Goal: Task Accomplishment & Management: Use online tool/utility

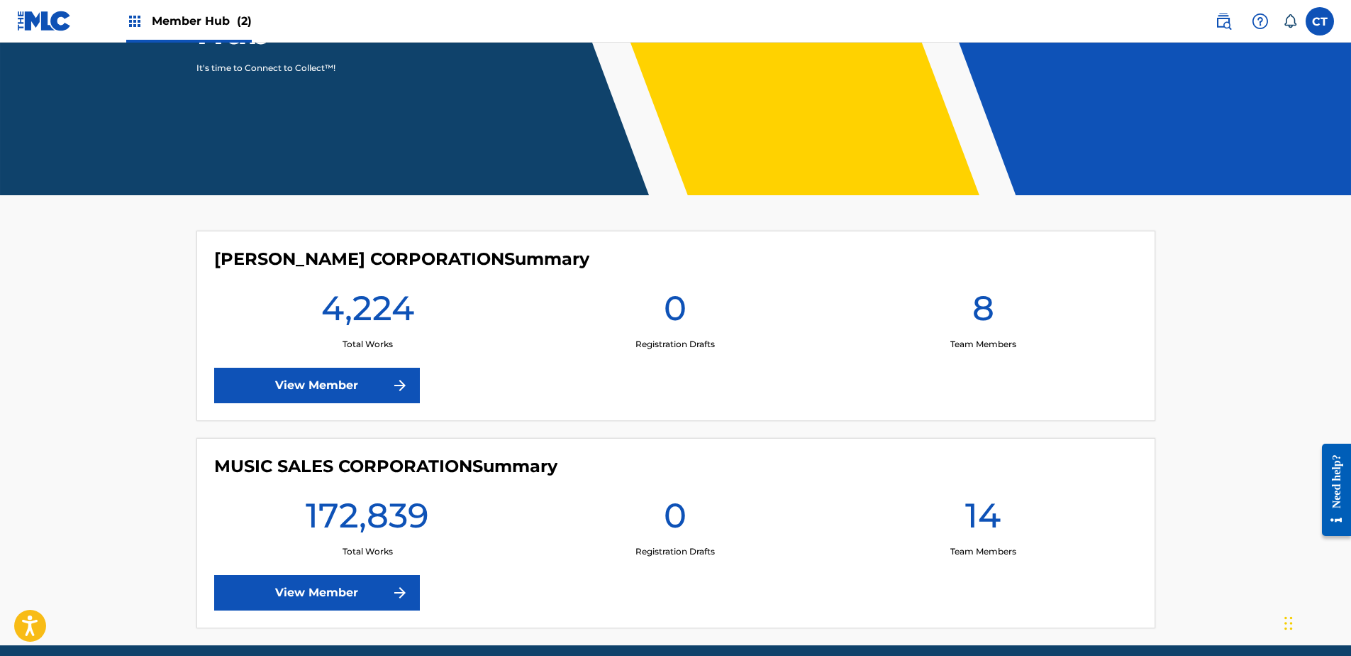
scroll to position [278, 0]
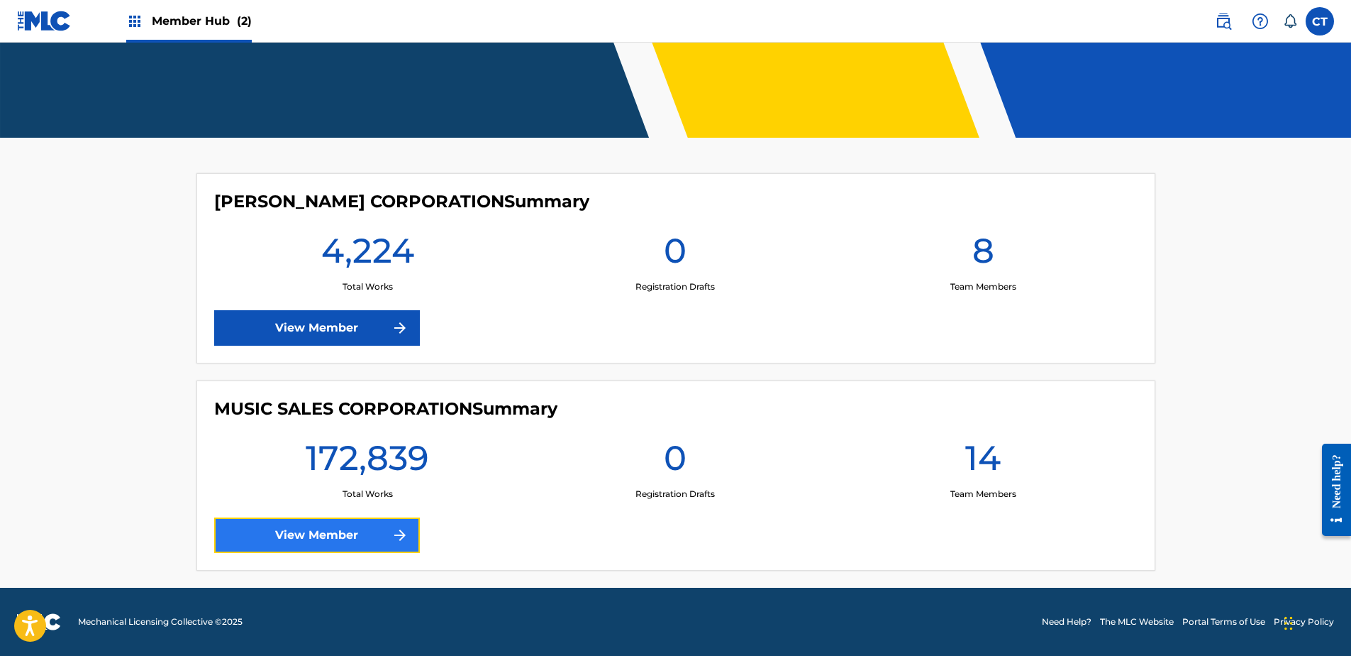
click at [364, 541] on link "View Member" at bounding box center [317, 534] width 206 height 35
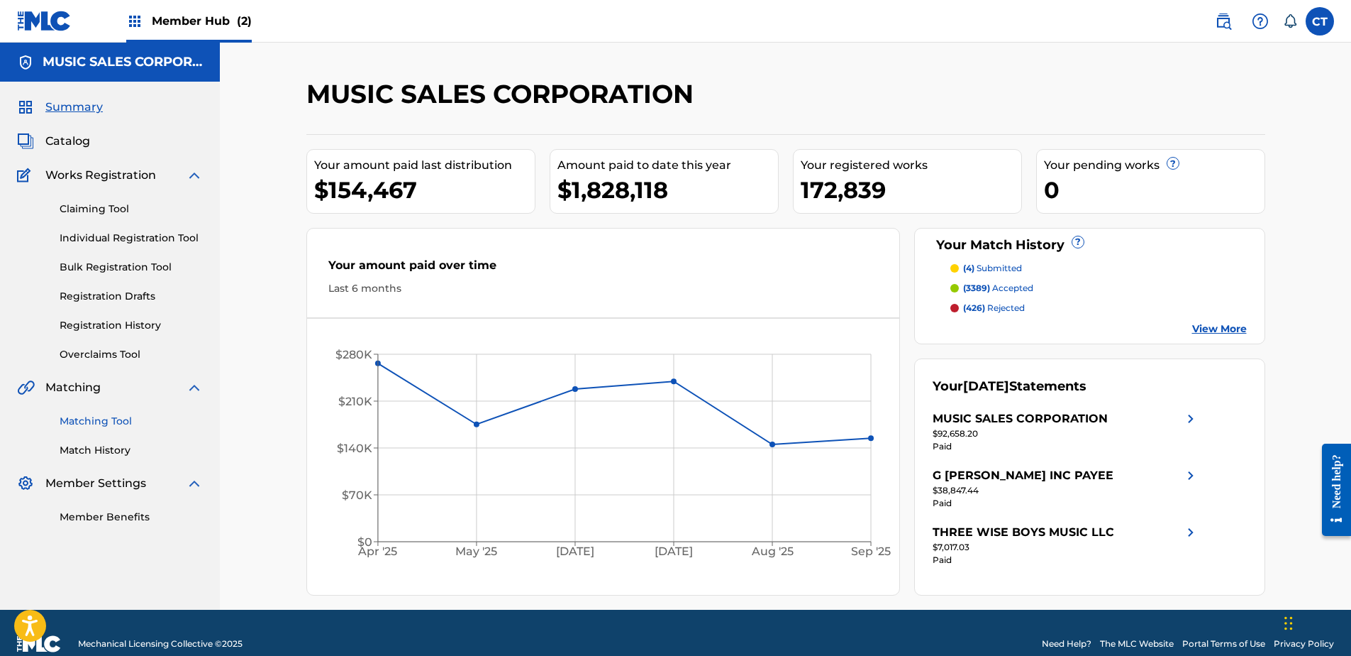
drag, startPoint x: 95, startPoint y: 420, endPoint x: 150, endPoint y: 420, distance: 54.6
click at [95, 419] on link "Matching Tool" at bounding box center [131, 421] width 143 height 15
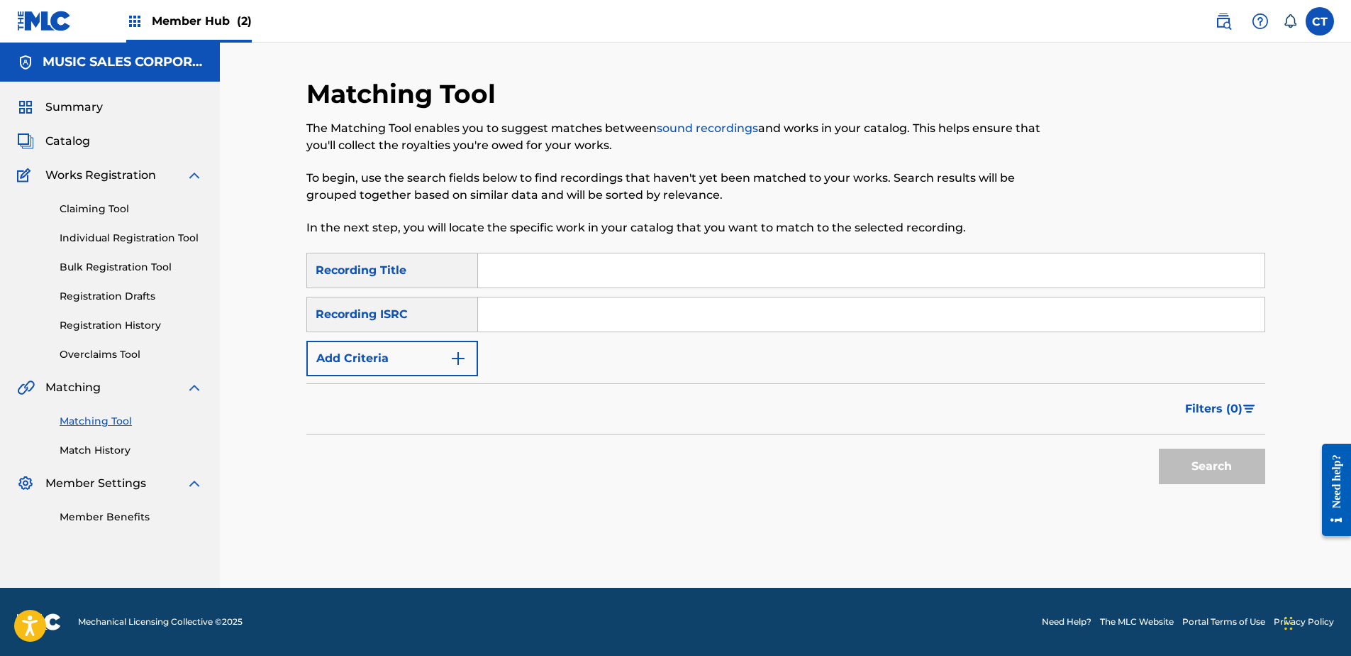
click at [553, 281] on input "Search Form" at bounding box center [871, 270] width 787 height 34
click at [585, 350] on div "SearchWithCriteria34f529aa-3a95-4b68-820d-29e6240c29a3 Recording Title SearchWi…" at bounding box center [785, 314] width 959 height 123
drag, startPoint x: 583, startPoint y: 326, endPoint x: 619, endPoint y: 326, distance: 35.5
click at [583, 326] on input "Search Form" at bounding box center [871, 314] width 787 height 34
paste input "GBFG91800104"
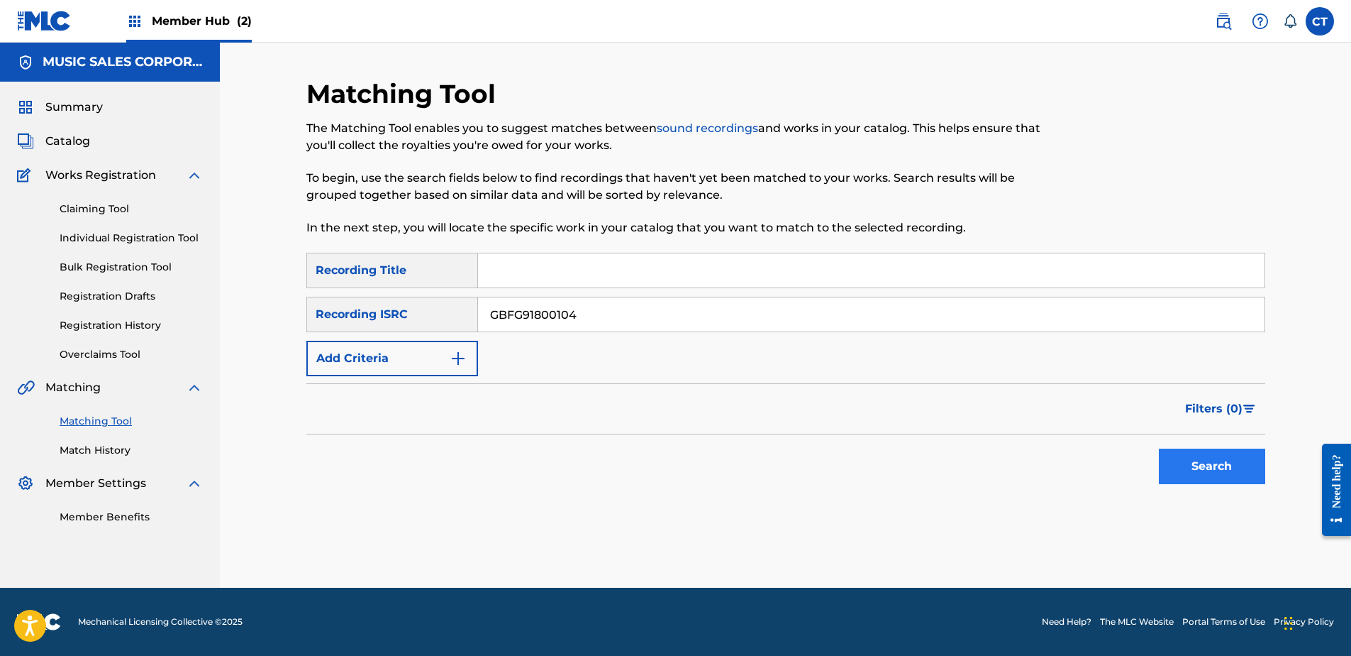
type input "GBFG91800104"
click at [1222, 458] on button "Search" at bounding box center [1212, 465] width 106 height 35
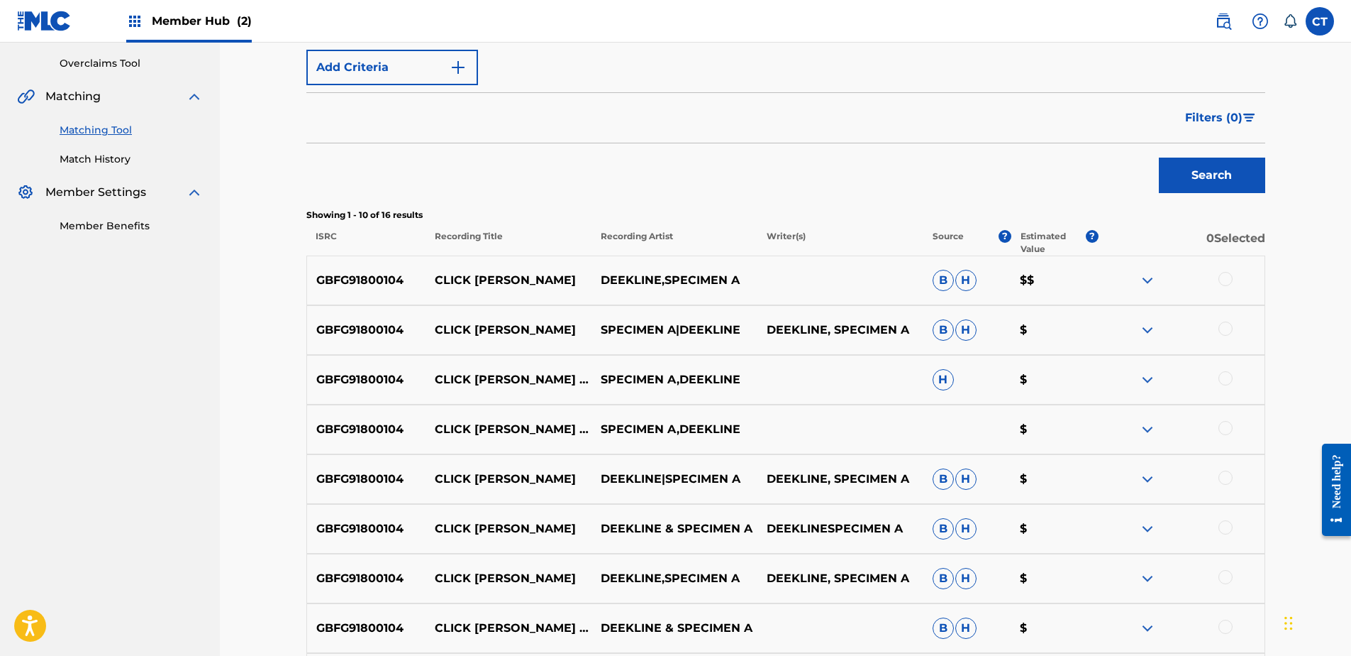
scroll to position [355, 0]
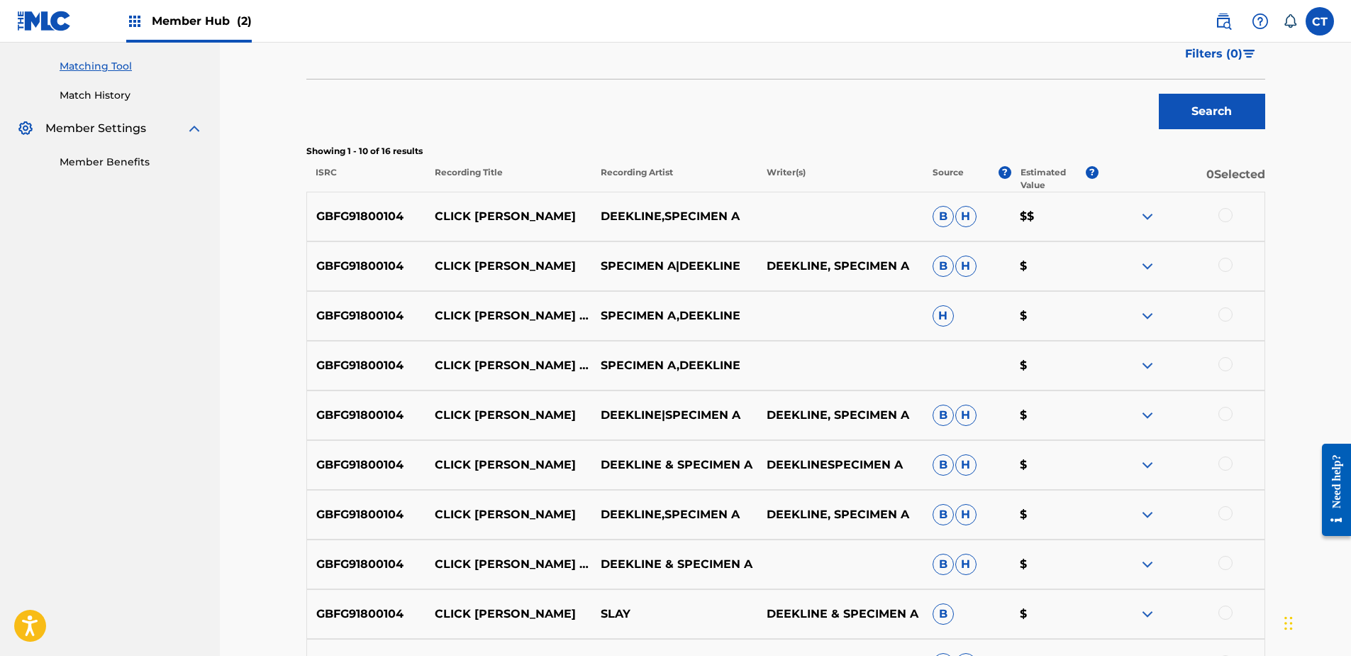
click at [1223, 211] on div at bounding box center [1226, 215] width 14 height 14
click at [1228, 268] on div at bounding box center [1226, 265] width 14 height 14
click at [1230, 313] on div at bounding box center [1226, 314] width 14 height 14
click at [1222, 371] on div at bounding box center [1182, 365] width 166 height 17
click at [1222, 414] on div at bounding box center [1226, 414] width 14 height 14
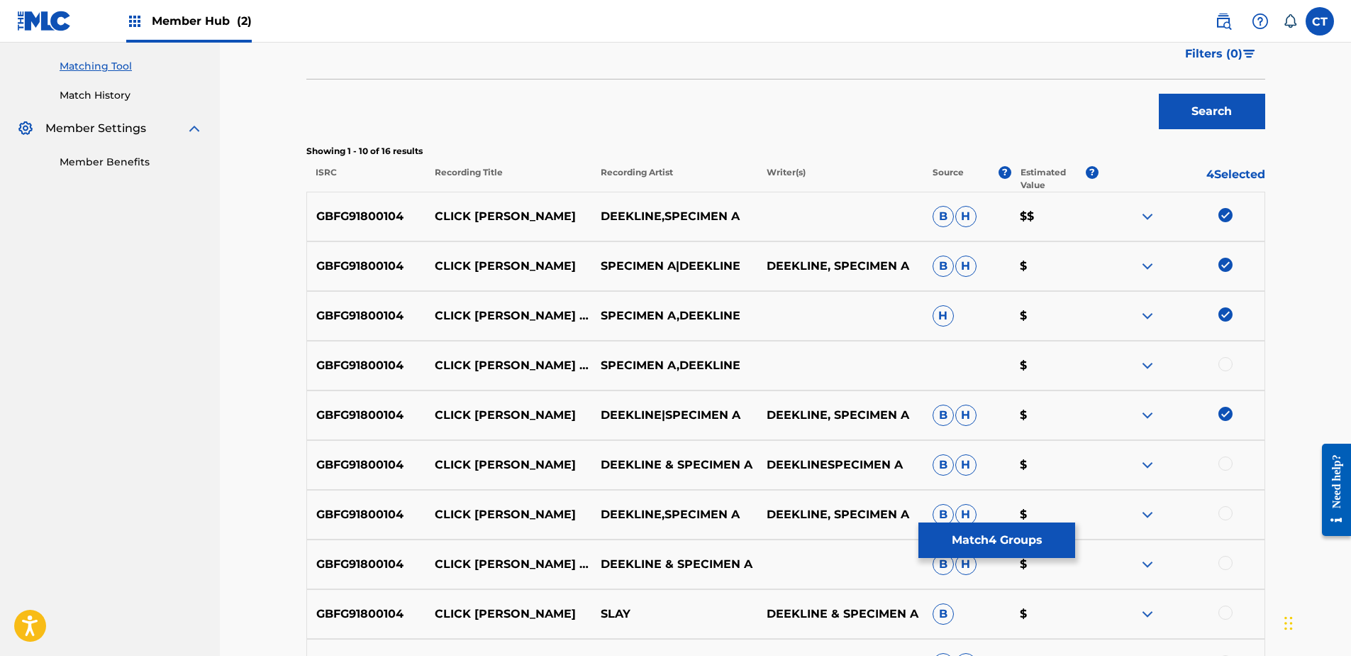
click at [1223, 363] on div at bounding box center [1226, 364] width 14 height 14
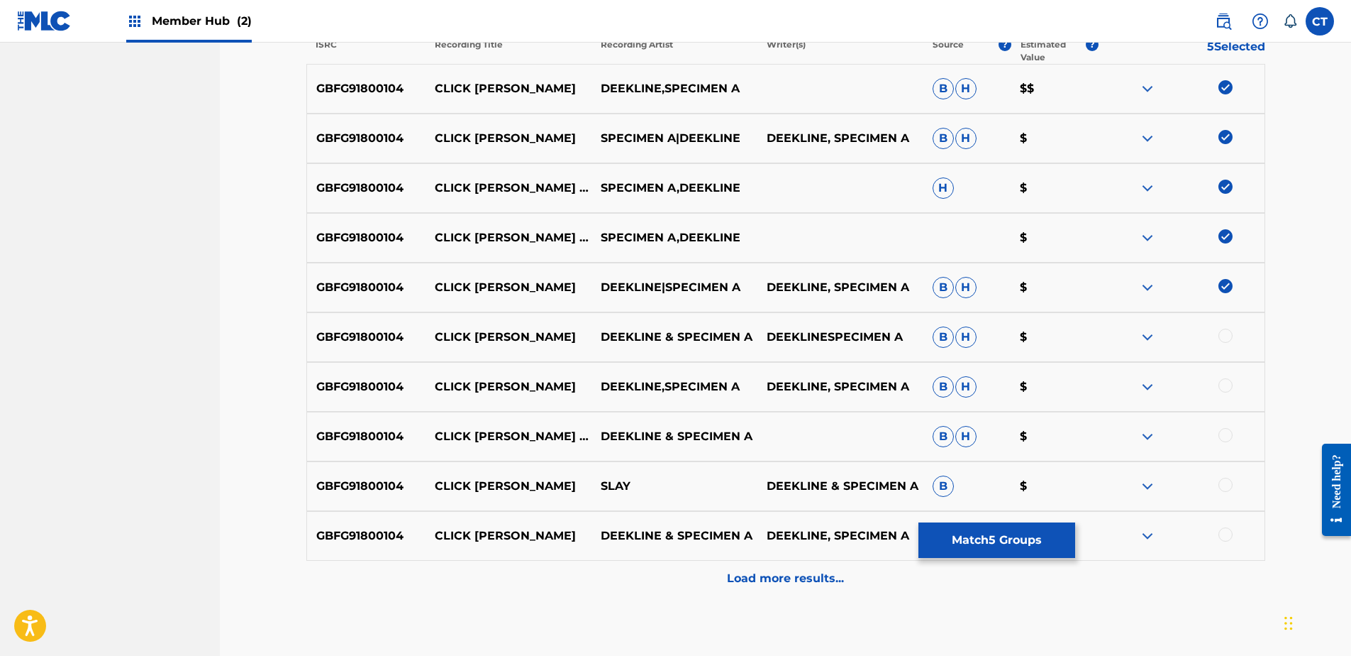
scroll to position [497, 0]
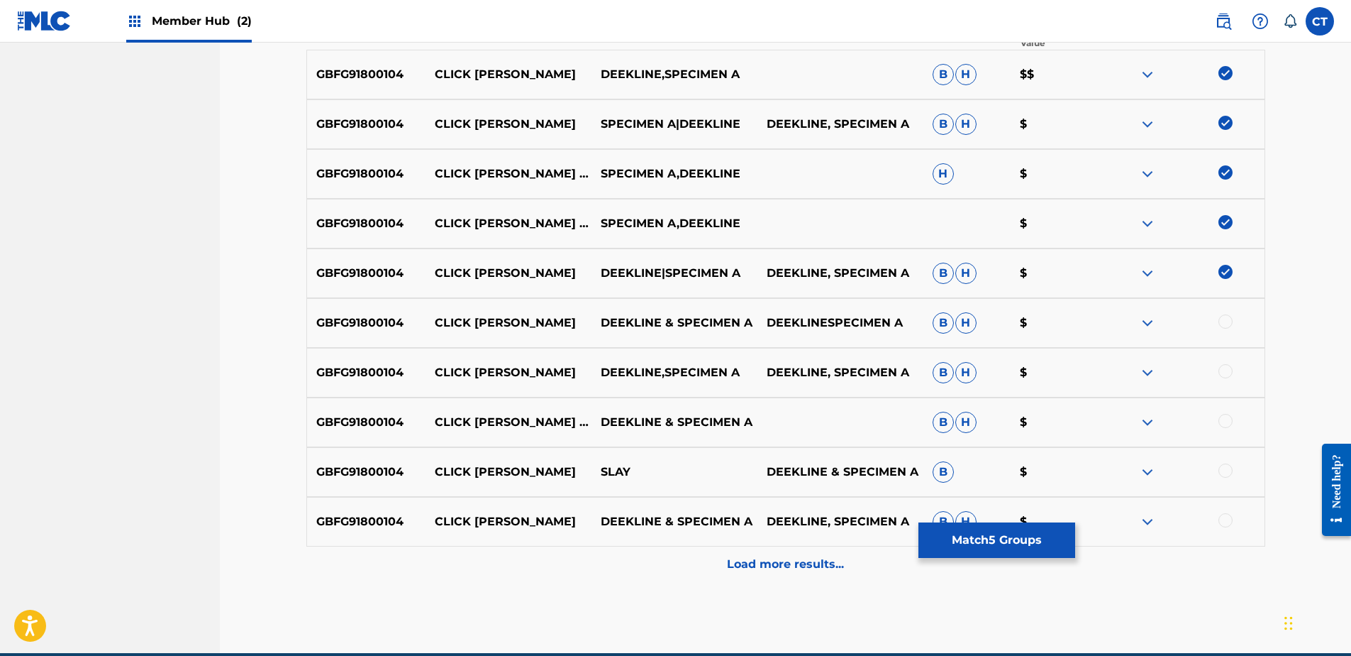
click at [1227, 322] on div at bounding box center [1226, 321] width 14 height 14
click at [1224, 368] on div at bounding box center [1226, 371] width 14 height 14
click at [1224, 417] on div at bounding box center [1226, 421] width 14 height 14
click at [1226, 475] on div at bounding box center [1226, 470] width 14 height 14
click at [1227, 515] on div at bounding box center [1226, 520] width 14 height 14
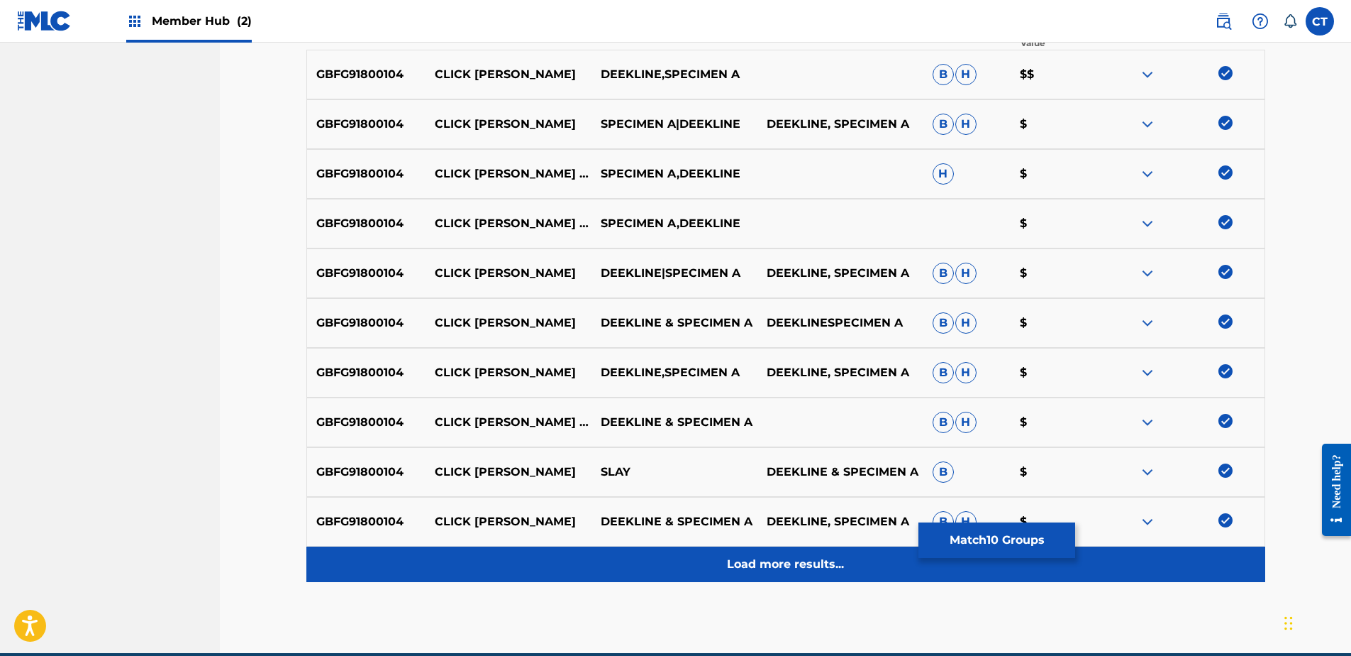
click at [800, 572] on p "Load more results..." at bounding box center [785, 563] width 117 height 17
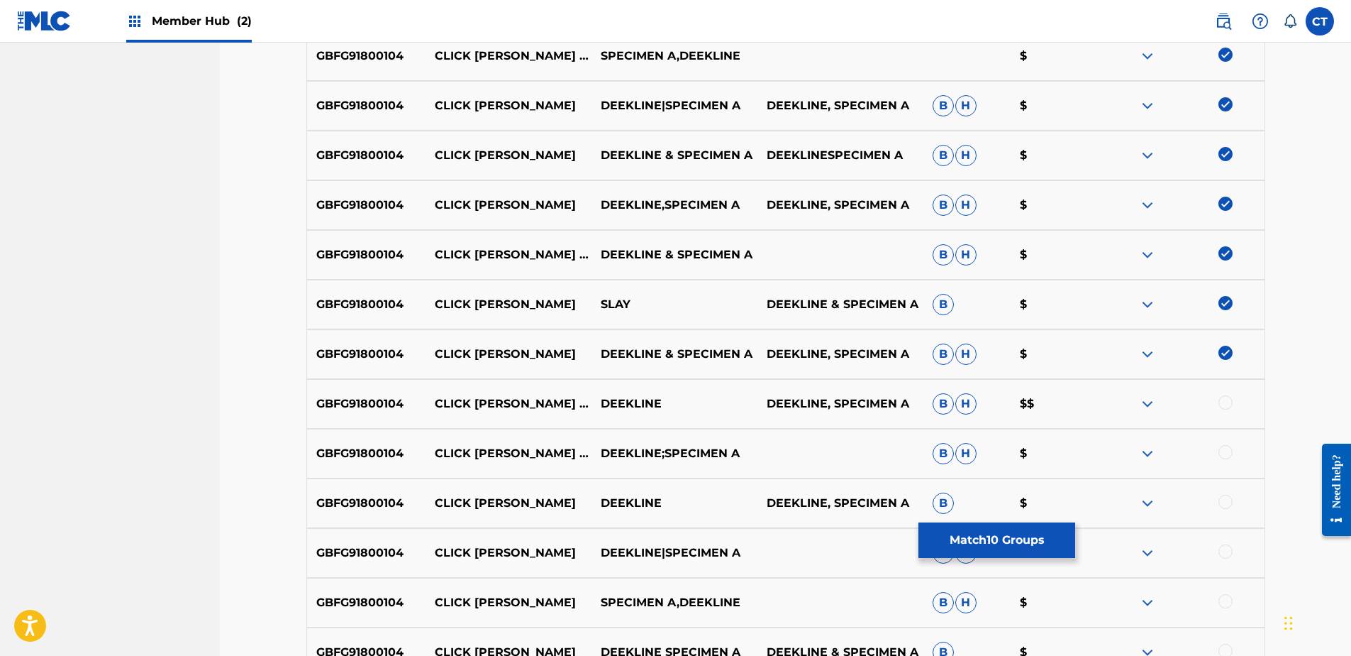
scroll to position [709, 0]
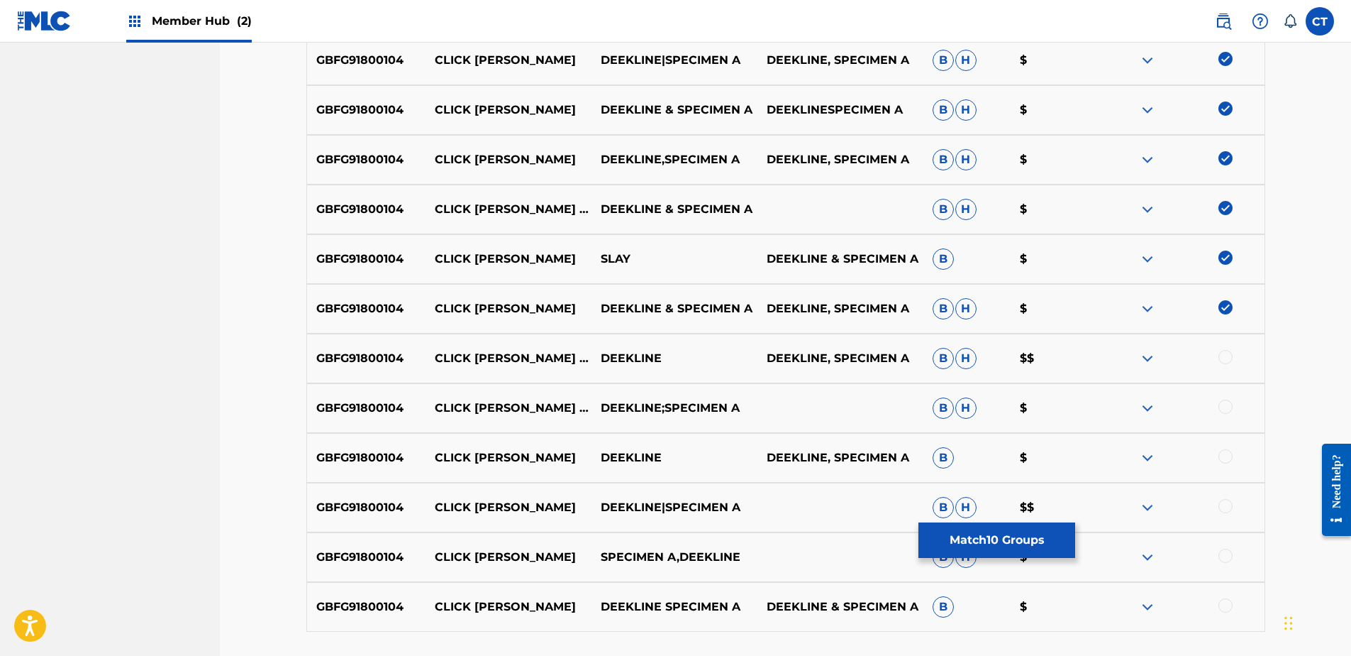
click at [1221, 353] on div at bounding box center [1226, 357] width 14 height 14
click at [1224, 410] on div at bounding box center [1226, 406] width 14 height 14
click at [1221, 465] on div at bounding box center [1182, 457] width 166 height 17
click at [1222, 458] on div at bounding box center [1226, 456] width 14 height 14
click at [1222, 505] on div at bounding box center [1226, 506] width 14 height 14
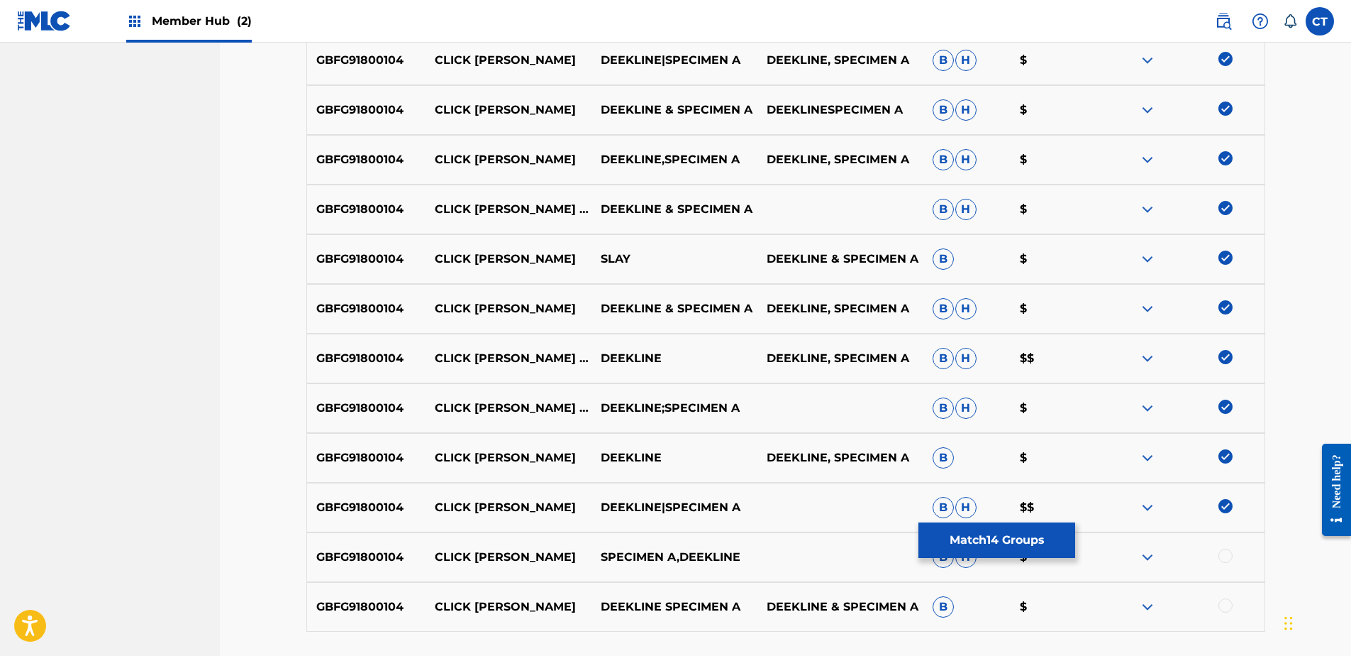
click at [1224, 555] on div at bounding box center [1226, 555] width 14 height 14
click at [1226, 602] on div at bounding box center [1226, 605] width 14 height 14
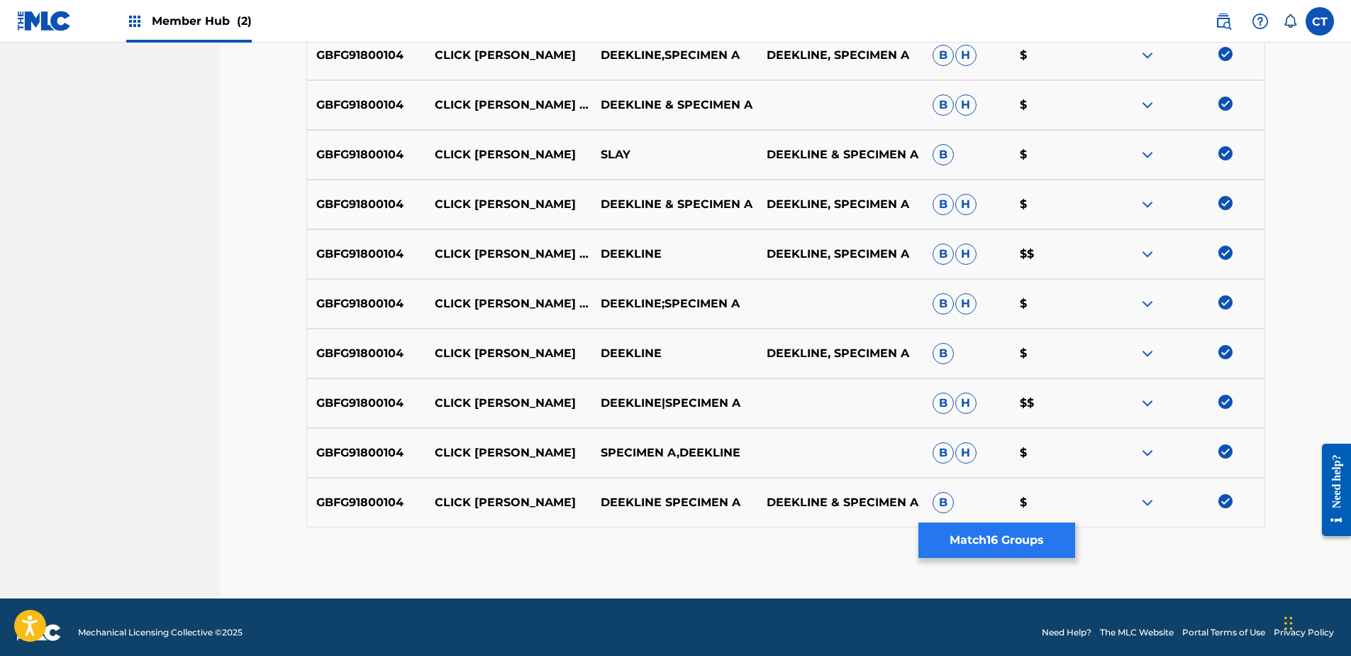
scroll to position [824, 0]
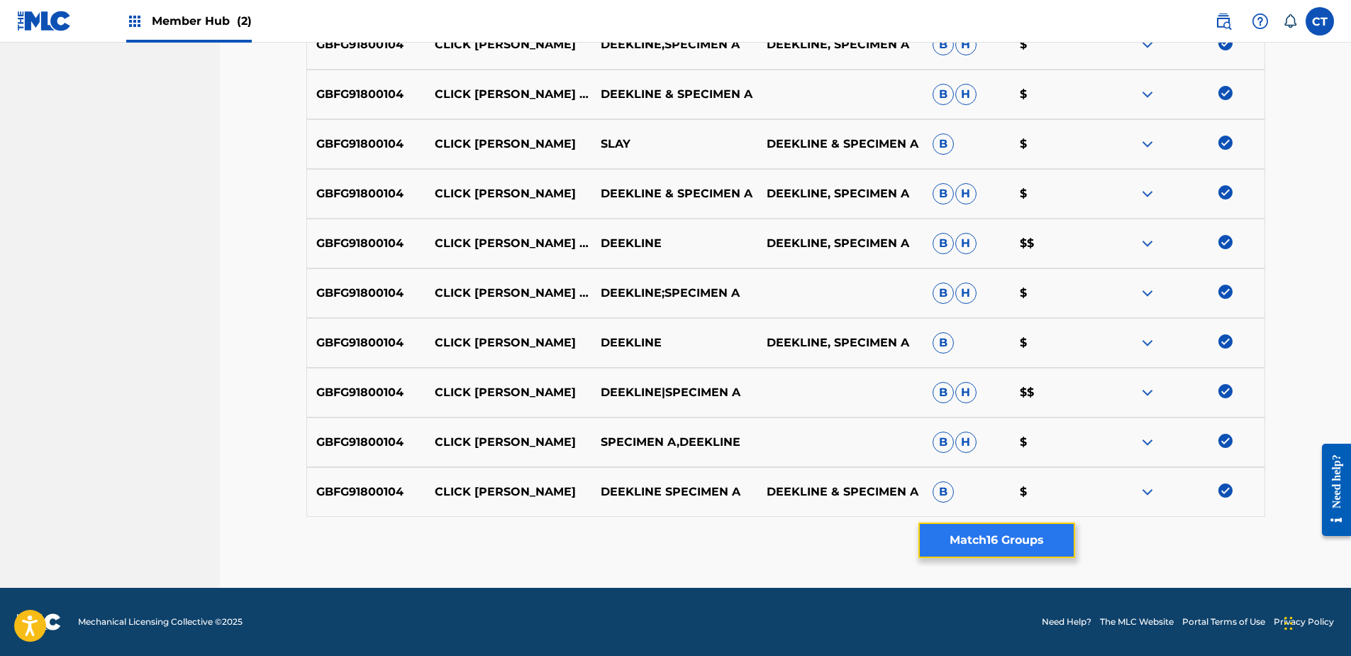
click at [1003, 543] on button "Match 16 Groups" at bounding box center [997, 539] width 157 height 35
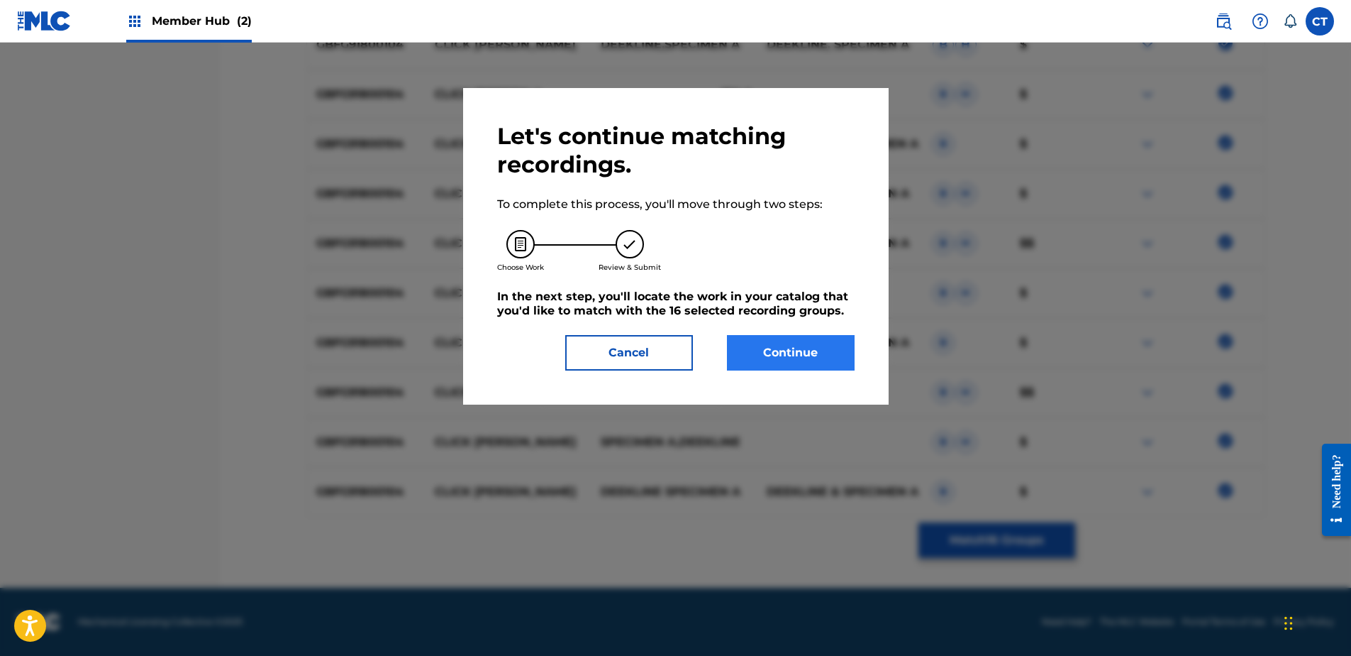
click at [777, 370] on div "Let's continue matching recordings. To complete this process, you'll move throu…" at bounding box center [676, 246] width 426 height 316
click at [778, 358] on button "Continue" at bounding box center [791, 352] width 128 height 35
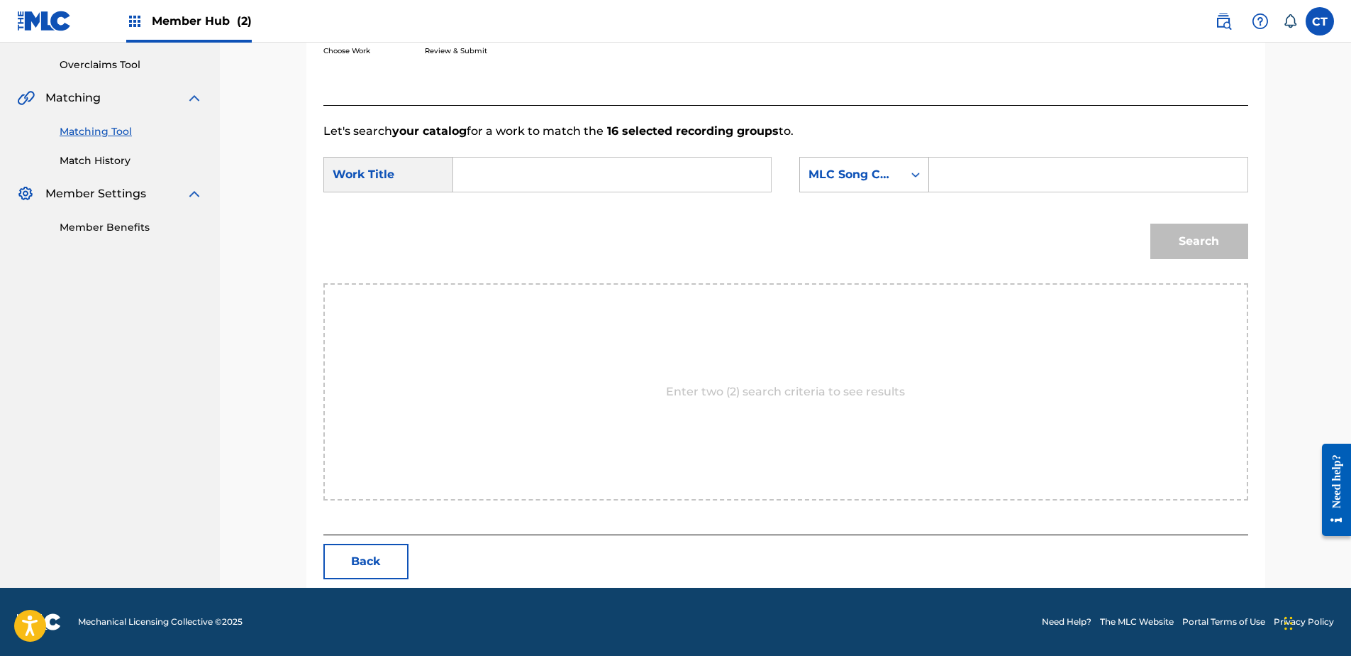
scroll to position [289, 0]
click at [592, 187] on input "Search Form" at bounding box center [612, 174] width 294 height 34
type input "made you look"
click at [885, 178] on div "MLC Song Code" at bounding box center [852, 174] width 86 height 17
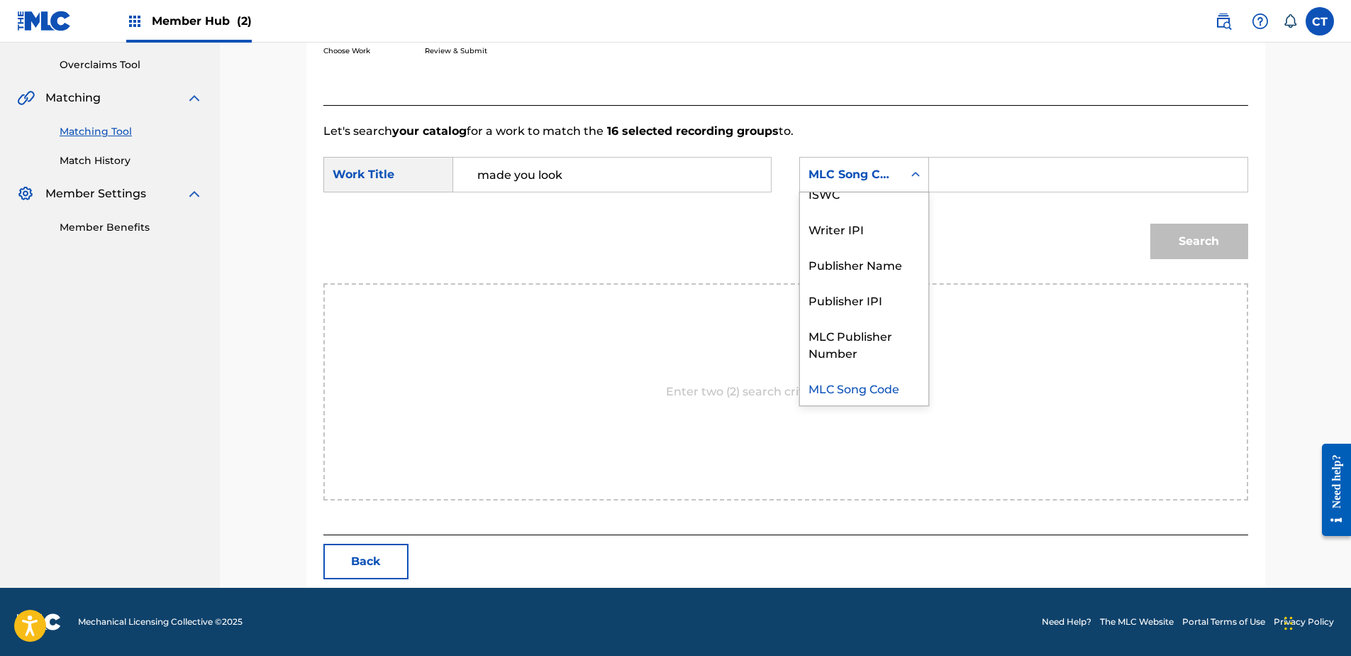
scroll to position [0, 0]
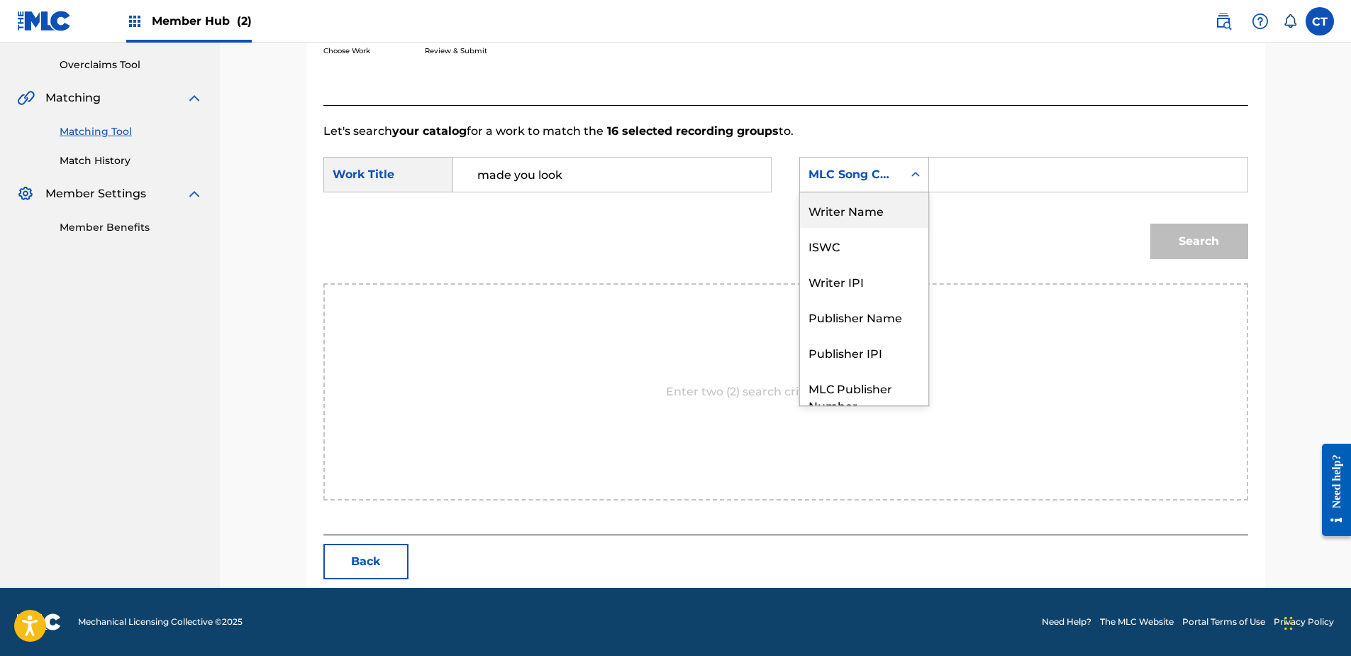
click at [873, 214] on div "Writer Name" at bounding box center [864, 209] width 128 height 35
click at [935, 181] on div "Search Form" at bounding box center [1088, 174] width 319 height 35
click at [949, 176] on input "Search Form" at bounding box center [1088, 174] width 294 height 34
click at [1156, 173] on input "Search Form" at bounding box center [1088, 174] width 294 height 34
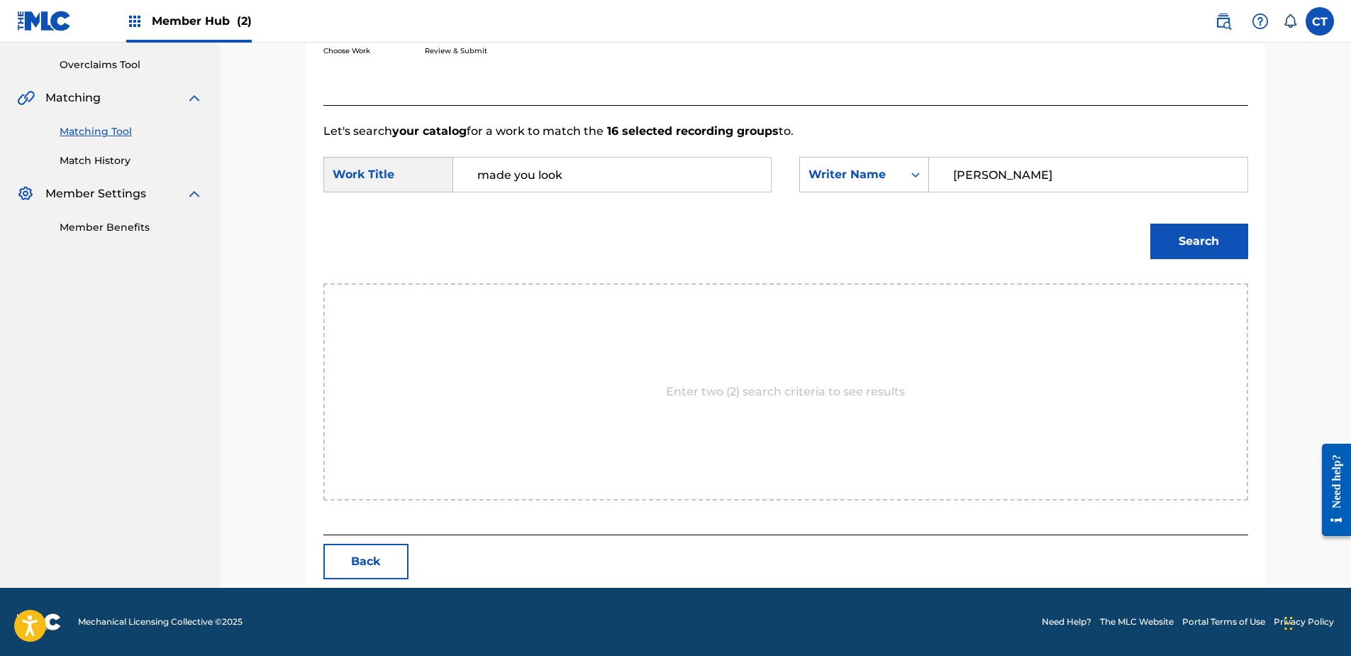
type input "annand"
click at [1151, 223] on button "Search" at bounding box center [1200, 240] width 98 height 35
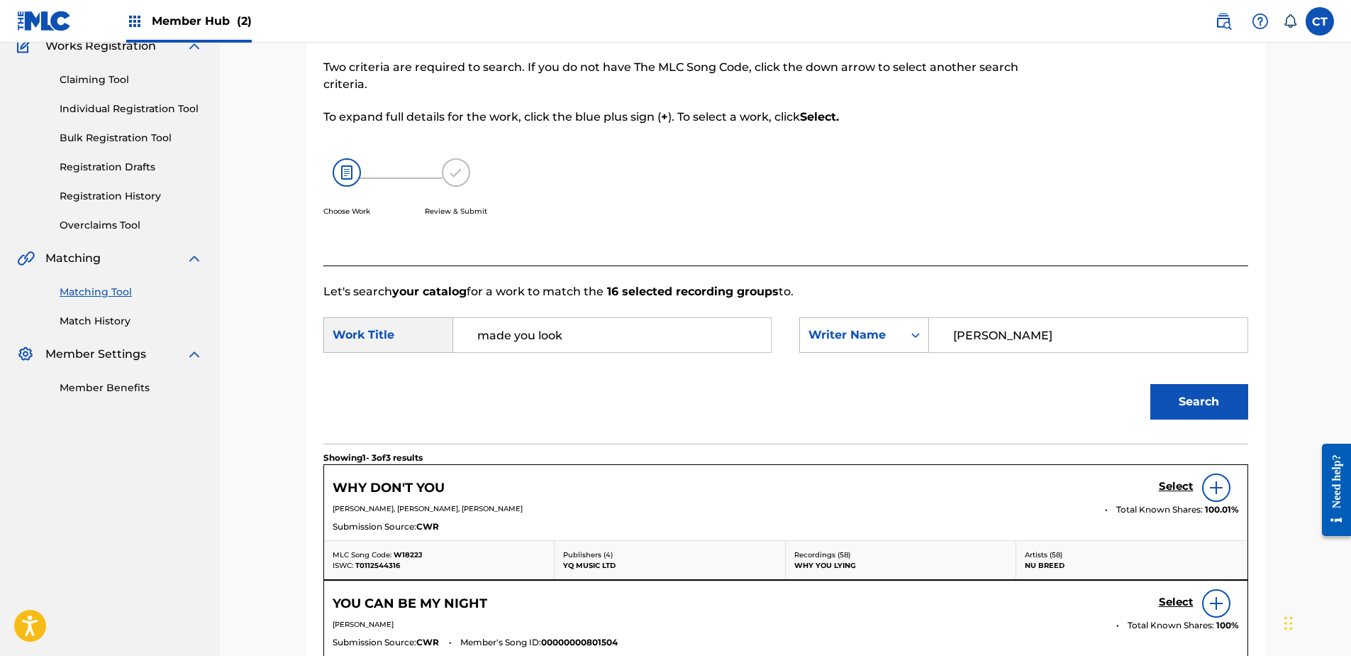
scroll to position [289, 0]
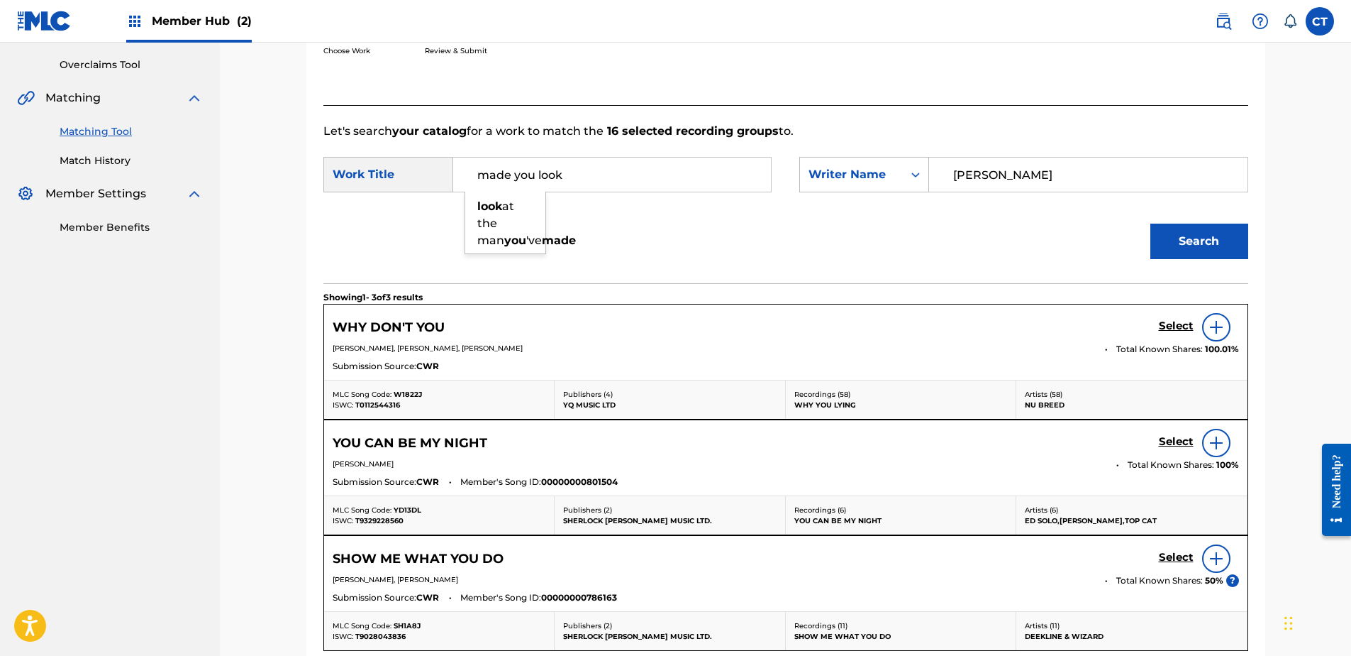
drag, startPoint x: 636, startPoint y: 170, endPoint x: 336, endPoint y: 180, distance: 300.3
click at [326, 182] on div "SearchWithCriteriab89ce325-41ae-48a7-9152-f6a9c64dbe28 Work Title made you look…" at bounding box center [548, 174] width 448 height 35
type input "click clack"
click at [1151, 223] on button "Search" at bounding box center [1200, 240] width 98 height 35
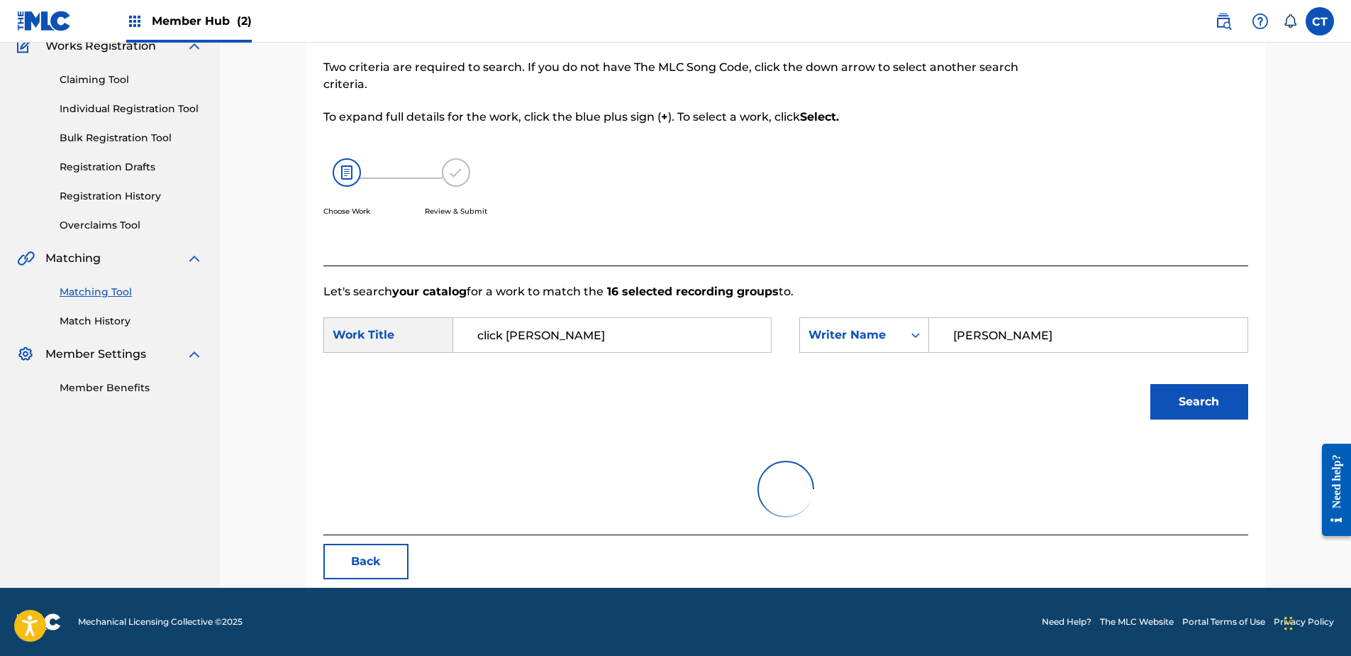
scroll to position [248, 0]
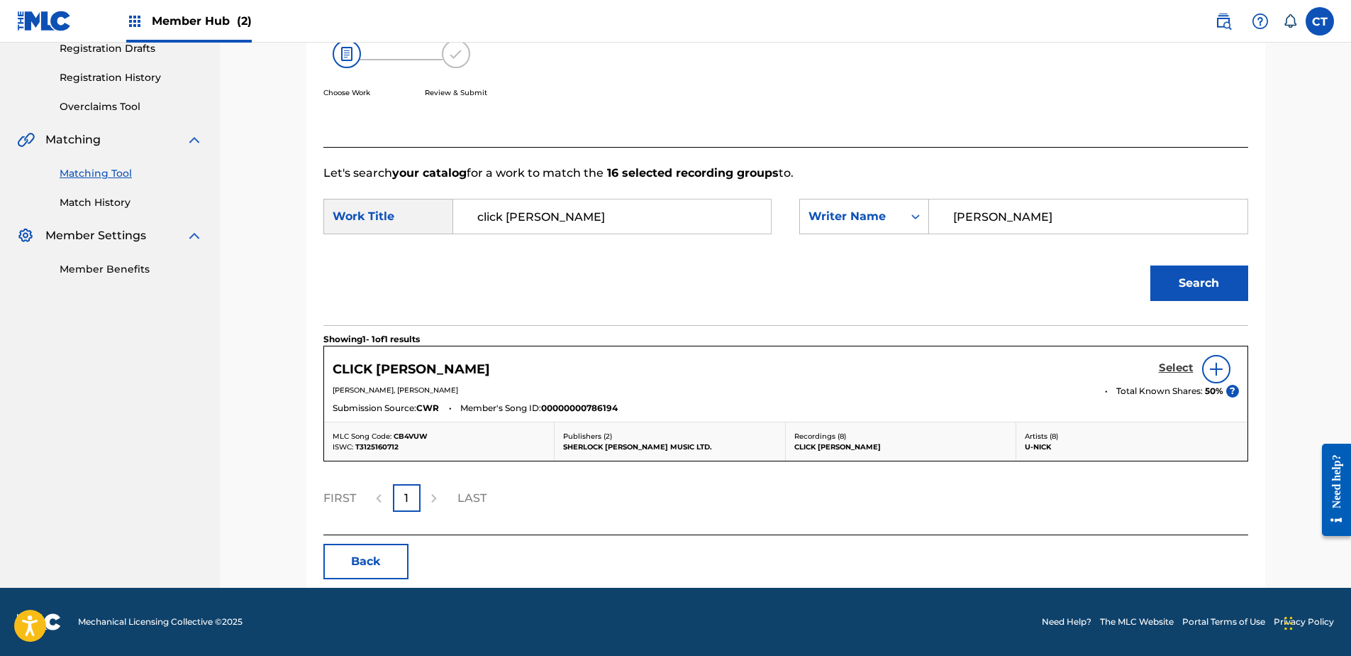
click at [1173, 361] on h5 "Select" at bounding box center [1176, 367] width 35 height 13
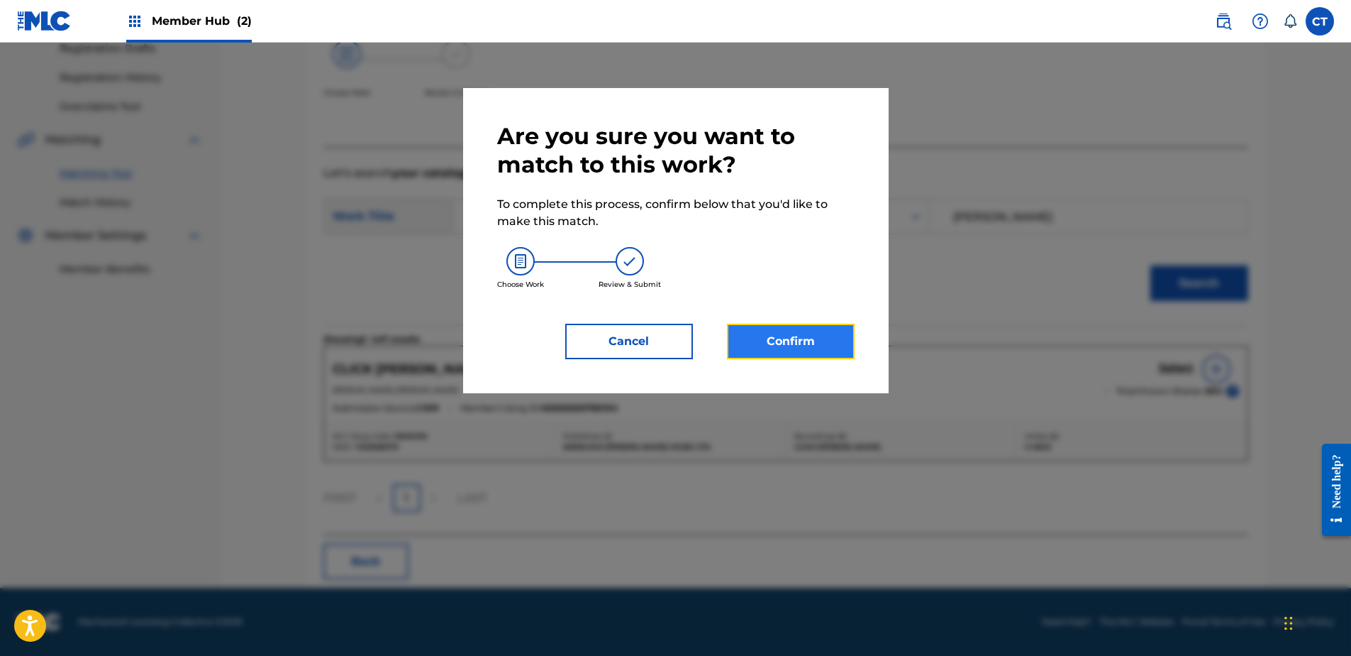
click at [767, 333] on button "Confirm" at bounding box center [791, 341] width 128 height 35
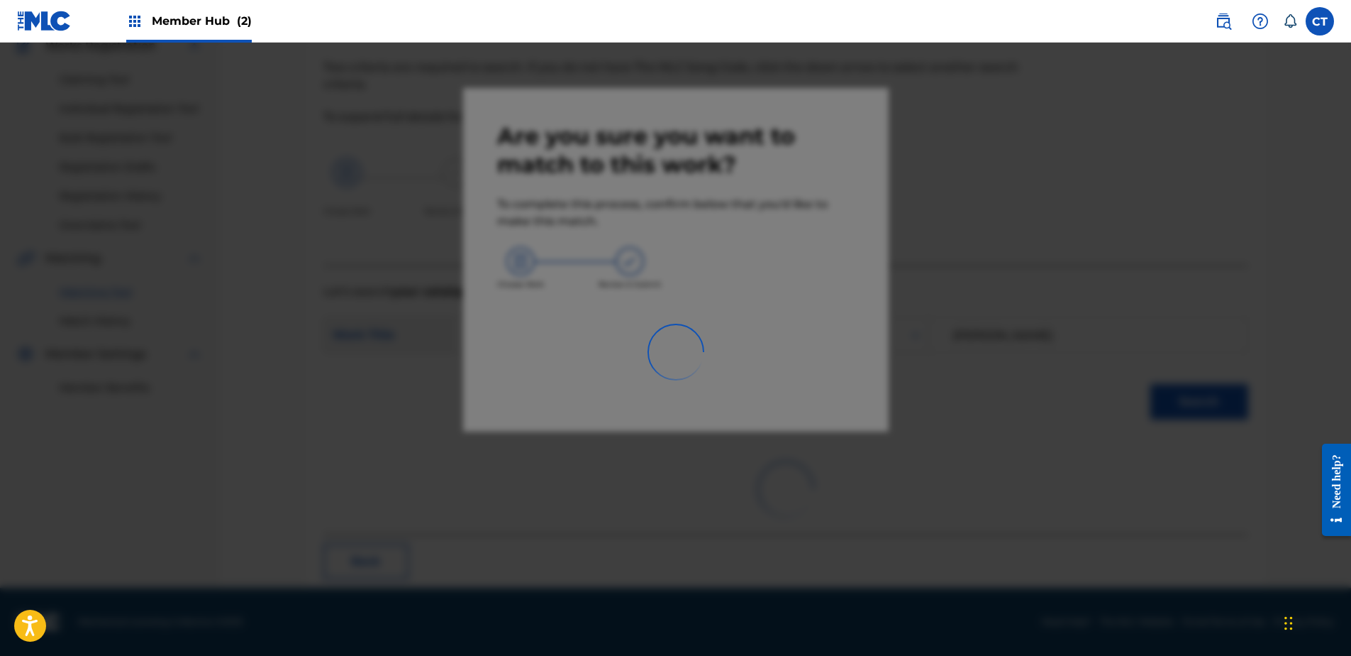
scroll to position [38, 0]
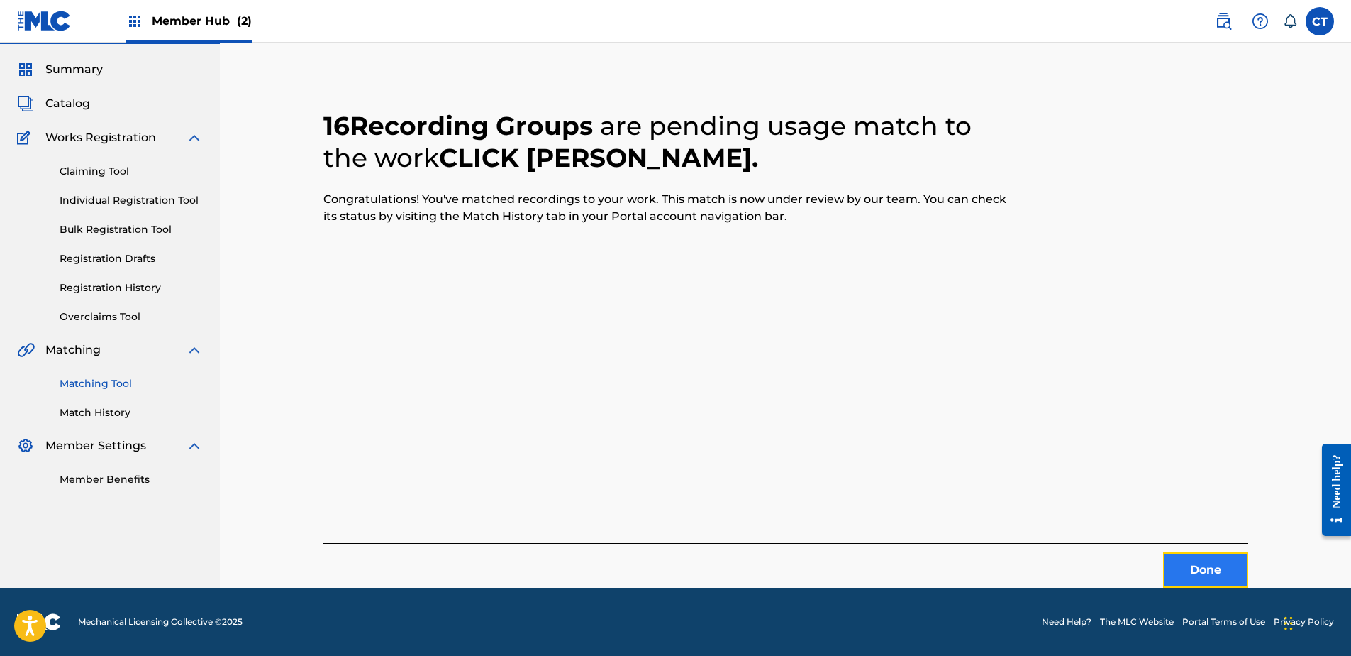
click at [1232, 560] on button "Done" at bounding box center [1205, 569] width 85 height 35
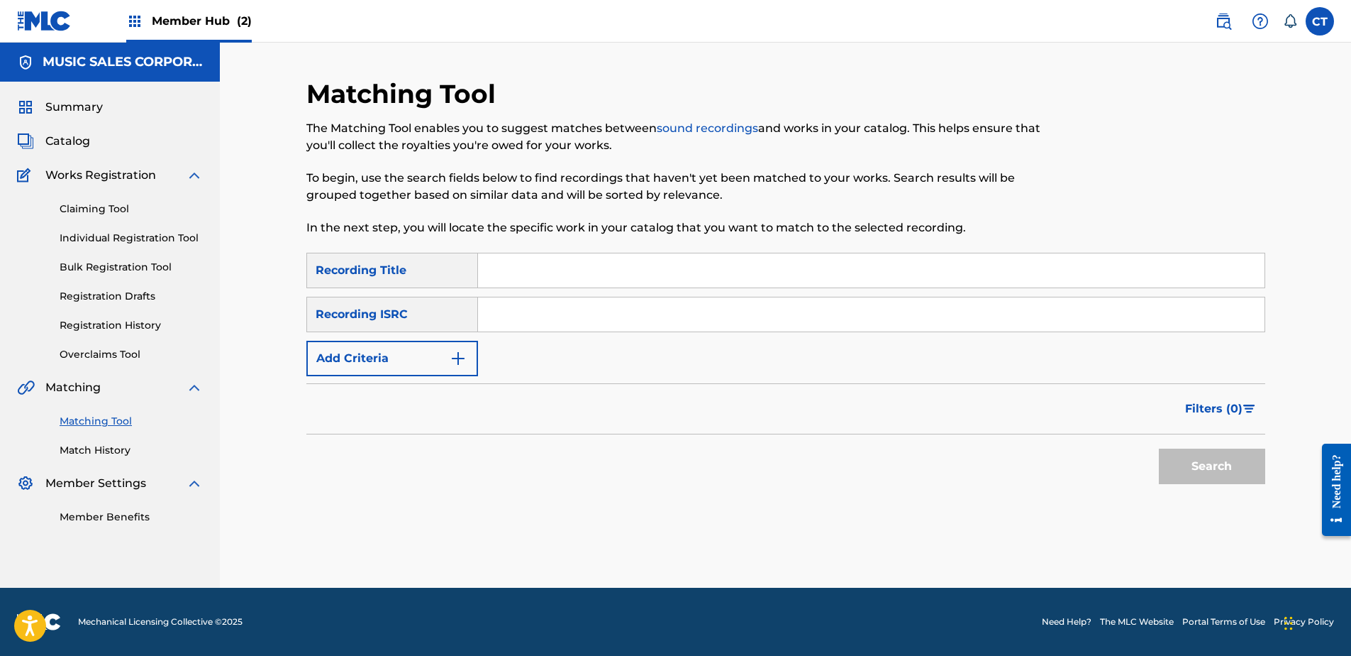
scroll to position [0, 0]
click at [1164, 213] on div at bounding box center [1155, 165] width 221 height 175
click at [680, 321] on input "Search Form" at bounding box center [871, 314] width 787 height 34
click at [1110, 322] on input "Search Form" at bounding box center [871, 314] width 787 height 34
paste input "GBBPW1900283"
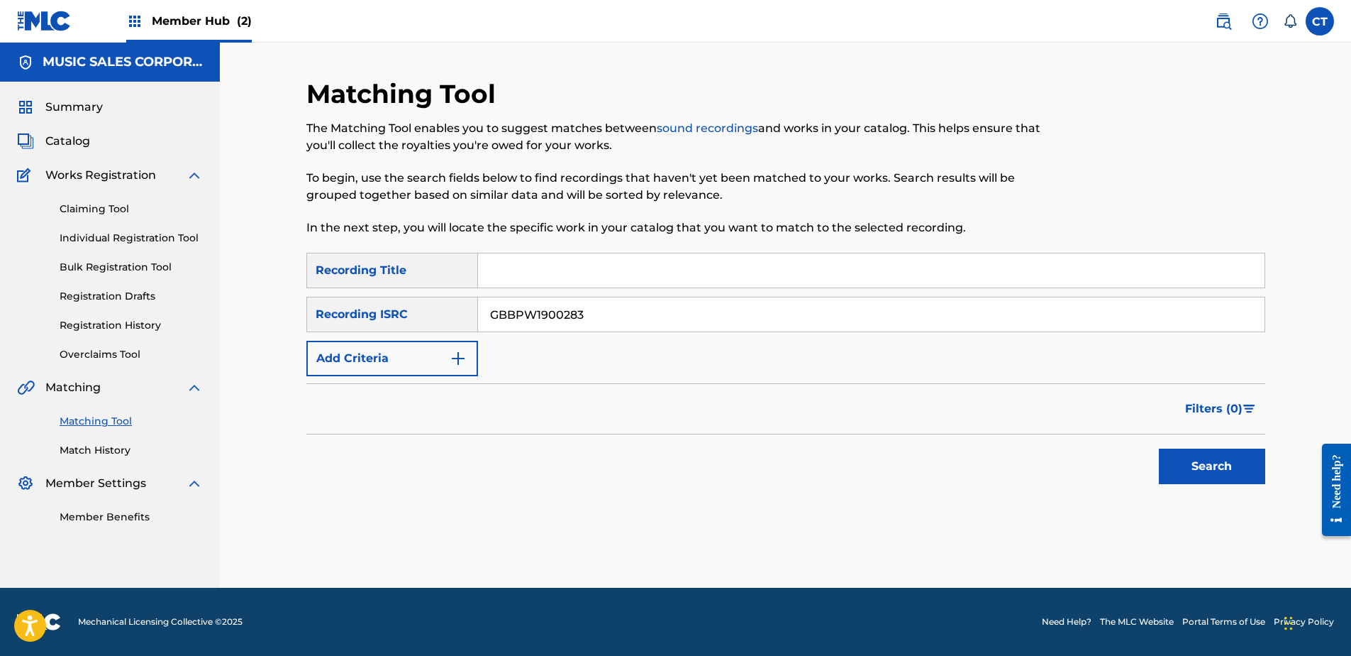
click at [1211, 431] on div "Filters ( 0 )" at bounding box center [785, 408] width 959 height 51
click at [1207, 458] on button "Search" at bounding box center [1212, 465] width 106 height 35
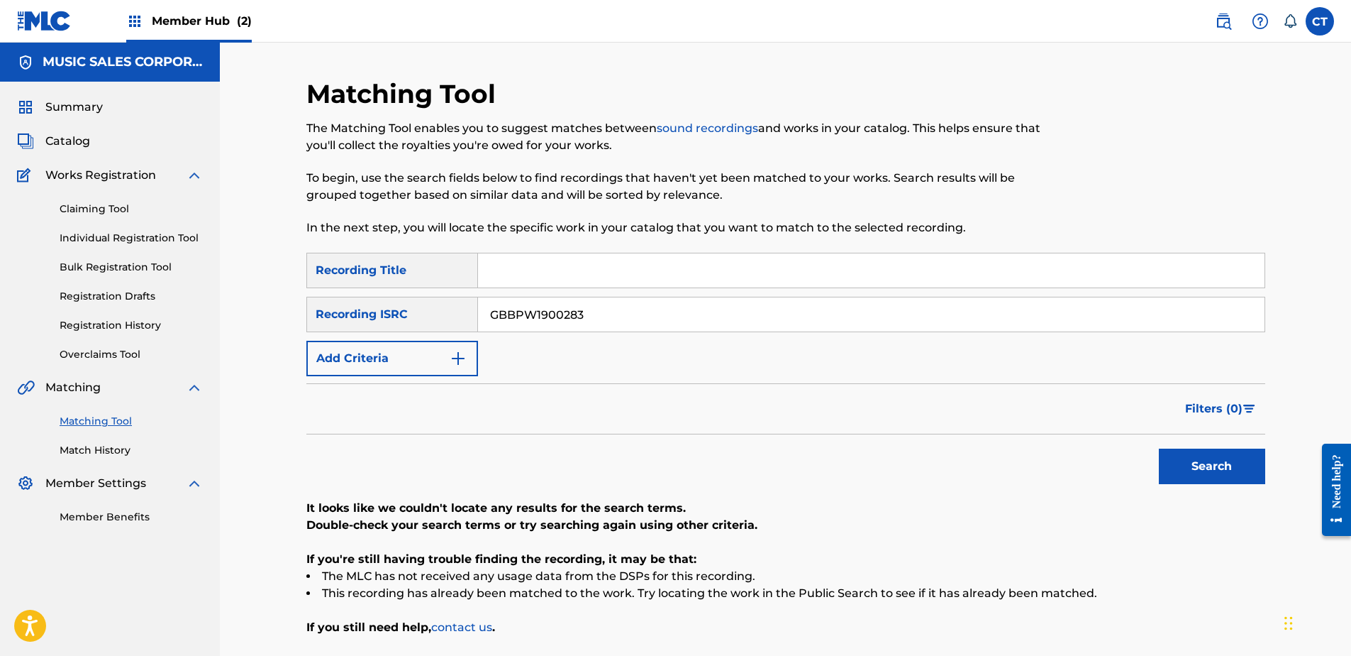
click at [1159, 315] on input "GBBPW1900283" at bounding box center [871, 314] width 787 height 34
paste input "DENY5100009"
click at [1212, 466] on button "Search" at bounding box center [1212, 465] width 106 height 35
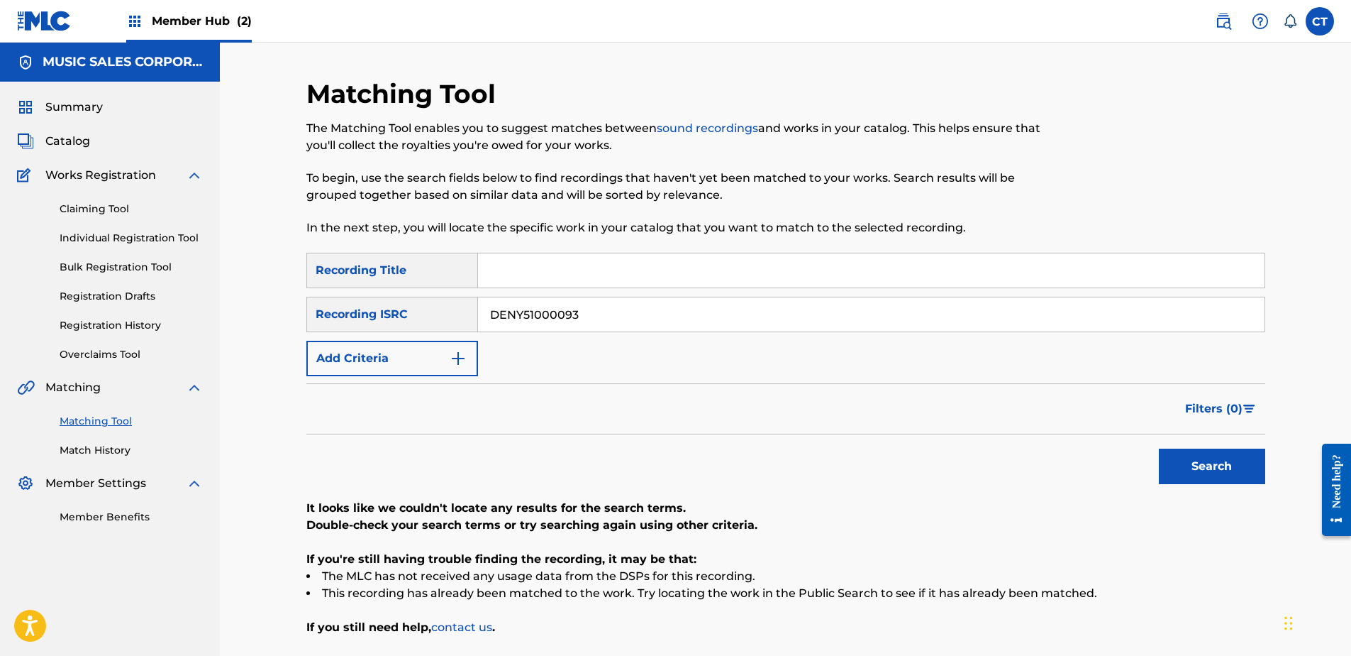
click at [1220, 313] on input "DENY51000093" at bounding box center [871, 314] width 787 height 34
paste input "TCABK1251570"
click at [1219, 459] on button "Search" at bounding box center [1212, 465] width 106 height 35
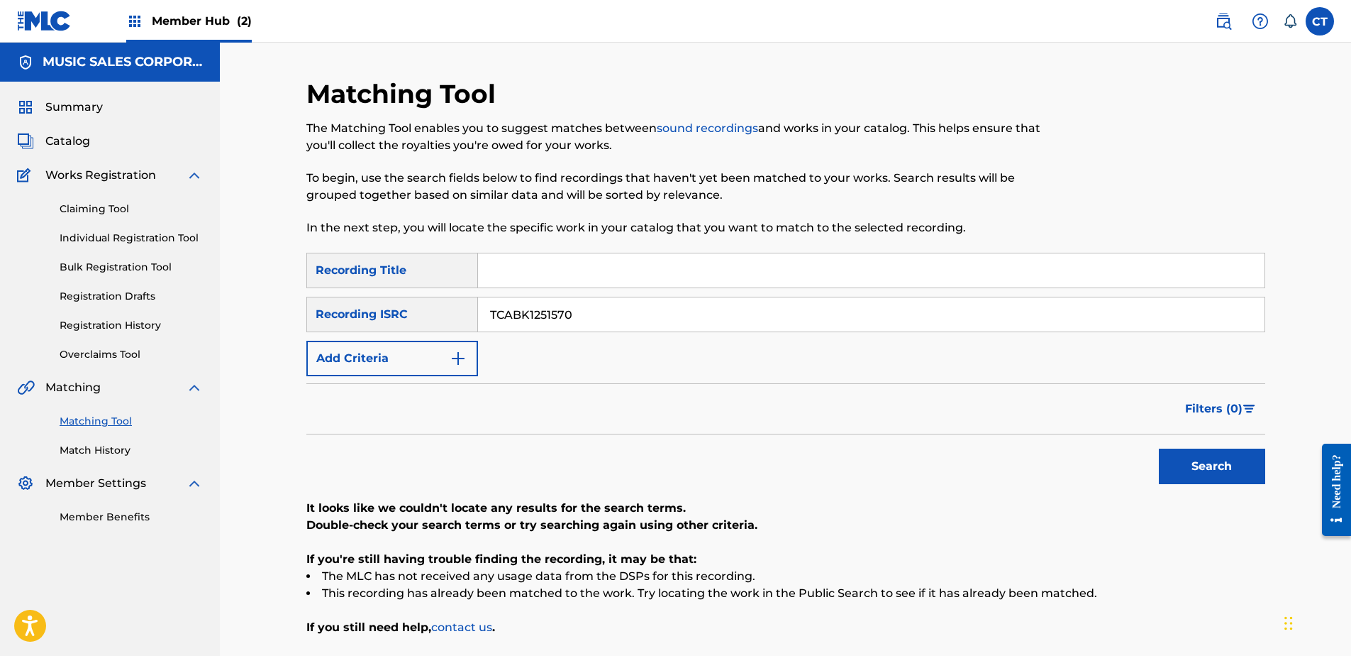
click at [1147, 324] on input "TCABK1251570" at bounding box center [871, 314] width 787 height 34
paste input "PHS031000029"
click at [1177, 458] on button "Search" at bounding box center [1212, 465] width 106 height 35
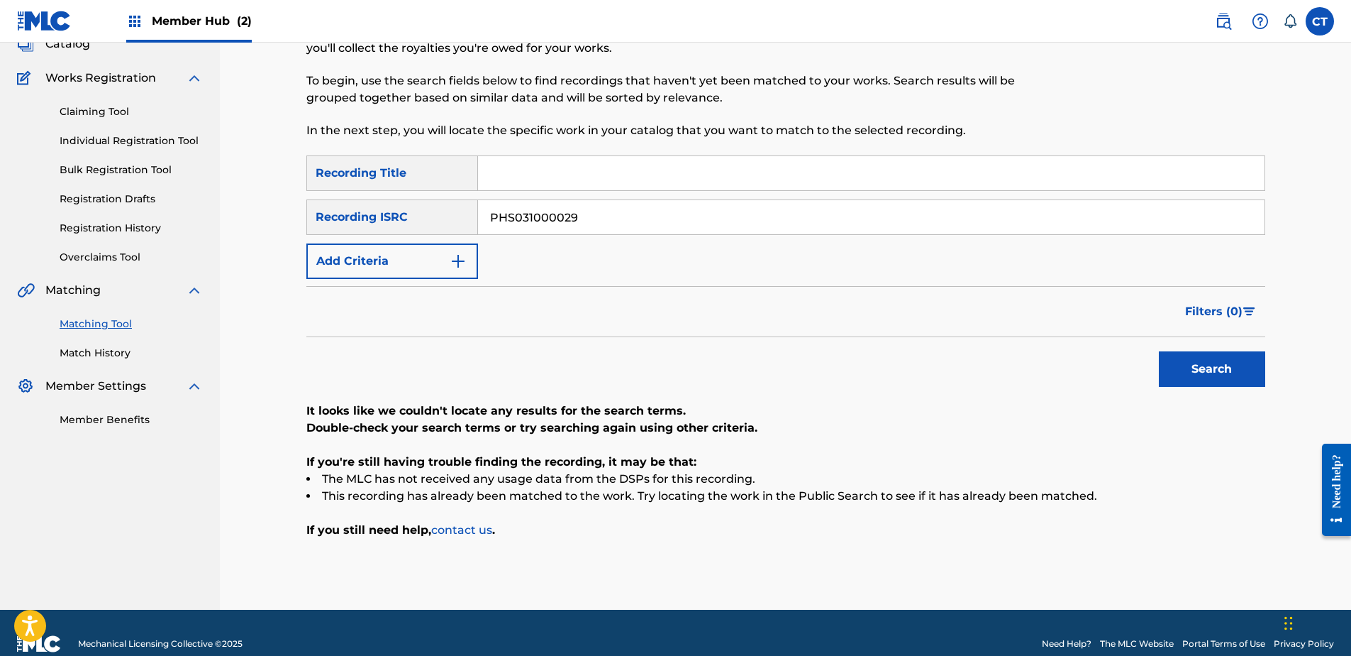
scroll to position [119, 0]
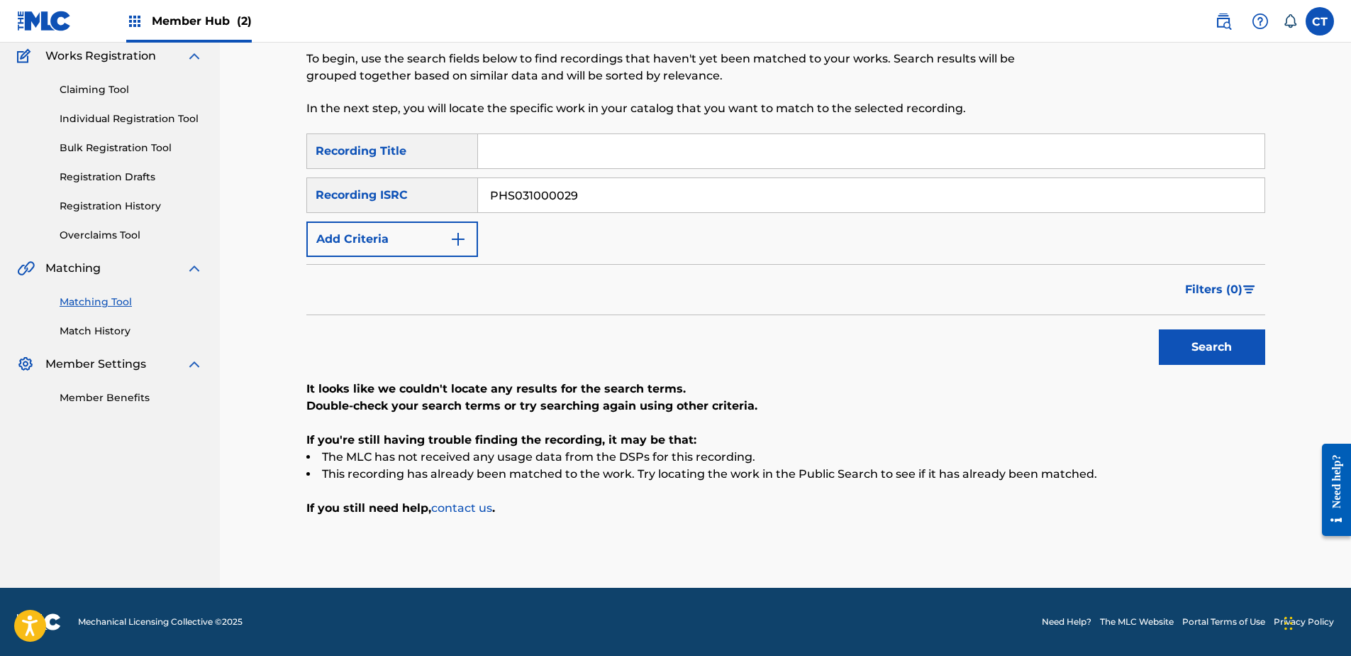
click at [1141, 198] on input "PHS031000029" at bounding box center [871, 195] width 787 height 34
click at [881, 181] on input "v" at bounding box center [871, 195] width 787 height 34
paste input "BEN581400516"
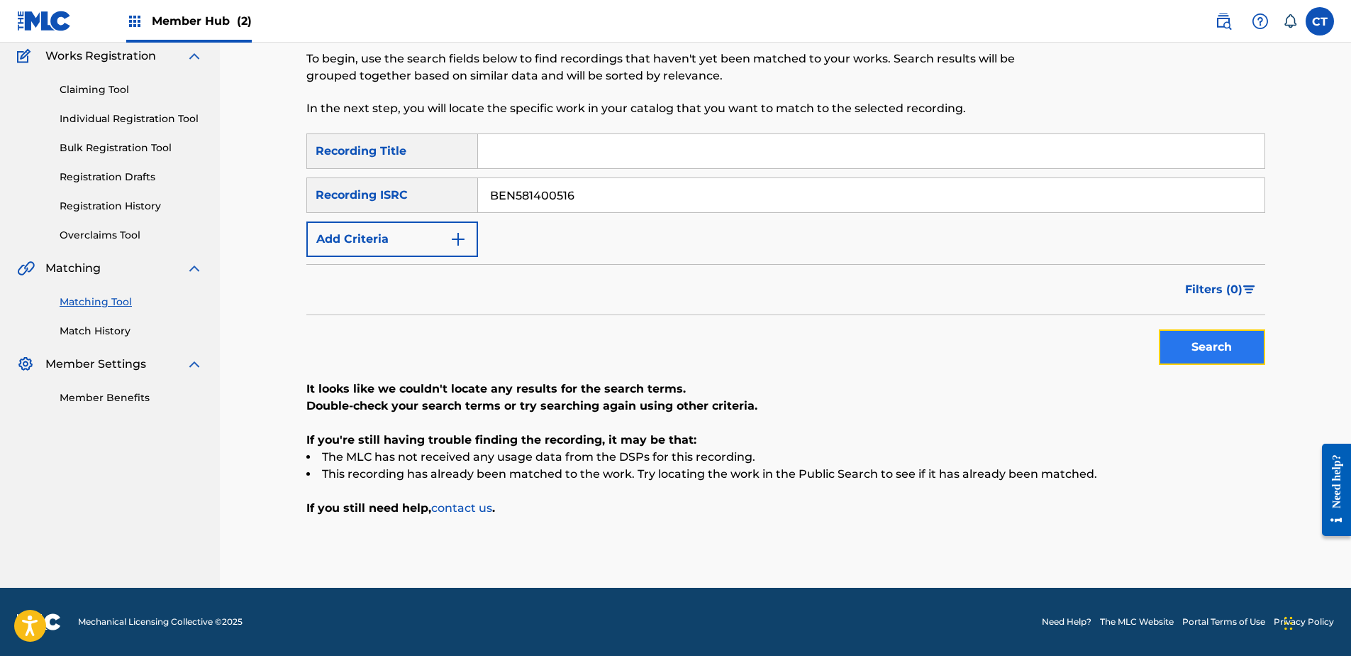
click at [1180, 346] on button "Search" at bounding box center [1212, 346] width 106 height 35
click at [1147, 194] on input "BEN581400516" at bounding box center [871, 195] width 787 height 34
paste input "DEG840300862"
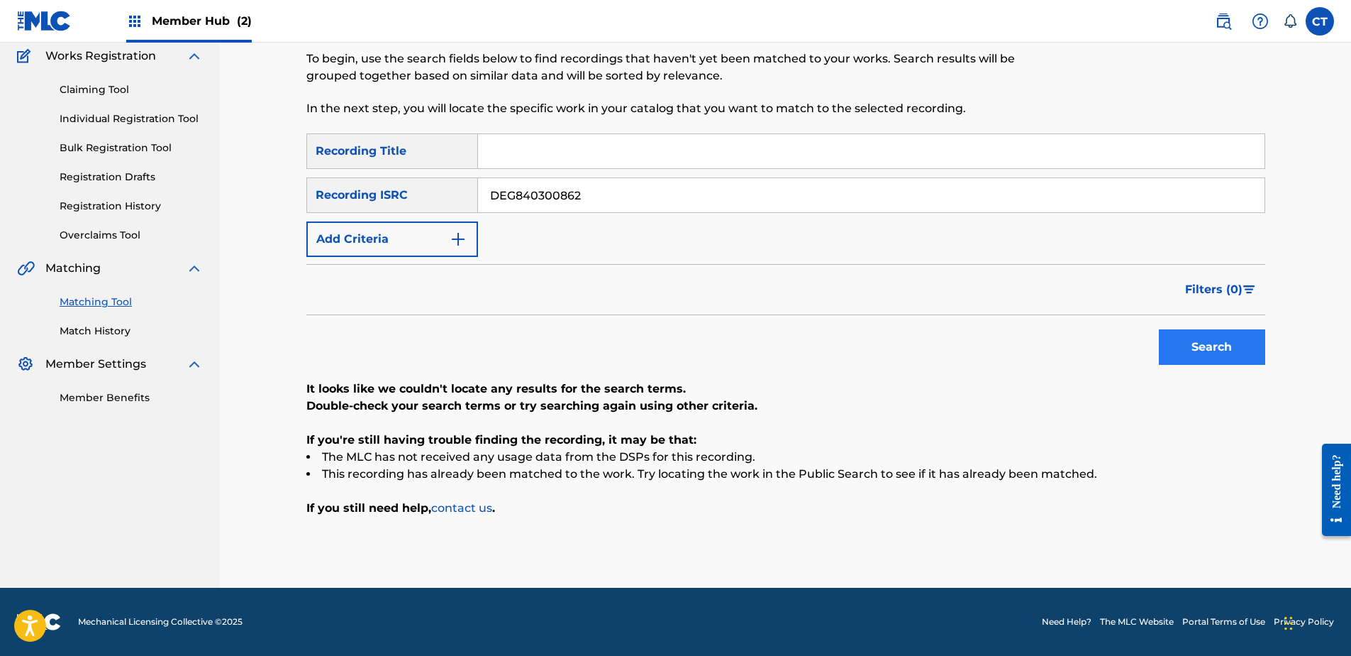
type input "DEG840300862"
click at [1189, 353] on button "Search" at bounding box center [1212, 346] width 106 height 35
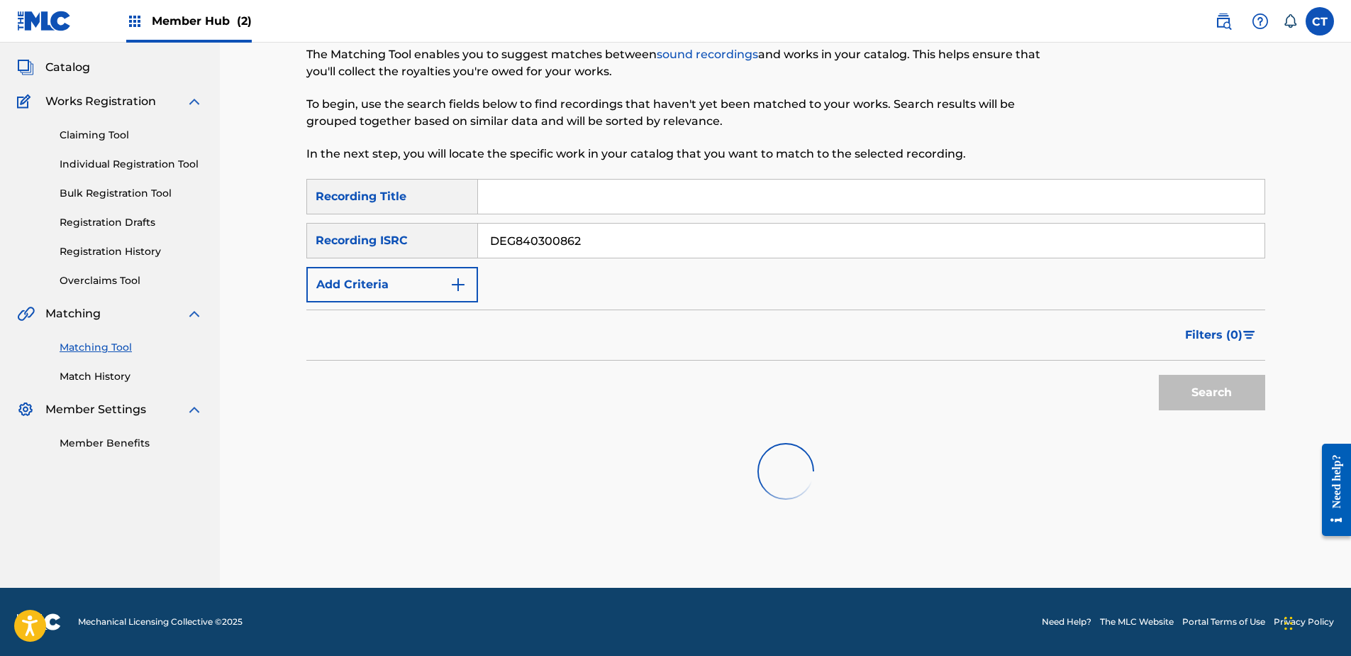
scroll to position [79, 0]
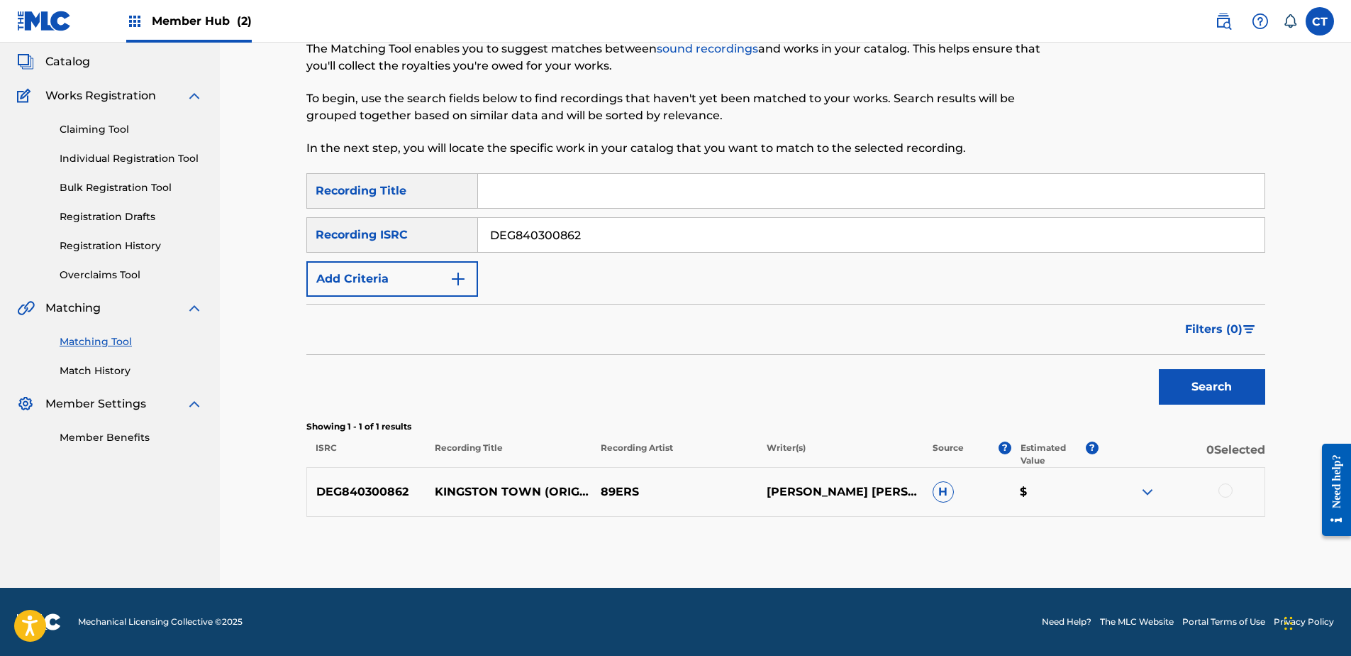
click at [1223, 487] on div at bounding box center [1226, 490] width 14 height 14
click at [939, 534] on button "Match 1 Group" at bounding box center [997, 539] width 157 height 35
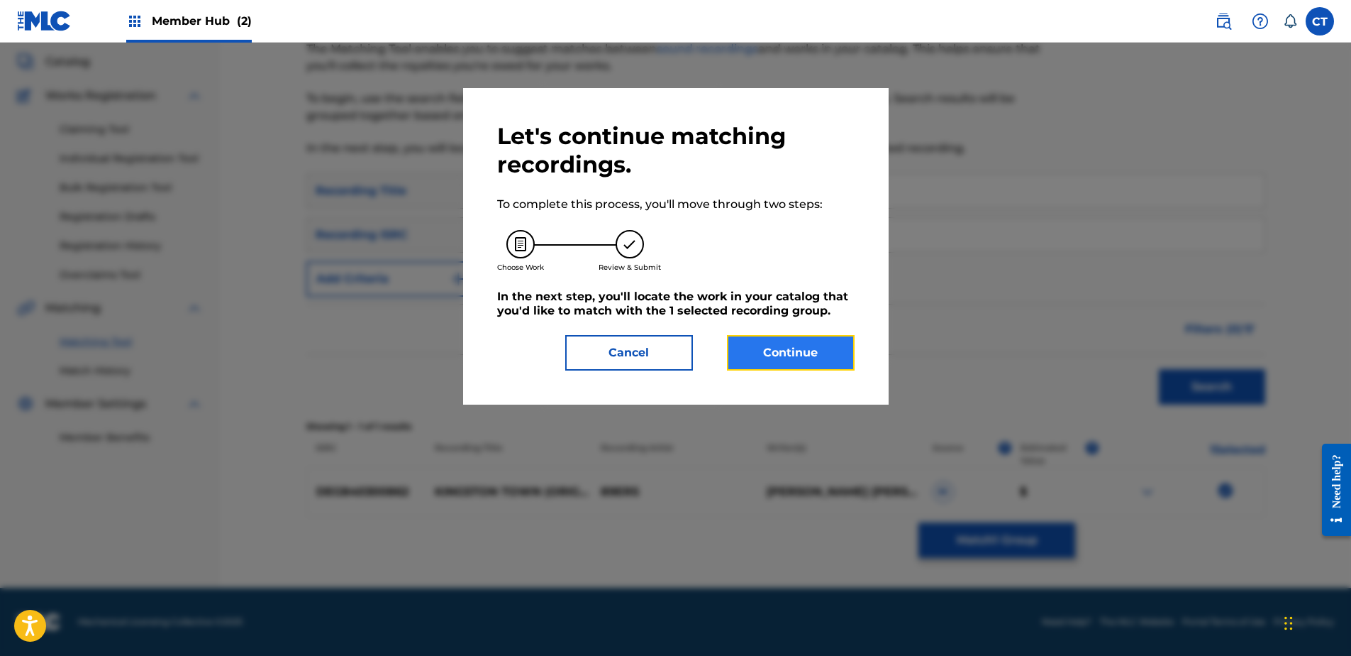
click at [741, 341] on button "Continue" at bounding box center [791, 352] width 128 height 35
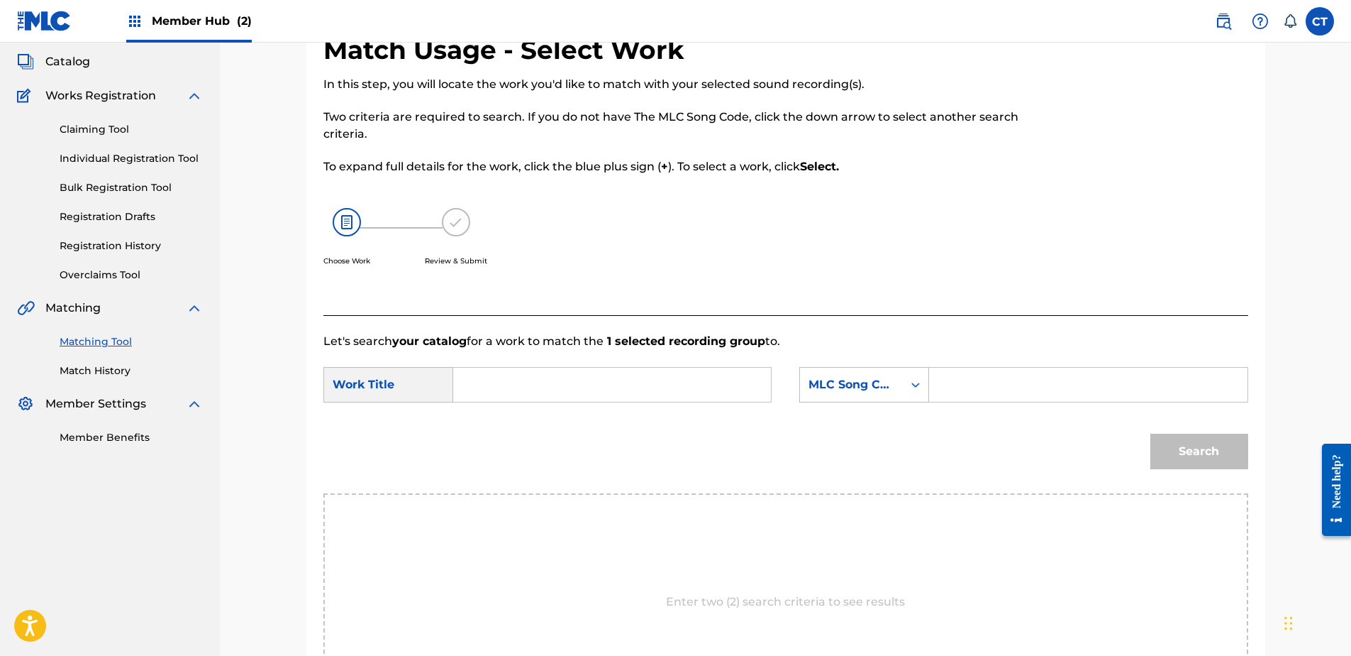
click at [504, 382] on input "Search Form" at bounding box center [612, 384] width 294 height 34
type input "kingston town"
click at [507, 445] on div "kingston town" at bounding box center [505, 425] width 80 height 43
click at [859, 383] on div "MLC Song Code" at bounding box center [852, 384] width 86 height 17
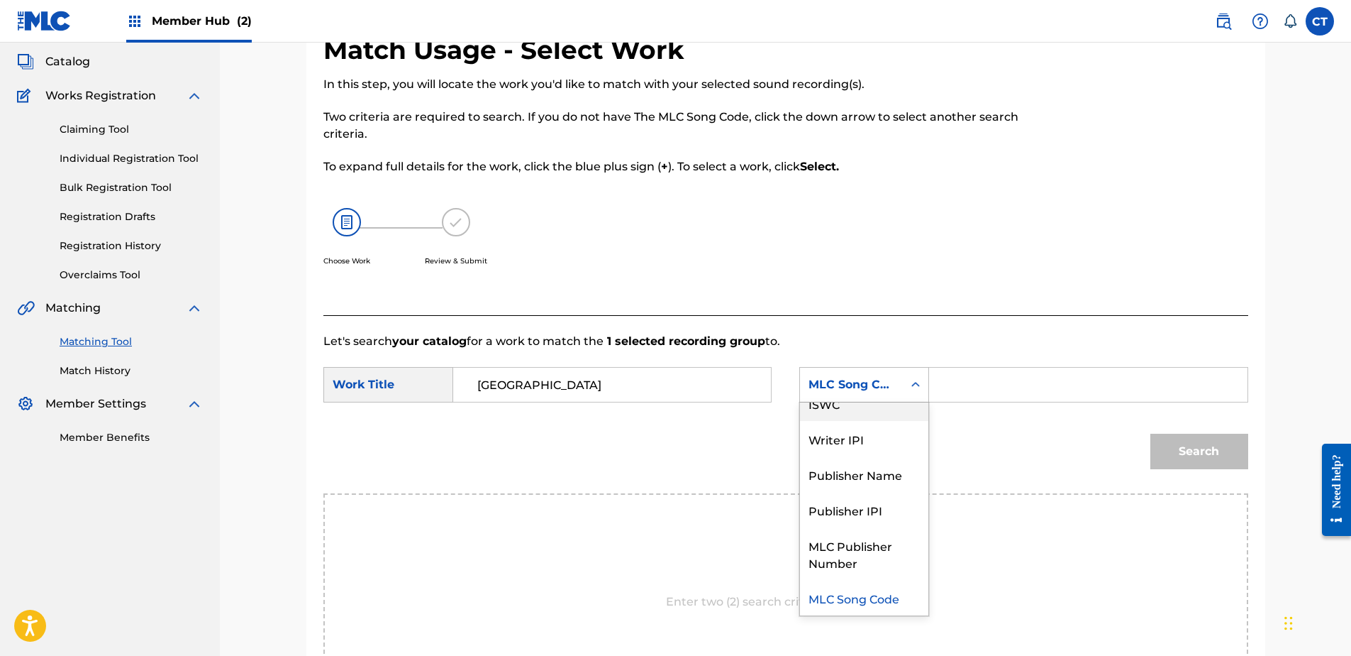
scroll to position [0, 0]
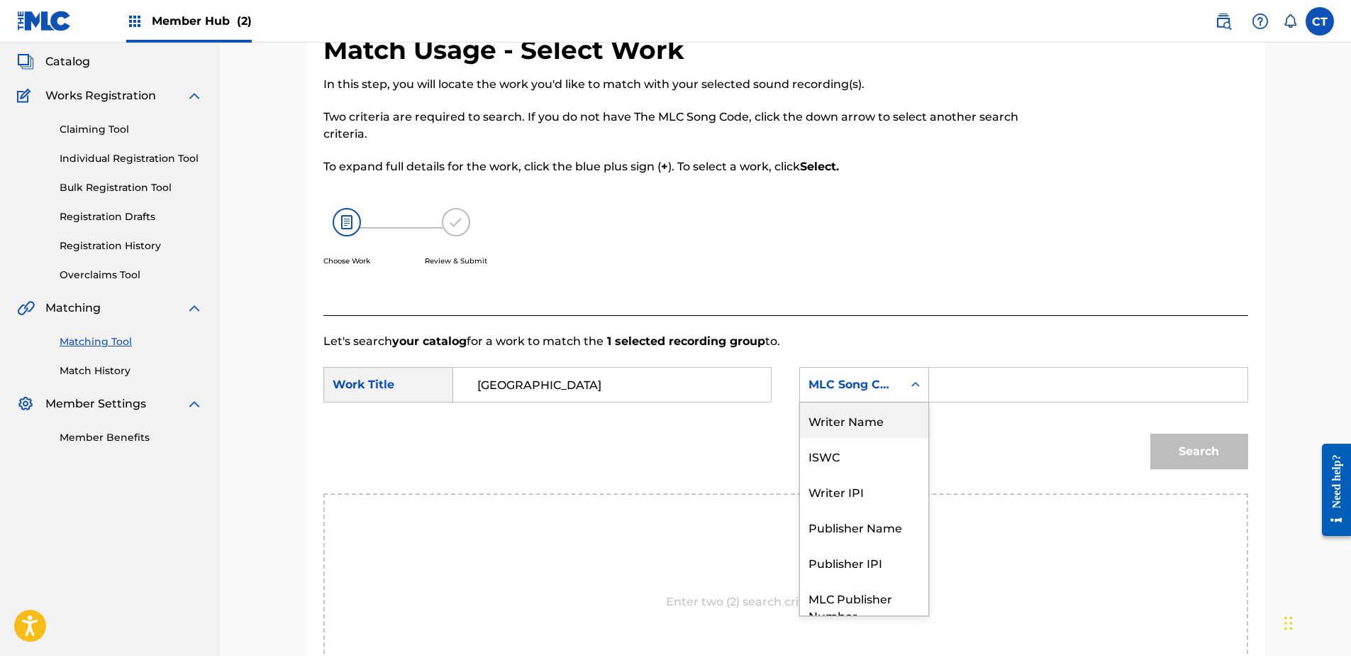
click at [860, 419] on div "Writer Name" at bounding box center [864, 419] width 128 height 35
click at [963, 399] on input "Search Form" at bounding box center [1088, 384] width 294 height 34
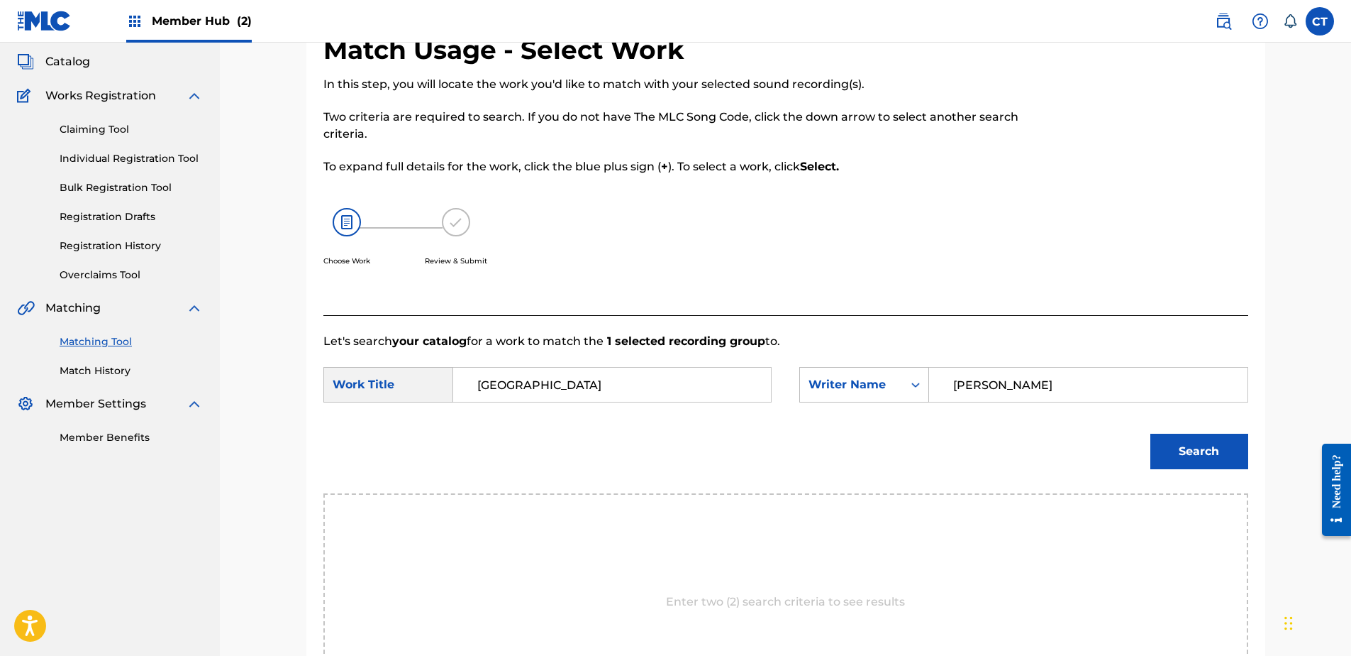
type input "patrick"
click at [1151, 433] on button "Search" at bounding box center [1200, 450] width 98 height 35
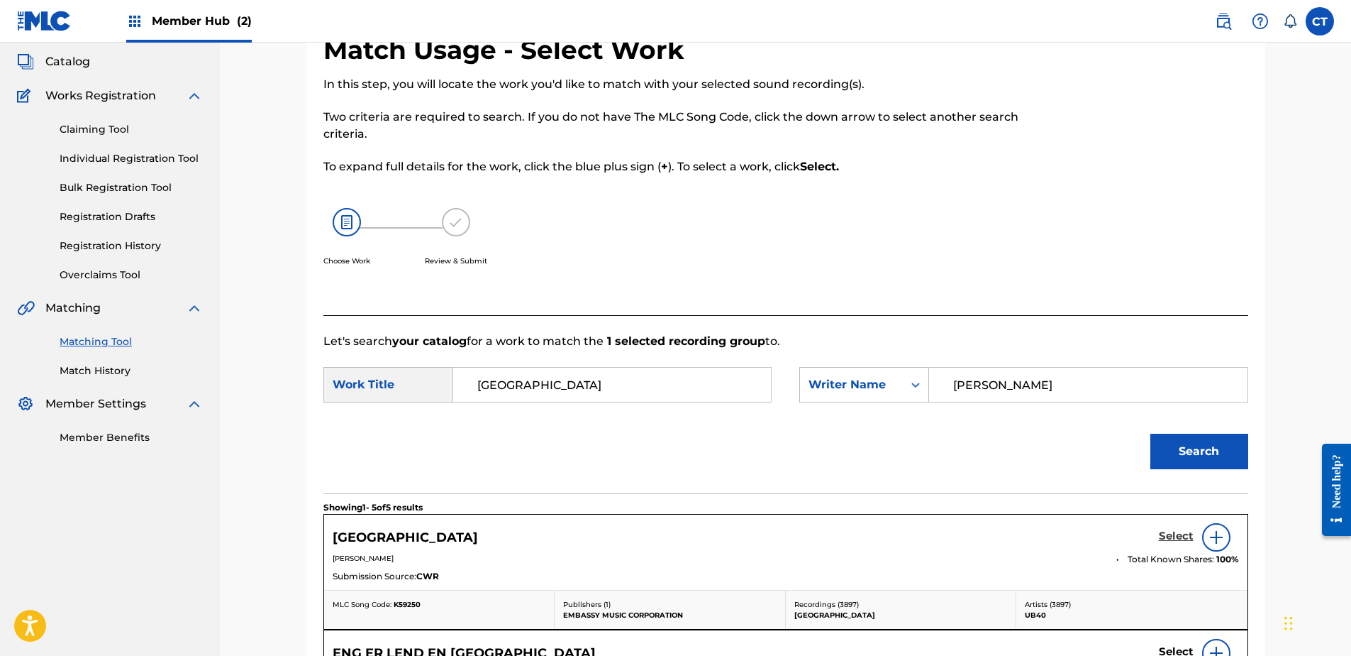
click at [1174, 532] on h5 "Select" at bounding box center [1176, 535] width 35 height 13
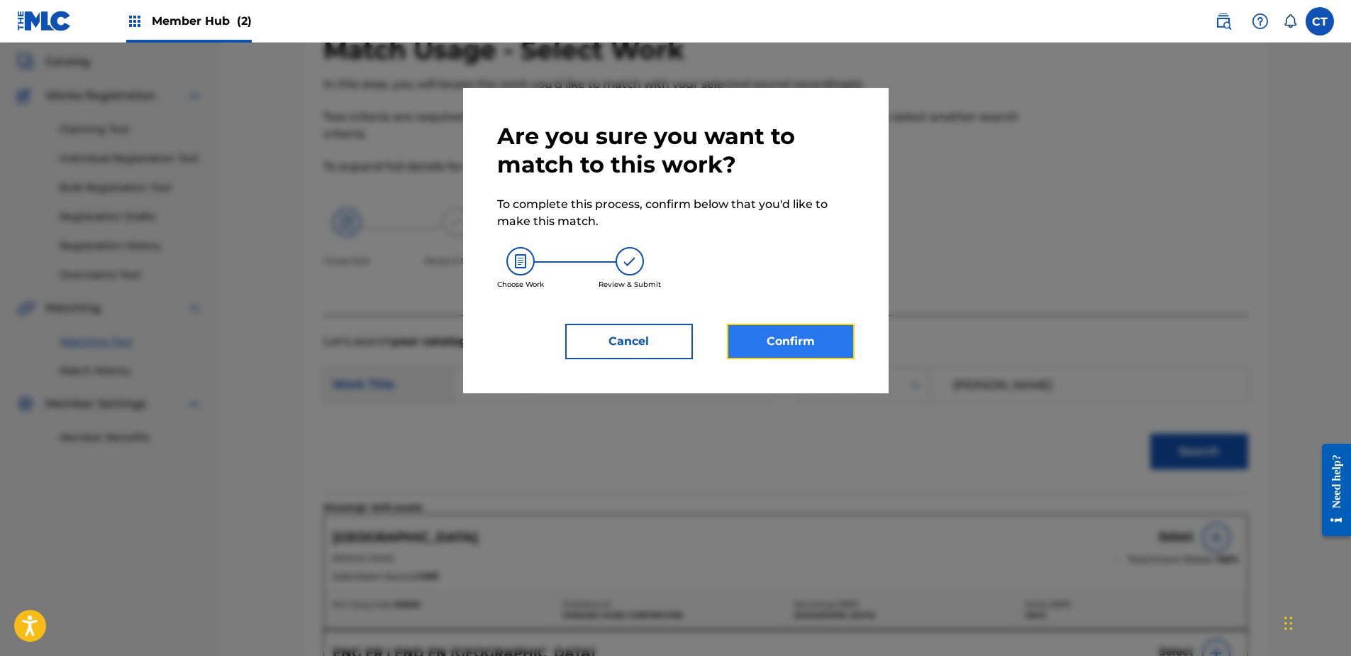
click at [806, 343] on button "Confirm" at bounding box center [791, 341] width 128 height 35
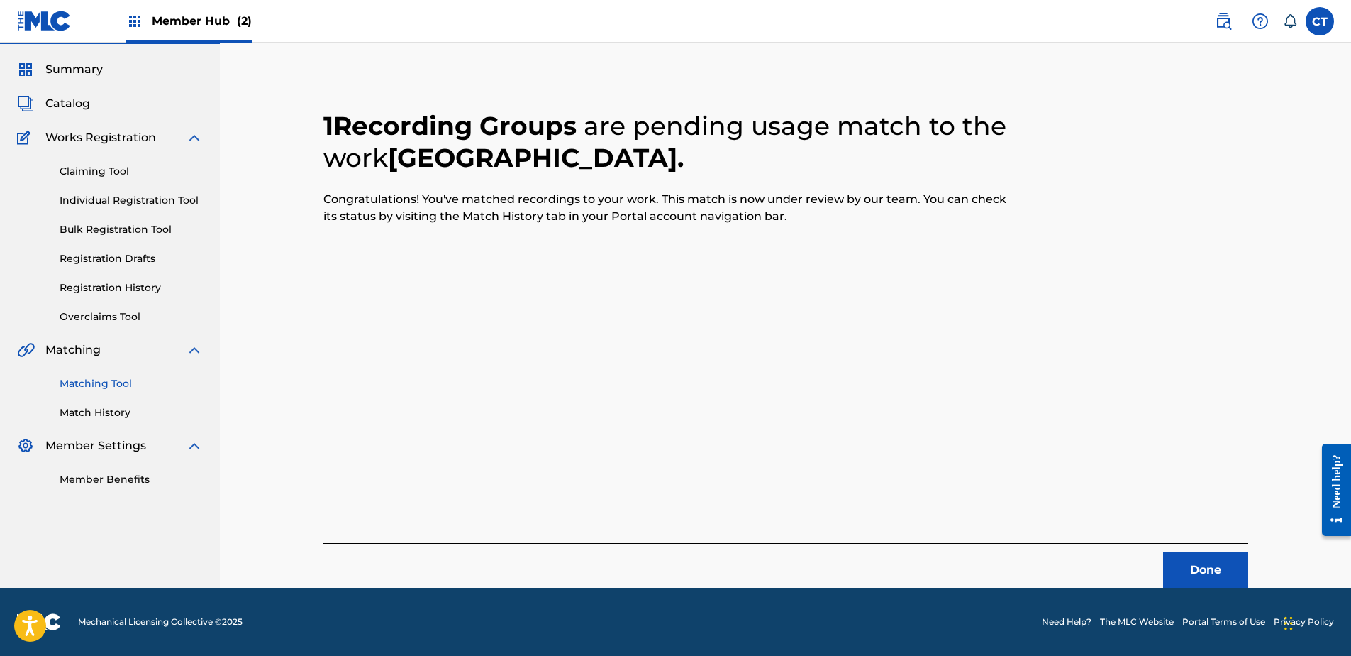
scroll to position [38, 0]
click at [1210, 567] on button "Done" at bounding box center [1205, 569] width 85 height 35
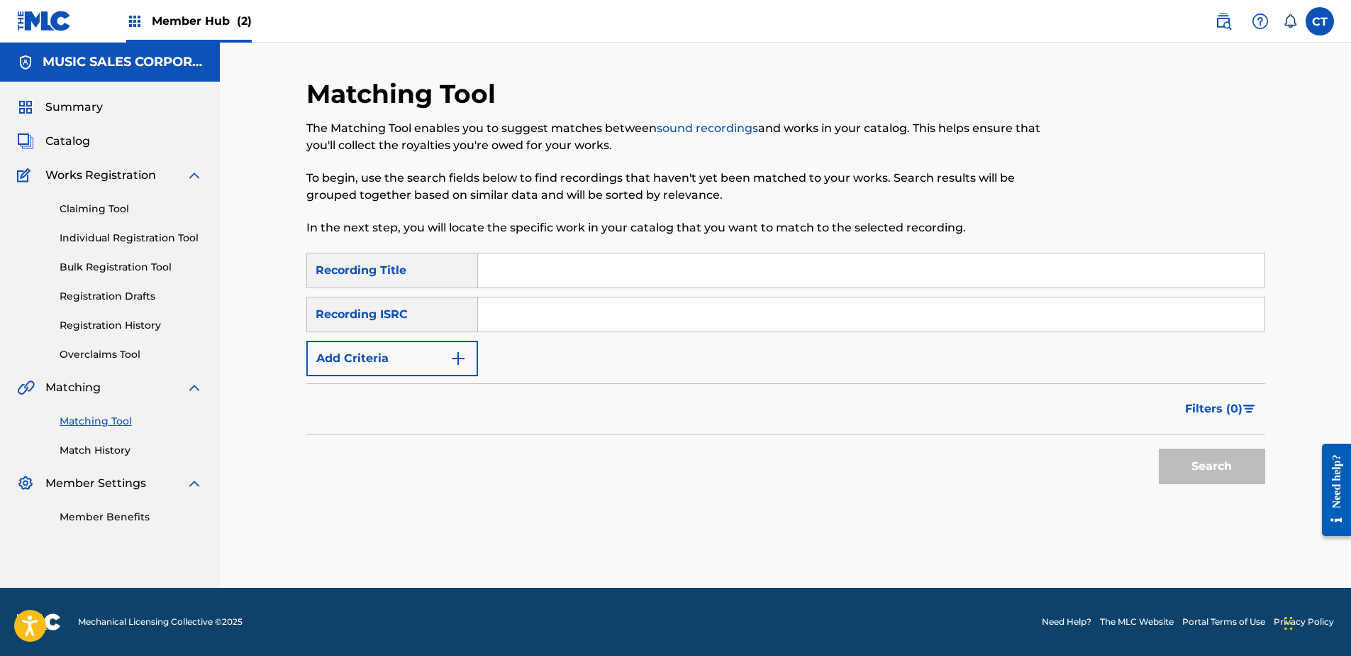
scroll to position [0, 0]
click at [1186, 300] on input "Search Form" at bounding box center [871, 314] width 787 height 34
paste input "USJI10301225"
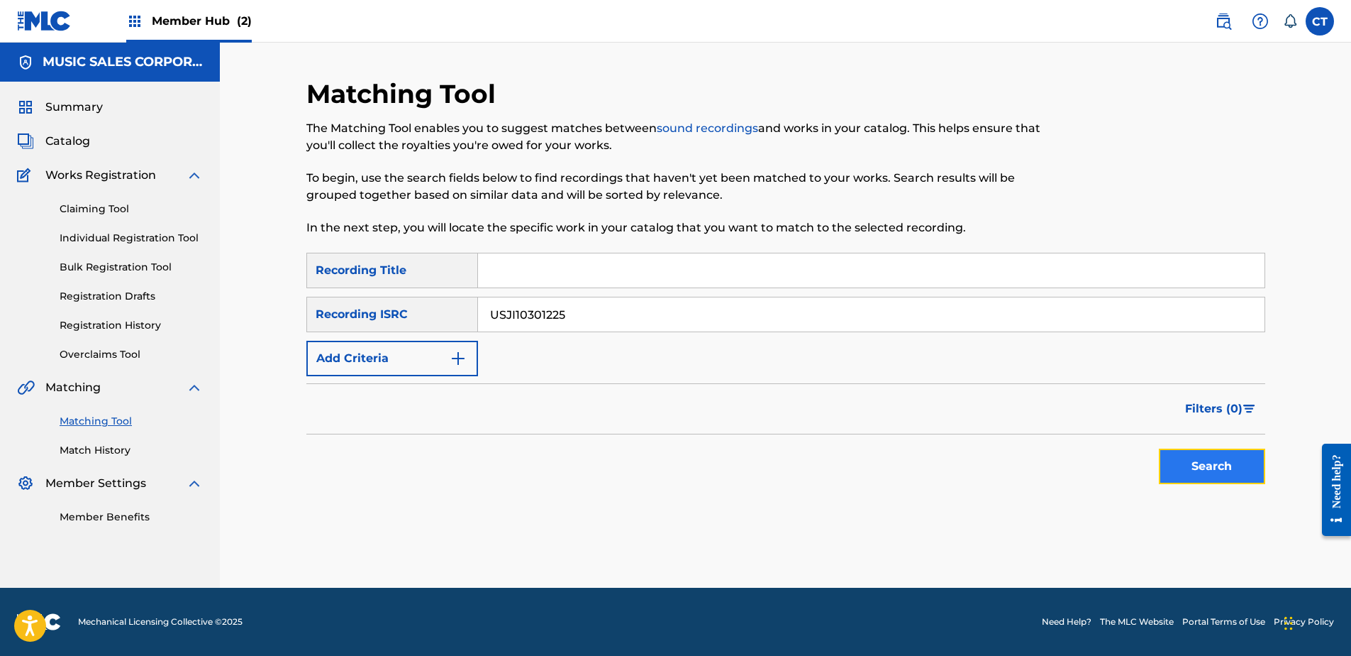
click at [1185, 457] on button "Search" at bounding box center [1212, 465] width 106 height 35
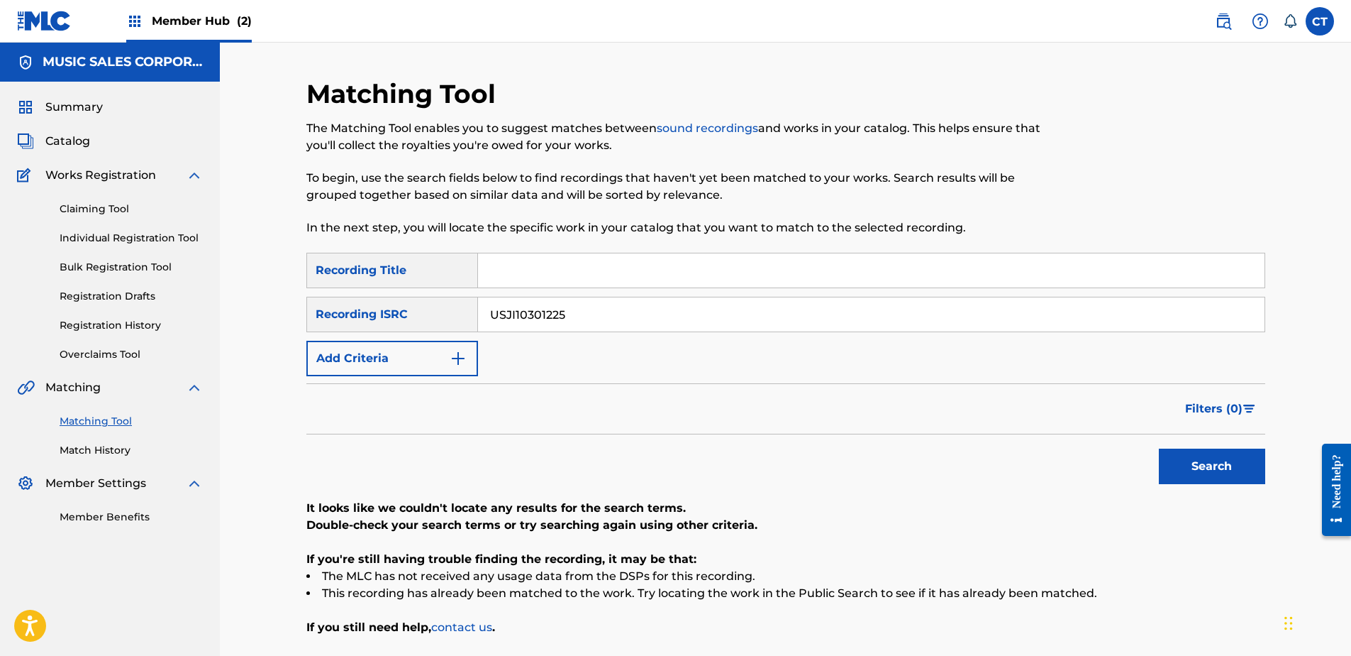
click at [1163, 324] on input "USJI10301225" at bounding box center [871, 314] width 787 height 34
paste input "UM70601514"
type input "USUM70601514"
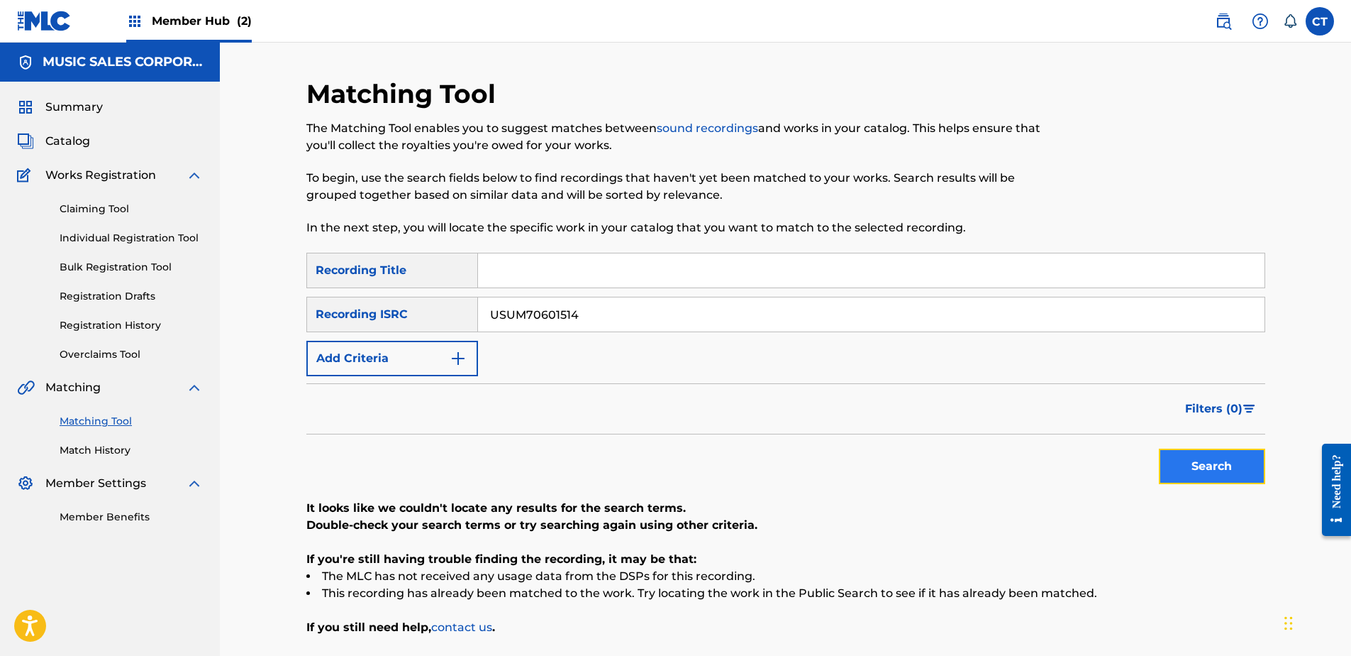
click at [1177, 468] on button "Search" at bounding box center [1212, 465] width 106 height 35
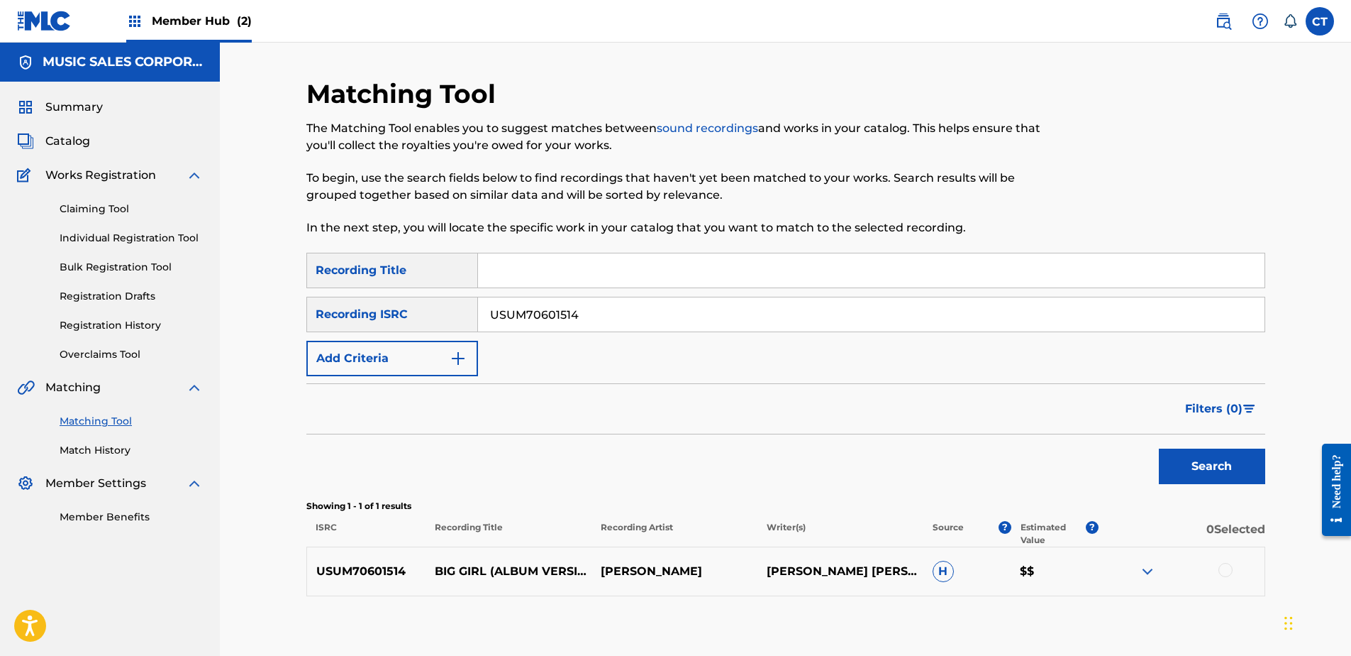
click at [1227, 571] on div at bounding box center [1226, 570] width 14 height 14
click at [959, 536] on button "Match 1 Group" at bounding box center [997, 539] width 157 height 35
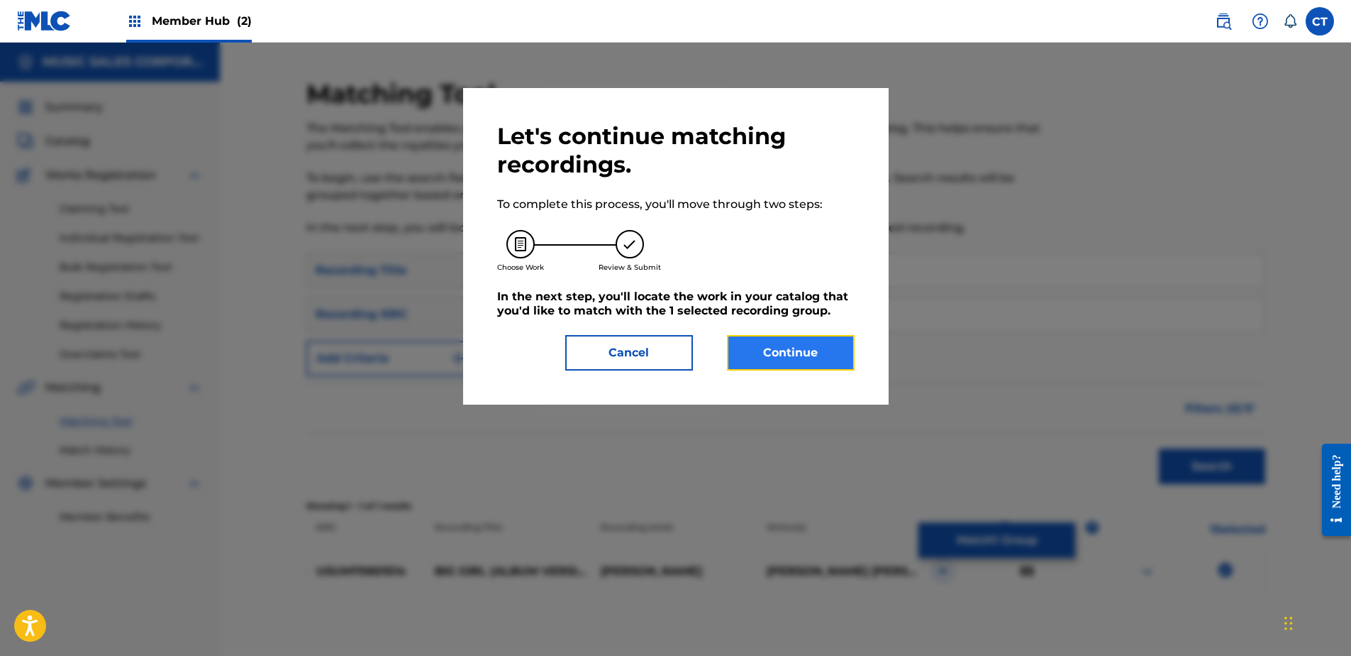
click at [803, 362] on button "Continue" at bounding box center [791, 352] width 128 height 35
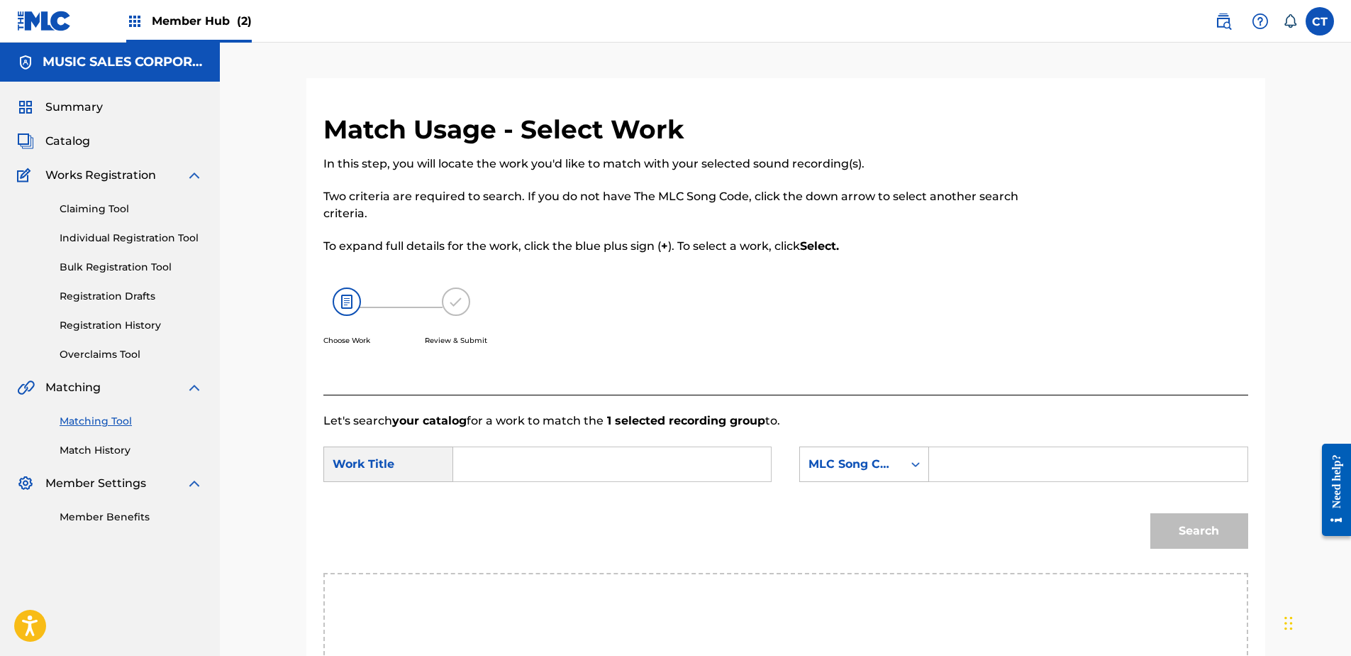
click at [563, 458] on input "Search Form" at bounding box center [612, 464] width 294 height 34
type input "n"
type input "big girl"
click at [509, 483] on div "big girl" at bounding box center [505, 496] width 80 height 26
click at [853, 465] on div "MLC Song Code" at bounding box center [865, 463] width 130 height 35
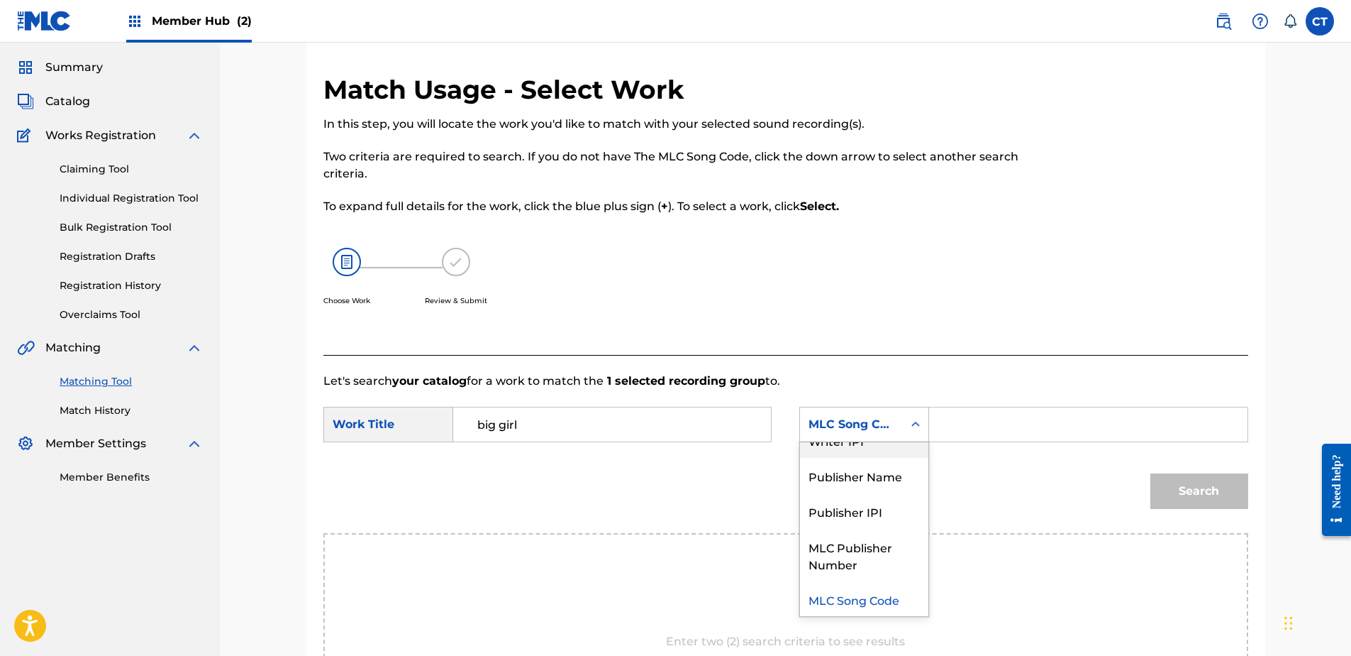
scroll to position [92, 0]
drag, startPoint x: 1141, startPoint y: 274, endPoint x: 1123, endPoint y: 281, distance: 19.1
click at [1141, 274] on div at bounding box center [1142, 214] width 213 height 281
click at [989, 427] on input "Search Form" at bounding box center [1088, 424] width 294 height 34
paste input "B14832"
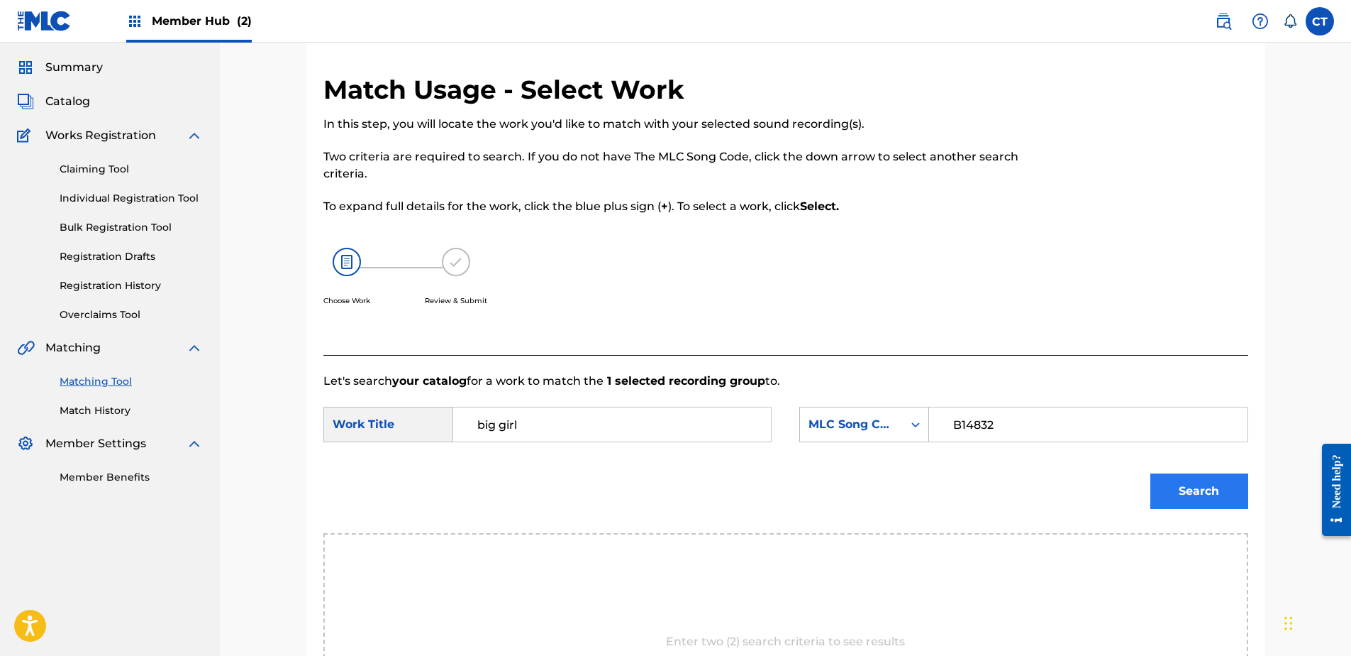
type input "B14832"
click at [1172, 480] on button "Search" at bounding box center [1200, 490] width 98 height 35
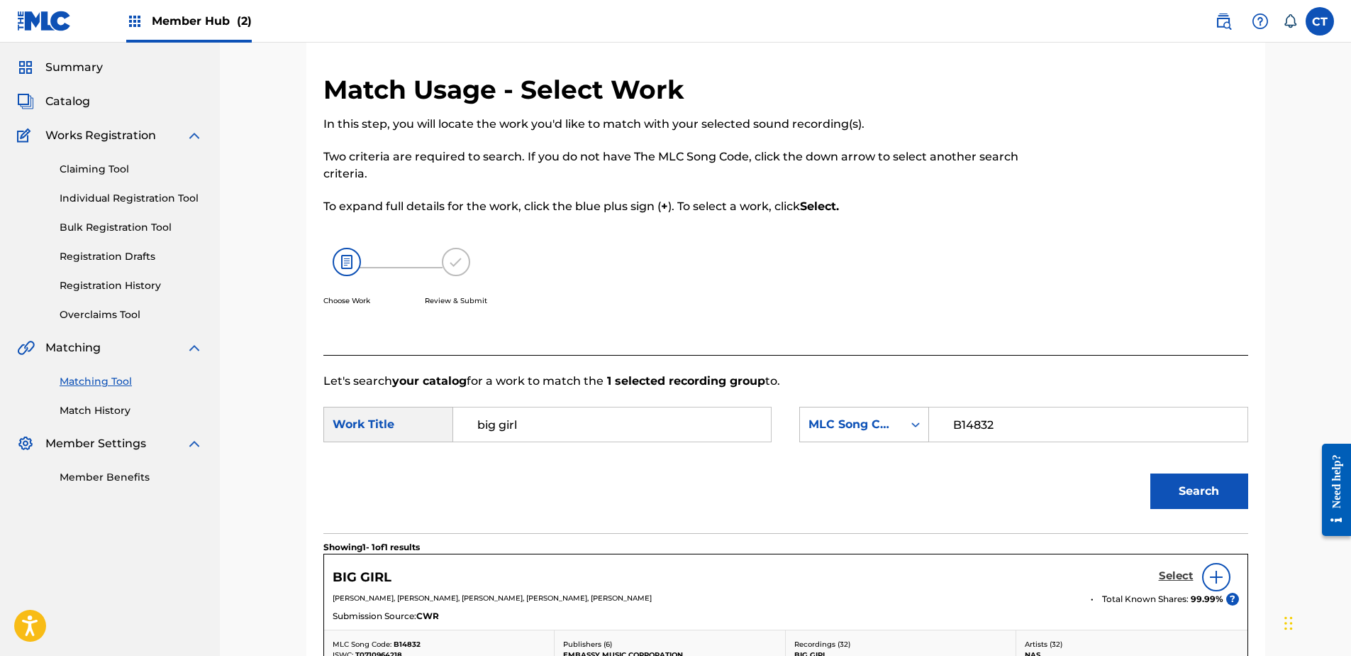
click at [1166, 571] on h5 "Select" at bounding box center [1176, 575] width 35 height 13
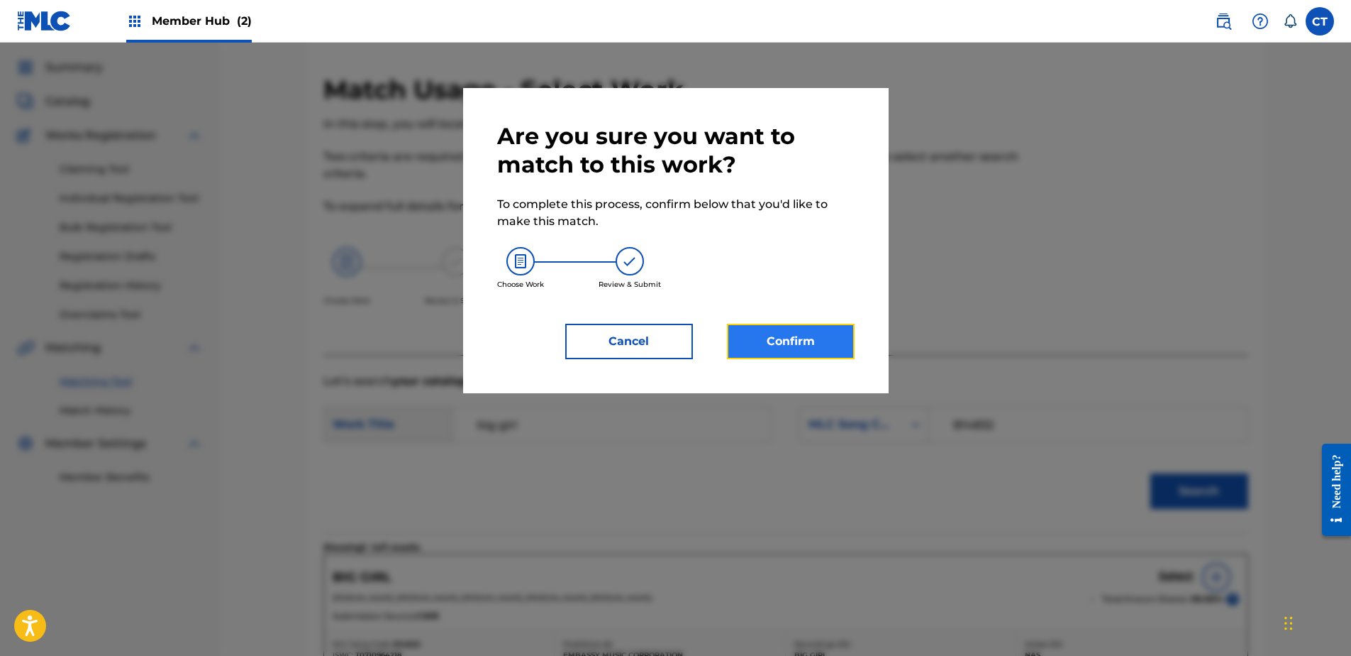
click at [799, 352] on button "Confirm" at bounding box center [791, 341] width 128 height 35
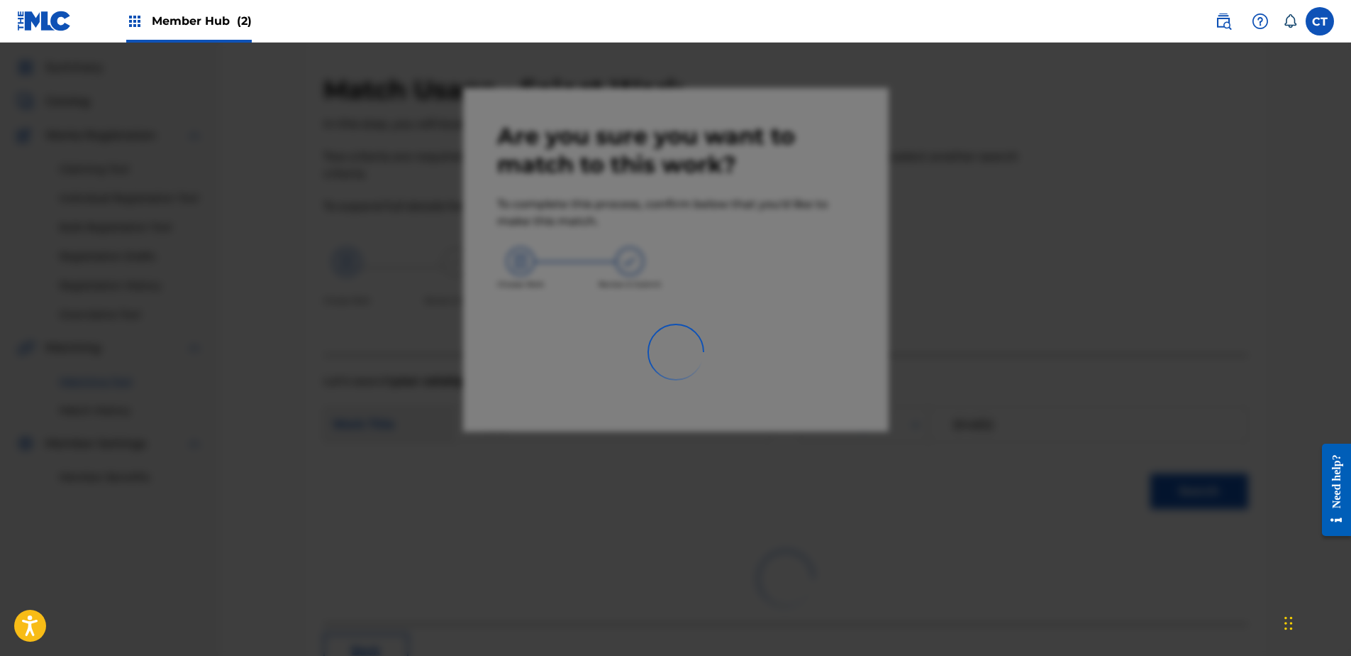
scroll to position [38, 0]
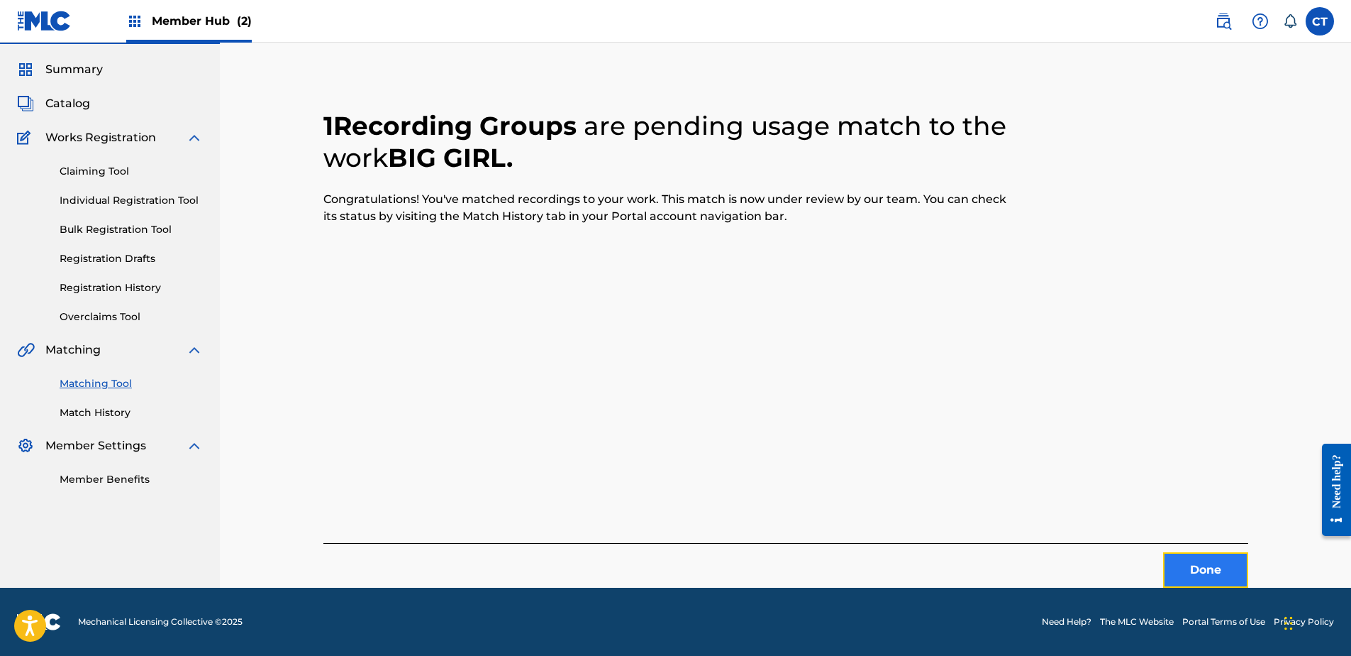
click at [1176, 557] on button "Done" at bounding box center [1205, 569] width 85 height 35
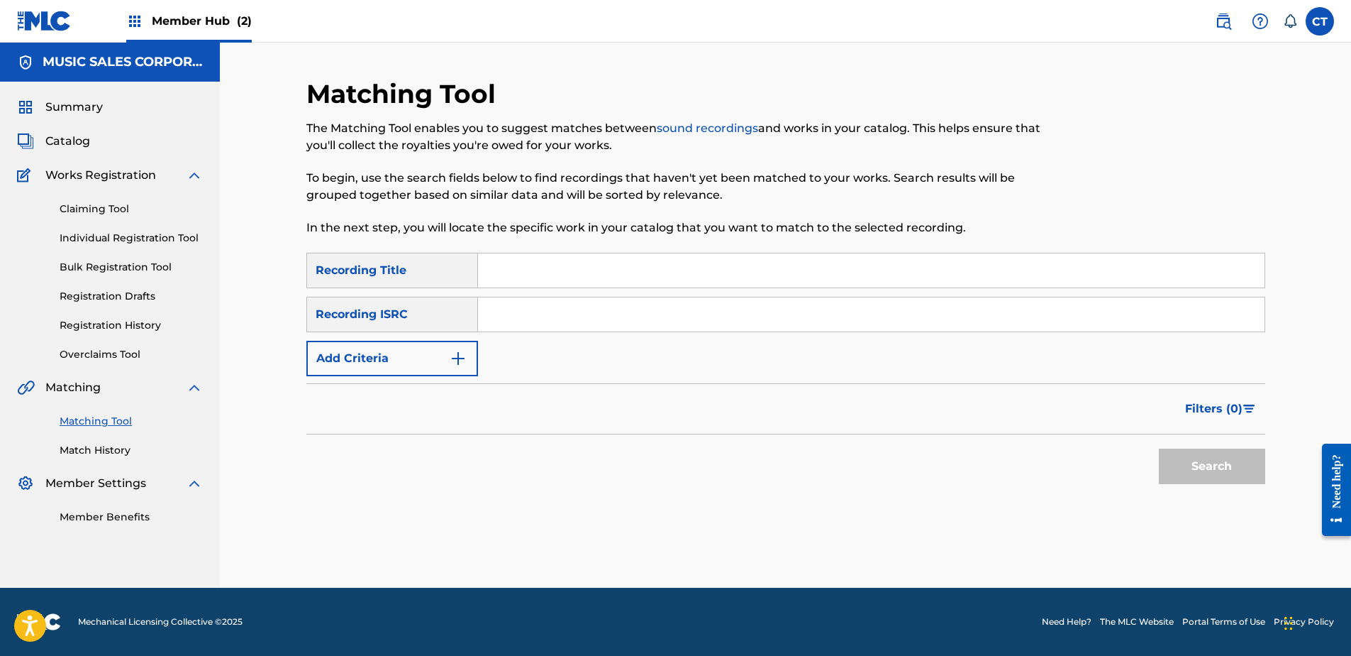
click at [1113, 307] on input "Search Form" at bounding box center [871, 314] width 787 height 34
paste input "GBUM71406943"
type input "GBUM71406943"
click at [1209, 480] on button "Search" at bounding box center [1212, 465] width 106 height 35
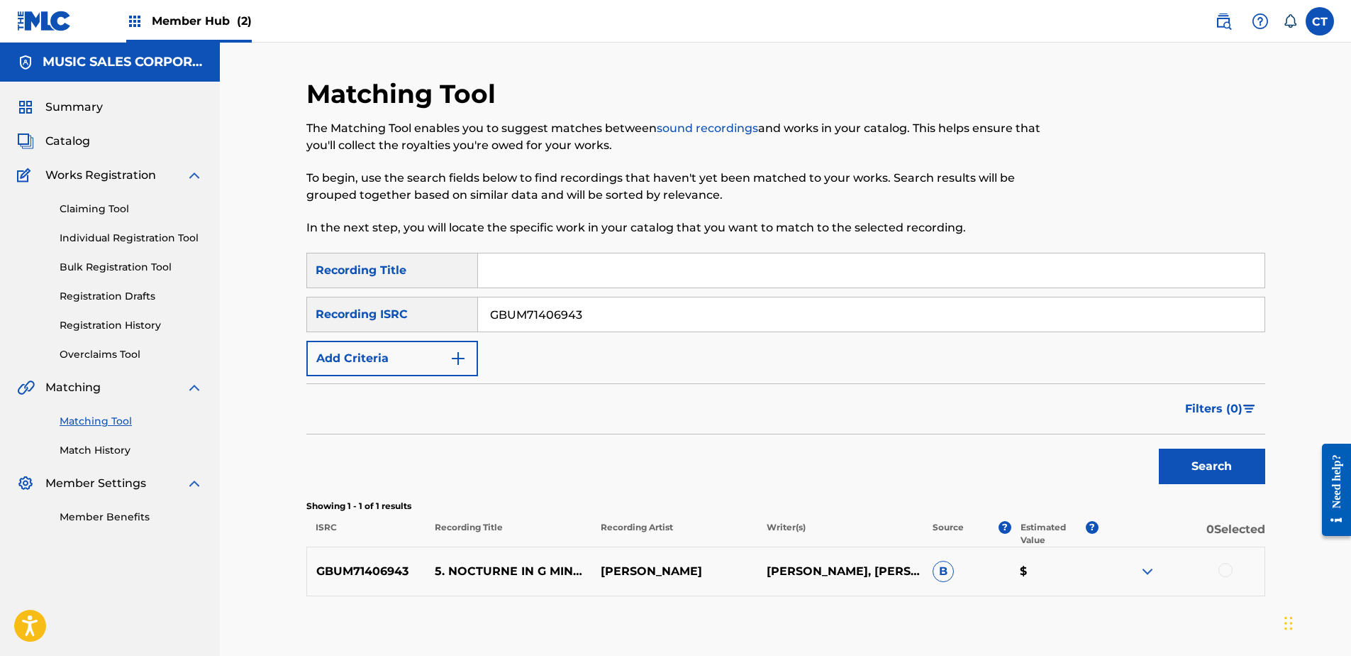
click at [1214, 567] on div at bounding box center [1182, 571] width 166 height 17
click at [1224, 570] on div at bounding box center [1226, 570] width 14 height 14
click at [1000, 538] on button "Match 1 Group" at bounding box center [997, 539] width 157 height 35
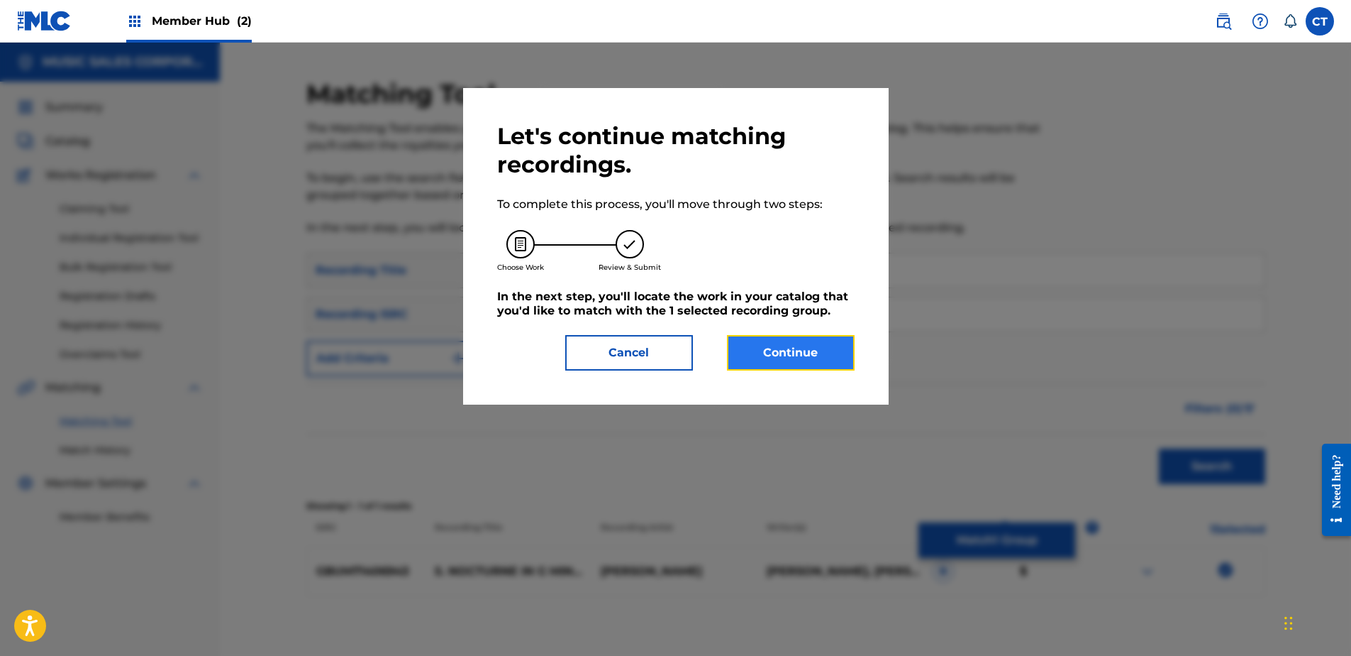
click at [778, 363] on button "Continue" at bounding box center [791, 352] width 128 height 35
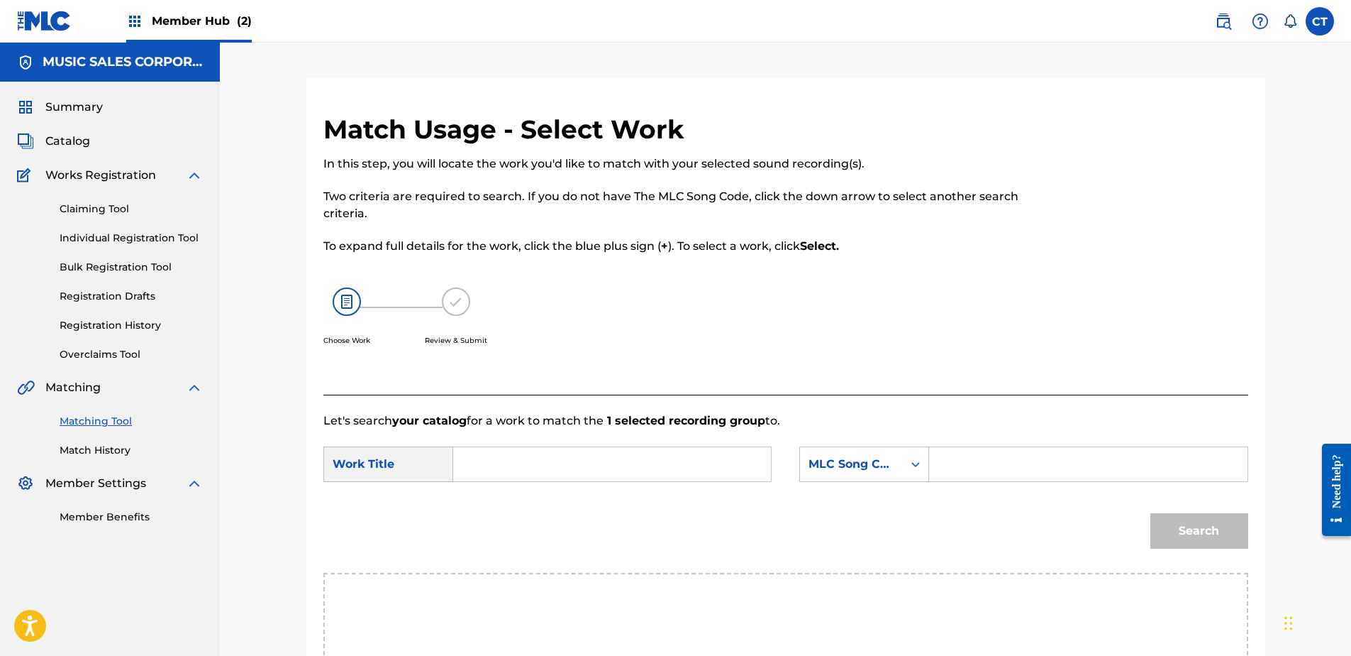
drag, startPoint x: 636, startPoint y: 548, endPoint x: 604, endPoint y: 480, distance: 74.3
click at [636, 548] on div "Search" at bounding box center [786, 536] width 925 height 74
click at [563, 442] on form "SearchWithCriteriab89ce325-41ae-48a7-9152-f6a9c64dbe28 Work Title SearchWithCri…" at bounding box center [786, 500] width 925 height 143
click at [564, 458] on input "Search Form" at bounding box center [612, 464] width 294 height 34
paste input "NOCTURNE IN G MINOR"
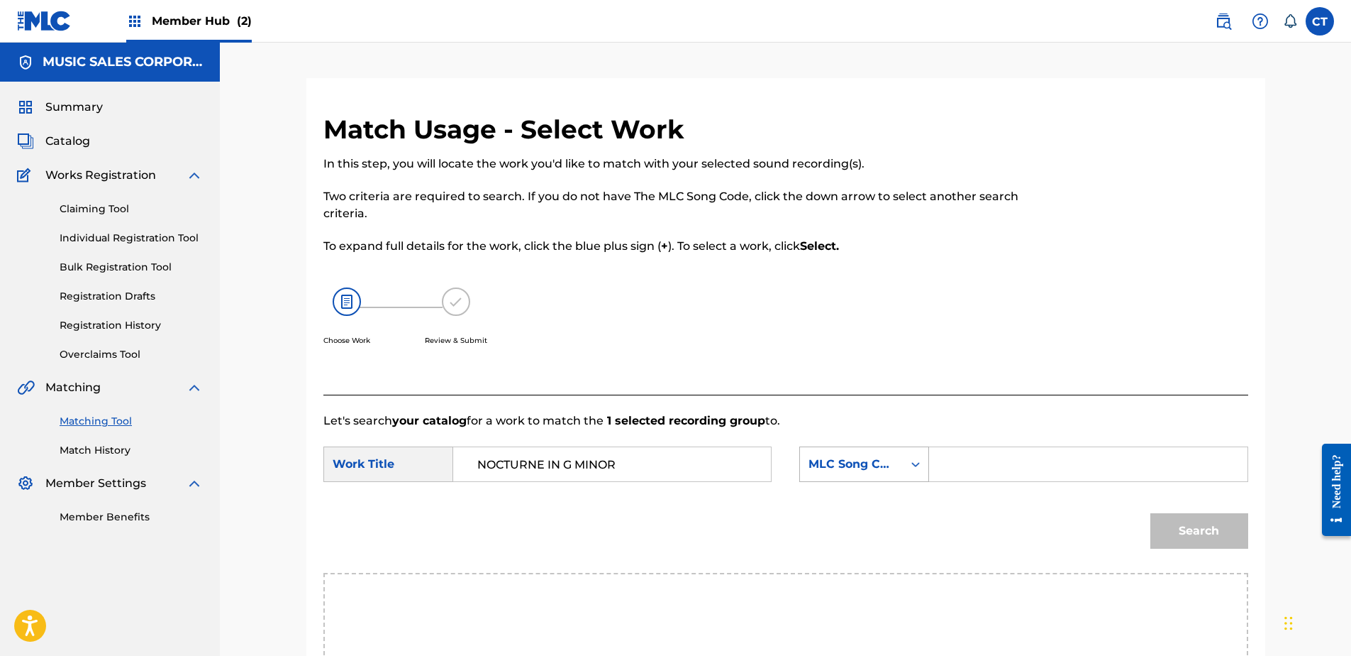
type input "NOCTURNE IN G MINOR"
click at [865, 458] on div "MLC Song Code" at bounding box center [851, 463] width 103 height 27
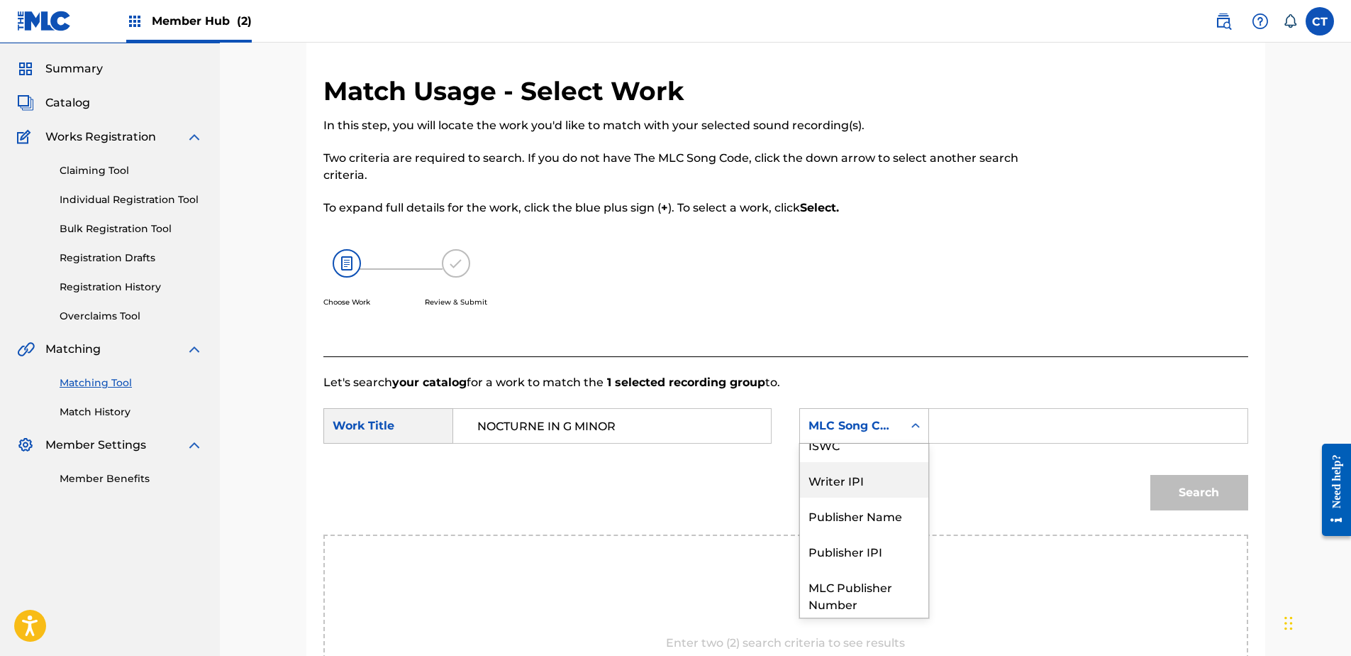
scroll to position [40, 0]
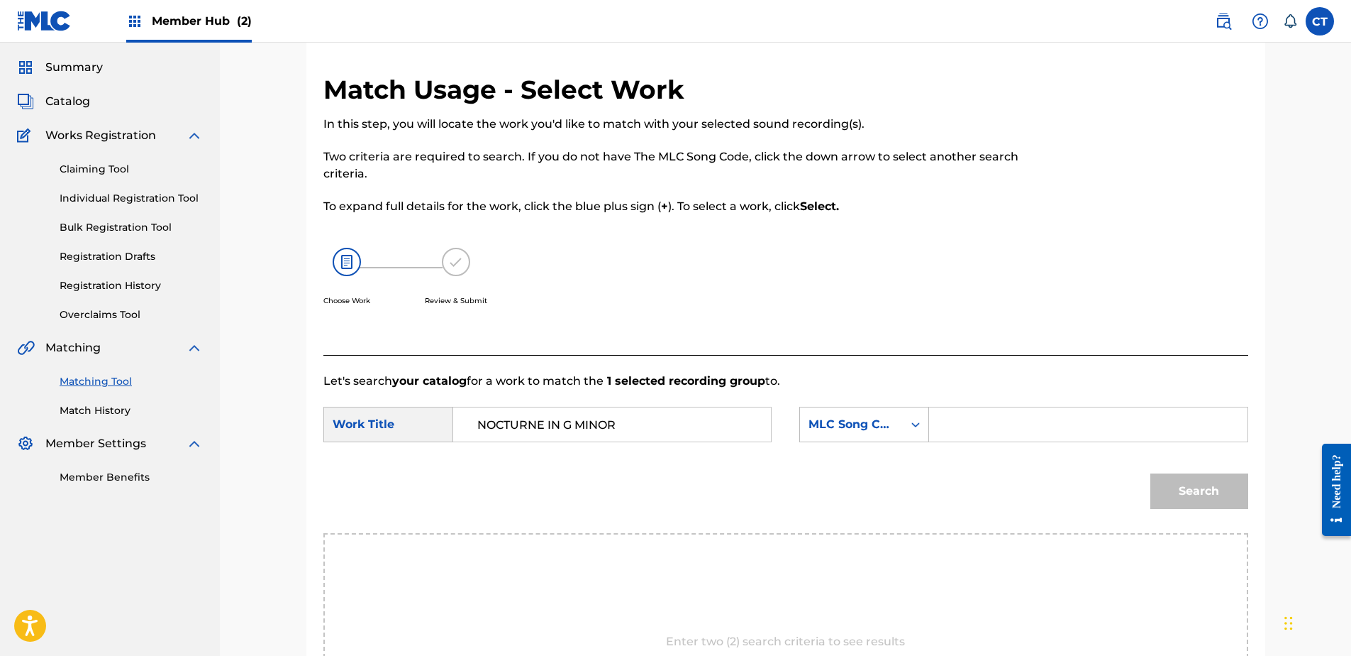
click at [766, 345] on div "Match Usage - Select Work In this step, you will locate the work you'd like to …" at bounding box center [680, 214] width 712 height 281
click at [973, 424] on input "Search Form" at bounding box center [1088, 424] width 294 height 34
paste input "NV7VYP"
type input "NV7VYP"
click at [1206, 480] on button "Search" at bounding box center [1200, 490] width 98 height 35
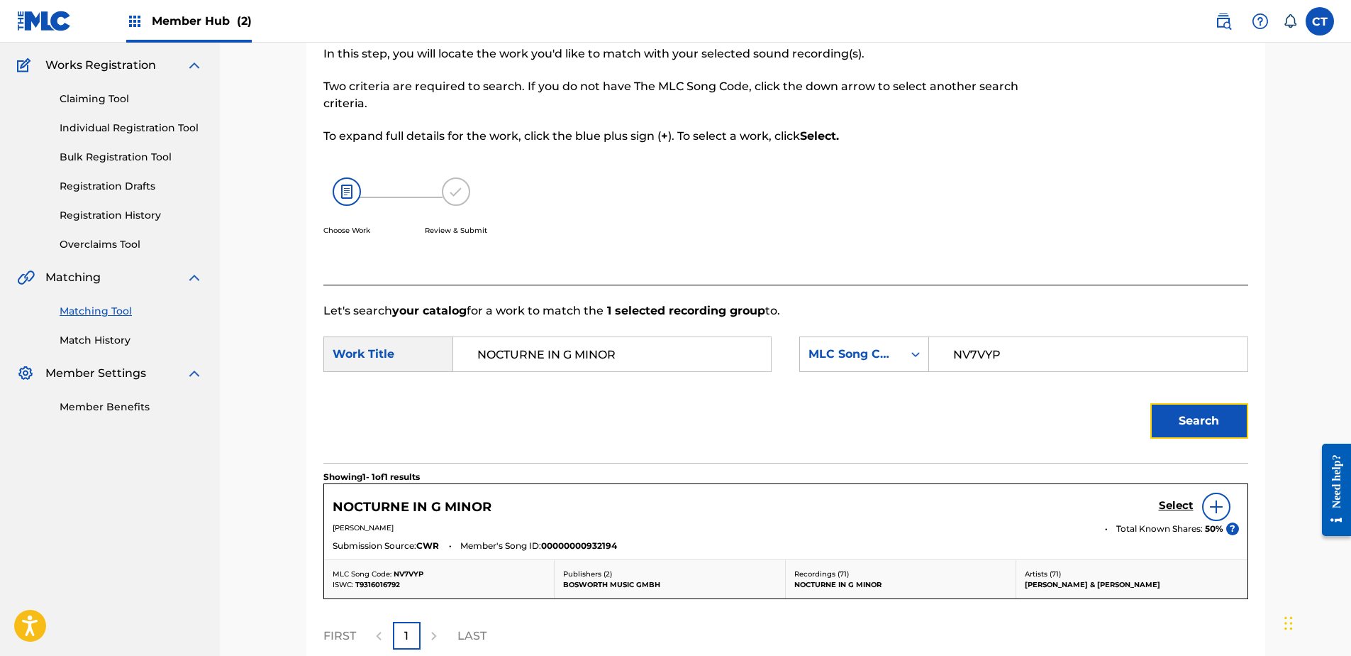
scroll to position [111, 0]
click at [1161, 507] on h5 "Select" at bounding box center [1176, 504] width 35 height 13
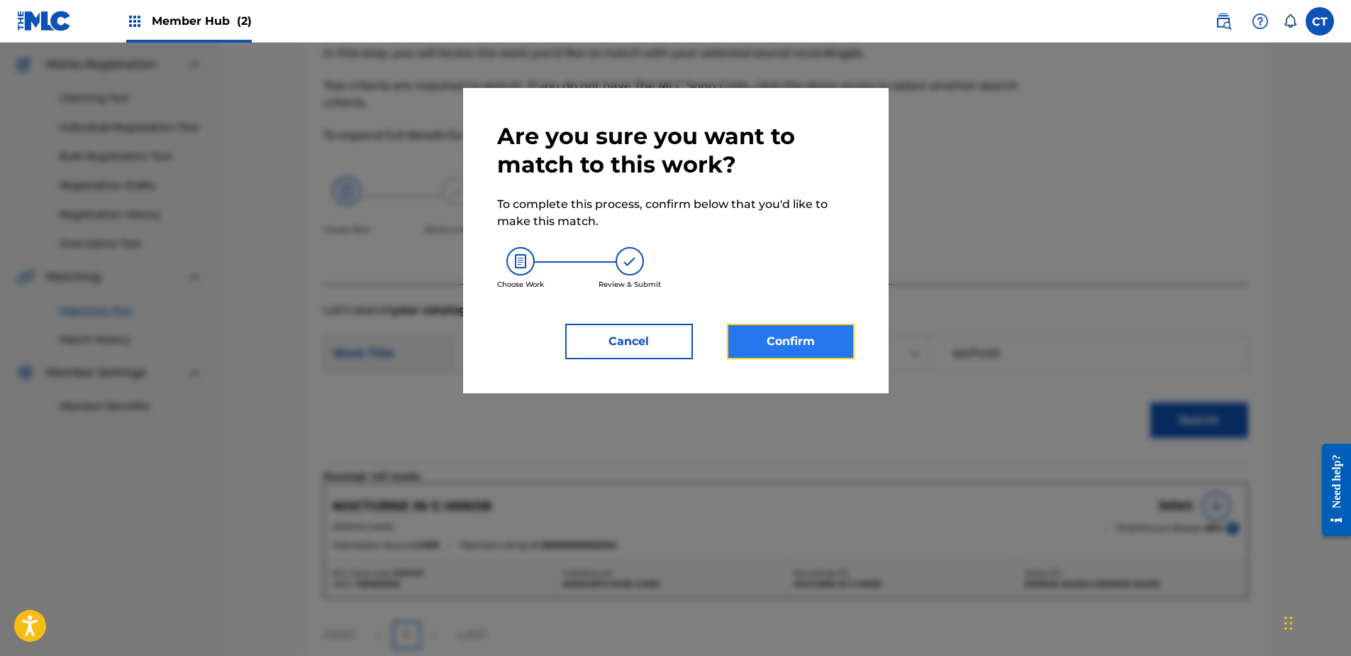
click at [753, 336] on button "Confirm" at bounding box center [791, 341] width 128 height 35
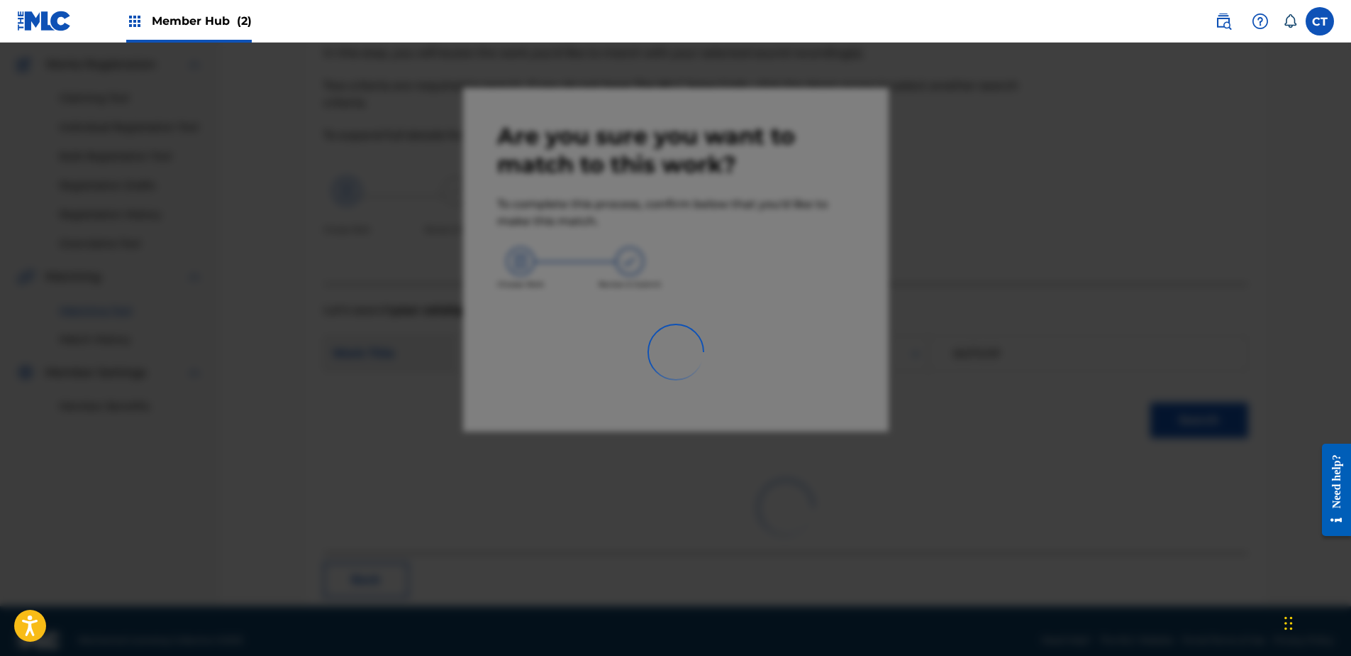
scroll to position [38, 0]
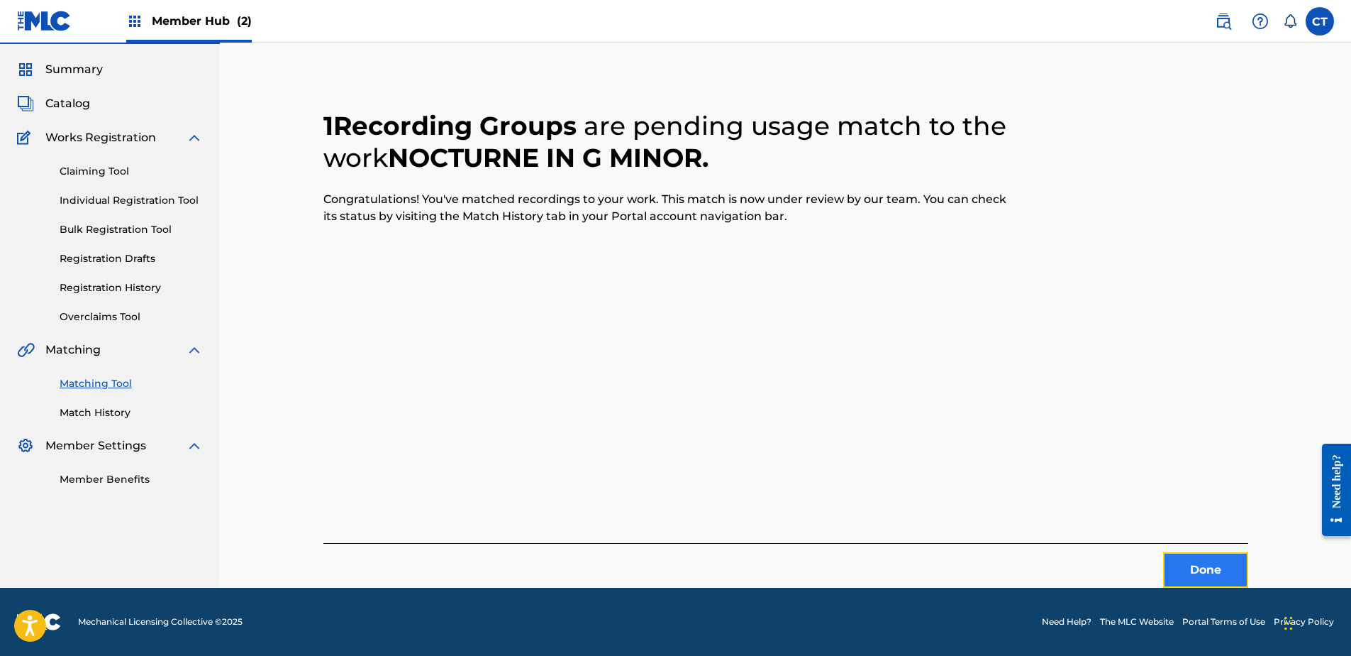
click at [1221, 573] on button "Done" at bounding box center [1205, 569] width 85 height 35
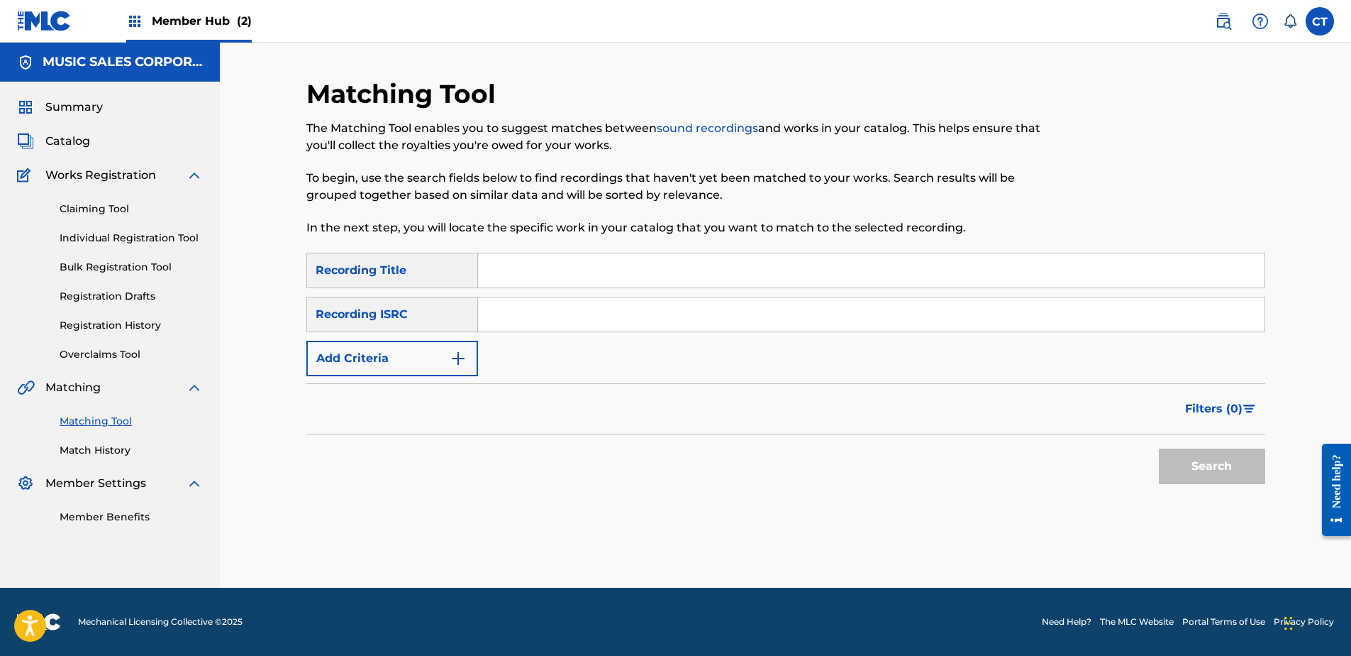
scroll to position [0, 0]
click at [1105, 295] on div "SearchWithCriteria34f529aa-3a95-4b68-820d-29e6240c29a3 Recording Title SearchWi…" at bounding box center [785, 314] width 959 height 123
click at [1105, 309] on input "Search Form" at bounding box center [871, 314] width 787 height 34
paste input "NLG620411734"
type input "NLG620411734"
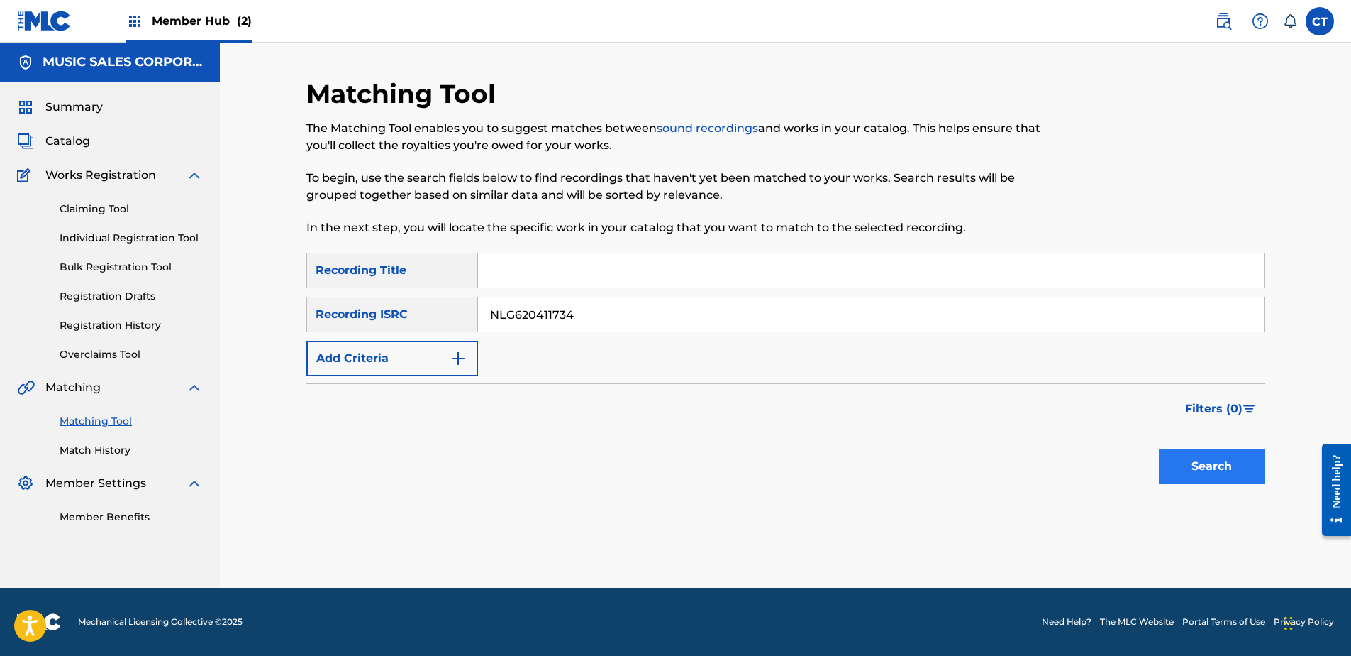
drag, startPoint x: 1173, startPoint y: 437, endPoint x: 1186, endPoint y: 457, distance: 23.6
click at [1185, 455] on div "Search" at bounding box center [1209, 462] width 114 height 57
click at [1188, 459] on button "Search" at bounding box center [1212, 465] width 106 height 35
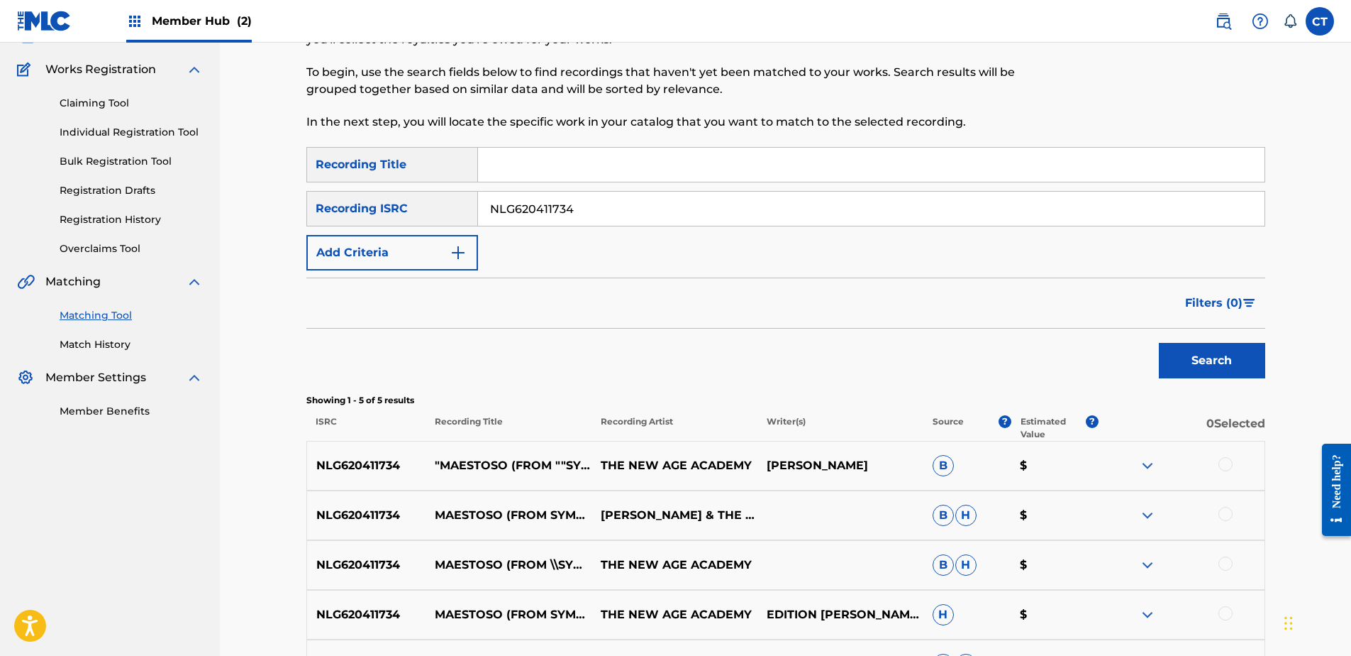
scroll to position [142, 0]
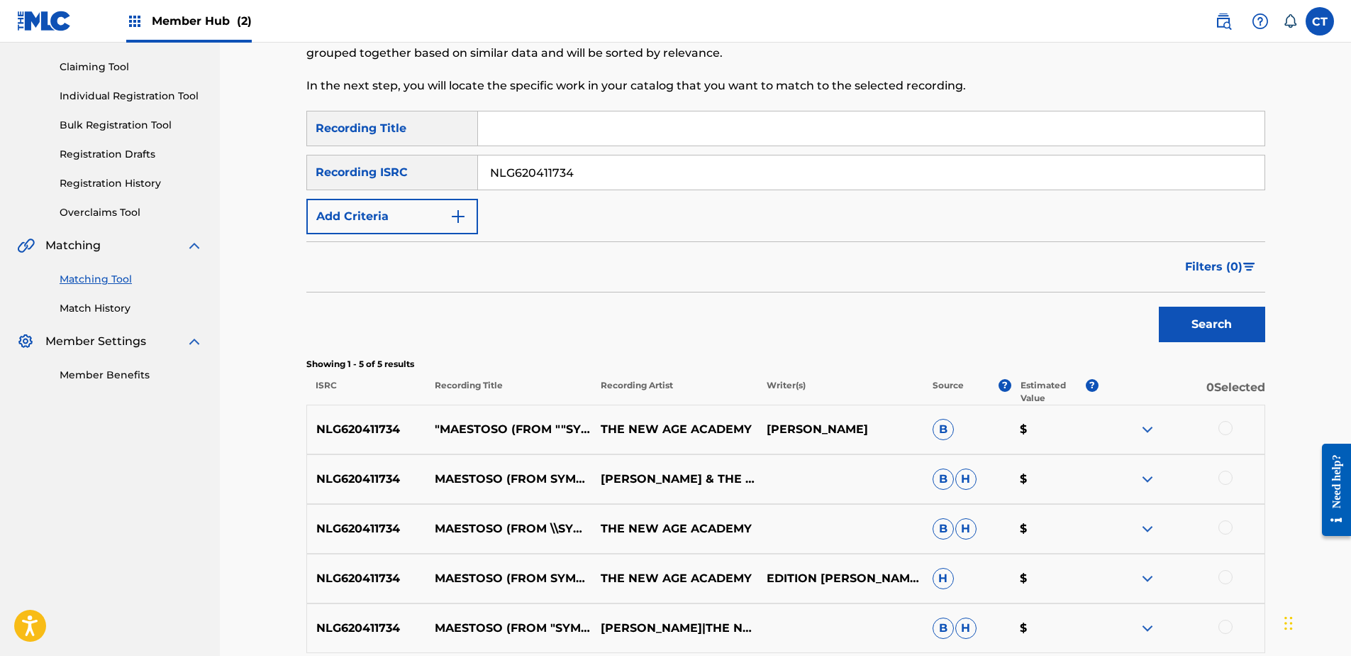
click at [1233, 420] on div "NLG620411734 "MAESTOSO (FROM ""SYMPHONY NO. 3 ""ORGAN"")" THE NEW AGE ACADEMY C…" at bounding box center [785, 429] width 959 height 50
click at [1225, 424] on div at bounding box center [1226, 428] width 14 height 14
click at [1229, 475] on div at bounding box center [1226, 477] width 14 height 14
click at [1229, 526] on div at bounding box center [1226, 527] width 14 height 14
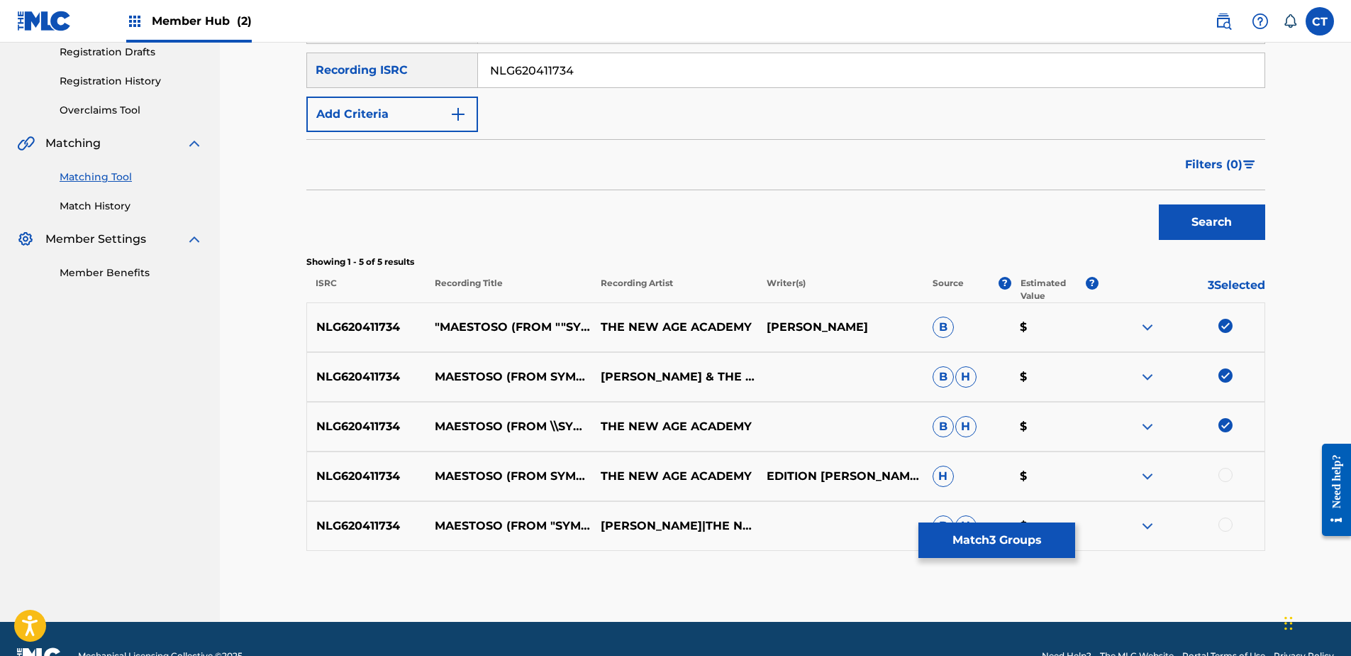
scroll to position [278, 0]
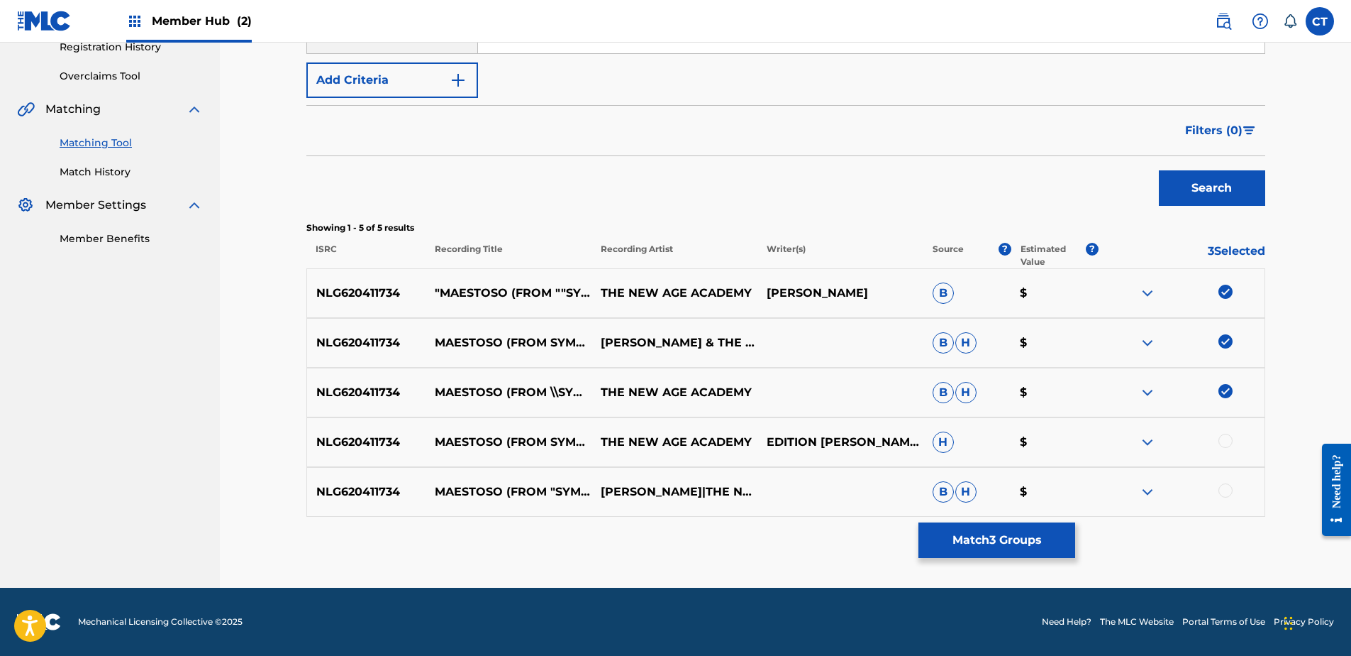
click at [1226, 446] on div at bounding box center [1226, 440] width 14 height 14
click at [1234, 486] on div at bounding box center [1182, 491] width 166 height 17
click at [1223, 497] on div at bounding box center [1226, 490] width 14 height 14
click at [1048, 557] on button "Match 5 Groups" at bounding box center [997, 539] width 157 height 35
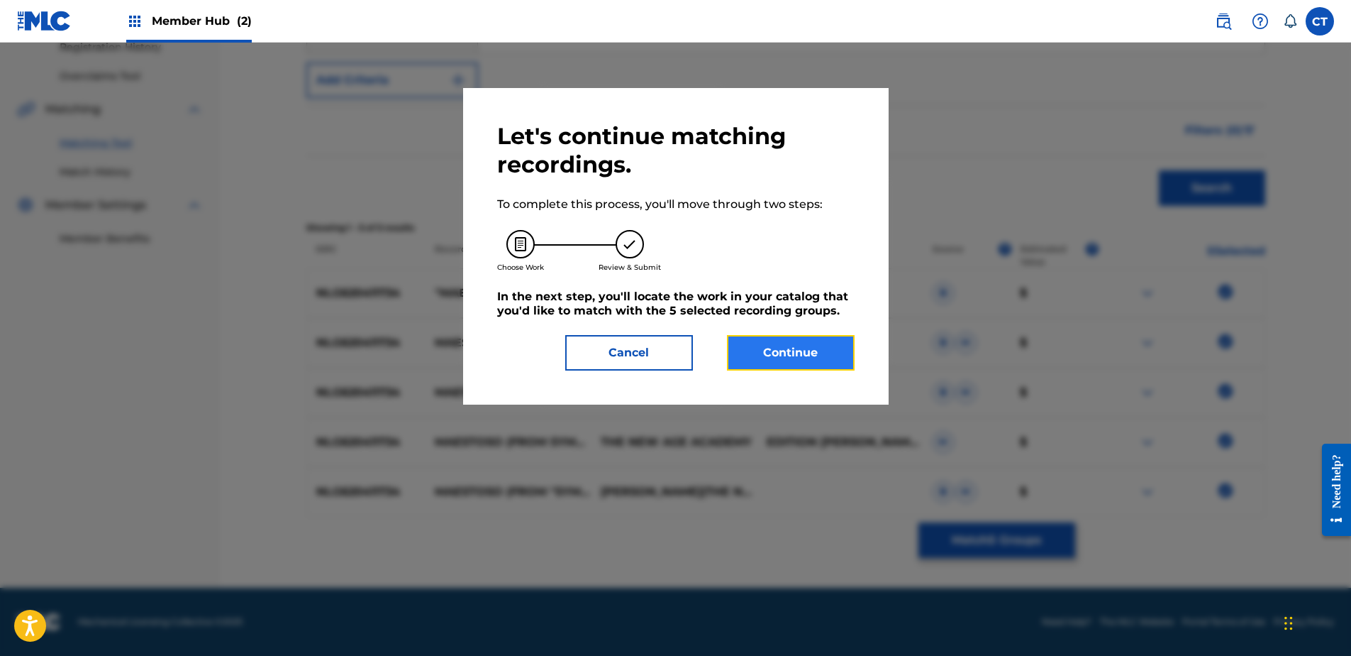
click at [808, 360] on button "Continue" at bounding box center [791, 352] width 128 height 35
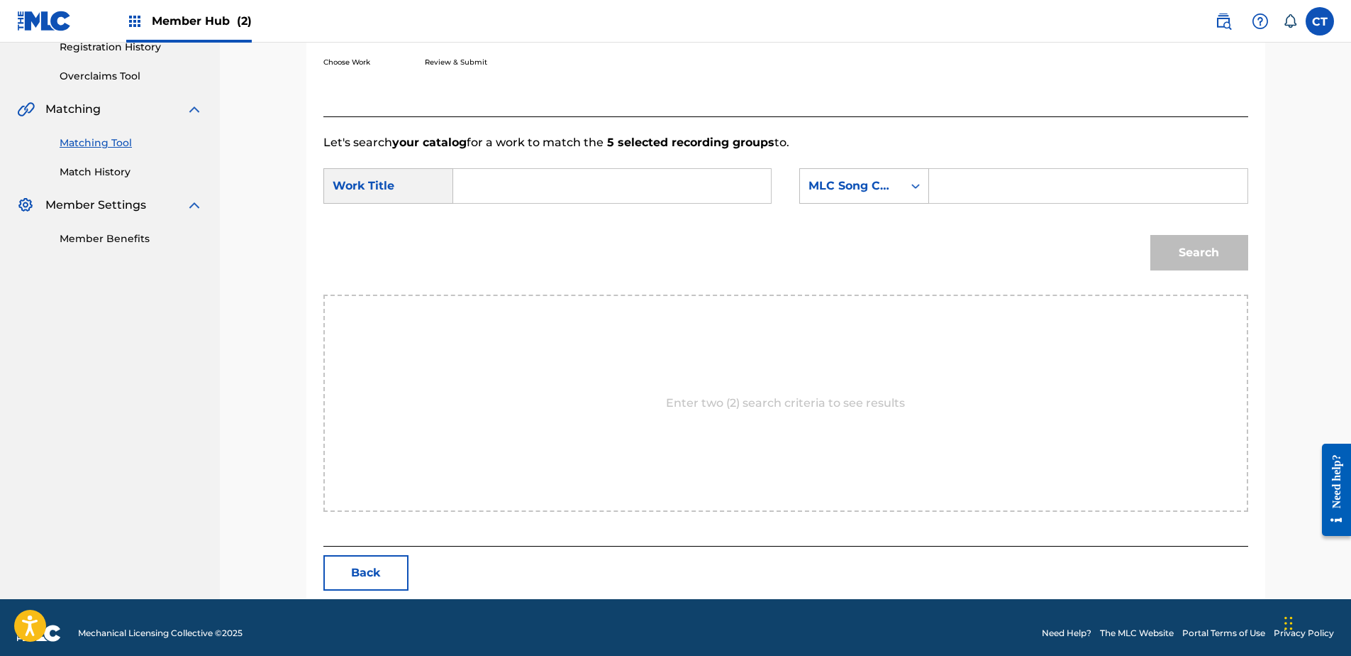
drag, startPoint x: 1124, startPoint y: 344, endPoint x: 856, endPoint y: 256, distance: 281.6
click at [1124, 344] on div "Enter two (2) search criteria to see results" at bounding box center [786, 402] width 925 height 217
click at [599, 170] on input "Search Form" at bounding box center [612, 186] width 294 height 34
paste input "Maestoso (from "Symphony No. 3 "Organ")"
type input "Maestoso (from "Symphony No. 3 "Organ")"
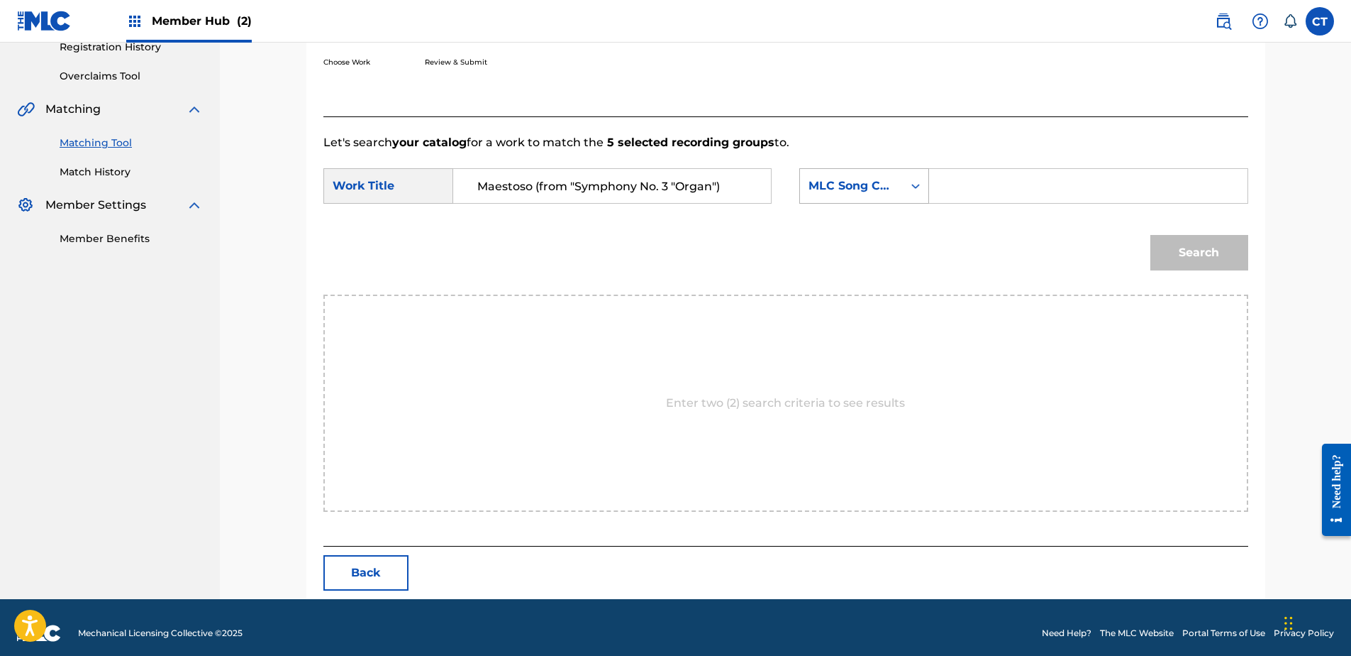
click at [868, 194] on div "MLC Song Code" at bounding box center [852, 185] width 86 height 17
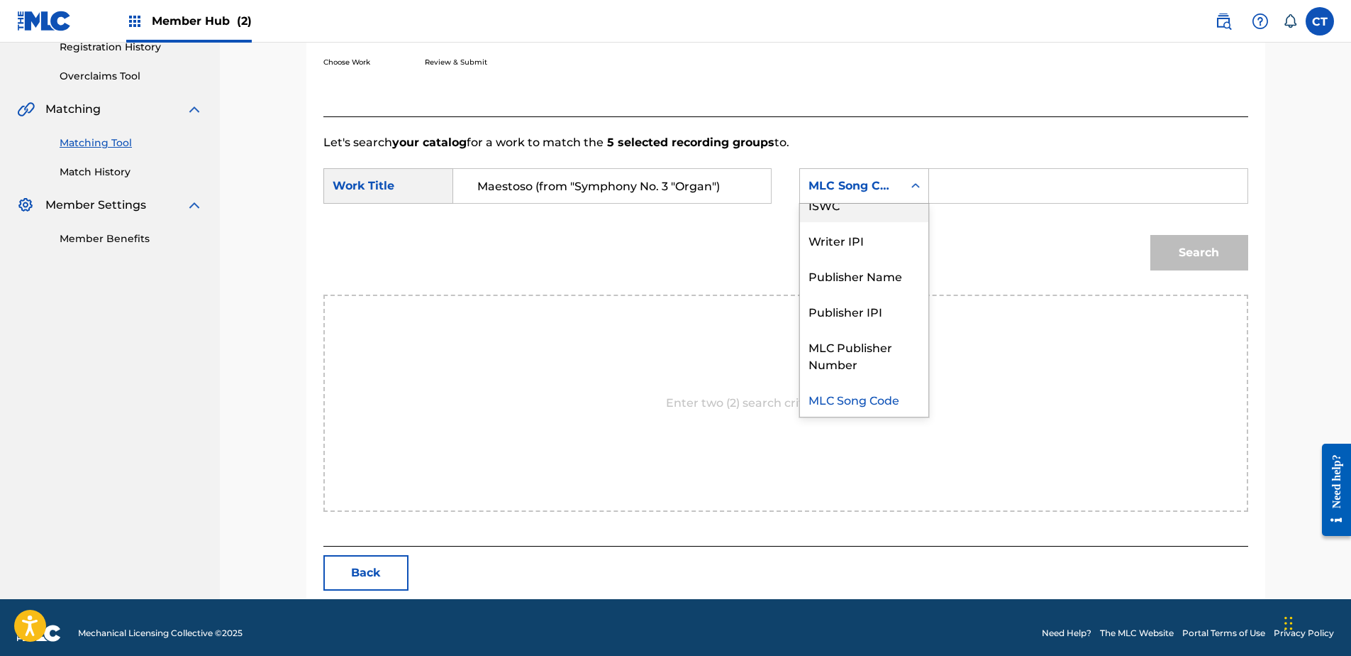
scroll to position [0, 0]
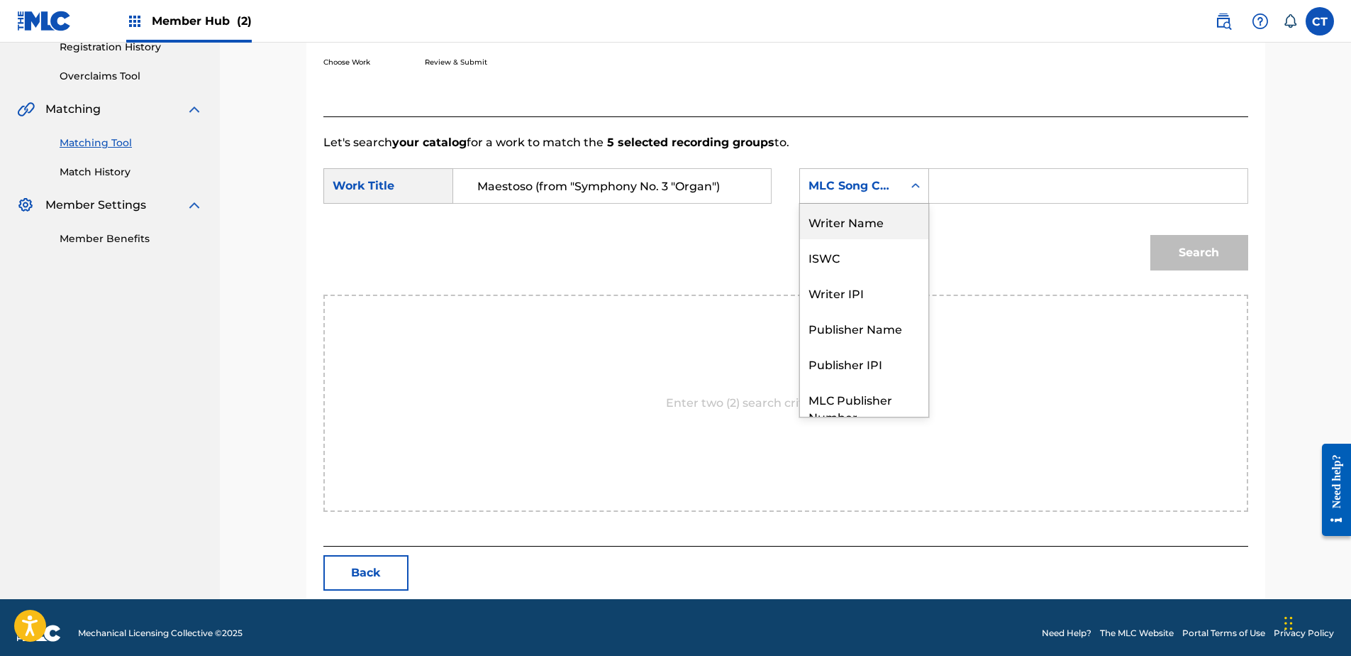
click at [872, 234] on div "Writer Name" at bounding box center [864, 221] width 128 height 35
click at [958, 189] on input "Search Form" at bounding box center [1088, 186] width 294 height 34
click at [1109, 178] on input "Search Form" at bounding box center [1088, 186] width 294 height 34
paste input "The New Age Academy"
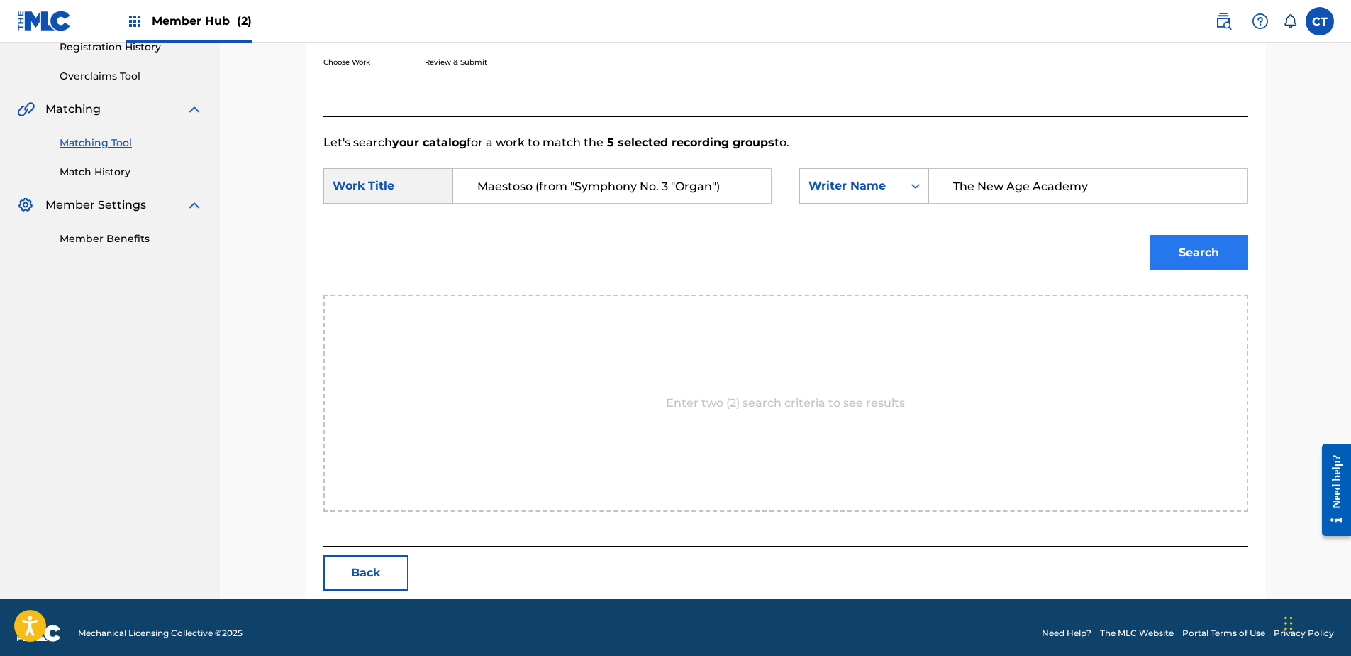
type input "The New Age Academy"
click at [1181, 257] on button "Search" at bounding box center [1200, 252] width 98 height 35
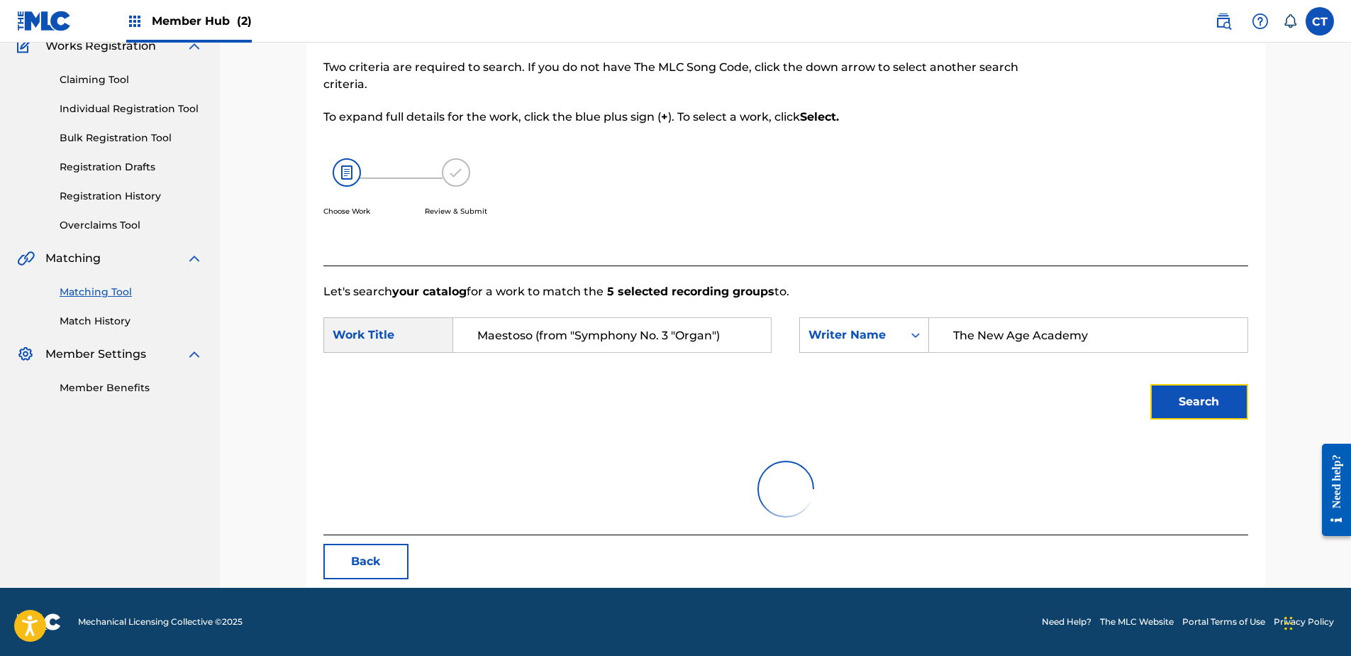
scroll to position [68, 0]
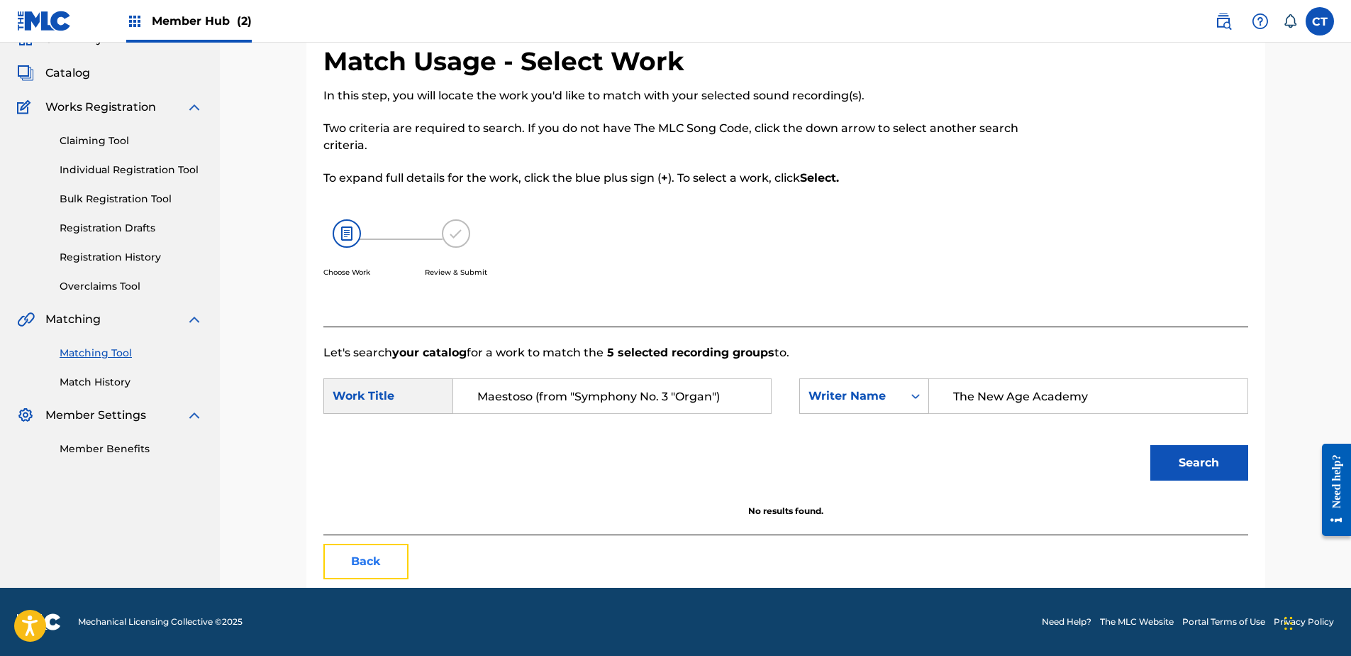
click at [361, 555] on button "Back" at bounding box center [366, 560] width 85 height 35
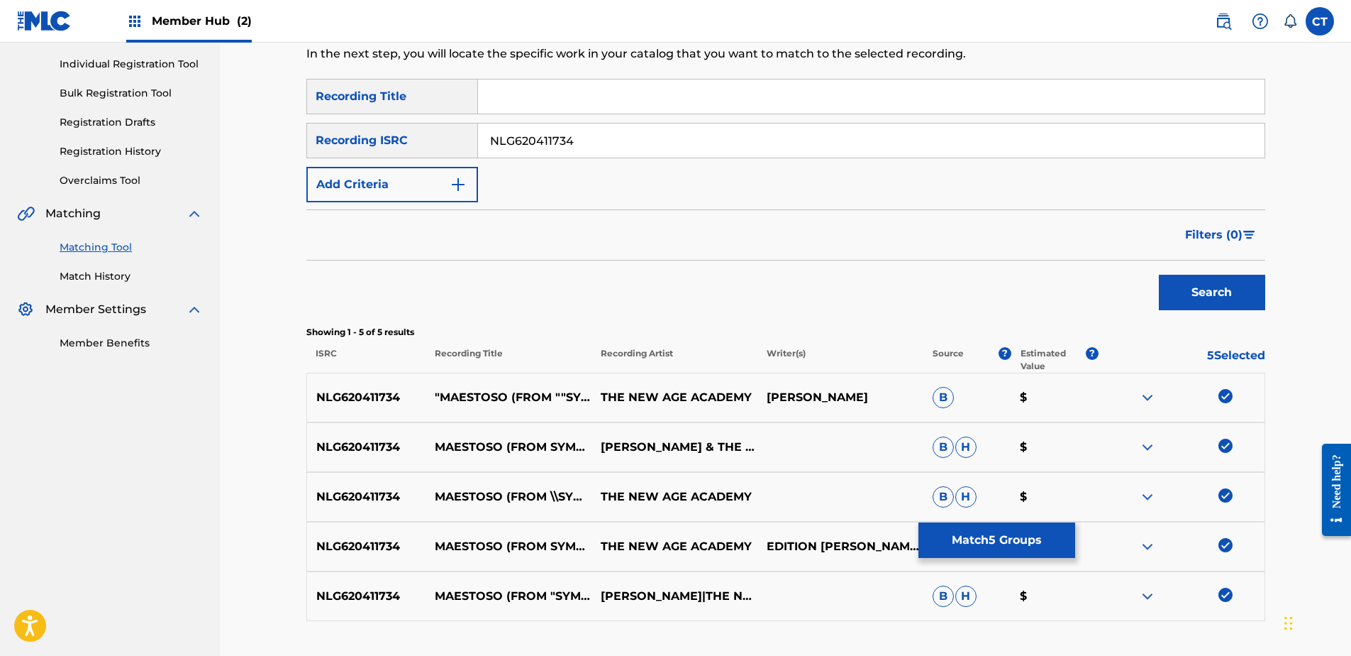
scroll to position [210, 0]
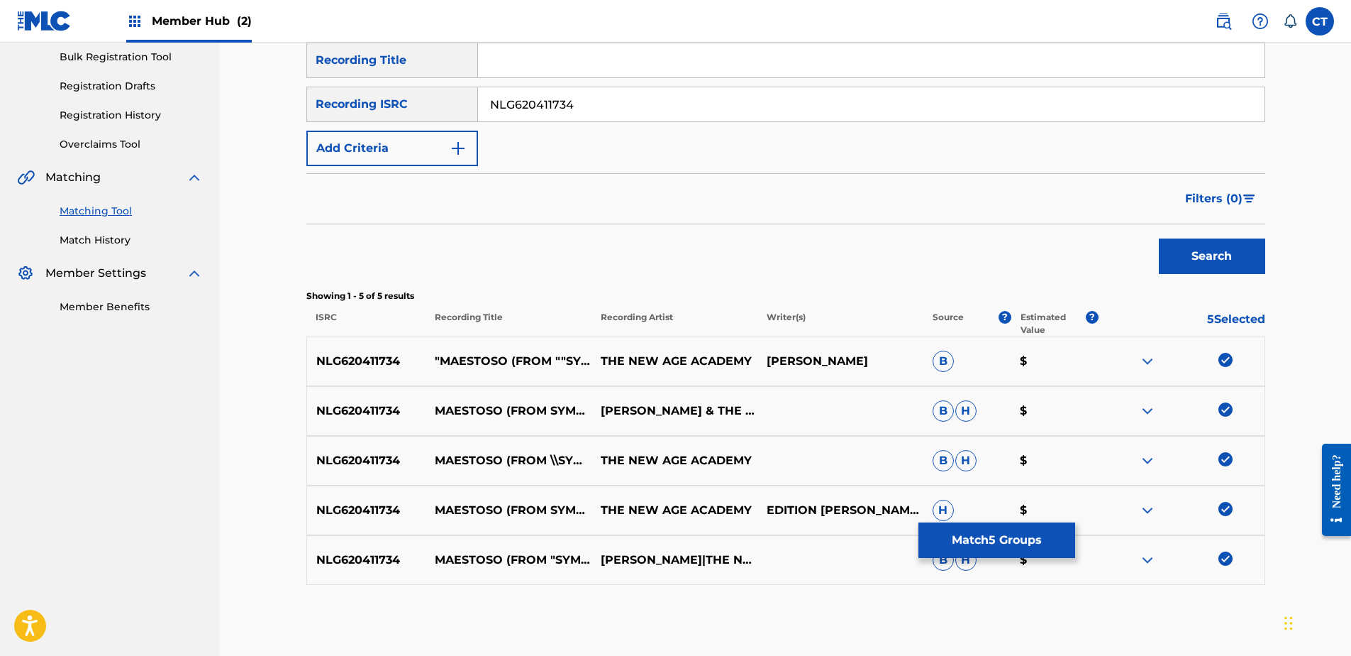
drag, startPoint x: 769, startPoint y: 361, endPoint x: 902, endPoint y: 362, distance: 132.7
click at [902, 362] on p "CAMILLE SAINT-SAËNS" at bounding box center [841, 361] width 166 height 17
copy p "CAMILLE SAINT-SAËNS"
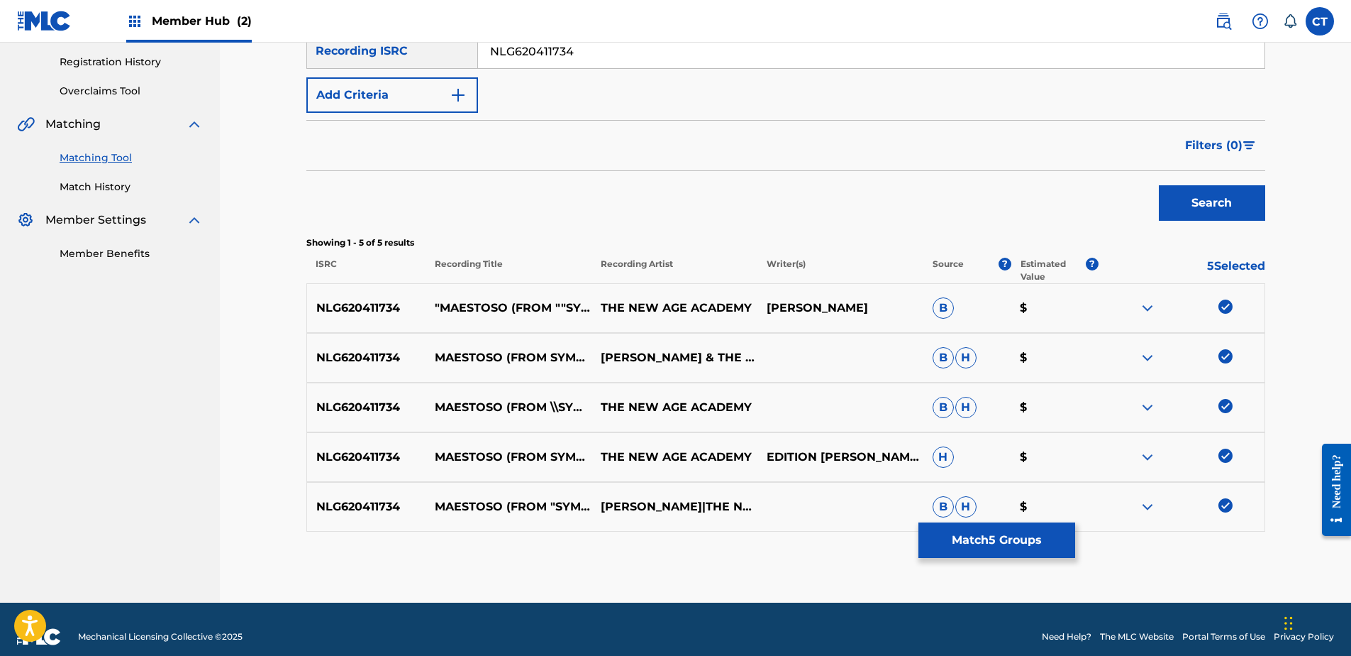
scroll to position [278, 0]
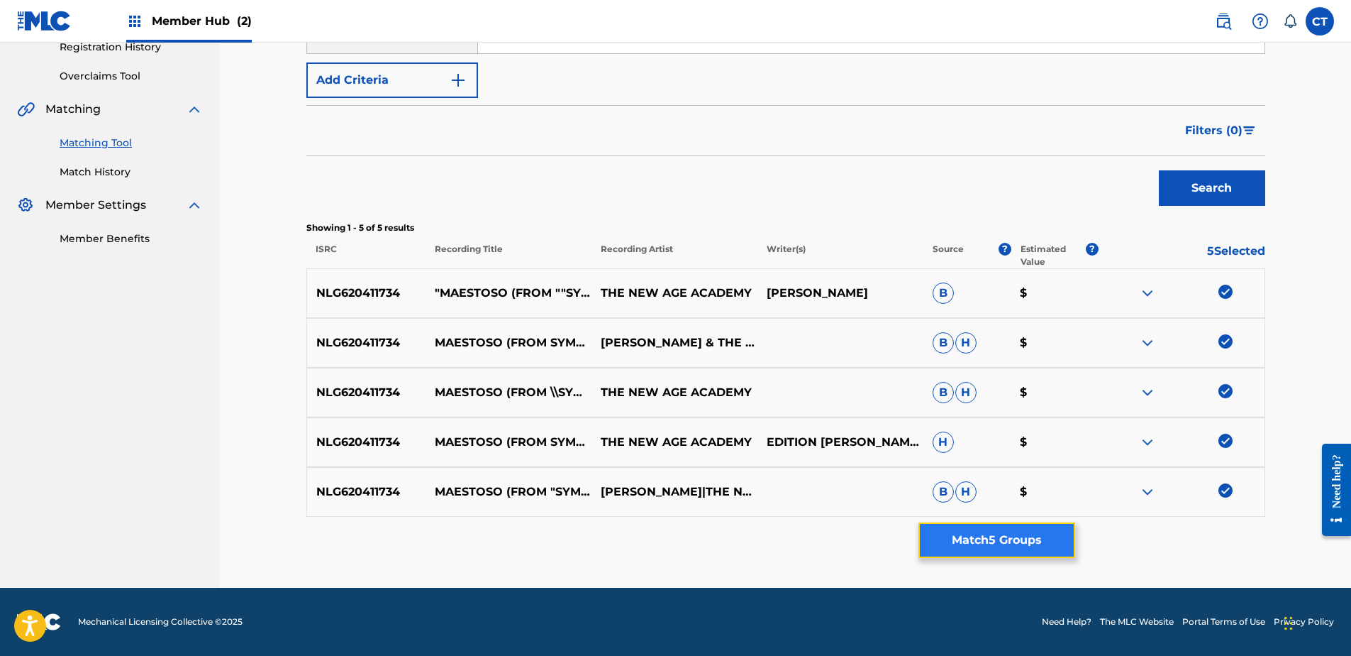
click at [1013, 543] on button "Match 5 Groups" at bounding box center [997, 539] width 157 height 35
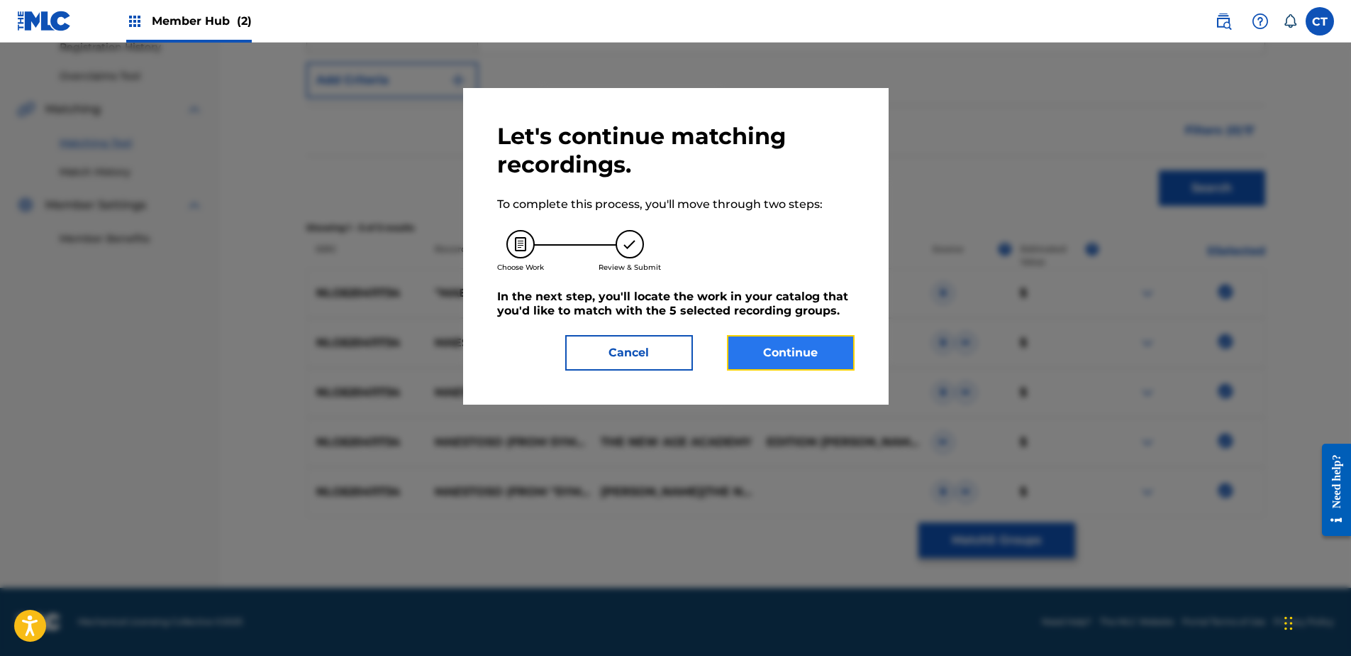
click at [787, 345] on button "Continue" at bounding box center [791, 352] width 128 height 35
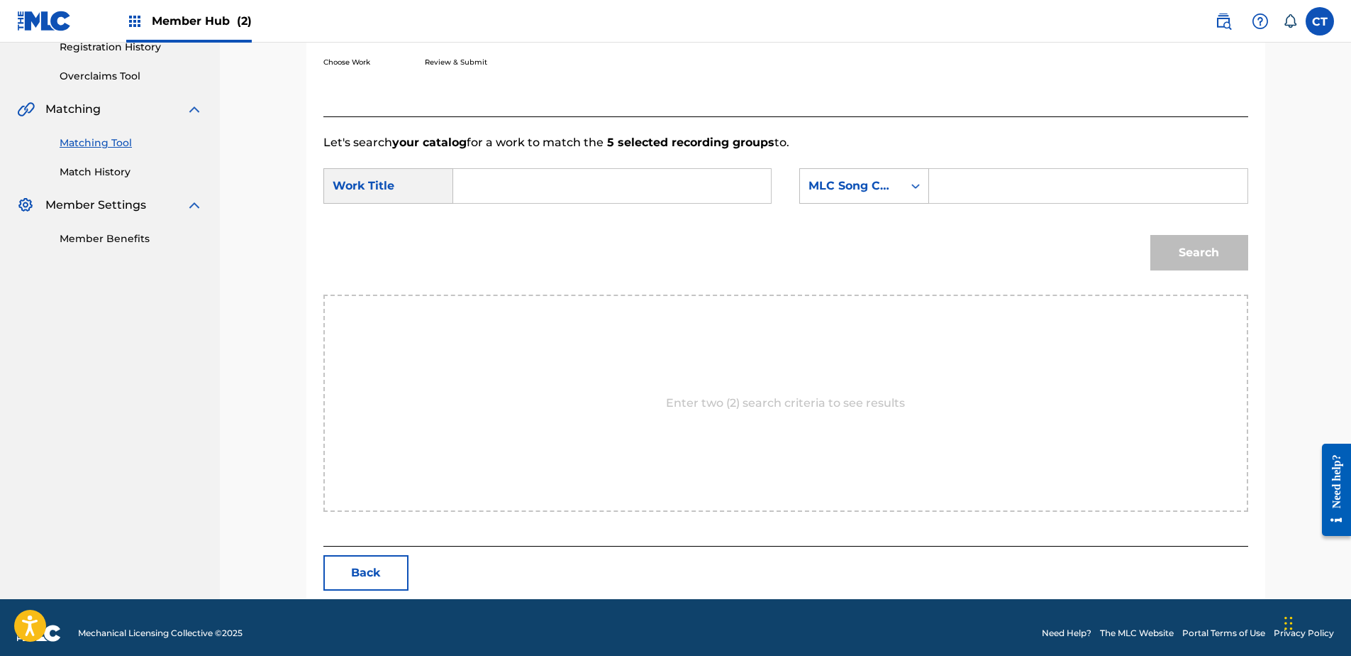
click at [984, 177] on input "Search Form" at bounding box center [1088, 186] width 294 height 34
drag, startPoint x: 877, startPoint y: 185, endPoint x: 881, endPoint y: 197, distance: 12.1
click at [877, 185] on div "MLC Song Code" at bounding box center [852, 185] width 86 height 17
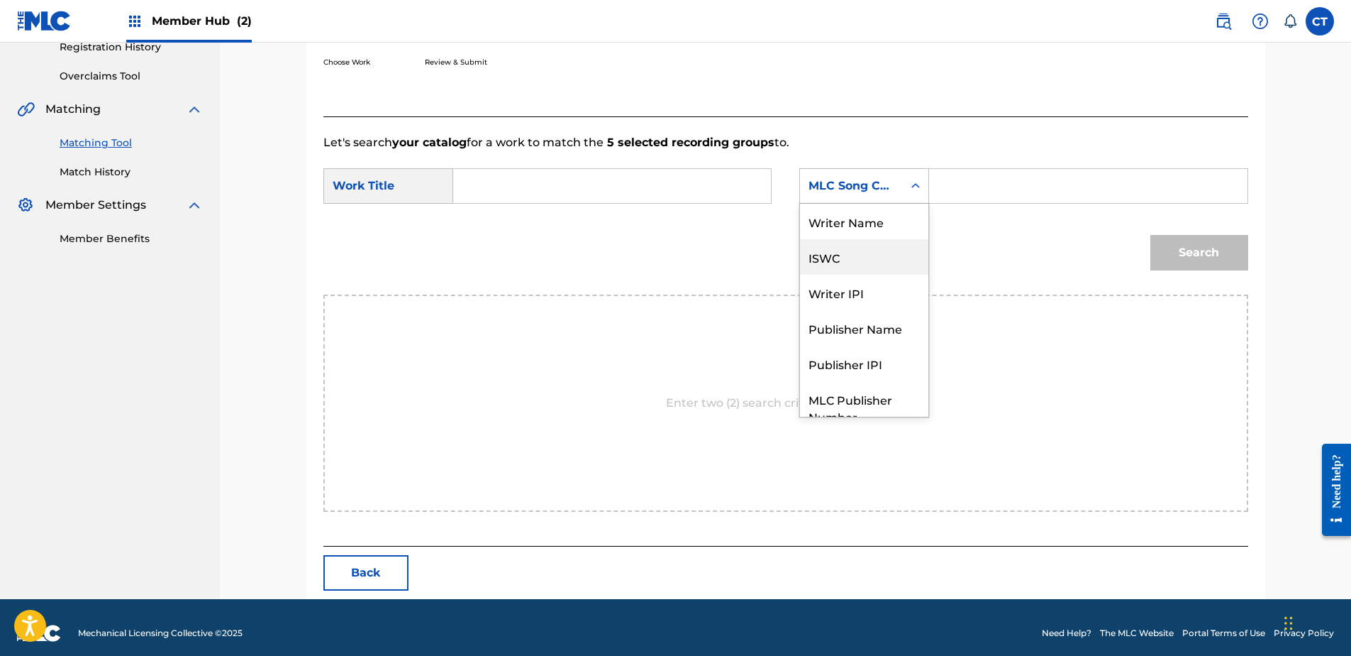
scroll to position [0, 0]
click at [876, 220] on div "Writer Name" at bounding box center [864, 221] width 128 height 35
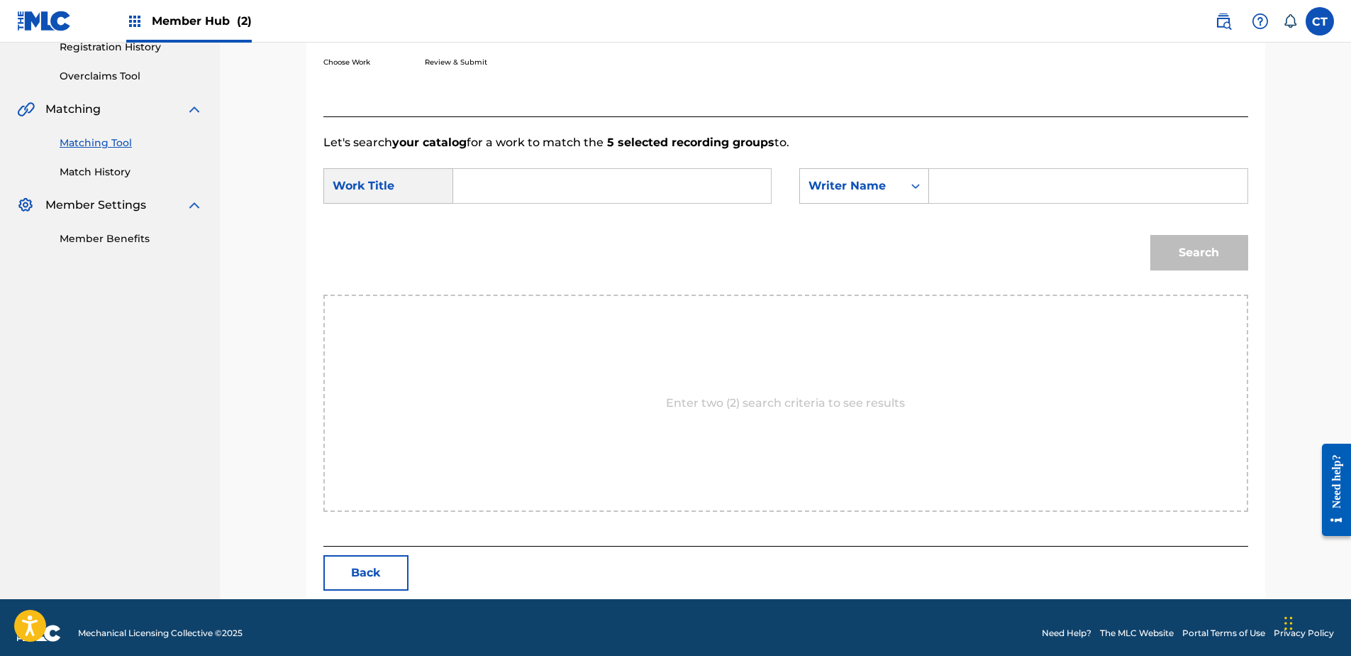
click at [970, 185] on input "Search Form" at bounding box center [1088, 186] width 294 height 34
type input "CAMILLE SAINT-SAËNS"
click at [629, 187] on input "Search Form" at bounding box center [612, 186] width 294 height 34
click at [1154, 348] on div "Enter two (2) search criteria to see results" at bounding box center [786, 402] width 925 height 217
click at [570, 187] on input "Search Form" at bounding box center [612, 186] width 294 height 34
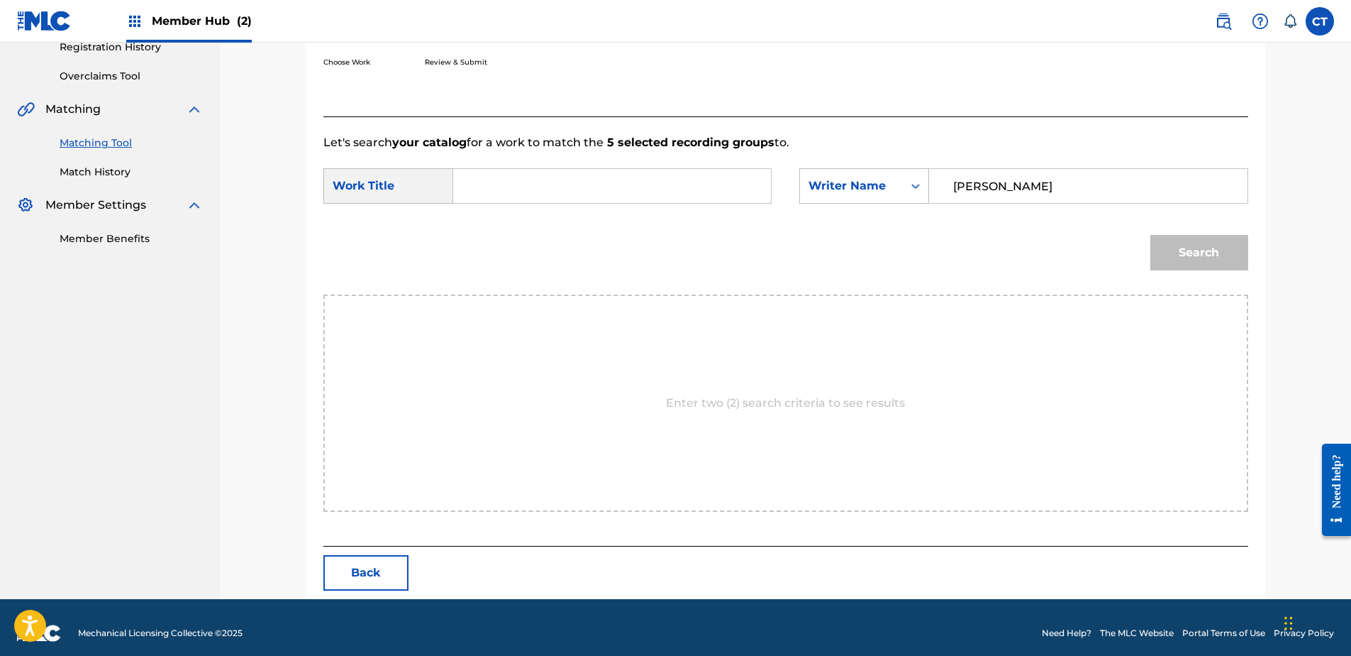
paste input "Maestoso (from "Symphony No. 3 "Organ")"
click at [1203, 253] on button "Search" at bounding box center [1200, 252] width 98 height 35
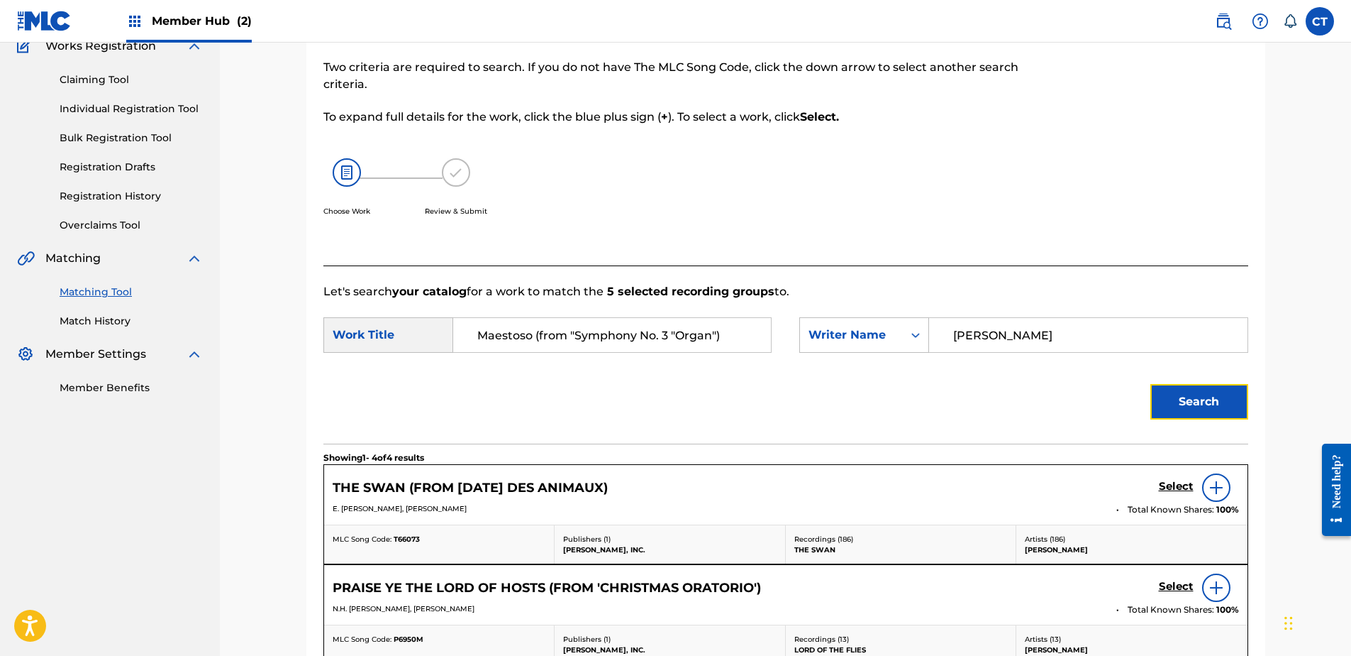
scroll to position [278, 0]
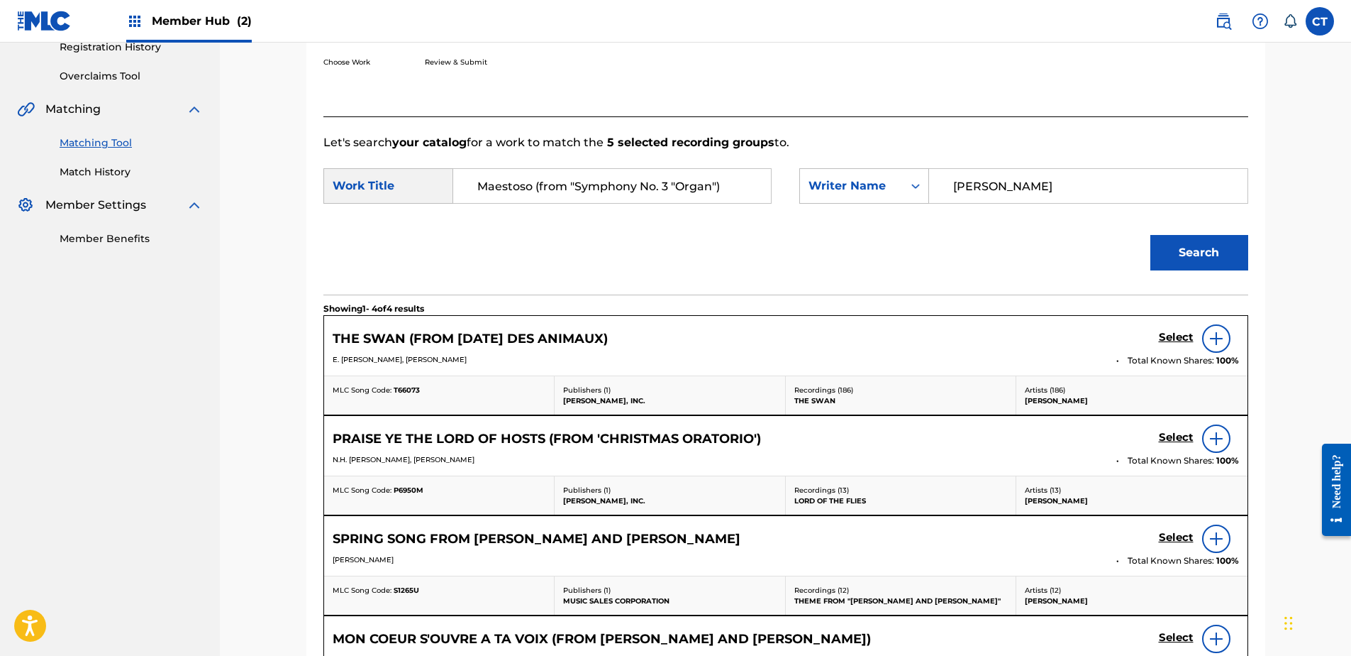
drag, startPoint x: 726, startPoint y: 185, endPoint x: 532, endPoint y: 194, distance: 194.6
click at [532, 194] on input "Maestoso (from "Symphony No. 3 "Organ")" at bounding box center [612, 186] width 294 height 34
type input "Maestoso"
click at [1151, 235] on button "Search" at bounding box center [1200, 252] width 98 height 35
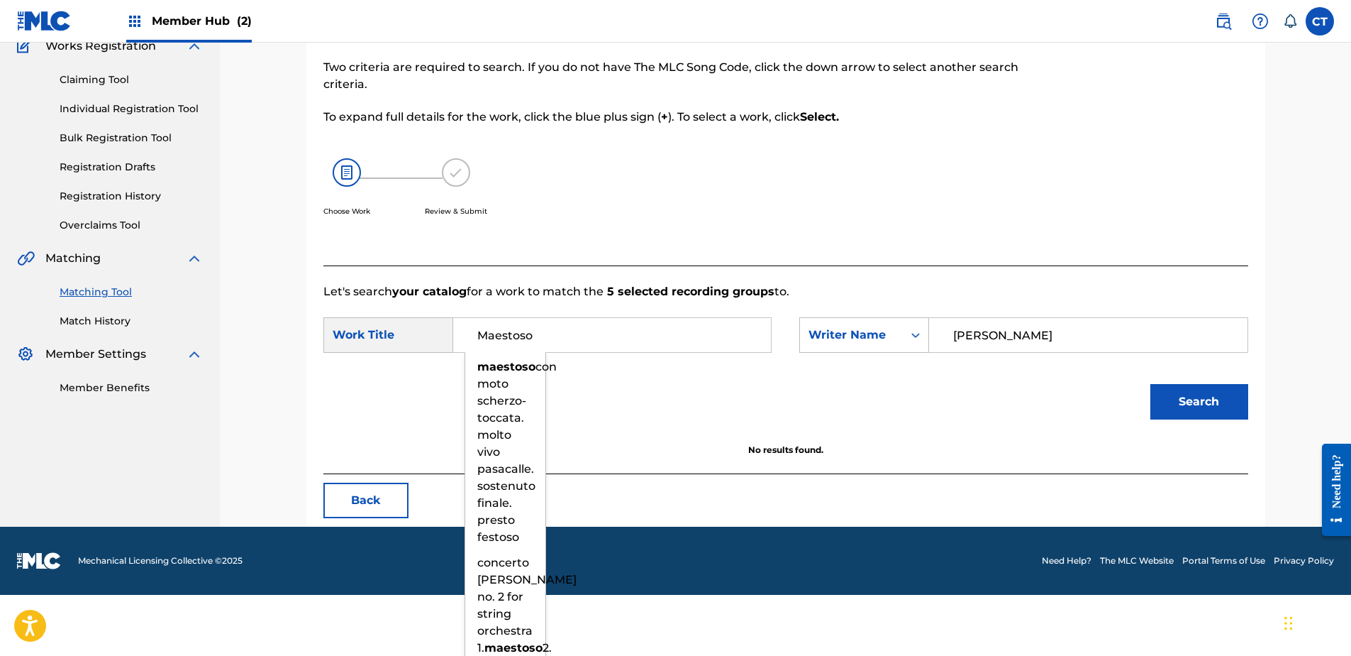
scroll to position [68, 0]
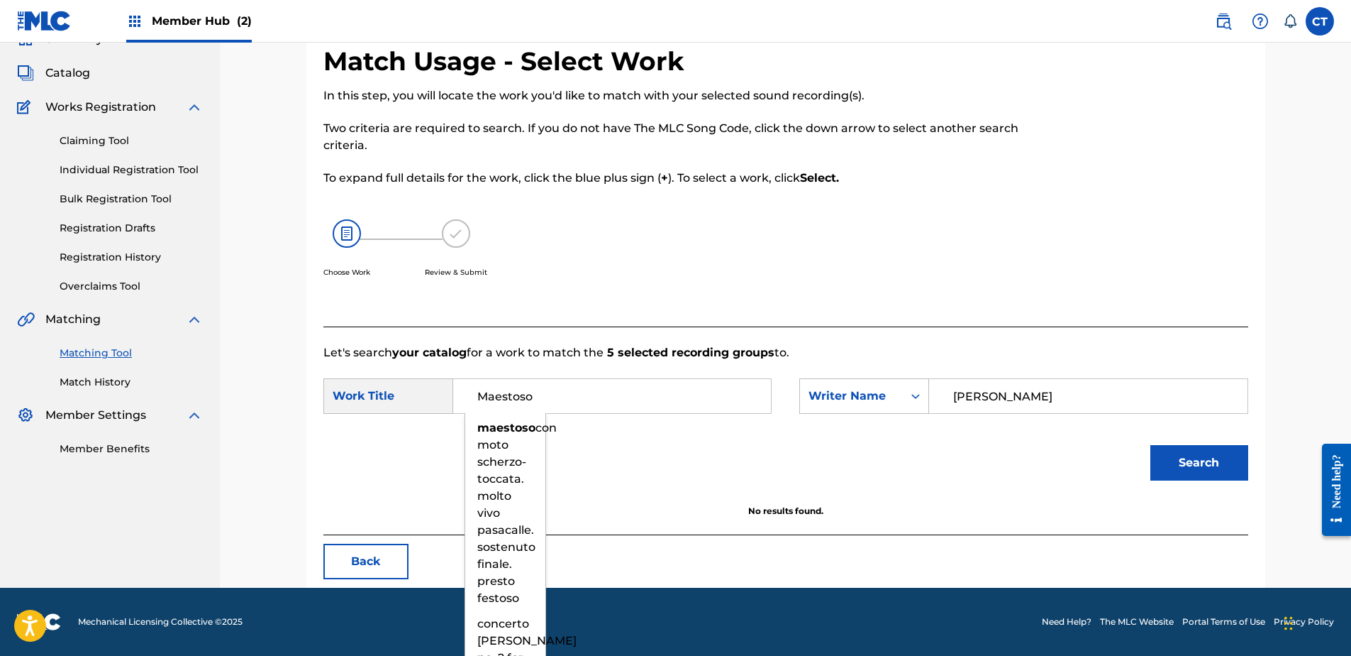
click at [618, 241] on div "Choose Work Review & Submit" at bounding box center [680, 256] width 712 height 108
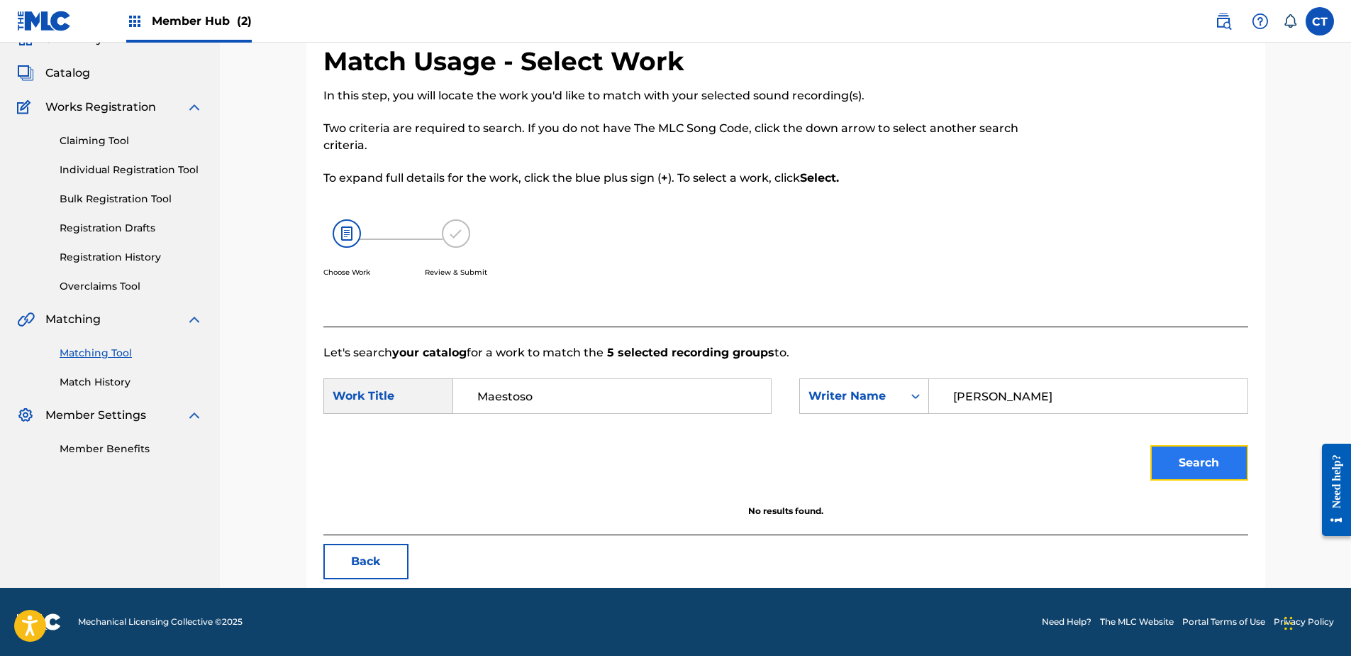
click at [1224, 466] on button "Search" at bounding box center [1200, 462] width 98 height 35
click at [783, 582] on div "Match Usage - Select Work In this step, you will locate the work you'd like to …" at bounding box center [785, 316] width 959 height 542
click at [570, 385] on input "Maestoso" at bounding box center [612, 396] width 294 height 34
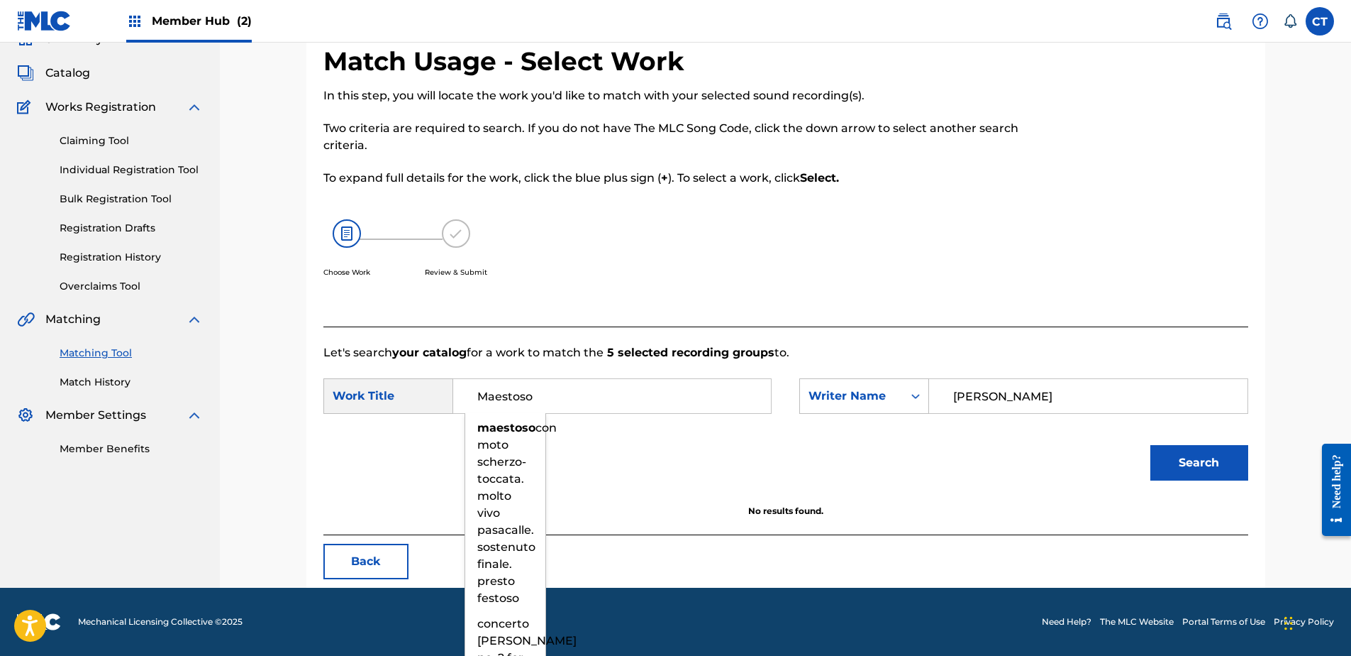
click at [658, 466] on div "Search" at bounding box center [786, 468] width 925 height 74
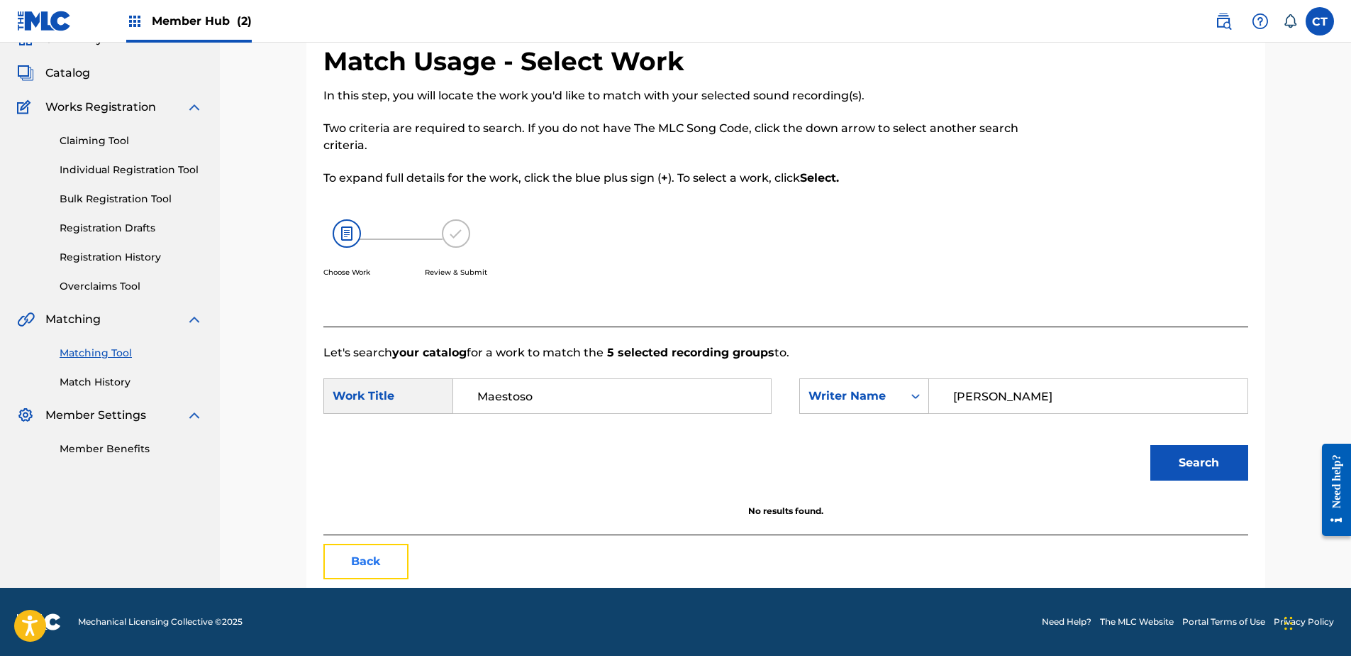
click at [385, 564] on button "Back" at bounding box center [366, 560] width 85 height 35
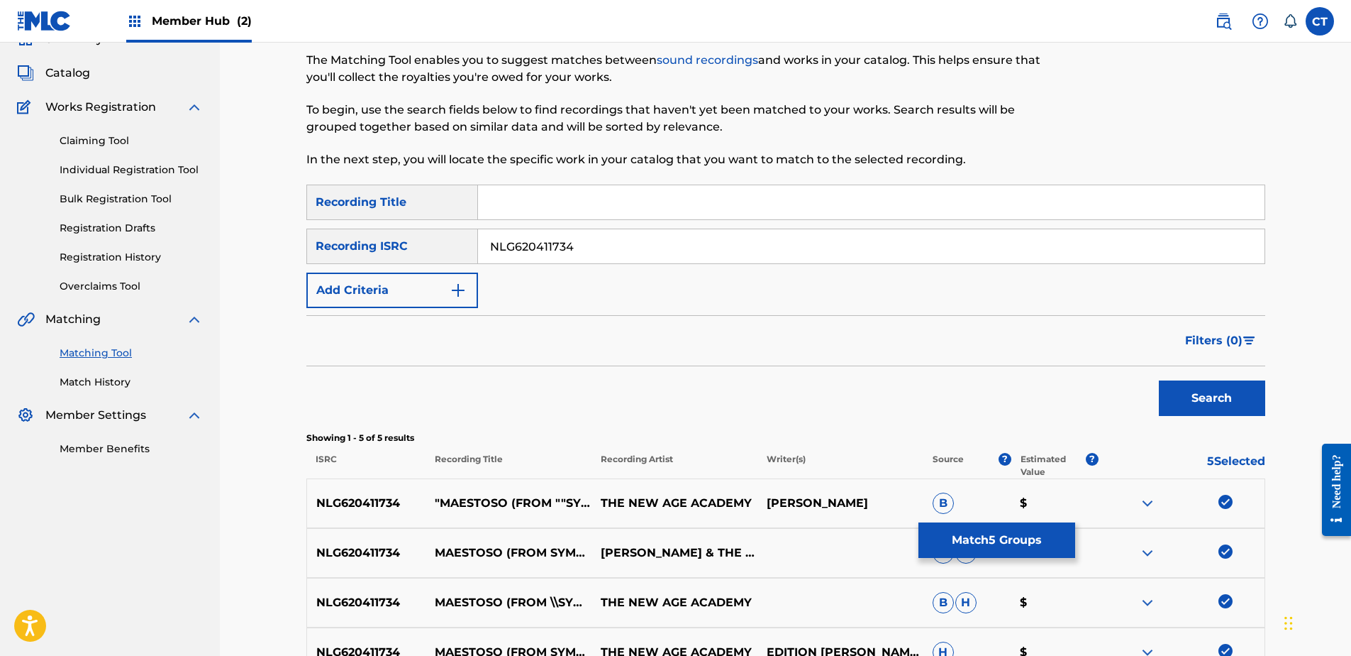
scroll to position [278, 0]
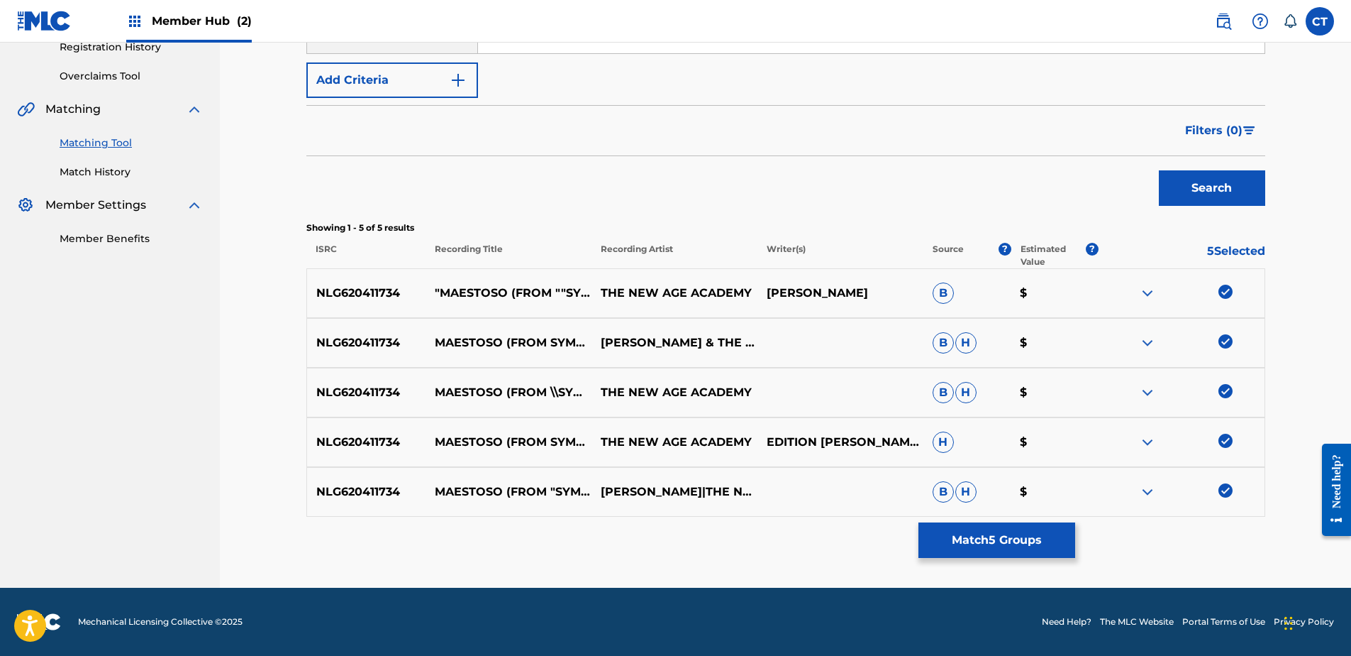
click at [1225, 294] on img at bounding box center [1226, 291] width 14 height 14
click at [1227, 345] on img at bounding box center [1226, 341] width 14 height 14
click at [1220, 395] on img at bounding box center [1226, 391] width 14 height 14
click at [1225, 439] on img at bounding box center [1226, 440] width 14 height 14
click at [1226, 499] on div at bounding box center [1182, 491] width 166 height 17
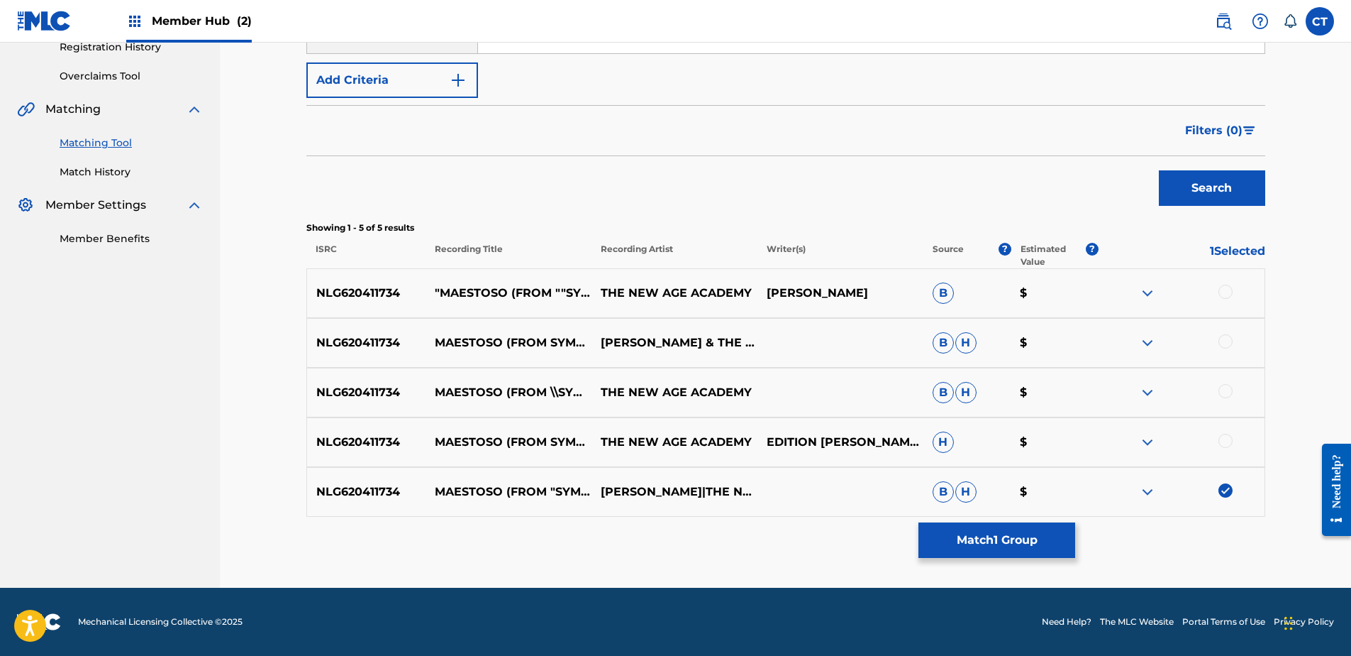
click at [1225, 491] on img at bounding box center [1226, 490] width 14 height 14
click at [1106, 102] on form "SearchWithCriteria34f529aa-3a95-4b68-820d-29e6240c29a3 Recording Title SearchWi…" at bounding box center [785, 93] width 959 height 238
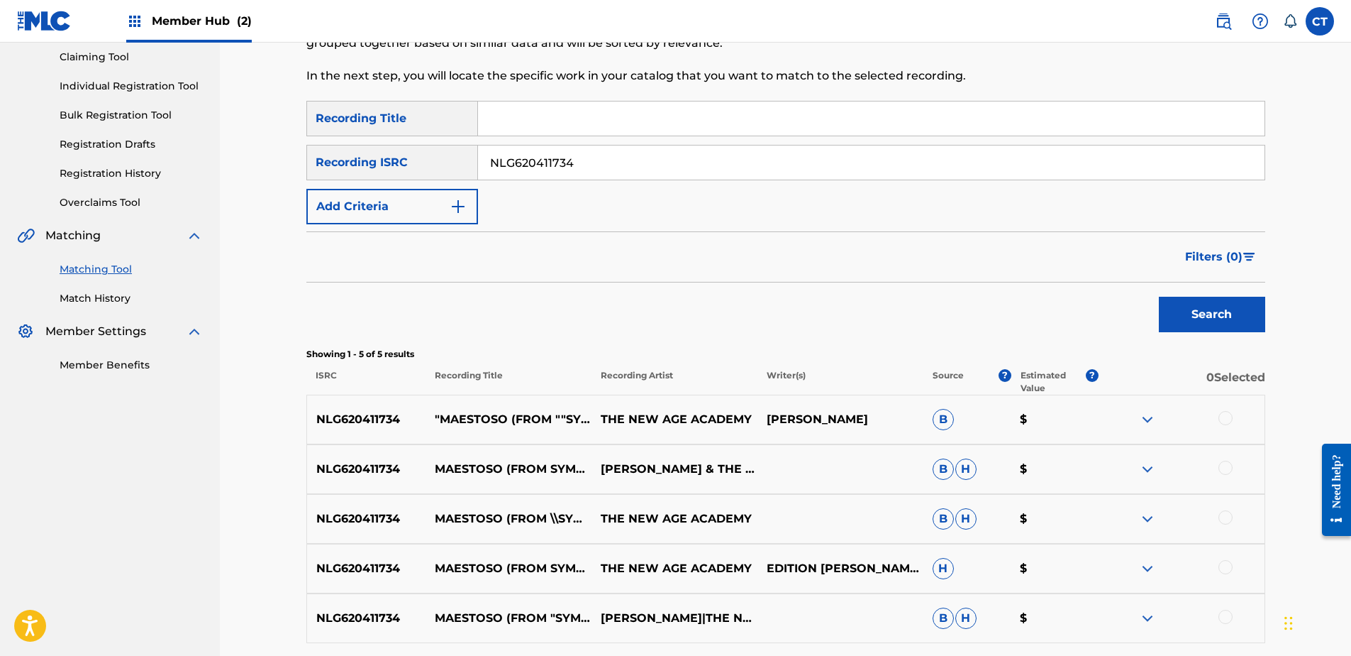
scroll to position [136, 0]
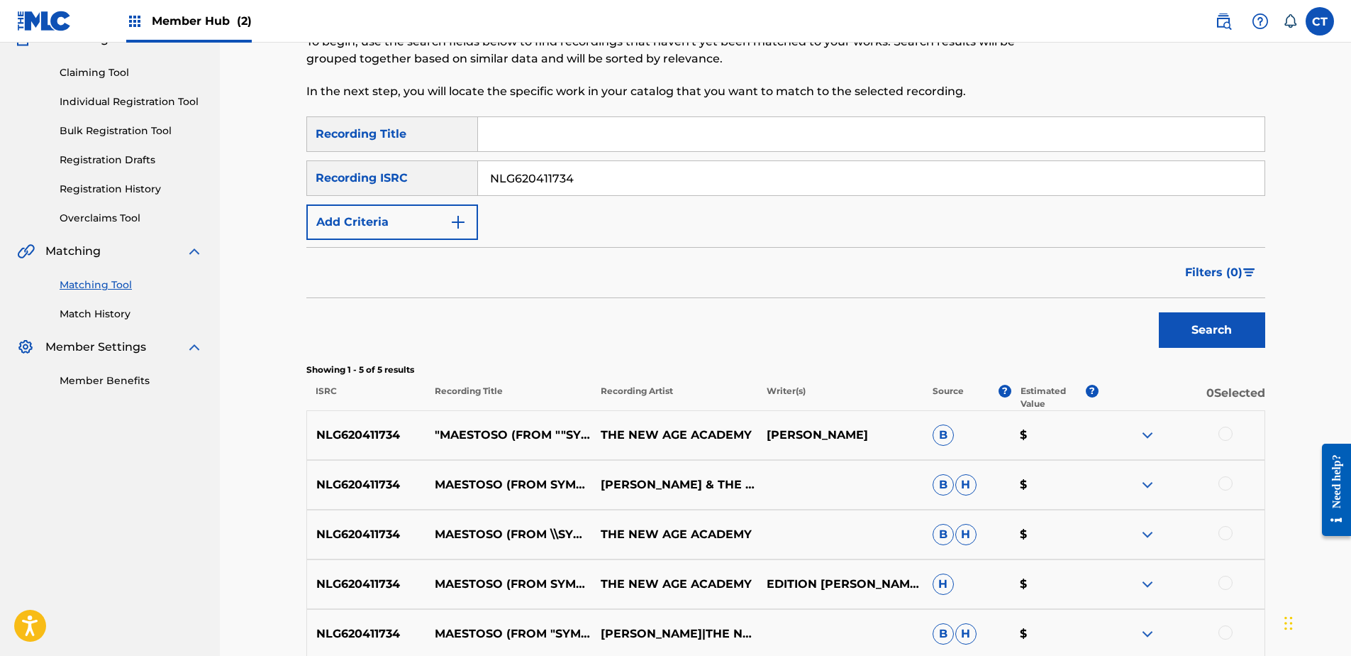
click at [656, 184] on input "NLG620411734" at bounding box center [871, 178] width 787 height 34
paste input "DEC831900791"
type input "DEC831900791"
click at [1206, 322] on button "Search" at bounding box center [1212, 329] width 106 height 35
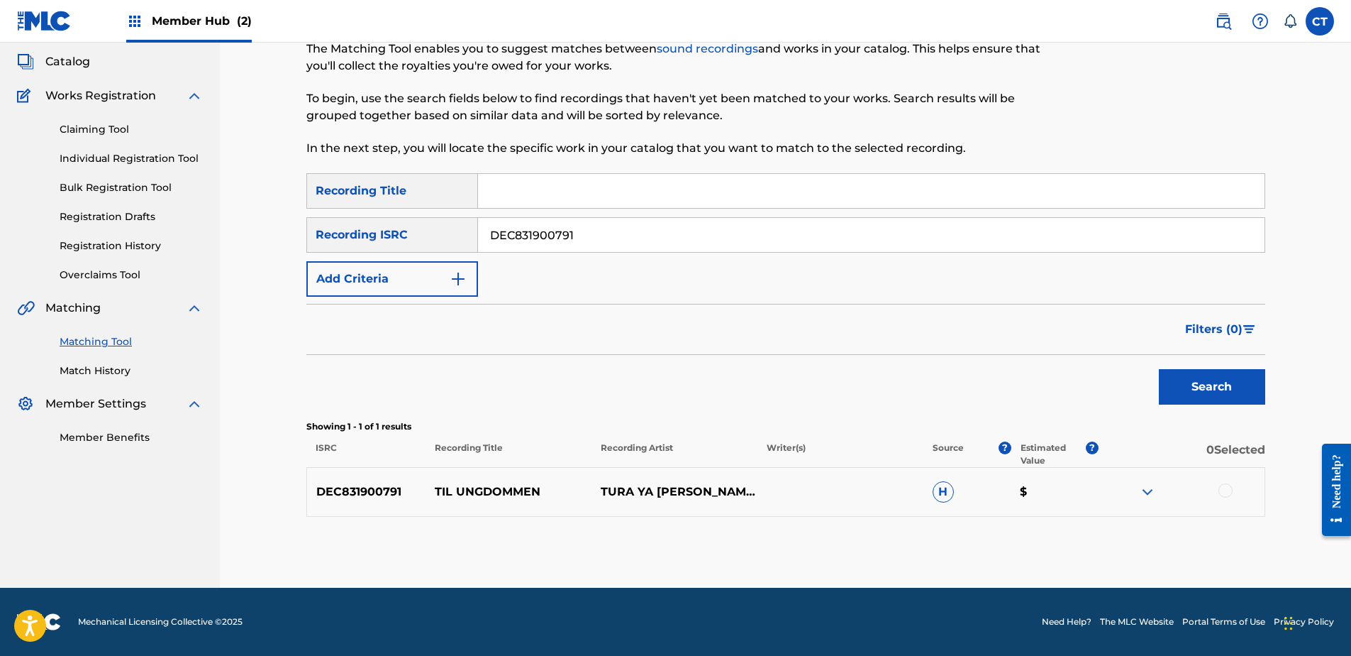
scroll to position [79, 0]
click at [1225, 485] on div at bounding box center [1226, 490] width 14 height 14
click at [980, 551] on button "Match 1 Group" at bounding box center [997, 539] width 157 height 35
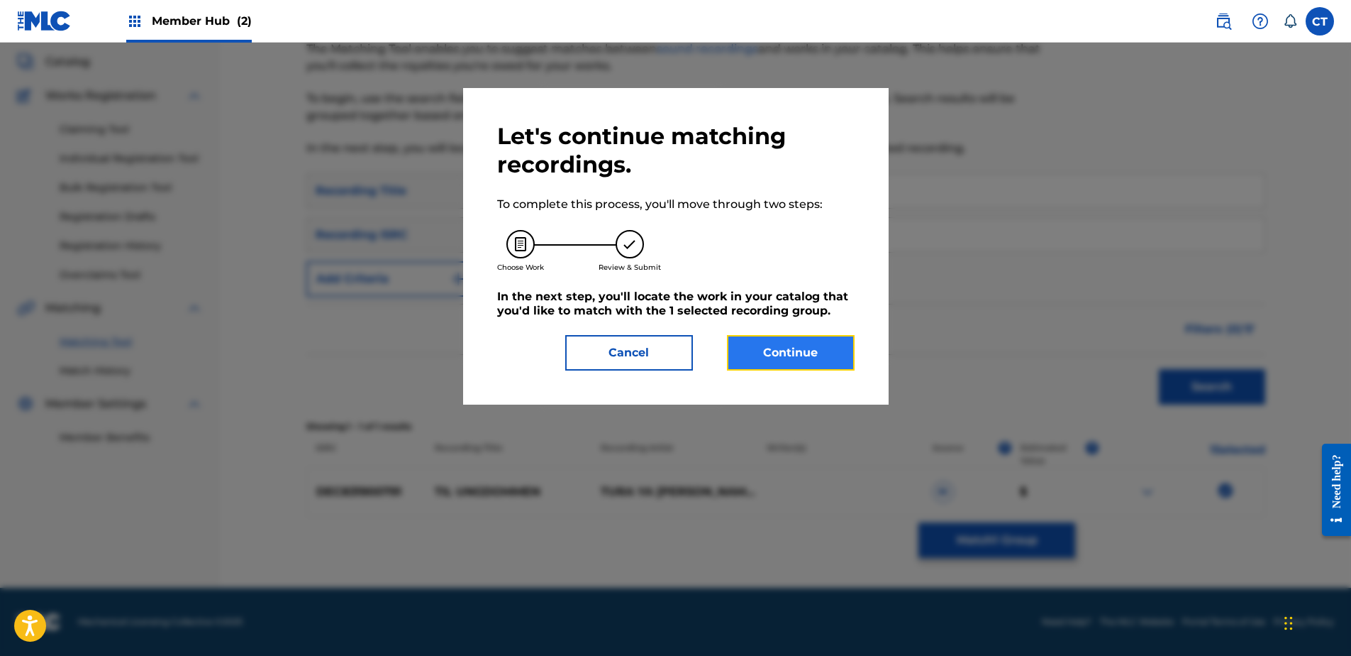
click at [773, 341] on button "Continue" at bounding box center [791, 352] width 128 height 35
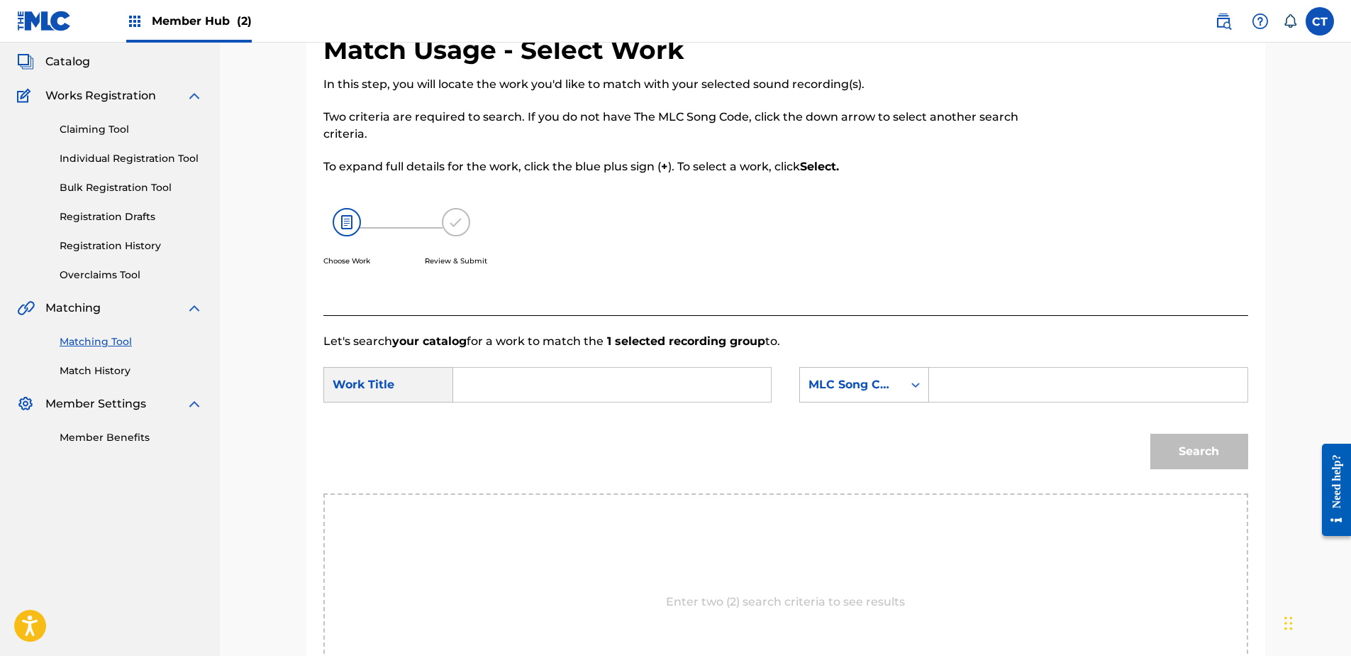
click at [1139, 534] on div "Enter two (2) search criteria to see results" at bounding box center [786, 601] width 925 height 217
drag, startPoint x: 604, startPoint y: 362, endPoint x: 621, endPoint y: 374, distance: 20.3
click at [607, 366] on form "SearchWithCriteriab89ce325-41ae-48a7-9152-f6a9c64dbe28 Work Title SearchWithCri…" at bounding box center [786, 421] width 925 height 143
click at [621, 379] on input "Search Form" at bounding box center [612, 384] width 294 height 34
paste input "Til ungdommen"
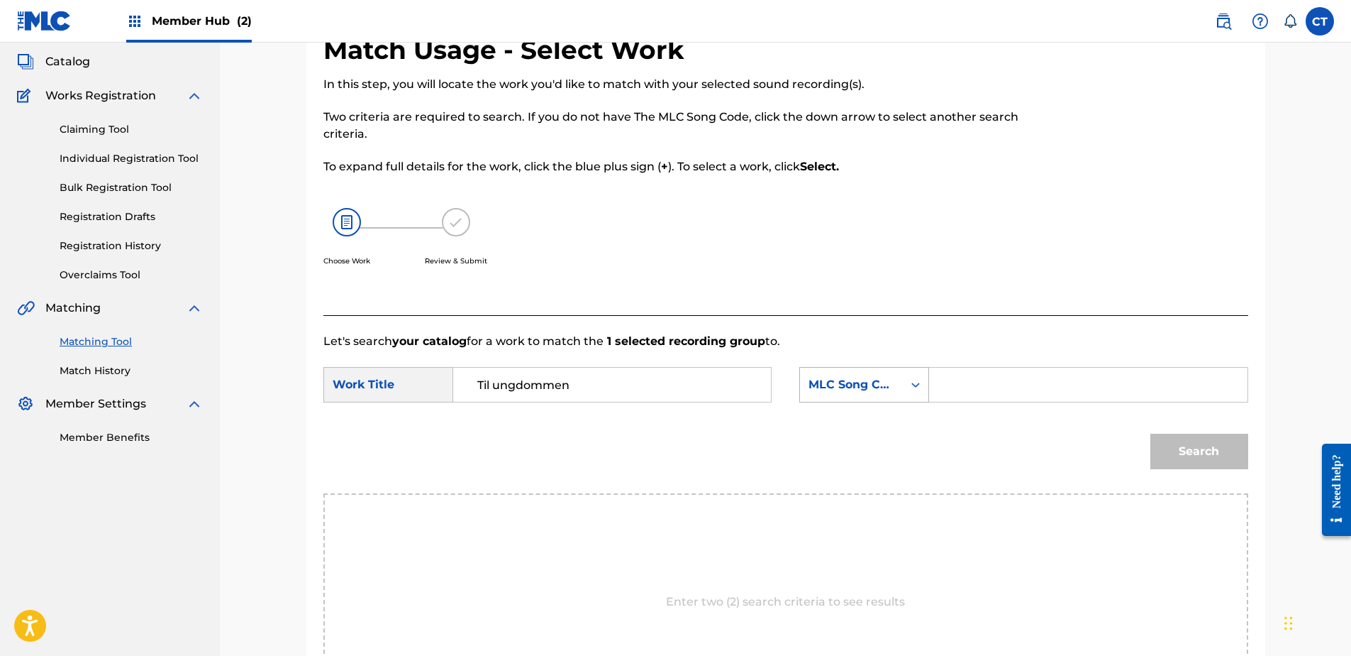
type input "Til ungdommen"
click at [887, 387] on div "MLC Song Code" at bounding box center [852, 384] width 86 height 17
drag, startPoint x: 873, startPoint y: 409, endPoint x: 901, endPoint y: 403, distance: 28.4
click at [874, 409] on div "Writer Name" at bounding box center [864, 419] width 128 height 35
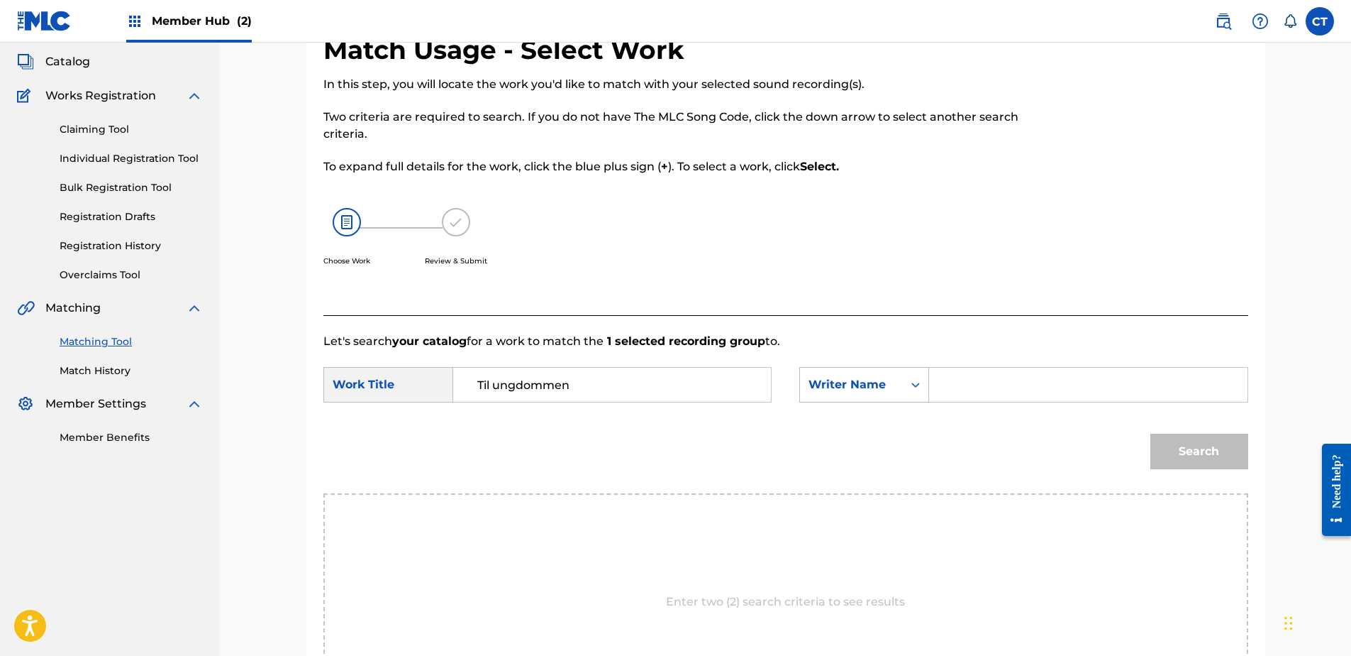
click at [949, 385] on input "Search Form" at bounding box center [1088, 384] width 294 height 34
click at [1120, 335] on p "Let's search your catalog for a work to match the 1 selected recording group to." at bounding box center [786, 341] width 925 height 17
click at [1122, 375] on input "Search Form" at bounding box center [1088, 384] width 294 height 34
paste input "Tura Ya Moya"
type input "Tura Ya Moya"
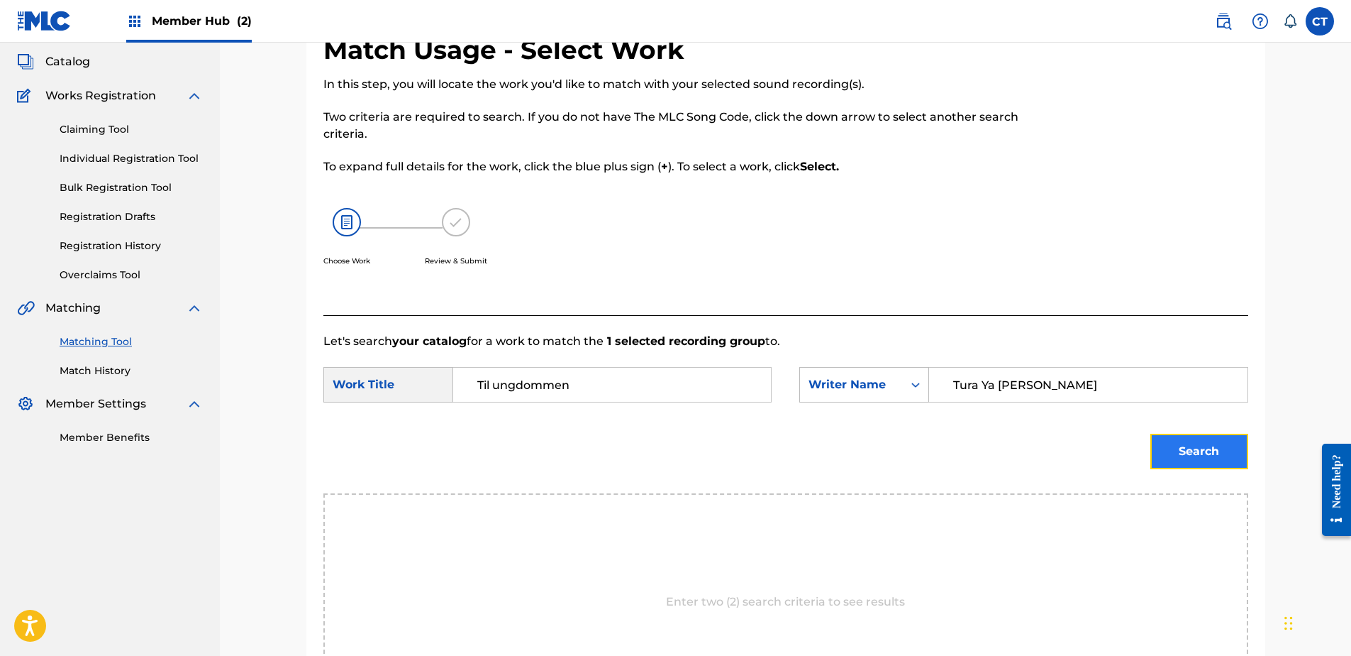
click at [1189, 461] on button "Search" at bounding box center [1200, 450] width 98 height 35
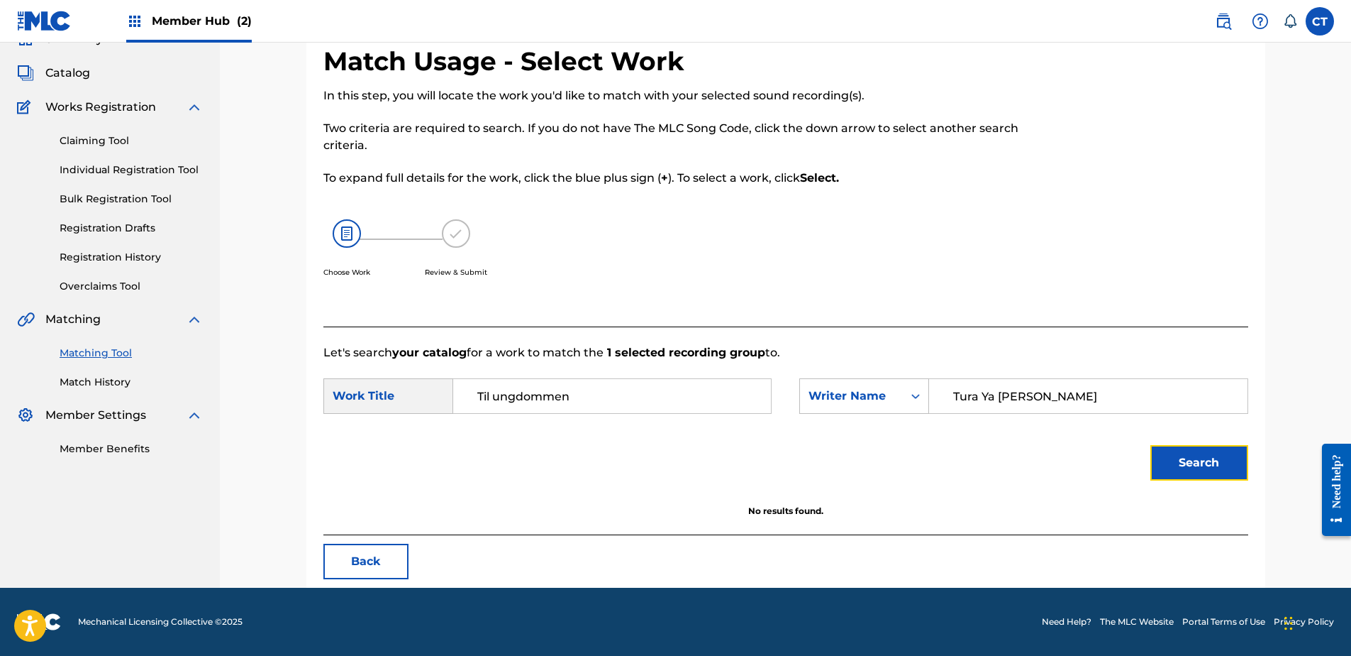
scroll to position [68, 0]
drag, startPoint x: 1278, startPoint y: 178, endPoint x: 939, endPoint y: 102, distance: 348.2
click at [1278, 178] on div "Match Usage - Select Work In this step, you will locate the work you'd like to …" at bounding box center [785, 298] width 993 height 577
click at [856, 389] on div "Writer Name" at bounding box center [852, 395] width 86 height 17
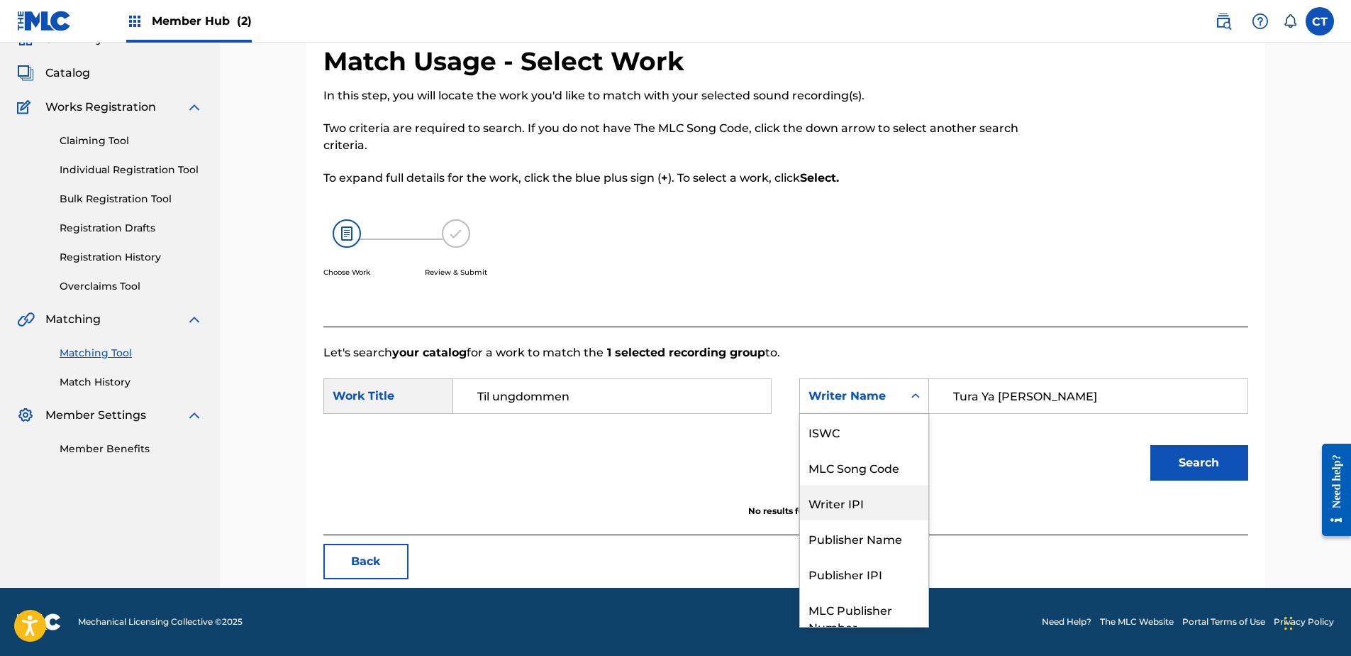
scroll to position [0, 0]
click at [888, 460] on div "MLC Song Code" at bounding box center [864, 466] width 128 height 35
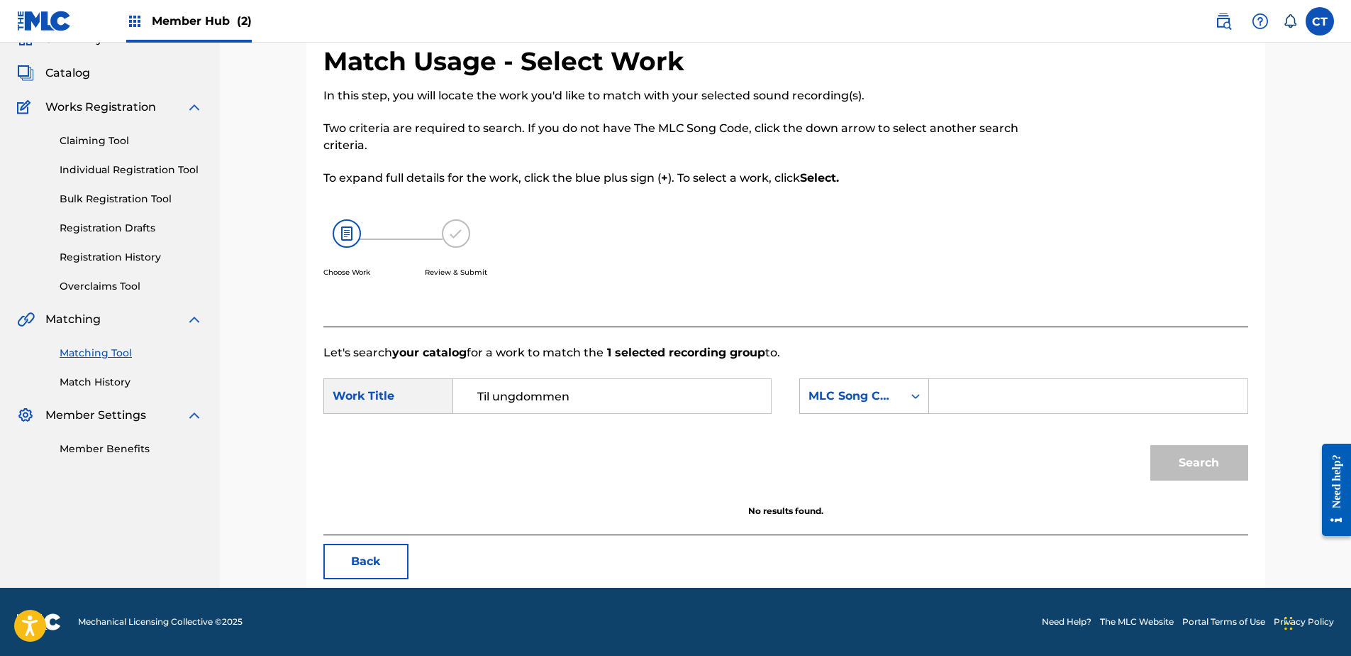
click at [1024, 402] on input "Search Form" at bounding box center [1088, 396] width 294 height 34
paste input "K2170X"
type input "K2170X"
click at [1178, 457] on button "Search" at bounding box center [1200, 462] width 98 height 35
drag, startPoint x: 589, startPoint y: 554, endPoint x: 587, endPoint y: 534, distance: 19.9
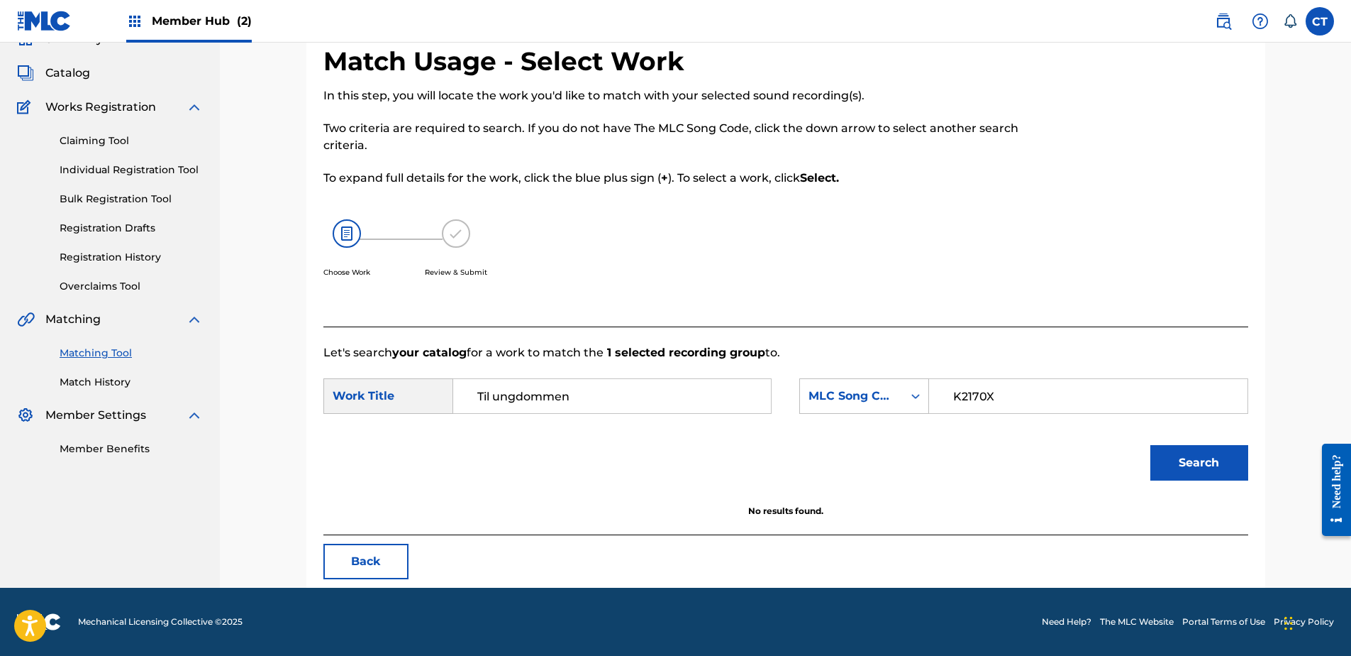
click at [589, 554] on div "Back" at bounding box center [786, 560] width 925 height 35
click at [573, 409] on input "Til ungdommen" at bounding box center [612, 396] width 294 height 34
paste input ""KRINGSATT AV FIENDER""
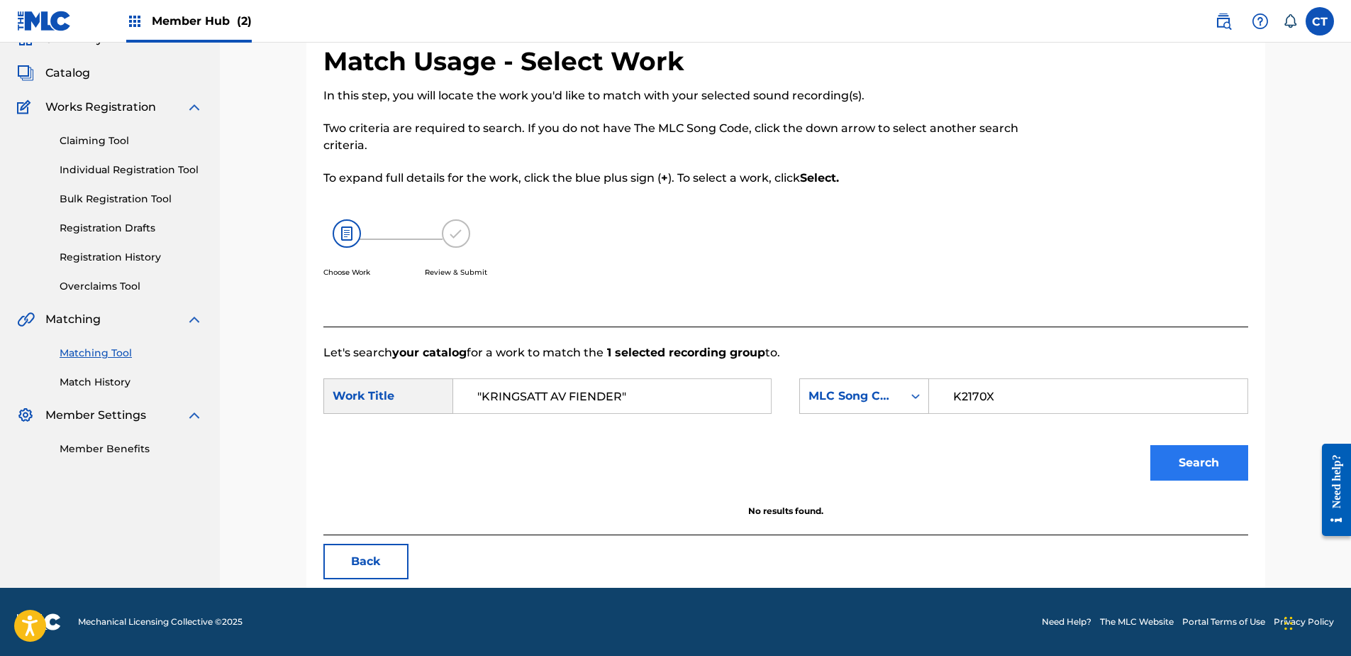
type input ""KRINGSATT AV FIENDER""
click at [1232, 470] on button "Search" at bounding box center [1200, 462] width 98 height 35
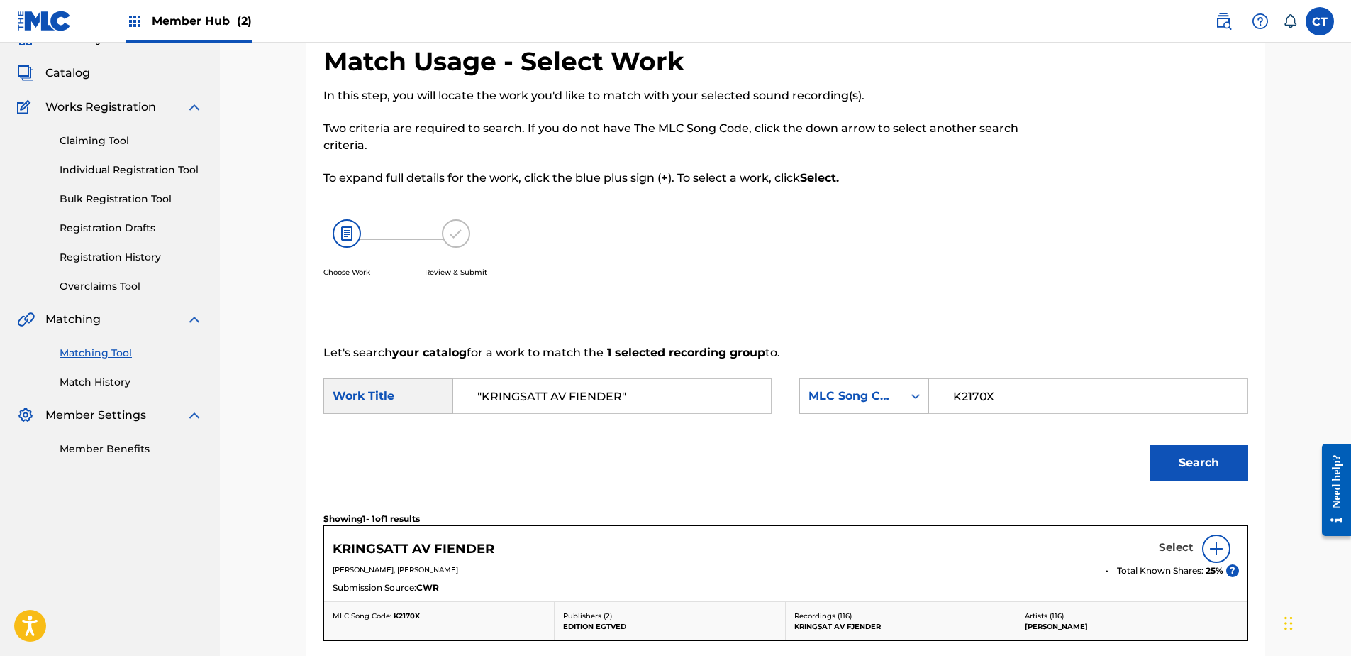
click at [1181, 551] on h5 "Select" at bounding box center [1176, 547] width 35 height 13
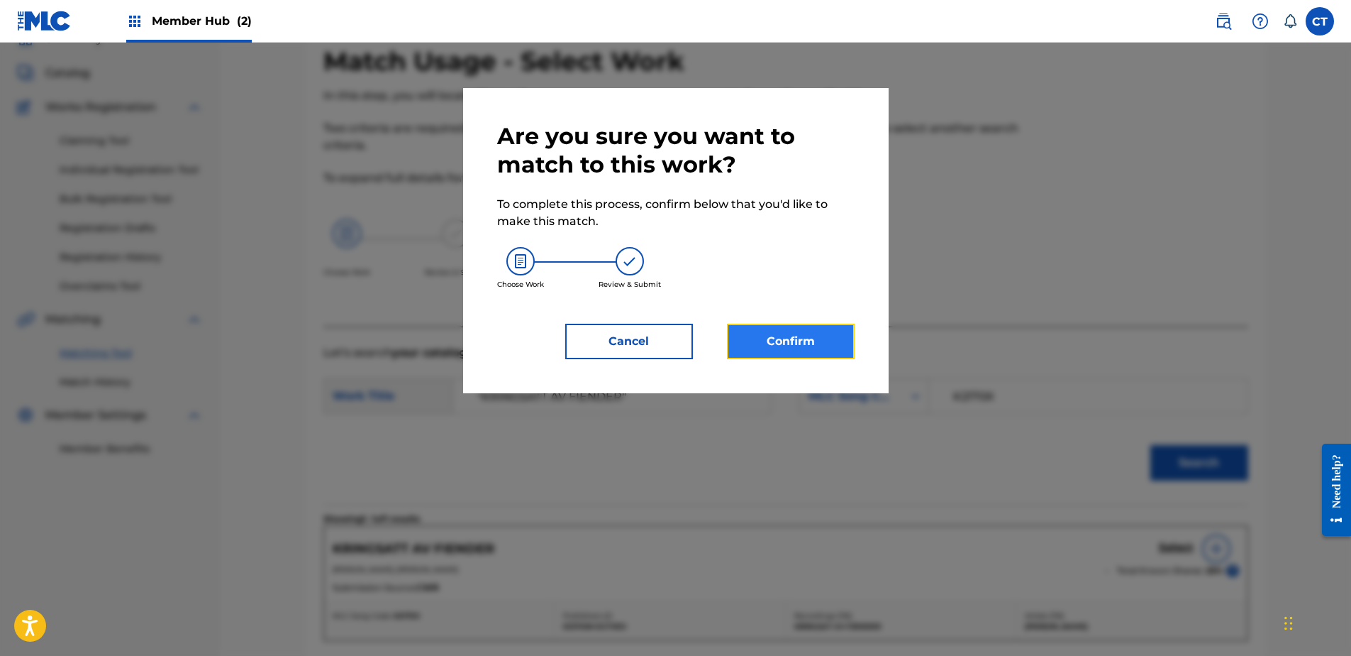
click at [768, 336] on button "Confirm" at bounding box center [791, 341] width 128 height 35
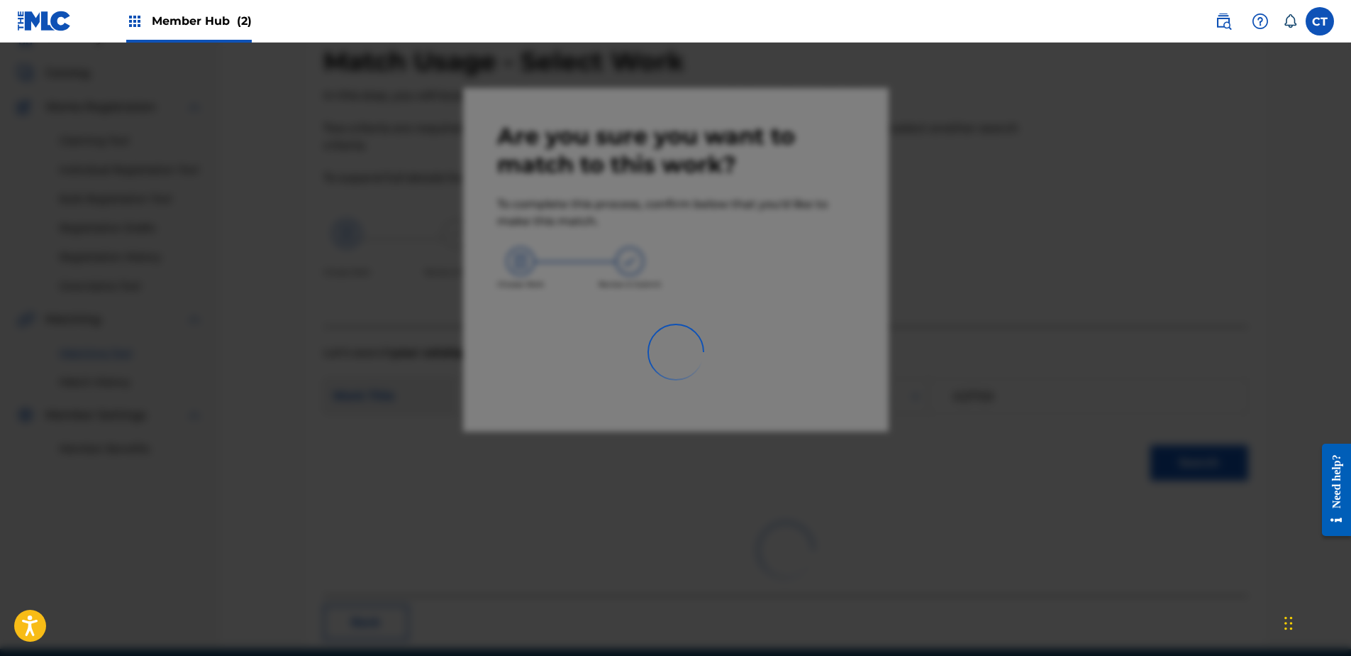
scroll to position [38, 0]
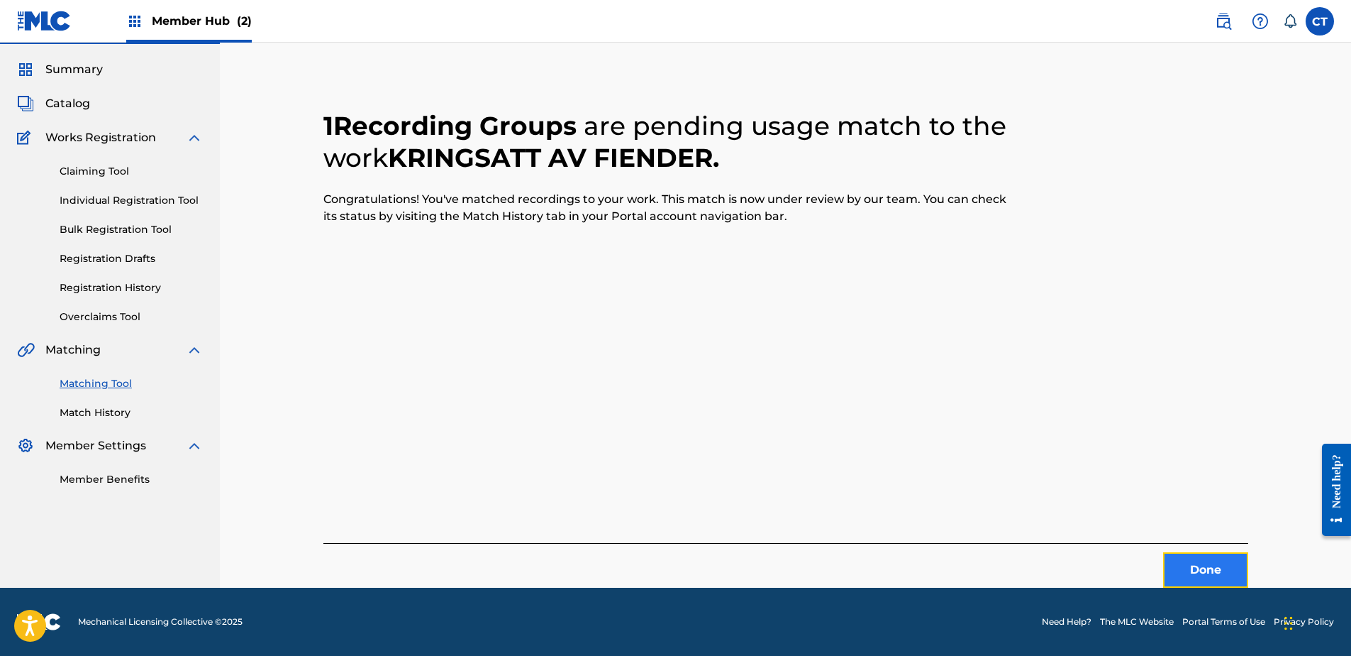
click at [1176, 569] on button "Done" at bounding box center [1205, 569] width 85 height 35
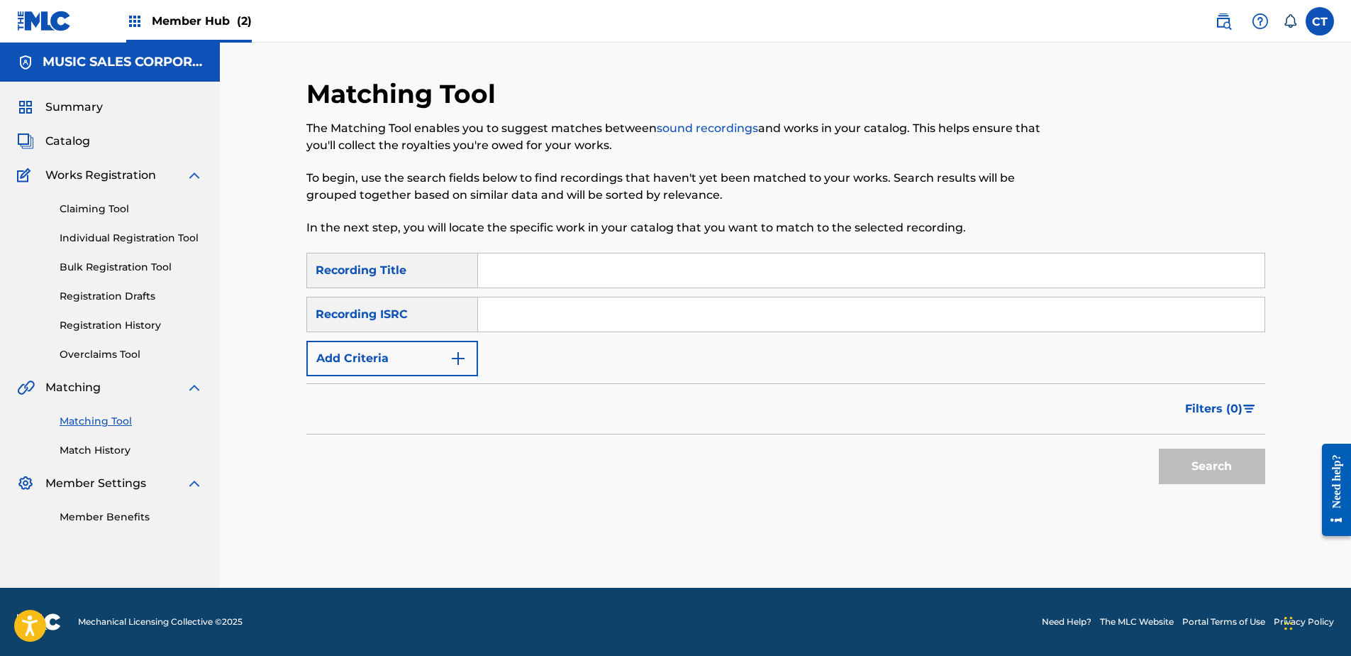
click at [569, 311] on input "Search Form" at bounding box center [871, 314] width 787 height 34
paste input "GBUM72108841"
type input "GBUM72108841"
click at [1207, 455] on button "Search" at bounding box center [1212, 465] width 106 height 35
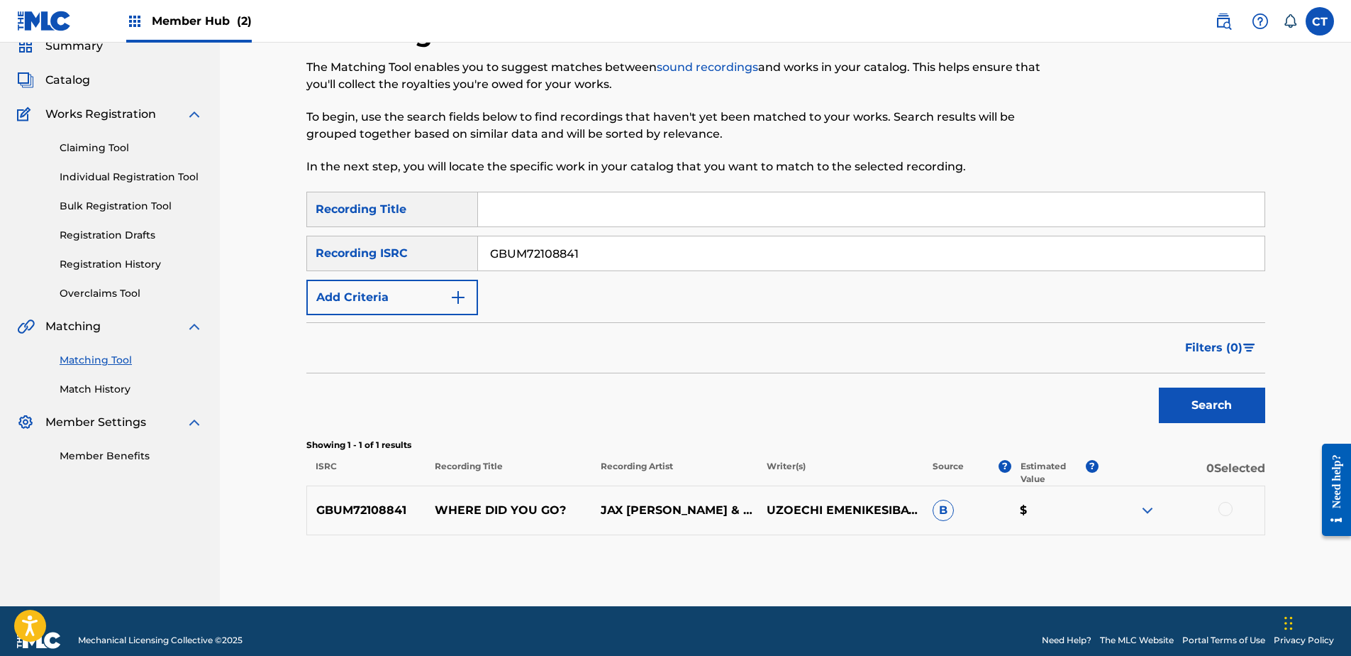
scroll to position [79, 0]
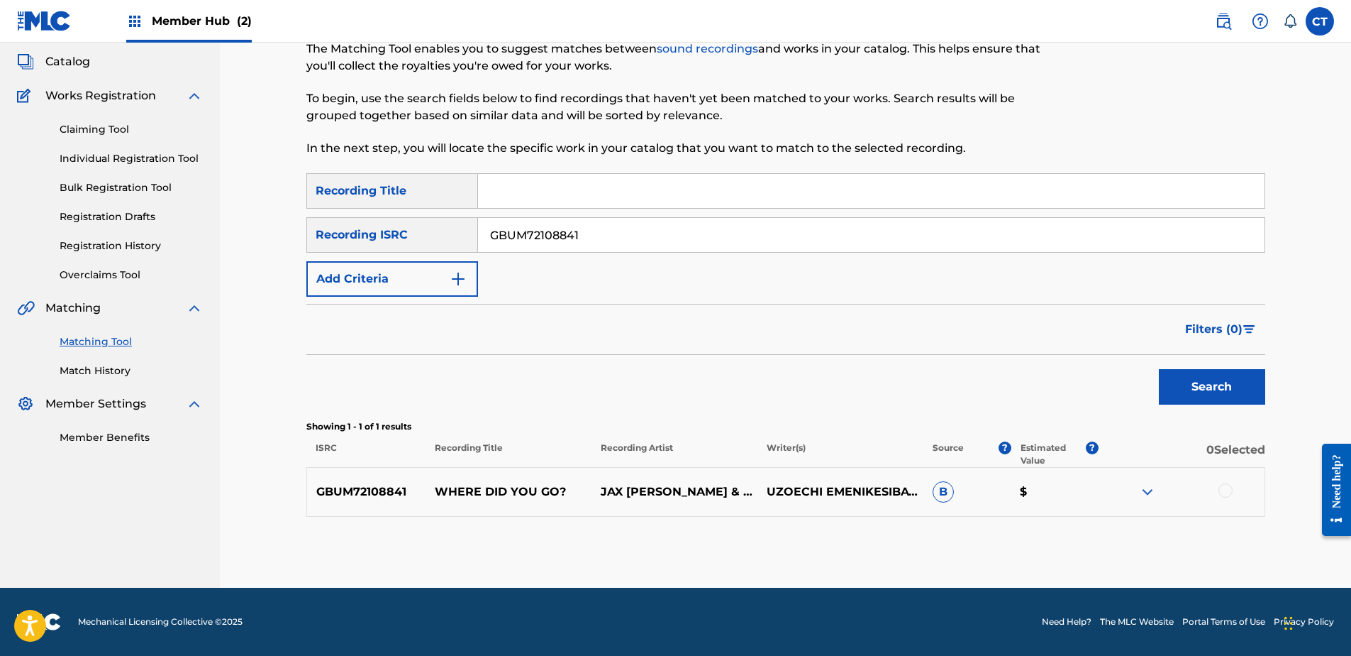
click at [1225, 488] on div at bounding box center [1226, 490] width 14 height 14
click at [1023, 525] on button "Match 1 Group" at bounding box center [997, 539] width 157 height 35
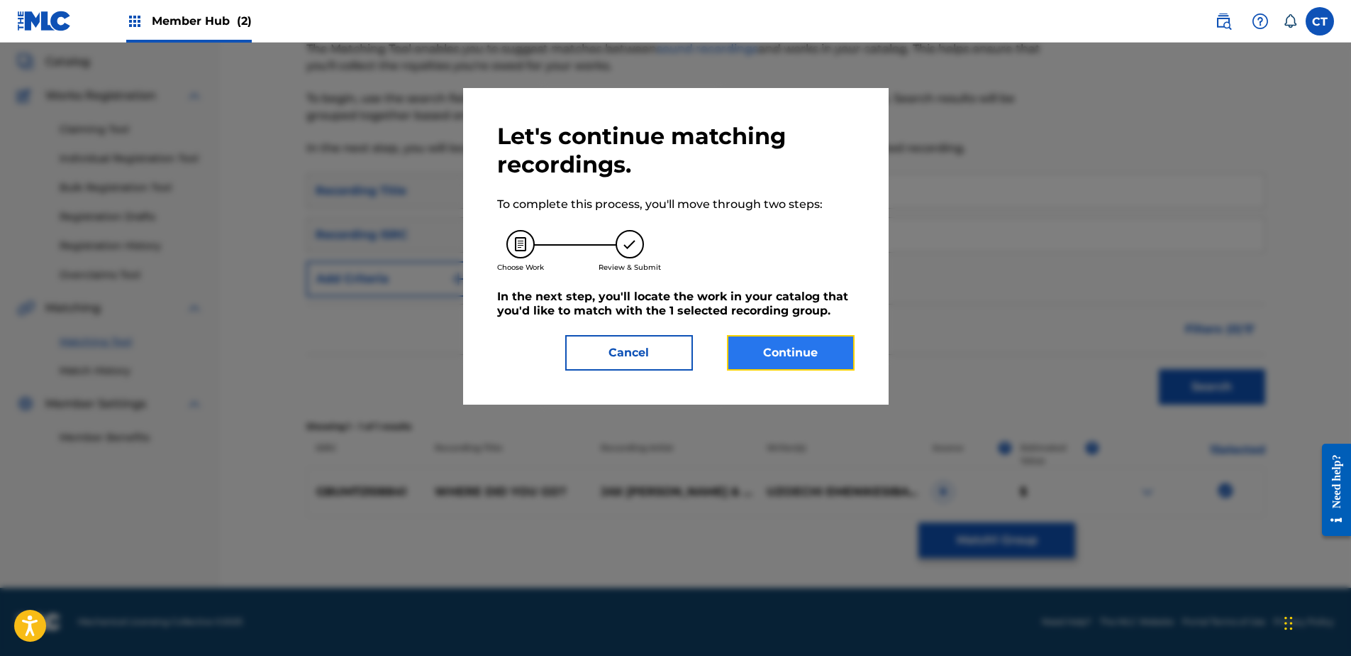
click at [768, 356] on button "Continue" at bounding box center [791, 352] width 128 height 35
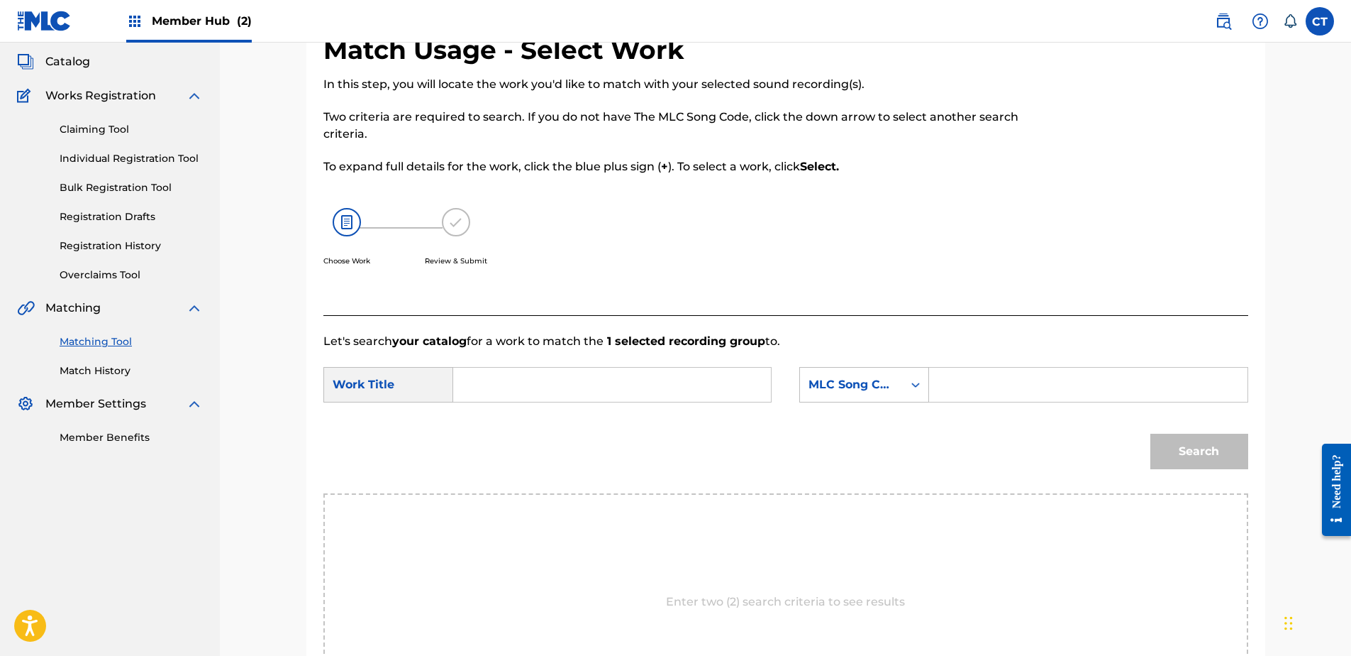
click at [1024, 607] on div "Enter two (2) search criteria to see results" at bounding box center [786, 601] width 925 height 217
click at [985, 381] on input "Search Form" at bounding box center [1088, 384] width 294 height 34
paste input "W12916"
type input "W12916"
click at [199, 532] on nav "MUSIC SALES CORPORATION Summary Catalog Works Registration Claiming Tool Indivi…" at bounding box center [110, 380] width 220 height 834
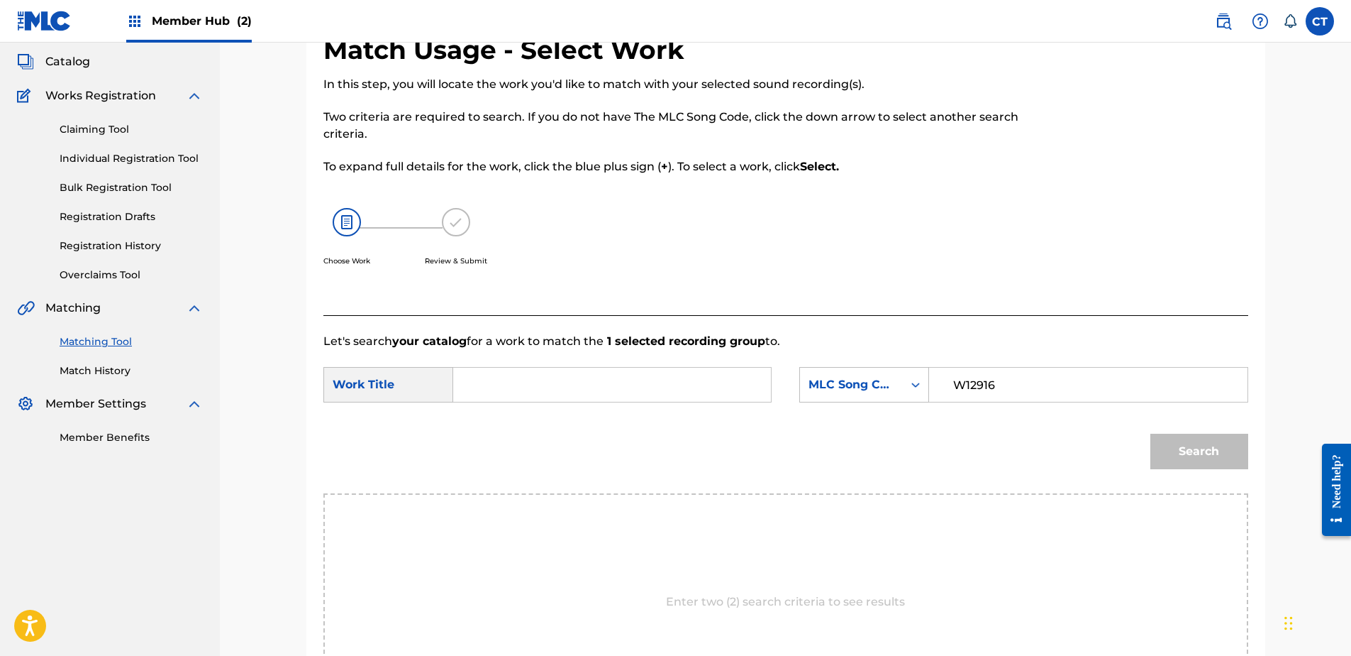
click at [509, 374] on input "Search Form" at bounding box center [612, 384] width 294 height 34
type input "where did you go"
click at [1151, 433] on button "Search" at bounding box center [1200, 450] width 98 height 35
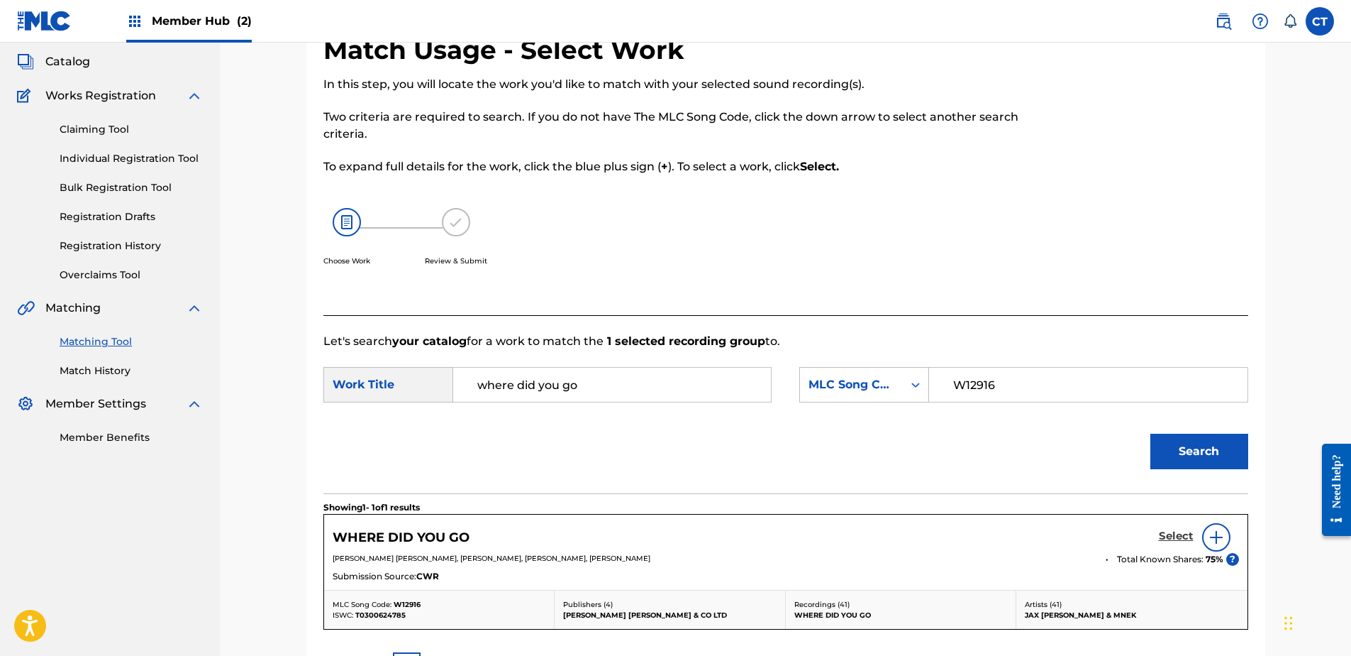
click at [1181, 538] on h5 "Select" at bounding box center [1176, 535] width 35 height 13
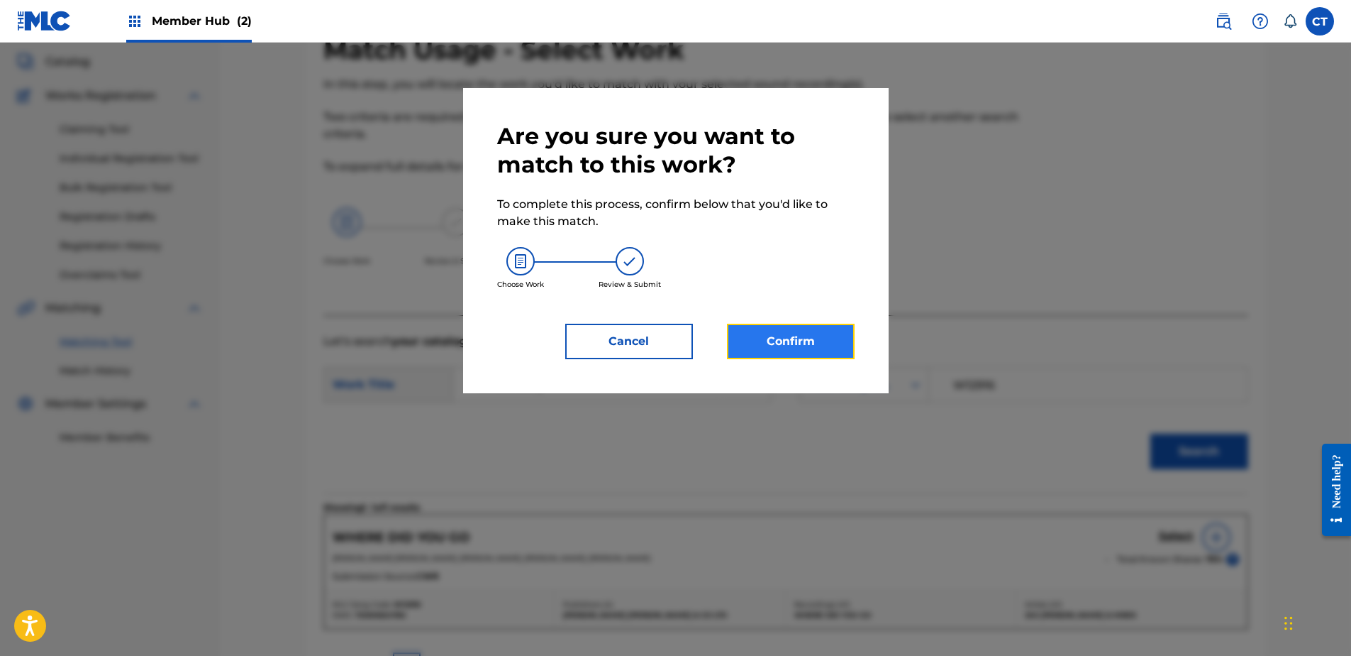
click at [806, 343] on button "Confirm" at bounding box center [791, 341] width 128 height 35
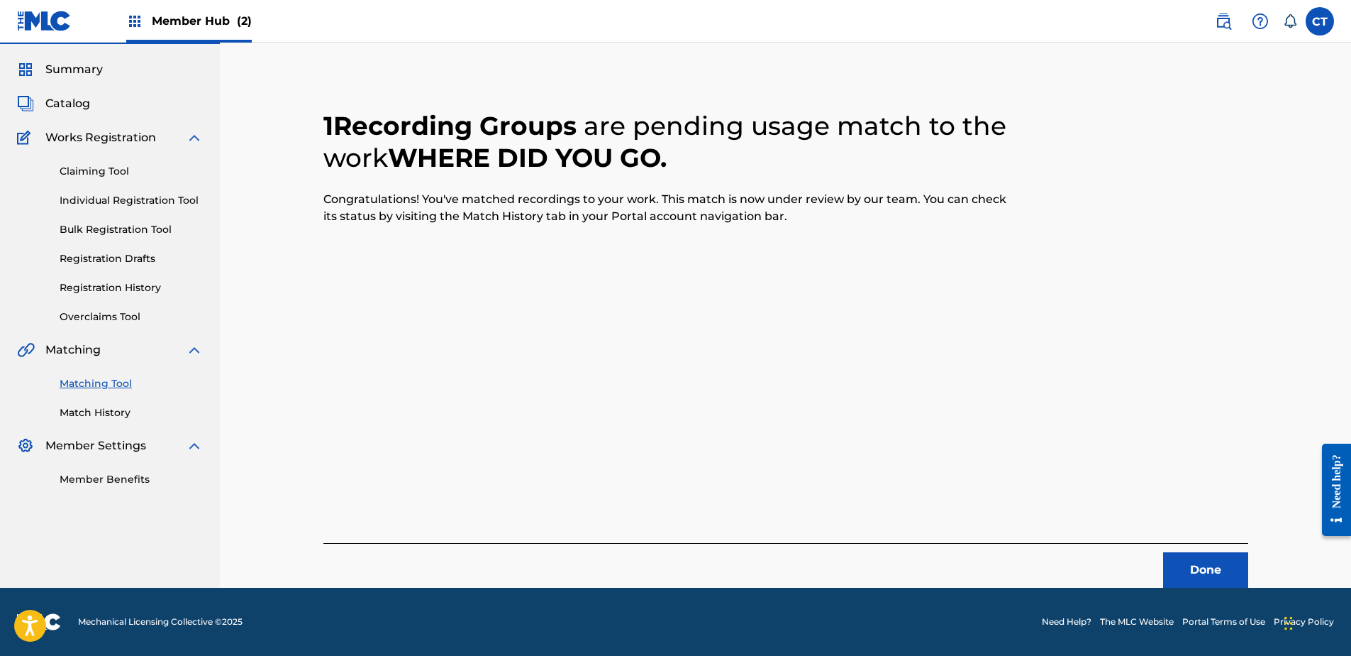
scroll to position [38, 0]
click at [1176, 570] on button "Done" at bounding box center [1205, 569] width 85 height 35
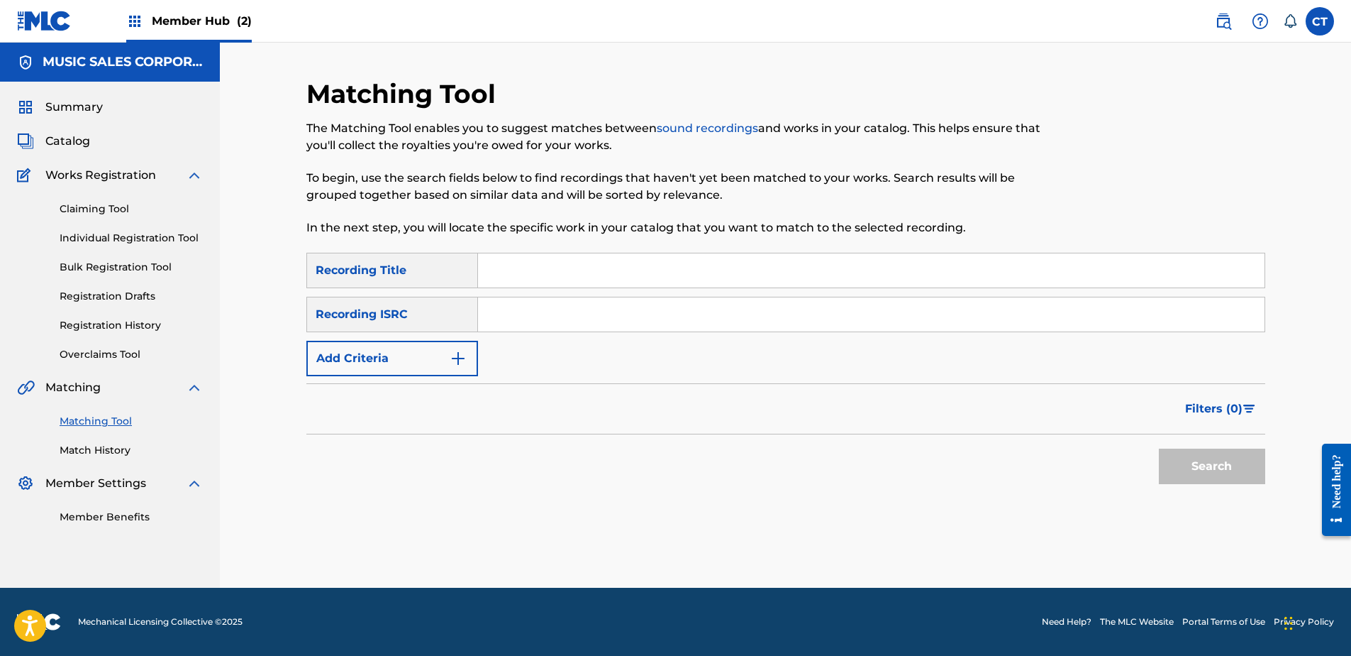
scroll to position [0, 0]
drag, startPoint x: 1287, startPoint y: 199, endPoint x: 1224, endPoint y: 265, distance: 91.8
click at [1278, 206] on div "Matching Tool The Matching Tool enables you to suggest matches between sound re…" at bounding box center [786, 315] width 1132 height 545
drag, startPoint x: 1217, startPoint y: 277, endPoint x: 1213, endPoint y: 300, distance: 23.7
click at [1216, 280] on input "Search Form" at bounding box center [871, 270] width 787 height 34
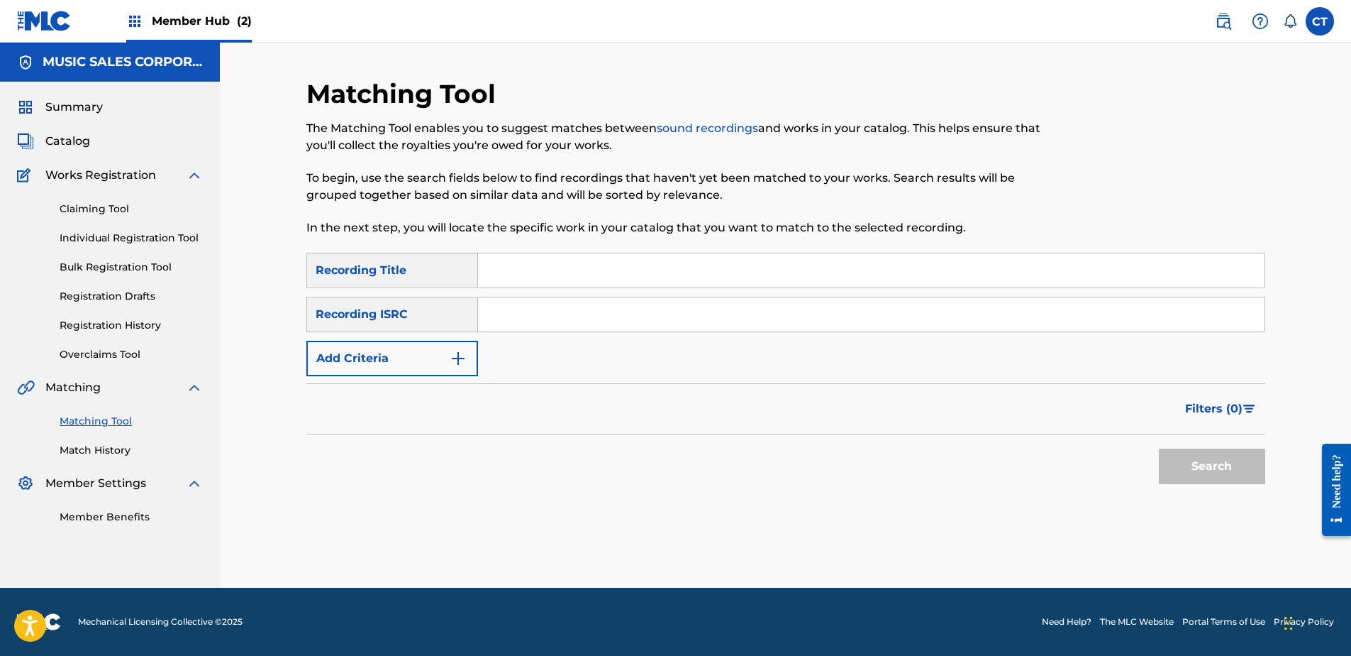
click at [1209, 310] on input "Search Form" at bounding box center [871, 314] width 787 height 34
paste input "GBG5X1223102"
click at [1219, 458] on button "Search" at bounding box center [1212, 465] width 106 height 35
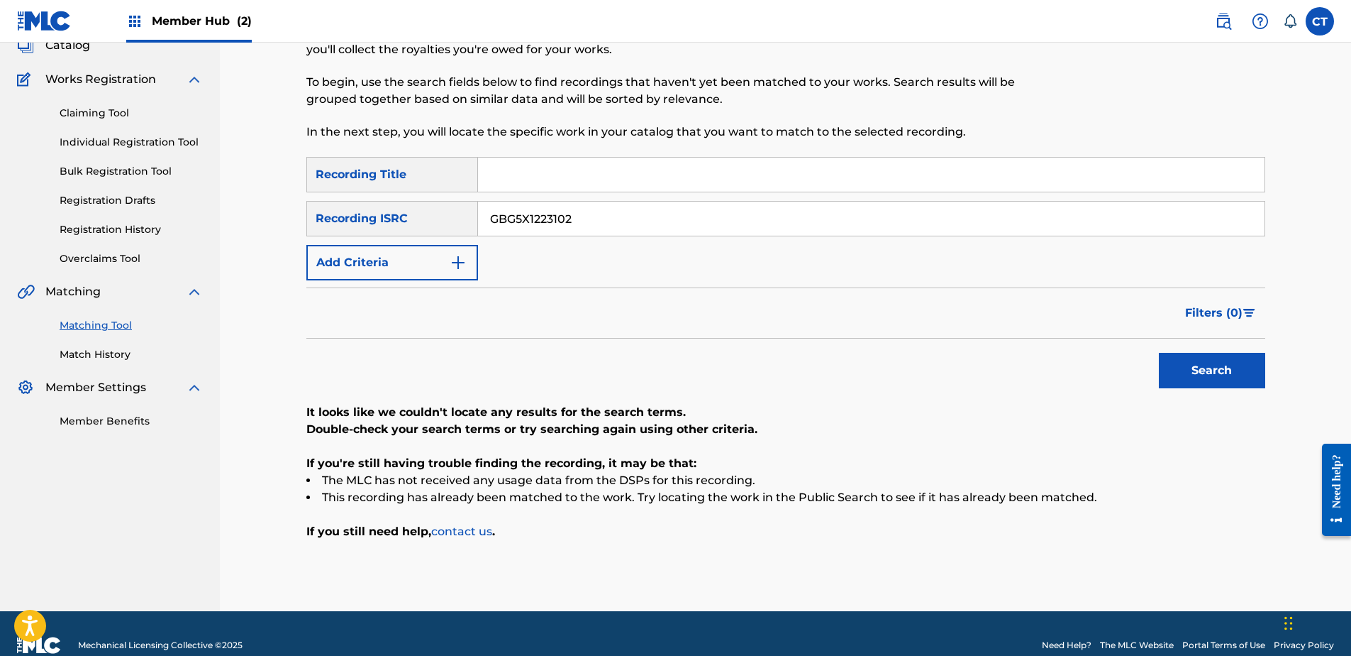
scroll to position [119, 0]
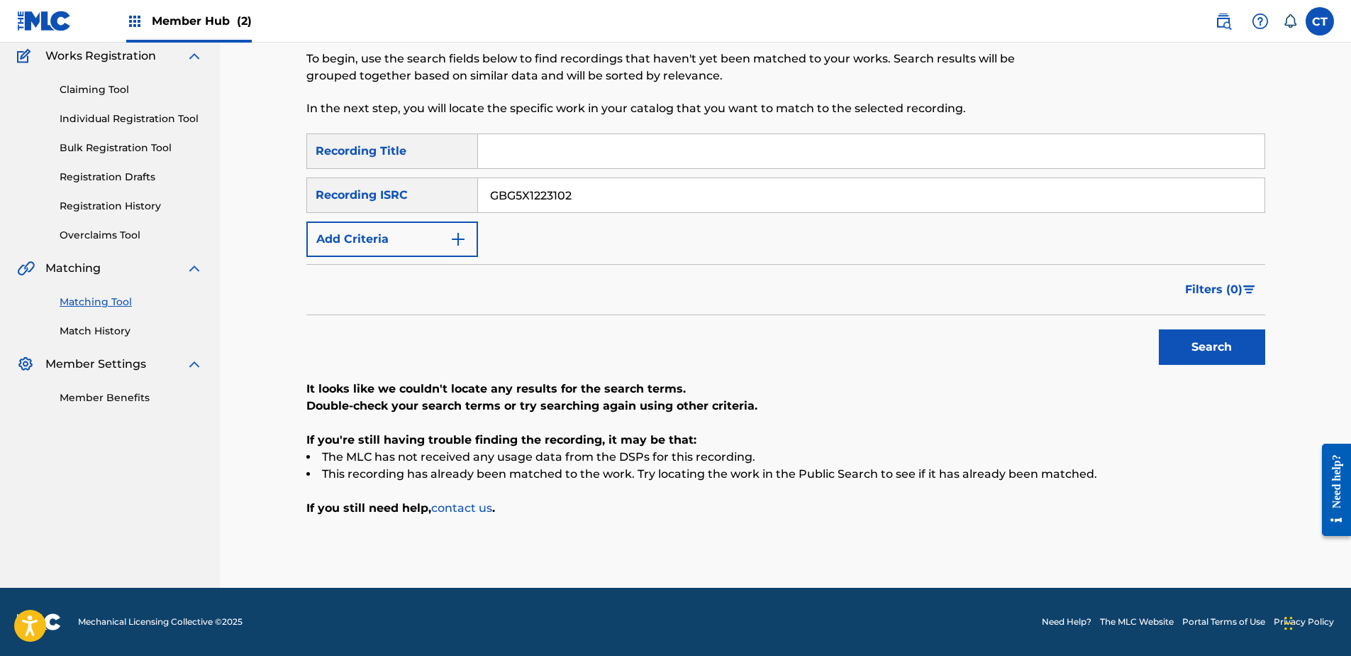
drag, startPoint x: 117, startPoint y: 482, endPoint x: 337, endPoint y: 450, distance: 222.2
click at [117, 483] on nav "MUSIC SALES CORPORATION Summary Catalog Works Registration Claiming Tool Indivi…" at bounding box center [110, 255] width 220 height 664
click at [681, 204] on input "GBG5X1223102" at bounding box center [871, 195] width 787 height 34
paste input "FR58F8100190"
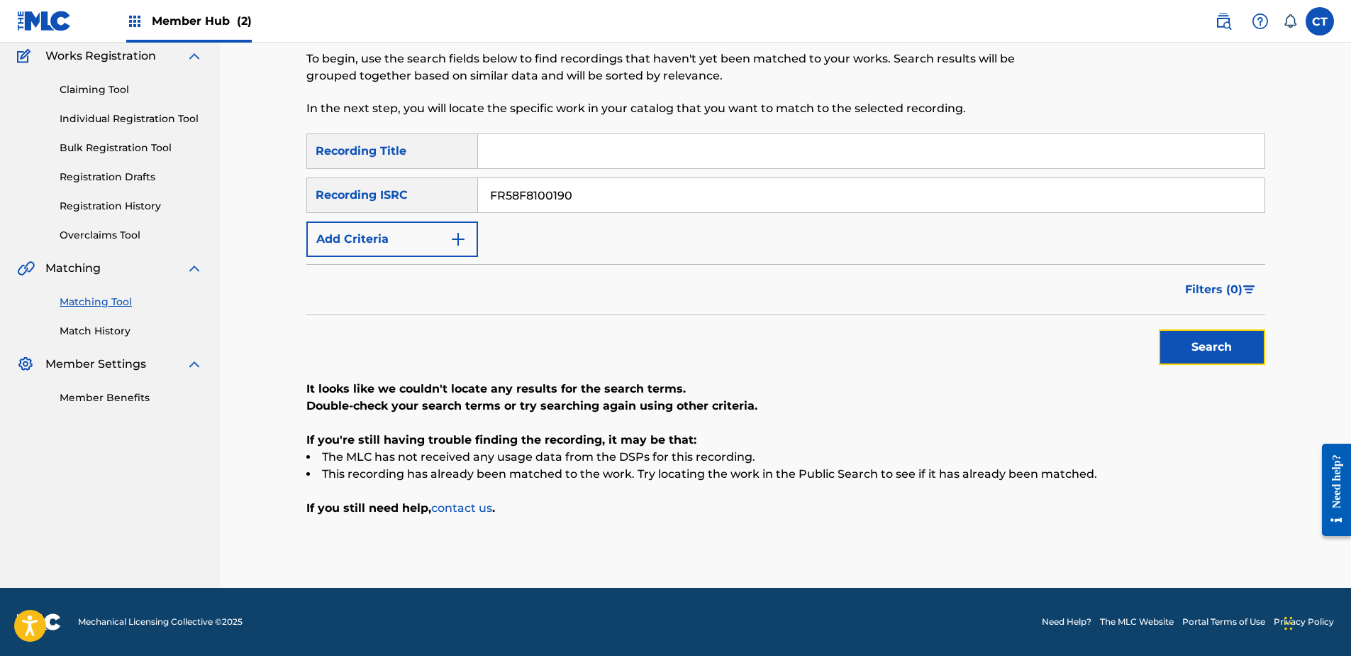
click at [1181, 346] on button "Search" at bounding box center [1212, 346] width 106 height 35
click at [157, 490] on nav "MUSIC SALES CORPORATION Summary Catalog Works Registration Claiming Tool Indivi…" at bounding box center [110, 255] width 220 height 664
click at [625, 179] on input "FR58F8100190" at bounding box center [871, 195] width 787 height 34
click at [626, 179] on input "FR58F8100190" at bounding box center [871, 195] width 787 height 34
paste input "DEC738600056"
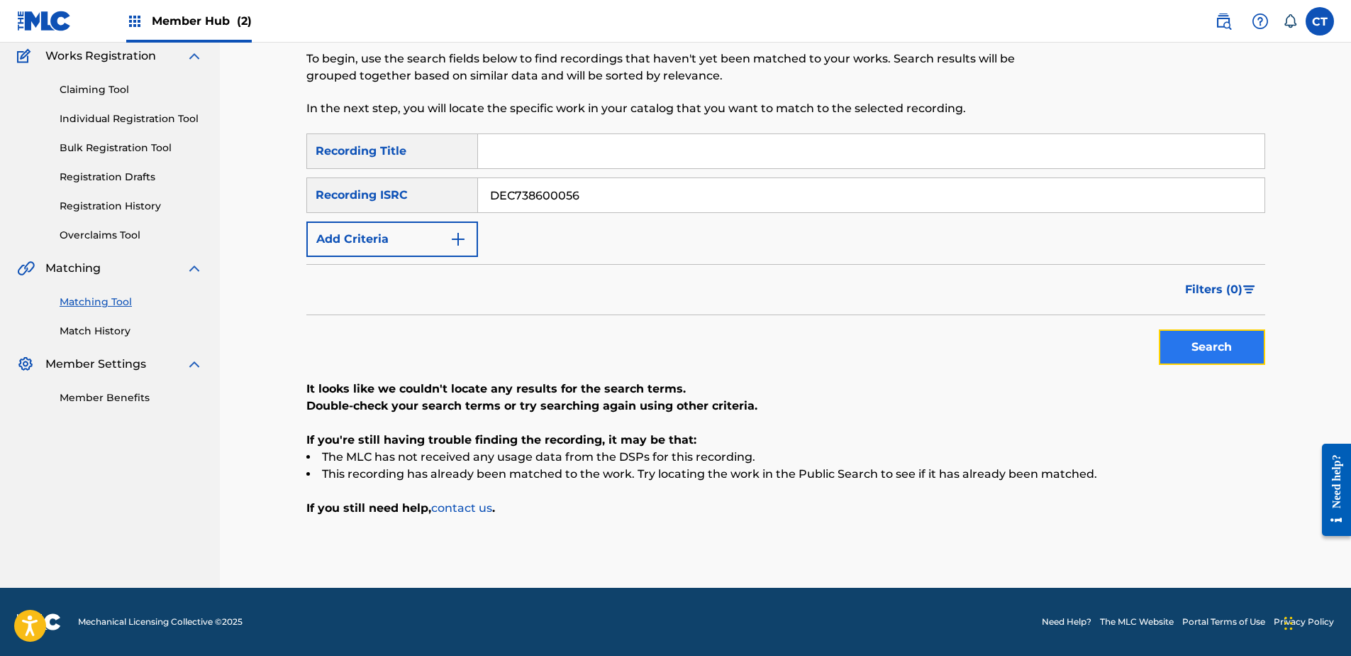
click at [1188, 343] on button "Search" at bounding box center [1212, 346] width 106 height 35
click at [158, 476] on nav "MUSIC SALES CORPORATION Summary Catalog Works Registration Claiming Tool Indivi…" at bounding box center [110, 255] width 220 height 664
click at [563, 205] on input "DEC738600056" at bounding box center [871, 195] width 787 height 34
paste input "UKFT41816021"
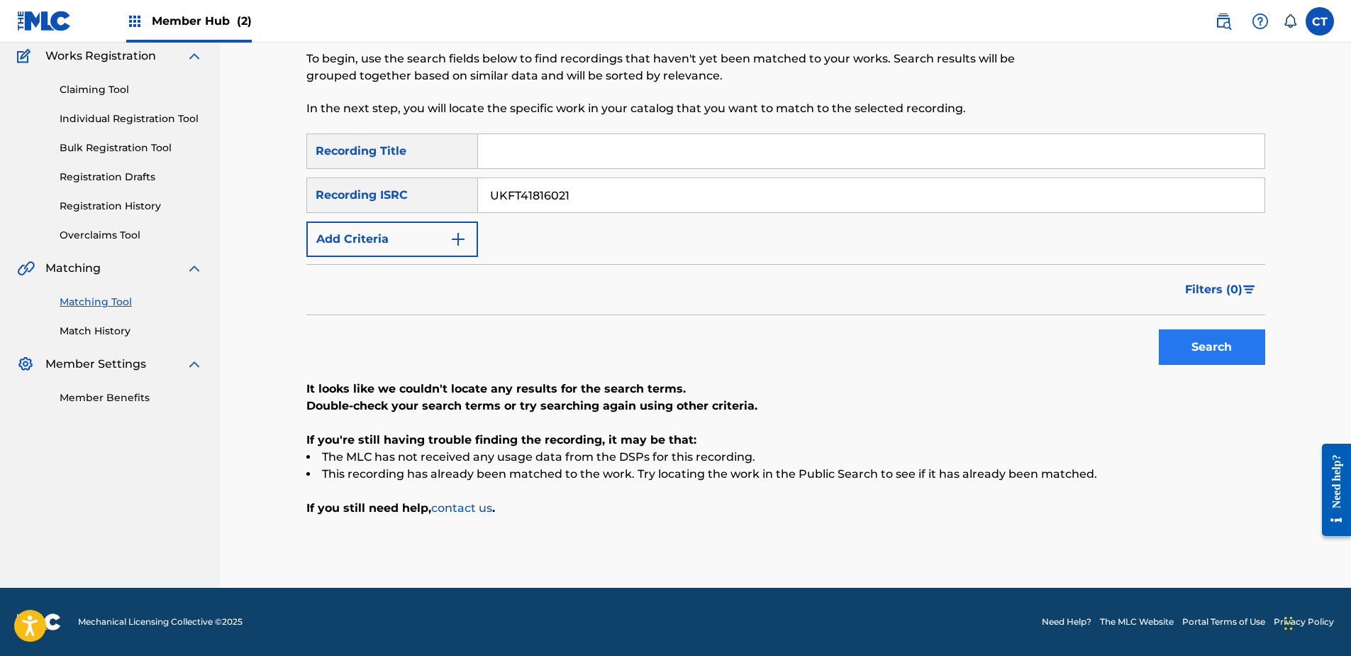
type input "UKFT41816021"
click at [1183, 357] on button "Search" at bounding box center [1212, 346] width 106 height 35
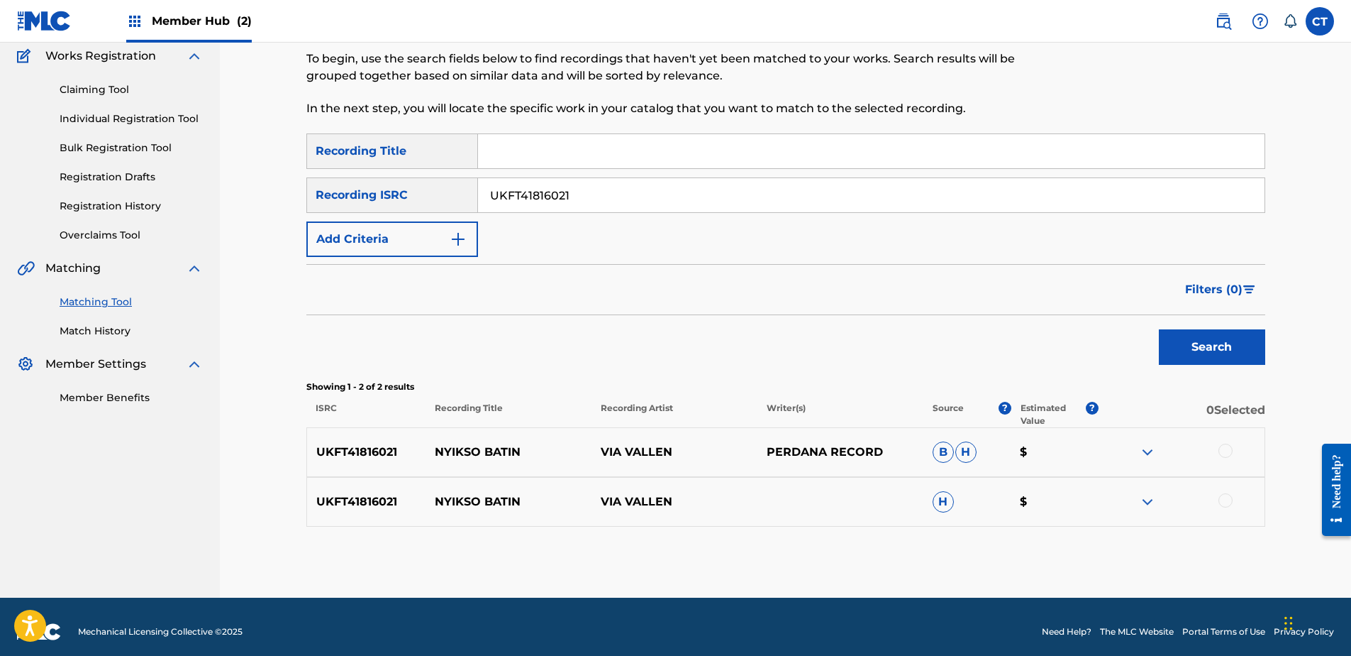
click at [1227, 448] on div at bounding box center [1226, 450] width 14 height 14
click at [1226, 503] on div at bounding box center [1226, 500] width 14 height 14
click at [1044, 538] on button "Match 2 Groups" at bounding box center [997, 539] width 157 height 35
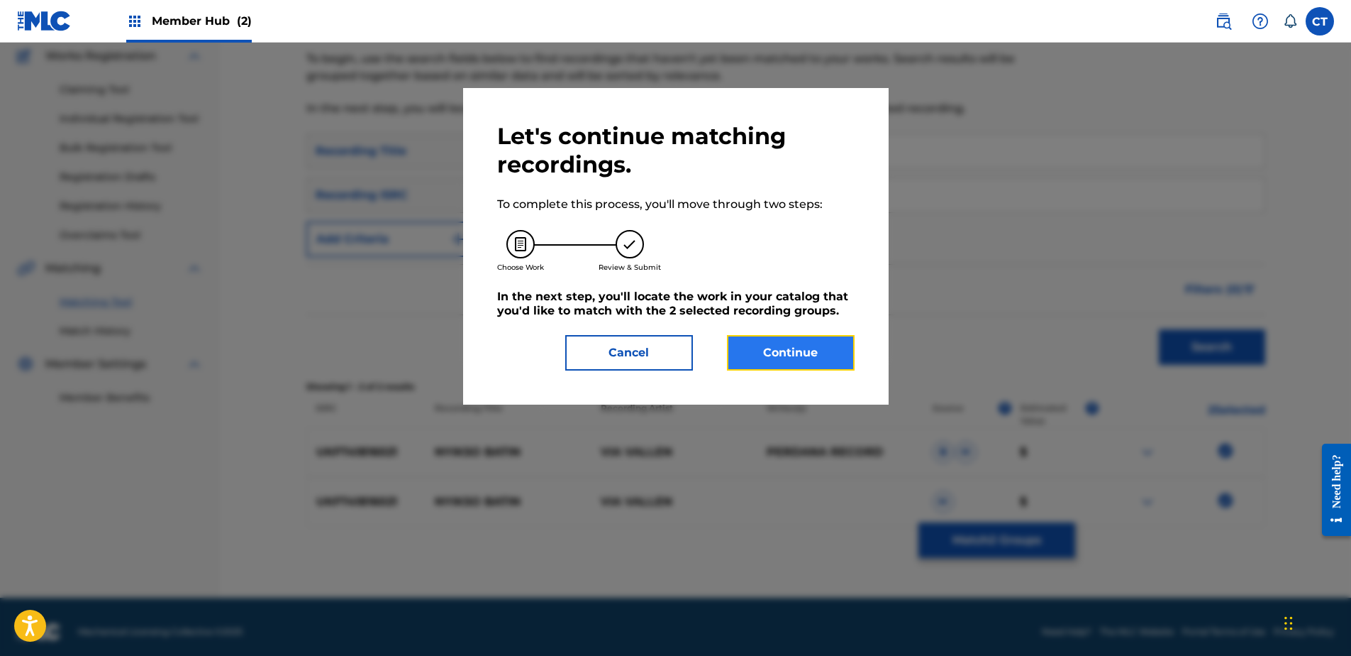
click at [744, 346] on button "Continue" at bounding box center [791, 352] width 128 height 35
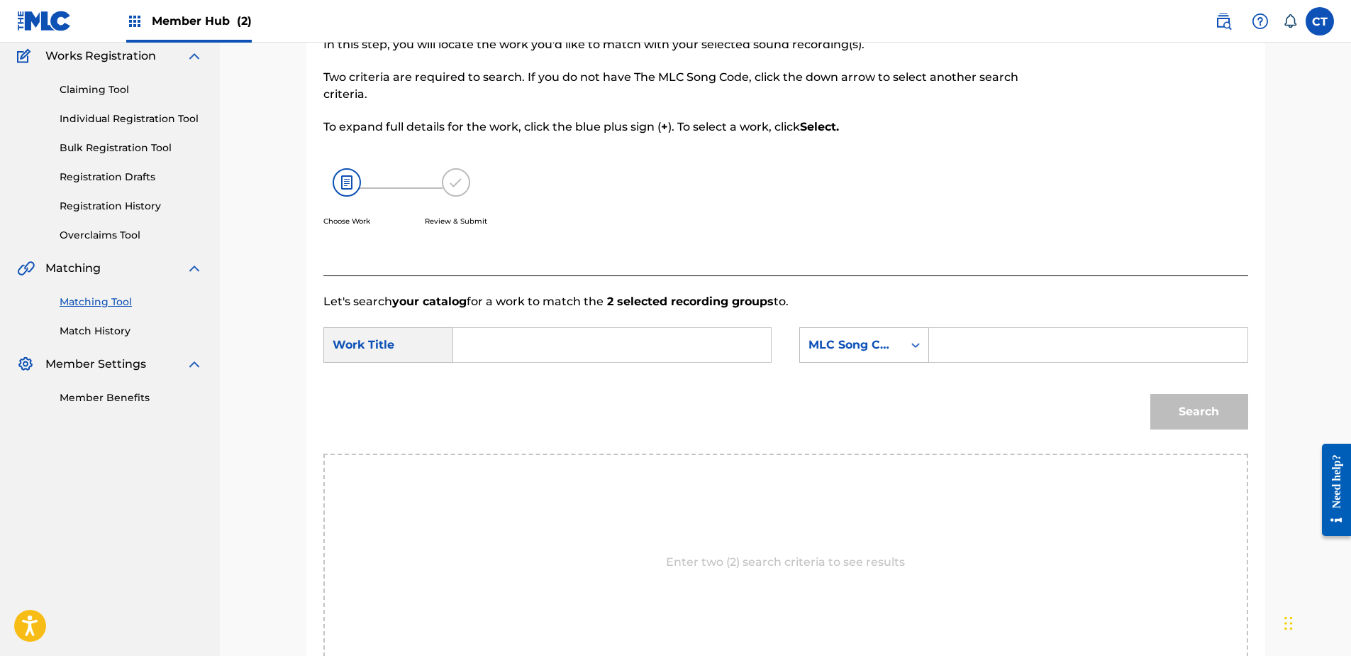
click at [189, 509] on nav "MUSIC SALES CORPORATION Summary Catalog Works Registration Claiming Tool Indivi…" at bounding box center [110, 340] width 220 height 834
click at [570, 333] on input "Search Form" at bounding box center [612, 345] width 294 height 34
paste input "["LOVE STORY"]"
type input "["LOVE STORY"]"
drag, startPoint x: 632, startPoint y: 351, endPoint x: 289, endPoint y: 315, distance: 345.3
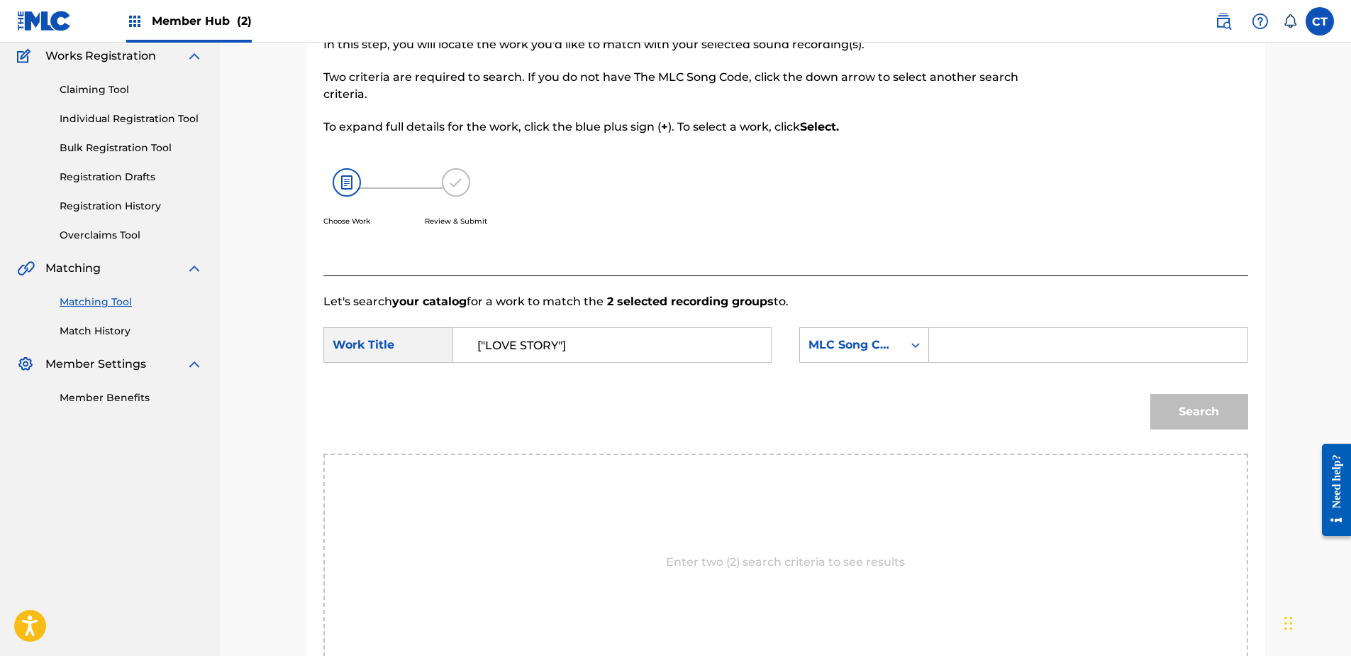
click at [286, 319] on div "Match Usage - Select Work In this step, you will locate the work you'd like to …" at bounding box center [786, 340] width 1132 height 834
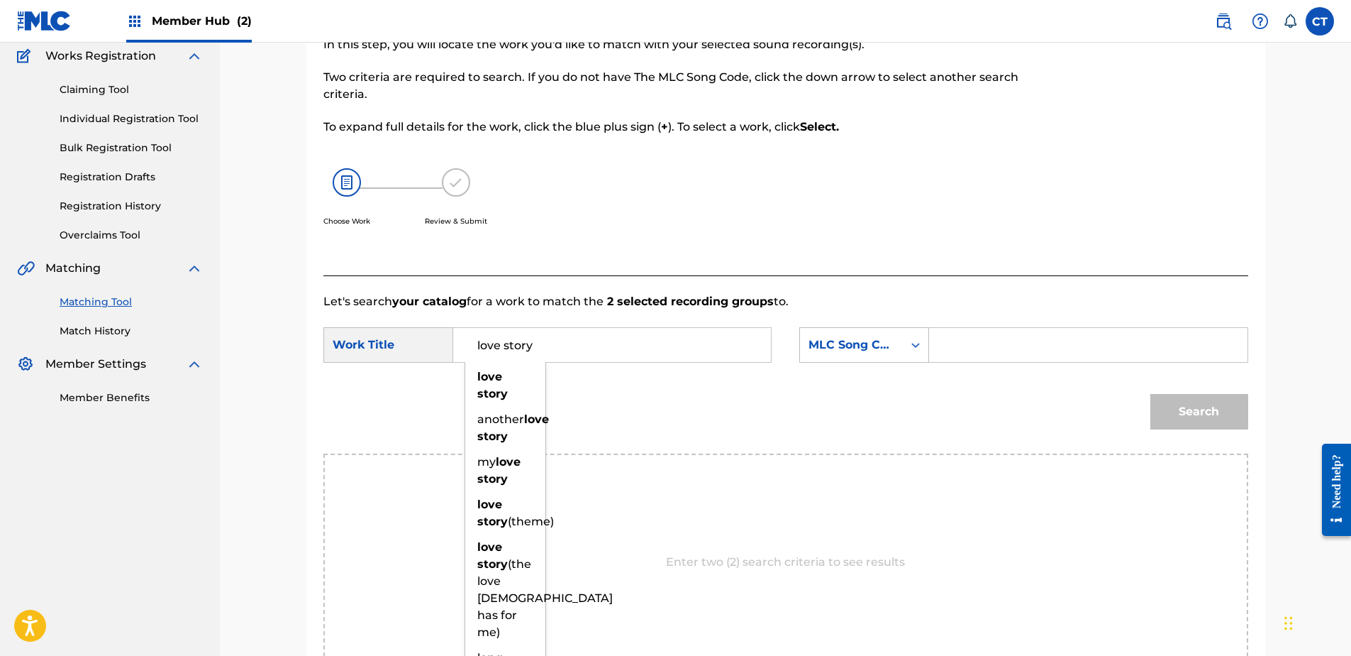
type input "love story"
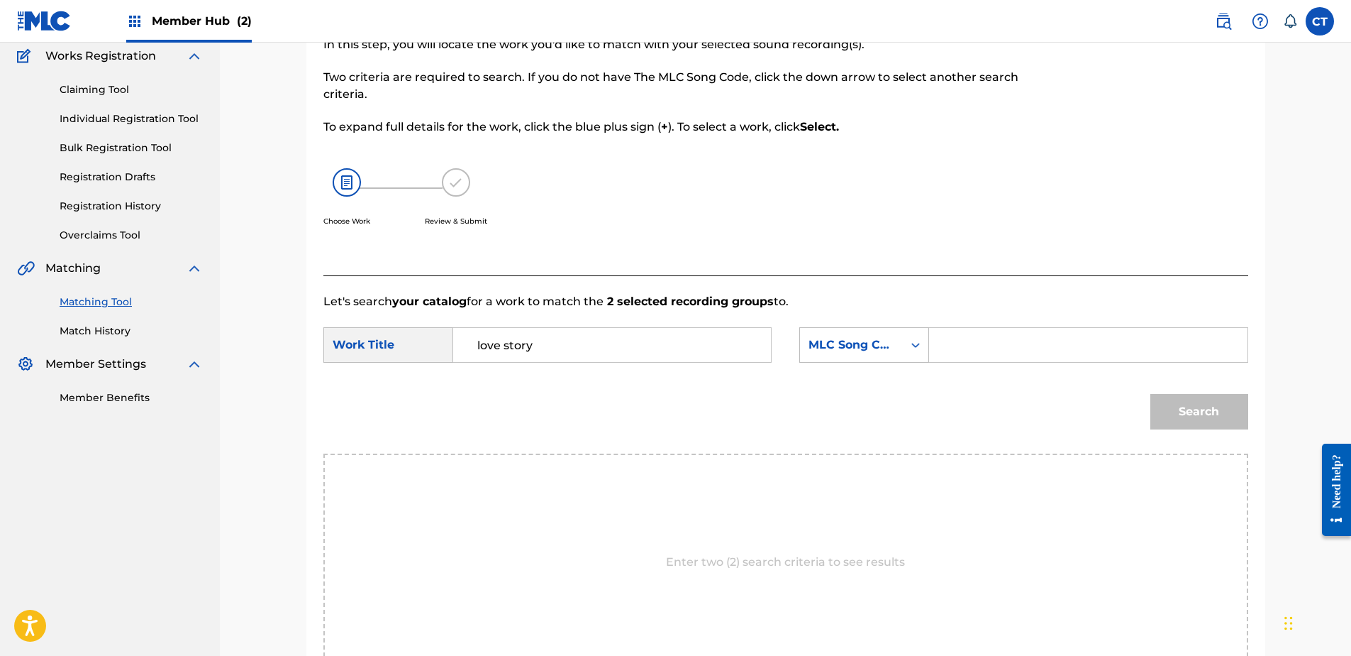
click at [638, 399] on div "Search" at bounding box center [786, 417] width 925 height 74
click at [128, 509] on nav "MUSIC SALES CORPORATION Summary Catalog Works Registration Claiming Tool Indivi…" at bounding box center [110, 340] width 220 height 834
drag, startPoint x: 999, startPoint y: 331, endPoint x: 1049, endPoint y: 355, distance: 55.8
click at [999, 331] on input "Search Form" at bounding box center [1088, 345] width 294 height 34
paste input "W47800"
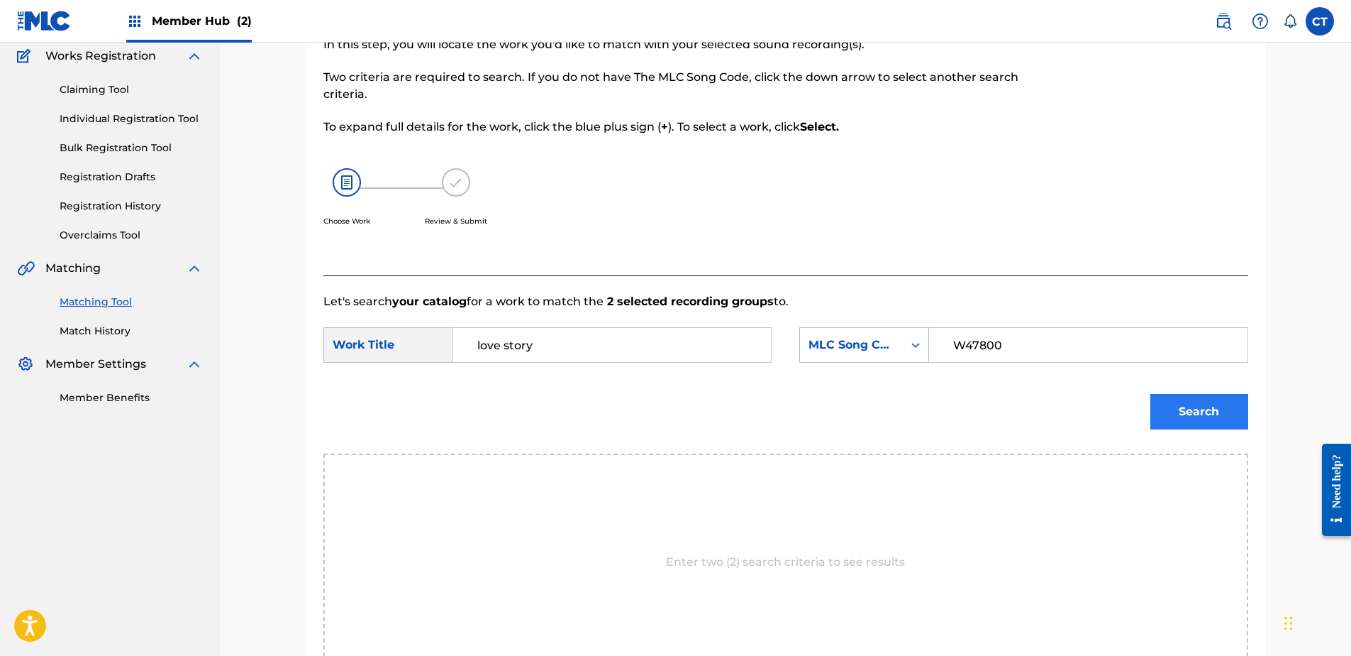
type input "W47800"
click at [1200, 407] on button "Search" at bounding box center [1200, 411] width 98 height 35
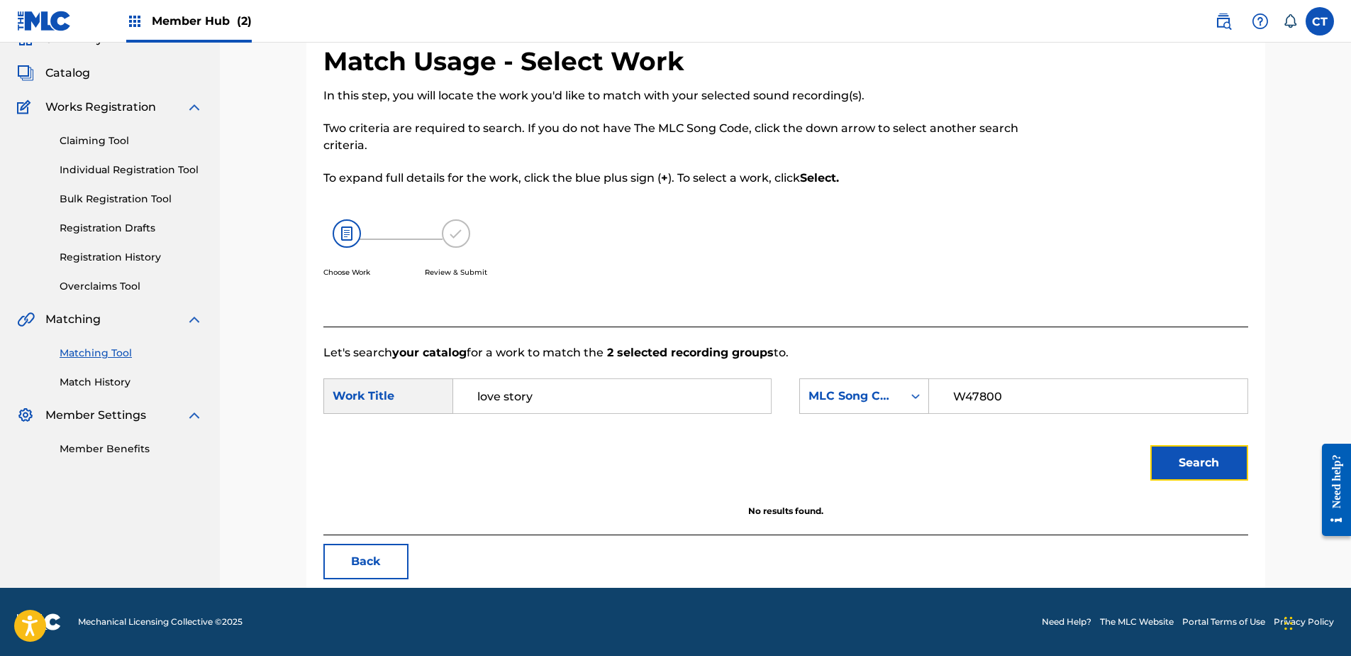
scroll to position [68, 0]
drag, startPoint x: 722, startPoint y: 429, endPoint x: 323, endPoint y: 411, distance: 399.1
click at [324, 411] on form "SearchWithCriteriab89ce325-41ae-48a7-9152-f6a9c64dbe28 Work Title love story Se…" at bounding box center [786, 432] width 925 height 143
click at [547, 399] on input "love story" at bounding box center [612, 396] width 294 height 34
click at [551, 399] on input "love story" at bounding box center [612, 396] width 294 height 34
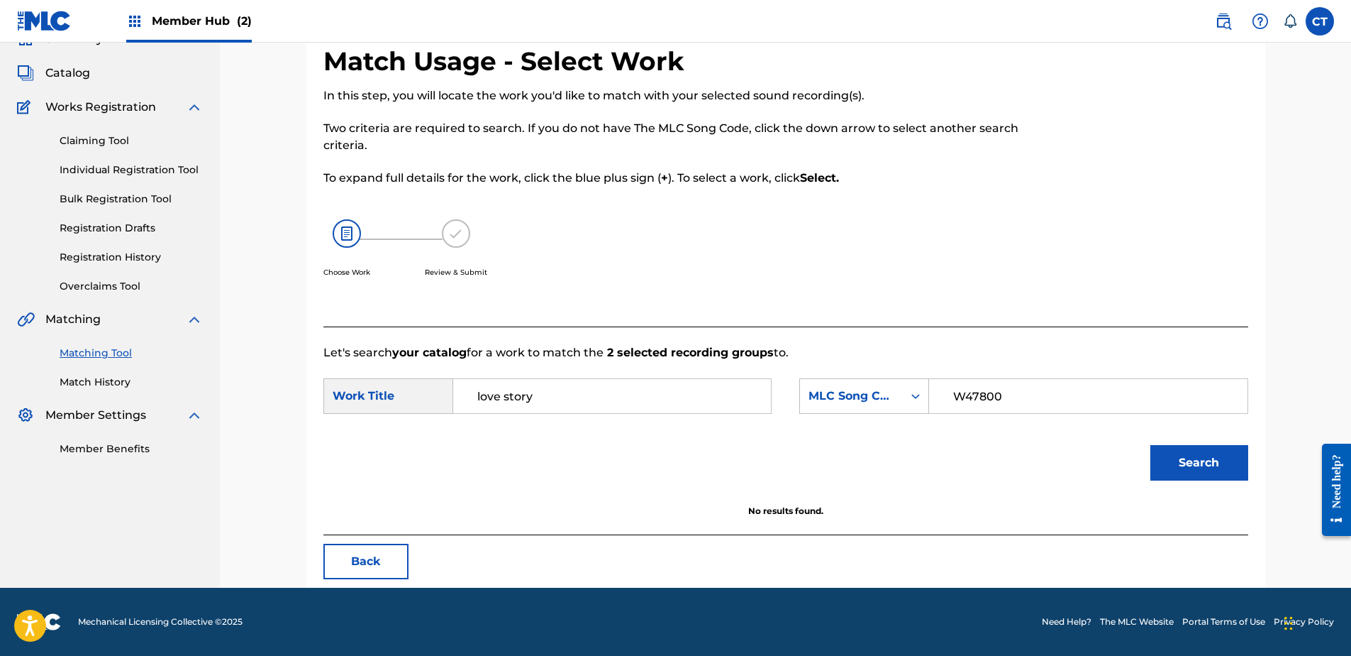
click at [551, 399] on input "love story" at bounding box center [612, 396] width 294 height 34
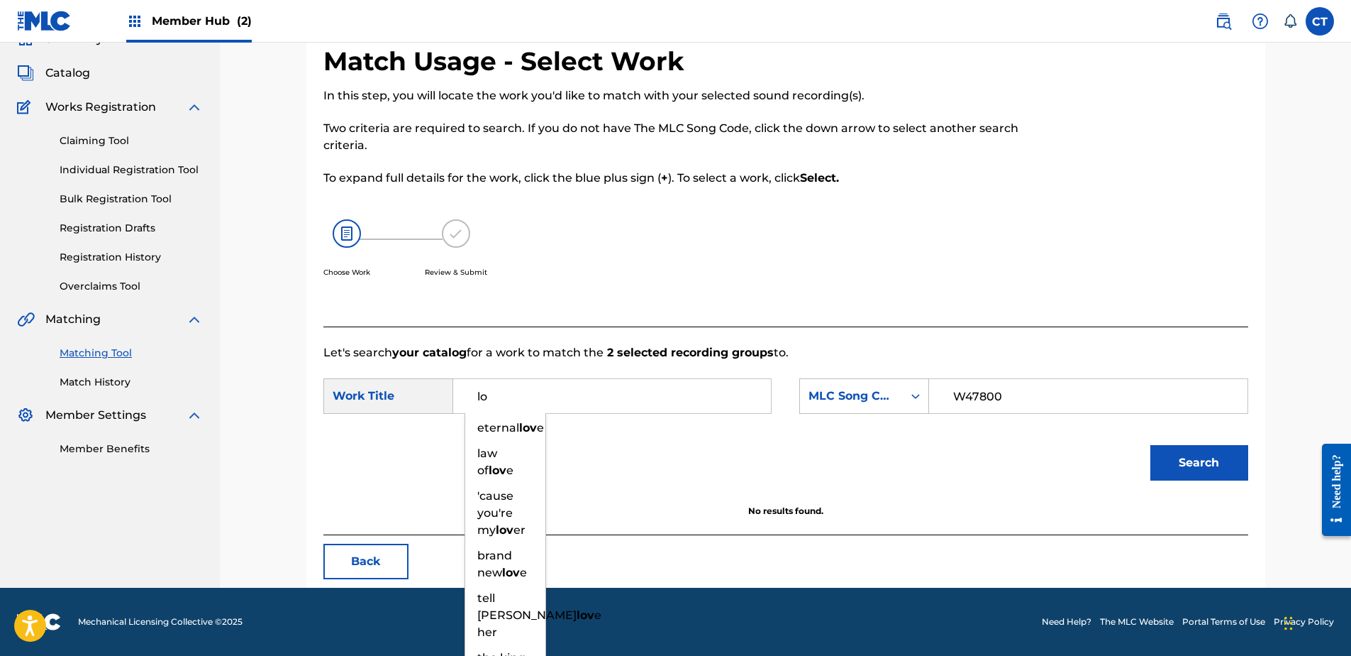
type input "l"
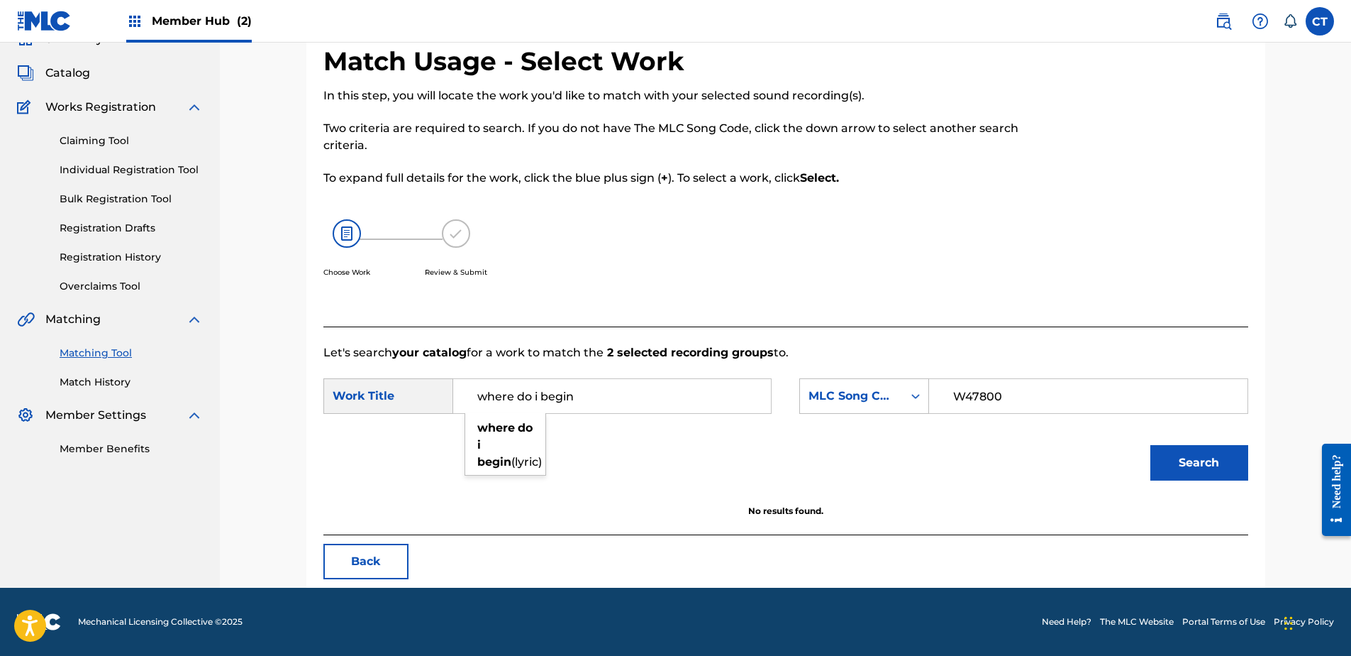
type input "where do i begin"
click at [1151, 445] on button "Search" at bounding box center [1200, 462] width 98 height 35
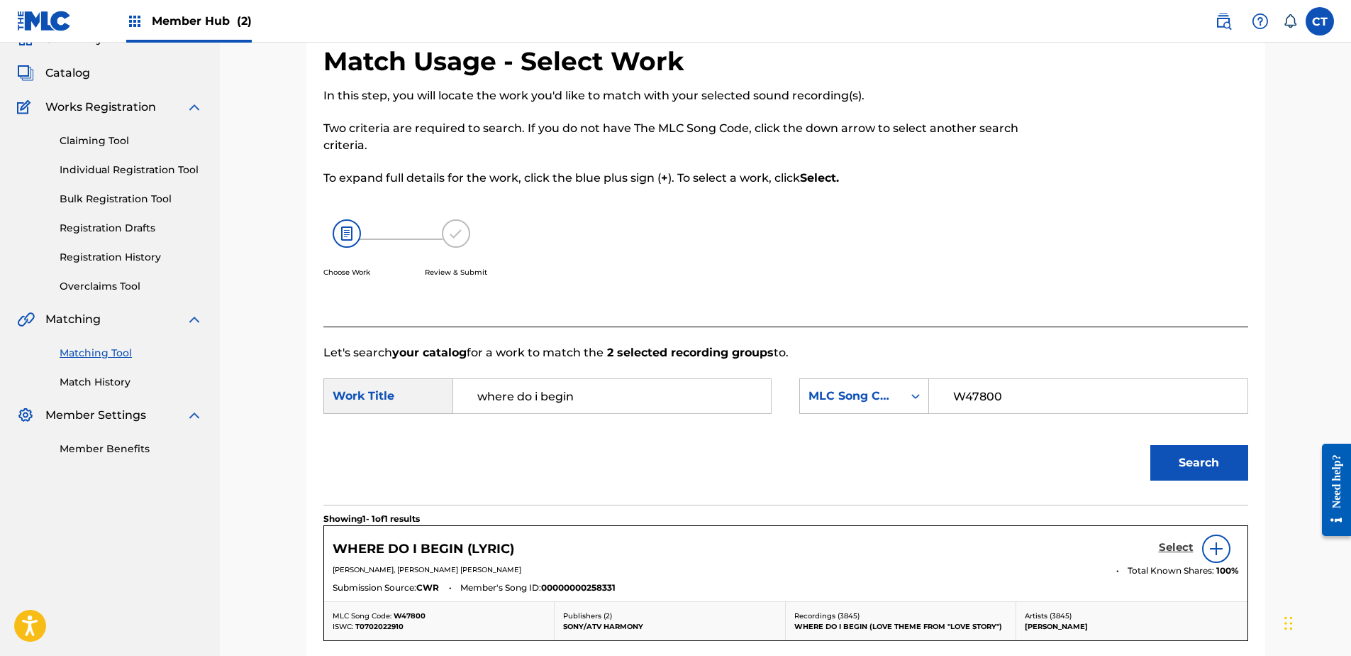
click at [1184, 549] on h5 "Select" at bounding box center [1176, 547] width 35 height 13
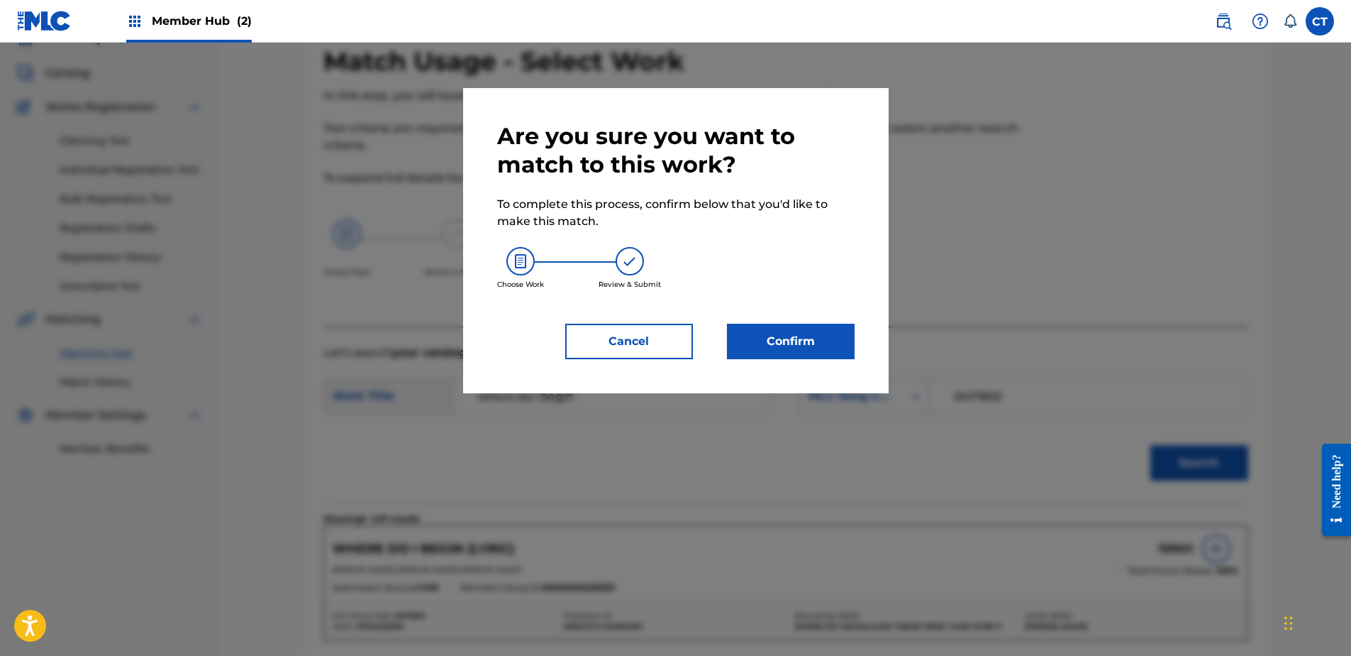
click at [792, 359] on div "Are you sure you want to match to this work? To complete this process, confirm …" at bounding box center [676, 240] width 426 height 305
click at [830, 349] on button "Confirm" at bounding box center [791, 341] width 128 height 35
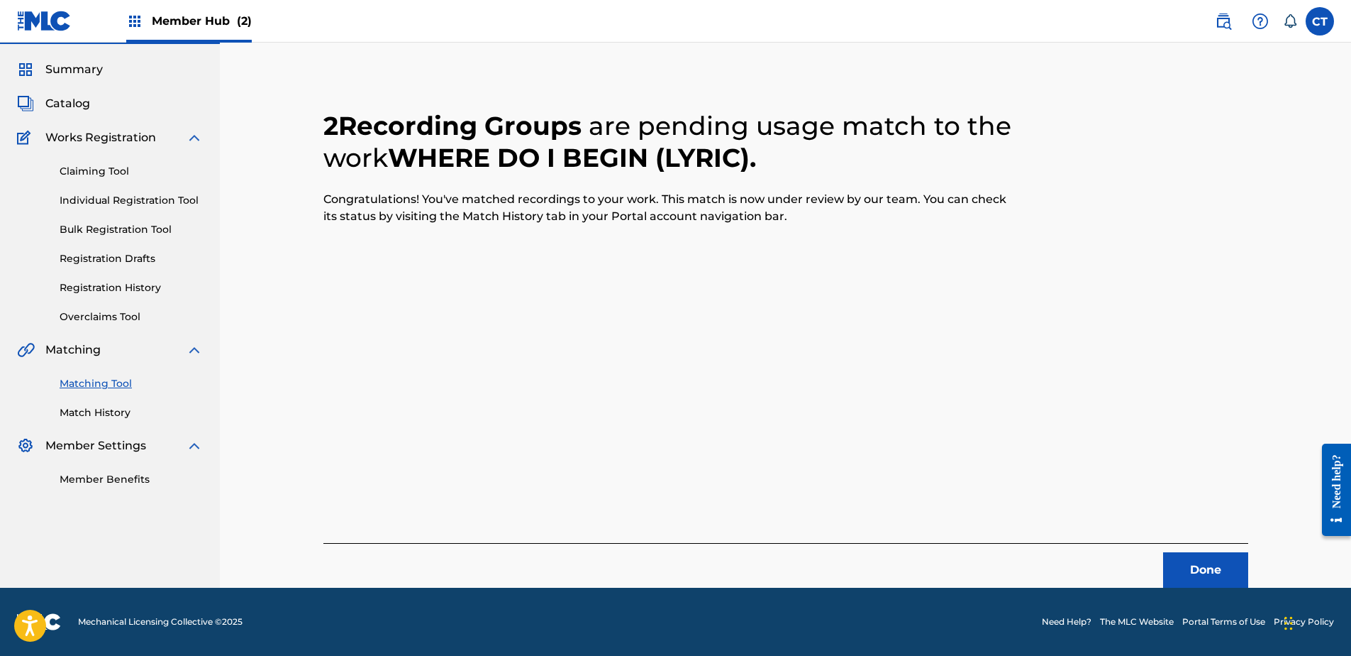
scroll to position [38, 0]
click at [1198, 574] on button "Done" at bounding box center [1205, 569] width 85 height 35
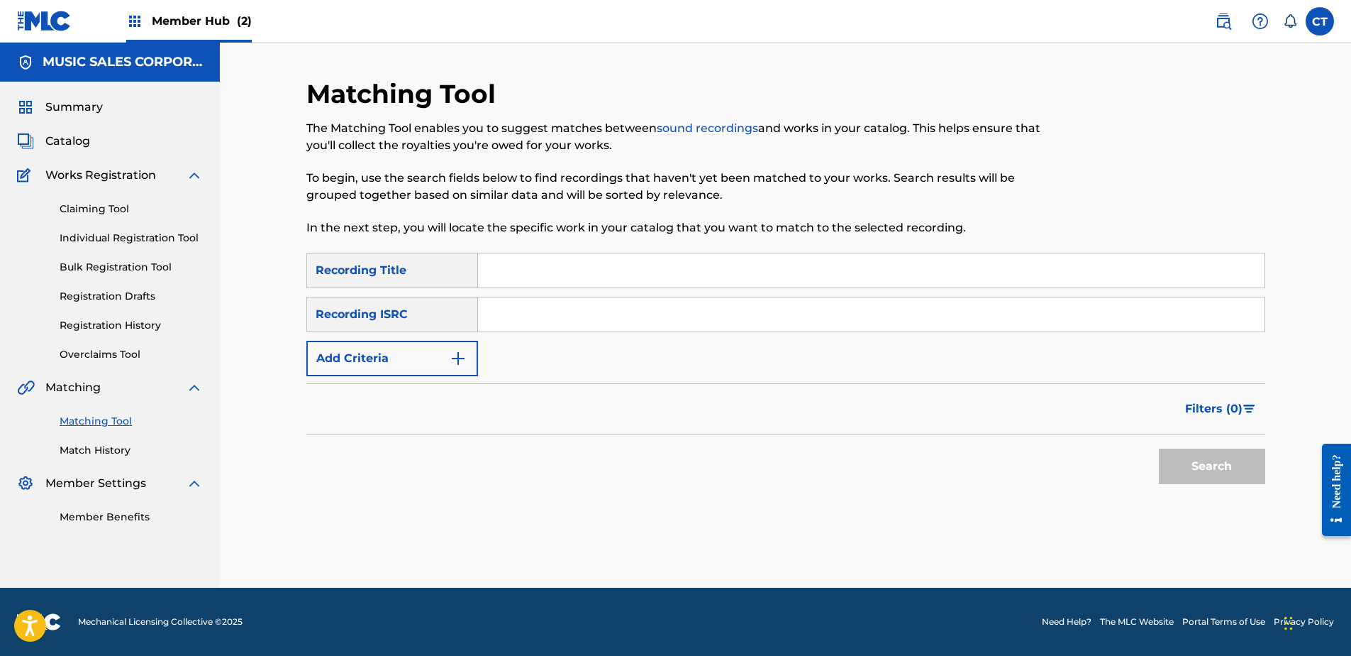
click at [197, 574] on nav "MUSIC SALES CORPORATION Summary Catalog Works Registration Claiming Tool Indivi…" at bounding box center [110, 315] width 220 height 545
click at [685, 311] on input "Search Form" at bounding box center [871, 314] width 787 height 34
paste input "ES5770606412"
type input "ES5770606412"
click at [1223, 459] on button "Search" at bounding box center [1212, 465] width 106 height 35
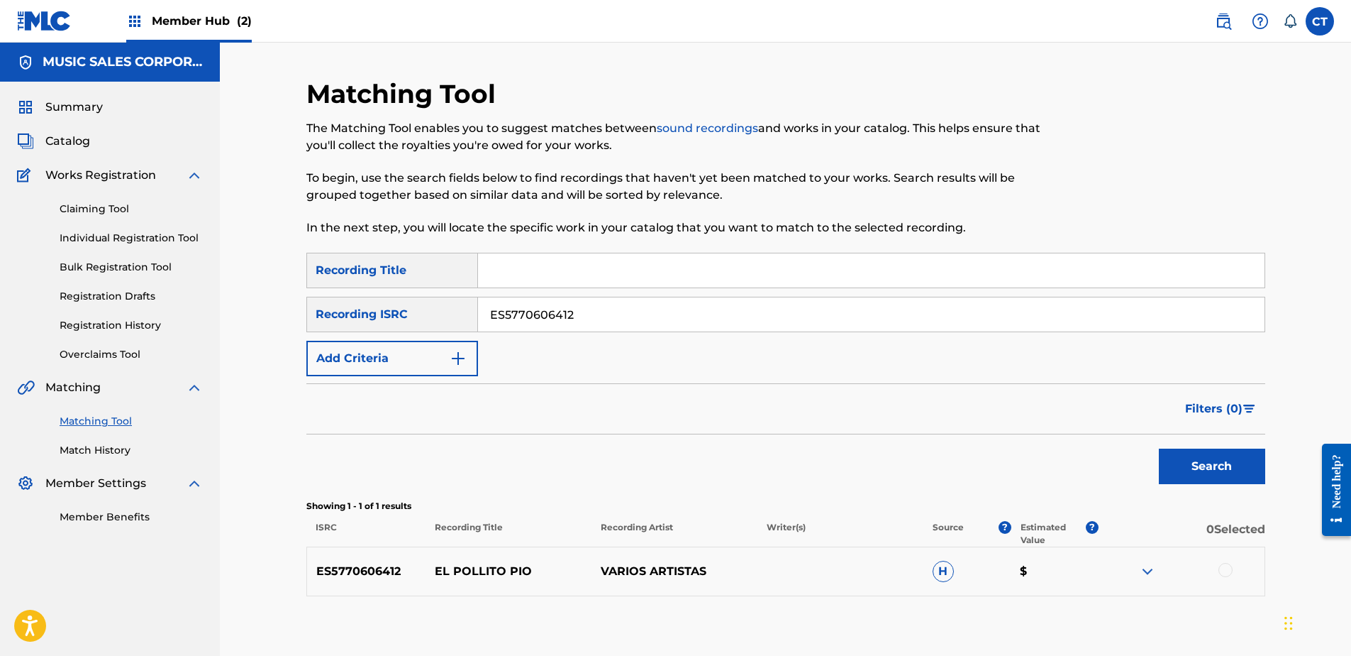
click at [1227, 568] on div at bounding box center [1226, 570] width 14 height 14
click at [1025, 541] on button "Match 1 Group" at bounding box center [997, 539] width 157 height 35
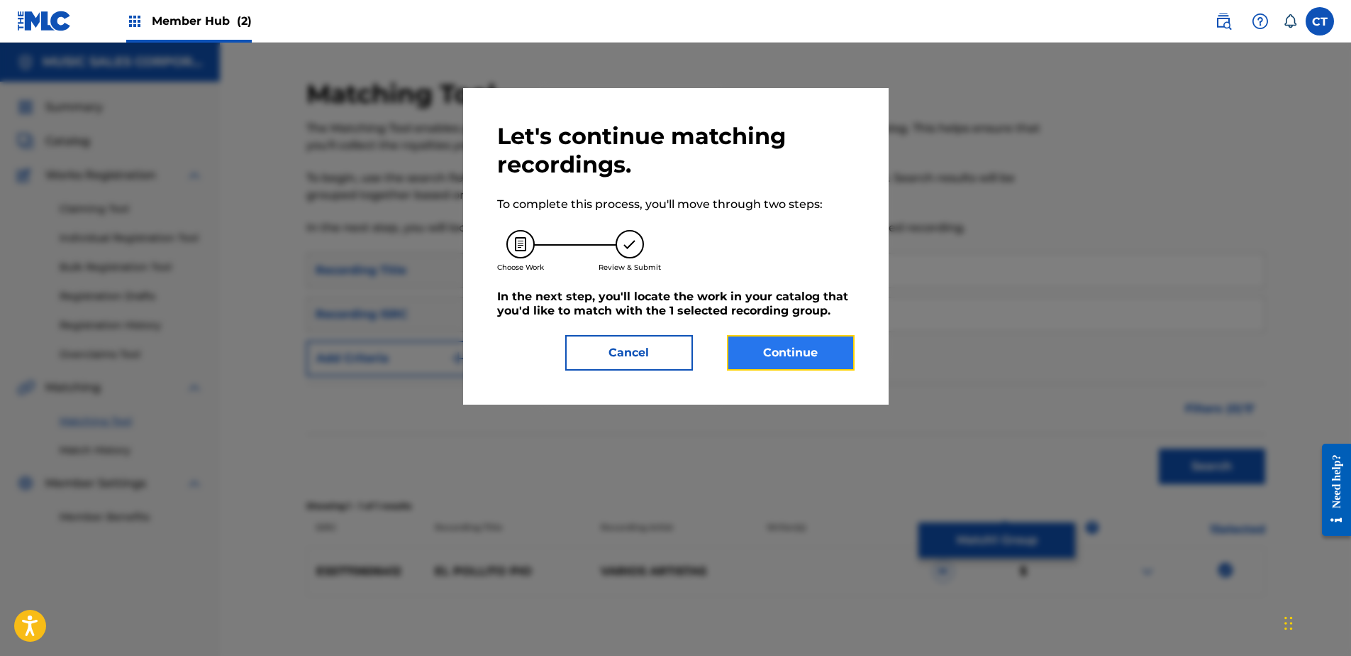
click at [822, 354] on button "Continue" at bounding box center [791, 352] width 128 height 35
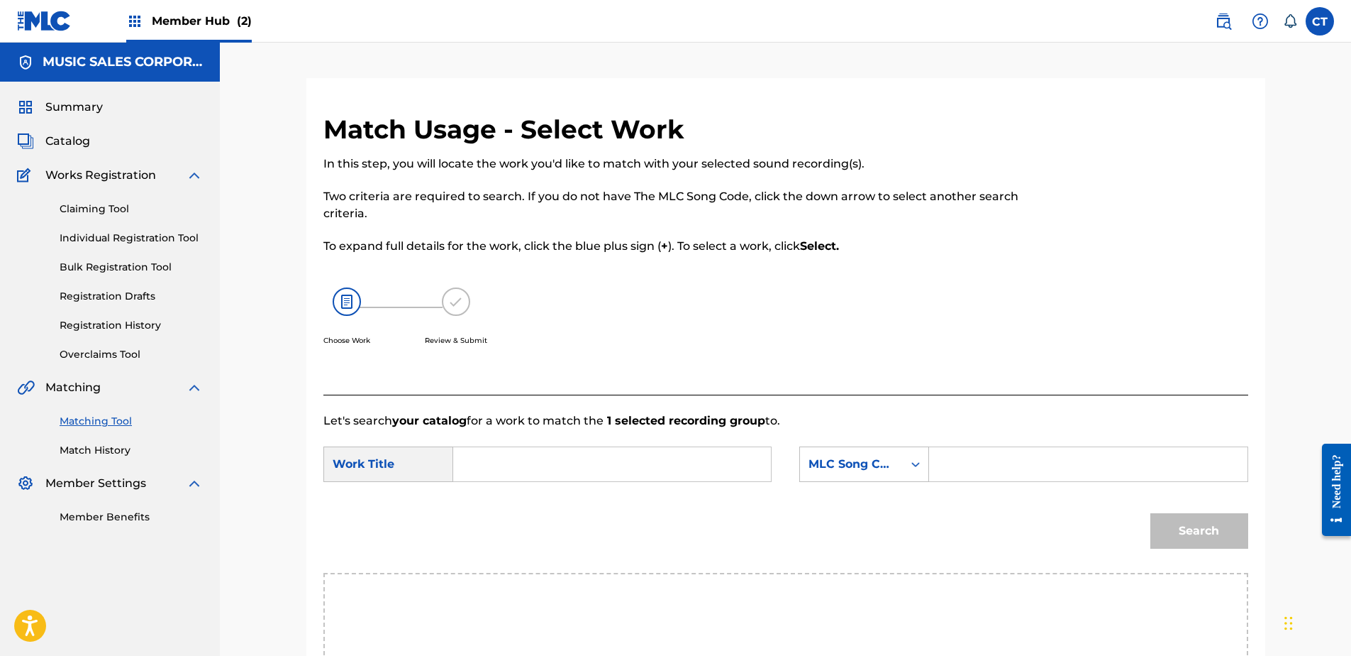
click at [260, 599] on div "Match Usage - Select Work In this step, you will locate the work you'd like to …" at bounding box center [786, 460] width 1132 height 834
click at [539, 453] on input "Search Form" at bounding box center [612, 464] width 294 height 34
paste input "EL POLLET PIO"
type input "EL POLLET PIO"
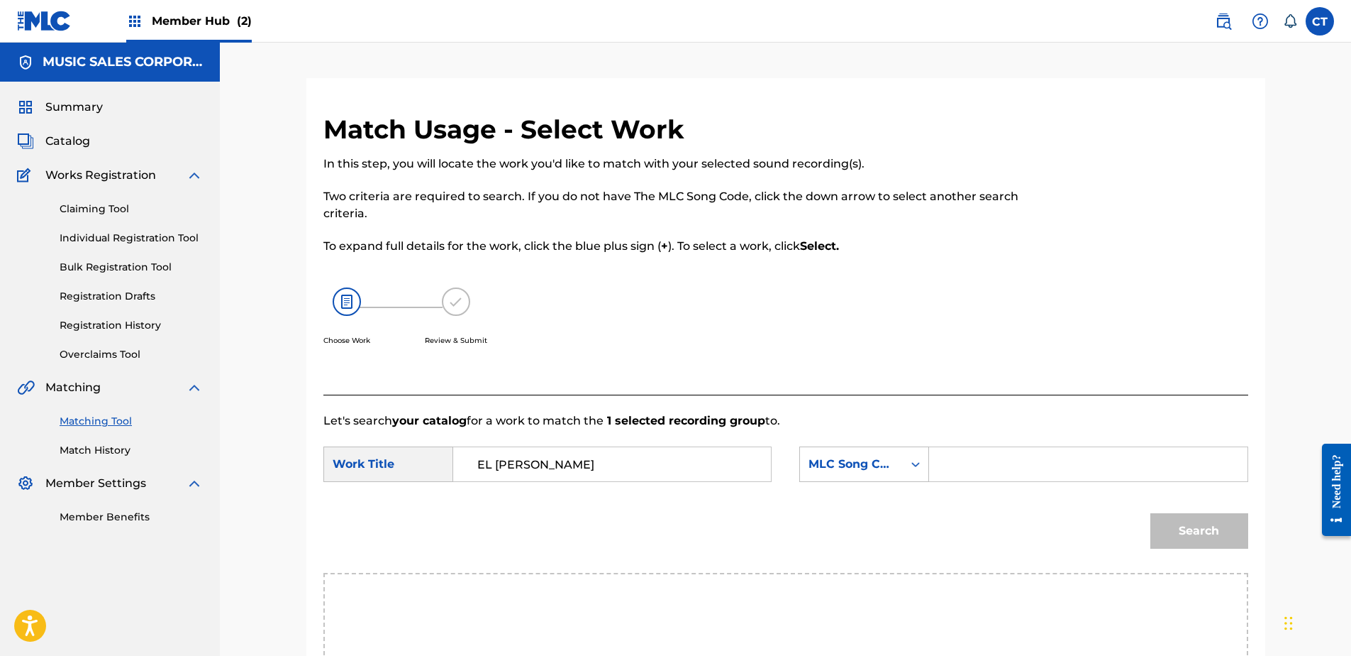
click at [1022, 467] on input "Search Form" at bounding box center [1088, 464] width 294 height 34
paste input "EB0SFU"
type input "EB0SFU"
click at [1191, 521] on button "Search" at bounding box center [1200, 530] width 98 height 35
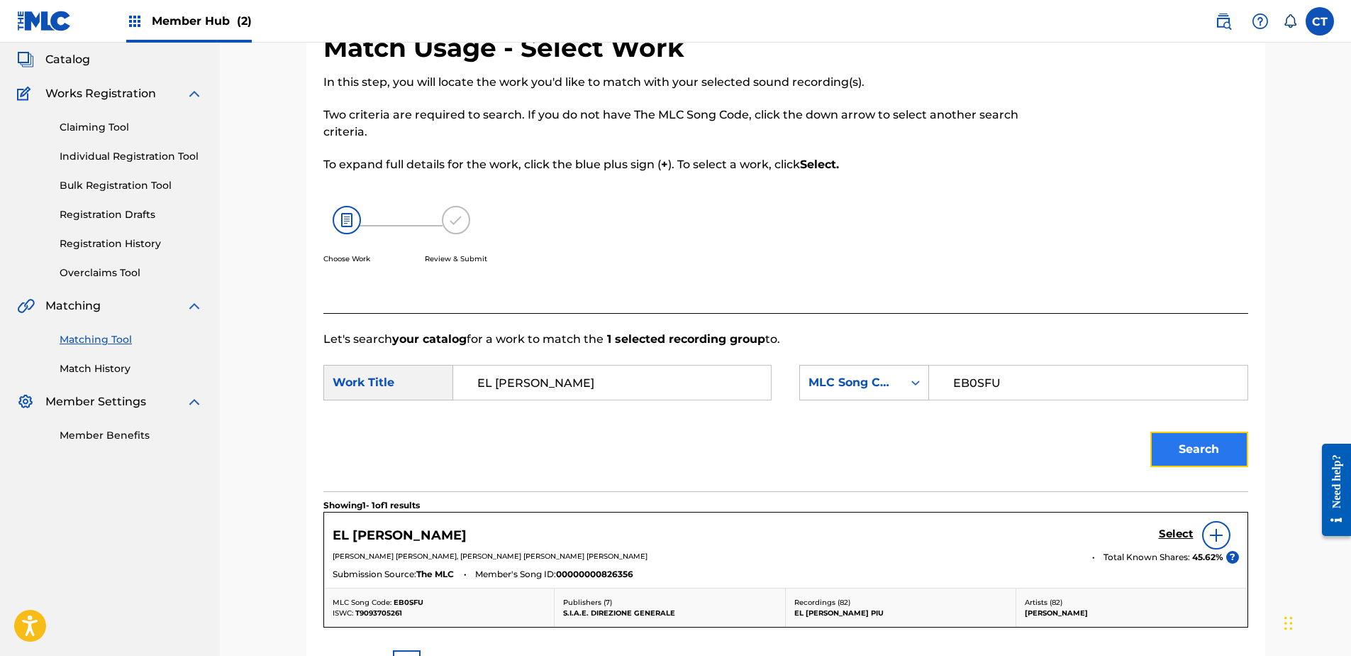
scroll to position [142, 0]
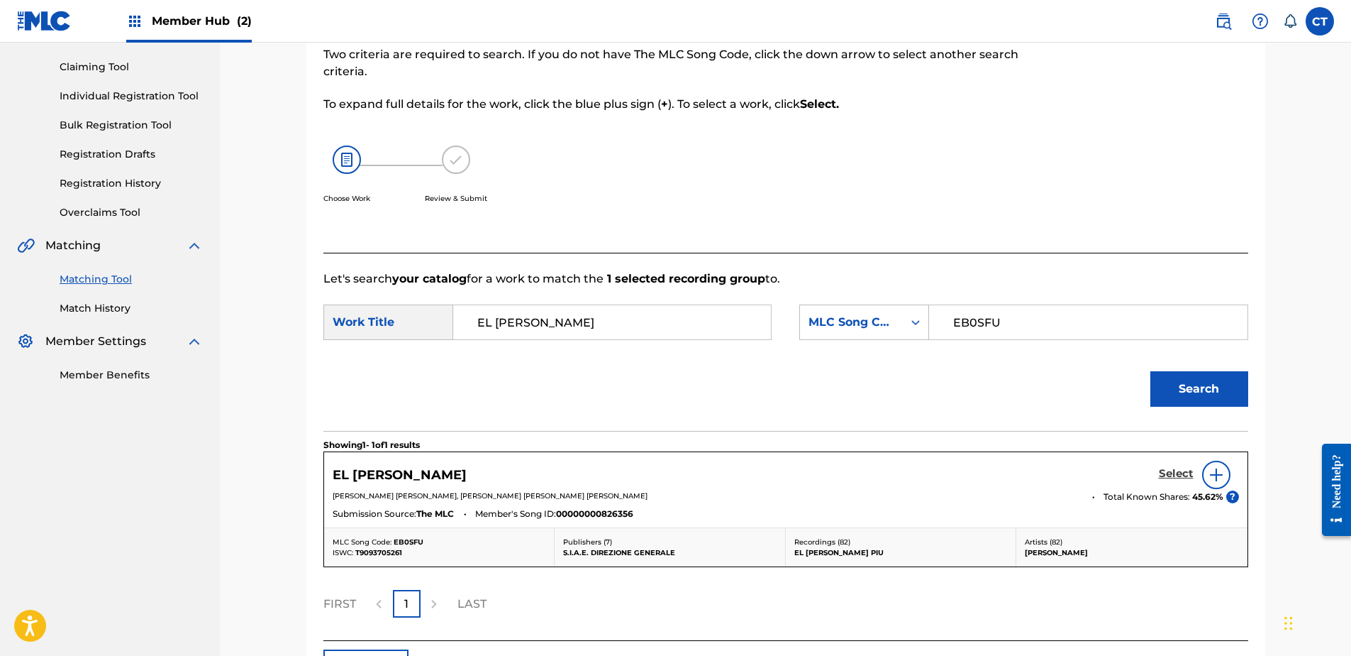
click at [1168, 475] on h5 "Select" at bounding box center [1176, 473] width 35 height 13
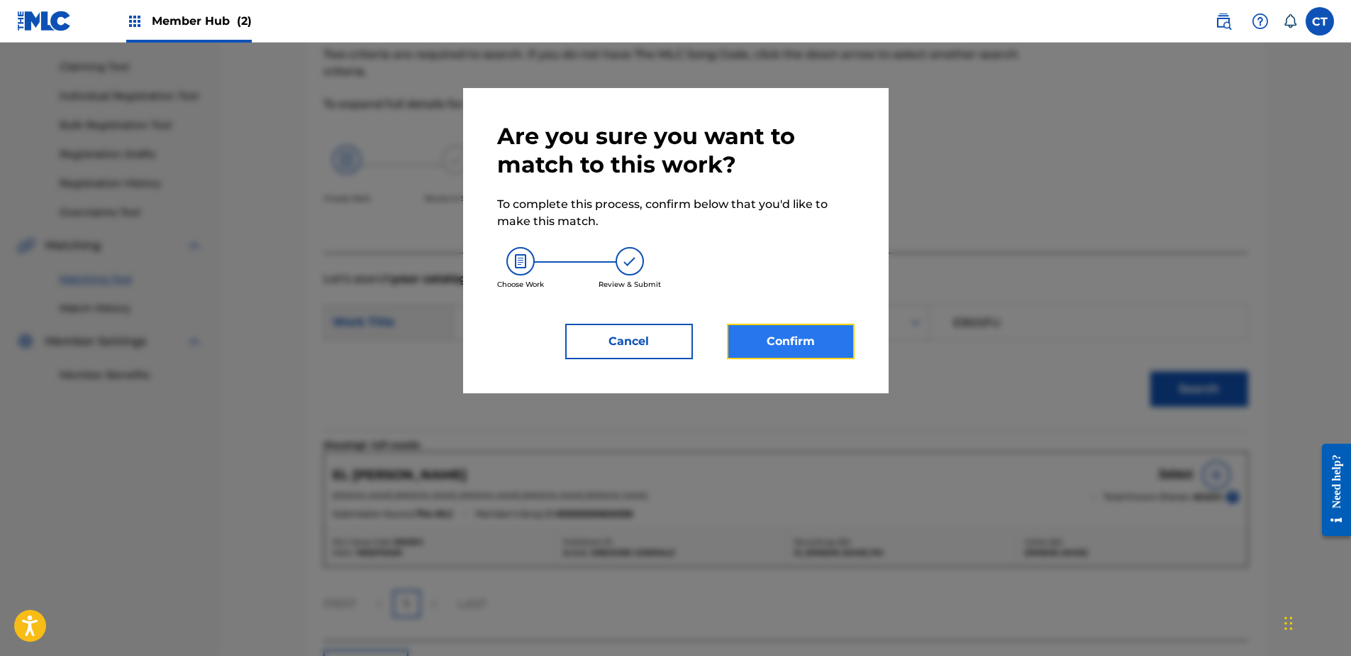
click at [798, 346] on button "Confirm" at bounding box center [791, 341] width 128 height 35
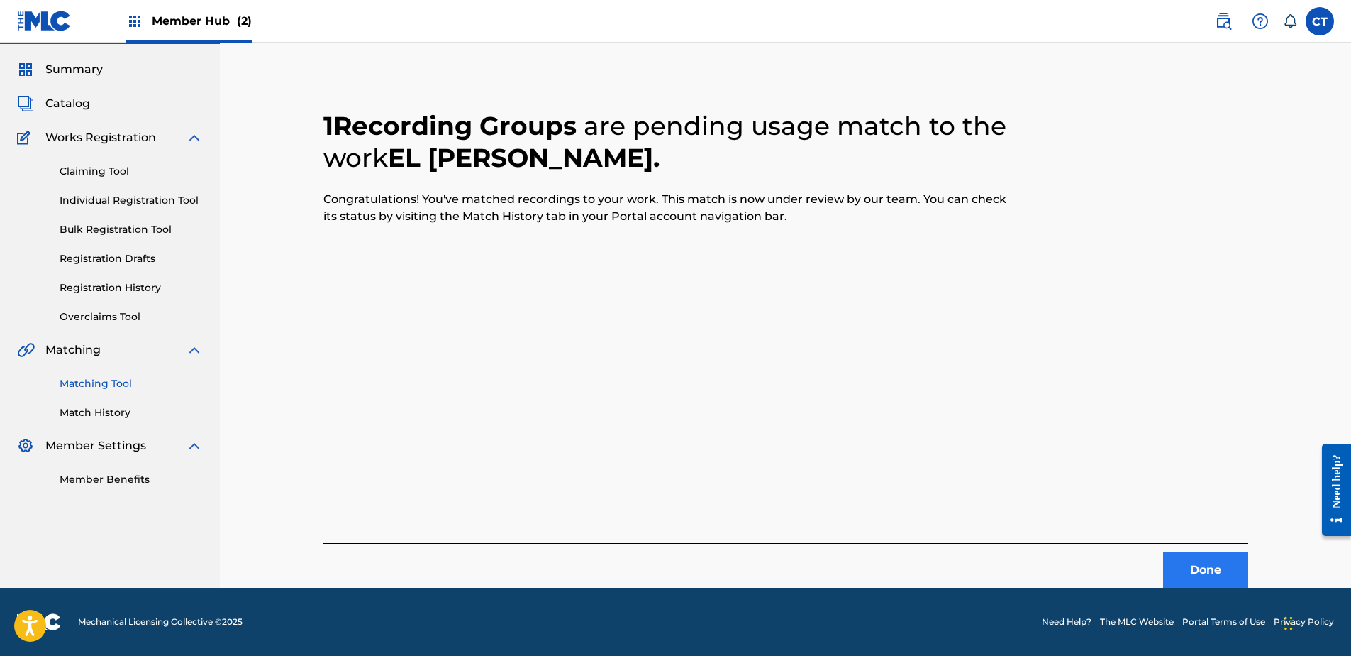
scroll to position [38, 0]
click at [1210, 574] on button "Done" at bounding box center [1205, 569] width 85 height 35
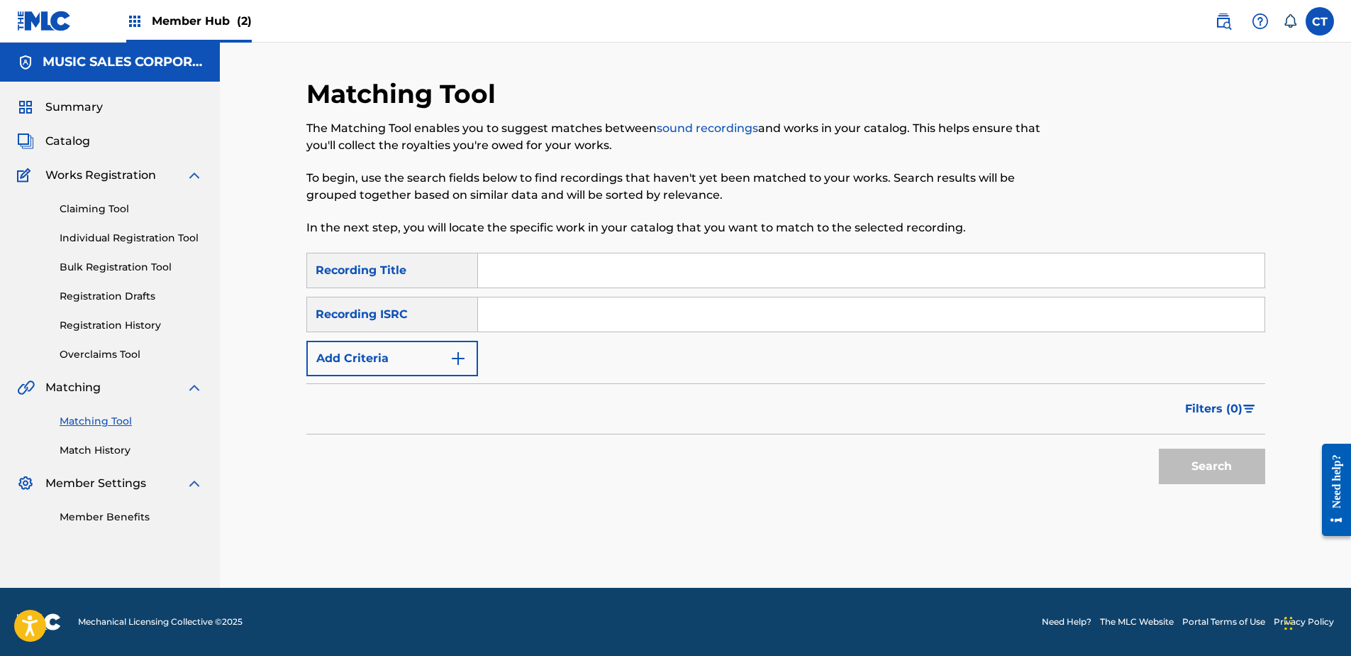
drag, startPoint x: 155, startPoint y: 585, endPoint x: 384, endPoint y: 465, distance: 258.0
click at [159, 584] on nav "MUSIC SALES CORPORATION Summary Catalog Works Registration Claiming Tool Indivi…" at bounding box center [110, 315] width 220 height 545
click at [588, 303] on input "Search Form" at bounding box center [871, 314] width 787 height 34
paste input "USJAY0900144"
click at [1212, 453] on button "Search" at bounding box center [1212, 465] width 106 height 35
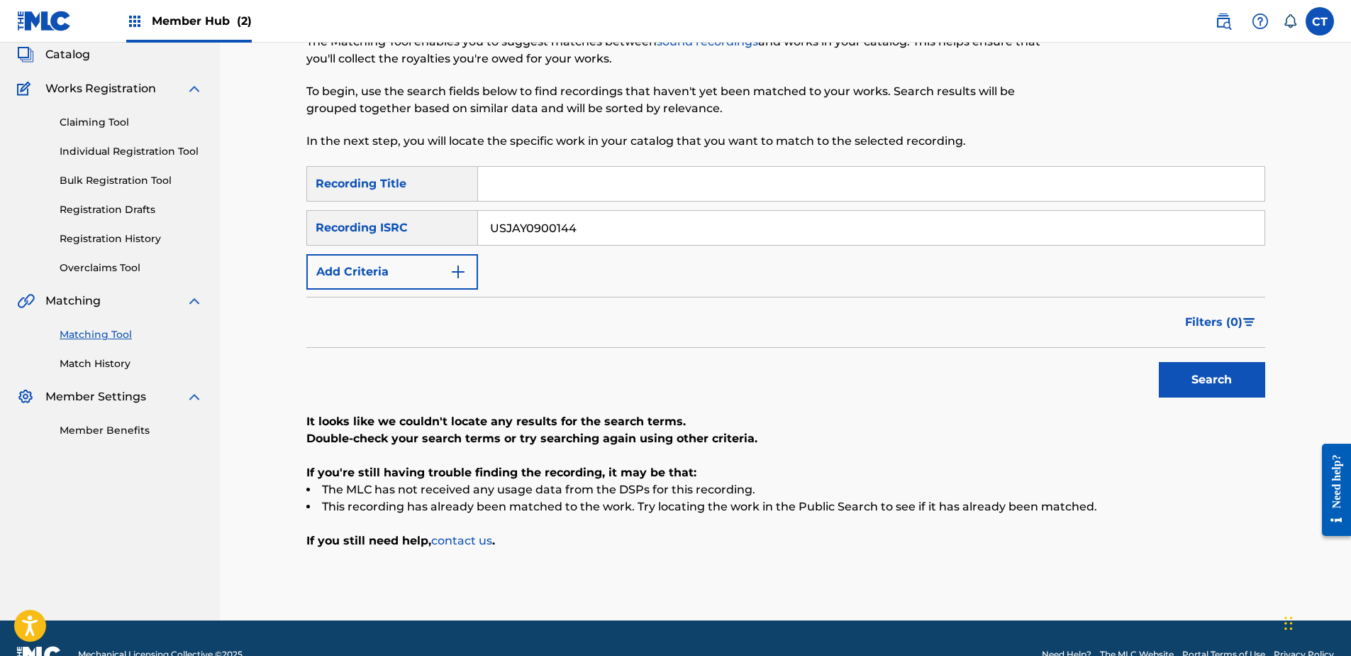
scroll to position [119, 0]
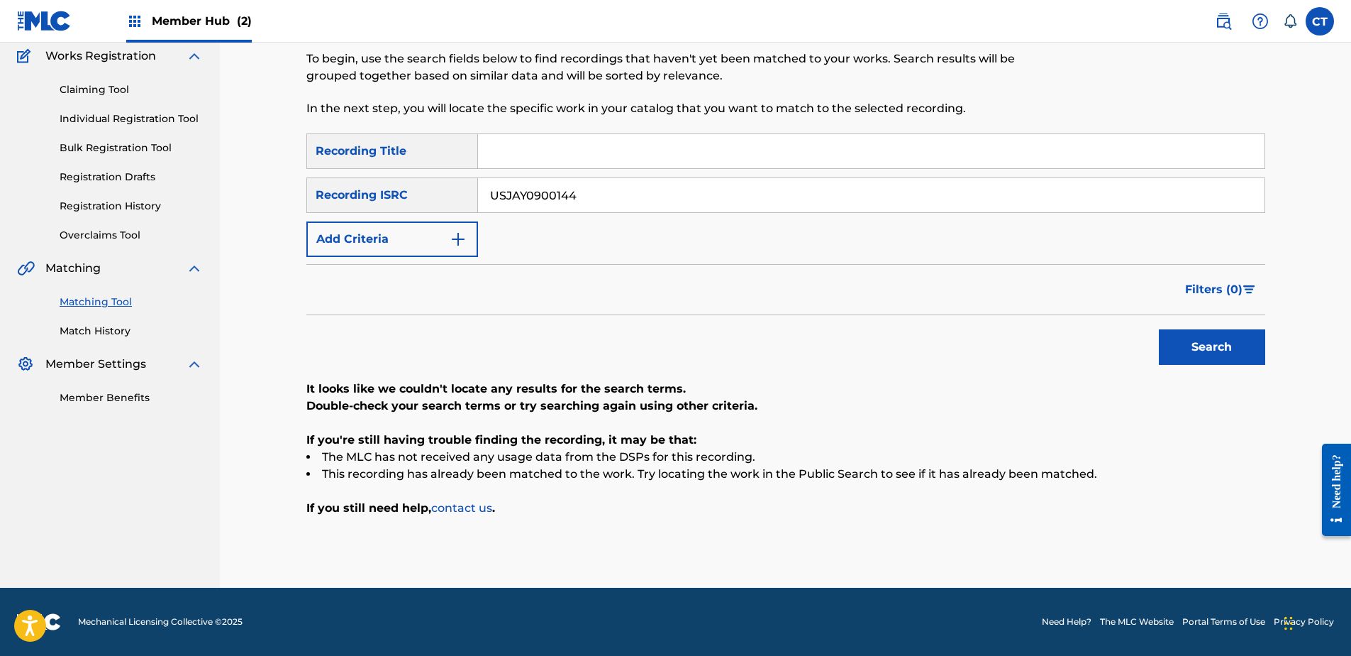
drag, startPoint x: 189, startPoint y: 497, endPoint x: 199, endPoint y: 499, distance: 10.9
click at [192, 498] on nav "MUSIC SALES CORPORATION Summary Catalog Works Registration Claiming Tool Indivi…" at bounding box center [110, 255] width 220 height 664
click at [677, 199] on input "USJAY0900144" at bounding box center [871, 195] width 787 height 34
paste input "ITP580800021"
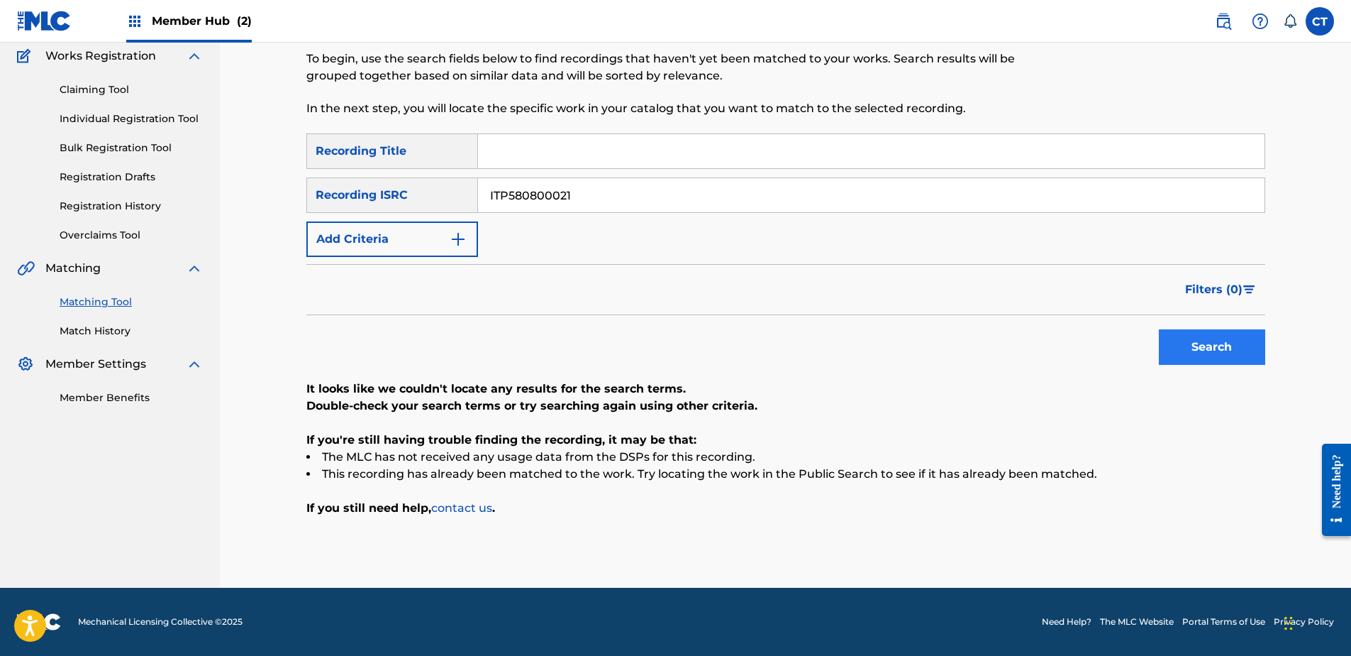
type input "ITP580800021"
click at [1171, 331] on button "Search" at bounding box center [1212, 346] width 106 height 35
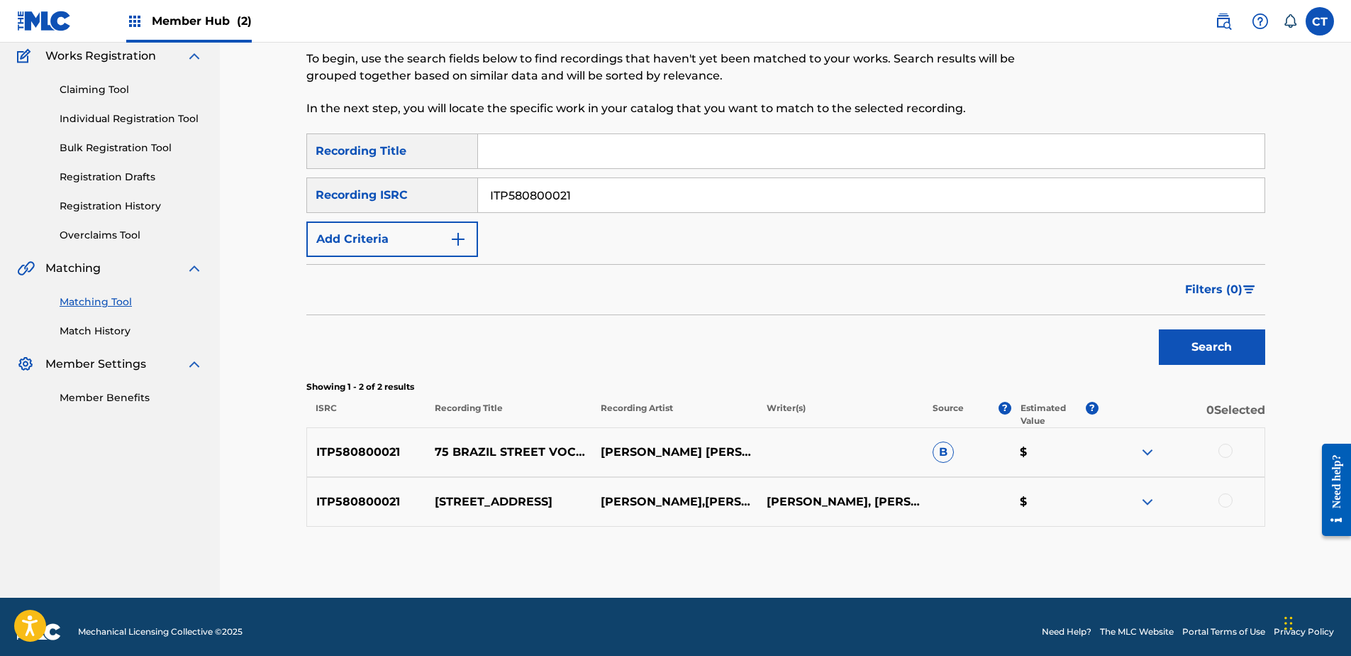
click at [1226, 447] on div at bounding box center [1226, 450] width 14 height 14
click at [1219, 504] on div at bounding box center [1182, 501] width 166 height 17
click at [1226, 499] on div at bounding box center [1226, 500] width 14 height 14
click at [1012, 534] on button "Match 2 Groups" at bounding box center [997, 539] width 157 height 35
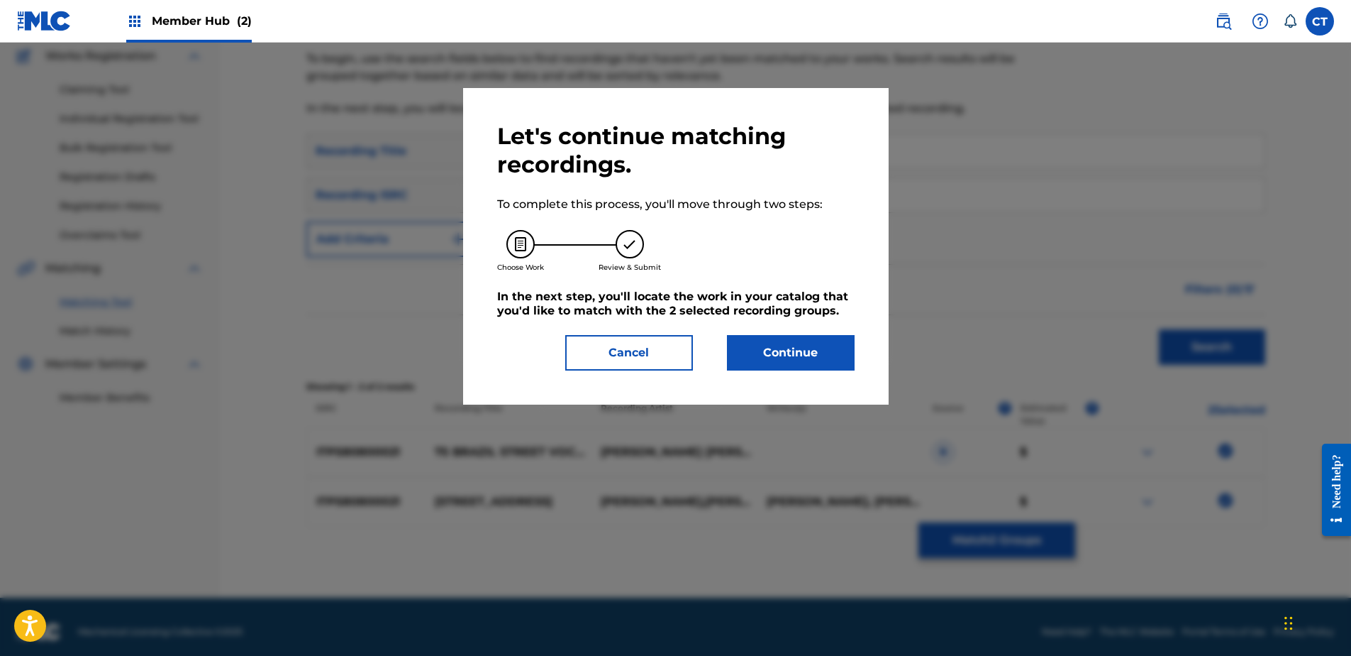
click at [742, 334] on div "Let's continue matching recordings. To complete this process, you'll move throu…" at bounding box center [676, 246] width 358 height 248
click at [756, 352] on button "Continue" at bounding box center [791, 352] width 128 height 35
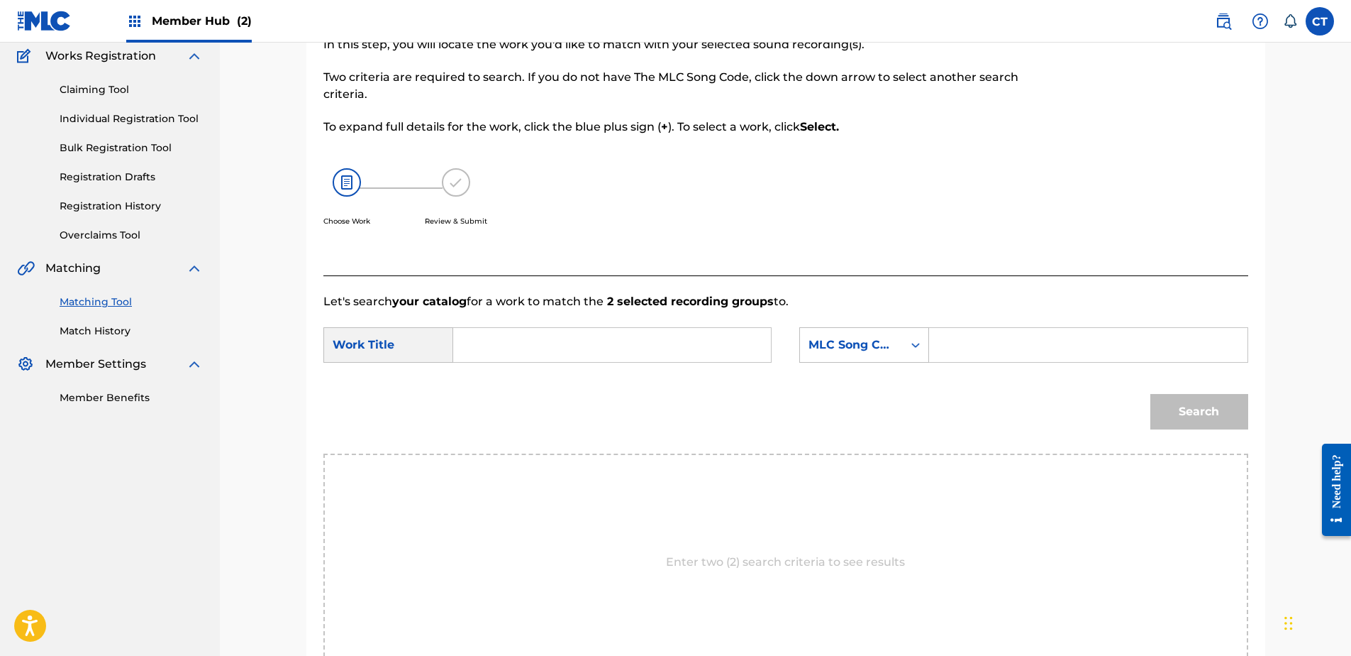
drag, startPoint x: 174, startPoint y: 499, endPoint x: 390, endPoint y: 441, distance: 224.1
click at [178, 500] on nav "MUSIC SALES CORPORATION Summary Catalog Works Registration Claiming Tool Indivi…" at bounding box center [110, 340] width 220 height 834
click at [537, 350] on input "Search Form" at bounding box center [612, 345] width 294 height 34
paste input "75 BRAZIL STREET"
type input "75 BRAZIL STREET"
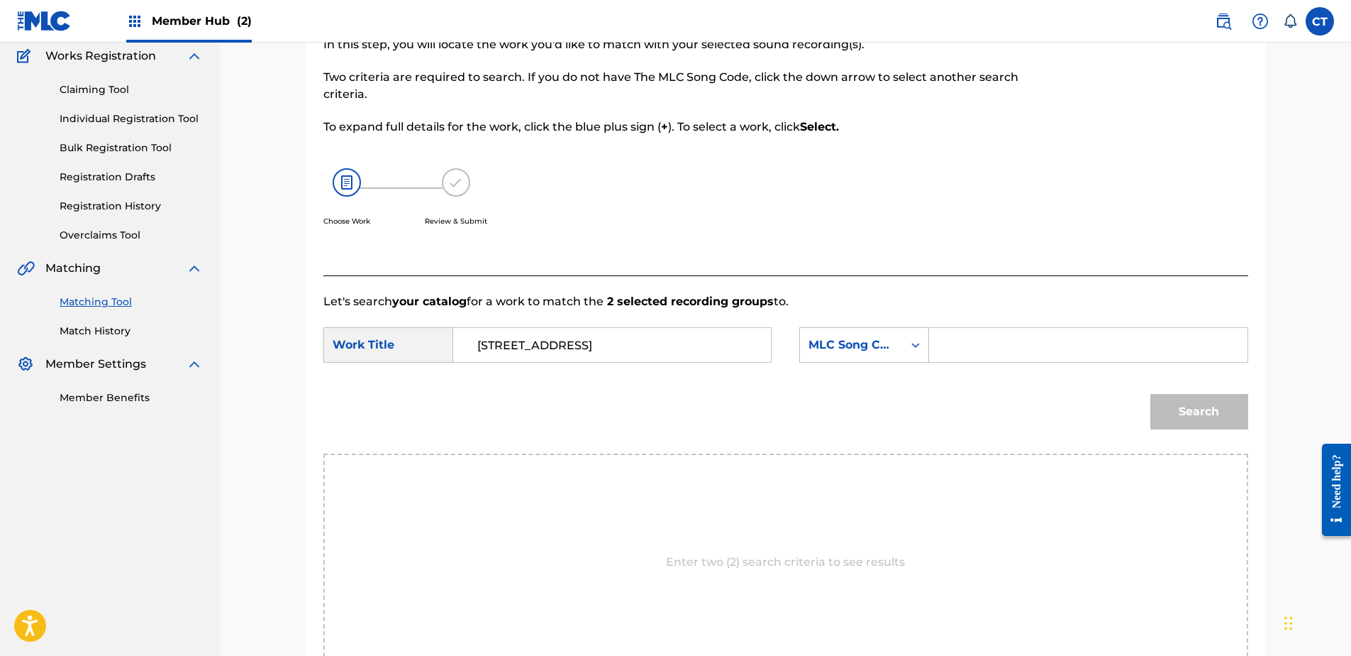
click at [631, 580] on div "Enter two (2) search criteria to see results" at bounding box center [786, 561] width 925 height 217
click at [1055, 345] on input "Search Form" at bounding box center [1088, 345] width 294 height 34
paste input "S7197Z"
type input "S7197Z"
click at [1209, 409] on button "Search" at bounding box center [1200, 411] width 98 height 35
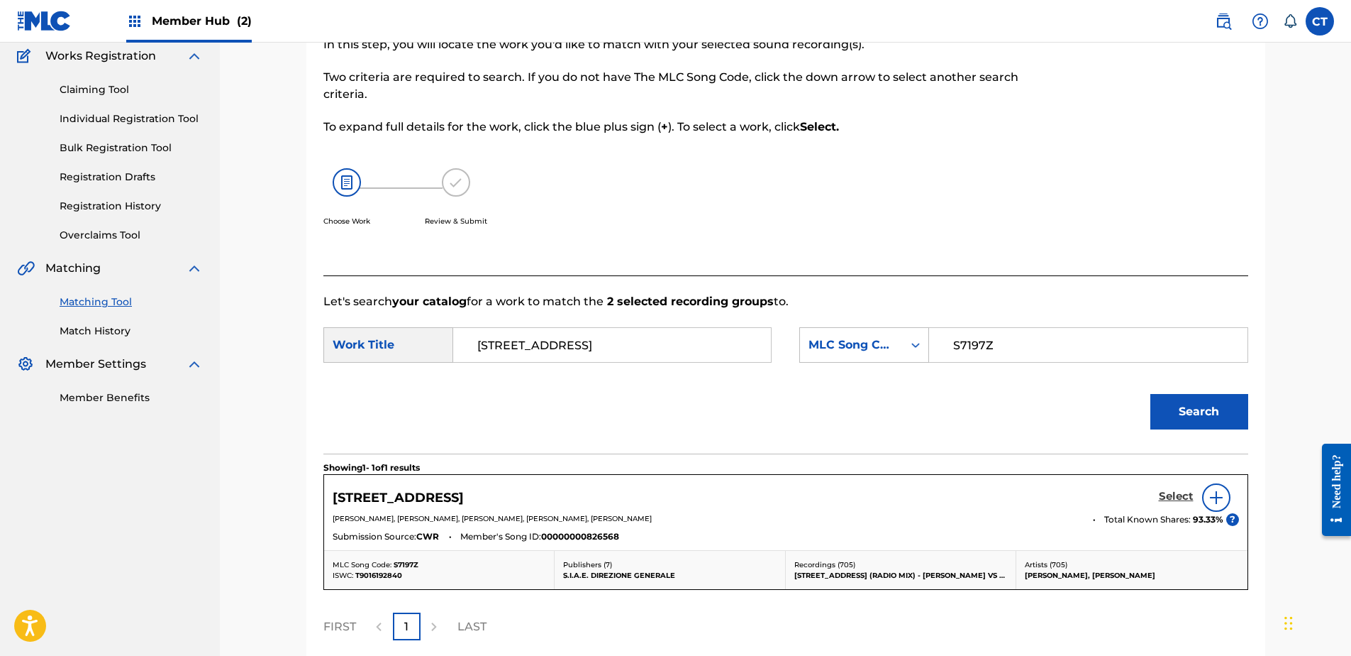
click at [1165, 499] on h5 "Select" at bounding box center [1176, 496] width 35 height 13
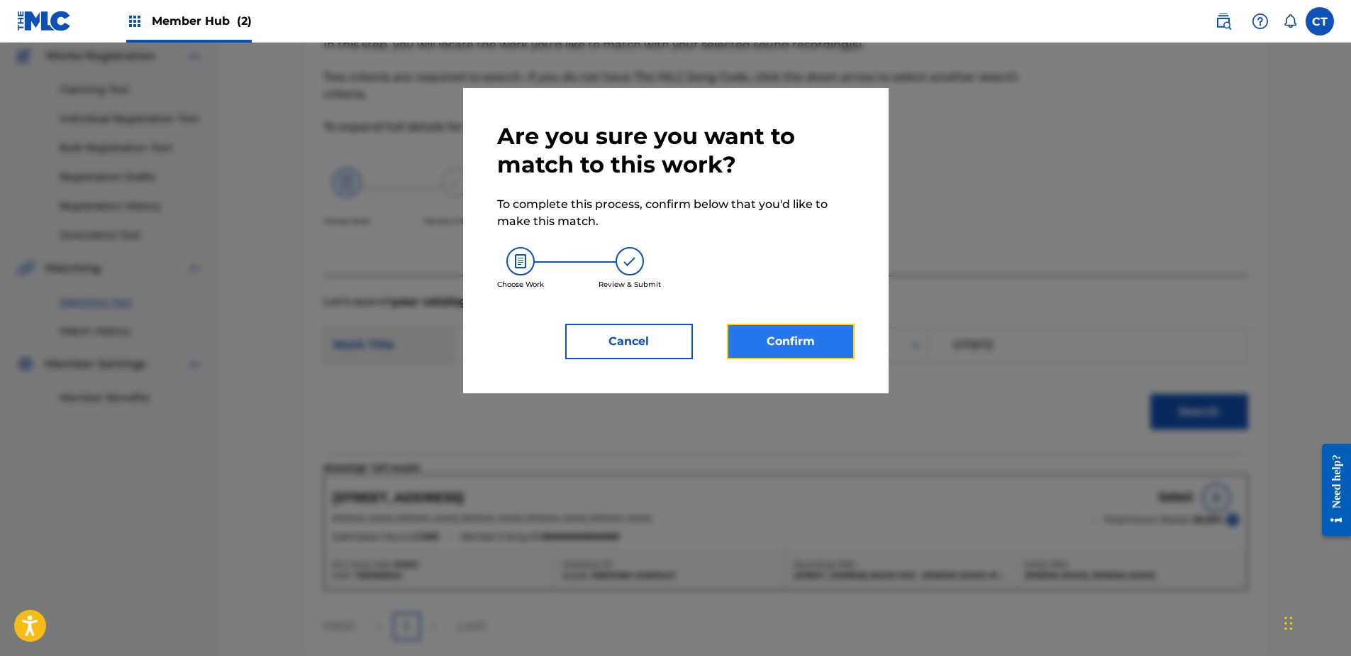
click at [790, 345] on button "Confirm" at bounding box center [791, 341] width 128 height 35
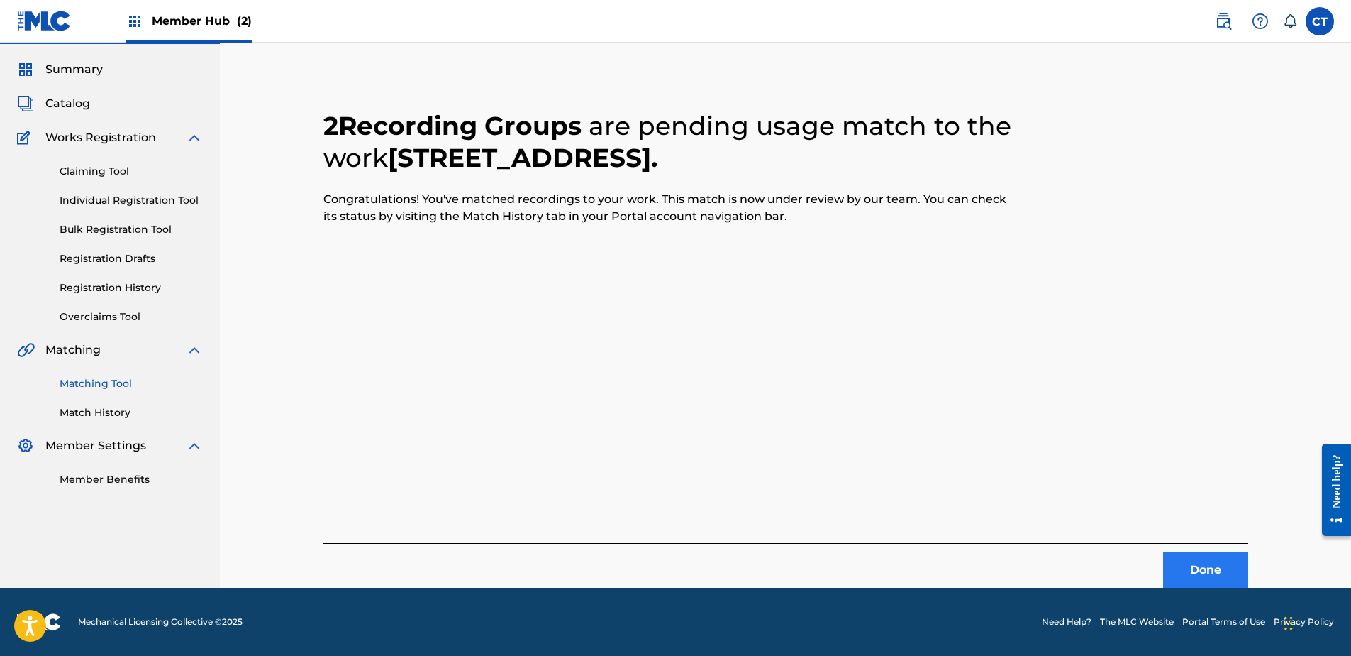
scroll to position [38, 0]
click at [1217, 564] on button "Done" at bounding box center [1205, 569] width 85 height 35
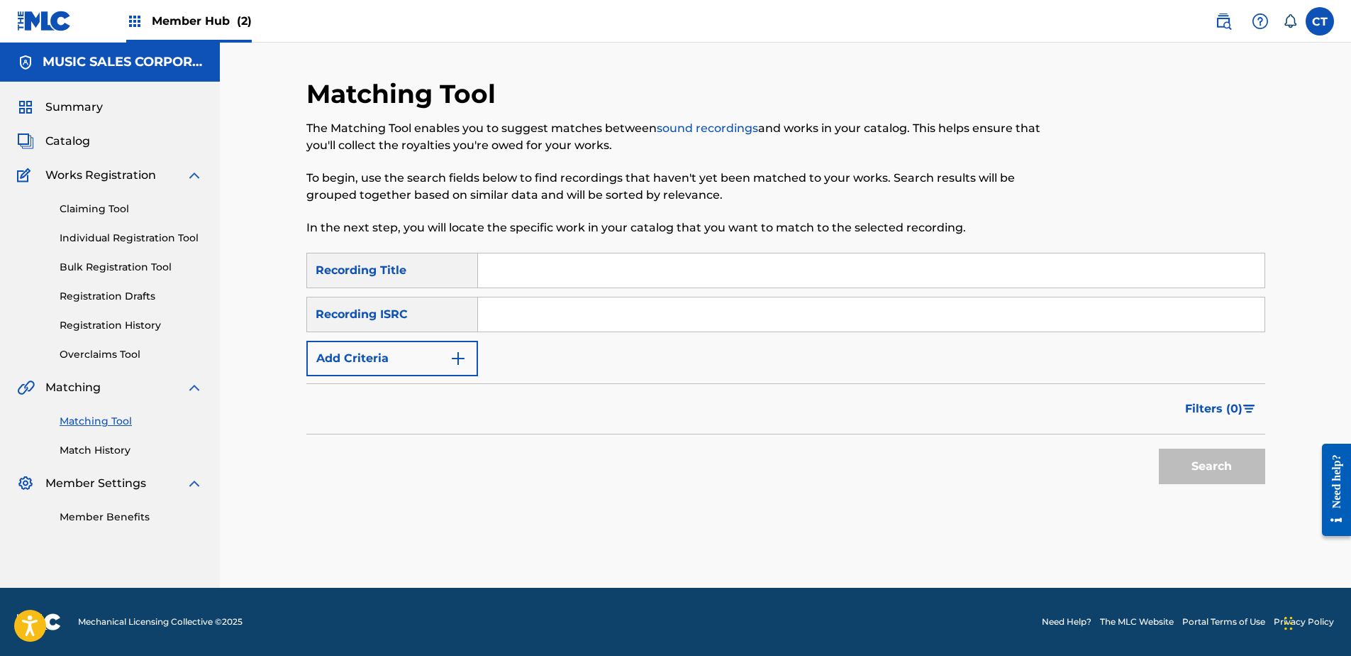
click at [181, 544] on nav "MUSIC SALES CORPORATION Summary Catalog Works Registration Claiming Tool Indivi…" at bounding box center [110, 315] width 220 height 545
click at [573, 328] on input "Search Form" at bounding box center [871, 314] width 787 height 34
paste input "USHBR1505002"
click at [1205, 477] on button "Search" at bounding box center [1212, 465] width 106 height 35
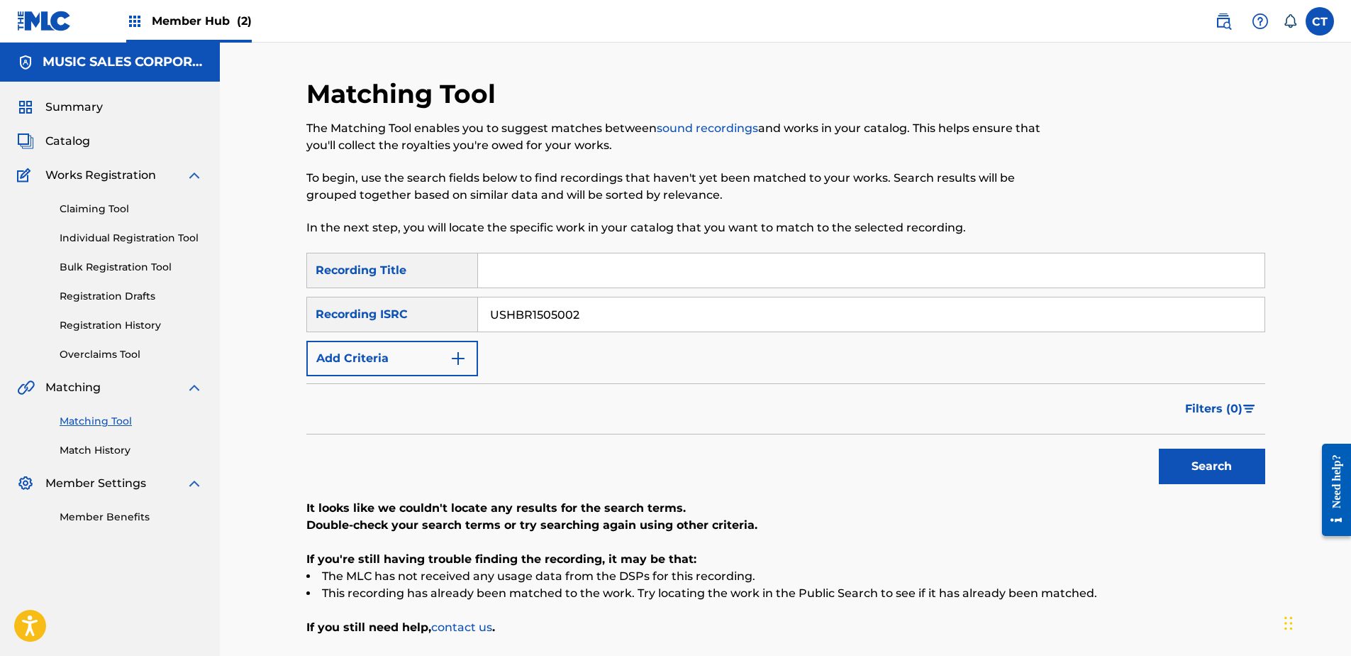
click at [289, 585] on div "Matching Tool The Matching Tool enables you to suggest matches between sound re…" at bounding box center [785, 392] width 993 height 629
click at [570, 316] on input "USHBR1505002" at bounding box center [871, 314] width 787 height 34
paste input "CASD10607998"
click at [1215, 482] on button "Search" at bounding box center [1212, 465] width 106 height 35
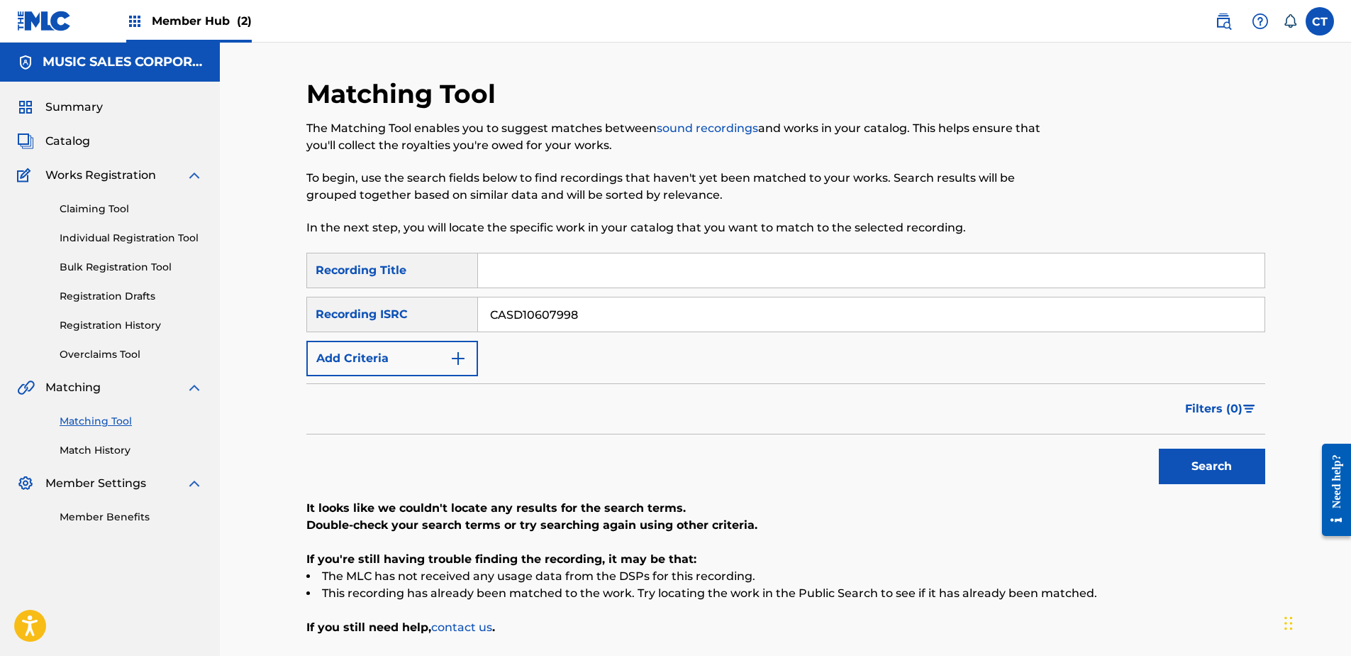
click at [643, 593] on li "This recording has already been matched to the work. Try locating the work in t…" at bounding box center [785, 593] width 959 height 17
click at [630, 322] on input "CASD10607998" at bounding box center [871, 314] width 787 height 34
paste input "VNA092201159"
type input "VNA092201159"
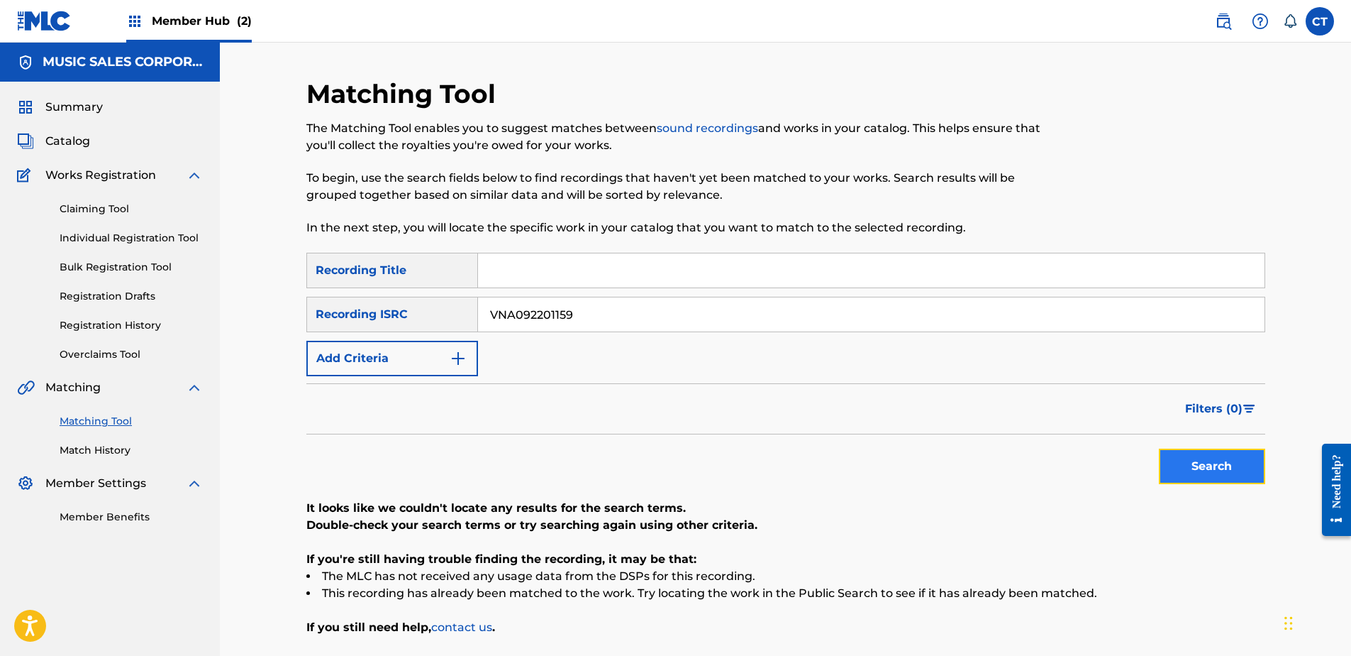
click at [1173, 463] on button "Search" at bounding box center [1212, 465] width 106 height 35
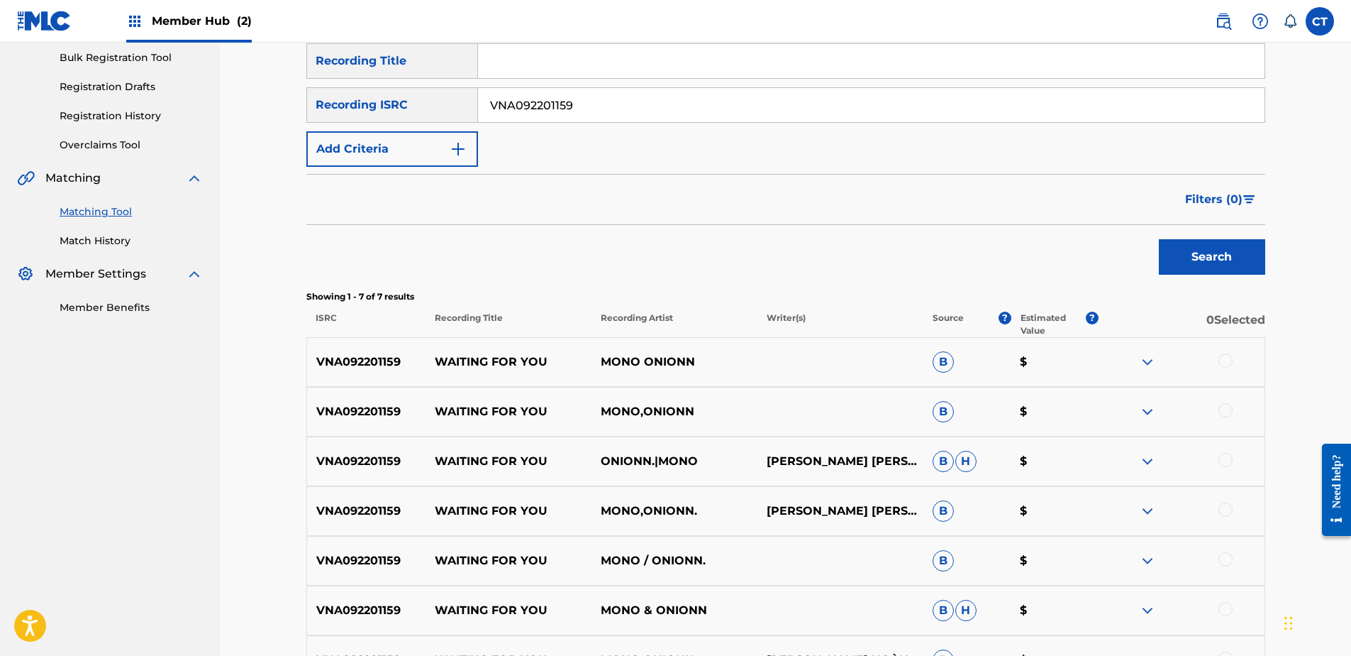
scroll to position [213, 0]
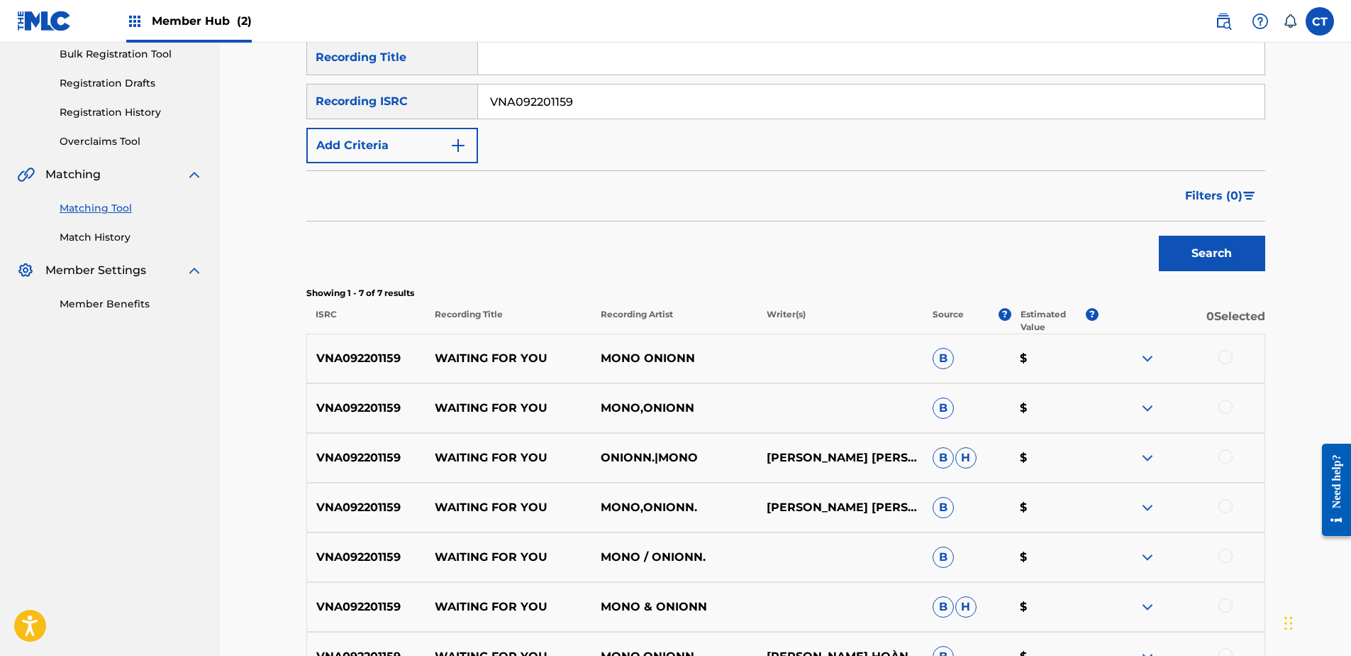
click at [1228, 358] on div at bounding box center [1226, 357] width 14 height 14
click at [1223, 409] on div at bounding box center [1226, 406] width 14 height 14
click at [1223, 462] on div at bounding box center [1226, 456] width 14 height 14
click at [1220, 509] on div at bounding box center [1226, 506] width 14 height 14
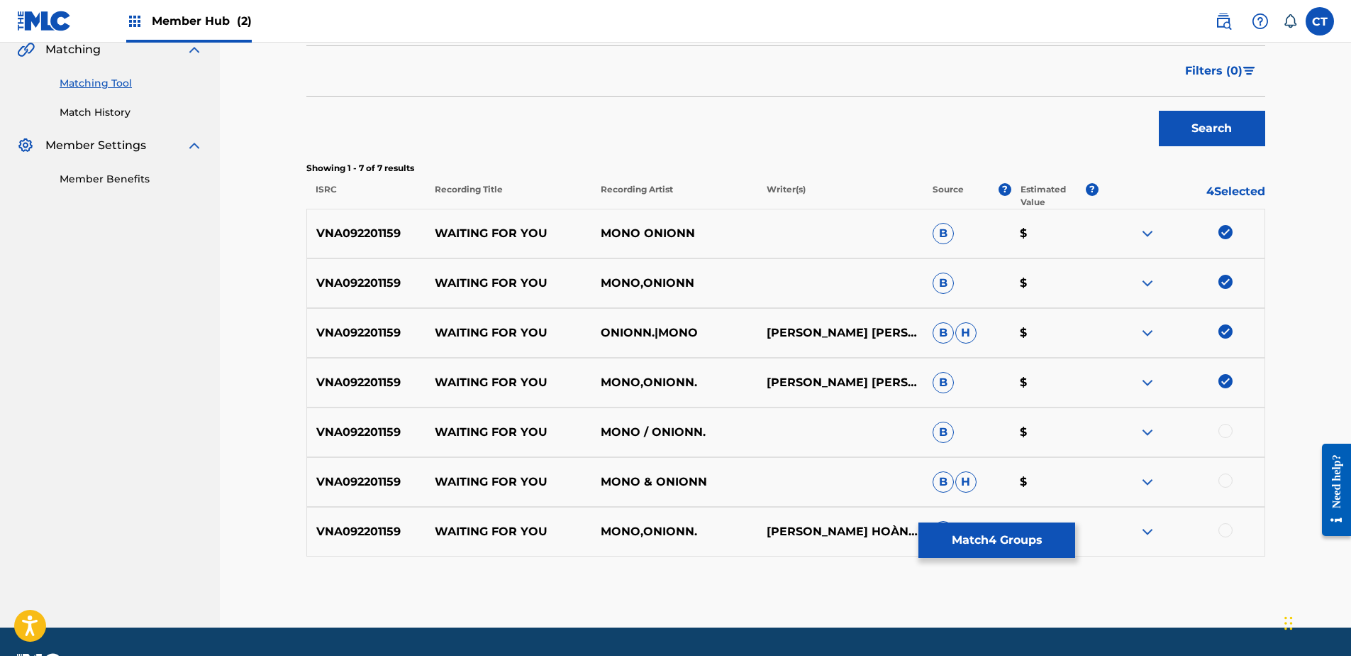
scroll to position [377, 0]
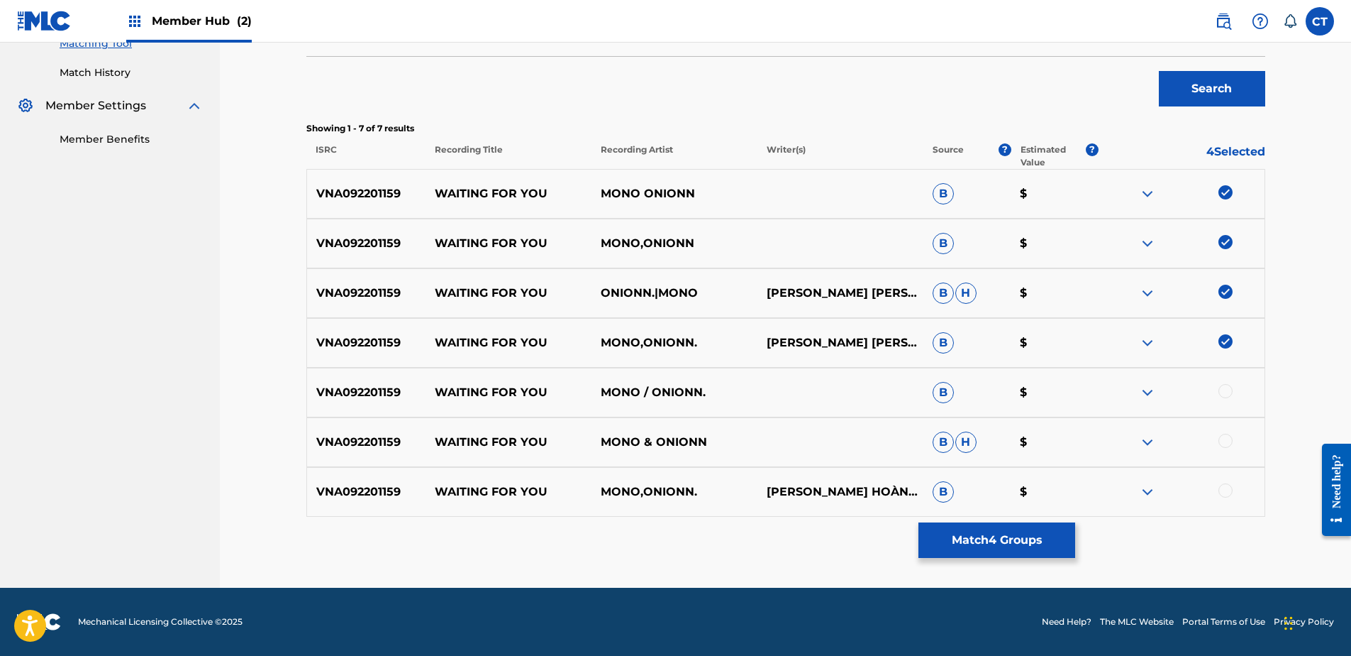
click at [1227, 386] on div at bounding box center [1226, 391] width 14 height 14
click at [1224, 441] on div at bounding box center [1226, 440] width 14 height 14
click at [1228, 494] on div at bounding box center [1226, 490] width 14 height 14
click at [1041, 548] on button "Match 7 Groups" at bounding box center [997, 539] width 157 height 35
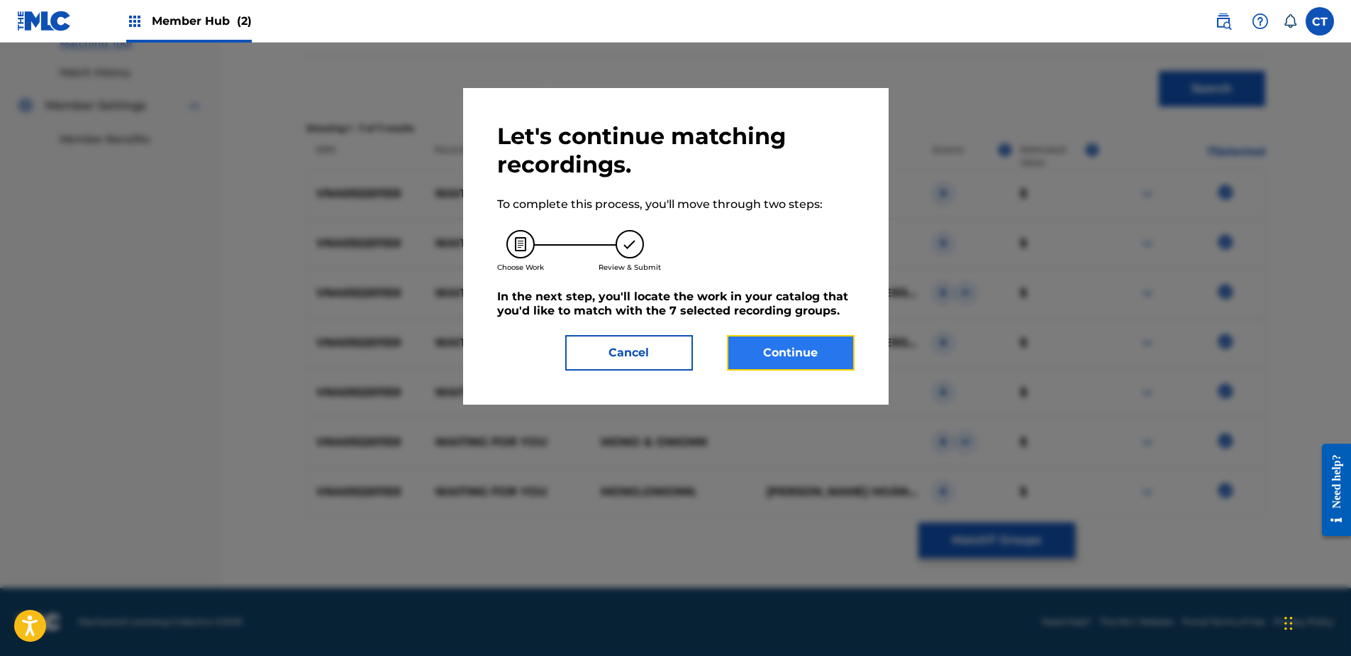
click at [801, 355] on button "Continue" at bounding box center [791, 352] width 128 height 35
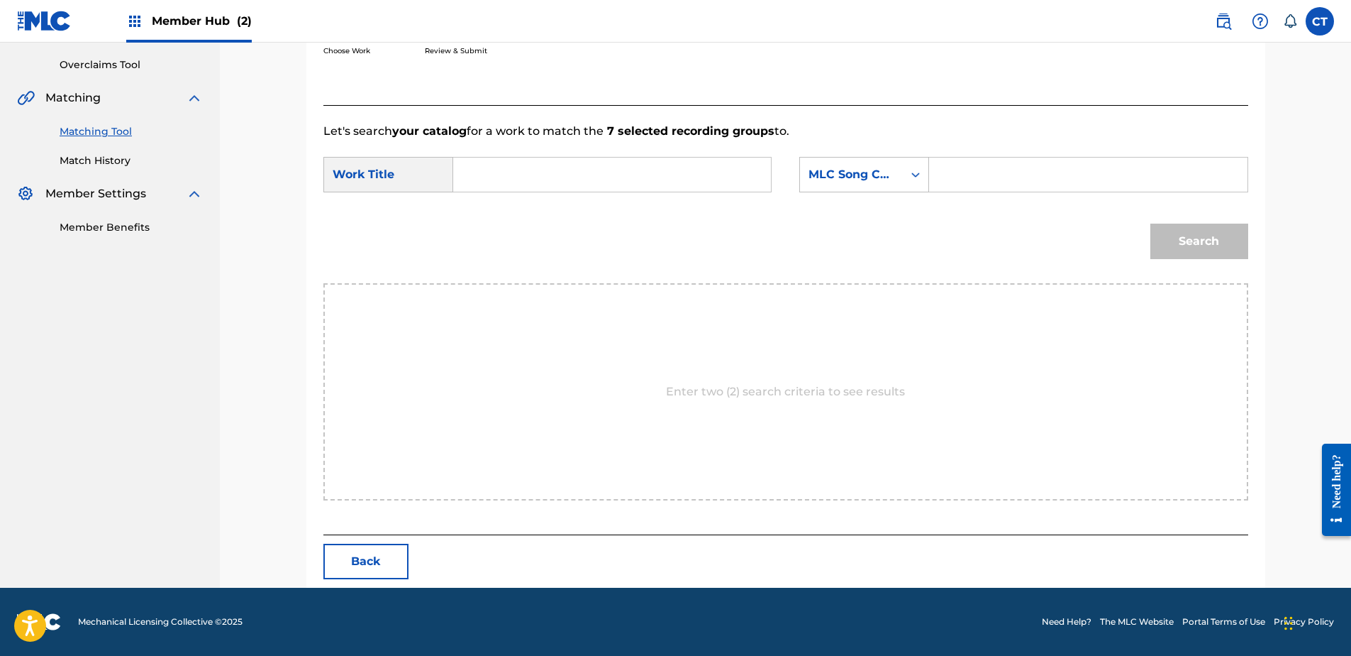
scroll to position [289, 0]
click at [528, 180] on input "Search Form" at bounding box center [612, 174] width 294 height 34
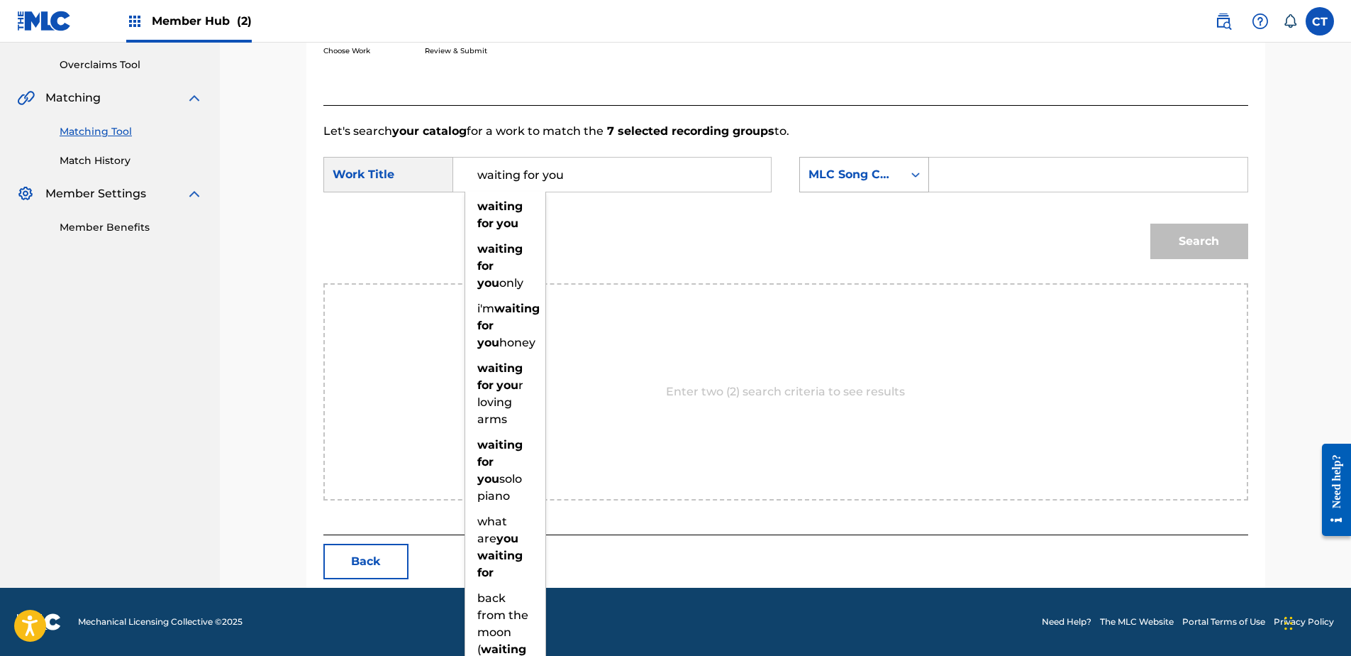
type input "waiting for you"
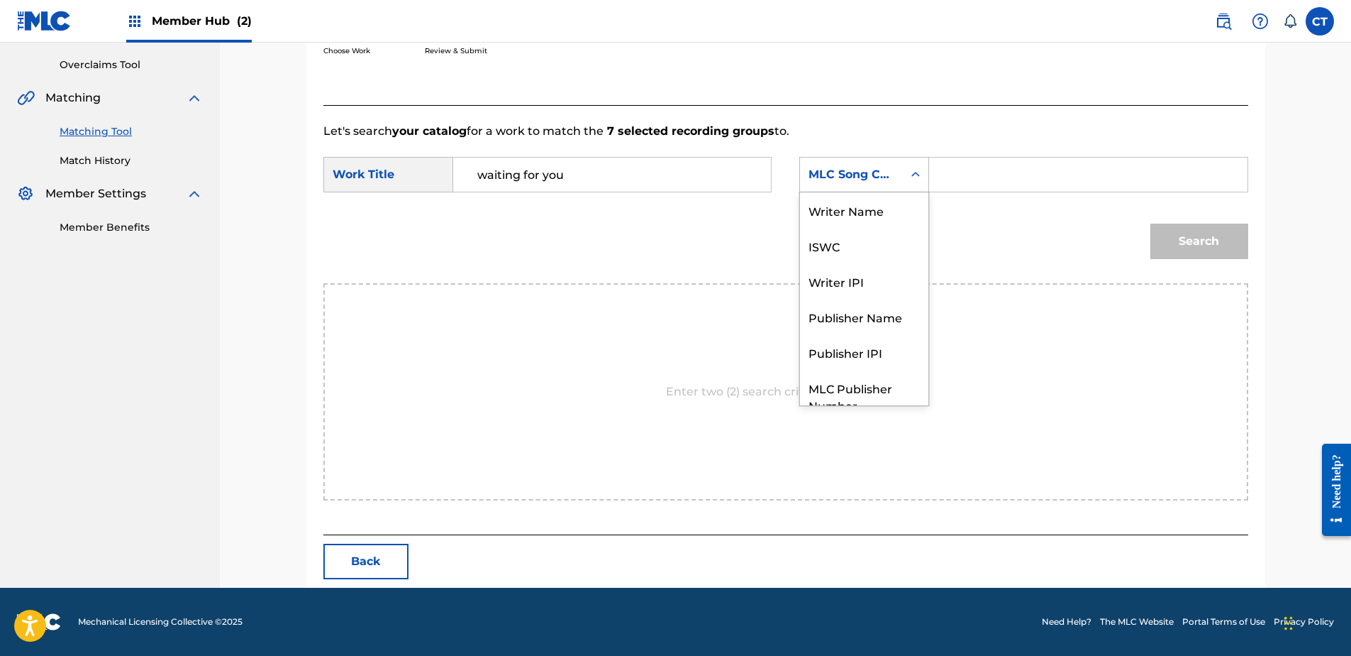
click at [866, 165] on div "MLC Song Code" at bounding box center [851, 174] width 103 height 27
click at [140, 430] on nav "MUSIC SALES CORPORATION Summary Catalog Works Registration Claiming Tool Indivi…" at bounding box center [110, 170] width 220 height 834
click at [957, 150] on form "SearchWithCriteriab89ce325-41ae-48a7-9152-f6a9c64dbe28 Work Title waiting for y…" at bounding box center [786, 211] width 925 height 143
click at [989, 167] on input "Search Form" at bounding box center [1088, 174] width 294 height 34
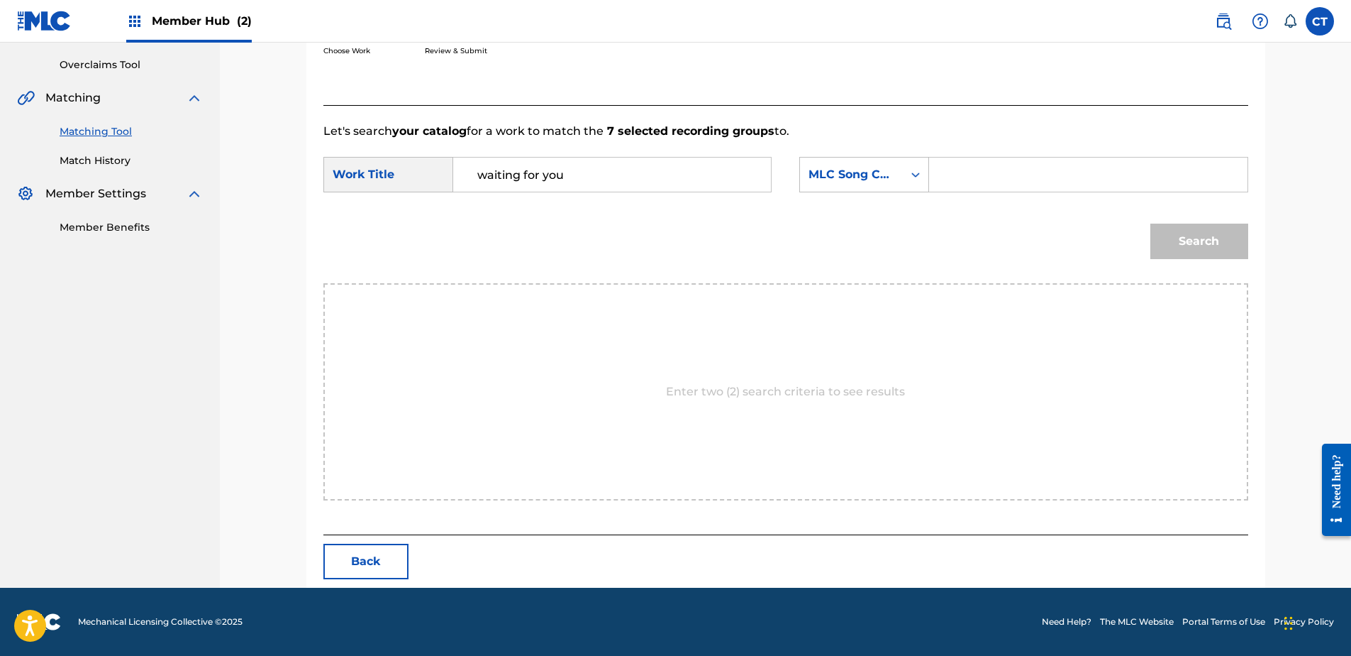
paste input "WB69AE"
type input "WB69AE"
click at [1199, 241] on button "Search" at bounding box center [1200, 240] width 98 height 35
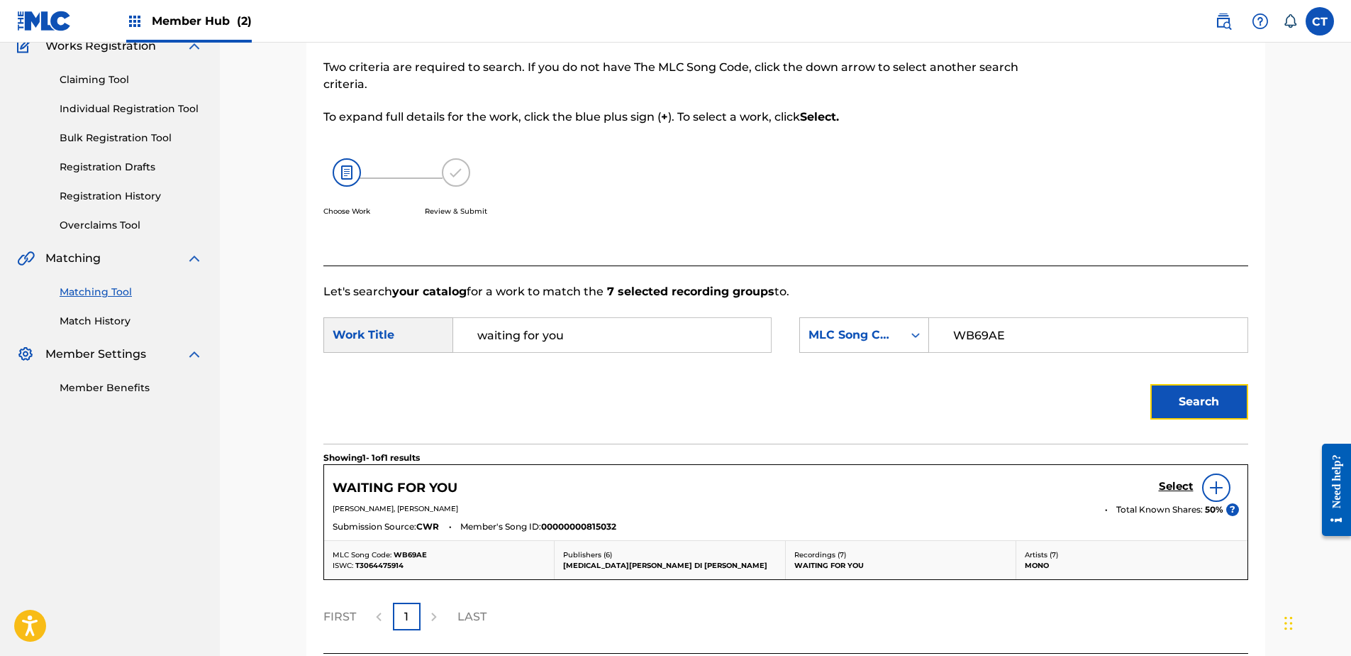
scroll to position [248, 0]
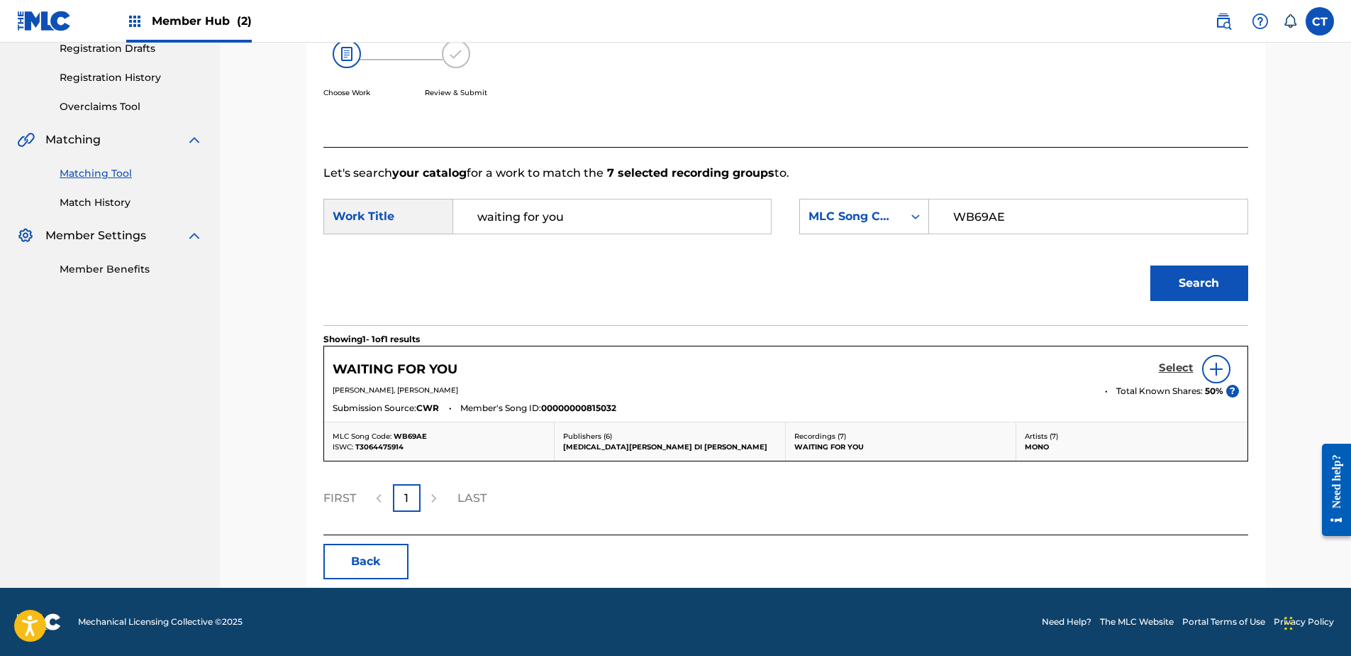
click at [1166, 365] on h5 "Select" at bounding box center [1176, 367] width 35 height 13
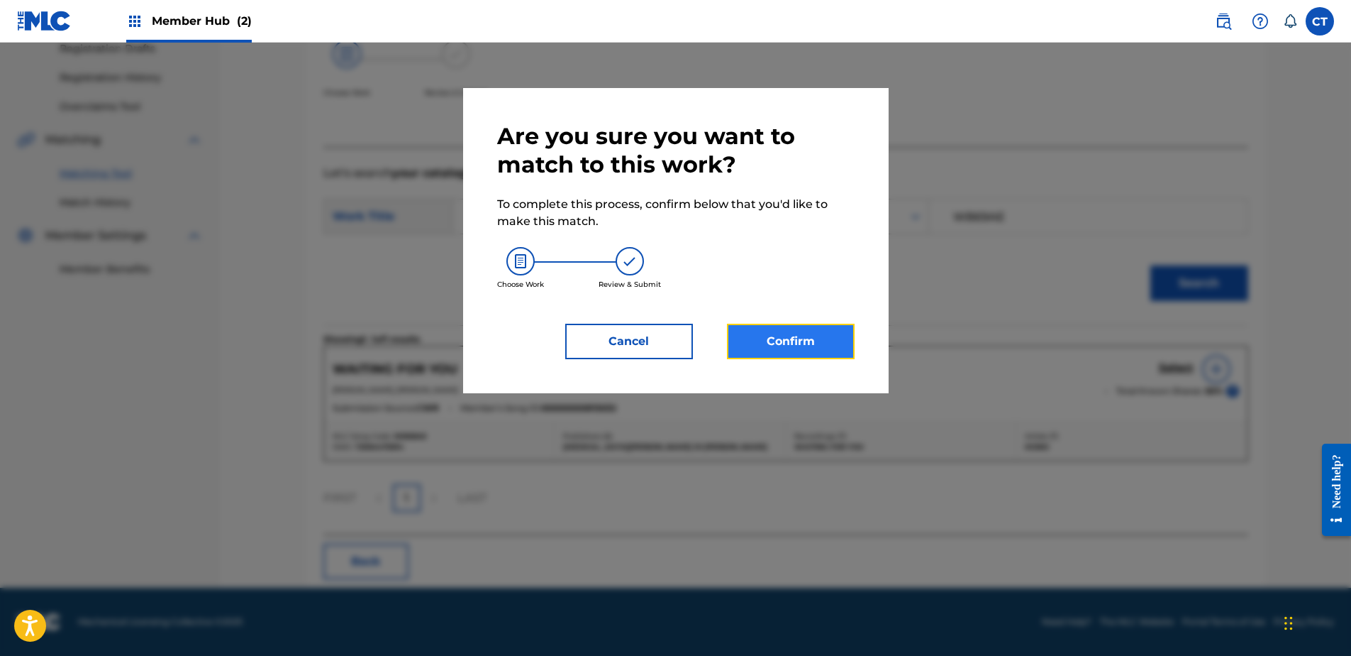
click at [792, 332] on button "Confirm" at bounding box center [791, 341] width 128 height 35
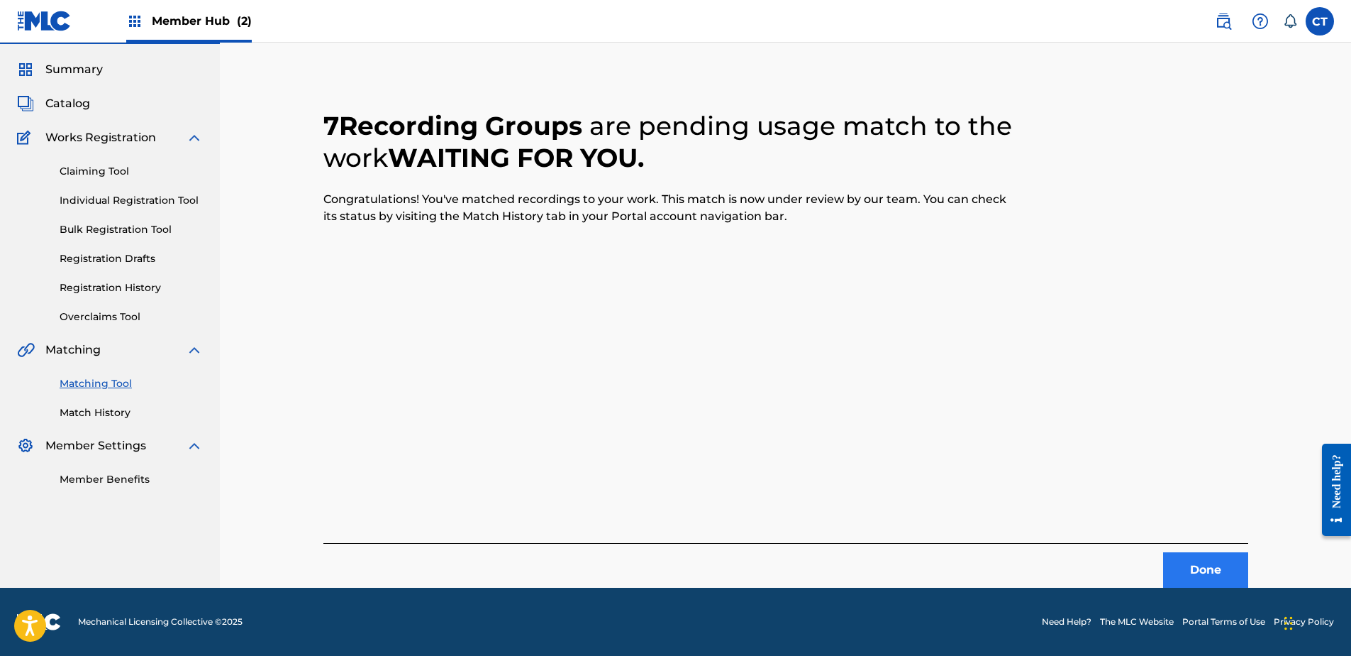
scroll to position [38, 0]
click at [1229, 563] on button "Done" at bounding box center [1205, 569] width 85 height 35
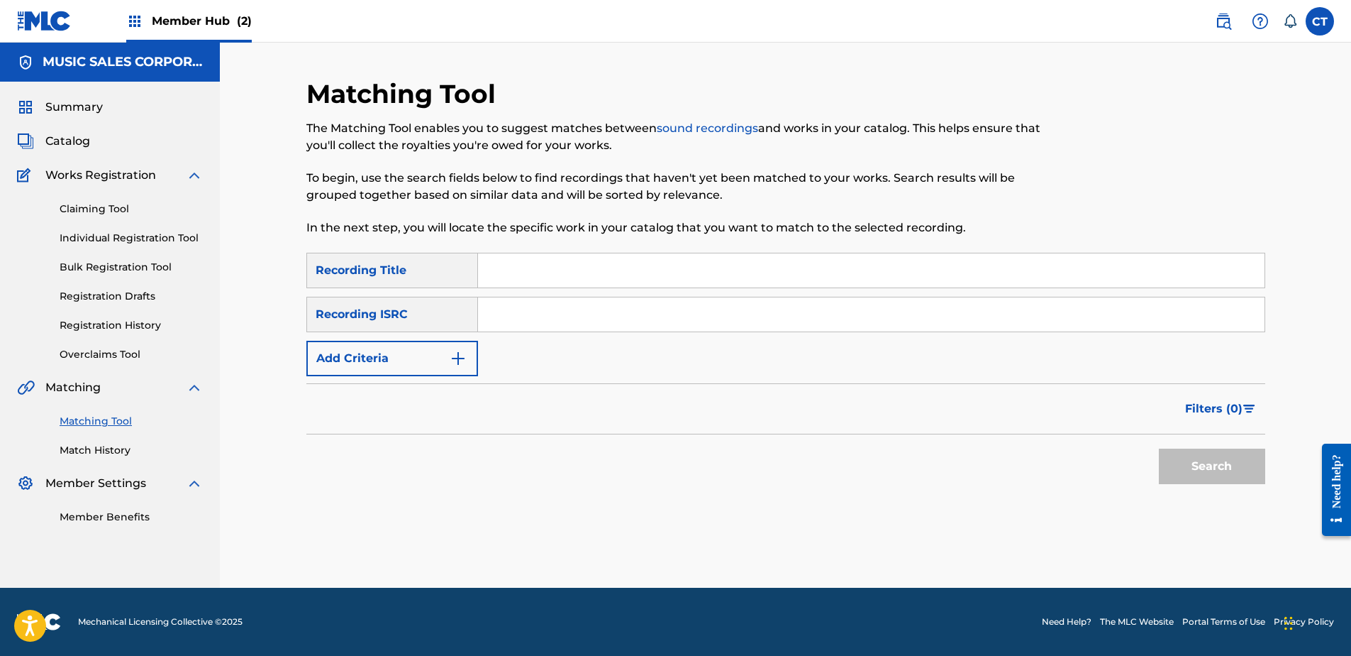
drag, startPoint x: 216, startPoint y: 553, endPoint x: 320, endPoint y: 491, distance: 121.2
click at [215, 553] on nav "MUSIC SALES CORPORATION Summary Catalog Works Registration Claiming Tool Indivi…" at bounding box center [110, 315] width 220 height 545
click at [607, 311] on input "Search Form" at bounding box center [871, 314] width 787 height 34
paste input "USTB11800497"
type input "USTB11800497"
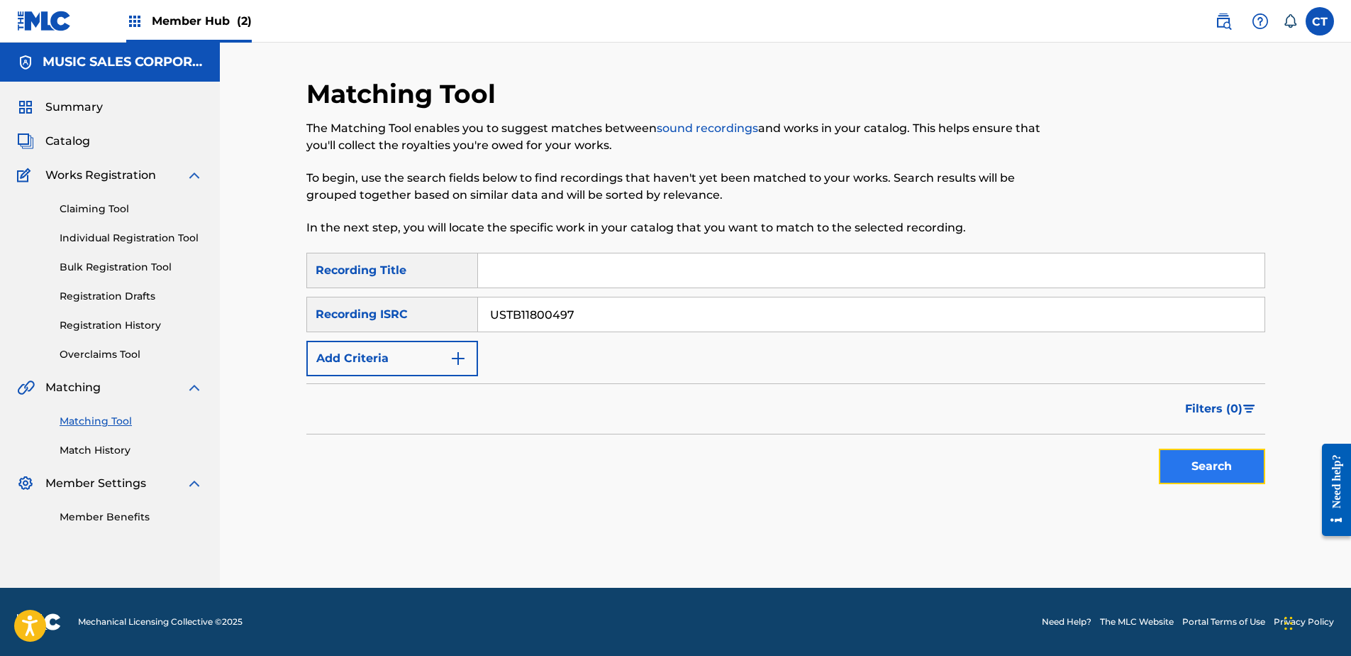
click at [1209, 460] on button "Search" at bounding box center [1212, 465] width 106 height 35
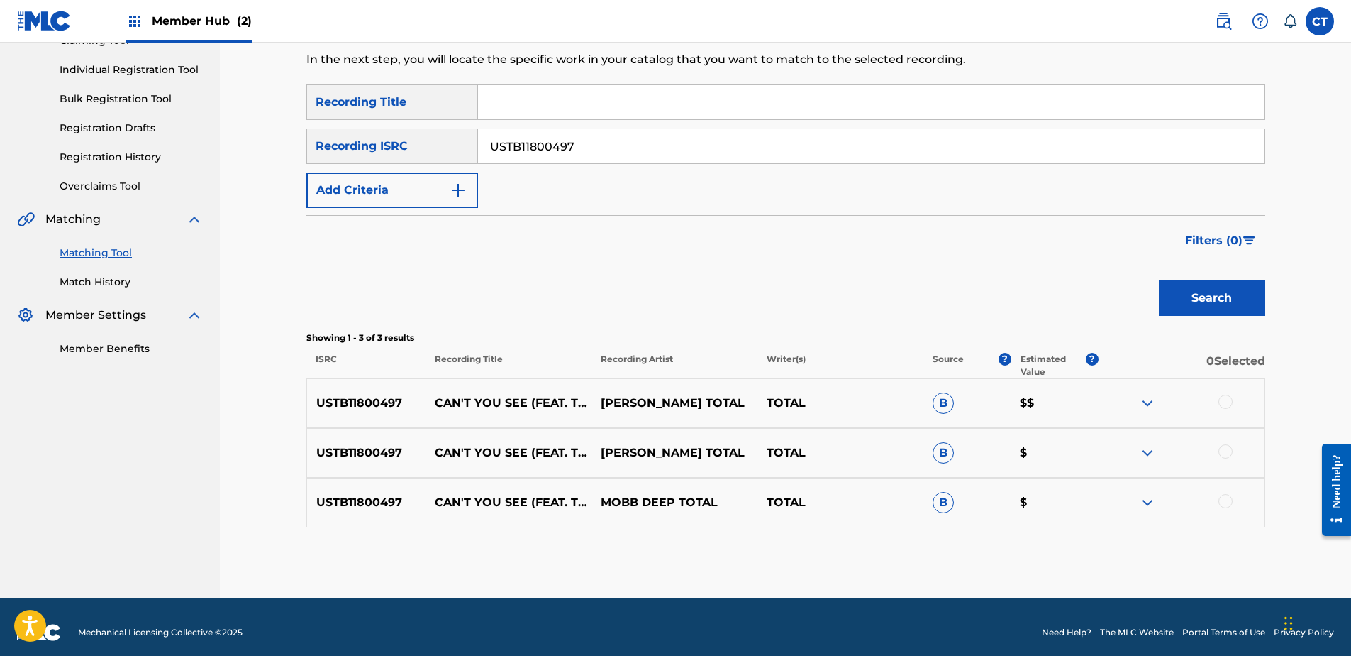
scroll to position [179, 0]
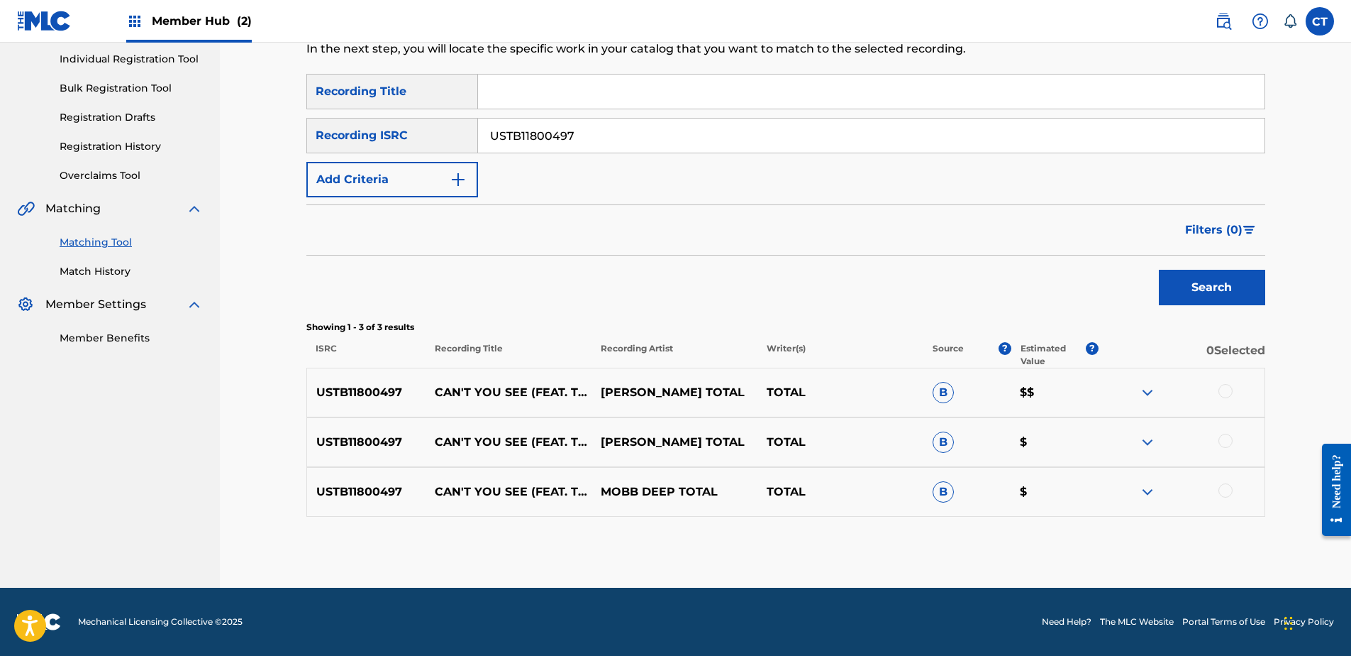
click at [1224, 389] on div at bounding box center [1226, 391] width 14 height 14
drag, startPoint x: 1222, startPoint y: 435, endPoint x: 1229, endPoint y: 471, distance: 36.9
click at [1222, 438] on div at bounding box center [1226, 440] width 14 height 14
drag, startPoint x: 1224, startPoint y: 492, endPoint x: 1135, endPoint y: 534, distance: 98.7
click at [1224, 493] on div at bounding box center [1226, 490] width 14 height 14
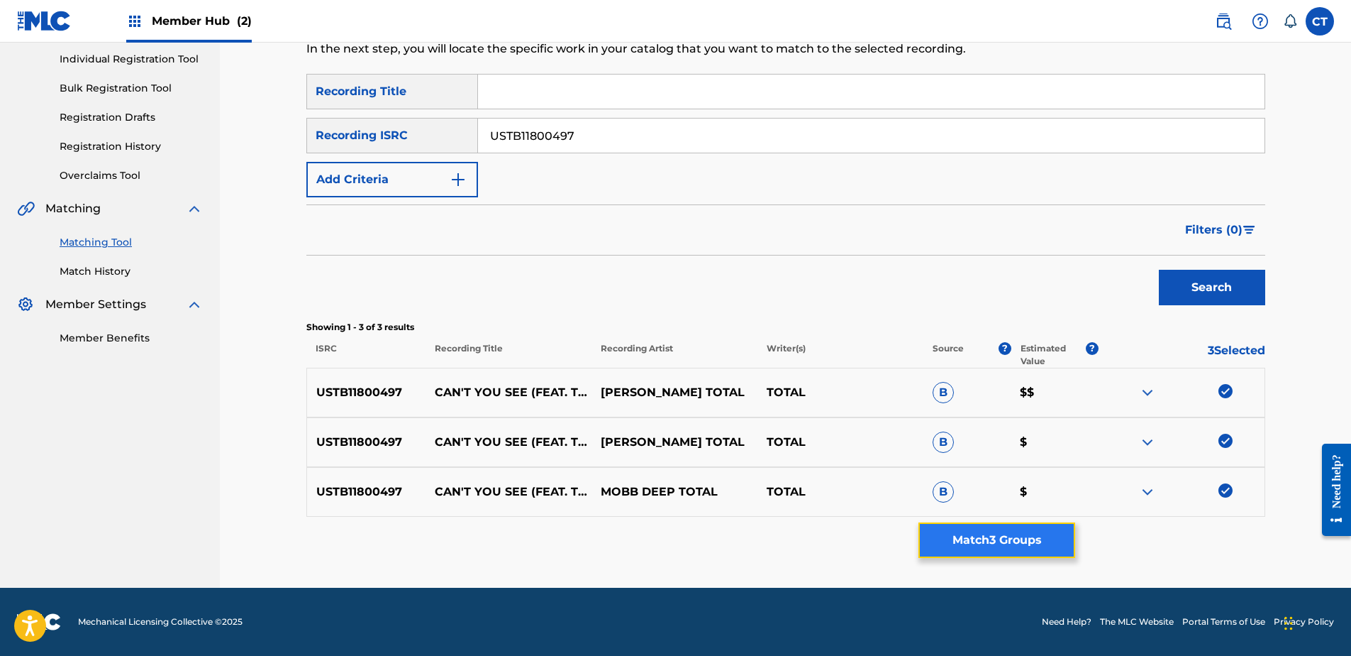
click at [1044, 536] on button "Match 3 Groups" at bounding box center [997, 539] width 157 height 35
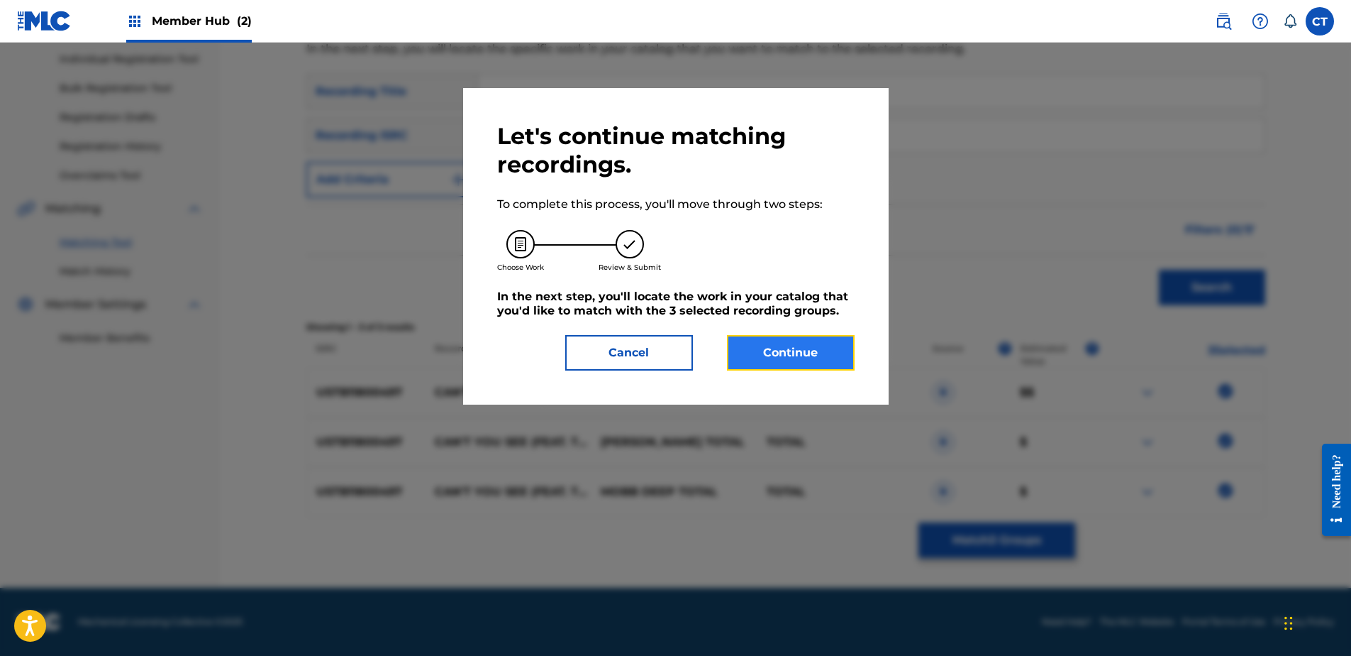
click at [820, 367] on button "Continue" at bounding box center [791, 352] width 128 height 35
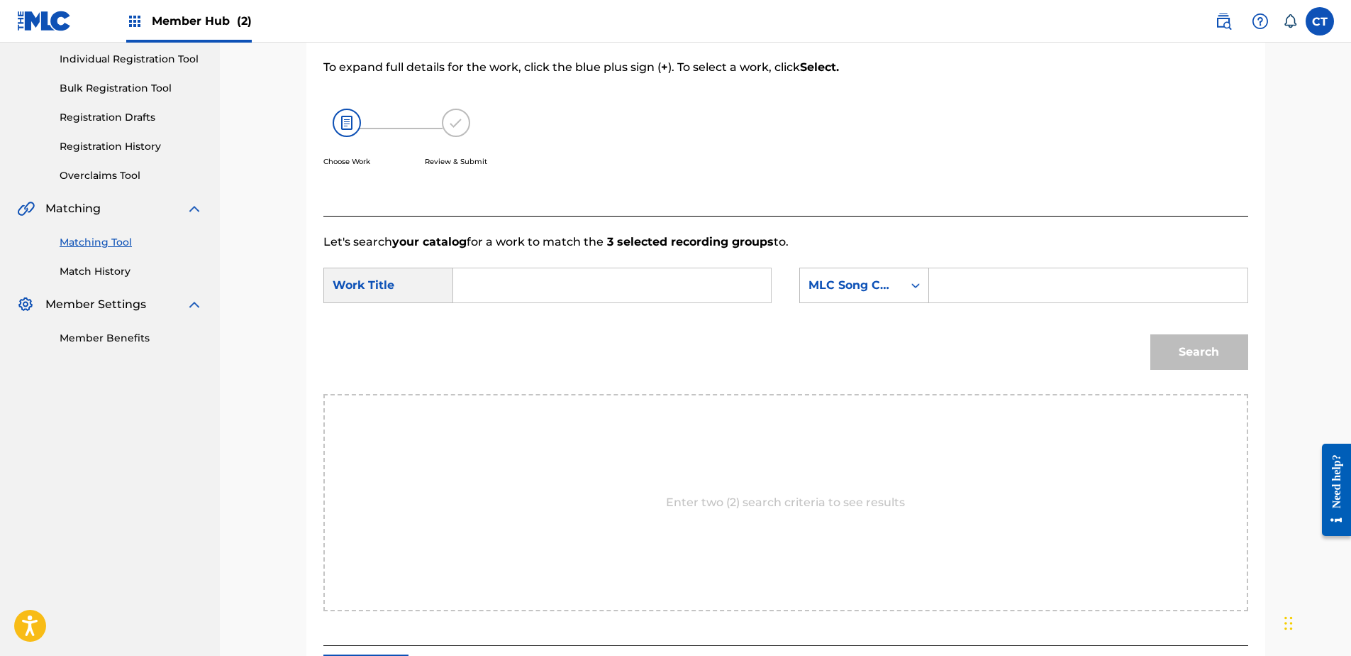
click at [594, 292] on input "Search Form" at bounding box center [612, 285] width 294 height 34
type input "cant you see"
click at [988, 286] on input "Search Form" at bounding box center [1088, 285] width 294 height 34
paste input "C10289"
type input "C10289"
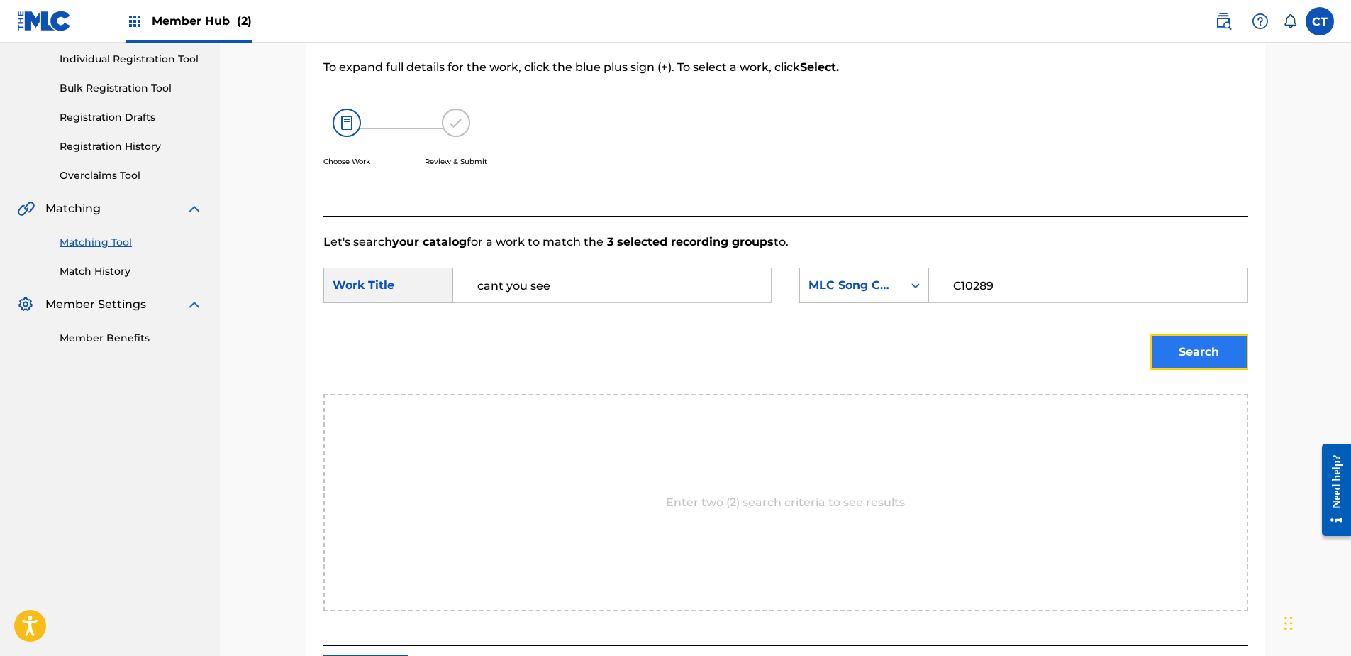
click at [1194, 349] on button "Search" at bounding box center [1200, 351] width 98 height 35
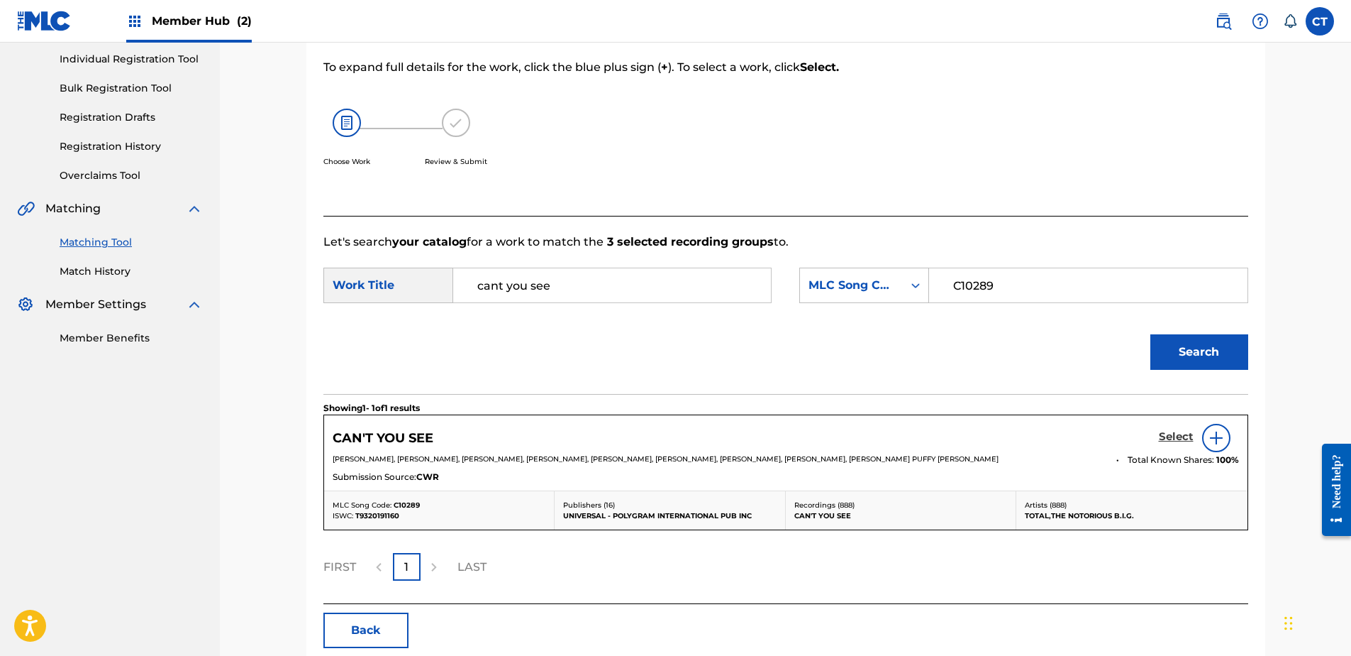
click at [1178, 445] on link "Select" at bounding box center [1176, 438] width 35 height 16
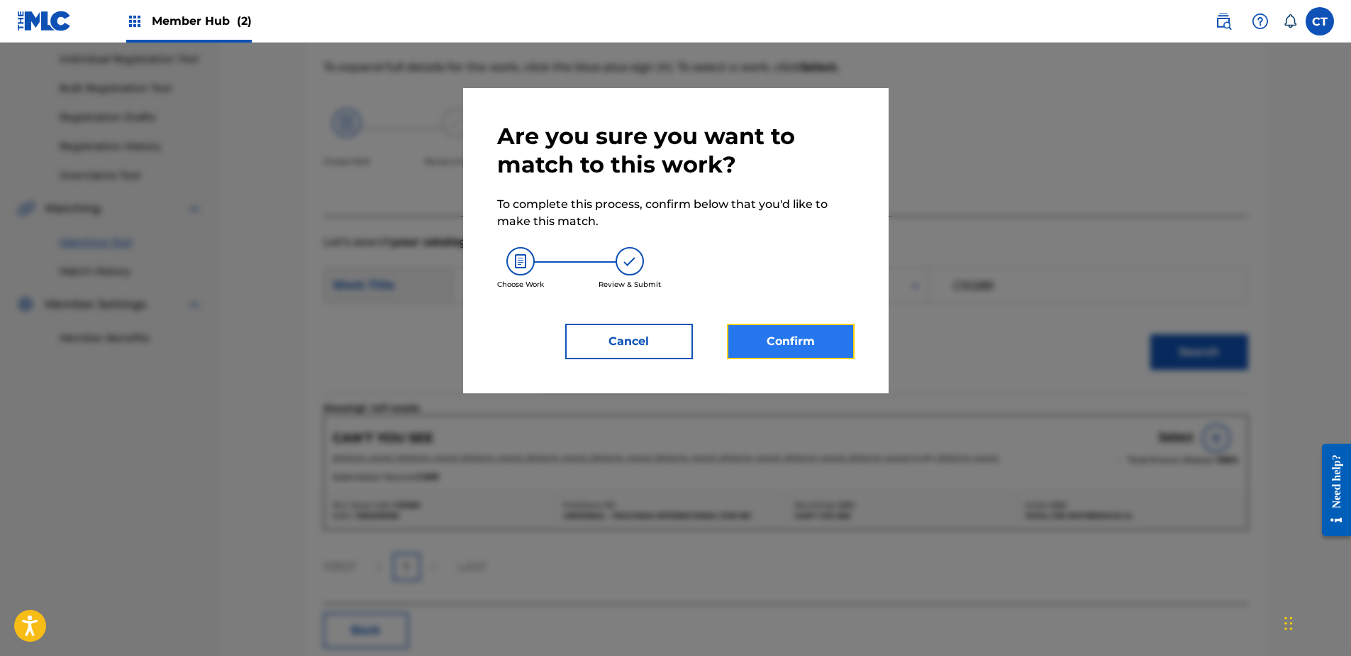
click at [751, 345] on button "Confirm" at bounding box center [791, 341] width 128 height 35
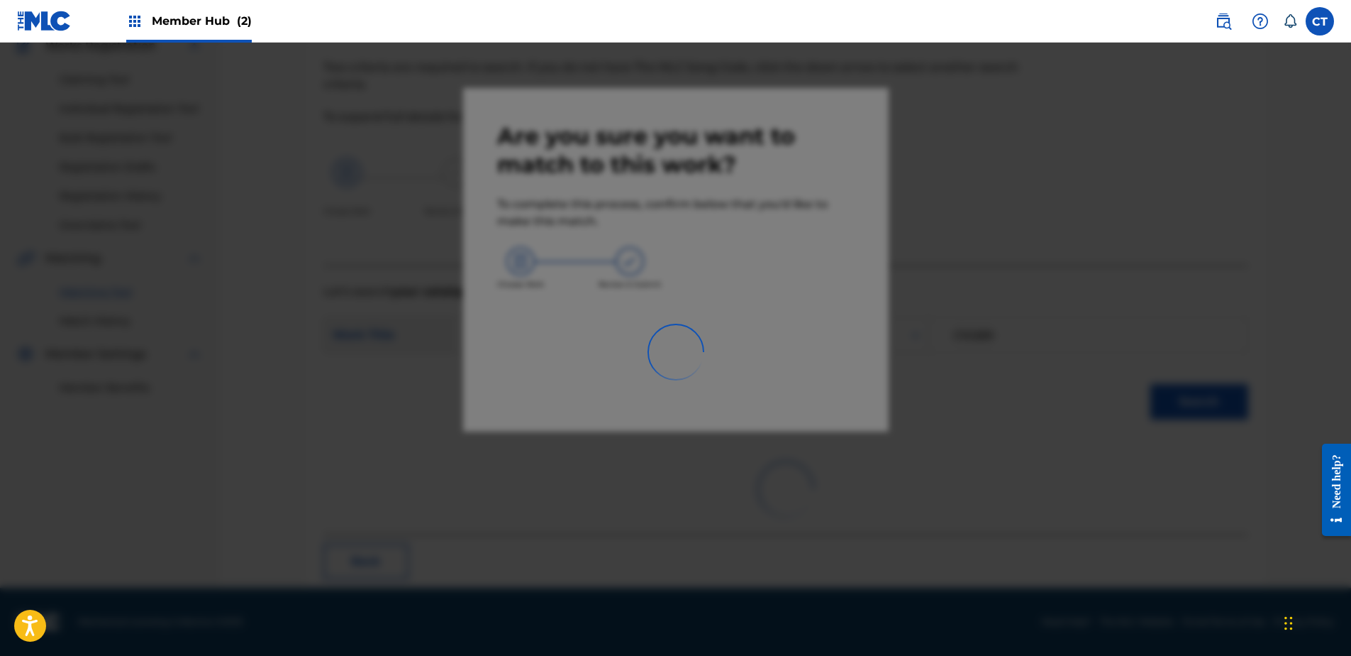
scroll to position [38, 0]
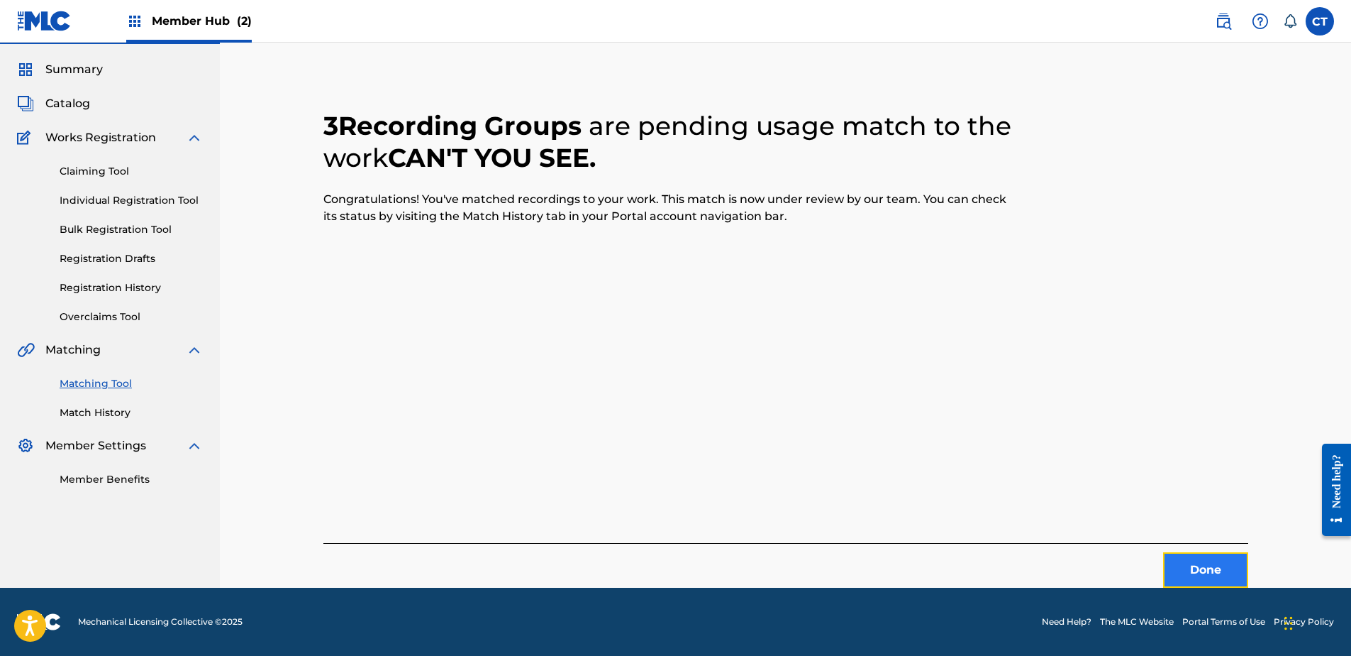
click at [1208, 562] on button "Done" at bounding box center [1205, 569] width 85 height 35
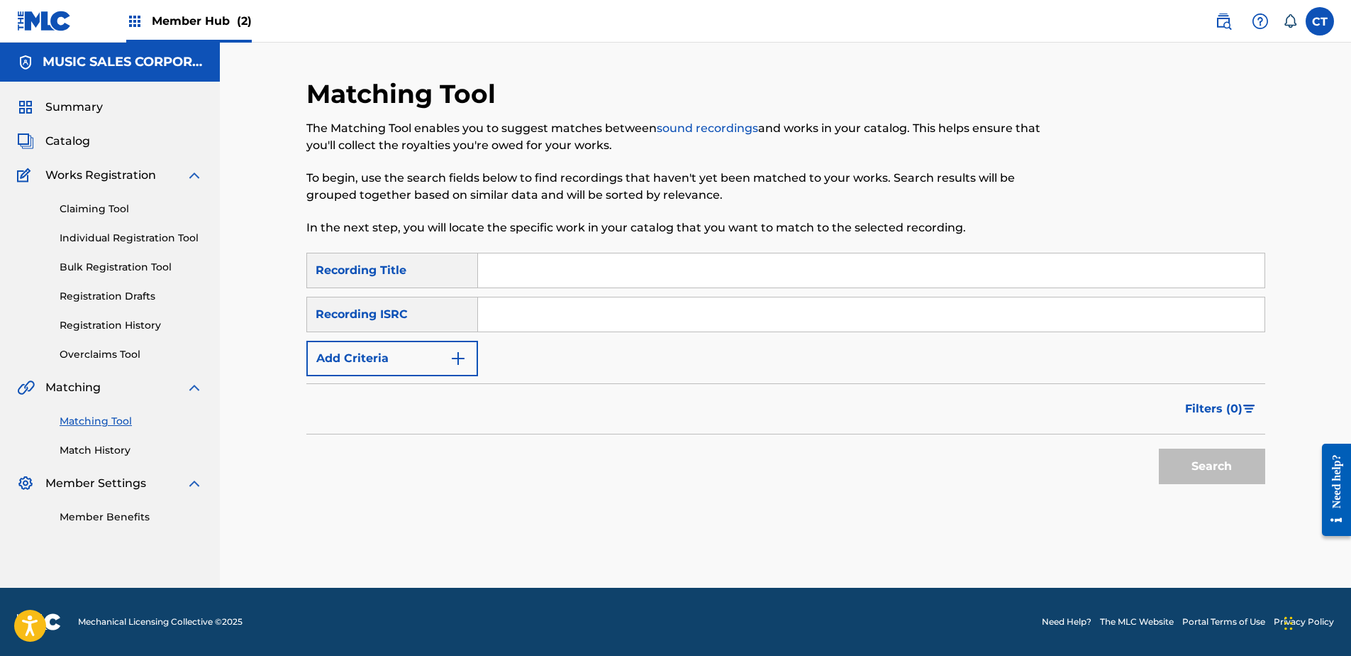
drag, startPoint x: 213, startPoint y: 525, endPoint x: 245, endPoint y: 494, distance: 44.7
click at [213, 525] on div "Summary Catalog Works Registration Claiming Tool Individual Registration Tool B…" at bounding box center [110, 312] width 220 height 460
click at [532, 319] on input "Search Form" at bounding box center [871, 314] width 787 height 34
paste input "CH3131000194"
type input "CH3131000194"
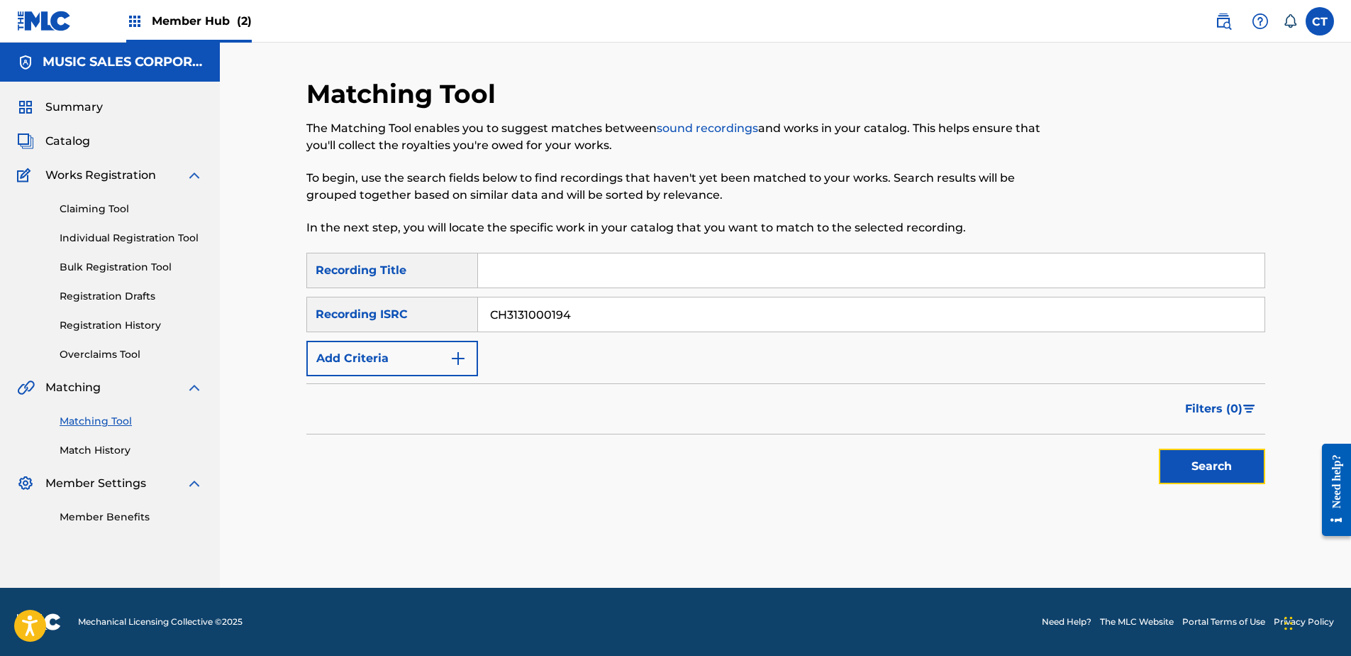
click at [1212, 462] on button "Search" at bounding box center [1212, 465] width 106 height 35
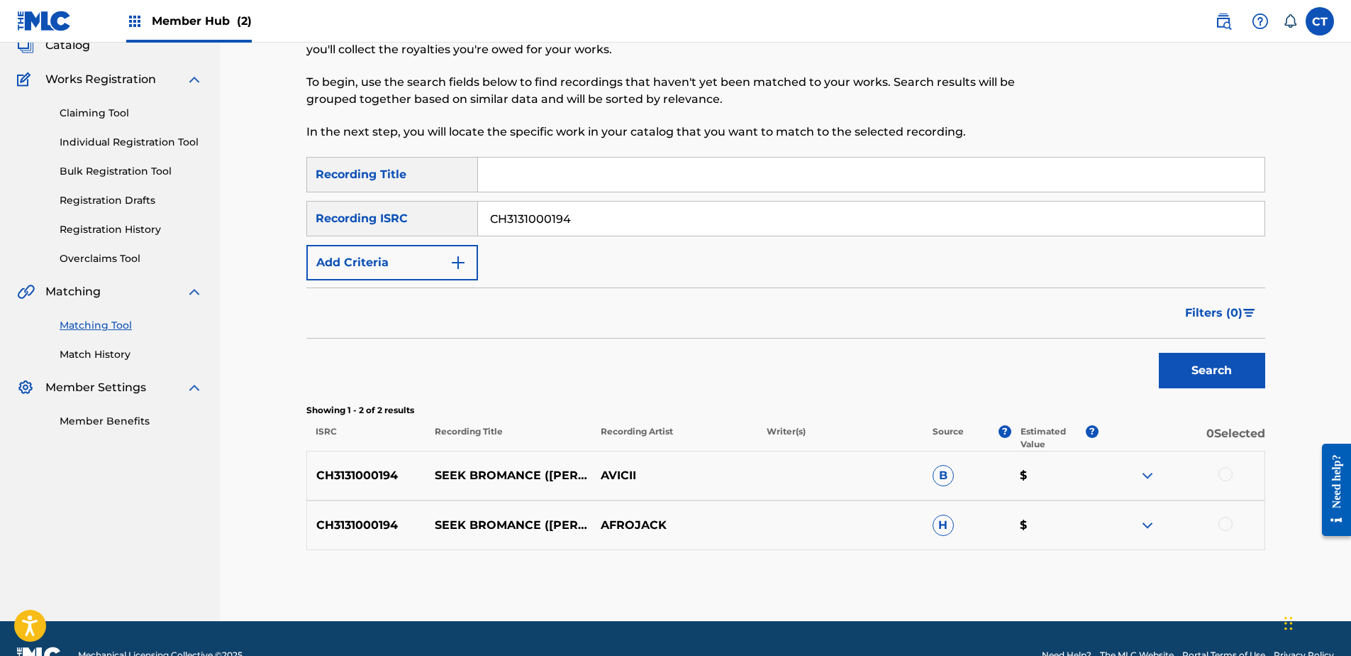
scroll to position [129, 0]
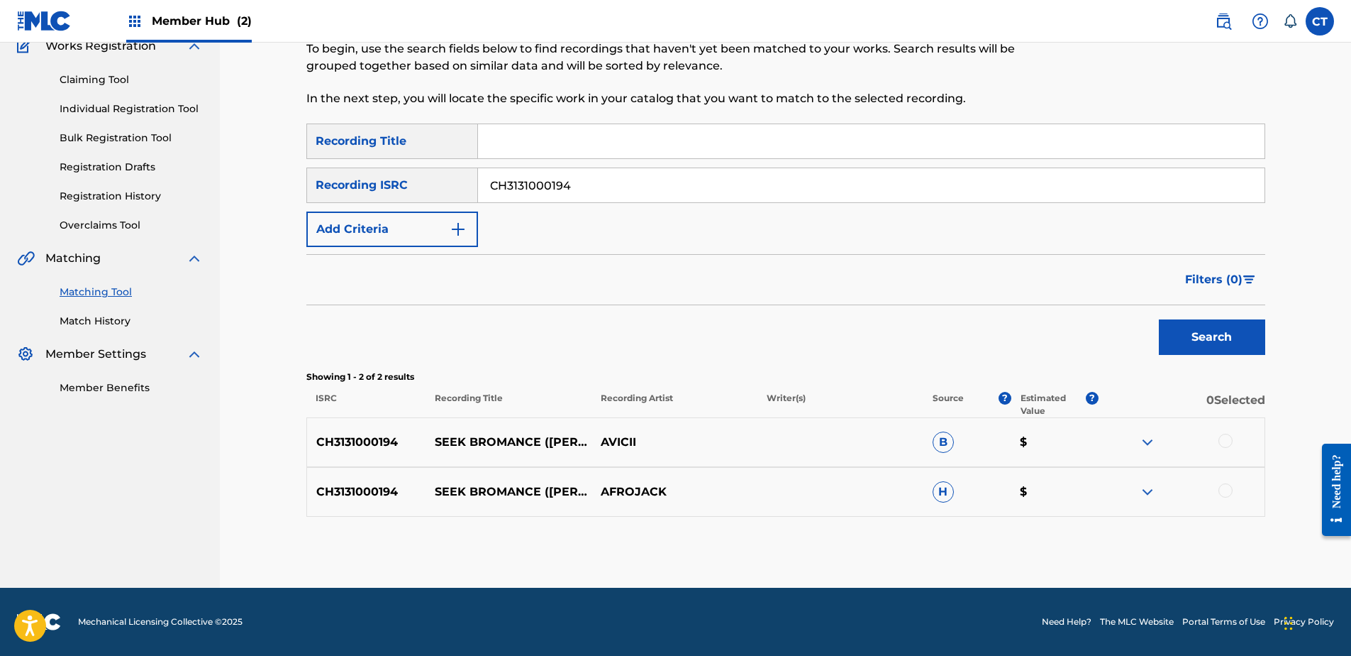
click at [1225, 443] on div at bounding box center [1226, 440] width 14 height 14
click at [1222, 491] on div at bounding box center [1226, 490] width 14 height 14
click at [954, 548] on button "Match 2 Groups" at bounding box center [997, 539] width 157 height 35
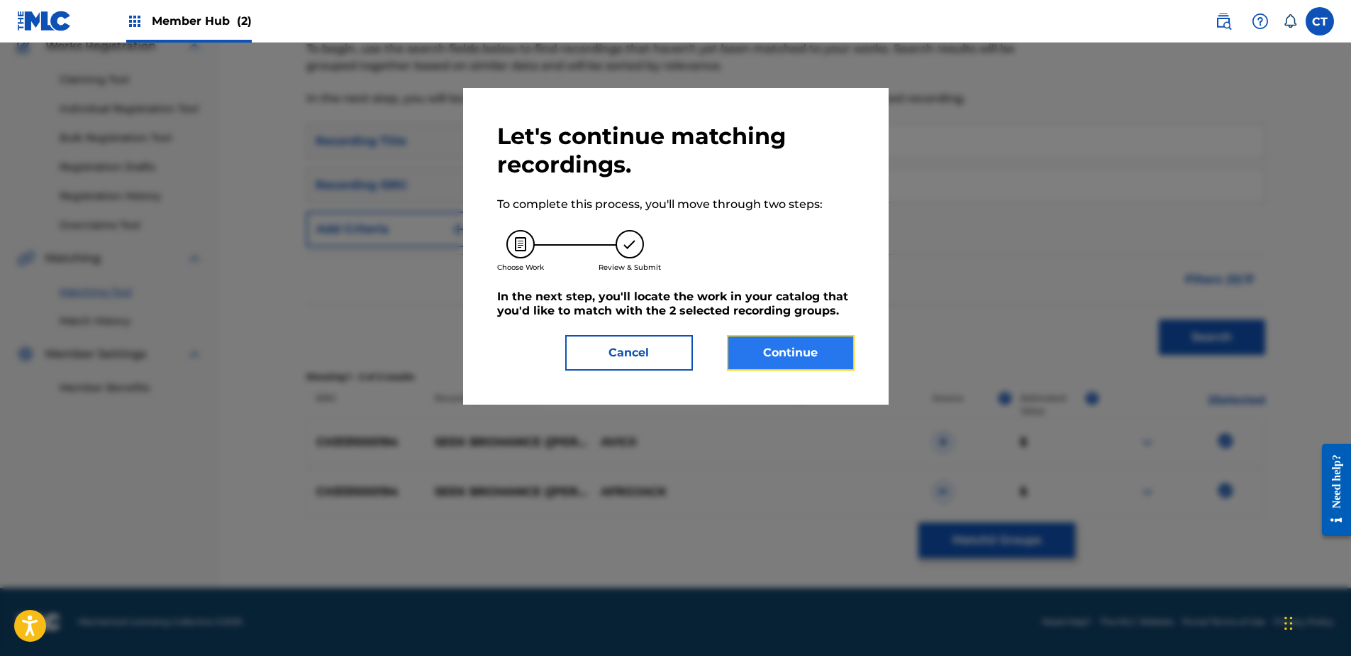
click at [815, 350] on button "Continue" at bounding box center [791, 352] width 128 height 35
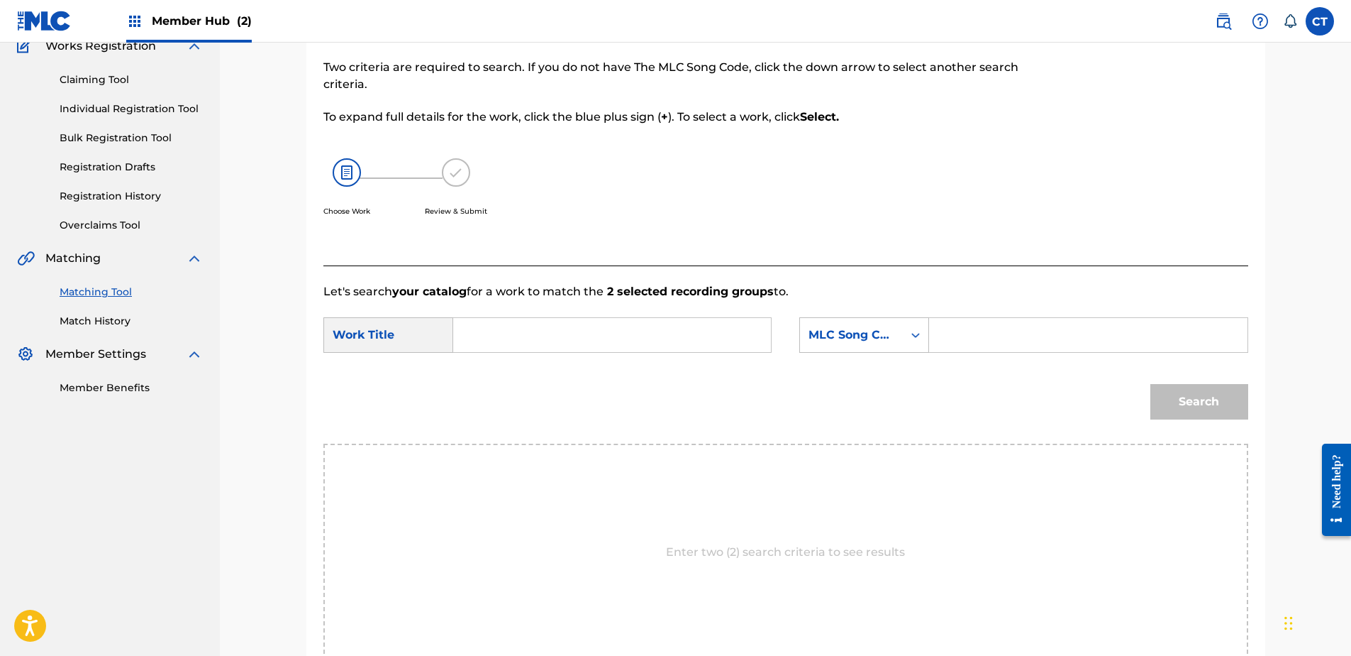
click at [536, 342] on input "Search Form" at bounding box center [612, 335] width 294 height 34
type input "seek bromance"
click at [1063, 321] on input "Search Form" at bounding box center [1088, 335] width 294 height 34
paste input "X0607P"
type input "X0607P"
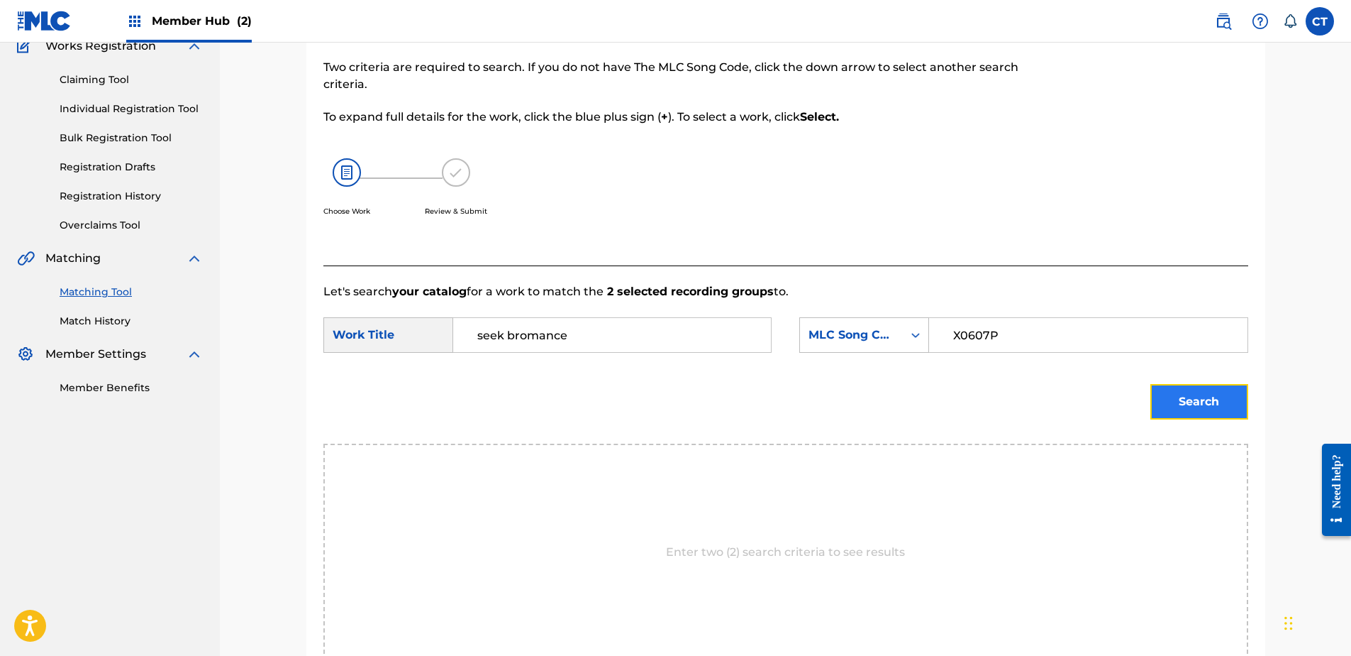
click at [1175, 399] on button "Search" at bounding box center [1200, 401] width 98 height 35
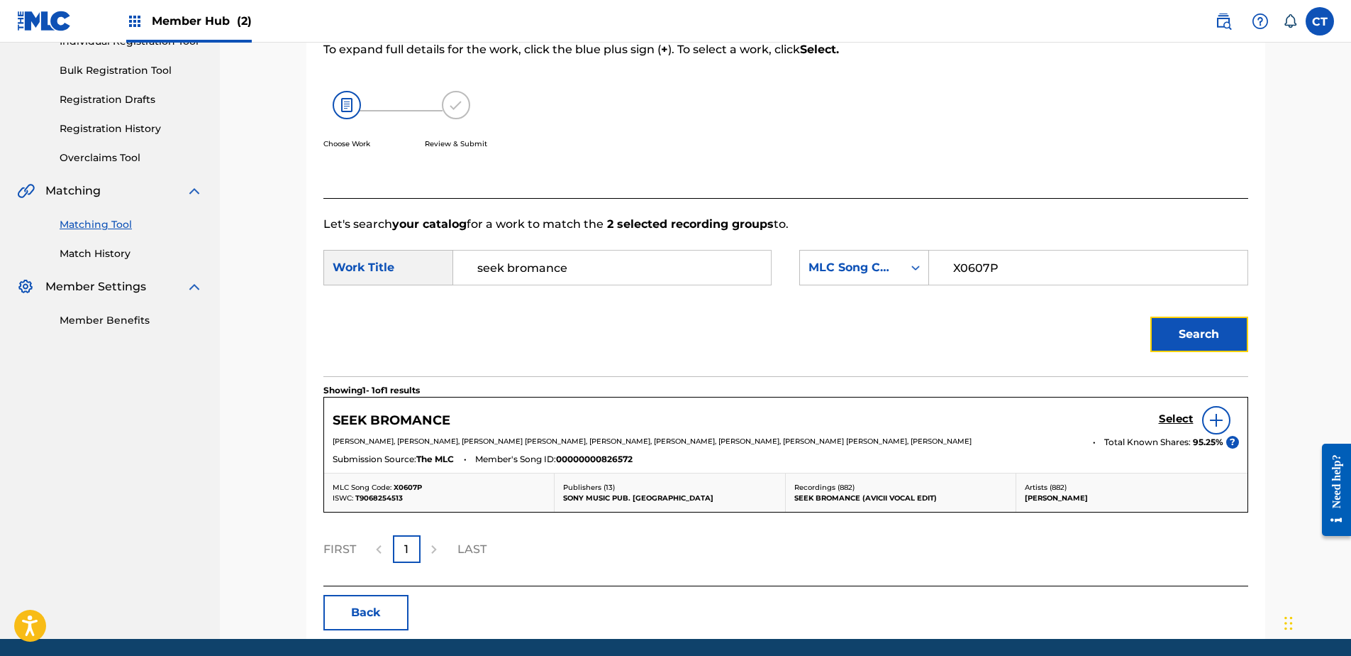
scroll to position [200, 0]
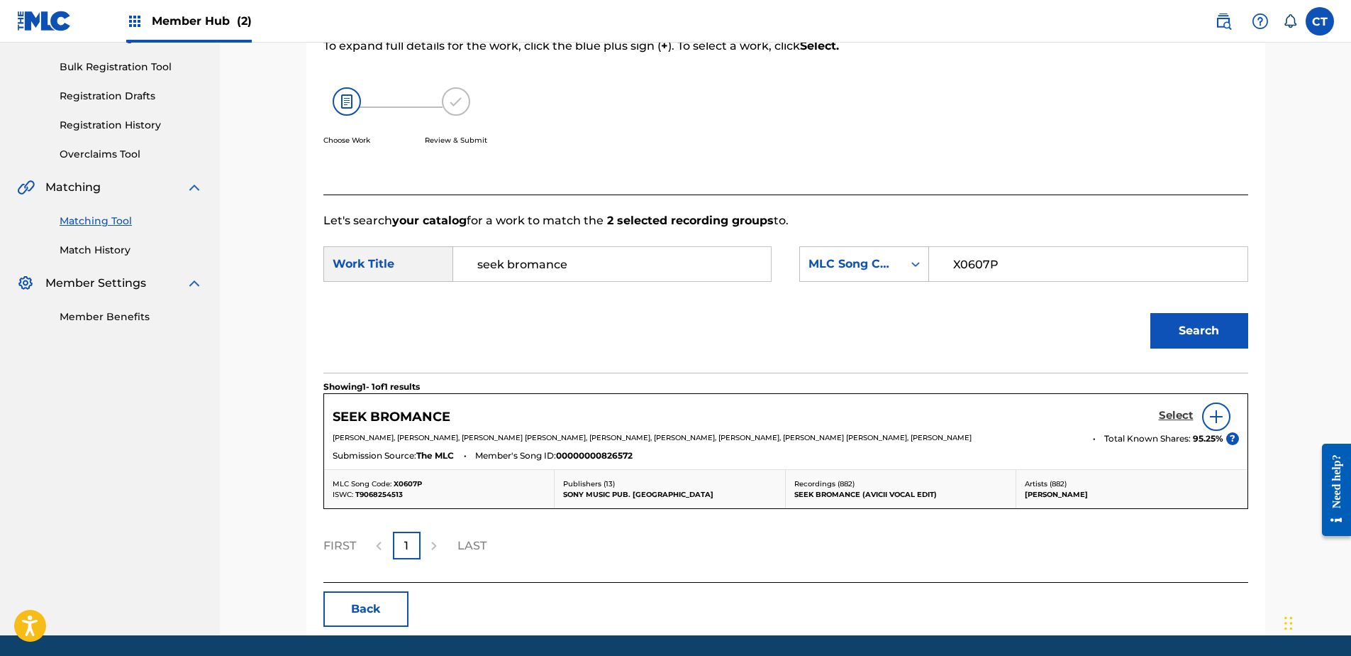
click at [1168, 418] on h5 "Select" at bounding box center [1176, 415] width 35 height 13
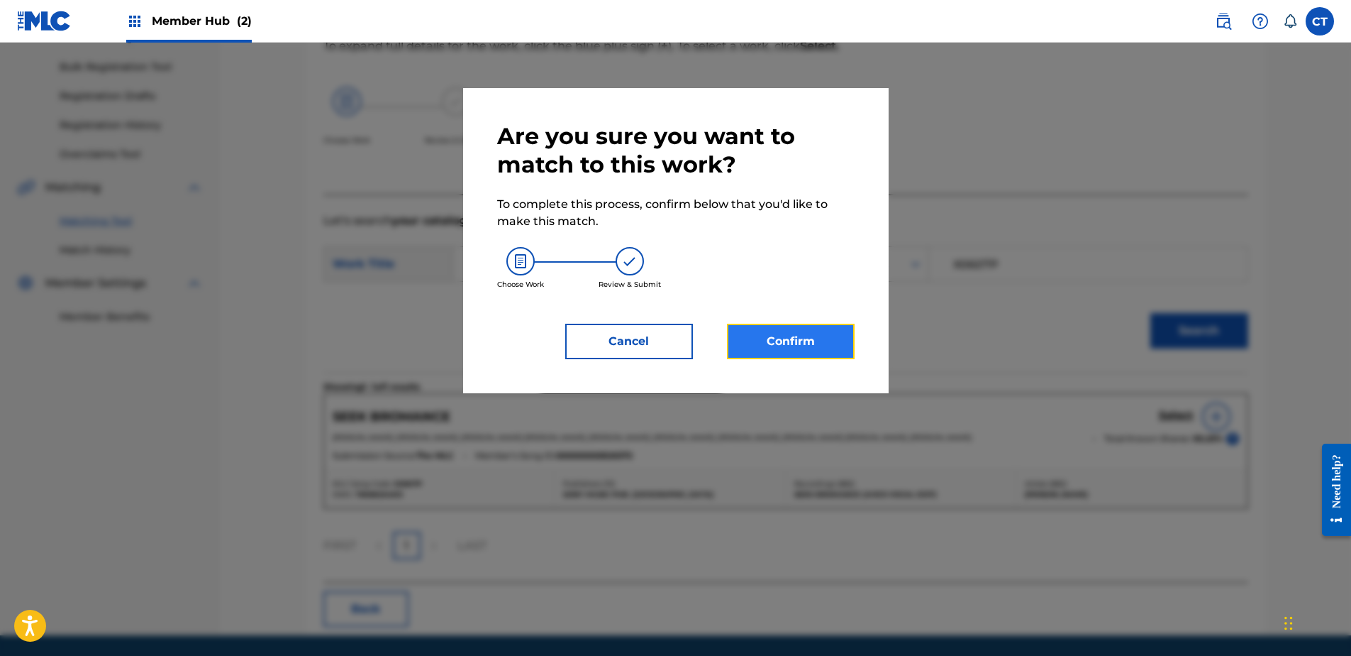
click at [817, 338] on button "Confirm" at bounding box center [791, 341] width 128 height 35
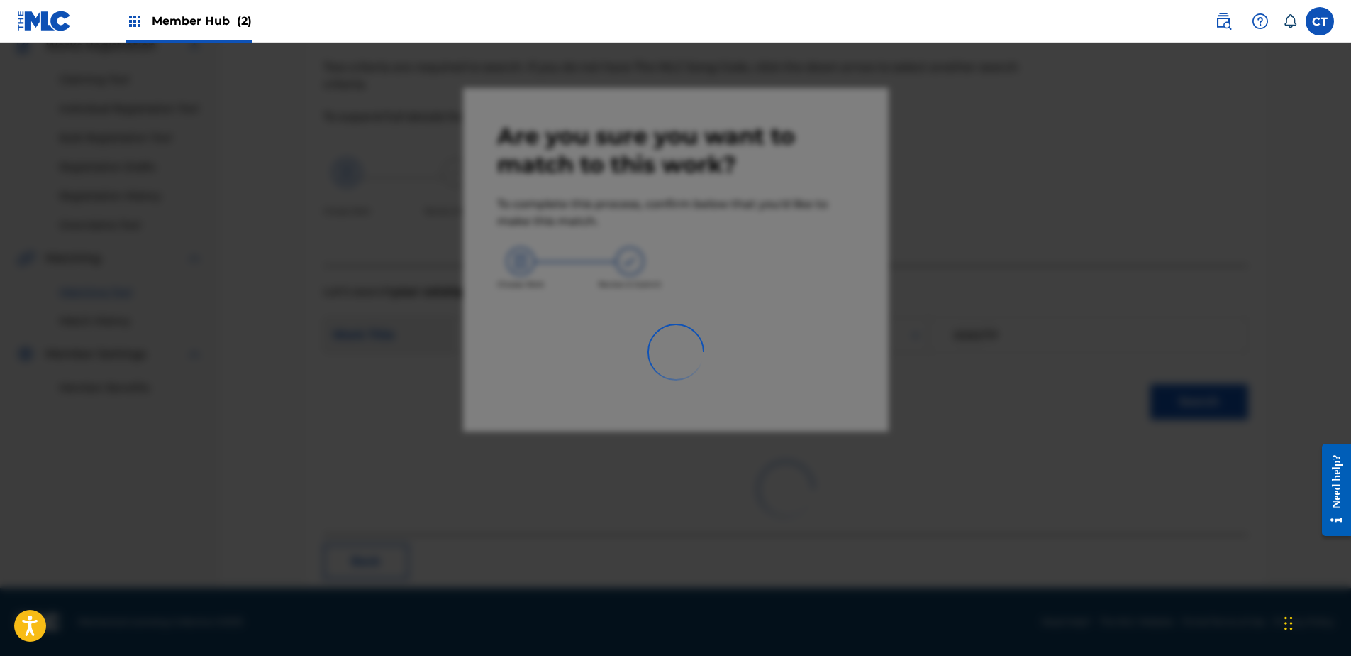
scroll to position [38, 0]
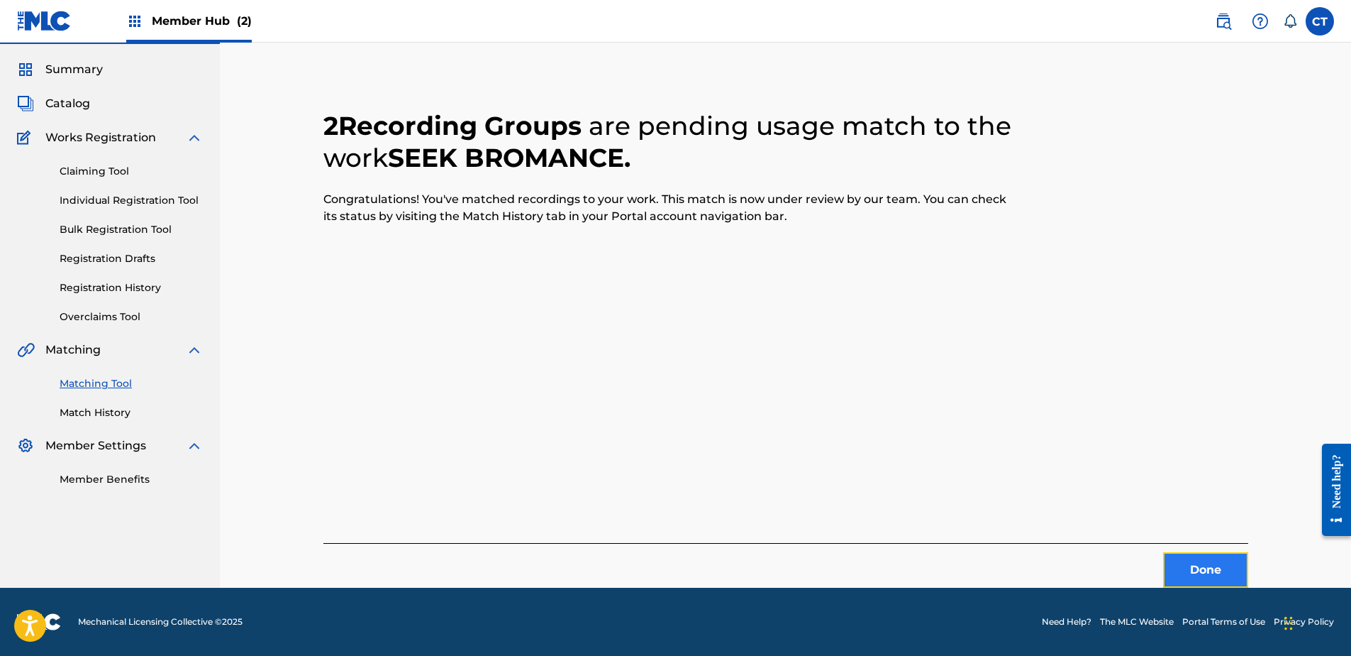
click at [1198, 571] on button "Done" at bounding box center [1205, 569] width 85 height 35
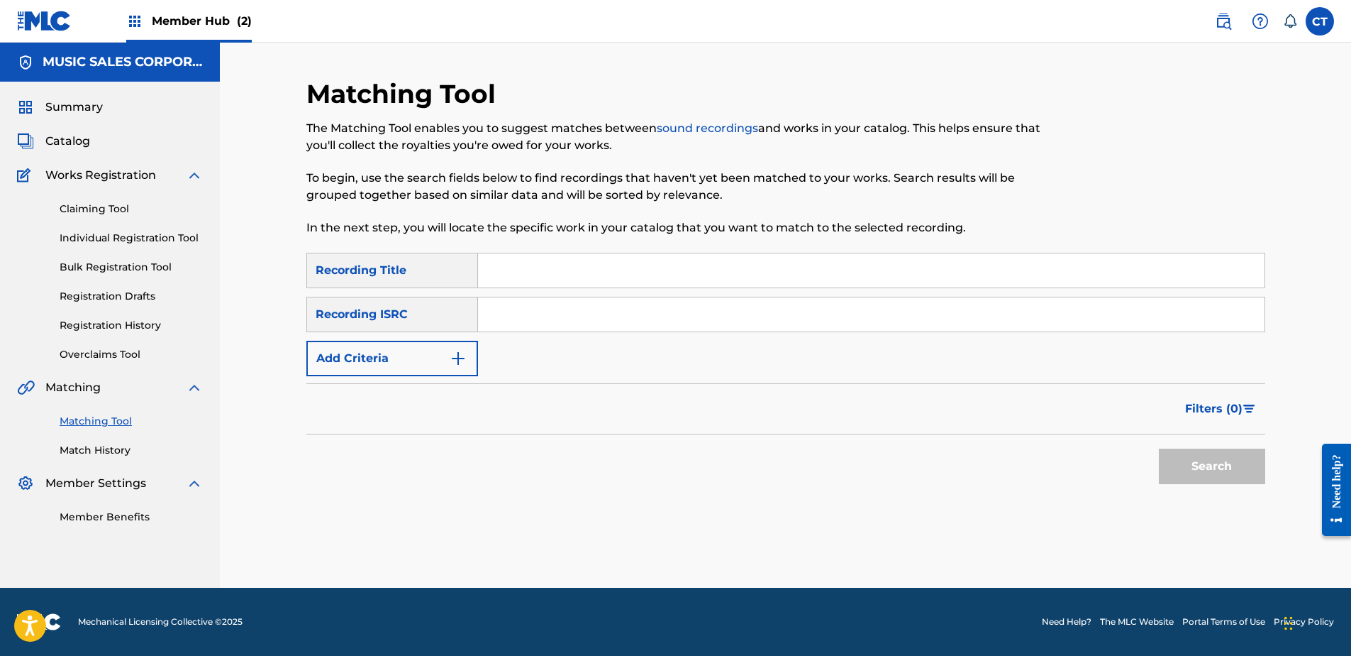
scroll to position [0, 0]
click at [206, 555] on nav "MUSIC SALES CORPORATION Summary Catalog Works Registration Claiming Tool Indivi…" at bounding box center [110, 315] width 220 height 545
click at [571, 318] on input "Search Form" at bounding box center [871, 314] width 787 height 34
paste input "USSM17500558"
type input "USSM17500558"
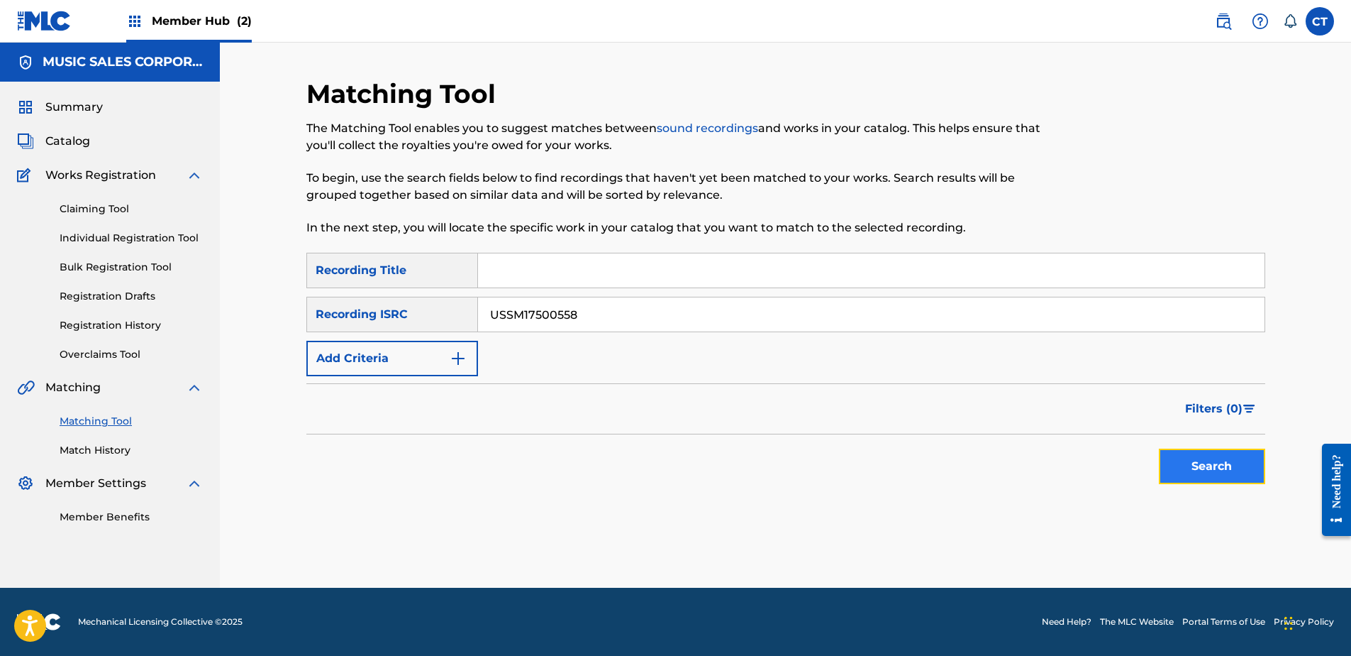
click at [1240, 453] on button "Search" at bounding box center [1212, 465] width 106 height 35
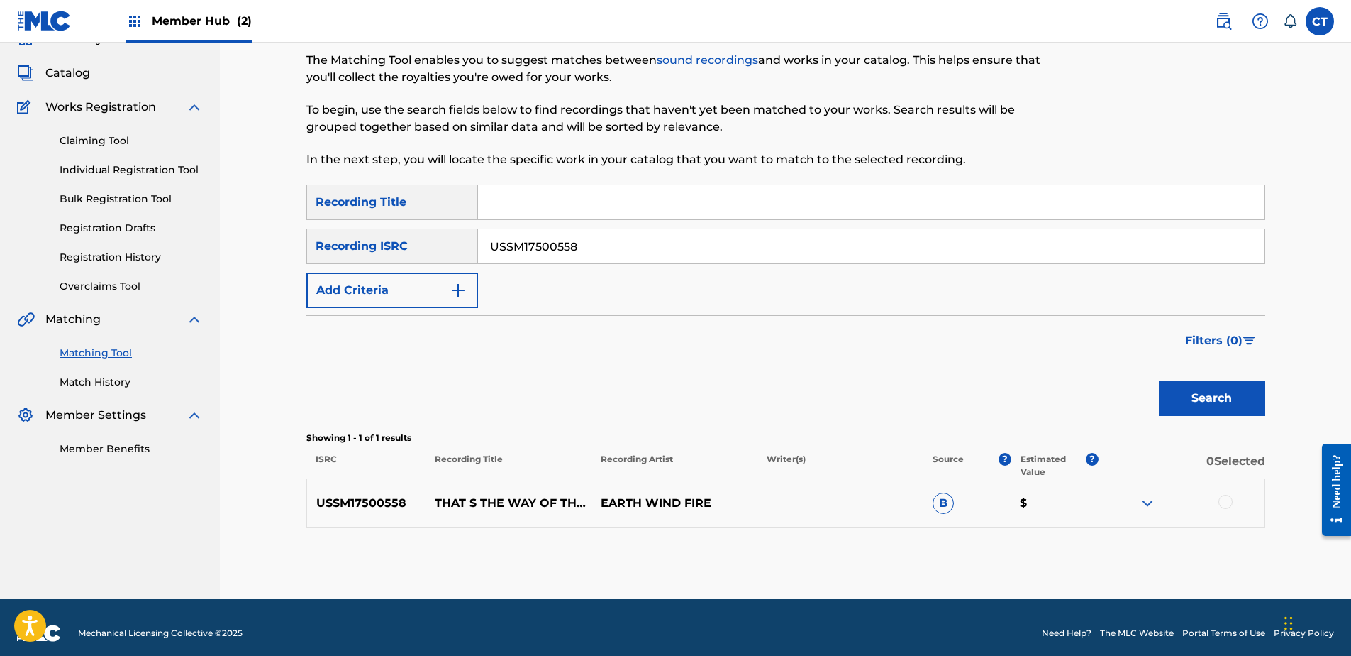
scroll to position [79, 0]
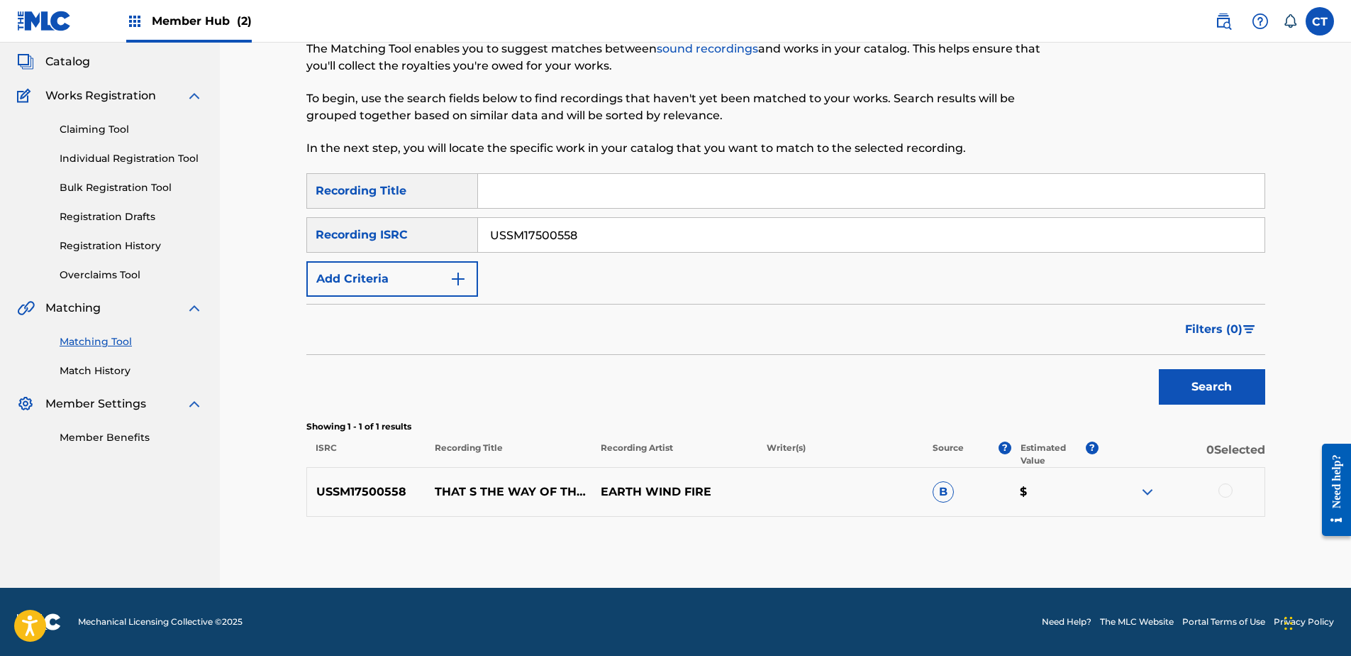
click at [1224, 490] on div at bounding box center [1226, 490] width 14 height 14
click at [1033, 524] on button "Match 1 Group" at bounding box center [997, 539] width 157 height 35
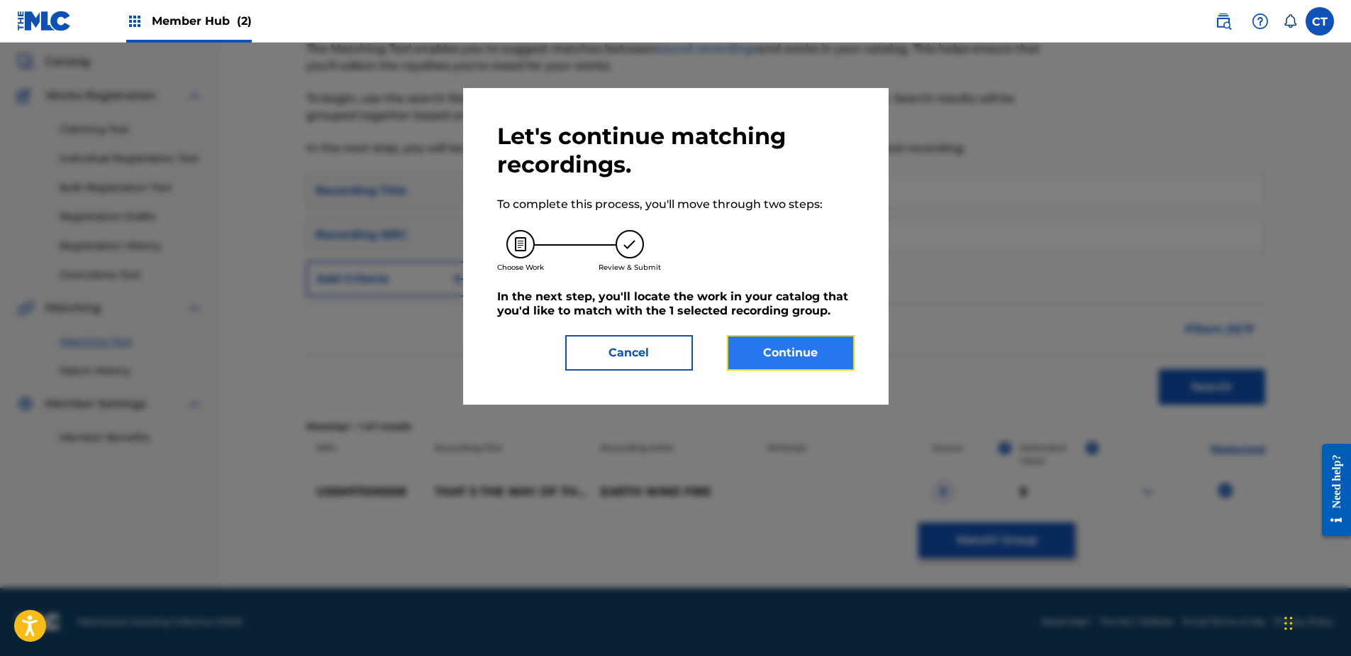
click at [813, 369] on button "Continue" at bounding box center [791, 352] width 128 height 35
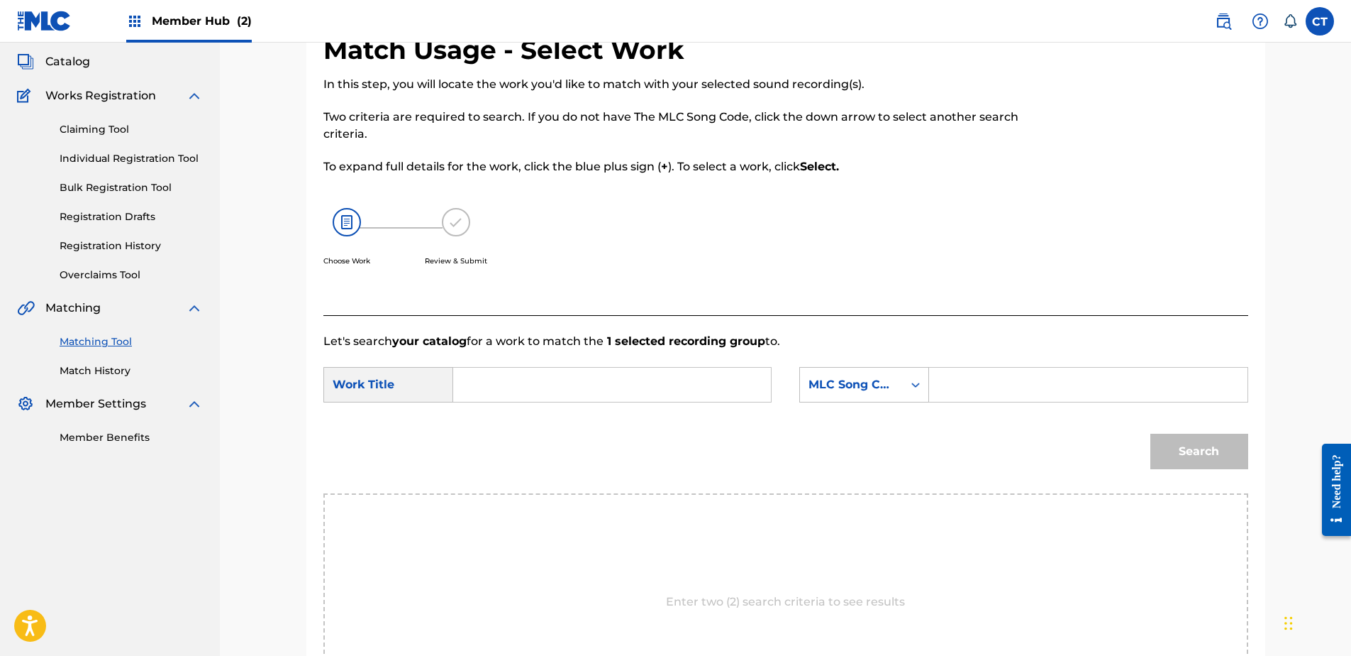
drag, startPoint x: 285, startPoint y: 586, endPoint x: 466, endPoint y: 486, distance: 206.7
click at [285, 586] on div "Match Usage - Select Work In this step, you will locate the work you'd like to …" at bounding box center [786, 380] width 1132 height 834
click at [497, 402] on div "SearchWithCriteriab89ce325-41ae-48a7-9152-f6a9c64dbe28 Work Title SearchWithCri…" at bounding box center [786, 389] width 925 height 44
click at [504, 386] on input "Search Form" at bounding box center [612, 384] width 294 height 34
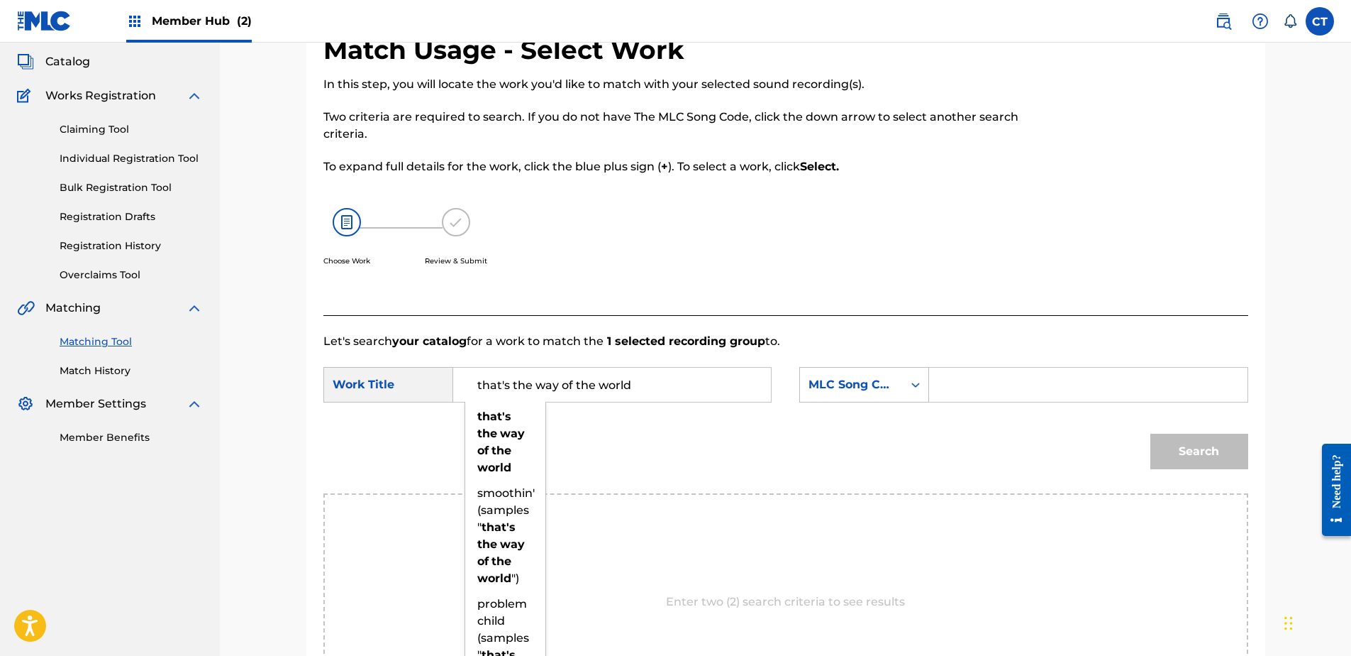
type input "that's the way of the world"
click at [980, 375] on input "Search Form" at bounding box center [1088, 384] width 294 height 34
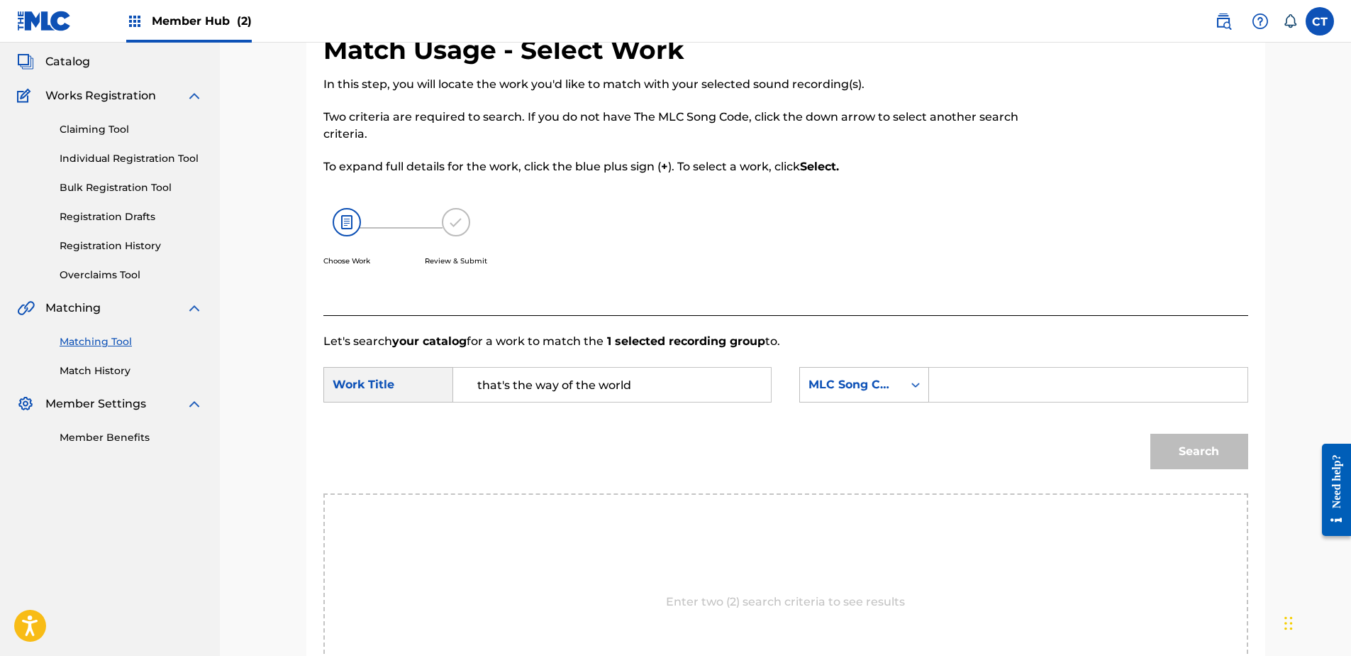
paste input "T20281"
type input "T20281"
click at [1132, 442] on div "Search" at bounding box center [786, 456] width 925 height 74
click at [1176, 447] on button "Search" at bounding box center [1200, 450] width 98 height 35
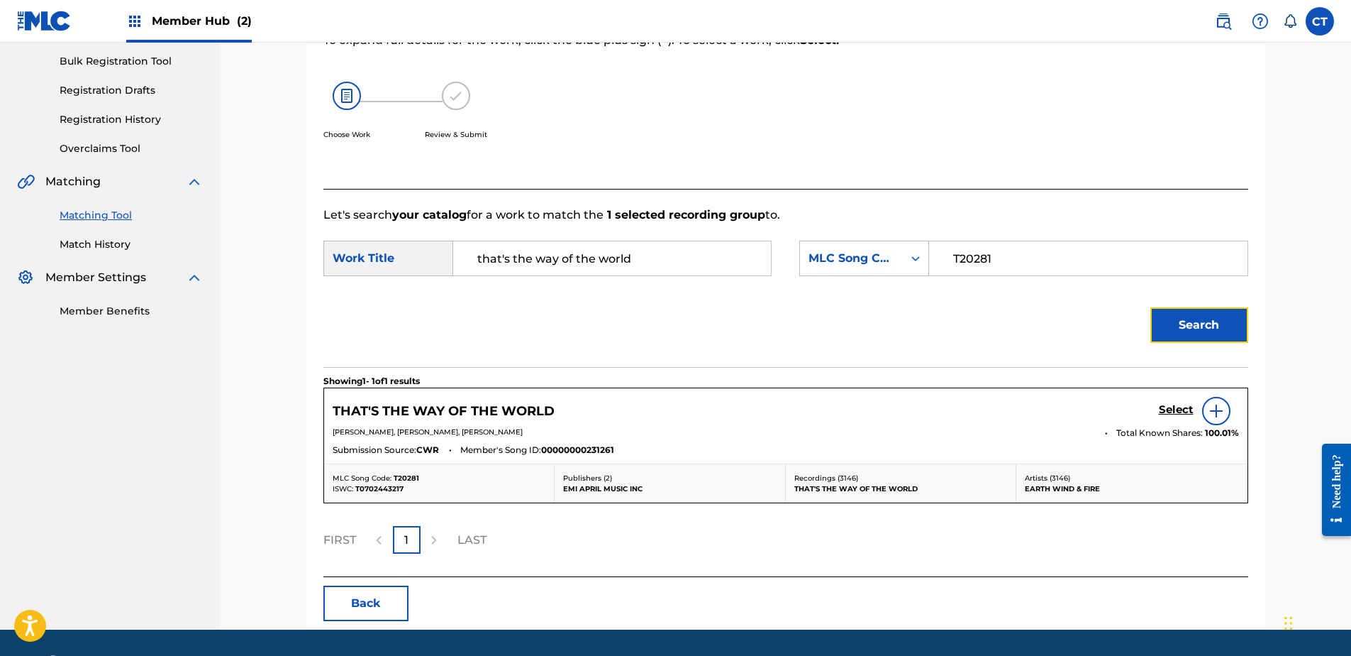
scroll to position [221, 0]
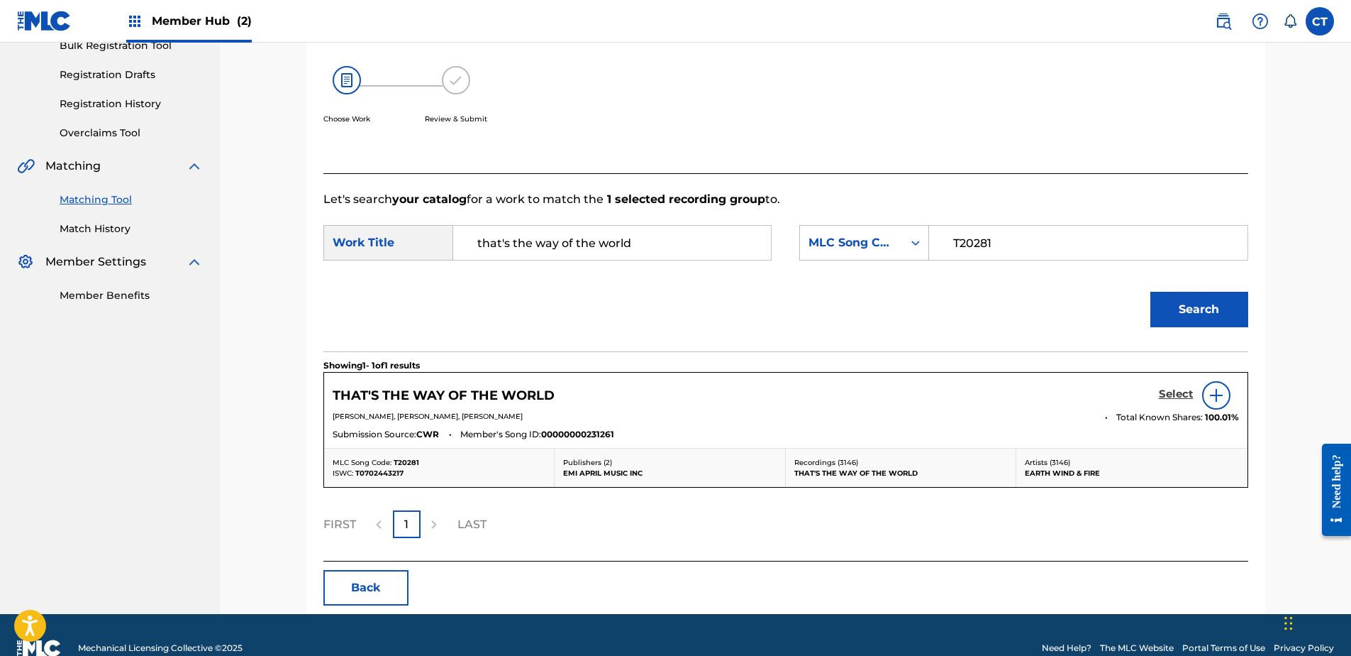
click at [1160, 397] on h5 "Select" at bounding box center [1176, 393] width 35 height 13
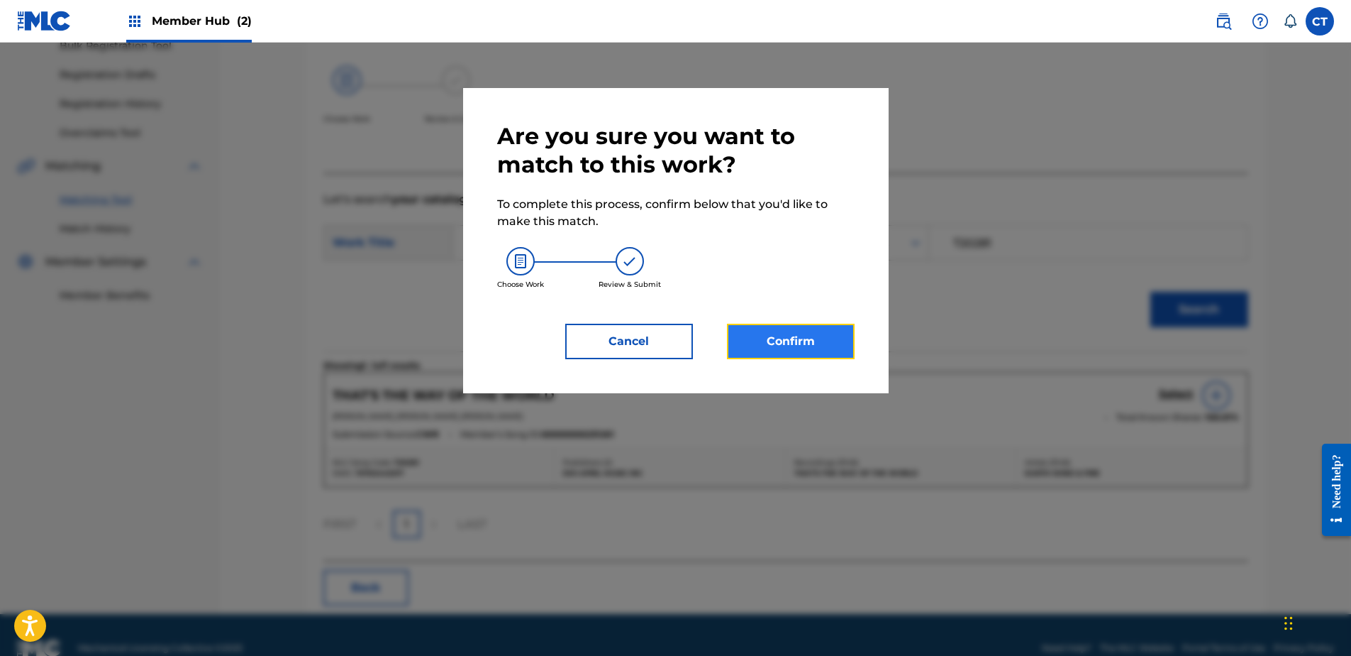
click at [824, 350] on button "Confirm" at bounding box center [791, 341] width 128 height 35
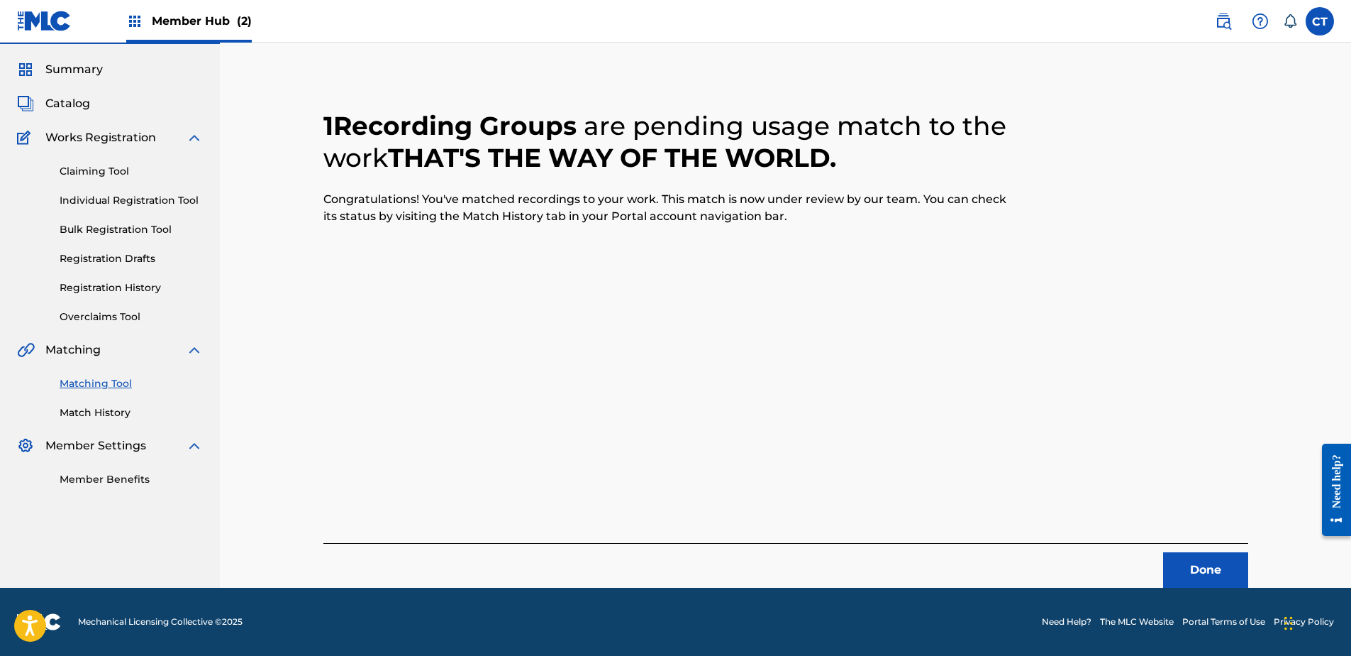
scroll to position [38, 0]
click at [1185, 547] on div "Done" at bounding box center [786, 565] width 925 height 45
click at [1191, 560] on button "Done" at bounding box center [1205, 569] width 85 height 35
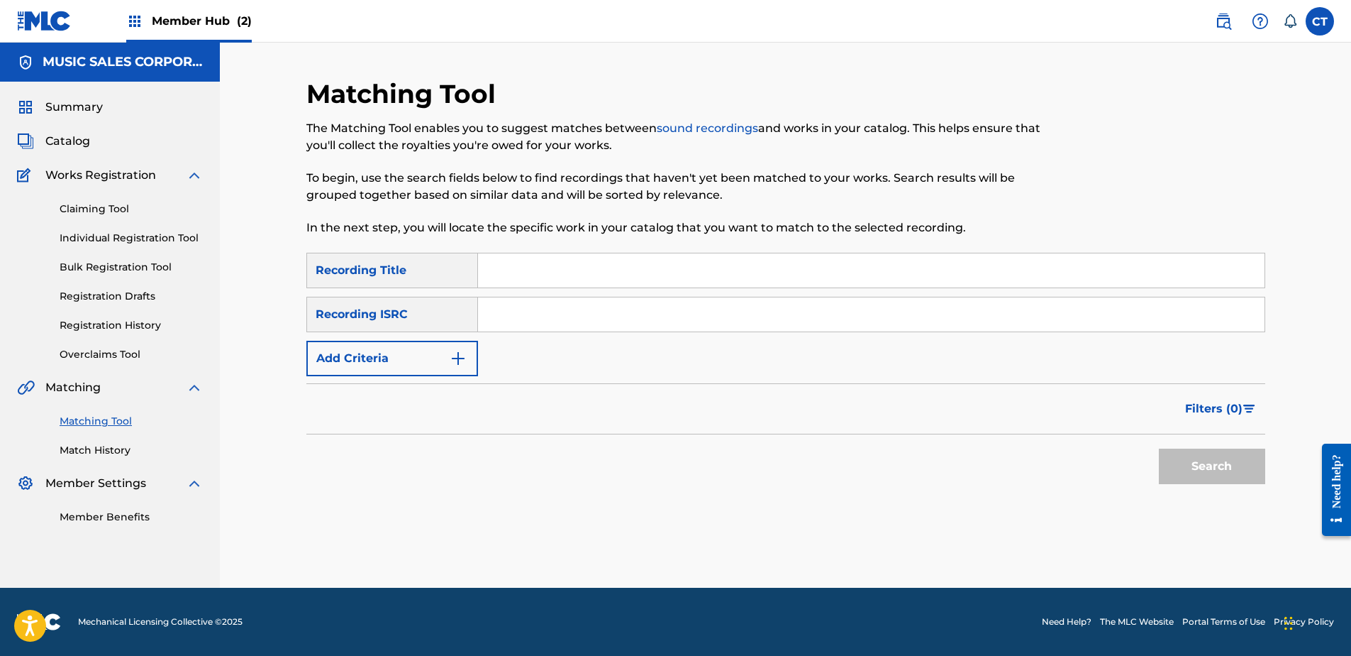
scroll to position [0, 0]
click at [202, 556] on nav "MUSIC SALES CORPORATION Summary Catalog Works Registration Claiming Tool Indivi…" at bounding box center [110, 315] width 220 height 545
click at [592, 325] on input "Search Form" at bounding box center [871, 314] width 787 height 34
paste input "NLD7H1700062"
type input "NLD7H1700062"
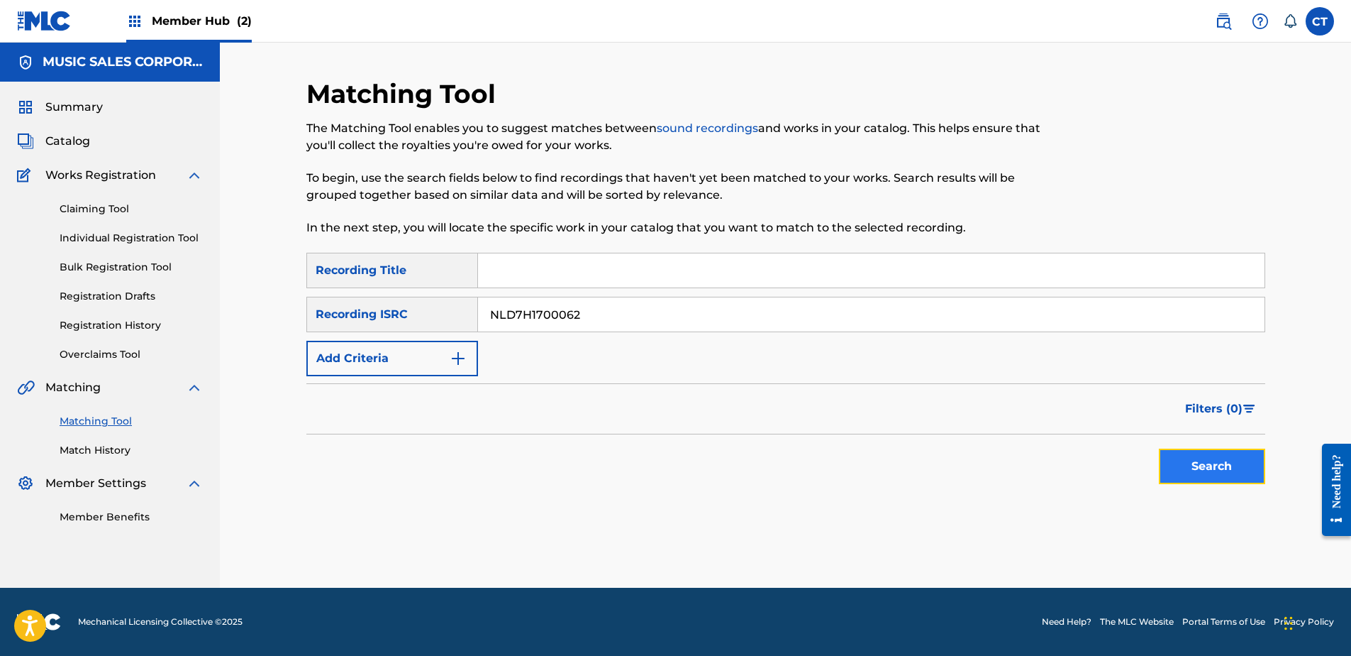
click at [1196, 470] on button "Search" at bounding box center [1212, 465] width 106 height 35
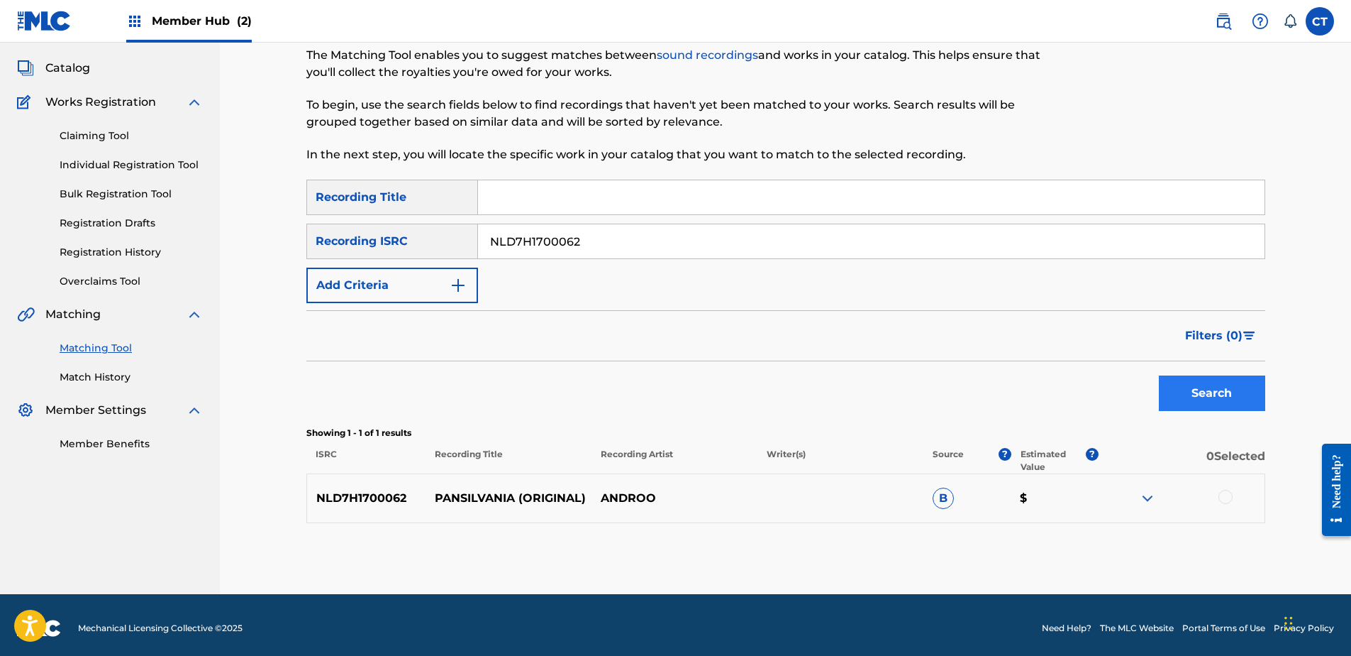
scroll to position [79, 0]
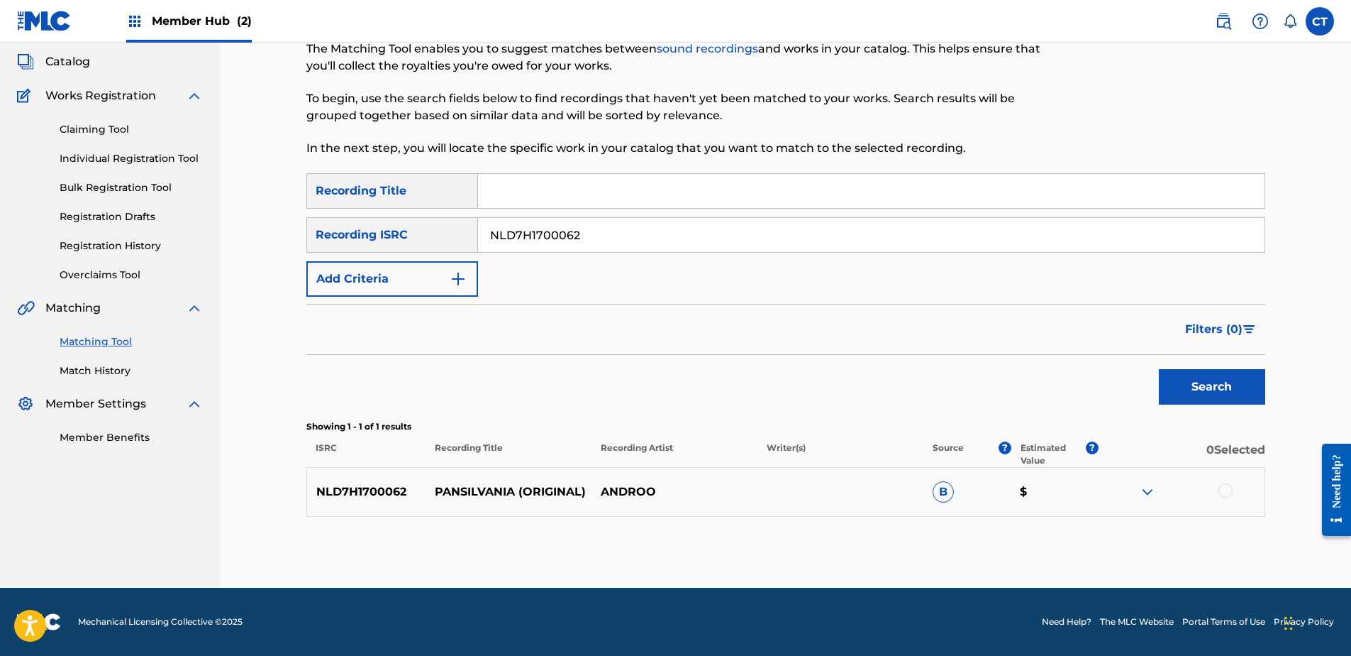
drag, startPoint x: 1220, startPoint y: 490, endPoint x: 1206, endPoint y: 499, distance: 16.3
click at [1220, 490] on div at bounding box center [1226, 490] width 14 height 14
click at [1034, 550] on button "Match 1 Group" at bounding box center [997, 539] width 157 height 35
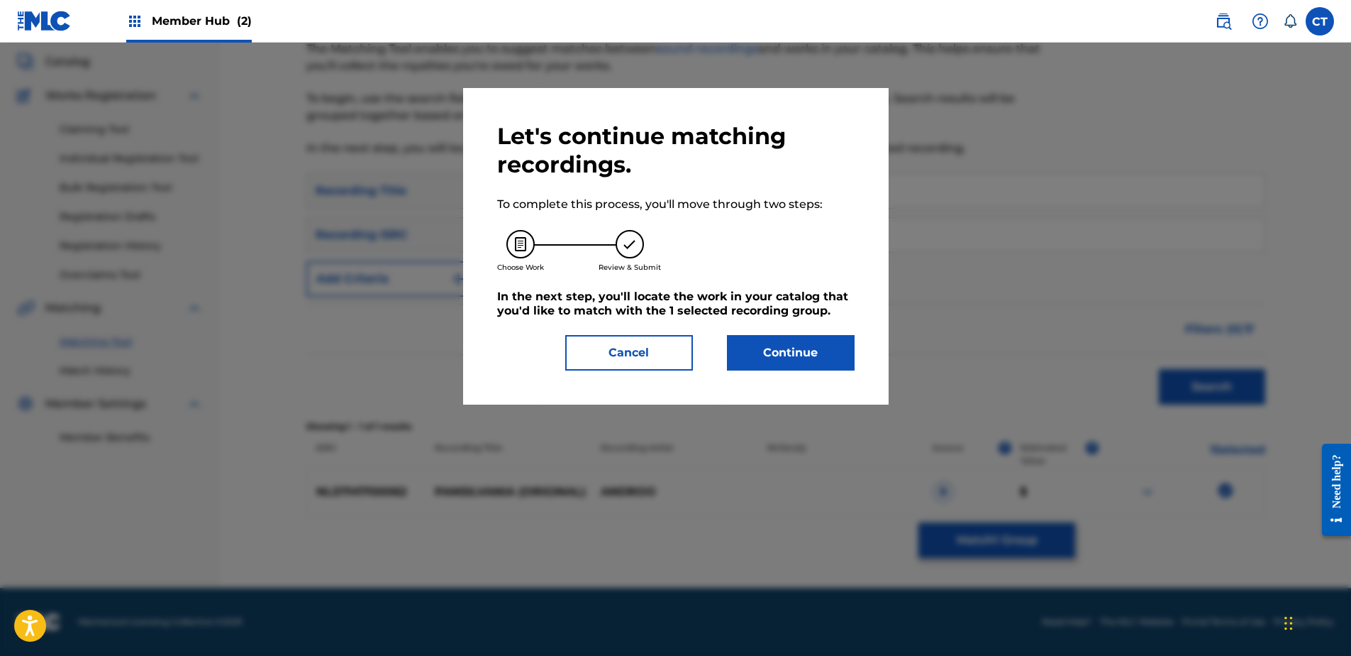
click at [750, 371] on div "Let's continue matching recordings. To complete this process, you'll move throu…" at bounding box center [676, 246] width 426 height 316
click at [761, 355] on button "Continue" at bounding box center [791, 352] width 128 height 35
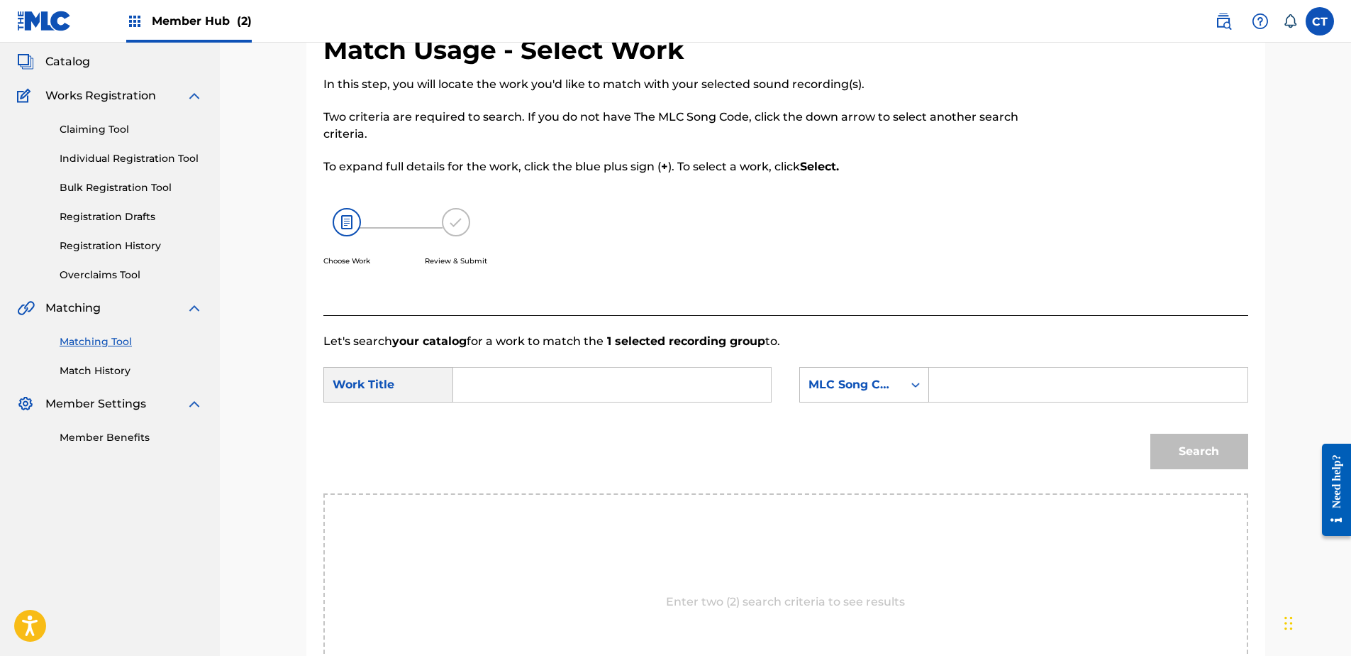
click at [385, 601] on div "Enter two (2) search criteria to see results" at bounding box center [786, 601] width 925 height 217
click at [501, 360] on form "SearchWithCriteriab89ce325-41ae-48a7-9152-f6a9c64dbe28 Work Title SearchWithCri…" at bounding box center [786, 421] width 925 height 143
click at [499, 380] on input "Search Form" at bounding box center [612, 384] width 294 height 34
paste input "CALL ME"
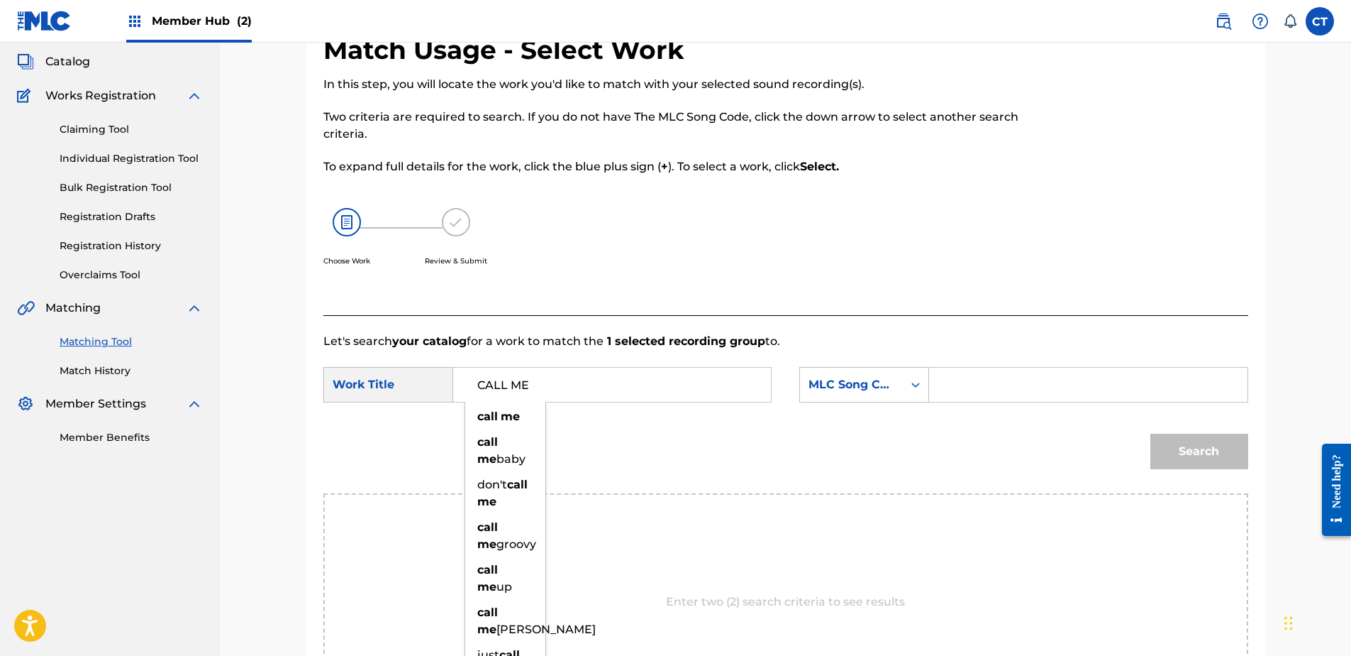
type input "CALL ME"
click at [996, 386] on input "Search Form" at bounding box center [1088, 384] width 294 height 34
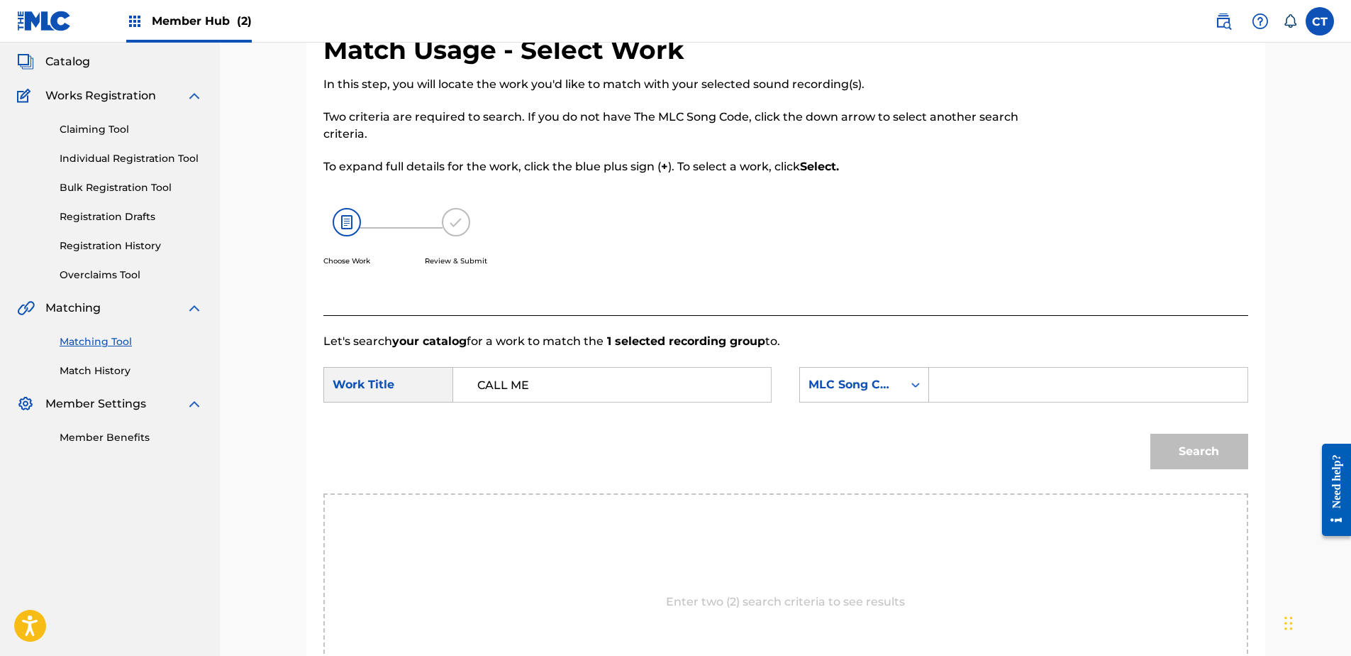
paste input "CA8OYF"
type input "CA8OYF"
click at [1177, 453] on button "Search" at bounding box center [1200, 450] width 98 height 35
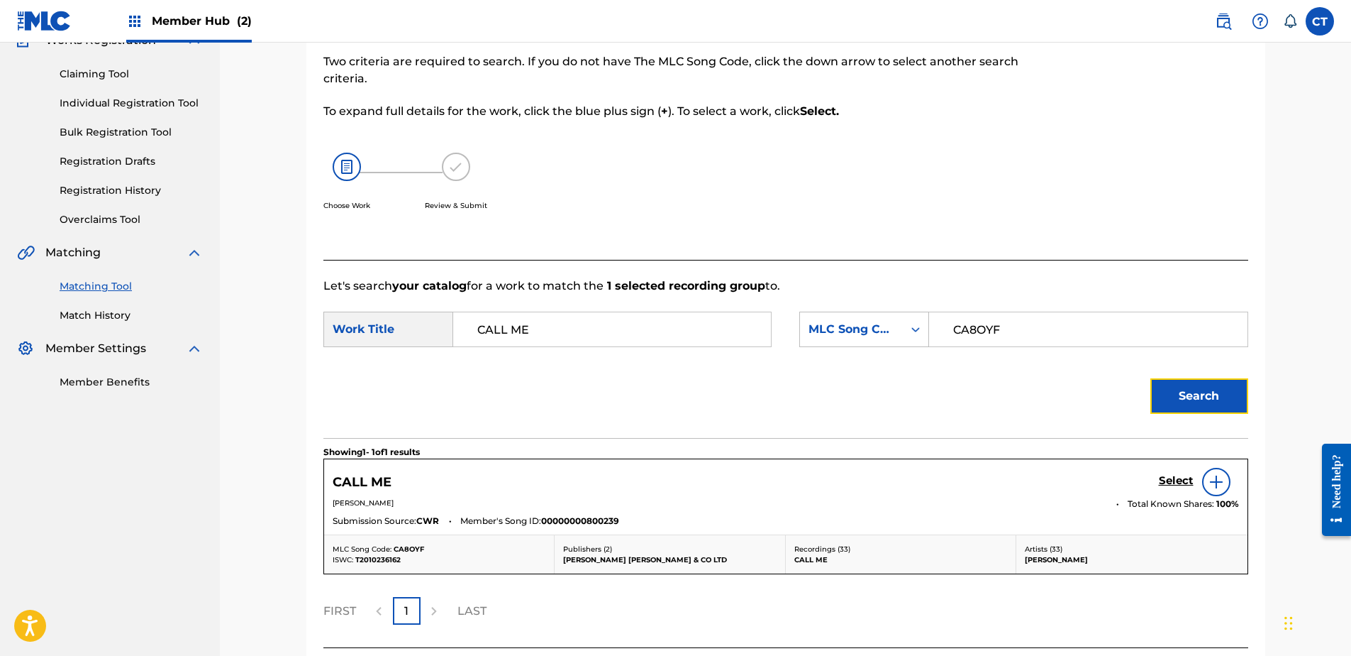
scroll to position [150, 0]
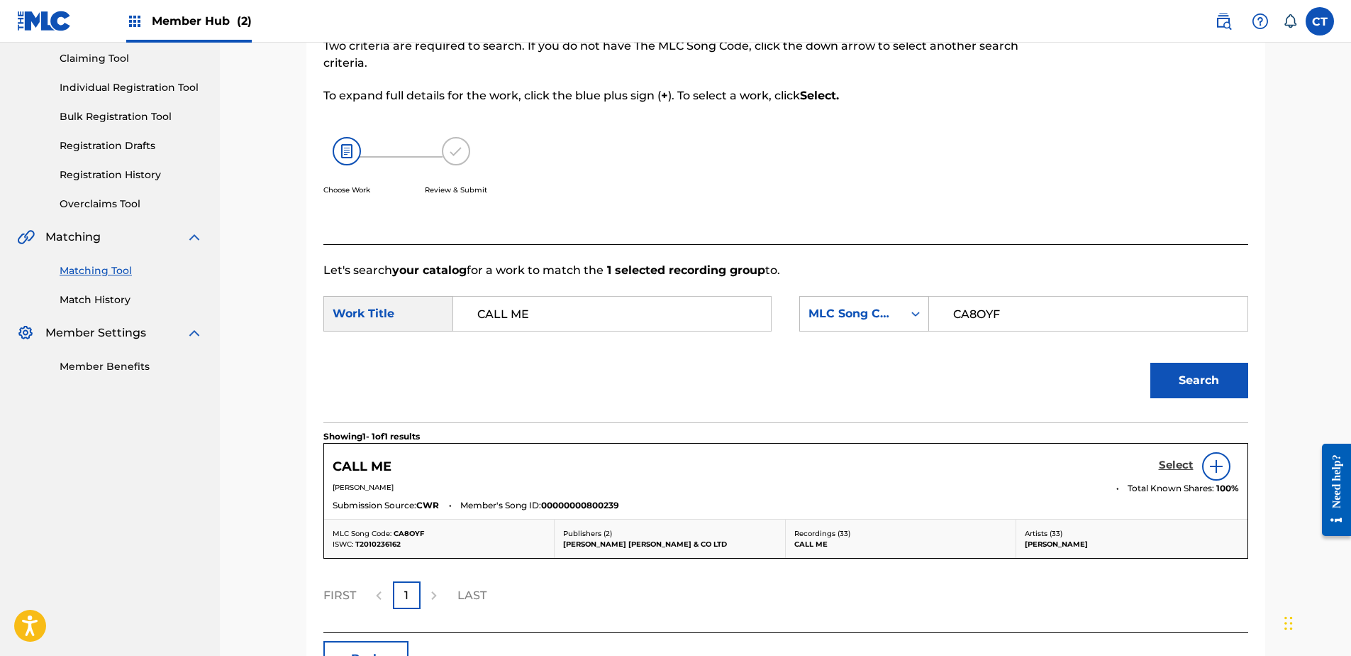
click at [1178, 461] on h5 "Select" at bounding box center [1176, 464] width 35 height 13
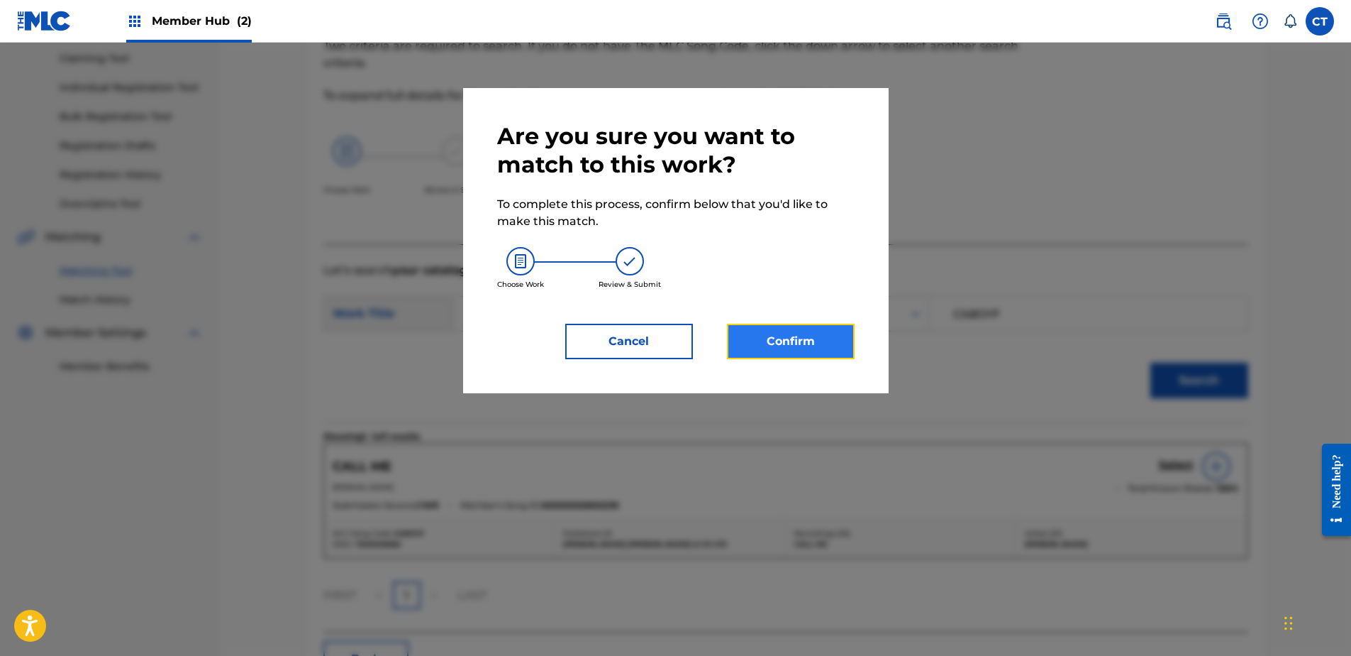
click at [797, 343] on button "Confirm" at bounding box center [791, 341] width 128 height 35
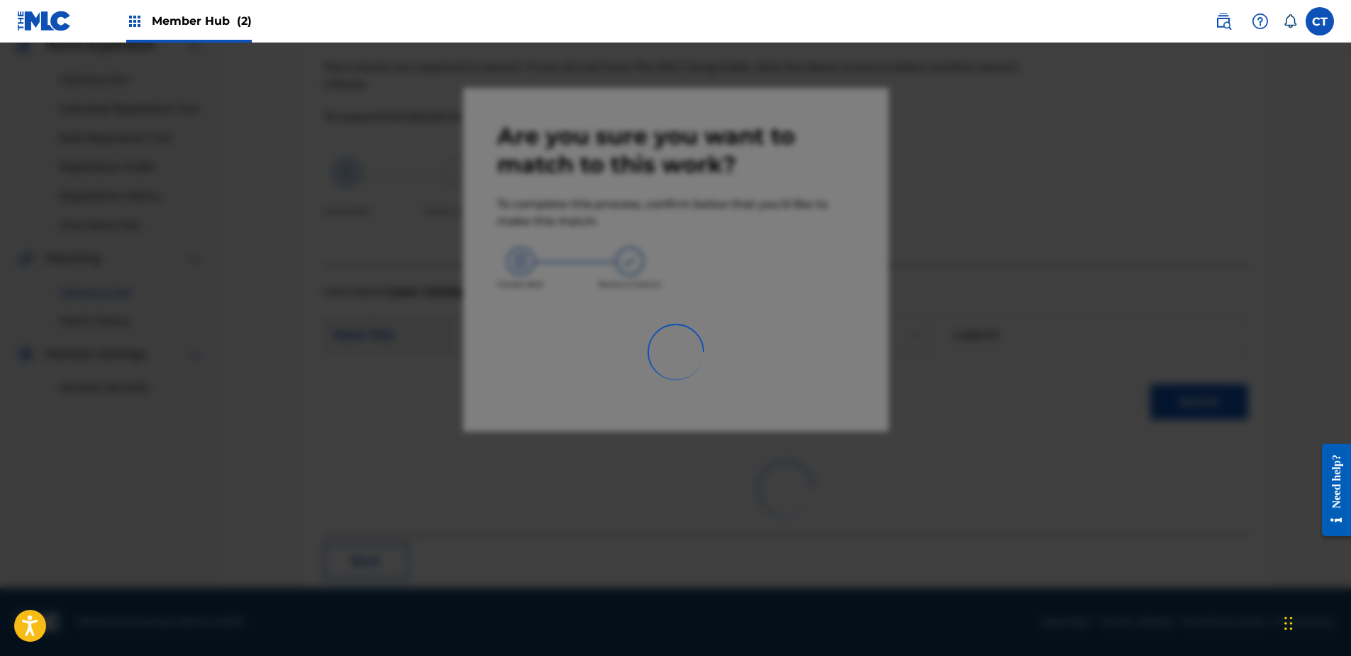
scroll to position [38, 0]
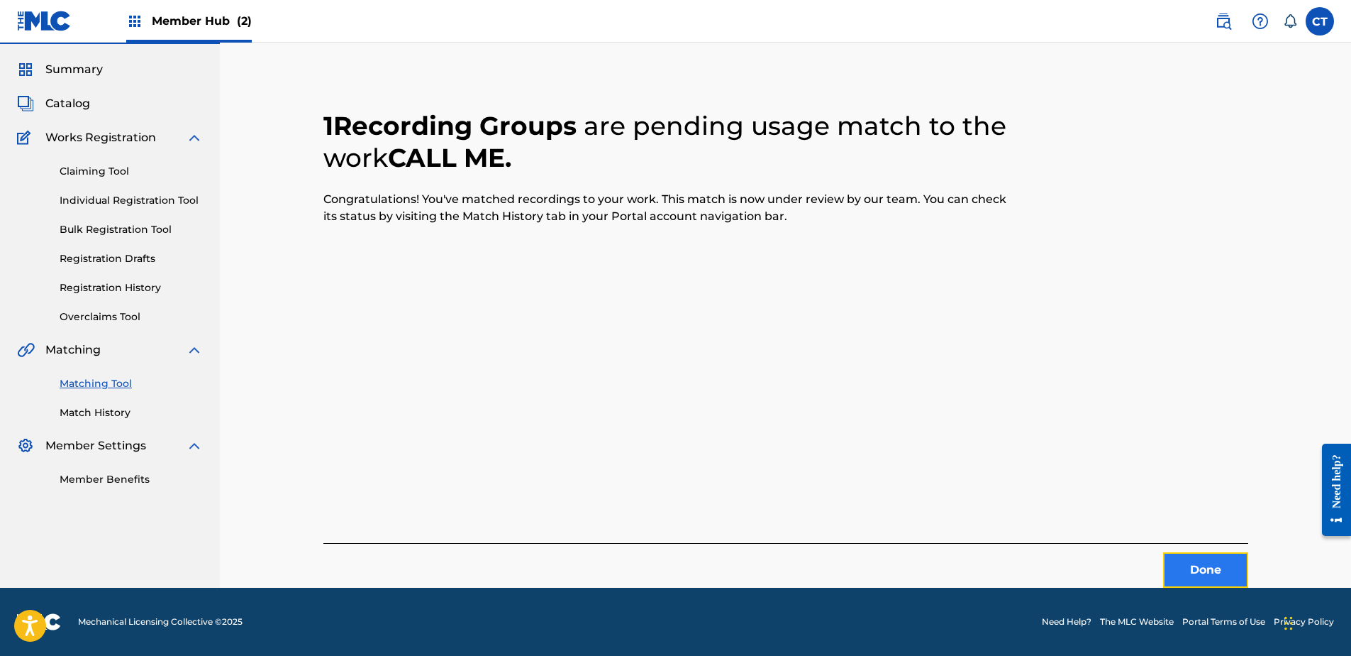
click at [1173, 569] on button "Done" at bounding box center [1205, 569] width 85 height 35
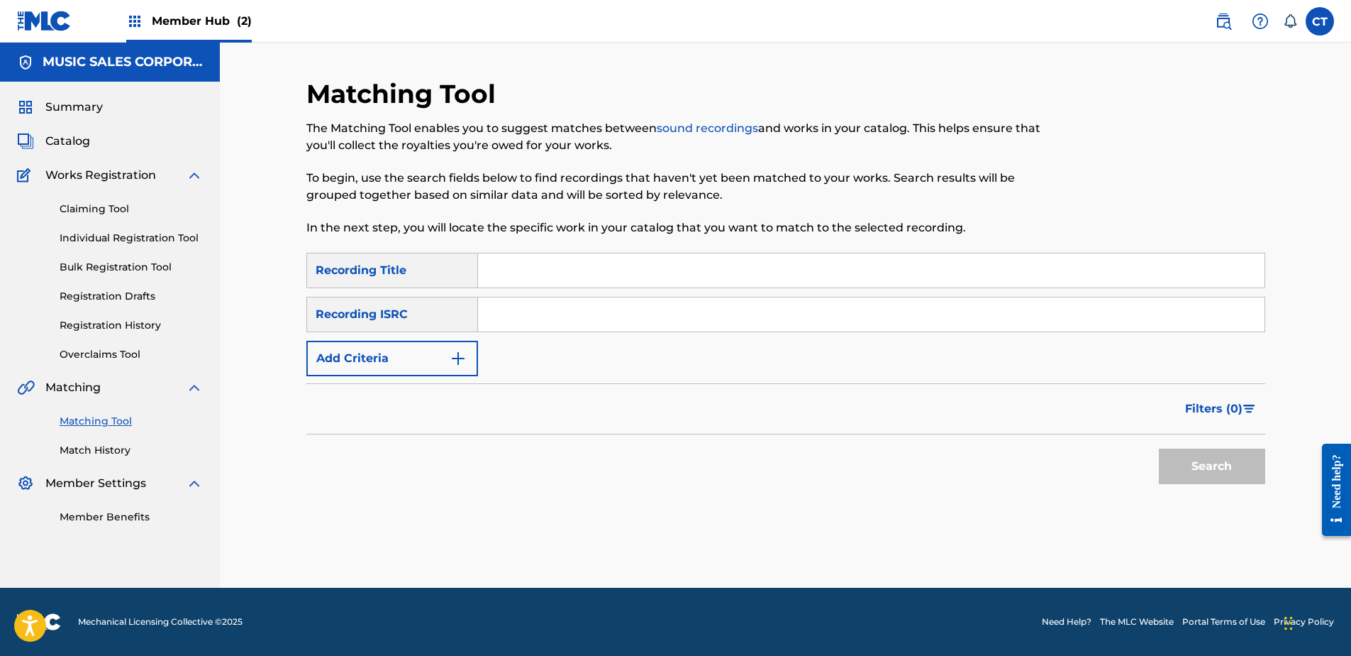
scroll to position [0, 0]
click at [678, 633] on footer "Mechanical Licensing Collective © 2025 Need Help? The MLC Website Portal Terms …" at bounding box center [675, 621] width 1351 height 68
click at [555, 331] on input "Search Form" at bounding box center [871, 314] width 787 height 34
paste input "CA5KR0003102"
type input "CA5KR0003102"
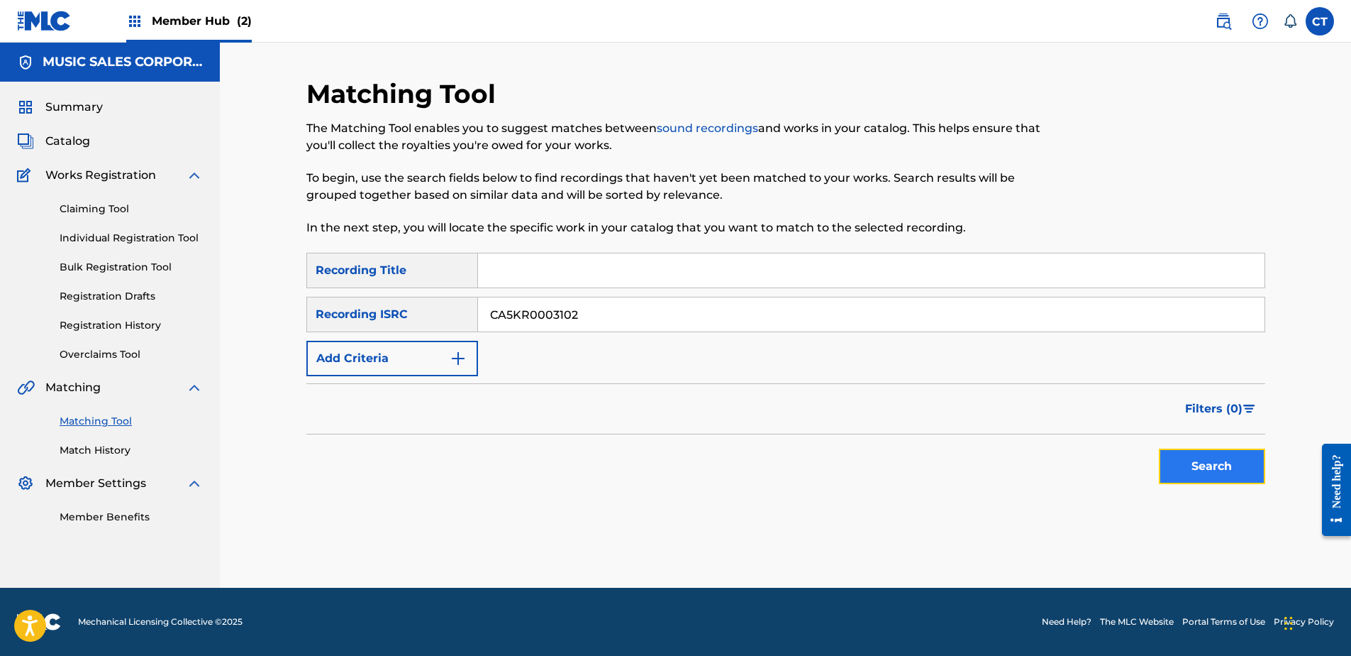
click at [1207, 477] on button "Search" at bounding box center [1212, 465] width 106 height 35
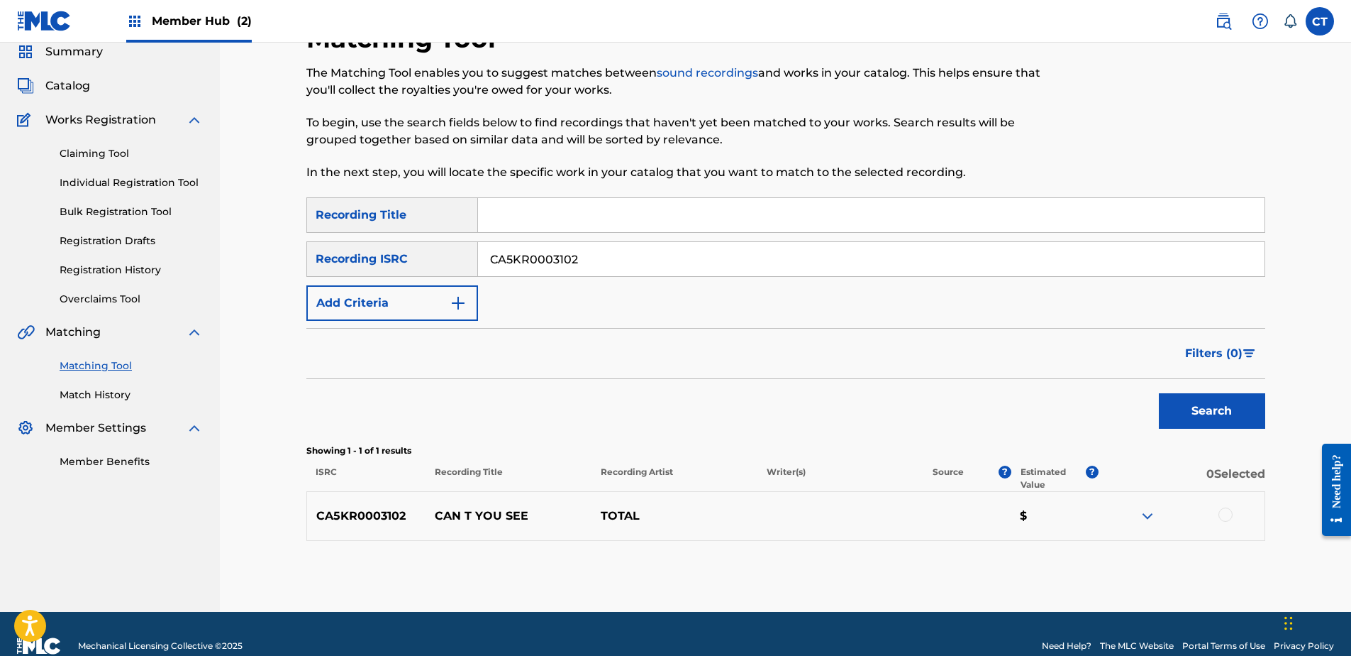
scroll to position [79, 0]
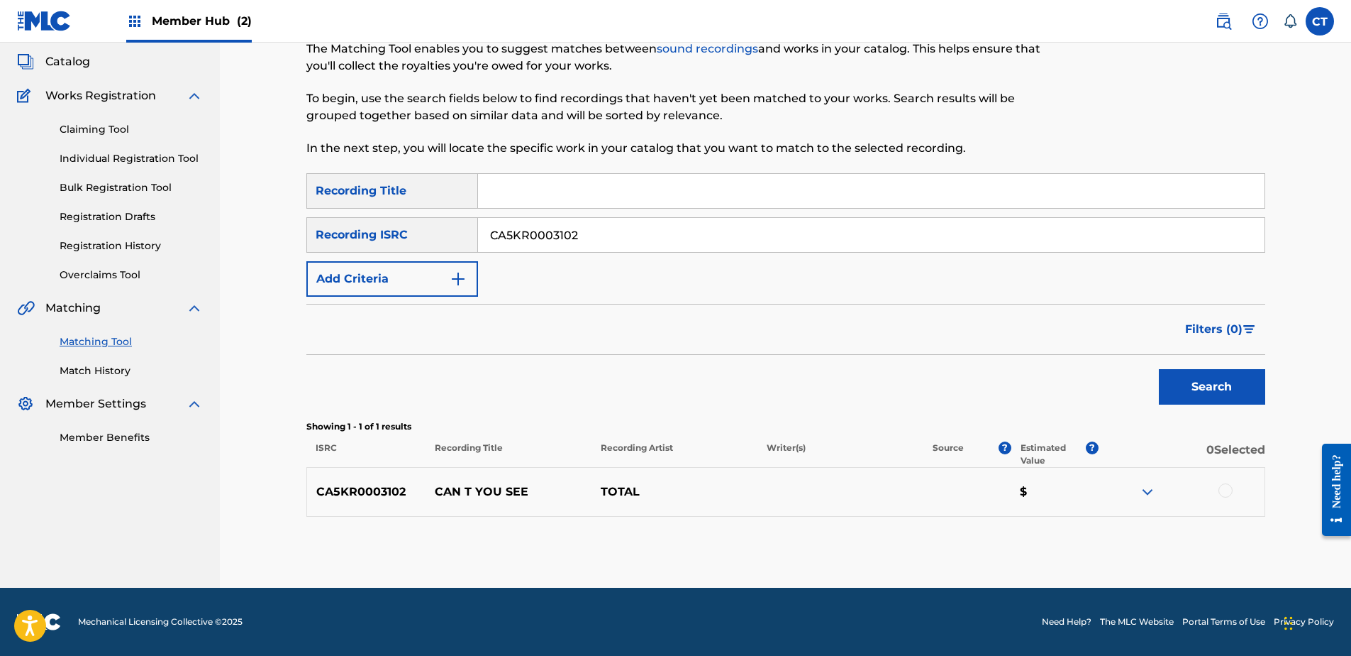
click at [1226, 490] on div at bounding box center [1226, 490] width 14 height 14
click at [973, 518] on div "Matching Tool The Matching Tool enables you to suggest matches between sound re…" at bounding box center [785, 293] width 959 height 589
click at [971, 529] on button "Match 1 Group" at bounding box center [997, 539] width 157 height 35
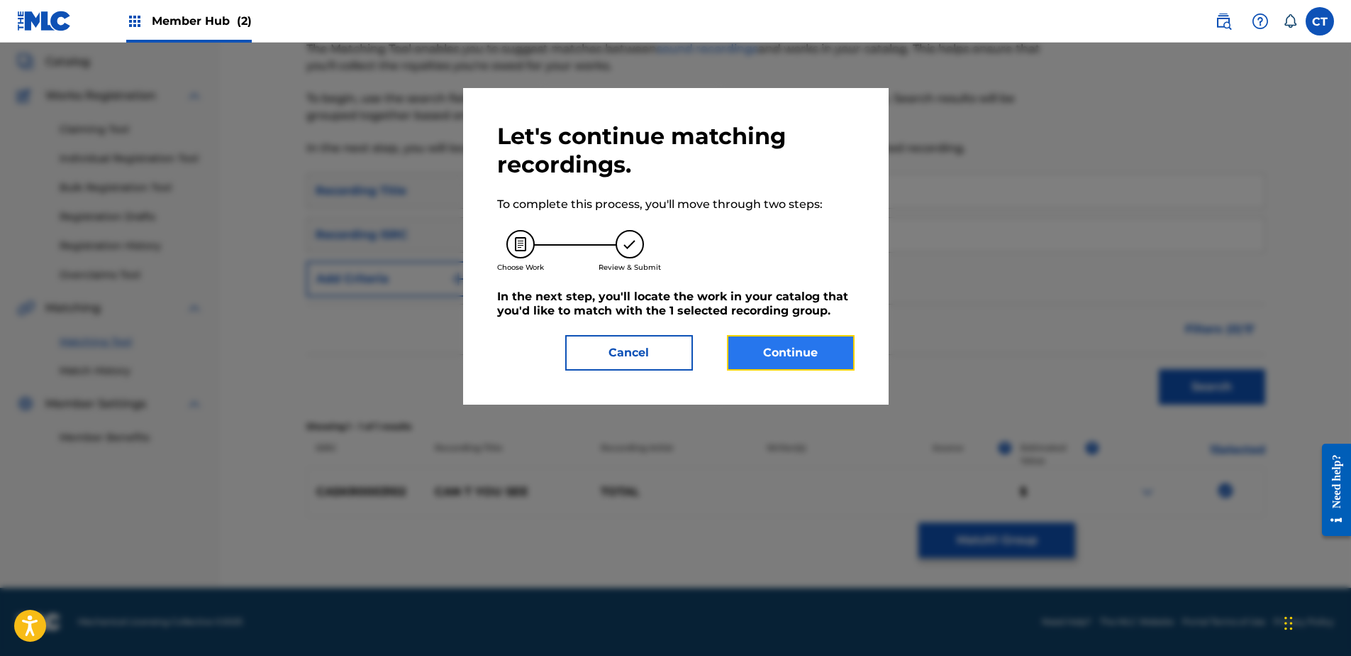
click at [778, 358] on button "Continue" at bounding box center [791, 352] width 128 height 35
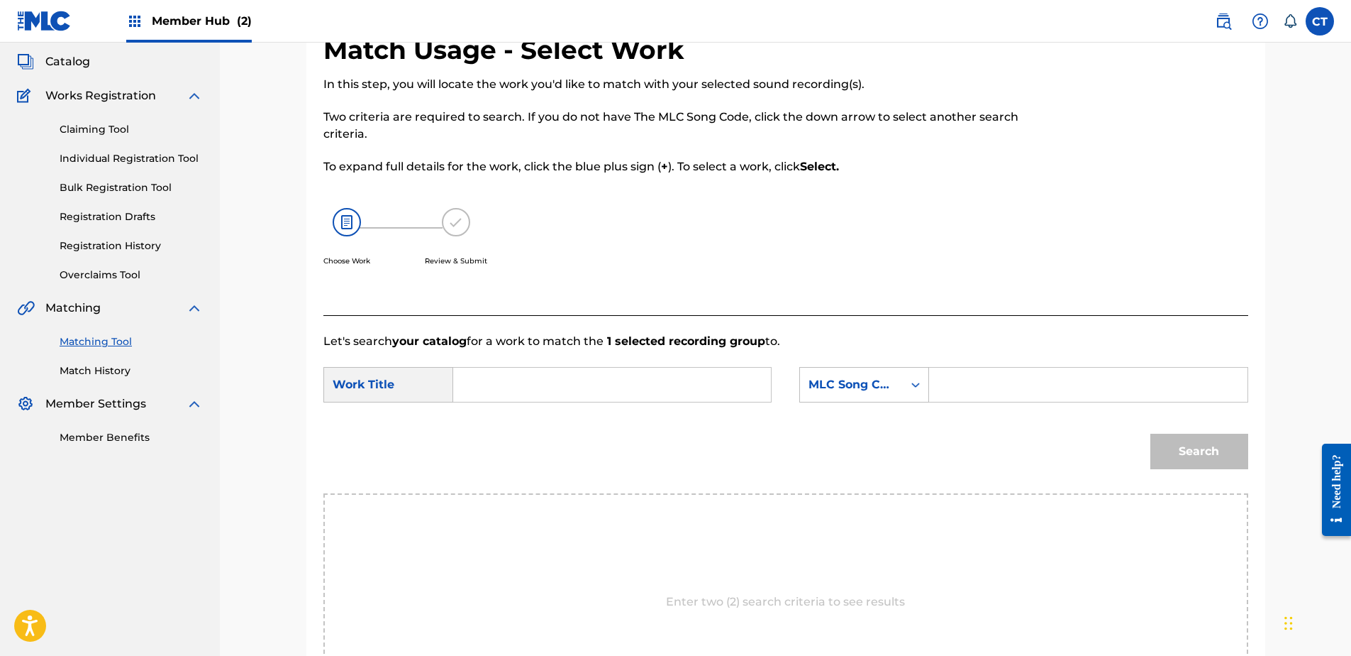
click at [538, 605] on div "Enter two (2) search criteria to see results" at bounding box center [786, 601] width 925 height 217
click at [481, 380] on input "Search Form" at bounding box center [612, 384] width 294 height 34
paste input "CAN'T YOU SEE"
type input "CAN'T YOU SEE"
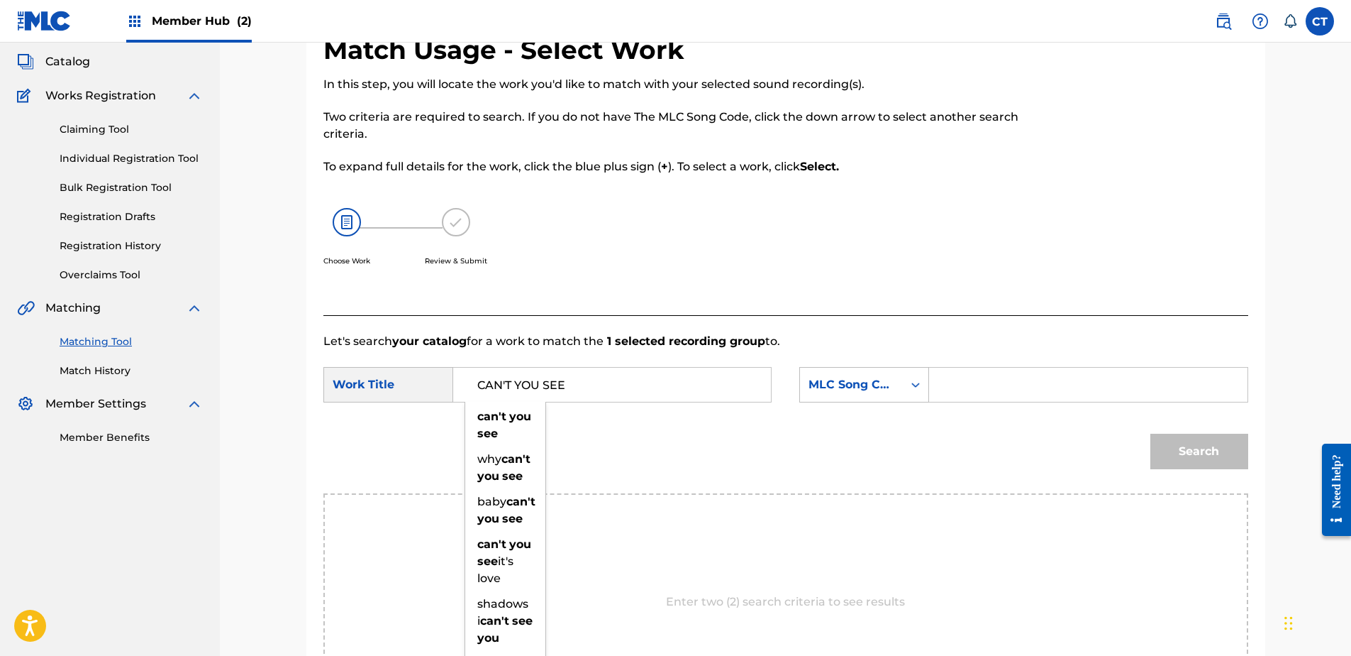
click at [1082, 383] on input "Search Form" at bounding box center [1088, 384] width 294 height 34
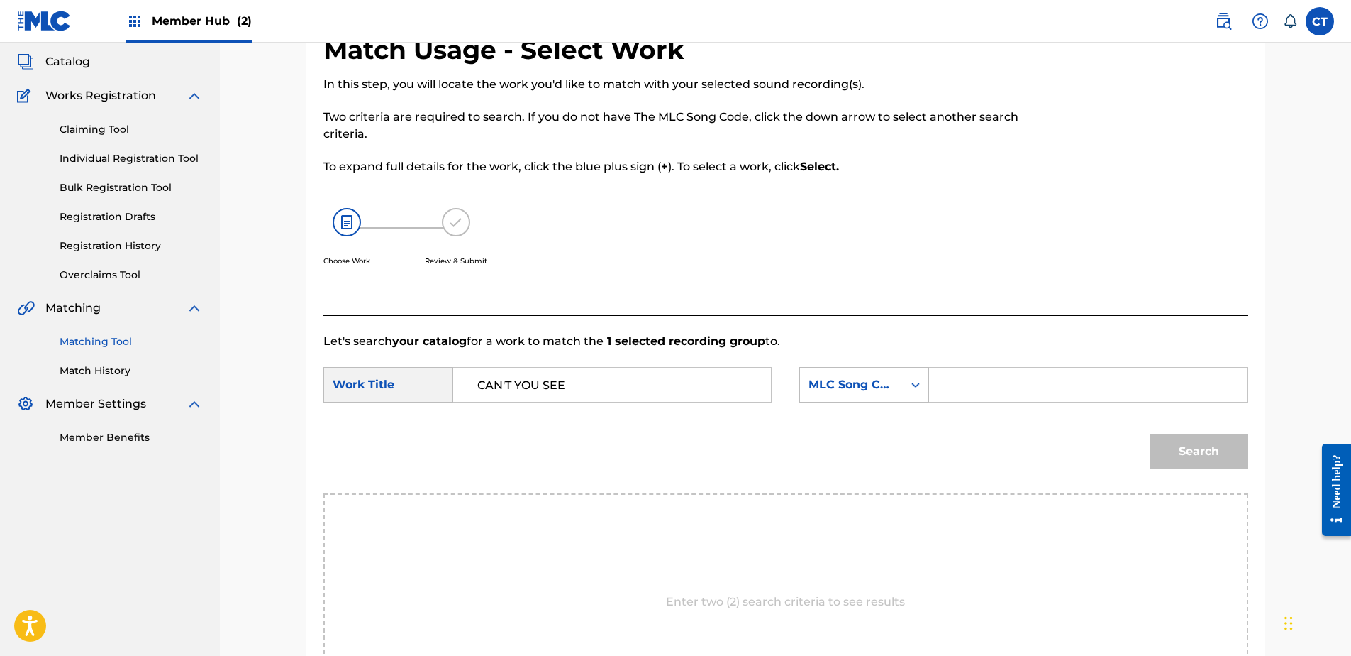
paste input "C10289"
type input "C10289"
click at [1178, 456] on button "Search" at bounding box center [1200, 450] width 98 height 35
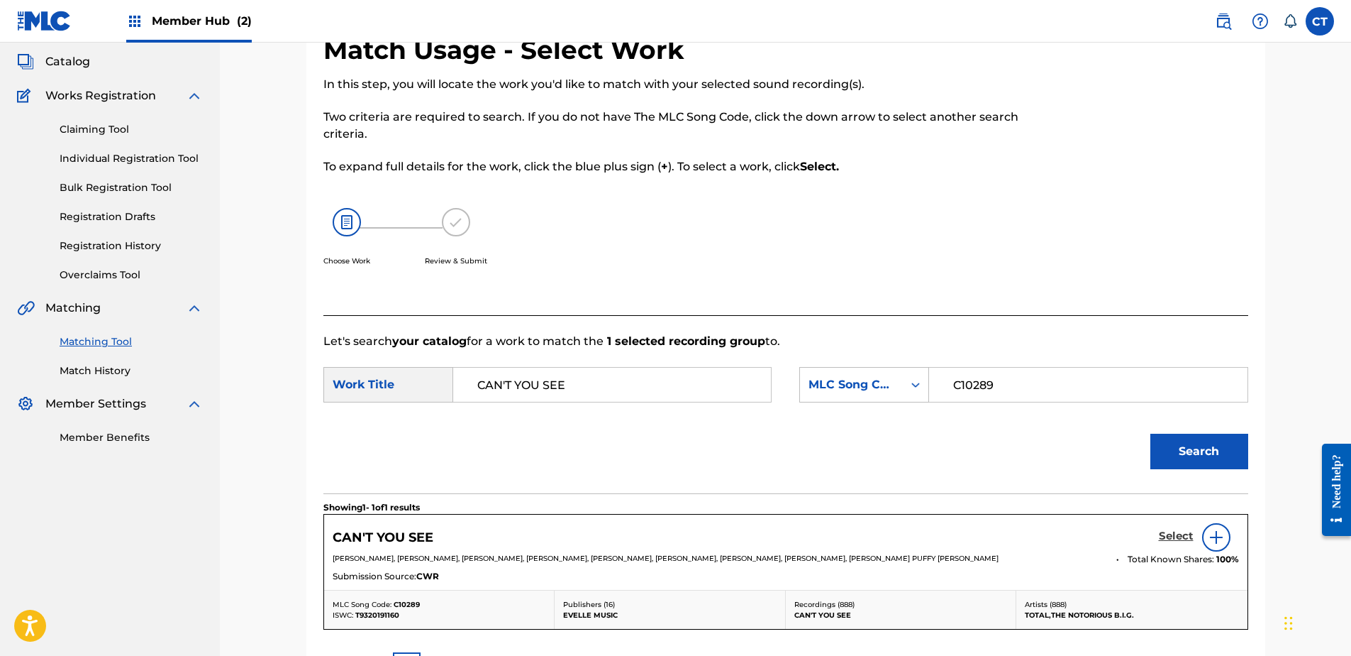
click at [1171, 538] on h5 "Select" at bounding box center [1176, 535] width 35 height 13
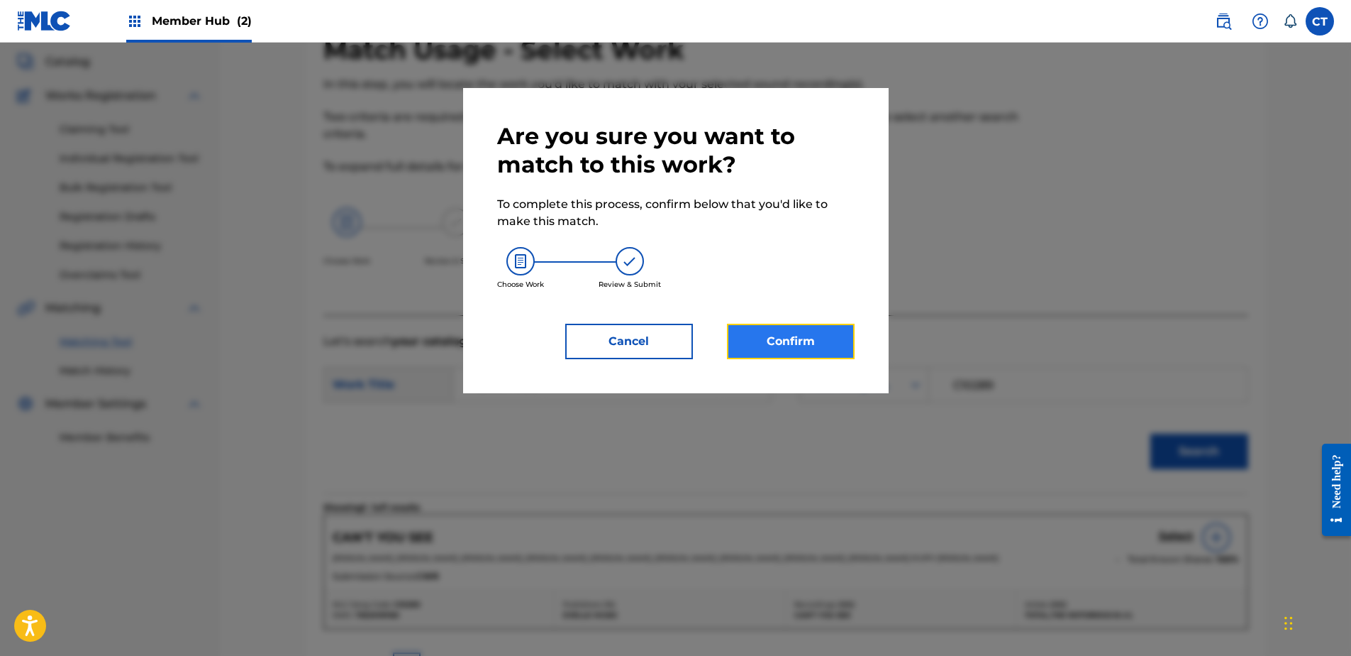
click at [791, 334] on button "Confirm" at bounding box center [791, 341] width 128 height 35
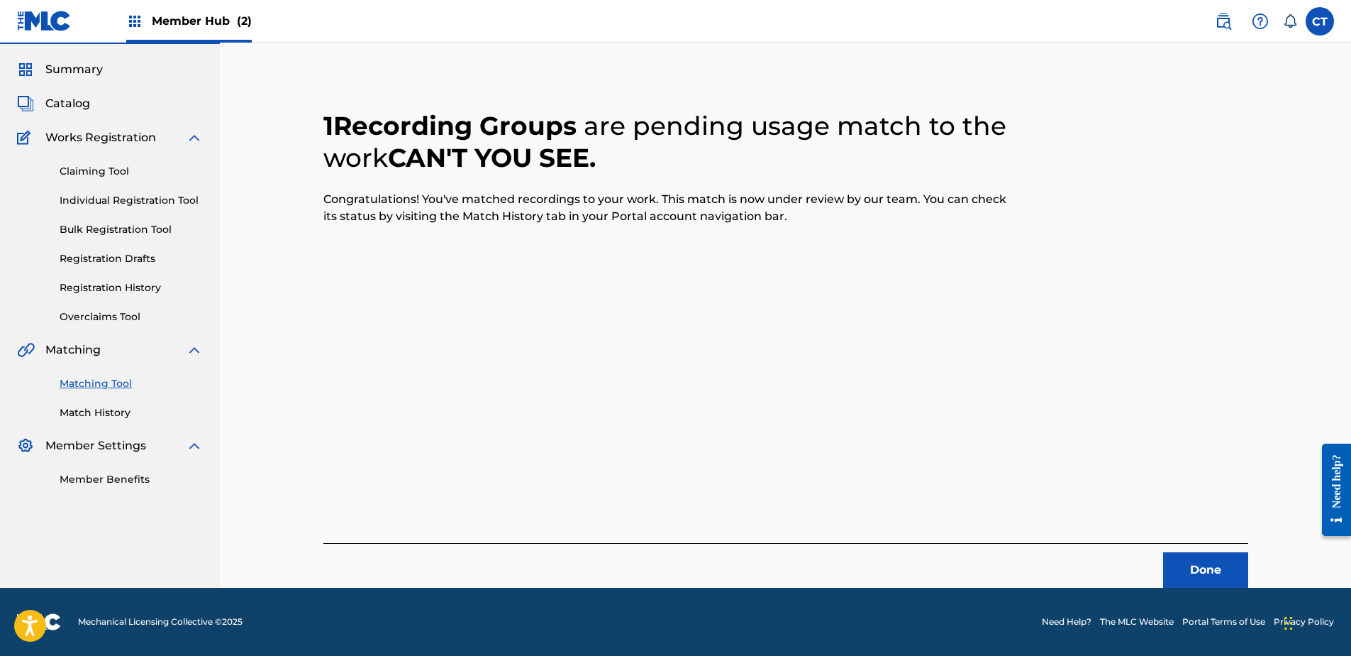
scroll to position [38, 0]
click at [1212, 555] on button "Done" at bounding box center [1205, 569] width 85 height 35
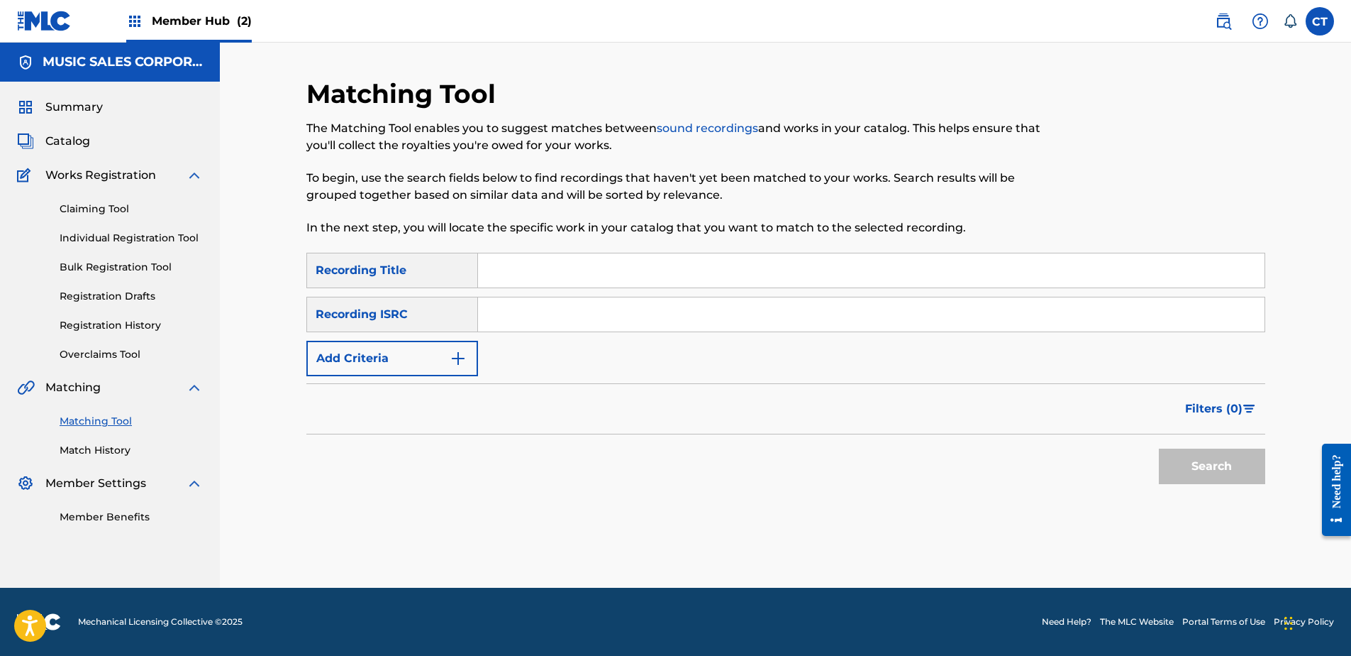
click at [580, 300] on input "Search Form" at bounding box center [871, 314] width 787 height 34
paste input "USSM19907865"
type input "USSM19907865"
click at [1227, 470] on button "Search" at bounding box center [1212, 465] width 106 height 35
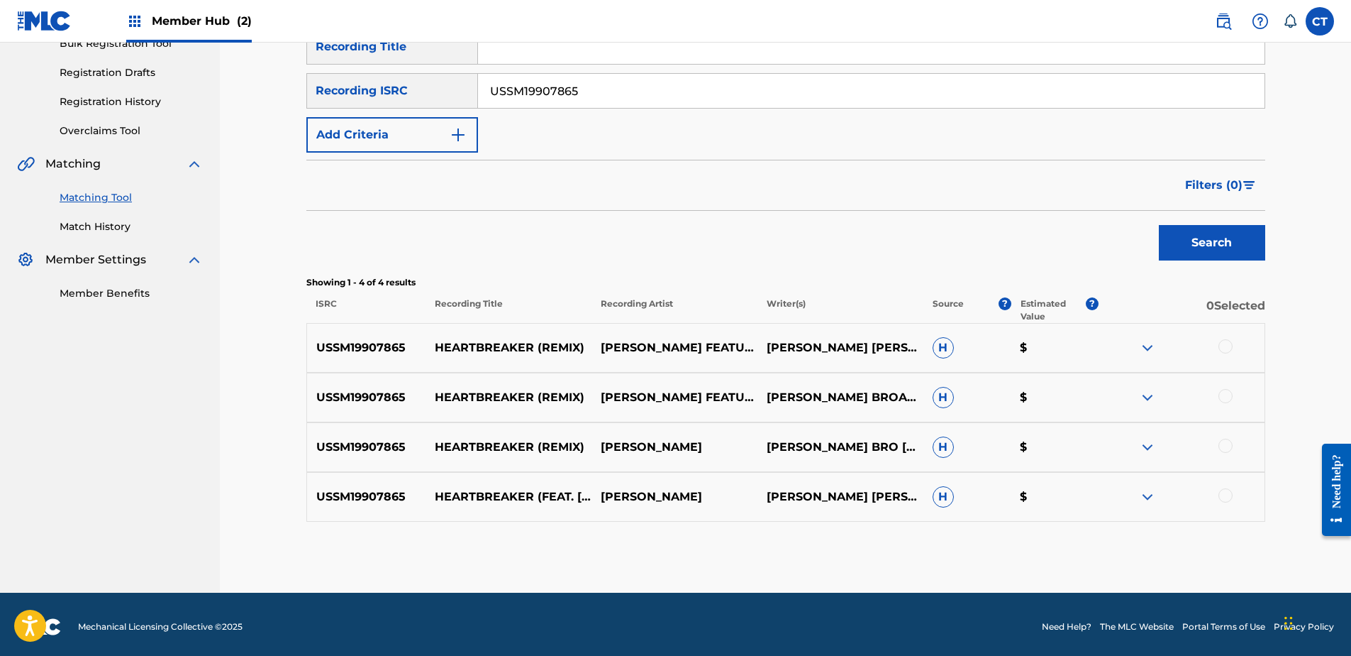
scroll to position [228, 0]
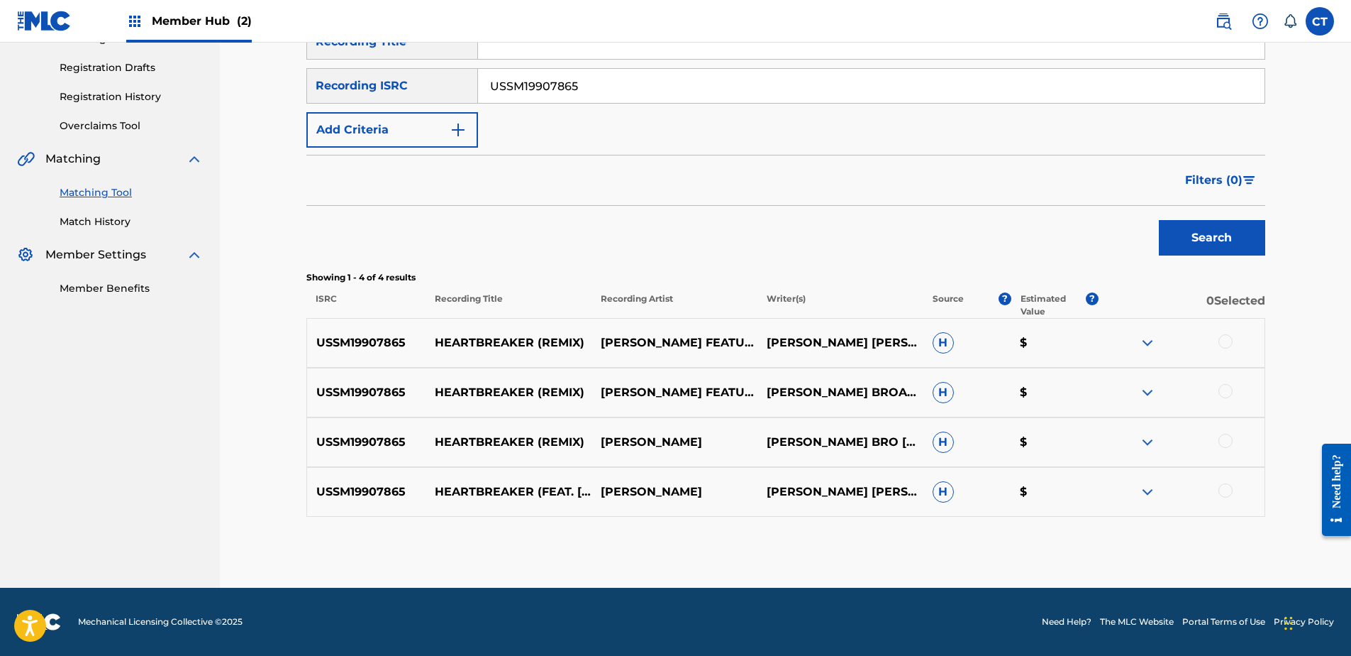
click at [1225, 339] on div at bounding box center [1226, 341] width 14 height 14
click at [1227, 387] on div at bounding box center [1226, 391] width 14 height 14
click at [1224, 441] on div at bounding box center [1226, 440] width 14 height 14
click at [1223, 491] on div at bounding box center [1226, 490] width 14 height 14
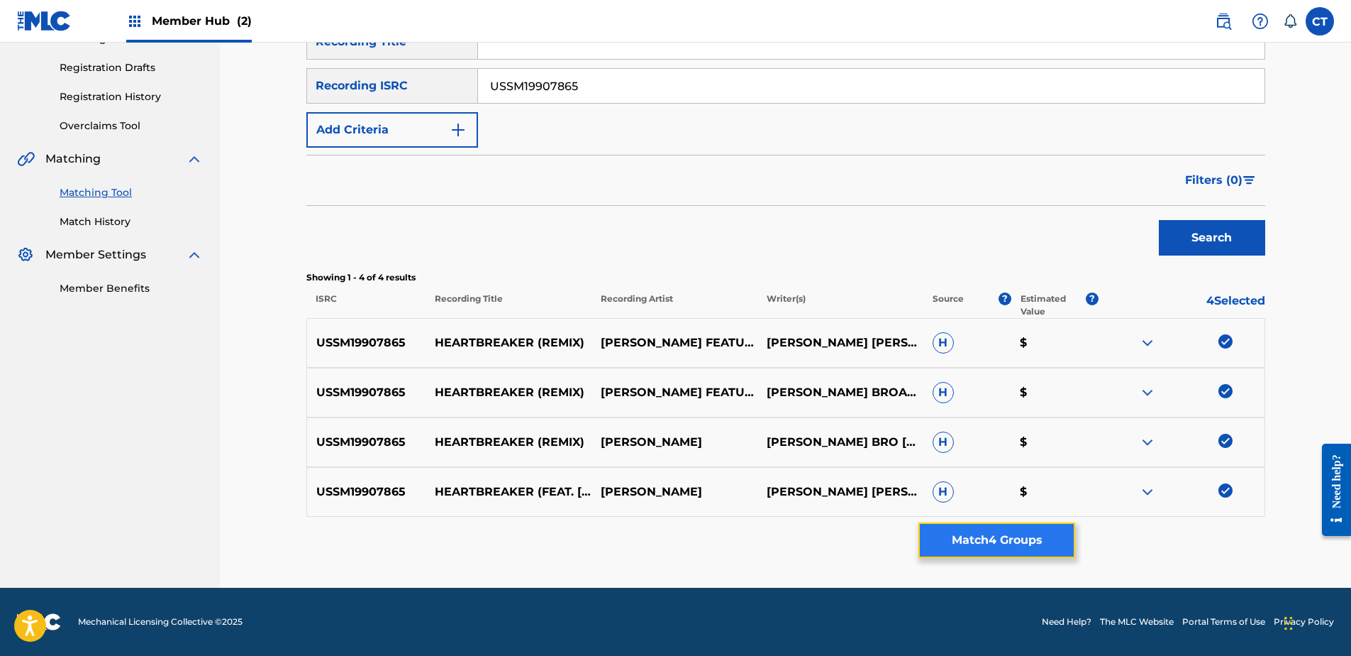
click at [1056, 522] on button "Match 4 Groups" at bounding box center [997, 539] width 157 height 35
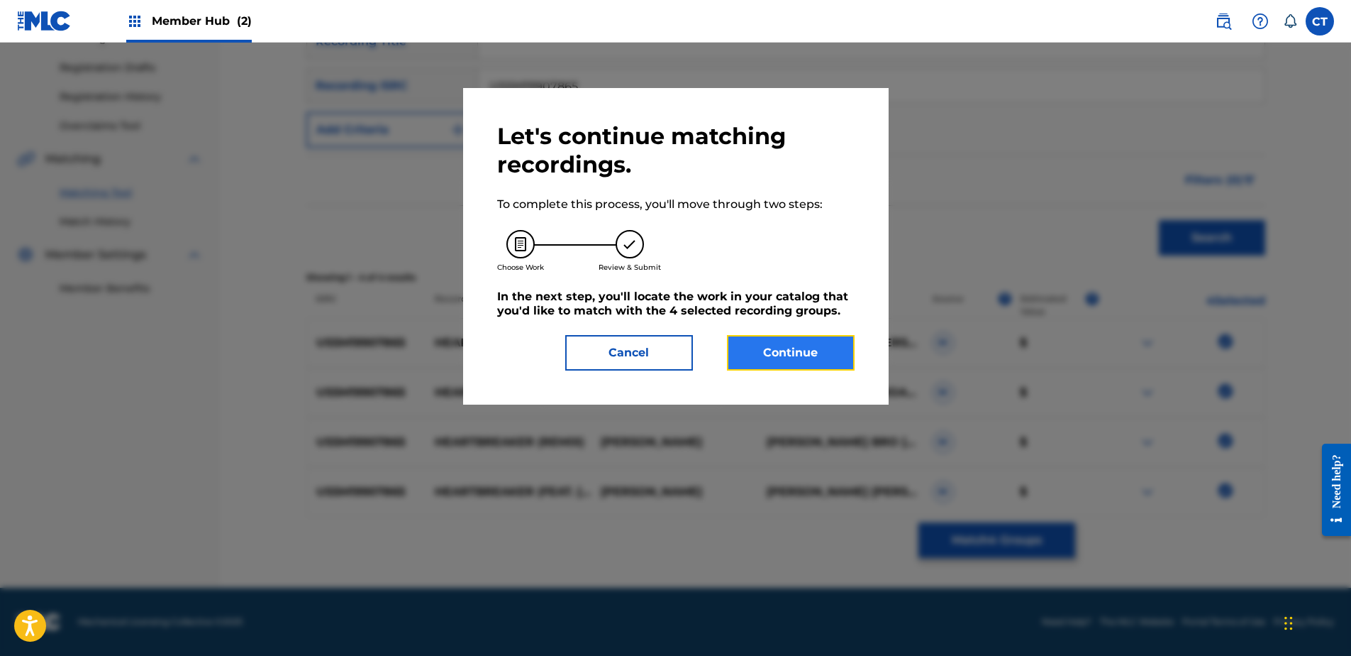
click at [781, 348] on button "Continue" at bounding box center [791, 352] width 128 height 35
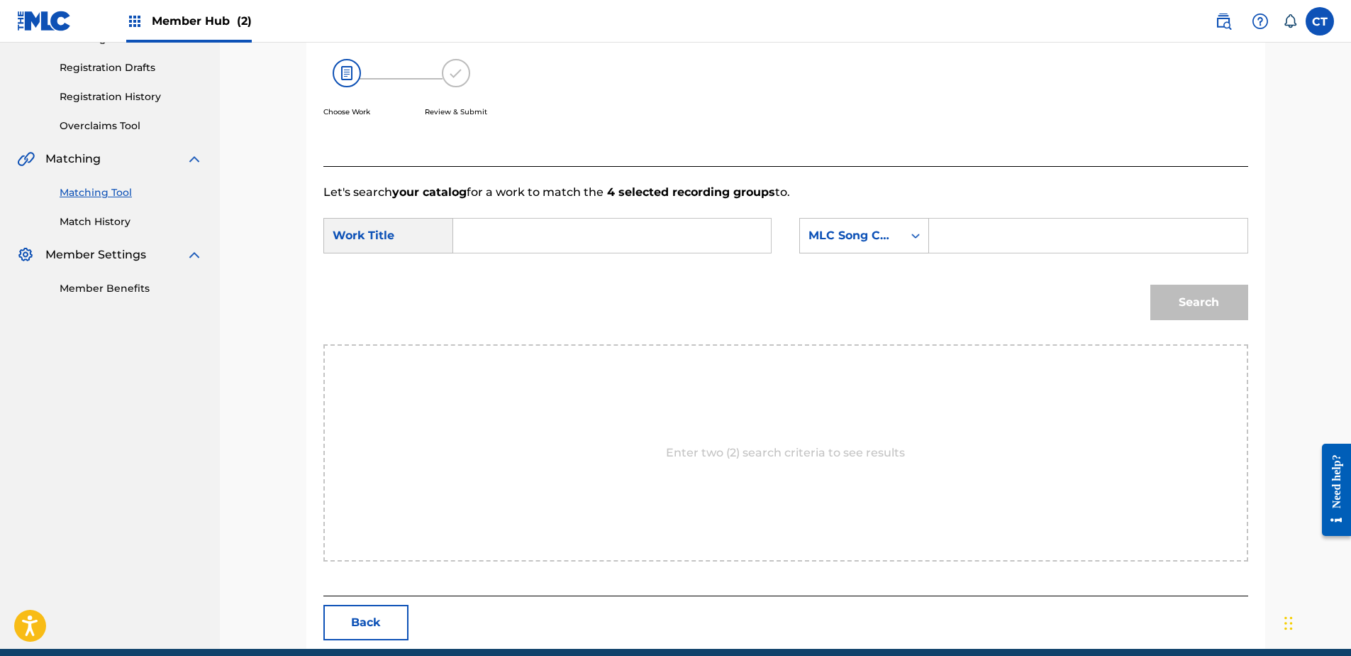
drag, startPoint x: 145, startPoint y: 463, endPoint x: 153, endPoint y: 463, distance: 7.1
click at [145, 463] on nav "MUSIC SALES CORPORATION Summary Catalog Works Registration Claiming Tool Indivi…" at bounding box center [110, 231] width 220 height 834
click at [550, 242] on input "Search Form" at bounding box center [612, 236] width 294 height 34
paste input "HEARTBREAKER (REMIX)","HEARTBREAKER"
click at [129, 497] on nav "MUSIC SALES CORPORATION Summary Catalog Works Registration Claiming Tool Indivi…" at bounding box center [110, 231] width 220 height 834
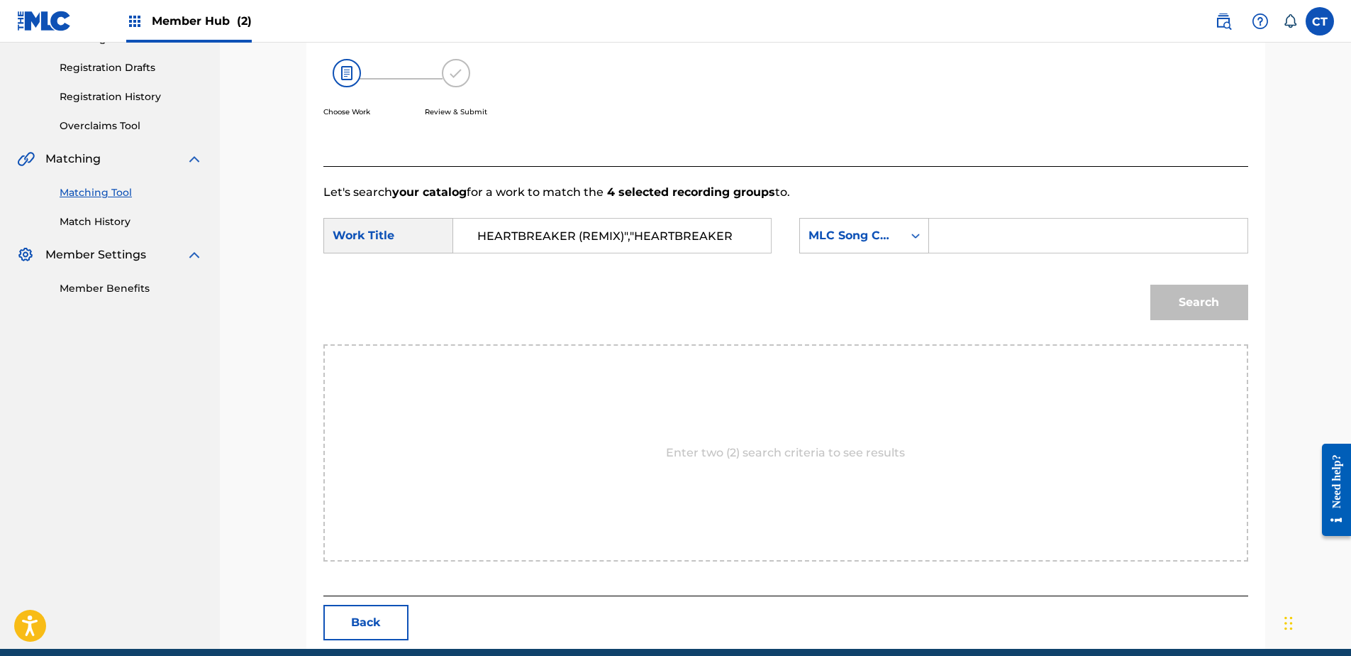
click at [536, 232] on input "HEARTBREAKER (REMIX)","HEARTBREAKER" at bounding box center [612, 236] width 294 height 34
paste input "Search Form"
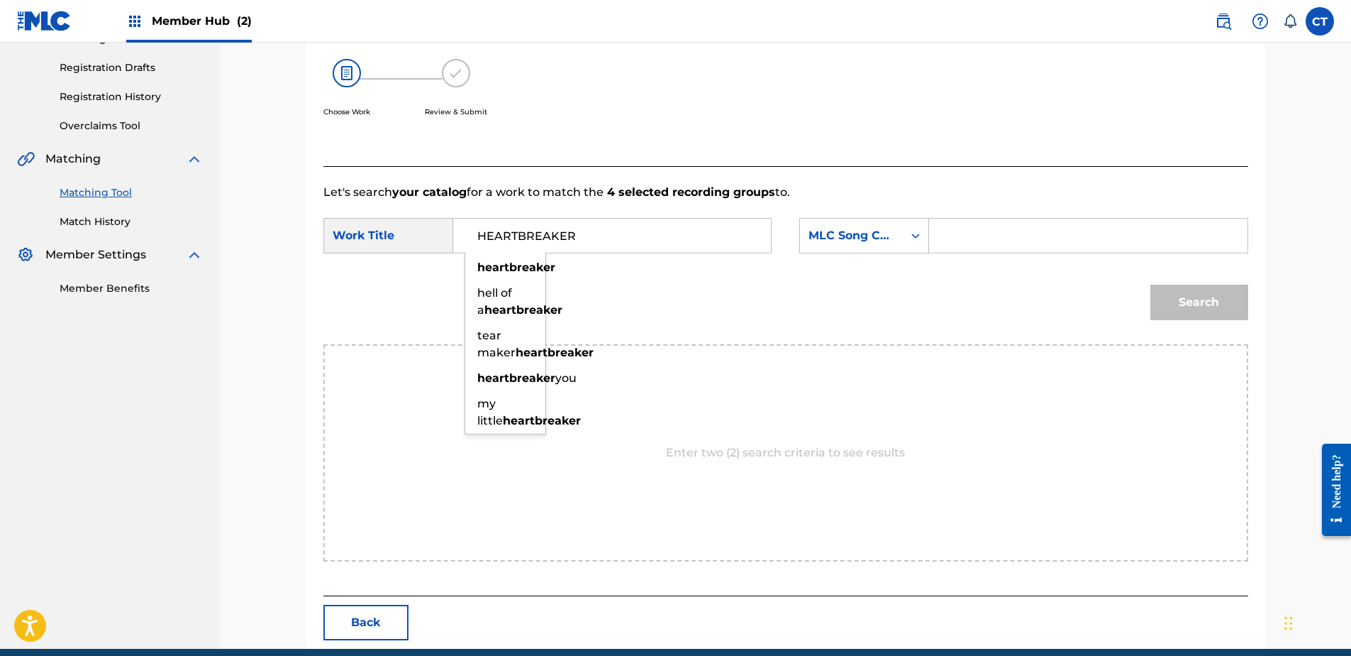
type input "HEARTBREAKER"
click at [1004, 236] on input "Search Form" at bounding box center [1088, 236] width 294 height 34
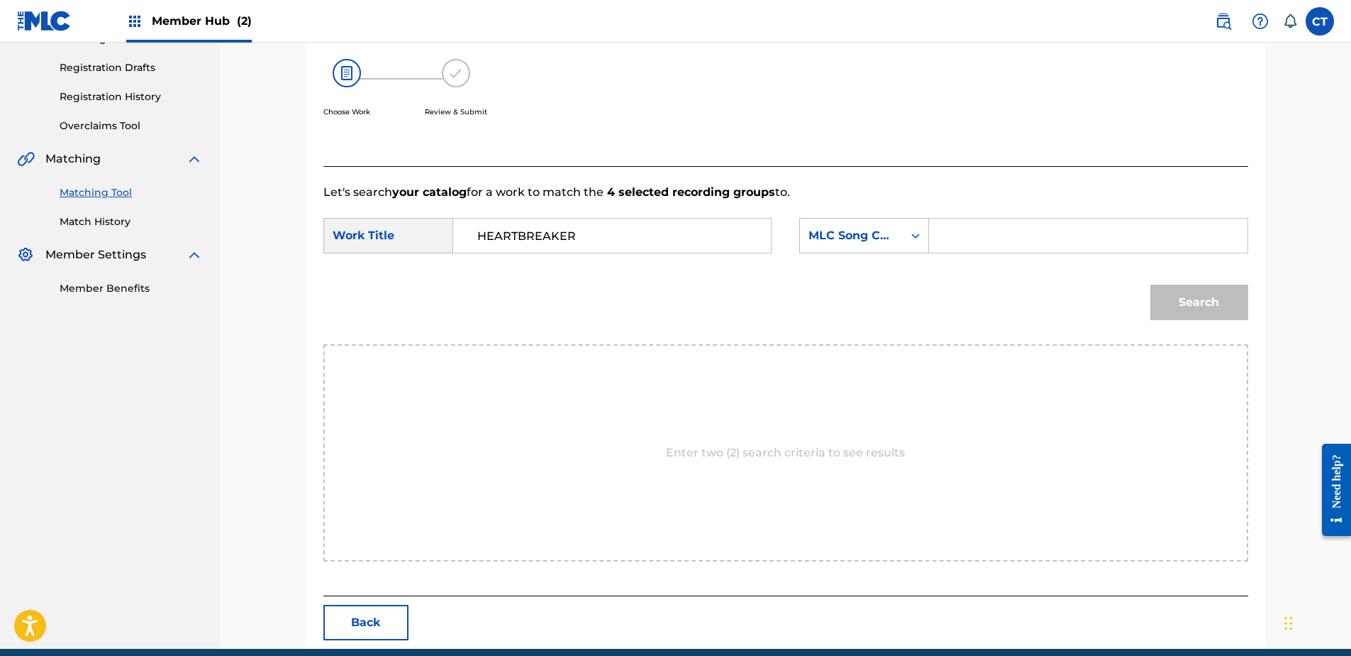
paste input "H11528"
type input "H11528"
click at [1200, 289] on button "Search" at bounding box center [1200, 301] width 98 height 35
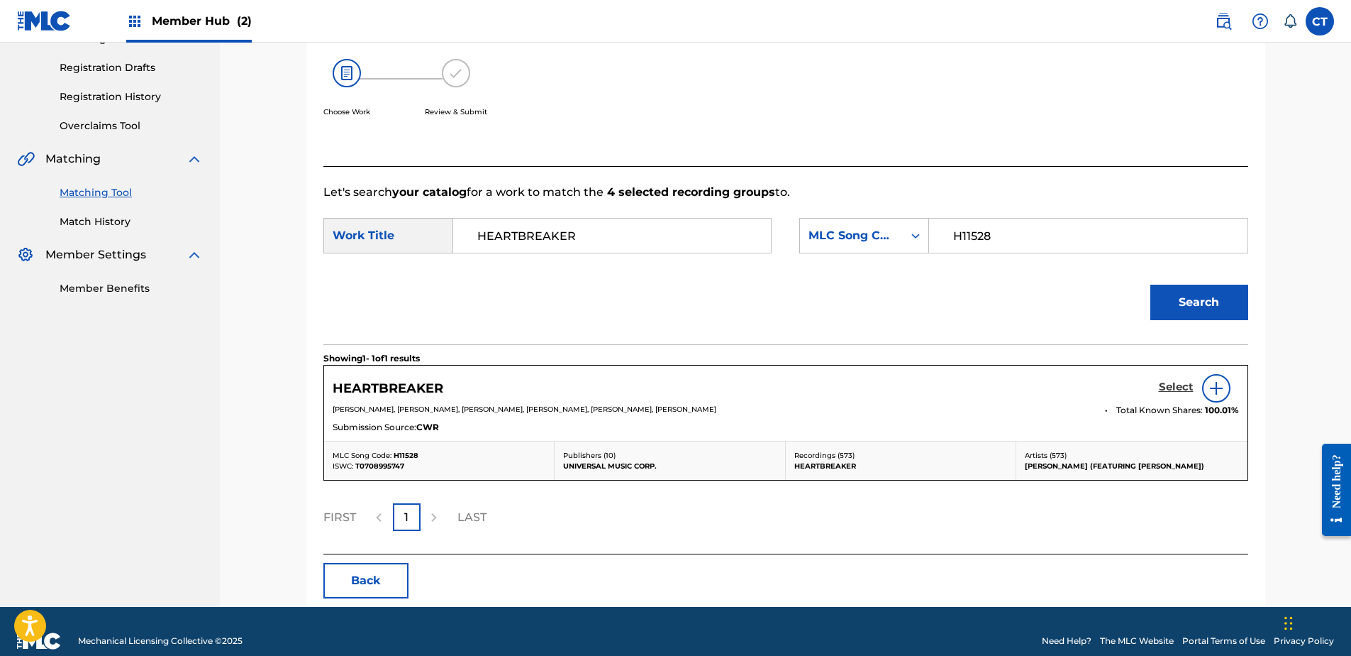
click at [1176, 383] on h5 "Select" at bounding box center [1176, 386] width 35 height 13
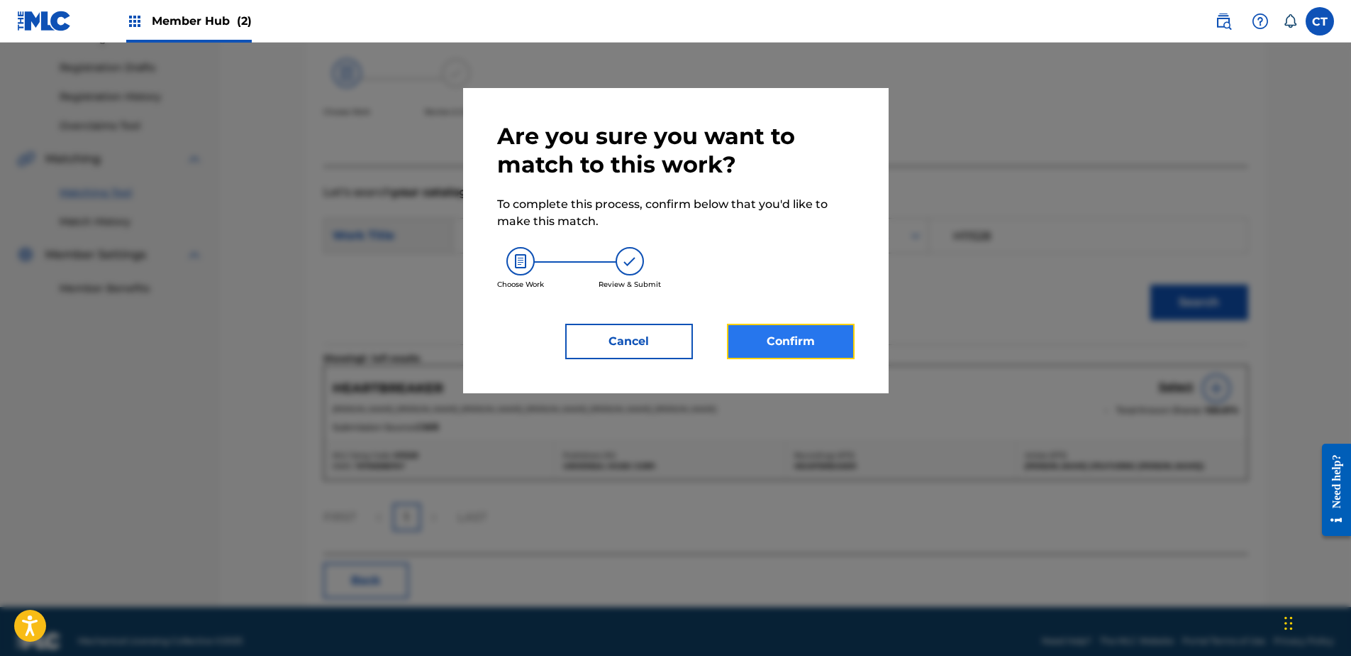
click at [814, 338] on button "Confirm" at bounding box center [791, 341] width 128 height 35
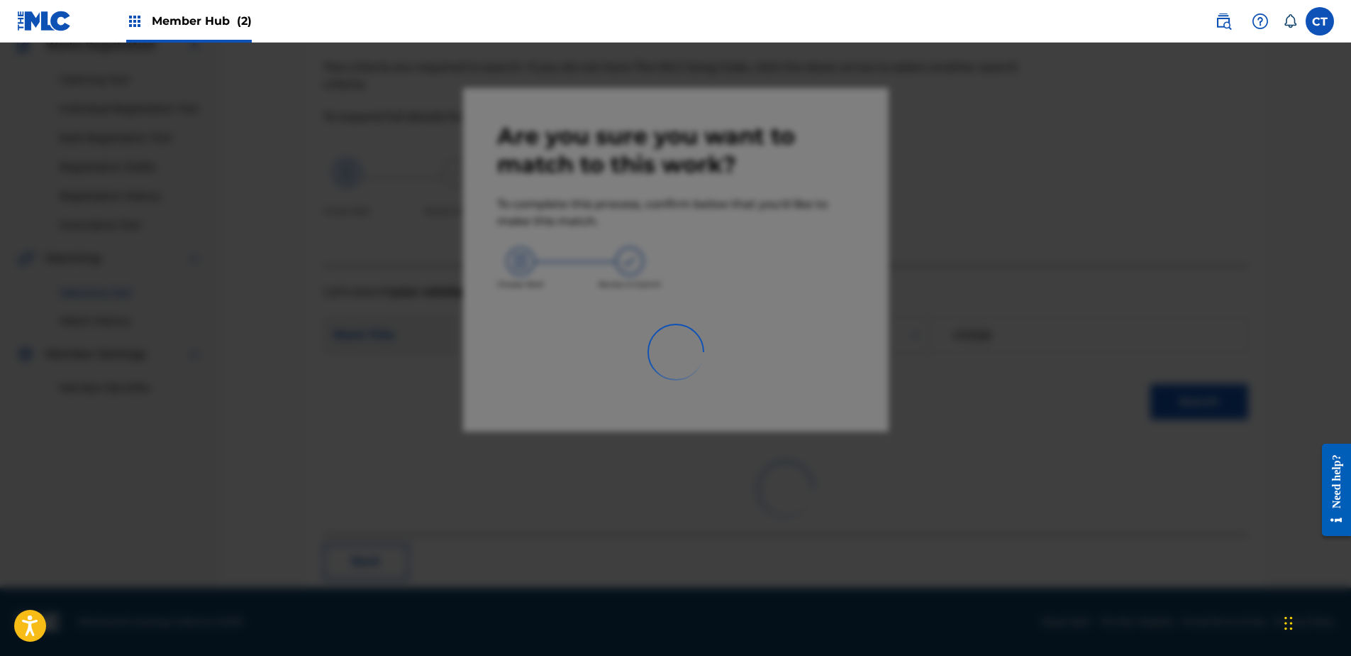
scroll to position [38, 0]
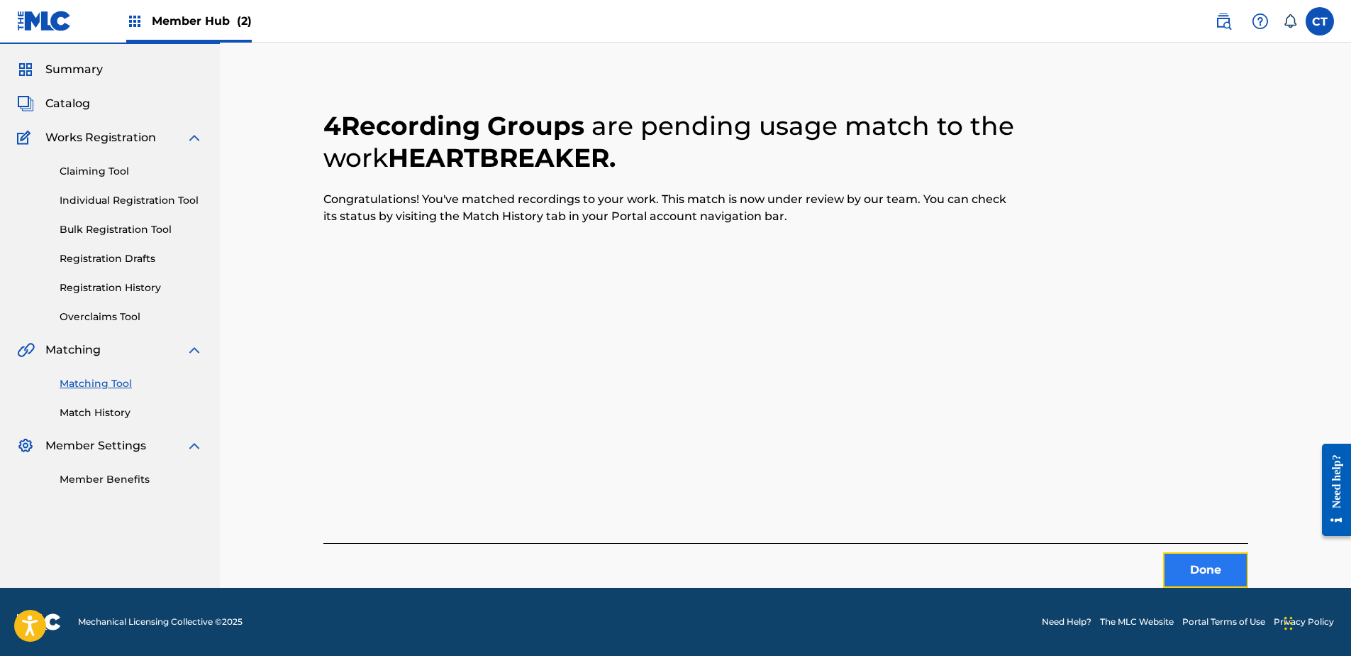
click at [1219, 563] on button "Done" at bounding box center [1205, 569] width 85 height 35
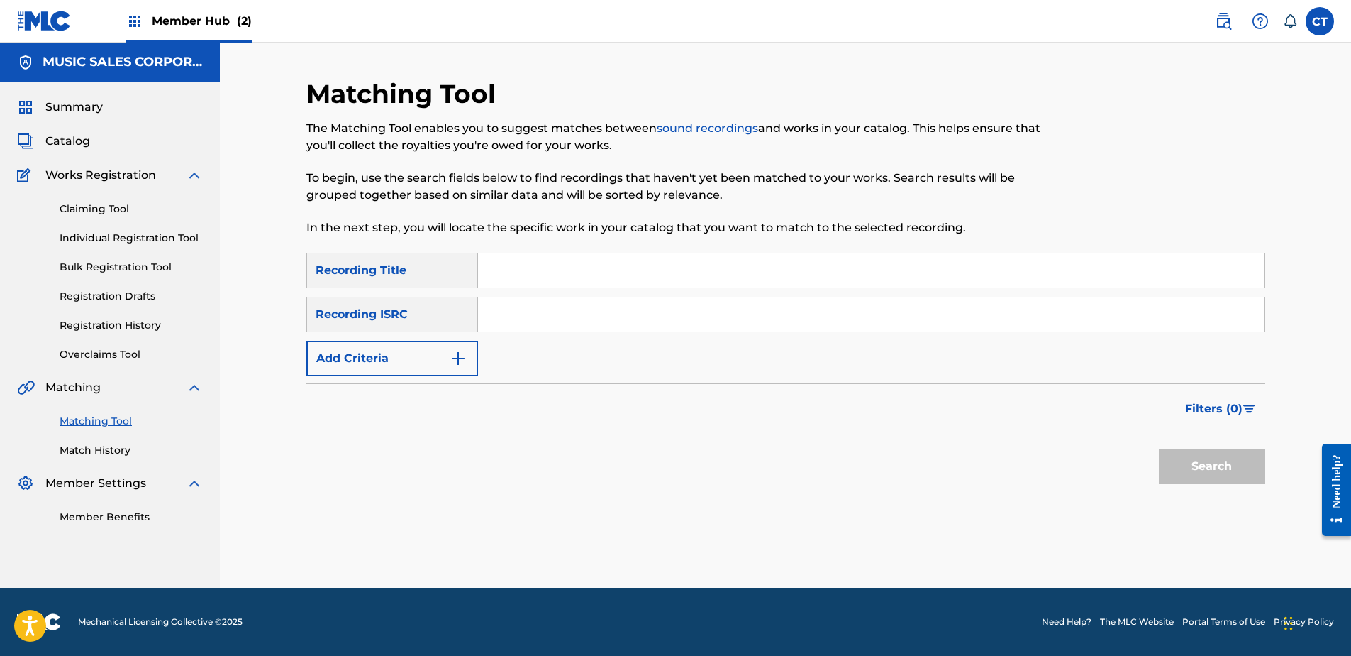
scroll to position [0, 0]
click at [216, 67] on div "MUSIC SALES CORPORATION" at bounding box center [110, 62] width 220 height 39
click at [525, 325] on input "Search Form" at bounding box center [871, 314] width 787 height 34
paste input "USRC11702695"
drag, startPoint x: 1136, startPoint y: 452, endPoint x: 1198, endPoint y: 467, distance: 64.2
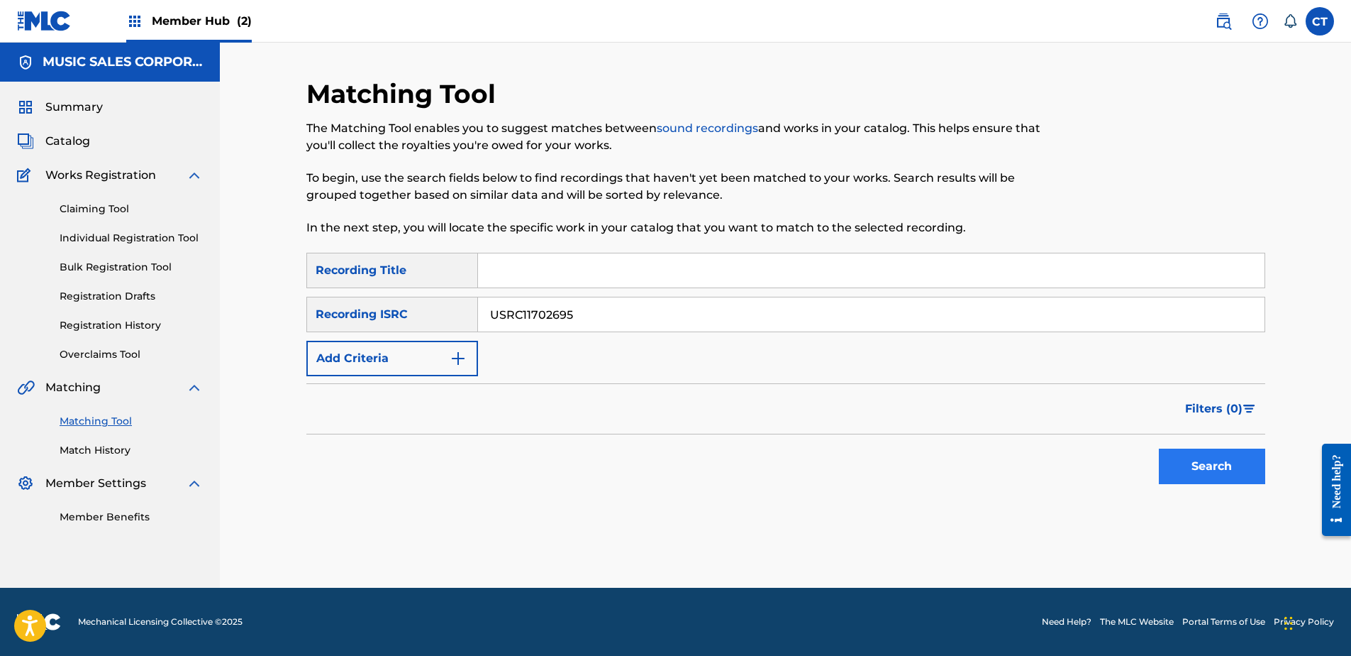
click at [1137, 452] on div "Search" at bounding box center [785, 462] width 959 height 57
click at [1198, 467] on button "Search" at bounding box center [1212, 465] width 106 height 35
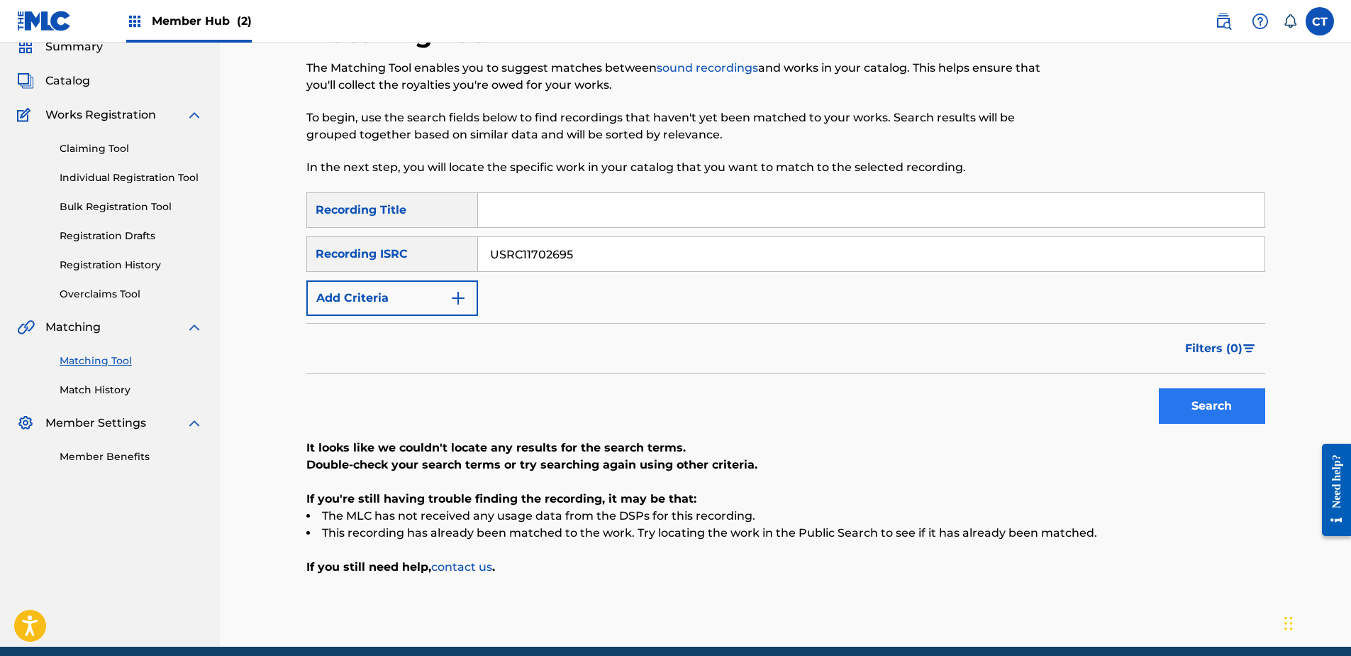
scroll to position [119, 0]
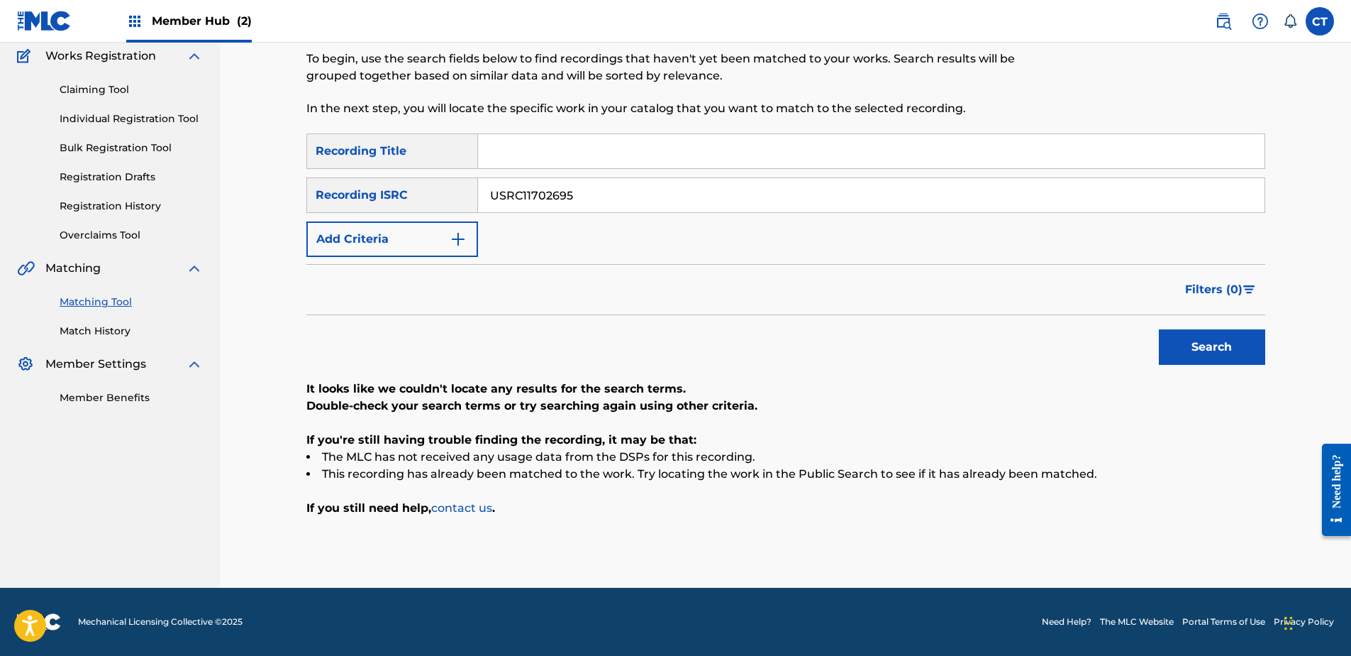
click at [194, 455] on nav "MUSIC SALES CORPORATION Summary Catalog Works Registration Claiming Tool Indivi…" at bounding box center [110, 255] width 220 height 664
click at [595, 199] on input "USRC11702695" at bounding box center [871, 195] width 787 height 34
paste input "UM71805174"
click at [1188, 314] on div "Filters ( 0 )" at bounding box center [785, 289] width 959 height 51
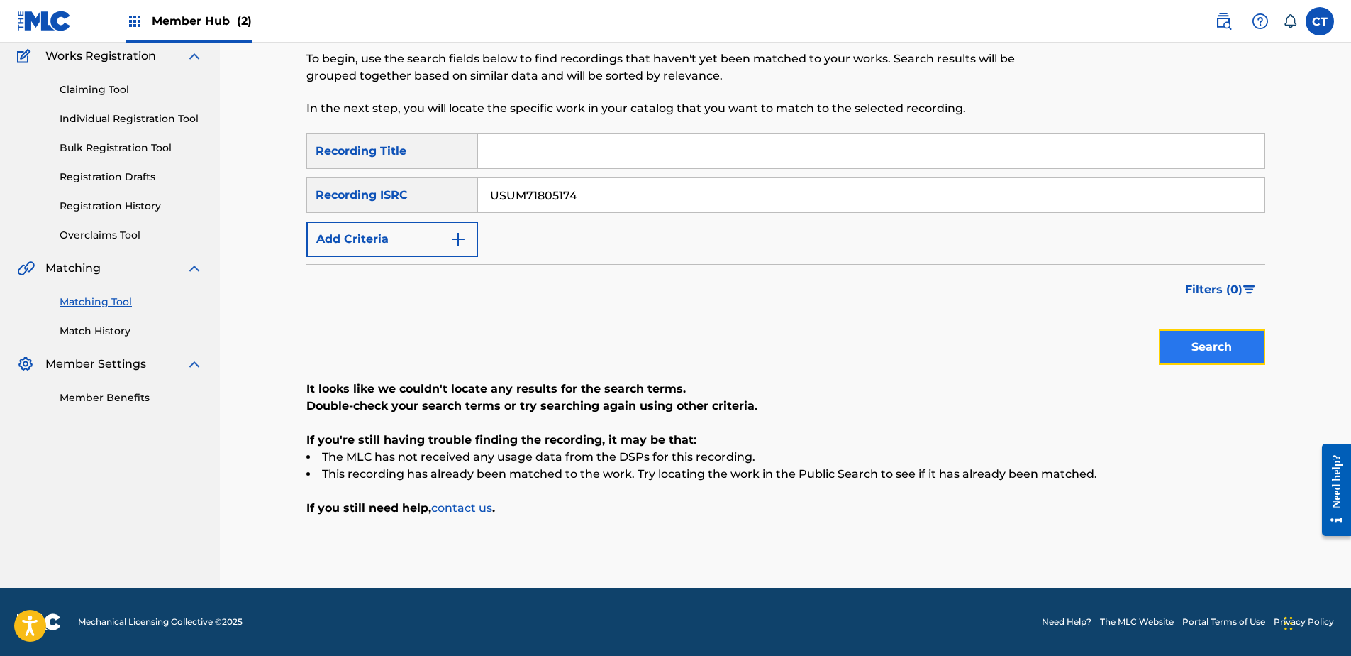
click at [1193, 348] on button "Search" at bounding box center [1212, 346] width 106 height 35
drag, startPoint x: 149, startPoint y: 514, endPoint x: 599, endPoint y: 294, distance: 501.3
click at [154, 512] on nav "MUSIC SALES CORPORATION Summary Catalog Works Registration Claiming Tool Indivi…" at bounding box center [110, 255] width 220 height 664
click at [690, 208] on input "USUM71805174" at bounding box center [871, 195] width 787 height 34
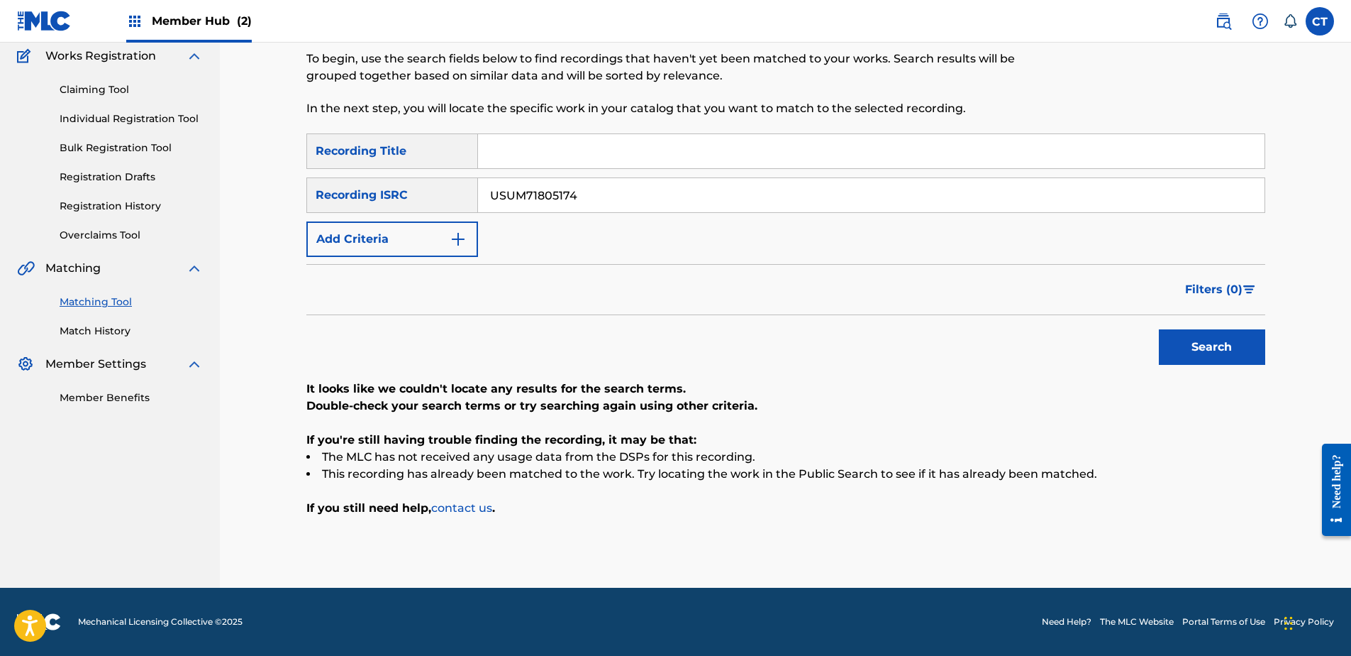
paste input "DKMM11001001"
click at [1220, 362] on button "Search" at bounding box center [1212, 346] width 106 height 35
drag, startPoint x: 186, startPoint y: 499, endPoint x: 409, endPoint y: 407, distance: 242.0
click at [186, 499] on nav "MUSIC SALES CORPORATION Summary Catalog Works Registration Claiming Tool Indivi…" at bounding box center [110, 255] width 220 height 664
click at [620, 226] on div "SearchWithCriteria34f529aa-3a95-4b68-820d-29e6240c29a3 Recording Title SearchWi…" at bounding box center [785, 194] width 959 height 123
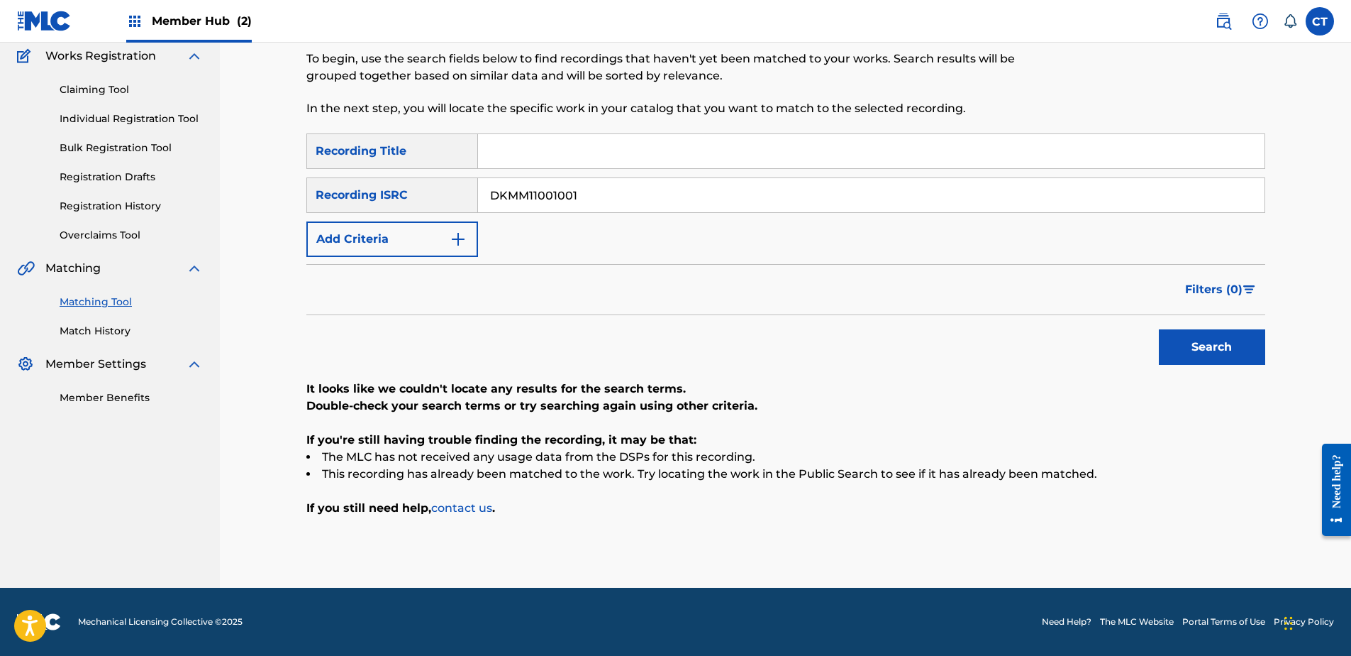
click at [622, 202] on input "DKMM11001001" at bounding box center [871, 195] width 787 height 34
paste input "ITBQ61300288"
click at [1197, 348] on button "Search" at bounding box center [1212, 346] width 106 height 35
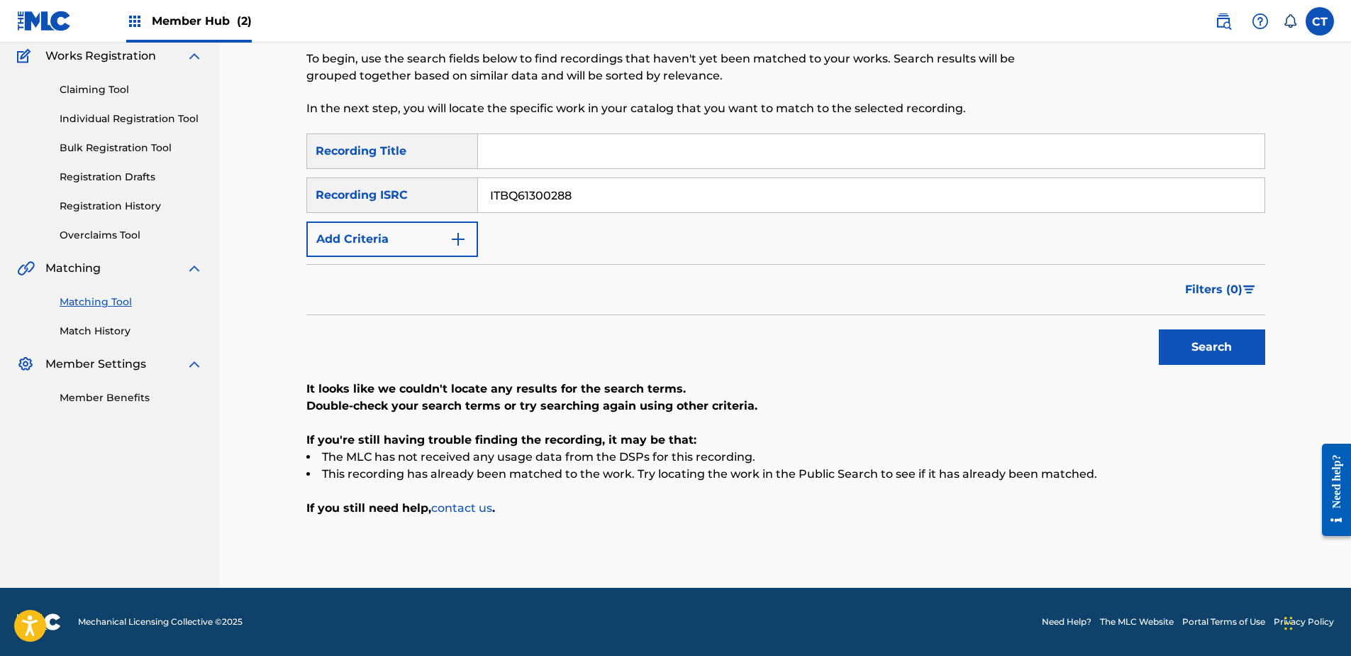
click at [82, 460] on nav "MUSIC SALES CORPORATION Summary Catalog Works Registration Claiming Tool Indivi…" at bounding box center [110, 255] width 220 height 664
click at [727, 185] on input "ITBQ61300288" at bounding box center [871, 195] width 787 height 34
paste input "QMRSZ2200659"
click at [1183, 345] on button "Search" at bounding box center [1212, 346] width 106 height 35
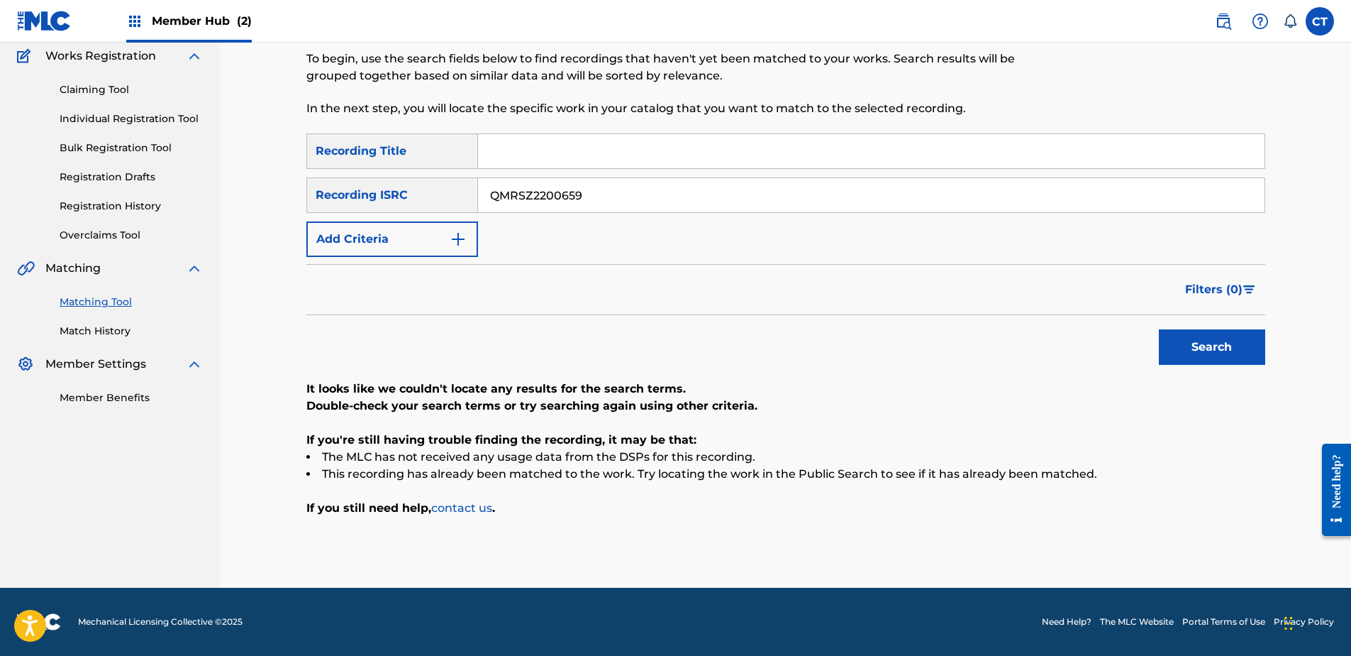
click at [119, 513] on nav "MUSIC SALES CORPORATION Summary Catalog Works Registration Claiming Tool Indivi…" at bounding box center [110, 255] width 220 height 664
click at [625, 209] on input "QMRSZ2200659" at bounding box center [871, 195] width 787 height 34
paste input "USUG12208271"
click at [1195, 341] on button "Search" at bounding box center [1212, 346] width 106 height 35
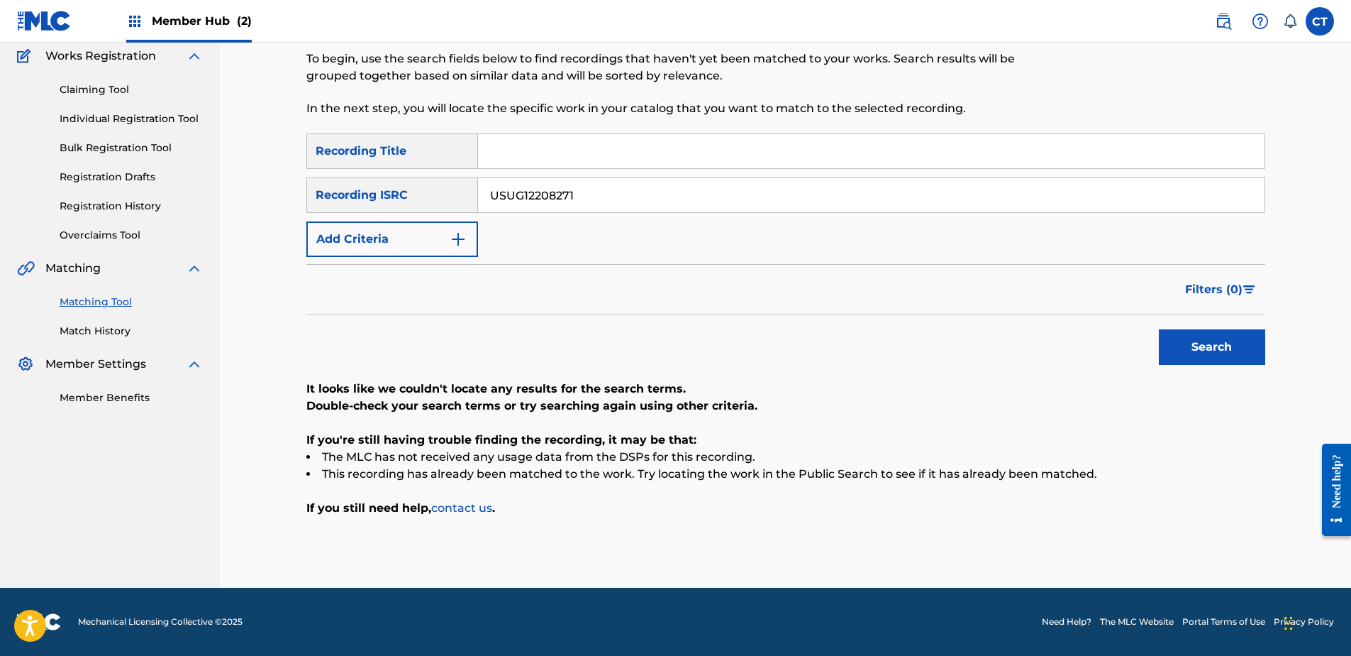
drag, startPoint x: 172, startPoint y: 470, endPoint x: 507, endPoint y: 328, distance: 363.4
click at [176, 470] on nav "MUSIC SALES CORPORATION Summary Catalog Works Registration Claiming Tool Indivi…" at bounding box center [110, 255] width 220 height 664
click at [660, 195] on input "USUG12208271" at bounding box center [871, 195] width 787 height 34
paste input "2CS060092"
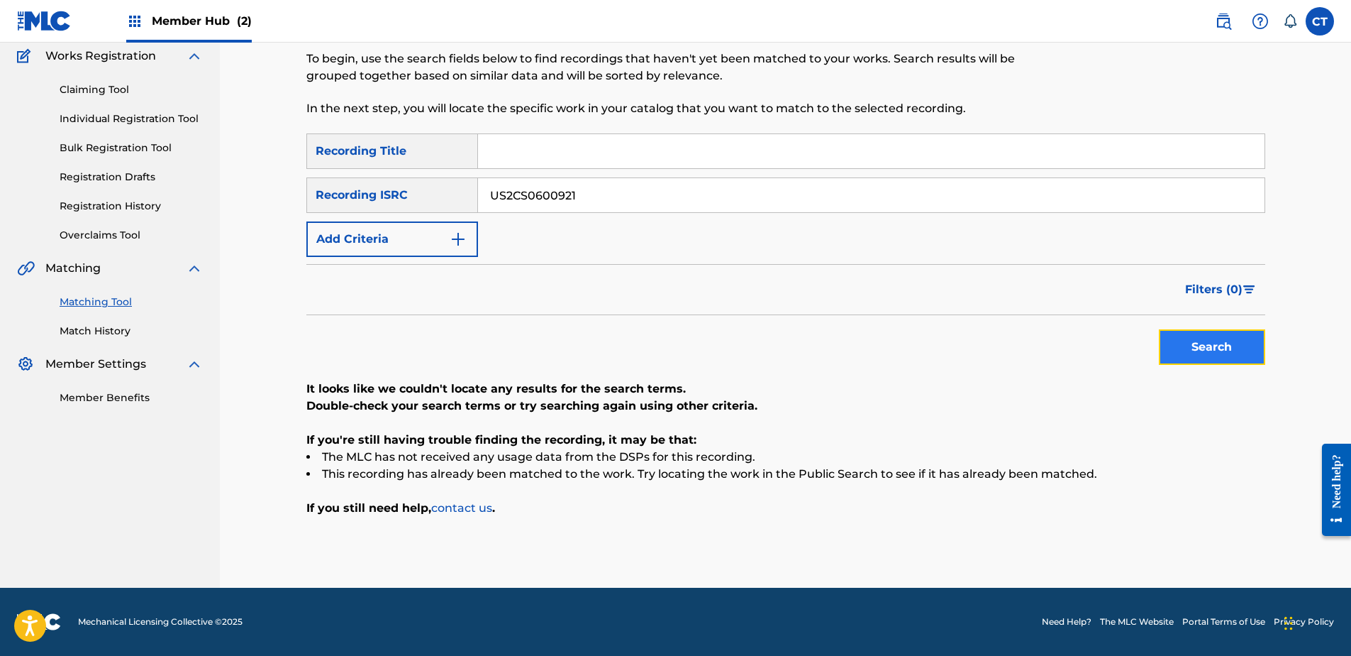
click at [1239, 348] on button "Search" at bounding box center [1212, 346] width 106 height 35
click at [182, 480] on nav "MUSIC SALES CORPORATION Summary Catalog Works Registration Claiming Tool Indivi…" at bounding box center [110, 255] width 220 height 664
click at [657, 200] on input "US2CS0600921" at bounding box center [871, 195] width 787 height 34
paste input "US10900642"
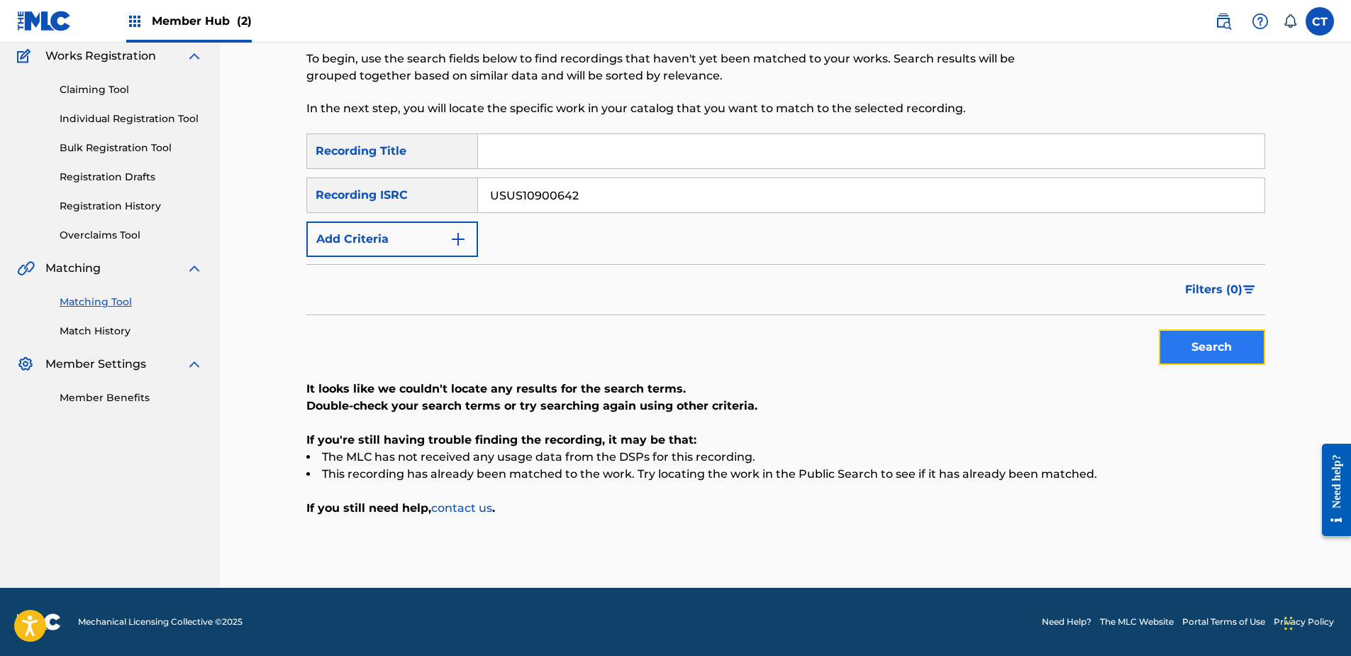
click at [1188, 347] on button "Search" at bounding box center [1212, 346] width 106 height 35
click at [84, 490] on nav "MUSIC SALES CORPORATION Summary Catalog Works Registration Claiming Tool Indivi…" at bounding box center [110, 255] width 220 height 664
click at [596, 197] on input "USUS10900642" at bounding box center [871, 195] width 787 height 34
paste input "ES6601404583"
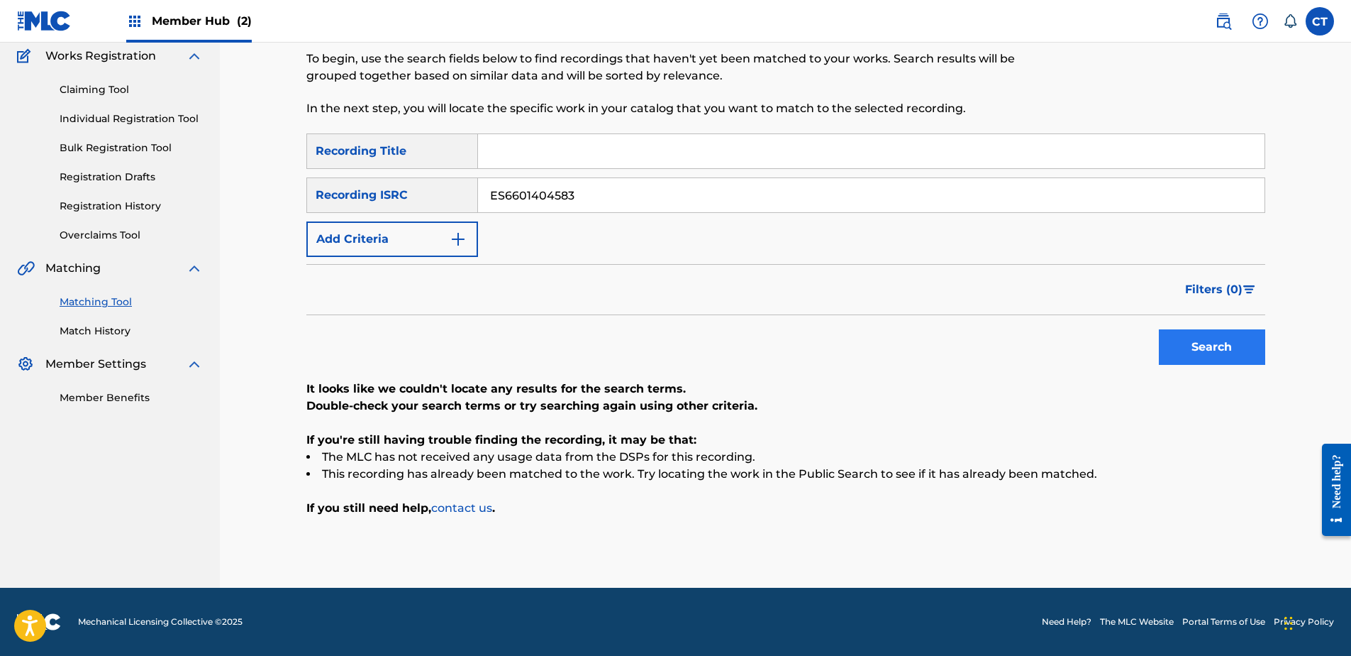
type input "ES6601404583"
click at [1176, 350] on button "Search" at bounding box center [1212, 346] width 106 height 35
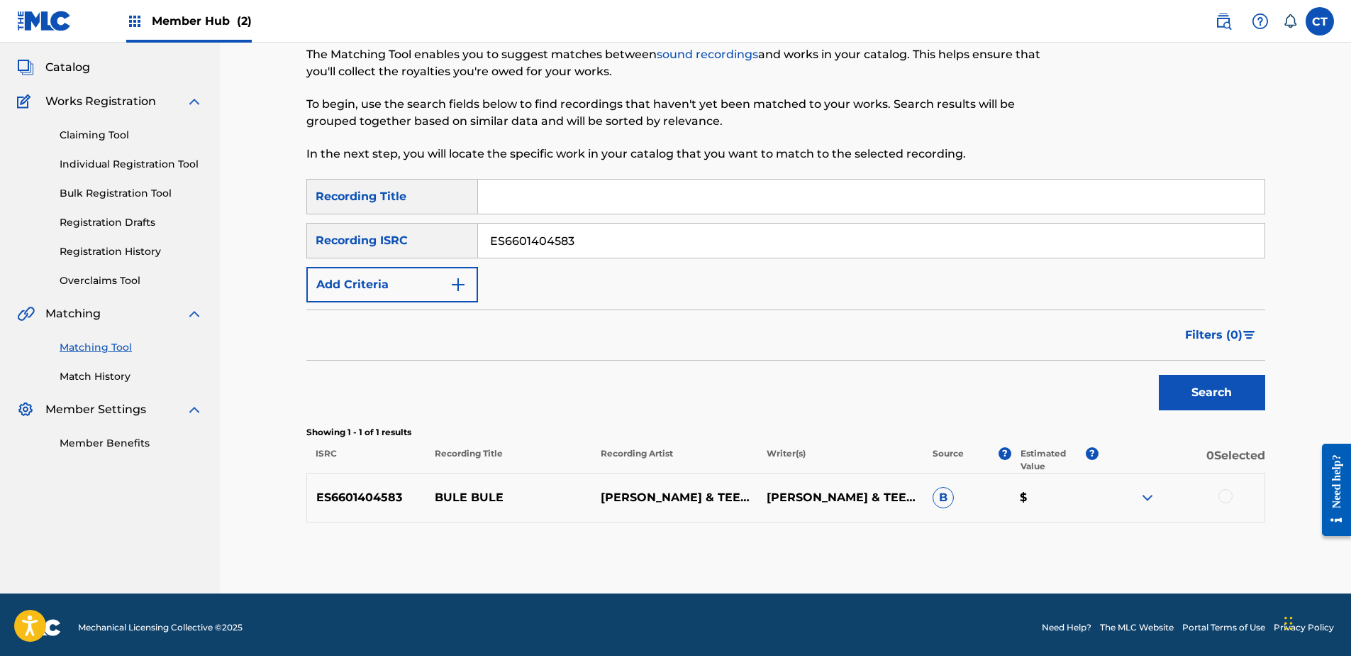
scroll to position [79, 0]
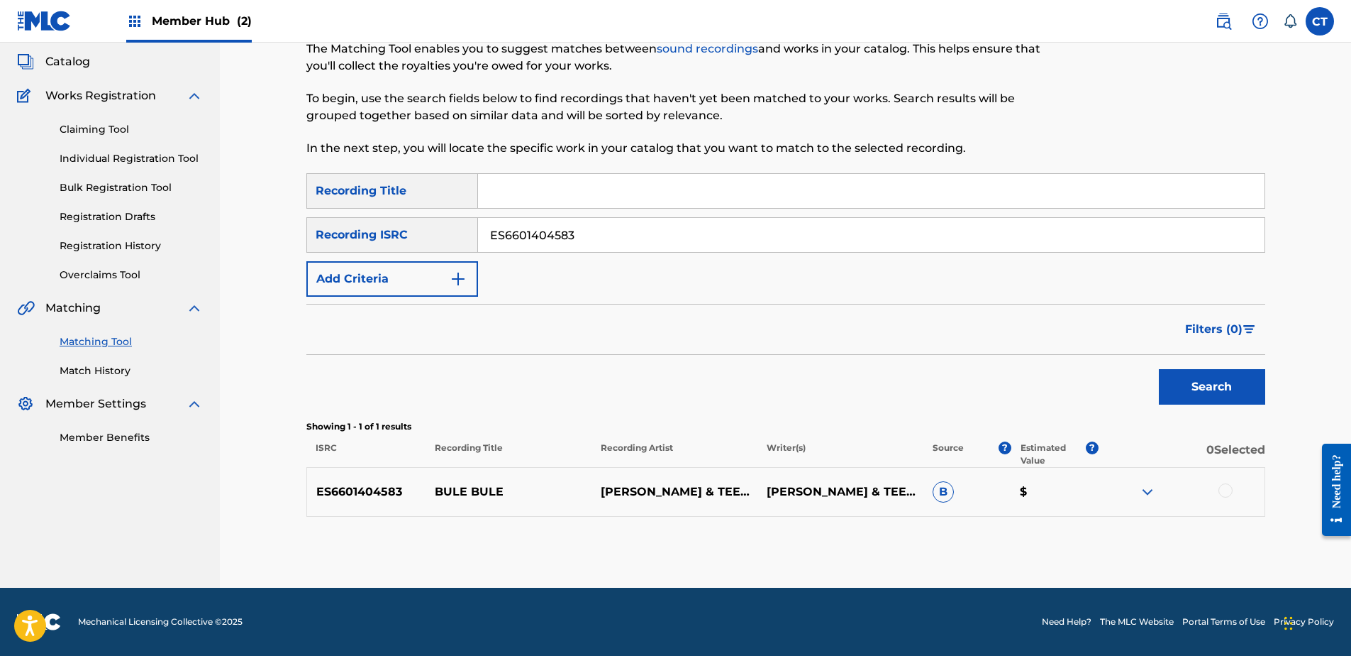
click at [1225, 489] on div at bounding box center [1226, 490] width 14 height 14
click at [951, 526] on button "Match 1 Group" at bounding box center [997, 539] width 157 height 35
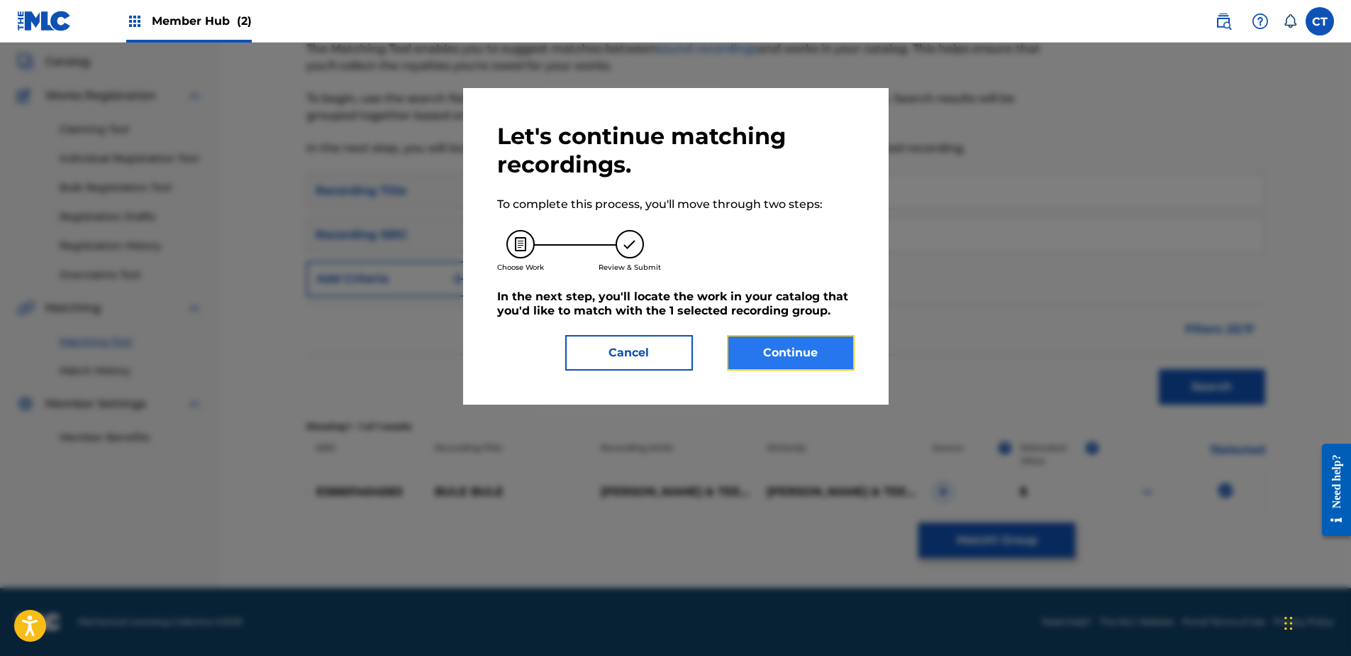
click at [751, 355] on button "Continue" at bounding box center [791, 352] width 128 height 35
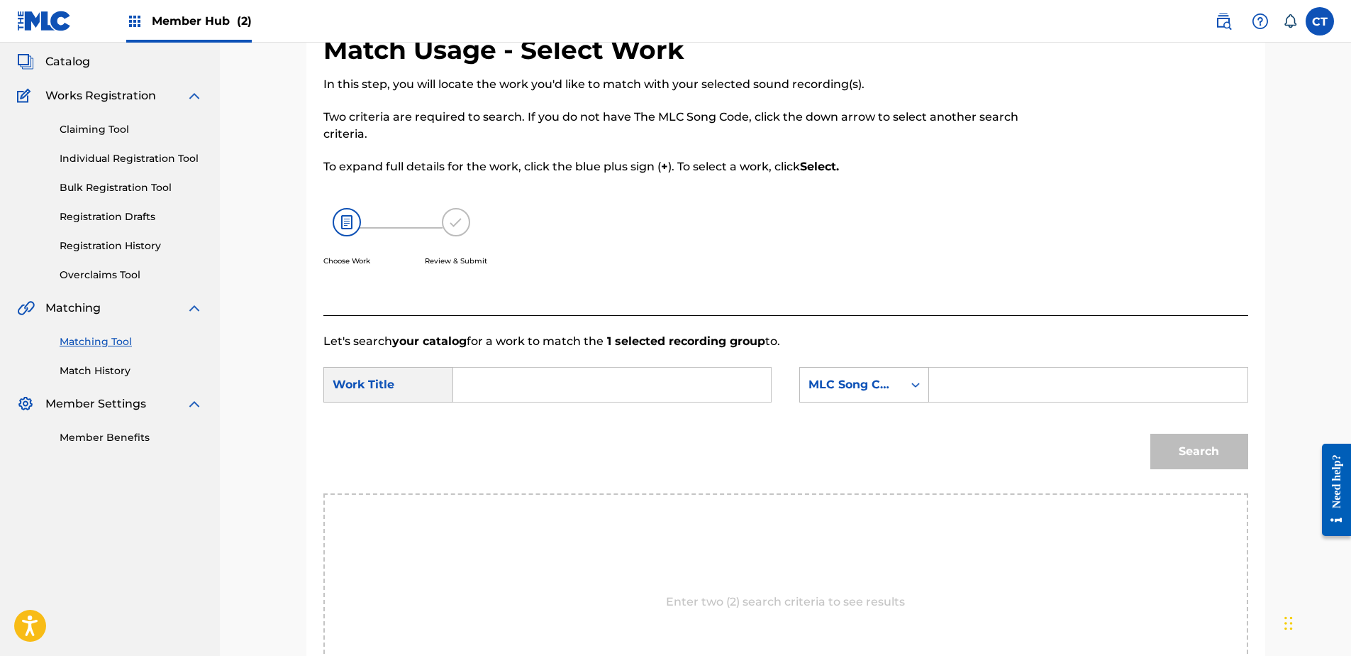
click at [165, 522] on nav "MUSIC SALES CORPORATION Summary Catalog Works Registration Claiming Tool Indivi…" at bounding box center [110, 380] width 220 height 834
click at [575, 370] on input "Search Form" at bounding box center [612, 384] width 294 height 34
click at [484, 452] on span "bully (usa & can only)" at bounding box center [541, 441] width 128 height 65
type input "wooly bully (usa & can only)"
drag, startPoint x: 177, startPoint y: 541, endPoint x: 216, endPoint y: 221, distance: 321.6
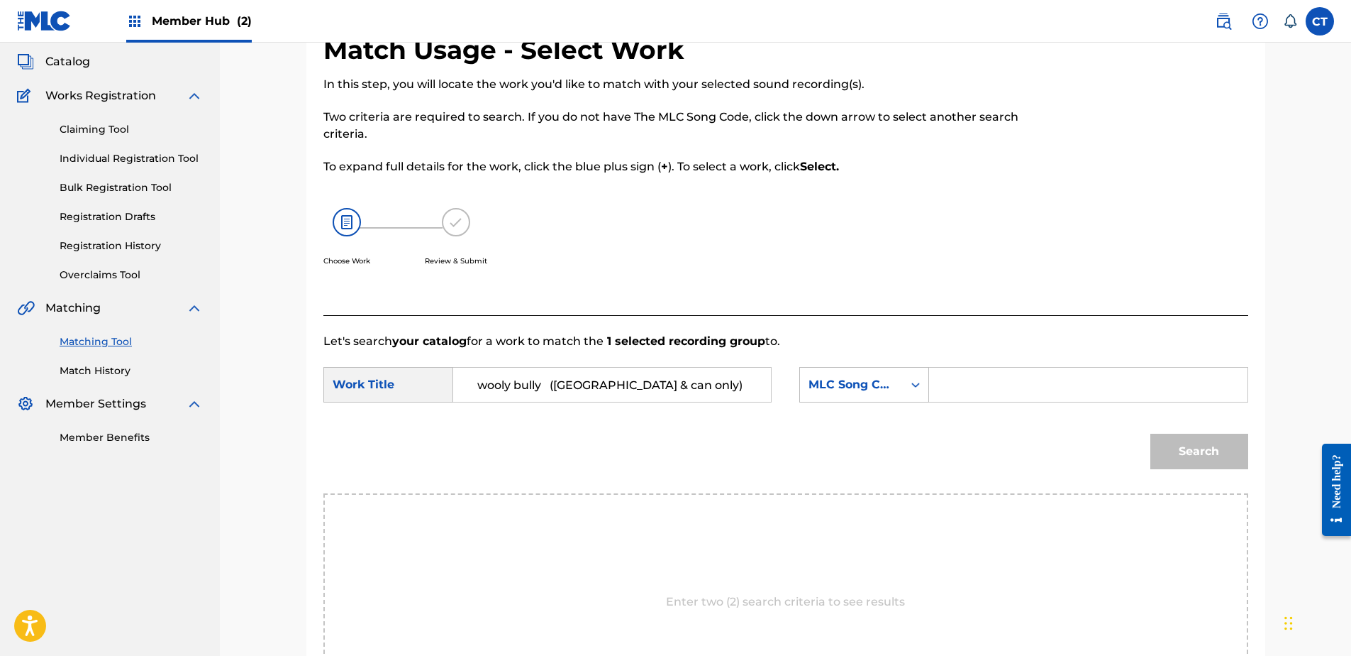
click at [177, 541] on nav "MUSIC SALES CORPORATION Summary Catalog Works Registration Claiming Tool Indivi…" at bounding box center [110, 380] width 220 height 834
click at [1009, 387] on input "Search Form" at bounding box center [1088, 384] width 294 height 34
paste input "W79700"
type input "W79700"
click at [1186, 445] on button "Search" at bounding box center [1200, 450] width 98 height 35
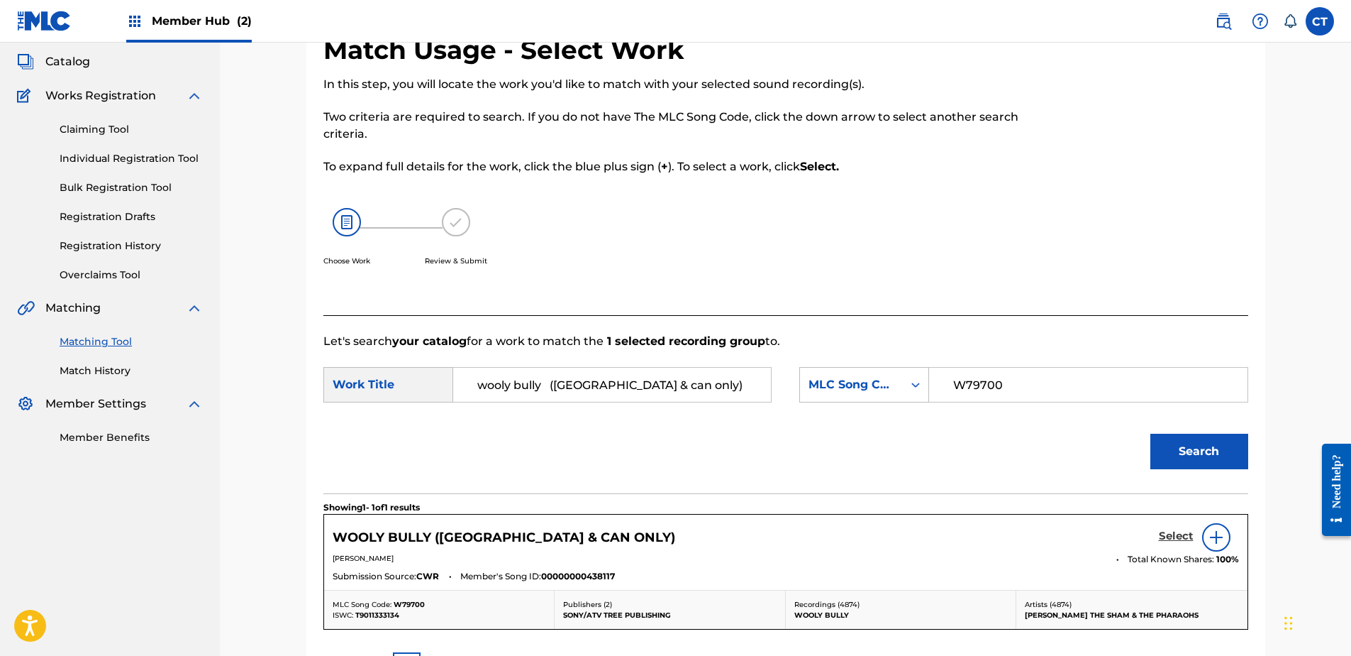
click at [1175, 538] on h5 "Select" at bounding box center [1176, 535] width 35 height 13
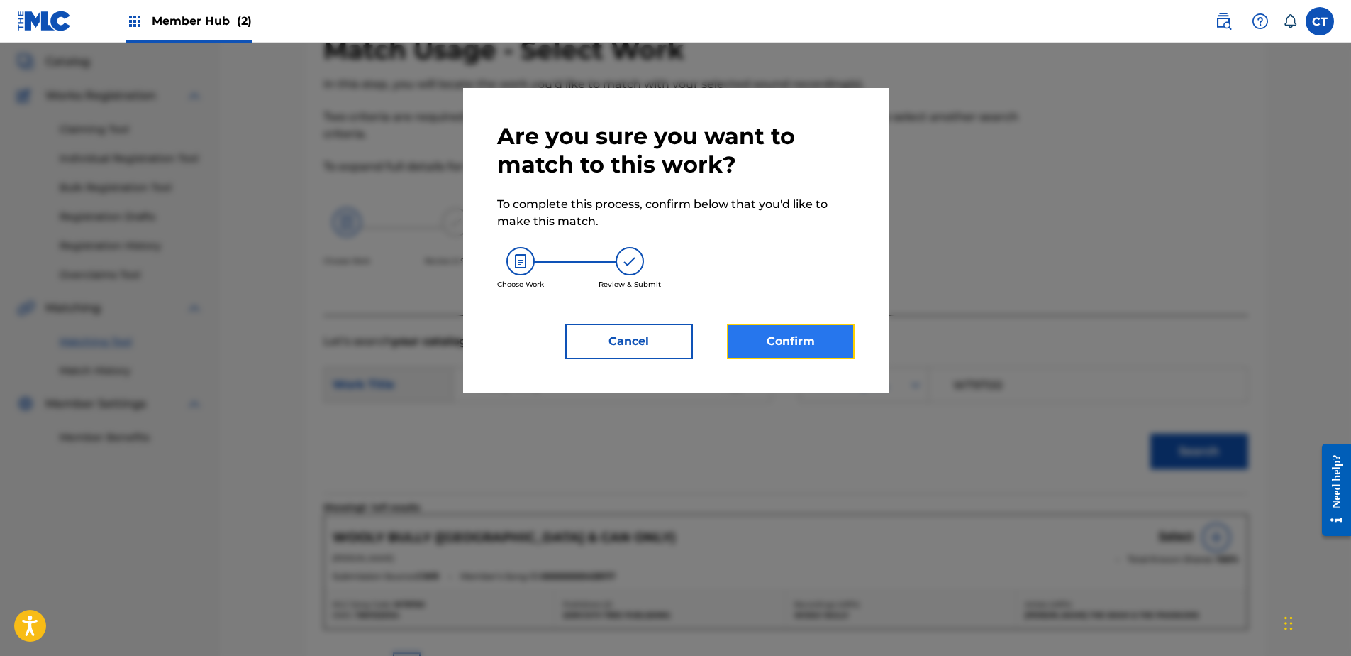
click at [773, 326] on button "Confirm" at bounding box center [791, 341] width 128 height 35
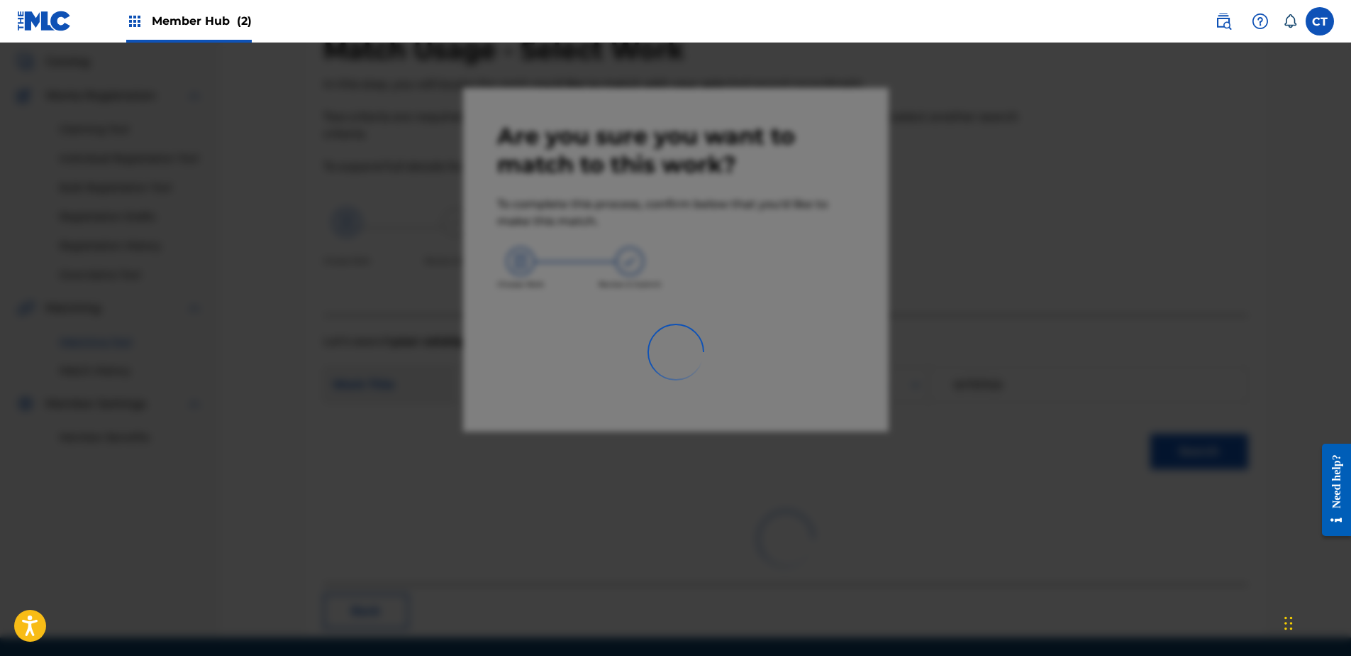
scroll to position [38, 0]
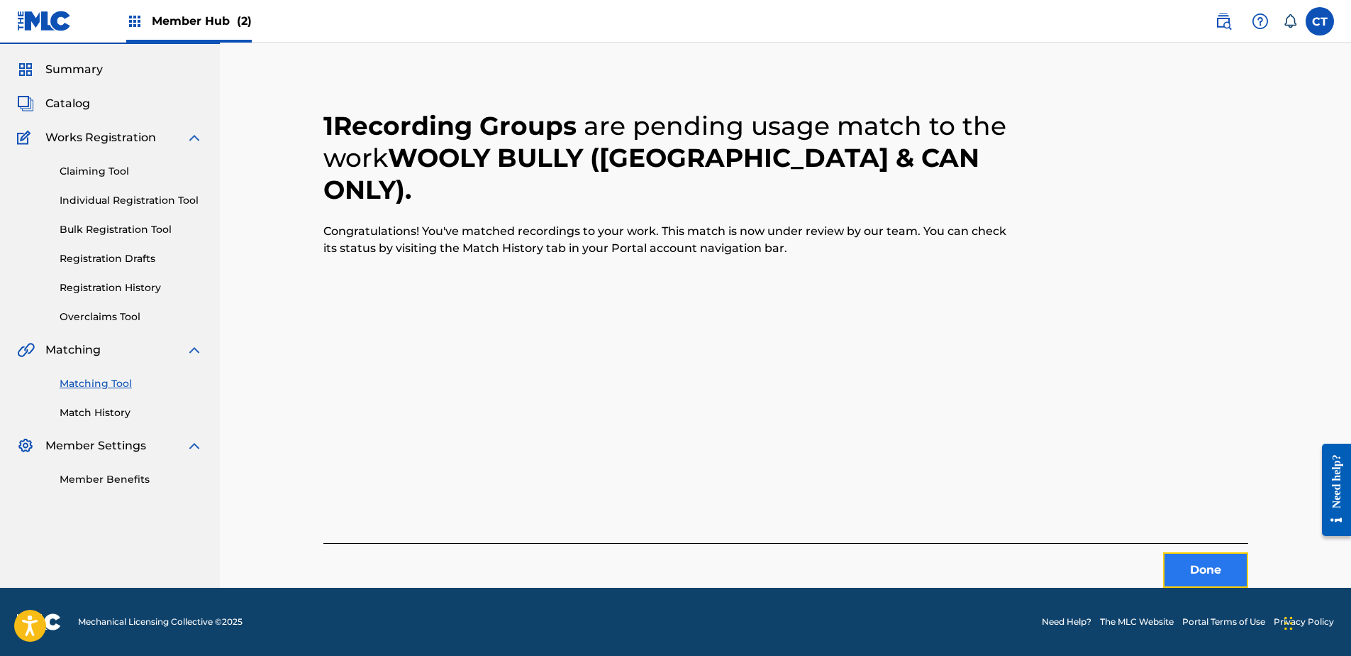
click at [1195, 561] on button "Done" at bounding box center [1205, 569] width 85 height 35
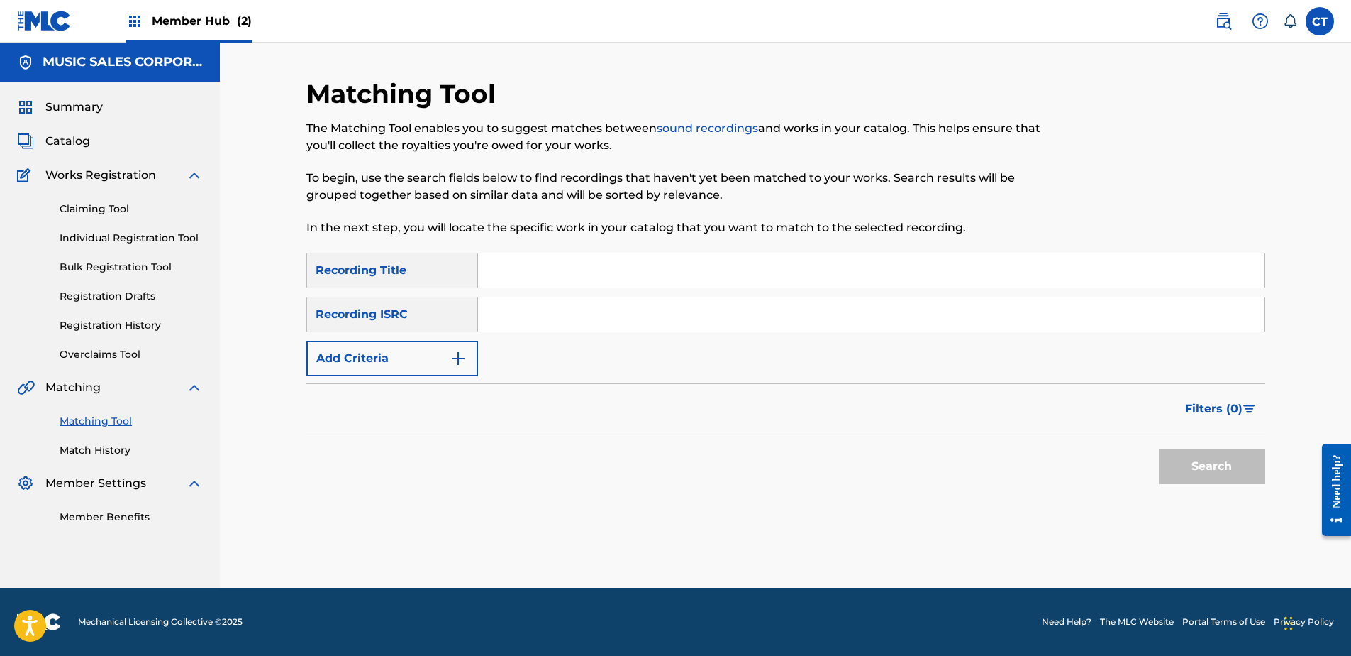
scroll to position [0, 0]
click at [174, 530] on div "Summary Catalog Works Registration Claiming Tool Individual Registration Tool B…" at bounding box center [110, 312] width 220 height 460
click at [552, 320] on input "Search Form" at bounding box center [871, 314] width 787 height 34
paste input "CH3131000195"
type input "CH3131000195"
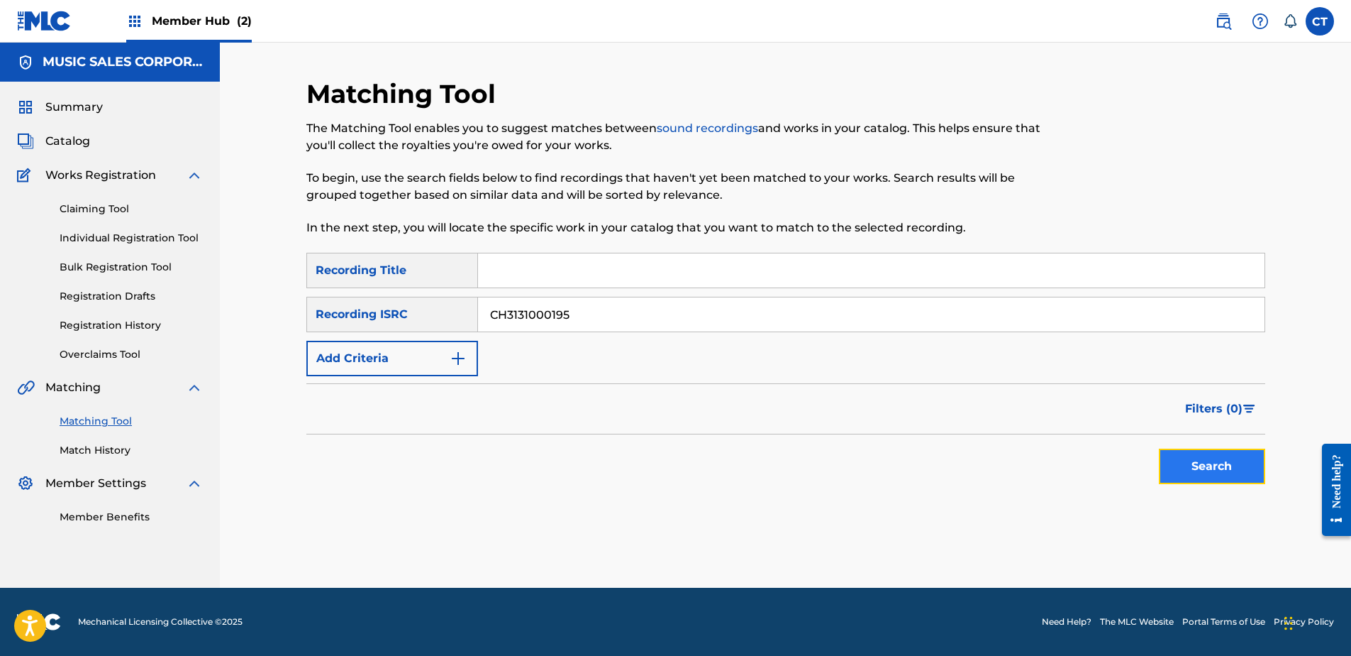
click at [1205, 453] on button "Search" at bounding box center [1212, 465] width 106 height 35
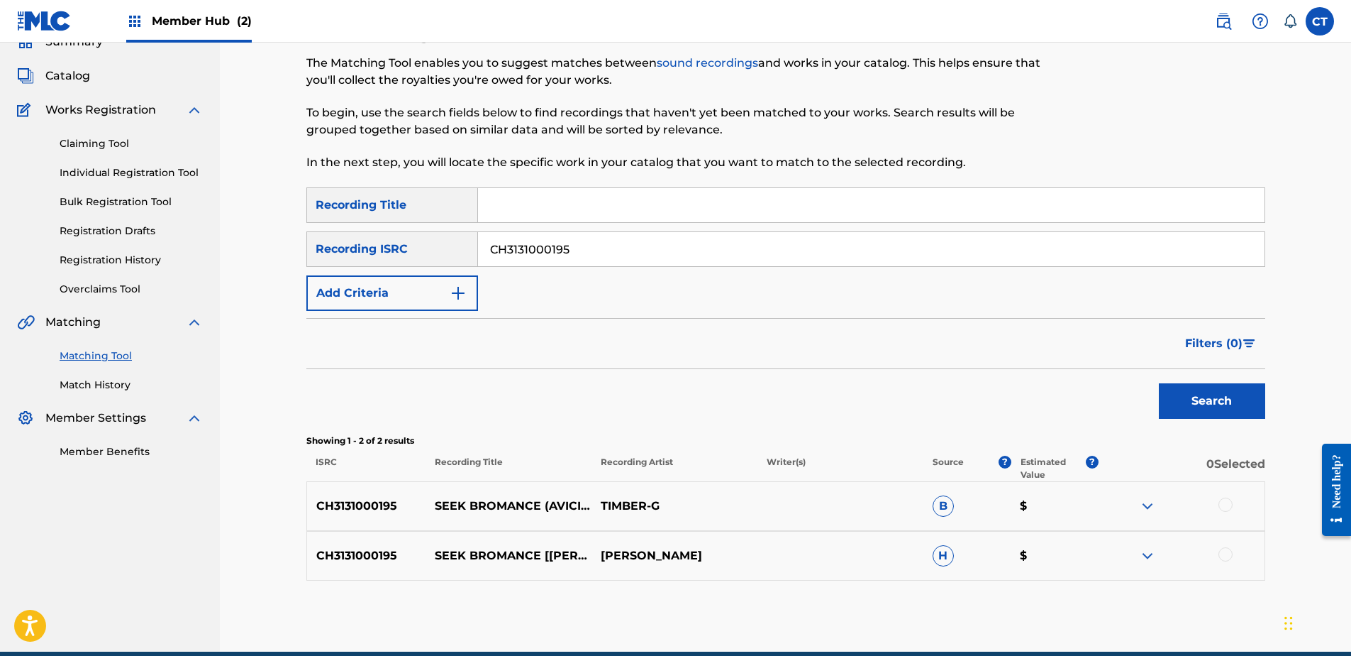
scroll to position [129, 0]
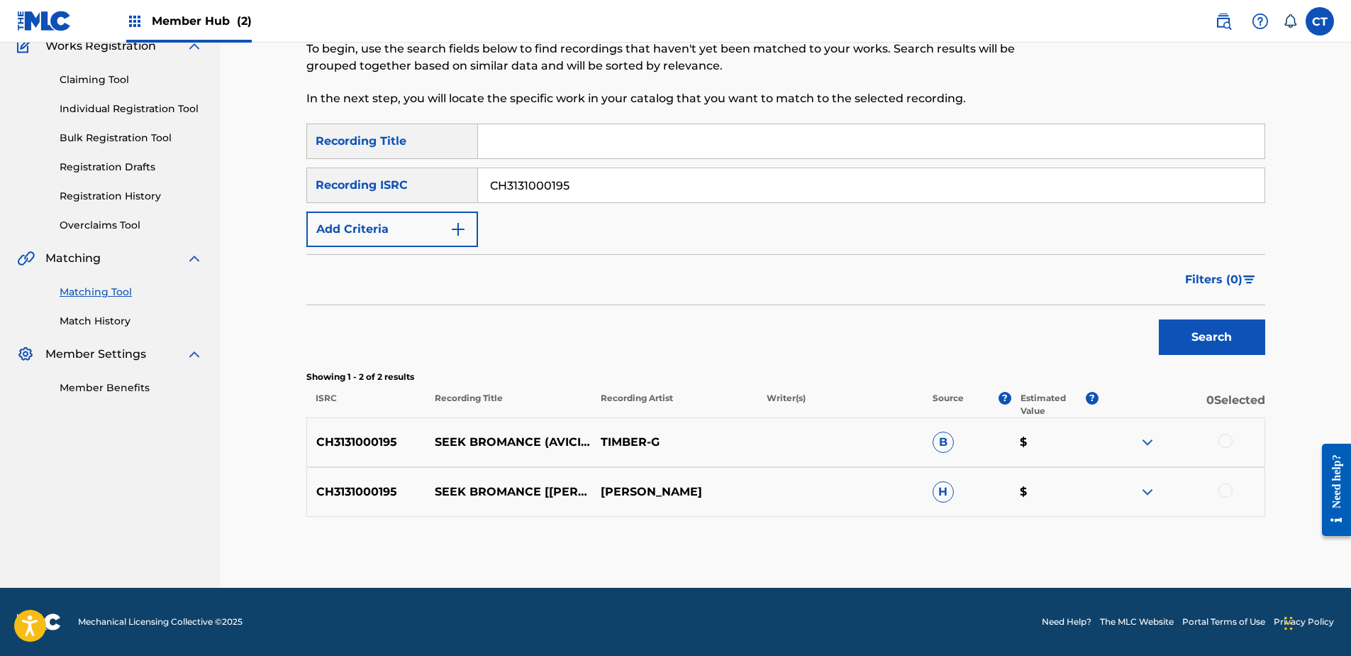
click at [1222, 444] on div at bounding box center [1226, 440] width 14 height 14
click at [1228, 489] on div at bounding box center [1226, 490] width 14 height 14
click at [1024, 531] on button "Match 2 Groups" at bounding box center [997, 539] width 157 height 35
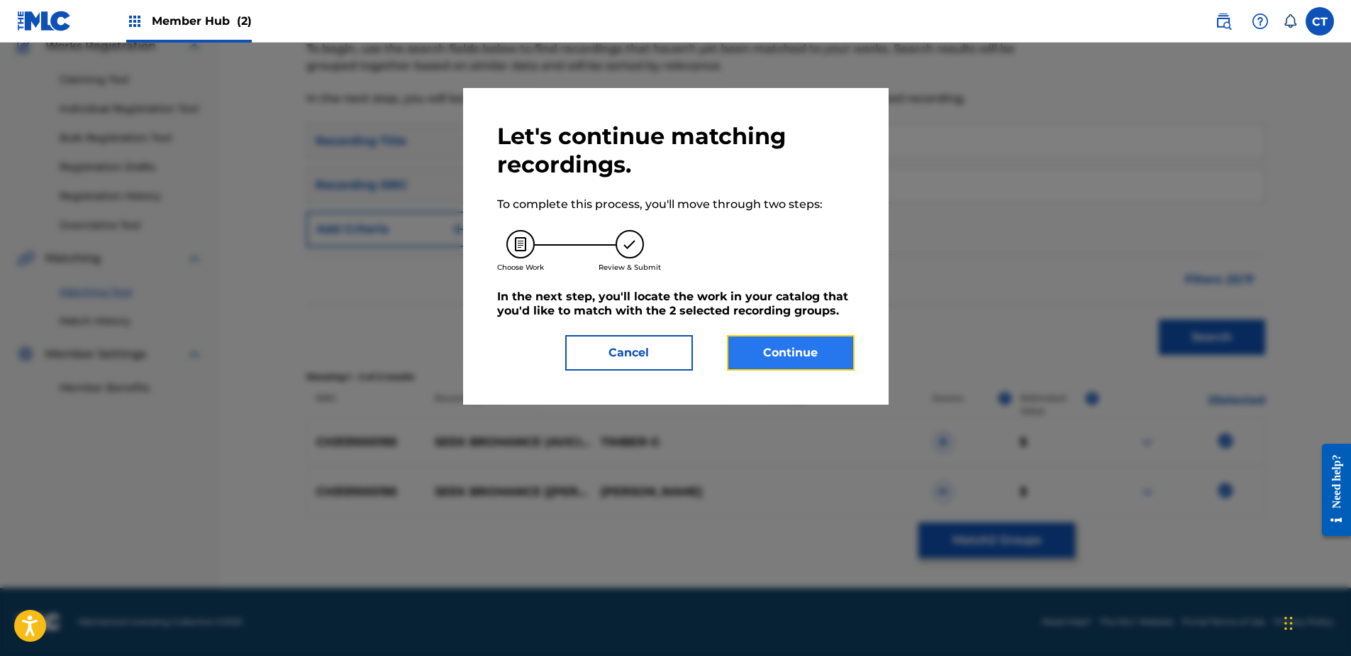
click at [768, 345] on button "Continue" at bounding box center [791, 352] width 128 height 35
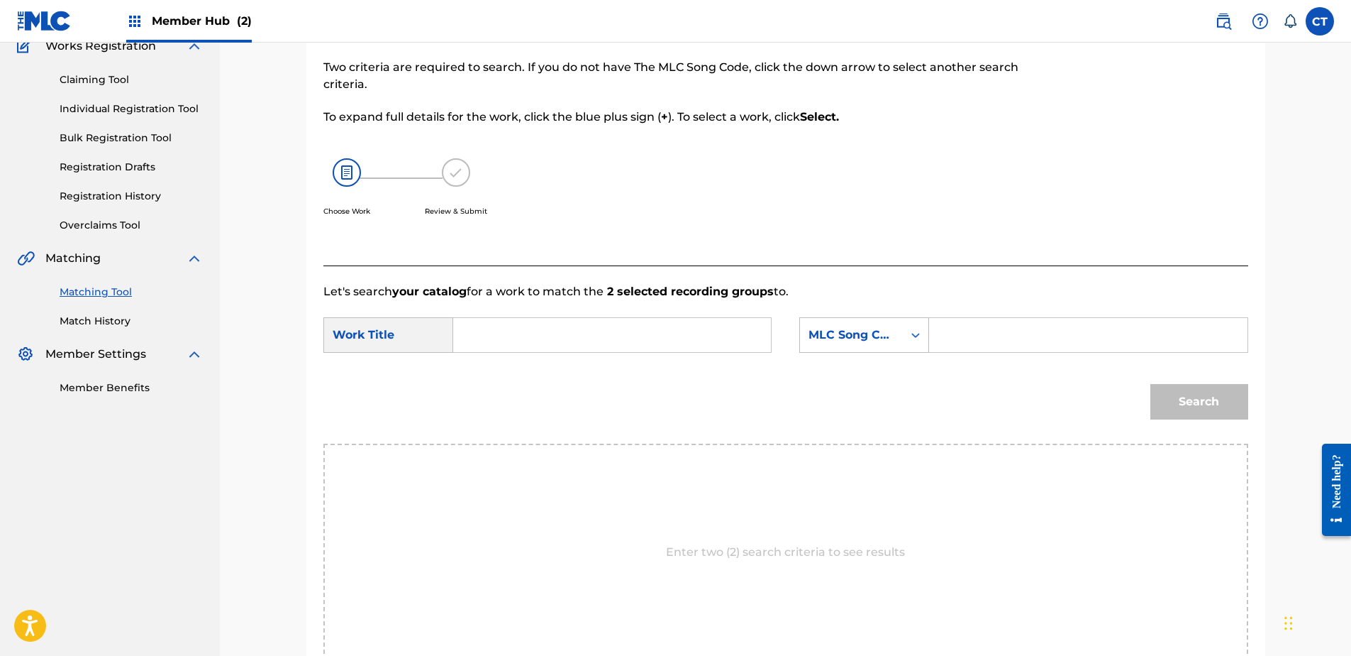
click at [518, 360] on div "SearchWithCriteriab89ce325-41ae-48a7-9152-f6a9c64dbe28 Work Title SearchWithCri…" at bounding box center [786, 339] width 925 height 44
click at [518, 347] on input "Search Form" at bounding box center [612, 335] width 294 height 34
click at [518, 366] on div "seek br omance" at bounding box center [505, 375] width 80 height 43
type input "seek bromance"
click at [1029, 347] on input "Search Form" at bounding box center [1088, 335] width 294 height 34
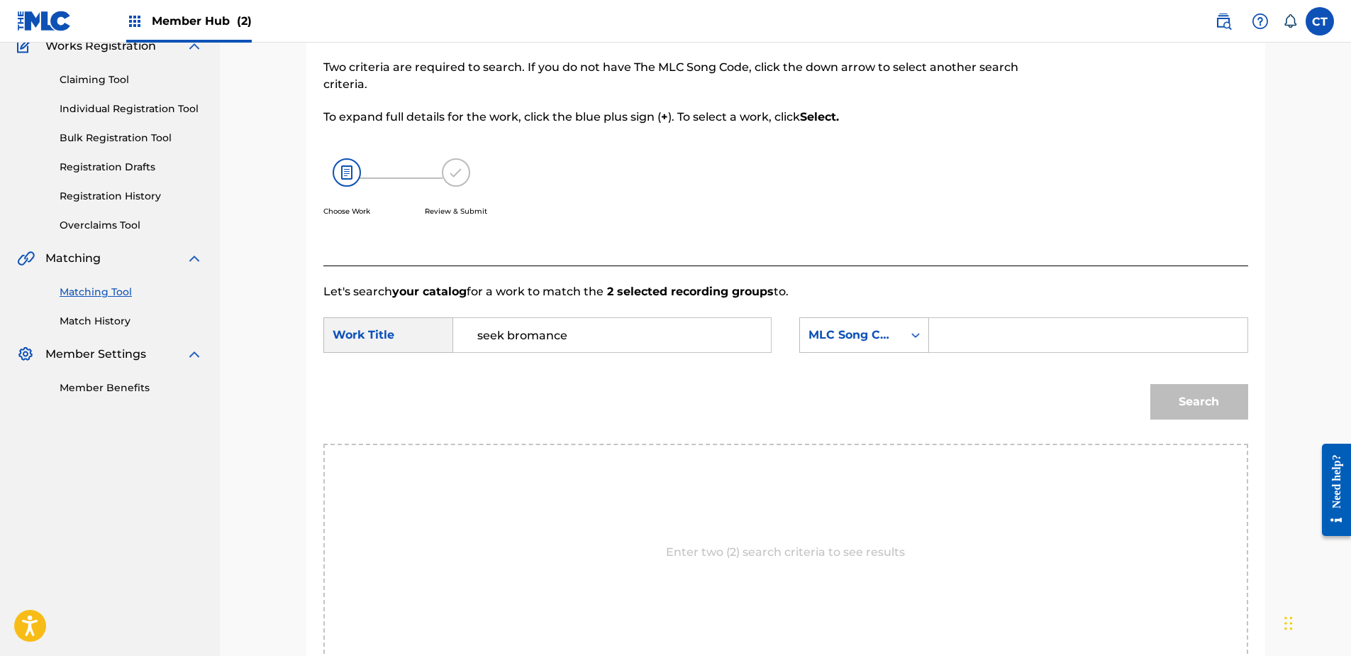
paste input "X0607P"
type input "X0607P"
click at [1215, 410] on button "Search" at bounding box center [1200, 401] width 98 height 35
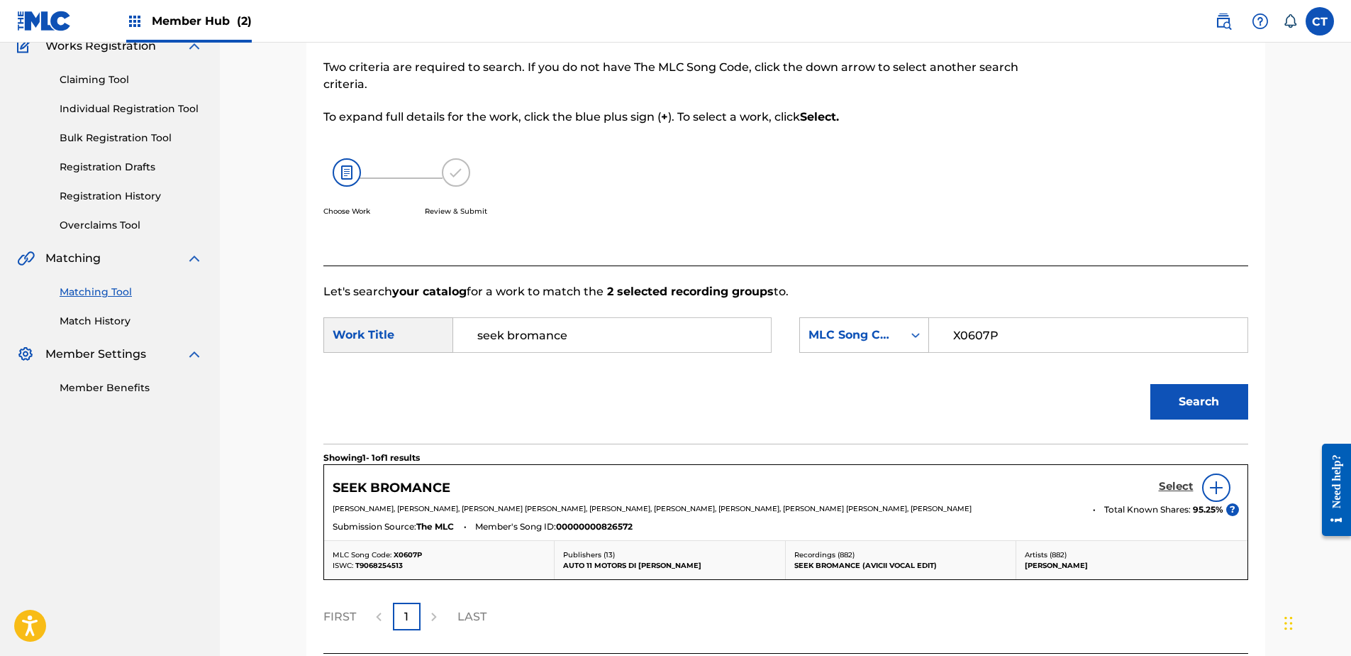
click at [1171, 483] on h5 "Select" at bounding box center [1176, 486] width 35 height 13
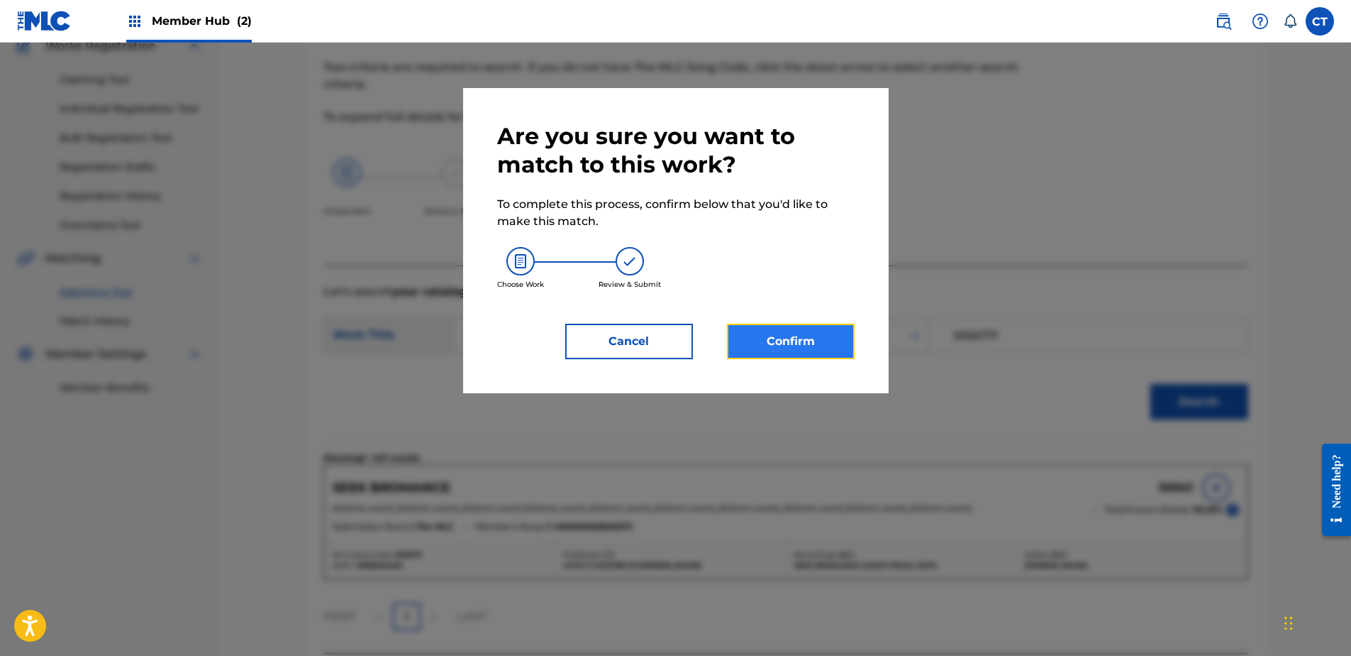
click at [811, 349] on button "Confirm" at bounding box center [791, 341] width 128 height 35
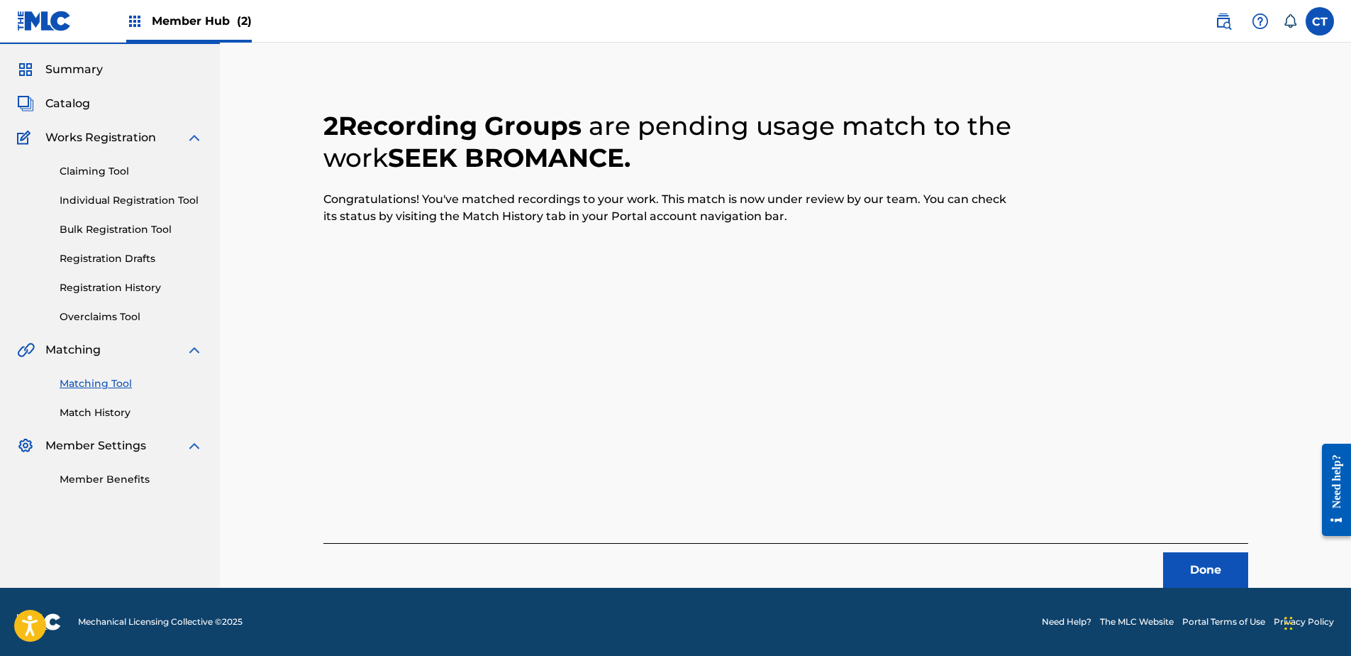
scroll to position [38, 0]
click at [1193, 566] on button "Done" at bounding box center [1205, 569] width 85 height 35
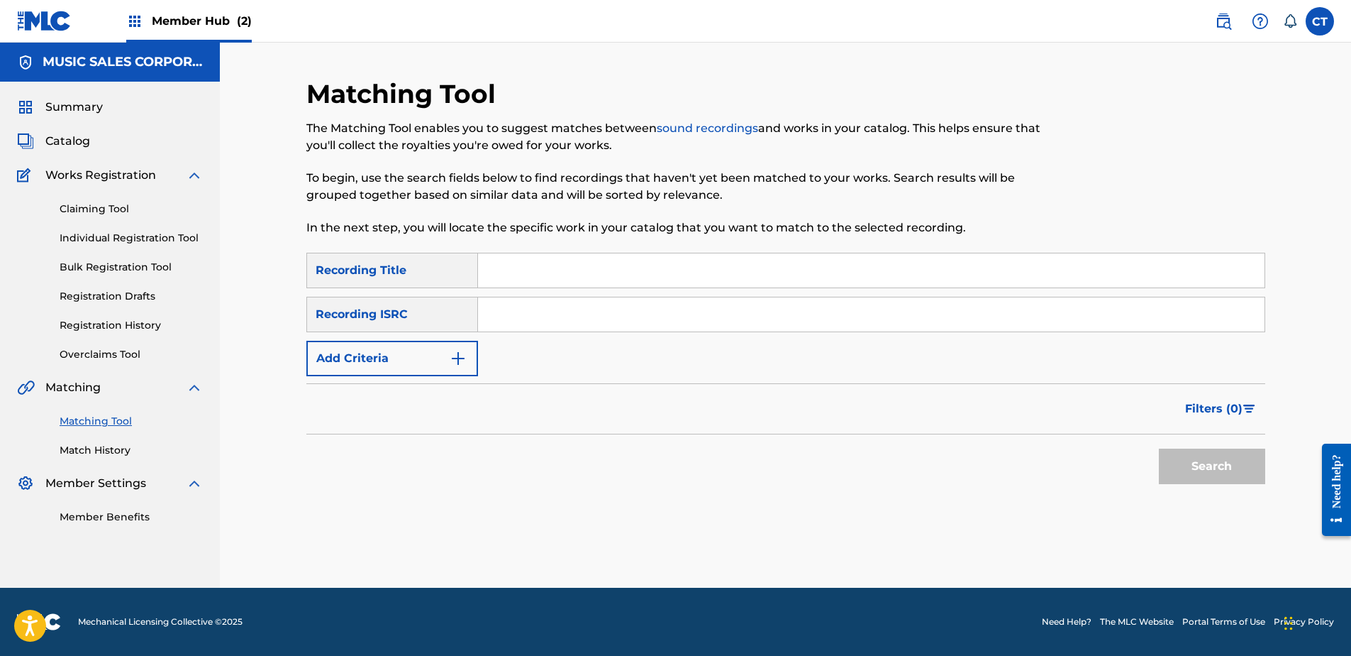
scroll to position [0, 0]
drag, startPoint x: 204, startPoint y: 542, endPoint x: 322, endPoint y: 494, distance: 127.9
click at [204, 542] on nav "MUSIC SALES CORPORATION Summary Catalog Works Registration Claiming Tool Indivi…" at bounding box center [110, 315] width 220 height 545
click at [678, 324] on input "Search Form" at bounding box center [871, 314] width 787 height 34
paste input "GBSWE1024722"
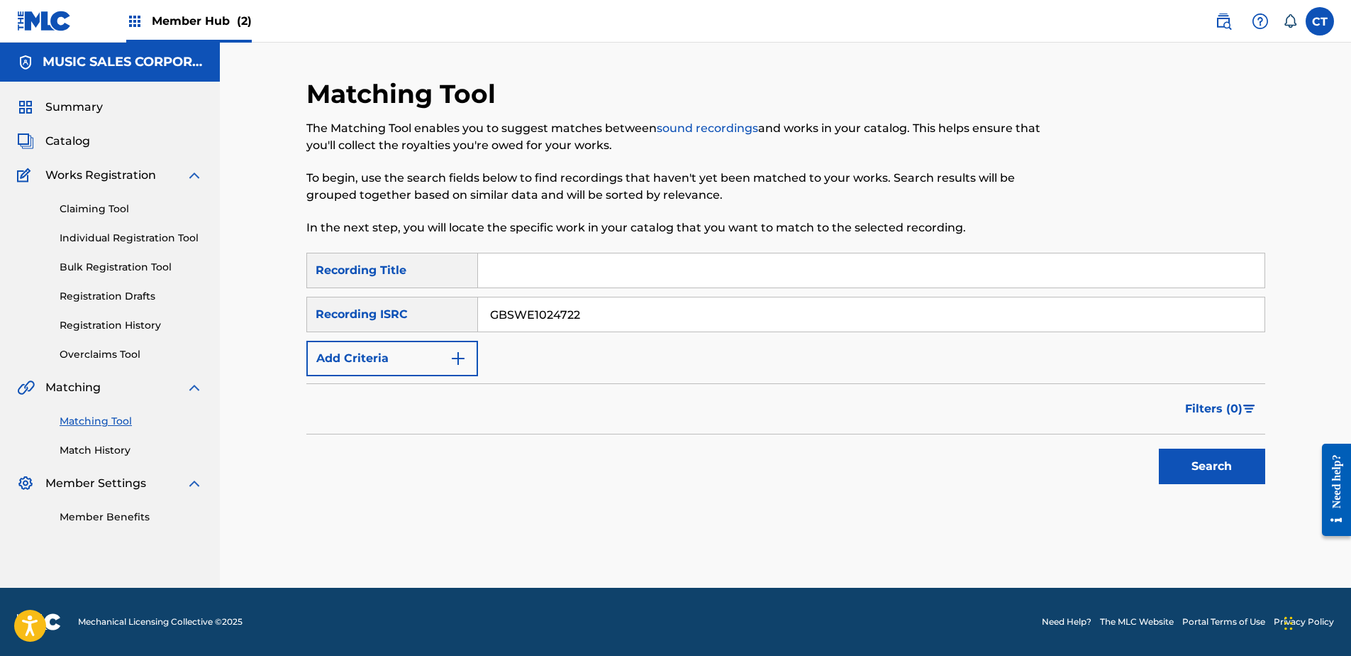
click at [1183, 499] on div "Matching Tool The Matching Tool enables you to suggest matches between sound re…" at bounding box center [785, 332] width 959 height 509
click at [1190, 471] on button "Search" at bounding box center [1212, 465] width 106 height 35
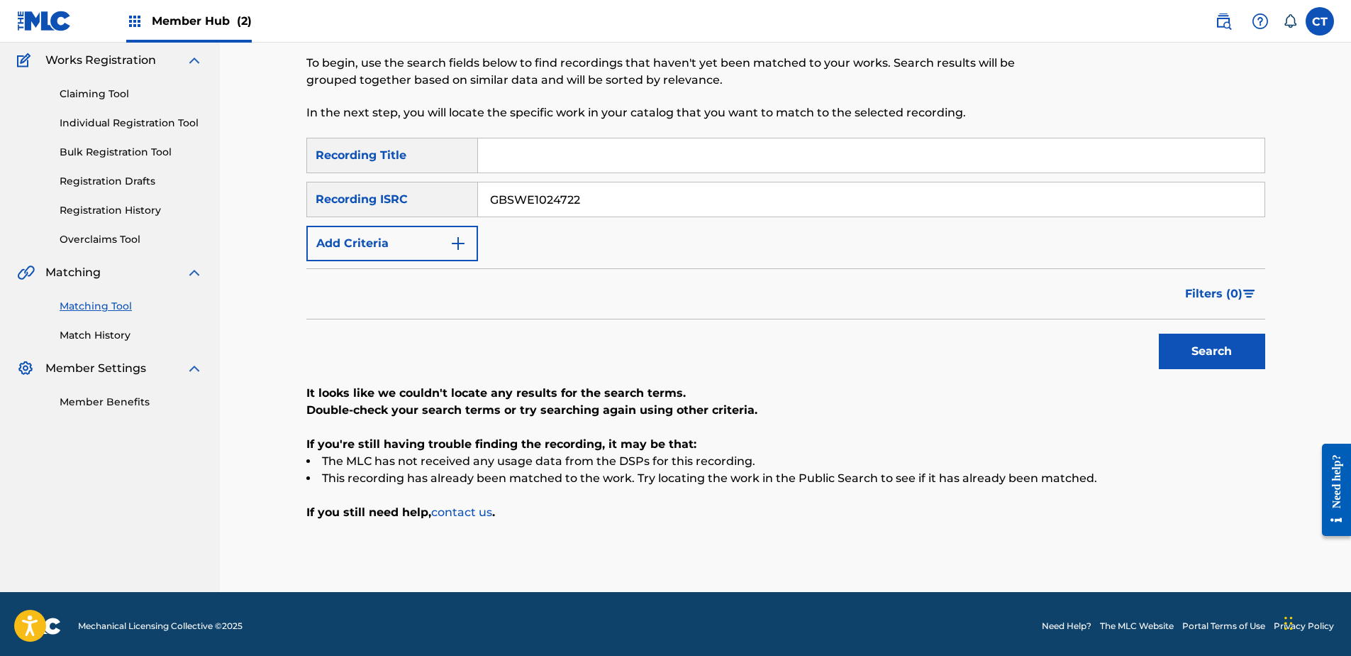
scroll to position [119, 0]
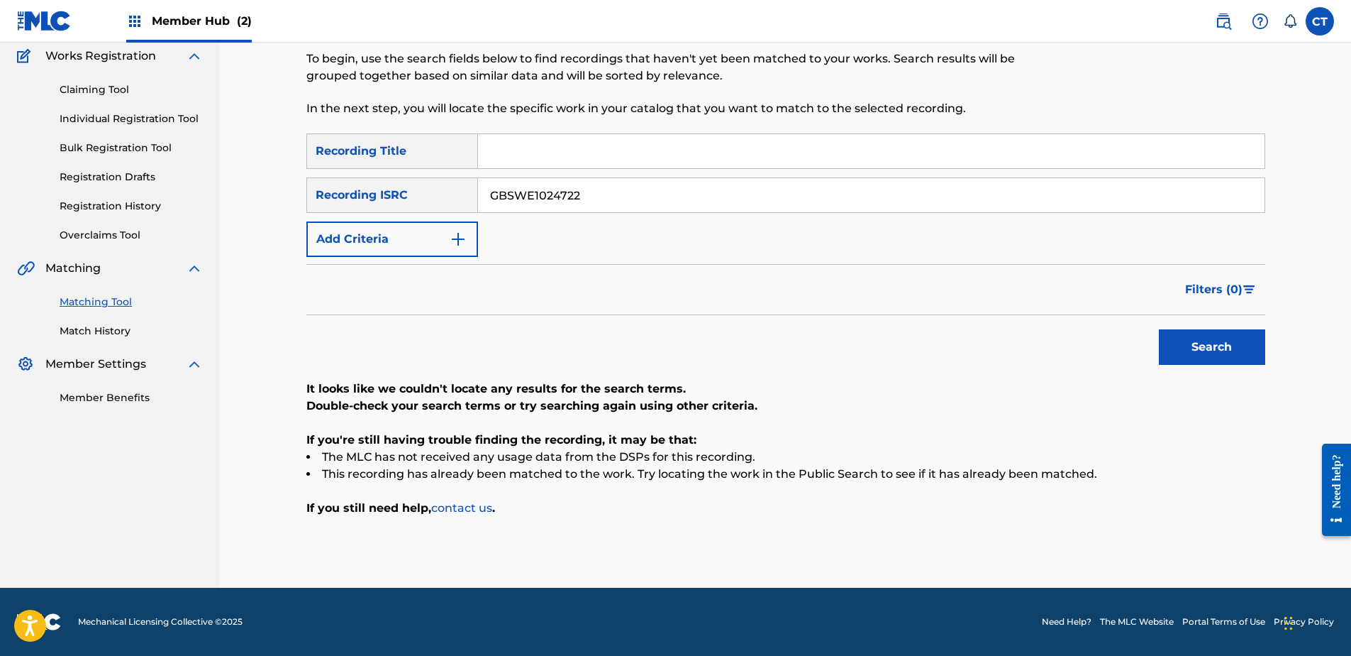
click at [230, 483] on div "Matching Tool The Matching Tool enables you to suggest matches between sound re…" at bounding box center [786, 255] width 1132 height 664
click at [654, 206] on input "GBSWE1024722" at bounding box center [871, 195] width 787 height 34
paste input "DKMM1100100"
click at [1193, 355] on button "Search" at bounding box center [1212, 346] width 106 height 35
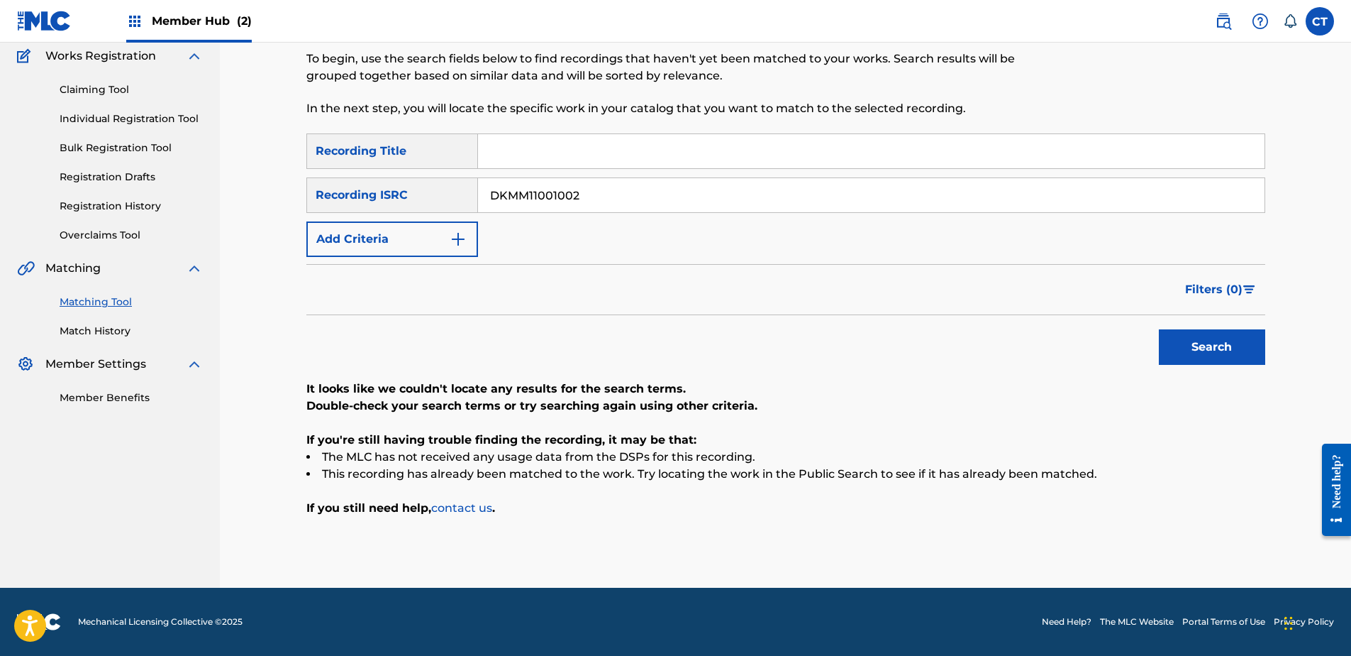
click at [154, 460] on nav "MUSIC SALES CORPORATION Summary Catalog Works Registration Claiming Tool Indivi…" at bounding box center [110, 255] width 220 height 664
click at [636, 202] on input "DKMM11001002" at bounding box center [871, 195] width 787 height 34
paste input "RUA781300003"
click at [1189, 345] on button "Search" at bounding box center [1212, 346] width 106 height 35
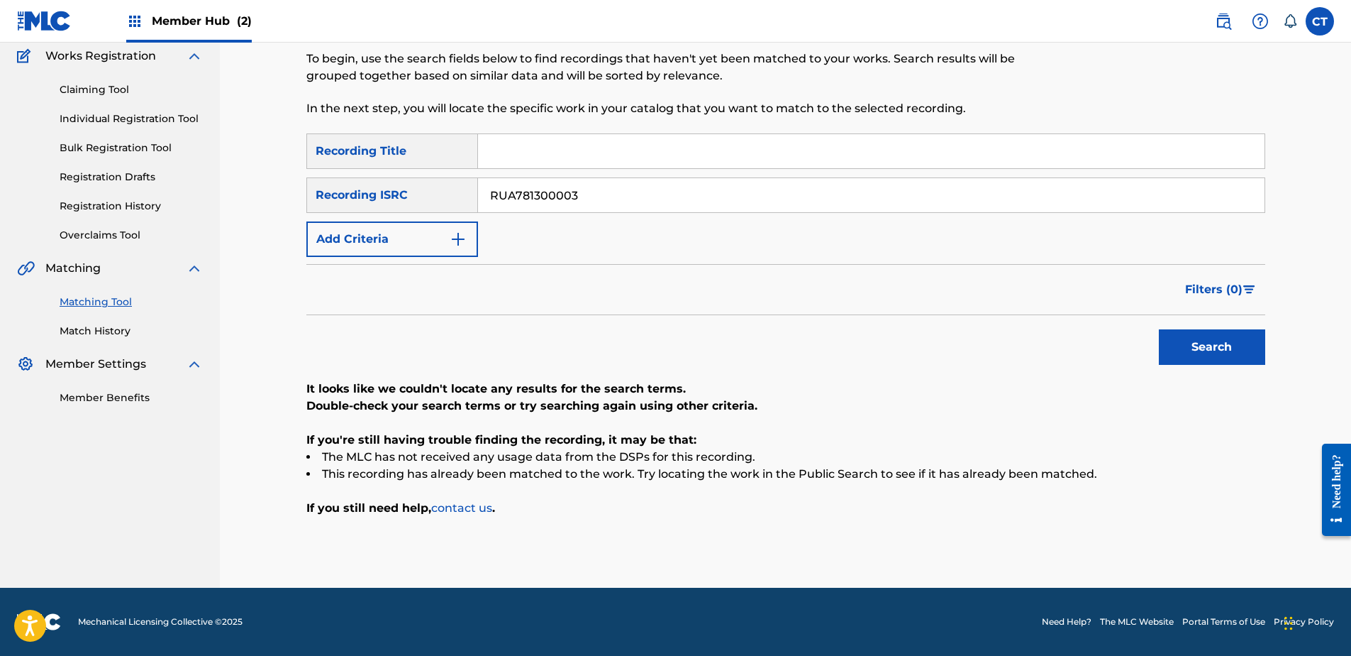
drag, startPoint x: 179, startPoint y: 463, endPoint x: 384, endPoint y: 365, distance: 227.2
click at [179, 463] on nav "MUSIC SALES CORPORATION Summary Catalog Works Registration Claiming Tool Indivi…" at bounding box center [110, 255] width 220 height 664
click at [617, 194] on input "RUA781300003" at bounding box center [871, 195] width 787 height 34
paste input "USBB10200220"
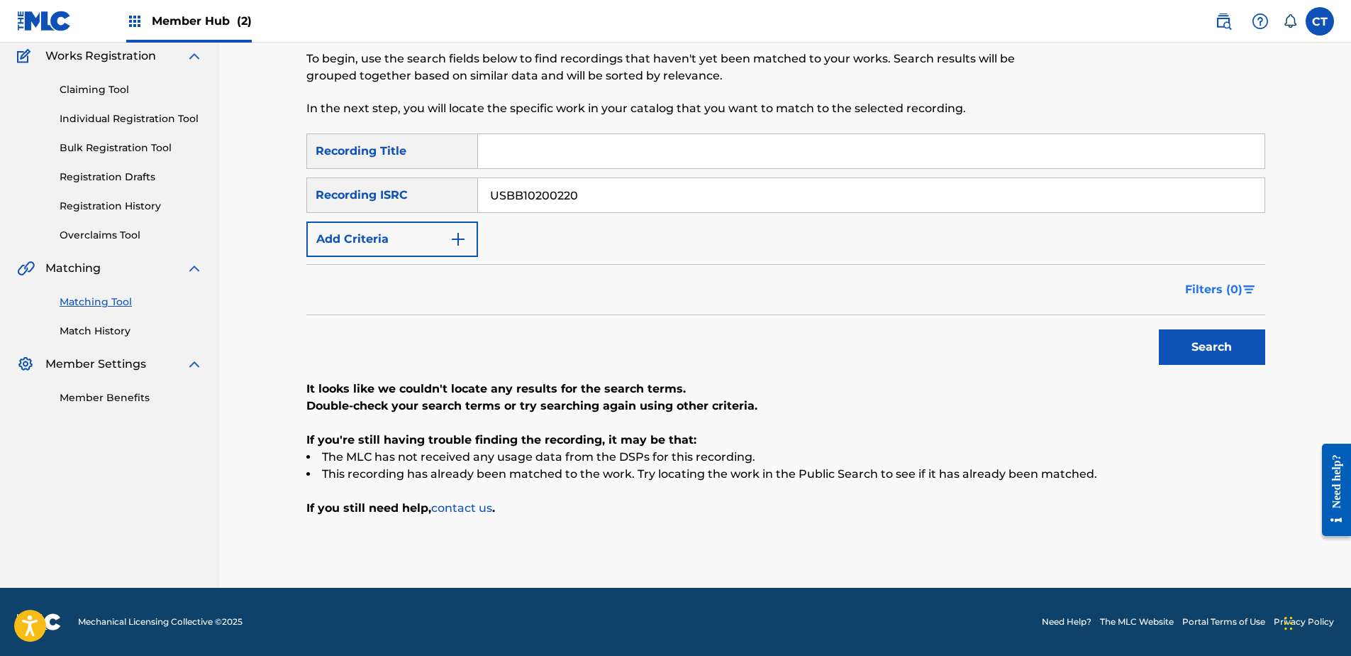
type input "USBB10200220"
click at [1180, 345] on button "Search" at bounding box center [1212, 346] width 106 height 35
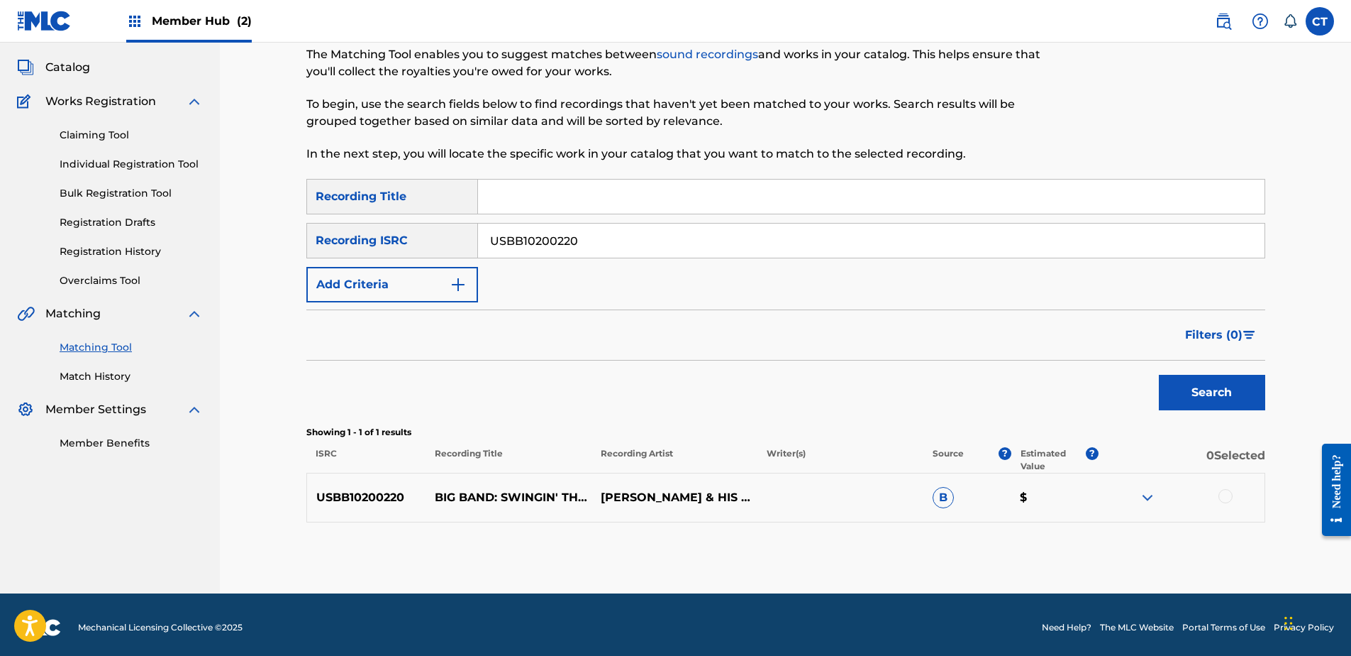
scroll to position [79, 0]
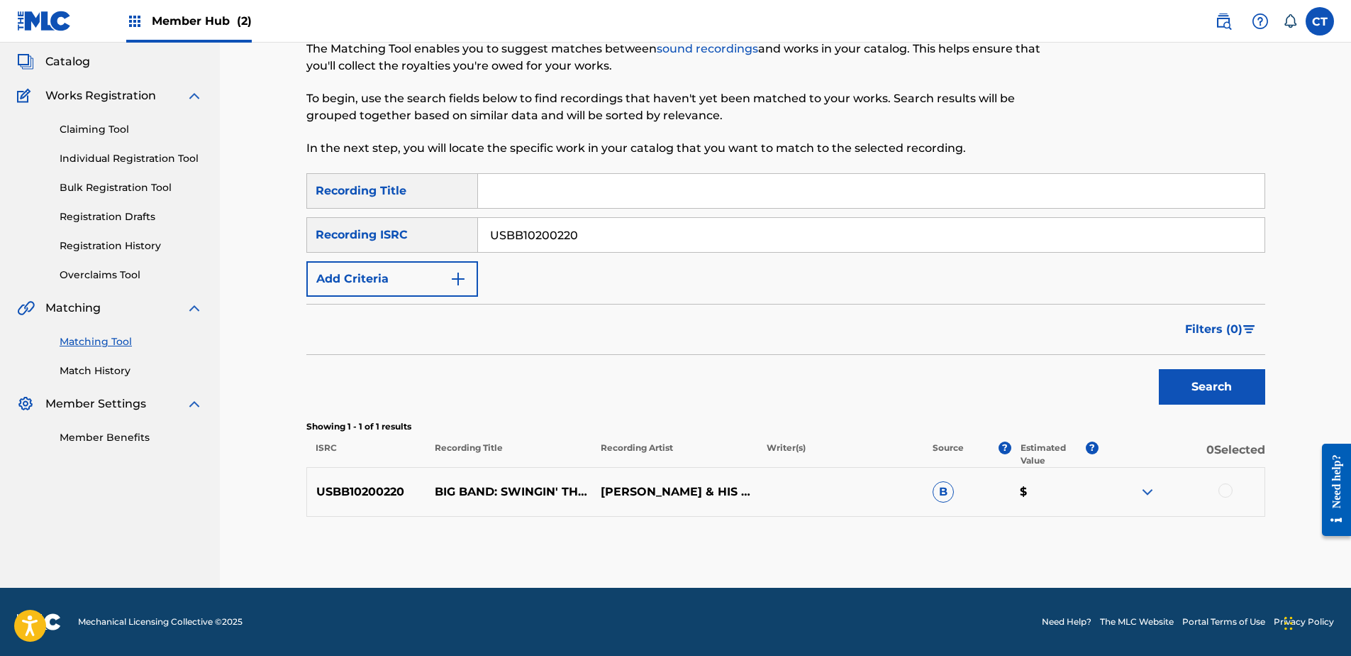
click at [1231, 489] on div at bounding box center [1226, 490] width 14 height 14
click at [1049, 537] on button "Match 1 Group" at bounding box center [997, 539] width 157 height 35
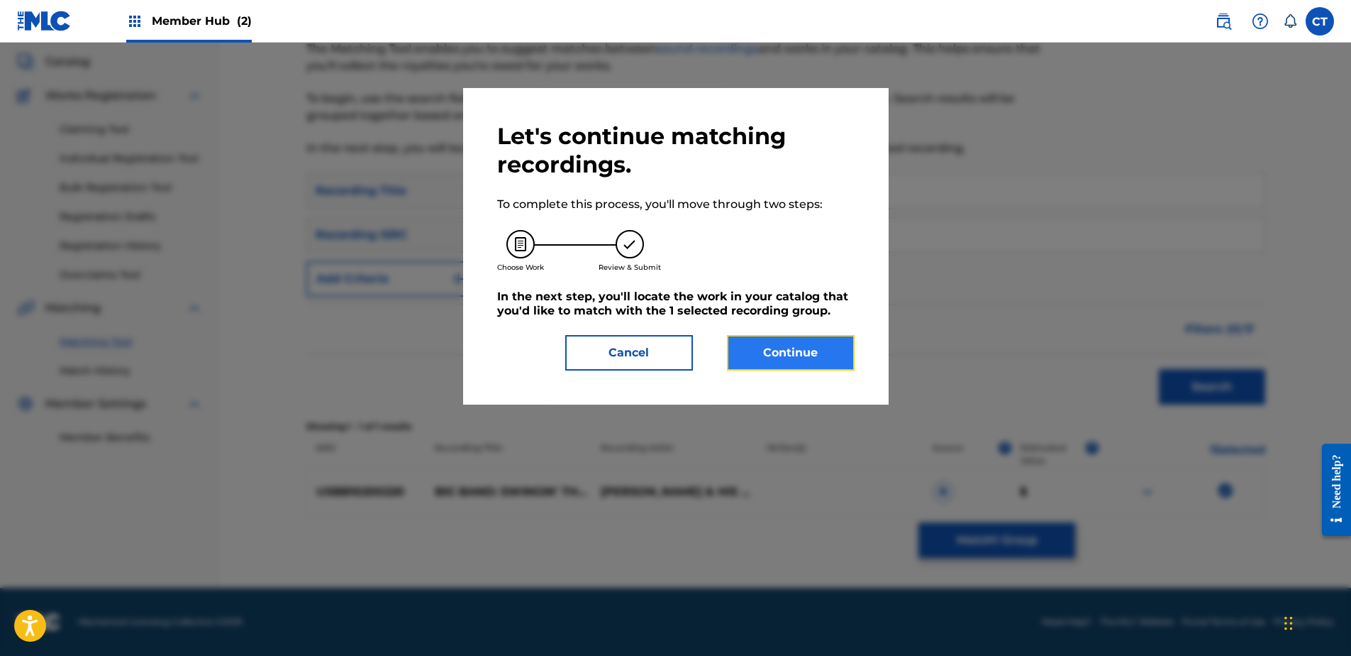
click at [806, 365] on button "Continue" at bounding box center [791, 352] width 128 height 35
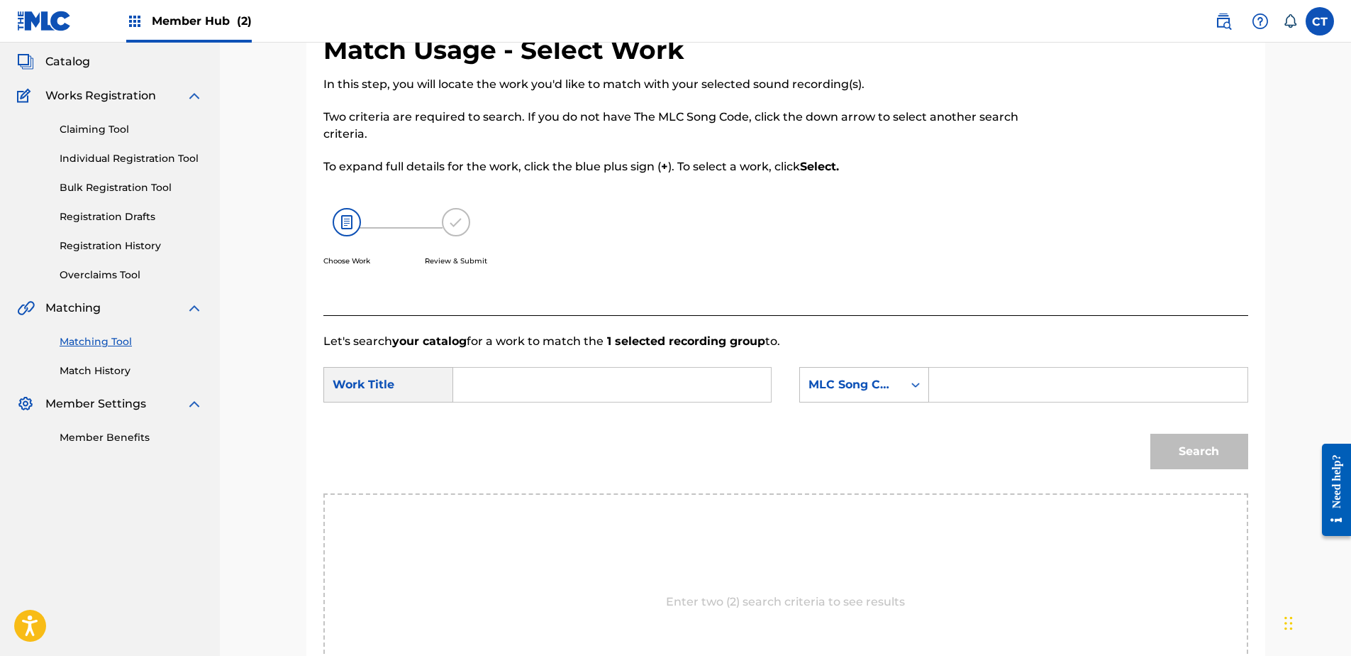
drag, startPoint x: 172, startPoint y: 520, endPoint x: 516, endPoint y: 360, distance: 379.3
click at [172, 520] on nav "MUSIC SALES CORPORATION Summary Catalog Works Registration Claiming Tool Indivi…" at bounding box center [110, 380] width 220 height 834
click at [538, 397] on input "Search Form" at bounding box center [612, 384] width 294 height 34
paste input "Tuxedo Junction"
click at [486, 416] on strong "tuxedo" at bounding box center [498, 415] width 42 height 13
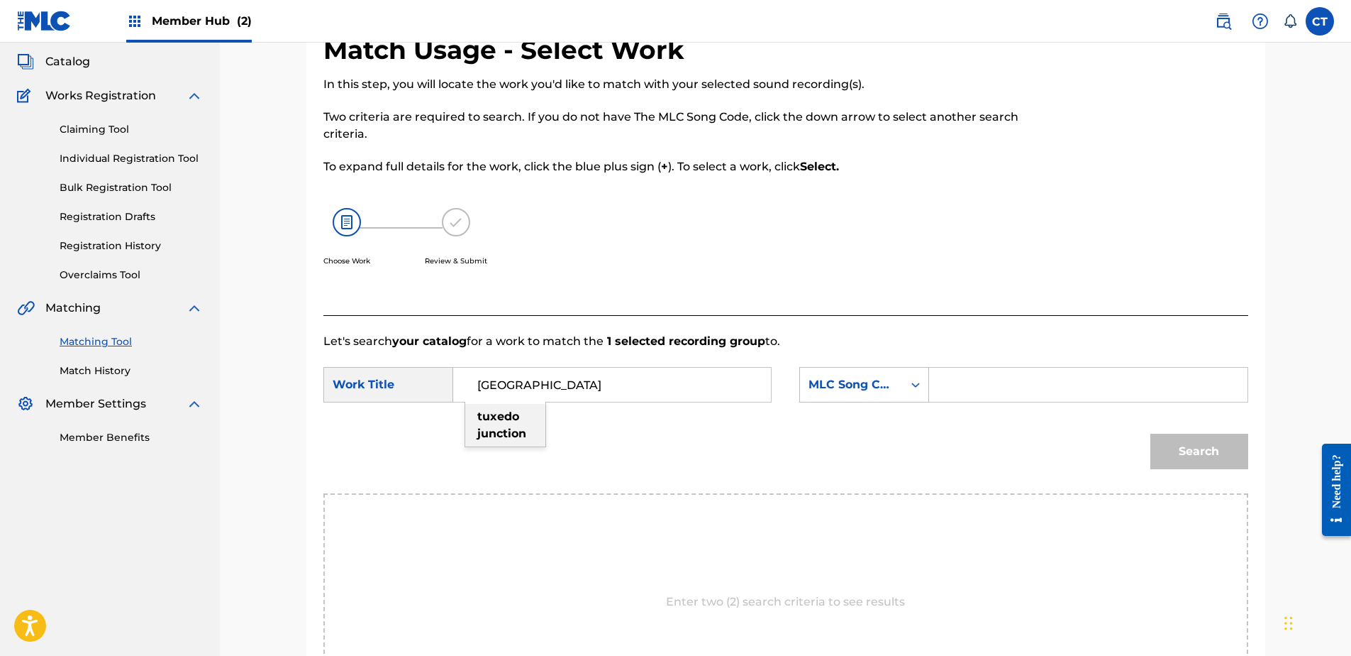
type input "tuxedo junction"
click at [1036, 386] on input "Search Form" at bounding box center [1088, 384] width 294 height 34
paste input "T76880"
type input "T76880"
click at [1185, 441] on button "Search" at bounding box center [1200, 450] width 98 height 35
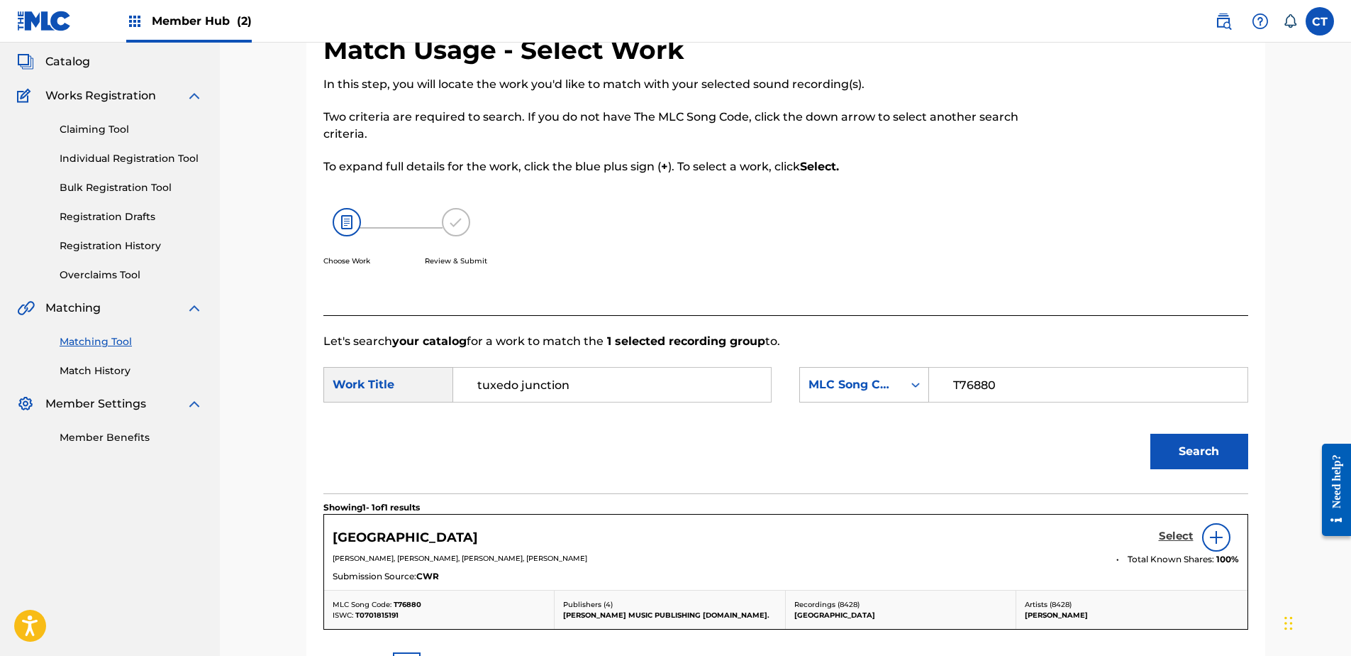
click at [1171, 531] on h5 "Select" at bounding box center [1176, 535] width 35 height 13
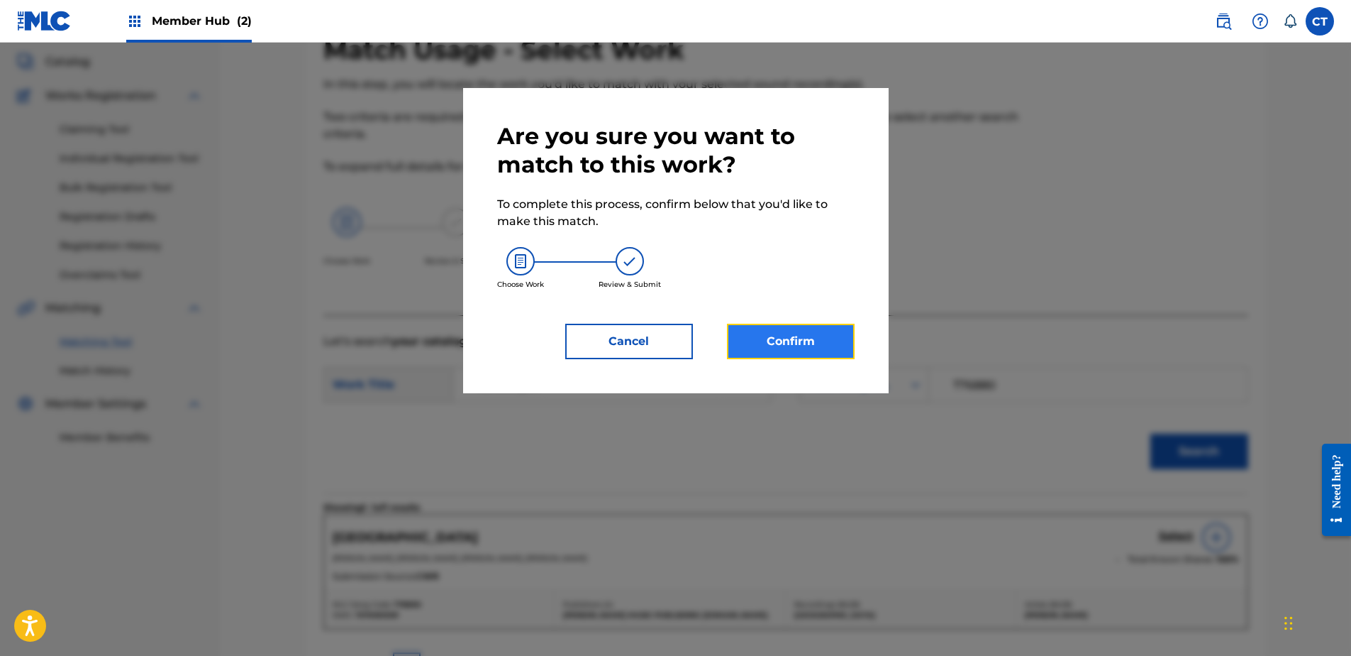
click at [797, 336] on button "Confirm" at bounding box center [791, 341] width 128 height 35
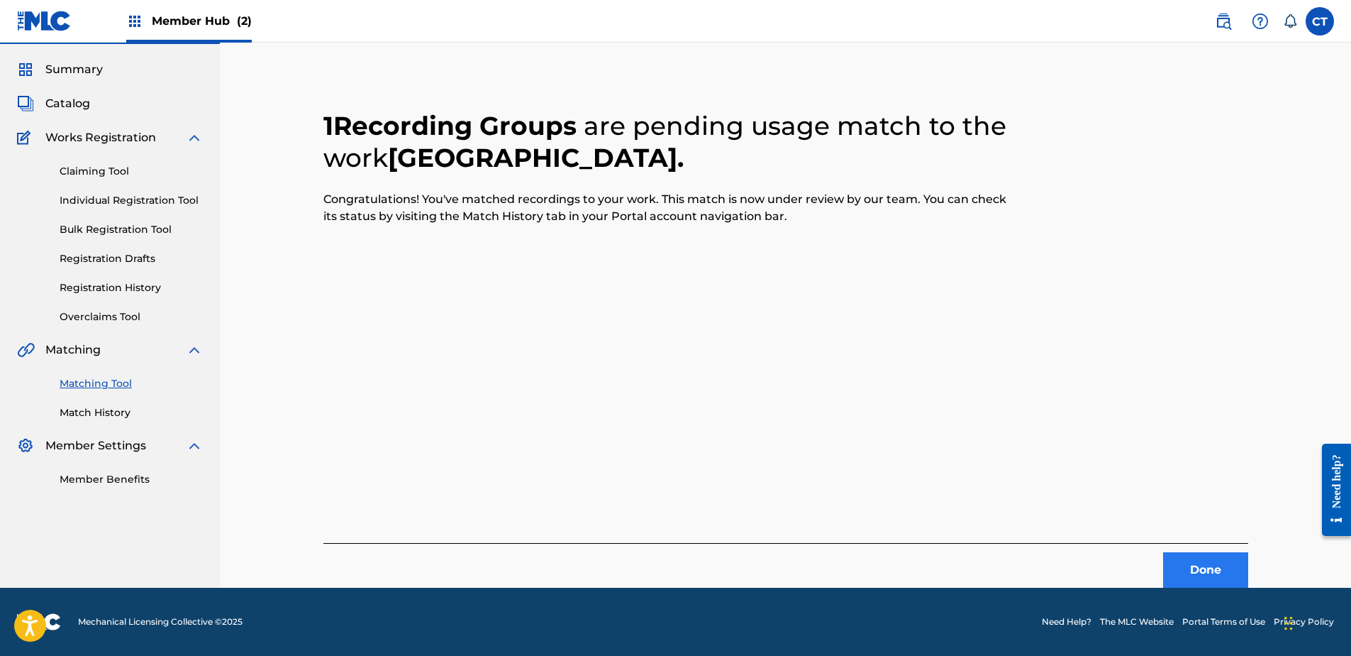
scroll to position [38, 0]
click at [1203, 557] on button "Done" at bounding box center [1205, 569] width 85 height 35
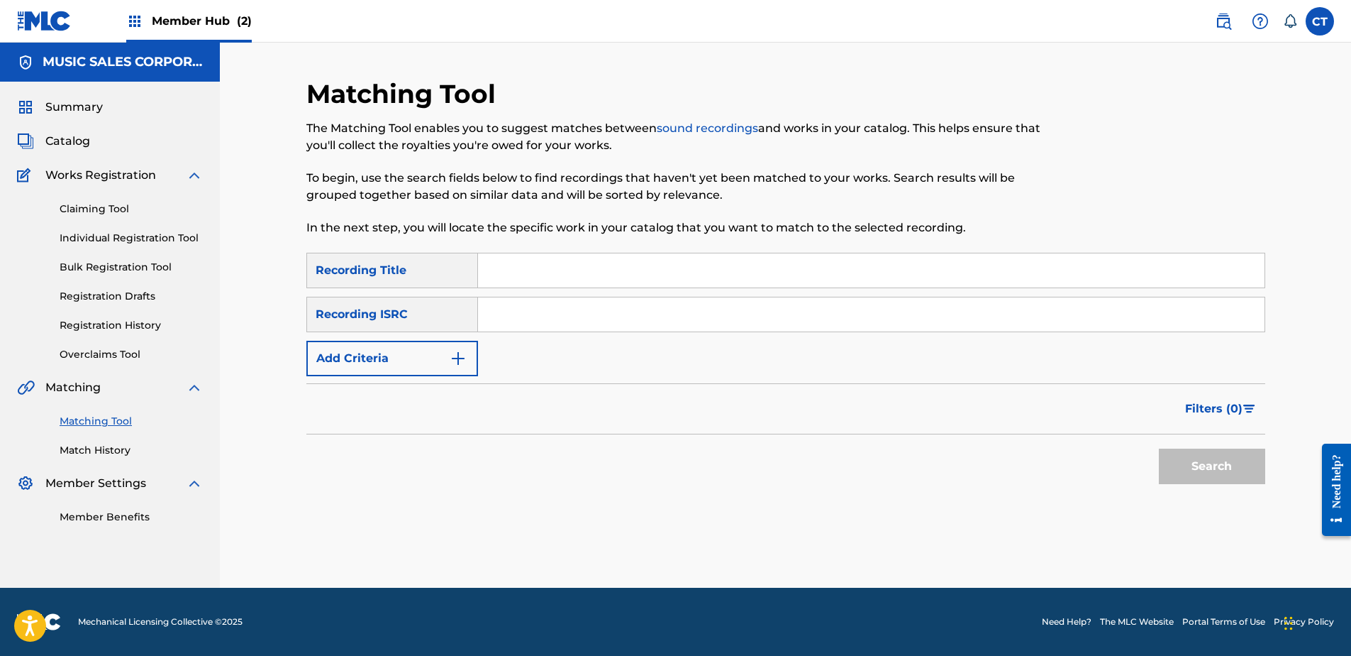
scroll to position [0, 0]
click at [175, 553] on nav "MUSIC SALES CORPORATION Summary Catalog Works Registration Claiming Tool Indivi…" at bounding box center [110, 315] width 220 height 545
click at [548, 310] on input "Search Form" at bounding box center [871, 314] width 787 height 34
paste input "GBUM72001894"
click at [1188, 465] on button "Search" at bounding box center [1212, 465] width 106 height 35
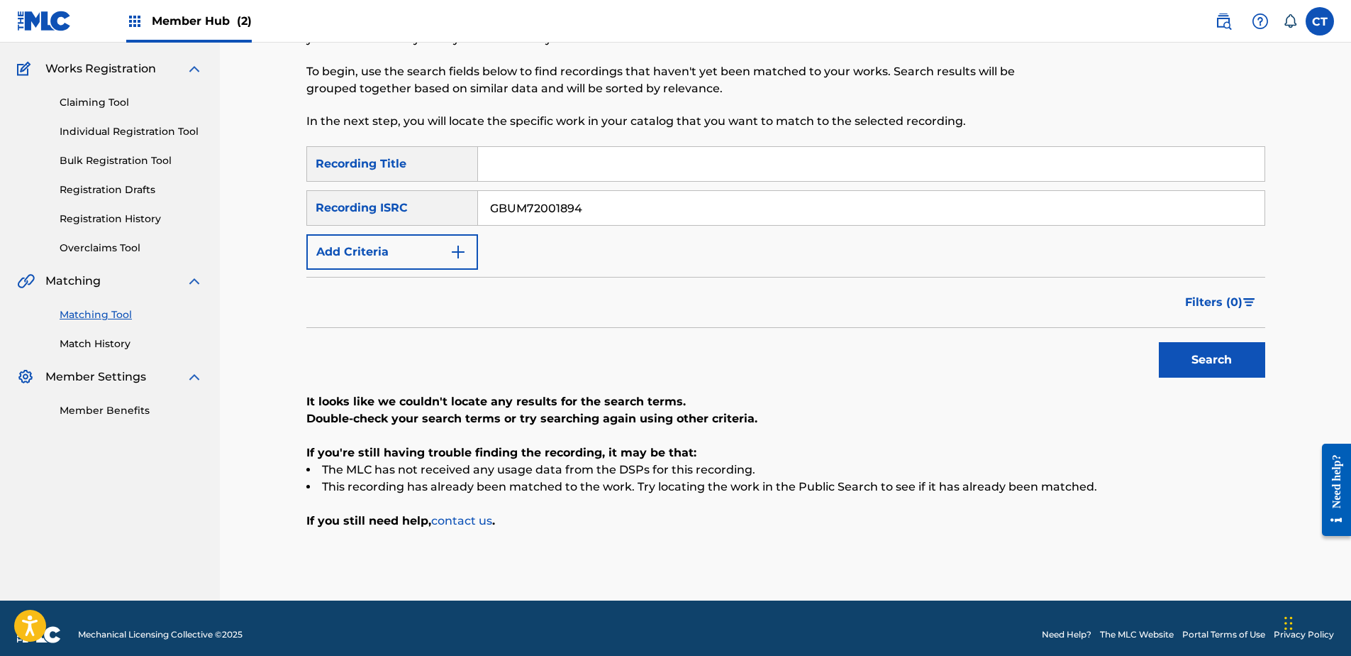
scroll to position [119, 0]
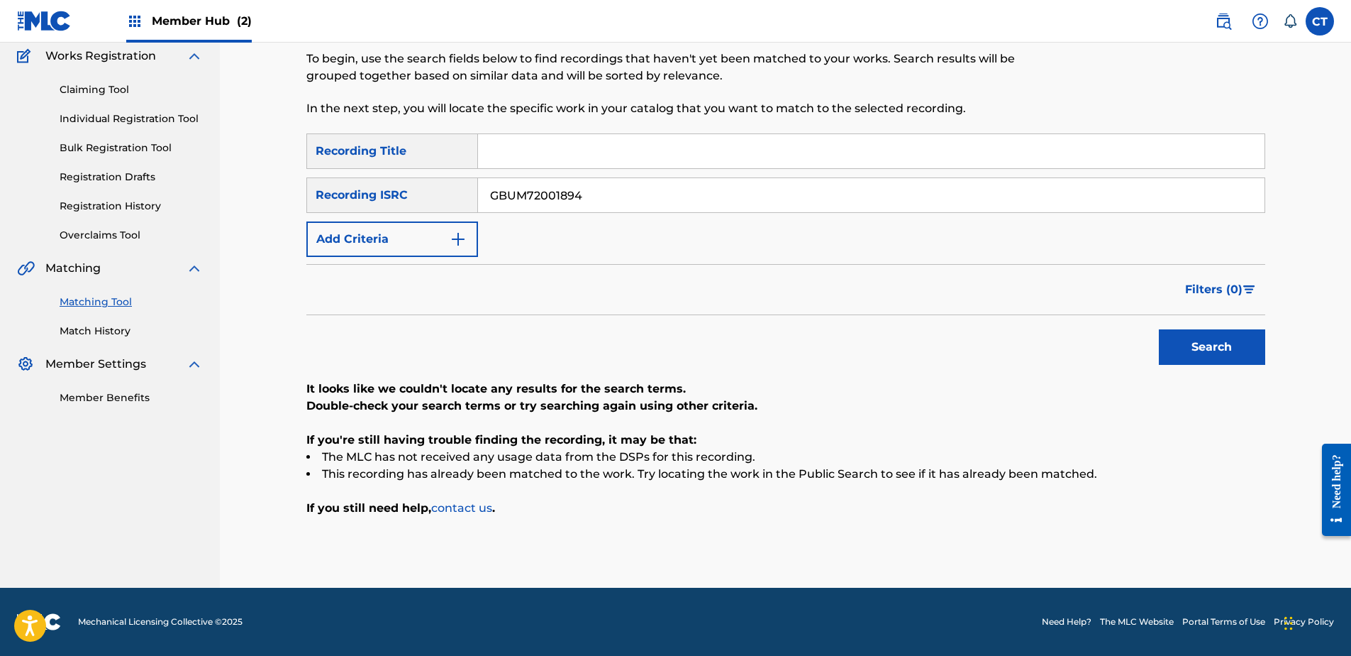
click at [160, 485] on nav "MUSIC SALES CORPORATION Summary Catalog Works Registration Claiming Tool Indivi…" at bounding box center [110, 255] width 220 height 664
click at [582, 199] on input "GBUM72001894" at bounding box center [871, 195] width 787 height 34
paste input "NLRD51423903"
click at [1214, 357] on button "Search" at bounding box center [1212, 346] width 106 height 35
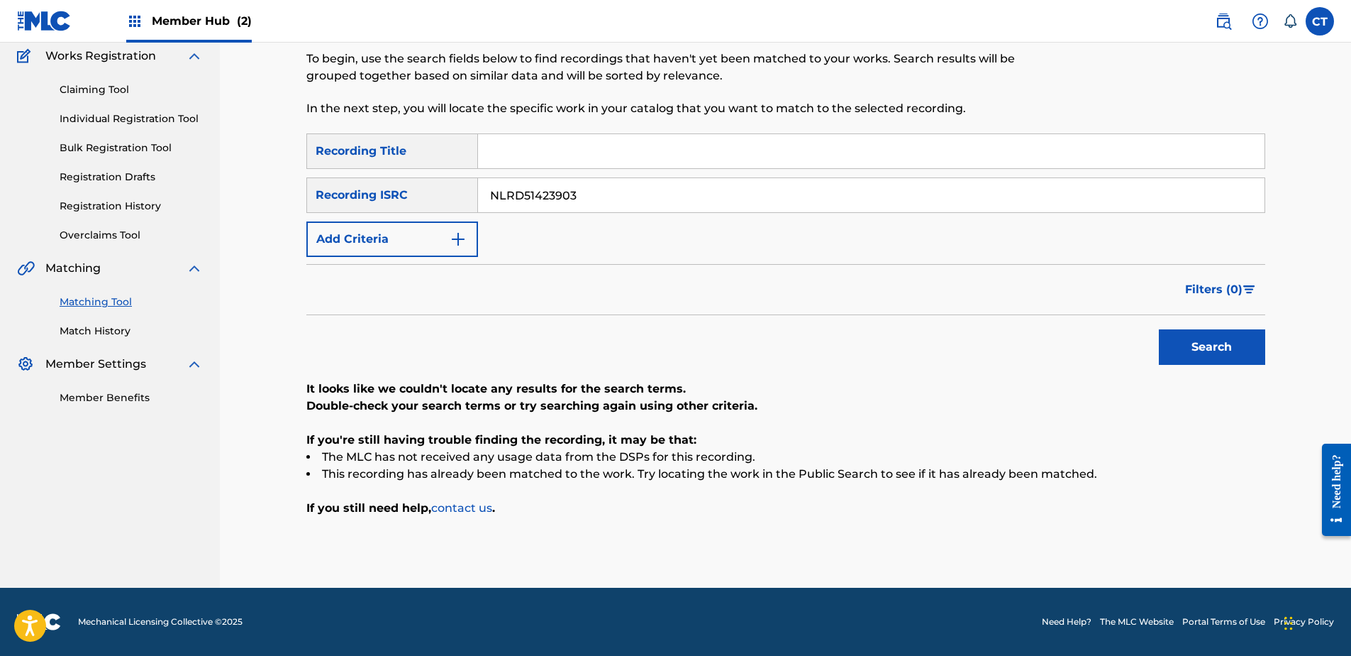
drag, startPoint x: 134, startPoint y: 501, endPoint x: 144, endPoint y: 492, distance: 13.1
click at [144, 492] on nav "MUSIC SALES CORPORATION Summary Catalog Works Registration Claiming Tool Indivi…" at bounding box center [110, 255] width 220 height 664
click at [638, 194] on input "NLRD51423903" at bounding box center [871, 195] width 787 height 34
paste input "ITP580800022"
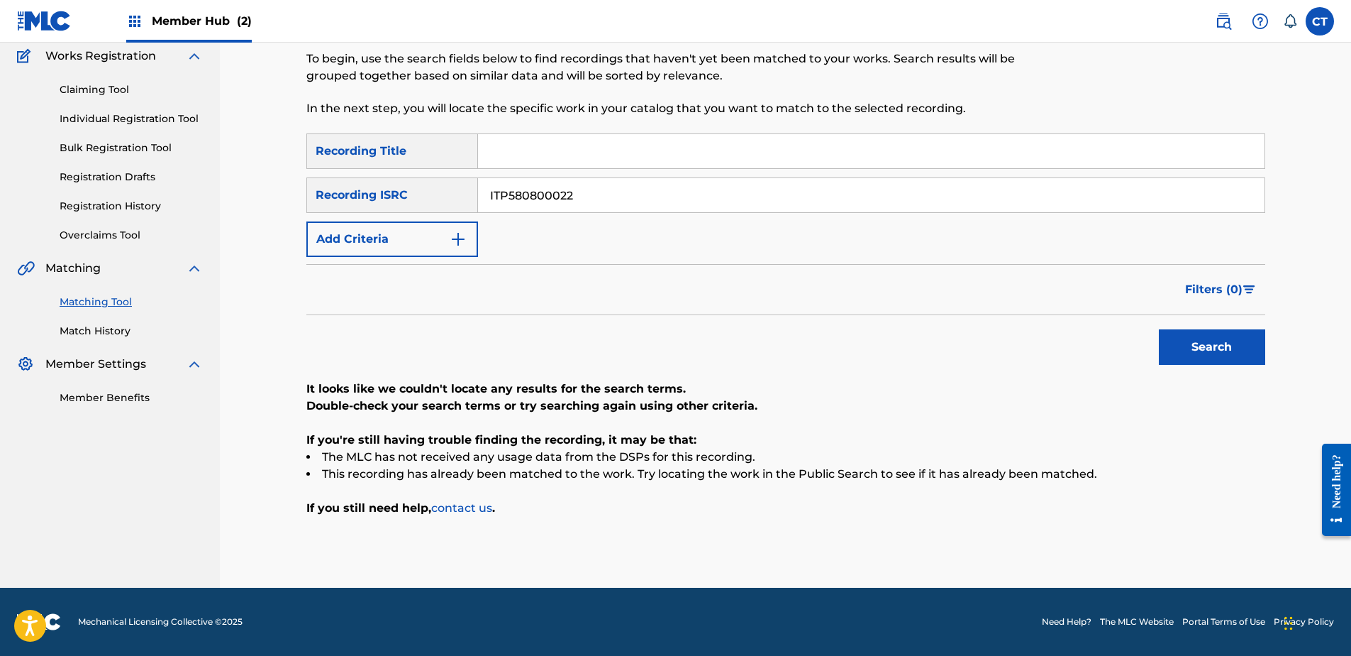
type input "ITP580800022"
click at [1239, 365] on div "Search" at bounding box center [1209, 343] width 114 height 57
click at [1237, 362] on button "Search" at bounding box center [1212, 346] width 106 height 35
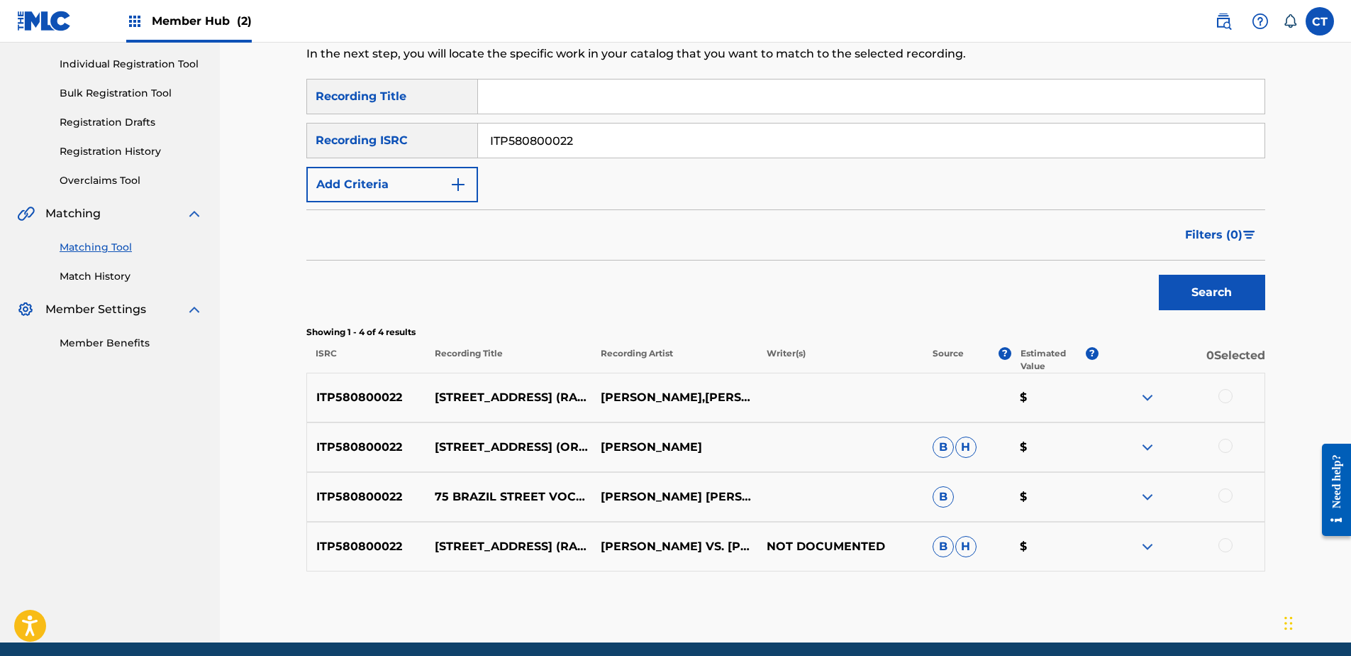
scroll to position [228, 0]
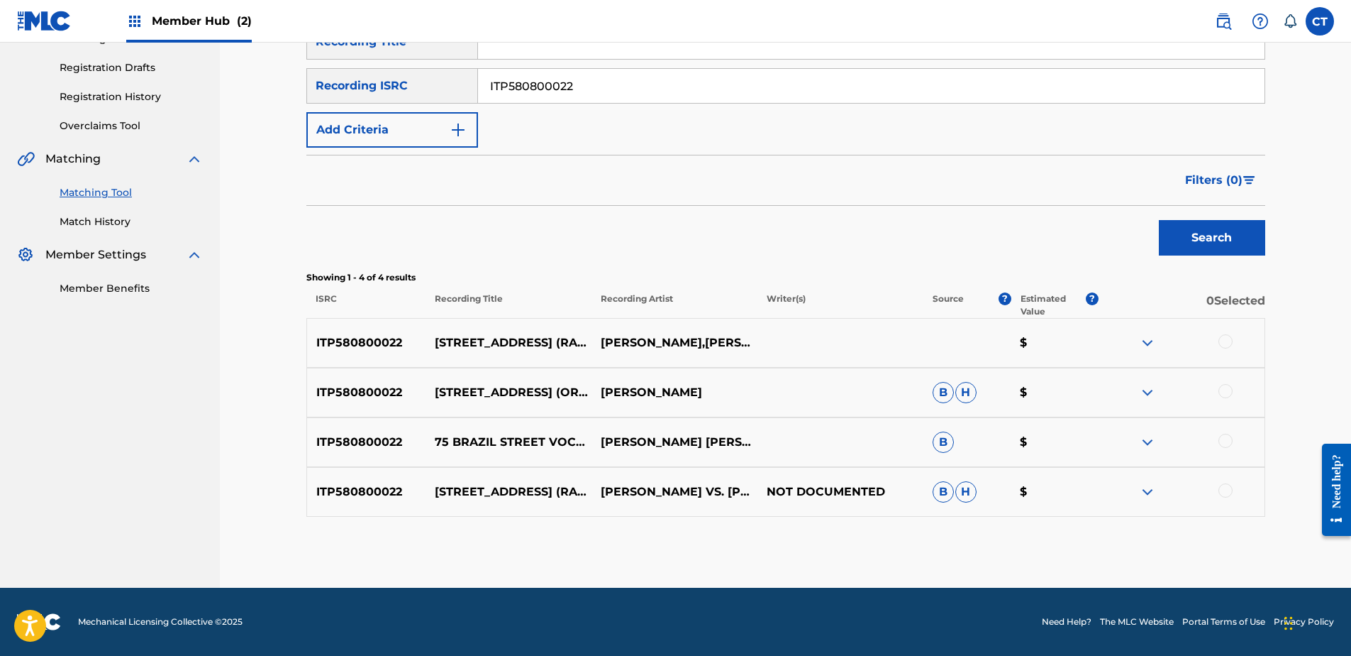
click at [1225, 343] on div at bounding box center [1226, 341] width 14 height 14
click at [1226, 396] on div at bounding box center [1226, 391] width 14 height 14
click at [1222, 449] on div at bounding box center [1182, 441] width 166 height 17
click at [1225, 441] on div at bounding box center [1226, 440] width 14 height 14
click at [1224, 492] on div at bounding box center [1226, 490] width 14 height 14
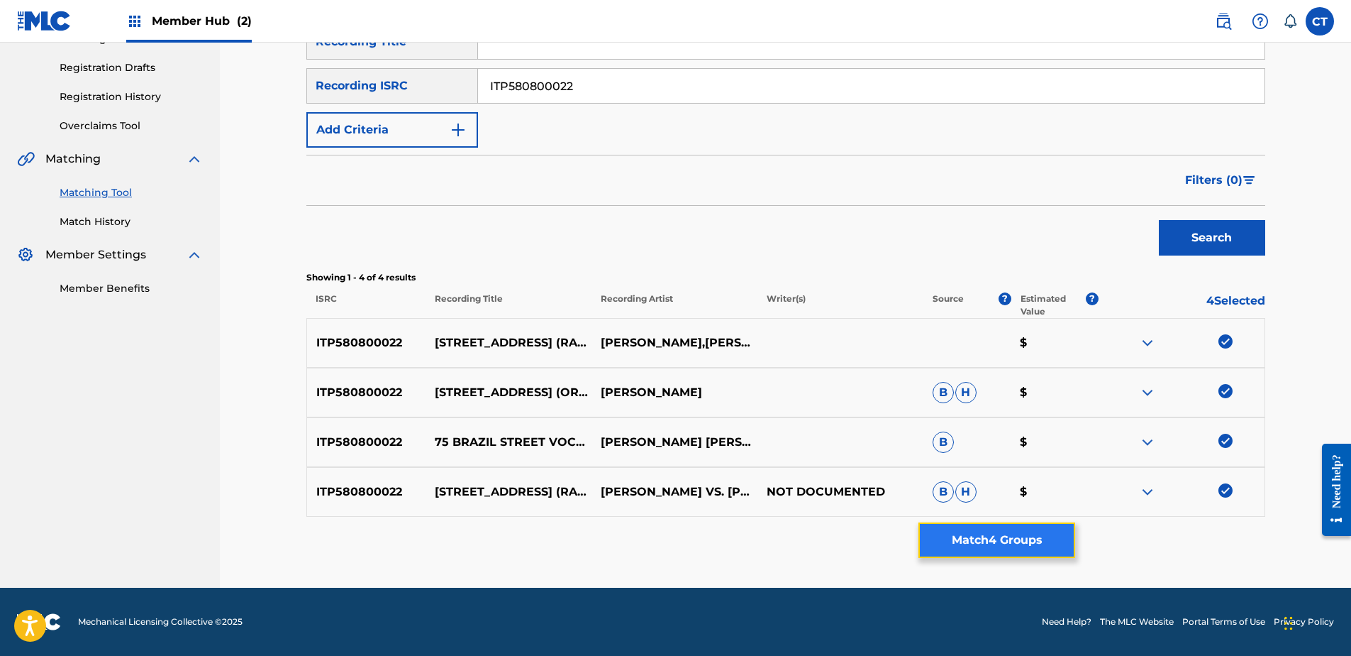
click at [1004, 529] on button "Match 4 Groups" at bounding box center [997, 539] width 157 height 35
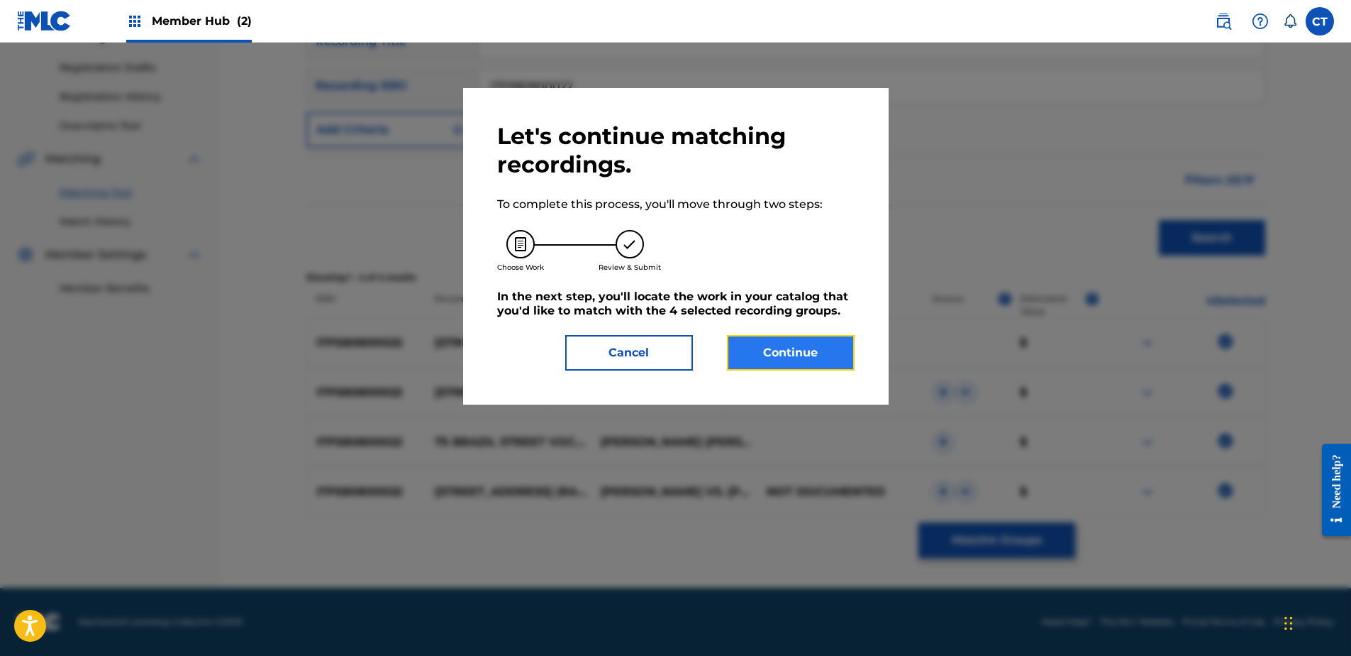
click at [778, 358] on button "Continue" at bounding box center [791, 352] width 128 height 35
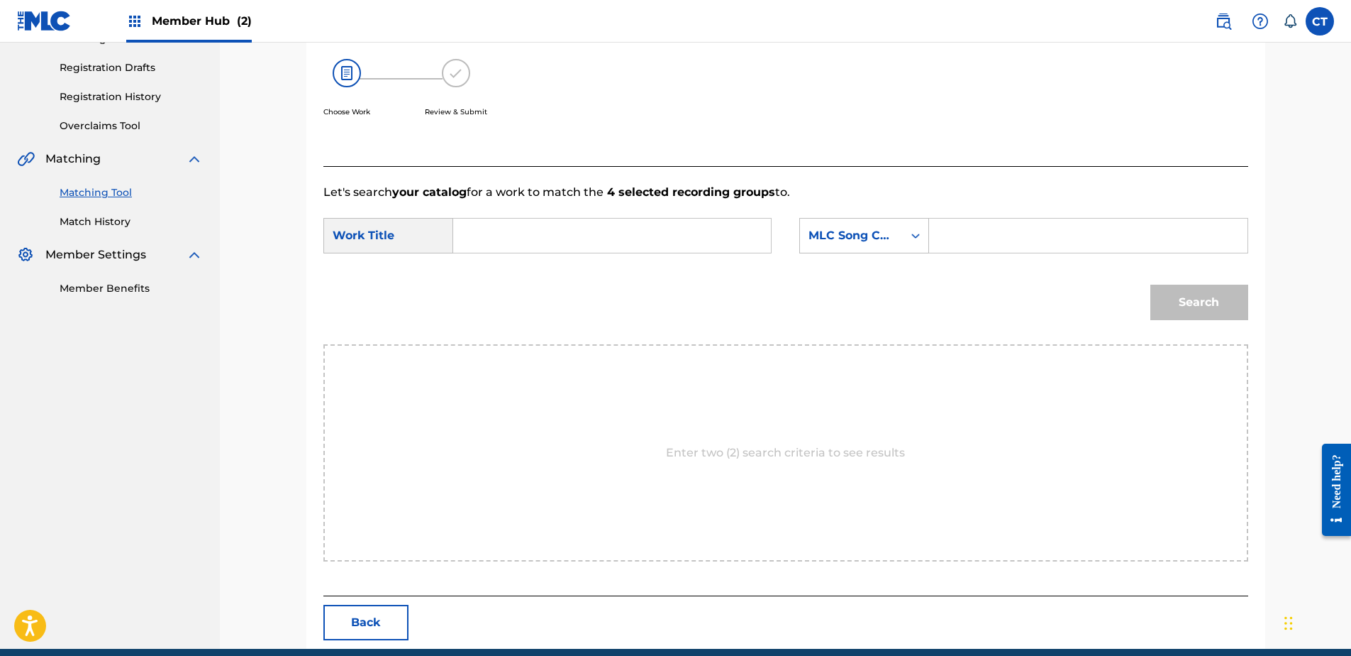
click at [636, 239] on input "Search Form" at bounding box center [612, 236] width 294 height 34
click at [490, 277] on strong "br" at bounding box center [483, 283] width 13 height 13
type input "75 brazil street"
click at [992, 226] on input "Search Form" at bounding box center [1088, 236] width 294 height 34
paste input "S7197Z"
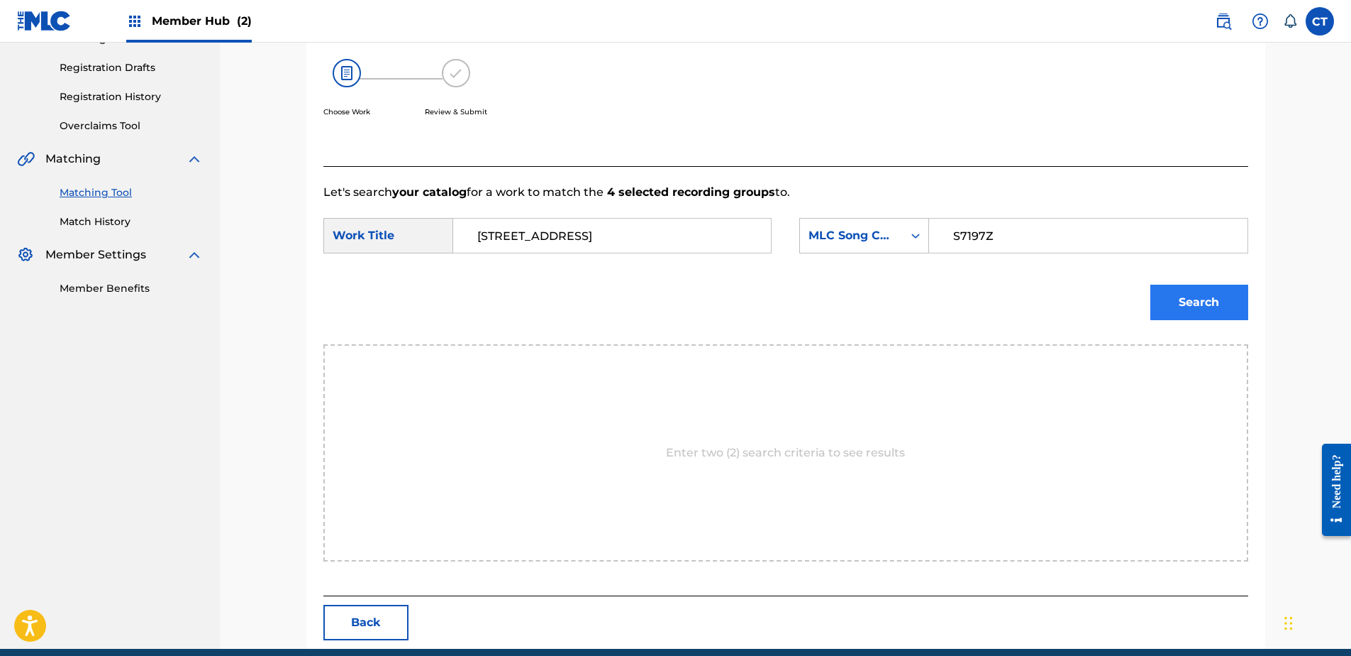
type input "S7197Z"
click at [1190, 294] on button "Search" at bounding box center [1200, 301] width 98 height 35
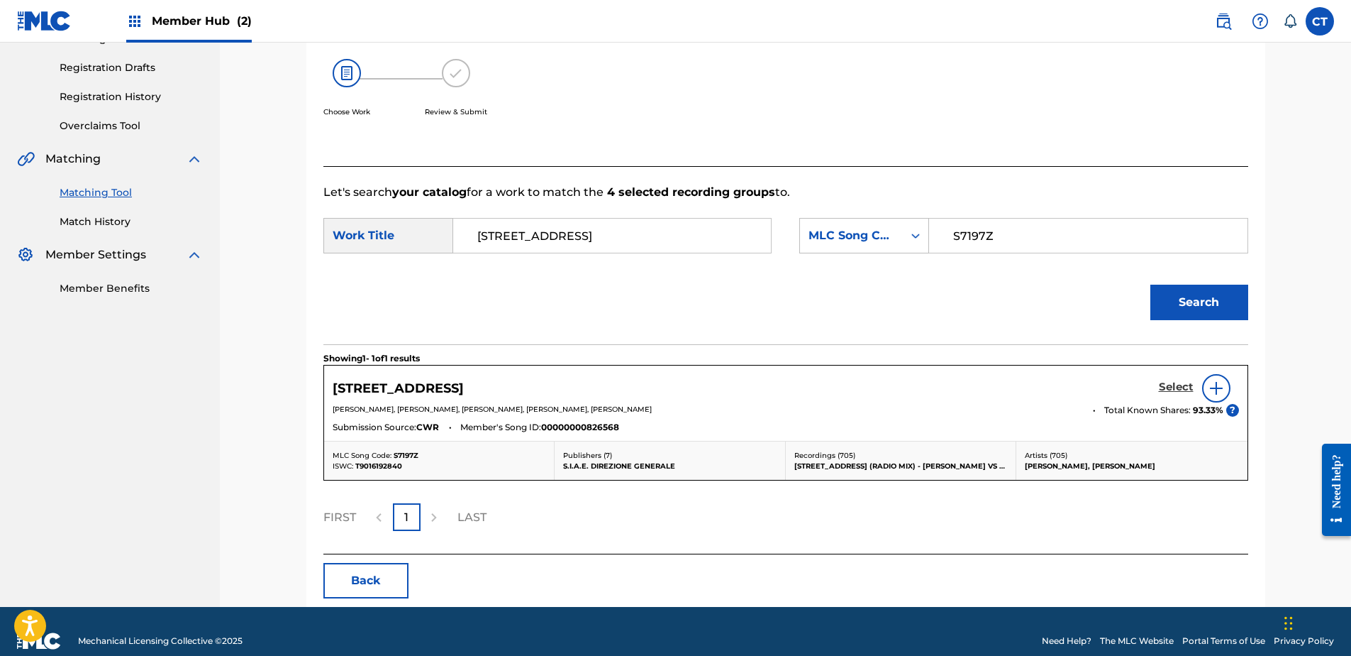
click at [1163, 384] on h5 "Select" at bounding box center [1176, 386] width 35 height 13
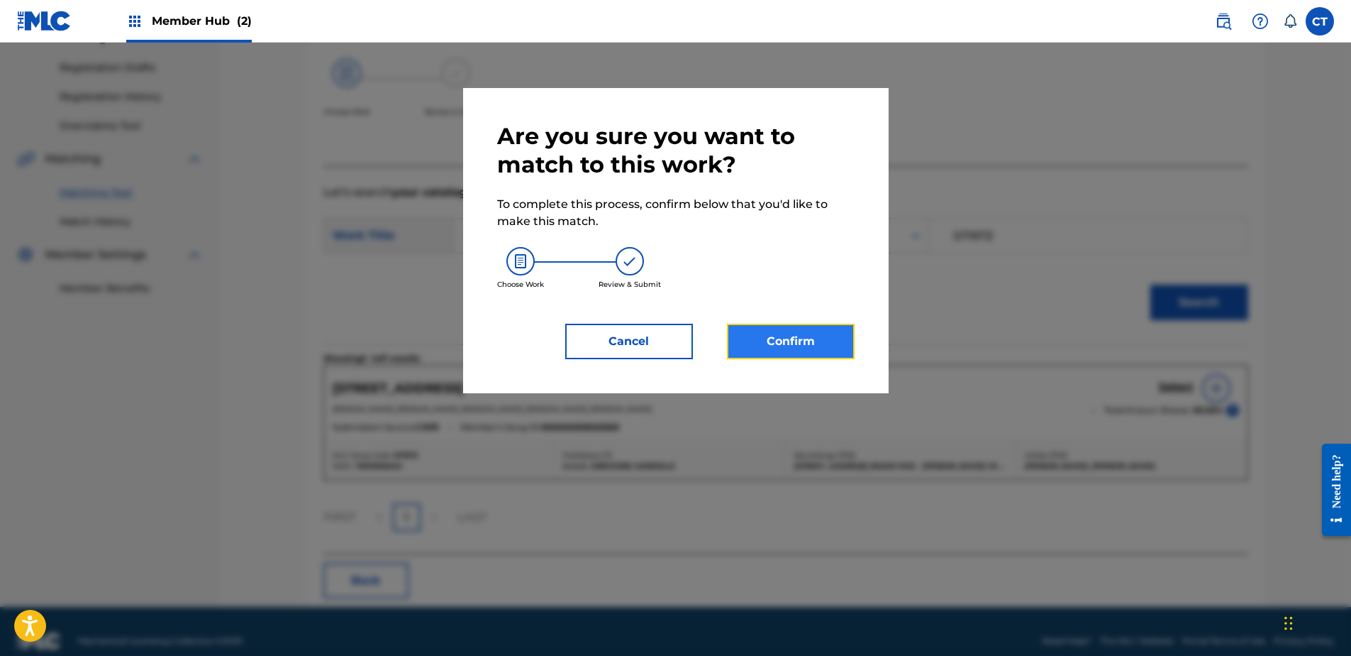
click at [780, 349] on button "Confirm" at bounding box center [791, 341] width 128 height 35
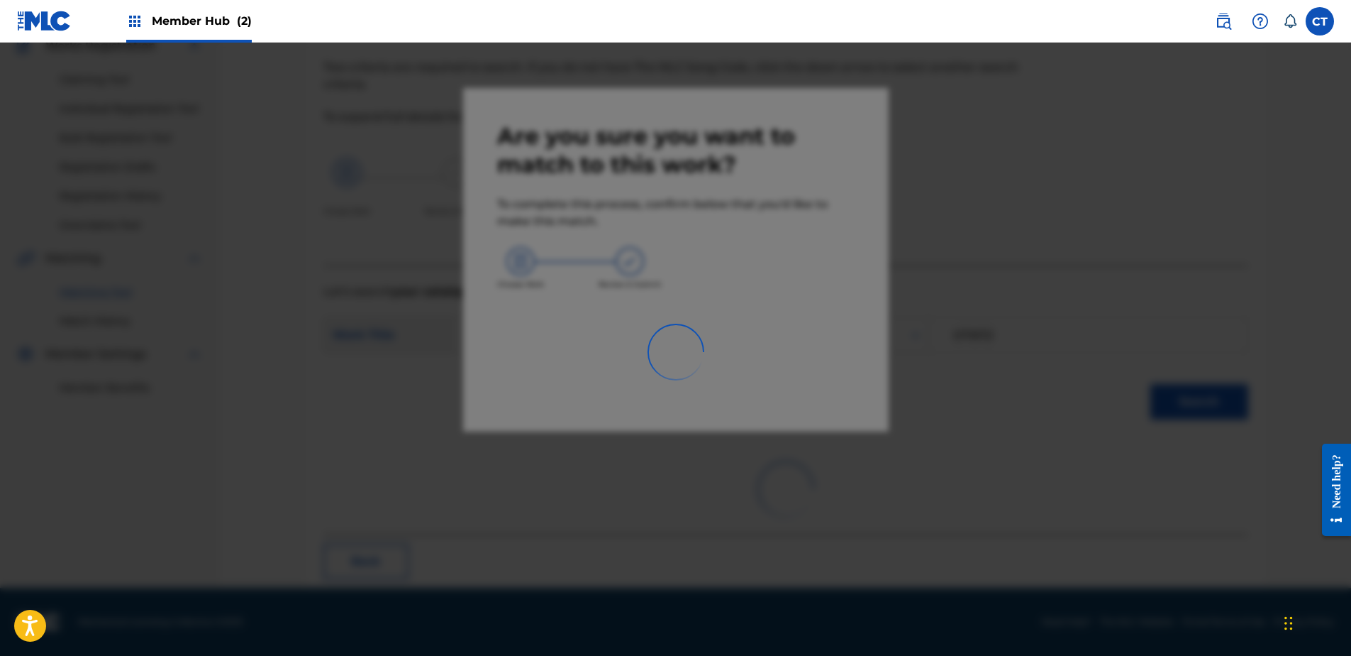
scroll to position [38, 0]
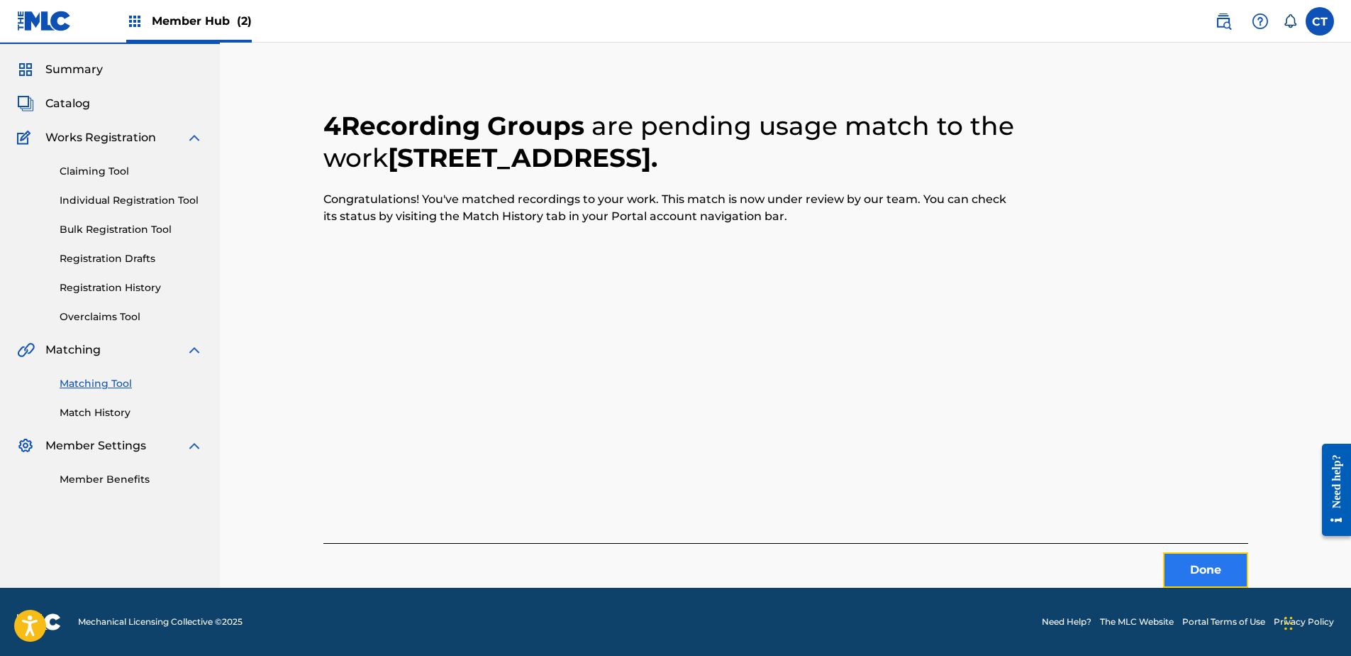
click at [1178, 569] on button "Done" at bounding box center [1205, 569] width 85 height 35
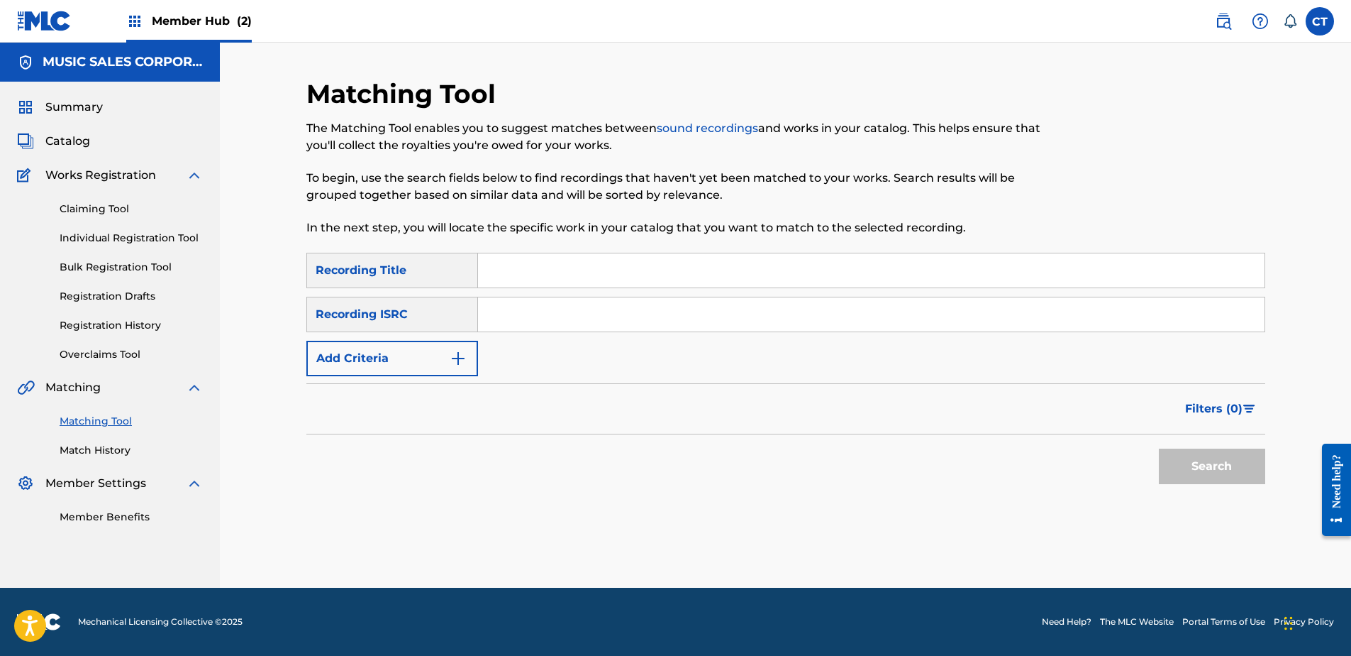
drag, startPoint x: 207, startPoint y: 533, endPoint x: 362, endPoint y: 473, distance: 165.7
click at [211, 531] on div "Summary Catalog Works Registration Claiming Tool Individual Registration Tool B…" at bounding box center [110, 312] width 220 height 460
click at [543, 324] on input "Search Form" at bounding box center [871, 314] width 787 height 34
paste input "USDJ20200279"
click at [1183, 470] on button "Search" at bounding box center [1212, 465] width 106 height 35
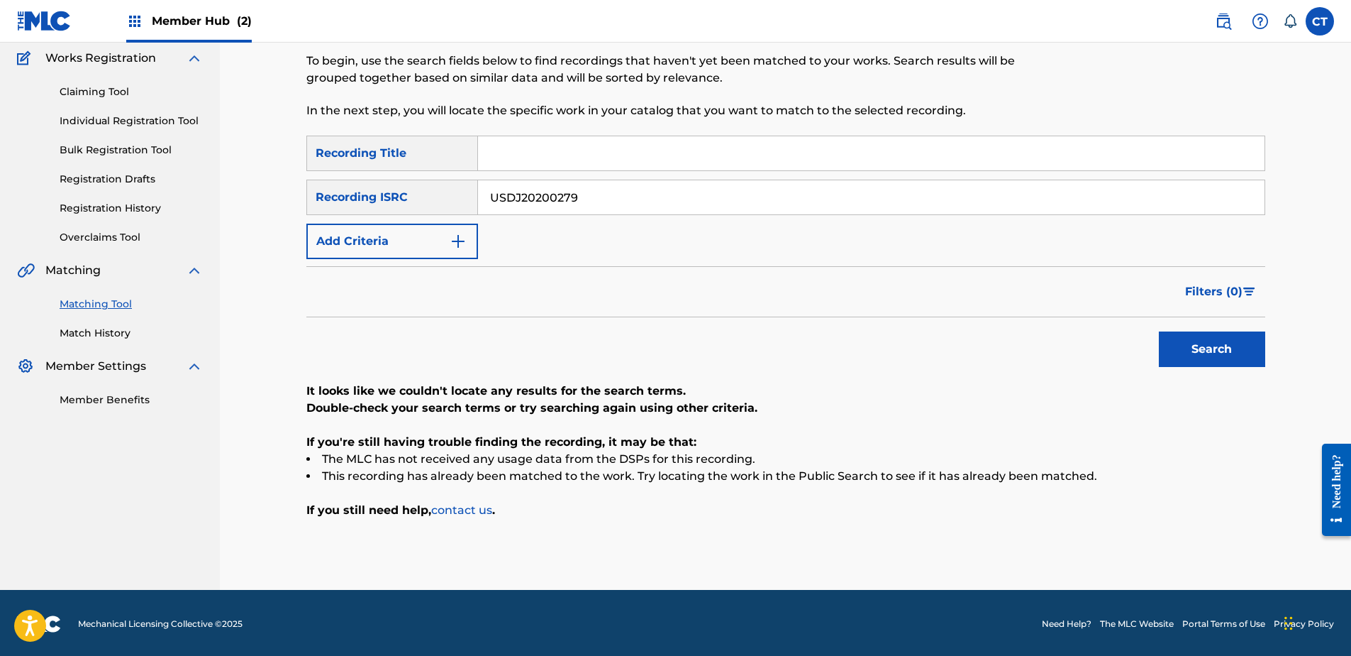
scroll to position [119, 0]
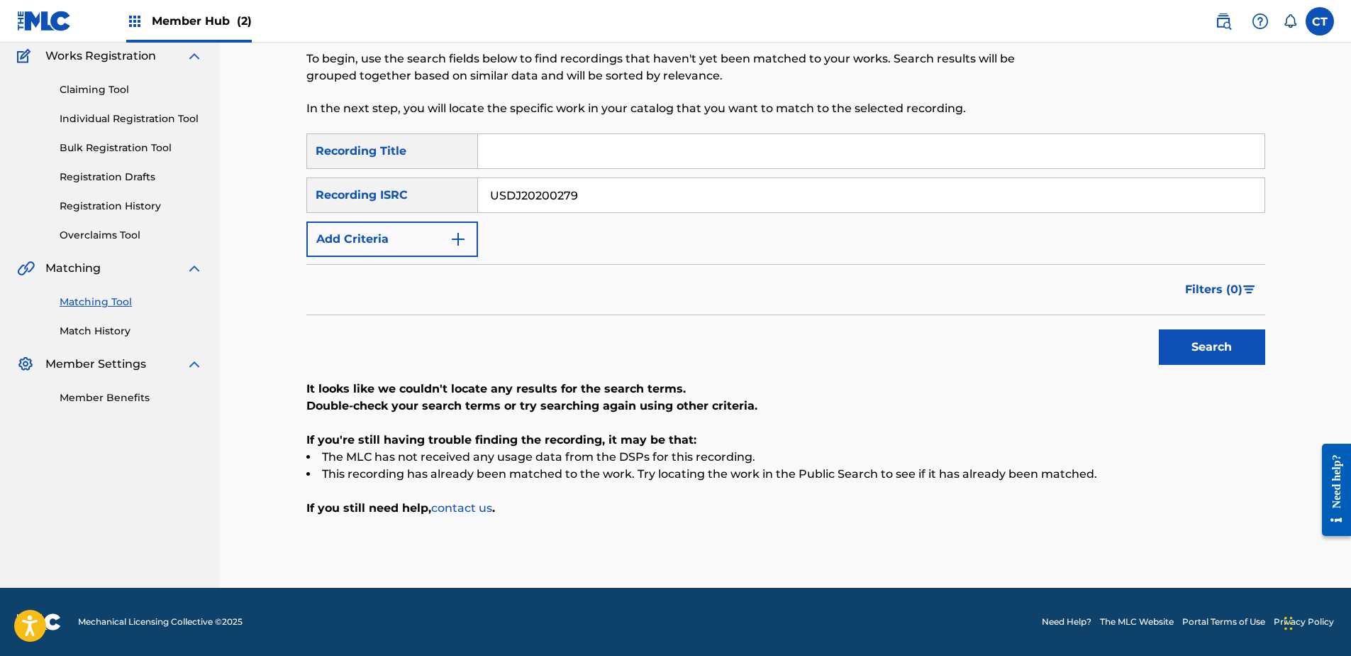
click at [160, 499] on nav "MUSIC SALES CORPORATION Summary Catalog Works Registration Claiming Tool Indivi…" at bounding box center [110, 255] width 220 height 664
click at [637, 202] on input "USDJ20200279" at bounding box center [871, 195] width 787 height 34
paste input "QZFZ62091253"
type input "QZFZ62091253"
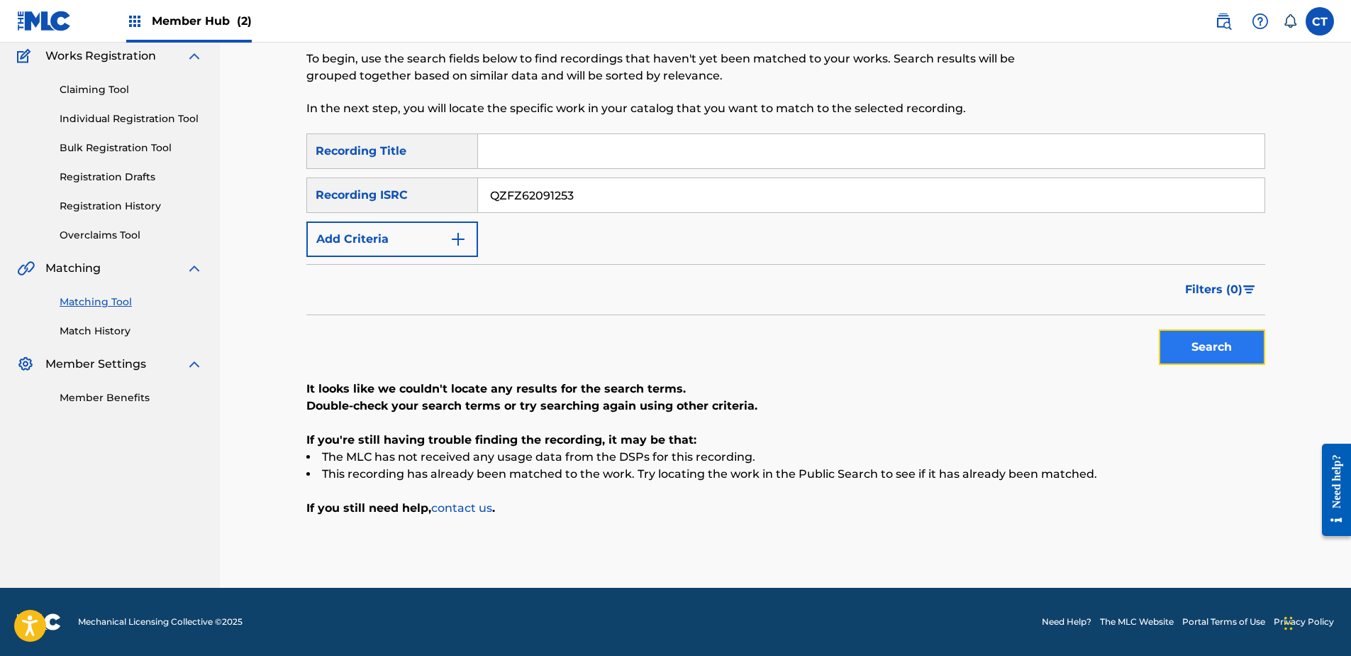
click at [1215, 363] on button "Search" at bounding box center [1212, 346] width 106 height 35
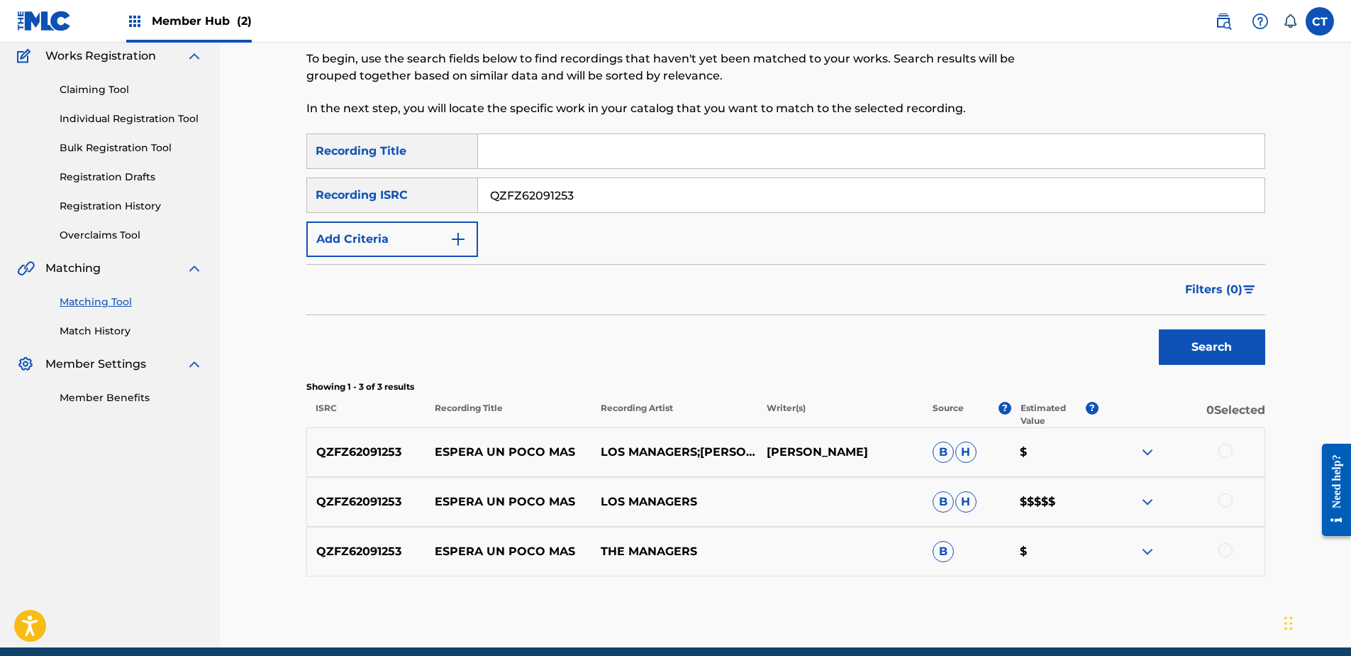
click at [1225, 448] on div at bounding box center [1226, 450] width 14 height 14
click at [1222, 499] on div at bounding box center [1226, 500] width 14 height 14
click at [1225, 553] on div at bounding box center [1226, 550] width 14 height 14
click at [1003, 543] on button "Match 3 Groups" at bounding box center [997, 539] width 157 height 35
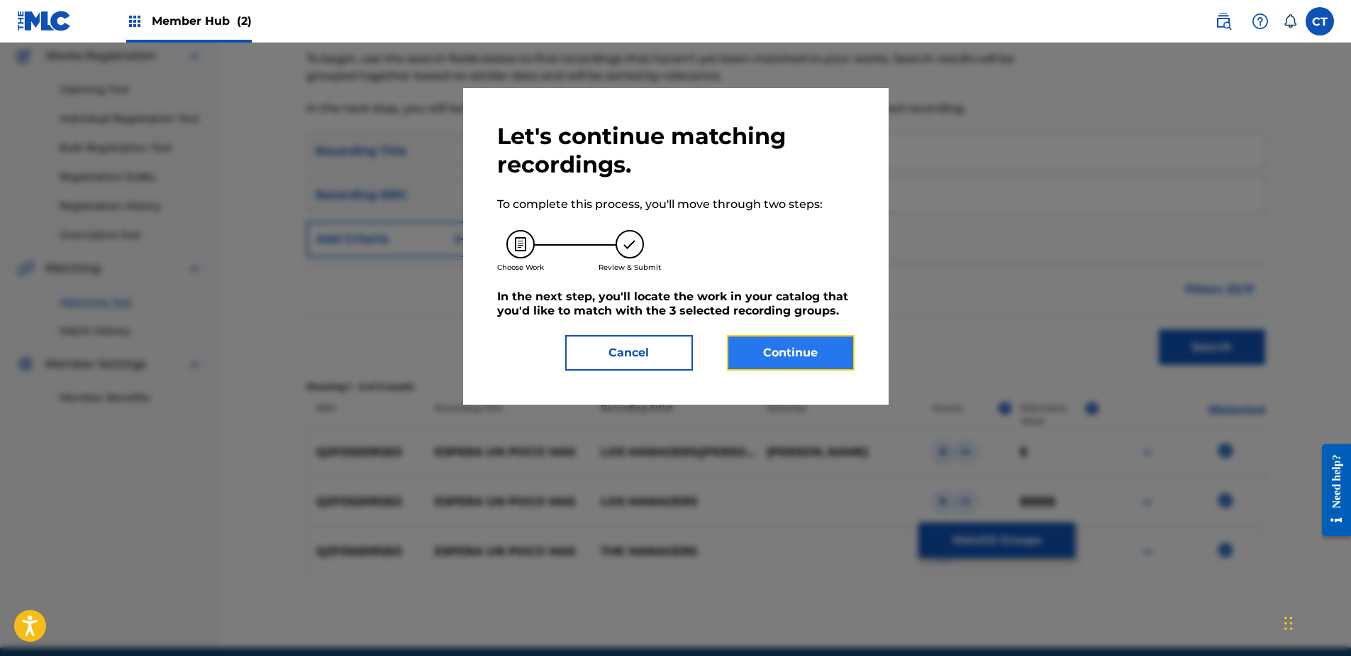
click at [833, 362] on button "Continue" at bounding box center [791, 352] width 128 height 35
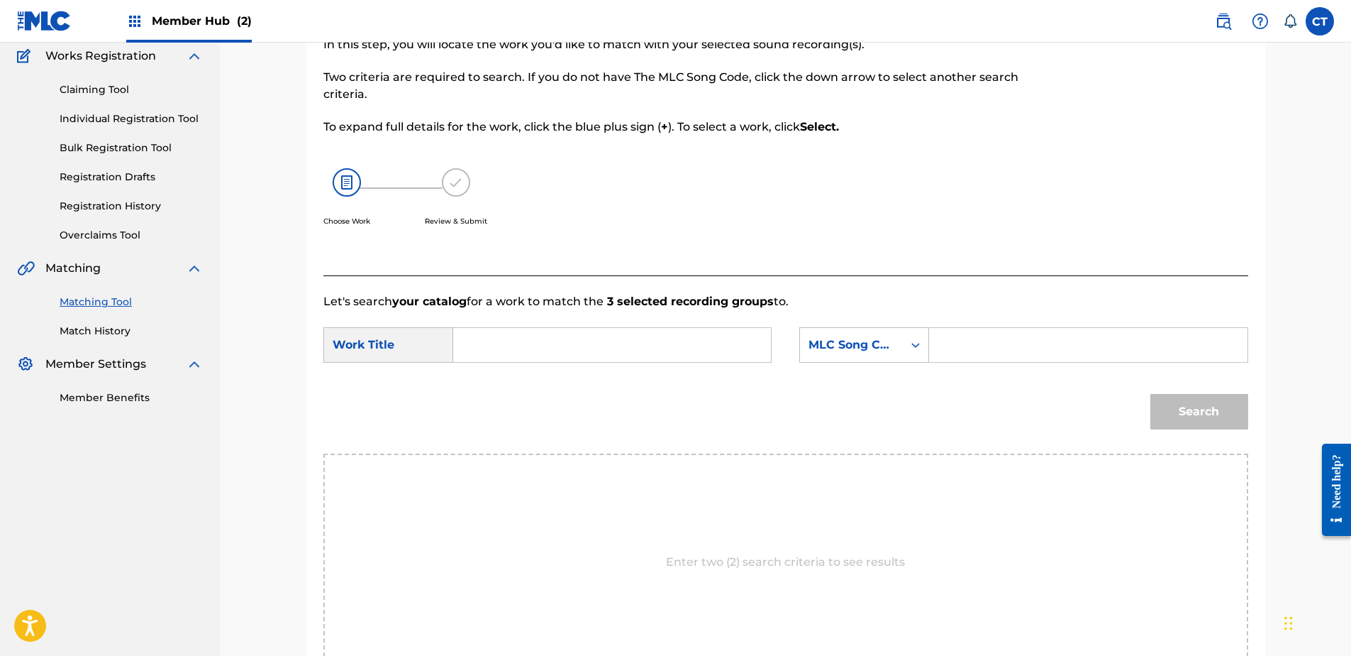
drag, startPoint x: 145, startPoint y: 529, endPoint x: 458, endPoint y: 423, distance: 331.1
click at [167, 528] on nav "MUSIC SALES CORPORATION Summary Catalog Works Registration Claiming Tool Indivi…" at bounding box center [110, 340] width 220 height 834
click at [529, 349] on input "Search Form" at bounding box center [612, 345] width 294 height 34
paste input "ESPERA UN POCO MAS"
type input "ESPERA UN POCO MAS"
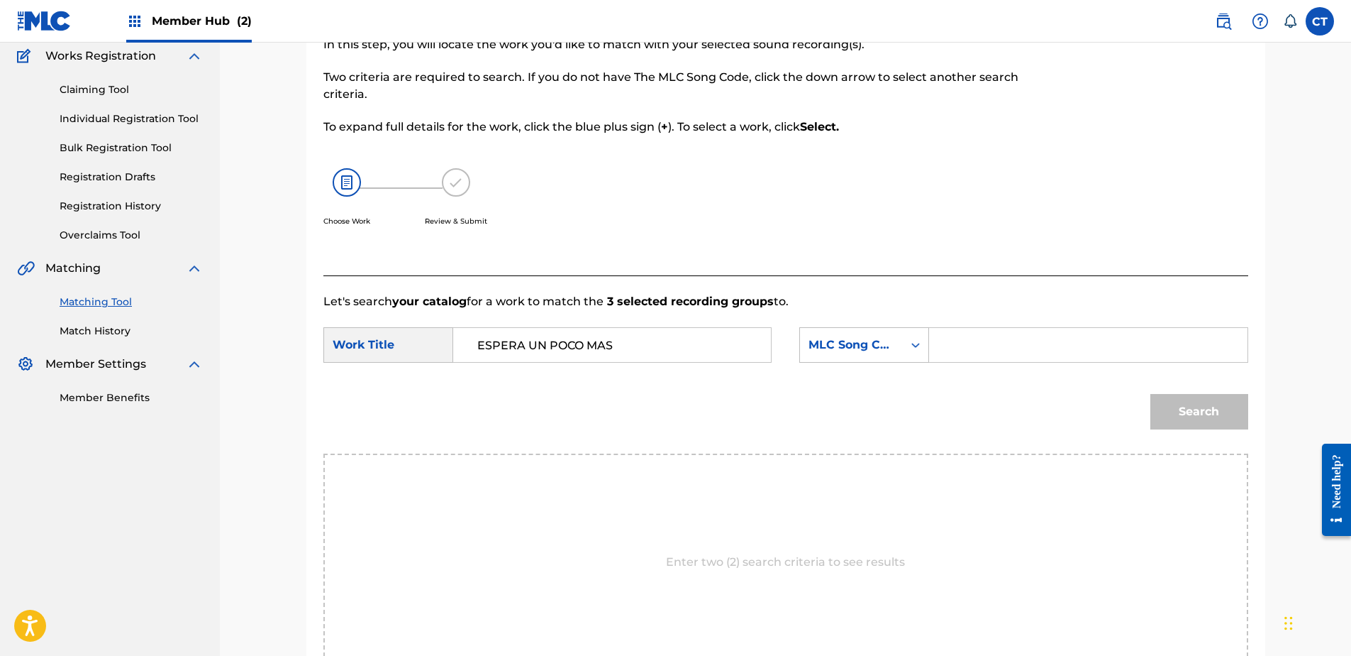
click at [1003, 336] on input "Search Form" at bounding box center [1088, 345] width 294 height 34
paste input "E2496Q"
type input "E2496Q"
click at [1166, 397] on button "Search" at bounding box center [1200, 411] width 98 height 35
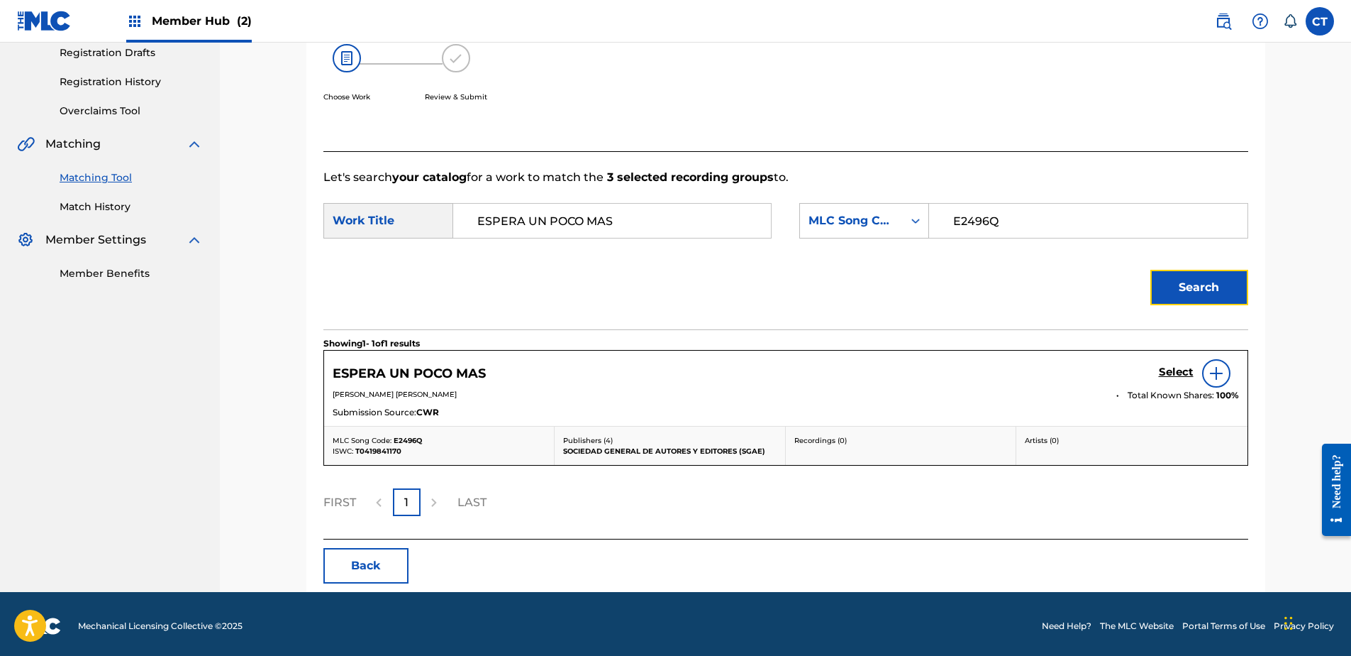
scroll to position [248, 0]
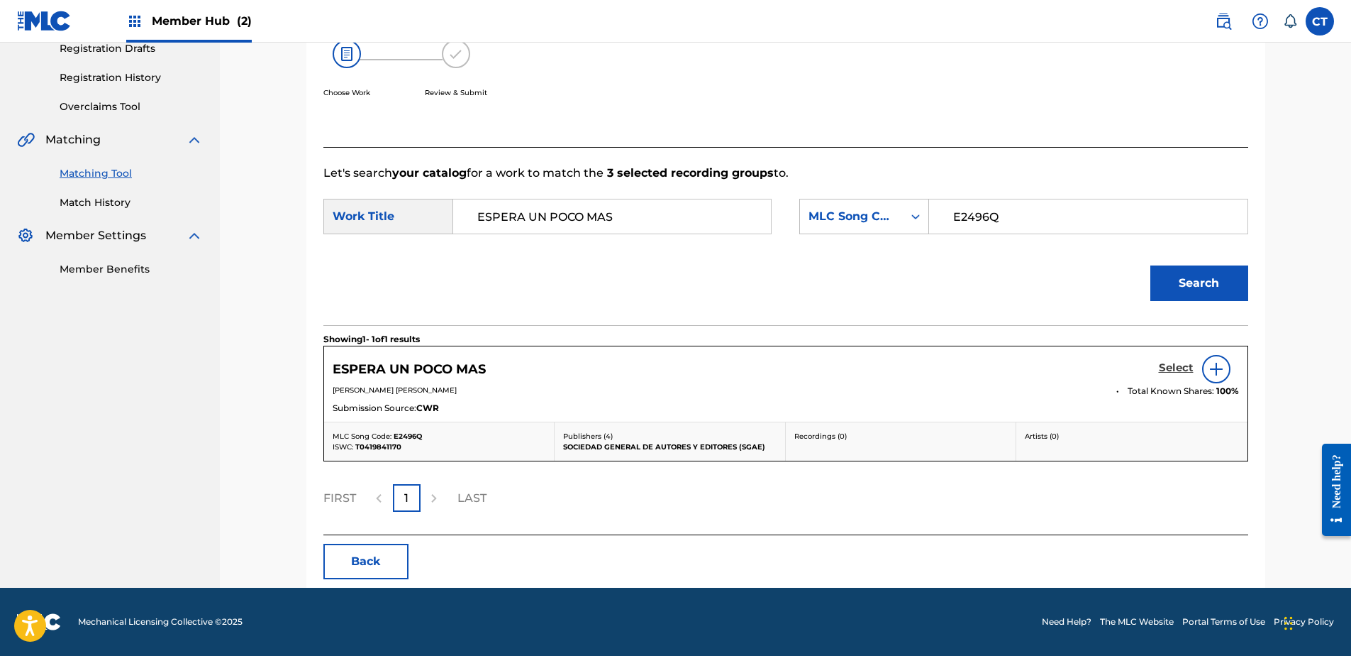
click at [1182, 362] on h5 "Select" at bounding box center [1176, 367] width 35 height 13
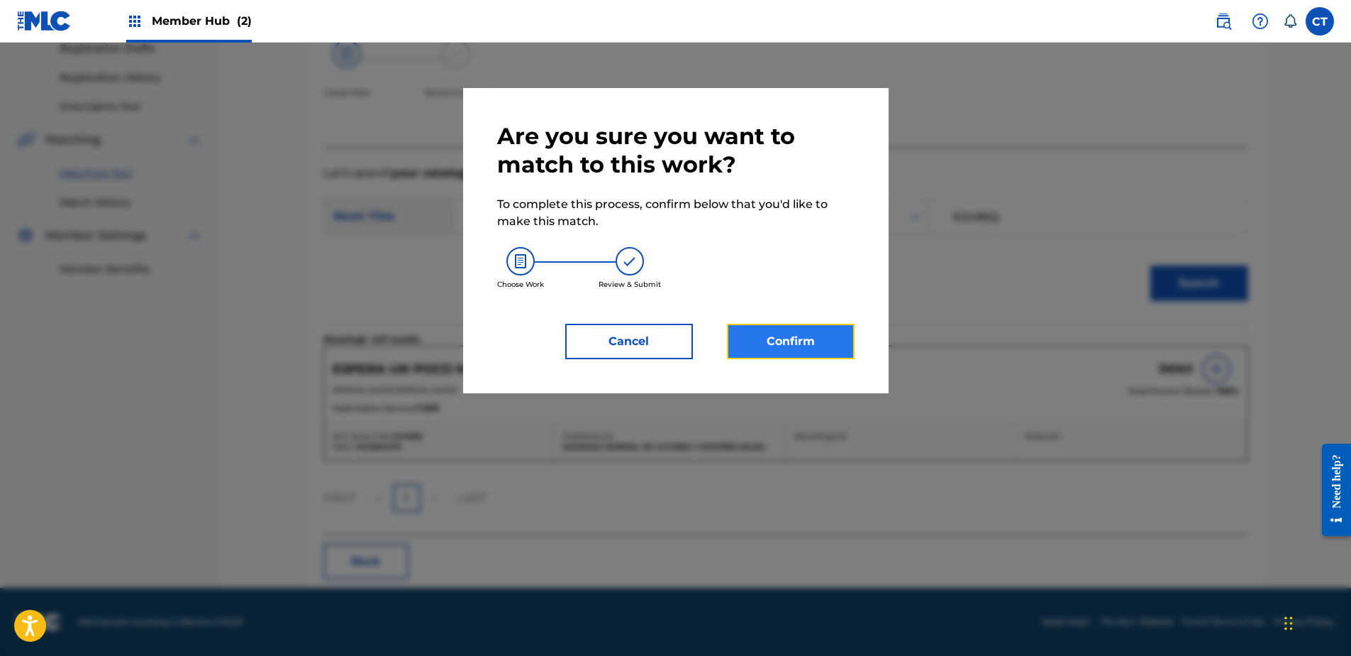
click at [794, 335] on button "Confirm" at bounding box center [791, 341] width 128 height 35
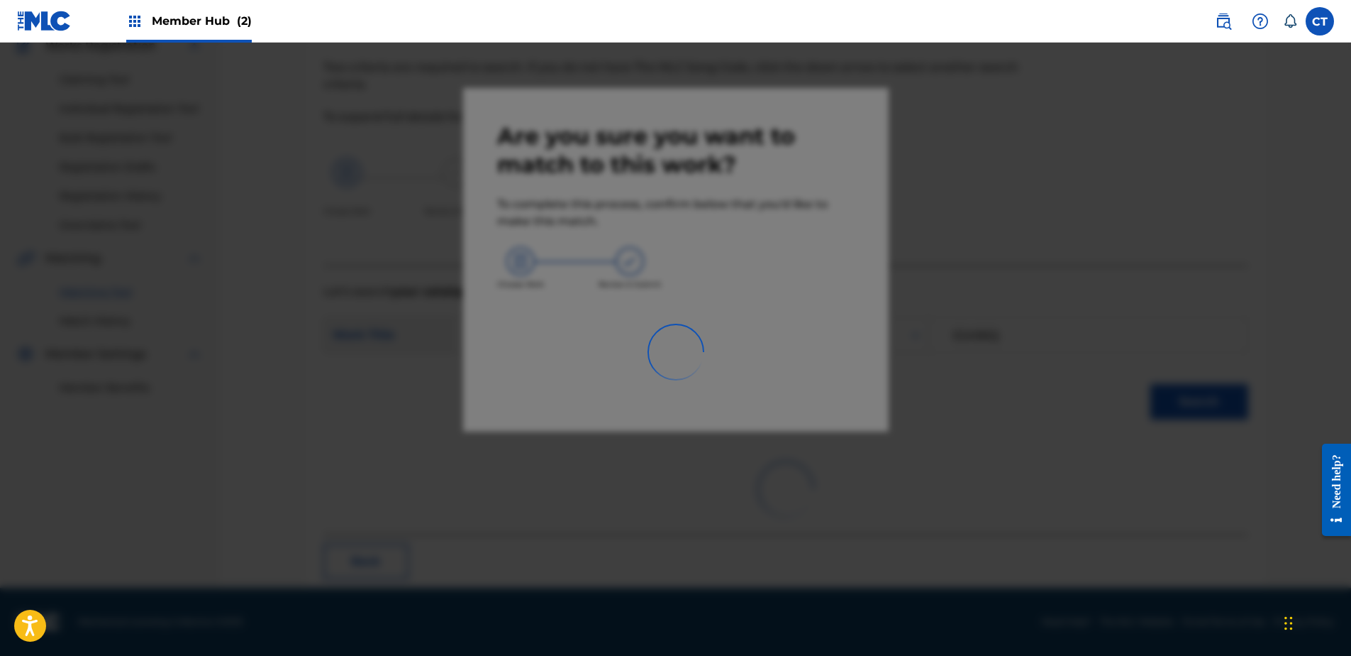
scroll to position [38, 0]
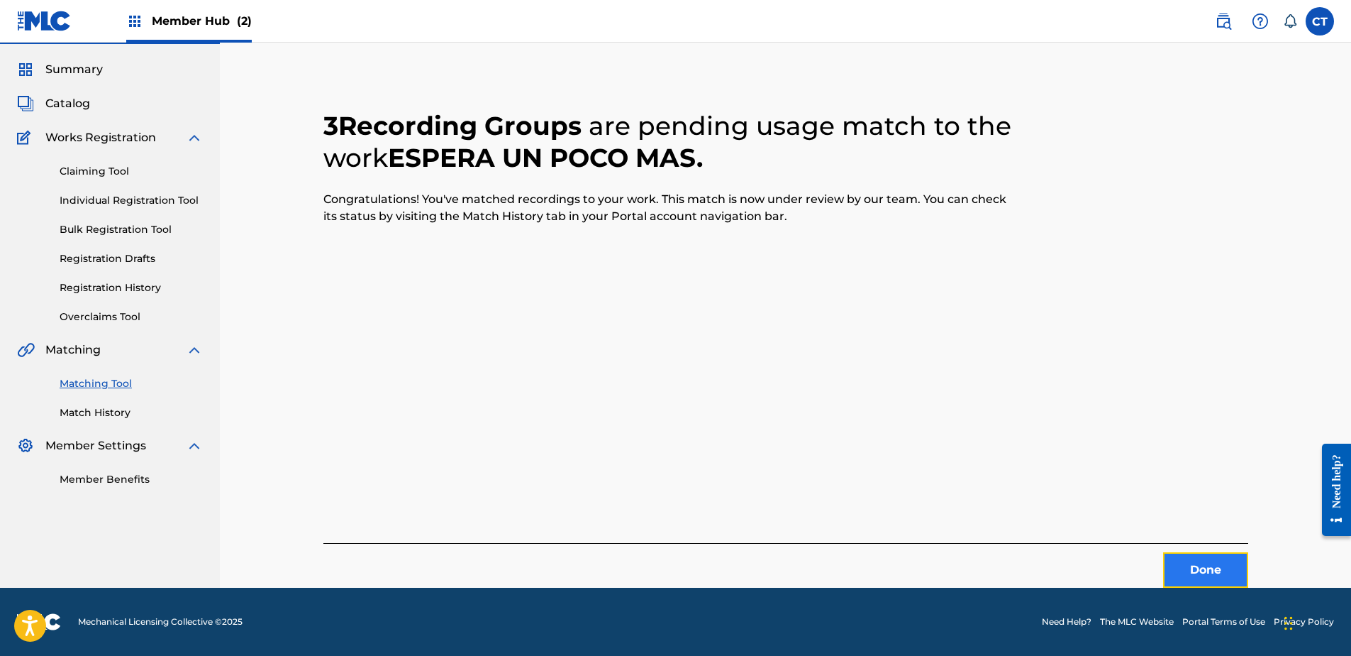
click at [1242, 578] on button "Done" at bounding box center [1205, 569] width 85 height 35
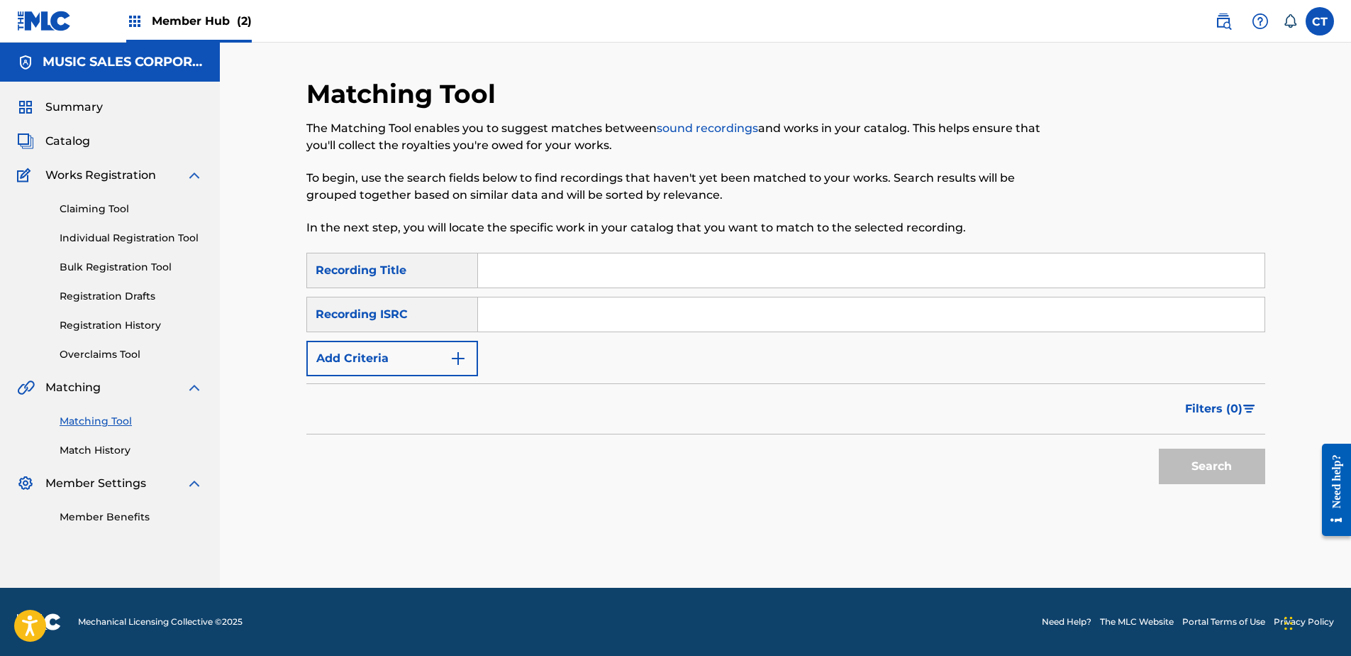
scroll to position [0, 0]
click at [218, 308] on div "Summary Catalog Works Registration Claiming Tool Individual Registration Tool B…" at bounding box center [110, 312] width 220 height 460
click at [562, 318] on input "Search Form" at bounding box center [871, 314] width 787 height 34
paste input "USPR36500082"
type input "USPR36500082"
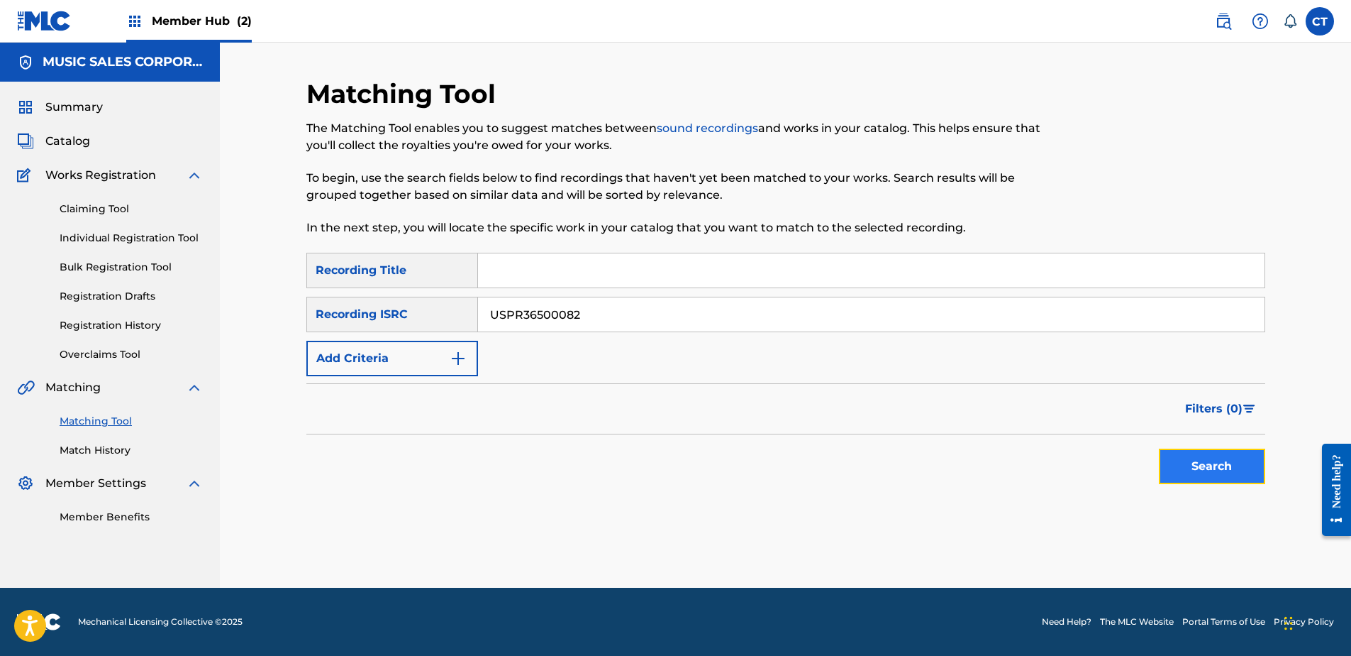
click at [1193, 463] on button "Search" at bounding box center [1212, 465] width 106 height 35
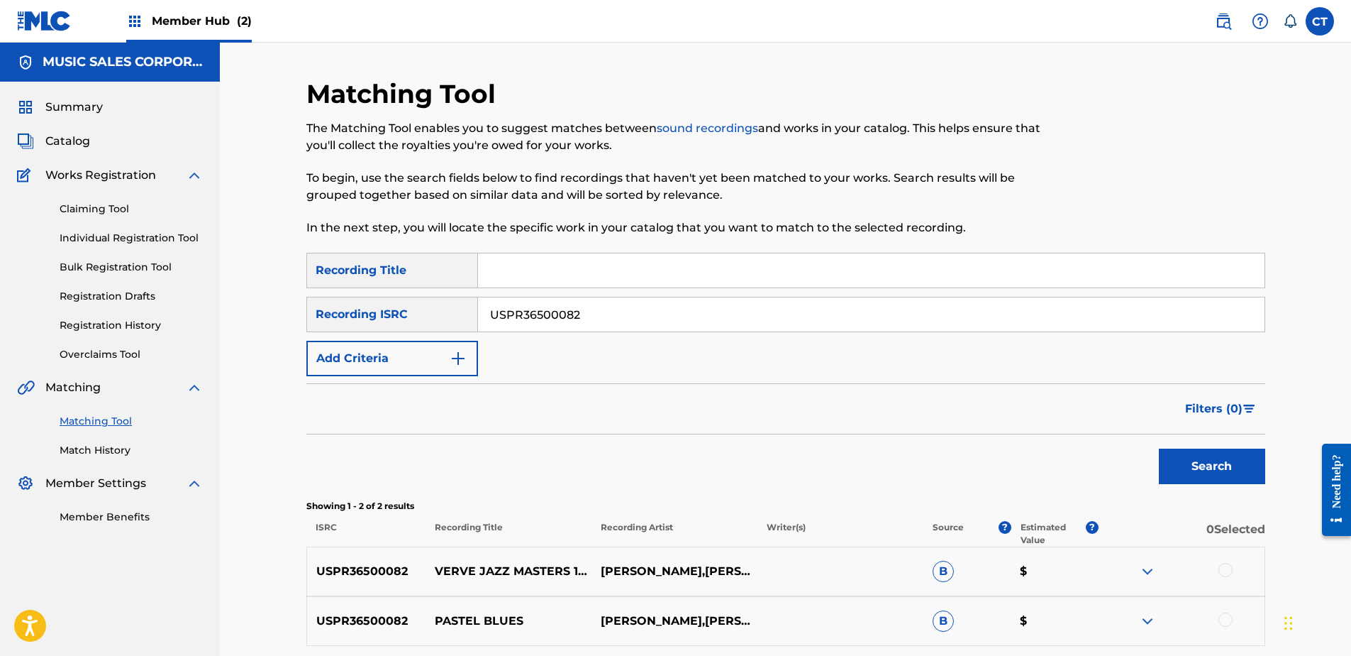
scroll to position [129, 0]
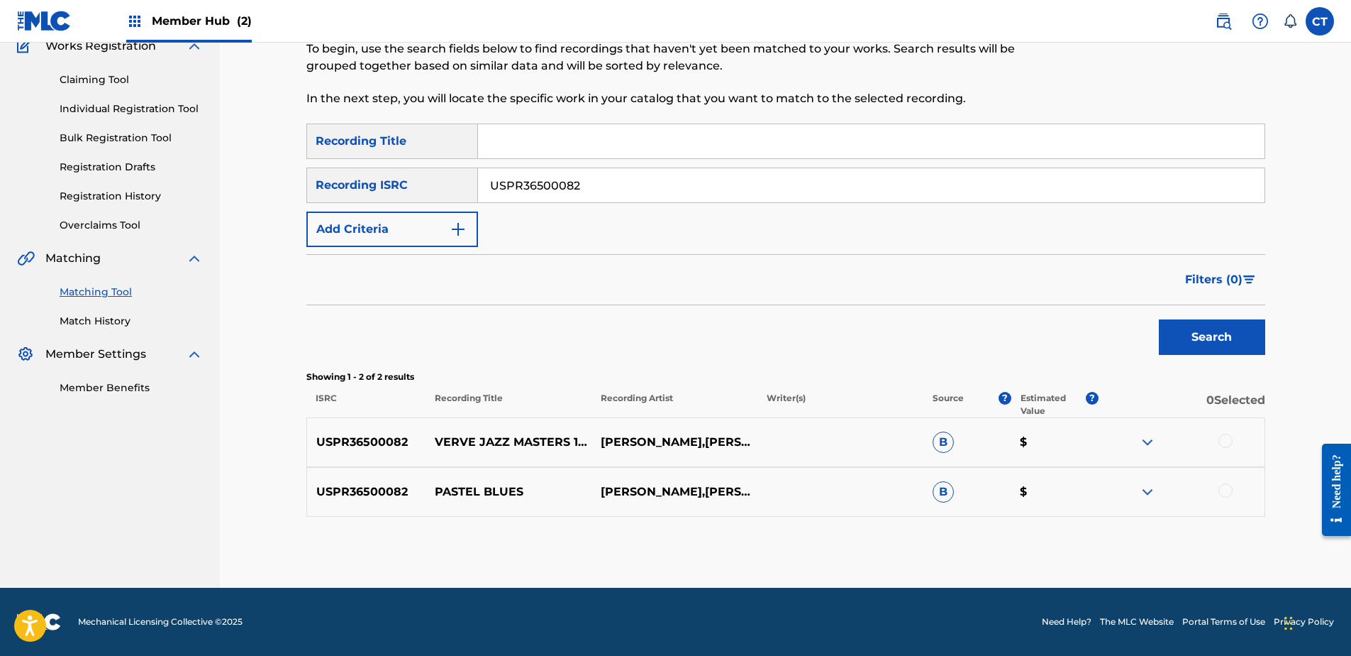
click at [1227, 442] on div at bounding box center [1226, 440] width 14 height 14
click at [1227, 488] on div at bounding box center [1226, 490] width 14 height 14
click at [1003, 538] on button "Match 2 Groups" at bounding box center [997, 539] width 157 height 35
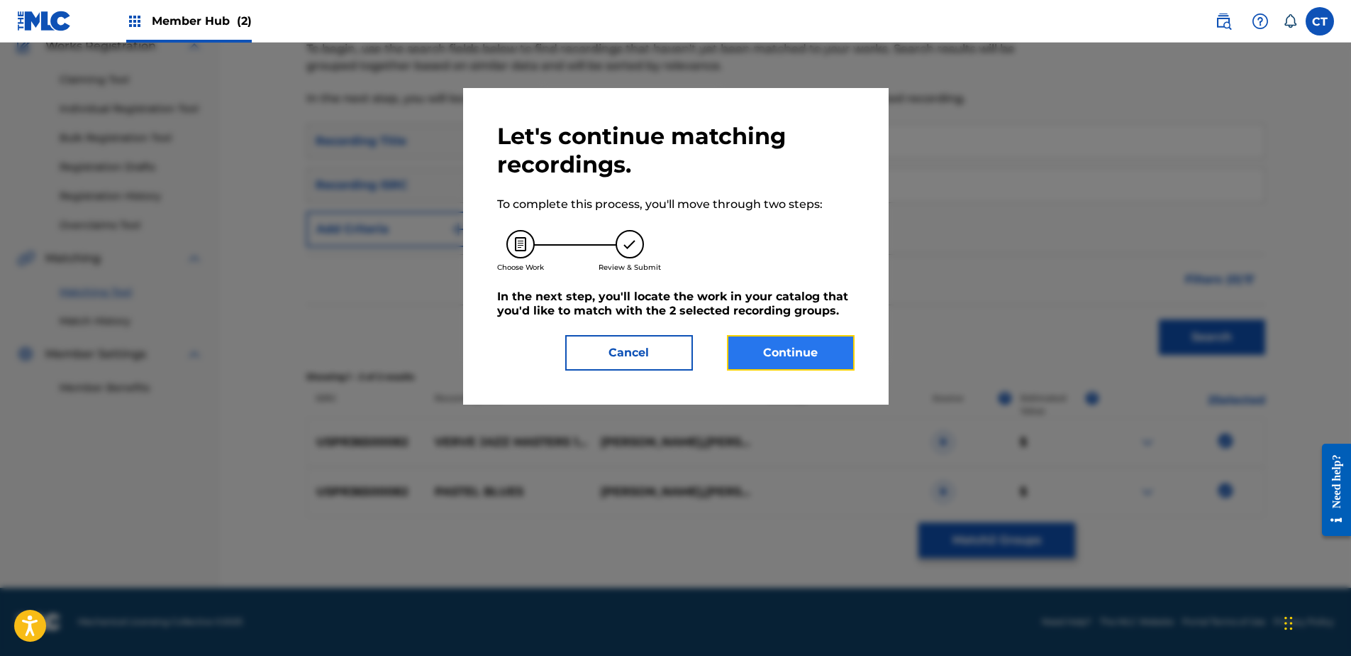
click at [801, 370] on button "Continue" at bounding box center [791, 352] width 128 height 35
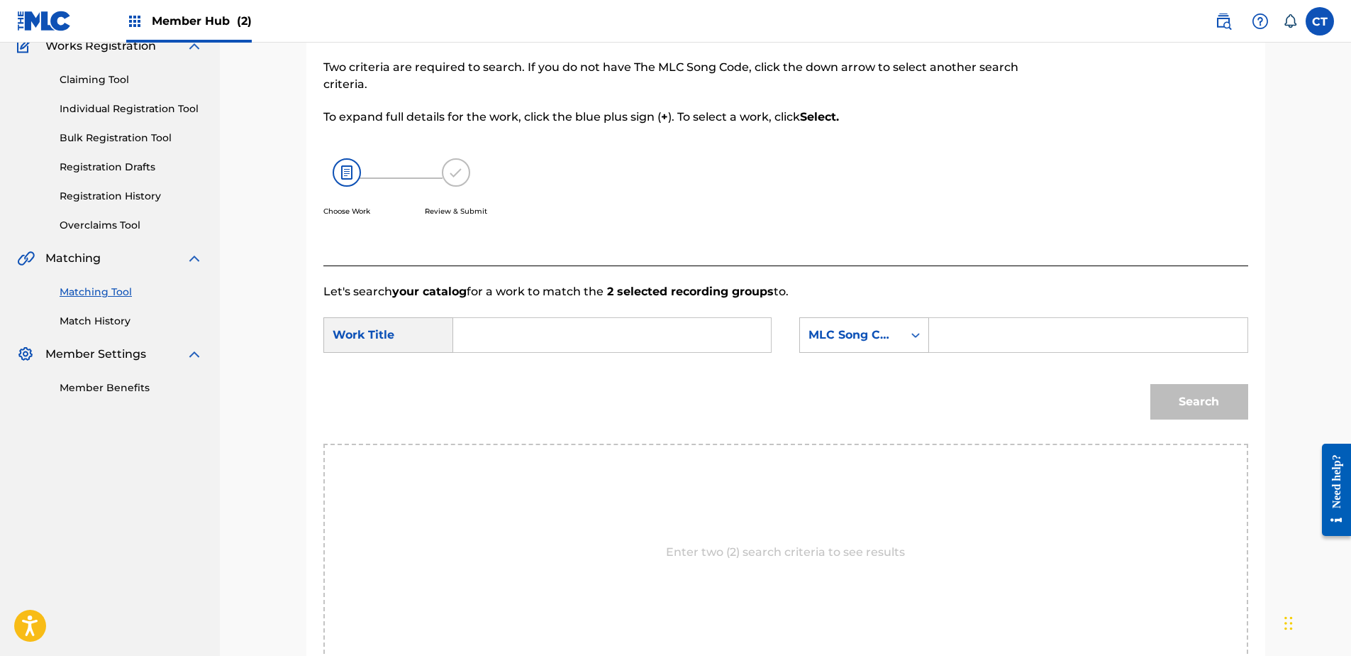
drag, startPoint x: 331, startPoint y: 612, endPoint x: 385, endPoint y: 562, distance: 73.8
click at [331, 612] on div "Enter two (2) search criteria to see results" at bounding box center [786, 551] width 925 height 217
click at [526, 336] on input "Search Form" at bounding box center [612, 335] width 294 height 34
paste input "STRANGE FRUIT"
type input "STRANGE FRUIT"
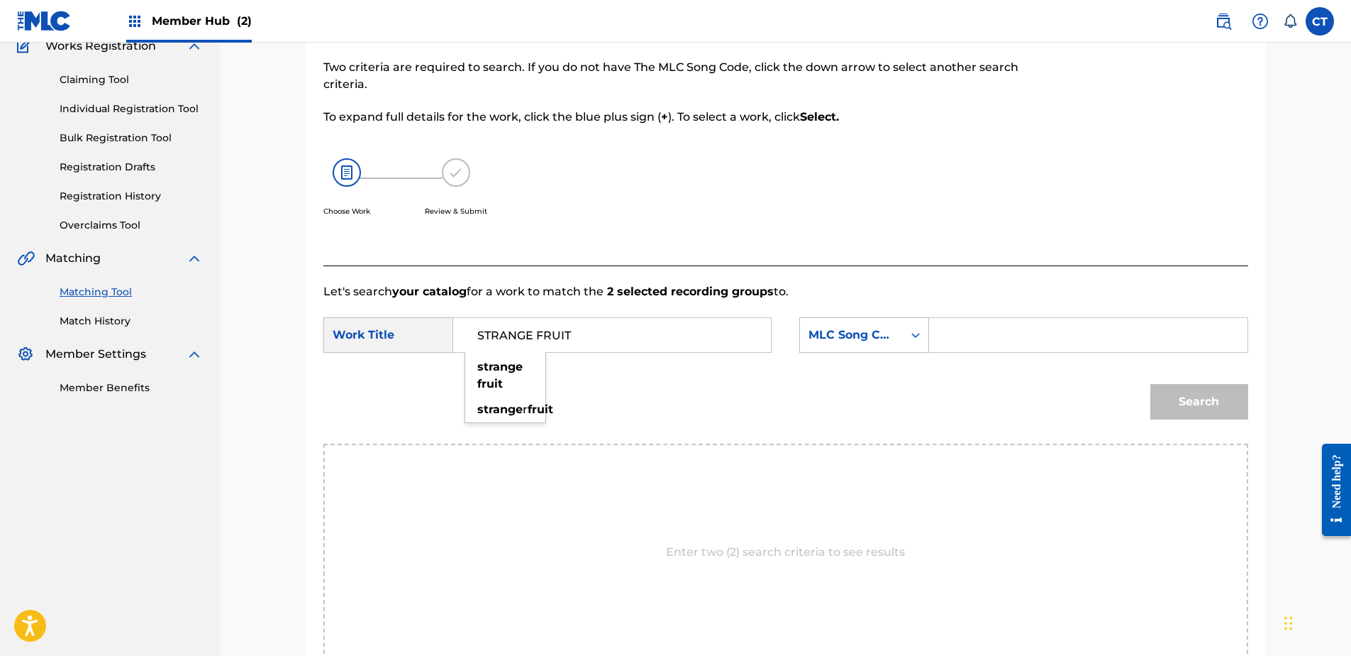
click at [973, 338] on input "Search Form" at bounding box center [1088, 335] width 294 height 34
paste input "S13836"
type input "S13836"
click at [1186, 409] on button "Search" at bounding box center [1200, 401] width 98 height 35
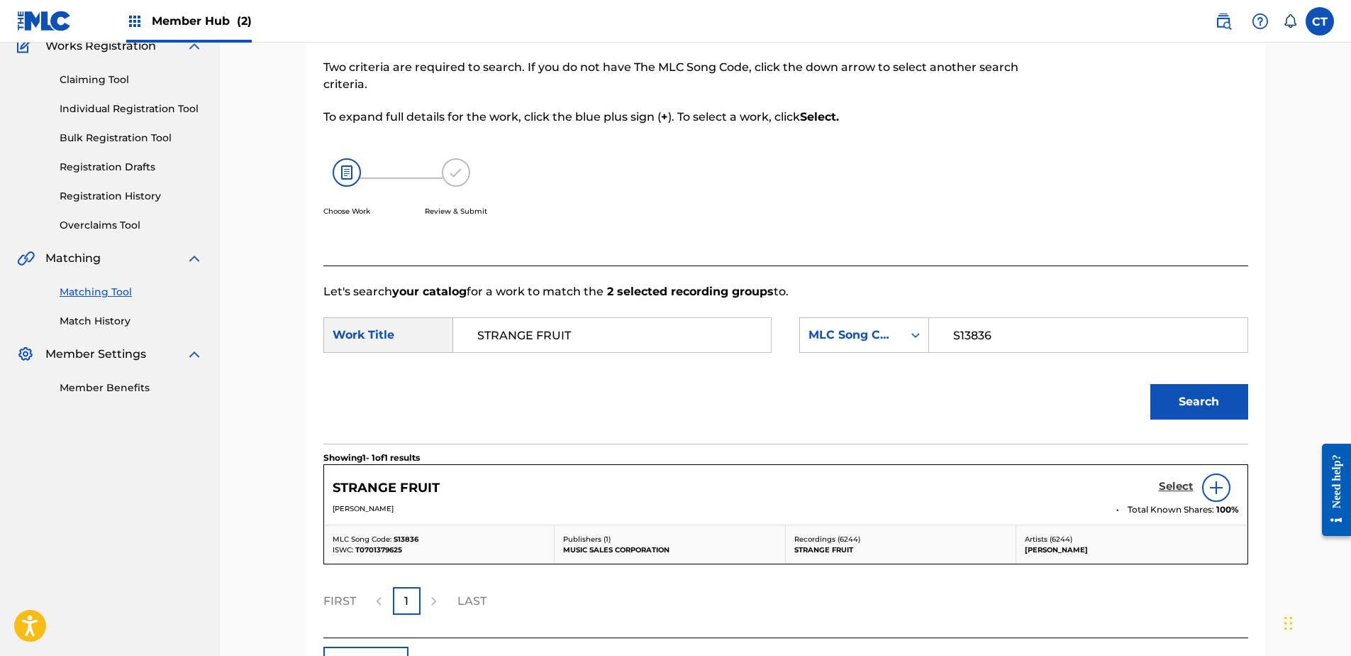
click at [1172, 485] on h5 "Select" at bounding box center [1176, 486] width 35 height 13
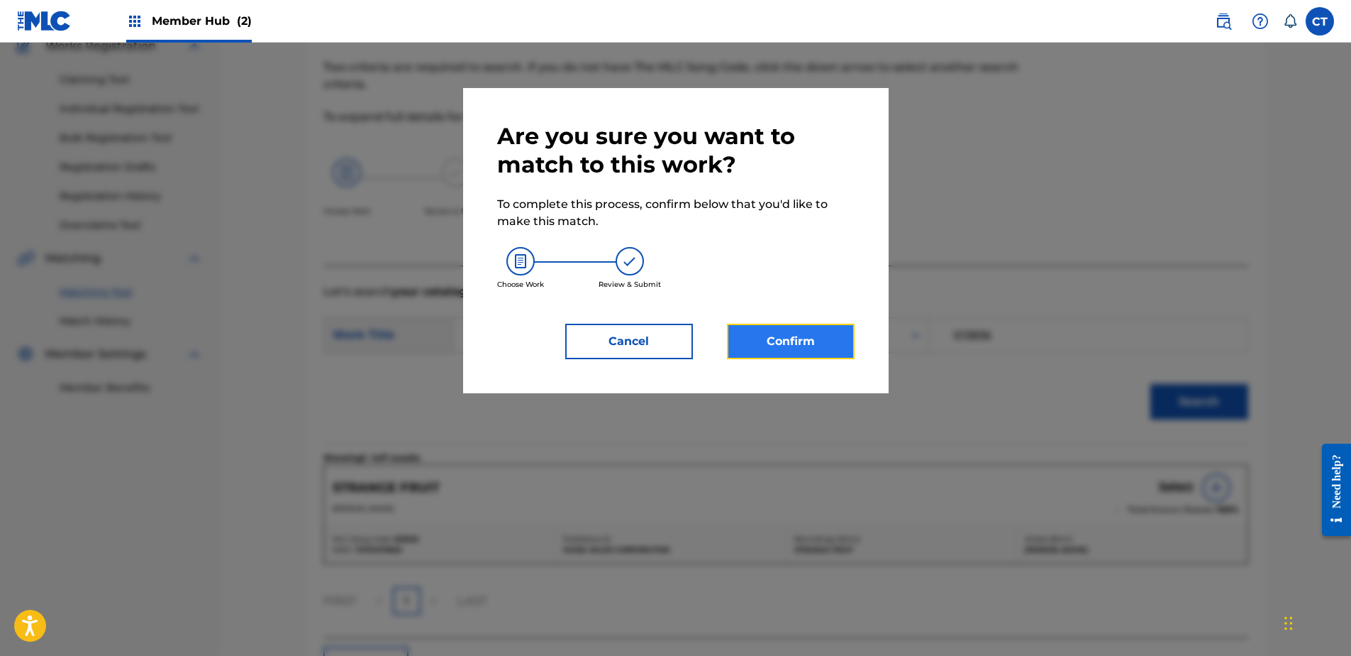
click at [778, 355] on button "Confirm" at bounding box center [791, 341] width 128 height 35
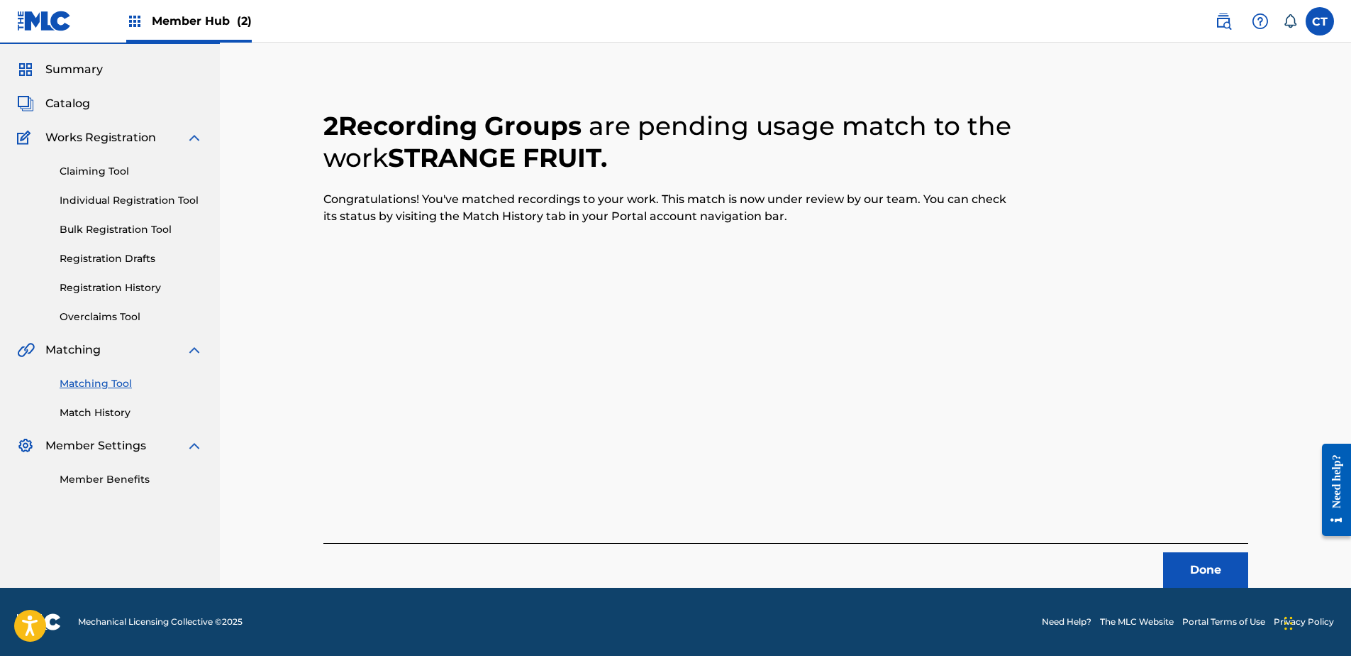
scroll to position [38, 0]
click at [1229, 582] on button "Done" at bounding box center [1205, 569] width 85 height 35
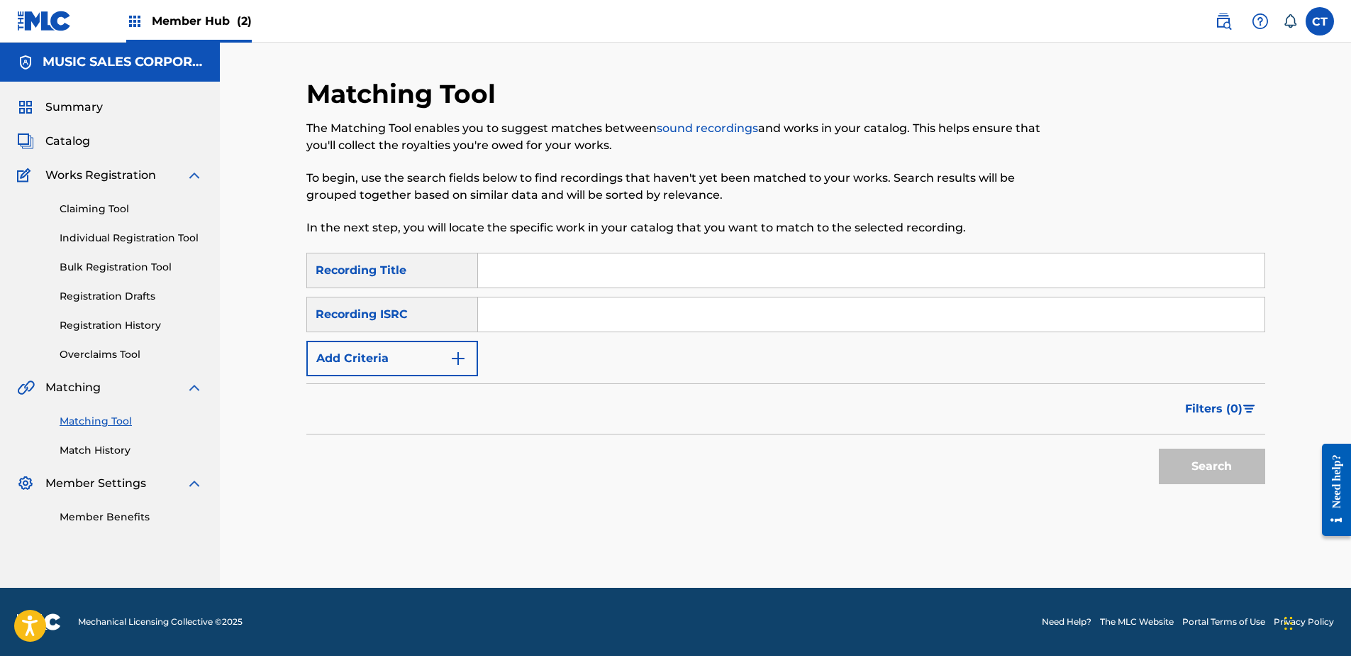
scroll to position [0, 0]
click at [166, 557] on nav "MUSIC SALES CORPORATION Summary Catalog Works Registration Claiming Tool Indivi…" at bounding box center [110, 315] width 220 height 545
click at [555, 320] on input "Search Form" at bounding box center [871, 314] width 787 height 34
paste input "USUG12105969"
type input "USUG12105969"
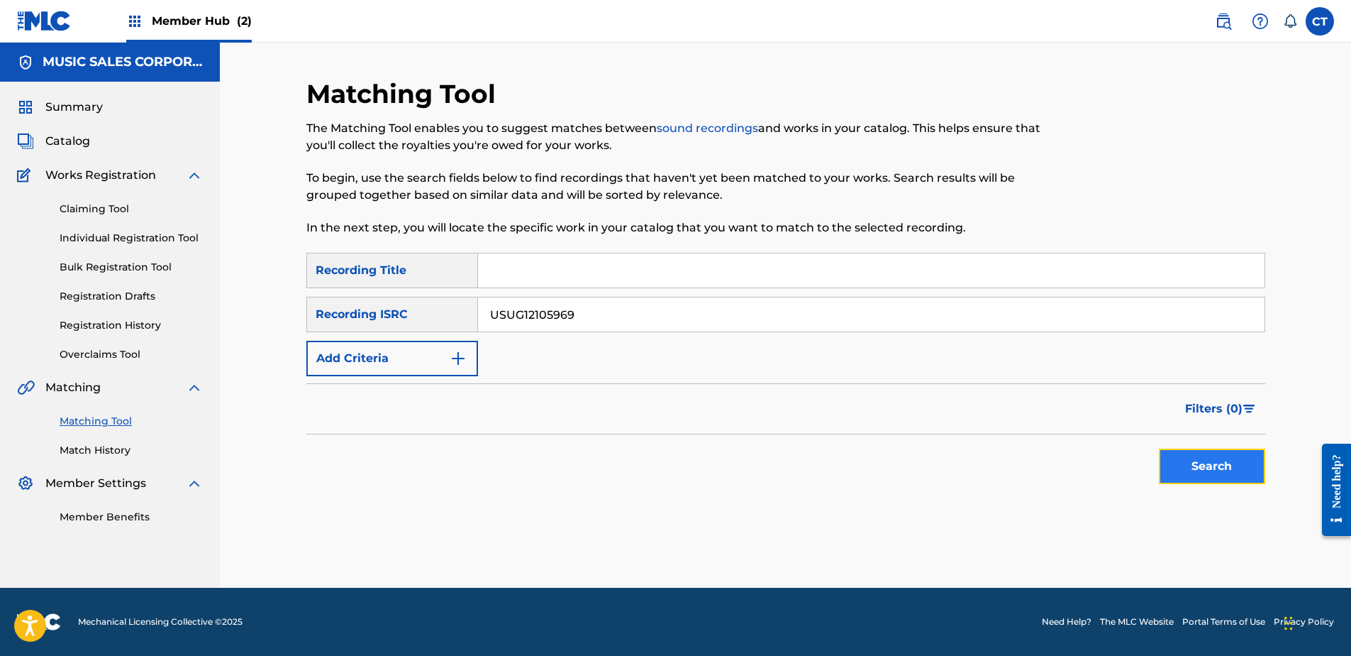
click at [1207, 458] on button "Search" at bounding box center [1212, 465] width 106 height 35
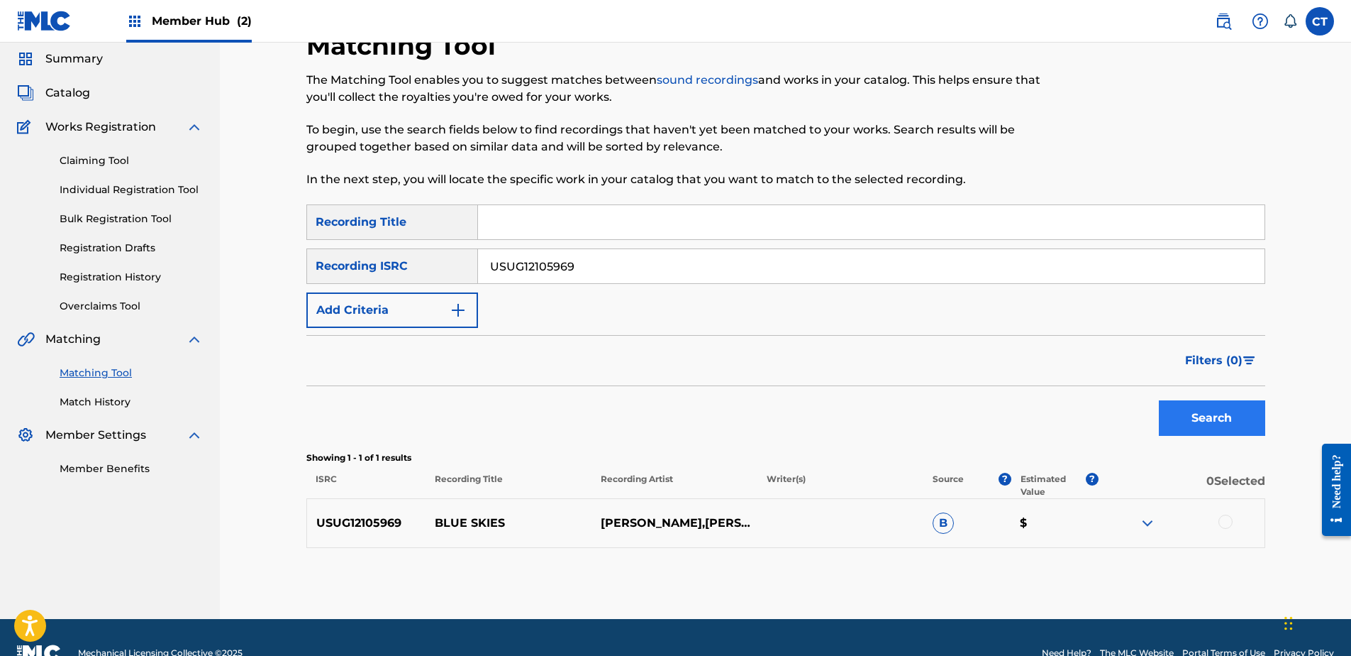
scroll to position [71, 0]
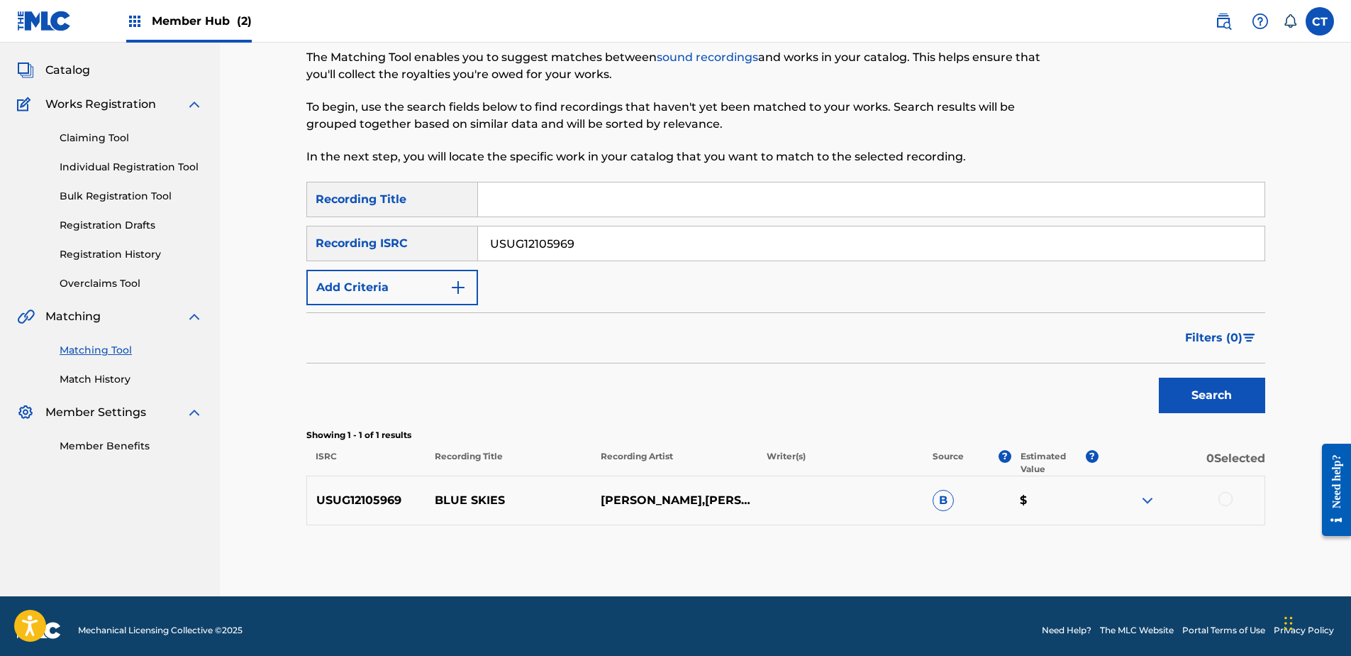
click at [1232, 493] on div at bounding box center [1182, 500] width 166 height 17
click at [1219, 502] on div at bounding box center [1226, 499] width 14 height 14
click at [1058, 555] on button "Match 1 Group" at bounding box center [997, 539] width 157 height 35
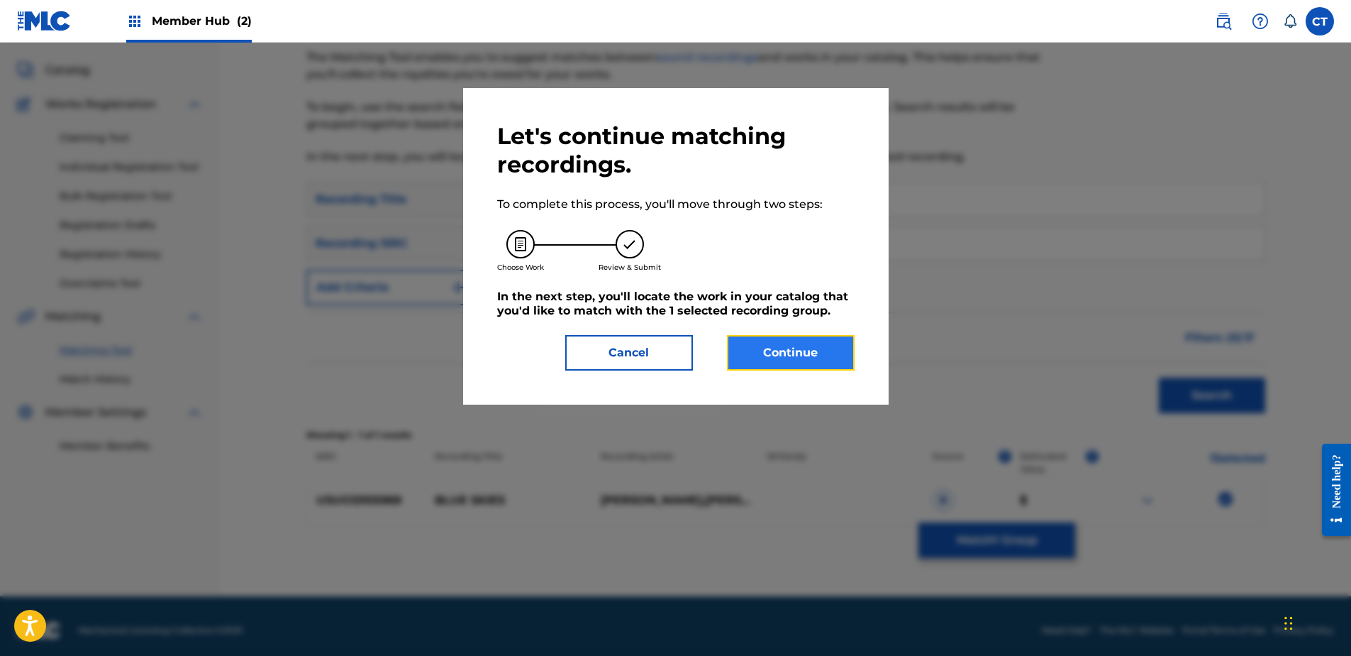
click at [756, 363] on button "Continue" at bounding box center [791, 352] width 128 height 35
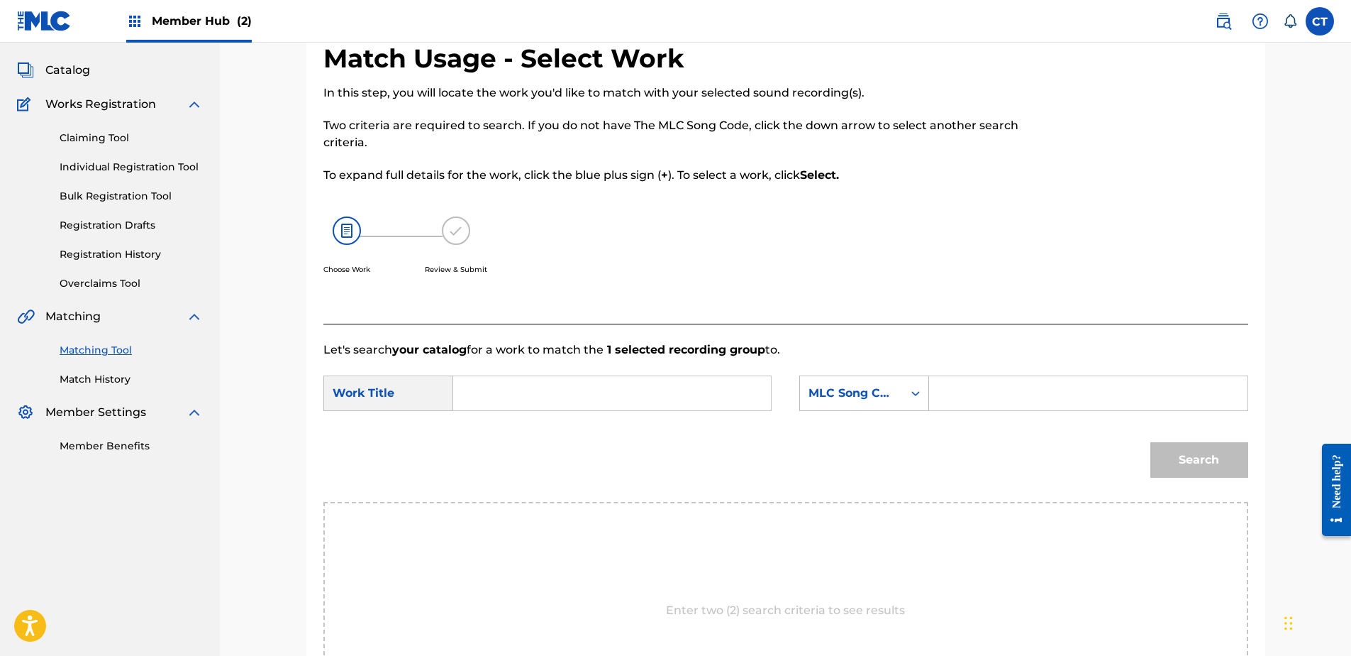
drag, startPoint x: 202, startPoint y: 527, endPoint x: 316, endPoint y: 463, distance: 130.6
click at [202, 527] on nav "MUSIC SALES CORPORATION Summary Catalog Works Registration Claiming Tool Indivi…" at bounding box center [110, 389] width 220 height 834
click at [512, 393] on input "Search Form" at bounding box center [612, 393] width 294 height 34
paste input "No Moon At All"
type input "No Moon At All"
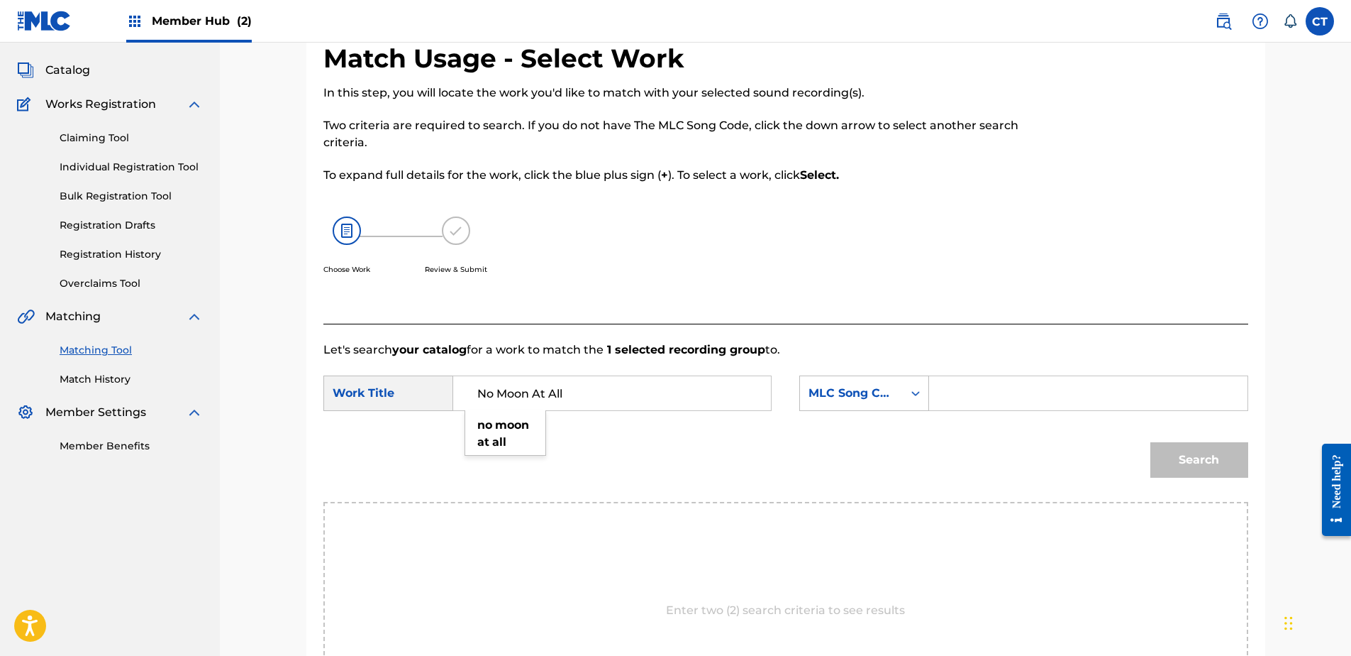
click at [1083, 389] on input "Search Form" at bounding box center [1088, 393] width 294 height 34
paste input "N51100"
type input "N51100"
click at [1163, 434] on div "Search" at bounding box center [1196, 456] width 105 height 57
click at [1197, 470] on button "Search" at bounding box center [1200, 459] width 98 height 35
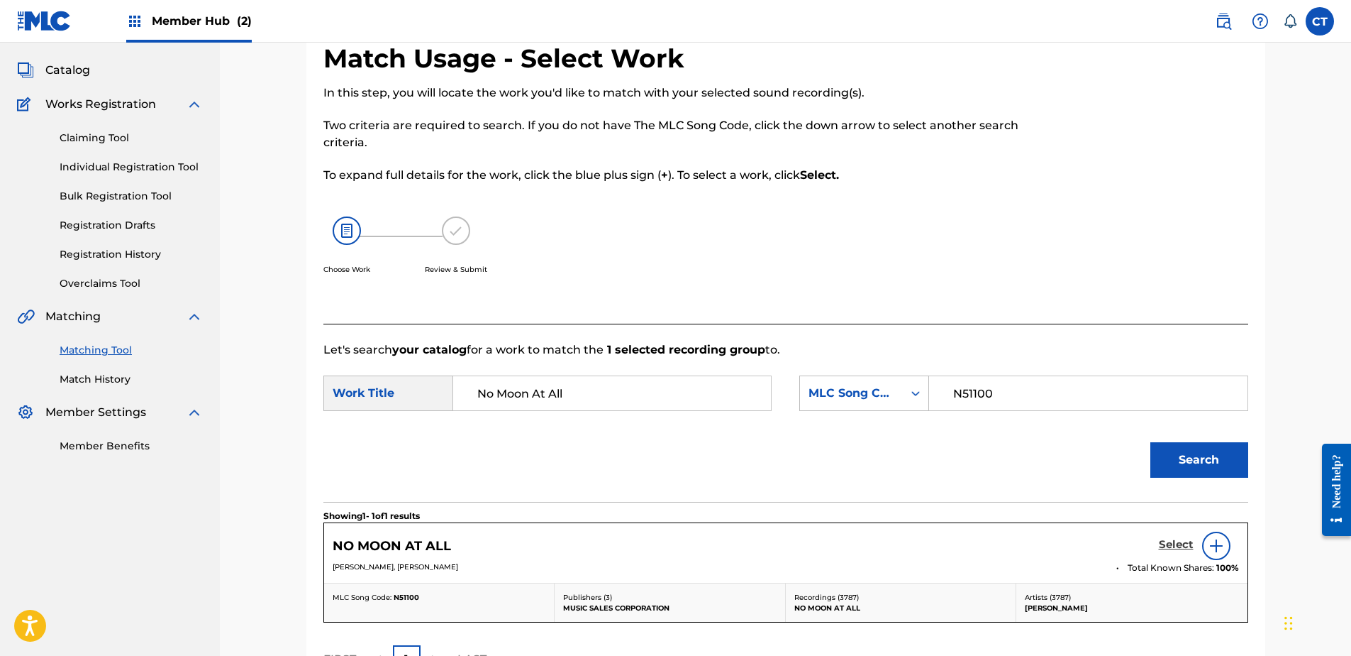
click at [1168, 538] on h5 "Select" at bounding box center [1176, 544] width 35 height 13
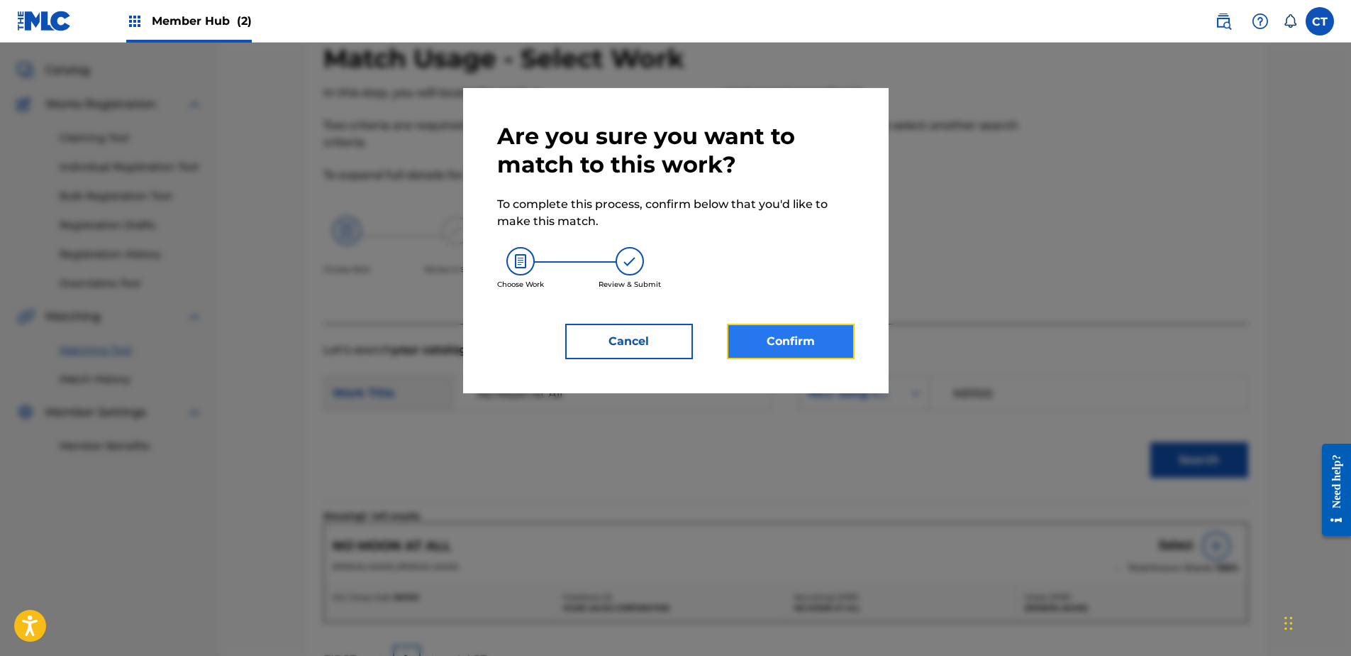
click at [797, 339] on button "Confirm" at bounding box center [791, 341] width 128 height 35
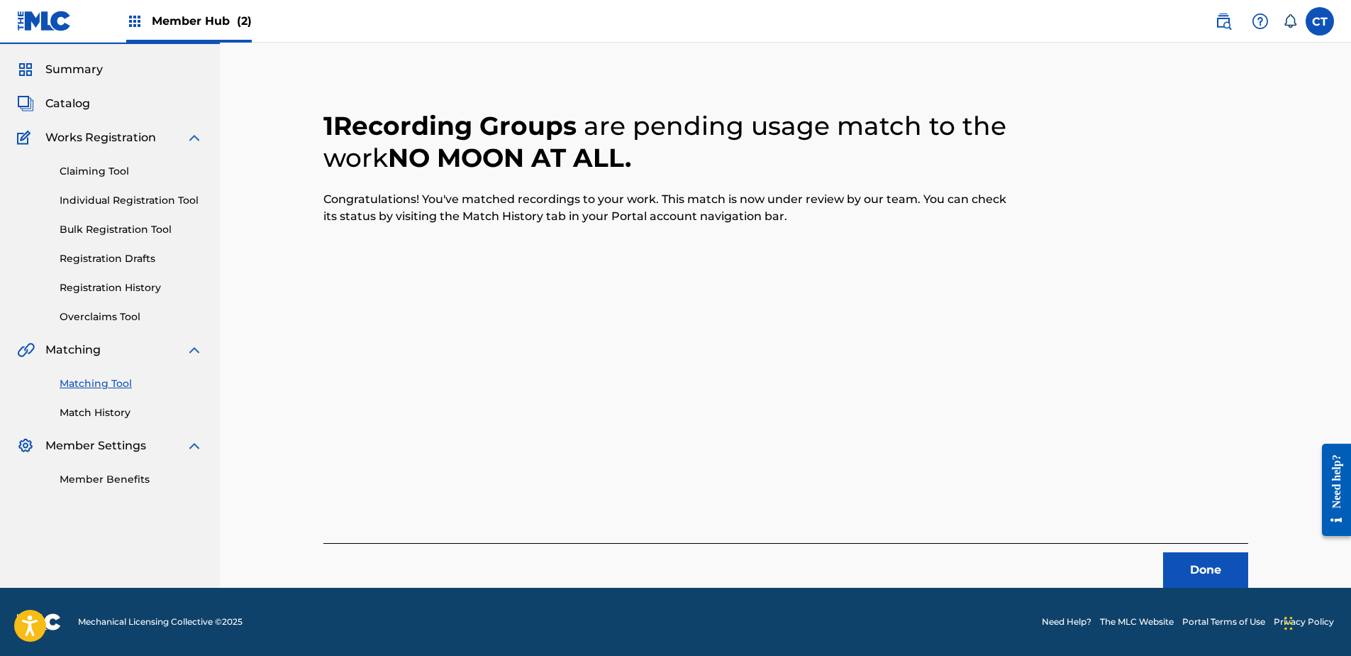
scroll to position [38, 0]
click at [1201, 575] on button "Done" at bounding box center [1205, 569] width 85 height 35
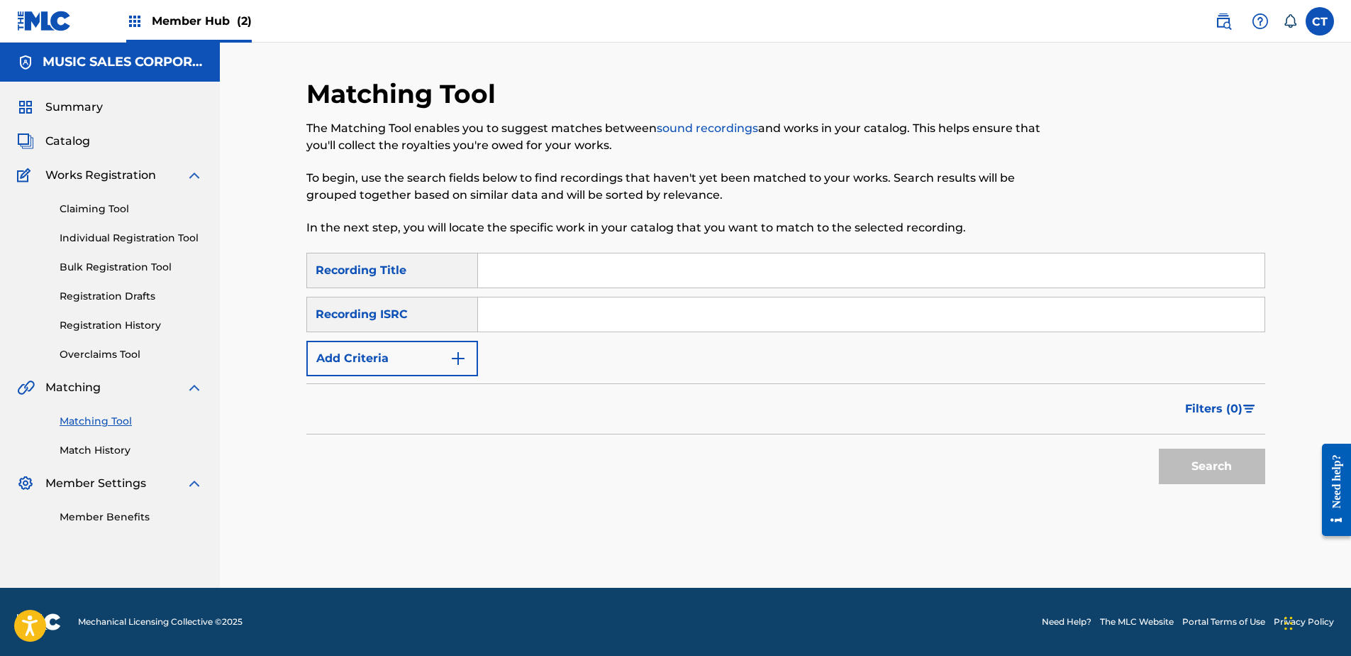
drag, startPoint x: 209, startPoint y: 541, endPoint x: 364, endPoint y: 459, distance: 175.8
click at [209, 541] on nav "MUSIC SALES CORPORATION Summary Catalog Works Registration Claiming Tool Indivi…" at bounding box center [110, 315] width 220 height 545
click at [531, 317] on input "Search Form" at bounding box center [871, 314] width 787 height 34
paste input "MXF331111296"
click at [1168, 457] on button "Search" at bounding box center [1212, 465] width 106 height 35
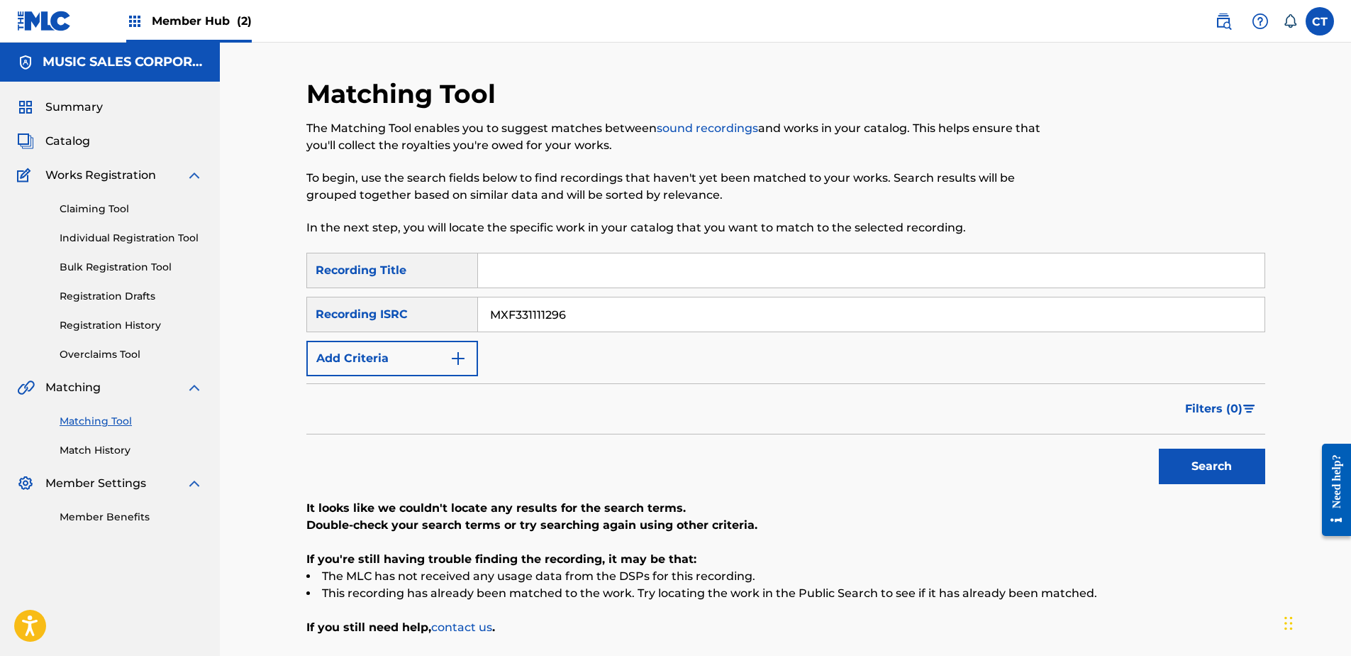
drag, startPoint x: 240, startPoint y: 597, endPoint x: 275, endPoint y: 570, distance: 43.6
click at [240, 597] on div "Matching Tool The Matching Tool enables you to suggest matches between sound re…" at bounding box center [786, 375] width 1132 height 664
click at [565, 324] on input "MXF331111296" at bounding box center [871, 314] width 787 height 34
paste input "DKAZA1400878"
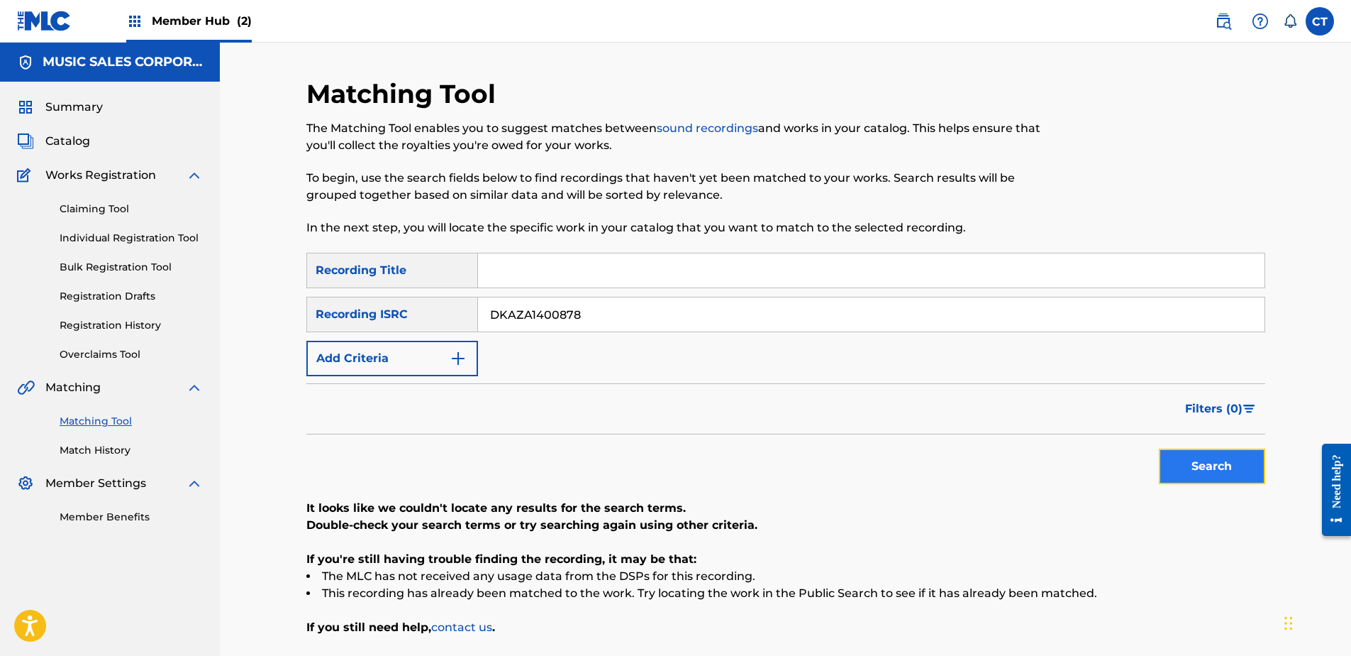
click at [1225, 456] on button "Search" at bounding box center [1212, 465] width 106 height 35
drag, startPoint x: 228, startPoint y: 233, endPoint x: 262, endPoint y: 243, distance: 35.5
click at [228, 233] on div "Matching Tool The Matching Tool enables you to suggest matches between sound re…" at bounding box center [786, 375] width 1132 height 664
click at [598, 321] on input "DKAZA1400878" at bounding box center [871, 314] width 787 height 34
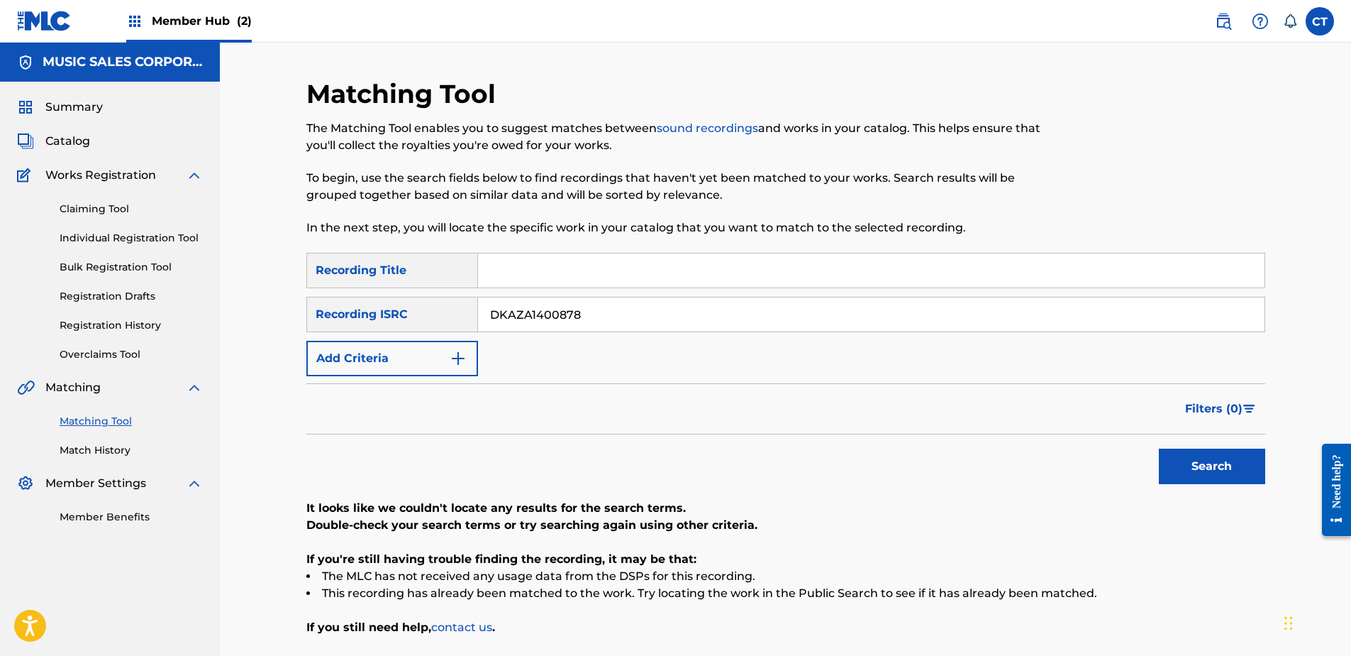
paste input "USTB11800492"
type input "USTB11800492"
click at [1186, 456] on button "Search" at bounding box center [1212, 465] width 106 height 35
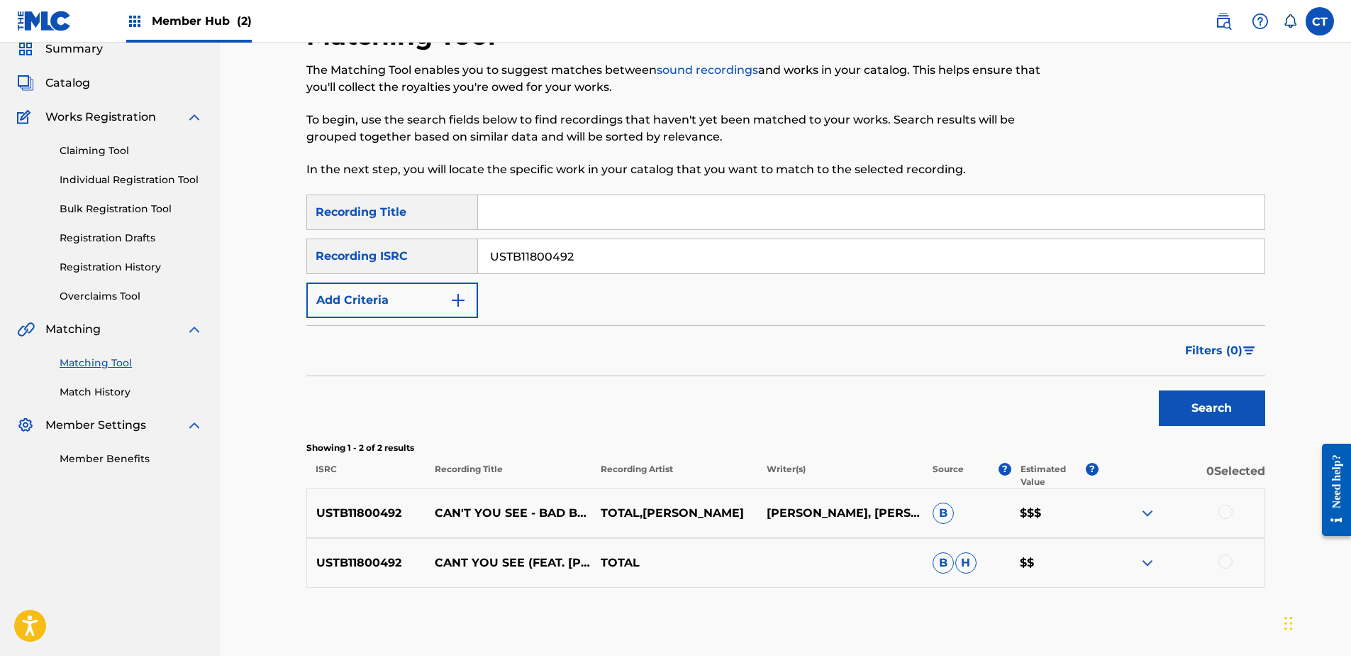
scroll to position [129, 0]
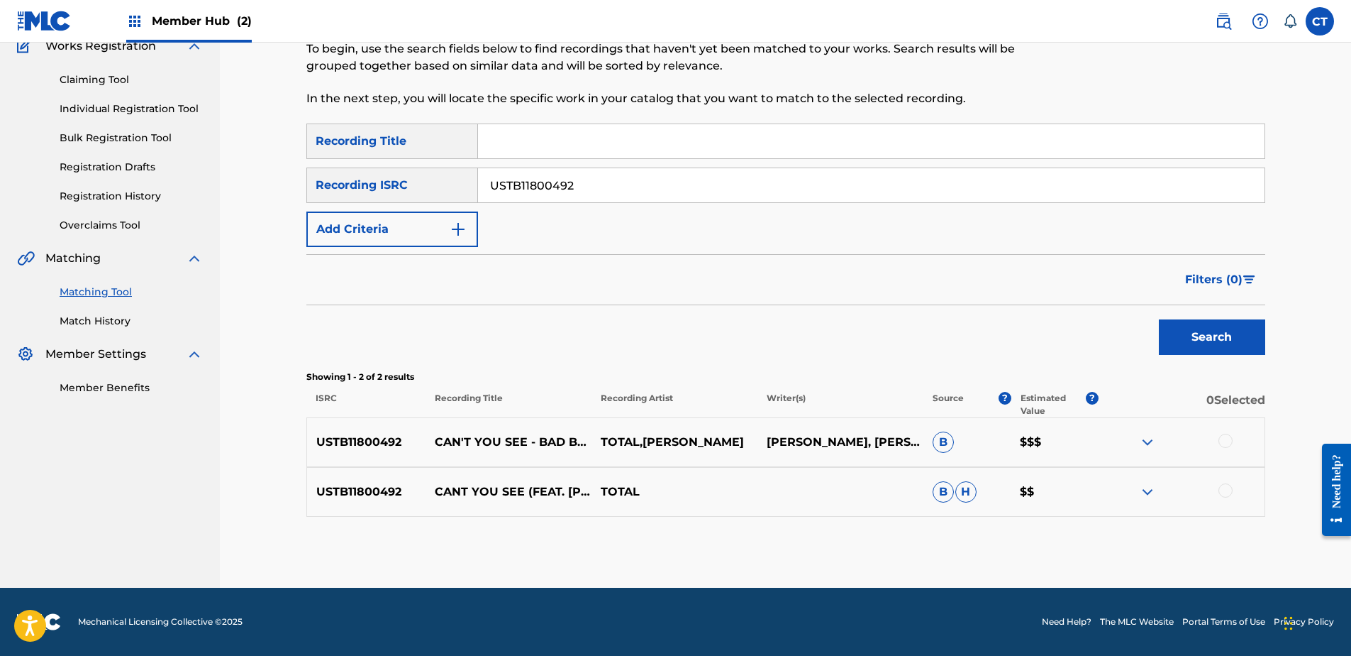
click at [1231, 443] on div at bounding box center [1226, 440] width 14 height 14
click at [1219, 494] on div at bounding box center [1182, 491] width 166 height 17
click at [1224, 492] on div at bounding box center [1226, 490] width 14 height 14
click at [1017, 525] on button "Match 2 Groups" at bounding box center [997, 539] width 157 height 35
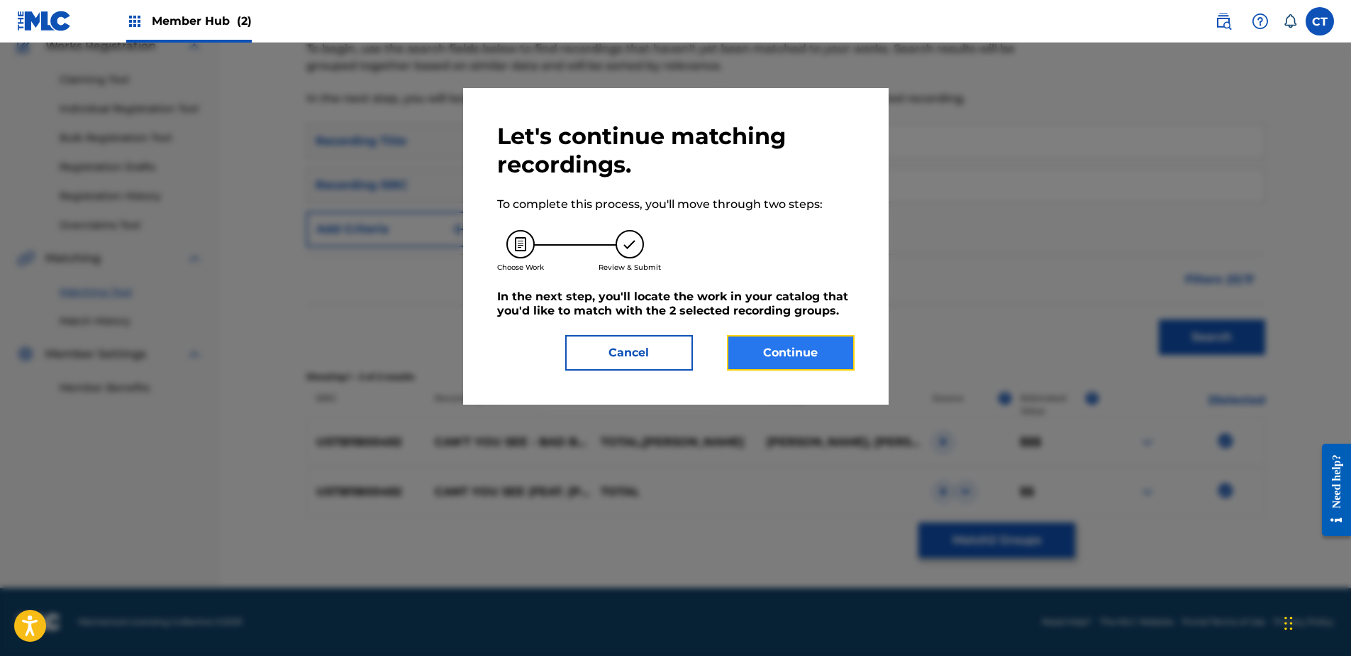
click at [792, 367] on button "Continue" at bounding box center [791, 352] width 128 height 35
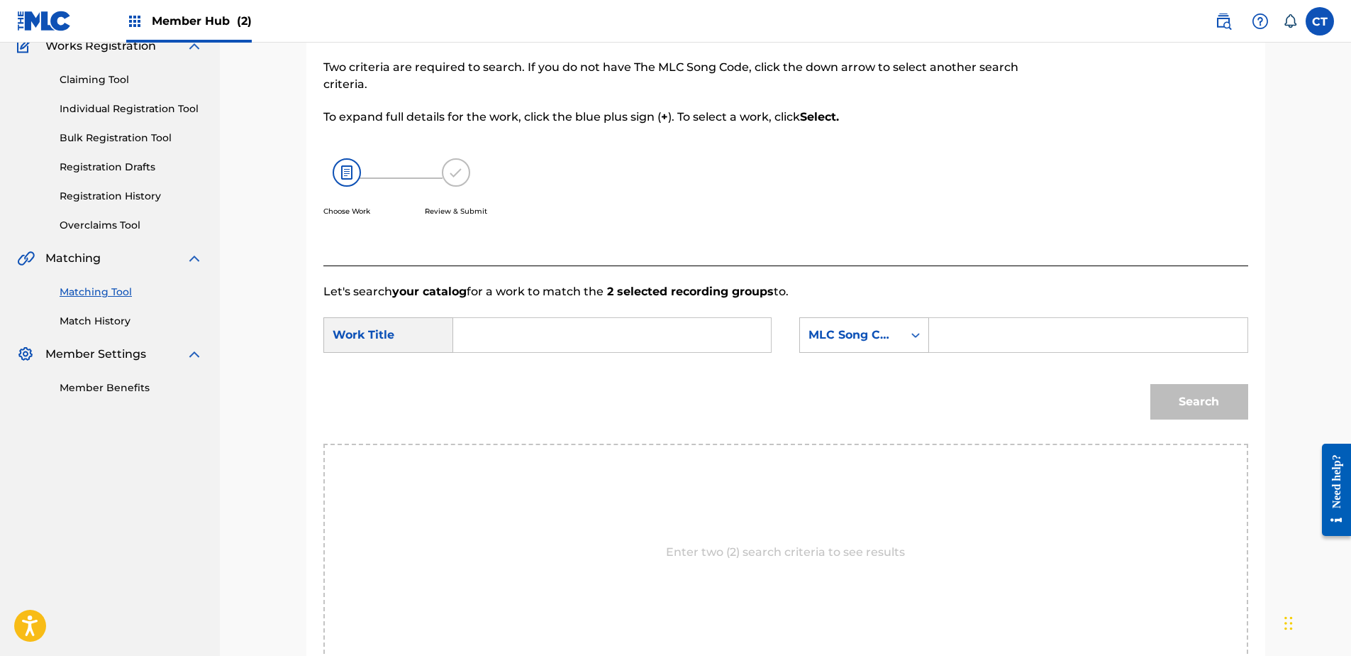
drag, startPoint x: 328, startPoint y: 596, endPoint x: 417, endPoint y: 488, distance: 139.6
click at [328, 596] on div "Enter two (2) search criteria to see results" at bounding box center [786, 551] width 925 height 217
click at [546, 335] on input "Search Form" at bounding box center [612, 335] width 294 height 34
paste input "CAN'T YOU SEE"
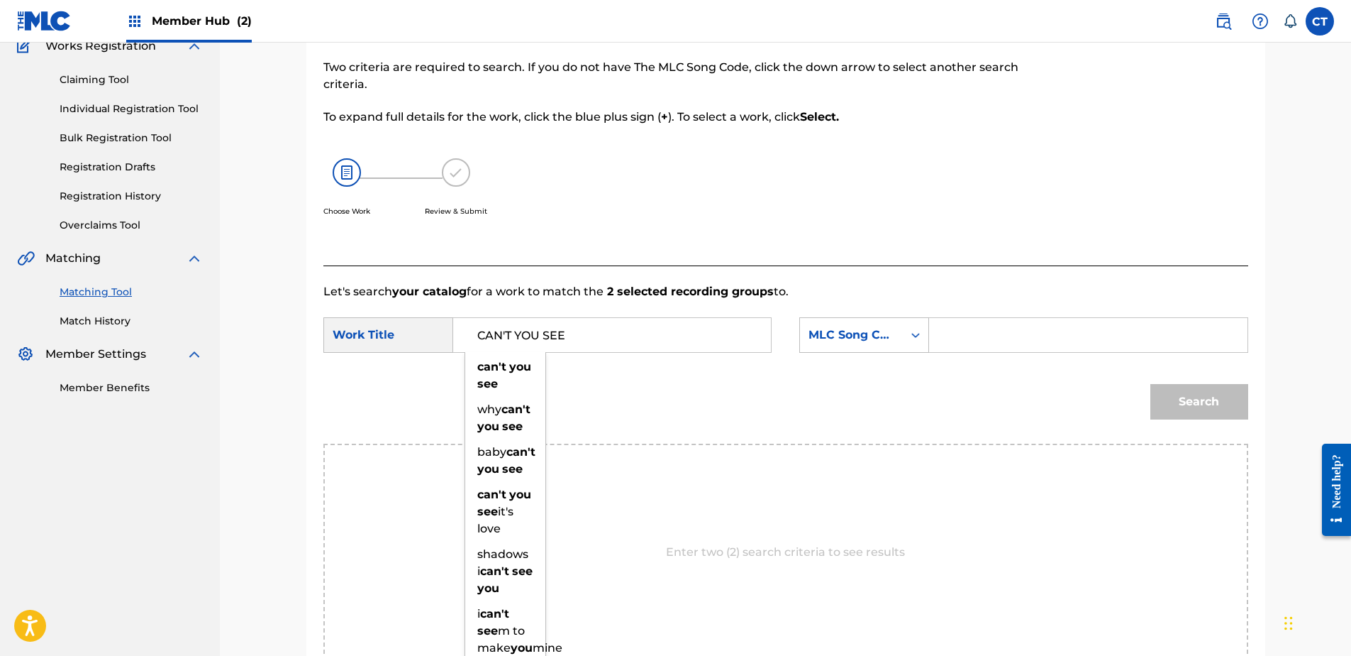
type input "CAN'T YOU SEE"
click at [1073, 329] on input "Search Form" at bounding box center [1088, 335] width 294 height 34
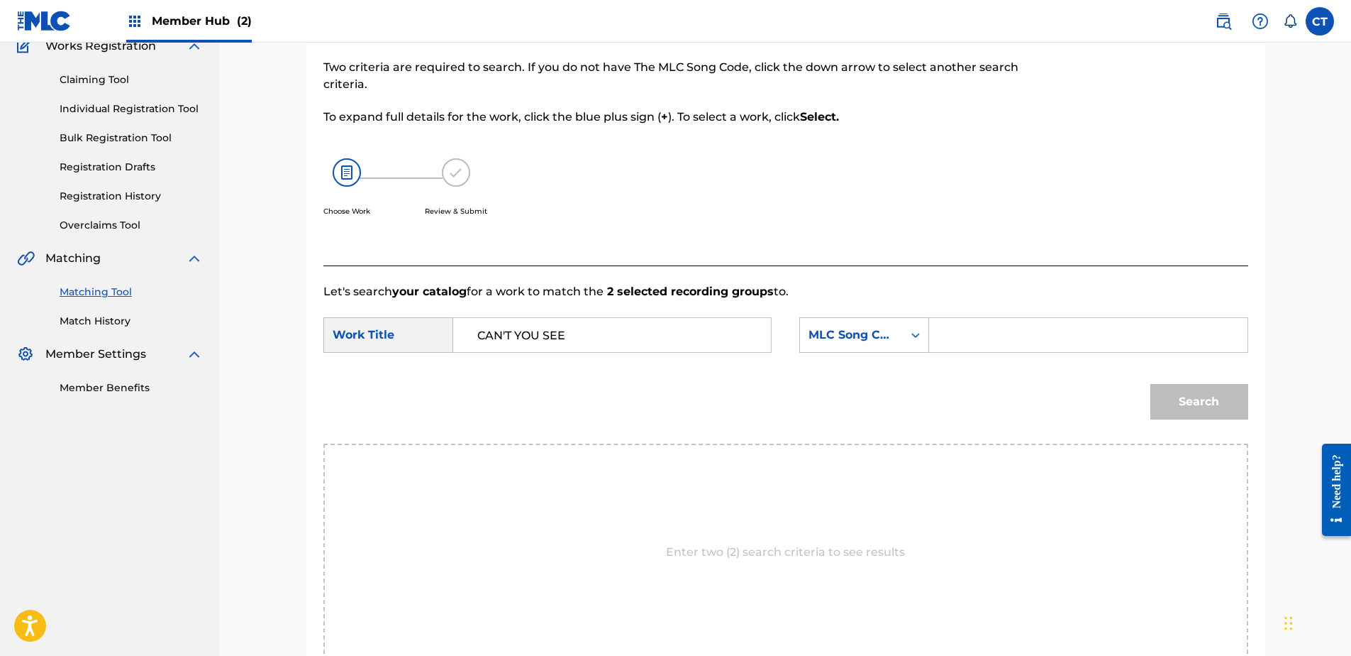
paste input "C10289"
type input "C10289"
click at [1171, 404] on button "Search" at bounding box center [1200, 401] width 98 height 35
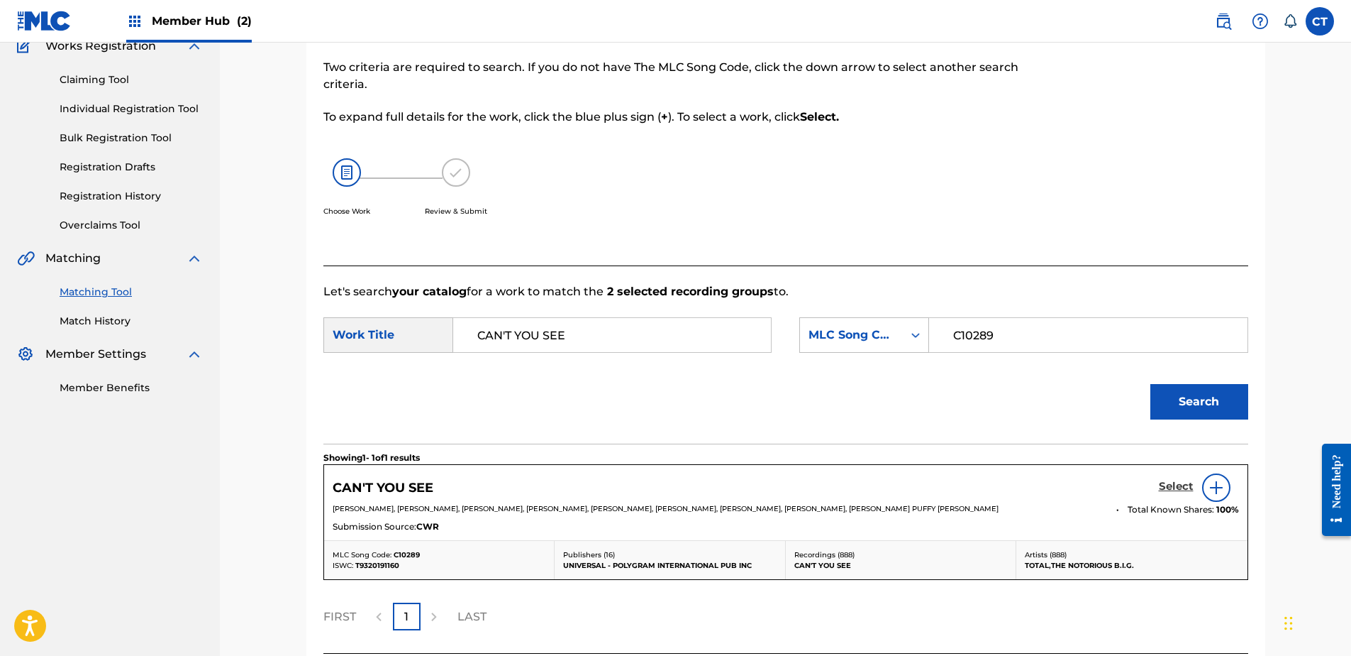
click at [1163, 490] on h5 "Select" at bounding box center [1176, 486] width 35 height 13
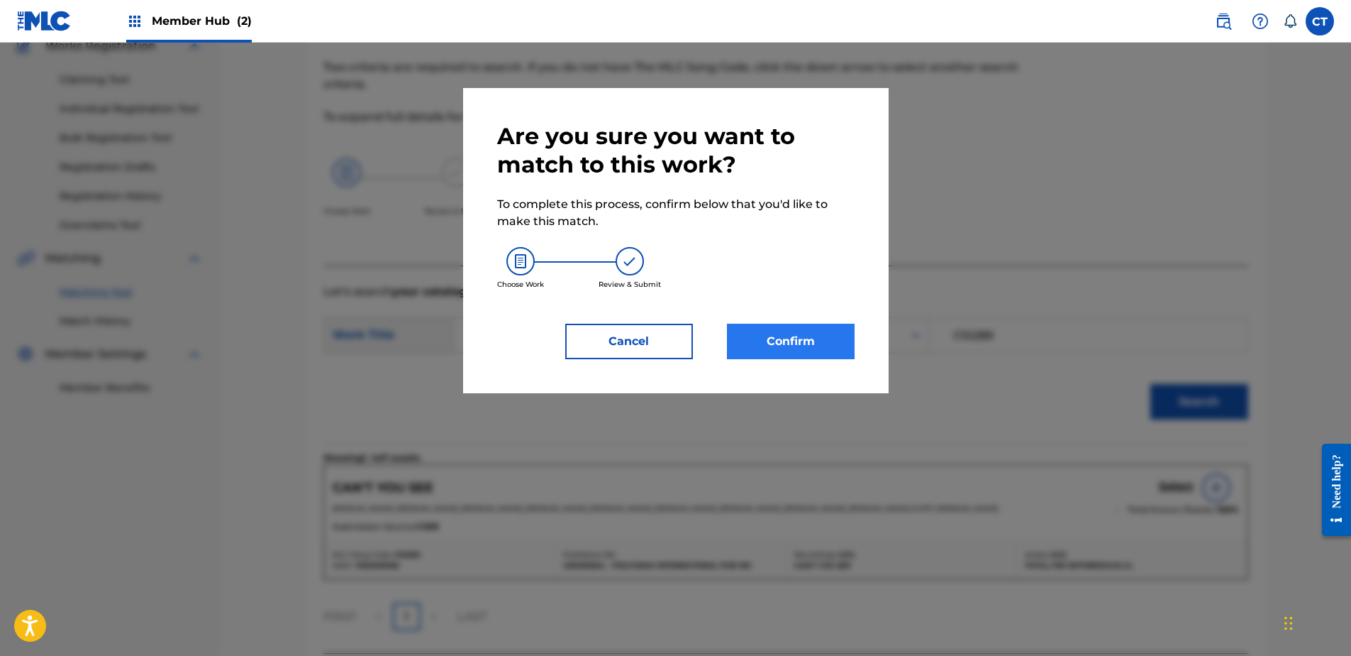
click at [787, 358] on div "Are you sure you want to match to this work? To complete this process, confirm …" at bounding box center [676, 240] width 426 height 305
click at [790, 351] on button "Confirm" at bounding box center [791, 341] width 128 height 35
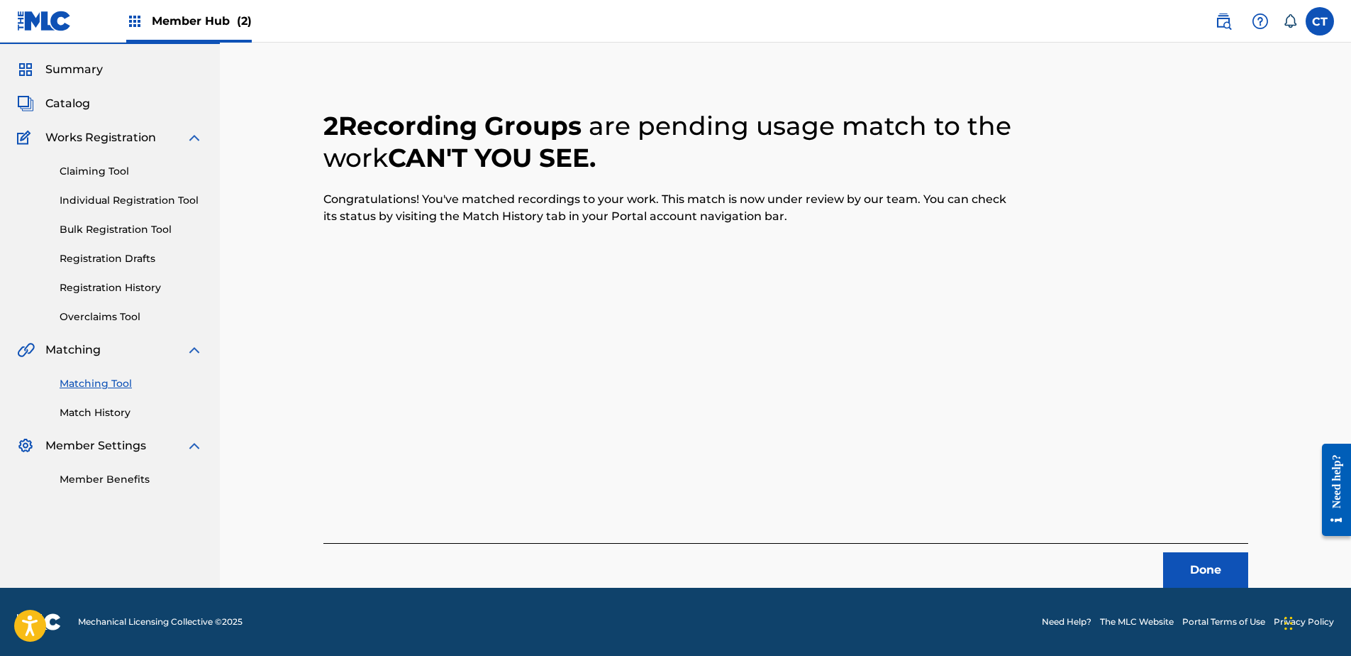
scroll to position [38, 0]
click at [1218, 572] on button "Done" at bounding box center [1205, 569] width 85 height 35
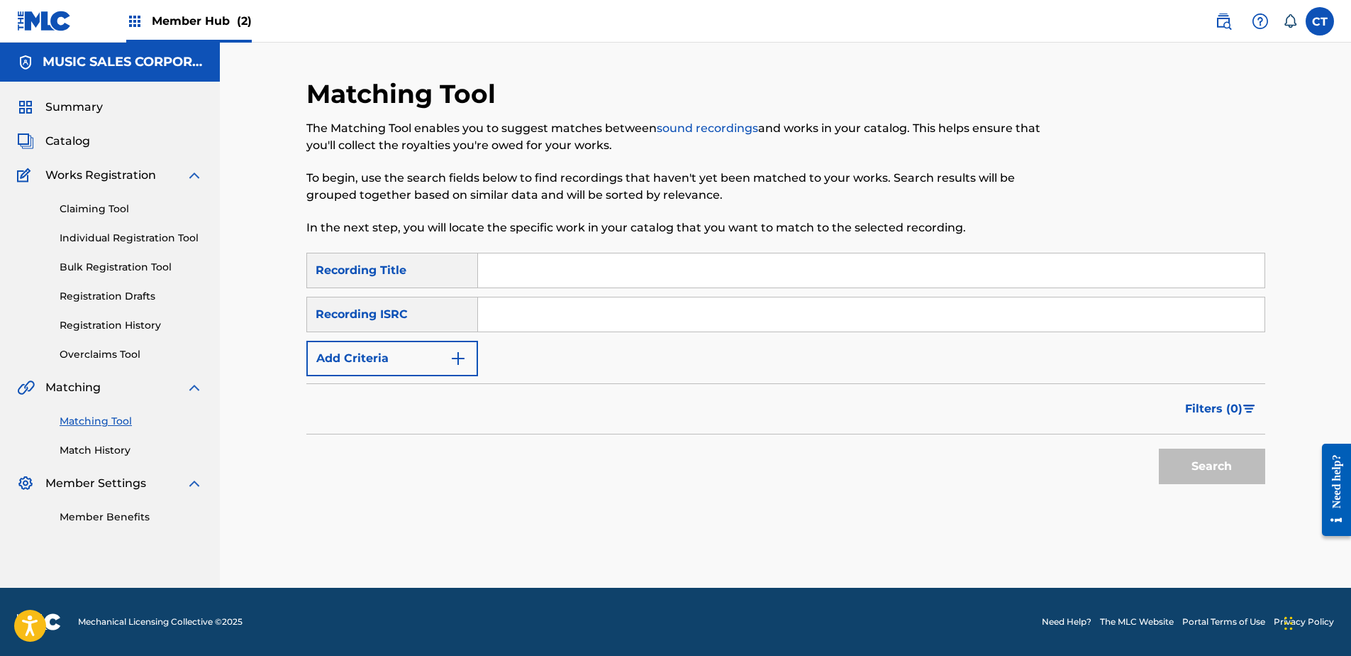
scroll to position [0, 0]
click at [212, 299] on div "Summary Catalog Works Registration Claiming Tool Individual Registration Tool B…" at bounding box center [110, 312] width 220 height 460
drag, startPoint x: 499, startPoint y: 298, endPoint x: 519, endPoint y: 308, distance: 22.2
click at [504, 300] on input "Search Form" at bounding box center [871, 314] width 787 height 34
paste input "USCBK1511633"
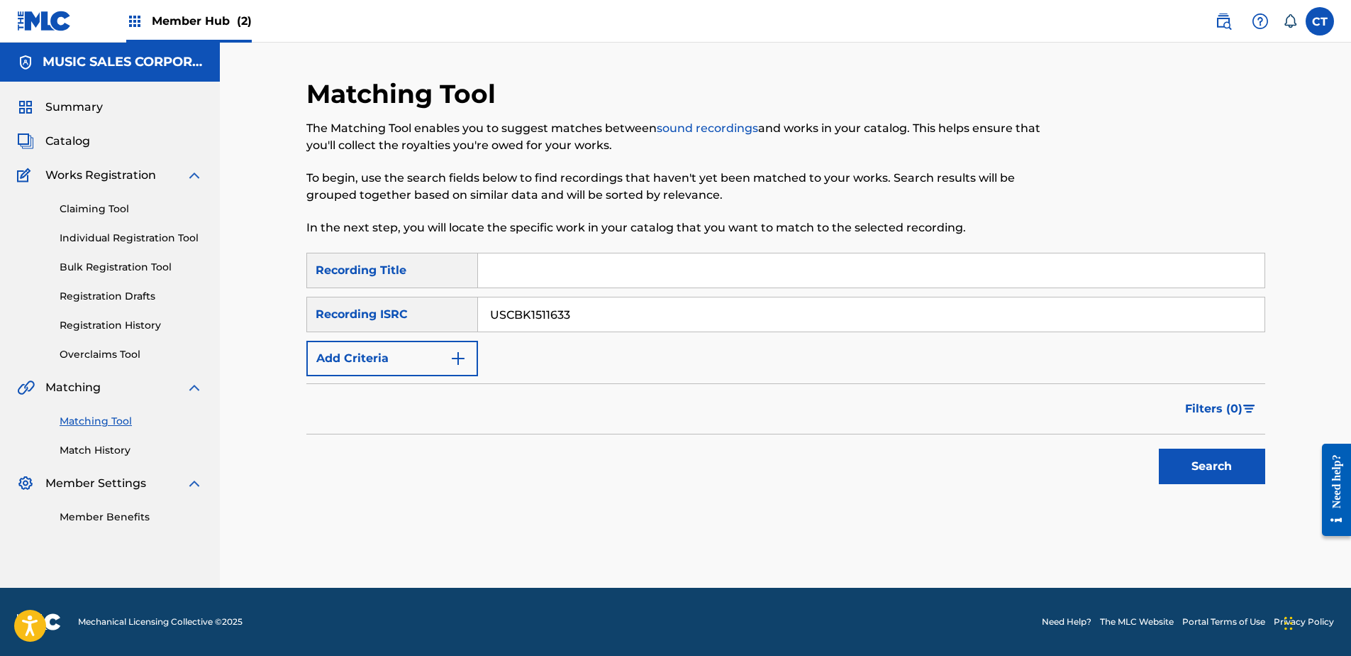
type input "USCBK1511633"
click at [1156, 464] on div "Search" at bounding box center [1209, 462] width 114 height 57
click at [1172, 464] on button "Search" at bounding box center [1212, 465] width 106 height 35
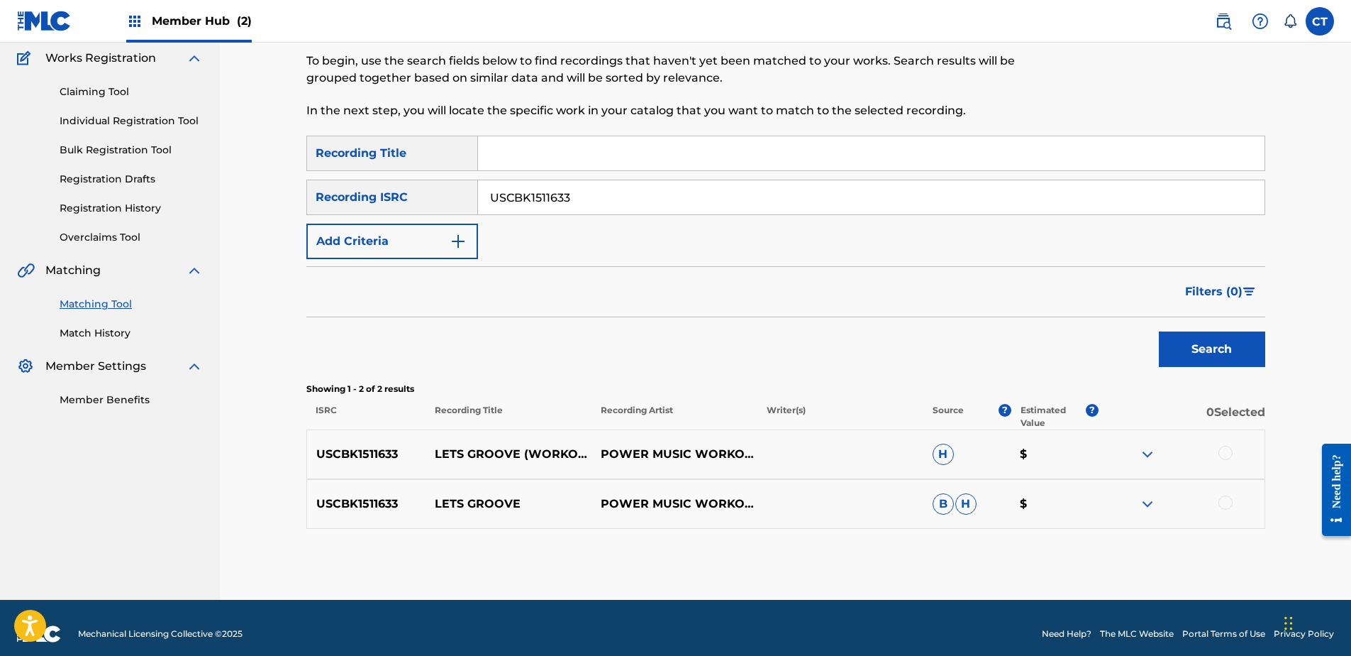
scroll to position [129, 0]
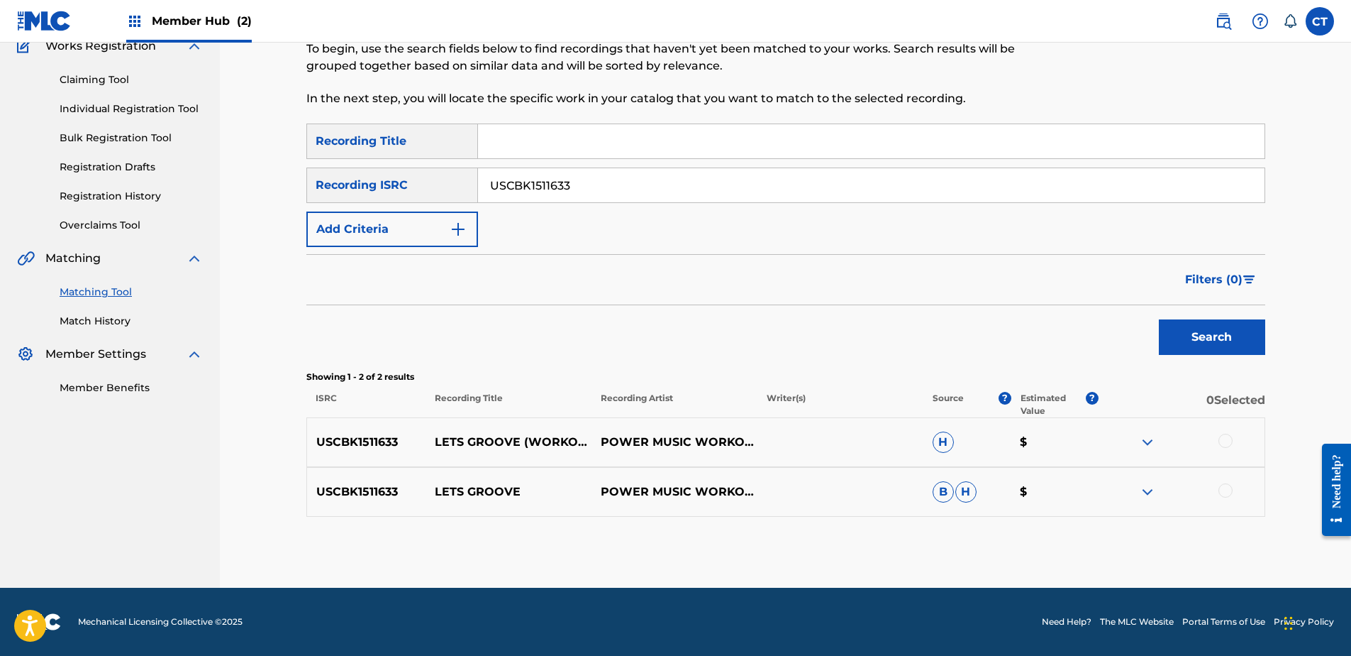
click at [1225, 439] on div at bounding box center [1226, 440] width 14 height 14
click at [1227, 491] on div at bounding box center [1226, 490] width 14 height 14
click at [1066, 538] on button "Match 2 Groups" at bounding box center [997, 539] width 157 height 35
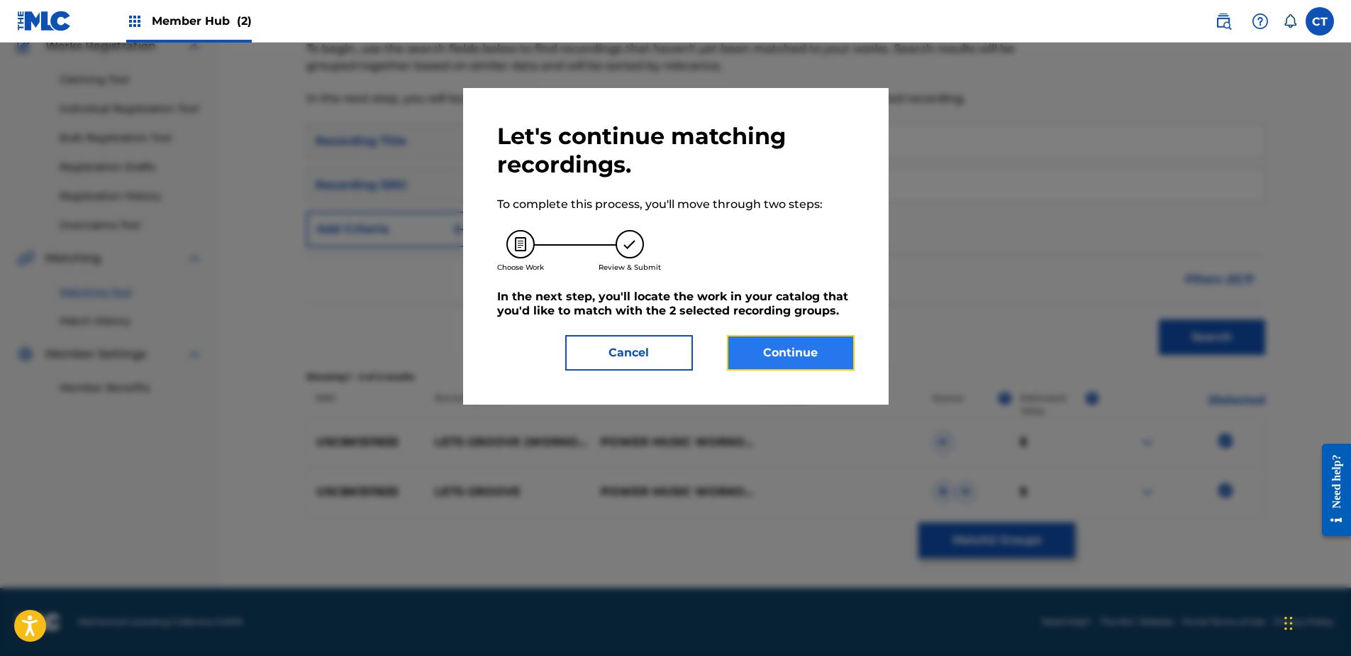
click at [784, 349] on button "Continue" at bounding box center [791, 352] width 128 height 35
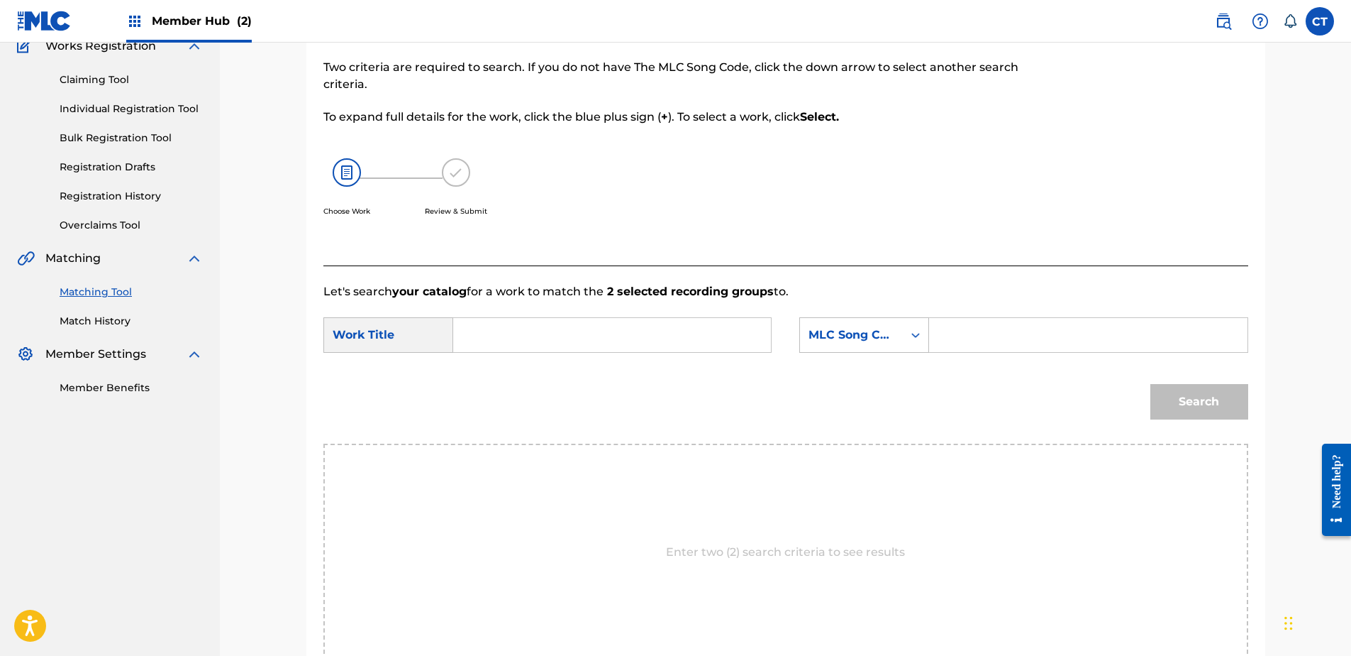
drag, startPoint x: 547, startPoint y: 592, endPoint x: 550, endPoint y: 574, distance: 18.0
click at [547, 592] on div "Enter two (2) search criteria to see results" at bounding box center [786, 551] width 925 height 217
click at [575, 358] on div "SearchWithCriteriab89ce325-41ae-48a7-9152-f6a9c64dbe28 Work Title SearchWithCri…" at bounding box center [786, 339] width 925 height 44
click at [557, 327] on input "Search Form" at bounding box center [612, 335] width 294 height 34
paste input "LET'S GROOVE"
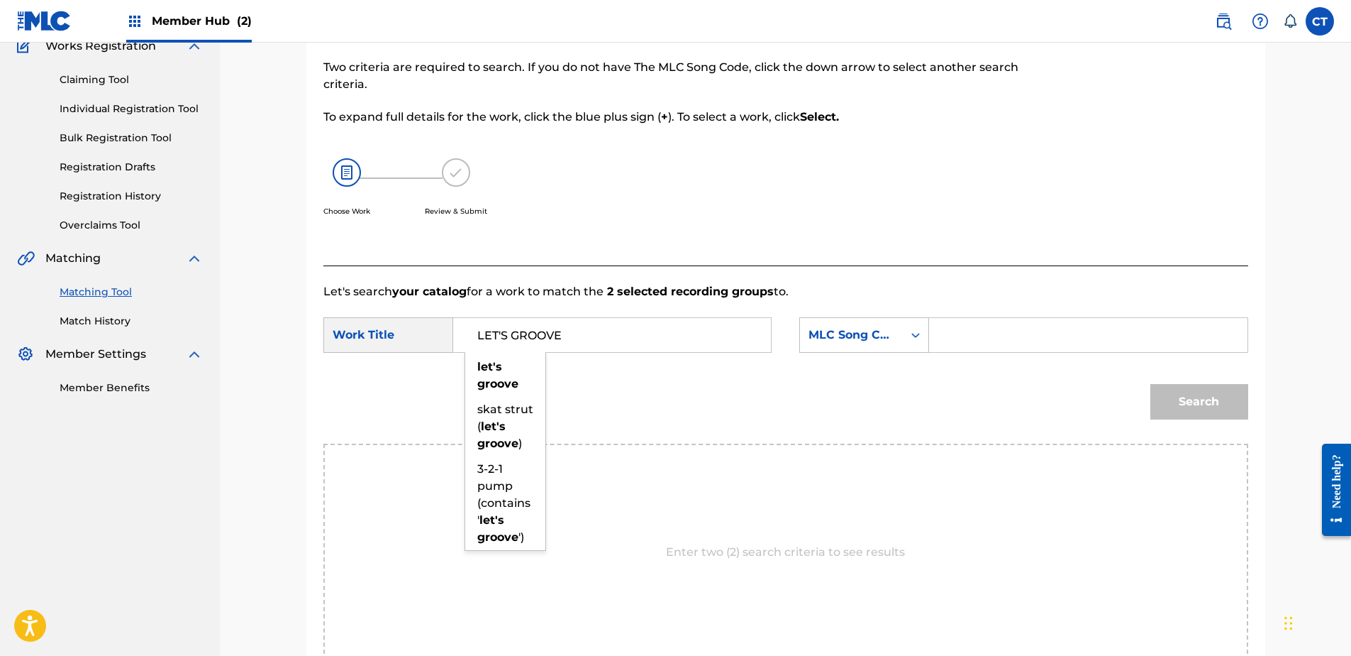
type input "LET'S GROOVE"
click at [816, 306] on form "SearchWithCriteriab89ce325-41ae-48a7-9152-f6a9c64dbe28 Work Title LET'S GROOVE …" at bounding box center [786, 371] width 925 height 143
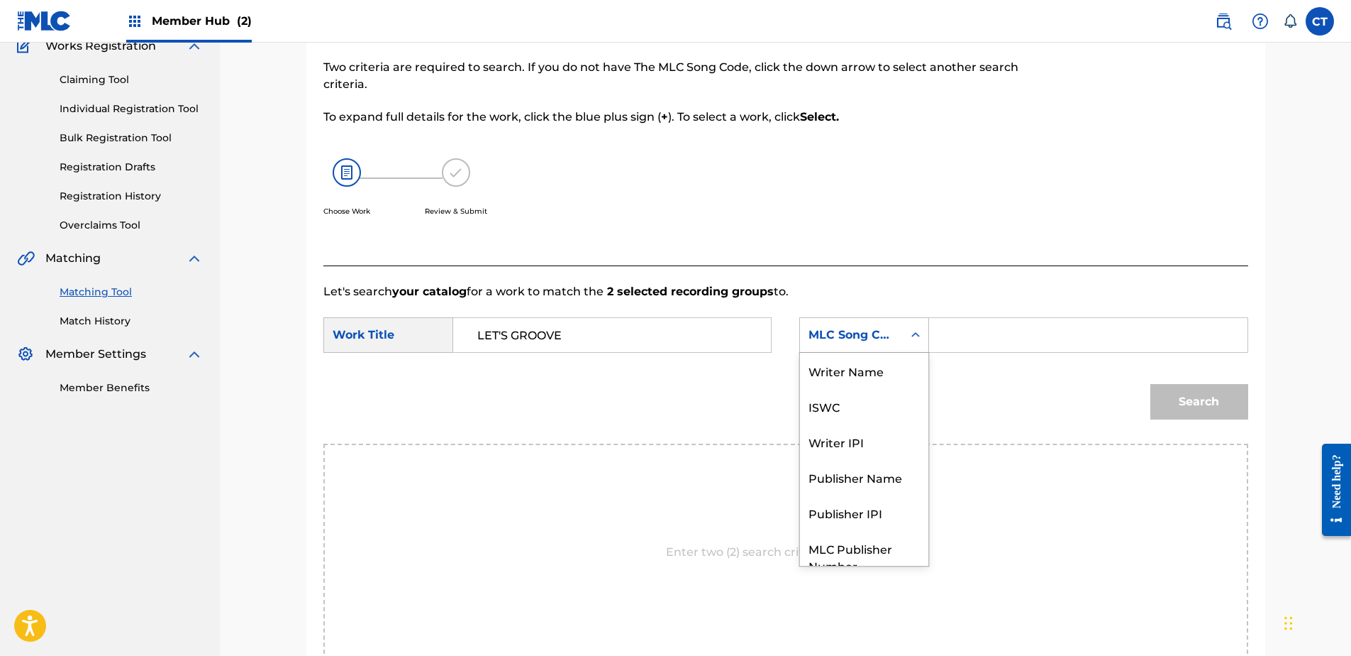
click at [838, 336] on div "MLC Song Code" at bounding box center [852, 334] width 86 height 17
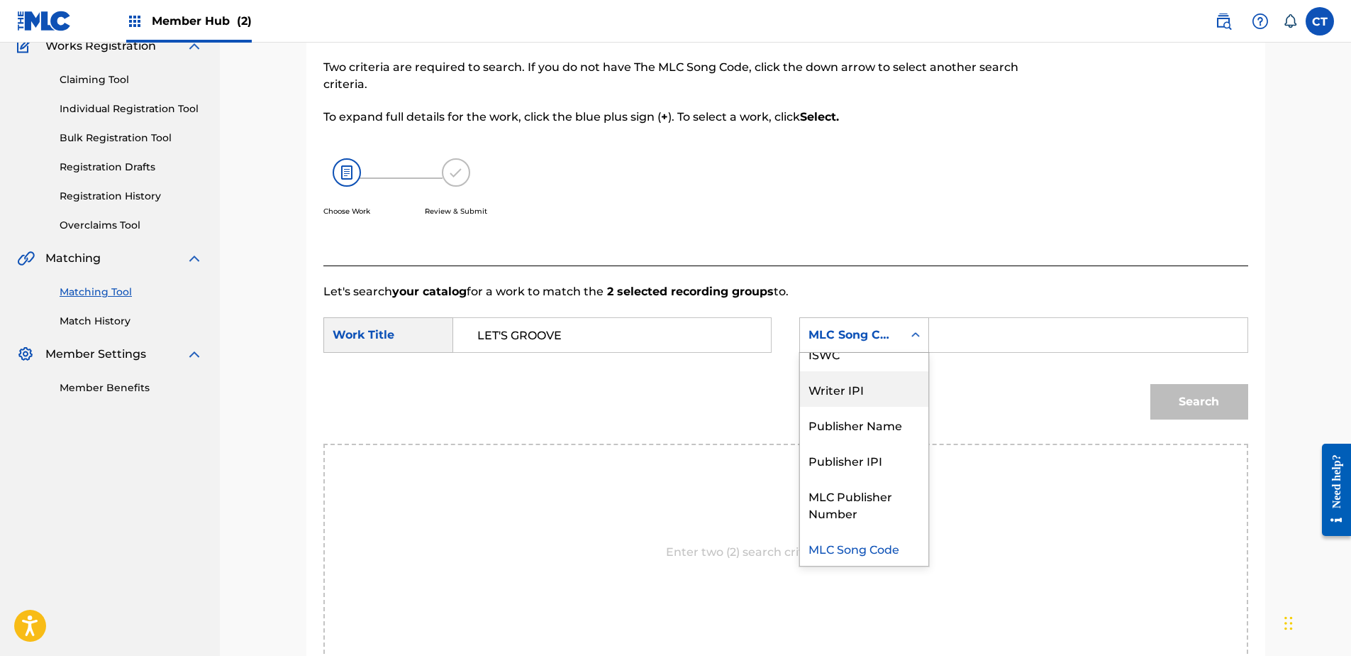
scroll to position [0, 0]
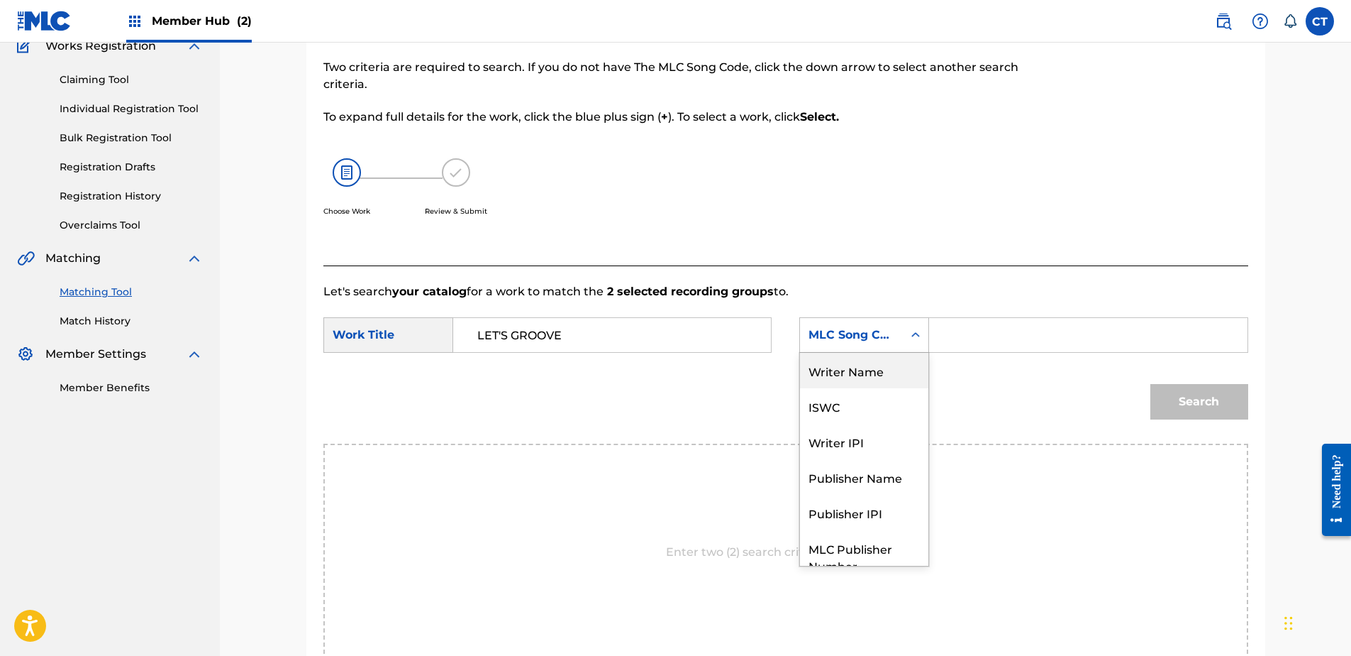
drag, startPoint x: 865, startPoint y: 371, endPoint x: 965, endPoint y: 357, distance: 101.0
click at [870, 371] on div "Writer Name" at bounding box center [864, 370] width 128 height 35
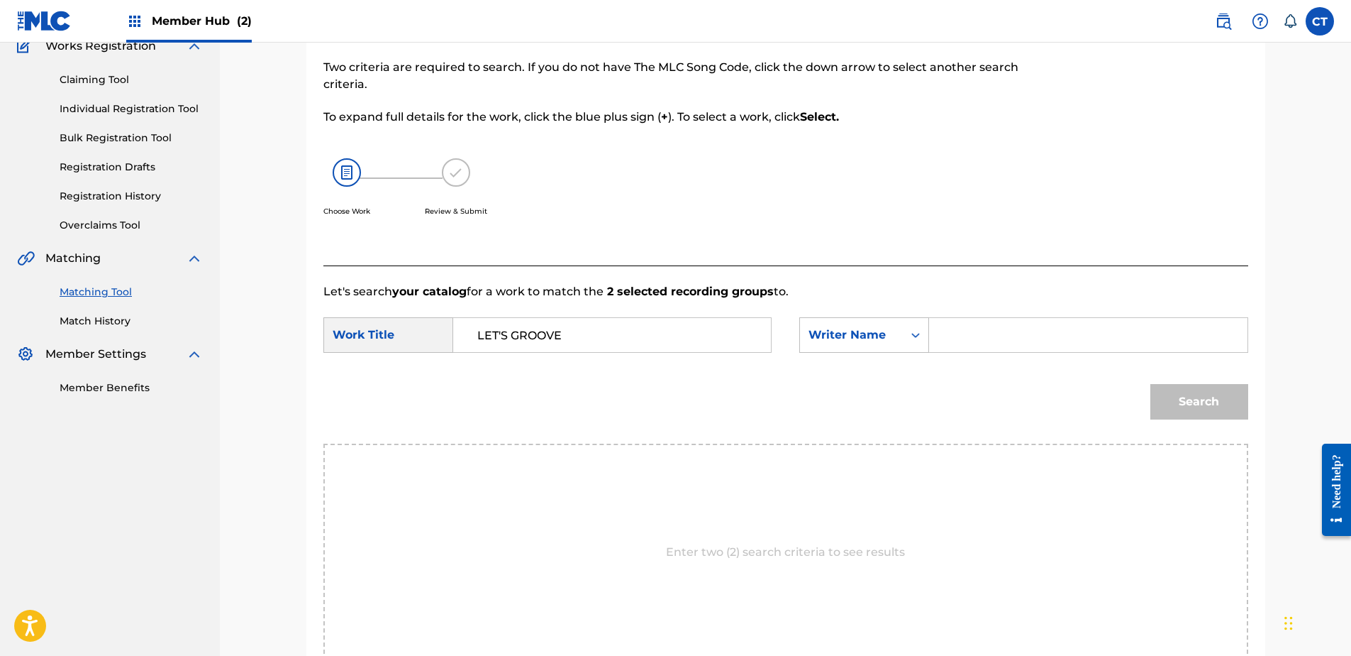
click at [1024, 353] on div "SearchWithCriteriab89ce325-41ae-48a7-9152-f6a9c64dbe28 Work Title LET'S GROOVE …" at bounding box center [786, 339] width 925 height 44
click at [1033, 331] on input "Search Form" at bounding box center [1088, 335] width 294 height 34
paste input "VAUGHN/WHITE"
click at [1193, 427] on div "Search" at bounding box center [786, 407] width 925 height 74
drag, startPoint x: 974, startPoint y: 333, endPoint x: 783, endPoint y: 338, distance: 191.6
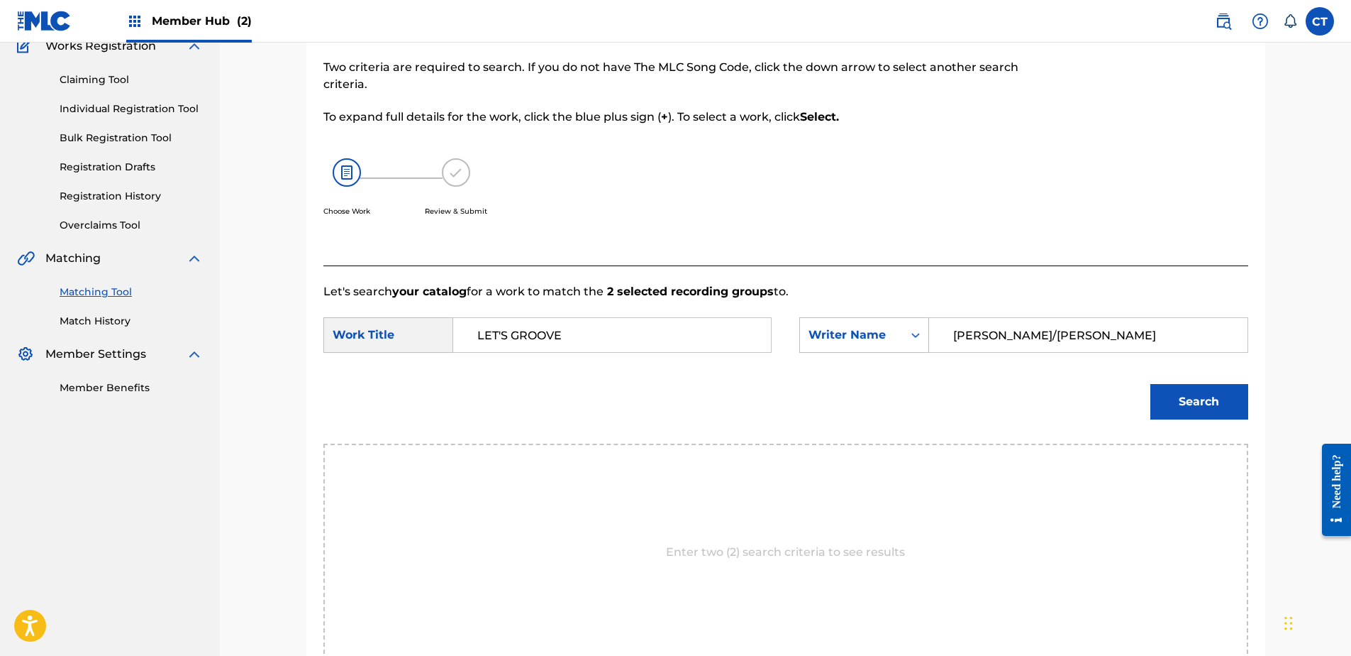
click at [783, 338] on div "SearchWithCriteriab89ce325-41ae-48a7-9152-f6a9c64dbe28 Work Title LET'S GROOVE …" at bounding box center [786, 339] width 925 height 44
click at [1151, 384] on button "Search" at bounding box center [1200, 401] width 98 height 35
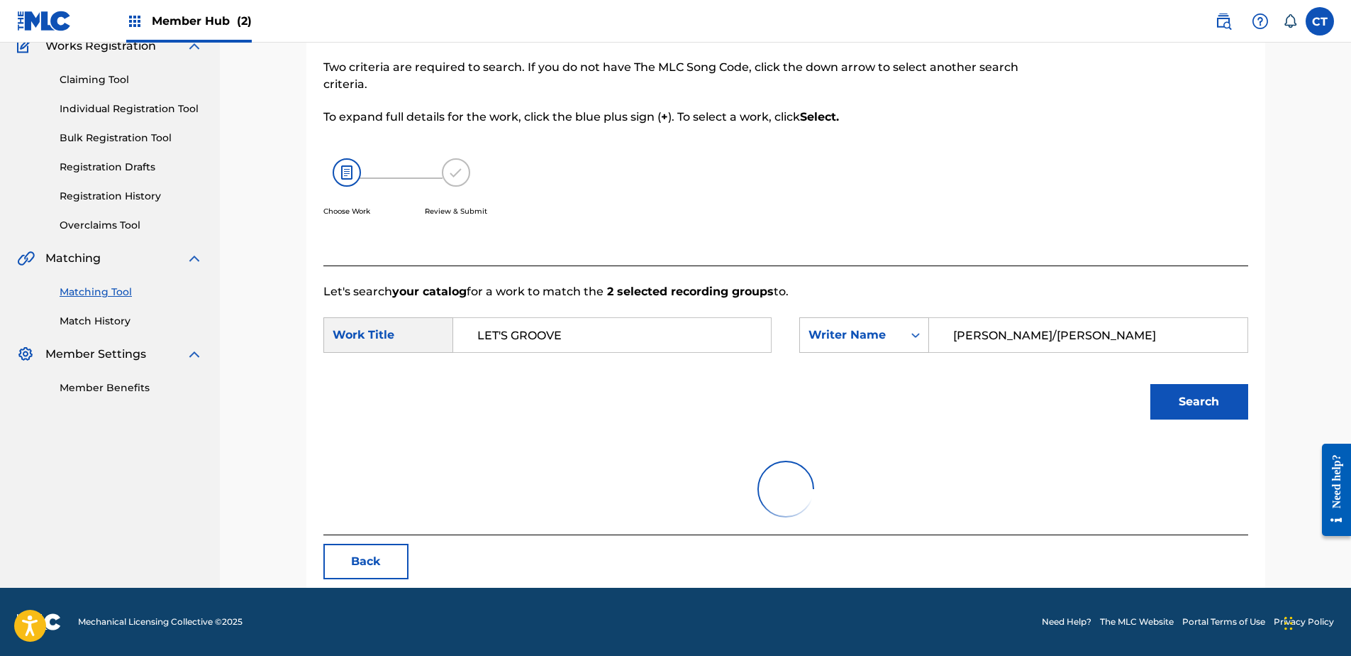
scroll to position [68, 0]
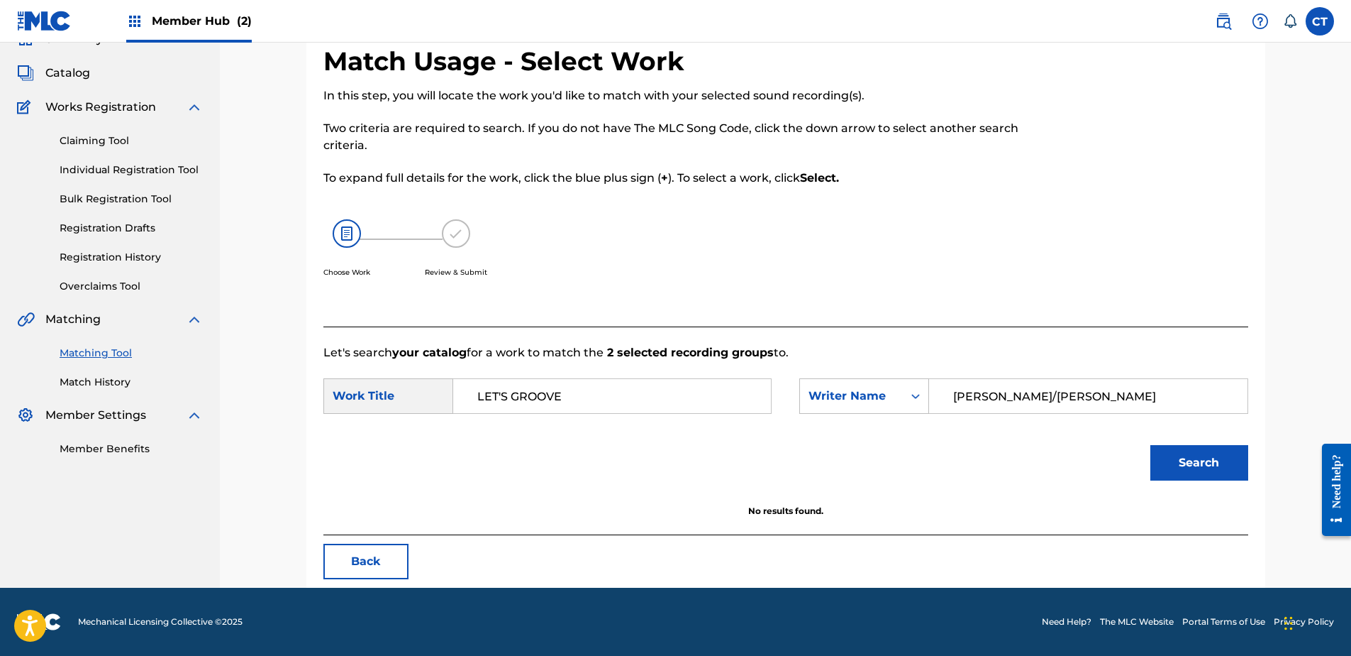
click at [1129, 385] on input "VAUGHN/WHITE" at bounding box center [1088, 396] width 294 height 34
click at [1151, 445] on button "Search" at bounding box center [1200, 462] width 98 height 35
type input "VAUGHN"
click at [1151, 445] on button "Search" at bounding box center [1200, 462] width 98 height 35
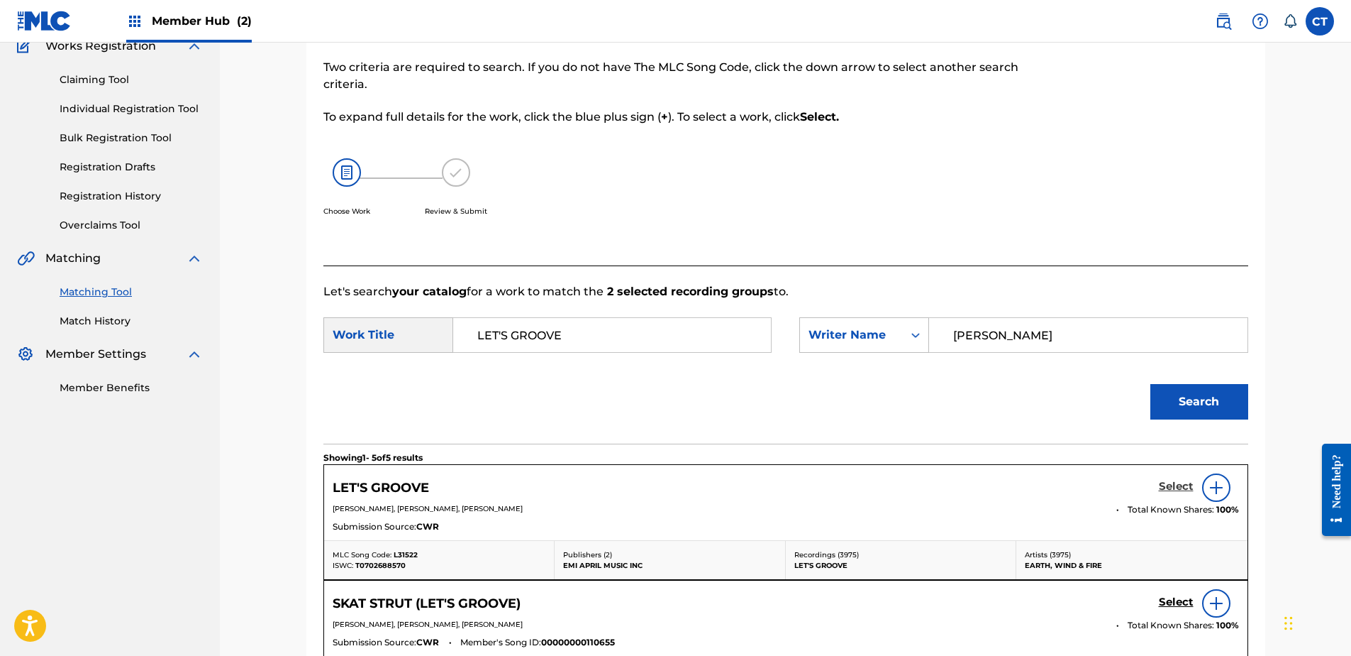
click at [1166, 484] on h5 "Select" at bounding box center [1176, 486] width 35 height 13
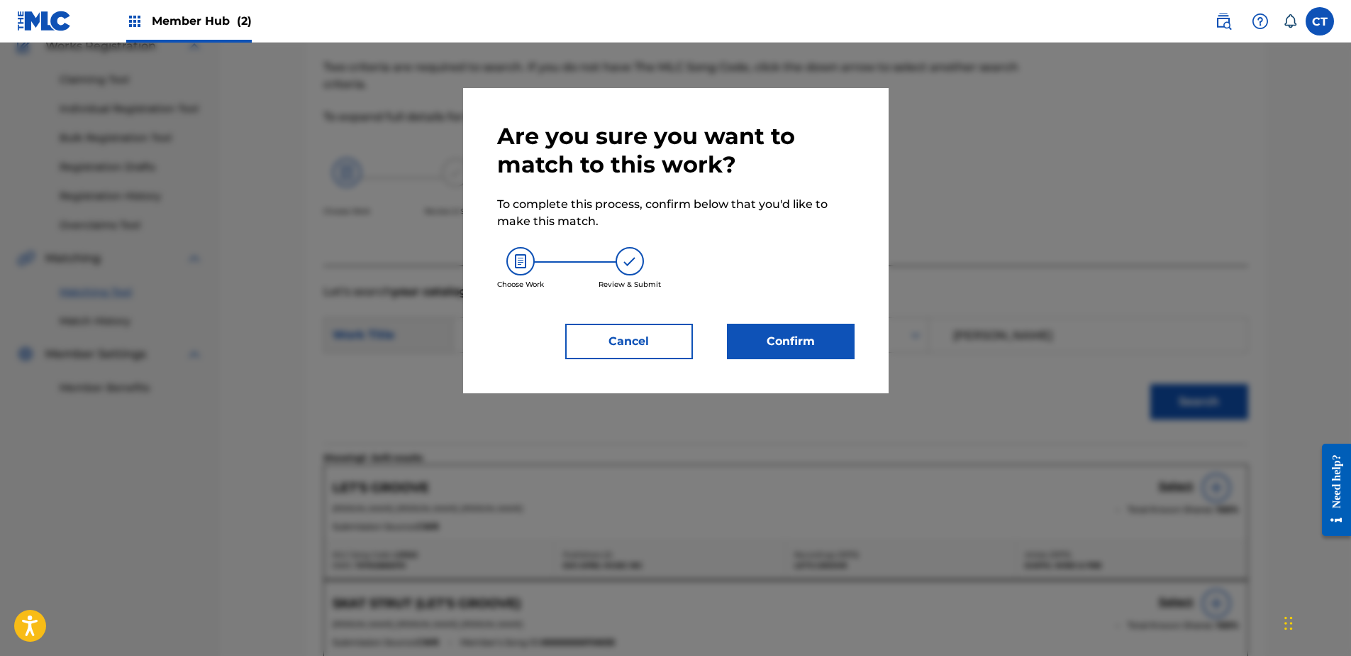
click at [793, 362] on div "Are you sure you want to match to this work? To complete this process, confirm …" at bounding box center [676, 240] width 426 height 305
click at [797, 358] on button "Confirm" at bounding box center [791, 341] width 128 height 35
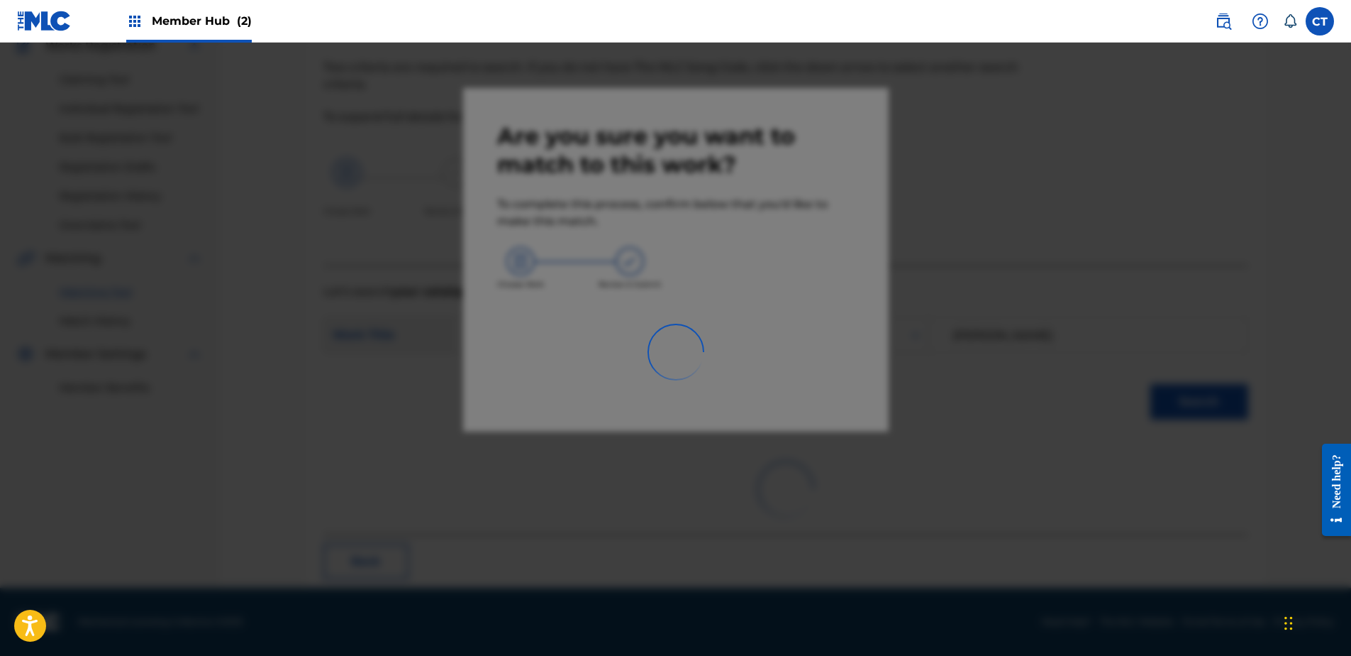
scroll to position [38, 0]
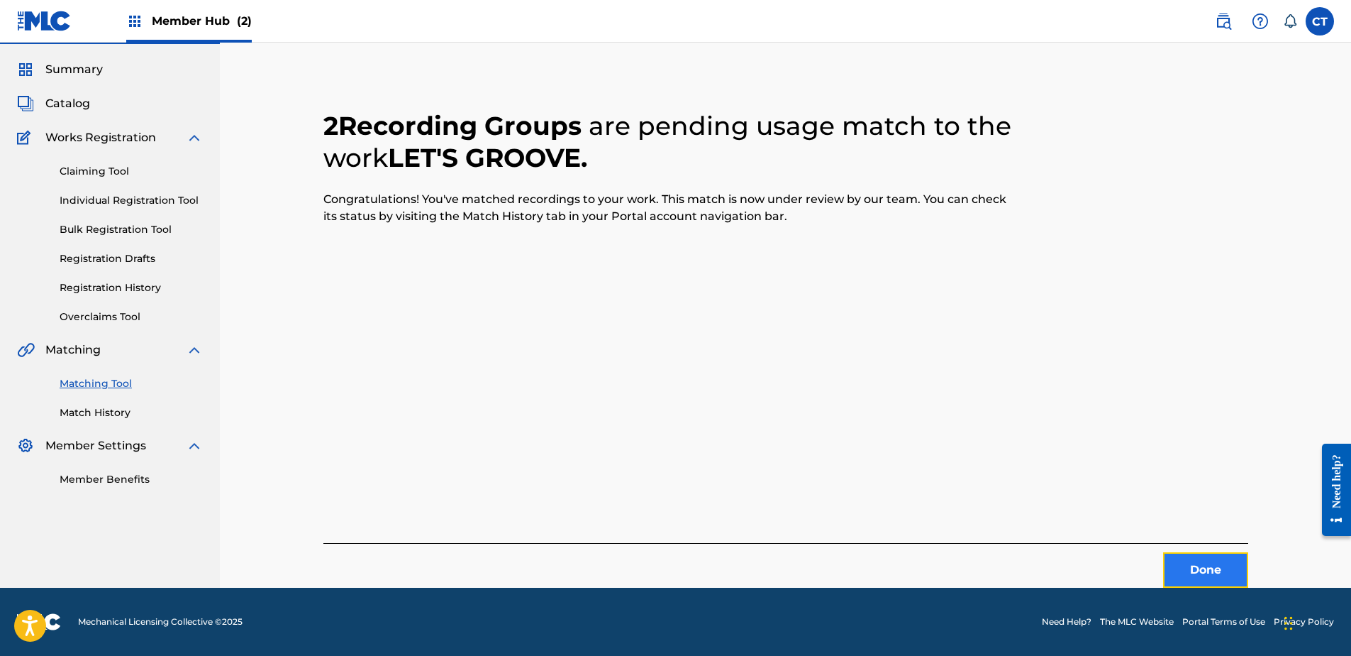
click at [1227, 566] on button "Done" at bounding box center [1205, 569] width 85 height 35
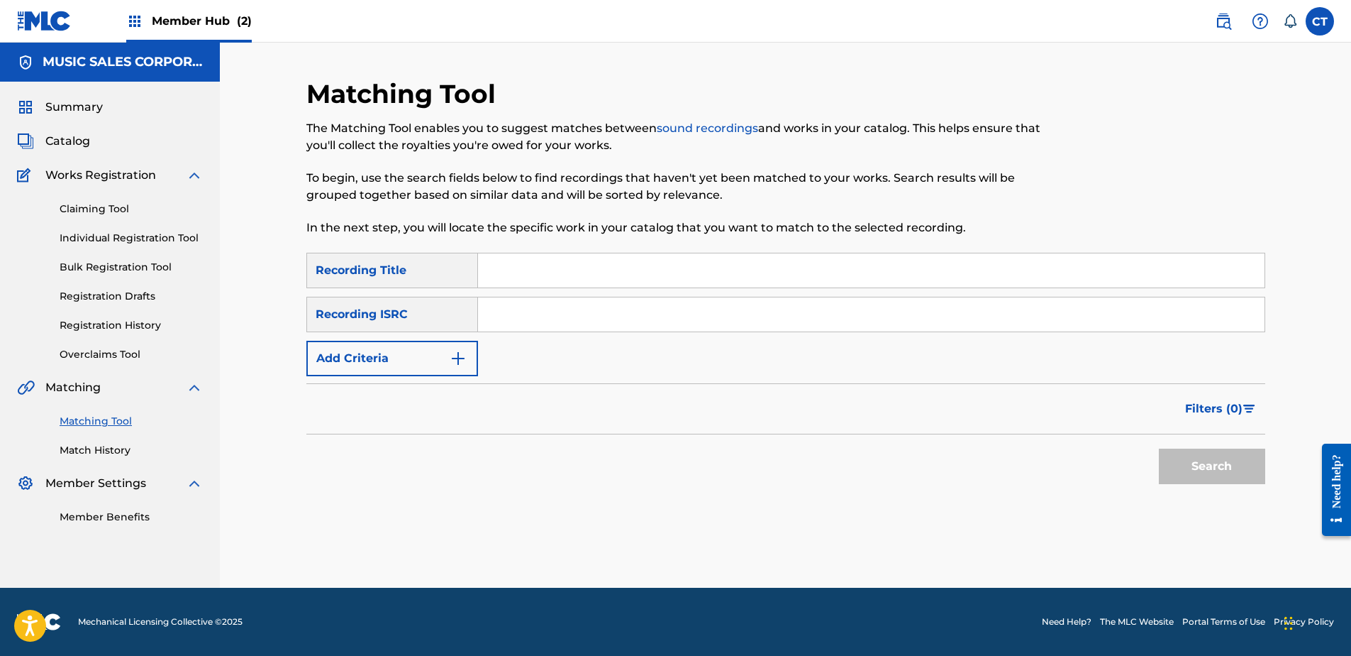
scroll to position [0, 0]
drag, startPoint x: 206, startPoint y: 565, endPoint x: 405, endPoint y: 459, distance: 225.6
click at [206, 565] on nav "MUSIC SALES CORPORATION Summary Catalog Works Registration Claiming Tool Indivi…" at bounding box center [110, 315] width 220 height 545
click at [558, 303] on input "Search Form" at bounding box center [871, 314] width 787 height 34
paste input "USSM19914616"
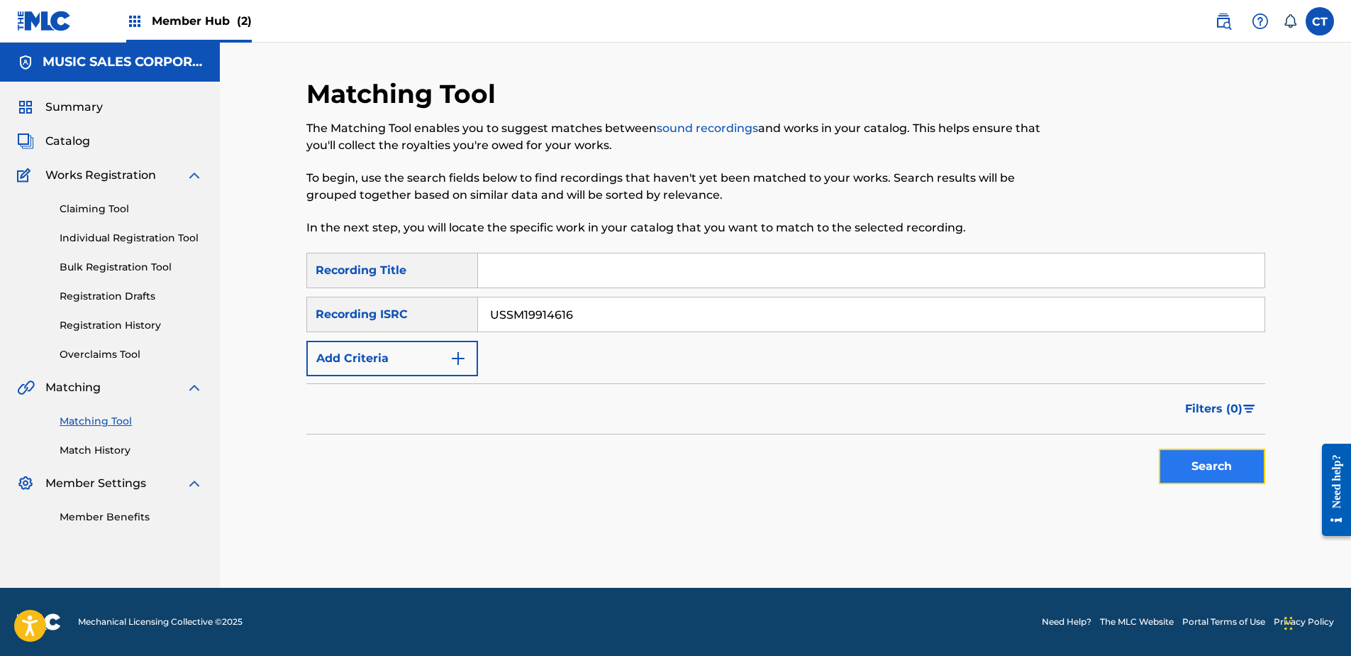
click at [1242, 475] on button "Search" at bounding box center [1212, 465] width 106 height 35
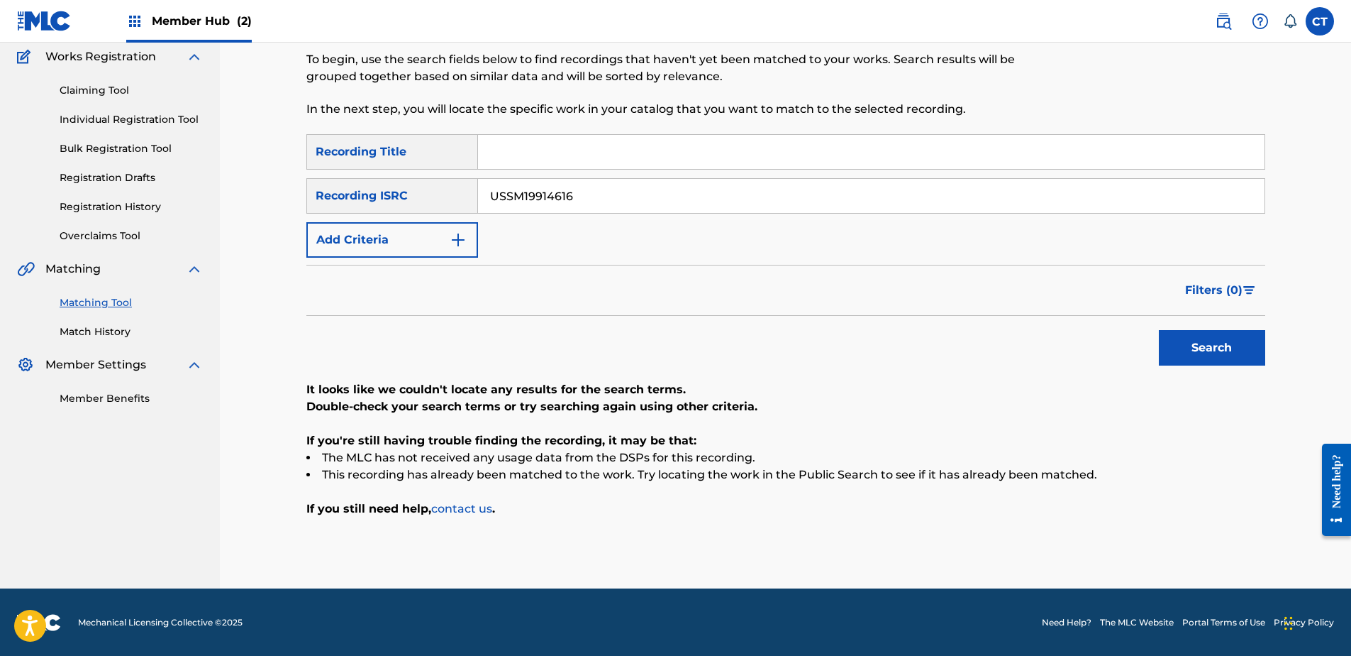
scroll to position [119, 0]
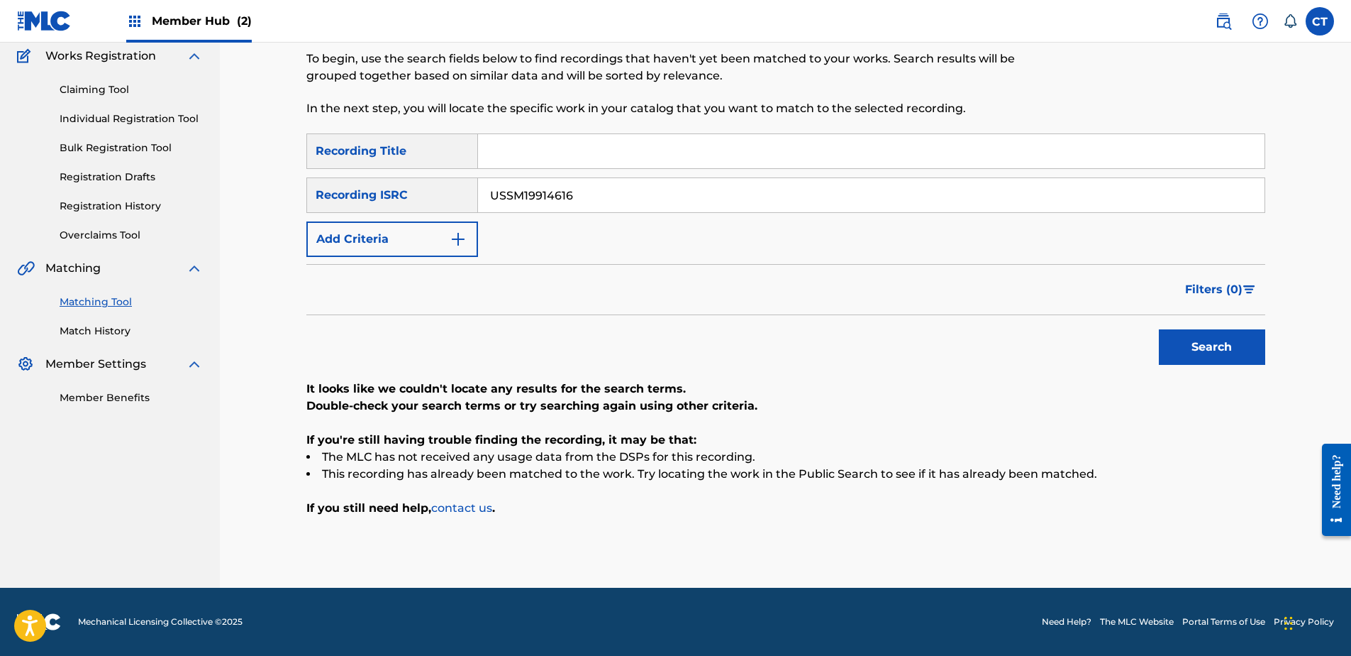
click at [187, 492] on nav "MUSIC SALES CORPORATION Summary Catalog Works Registration Claiming Tool Indivi…" at bounding box center [110, 255] width 220 height 664
click at [640, 190] on input "USSM19914616" at bounding box center [871, 195] width 787 height 34
paste input "GBUM72205983"
click at [1173, 348] on button "Search" at bounding box center [1212, 346] width 106 height 35
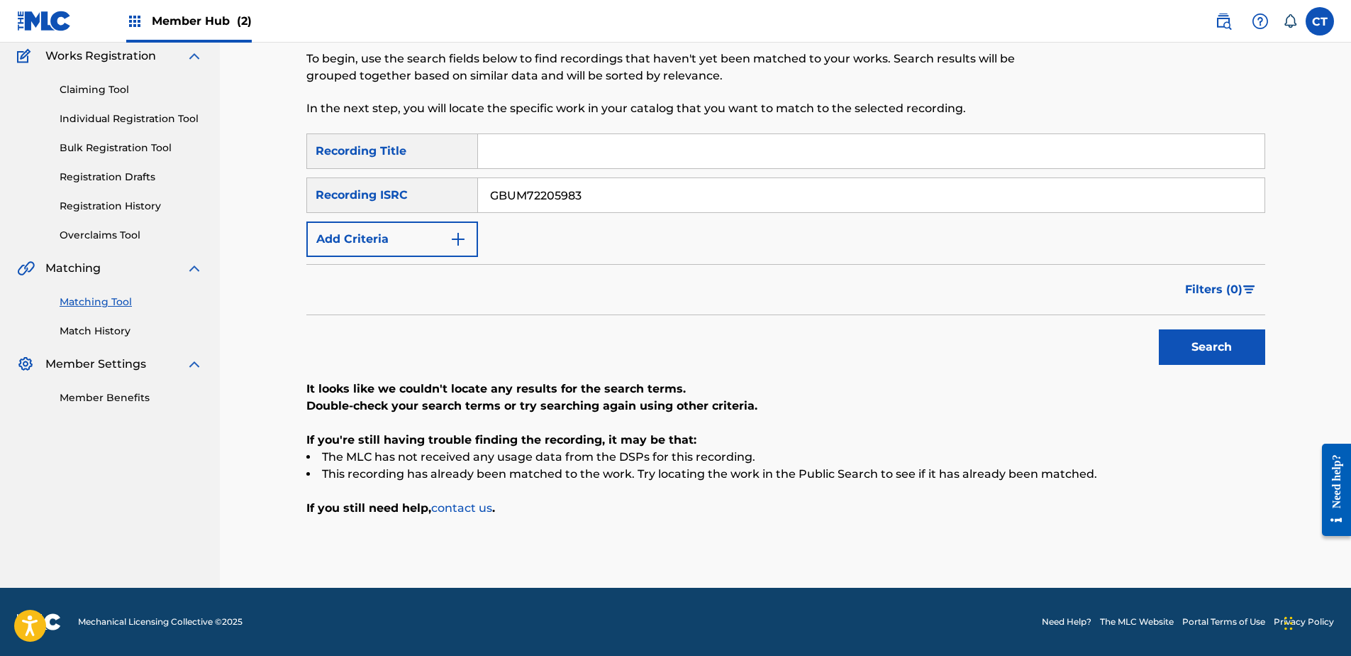
drag, startPoint x: 185, startPoint y: 494, endPoint x: 273, endPoint y: 441, distance: 103.2
click at [185, 494] on nav "MUSIC SALES CORPORATION Summary Catalog Works Registration Claiming Tool Indivi…" at bounding box center [110, 255] width 220 height 664
click at [623, 191] on input "GBUM72205983" at bounding box center [871, 195] width 787 height 34
paste input "NLF711400298"
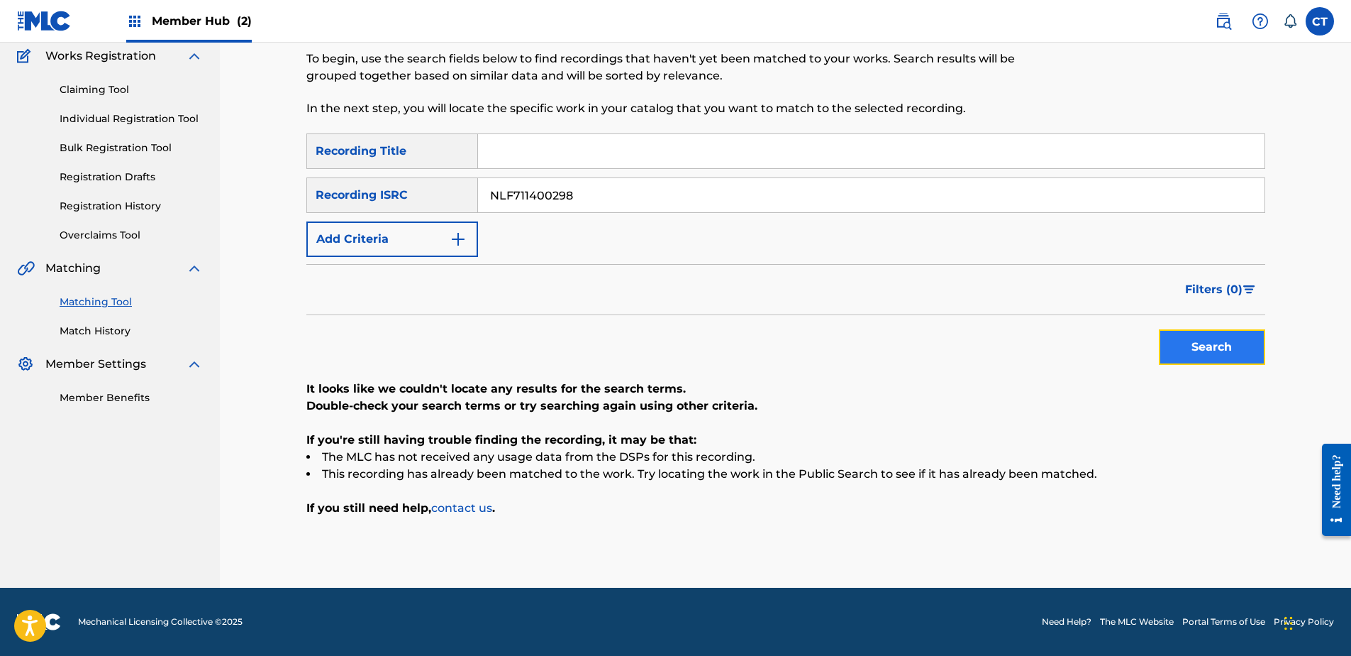
click at [1212, 357] on button "Search" at bounding box center [1212, 346] width 106 height 35
click at [161, 480] on nav "MUSIC SALES CORPORATION Summary Catalog Works Registration Claiming Tool Indivi…" at bounding box center [110, 255] width 220 height 664
click at [664, 206] on input "NLF711400298" at bounding box center [871, 195] width 787 height 34
click at [663, 203] on input "NLF711400298" at bounding box center [871, 195] width 787 height 34
paste
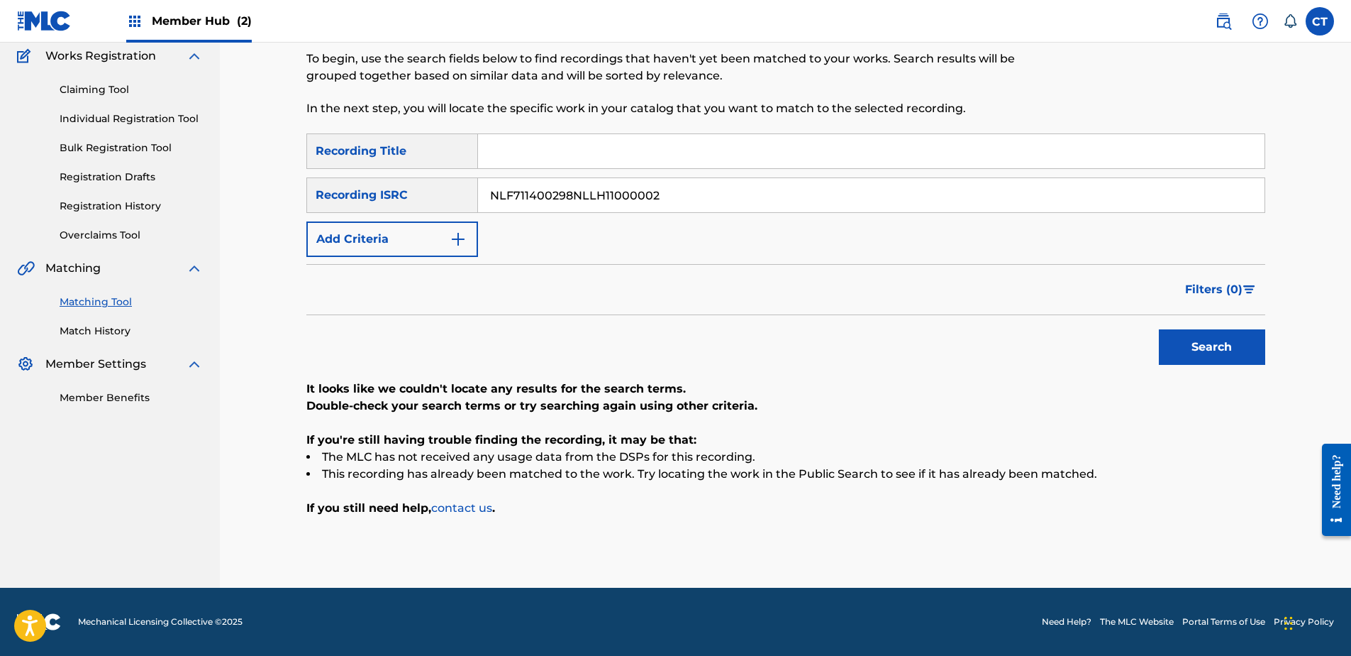
click at [693, 189] on input "NLF711400298NLLH11000002" at bounding box center [871, 195] width 787 height 34
click at [695, 189] on input "NLF711400298NLLH11000002" at bounding box center [871, 195] width 787 height 34
click at [1185, 340] on button "Search" at bounding box center [1212, 346] width 106 height 35
click at [140, 485] on nav "MUSIC SALES CORPORATION Summary Catalog Works Registration Claiming Tool Indivi…" at bounding box center [110, 255] width 220 height 664
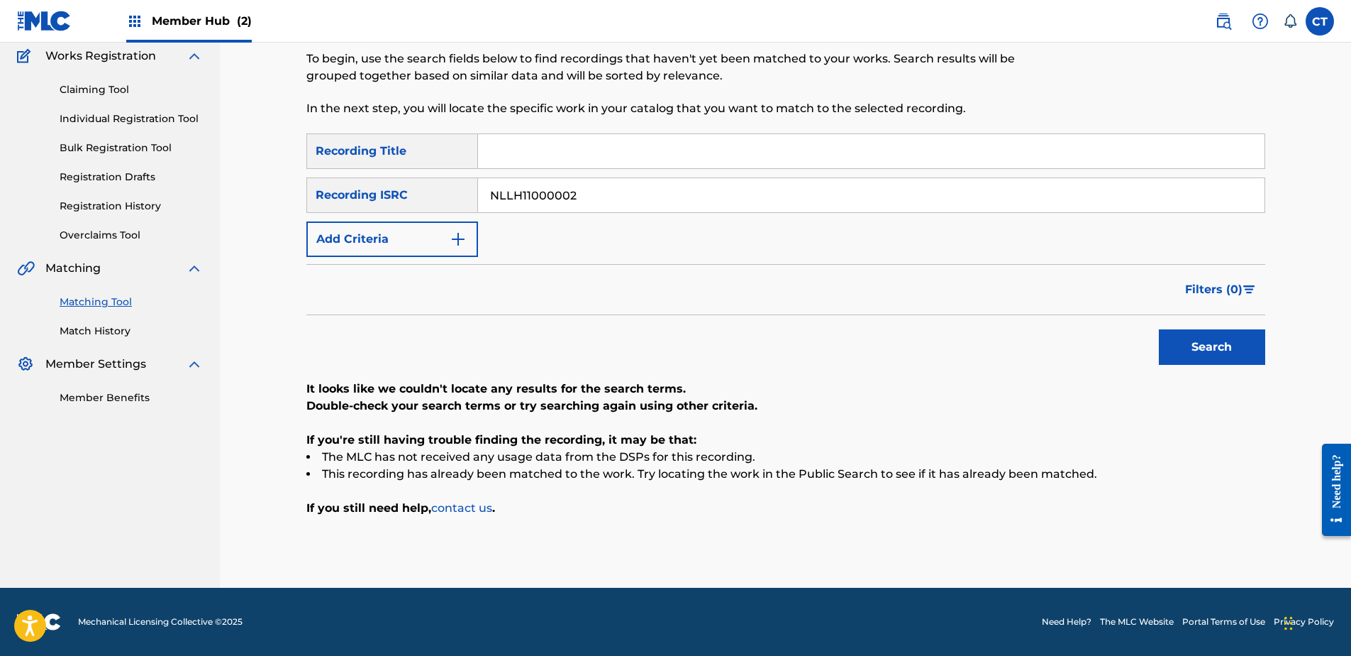
click at [638, 198] on input "NLLH11000002" at bounding box center [871, 195] width 787 height 34
click at [1183, 358] on button "Search" at bounding box center [1212, 346] width 106 height 35
drag, startPoint x: 889, startPoint y: 625, endPoint x: 883, endPoint y: 690, distance: 64.9
click at [883, 536] on html "Accessibility Screen-Reader Guide, Feedback, and Issue Reporting | New window C…" at bounding box center [675, 209] width 1351 height 656
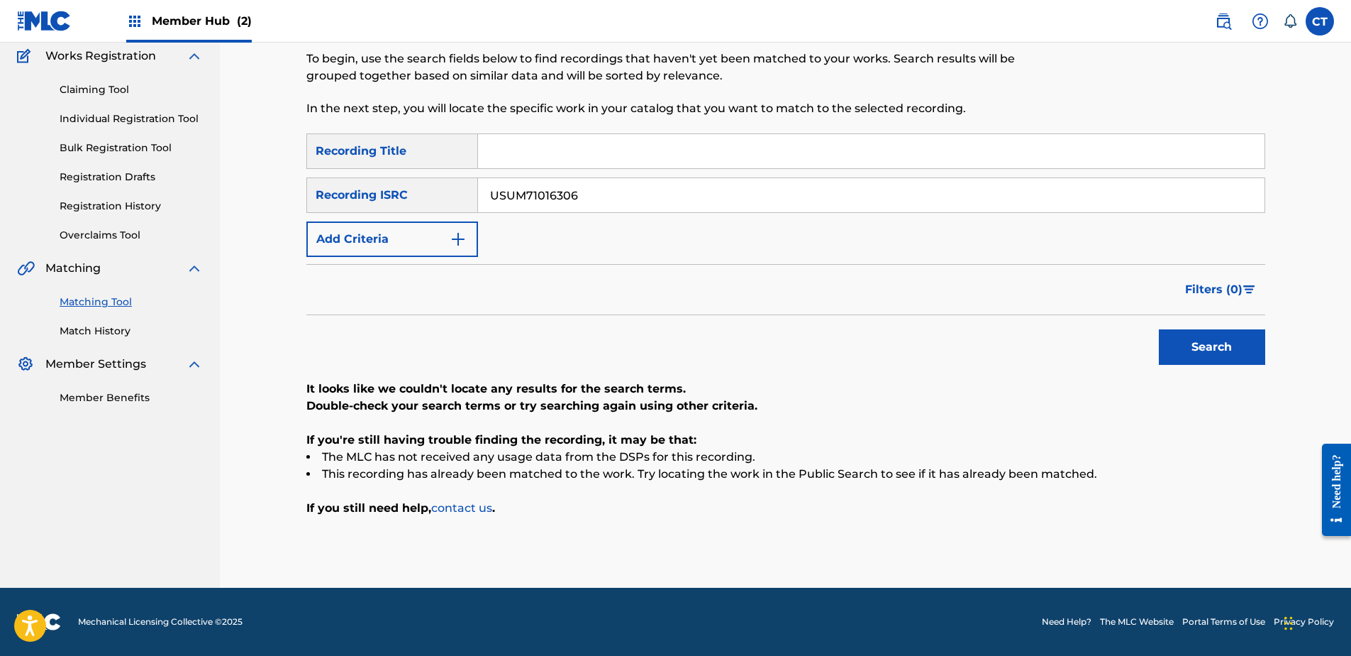
drag, startPoint x: 159, startPoint y: 470, endPoint x: 221, endPoint y: 444, distance: 67.5
click at [162, 469] on nav "MUSIC SALES CORPORATION Summary Catalog Works Registration Claiming Tool Indivi…" at bounding box center [110, 255] width 220 height 664
click at [583, 182] on input "USUM71016306" at bounding box center [871, 195] width 787 height 34
click at [1174, 337] on button "Search" at bounding box center [1212, 346] width 106 height 35
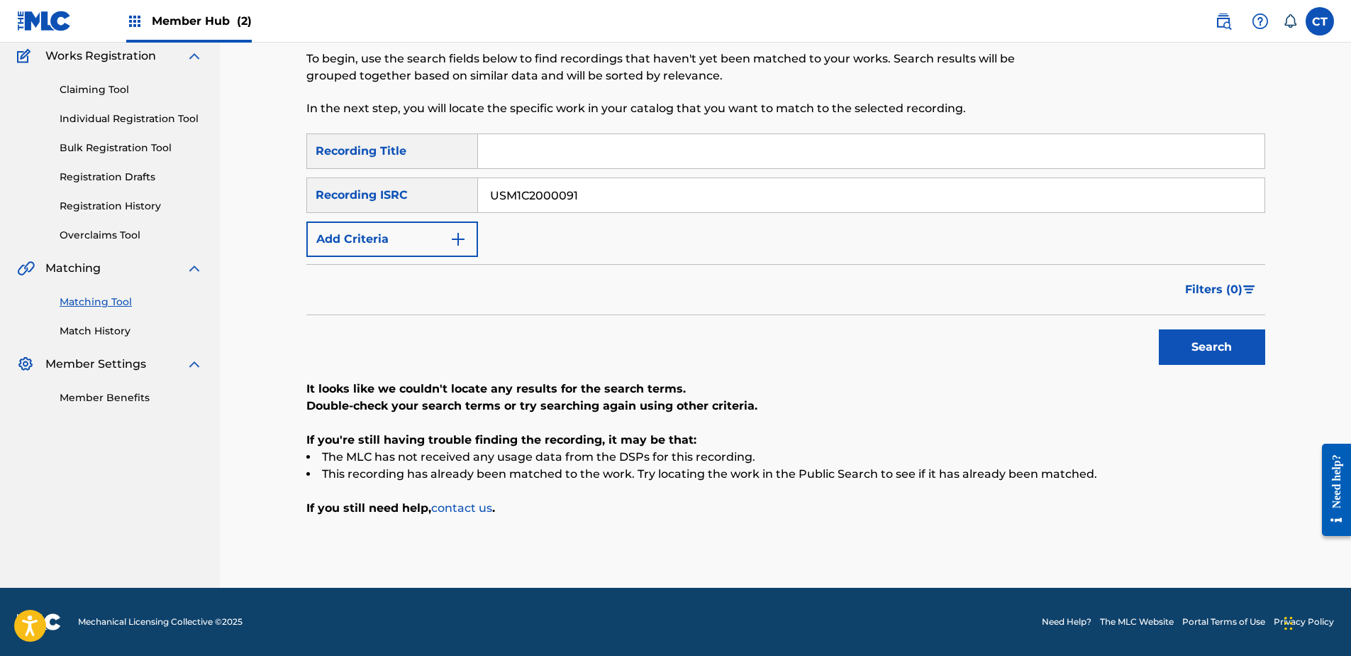
drag, startPoint x: 215, startPoint y: 444, endPoint x: 231, endPoint y: 436, distance: 18.4
click at [215, 446] on nav "MUSIC SALES CORPORATION Summary Catalog Works Registration Claiming Tool Indivi…" at bounding box center [110, 255] width 220 height 664
click at [599, 187] on input "USM1C2000091" at bounding box center [871, 195] width 787 height 34
click at [1195, 343] on button "Search" at bounding box center [1212, 346] width 106 height 35
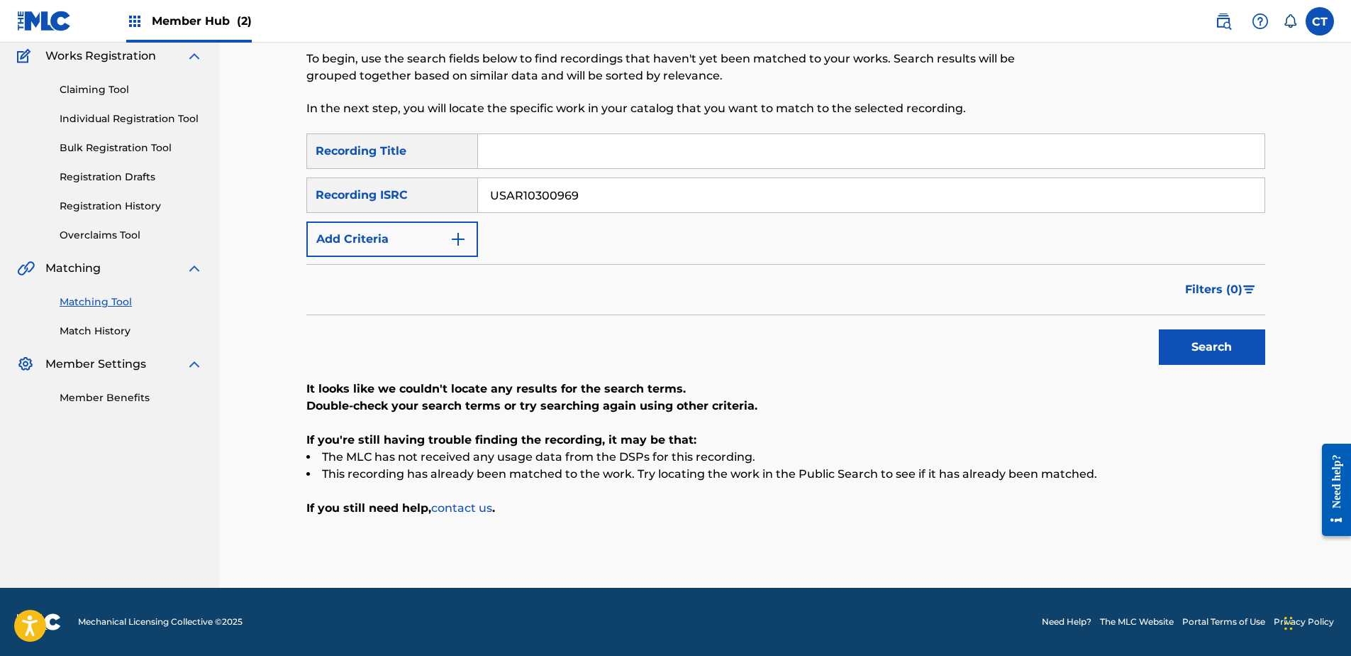
click at [132, 475] on nav "MUSIC SALES CORPORATION Summary Catalog Works Registration Claiming Tool Indivi…" at bounding box center [110, 255] width 220 height 664
click at [616, 206] on input "USAR10300969" at bounding box center [871, 195] width 787 height 34
drag, startPoint x: 697, startPoint y: 192, endPoint x: 665, endPoint y: 198, distance: 31.9
click at [667, 198] on input "v" at bounding box center [871, 195] width 787 height 34
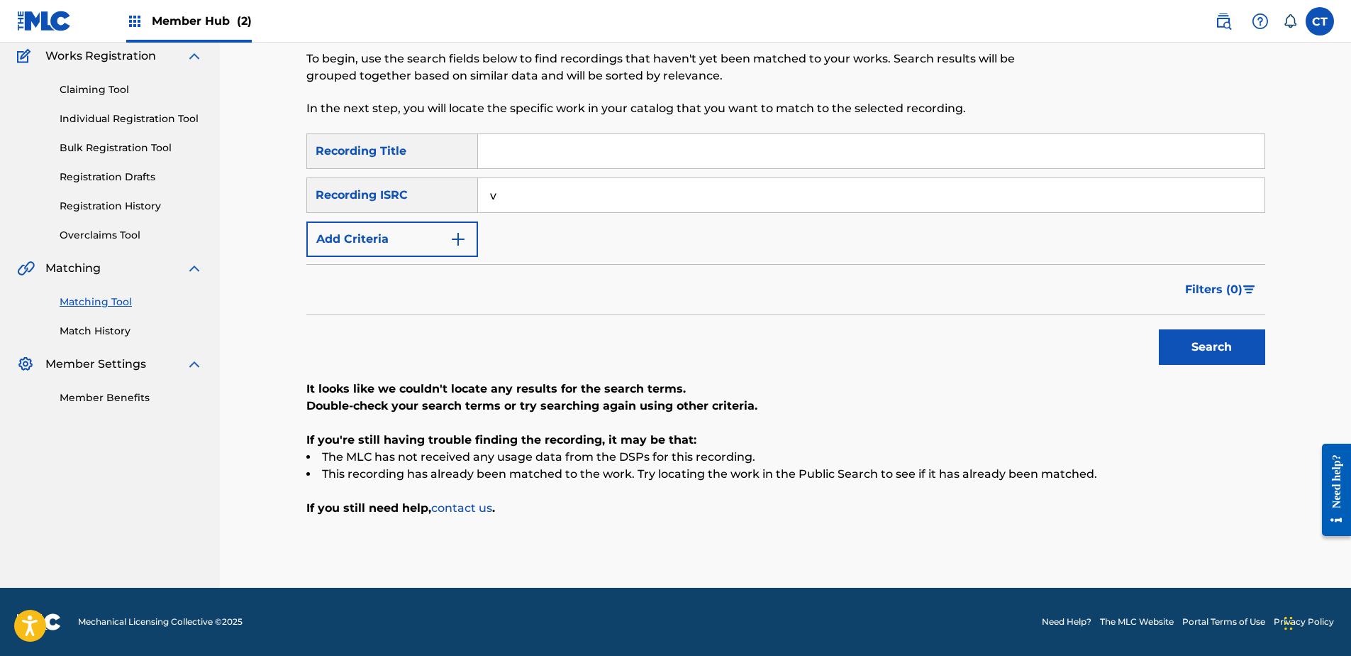
click at [665, 198] on input "v" at bounding box center [871, 195] width 787 height 34
click at [1193, 342] on button "Search" at bounding box center [1212, 346] width 106 height 35
click at [92, 469] on nav "MUSIC SALES CORPORATION Summary Catalog Works Registration Claiming Tool Indivi…" at bounding box center [110, 255] width 220 height 664
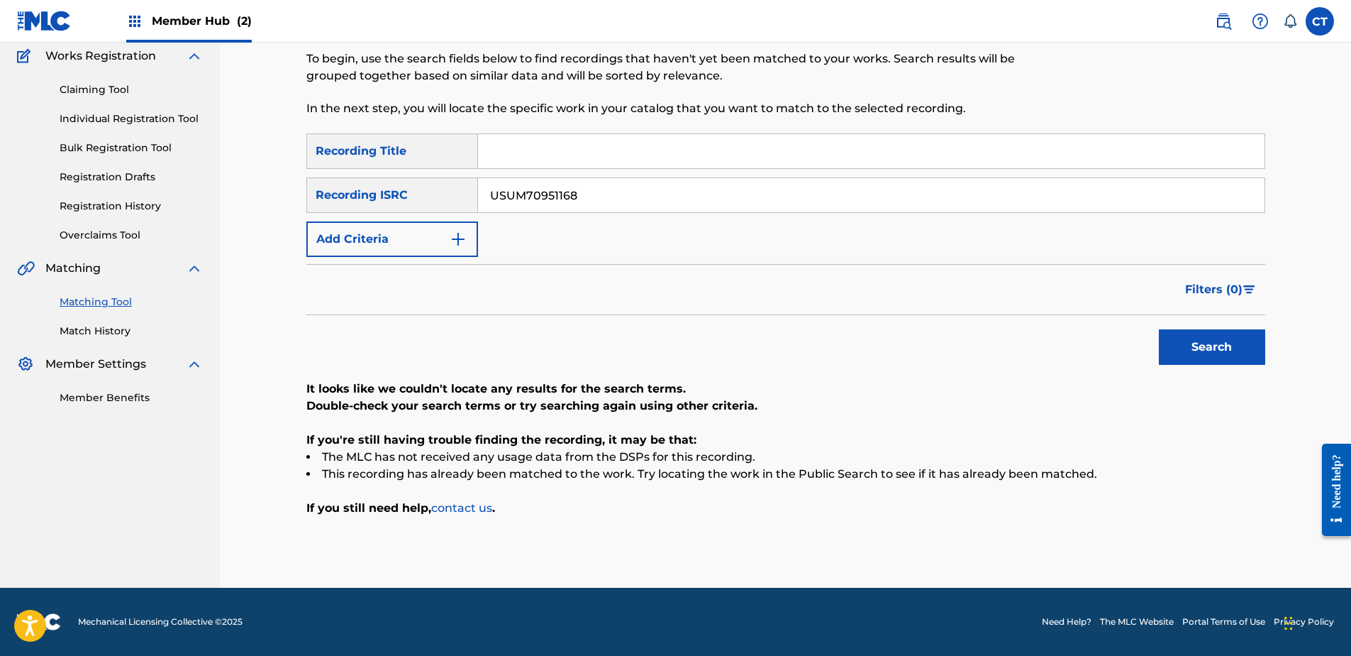
click at [627, 194] on input "USUM70951168" at bounding box center [871, 195] width 787 height 34
click at [1181, 348] on button "Search" at bounding box center [1212, 346] width 106 height 35
click at [181, 442] on nav "MUSIC SALES CORPORATION Summary Catalog Works Registration Claiming Tool Indivi…" at bounding box center [110, 255] width 220 height 664
click at [636, 200] on input "USUM71913063" at bounding box center [871, 195] width 787 height 34
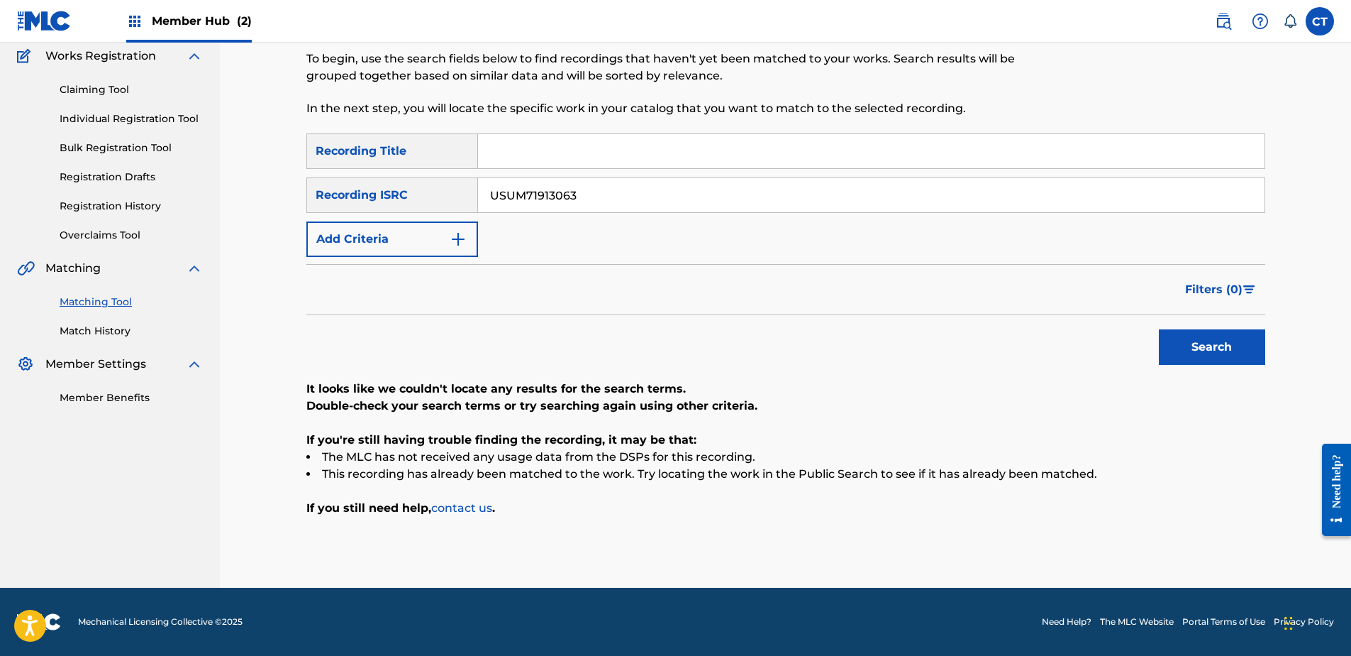
click at [636, 200] on input "USUM71913063" at bounding box center [871, 195] width 787 height 34
click at [1187, 347] on button "Search" at bounding box center [1212, 346] width 106 height 35
click at [130, 460] on nav "MUSIC SALES CORPORATION Summary Catalog Works Registration Claiming Tool Indivi…" at bounding box center [110, 255] width 220 height 664
click at [712, 194] on input "FIBAR1000521" at bounding box center [871, 195] width 787 height 34
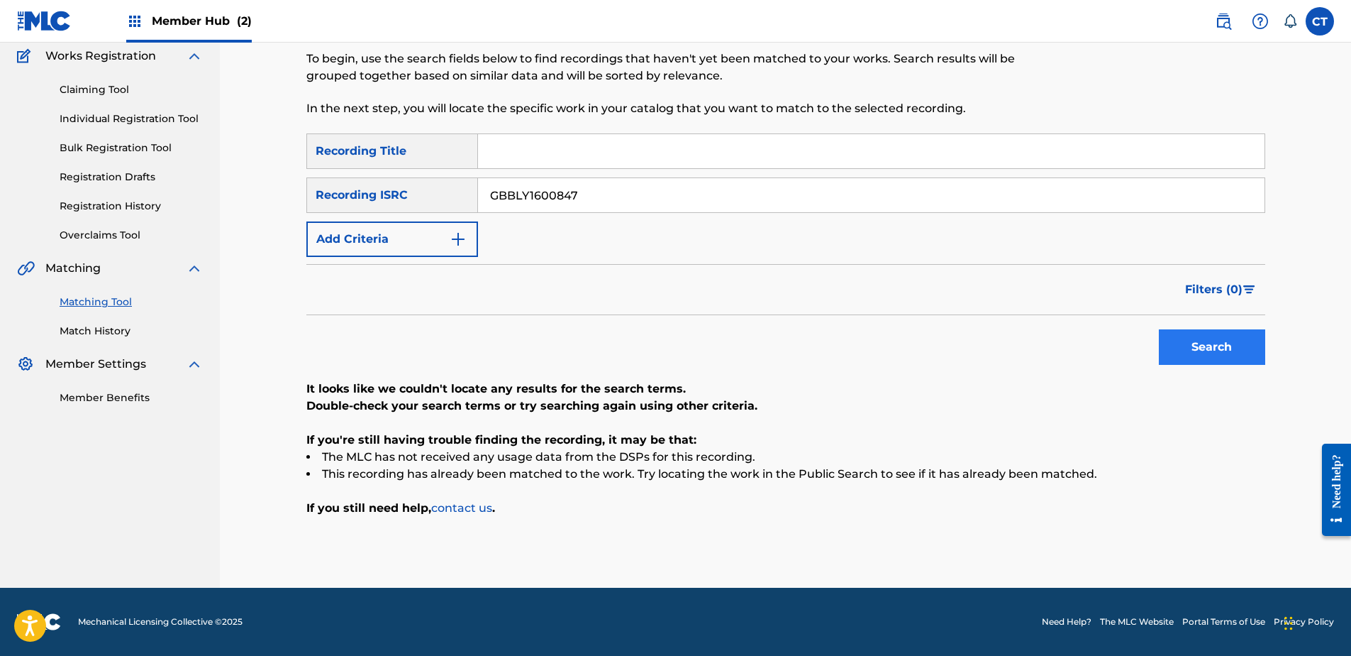
type input "GBBLY1600847"
click at [1195, 338] on button "Search" at bounding box center [1212, 346] width 106 height 35
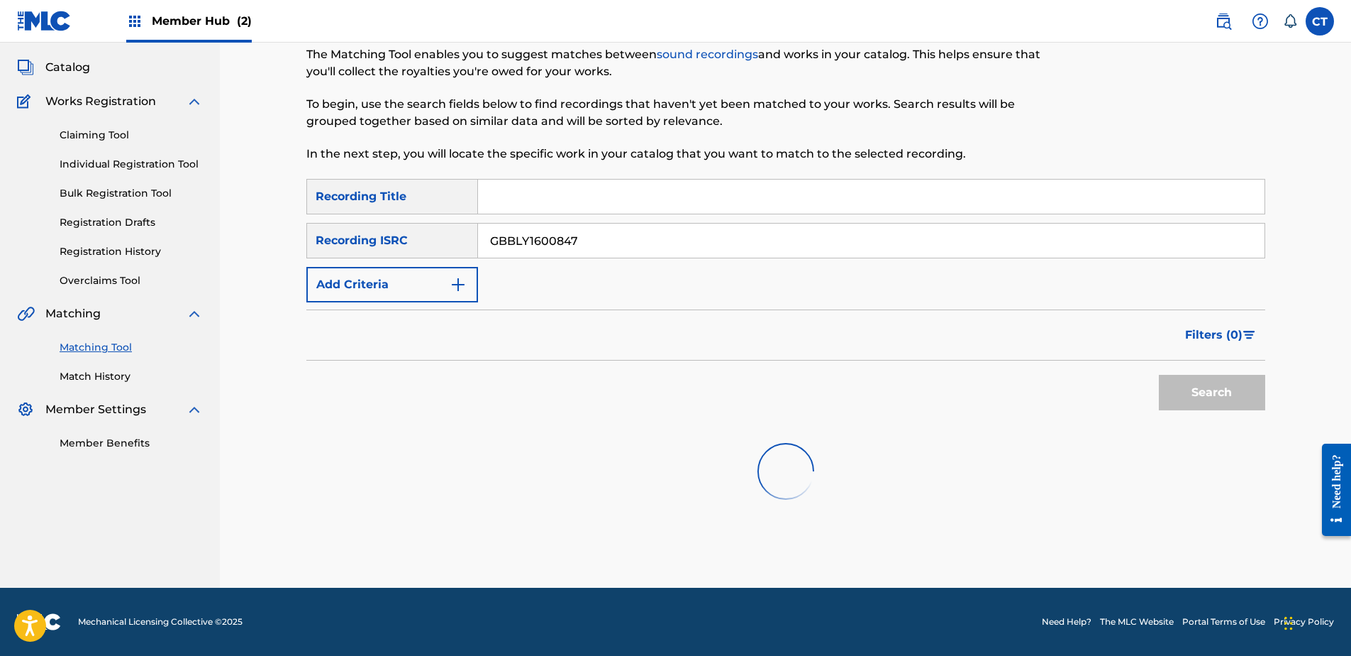
scroll to position [79, 0]
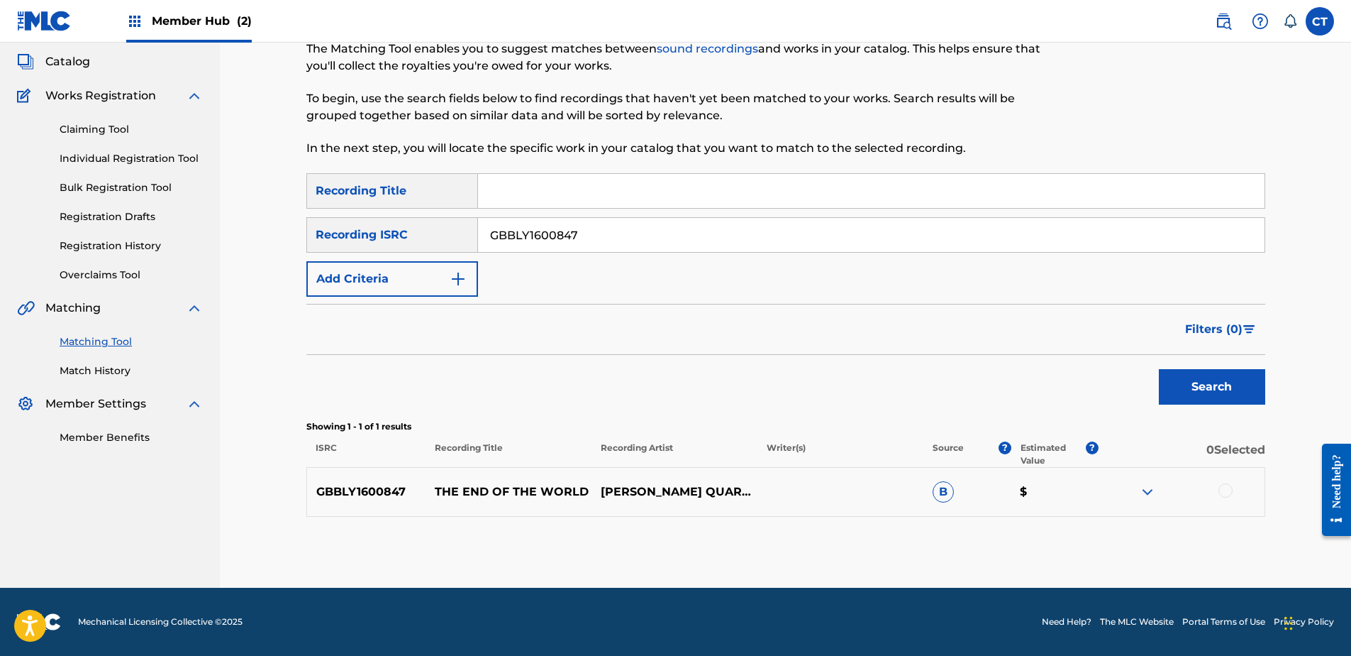
click at [1218, 488] on div at bounding box center [1182, 491] width 166 height 17
click at [1226, 488] on div at bounding box center [1226, 490] width 14 height 14
click at [1058, 541] on button "Match 1 Group" at bounding box center [997, 539] width 157 height 35
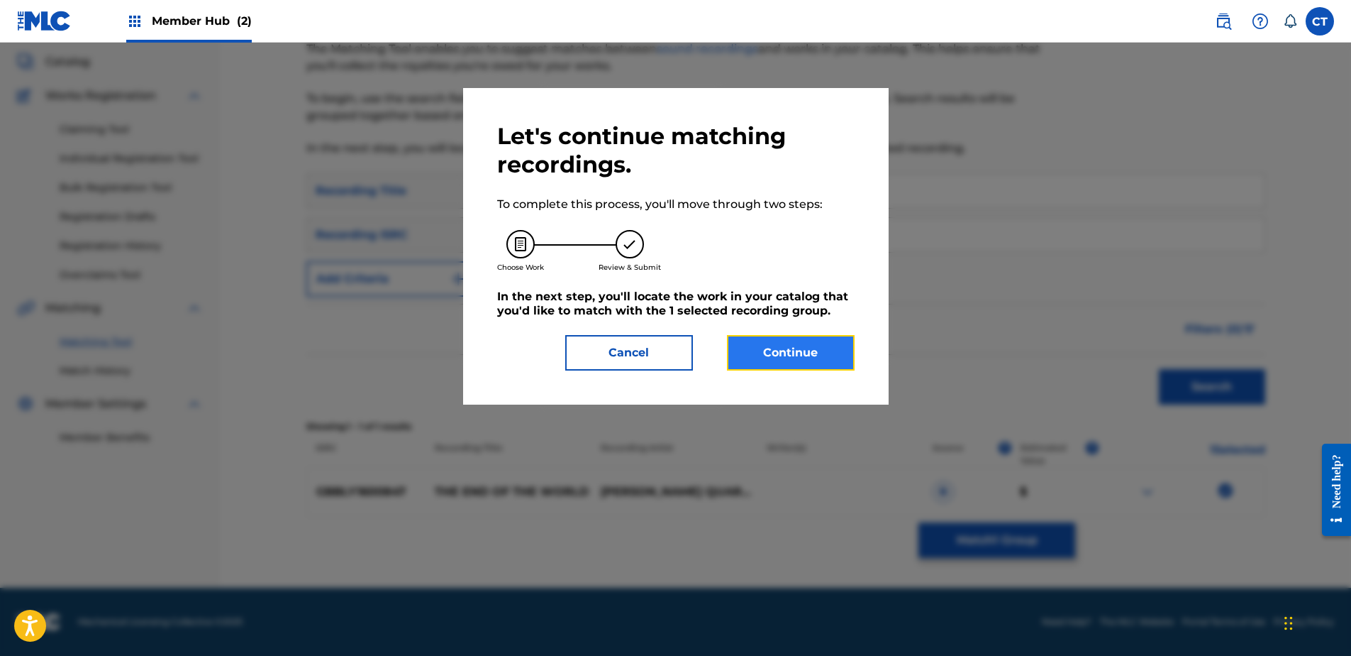
click at [761, 344] on button "Continue" at bounding box center [791, 352] width 128 height 35
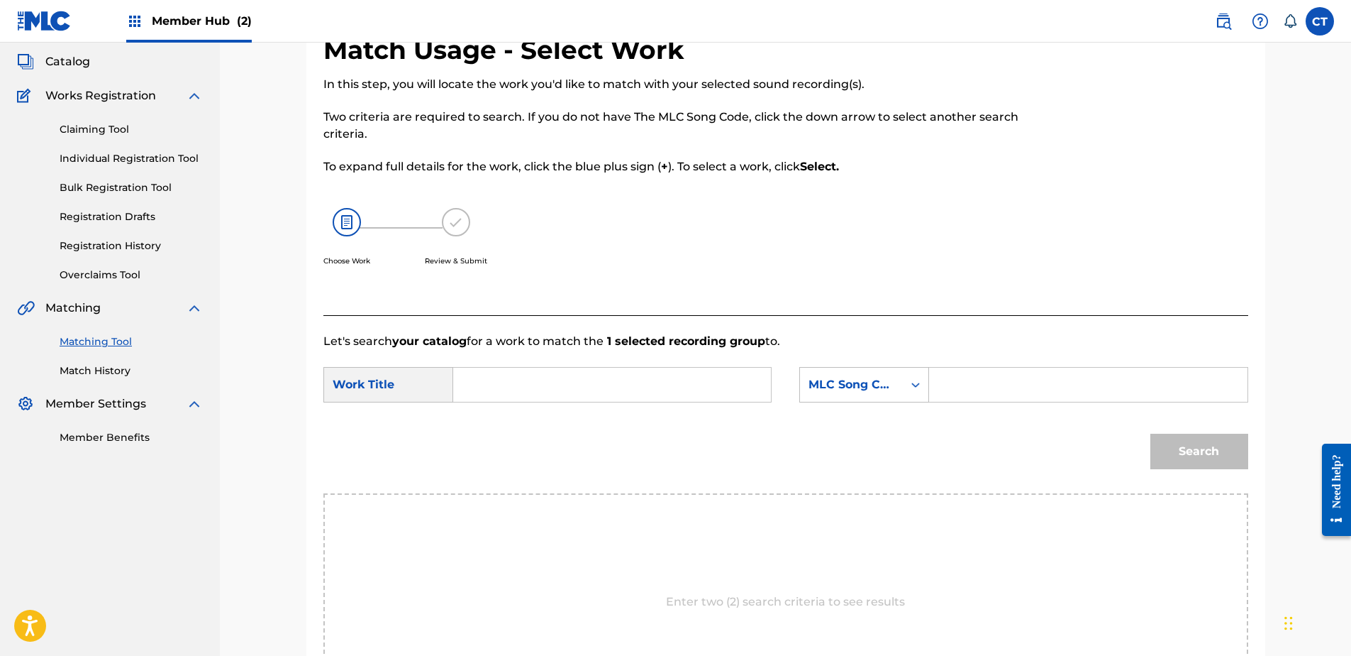
drag, startPoint x: 184, startPoint y: 543, endPoint x: 246, endPoint y: 509, distance: 70.5
click at [184, 543] on nav "MUSIC SALES CORPORATION Summary Catalog Works Registration Claiming Tool Indivi…" at bounding box center [110, 380] width 220 height 834
click at [468, 393] on input "Search Form" at bounding box center [612, 384] width 294 height 34
type input "TILL THE END OF TIME"
click at [968, 388] on input "Search Form" at bounding box center [1088, 384] width 294 height 34
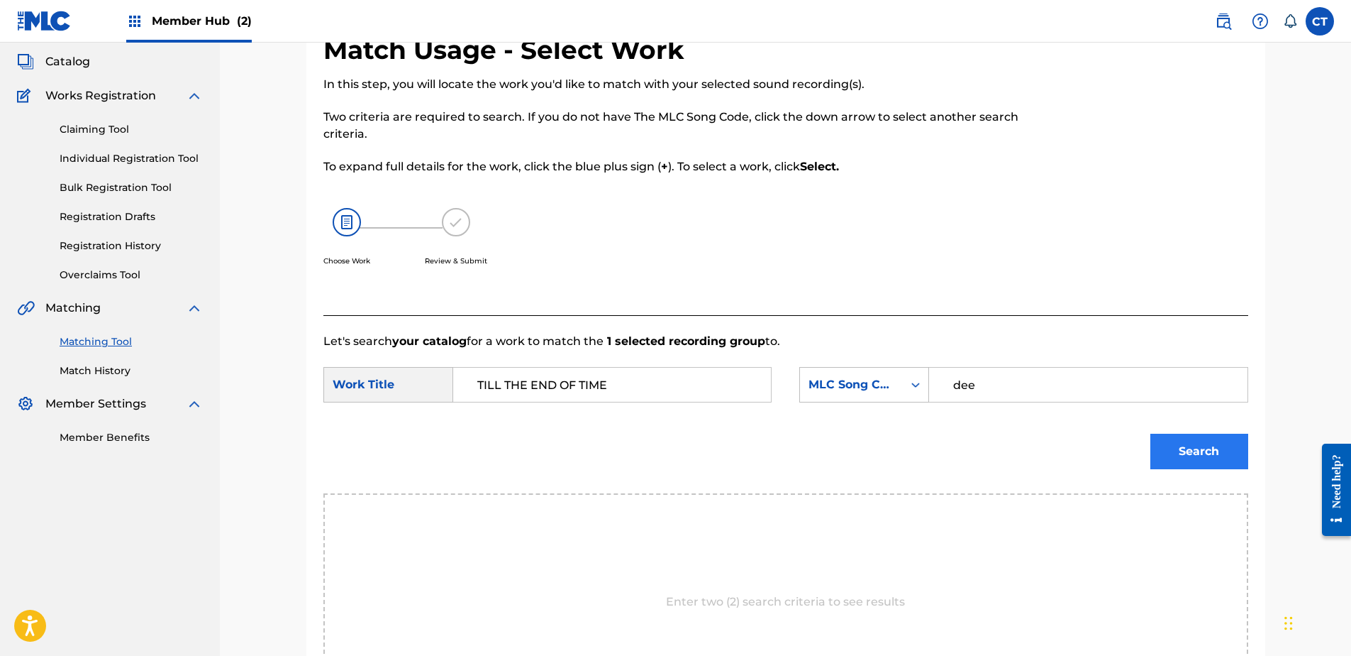
type input "dee"
click at [1195, 448] on button "Search" at bounding box center [1200, 450] width 98 height 35
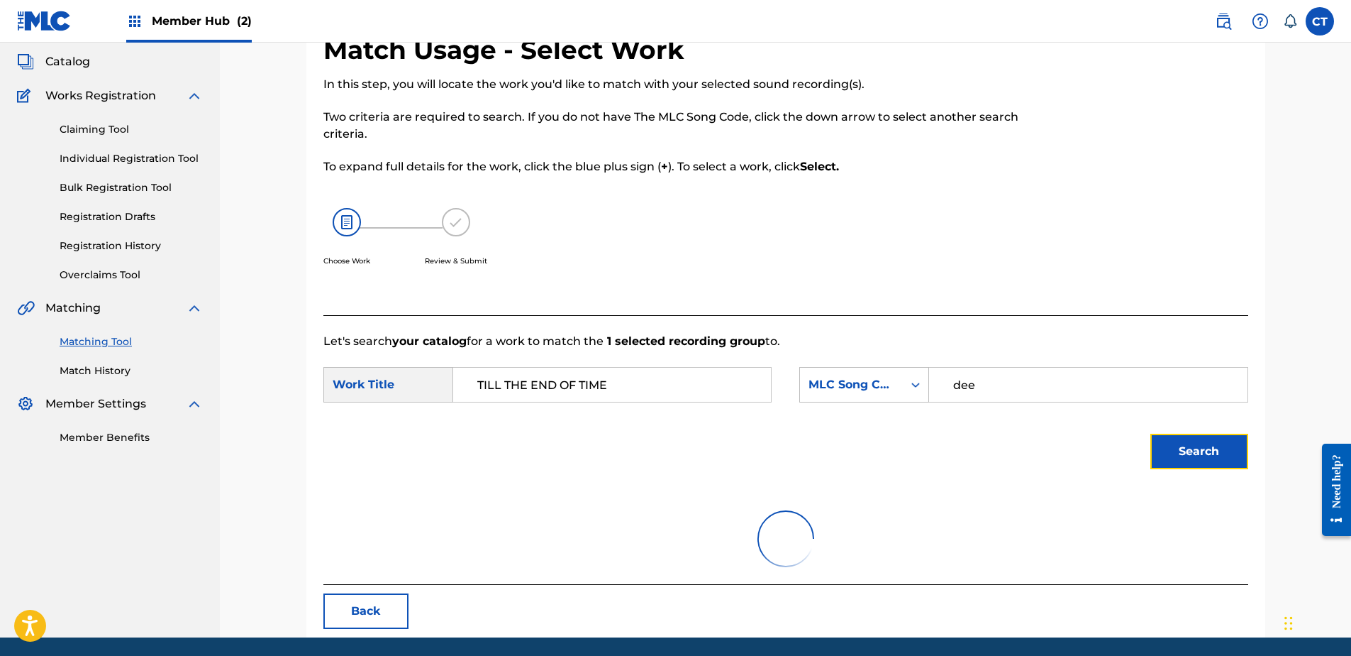
scroll to position [68, 0]
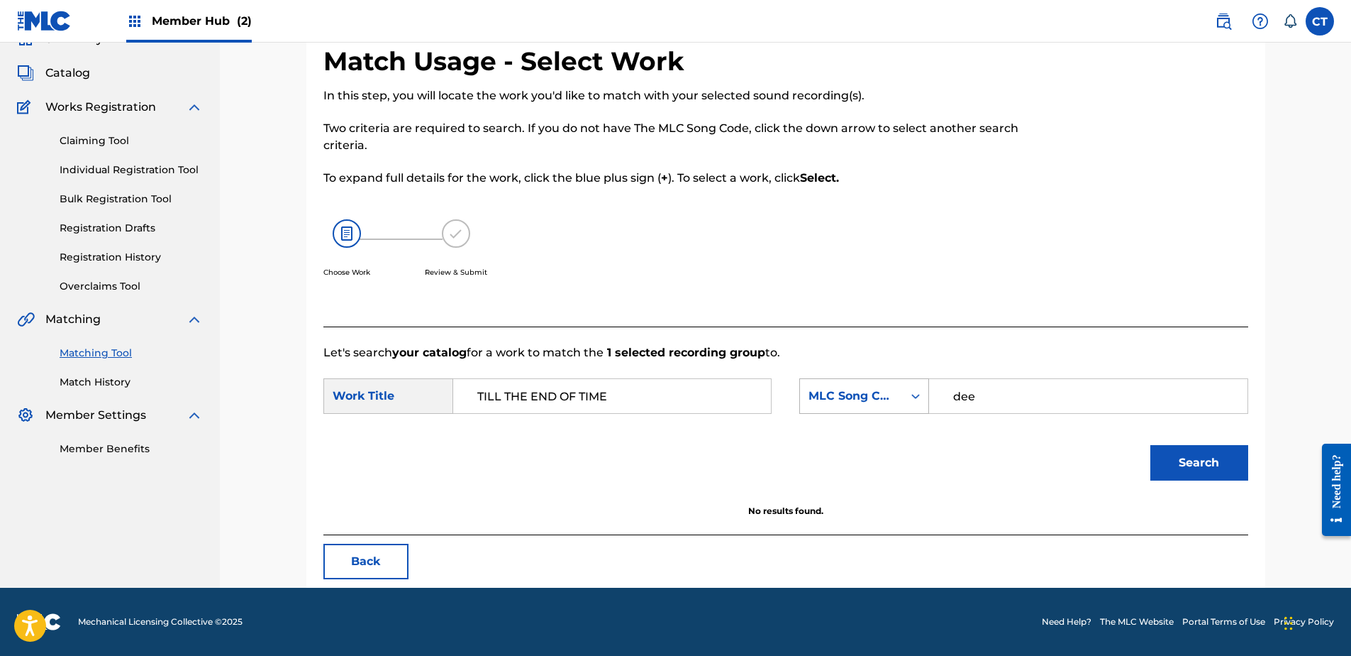
click at [902, 401] on div "MLC Song Code" at bounding box center [851, 395] width 103 height 27
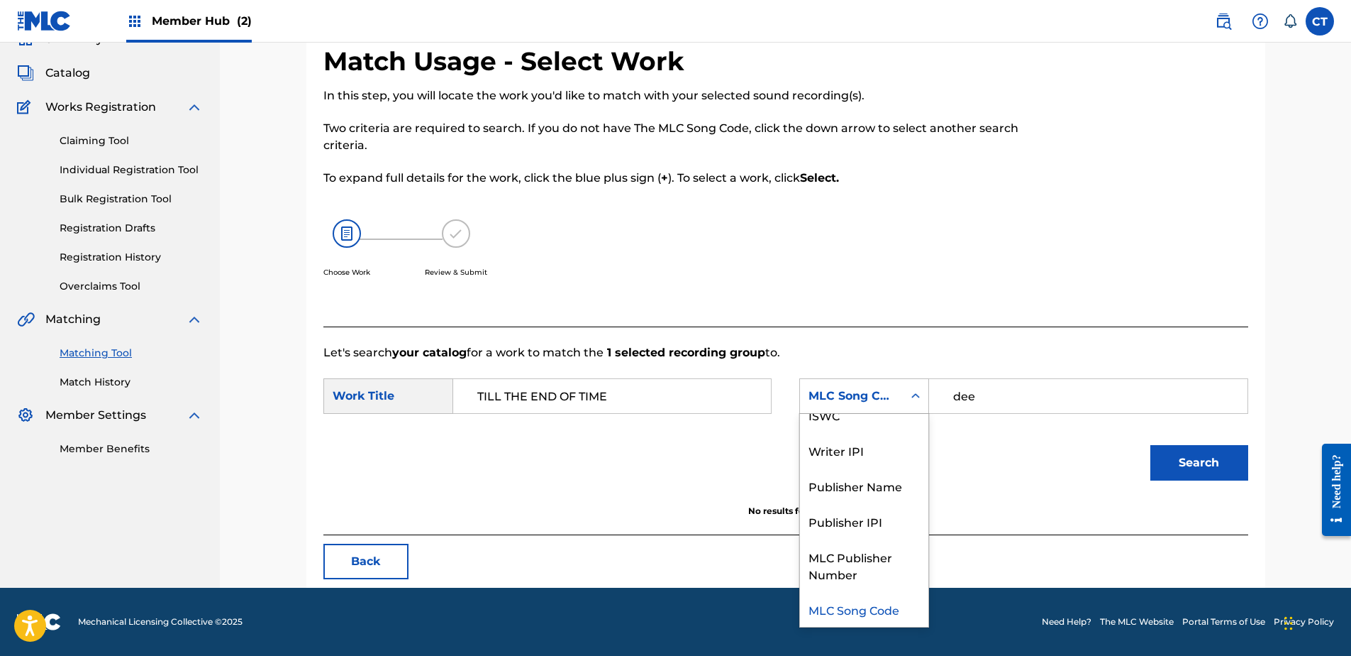
scroll to position [0, 0]
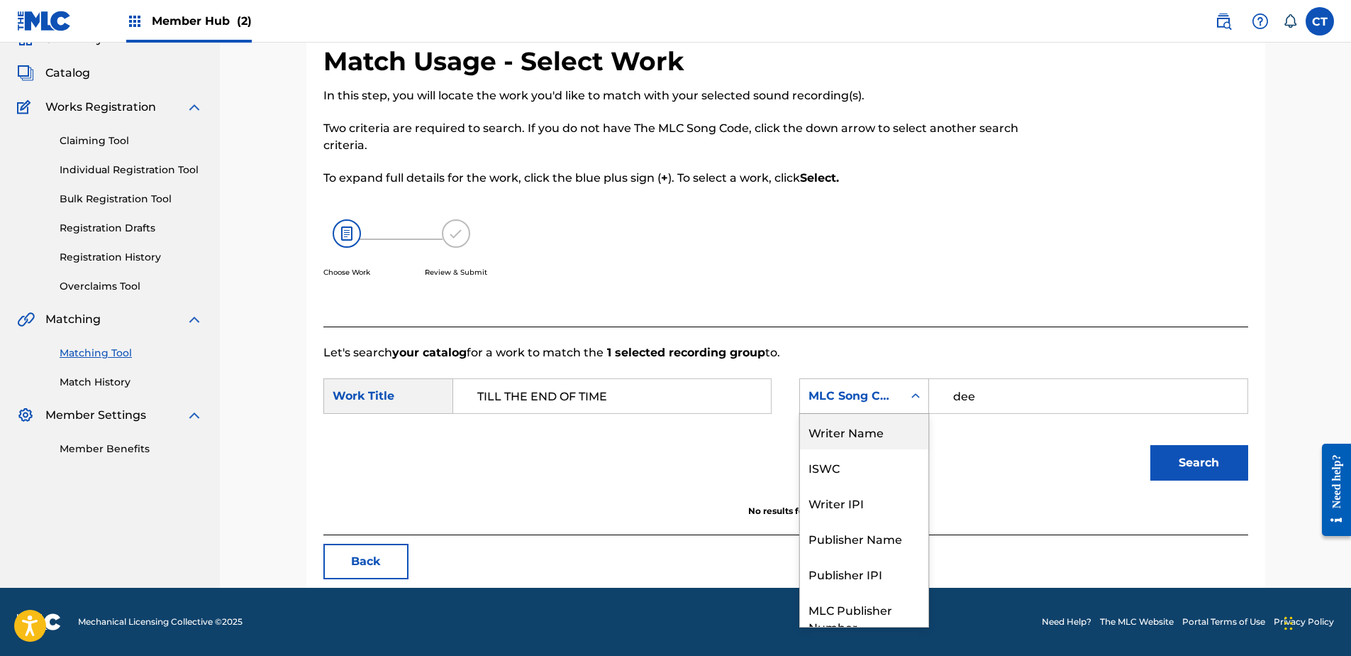
click at [882, 425] on div "Writer Name" at bounding box center [864, 431] width 128 height 35
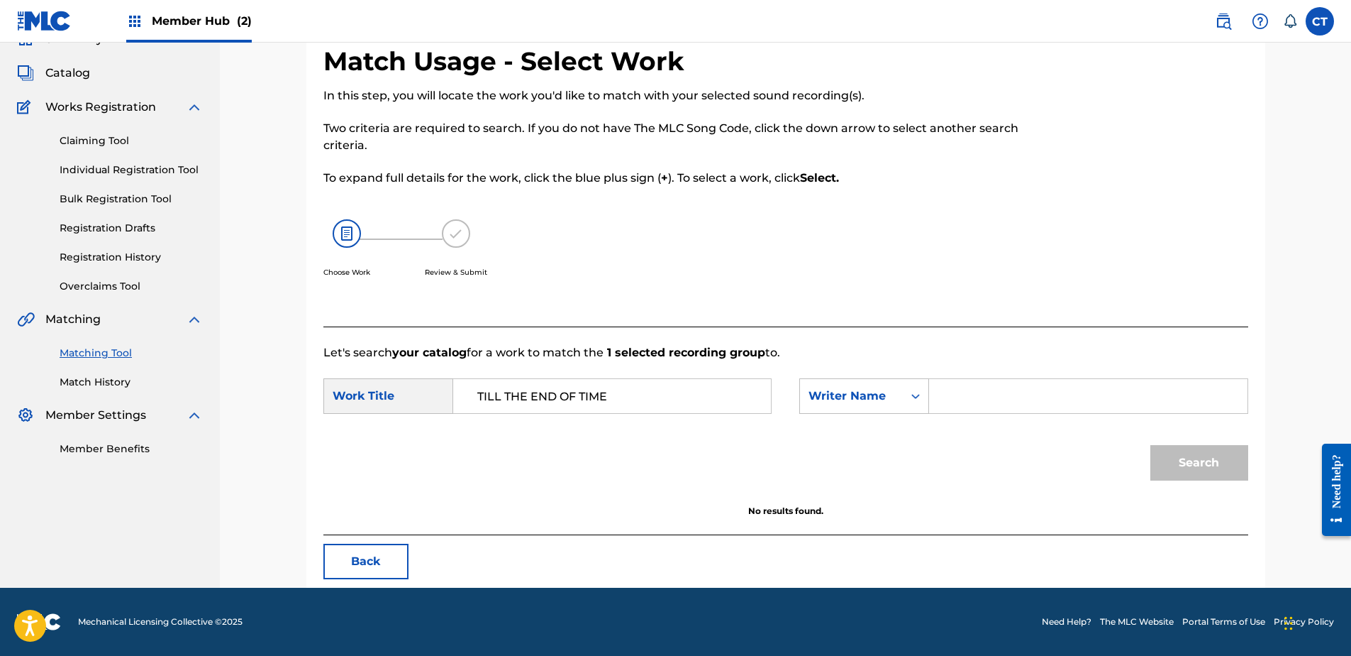
click at [953, 387] on input "Search Form" at bounding box center [1088, 396] width 294 height 34
type input "dee"
click at [1214, 467] on button "Search" at bounding box center [1200, 462] width 98 height 35
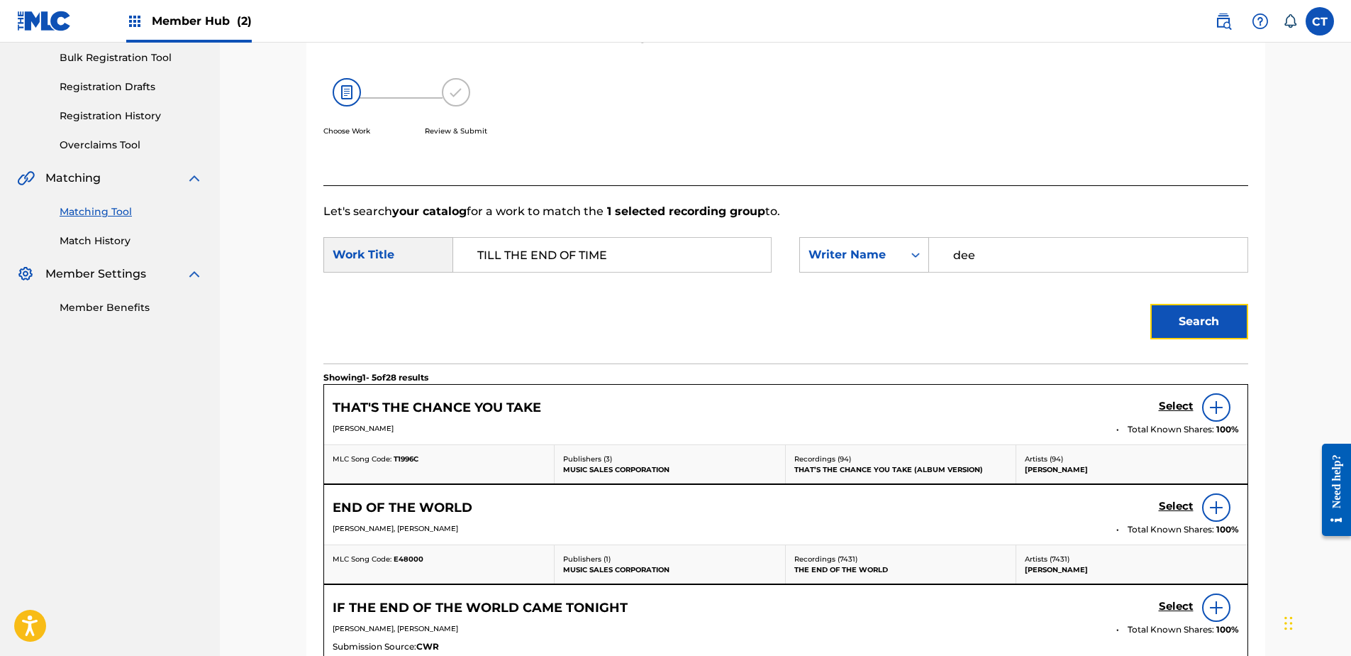
scroll to position [210, 0]
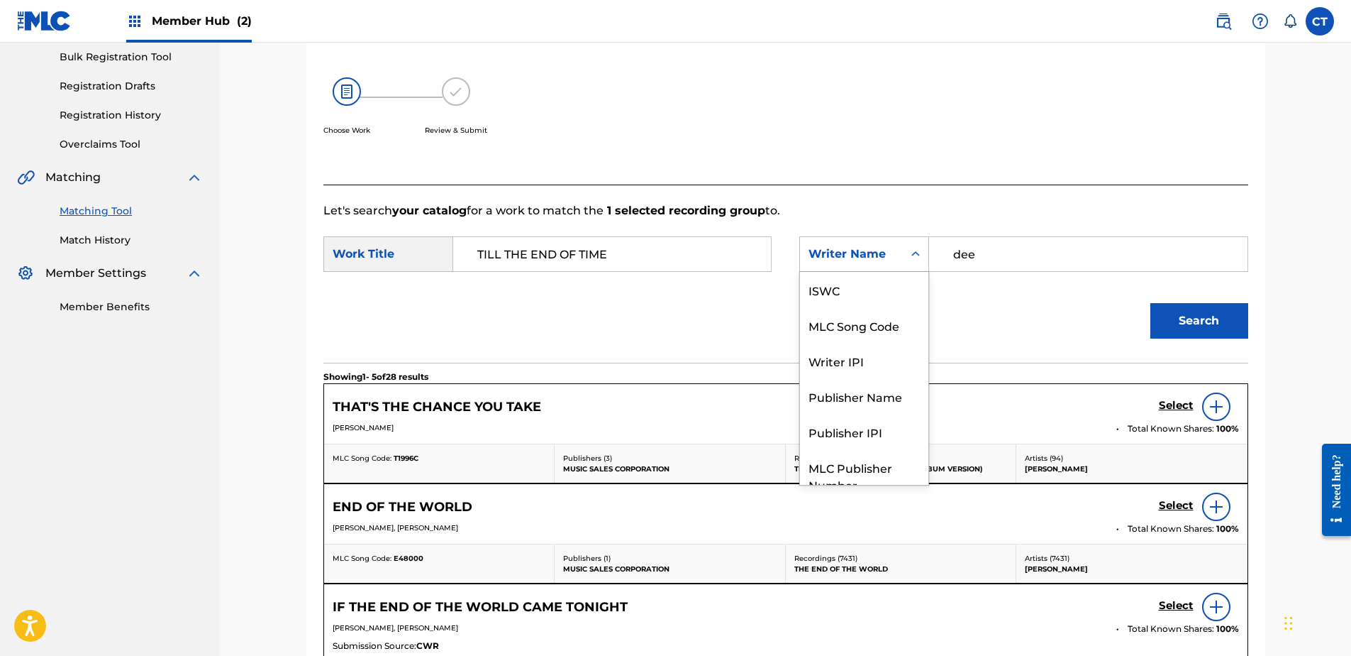
click at [855, 254] on div "Writer Name" at bounding box center [852, 253] width 86 height 17
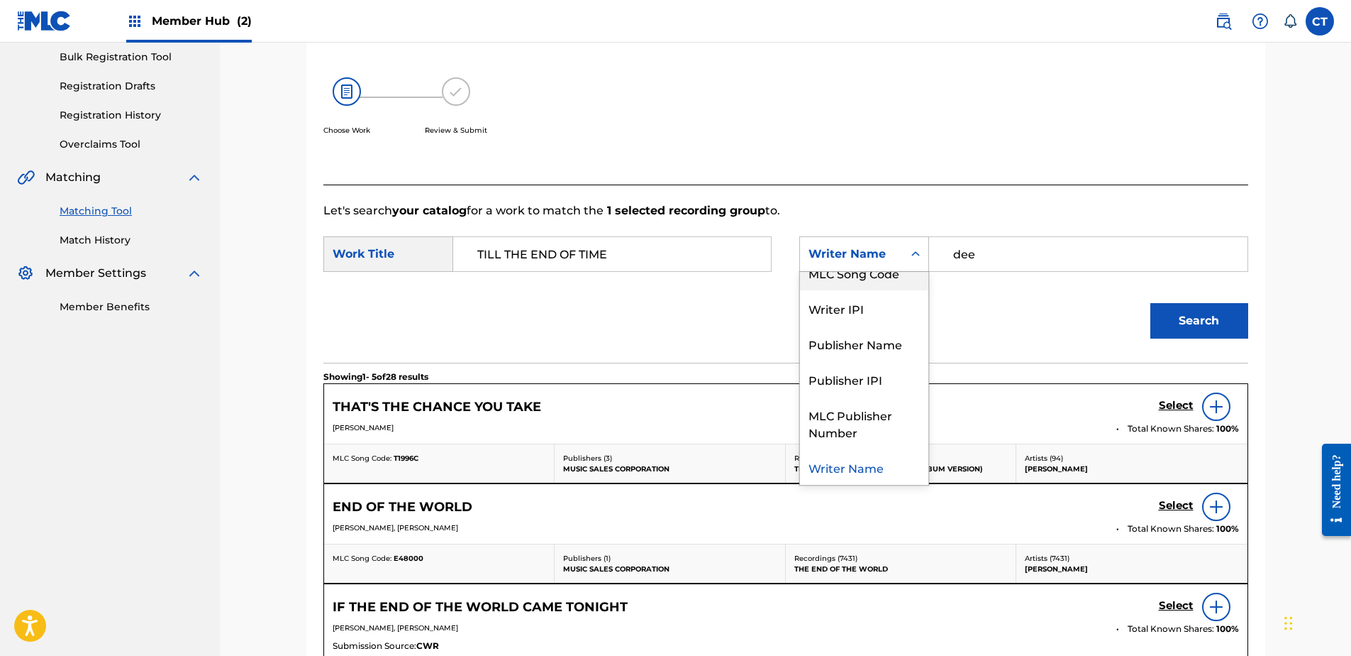
click at [854, 289] on div "MLC Song Code" at bounding box center [864, 272] width 128 height 35
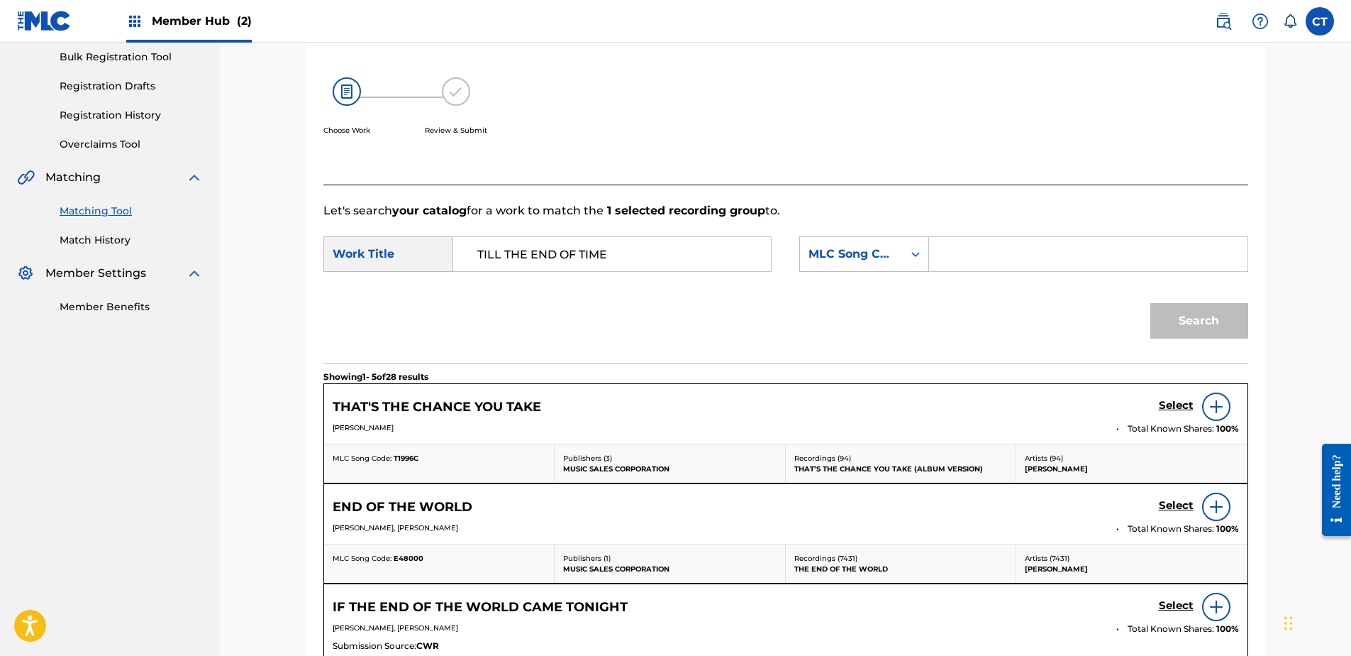
click at [1025, 247] on input "Search Form" at bounding box center [1088, 254] width 294 height 34
type input "15802"
click at [1172, 303] on button "Search" at bounding box center [1200, 320] width 98 height 35
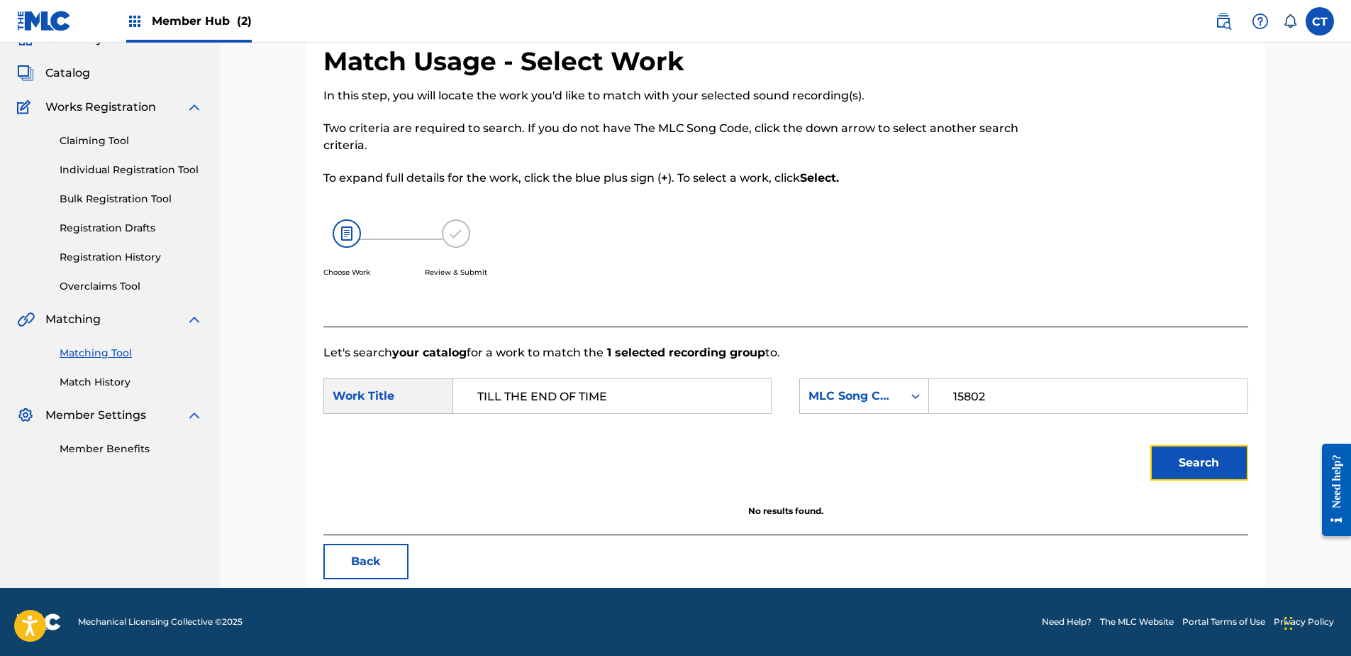
scroll to position [68, 0]
click at [196, 488] on nav "MUSIC SALES CORPORATION Summary Catalog Works Registration Claiming Tool Indivi…" at bounding box center [110, 280] width 220 height 613
click at [642, 400] on input "TILL THE END OF TIME" at bounding box center [612, 396] width 294 height 34
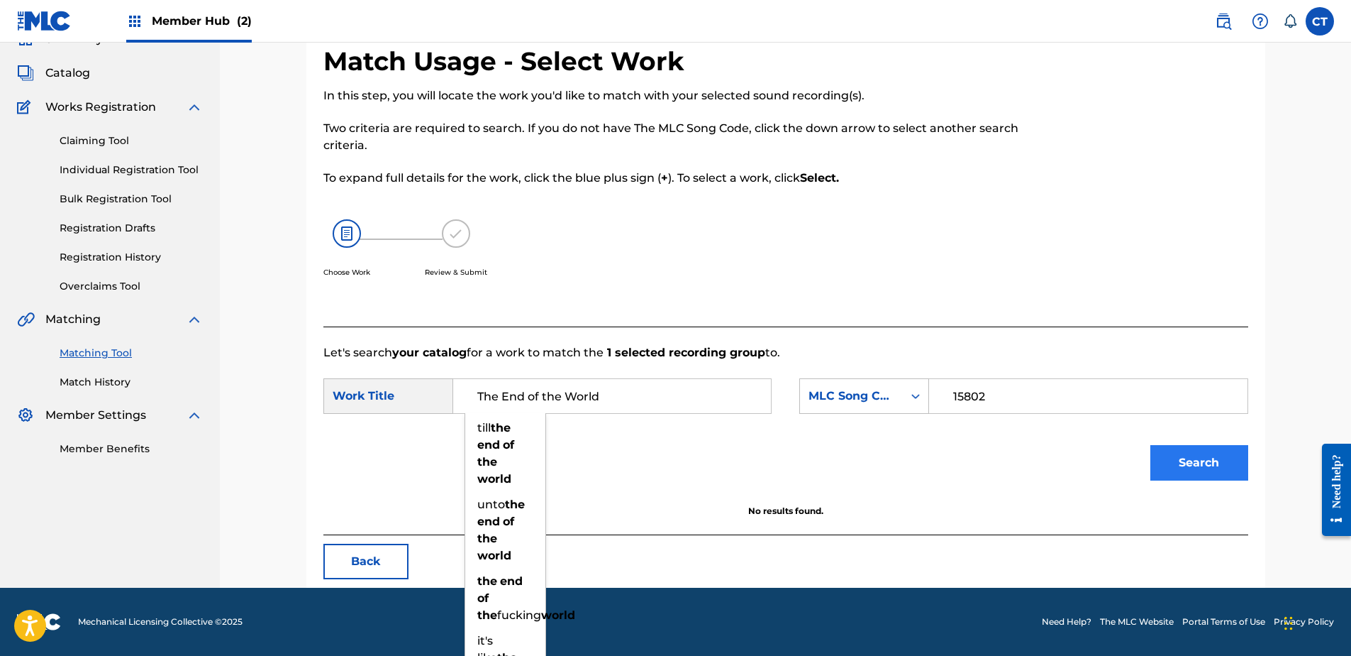
type input "The End of the World"
click at [1198, 469] on button "Search" at bounding box center [1200, 462] width 98 height 35
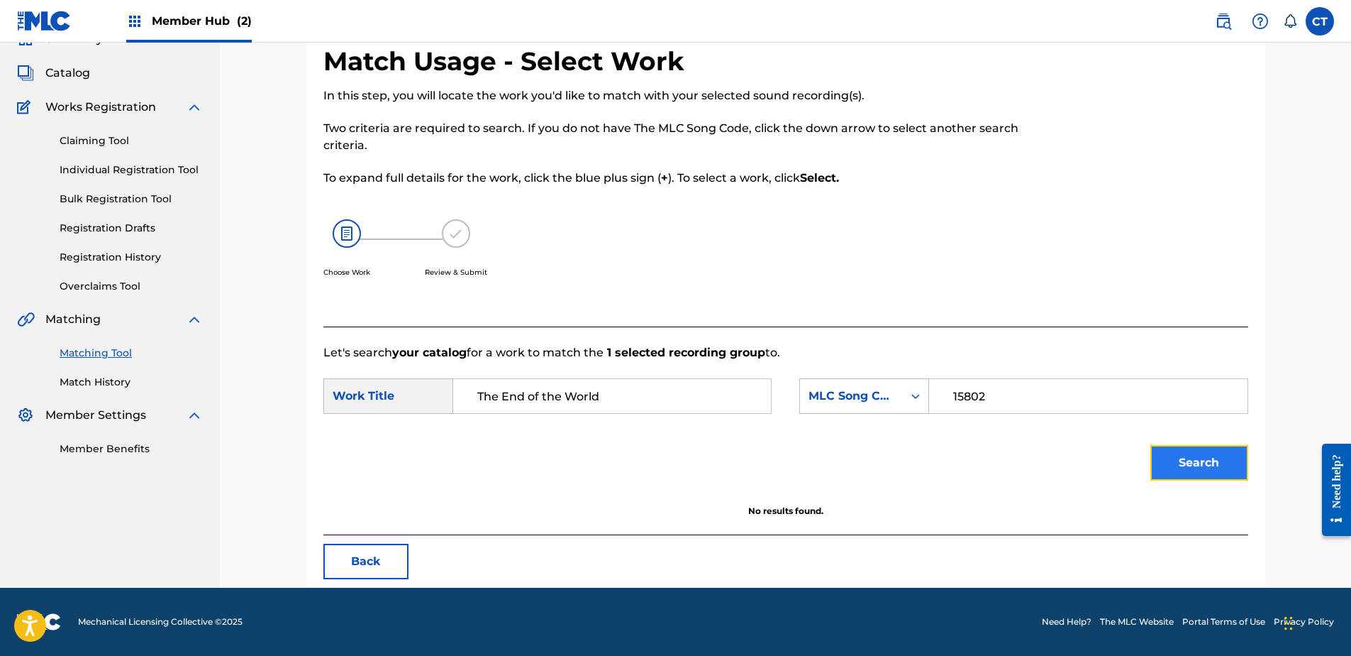
click at [1195, 468] on button "Search" at bounding box center [1200, 462] width 98 height 35
click at [1005, 392] on input "15802" at bounding box center [1088, 396] width 294 height 34
type input "E48000"
click at [1192, 463] on button "Search" at bounding box center [1200, 462] width 98 height 35
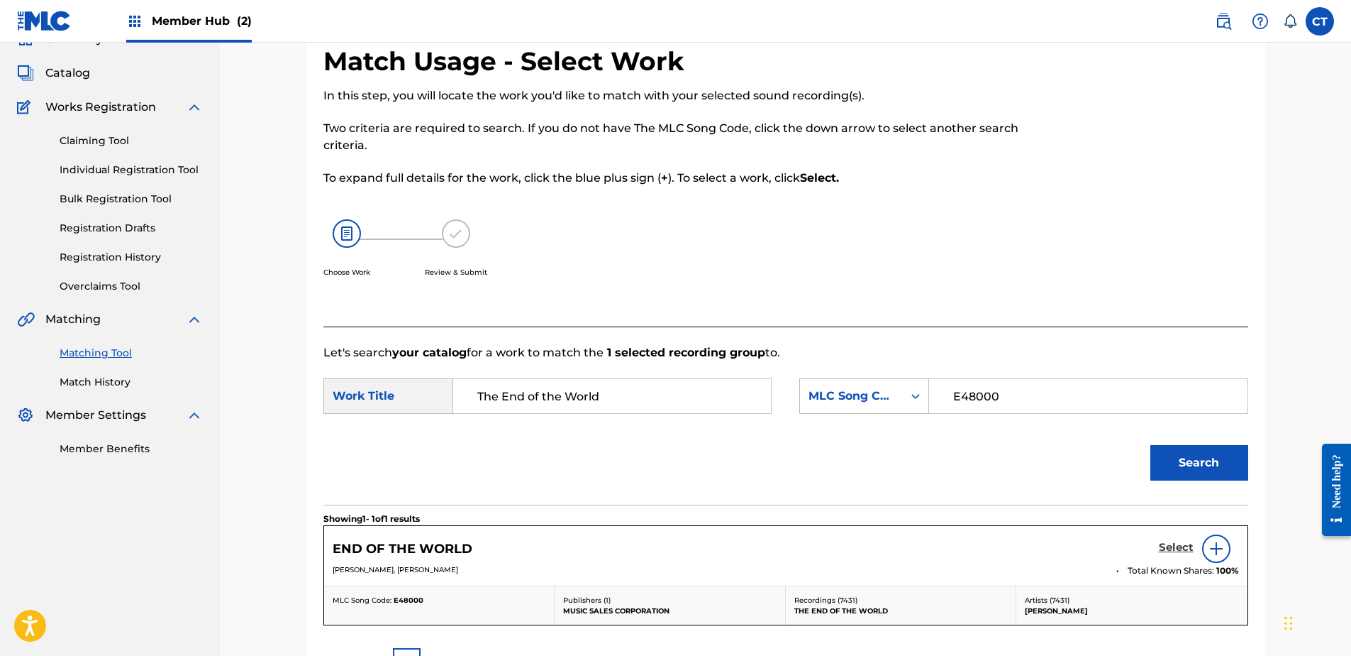
click at [1168, 553] on h5 "Select" at bounding box center [1176, 547] width 35 height 13
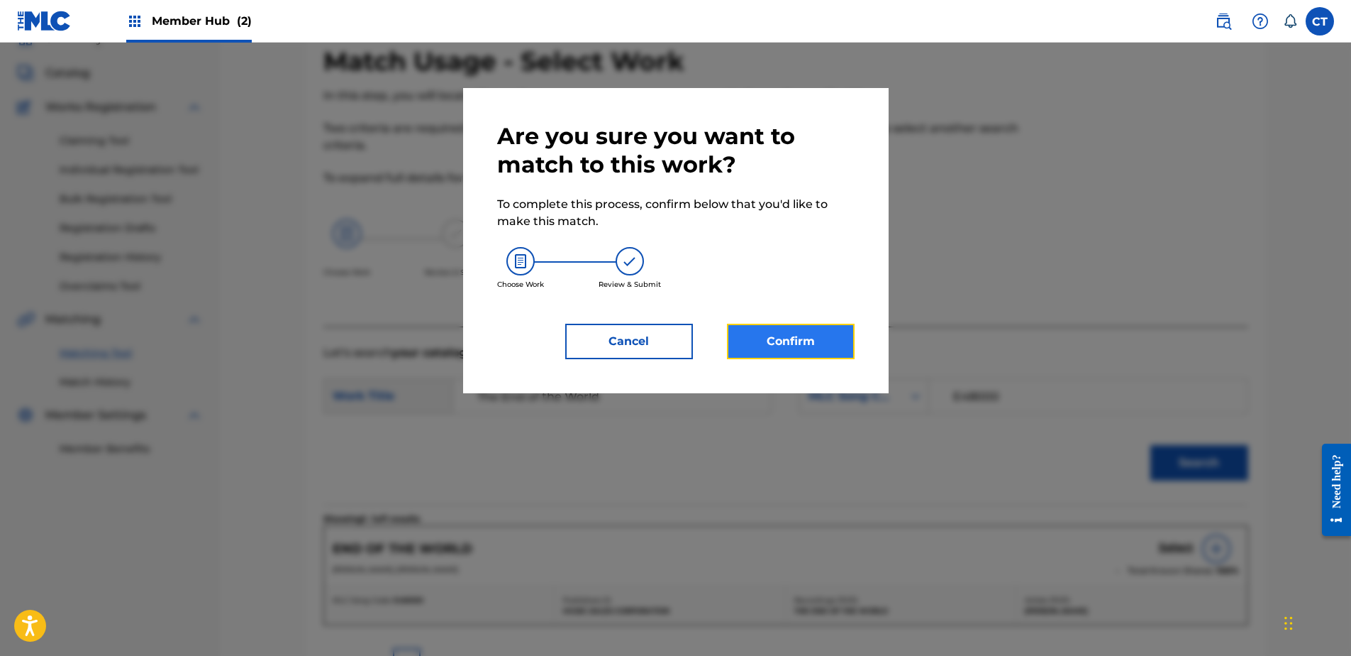
click at [776, 356] on button "Confirm" at bounding box center [791, 341] width 128 height 35
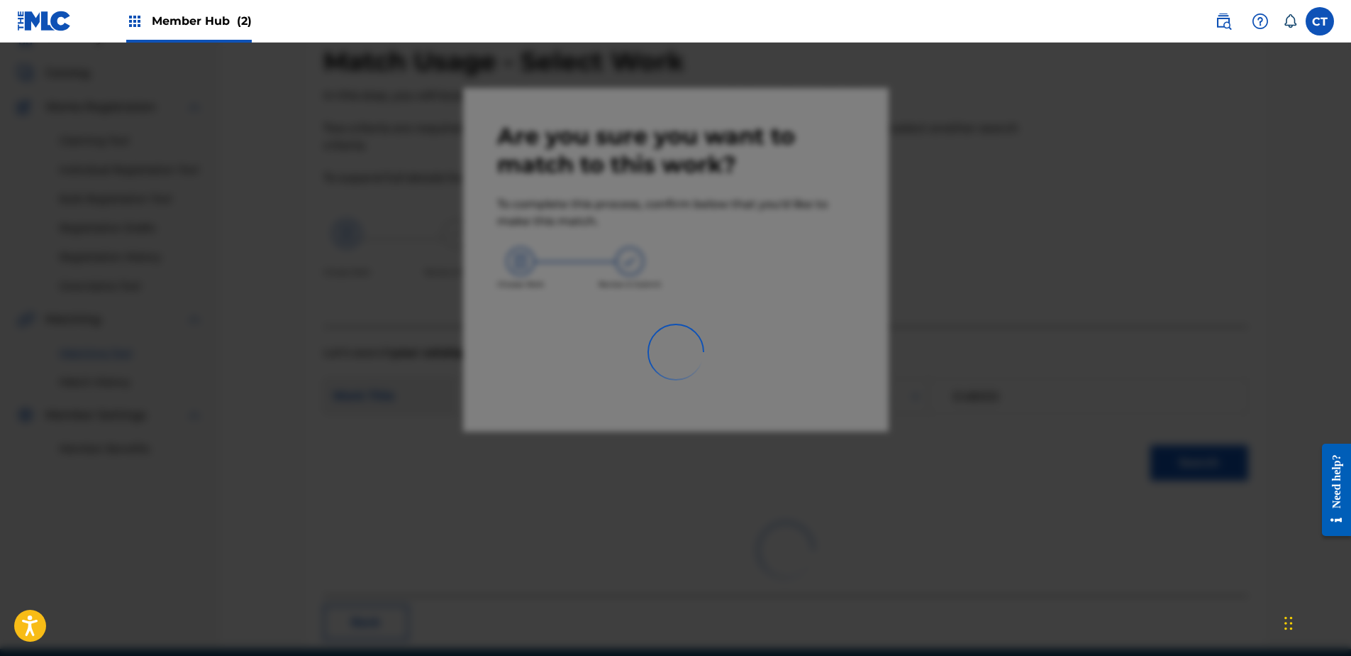
scroll to position [38, 0]
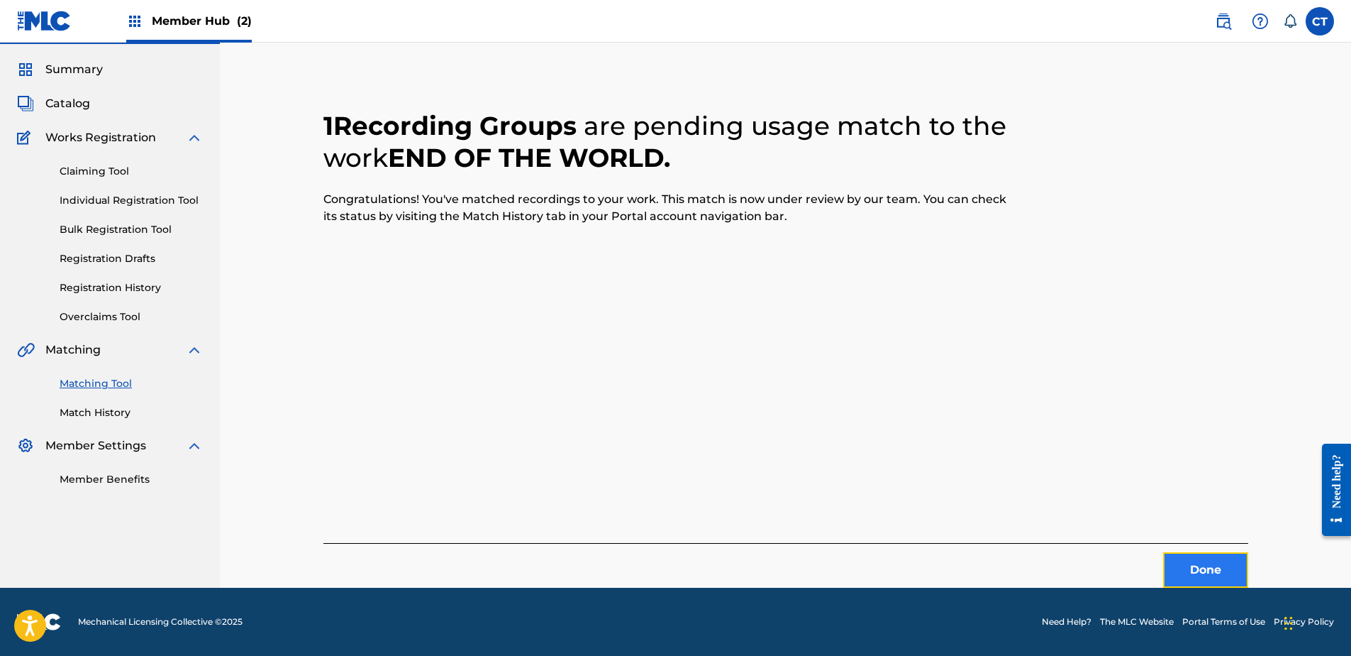
click at [1175, 565] on button "Done" at bounding box center [1205, 569] width 85 height 35
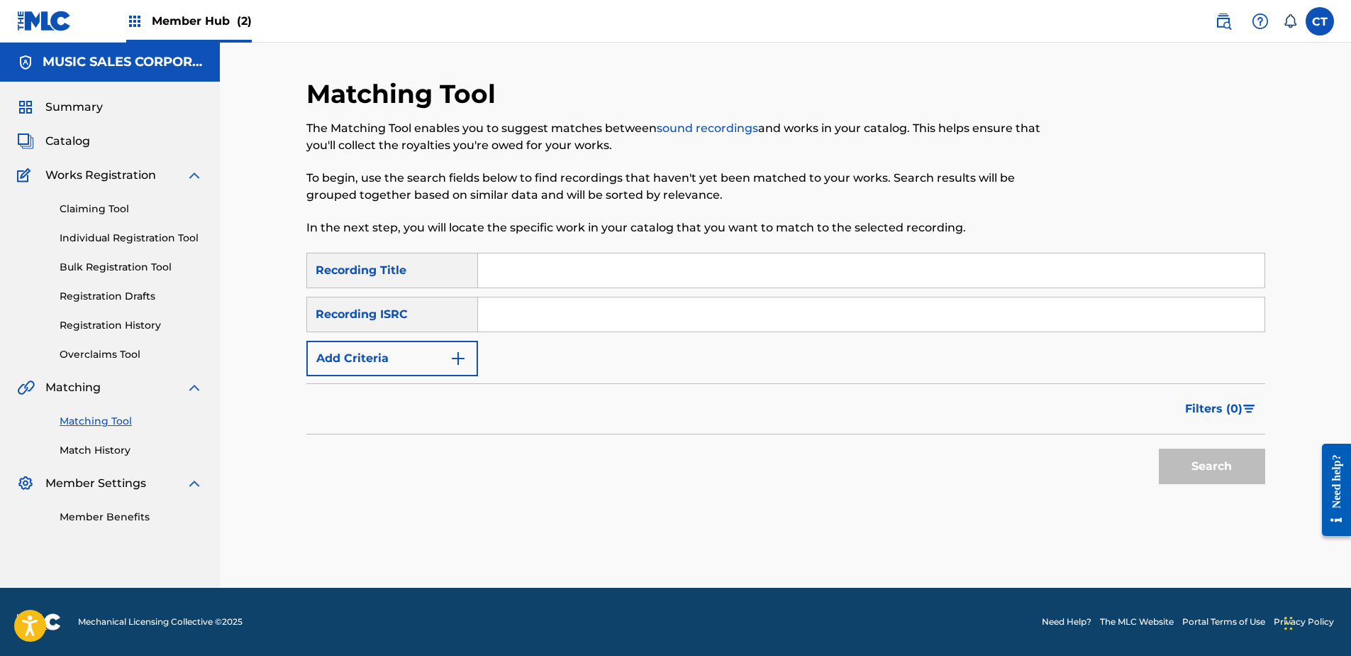
click at [213, 546] on nav "MUSIC SALES CORPORATION Summary Catalog Works Registration Claiming Tool Indivi…" at bounding box center [110, 315] width 220 height 545
drag, startPoint x: 219, startPoint y: 562, endPoint x: 227, endPoint y: 562, distance: 8.5
click at [219, 562] on nav "MUSIC SALES CORPORATION Summary Catalog Works Registration Claiming Tool Indivi…" at bounding box center [110, 315] width 220 height 545
click at [496, 326] on input "Search Form" at bounding box center [871, 314] width 787 height 34
click at [1189, 450] on button "Search" at bounding box center [1212, 465] width 106 height 35
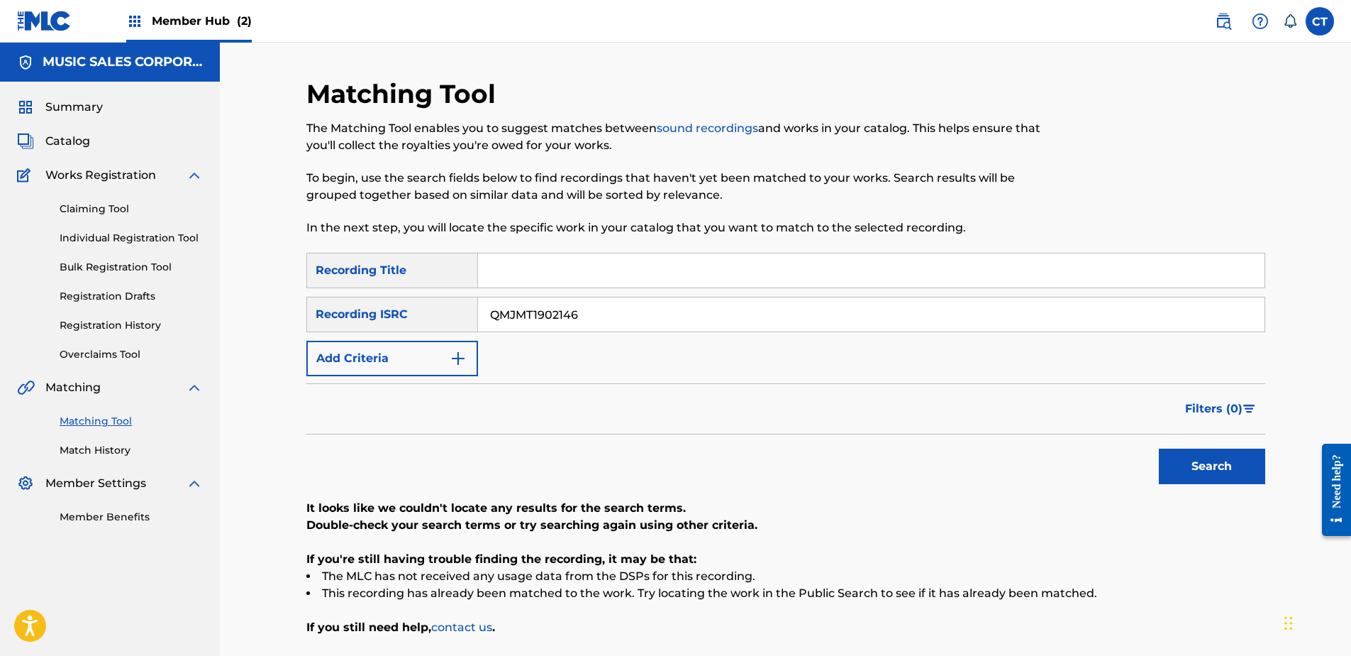
drag, startPoint x: 853, startPoint y: 609, endPoint x: 668, endPoint y: 559, distance: 191.7
click at [853, 609] on div "It looks like we couldn't locate any results for the search terms. Double-check…" at bounding box center [785, 567] width 959 height 136
click at [641, 317] on input "QMJMT1902146" at bounding box center [871, 314] width 787 height 34
click at [1203, 468] on button "Search" at bounding box center [1212, 465] width 106 height 35
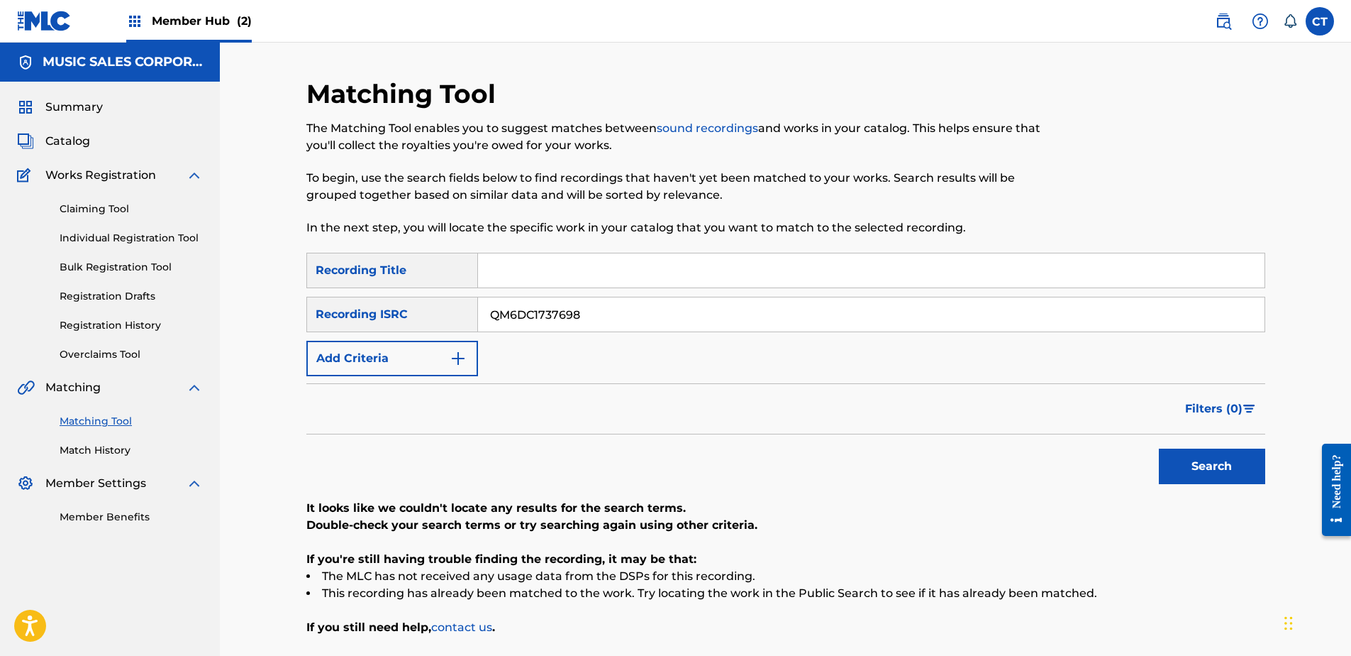
drag, startPoint x: 1040, startPoint y: 636, endPoint x: 1024, endPoint y: 631, distance: 16.2
click at [1036, 635] on div "Matching Tool The Matching Tool enables you to suggest matches between sound re…" at bounding box center [785, 392] width 959 height 629
click at [608, 304] on input "QM6DC1737698" at bounding box center [871, 314] width 787 height 34
click at [1195, 470] on button "Search" at bounding box center [1212, 465] width 106 height 35
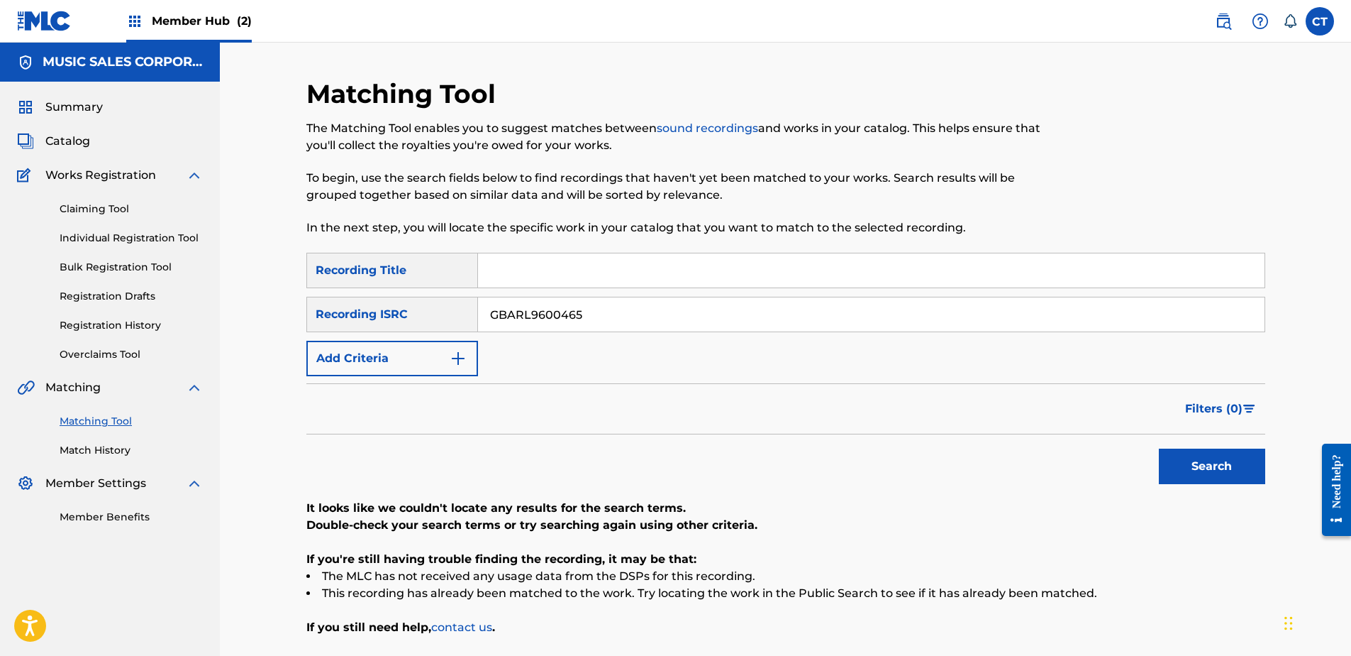
click at [985, 628] on p "If you still need help, contact us ." at bounding box center [785, 627] width 959 height 17
click at [658, 289] on div "SearchWithCriteria34f529aa-3a95-4b68-820d-29e6240c29a3 Recording Title SearchWi…" at bounding box center [785, 314] width 959 height 123
click at [649, 305] on input "GBARL9600465" at bounding box center [871, 314] width 787 height 34
click at [650, 305] on input "GBARL9600465" at bounding box center [871, 314] width 787 height 34
click at [1182, 467] on button "Search" at bounding box center [1212, 465] width 106 height 35
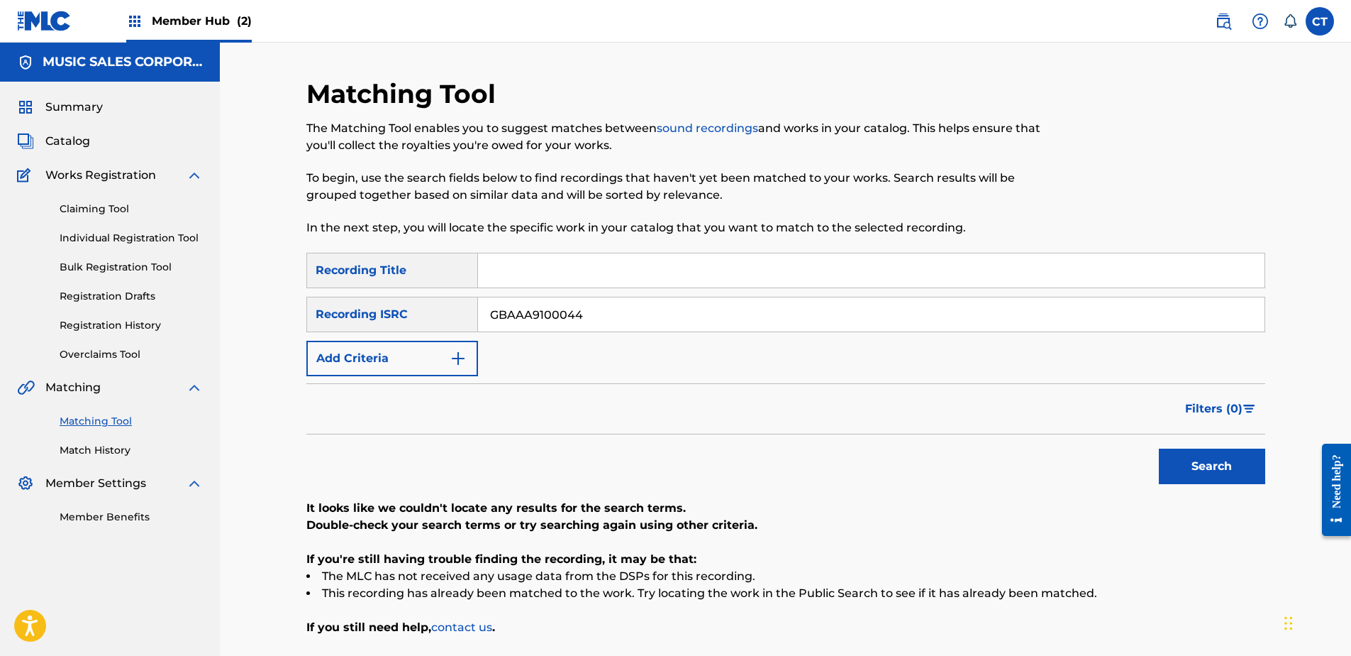
drag, startPoint x: 963, startPoint y: 633, endPoint x: 917, endPoint y: 607, distance: 53.1
click at [963, 633] on p "If you still need help, contact us ." at bounding box center [785, 627] width 959 height 17
click at [625, 302] on input "GBAAA9100044" at bounding box center [871, 314] width 787 height 34
click at [1257, 470] on button "Search" at bounding box center [1212, 465] width 106 height 35
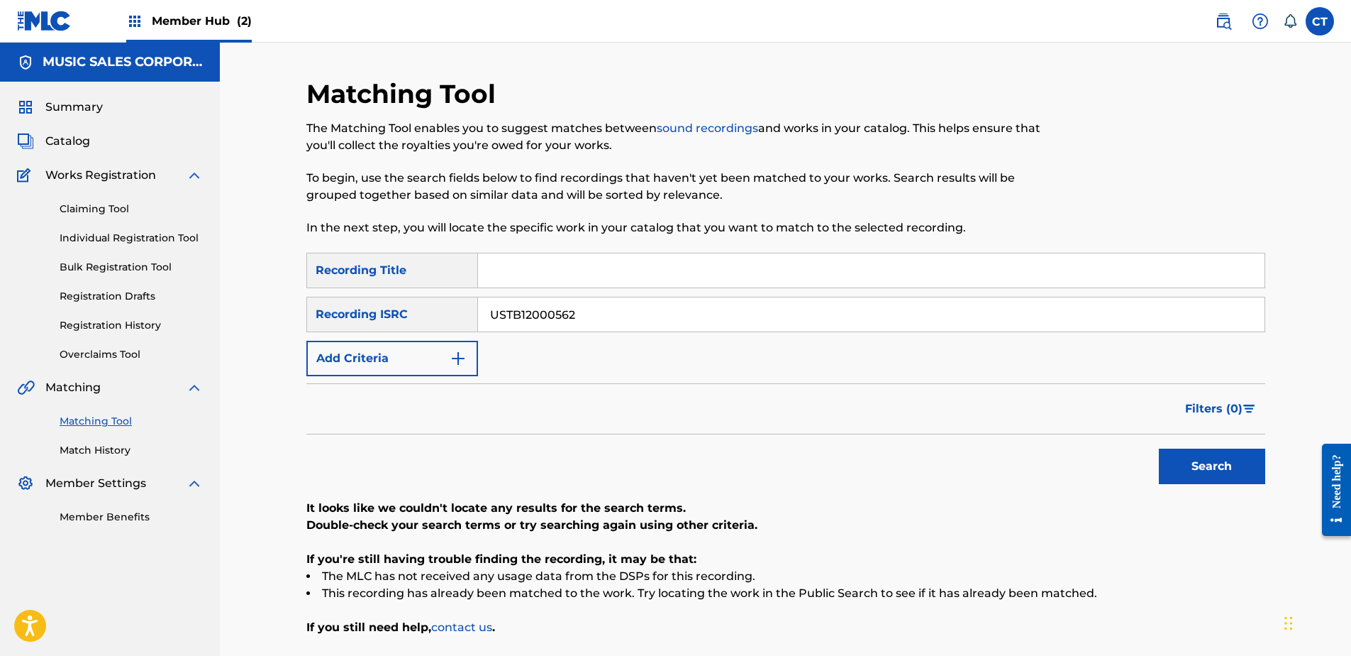
drag, startPoint x: 1004, startPoint y: 626, endPoint x: 852, endPoint y: 540, distance: 174.8
click at [1004, 626] on p "If you still need help, contact us ." at bounding box center [785, 627] width 959 height 17
click at [631, 294] on div "SearchWithCriteria34f529aa-3a95-4b68-820d-29e6240c29a3 Recording Title SearchWi…" at bounding box center [785, 314] width 959 height 123
click at [629, 311] on input "USTB12000562" at bounding box center [871, 314] width 787 height 34
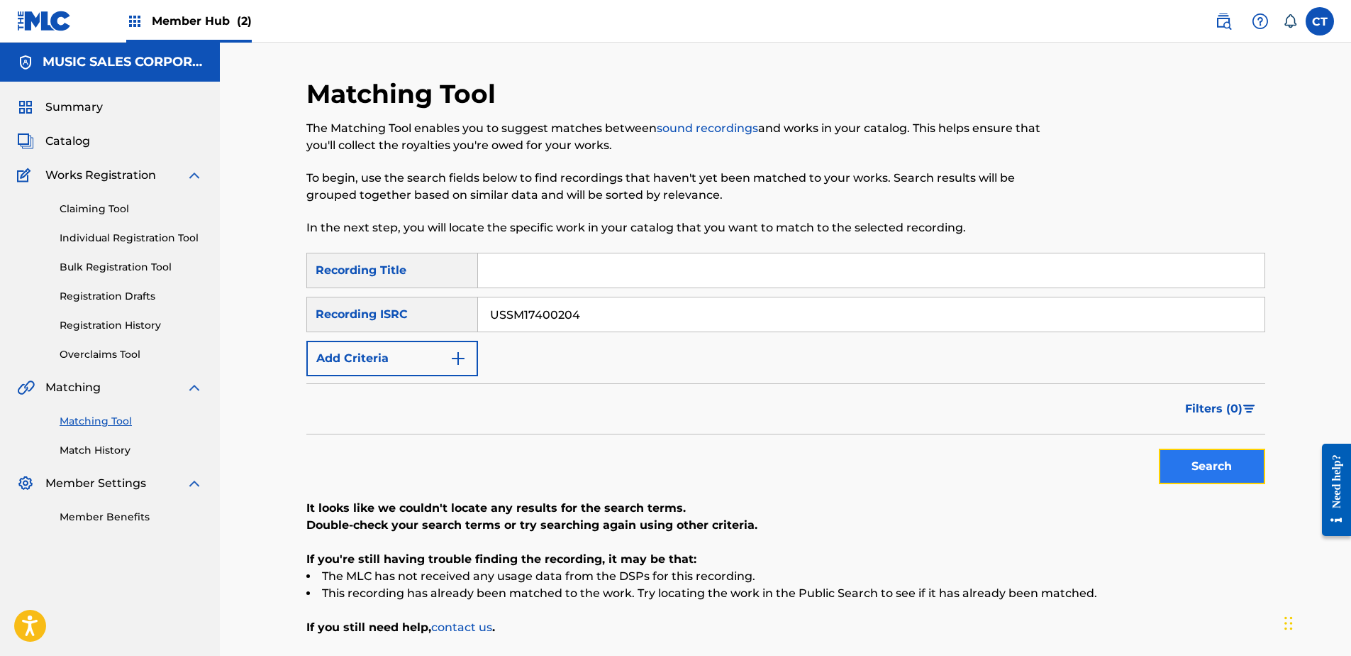
click at [1210, 474] on button "Search" at bounding box center [1212, 465] width 106 height 35
drag, startPoint x: 954, startPoint y: 624, endPoint x: 860, endPoint y: 582, distance: 103.2
click at [954, 624] on p "If you still need help, contact us ." at bounding box center [785, 627] width 959 height 17
click at [602, 324] on input "USSM17400204" at bounding box center [871, 314] width 787 height 34
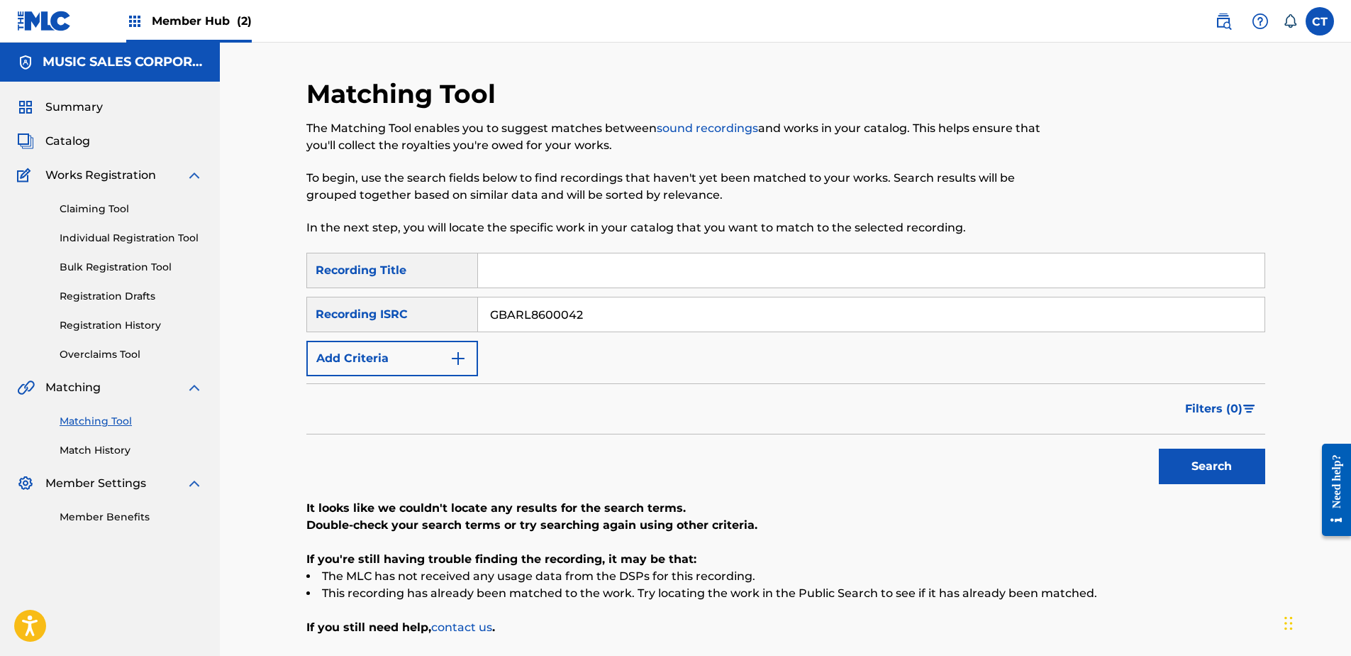
type input "GBARL8600042"
click at [1154, 465] on div "Search" at bounding box center [1209, 462] width 114 height 57
drag, startPoint x: 1154, startPoint y: 465, endPoint x: 1171, endPoint y: 465, distance: 16.3
click at [1171, 465] on button "Search" at bounding box center [1212, 465] width 106 height 35
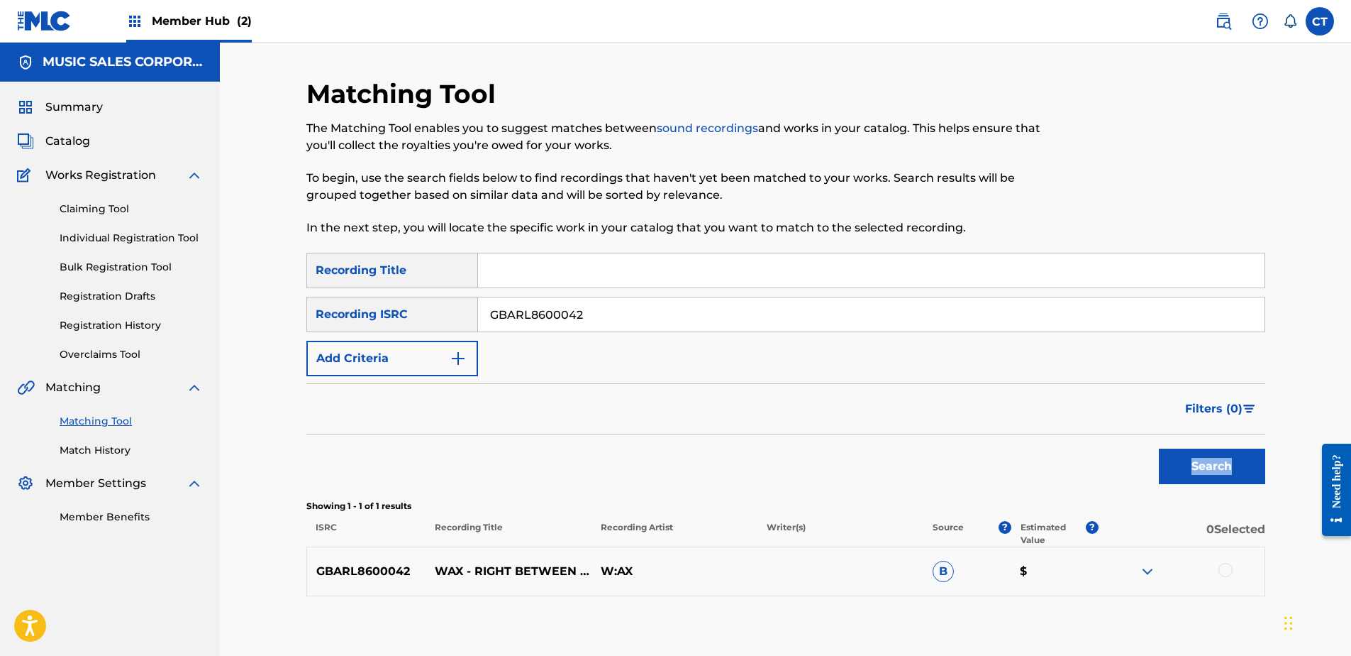
click at [881, 460] on div "Search" at bounding box center [785, 462] width 959 height 57
click at [1224, 573] on div at bounding box center [1226, 570] width 14 height 14
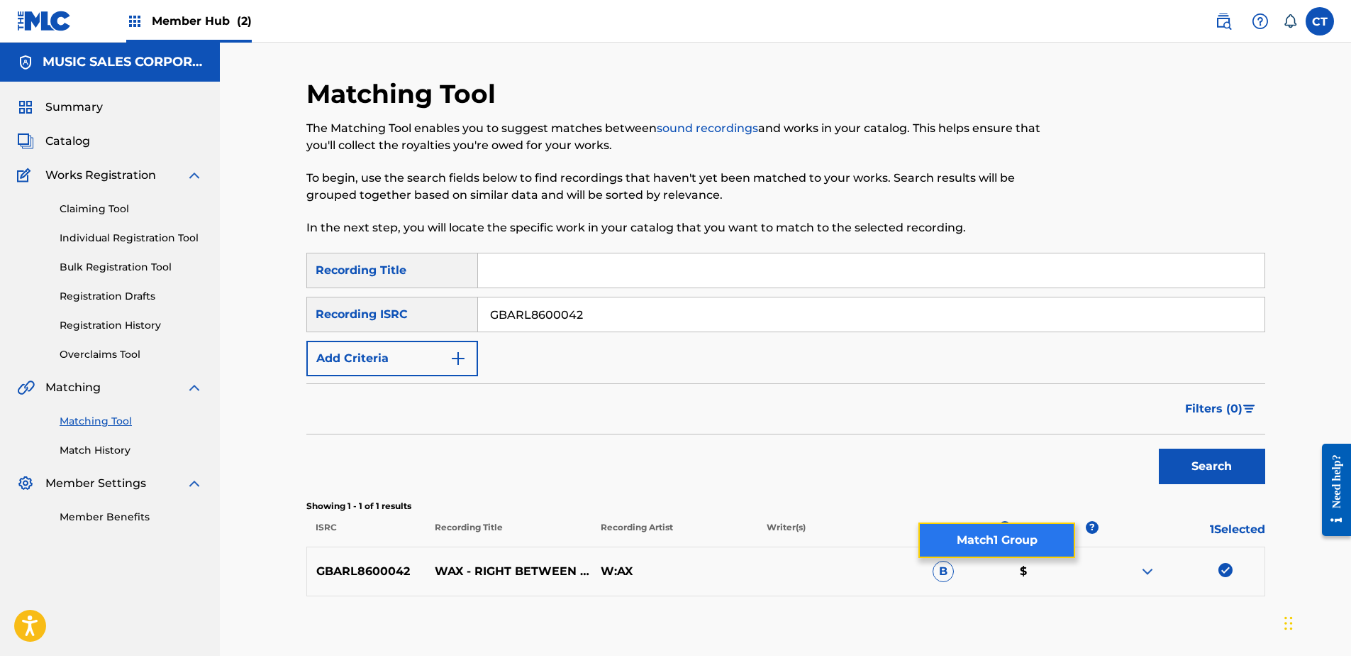
click at [989, 537] on button "Match 1 Group" at bounding box center [997, 539] width 157 height 35
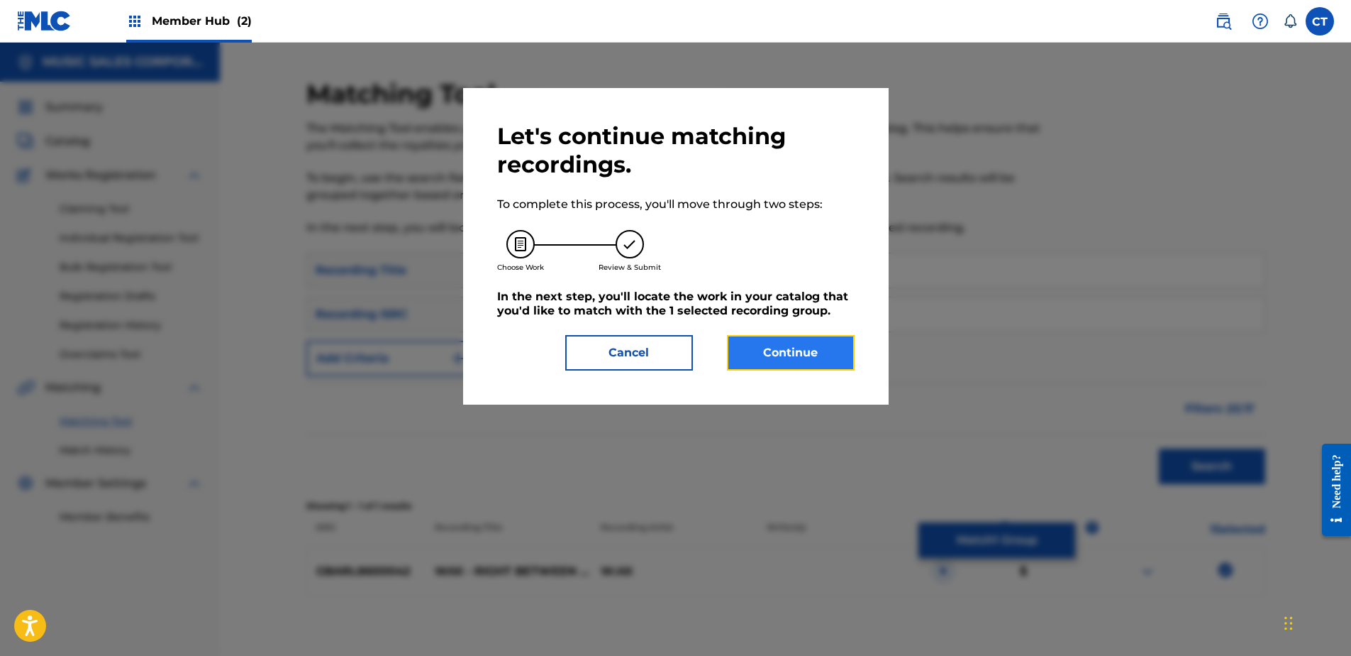
click at [758, 363] on button "Continue" at bounding box center [791, 352] width 128 height 35
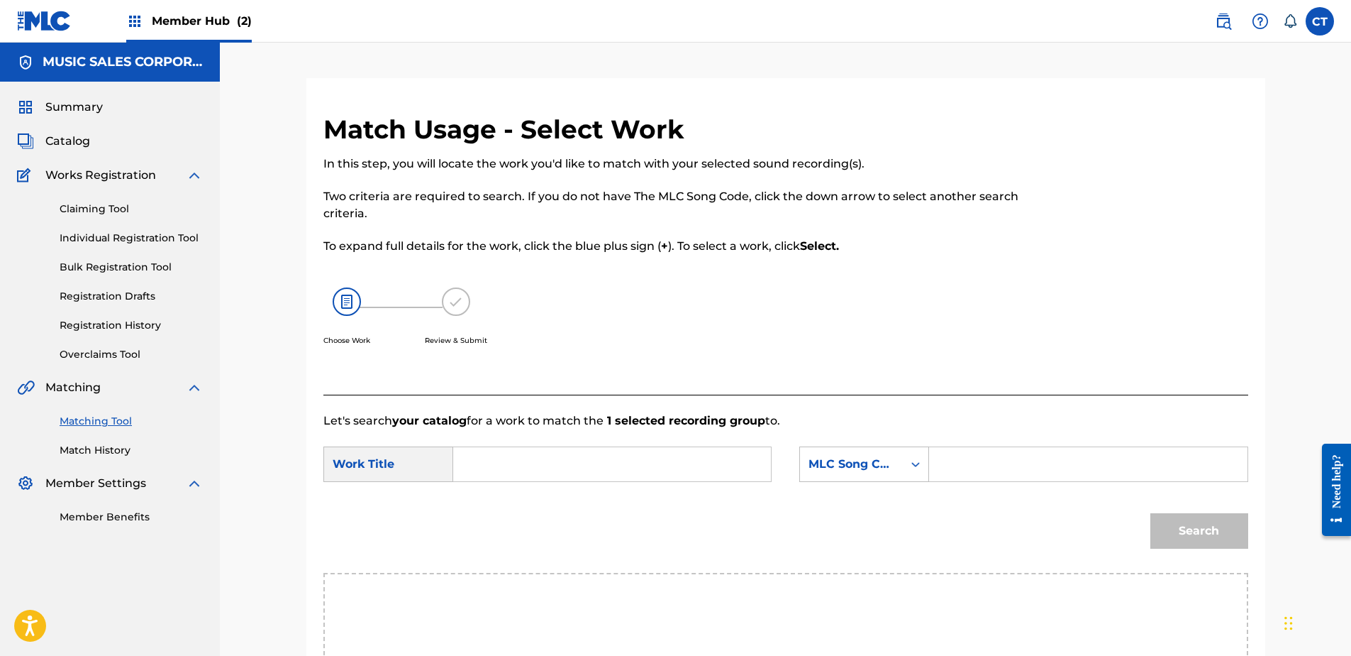
drag, startPoint x: 465, startPoint y: 609, endPoint x: 462, endPoint y: 582, distance: 26.4
click at [462, 455] on div "Search Form" at bounding box center [612, 463] width 319 height 35
click at [485, 455] on input "Search Form" at bounding box center [612, 464] width 294 height 34
click at [479, 487] on div "right between the eyes" at bounding box center [505, 513] width 80 height 60
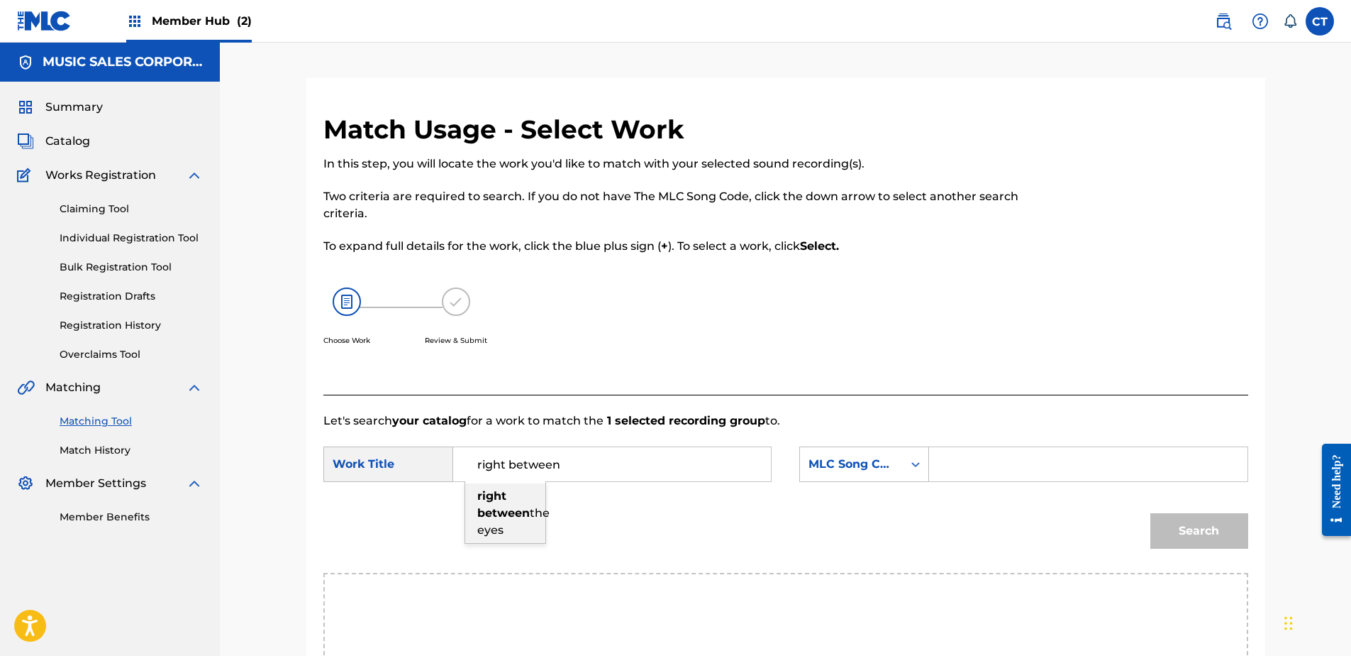
type input "right between the eyes"
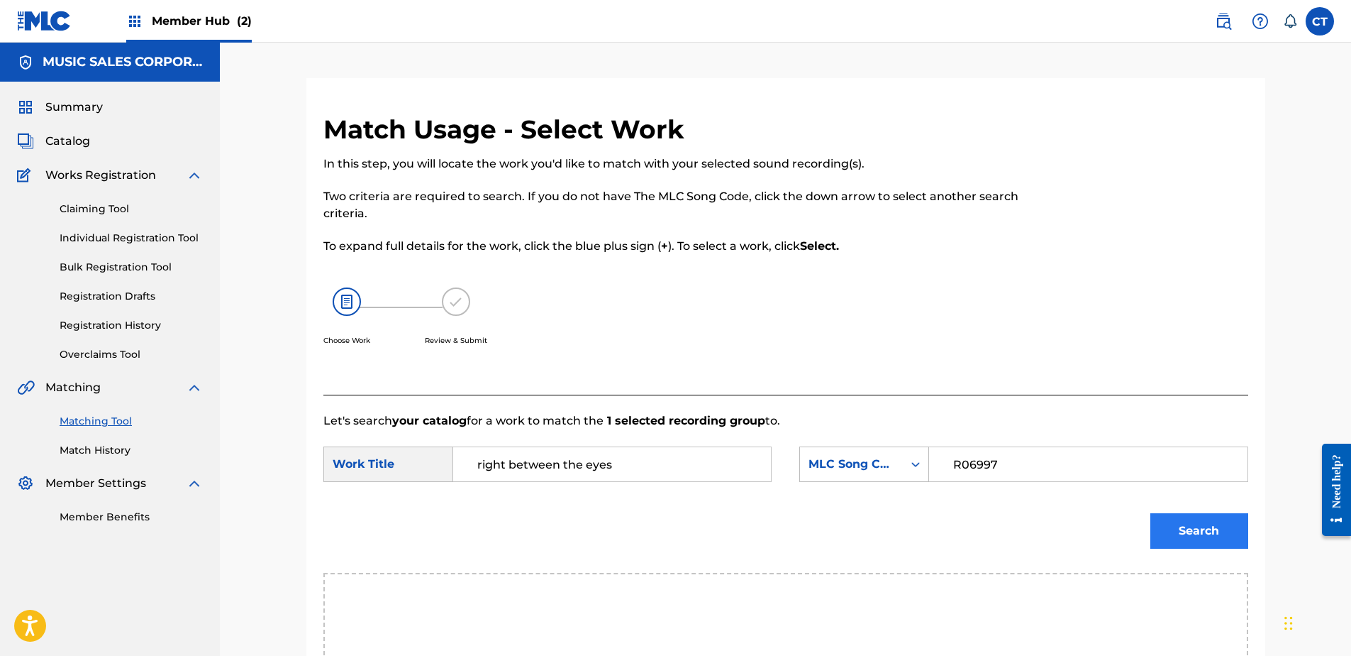
type input "R06997"
click at [1168, 534] on button "Search" at bounding box center [1200, 530] width 98 height 35
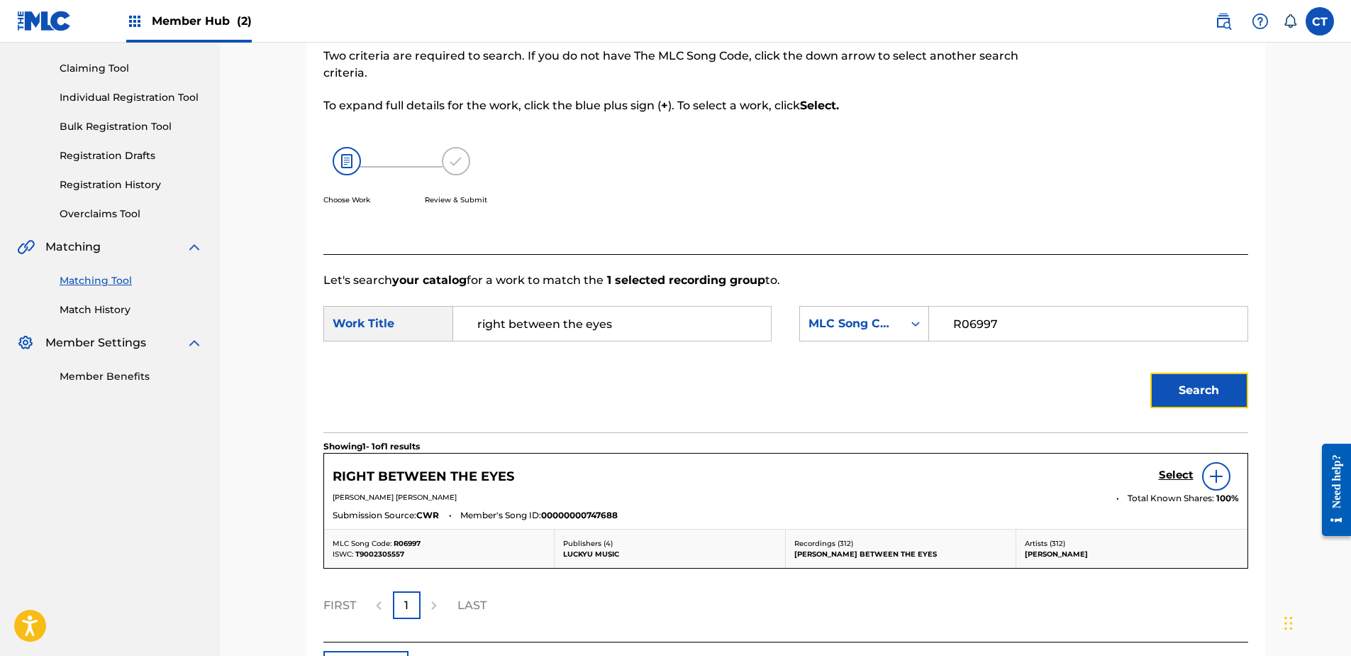
scroll to position [142, 0]
click at [1170, 470] on h5 "Select" at bounding box center [1176, 473] width 35 height 13
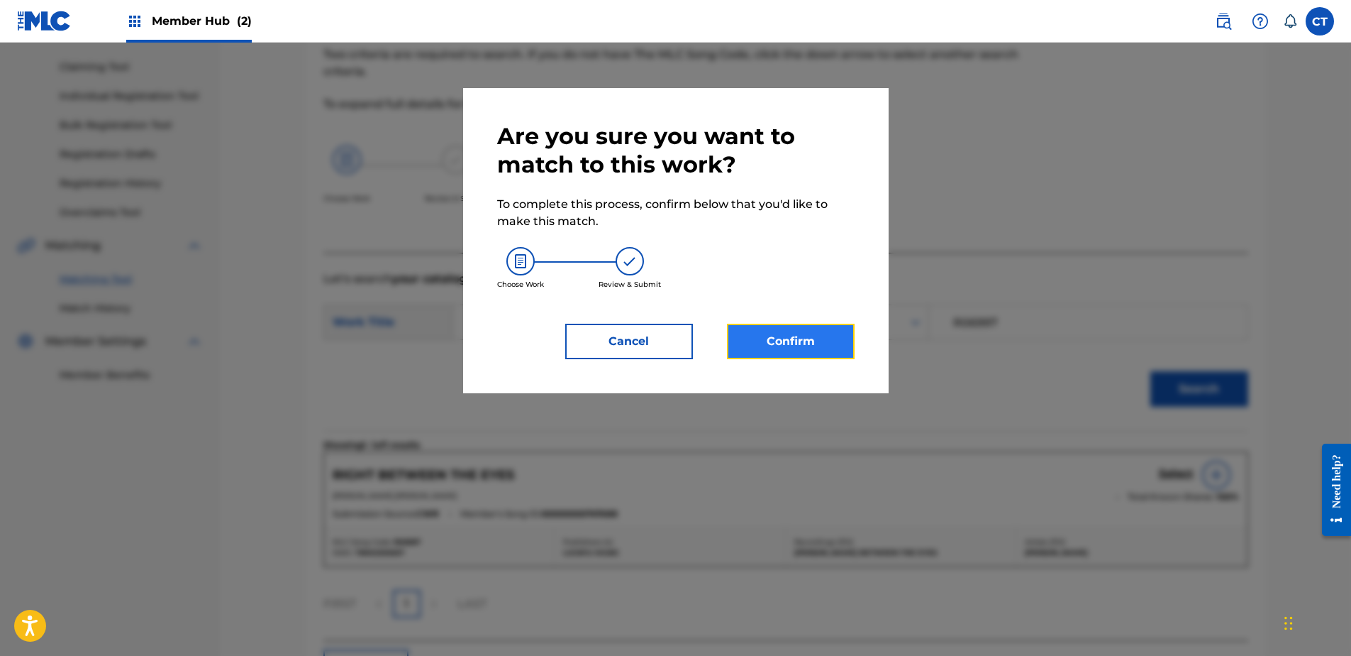
click at [758, 345] on button "Confirm" at bounding box center [791, 341] width 128 height 35
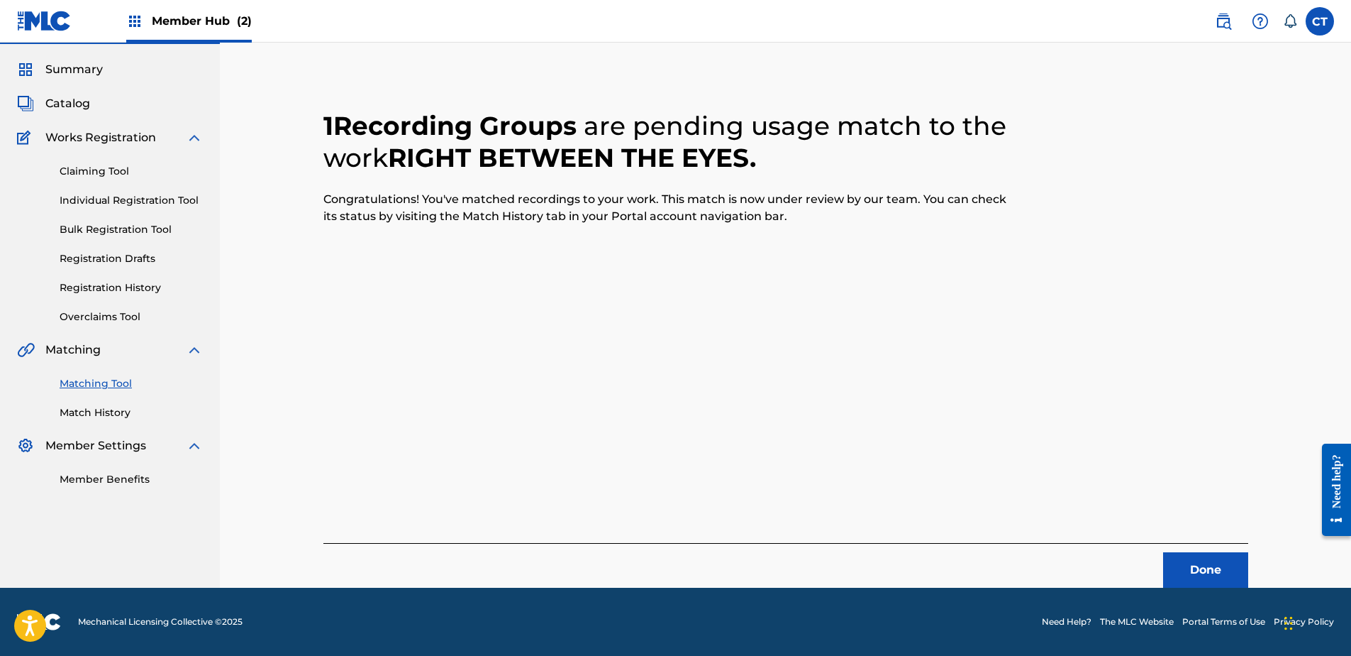
scroll to position [38, 0]
click at [1199, 564] on button "Done" at bounding box center [1205, 569] width 85 height 35
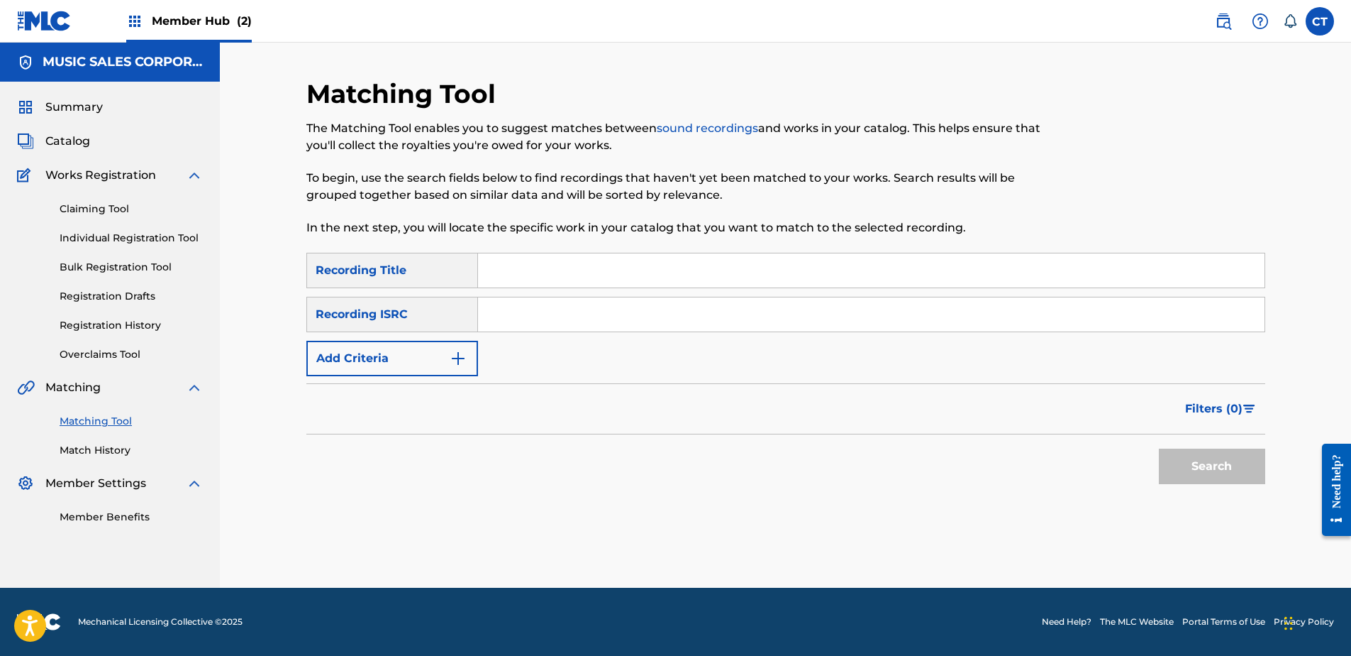
scroll to position [0, 0]
drag, startPoint x: 208, startPoint y: 268, endPoint x: 286, endPoint y: 266, distance: 78.1
click at [208, 268] on div "Summary Catalog Works Registration Claiming Tool Individual Registration Tool B…" at bounding box center [110, 312] width 220 height 460
click at [534, 319] on input "Search Form" at bounding box center [871, 314] width 787 height 34
click at [1206, 471] on button "Search" at bounding box center [1212, 465] width 106 height 35
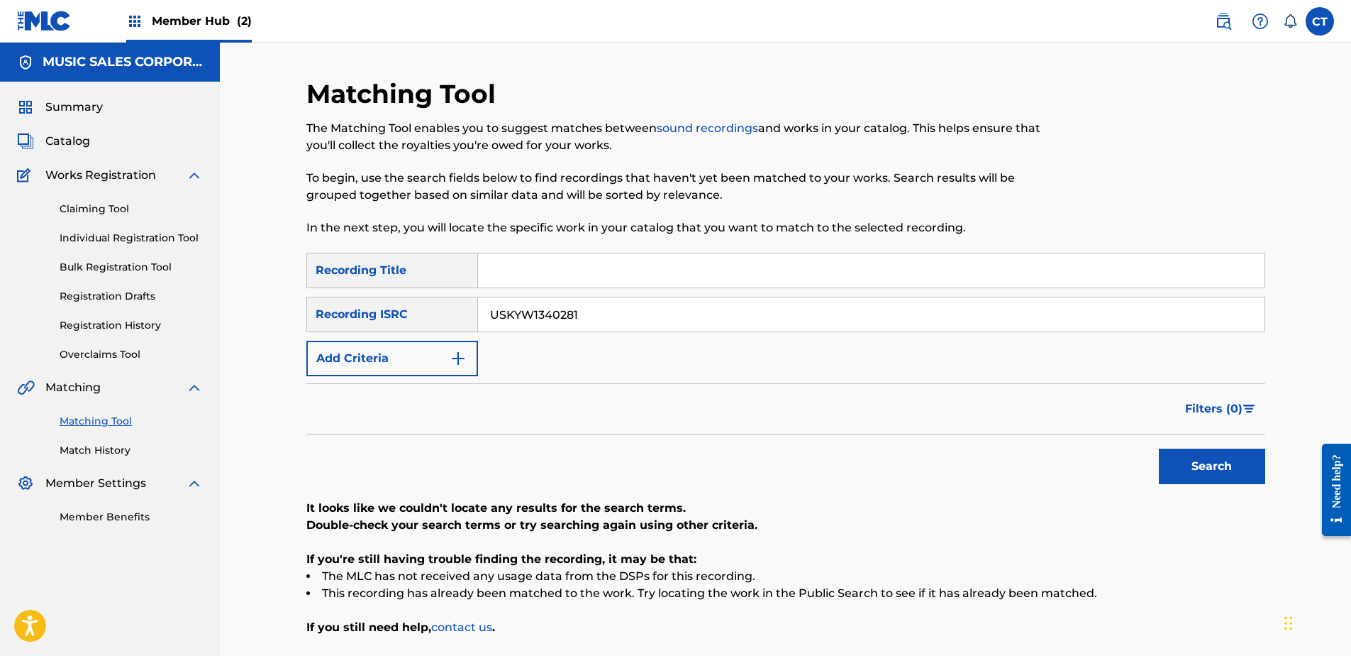
click at [773, 602] on div "It looks like we couldn't locate any results for the search terms. Double-check…" at bounding box center [785, 567] width 959 height 136
click at [653, 297] on div "USKYW1340281" at bounding box center [871, 314] width 787 height 35
click at [651, 301] on input "USKYW1340281" at bounding box center [871, 314] width 787 height 34
click at [1219, 479] on button "Search" at bounding box center [1212, 465] width 106 height 35
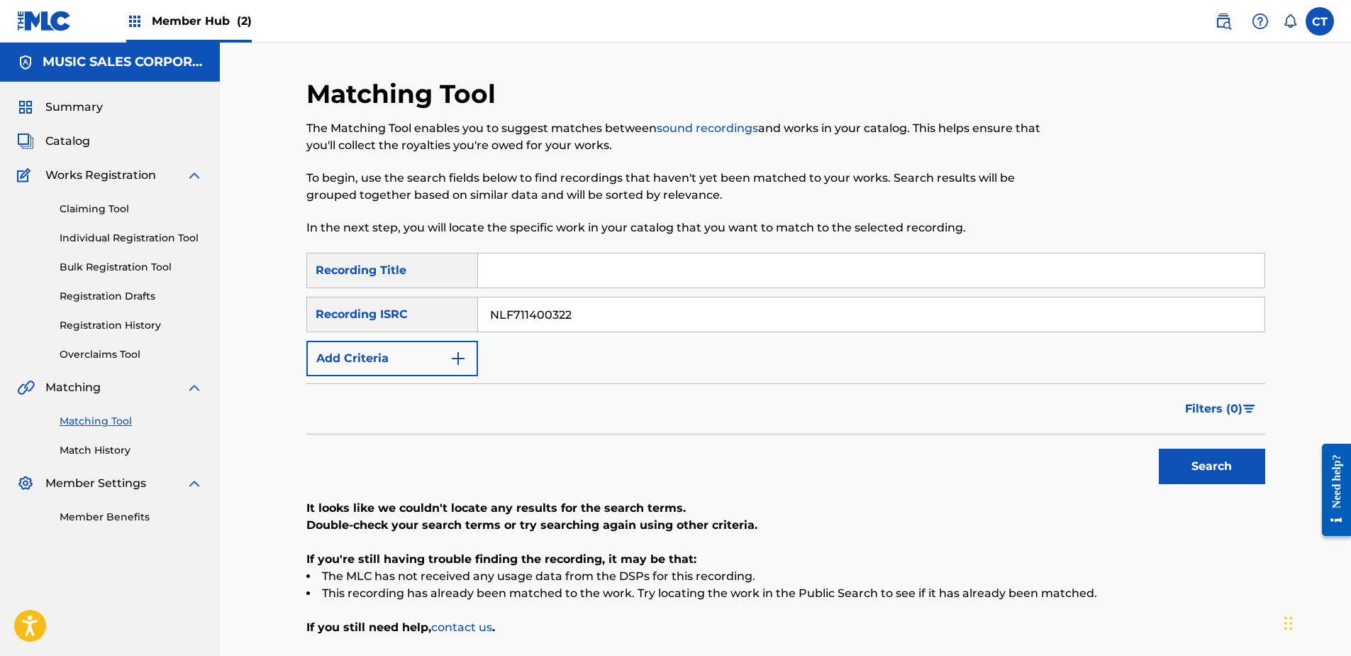
drag, startPoint x: 302, startPoint y: 609, endPoint x: 351, endPoint y: 577, distance: 58.7
click at [302, 609] on div "Matching Tool The Matching Tool enables you to suggest matches between sound re…" at bounding box center [785, 392] width 993 height 629
click at [875, 599] on li "This recording has already been matched to the work. Try locating the work in t…" at bounding box center [785, 593] width 959 height 17
click at [583, 313] on input "NLF711400322" at bounding box center [871, 314] width 787 height 34
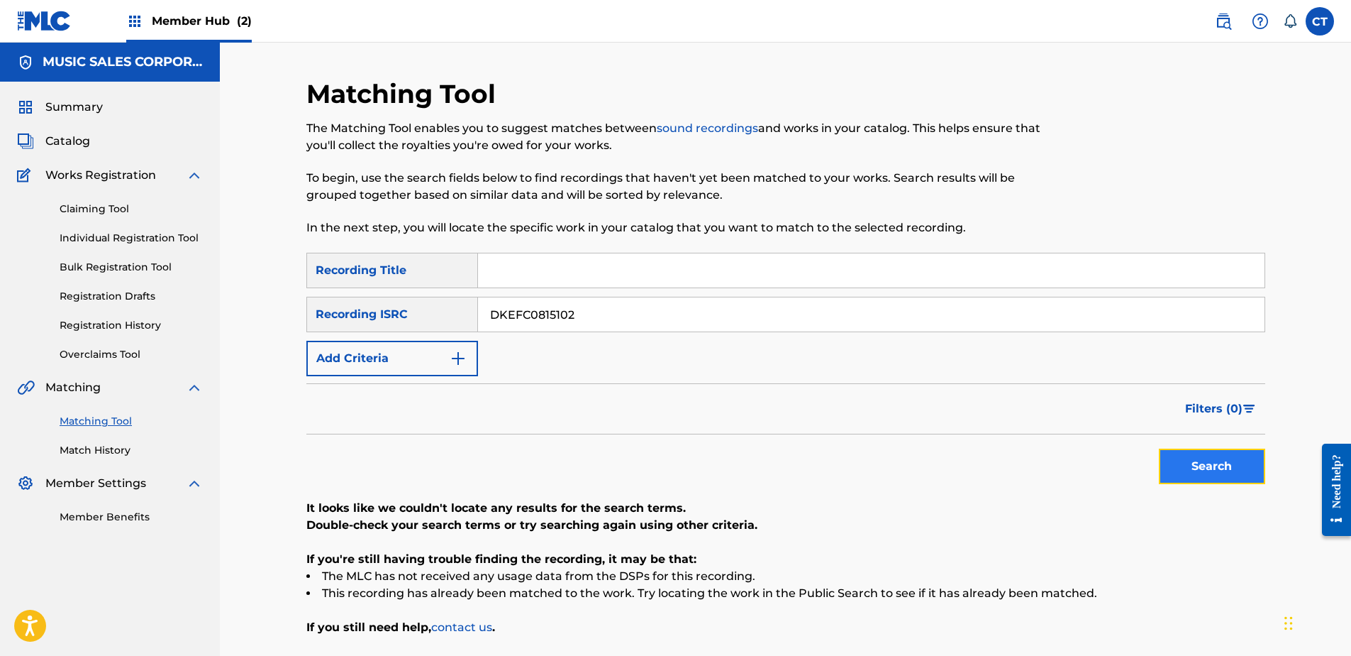
click at [1225, 477] on button "Search" at bounding box center [1212, 465] width 106 height 35
click at [740, 605] on div "It looks like we couldn't locate any results for the search terms. Double-check…" at bounding box center [785, 567] width 959 height 136
click at [613, 302] on input "DKEFC0815102" at bounding box center [871, 314] width 787 height 34
type input "AUXN21946083"
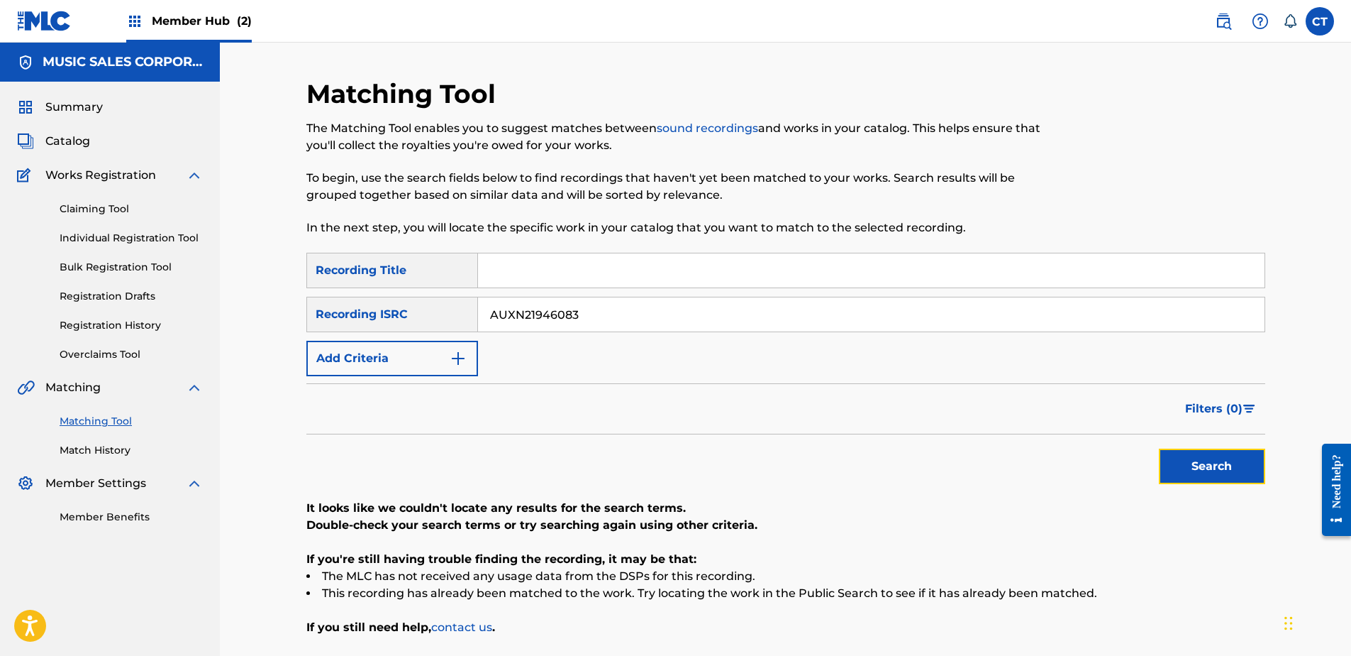
click at [1205, 470] on button "Search" at bounding box center [1212, 465] width 106 height 35
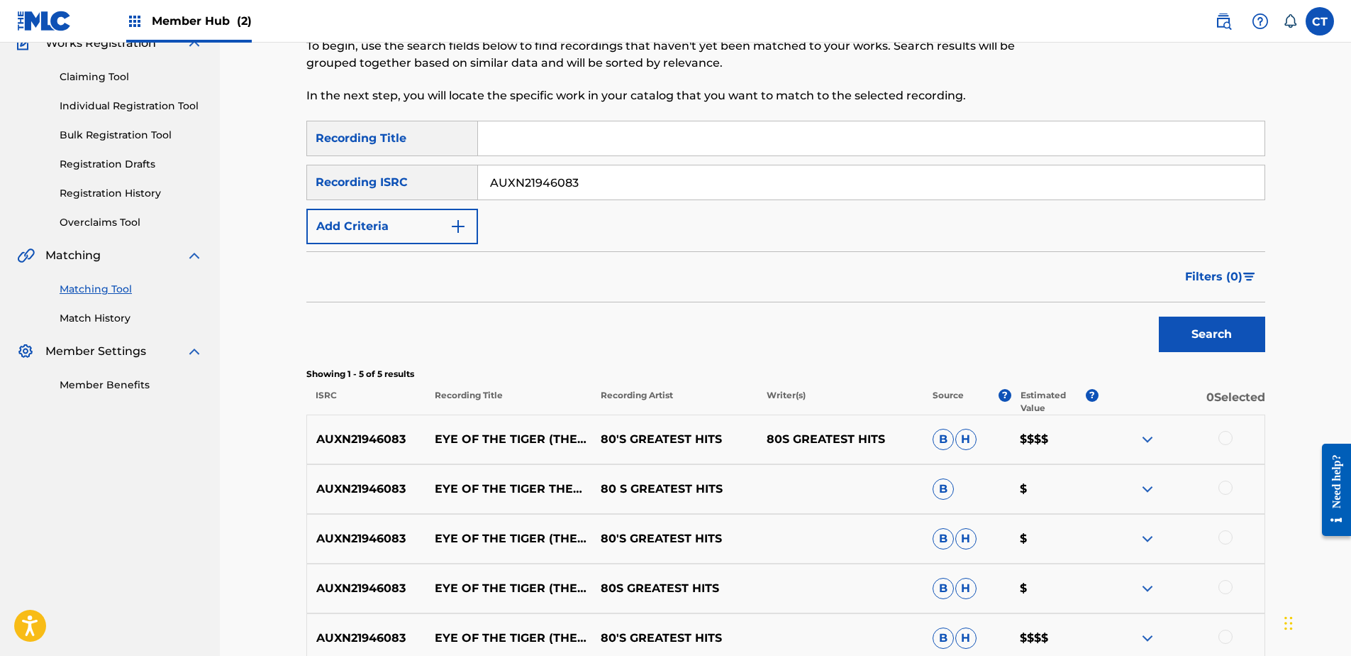
scroll to position [278, 0]
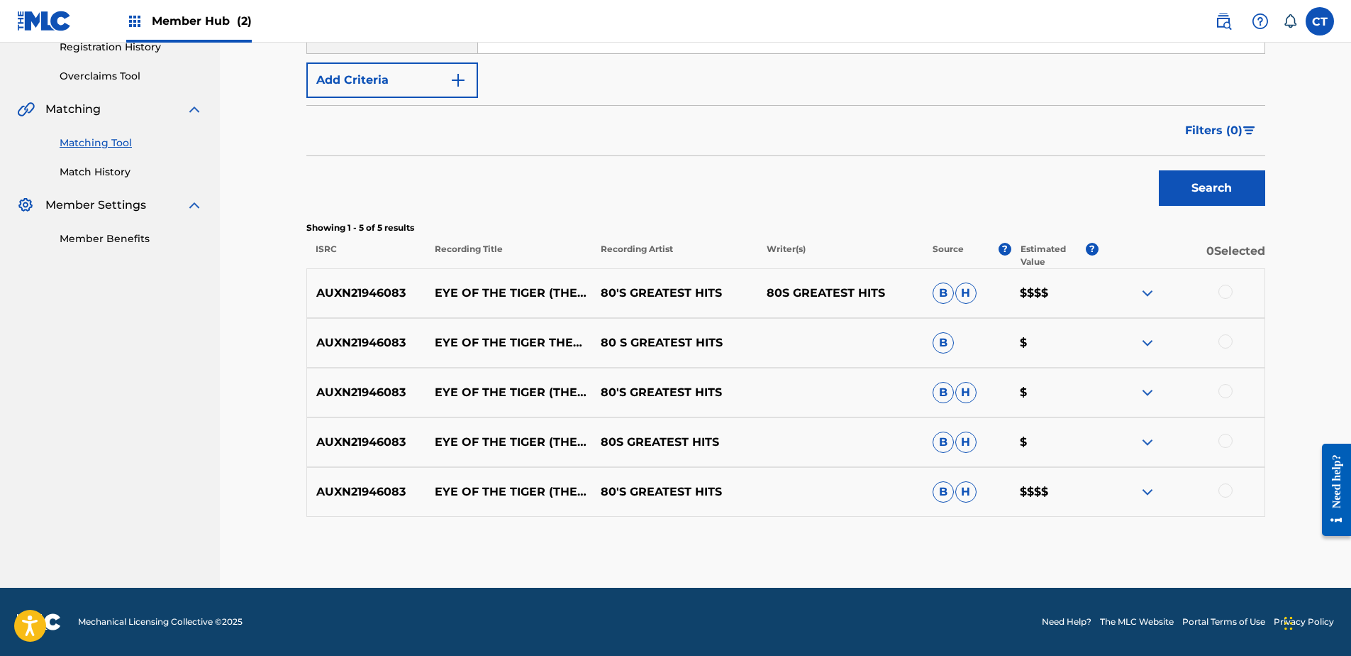
click at [1218, 292] on div at bounding box center [1182, 292] width 166 height 17
click at [1230, 298] on div at bounding box center [1182, 292] width 166 height 17
click at [1224, 298] on div at bounding box center [1226, 291] width 14 height 14
click at [1227, 336] on div at bounding box center [1226, 341] width 14 height 14
click at [1225, 393] on div at bounding box center [1226, 391] width 14 height 14
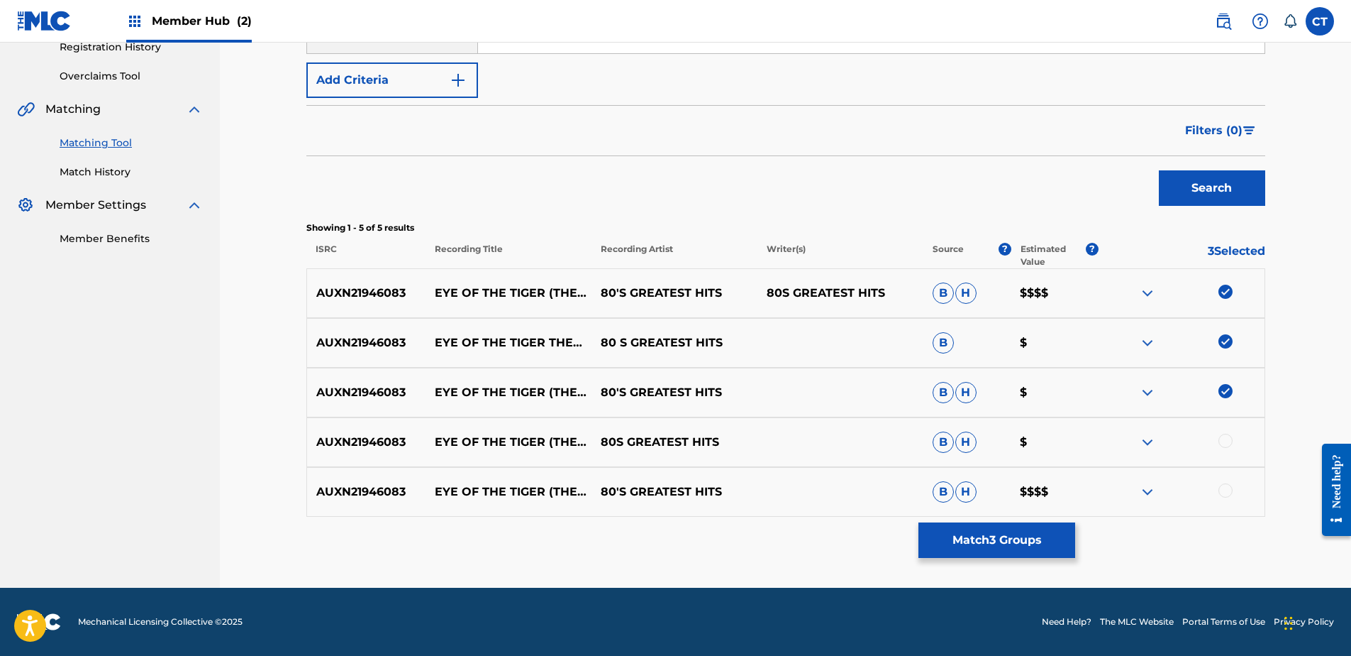
click at [1225, 437] on div at bounding box center [1226, 440] width 14 height 14
click at [1224, 490] on div at bounding box center [1226, 490] width 14 height 14
click at [1044, 534] on button "Match 5 Groups" at bounding box center [997, 539] width 157 height 35
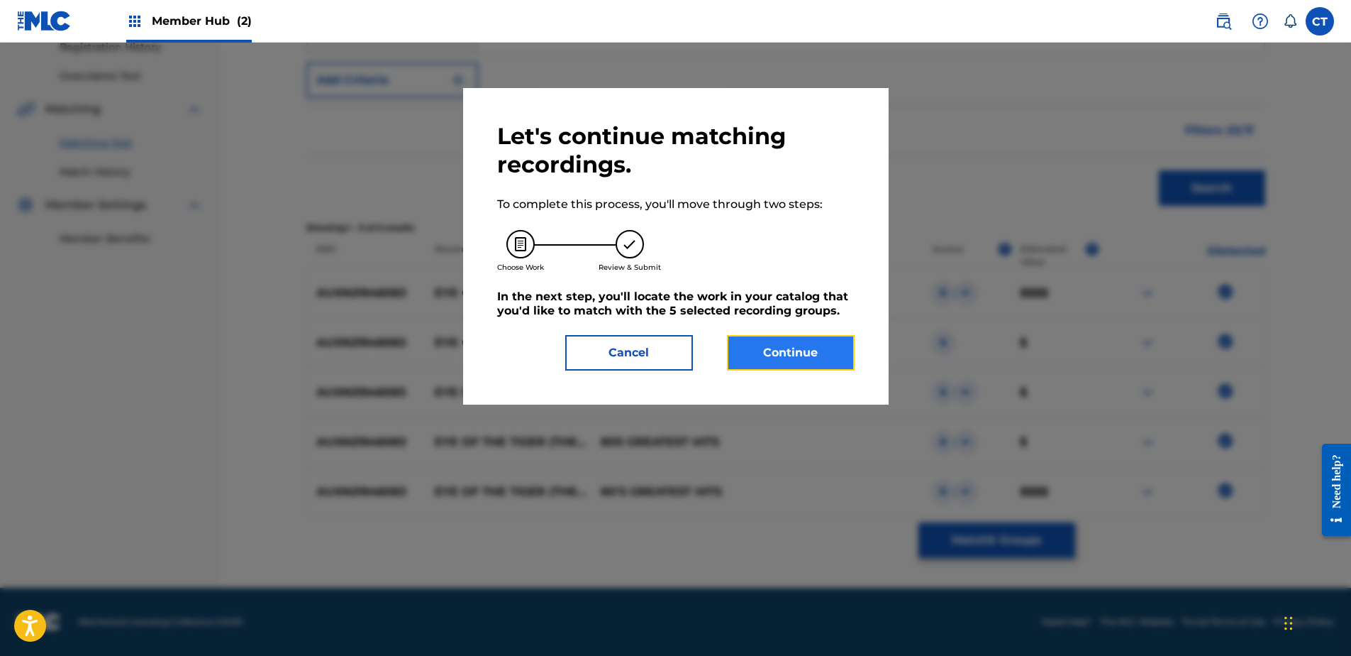
click at [775, 363] on button "Continue" at bounding box center [791, 352] width 128 height 35
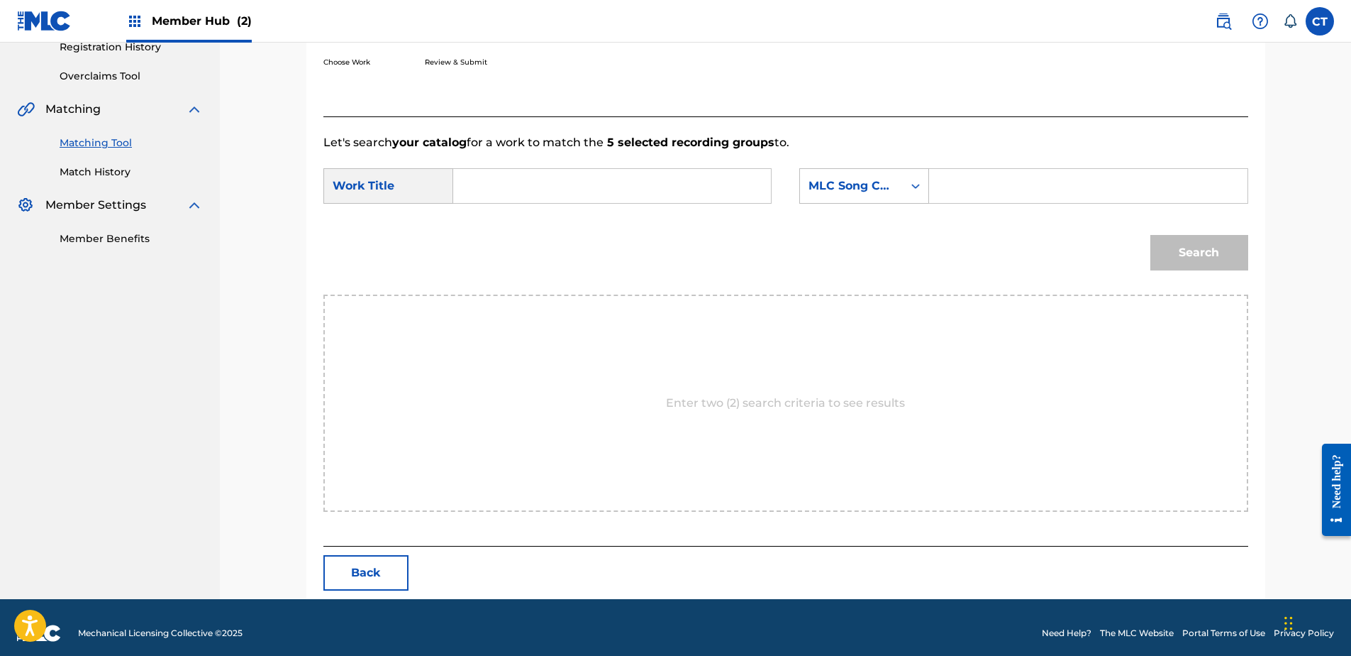
click at [1024, 186] on input "Search Form" at bounding box center [1088, 186] width 294 height 34
click at [902, 189] on div "MLC Song Code" at bounding box center [851, 185] width 103 height 27
click at [888, 215] on div "Writer Name" at bounding box center [864, 221] width 128 height 35
click at [992, 182] on input "Search Form" at bounding box center [1088, 186] width 294 height 34
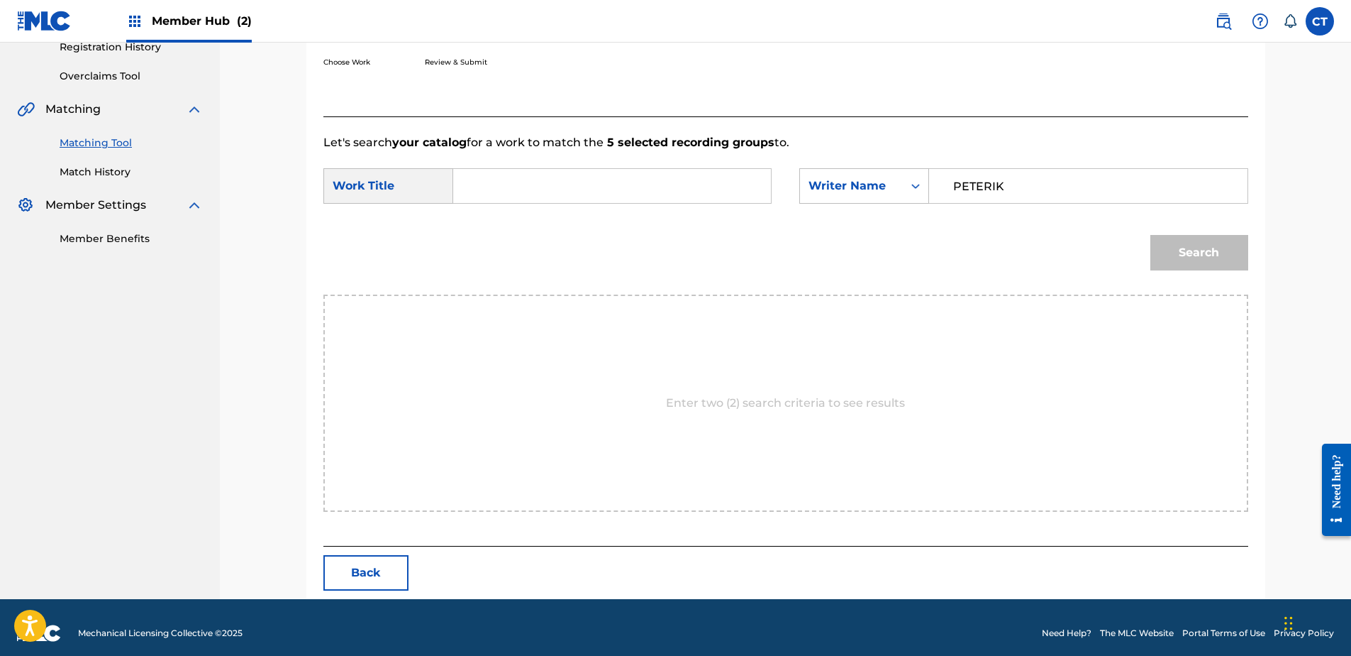
click at [590, 183] on input "Search Form" at bounding box center [612, 186] width 294 height 34
drag, startPoint x: 978, startPoint y: 188, endPoint x: 667, endPoint y: 208, distance: 312.1
click at [667, 208] on div "SearchWithCriteriab89ce325-41ae-48a7-9152-f6a9c64dbe28 Work Title SearchWithCri…" at bounding box center [786, 190] width 925 height 44
drag, startPoint x: 1056, startPoint y: 185, endPoint x: 998, endPoint y: 199, distance: 59.9
click at [998, 199] on input "PETERIK" at bounding box center [1088, 186] width 294 height 34
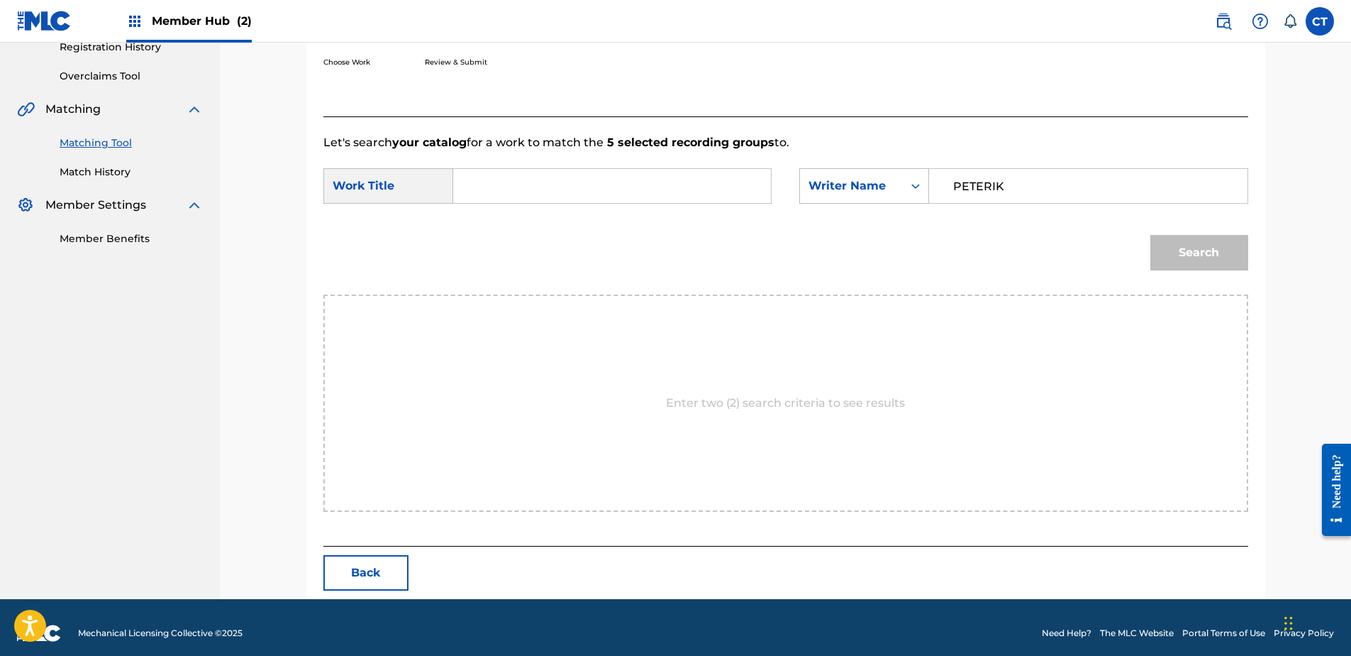
type input "PETERIK"
click at [572, 171] on input "Search Form" at bounding box center [612, 186] width 294 height 34
type input "eye of the tiger"
click at [1151, 235] on button "Search" at bounding box center [1200, 252] width 98 height 35
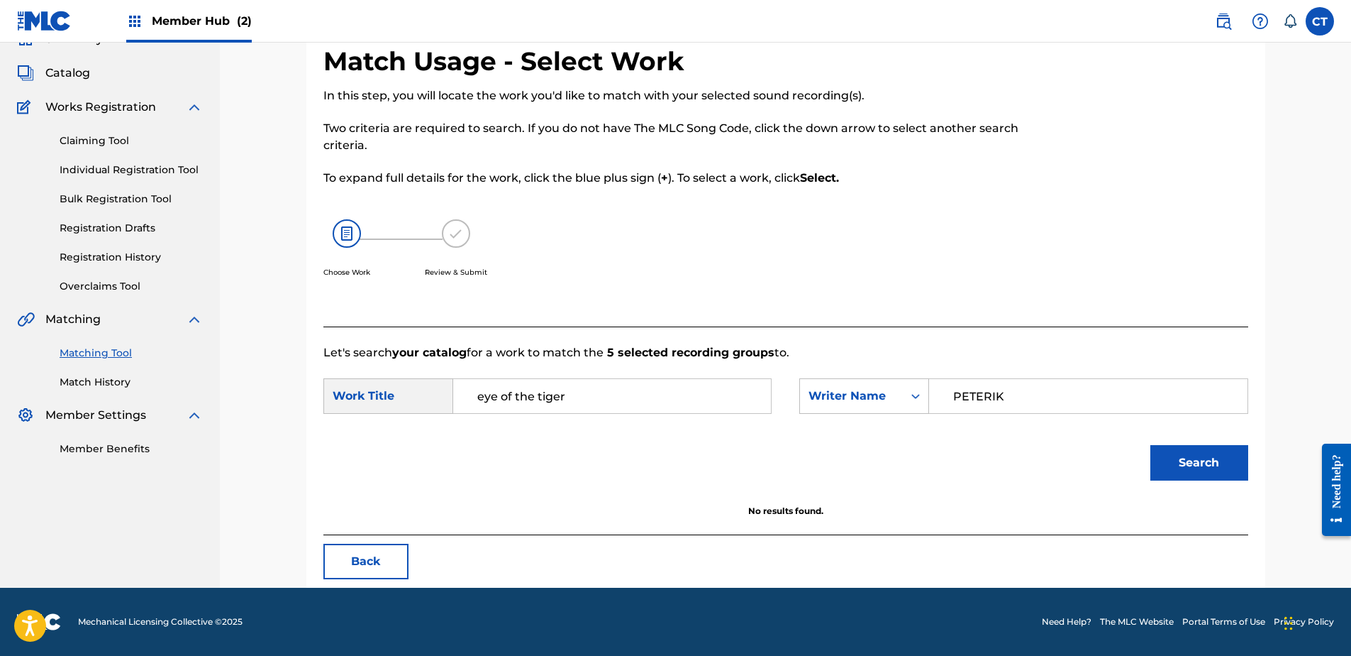
scroll to position [68, 0]
drag, startPoint x: 196, startPoint y: 531, endPoint x: 269, endPoint y: 523, distance: 73.5
click at [196, 531] on nav "MUSIC SALES CORPORATION Summary Catalog Works Registration Claiming Tool Indivi…" at bounding box center [110, 280] width 220 height 613
click at [1051, 392] on input "PETERIK" at bounding box center [1088, 396] width 294 height 34
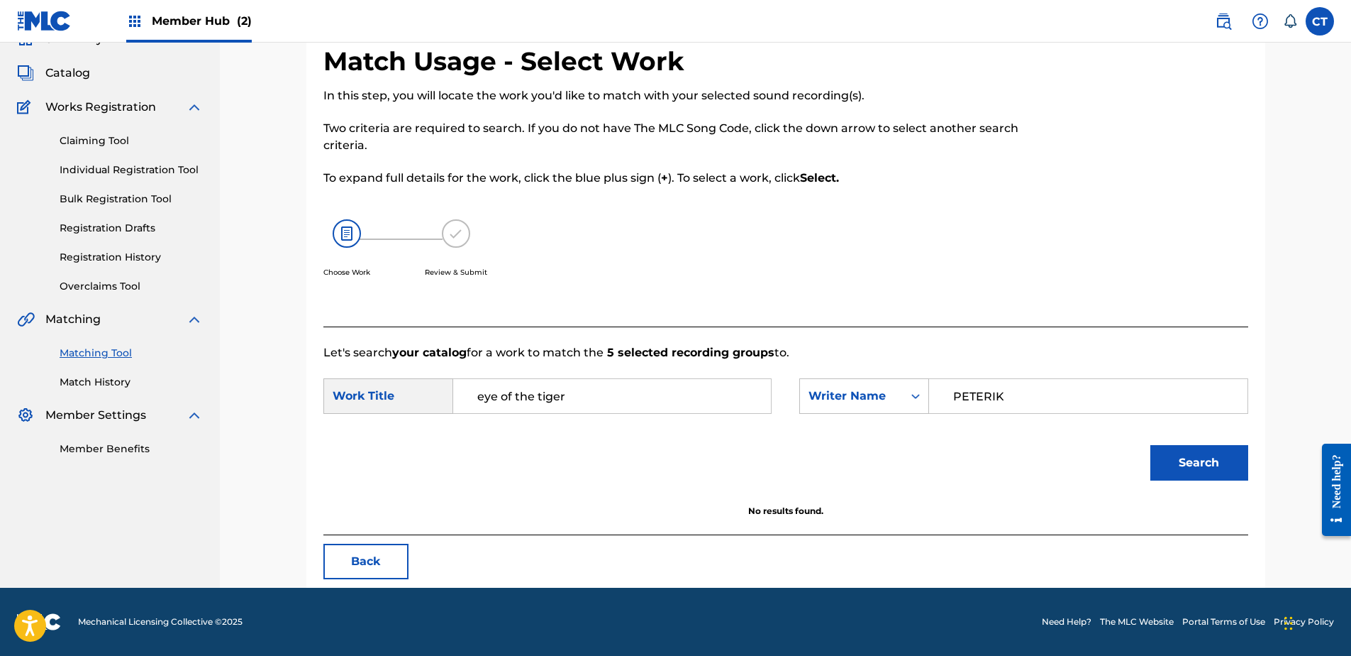
click at [1051, 392] on input "PETERIK" at bounding box center [1088, 396] width 294 height 34
type input "Sullivan"
click at [1177, 465] on button "Search" at bounding box center [1200, 462] width 98 height 35
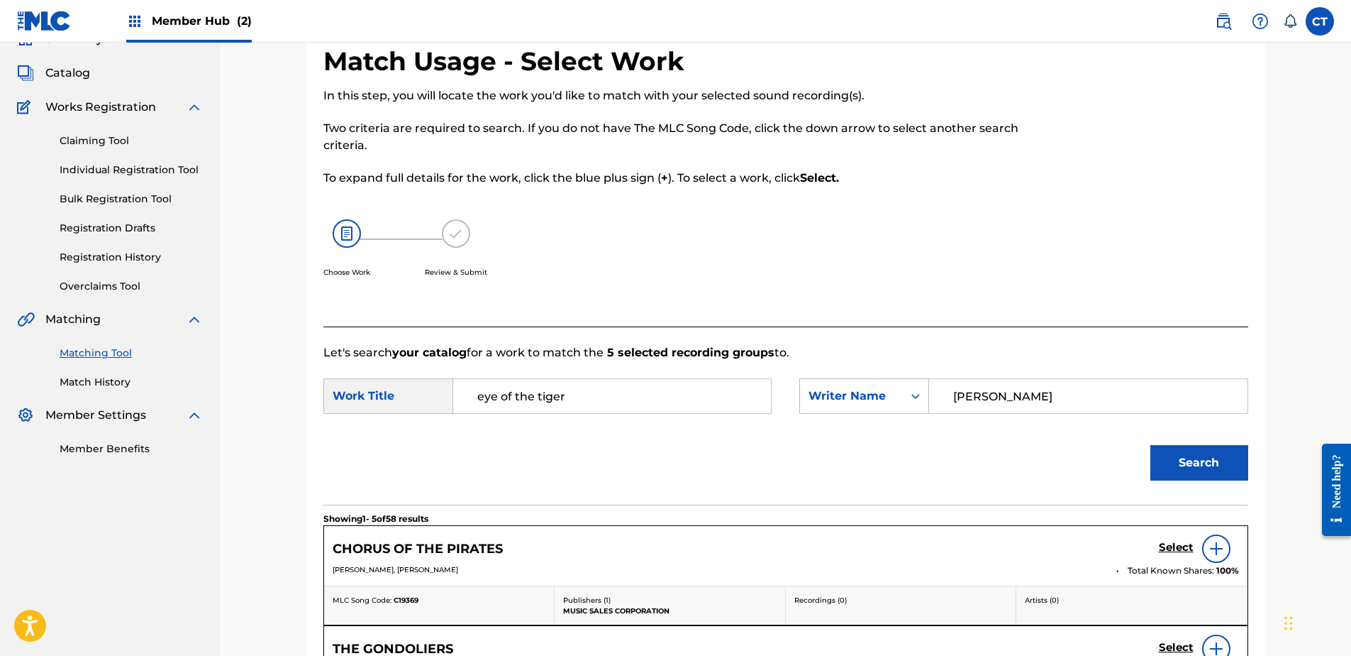
click at [652, 610] on p "MUSIC SALES CORPORATION" at bounding box center [670, 610] width 214 height 11
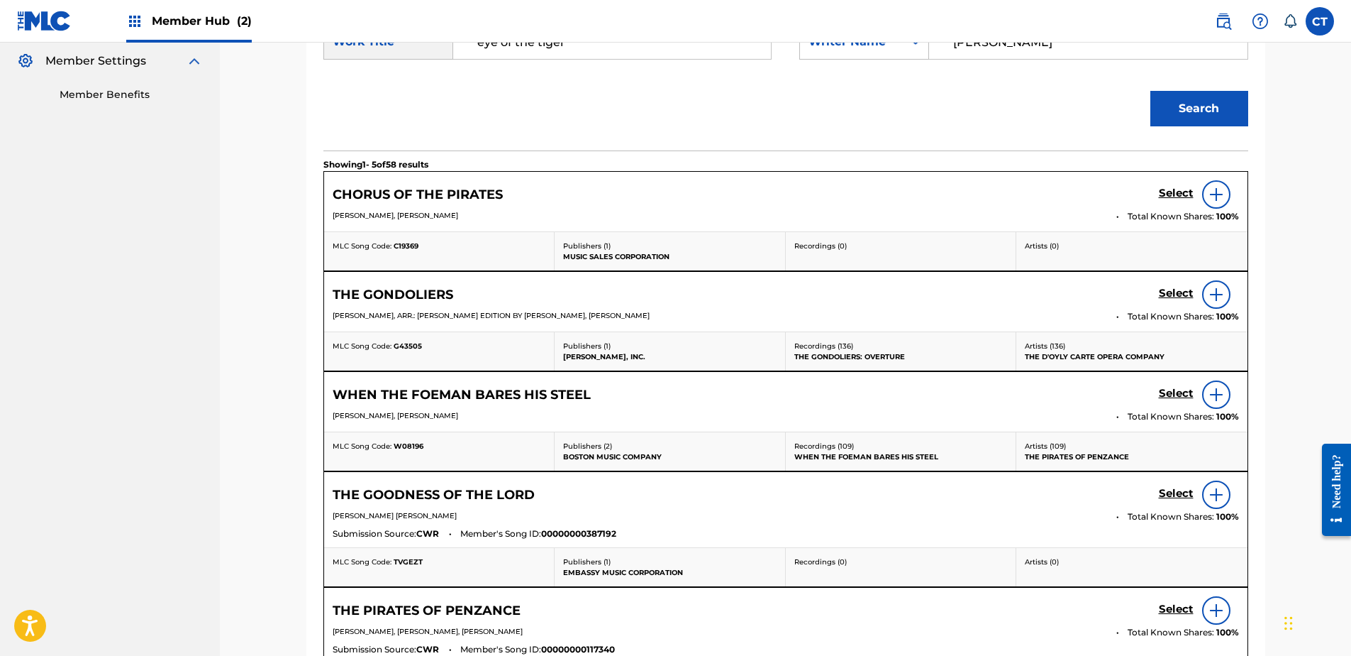
scroll to position [636, 0]
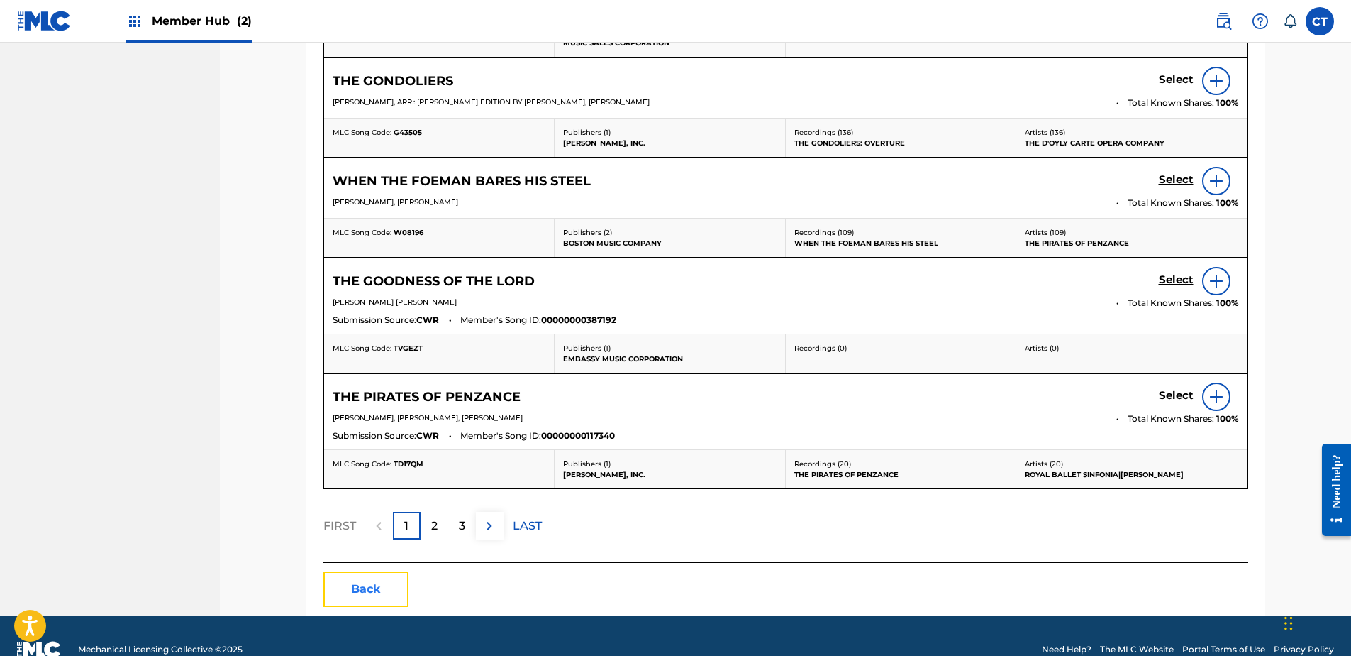
click at [378, 587] on button "Back" at bounding box center [366, 588] width 85 height 35
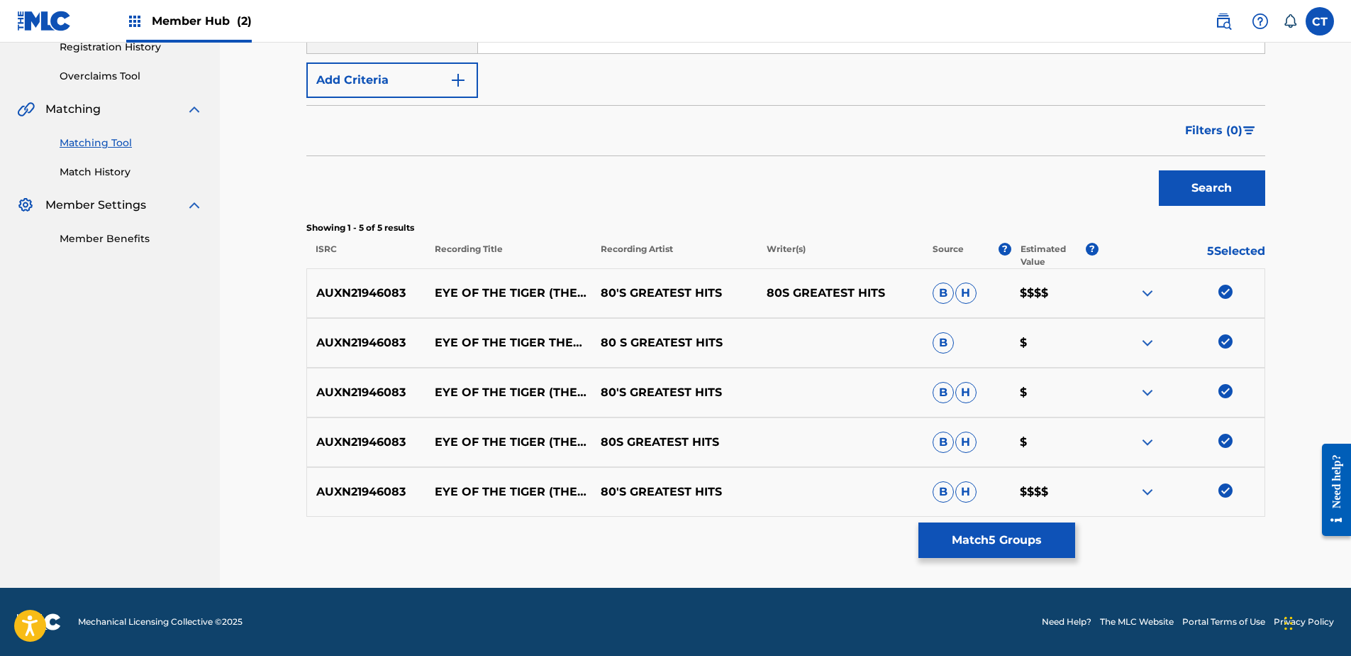
scroll to position [278, 0]
click at [1011, 531] on button "Match 5 Groups" at bounding box center [997, 539] width 157 height 35
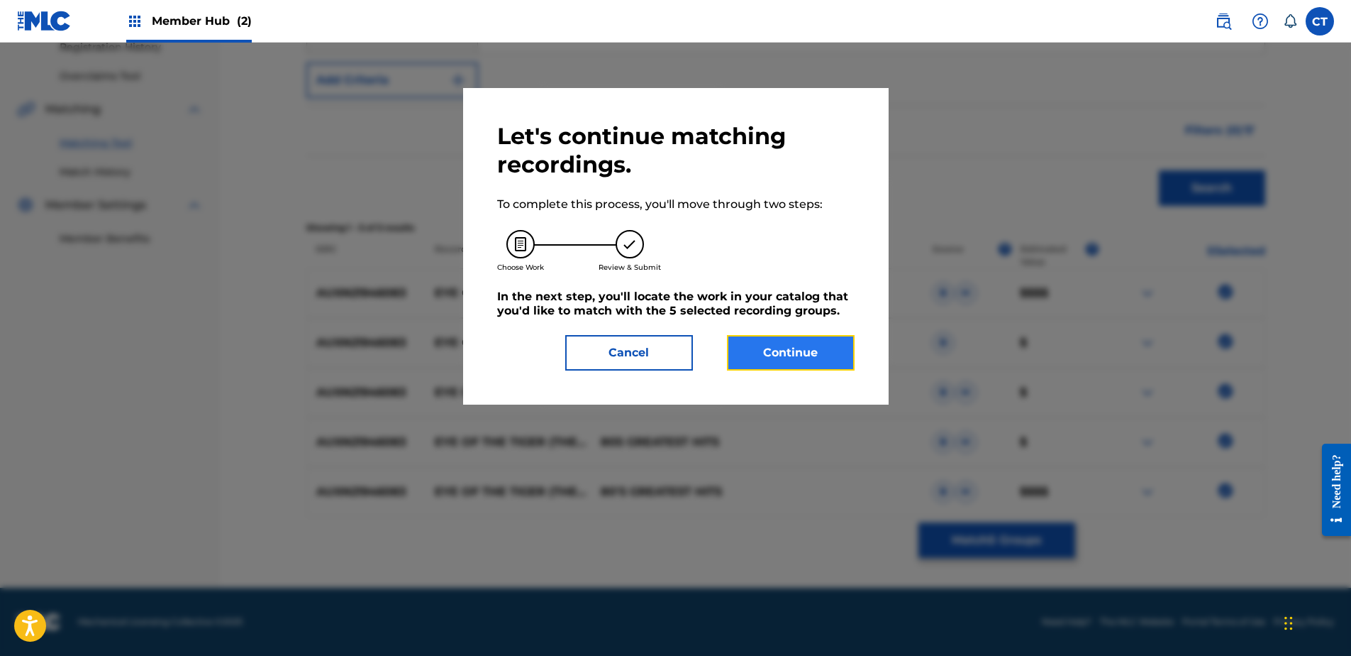
click at [785, 360] on button "Continue" at bounding box center [791, 352] width 128 height 35
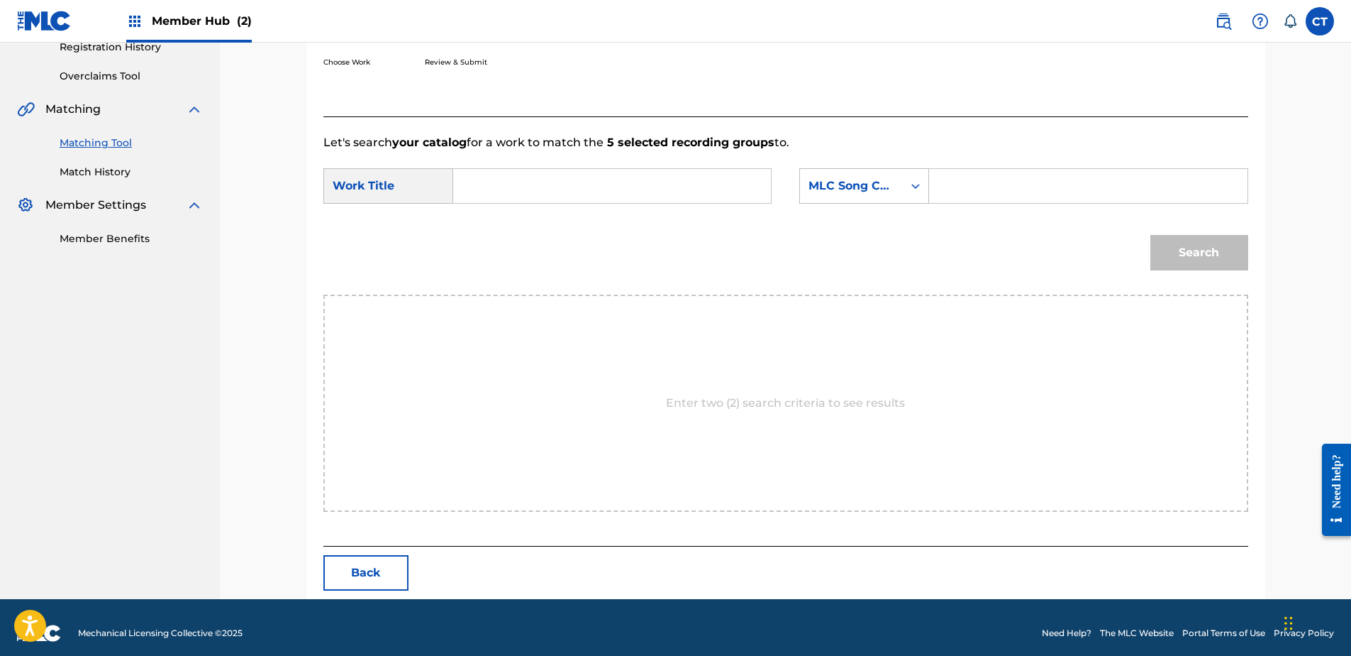
click at [139, 428] on nav "MUSIC SALES CORPORATION Summary Catalog Works Registration Claiming Tool Indivi…" at bounding box center [110, 181] width 220 height 834
click at [866, 200] on div "MLC Song Code" at bounding box center [865, 185] width 130 height 35
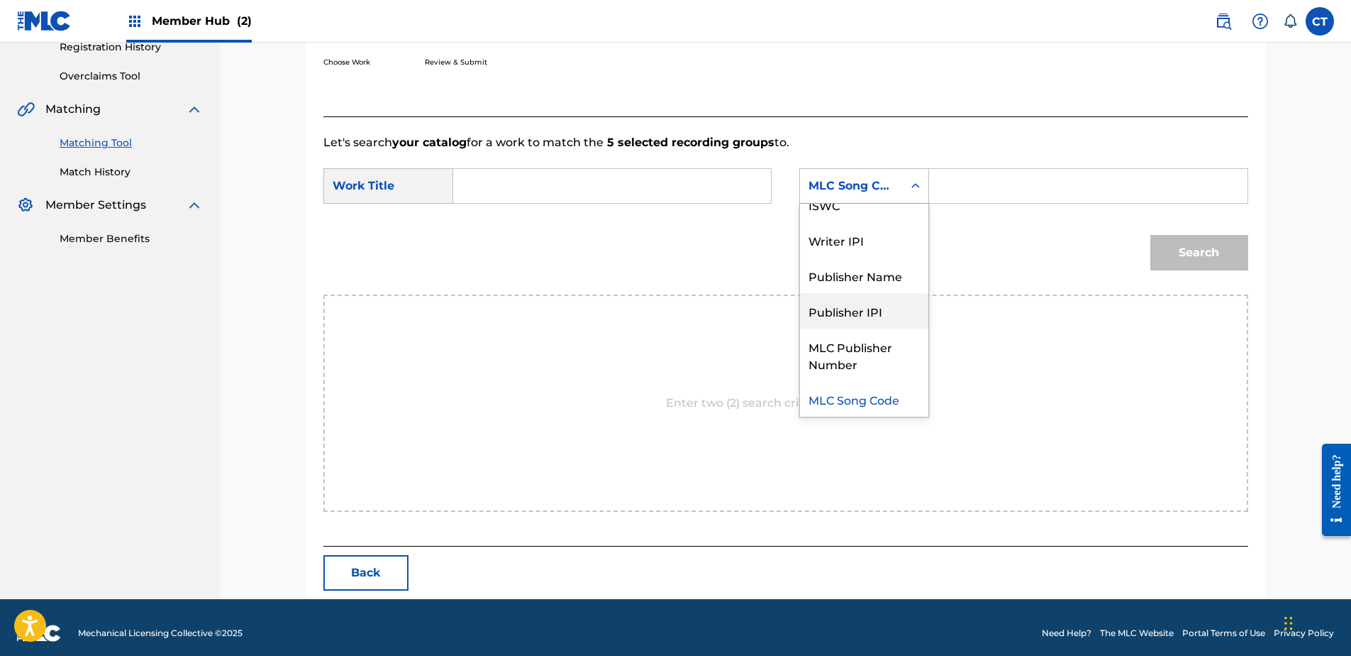
scroll to position [0, 0]
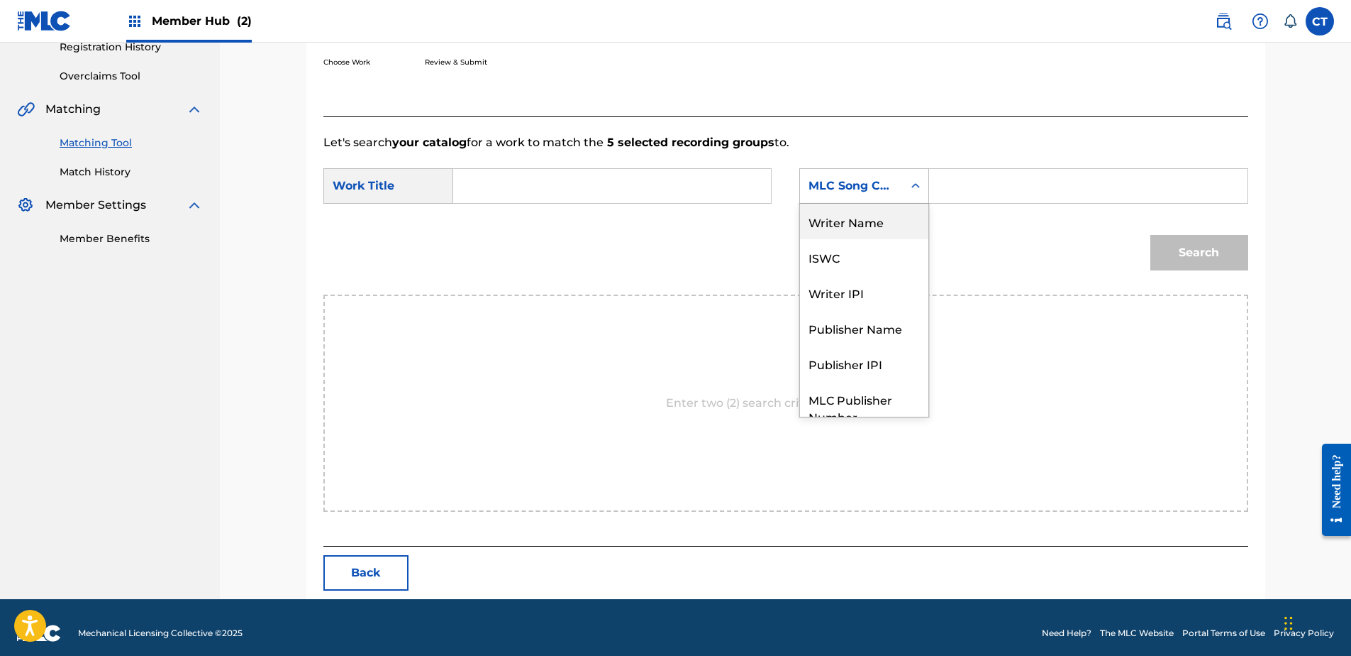
click at [858, 225] on div "Writer Name" at bounding box center [864, 221] width 128 height 35
click at [965, 198] on input "Search Form" at bounding box center [1088, 186] width 294 height 34
click at [182, 348] on nav "MUSIC SALES CORPORATION Summary Catalog Works Registration Claiming Tool Indivi…" at bounding box center [110, 181] width 220 height 834
click at [1011, 197] on input "Search Form" at bounding box center [1088, 186] width 294 height 34
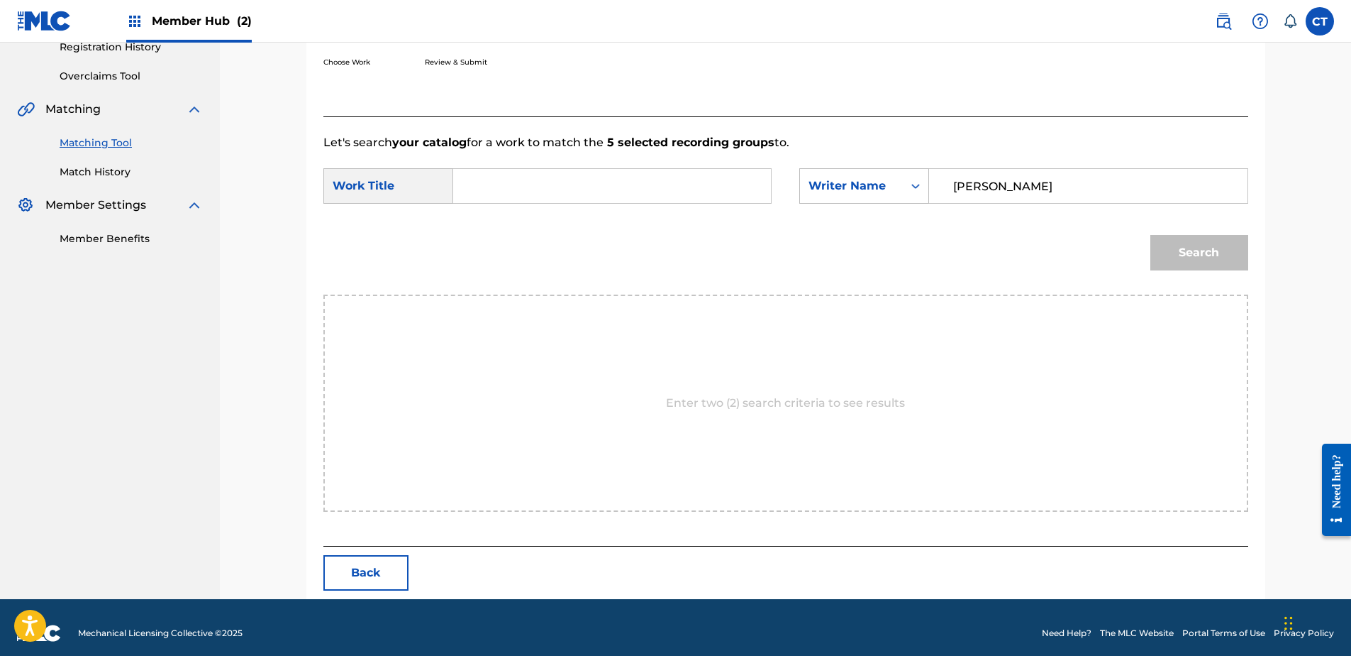
type input "sullivan"
click at [704, 161] on form "SearchWithCriteriab89ce325-41ae-48a7-9152-f6a9c64dbe28 Work Title SearchWithCri…" at bounding box center [786, 222] width 925 height 143
click at [695, 175] on input "Search Form" at bounding box center [612, 186] width 294 height 34
type input "eye of the tiger"
click at [1151, 235] on button "Search" at bounding box center [1200, 252] width 98 height 35
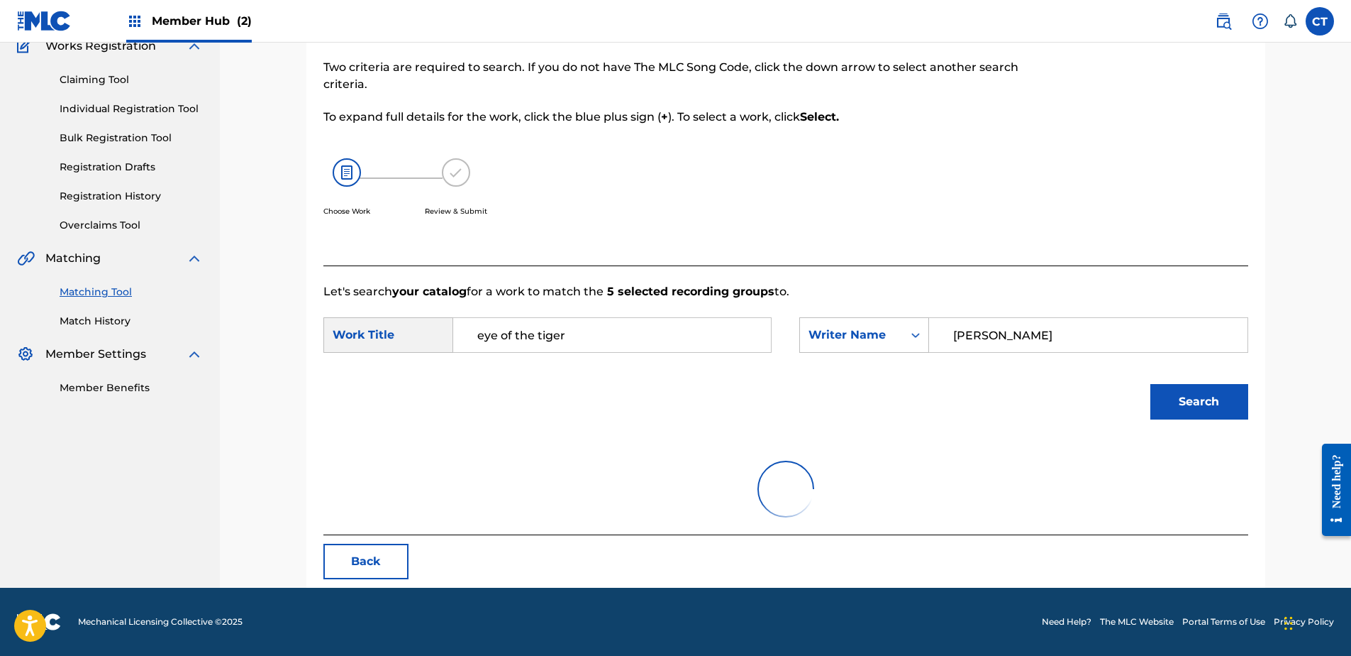
scroll to position [278, 0]
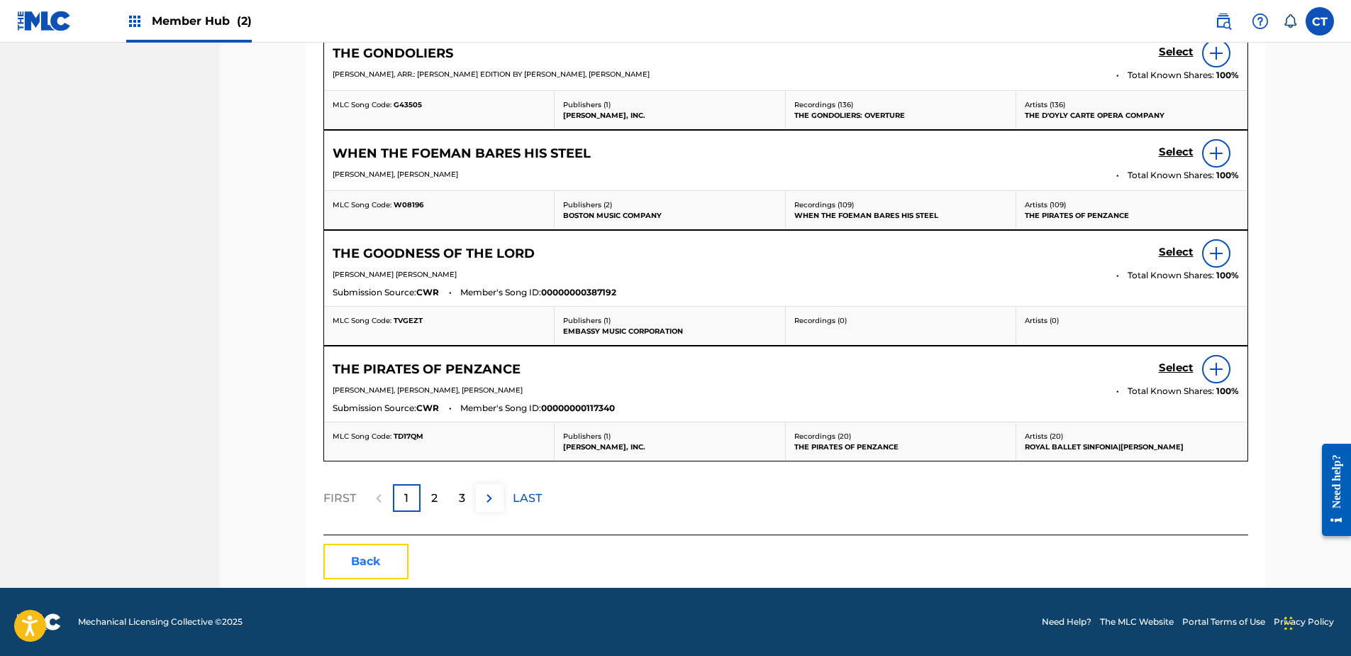
click at [372, 570] on button "Back" at bounding box center [366, 560] width 85 height 35
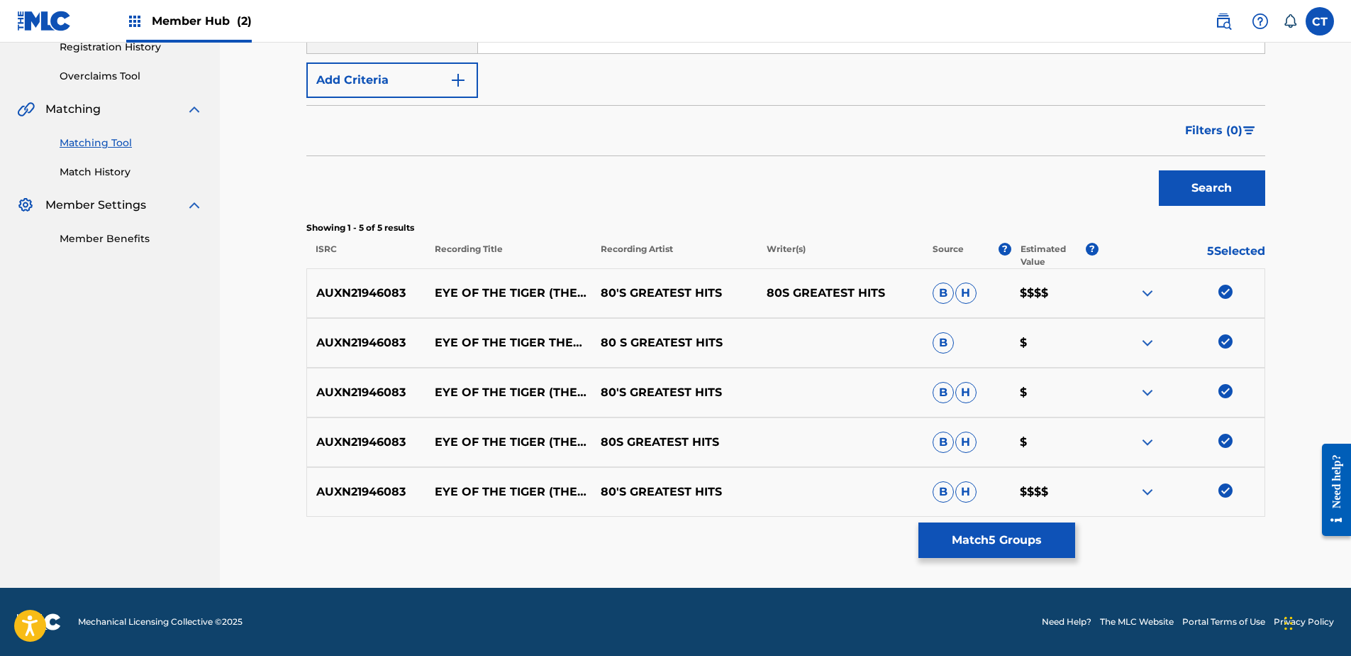
click at [1227, 290] on img at bounding box center [1226, 291] width 14 height 14
click at [1224, 336] on img at bounding box center [1226, 341] width 14 height 14
click at [1224, 388] on img at bounding box center [1226, 391] width 14 height 14
drag, startPoint x: 1224, startPoint y: 443, endPoint x: 1224, endPoint y: 455, distance: 12.8
click at [1224, 443] on img at bounding box center [1226, 440] width 14 height 14
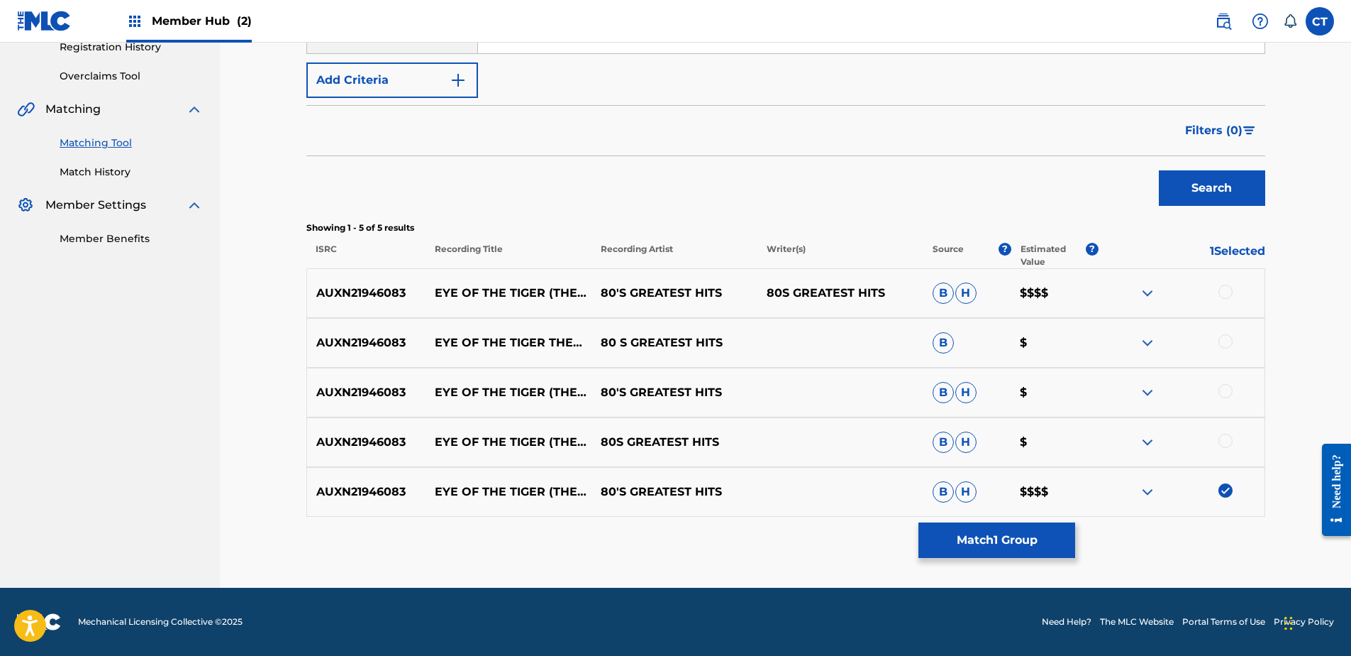
click at [1224, 492] on img at bounding box center [1226, 490] width 14 height 14
drag, startPoint x: 113, startPoint y: 472, endPoint x: 363, endPoint y: 418, distance: 255.6
click at [115, 472] on nav "MUSIC SALES CORPORATION Summary Catalog Works Registration Claiming Tool Indivi…" at bounding box center [110, 175] width 220 height 823
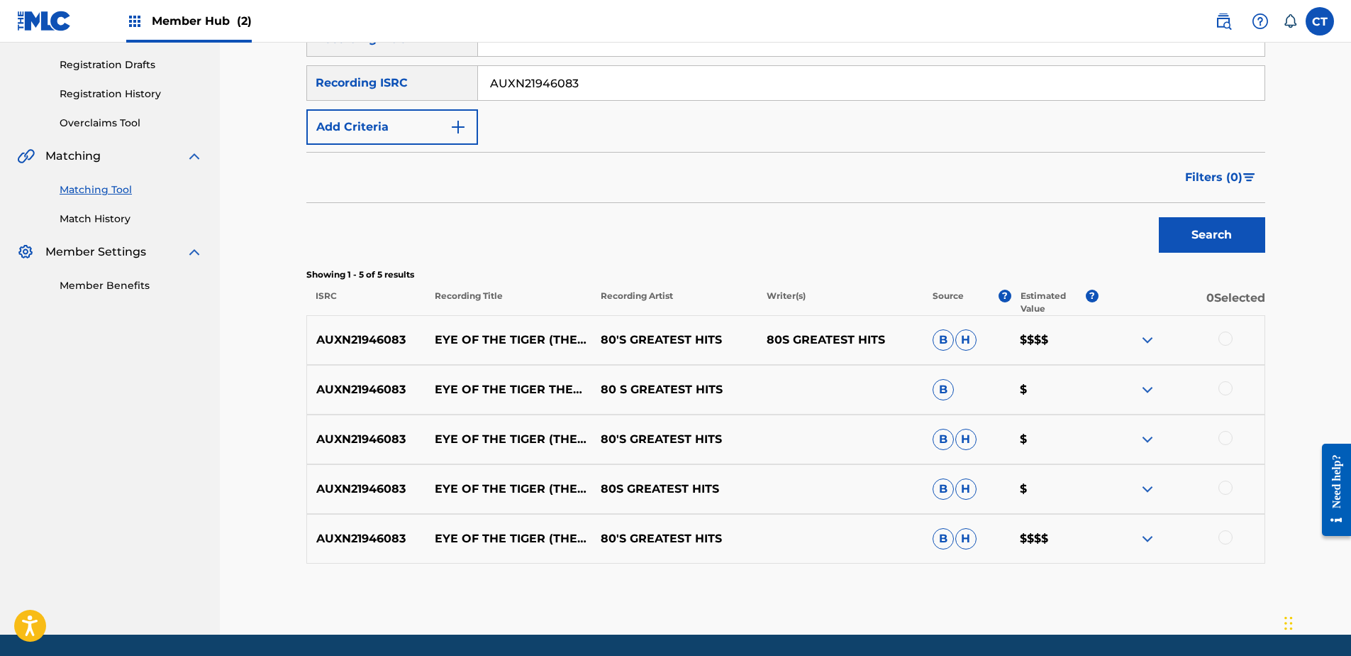
scroll to position [136, 0]
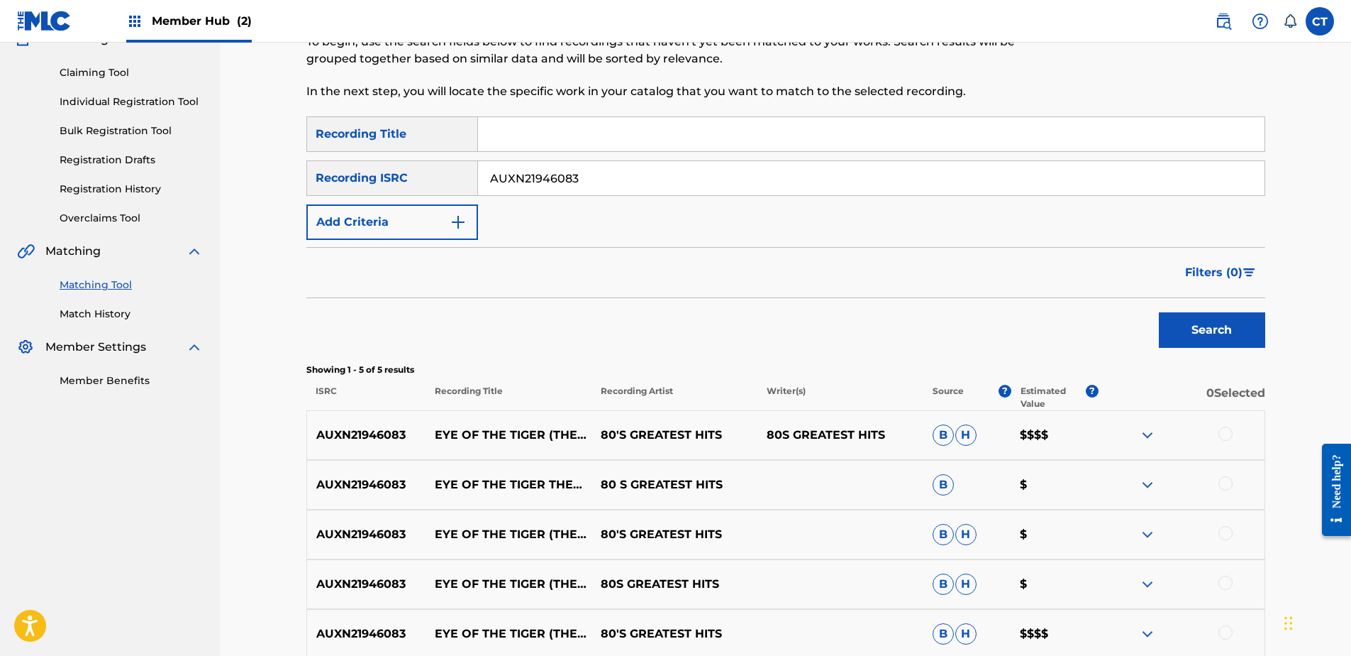
click at [678, 173] on input "AUXN21946083" at bounding box center [871, 178] width 787 height 34
click at [1174, 325] on button "Search" at bounding box center [1212, 329] width 106 height 35
click at [123, 551] on nav "MUSIC SALES CORPORATION Summary Catalog Works Registration Claiming Tool Indivi…" at bounding box center [110, 317] width 220 height 823
click at [614, 187] on input "AUXN21937293" at bounding box center [871, 178] width 787 height 34
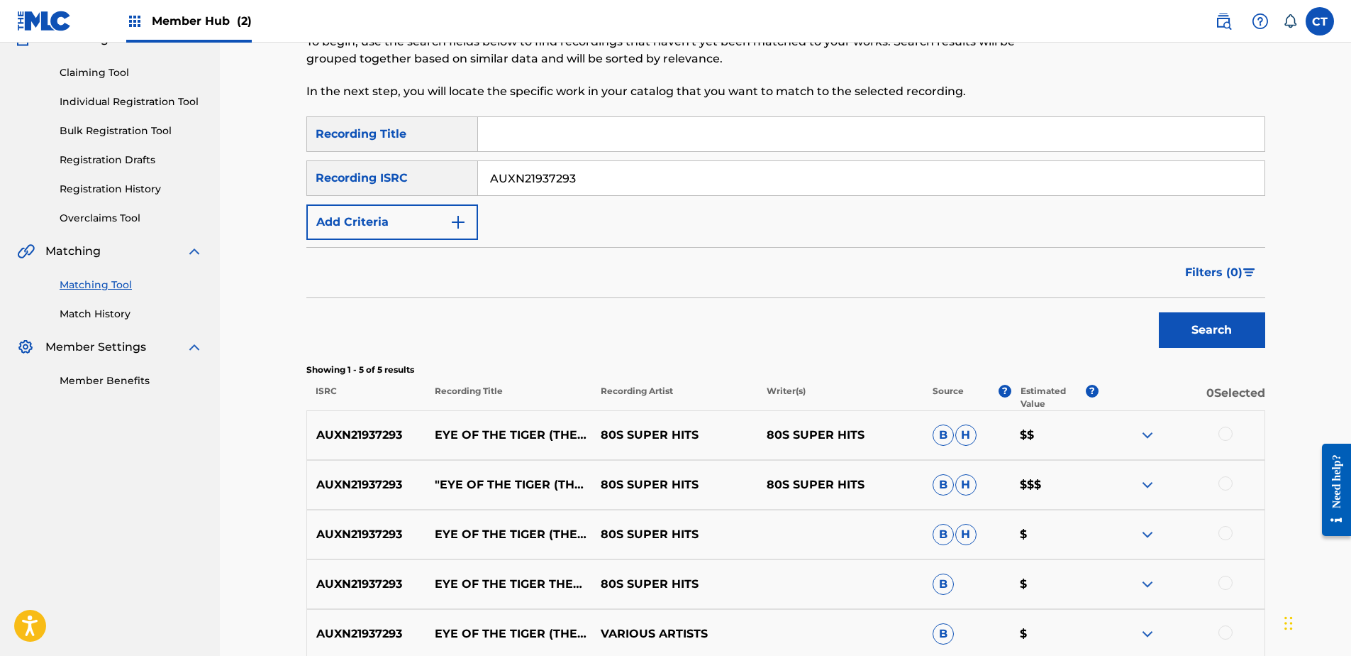
click at [614, 187] on input "AUXN21937293" at bounding box center [871, 178] width 787 height 34
click at [1220, 326] on button "Search" at bounding box center [1212, 329] width 106 height 35
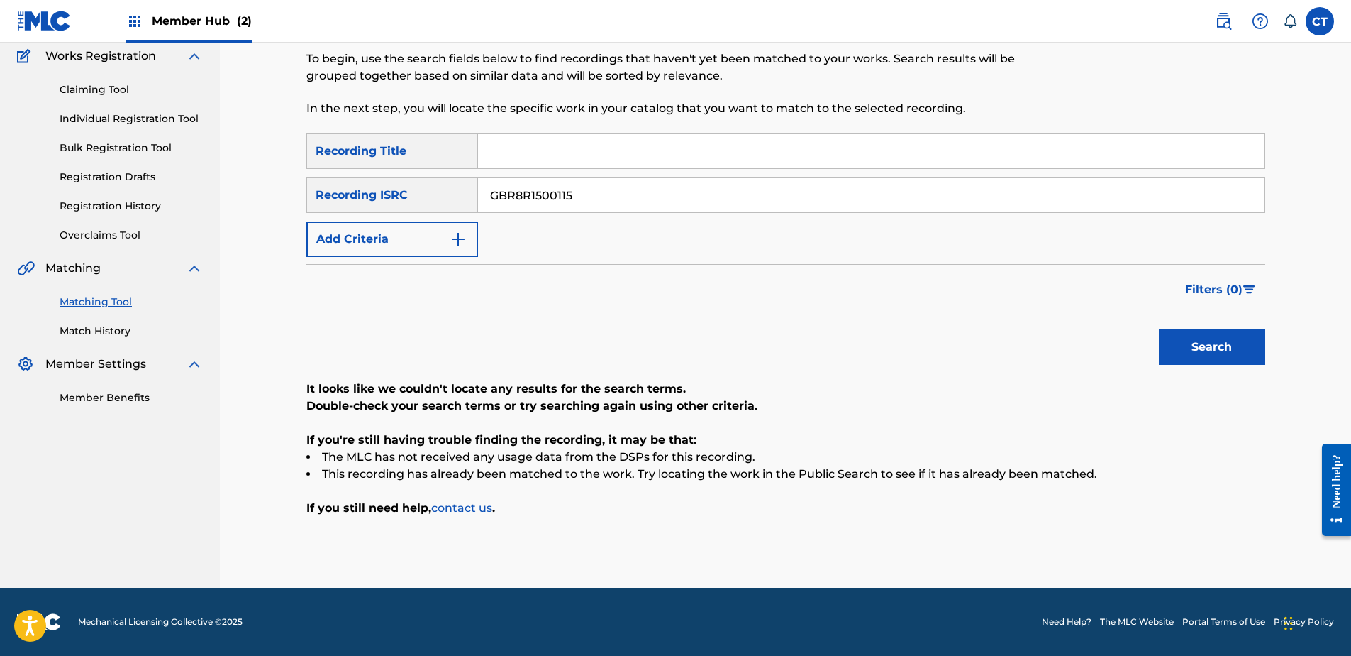
scroll to position [119, 0]
click at [142, 471] on nav "MUSIC SALES CORPORATION Summary Catalog Works Registration Claiming Tool Indivi…" at bounding box center [110, 255] width 220 height 664
click at [635, 210] on input "GBR8R1500115" at bounding box center [871, 195] width 787 height 34
type input "USBT21605762"
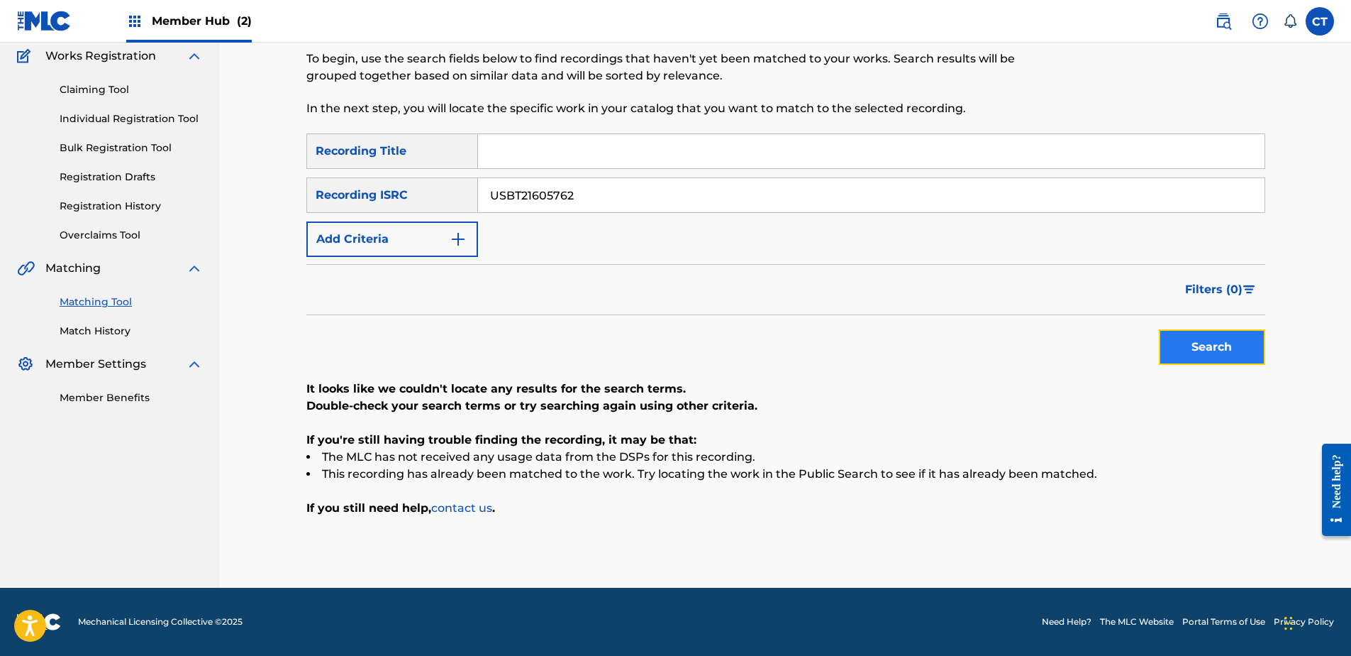
click at [1207, 360] on button "Search" at bounding box center [1212, 346] width 106 height 35
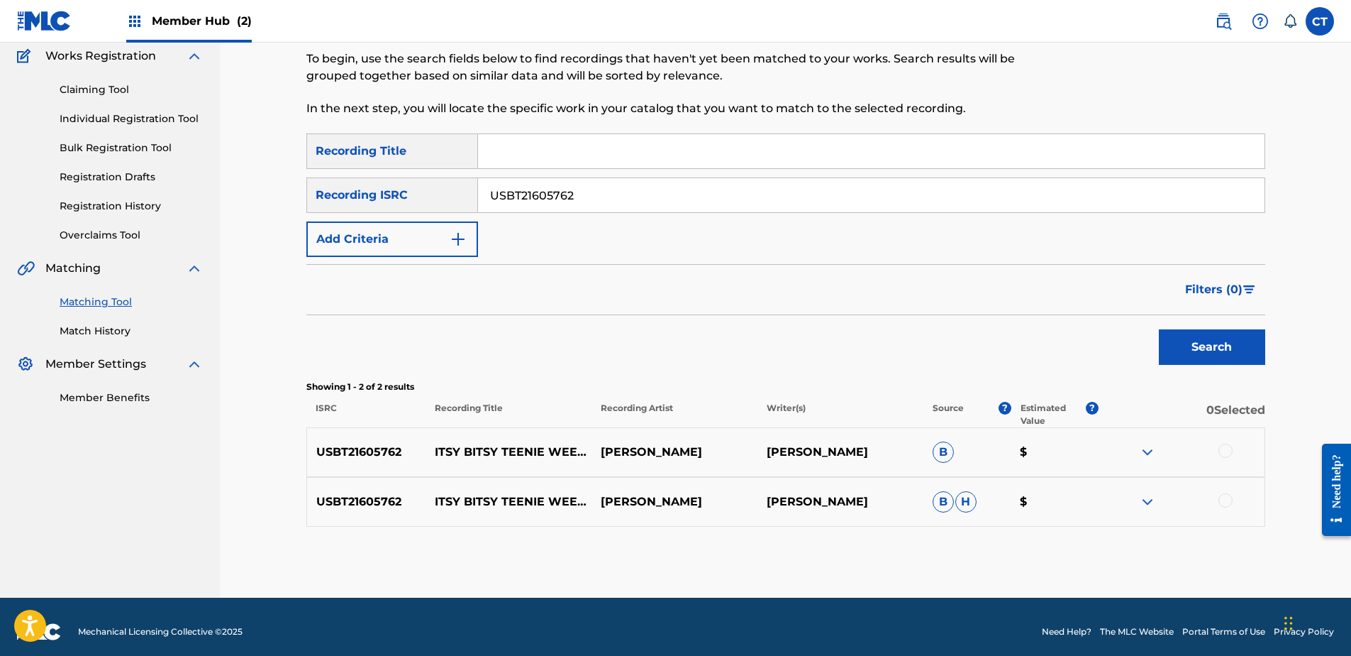
click at [1228, 452] on div at bounding box center [1226, 450] width 14 height 14
click at [1221, 501] on div at bounding box center [1226, 500] width 14 height 14
click at [1055, 533] on button "Match 2 Groups" at bounding box center [997, 539] width 157 height 35
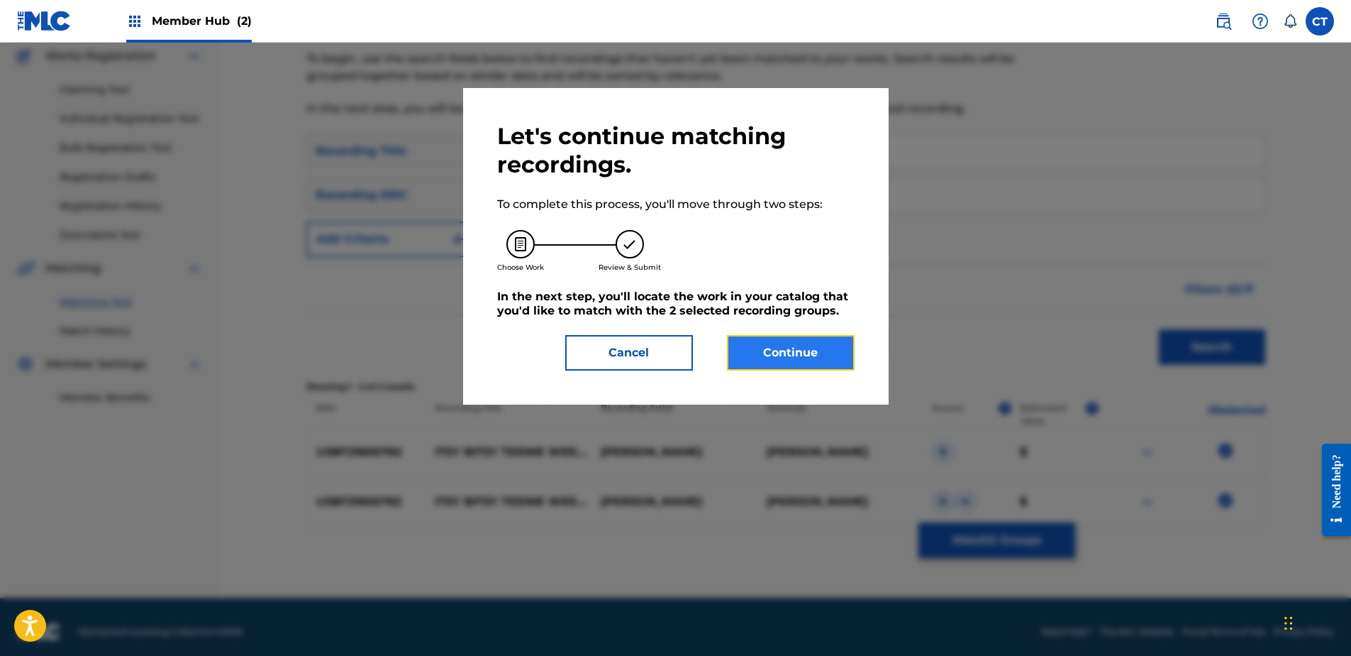
click at [773, 362] on button "Continue" at bounding box center [791, 352] width 128 height 35
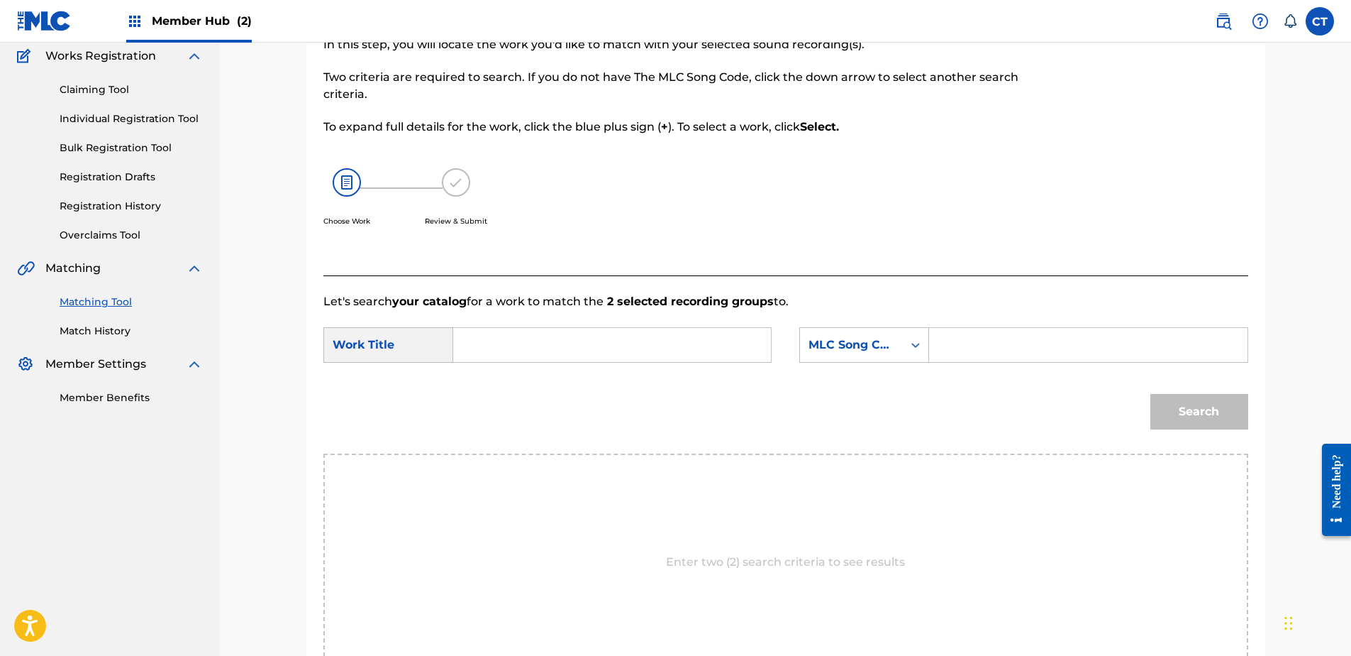
drag, startPoint x: 138, startPoint y: 526, endPoint x: 315, endPoint y: 433, distance: 199.9
click at [138, 526] on nav "MUSIC SALES CORPORATION Summary Catalog Works Registration Claiming Tool Indivi…" at bounding box center [110, 340] width 220 height 834
click at [491, 345] on input "Search Form" at bounding box center [612, 345] width 294 height 34
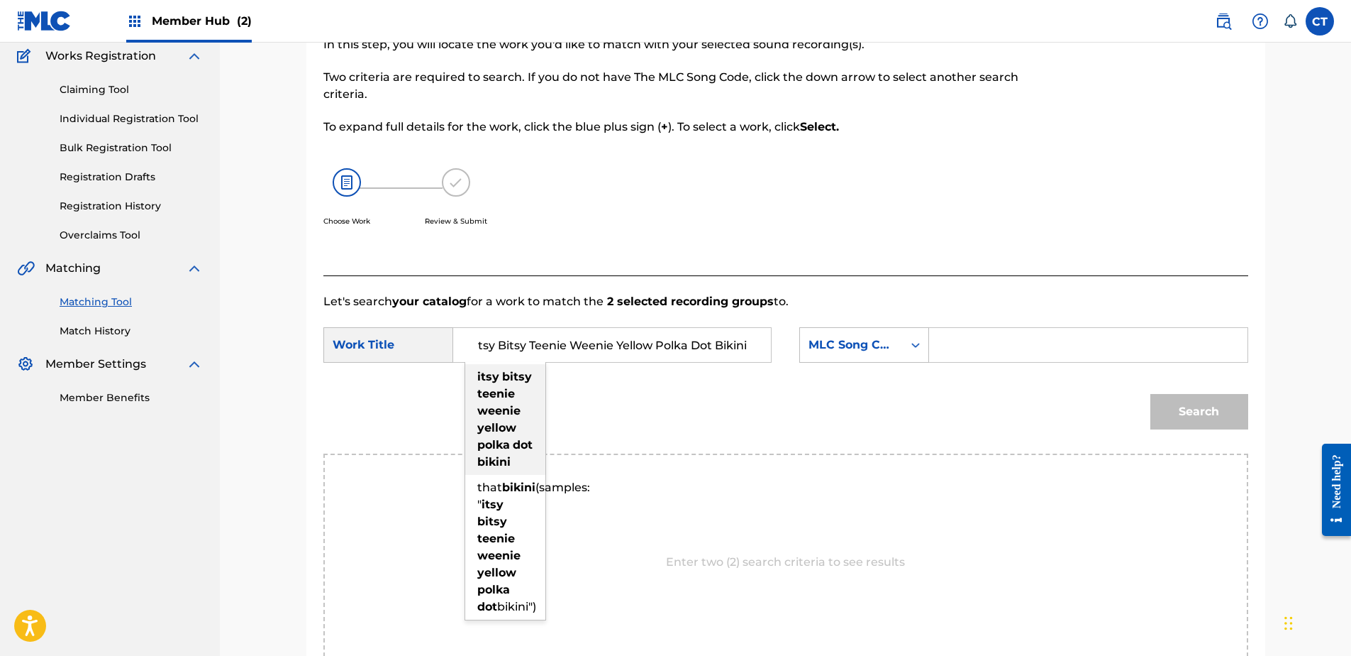
click at [502, 398] on strong "teenie" at bounding box center [496, 393] width 38 height 13
type input "itsy bitsy teenie weenie yellow polka dot bikini"
click at [1013, 331] on input "Search Form" at bounding box center [1088, 345] width 294 height 34
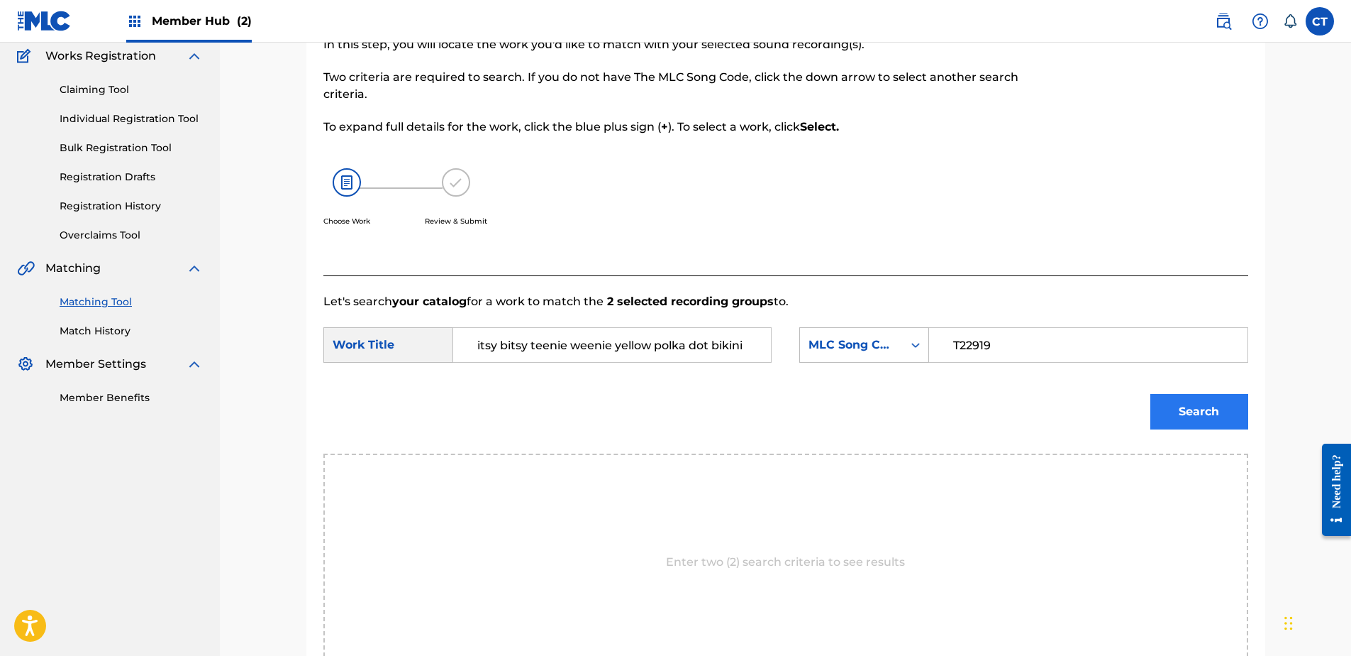
type input "T22919"
click at [1177, 427] on button "Search" at bounding box center [1200, 411] width 98 height 35
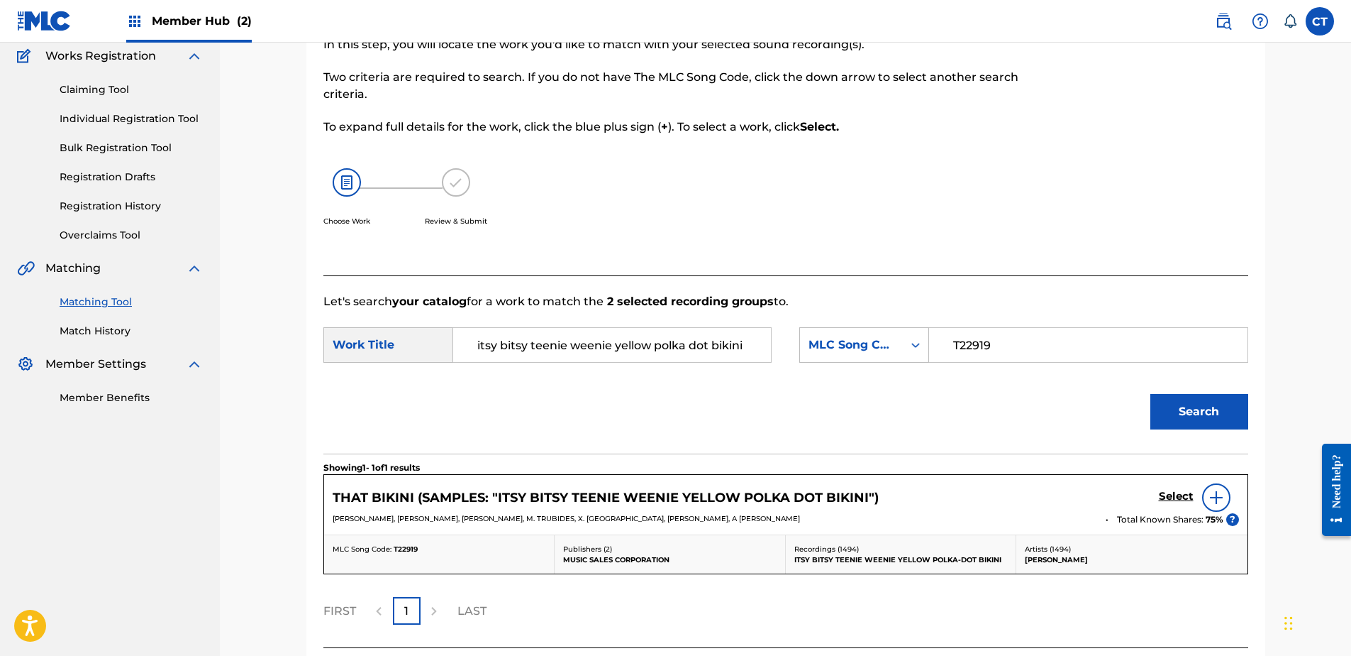
click at [1156, 497] on div "THAT BIKINI (SAMPLES: "ITSY BITSY TEENIE WEENIE YELLOW POLKA DOT BIKINI") Select" at bounding box center [786, 497] width 907 height 28
click at [1168, 498] on h5 "Select" at bounding box center [1176, 496] width 35 height 13
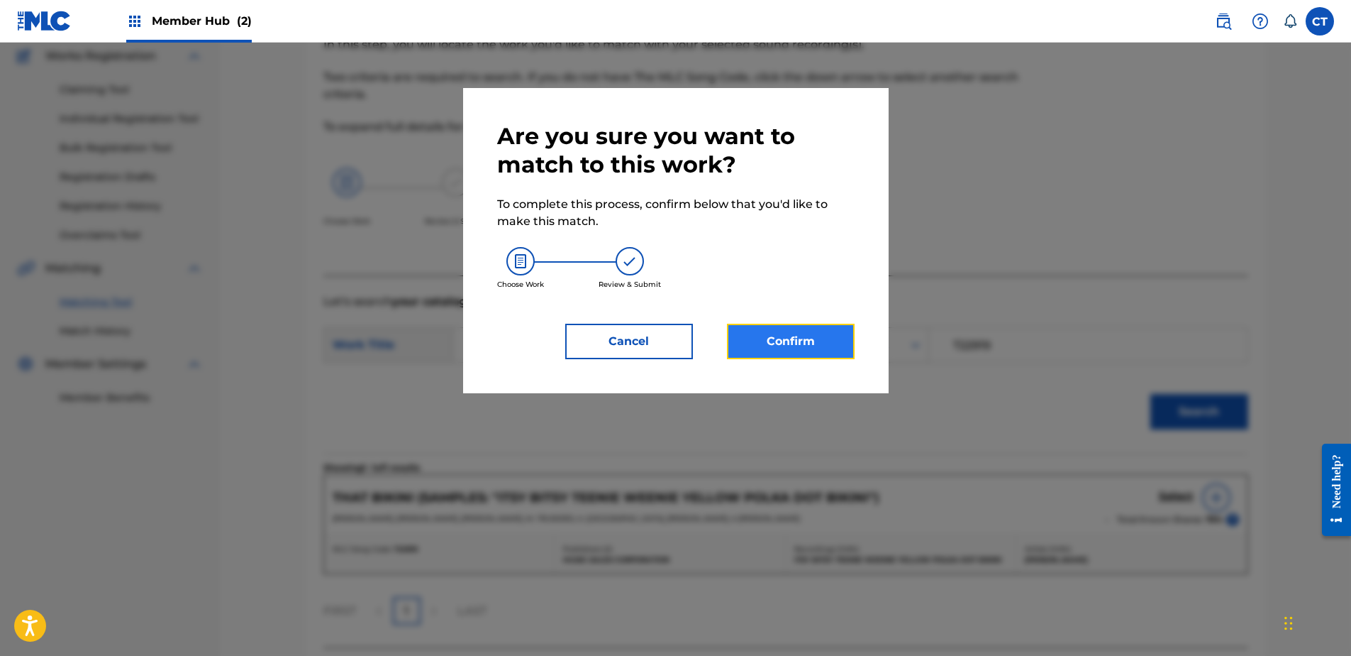
click at [807, 348] on button "Confirm" at bounding box center [791, 341] width 128 height 35
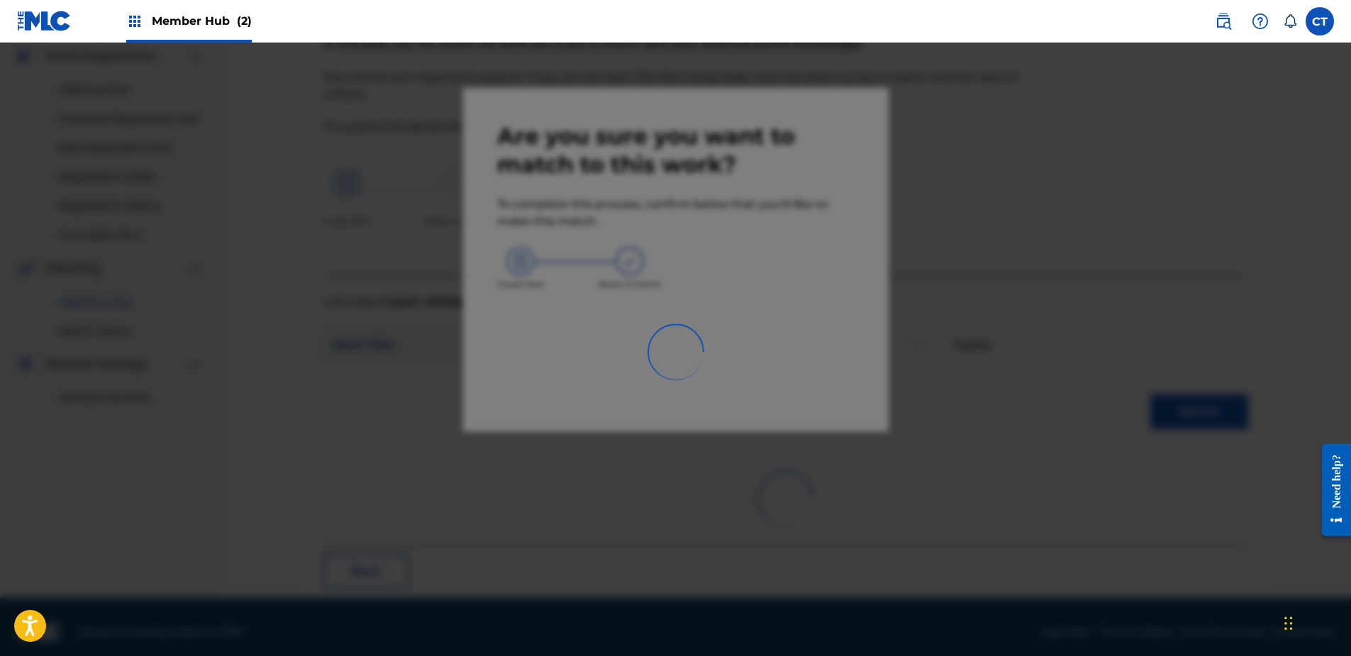
scroll to position [38, 0]
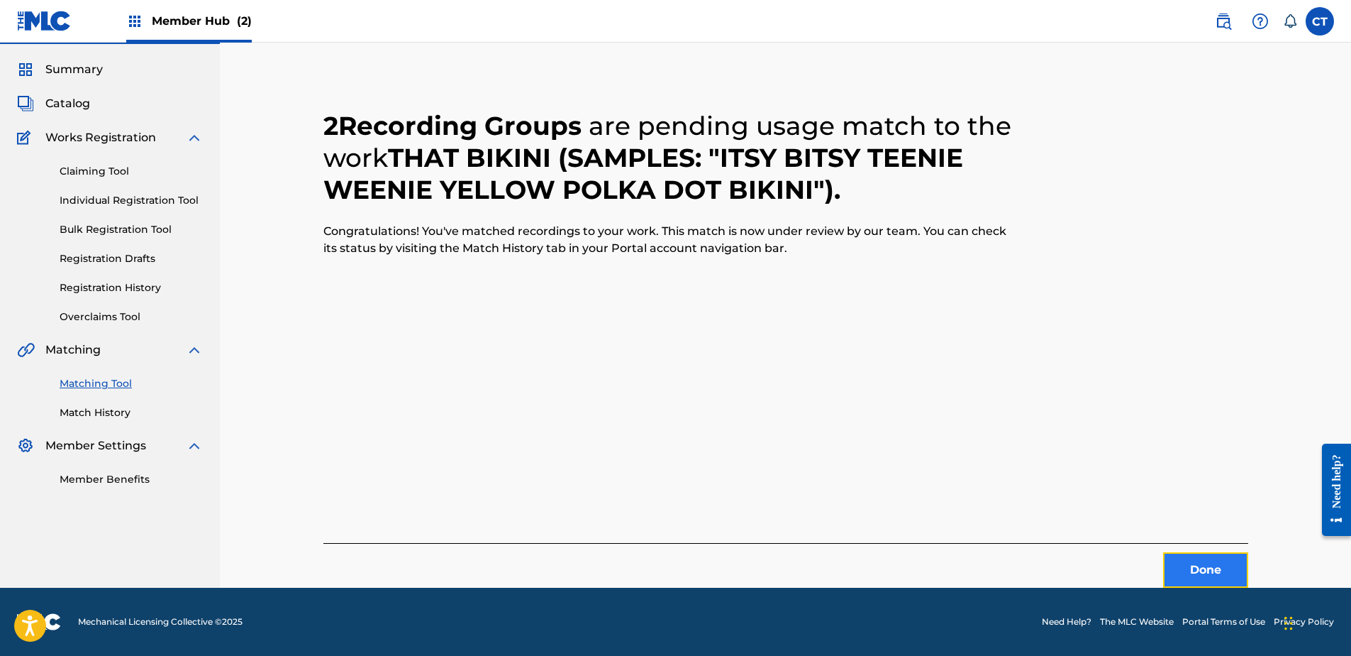
click at [1203, 577] on button "Done" at bounding box center [1205, 569] width 85 height 35
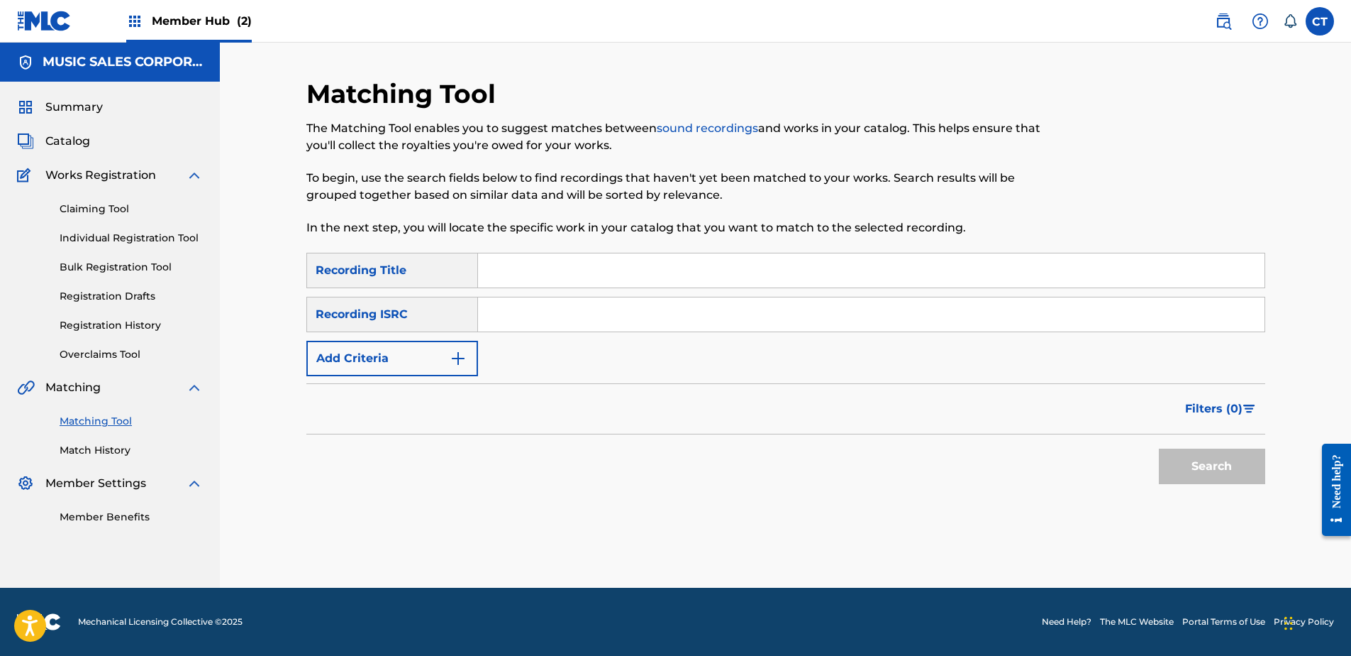
scroll to position [0, 0]
click at [182, 555] on nav "MUSIC SALES CORPORATION Summary Catalog Works Registration Claiming Tool Indivi…" at bounding box center [110, 315] width 220 height 545
click at [512, 323] on input "Search Form" at bounding box center [871, 314] width 787 height 34
click at [1190, 465] on button "Search" at bounding box center [1212, 465] width 106 height 35
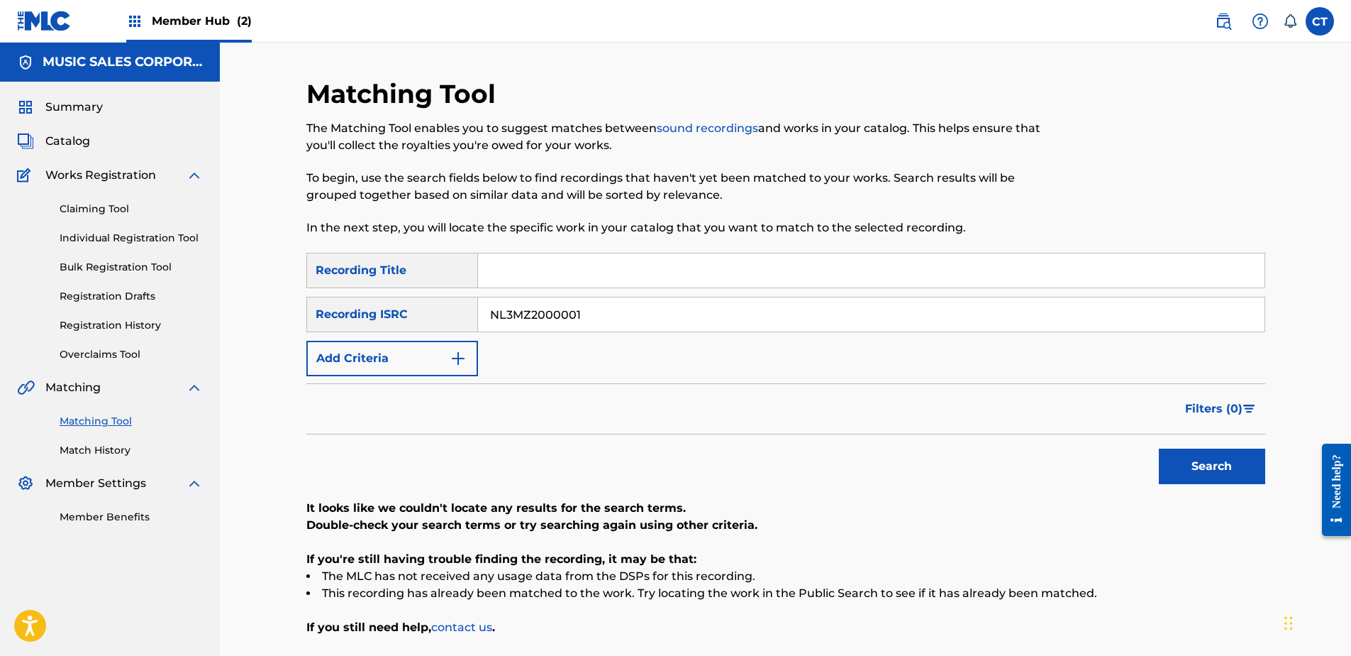
click at [606, 633] on p "If you still need help, contact us ." at bounding box center [785, 627] width 959 height 17
click at [599, 302] on input "NL3MZ2000001" at bounding box center [871, 314] width 787 height 34
click at [1192, 455] on button "Search" at bounding box center [1212, 465] width 106 height 35
click at [885, 637] on div "Matching Tool The Matching Tool enables you to suggest matches between sound re…" at bounding box center [785, 392] width 959 height 629
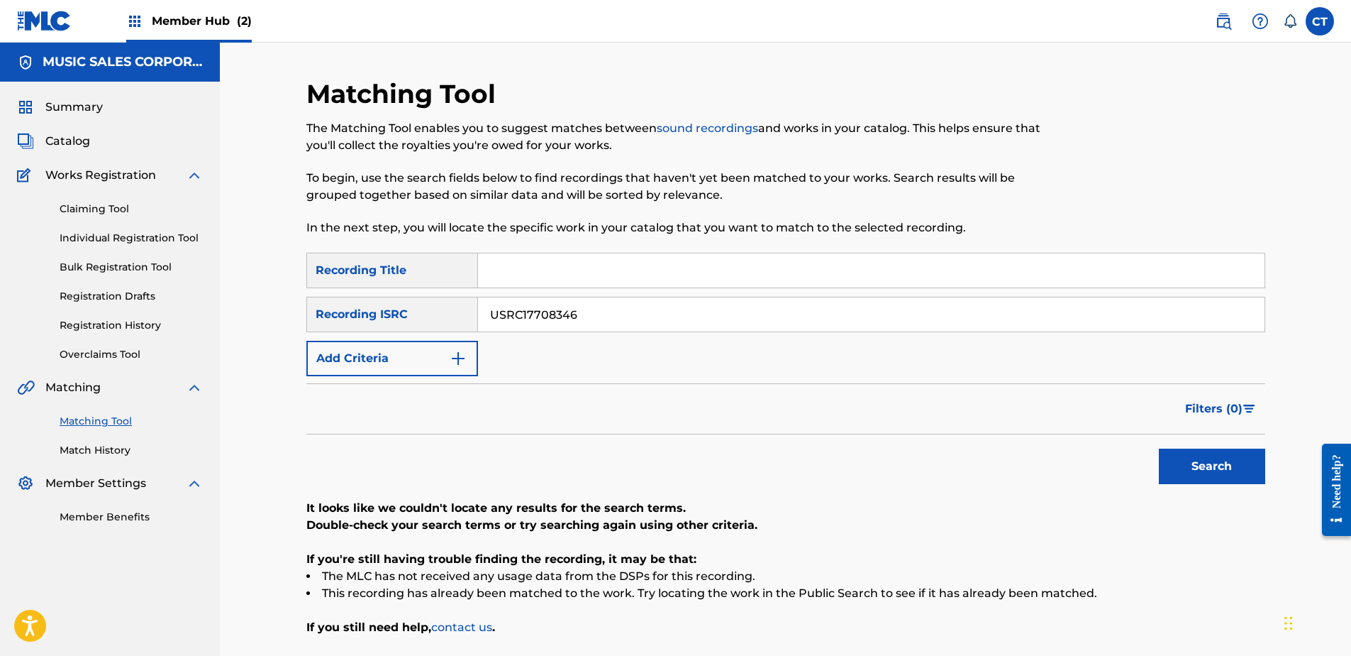
click at [663, 314] on input "USRC17708346" at bounding box center [871, 314] width 787 height 34
click at [1227, 474] on button "Search" at bounding box center [1212, 465] width 106 height 35
click at [706, 603] on div "It looks like we couldn't locate any results for the search terms. Double-check…" at bounding box center [785, 567] width 959 height 136
click at [659, 316] on input "USA2P2349315" at bounding box center [871, 314] width 787 height 34
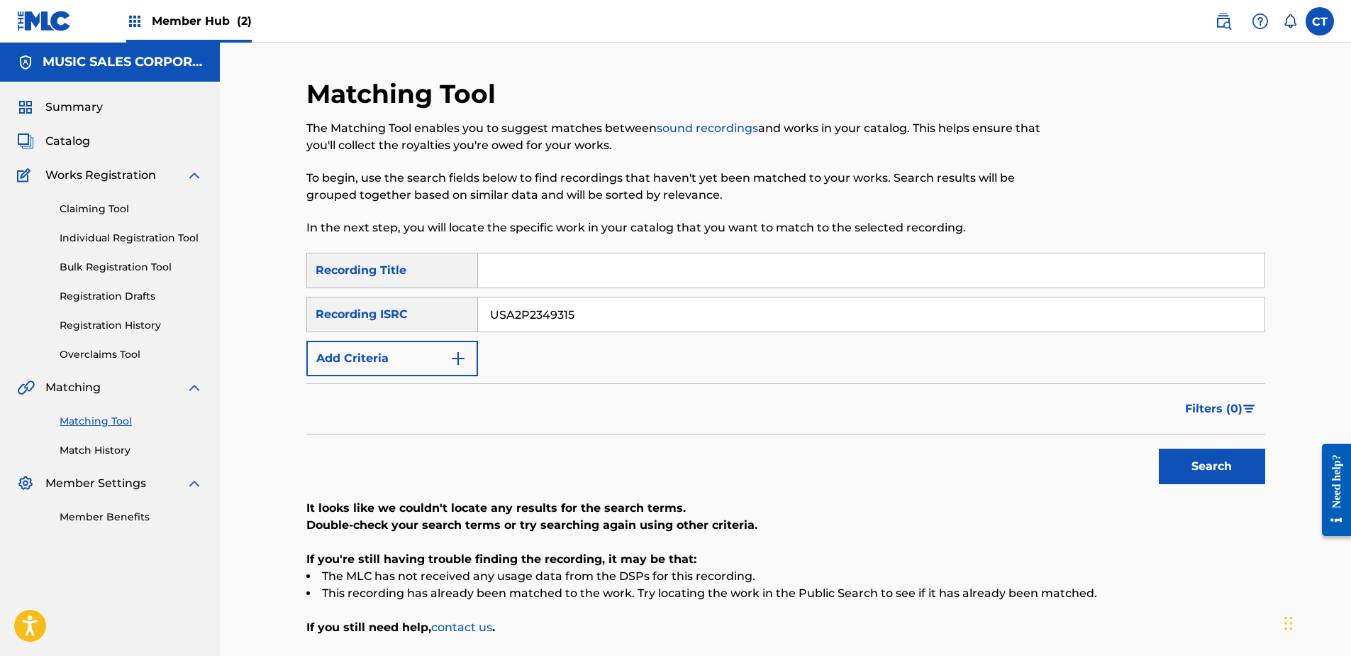
click at [659, 316] on input "USA2P2349315" at bounding box center [871, 314] width 787 height 34
click at [1244, 487] on div "Search" at bounding box center [1209, 462] width 114 height 57
click at [1222, 471] on button "Search" at bounding box center [1212, 465] width 106 height 35
drag, startPoint x: 888, startPoint y: 605, endPoint x: 780, endPoint y: 508, distance: 145.2
click at [888, 605] on div "It looks like we couldn't locate any results for the search terms. Double-check…" at bounding box center [785, 567] width 959 height 136
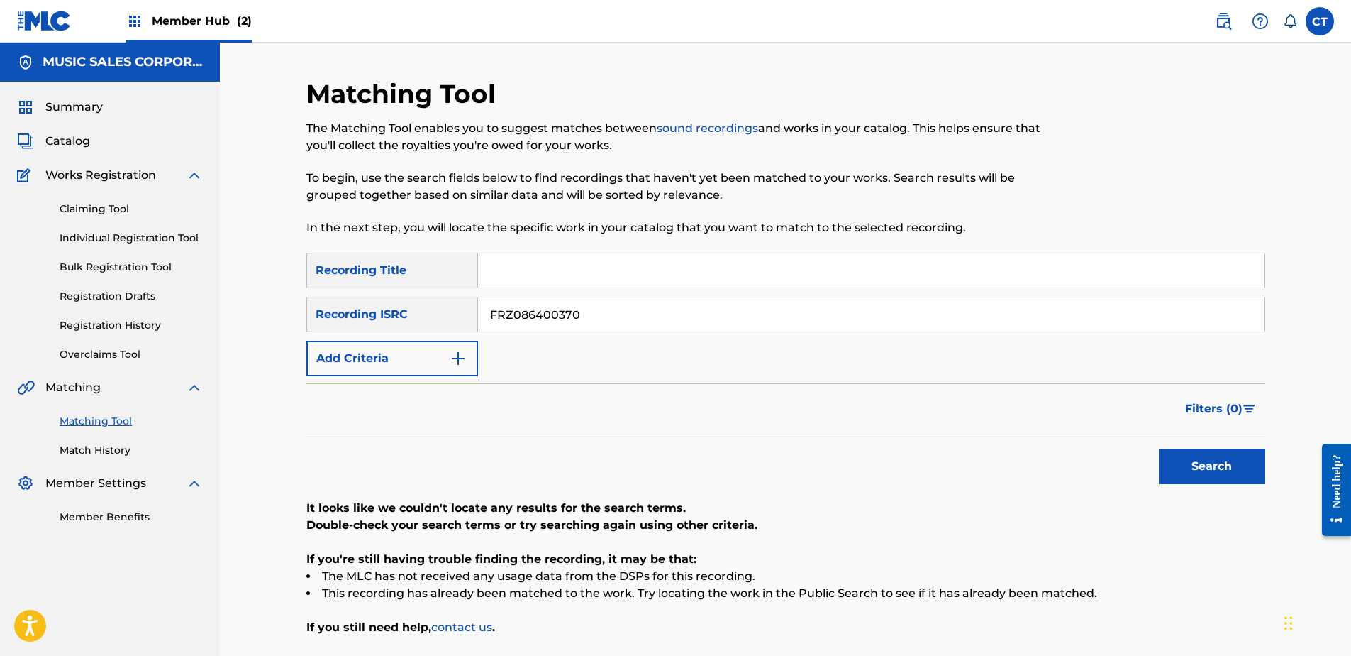
click at [629, 303] on input "FRZ086400370" at bounding box center [871, 314] width 787 height 34
click at [1197, 456] on button "Search" at bounding box center [1212, 465] width 106 height 35
click at [982, 590] on li "This recording has already been matched to the work. Try locating the work in t…" at bounding box center [785, 593] width 959 height 17
drag, startPoint x: 630, startPoint y: 292, endPoint x: 631, endPoint y: 305, distance: 12.8
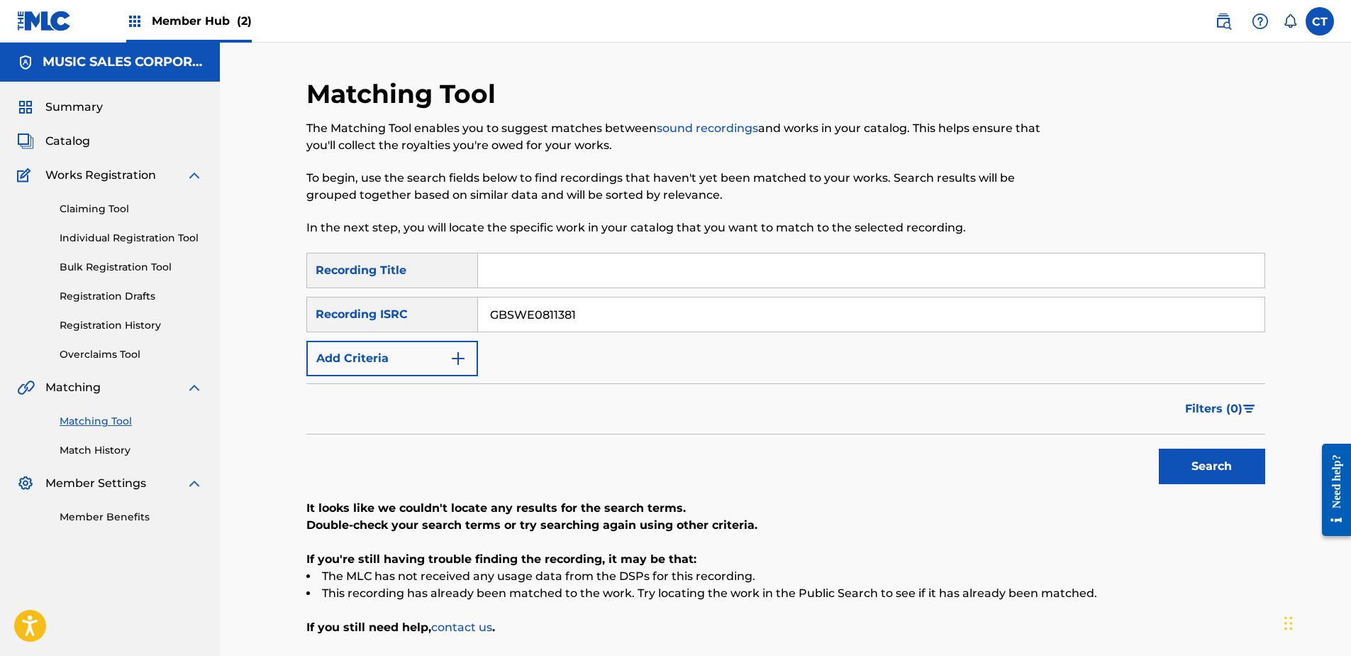
click at [631, 294] on div "SearchWithCriteria34f529aa-3a95-4b68-820d-29e6240c29a3 Recording Title SearchWi…" at bounding box center [785, 314] width 959 height 123
click at [631, 311] on input "GBSWE0811381" at bounding box center [871, 314] width 787 height 34
click at [1167, 458] on button "Search" at bounding box center [1212, 465] width 106 height 35
drag, startPoint x: 990, startPoint y: 635, endPoint x: 717, endPoint y: 418, distance: 348.3
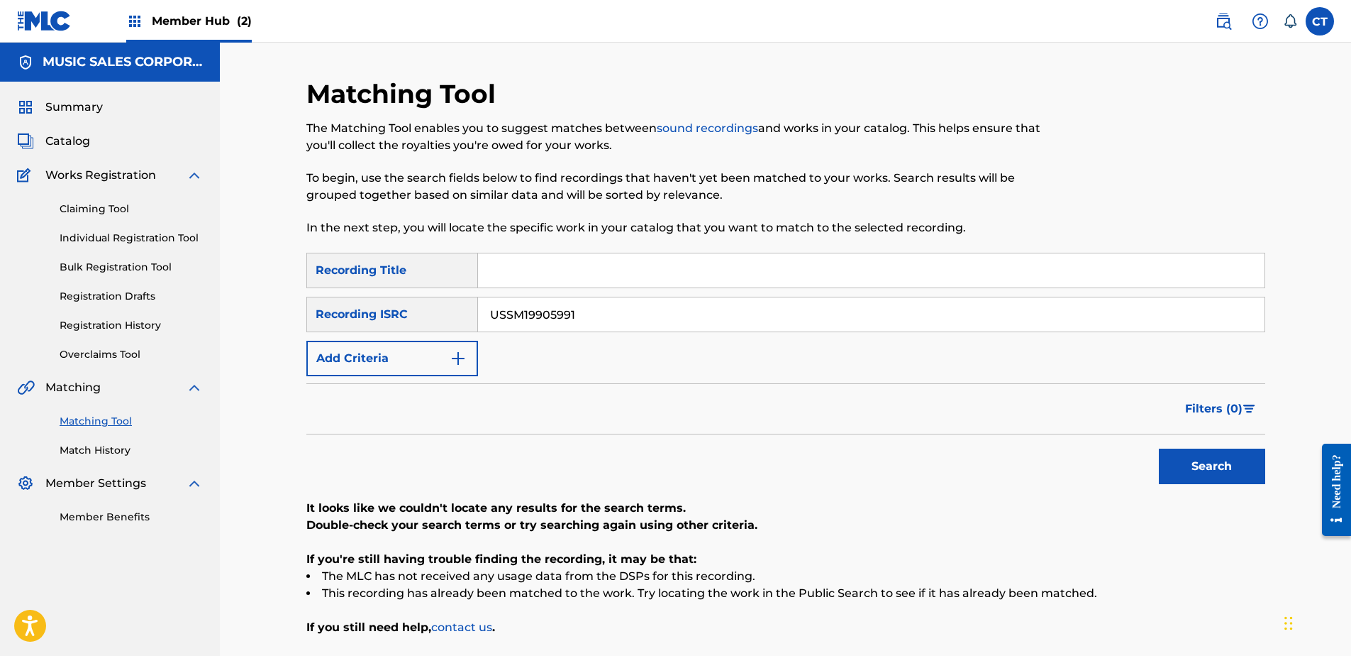
click at [987, 631] on p "If you still need help, contact us ." at bounding box center [785, 627] width 959 height 17
click at [651, 315] on input "USSM19905991" at bounding box center [871, 314] width 787 height 34
drag, startPoint x: 651, startPoint y: 315, endPoint x: 829, endPoint y: 369, distance: 186.1
click at [656, 317] on input "USSM19905991" at bounding box center [871, 314] width 787 height 34
click at [1178, 463] on button "Search" at bounding box center [1212, 465] width 106 height 35
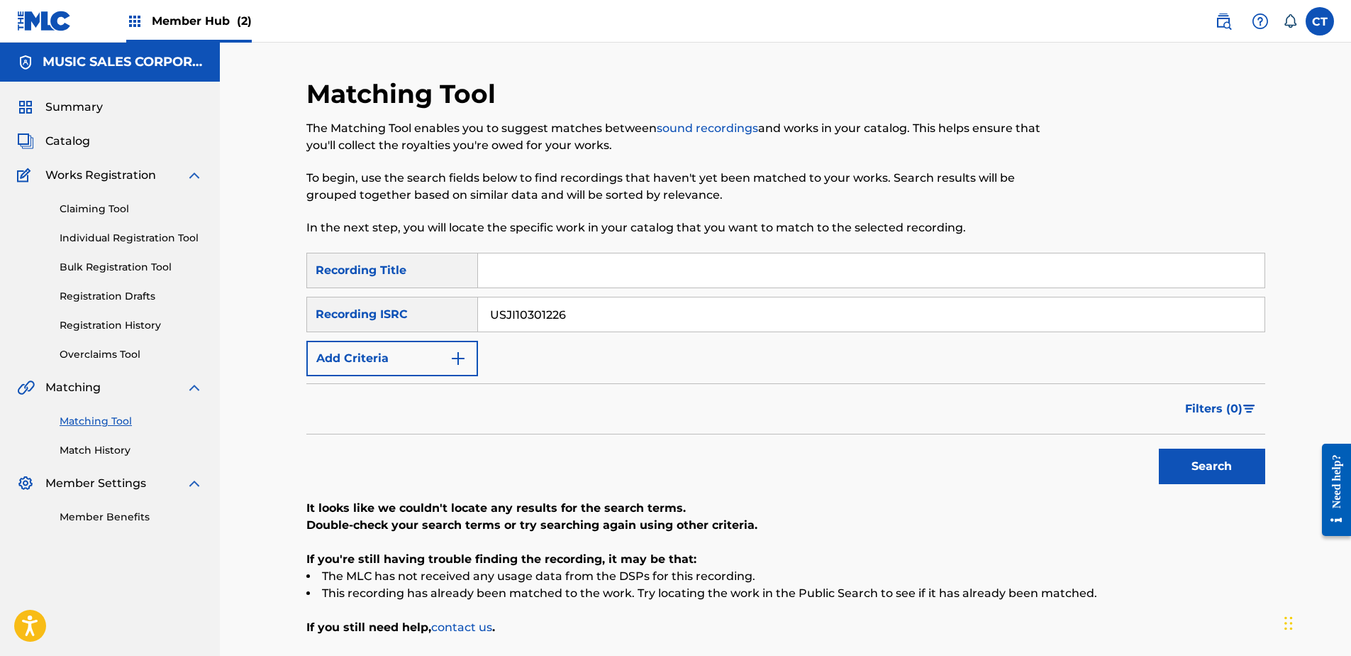
drag, startPoint x: 851, startPoint y: 606, endPoint x: 814, endPoint y: 561, distance: 58.4
click at [851, 606] on div "It looks like we couldn't locate any results for the search terms. Double-check…" at bounding box center [785, 567] width 959 height 136
click at [643, 304] on input "USJI10301226" at bounding box center [871, 314] width 787 height 34
click at [1201, 457] on button "Search" at bounding box center [1212, 465] width 106 height 35
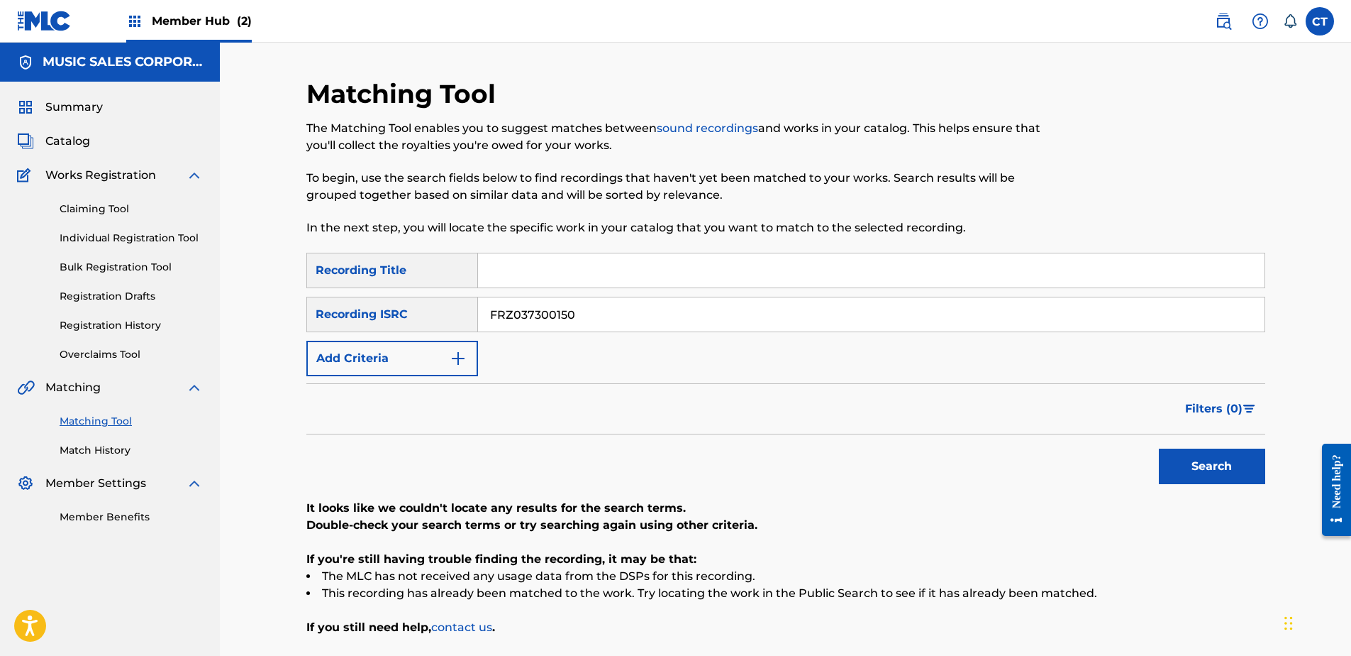
drag, startPoint x: 1130, startPoint y: 595, endPoint x: 1112, endPoint y: 584, distance: 20.7
click at [1130, 595] on li "This recording has already been matched to the work. Try locating the work in t…" at bounding box center [785, 593] width 959 height 17
click at [707, 316] on input "FRZ037300150" at bounding box center [871, 314] width 787 height 34
click at [706, 316] on input "FRZ037300150" at bounding box center [871, 314] width 787 height 34
click at [1201, 454] on button "Search" at bounding box center [1212, 465] width 106 height 35
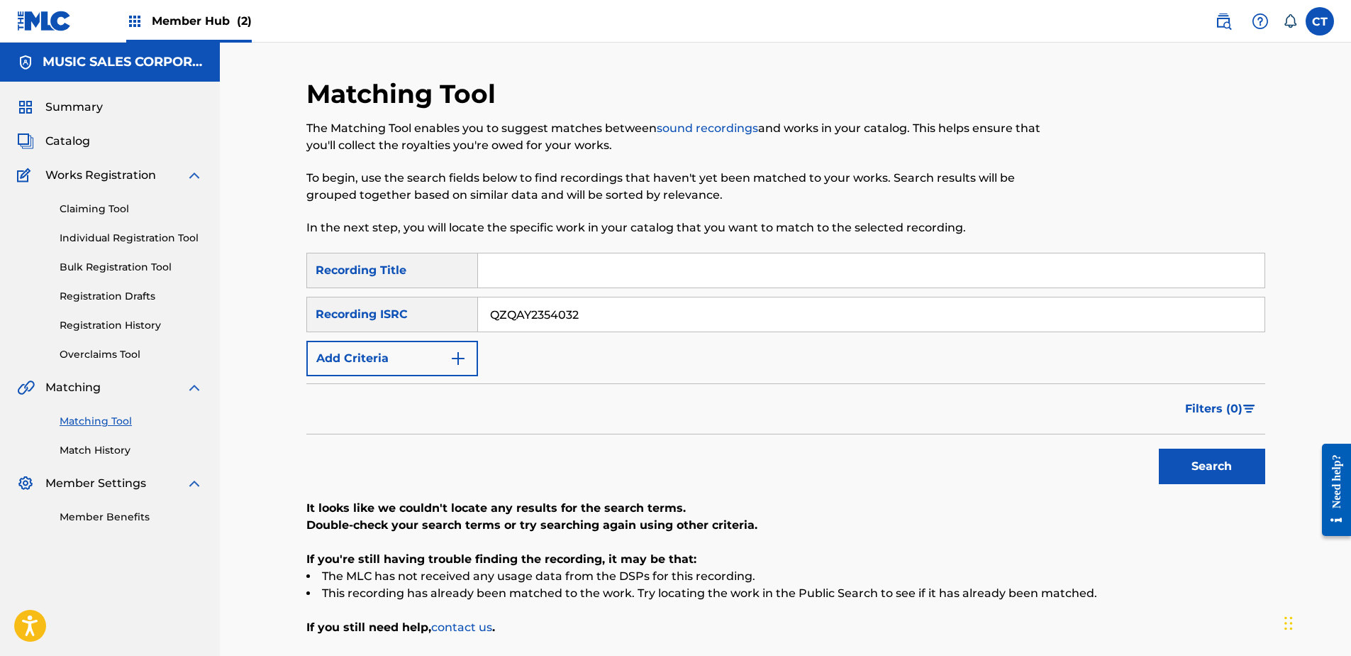
drag, startPoint x: 974, startPoint y: 606, endPoint x: 839, endPoint y: 514, distance: 163.3
click at [974, 606] on div "It looks like we couldn't locate any results for the search terms. Double-check…" at bounding box center [785, 567] width 959 height 136
click at [621, 311] on input "QZQAY2354032" at bounding box center [871, 314] width 787 height 34
click at [1220, 462] on button "Search" at bounding box center [1212, 465] width 106 height 35
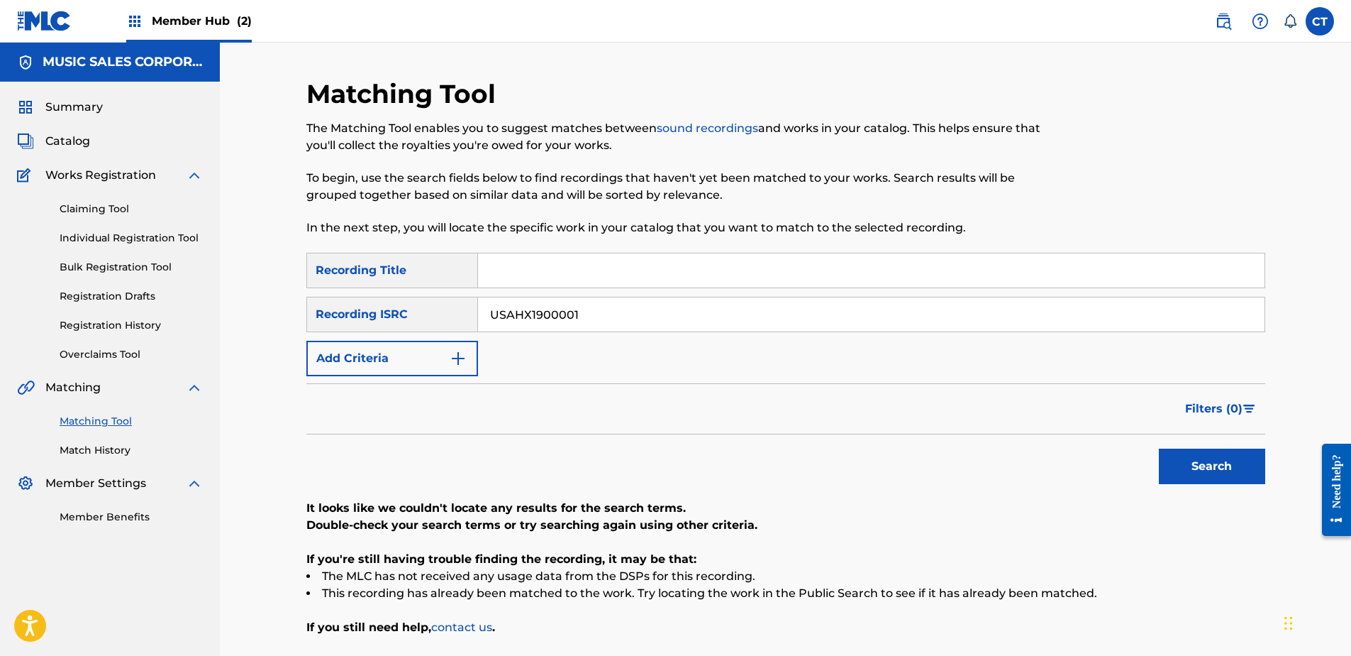
click at [858, 655] on html "Accessibility Screen-Reader Guide, Feedback, and Issue Reporting | New window C…" at bounding box center [675, 328] width 1351 height 656
drag, startPoint x: 1161, startPoint y: 601, endPoint x: 900, endPoint y: 495, distance: 282.3
click at [1161, 601] on li "This recording has already been matched to the work. Try locating the work in t…" at bounding box center [785, 593] width 959 height 17
click at [613, 325] on input "USAHX1900001" at bounding box center [871, 314] width 787 height 34
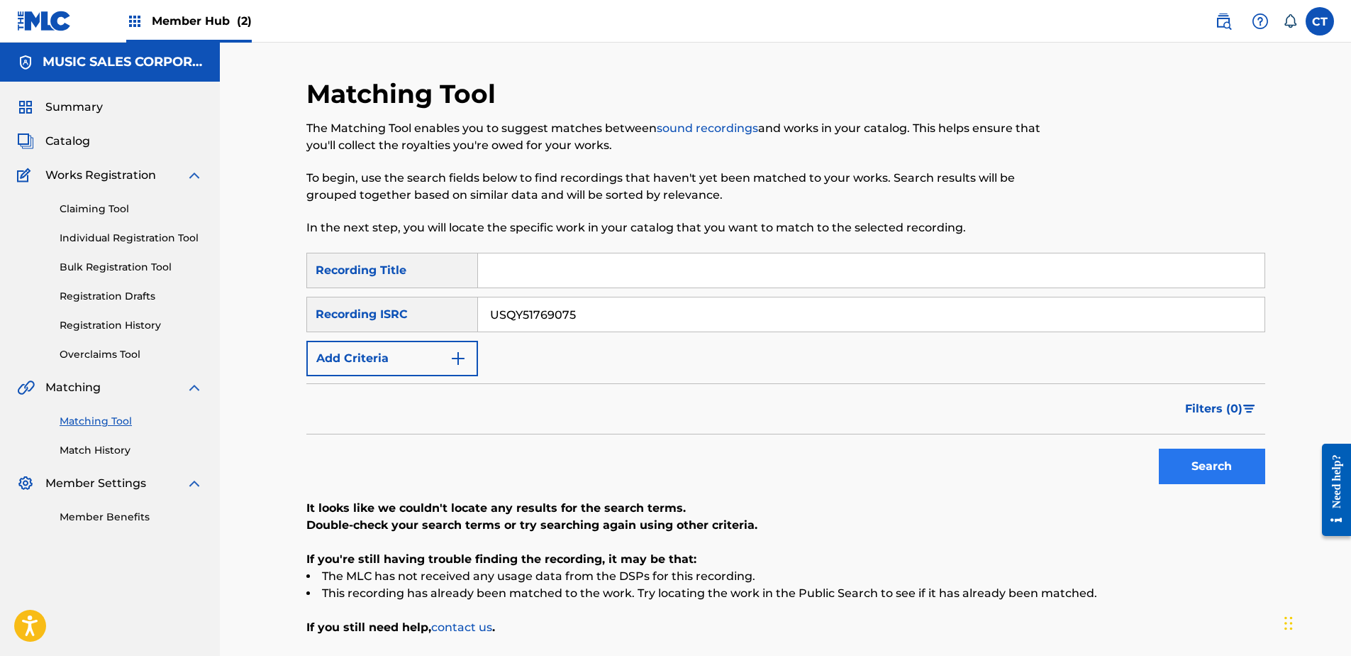
type input "USQY51769075"
click at [1216, 476] on button "Search" at bounding box center [1212, 465] width 106 height 35
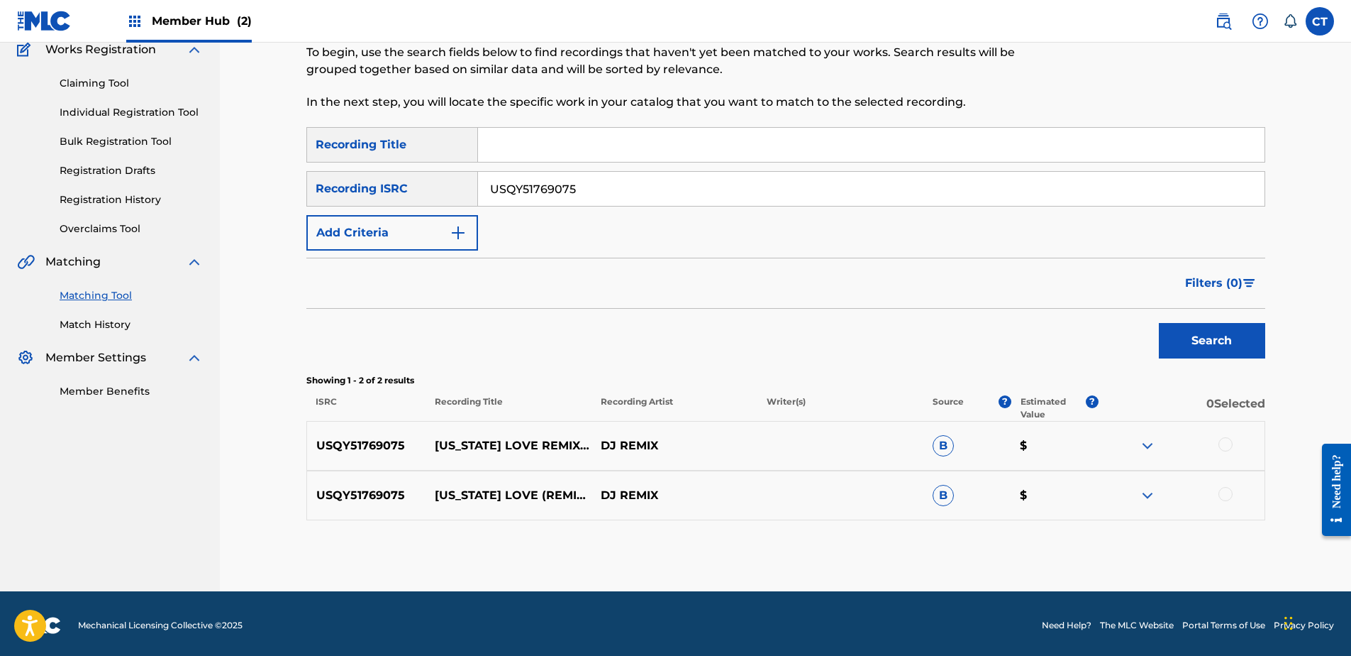
scroll to position [129, 0]
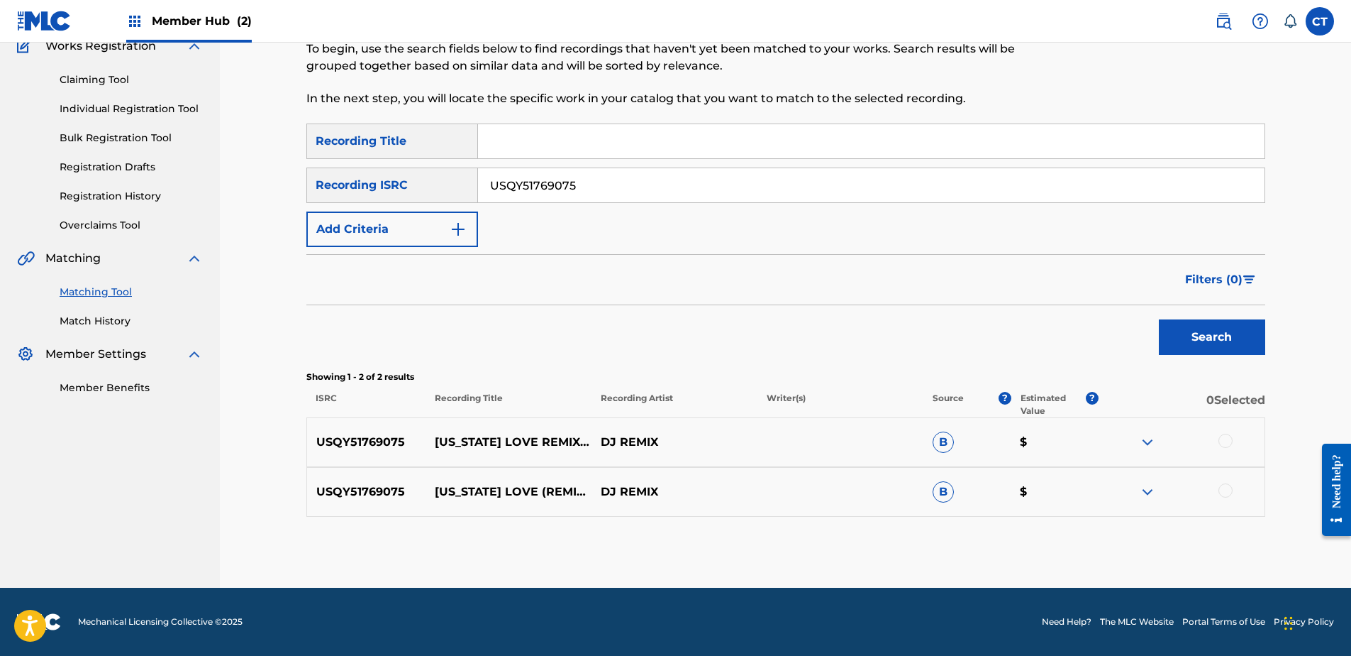
click at [1222, 441] on div at bounding box center [1226, 440] width 14 height 14
click at [1222, 491] on div at bounding box center [1226, 490] width 14 height 14
click at [1048, 531] on button "Match 2 Groups" at bounding box center [997, 539] width 157 height 35
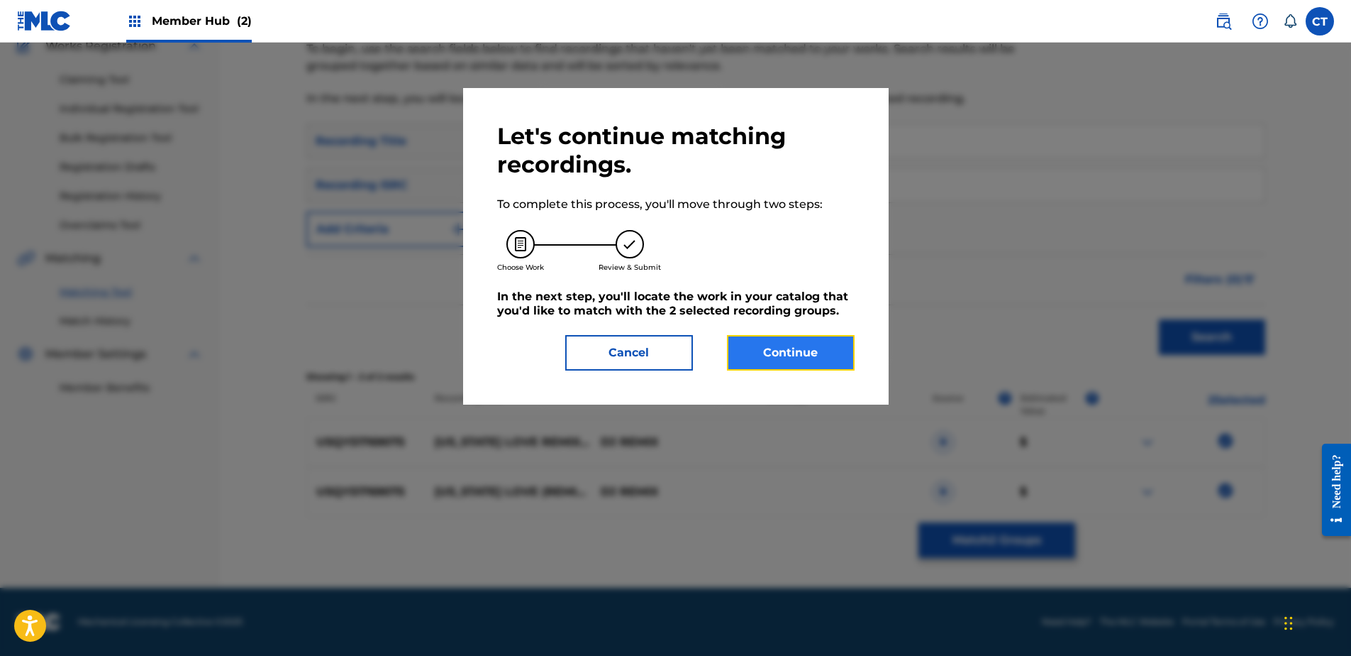
click at [783, 345] on button "Continue" at bounding box center [791, 352] width 128 height 35
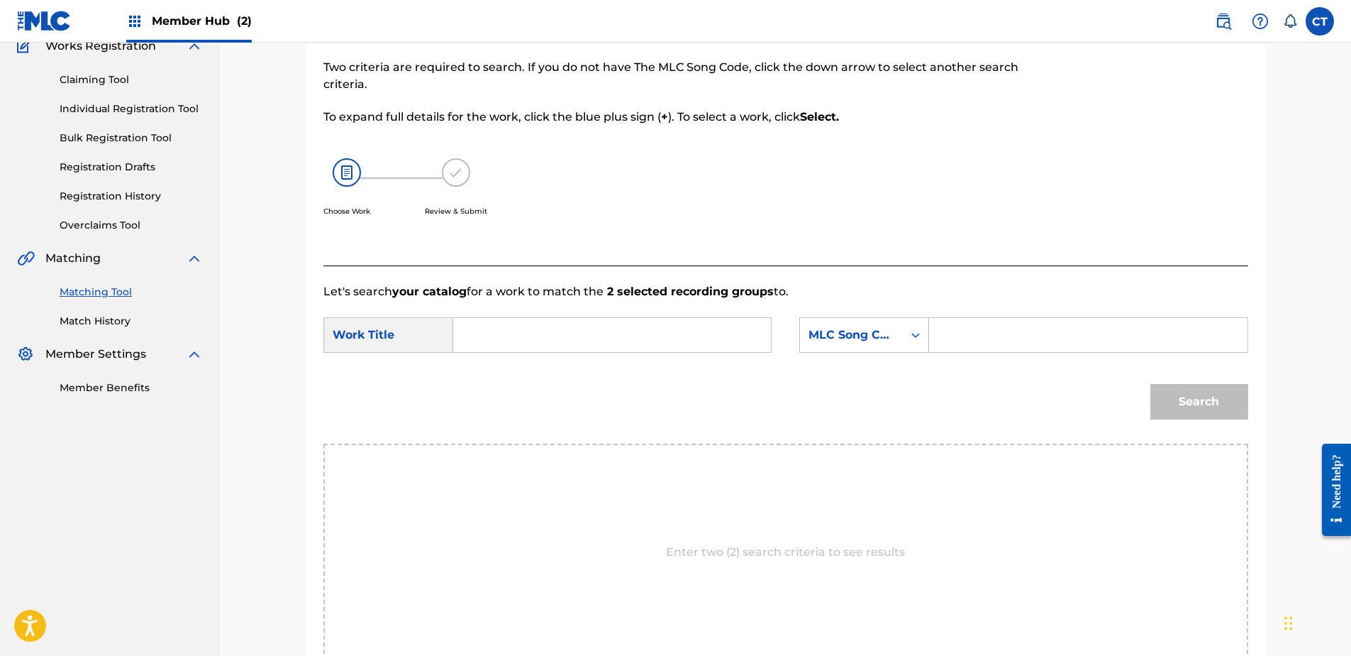
click at [546, 590] on div "Enter two (2) search criteria to see results" at bounding box center [786, 551] width 925 height 217
click at [509, 348] on input "Search Form" at bounding box center [612, 335] width 294 height 34
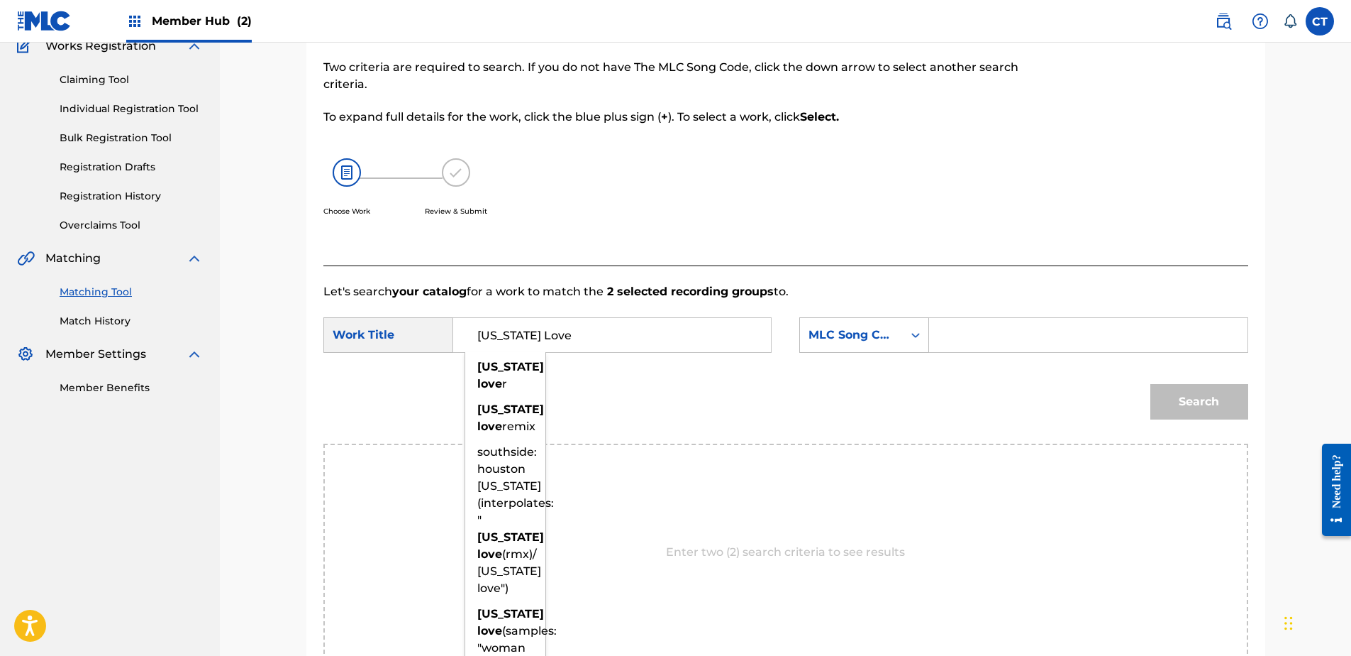
type input "California Love"
click at [981, 329] on input "Search Form" at bounding box center [1088, 335] width 294 height 34
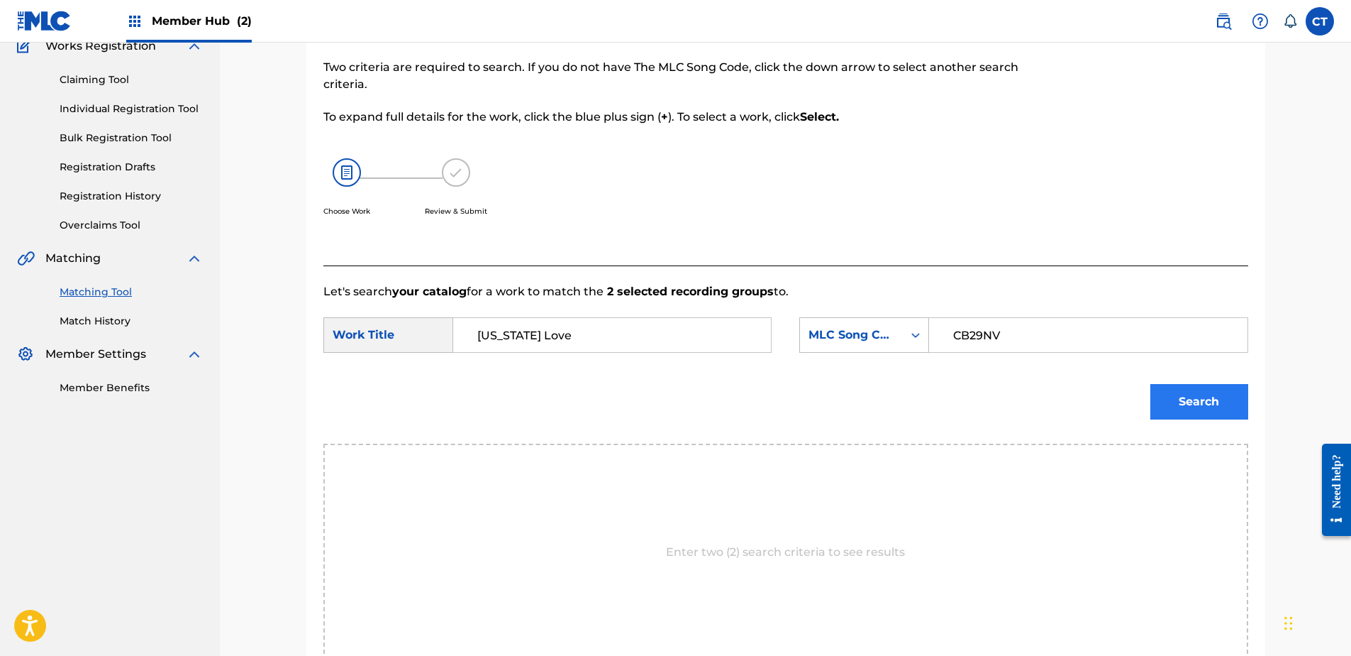
type input "CB29NV"
click at [1153, 397] on button "Search" at bounding box center [1200, 401] width 98 height 35
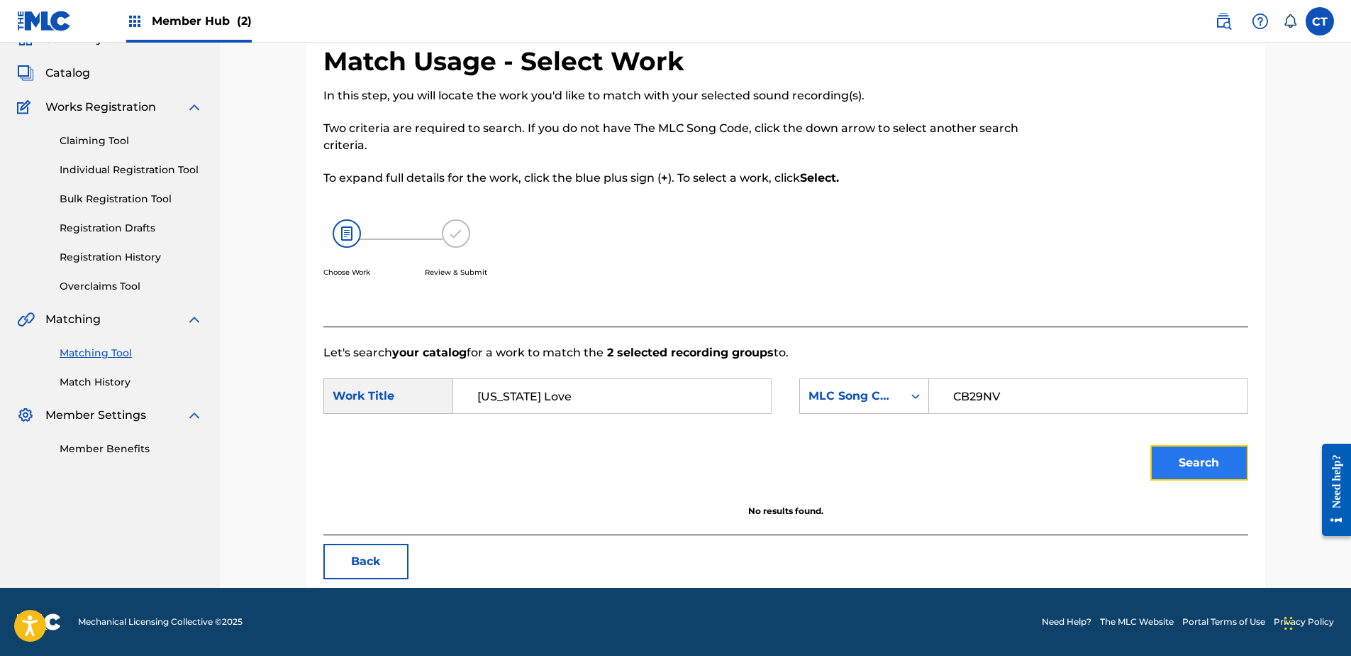
scroll to position [68, 0]
click at [1202, 460] on button "Search" at bounding box center [1200, 462] width 98 height 35
click at [853, 385] on div "MLC Song Code" at bounding box center [851, 395] width 103 height 27
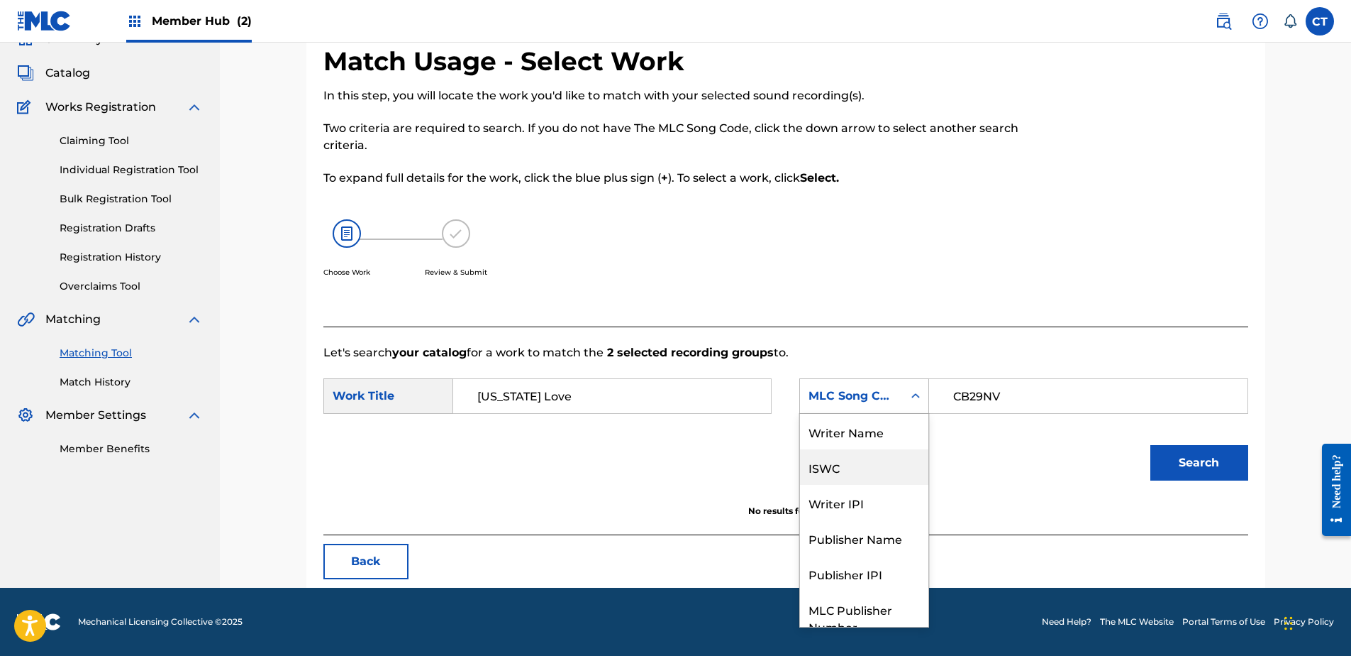
scroll to position [0, 0]
drag, startPoint x: 870, startPoint y: 424, endPoint x: 877, endPoint y: 423, distance: 7.2
click at [870, 424] on div "Writer Name" at bounding box center [864, 431] width 128 height 35
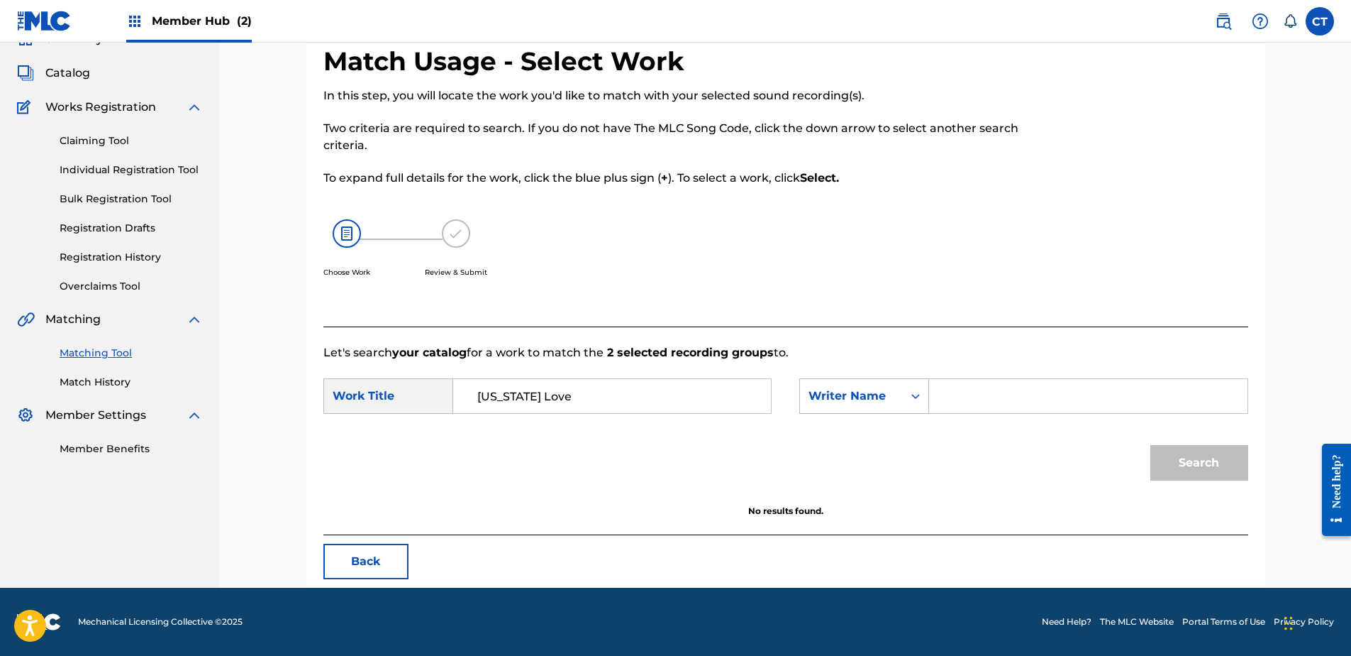
click at [1031, 399] on input "Search Form" at bounding box center [1088, 396] width 294 height 34
type input "COCKER"
click at [1183, 462] on button "Search" at bounding box center [1200, 462] width 98 height 35
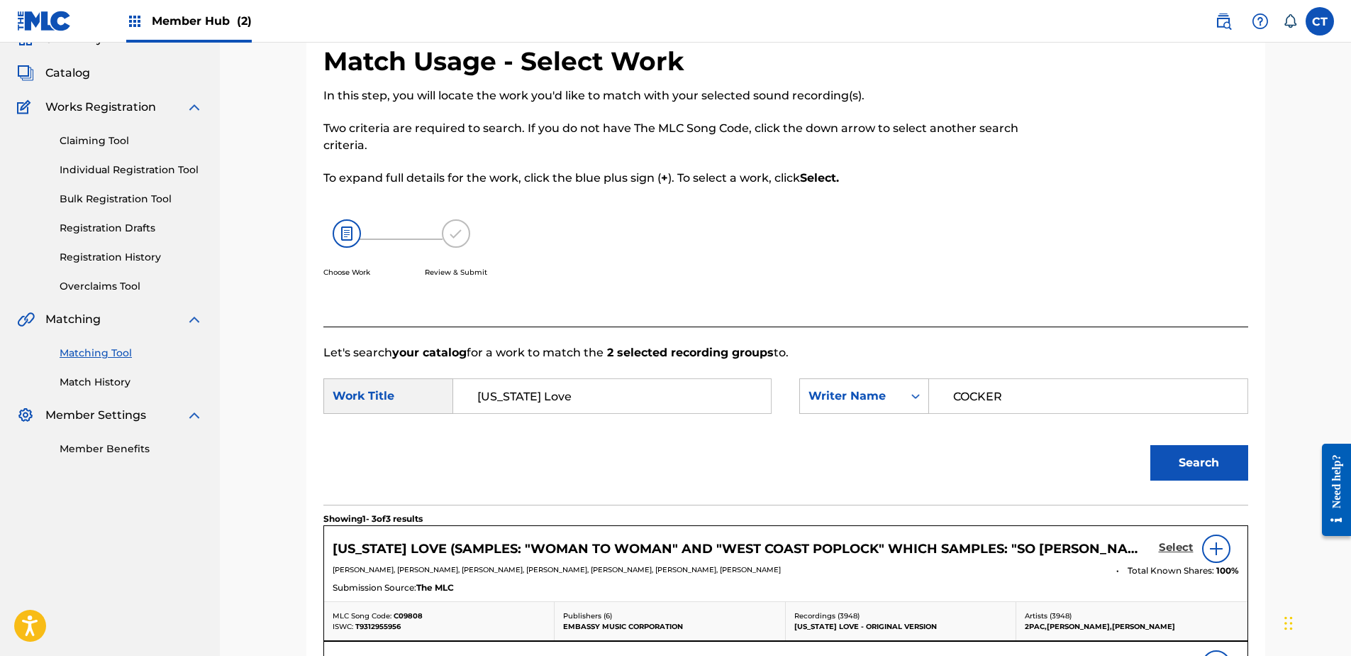
click at [1175, 548] on h5 "Select" at bounding box center [1176, 547] width 35 height 13
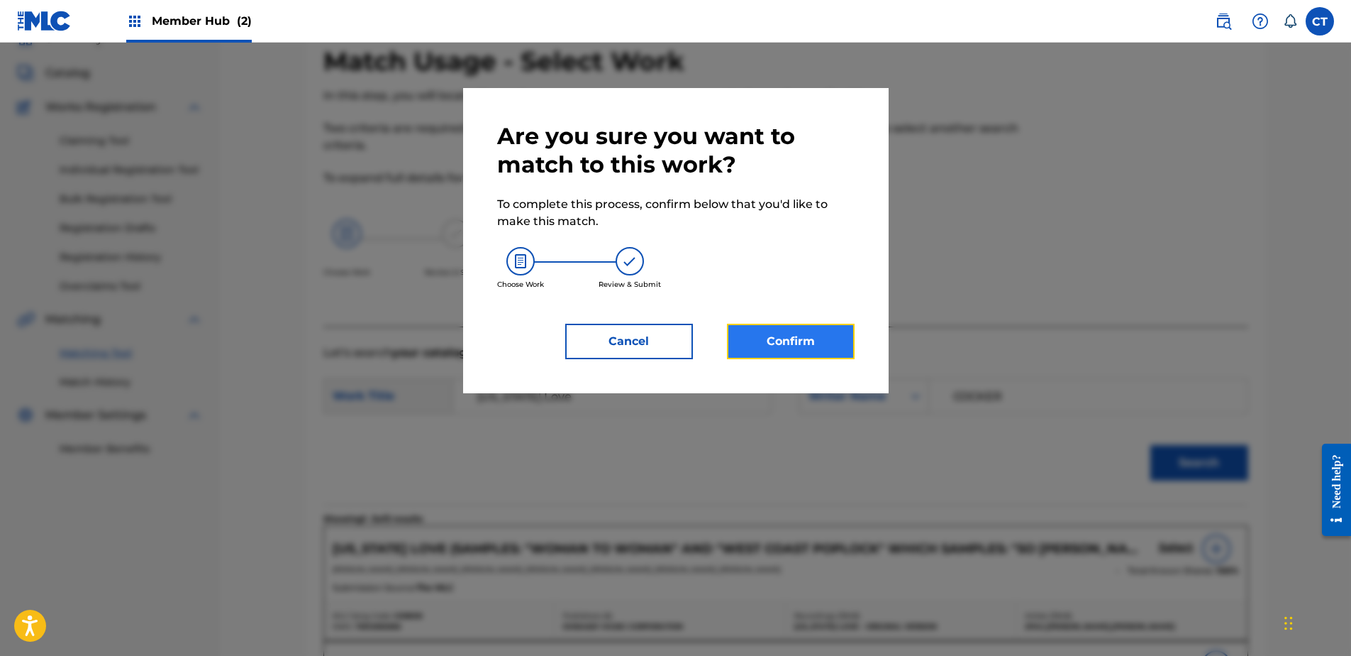
click at [812, 346] on button "Confirm" at bounding box center [791, 341] width 128 height 35
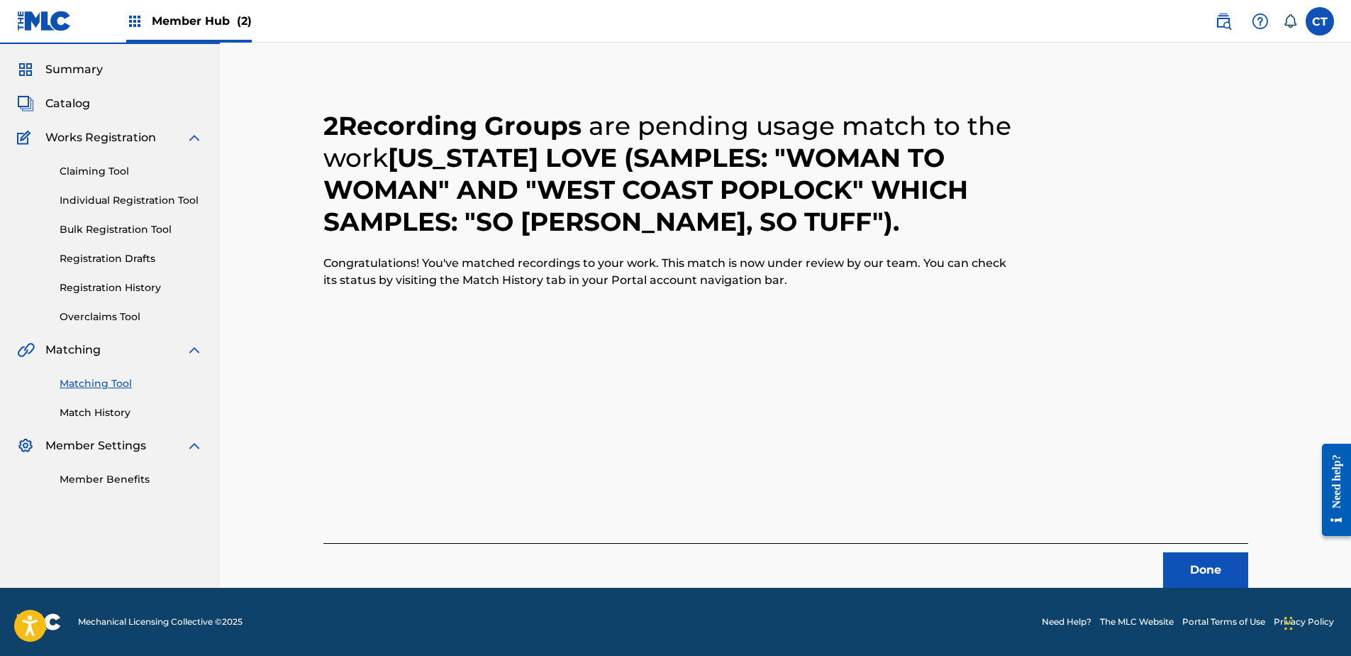
scroll to position [38, 0]
click at [1177, 563] on button "Done" at bounding box center [1205, 569] width 85 height 35
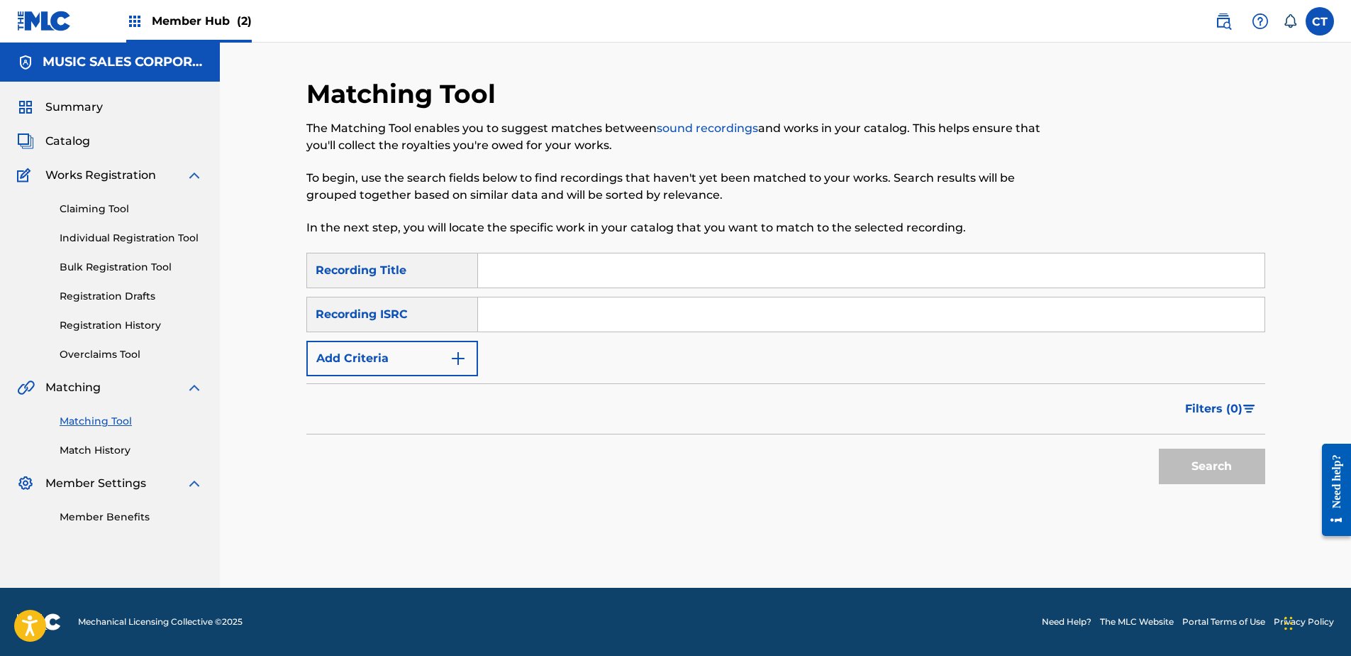
click at [187, 528] on div "Summary Catalog Works Registration Claiming Tool Individual Registration Tool B…" at bounding box center [110, 312] width 220 height 460
click at [624, 323] on input "Search Form" at bounding box center [871, 314] width 787 height 34
click at [1180, 465] on button "Search" at bounding box center [1212, 465] width 106 height 35
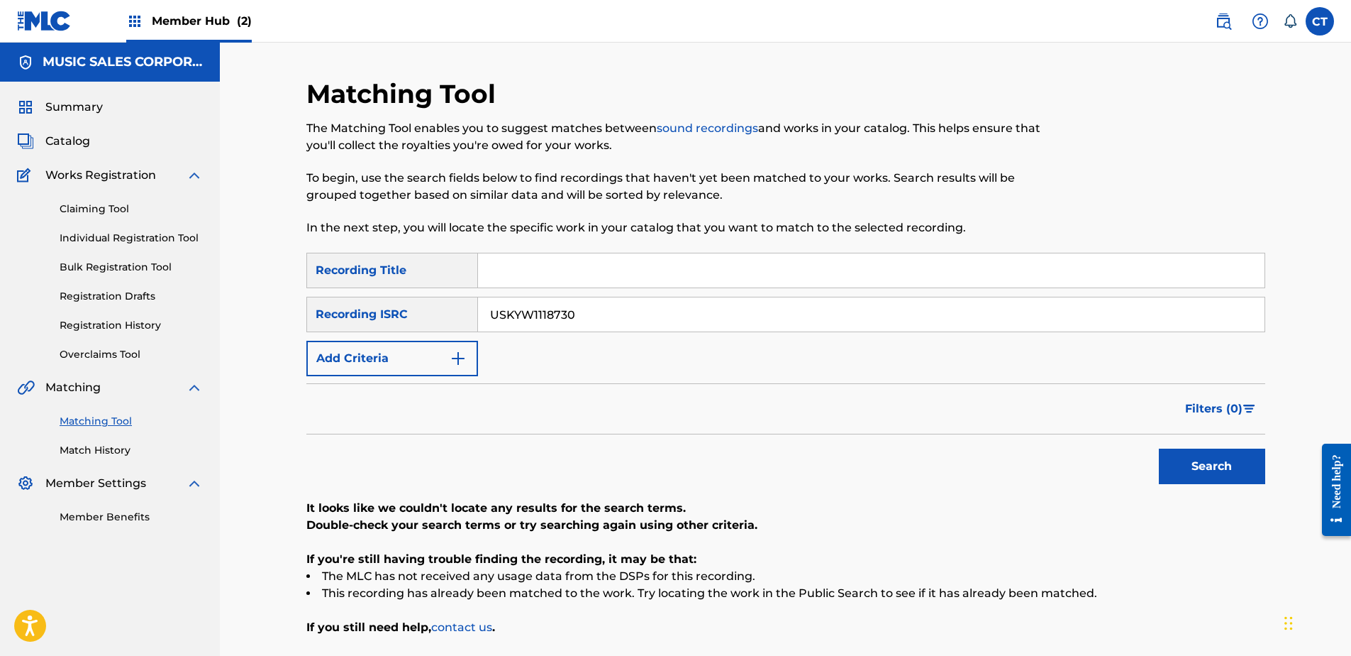
scroll to position [71, 0]
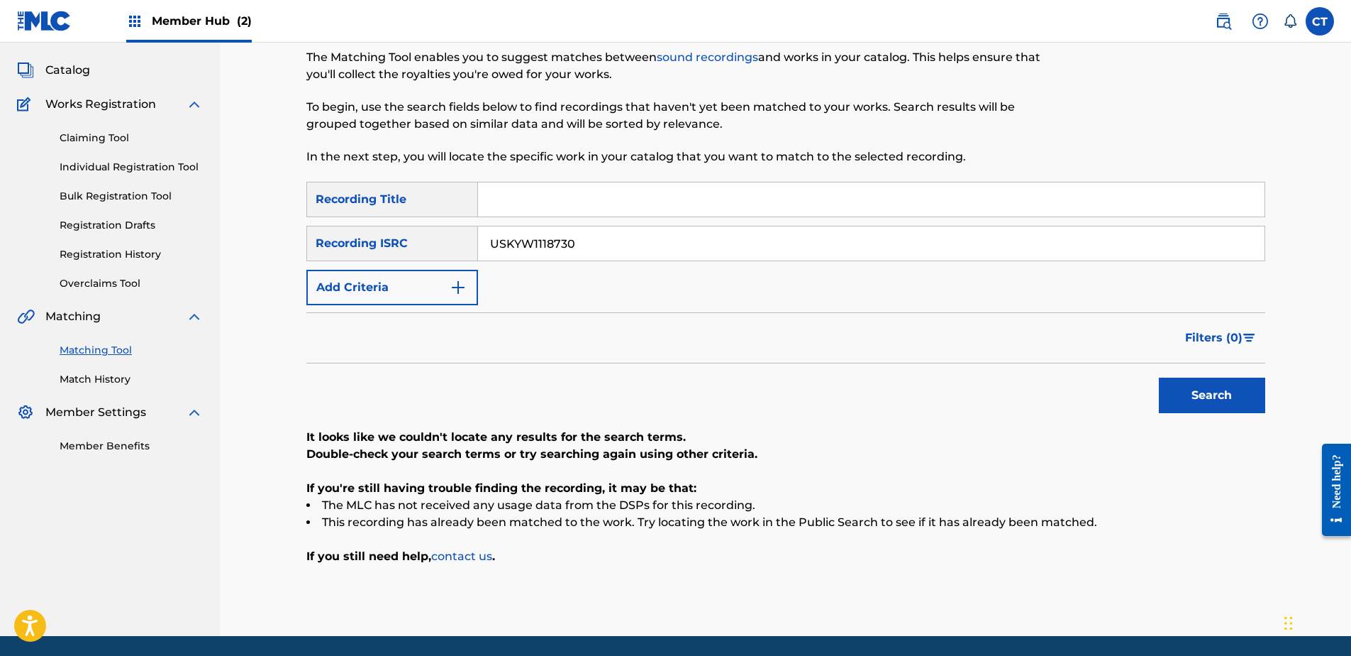
drag, startPoint x: 588, startPoint y: 593, endPoint x: 619, endPoint y: 485, distance: 112.3
click at [588, 593] on div "Matching Tool The Matching Tool enables you to suggest matches between sound re…" at bounding box center [785, 321] width 959 height 629
click at [638, 249] on input "USKYW1118730" at bounding box center [871, 243] width 787 height 34
click at [1240, 391] on button "Search" at bounding box center [1212, 394] width 106 height 35
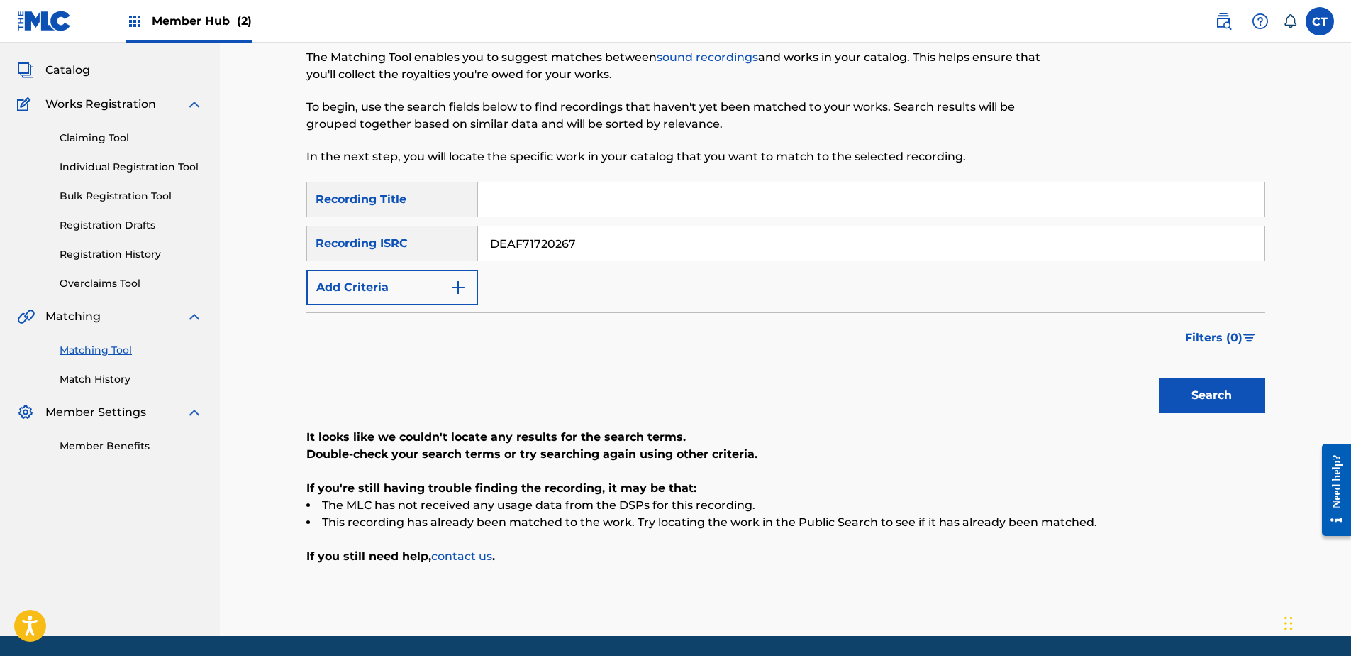
click at [1022, 628] on div "Matching Tool The Matching Tool enables you to suggest matches between sound re…" at bounding box center [785, 321] width 959 height 629
click at [665, 248] on input "DEAF71720267" at bounding box center [871, 243] width 787 height 34
click at [1226, 414] on div "Search" at bounding box center [1209, 391] width 114 height 57
click at [1218, 402] on button "Search" at bounding box center [1212, 394] width 106 height 35
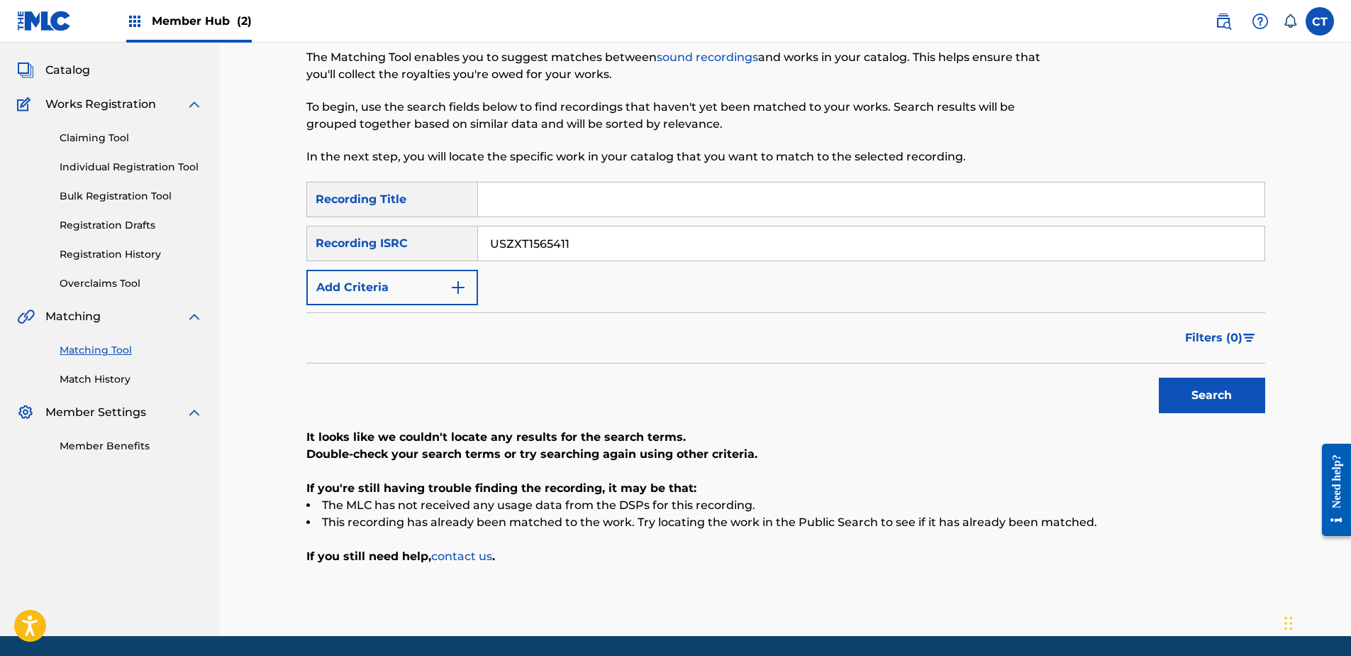
drag, startPoint x: 890, startPoint y: 590, endPoint x: 872, endPoint y: 563, distance: 32.1
click at [890, 590] on div "Matching Tool The Matching Tool enables you to suggest matches between sound re…" at bounding box center [785, 321] width 959 height 629
click at [698, 243] on input "USZXT1565411" at bounding box center [871, 243] width 787 height 34
click at [1200, 397] on button "Search" at bounding box center [1212, 394] width 106 height 35
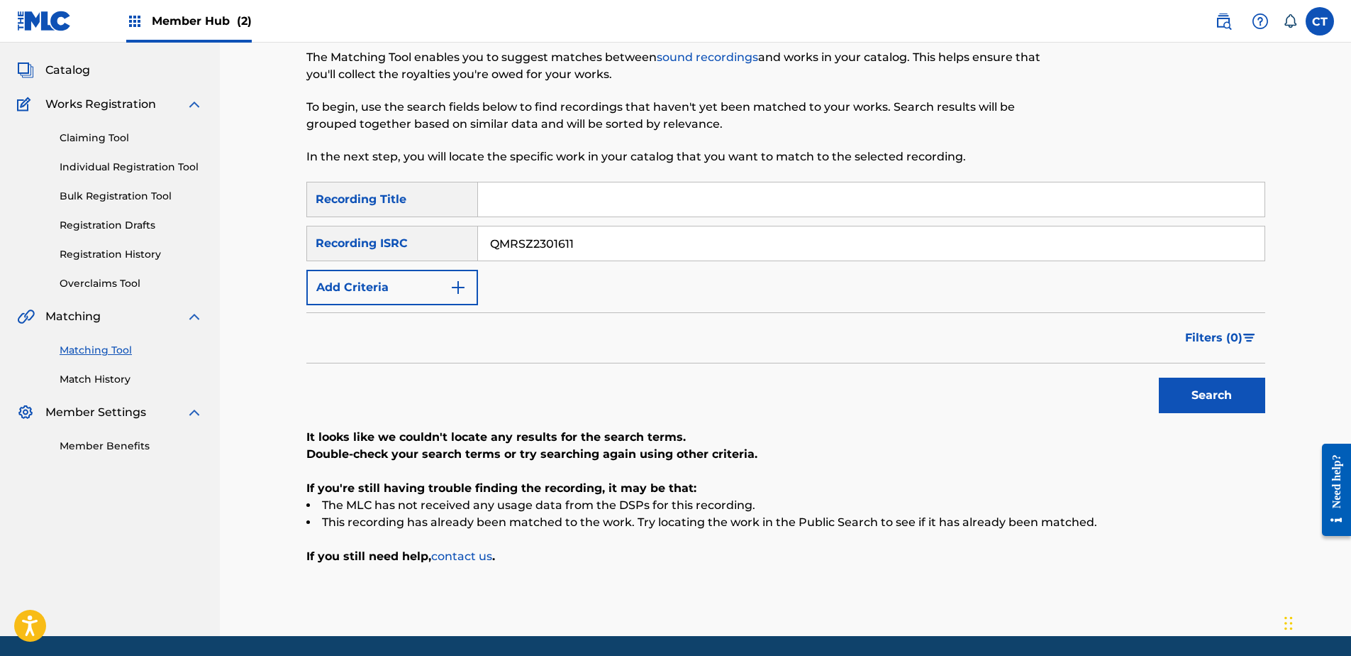
drag, startPoint x: 913, startPoint y: 595, endPoint x: 784, endPoint y: 454, distance: 190.8
click at [913, 595] on div "Matching Tool The Matching Tool enables you to suggest matches between sound re…" at bounding box center [785, 321] width 959 height 629
click at [647, 219] on div "SearchWithCriteria34f529aa-3a95-4b68-820d-29e6240c29a3 Recording Title SearchWi…" at bounding box center [785, 243] width 959 height 123
click at [642, 243] on input "QMRSZ2301611" at bounding box center [871, 243] width 787 height 34
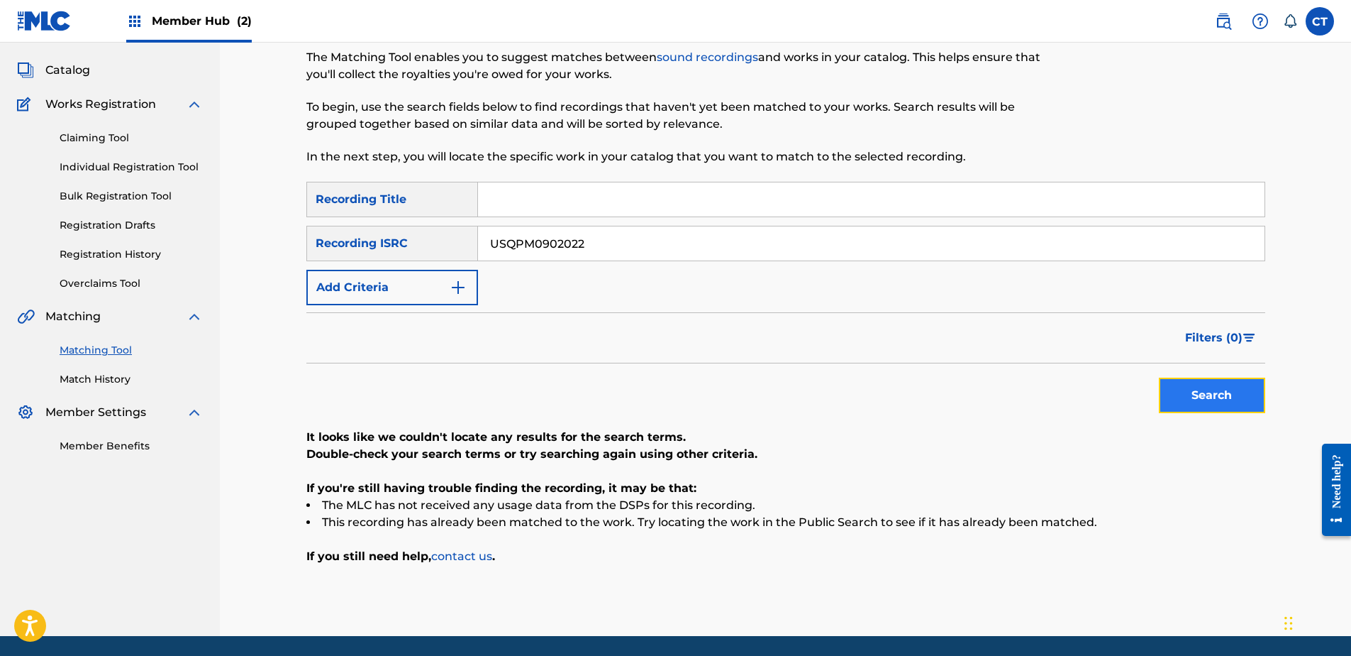
click at [1166, 392] on button "Search" at bounding box center [1212, 394] width 106 height 35
click at [890, 594] on div "Matching Tool The Matching Tool enables you to suggest matches between sound re…" at bounding box center [785, 321] width 959 height 629
click at [636, 246] on input "USQPM0902022" at bounding box center [871, 243] width 787 height 34
click at [1184, 394] on button "Search" at bounding box center [1212, 394] width 106 height 35
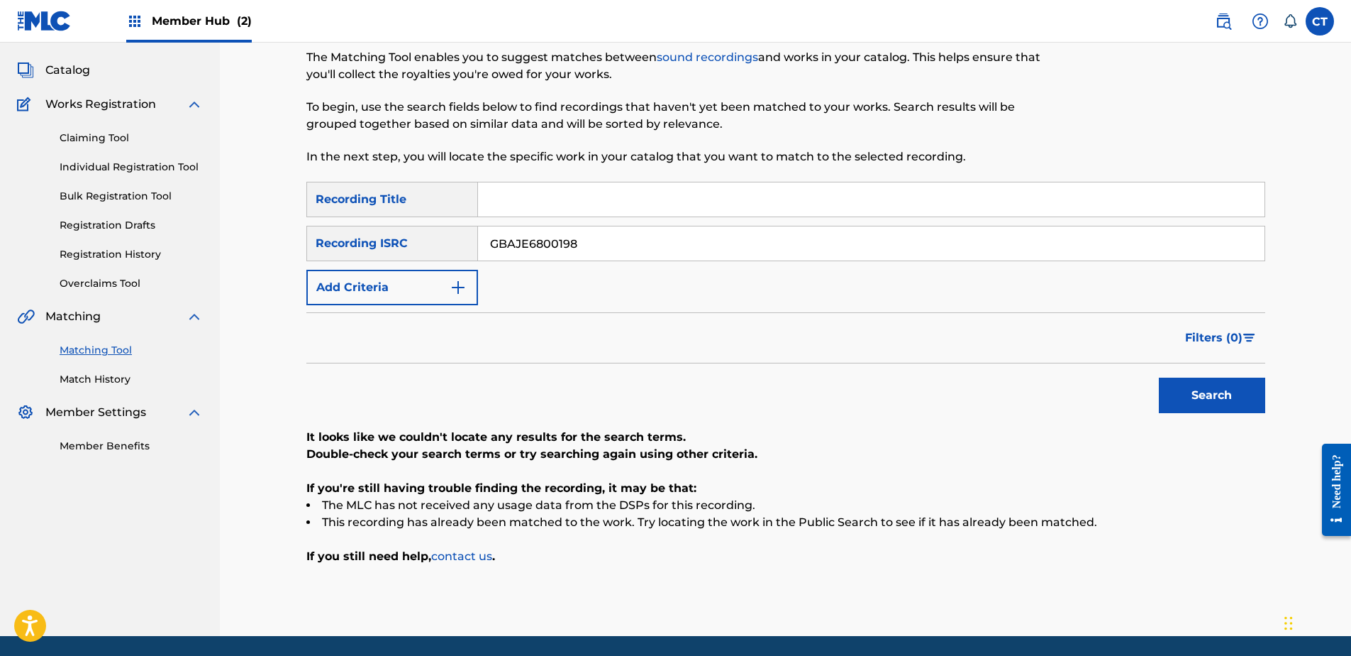
click at [773, 592] on div "Matching Tool The Matching Tool enables you to suggest matches between sound re…" at bounding box center [785, 321] width 959 height 629
click at [697, 239] on input "GBAJE6800198" at bounding box center [871, 243] width 787 height 34
click at [1203, 400] on button "Search" at bounding box center [1212, 394] width 106 height 35
drag, startPoint x: 189, startPoint y: 546, endPoint x: 206, endPoint y: 536, distance: 19.5
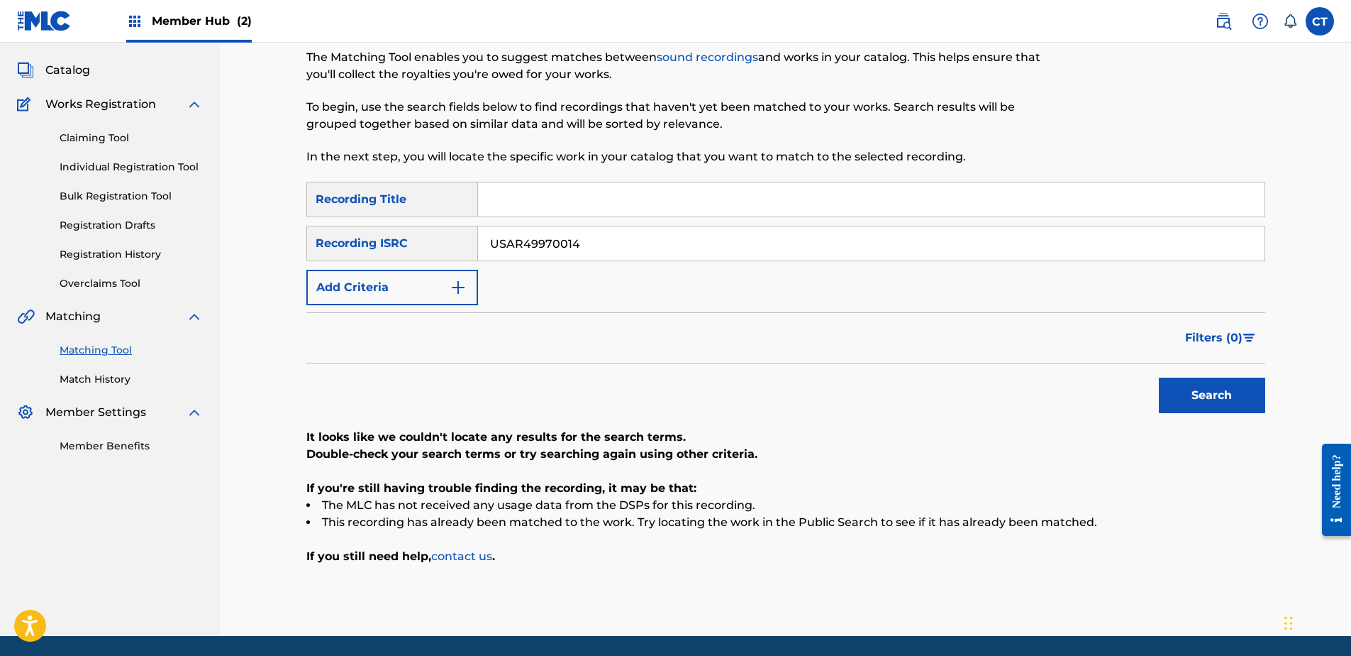
click at [199, 541] on nav "MUSIC SALES CORPORATION Summary Catalog Works Registration Claiming Tool Indivi…" at bounding box center [110, 304] width 220 height 664
click at [633, 239] on input "USAR49970014" at bounding box center [871, 243] width 787 height 34
type input "QZGWW2011361"
drag, startPoint x: 1134, startPoint y: 382, endPoint x: 1142, endPoint y: 386, distance: 9.2
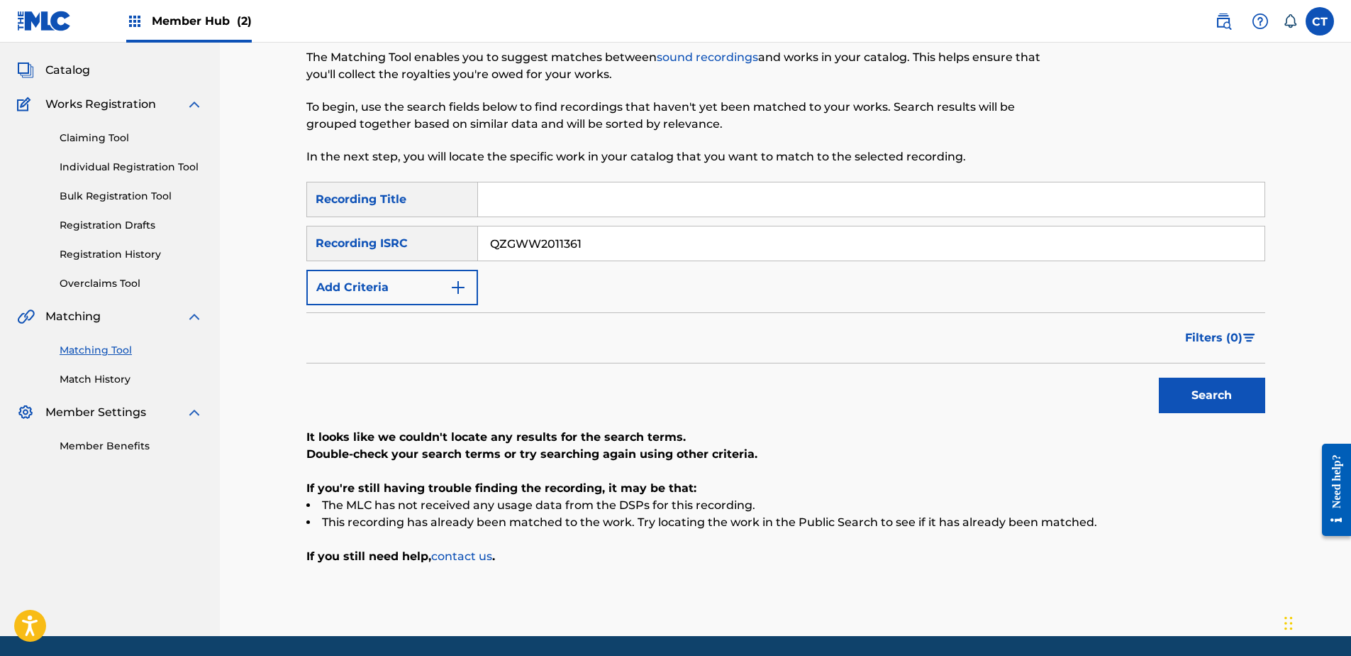
click at [1135, 382] on div "Search" at bounding box center [785, 391] width 959 height 57
click at [1172, 394] on button "Search" at bounding box center [1212, 394] width 106 height 35
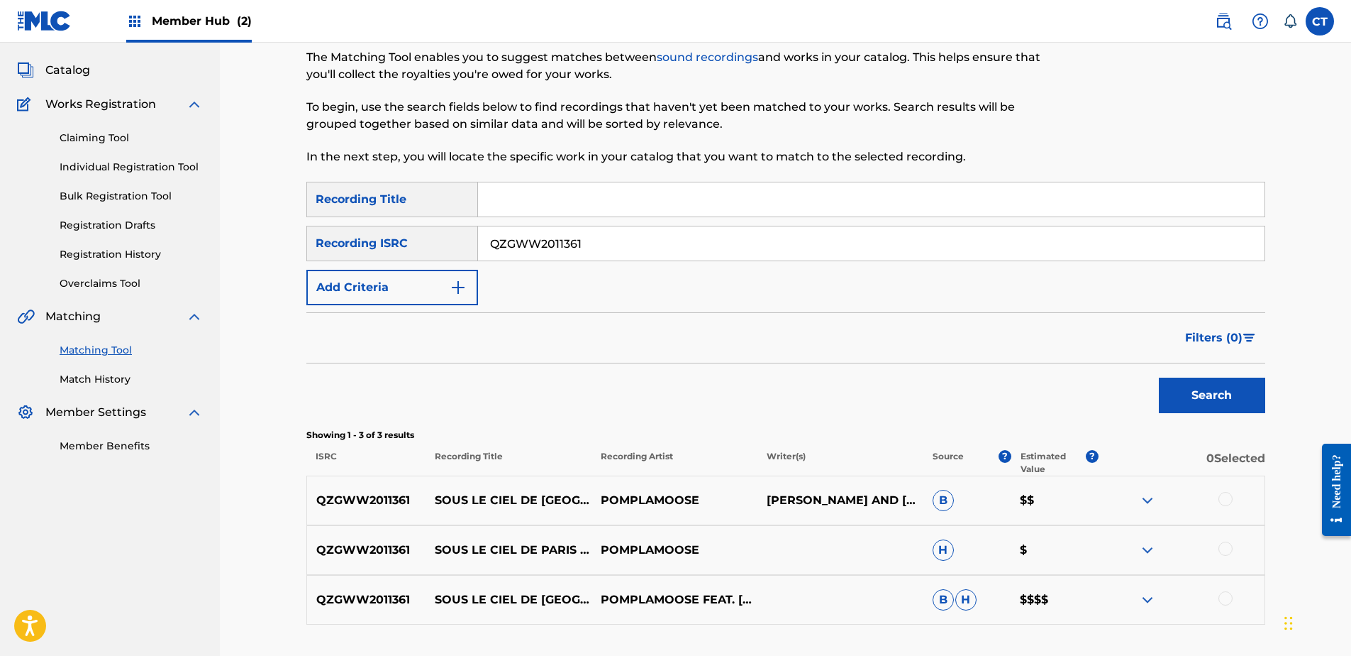
click at [1229, 499] on div at bounding box center [1226, 499] width 14 height 14
click at [1227, 546] on div at bounding box center [1226, 548] width 14 height 14
click at [1224, 604] on div at bounding box center [1226, 598] width 14 height 14
click at [970, 538] on button "Match 3 Groups" at bounding box center [997, 539] width 157 height 35
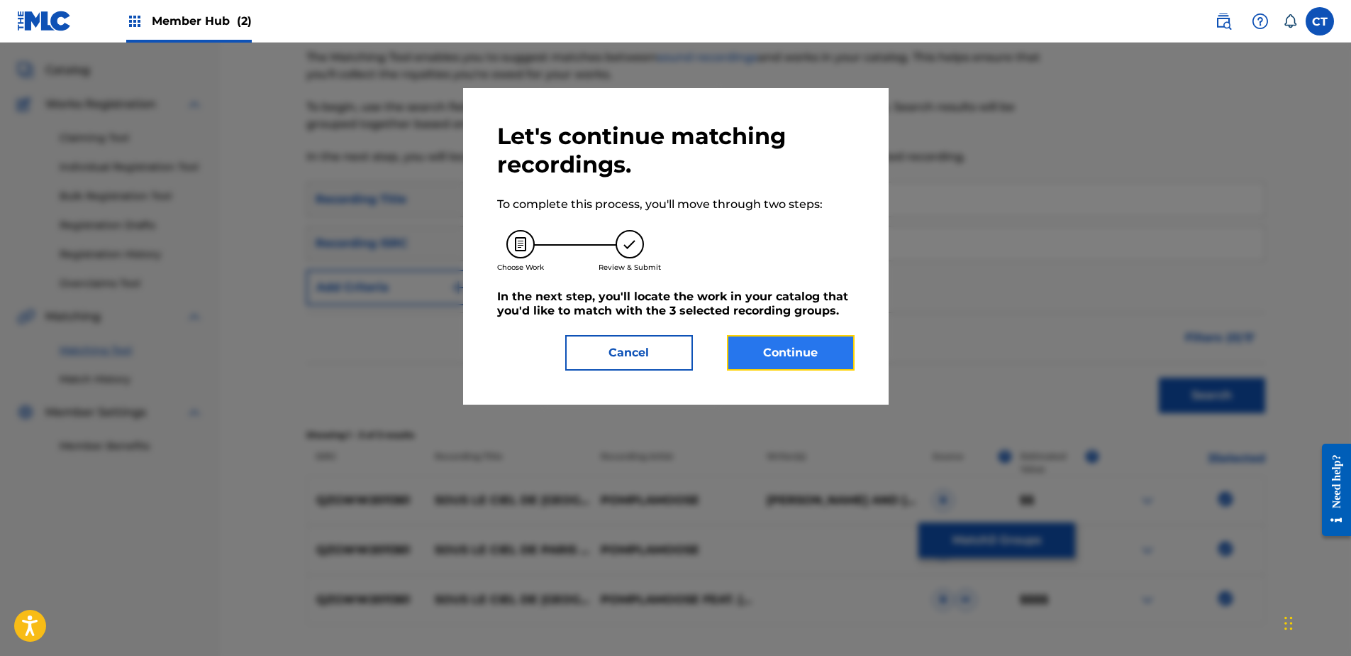
click at [783, 360] on button "Continue" at bounding box center [791, 352] width 128 height 35
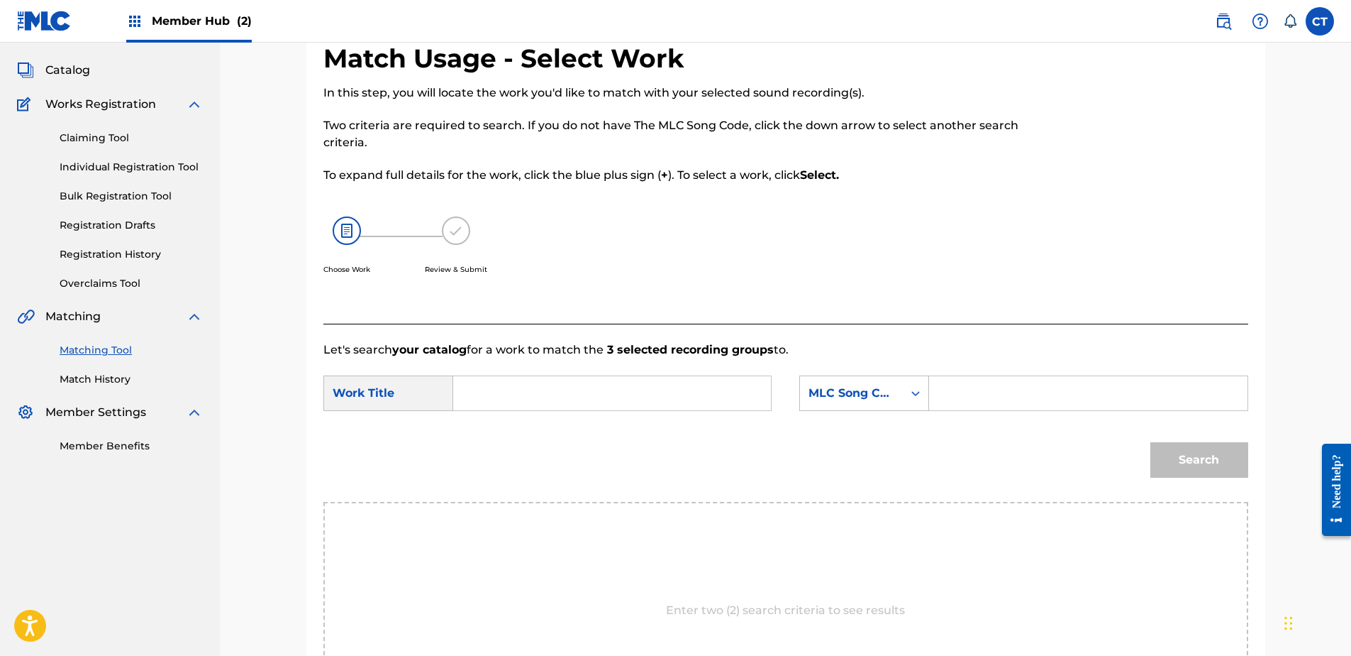
drag, startPoint x: 552, startPoint y: 594, endPoint x: 578, endPoint y: 526, distance: 73.0
click at [552, 594] on div "Enter two (2) search criteria to see results" at bounding box center [786, 610] width 925 height 217
click at [555, 392] on input "Search Form" at bounding box center [612, 393] width 294 height 34
type input "SOUS LE CIEL DE PARIS"
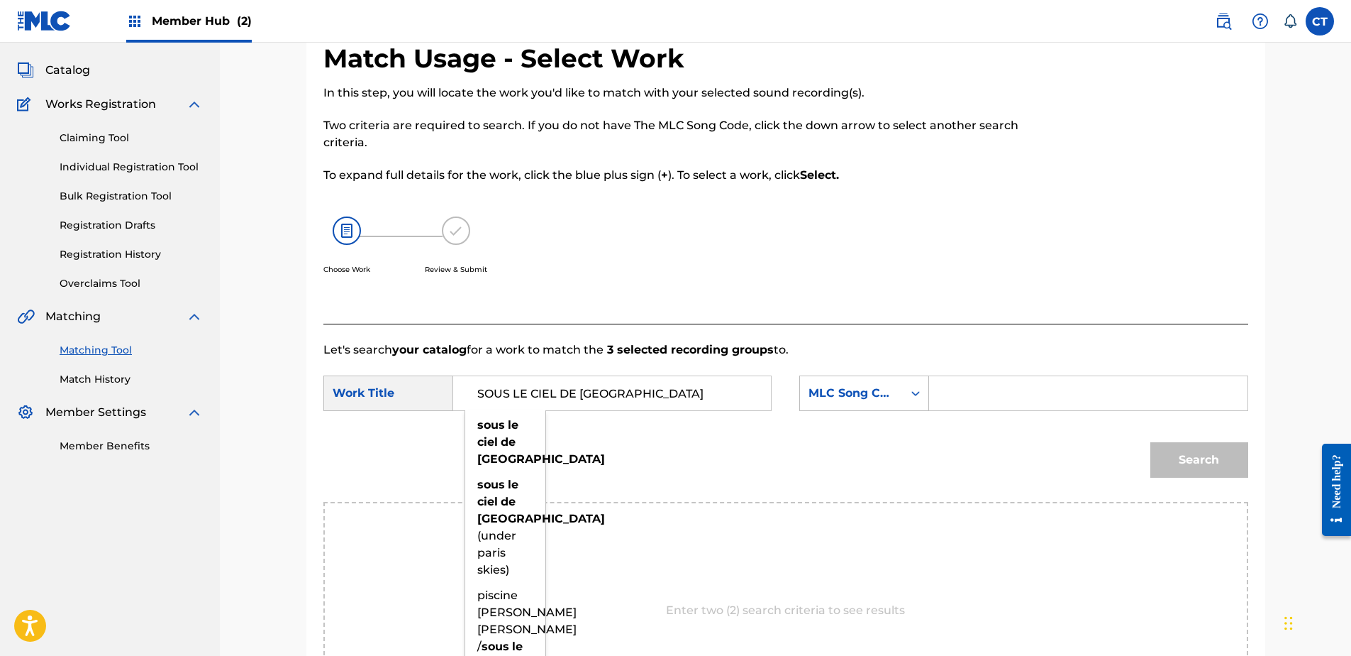
click at [997, 405] on input "Search Form" at bounding box center [1088, 393] width 294 height 34
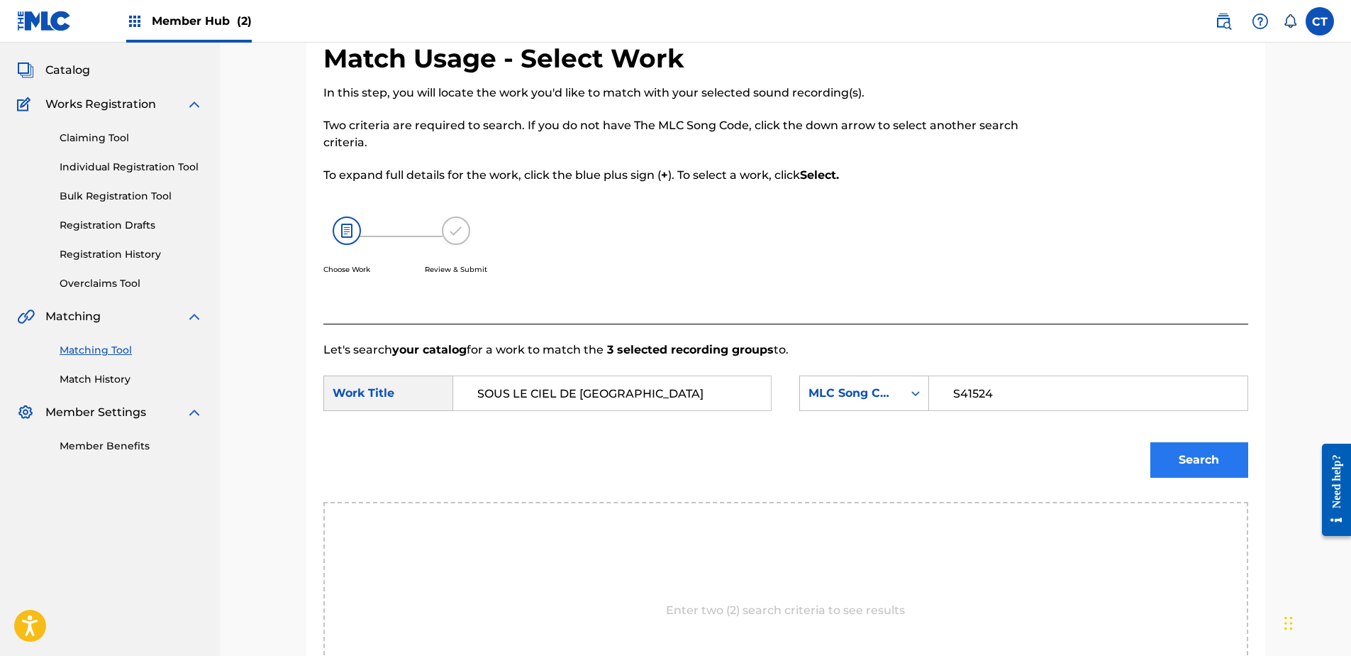
type input "S41524"
click at [1157, 459] on button "Search" at bounding box center [1200, 459] width 98 height 35
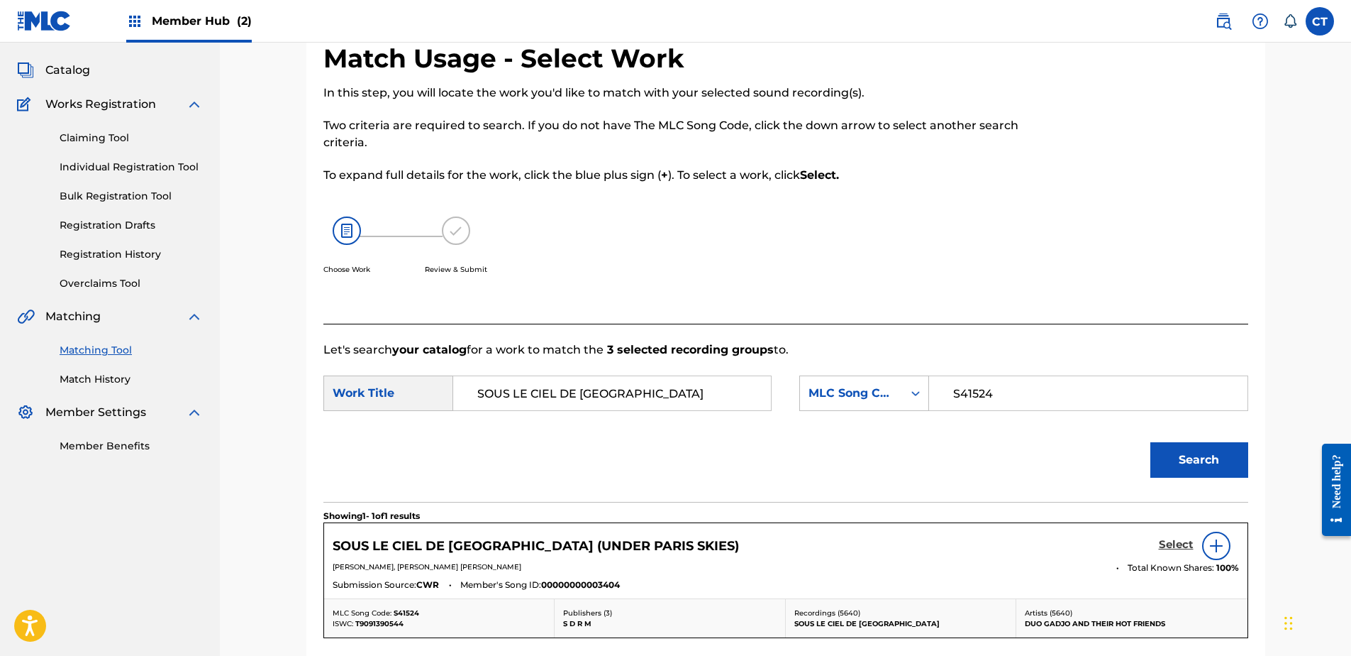
click at [1162, 541] on h5 "Select" at bounding box center [1176, 544] width 35 height 13
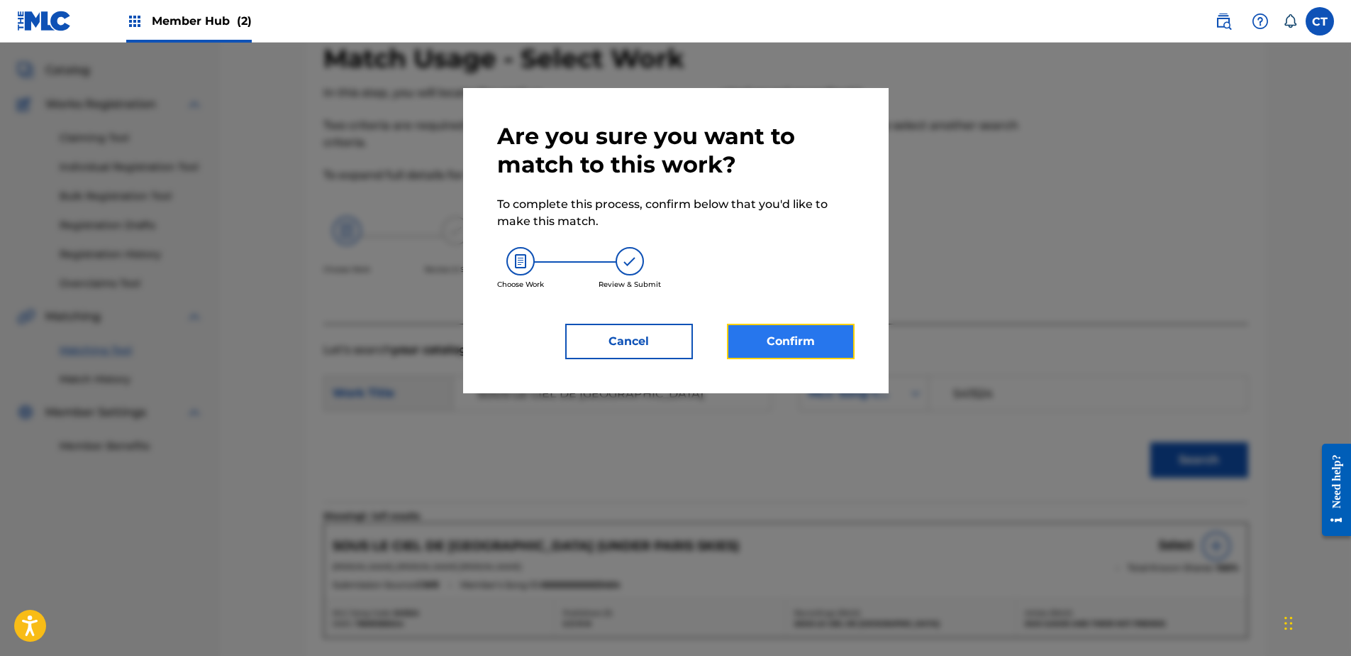
click at [781, 356] on button "Confirm" at bounding box center [791, 341] width 128 height 35
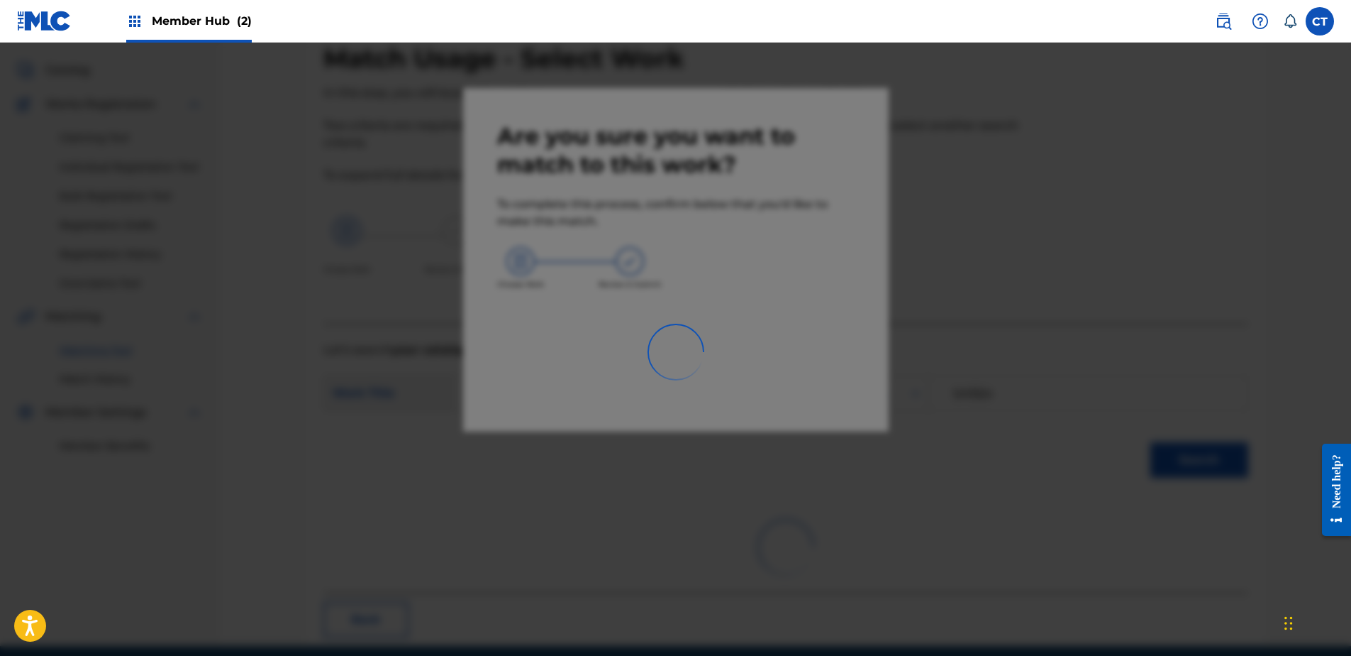
scroll to position [38, 0]
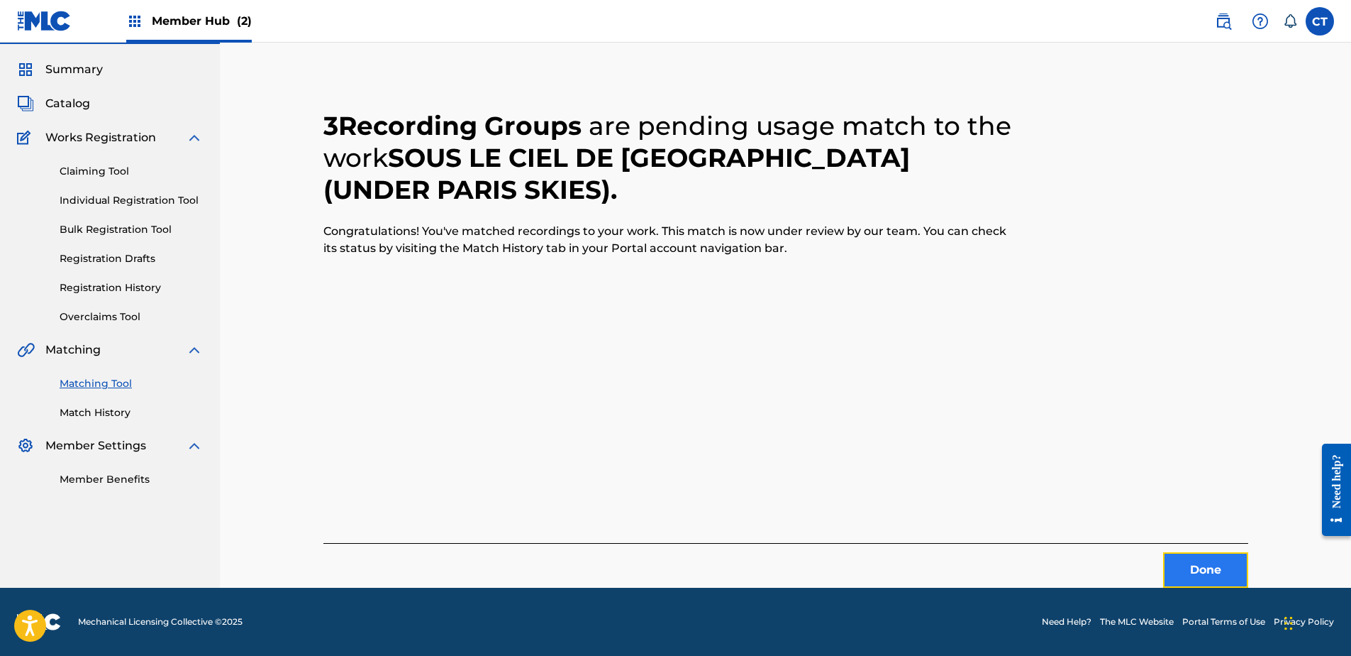
click at [1211, 581] on button "Done" at bounding box center [1205, 569] width 85 height 35
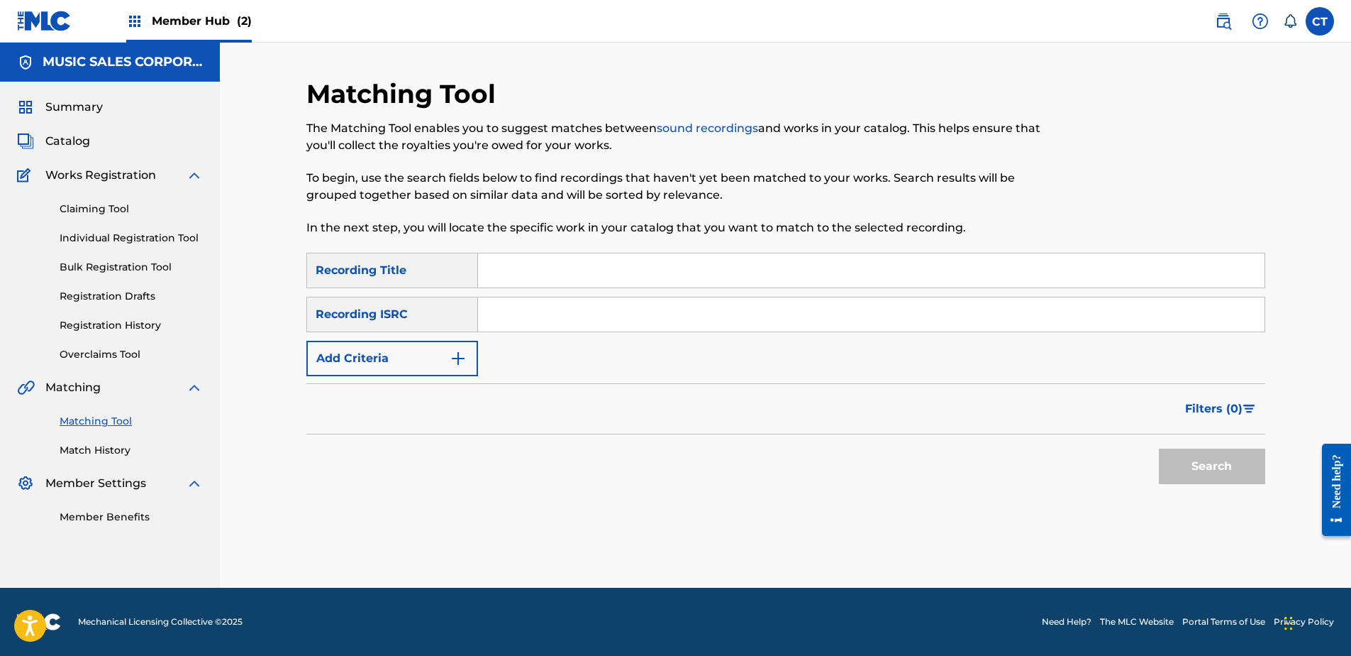
drag, startPoint x: 170, startPoint y: 546, endPoint x: 193, endPoint y: 540, distance: 24.1
click at [178, 546] on nav "MUSIC SALES CORPORATION Summary Catalog Works Registration Claiming Tool Indivi…" at bounding box center [110, 315] width 220 height 545
click at [555, 316] on input "Search Form" at bounding box center [871, 314] width 787 height 34
click at [1191, 463] on button "Search" at bounding box center [1212, 465] width 106 height 35
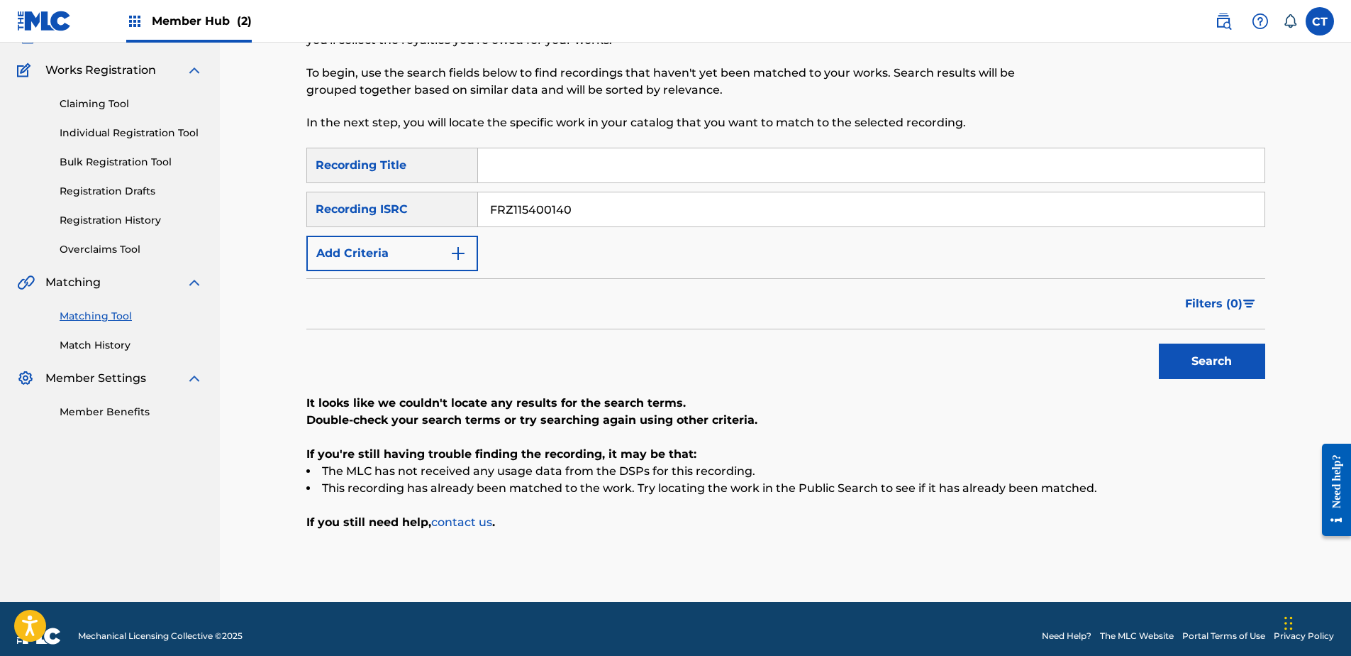
scroll to position [119, 0]
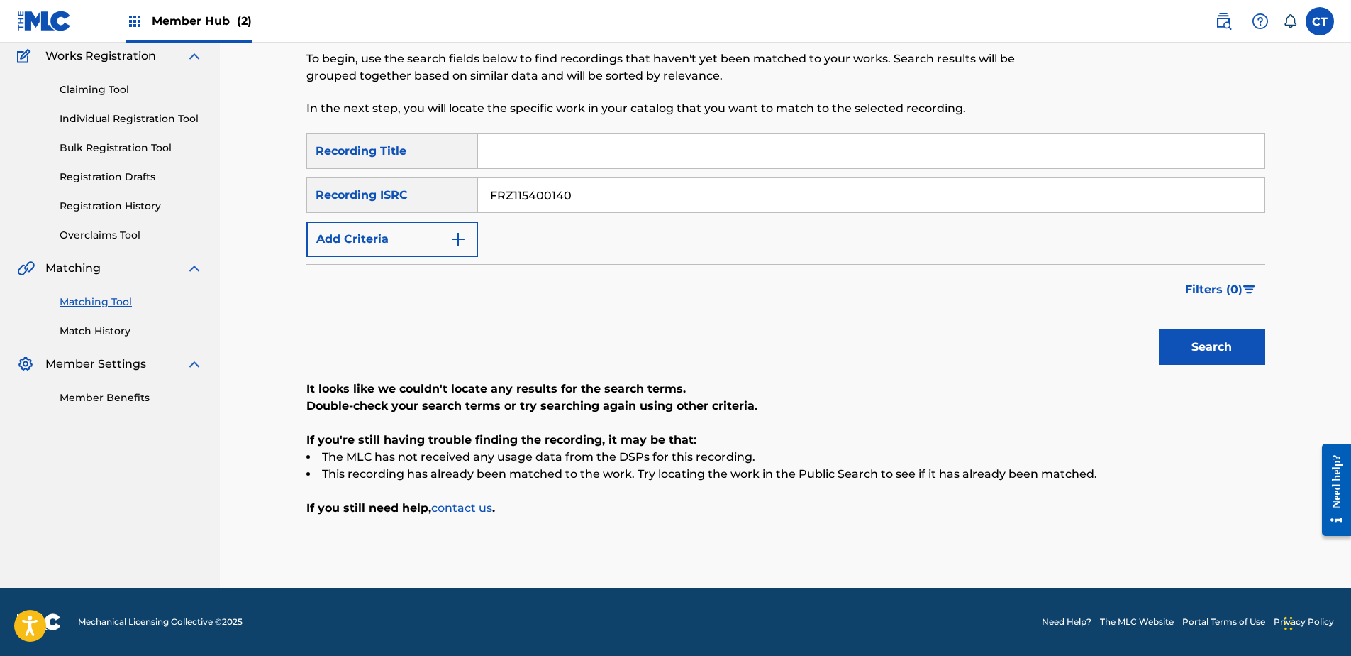
drag, startPoint x: 170, startPoint y: 501, endPoint x: 463, endPoint y: 385, distance: 315.0
click at [177, 499] on nav "MUSIC SALES CORPORATION Summary Catalog Works Registration Claiming Tool Indivi…" at bounding box center [110, 255] width 220 height 664
click at [604, 199] on input "FRZ115400140" at bounding box center [871, 195] width 787 height 34
type input "USE831518978"
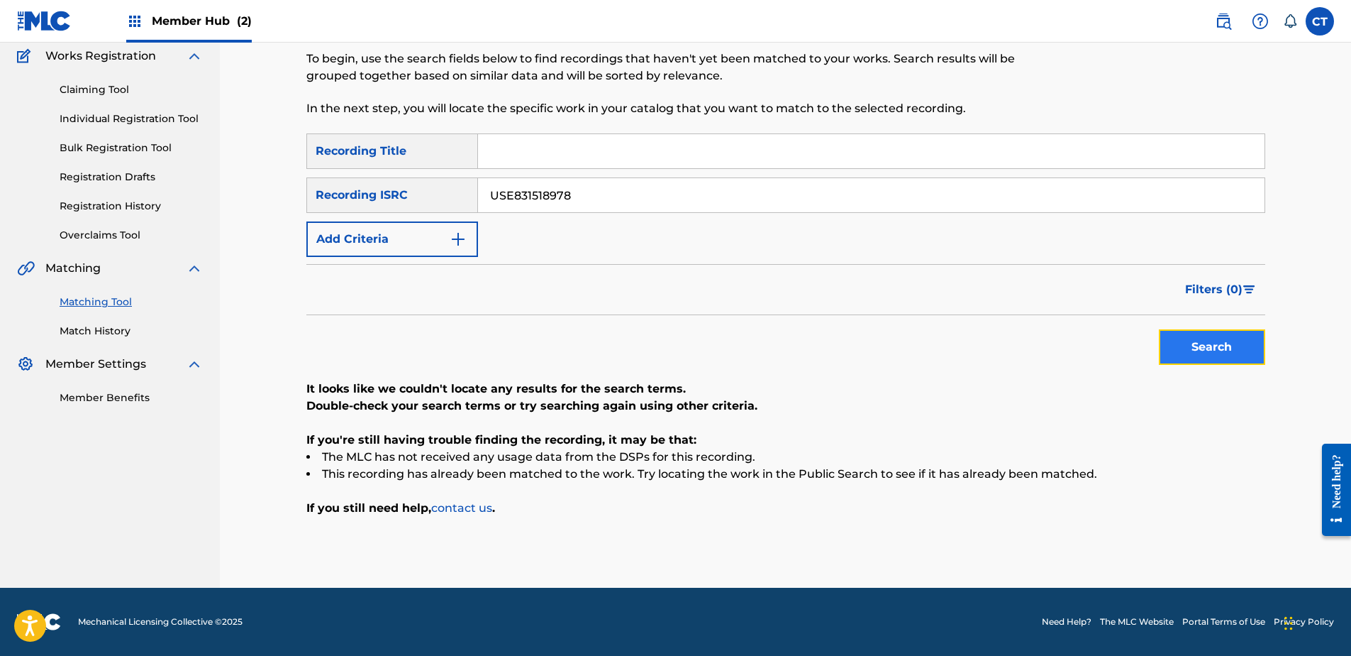
click at [1204, 348] on button "Search" at bounding box center [1212, 346] width 106 height 35
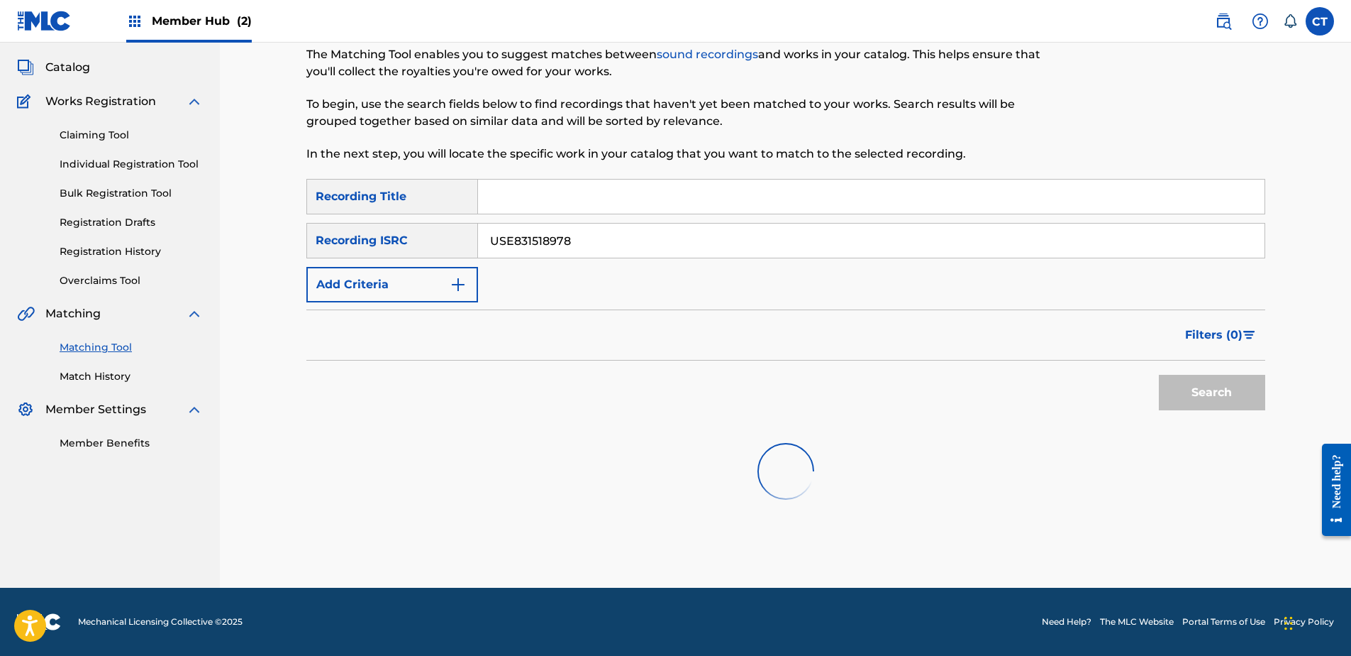
scroll to position [79, 0]
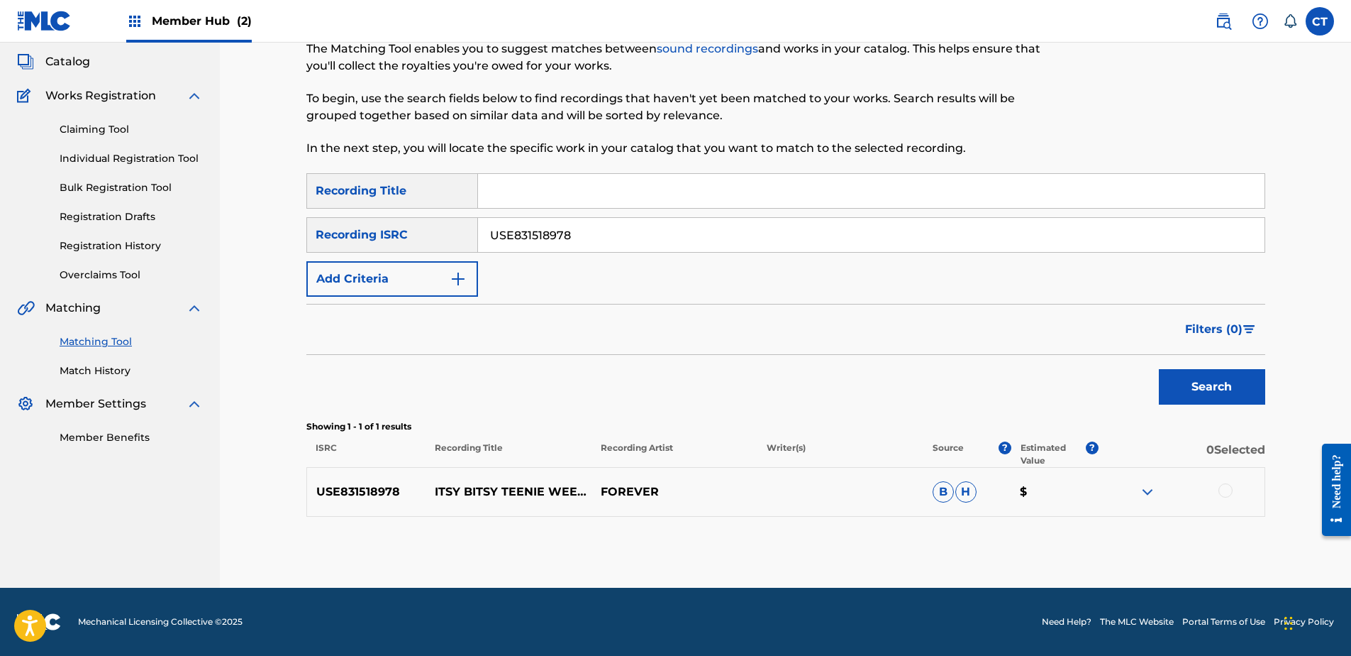
click at [1224, 487] on div at bounding box center [1226, 490] width 14 height 14
click at [992, 532] on button "Match 1 Group" at bounding box center [997, 539] width 157 height 35
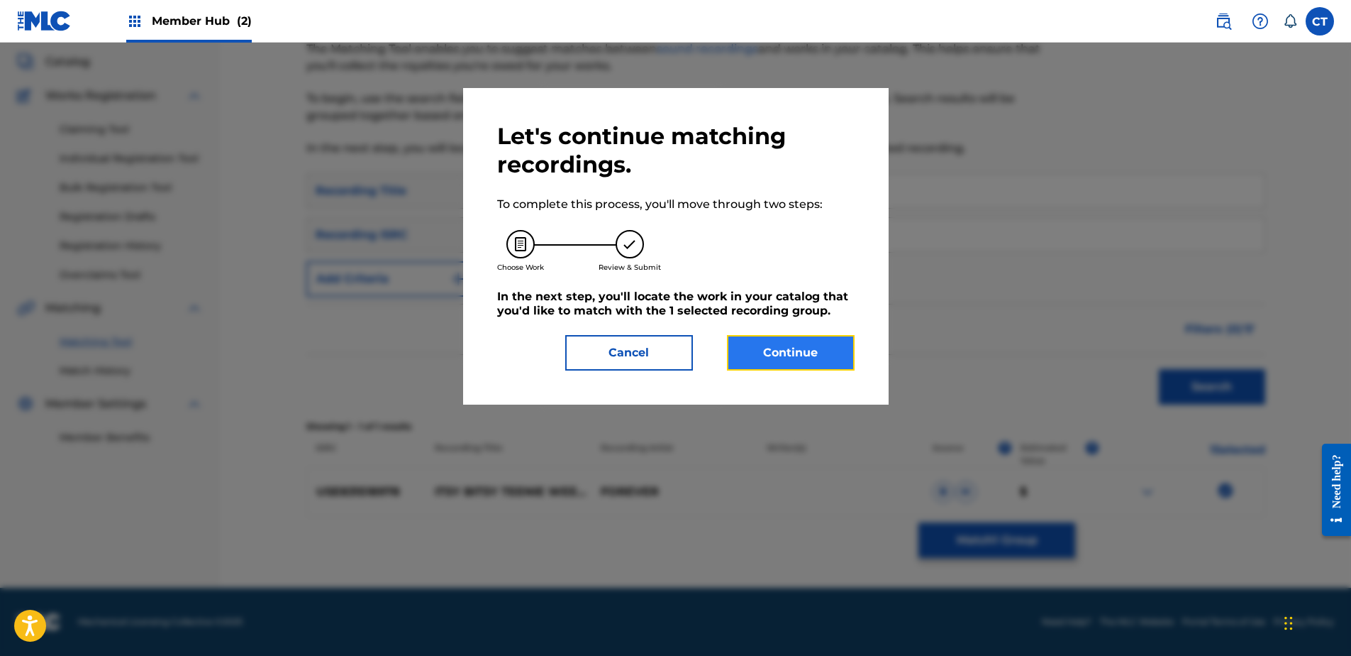
click at [778, 351] on button "Continue" at bounding box center [791, 352] width 128 height 35
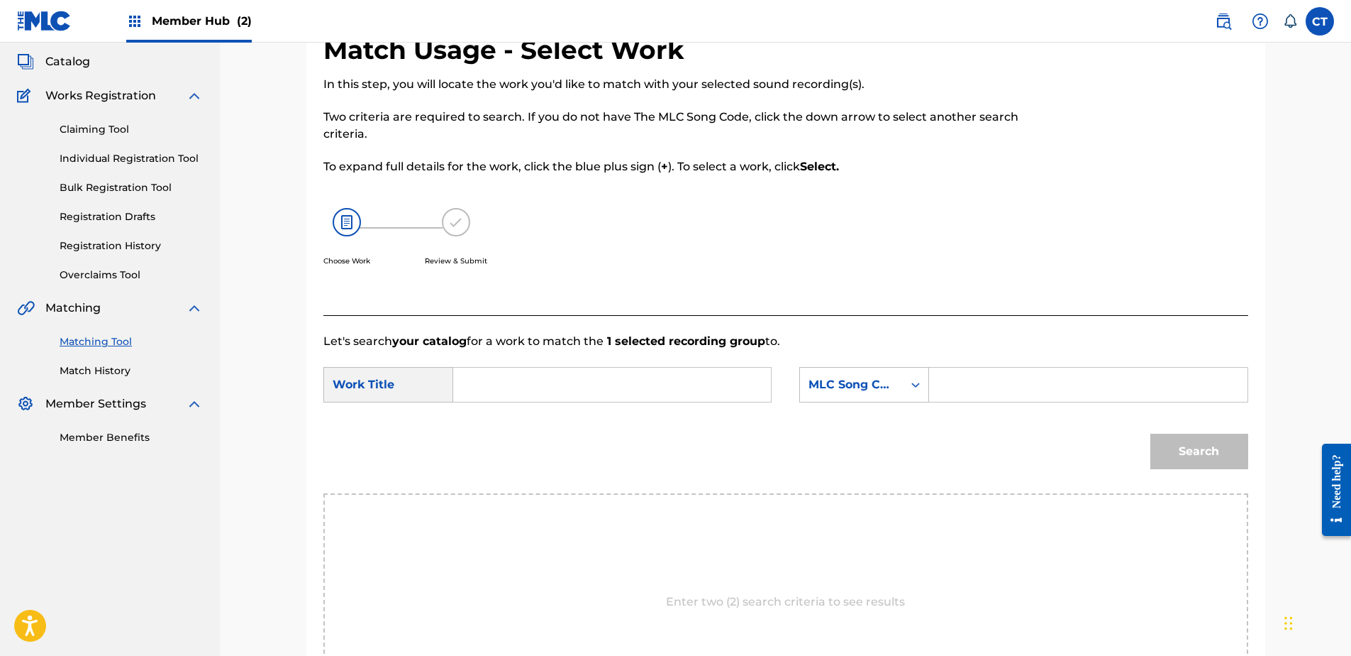
click at [562, 605] on div "Enter two (2) search criteria to see results" at bounding box center [786, 601] width 925 height 217
click at [517, 370] on input "Search Form" at bounding box center [612, 384] width 294 height 34
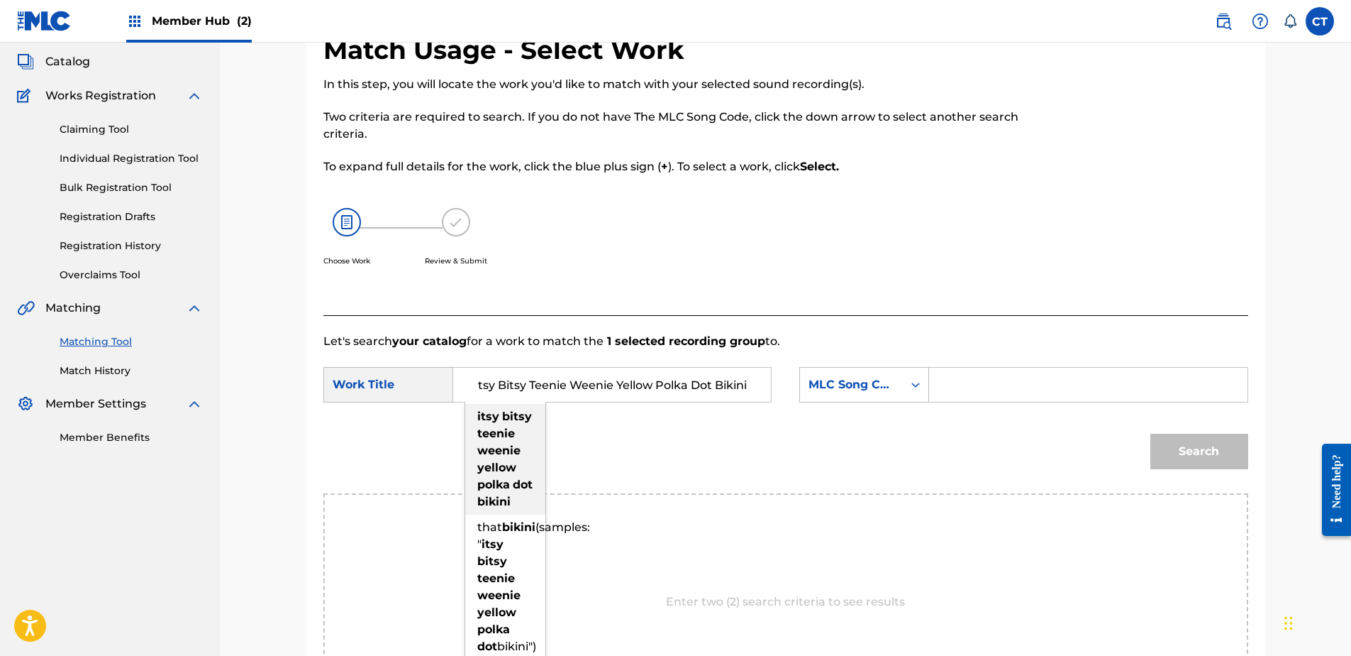
click at [487, 447] on strong "weenie" at bounding box center [498, 449] width 43 height 13
type input "itsy bitsy teenie weenie yellow polka dot bikini"
click at [1022, 388] on input "Search Form" at bounding box center [1088, 384] width 294 height 34
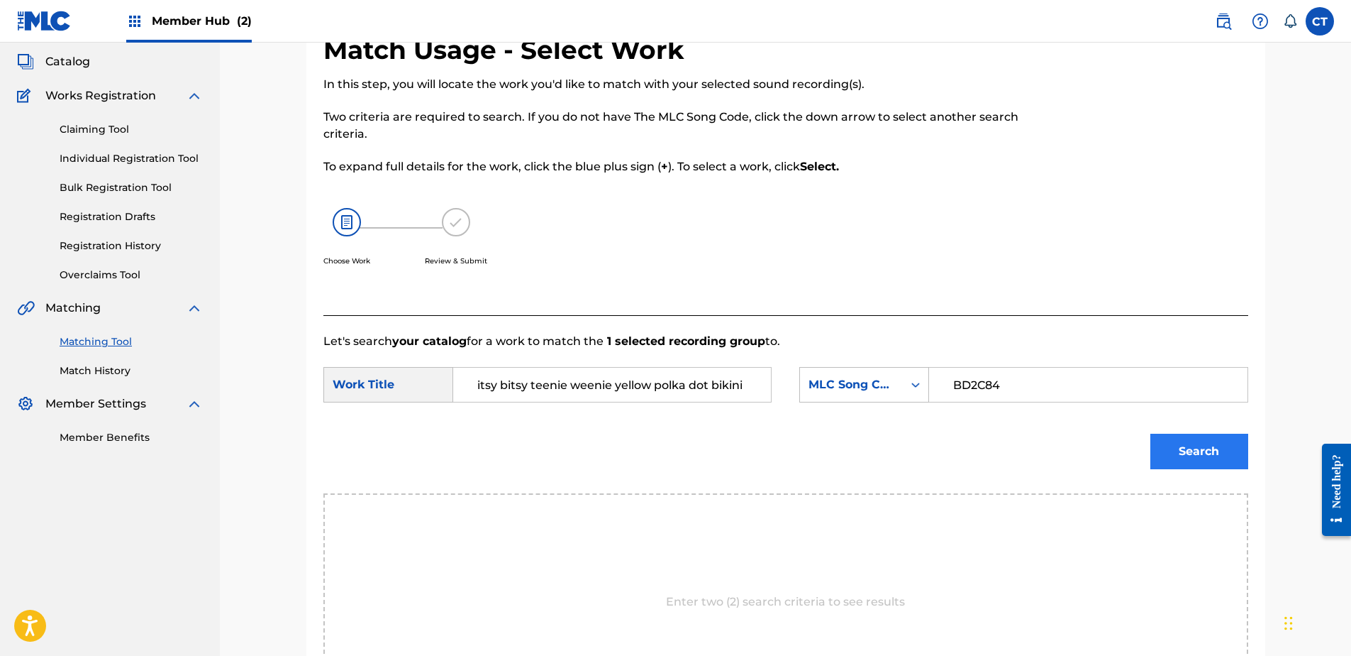
type input "BD2C84"
click at [1159, 451] on button "Search" at bounding box center [1200, 450] width 98 height 35
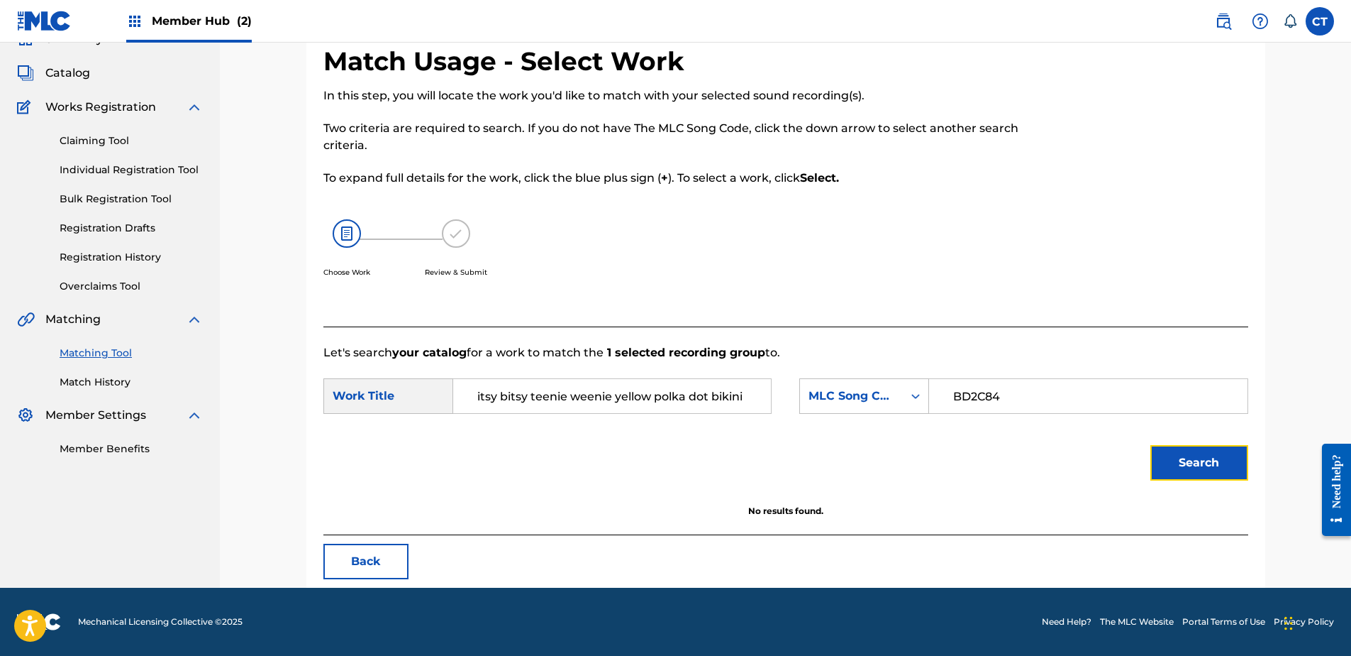
scroll to position [68, 0]
click at [1158, 461] on button "Search" at bounding box center [1200, 462] width 98 height 35
click at [905, 399] on div "Search Form" at bounding box center [916, 396] width 26 height 26
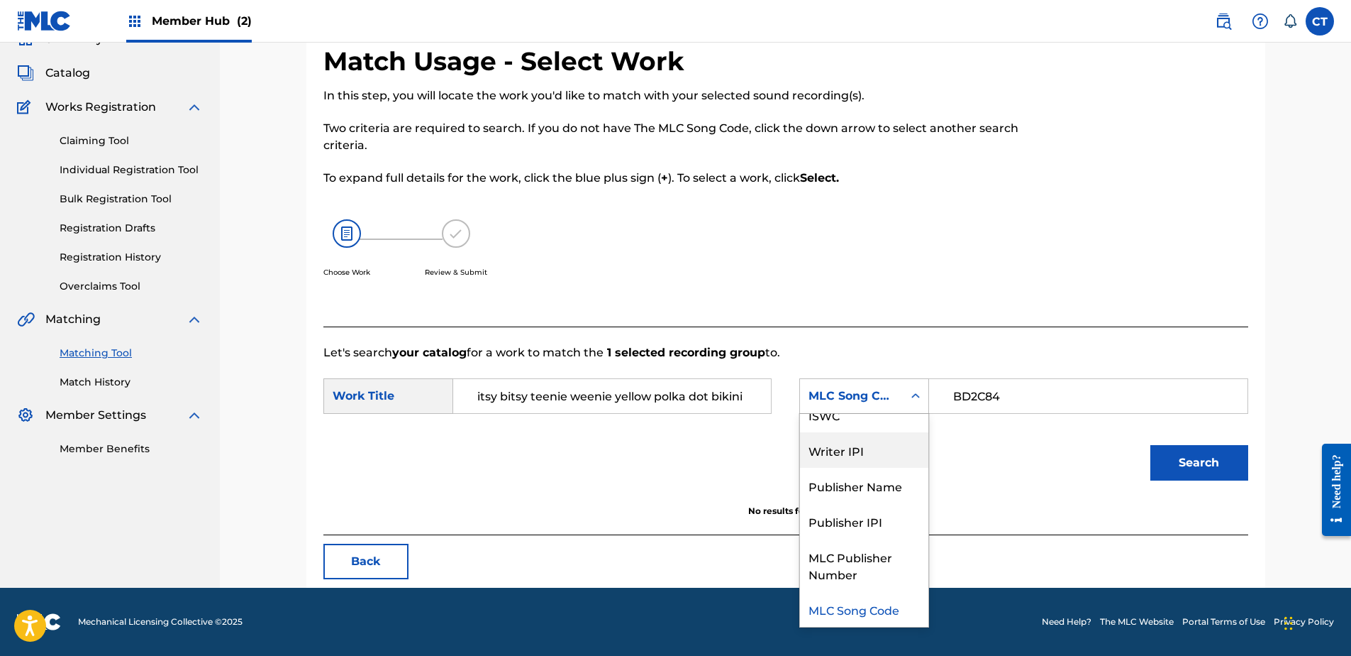
scroll to position [0, 0]
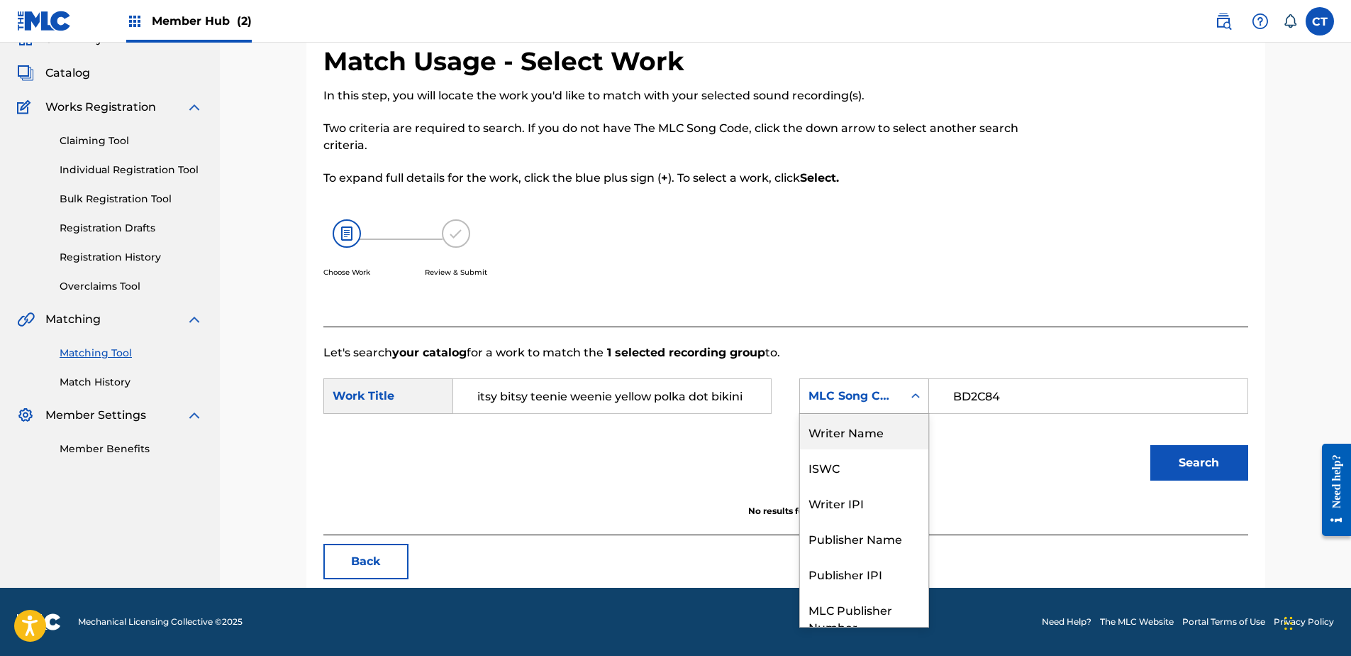
click at [846, 436] on div "Writer Name" at bounding box center [864, 431] width 128 height 35
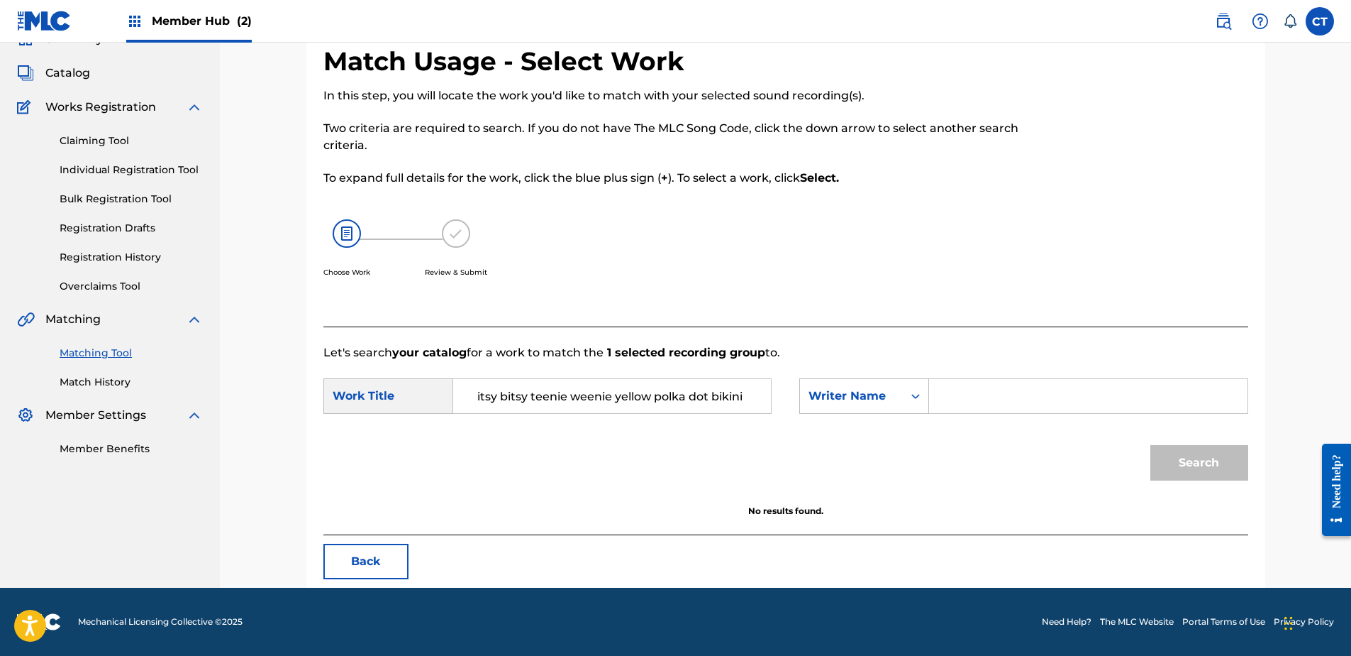
click at [99, 551] on nav "MUSIC SALES CORPORATION Summary Catalog Works Registration Claiming Tool Indivi…" at bounding box center [110, 280] width 220 height 613
click at [1004, 393] on input "Search Form" at bounding box center [1088, 396] width 294 height 34
type input "lee"
click at [1151, 445] on button "Search" at bounding box center [1200, 462] width 98 height 35
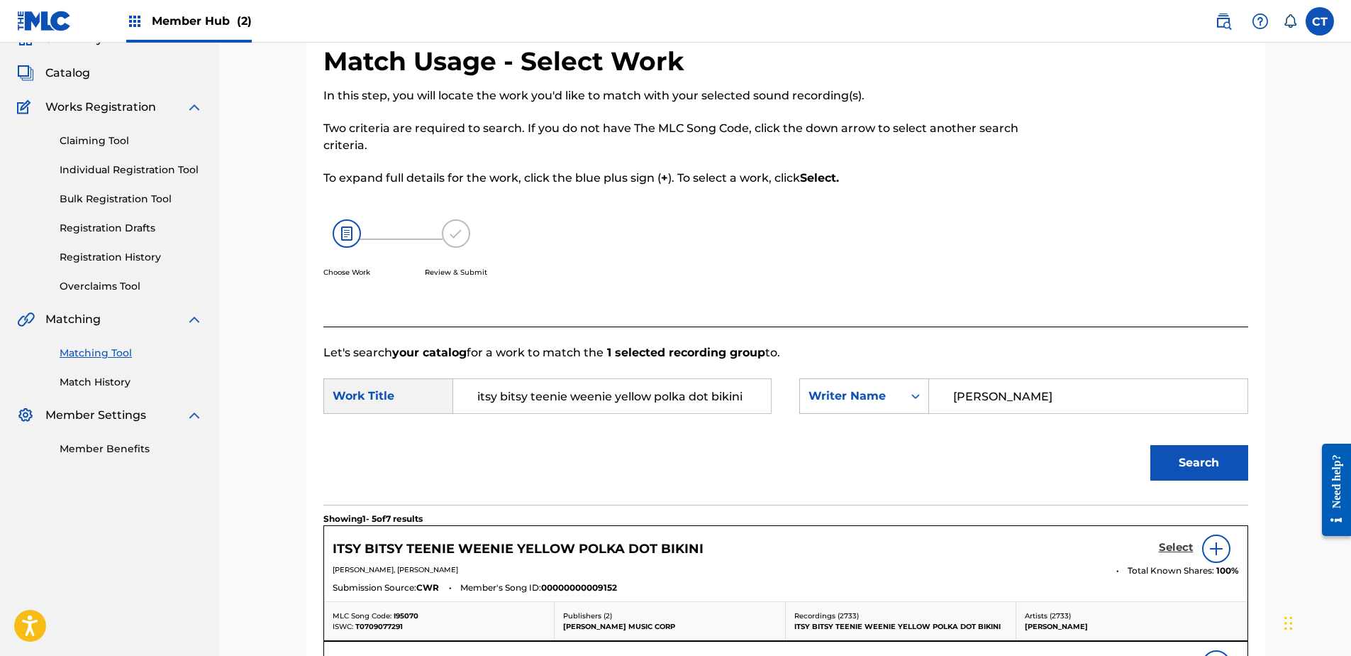
click at [1159, 546] on h5 "Select" at bounding box center [1176, 547] width 35 height 13
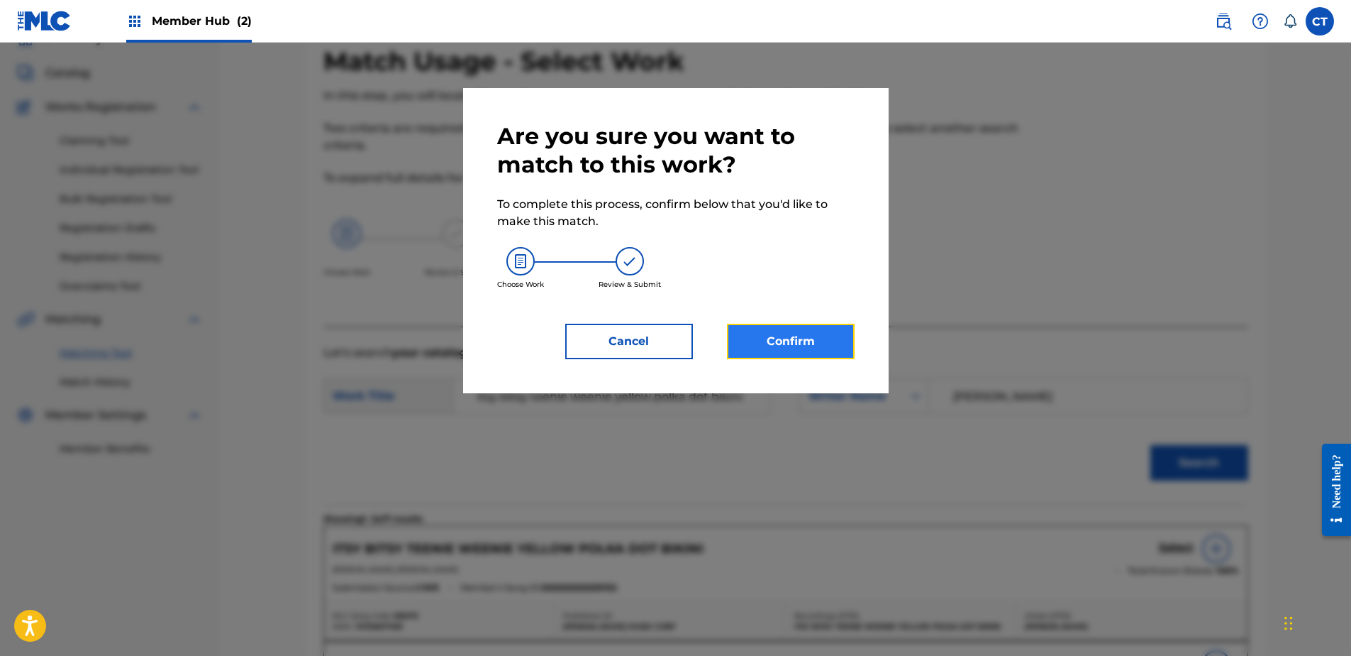
click at [802, 343] on button "Confirm" at bounding box center [791, 341] width 128 height 35
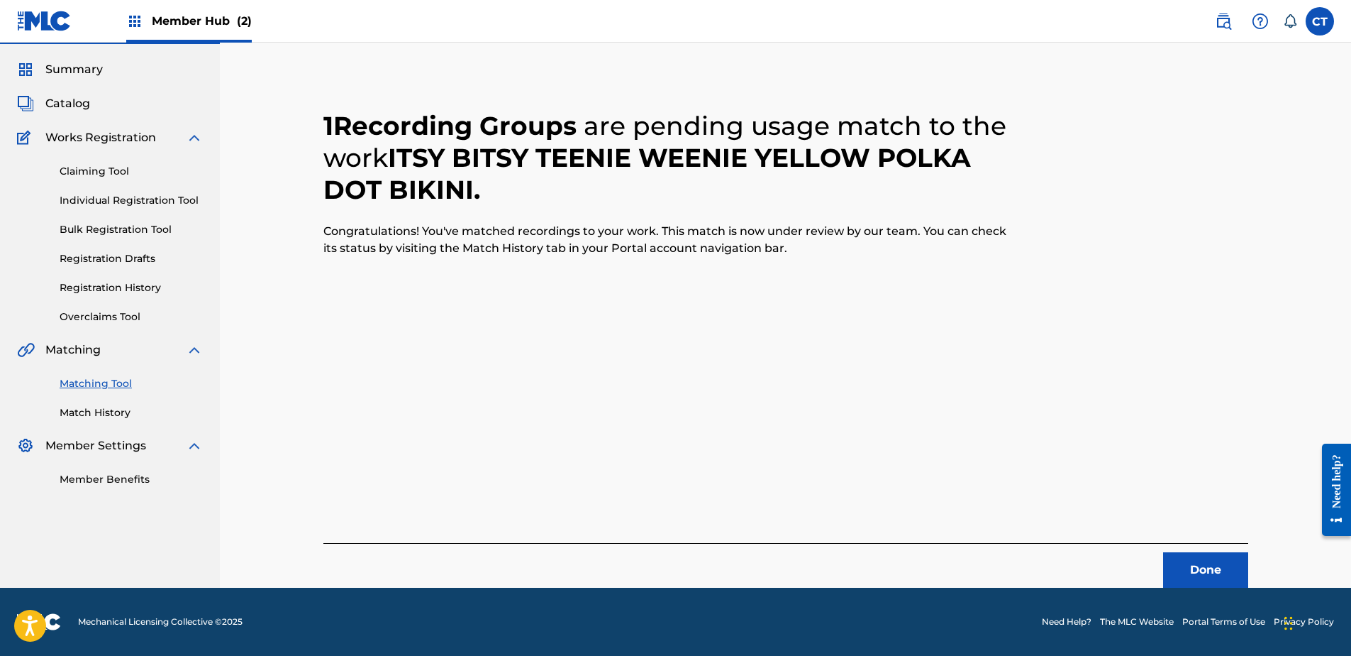
scroll to position [38, 0]
click at [1196, 572] on button "Done" at bounding box center [1205, 569] width 85 height 35
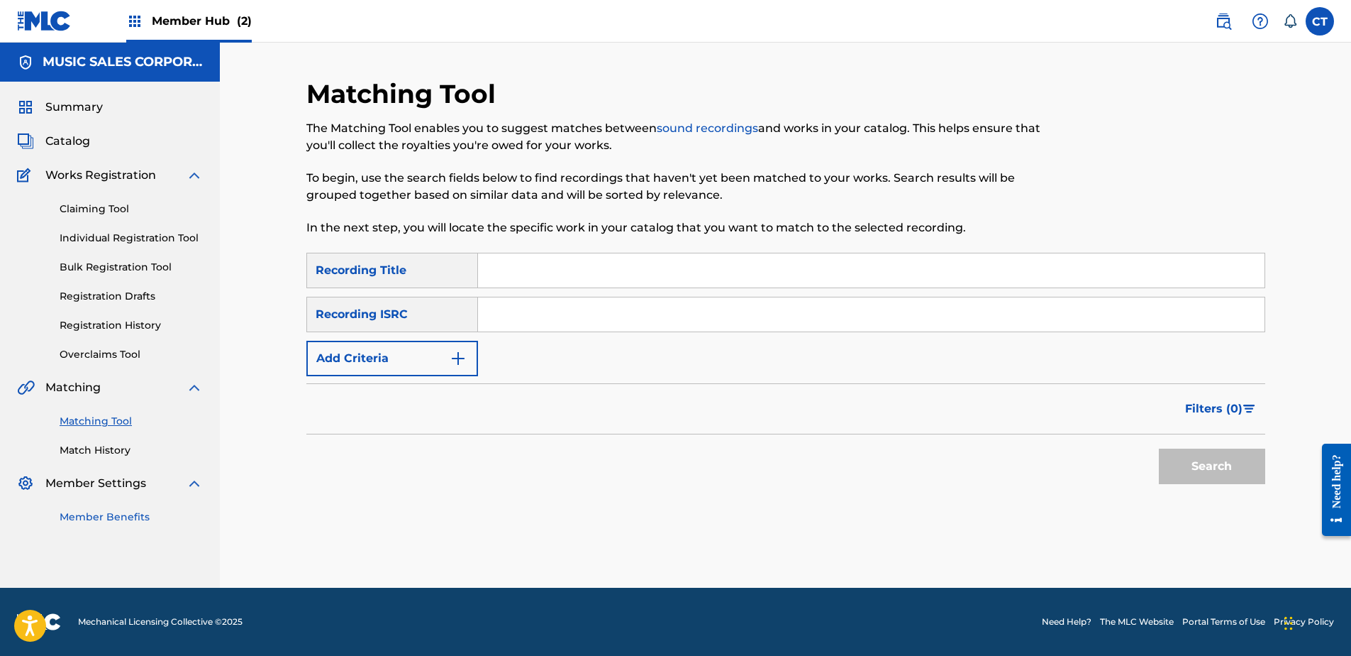
click at [197, 523] on link "Member Benefits" at bounding box center [131, 516] width 143 height 15
click at [609, 314] on input "Search Form" at bounding box center [871, 314] width 787 height 34
click at [1185, 459] on button "Search" at bounding box center [1212, 465] width 106 height 35
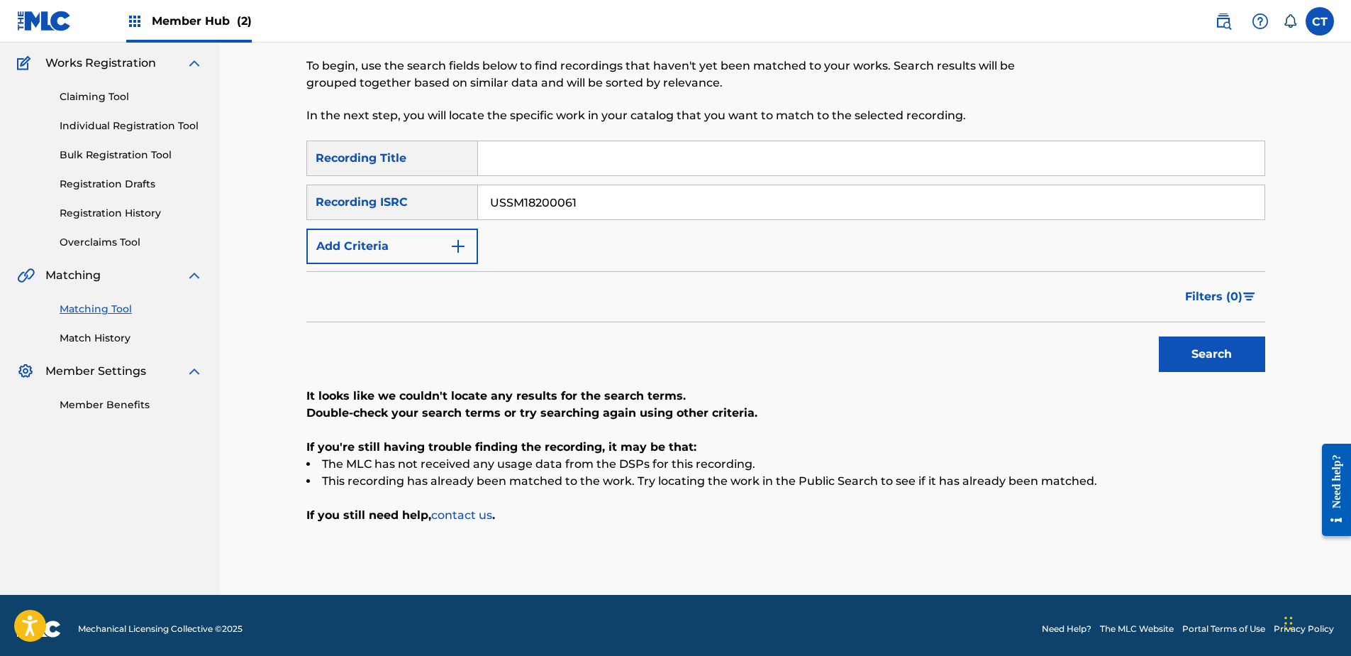
scroll to position [119, 0]
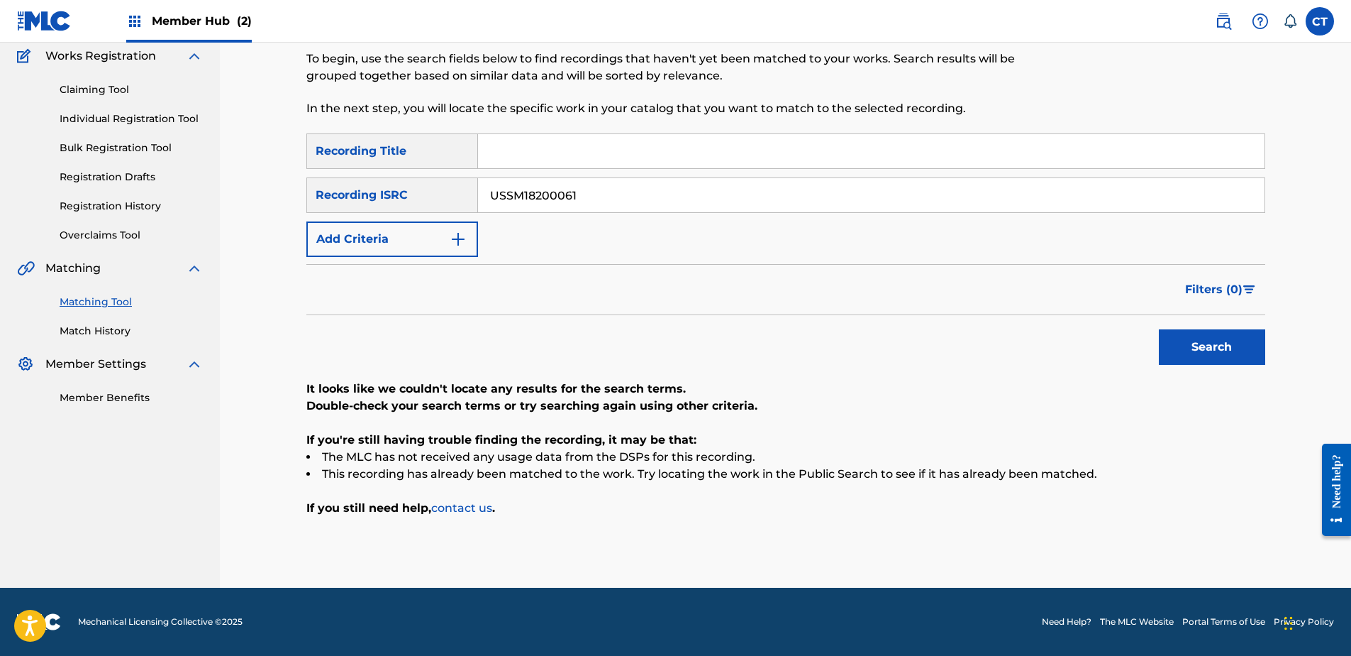
click at [187, 532] on nav "MUSIC SALES CORPORATION Summary Catalog Works Registration Claiming Tool Indivi…" at bounding box center [110, 255] width 220 height 664
click at [653, 199] on input "USSM18200061" at bounding box center [871, 195] width 787 height 34
click at [1188, 340] on button "Search" at bounding box center [1212, 346] width 106 height 35
click at [157, 472] on nav "MUSIC SALES CORPORATION Summary Catalog Works Registration Claiming Tool Indivi…" at bounding box center [110, 255] width 220 height 664
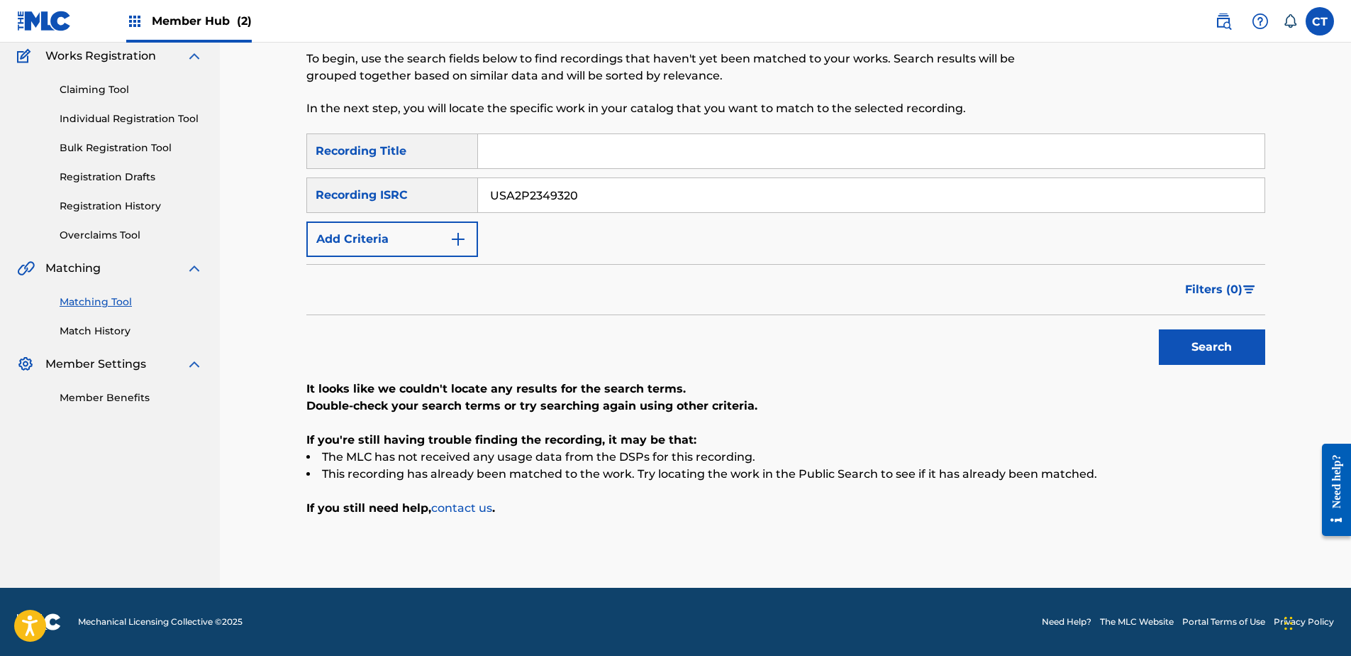
click at [670, 200] on input "USA2P2349320" at bounding box center [871, 195] width 787 height 34
click at [1203, 352] on button "Search" at bounding box center [1212, 346] width 106 height 35
drag, startPoint x: 70, startPoint y: 507, endPoint x: 249, endPoint y: 419, distance: 198.9
click at [70, 507] on nav "MUSIC SALES CORPORATION Summary Catalog Works Registration Claiming Tool Indivi…" at bounding box center [110, 255] width 220 height 664
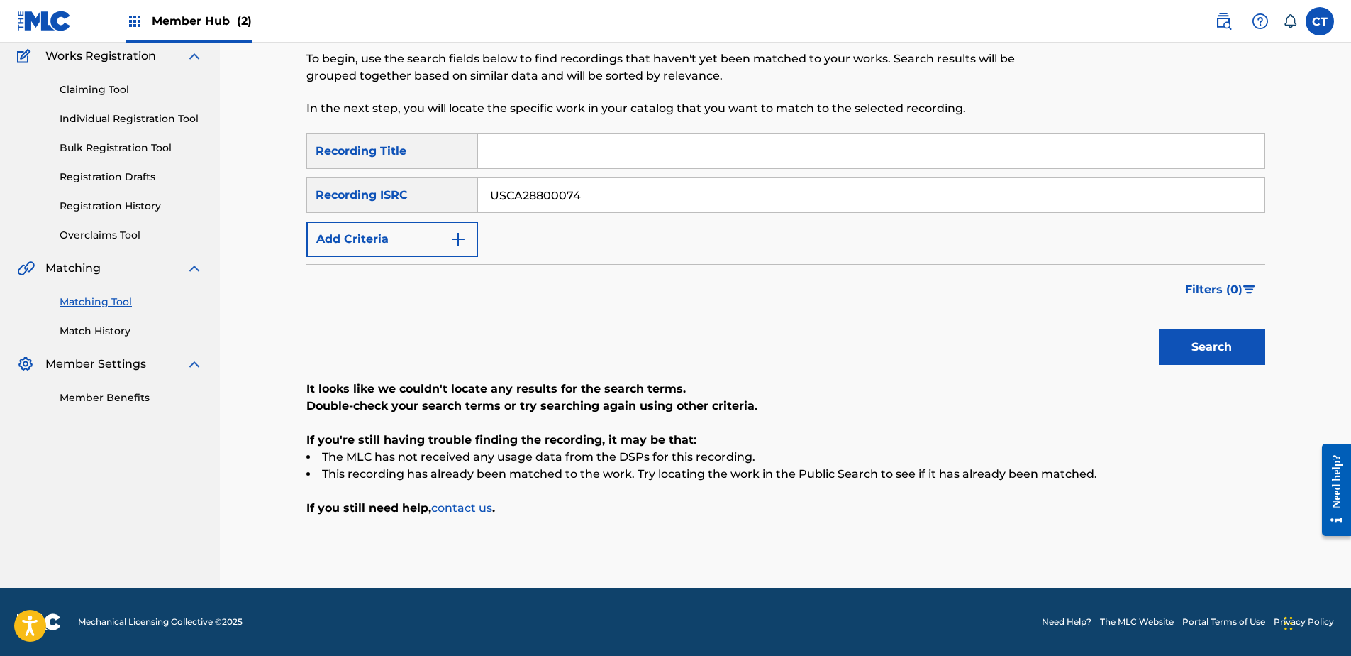
click at [666, 184] on input "USCA28800074" at bounding box center [871, 195] width 787 height 34
click at [1222, 356] on button "Search" at bounding box center [1212, 346] width 106 height 35
click at [175, 490] on nav "MUSIC SALES CORPORATION Summary Catalog Works Registration Claiming Tool Indivi…" at bounding box center [110, 255] width 220 height 664
click at [641, 198] on input "GBG5X1218617" at bounding box center [871, 195] width 787 height 34
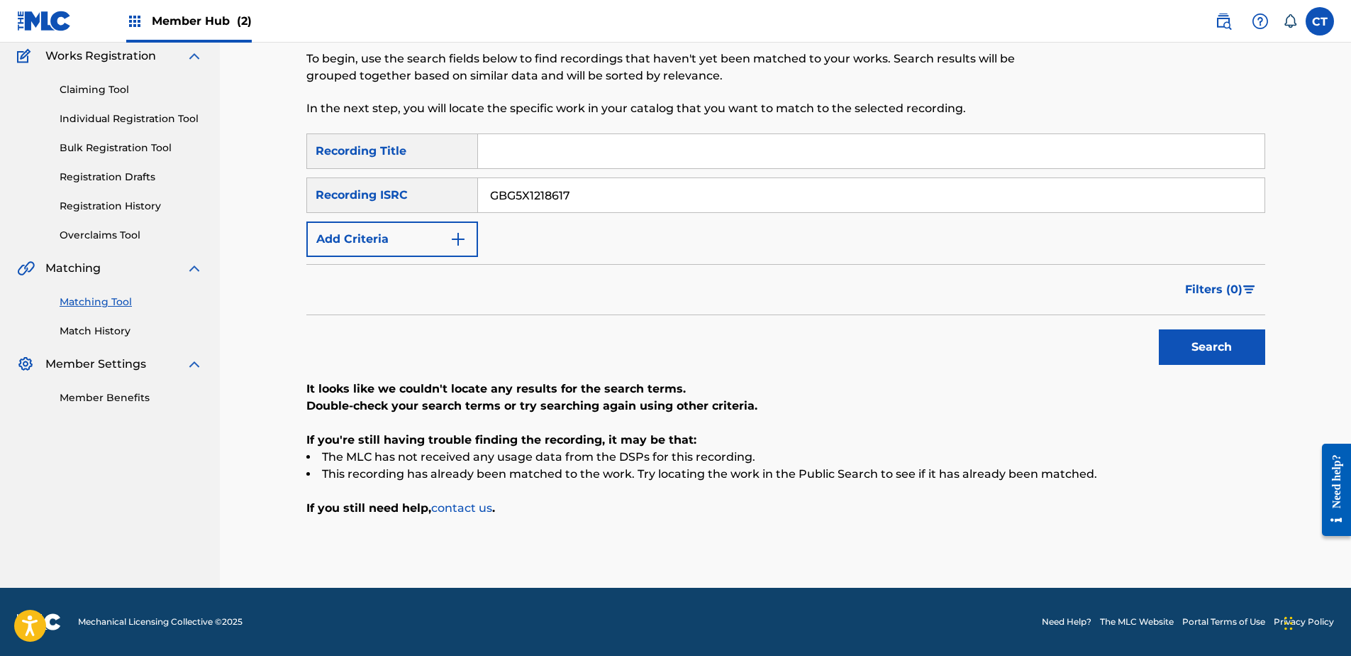
click at [641, 198] on input "GBG5X1218617" at bounding box center [871, 195] width 787 height 34
click at [1232, 354] on button "Search" at bounding box center [1212, 346] width 106 height 35
click at [110, 486] on nav "MUSIC SALES CORPORATION Summary Catalog Works Registration Claiming Tool Indivi…" at bounding box center [110, 255] width 220 height 664
click at [604, 190] on input "NLRD51411285" at bounding box center [871, 195] width 787 height 34
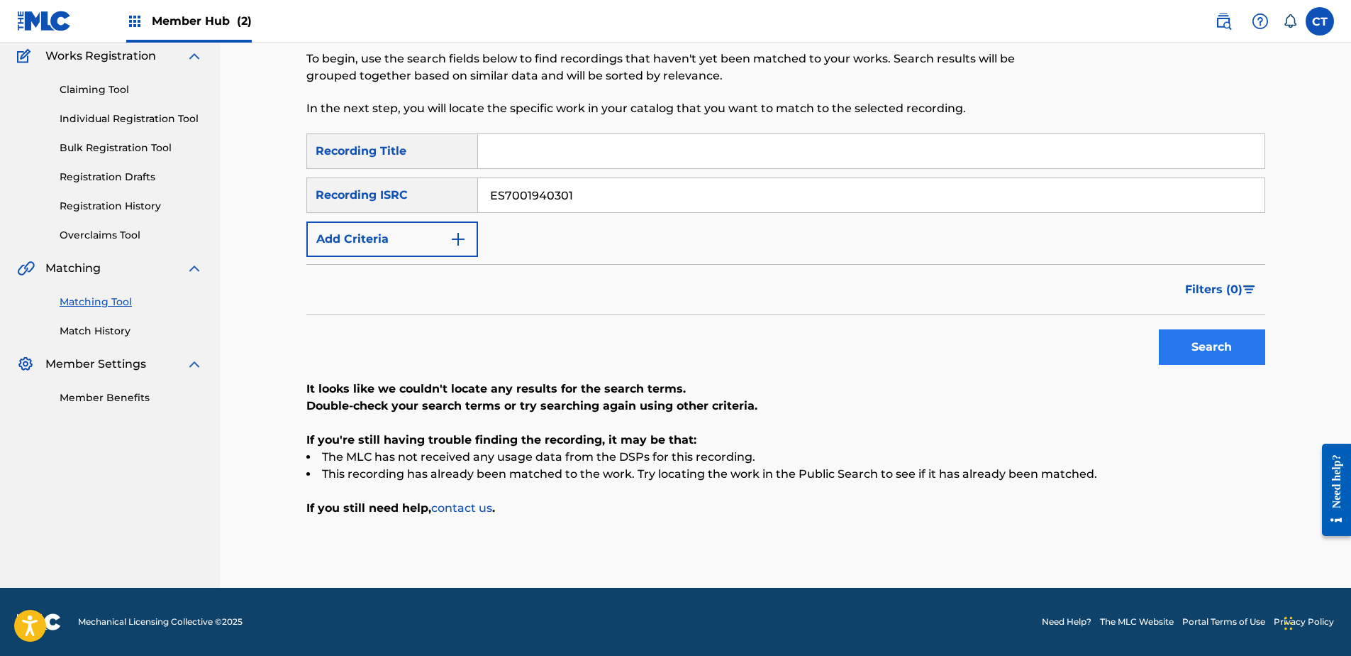
type input "ES7001940301"
drag, startPoint x: 1228, startPoint y: 350, endPoint x: 1156, endPoint y: 348, distance: 72.4
click at [1228, 350] on button "Search" at bounding box center [1212, 346] width 106 height 35
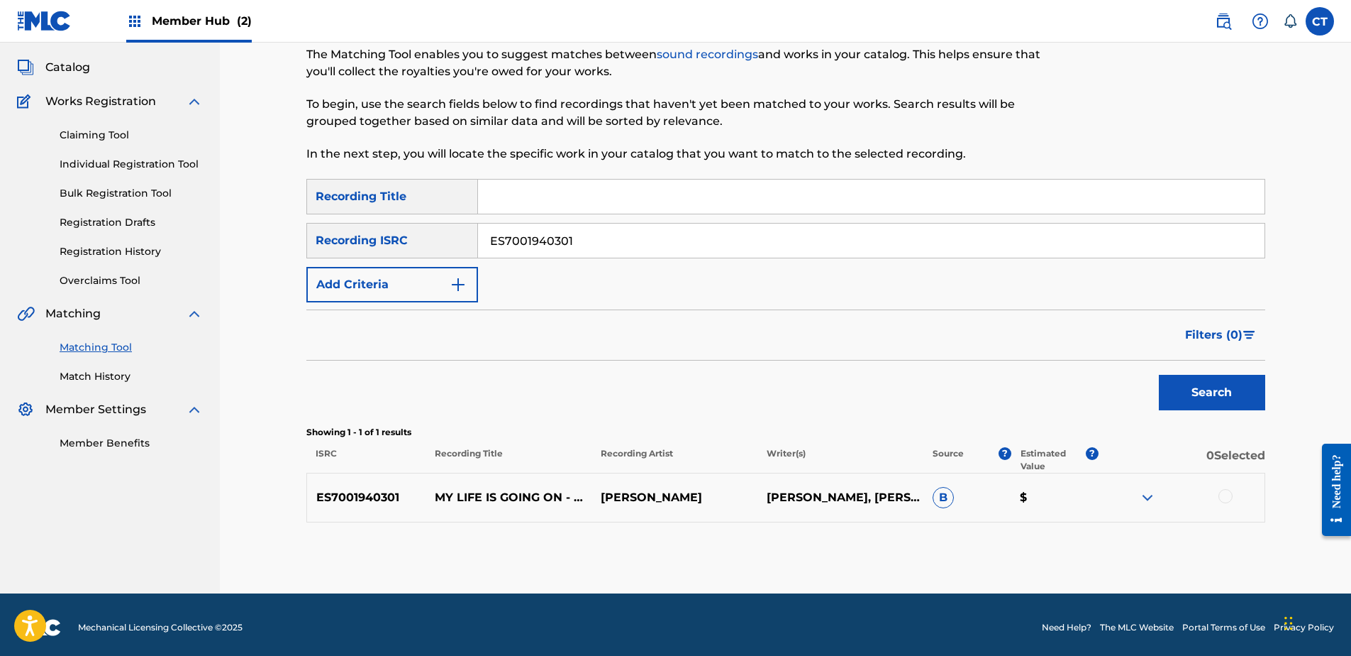
scroll to position [79, 0]
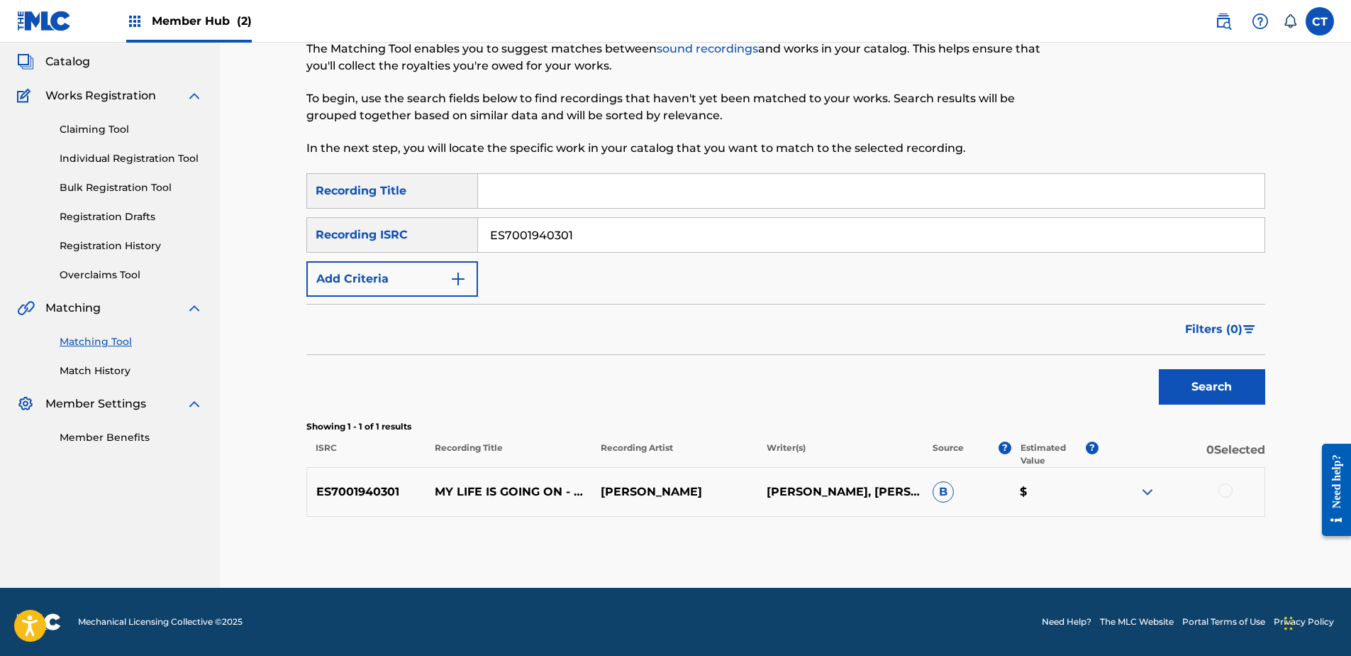
click at [1224, 492] on div at bounding box center [1226, 490] width 14 height 14
click at [1022, 531] on button "Match 1 Group" at bounding box center [997, 539] width 157 height 35
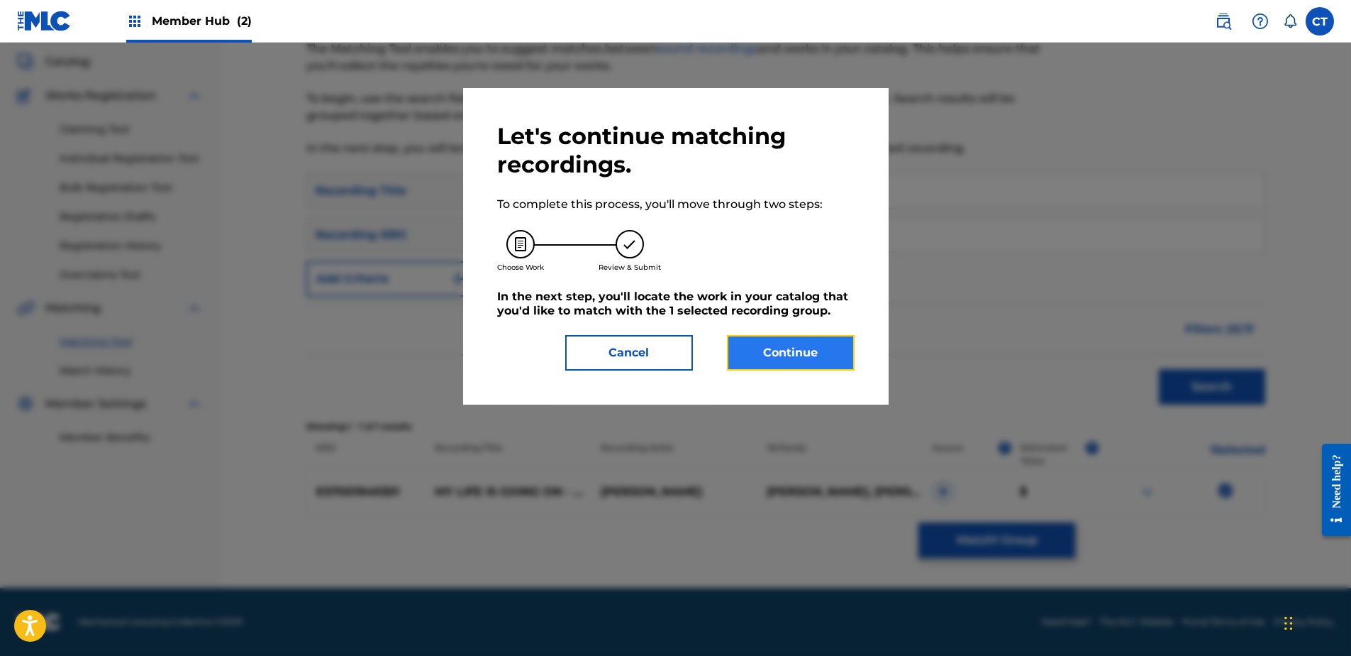
click at [753, 358] on button "Continue" at bounding box center [791, 352] width 128 height 35
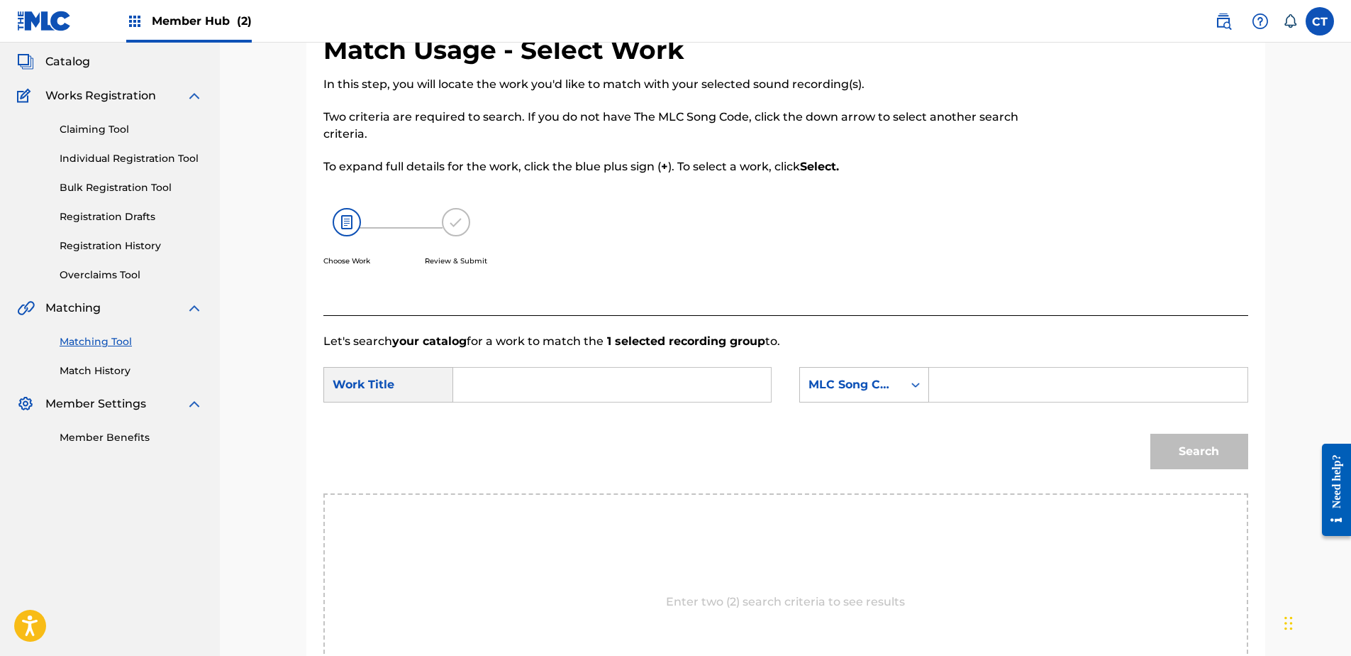
drag, startPoint x: 548, startPoint y: 580, endPoint x: 549, endPoint y: 572, distance: 8.5
click at [548, 580] on div "Enter two (2) search criteria to see results" at bounding box center [786, 601] width 925 height 217
click at [515, 379] on input "Search Form" at bounding box center [612, 384] width 294 height 34
type input "MY LIFE IS GOING ON CECILIA KR"
click at [1006, 377] on input "Search Form" at bounding box center [1088, 384] width 294 height 34
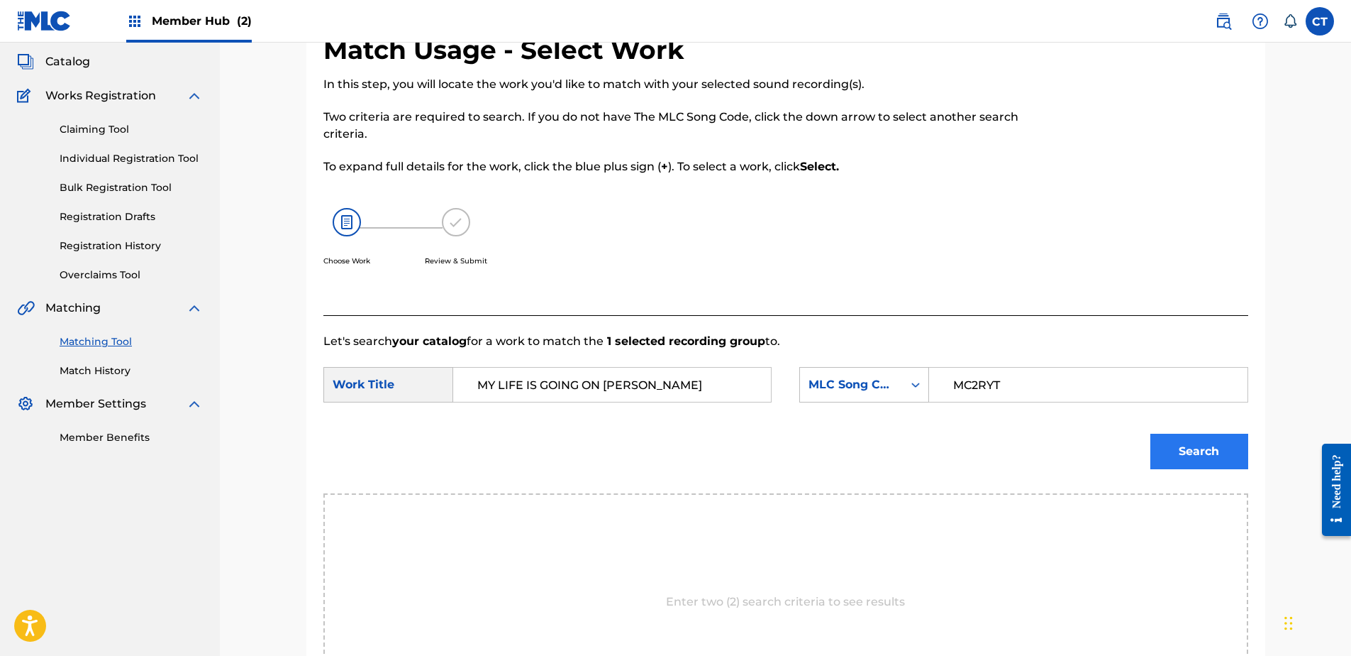
type input "MC2RYT"
click at [1192, 447] on button "Search" at bounding box center [1200, 450] width 98 height 35
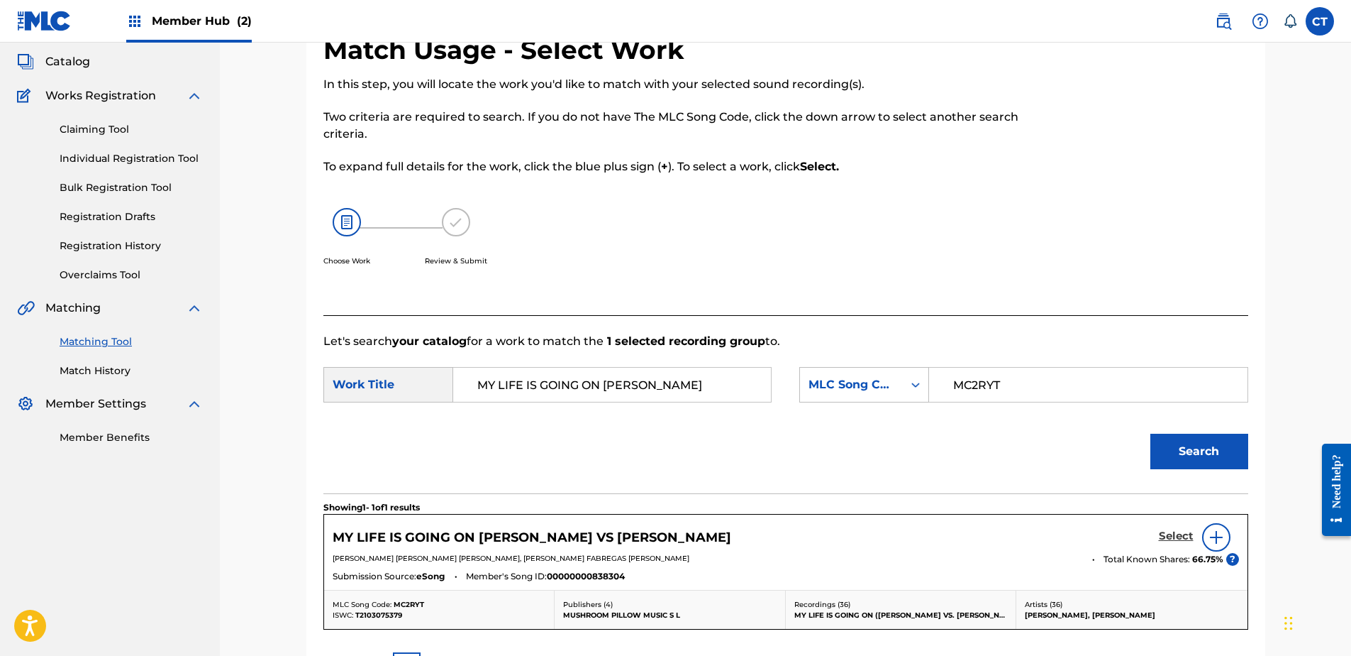
click at [1170, 541] on h5 "Select" at bounding box center [1176, 535] width 35 height 13
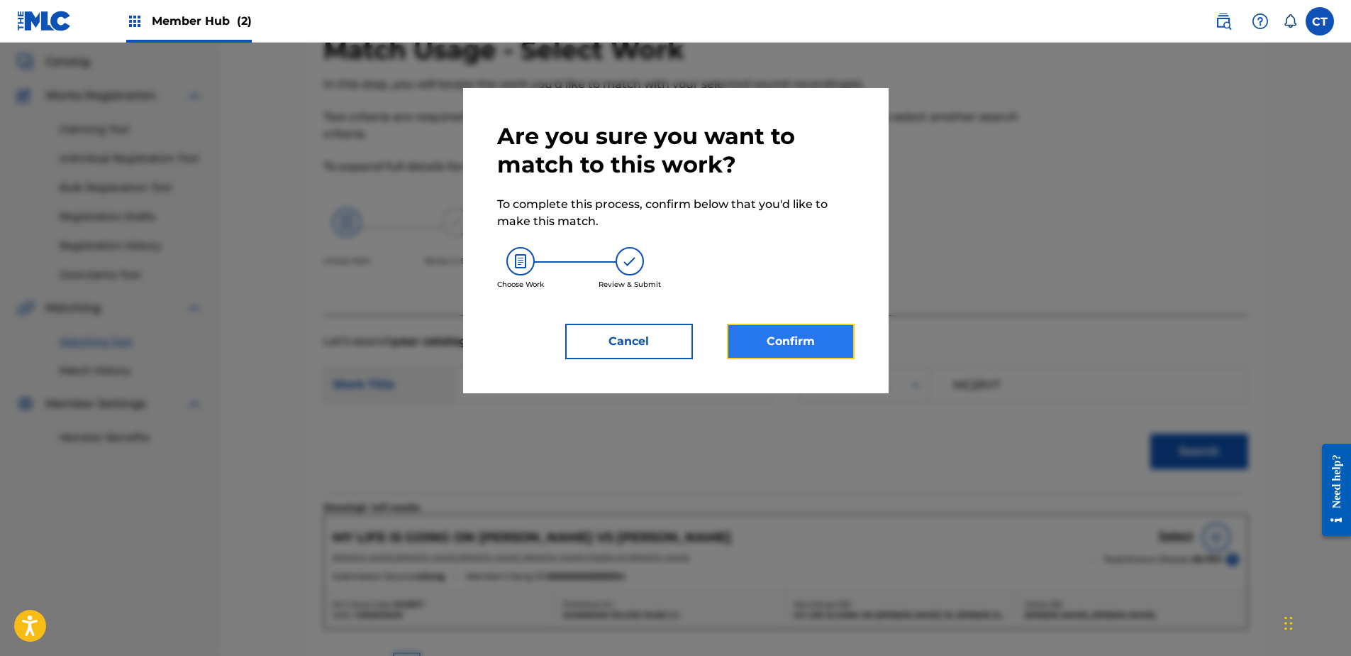
click at [749, 325] on button "Confirm" at bounding box center [791, 341] width 128 height 35
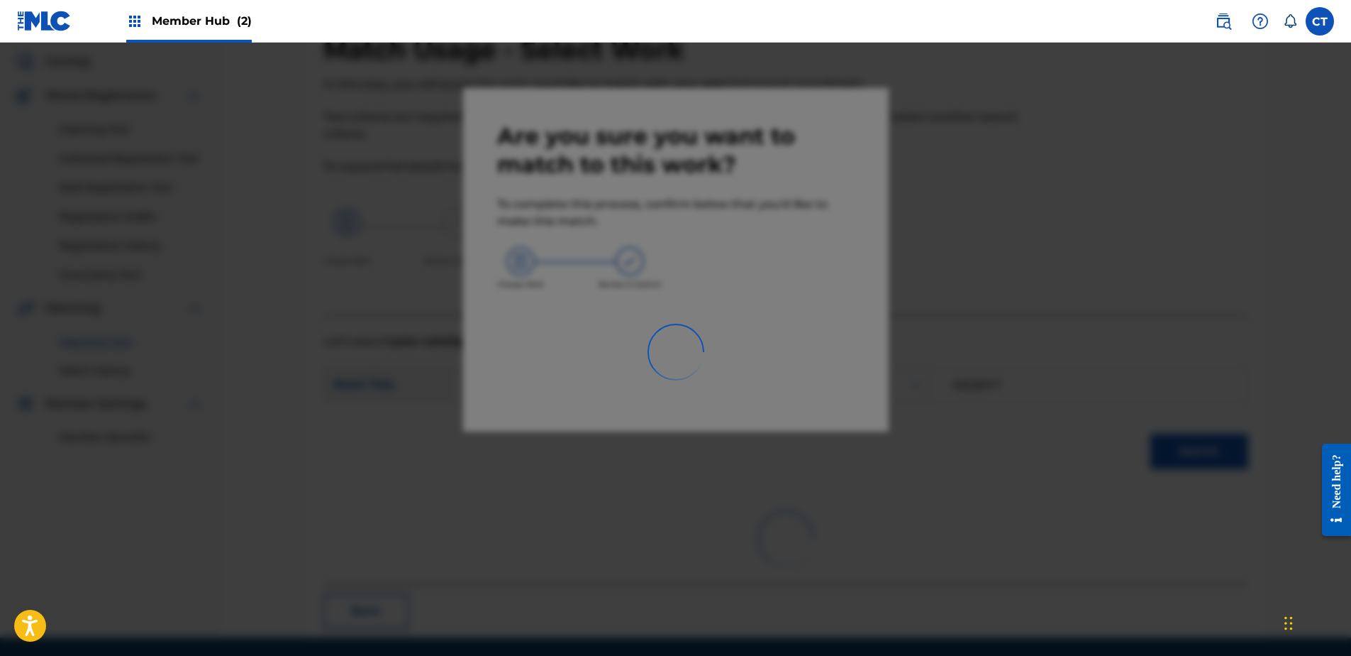
scroll to position [38, 0]
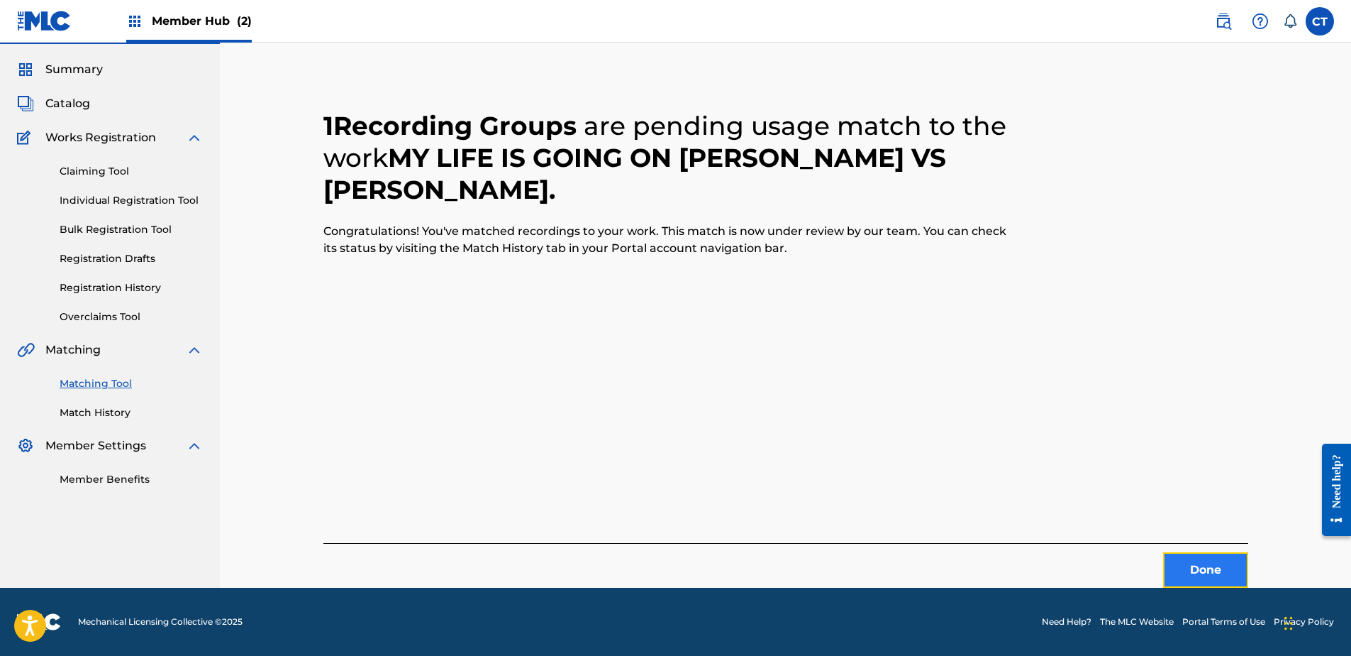
click at [1224, 567] on button "Done" at bounding box center [1205, 569] width 85 height 35
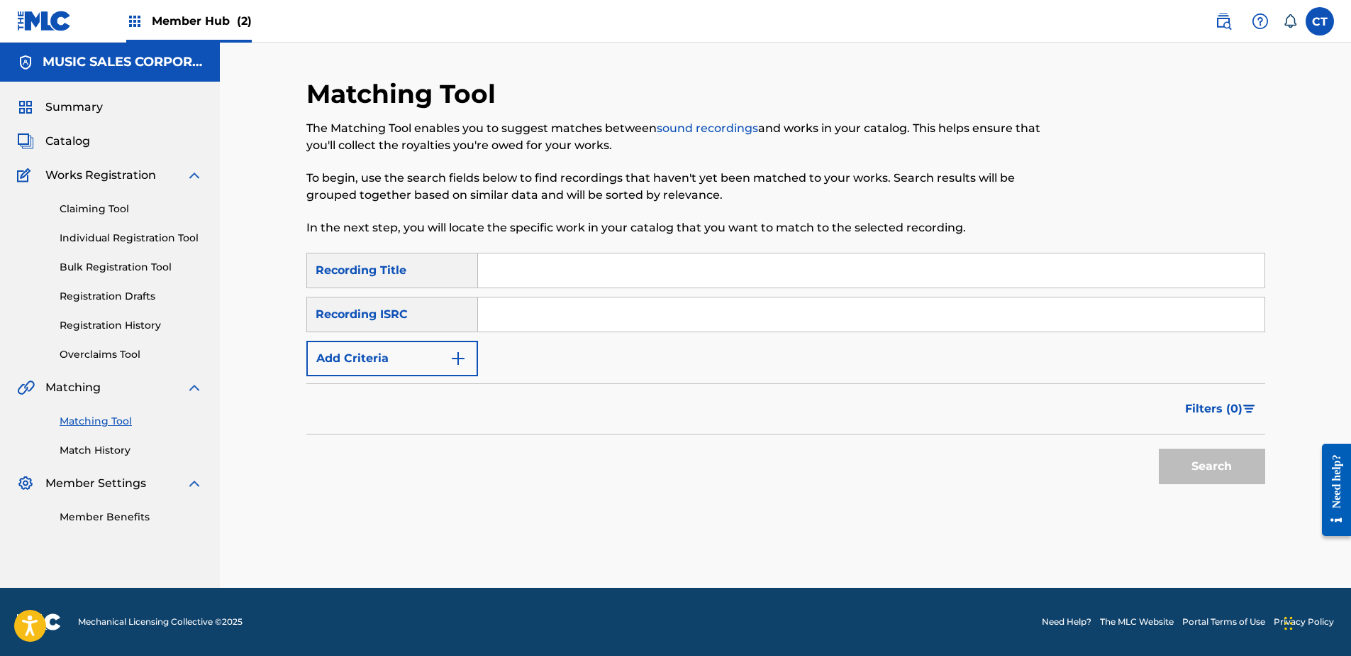
scroll to position [0, 0]
click at [626, 598] on footer "Mechanical Licensing Collective © 2025 Need Help? The MLC Website Portal Terms …" at bounding box center [675, 621] width 1351 height 68
click at [593, 333] on div "SearchWithCriteria34f529aa-3a95-4b68-820d-29e6240c29a3 Recording Title SearchWi…" at bounding box center [785, 314] width 959 height 123
click at [609, 314] on input "Search Form" at bounding box center [871, 314] width 787 height 34
type input "QZHNC2185469"
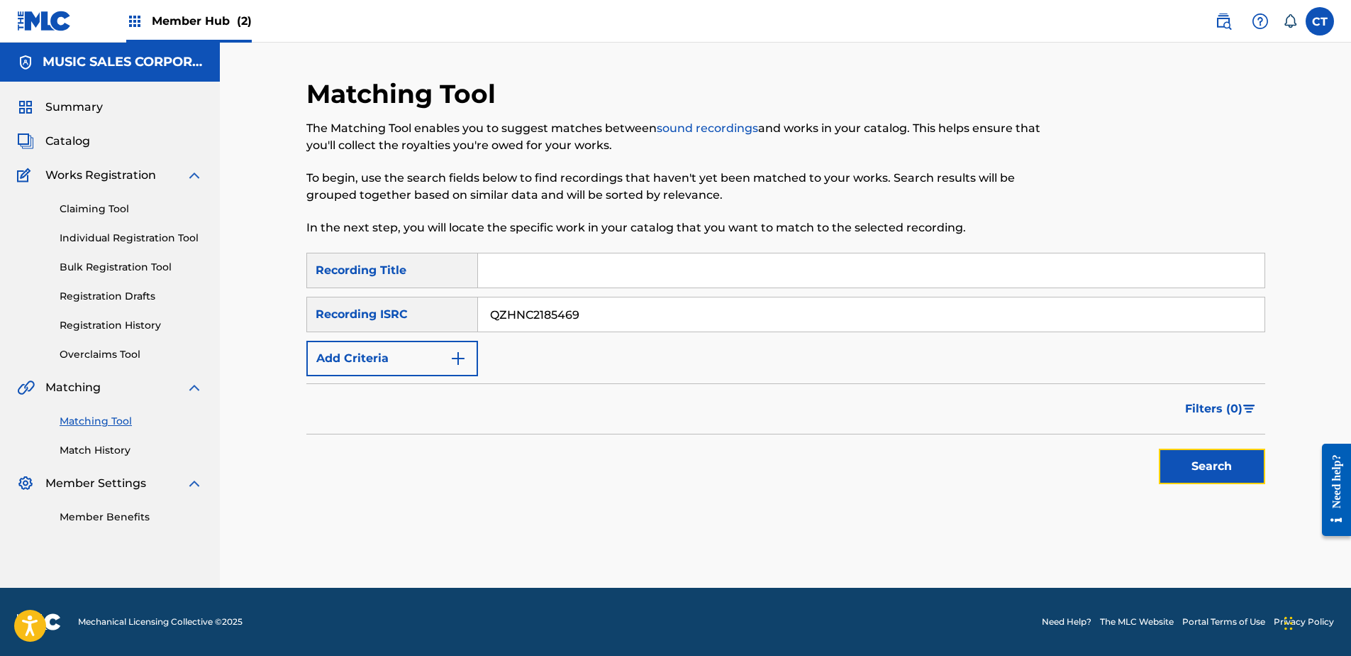
click at [1181, 460] on button "Search" at bounding box center [1212, 465] width 106 height 35
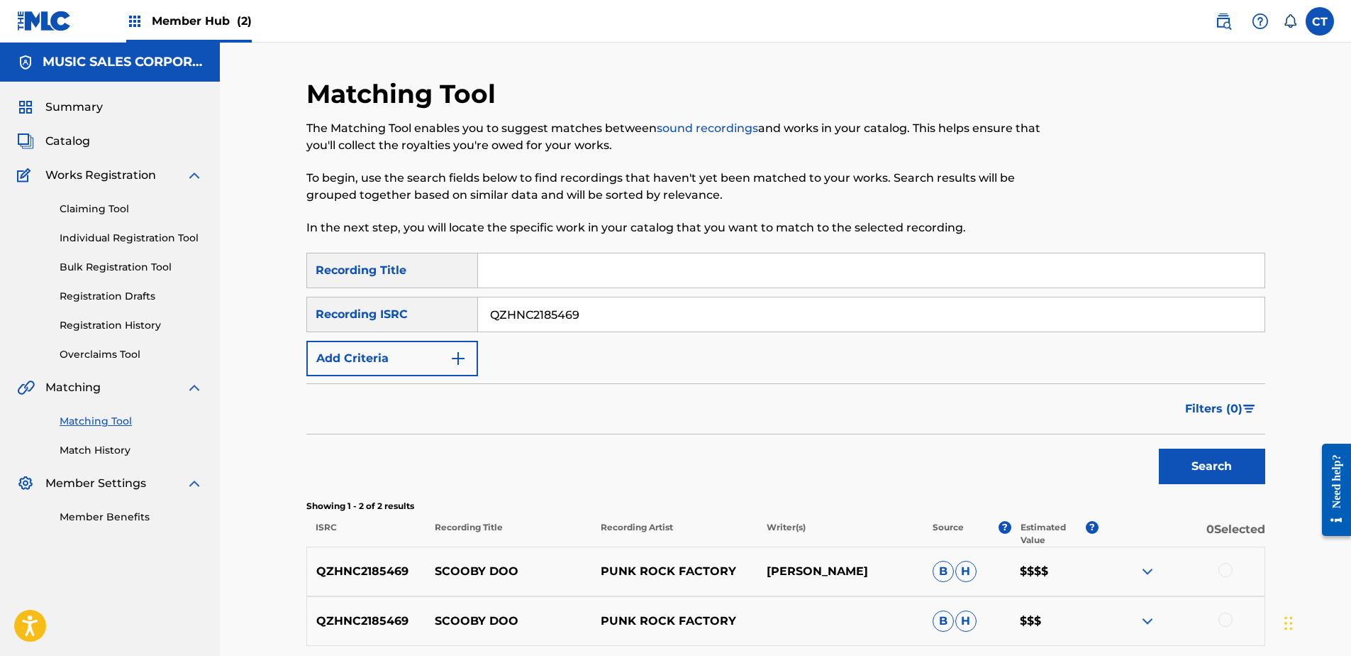
scroll to position [129, 0]
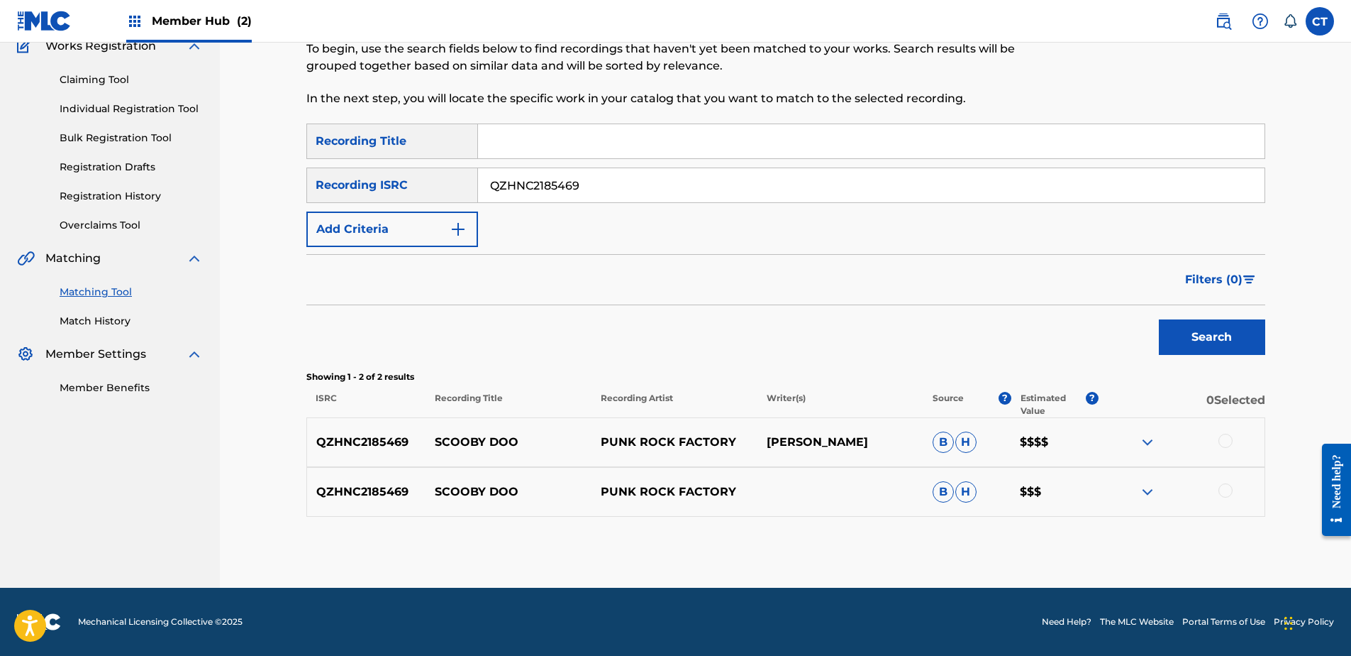
click at [1226, 443] on div at bounding box center [1226, 440] width 14 height 14
click at [1228, 485] on div at bounding box center [1226, 490] width 14 height 14
click at [1049, 537] on button "Match 2 Groups" at bounding box center [997, 539] width 157 height 35
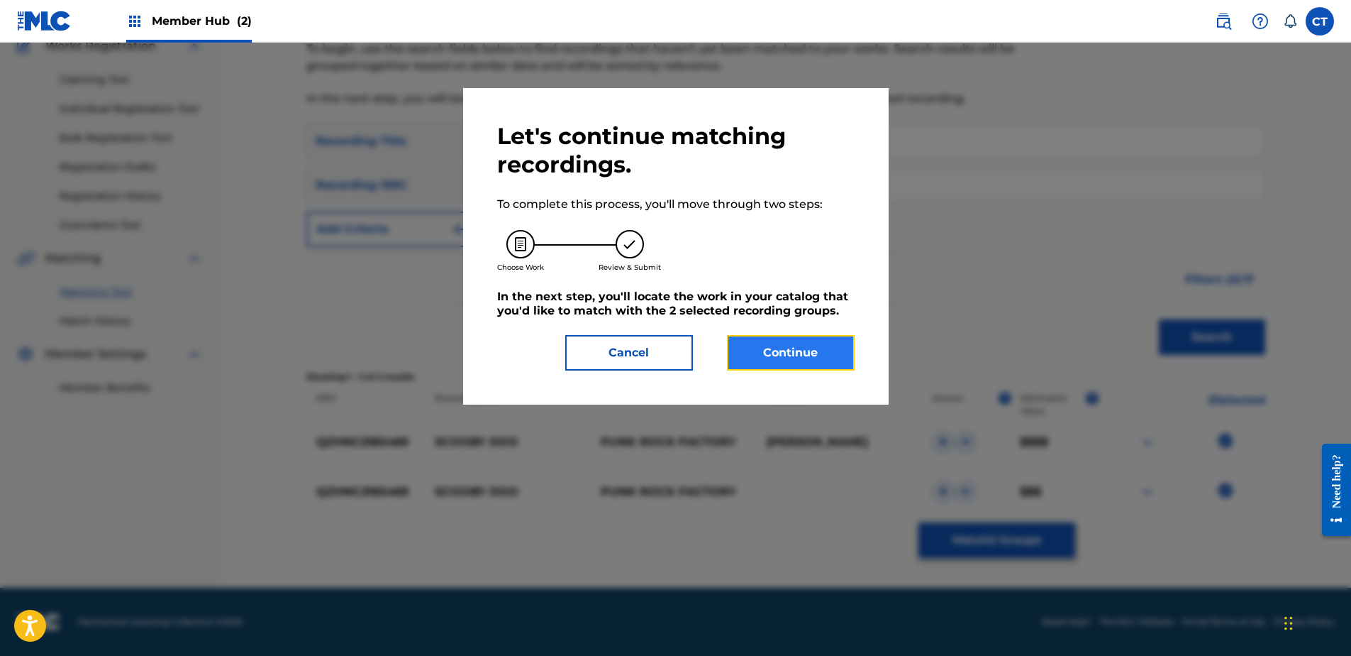
click at [831, 367] on button "Continue" at bounding box center [791, 352] width 128 height 35
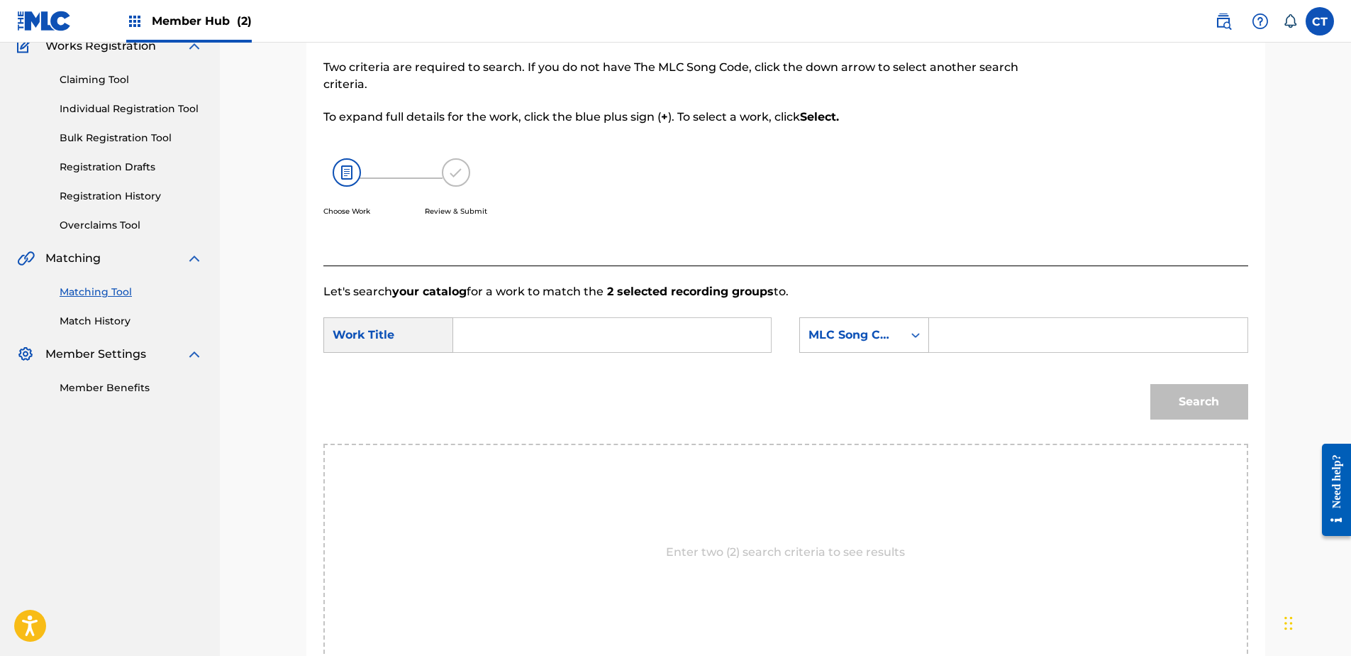
click at [655, 580] on div "Enter two (2) search criteria to see results" at bounding box center [786, 551] width 925 height 217
click at [514, 332] on input "Search Form" at bounding box center [612, 335] width 294 height 34
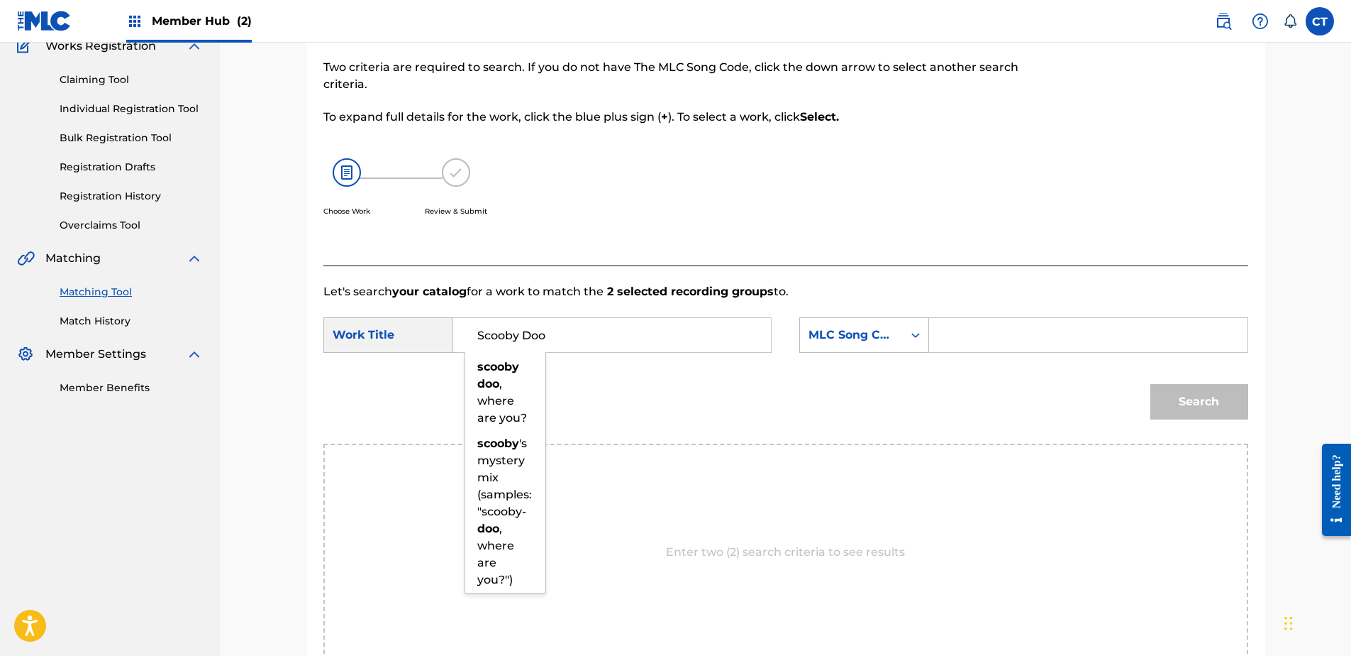
type input "Scooby Doo"
click at [984, 339] on input "Search Form" at bounding box center [1088, 335] width 294 height 34
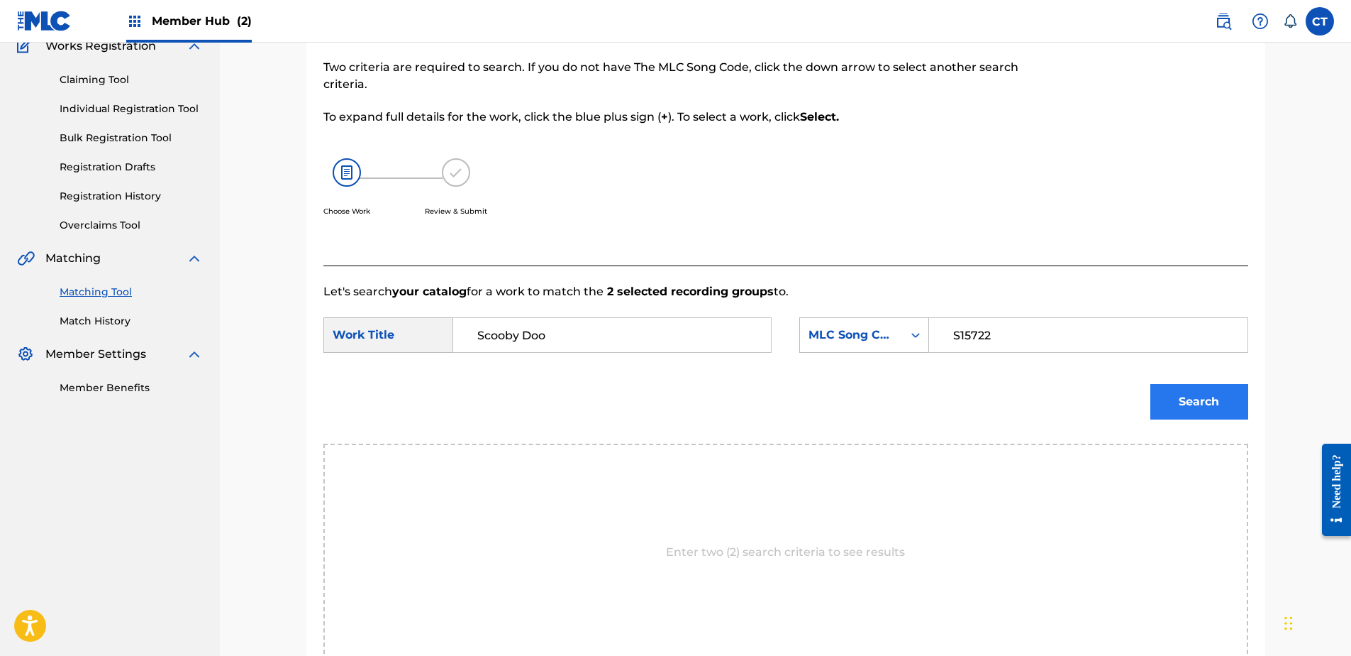
type input "S15722"
click at [1163, 391] on button "Search" at bounding box center [1200, 401] width 98 height 35
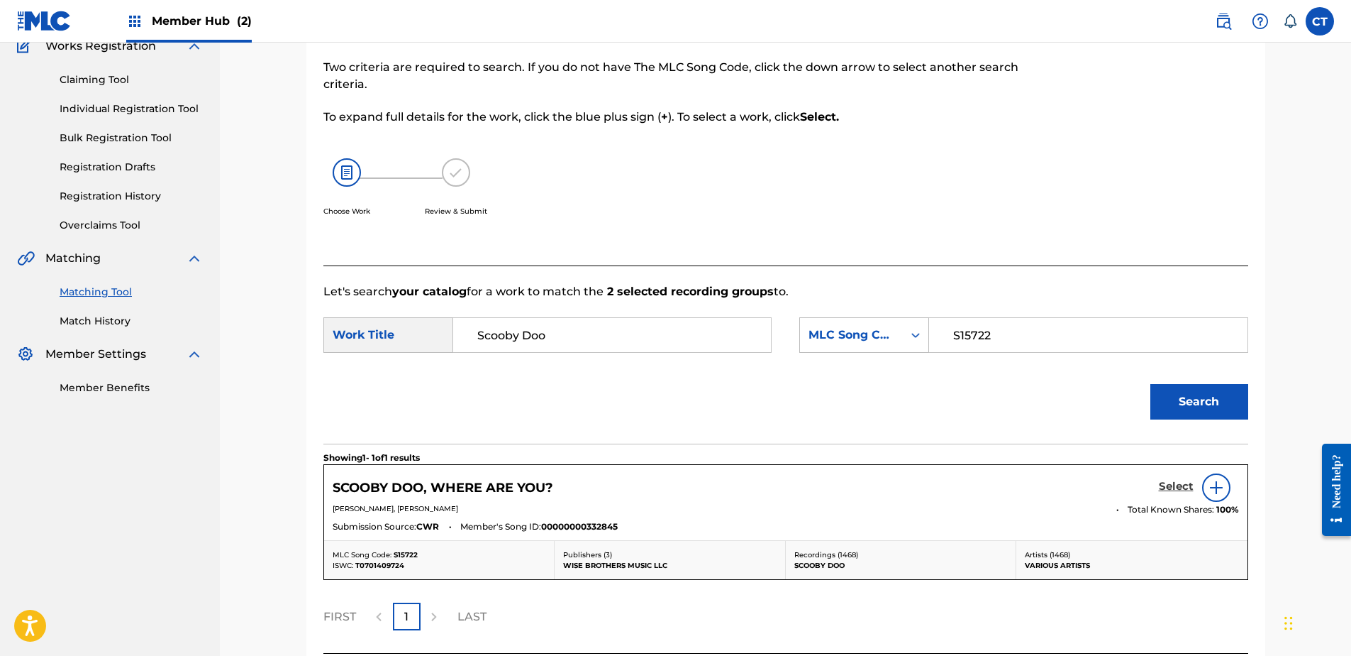
click at [1173, 483] on h5 "Select" at bounding box center [1176, 486] width 35 height 13
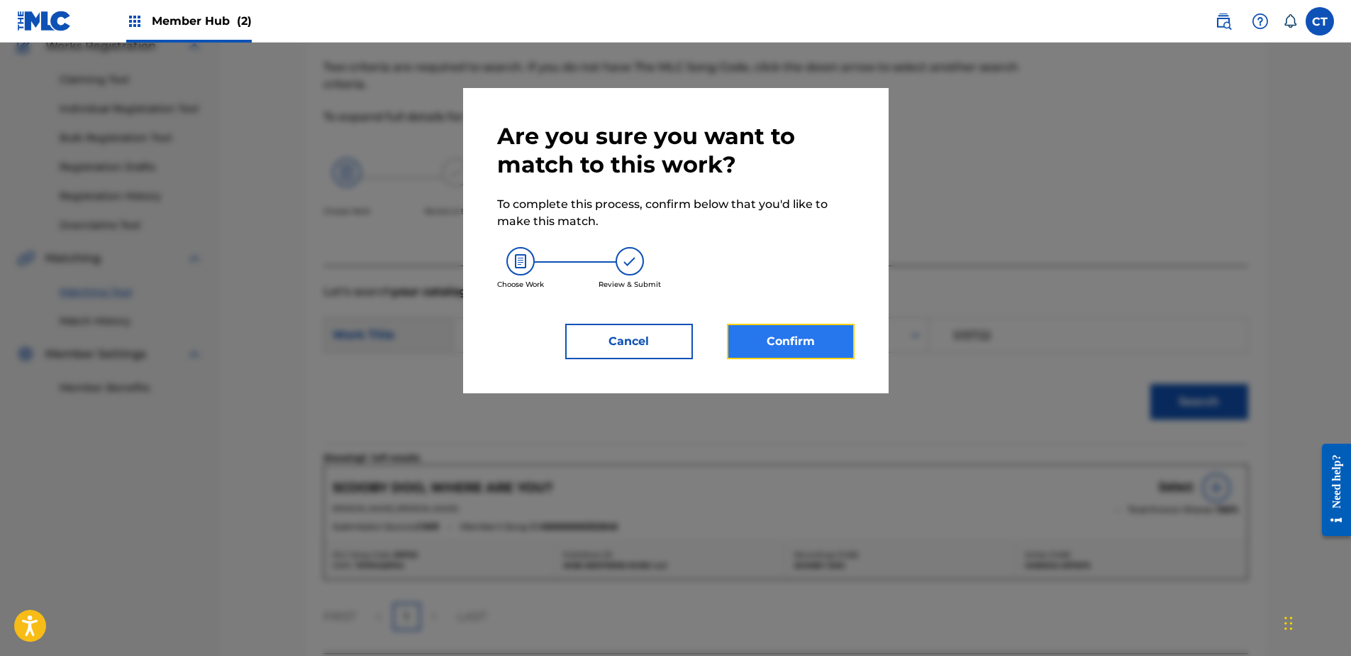
click at [762, 336] on button "Confirm" at bounding box center [791, 341] width 128 height 35
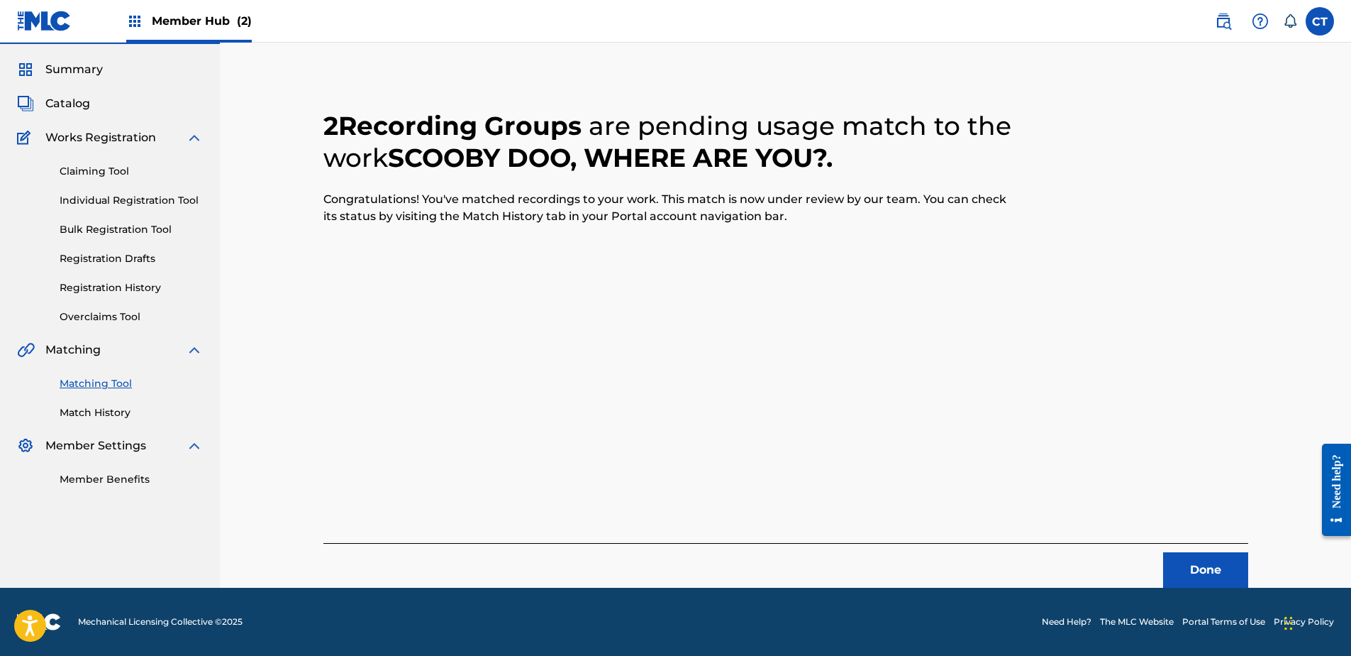
scroll to position [38, 0]
drag, startPoint x: 1232, startPoint y: 553, endPoint x: 1033, endPoint y: 619, distance: 209.3
click at [1232, 553] on button "Done" at bounding box center [1205, 569] width 85 height 35
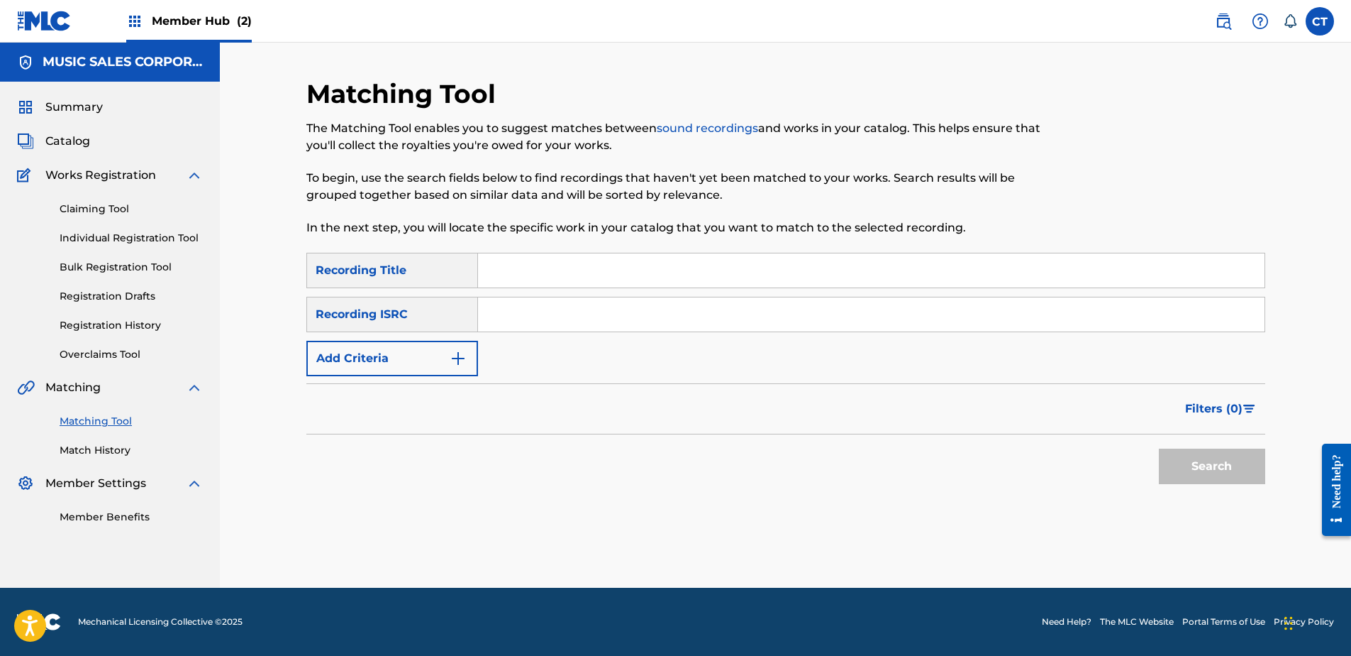
click at [491, 616] on footer "Mechanical Licensing Collective © 2025 Need Help? The MLC Website Portal Terms …" at bounding box center [675, 621] width 1351 height 68
click at [583, 314] on input "Search Form" at bounding box center [871, 314] width 787 height 34
type input "USSYS1100972"
click at [1193, 473] on button "Search" at bounding box center [1212, 465] width 106 height 35
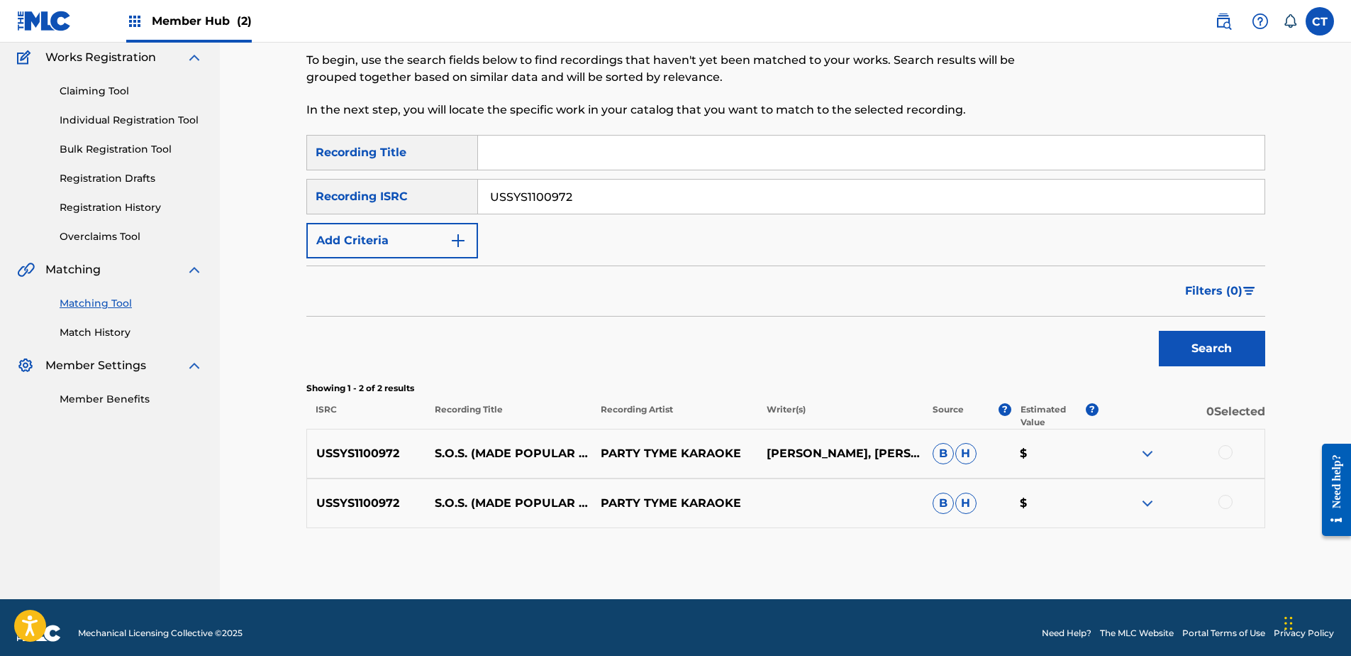
scroll to position [129, 0]
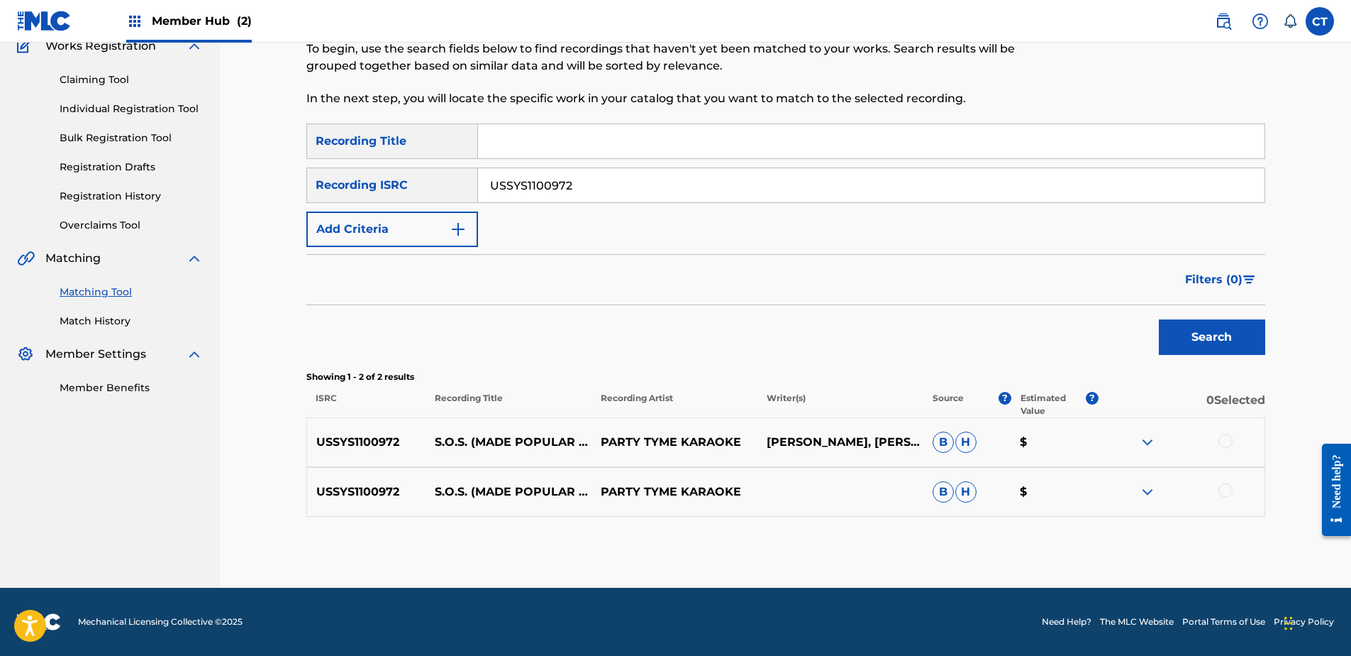
click at [1227, 443] on div at bounding box center [1226, 440] width 14 height 14
click at [1227, 482] on div "USSYS1100972 S.O.S. (MADE POPULAR BY RIHANNA) [VOCAL VERSION] PARTY TYME KARAOK…" at bounding box center [785, 492] width 959 height 50
click at [1222, 493] on div at bounding box center [1226, 490] width 14 height 14
click at [1065, 534] on button "Match 2 Groups" at bounding box center [997, 539] width 157 height 35
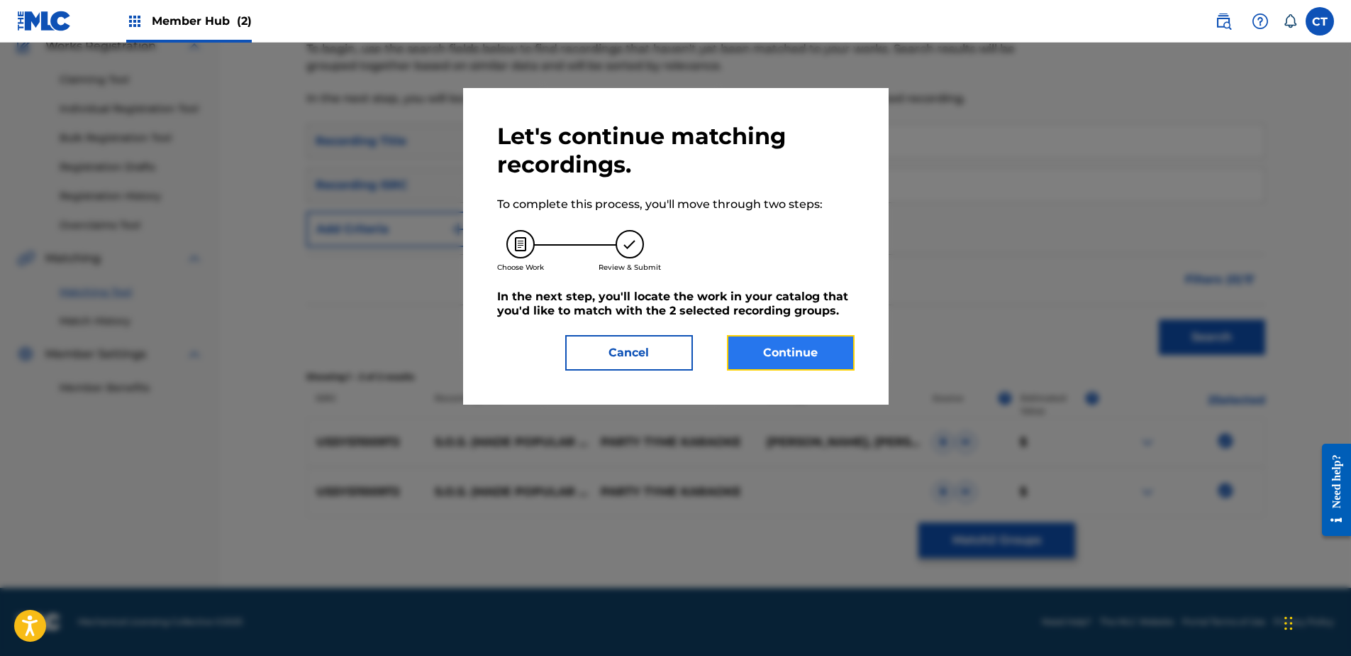
click at [775, 348] on button "Continue" at bounding box center [791, 352] width 128 height 35
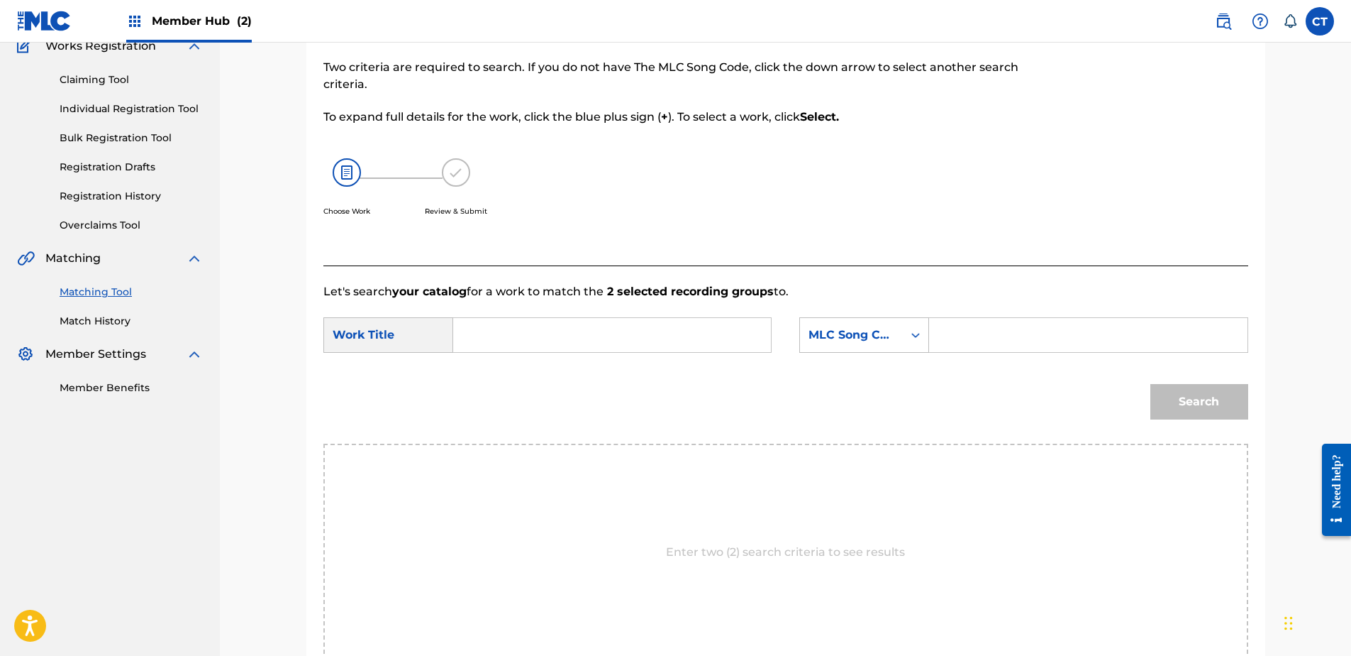
click at [988, 333] on input "Search Form" at bounding box center [1088, 335] width 294 height 34
type input "S1237E"
drag, startPoint x: 535, startPoint y: 581, endPoint x: 505, endPoint y: 458, distance: 127.0
click at [535, 581] on div "Enter two (2) search criteria to see results" at bounding box center [786, 551] width 925 height 217
click at [481, 340] on input "Search Form" at bounding box center [612, 335] width 294 height 34
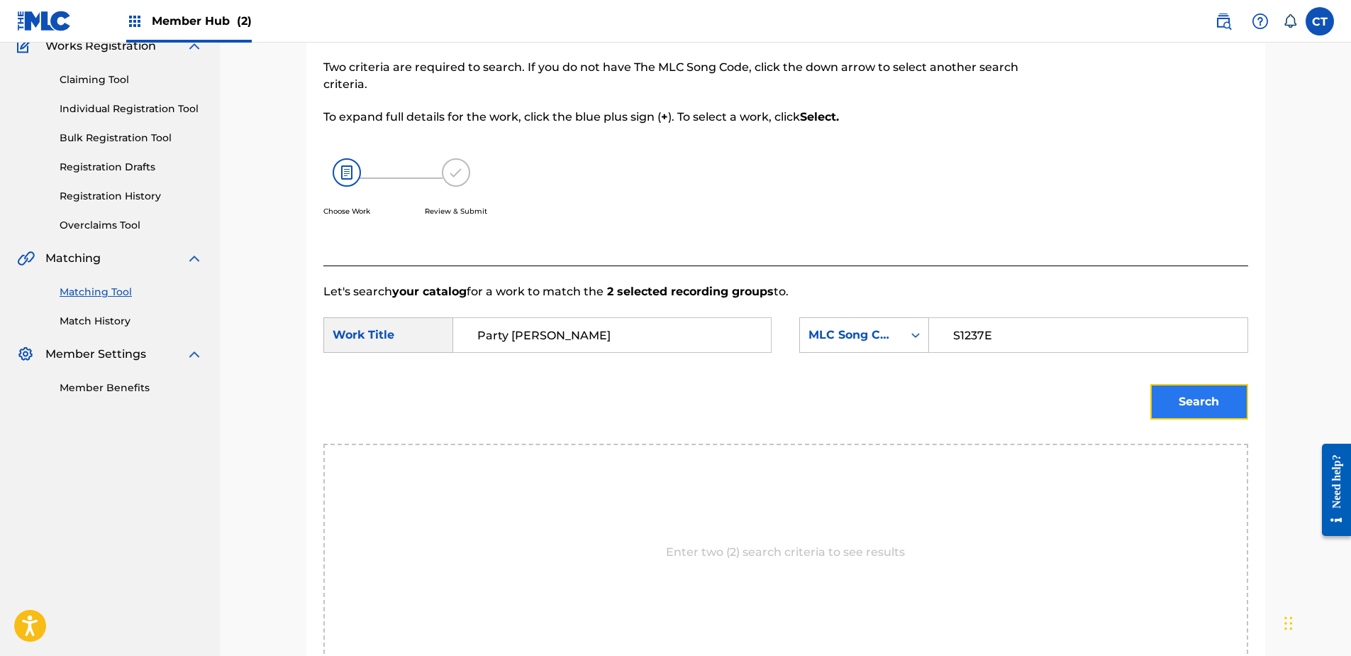
click at [1155, 384] on button "Search" at bounding box center [1200, 401] width 98 height 35
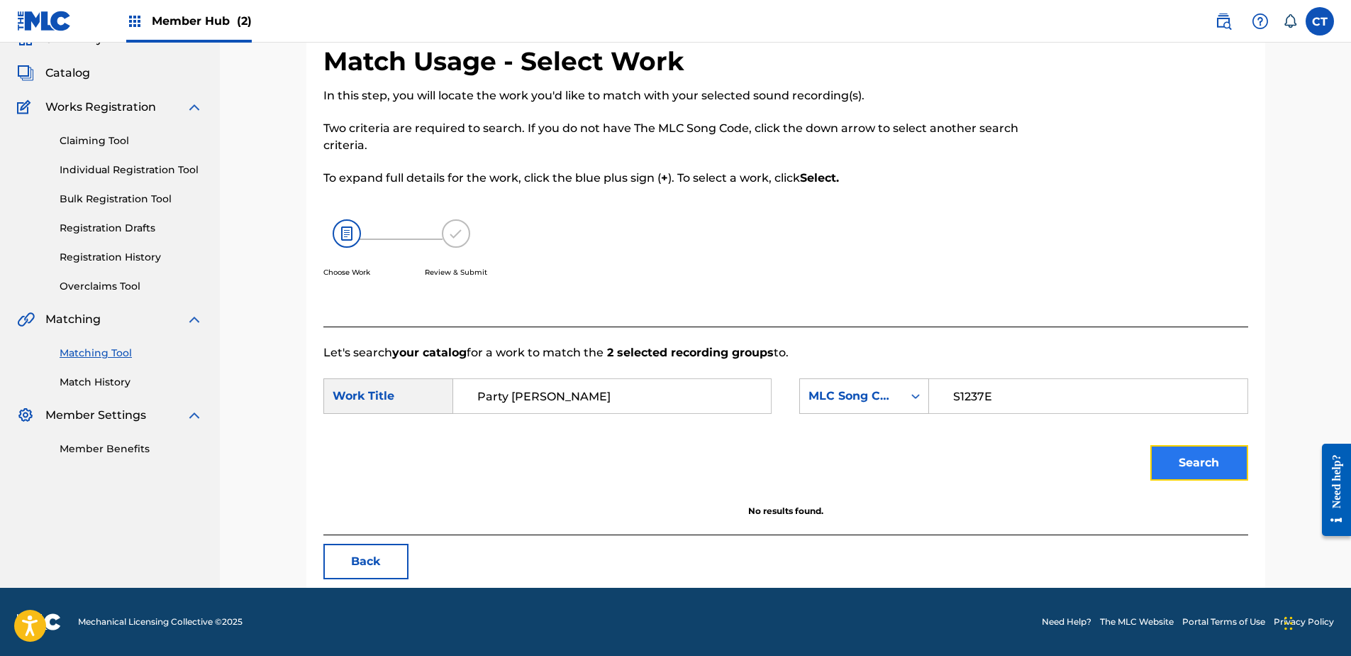
scroll to position [68, 0]
click at [176, 503] on nav "MUSIC SALES CORPORATION Summary Catalog Works Registration Claiming Tool Indivi…" at bounding box center [110, 280] width 220 height 613
click at [619, 397] on input "Party Tyme Karaoke" at bounding box center [612, 396] width 294 height 34
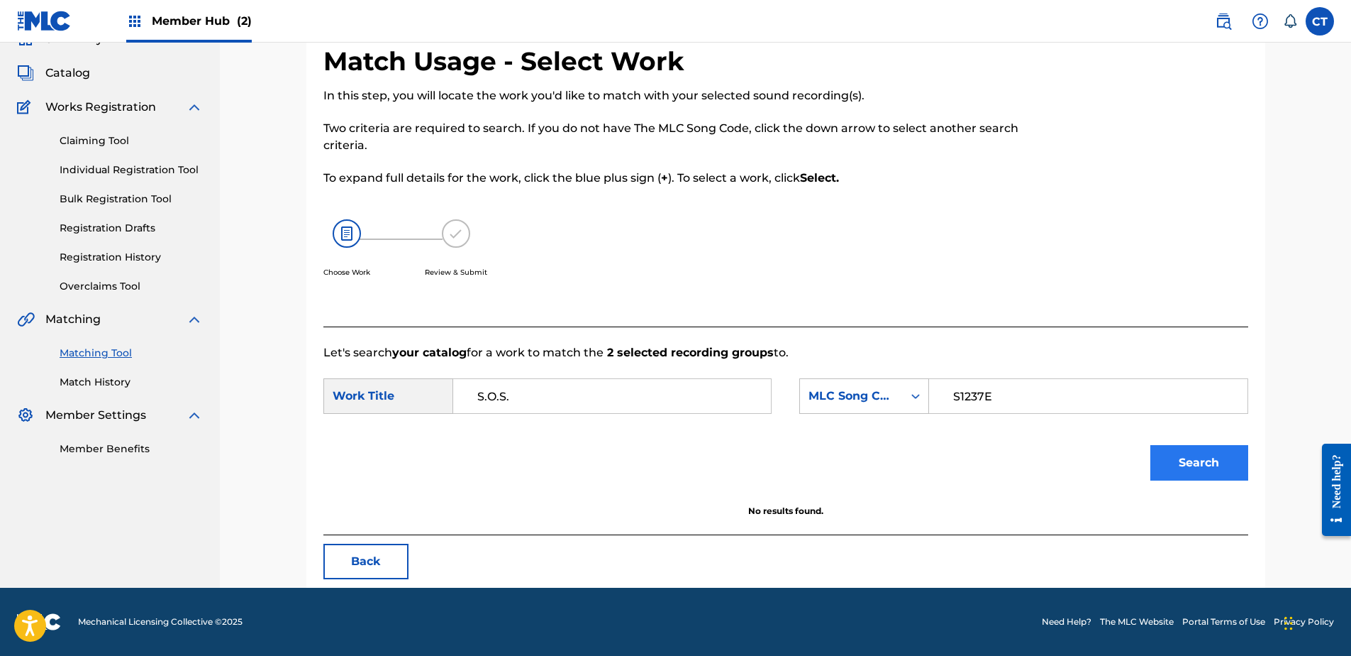
type input "S.O.S."
click at [1181, 468] on button "Search" at bounding box center [1200, 462] width 98 height 35
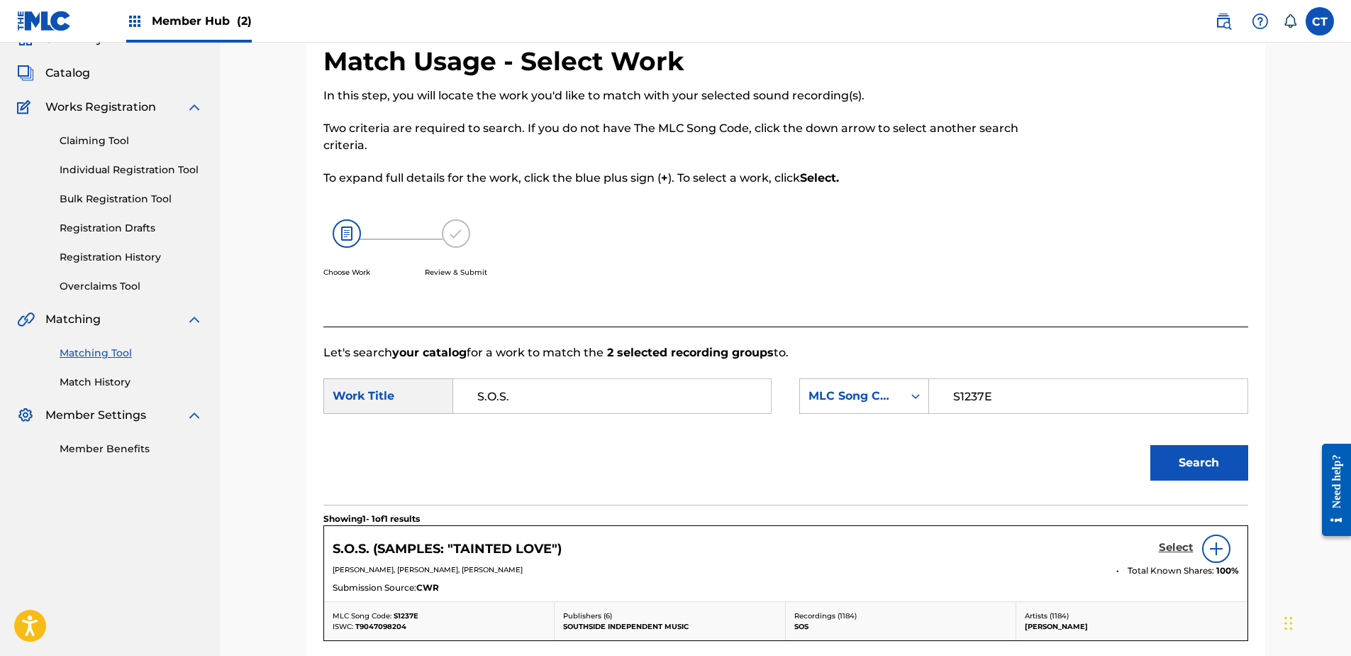
click at [1178, 543] on h5 "Select" at bounding box center [1176, 547] width 35 height 13
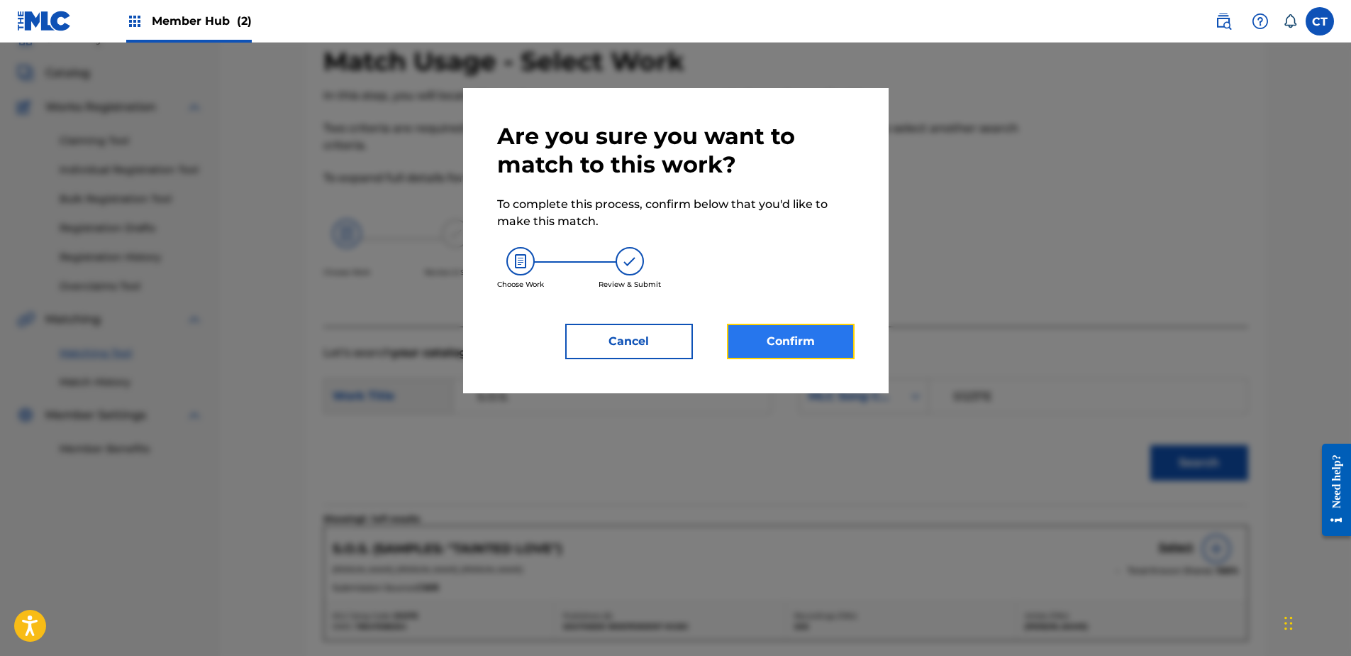
click at [809, 333] on button "Confirm" at bounding box center [791, 341] width 128 height 35
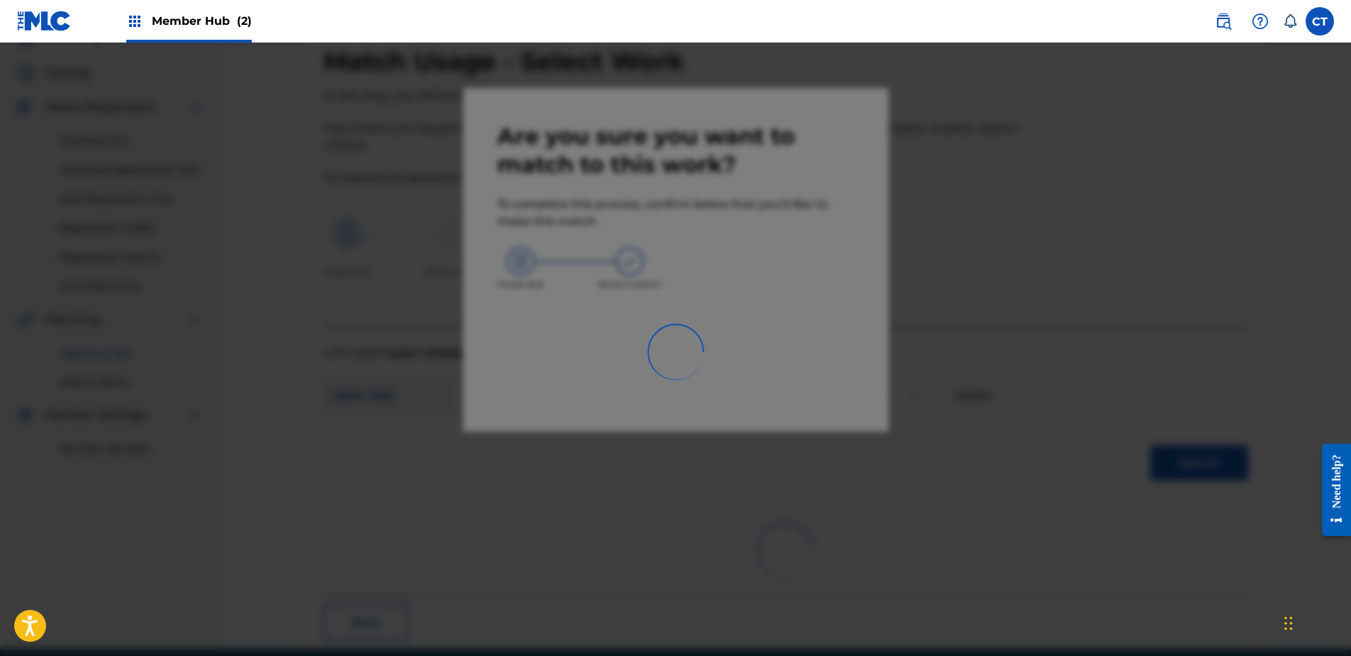
scroll to position [38, 0]
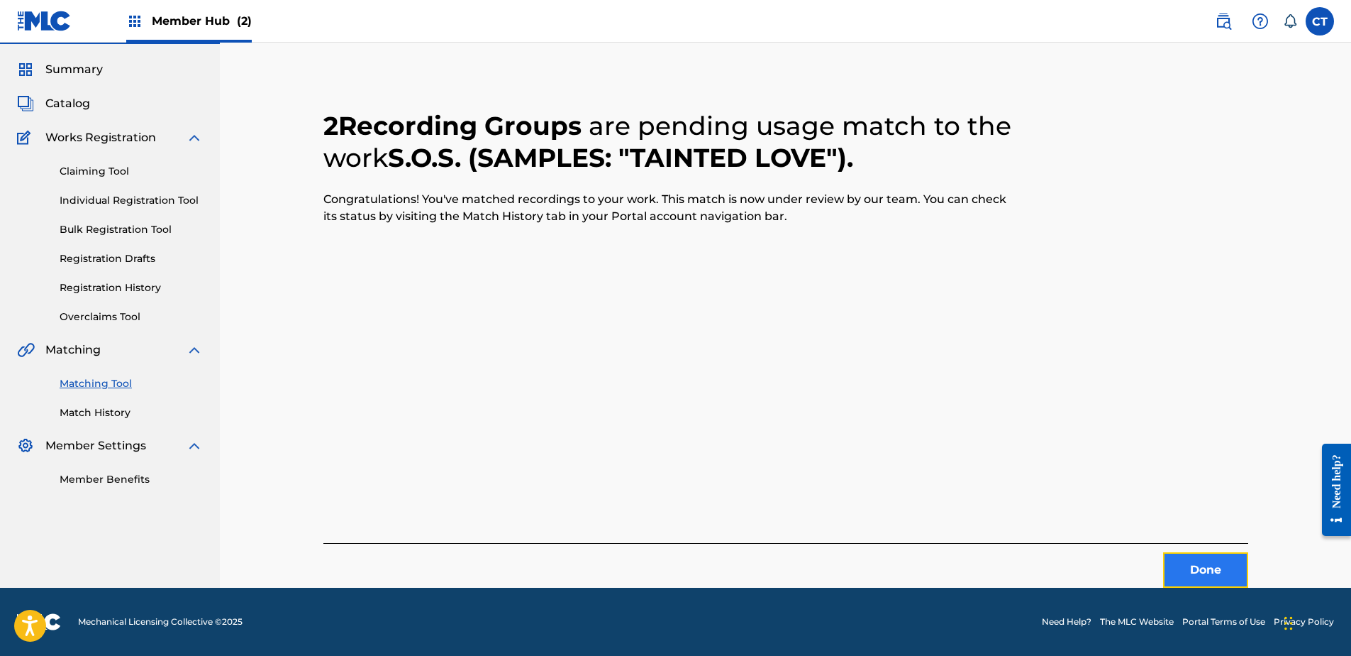
click at [1200, 563] on button "Done" at bounding box center [1205, 569] width 85 height 35
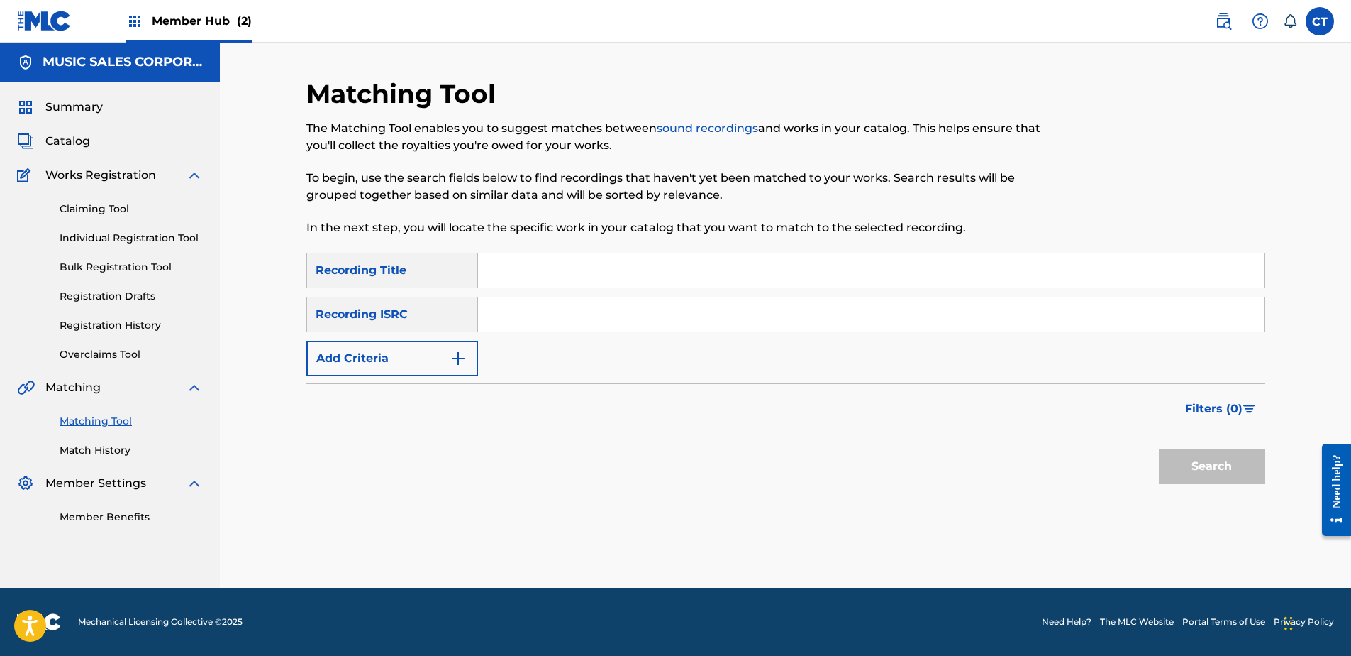
drag, startPoint x: 173, startPoint y: 550, endPoint x: 423, endPoint y: 470, distance: 262.3
click at [173, 550] on nav "MUSIC SALES CORPORATION Summary Catalog Works Registration Claiming Tool Indivi…" at bounding box center [110, 315] width 220 height 545
click at [555, 326] on input "Search Form" at bounding box center [871, 314] width 787 height 34
type input "DEOE81610358"
click at [1174, 460] on button "Search" at bounding box center [1212, 465] width 106 height 35
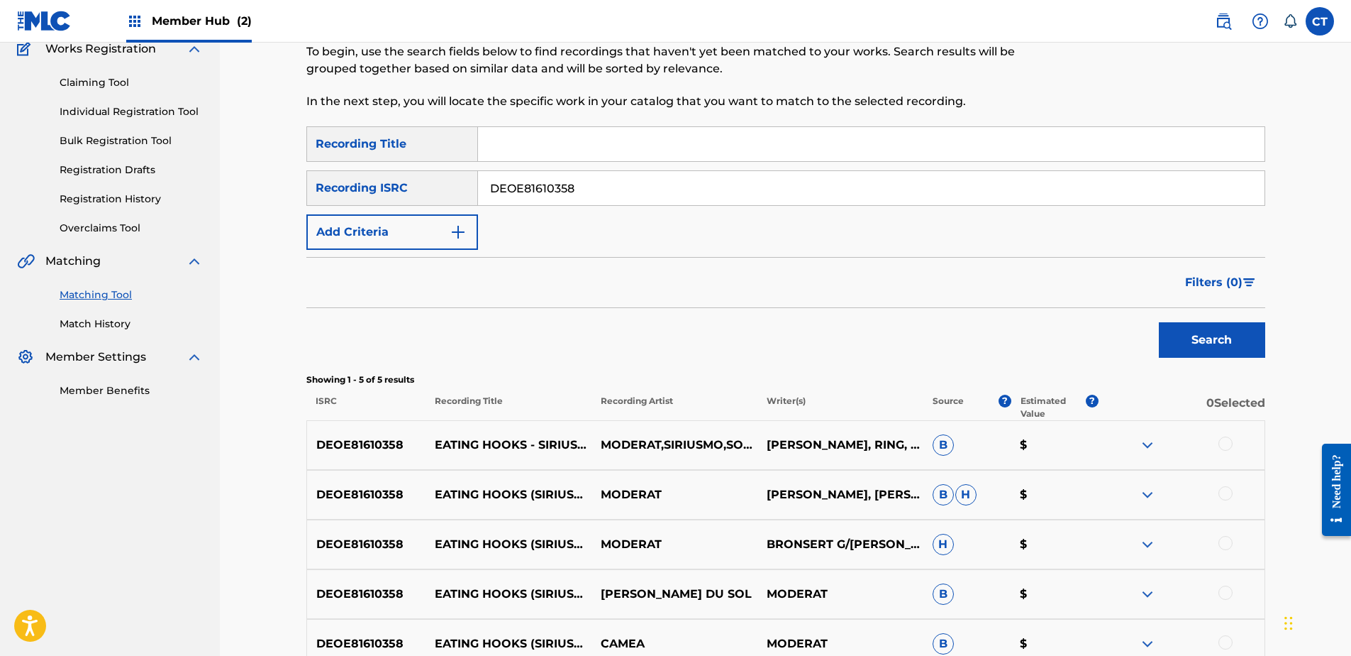
scroll to position [213, 0]
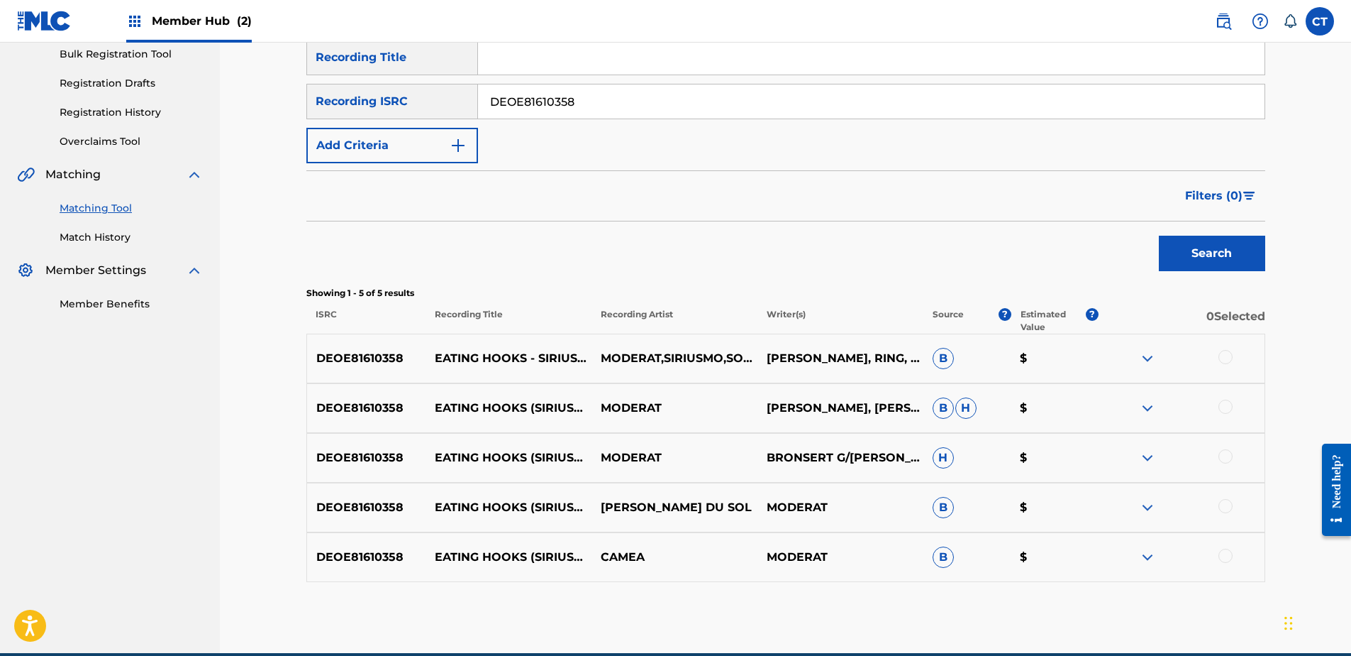
click at [1223, 357] on div at bounding box center [1226, 357] width 14 height 14
click at [1220, 407] on div at bounding box center [1226, 406] width 14 height 14
click at [1227, 455] on div at bounding box center [1226, 456] width 14 height 14
click at [1227, 502] on div at bounding box center [1226, 506] width 14 height 14
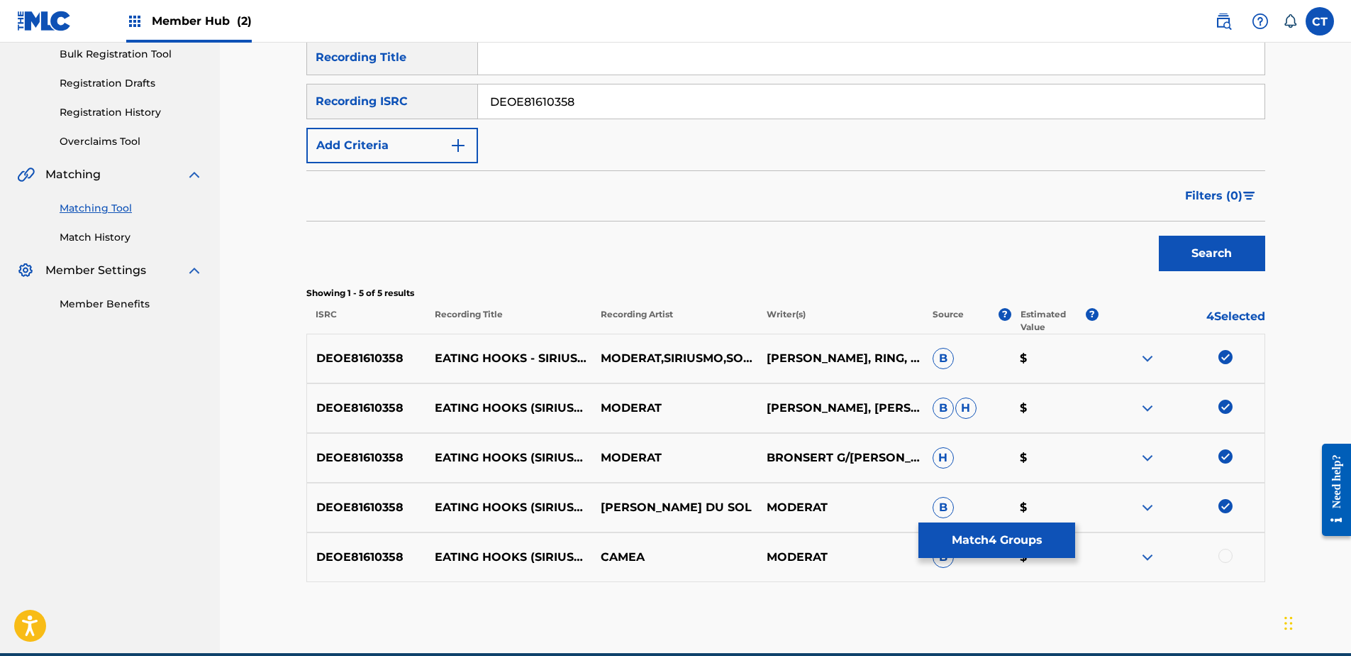
click at [1227, 565] on div "DEOE81610358 EATING HOOKS (SIRIUSMO REMIX - SOLOMUN EDIT) CAMEA MODERAT B $" at bounding box center [785, 557] width 959 height 50
click at [1225, 558] on div at bounding box center [1226, 555] width 14 height 14
click at [1049, 548] on button "Match 5 Groups" at bounding box center [997, 539] width 157 height 35
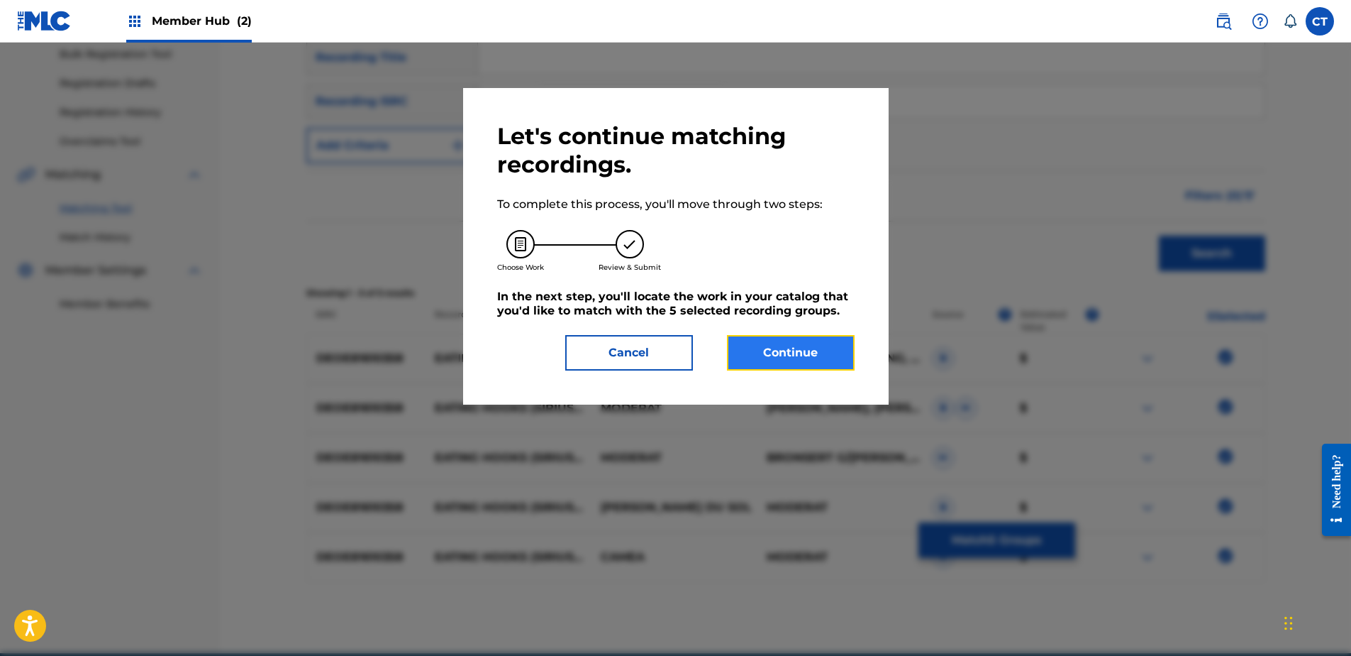
click at [810, 353] on button "Continue" at bounding box center [791, 352] width 128 height 35
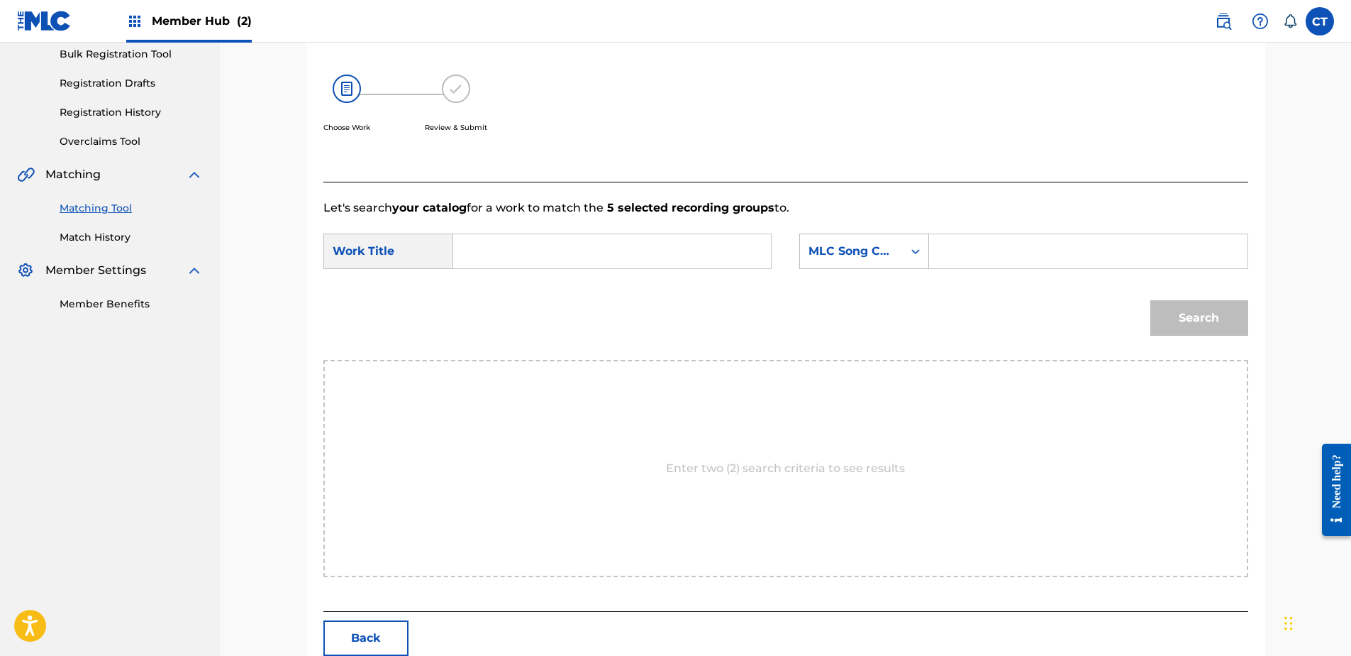
click at [121, 429] on nav "MUSIC SALES CORPORATION Summary Catalog Works Registration Claiming Tool Indivi…" at bounding box center [110, 247] width 220 height 834
click at [548, 238] on input "Search Form" at bounding box center [612, 251] width 294 height 34
type input "eating hooks"
click at [545, 291] on div "eating hooks" at bounding box center [505, 291] width 80 height 43
click at [986, 249] on input "Search Form" at bounding box center [1088, 251] width 294 height 34
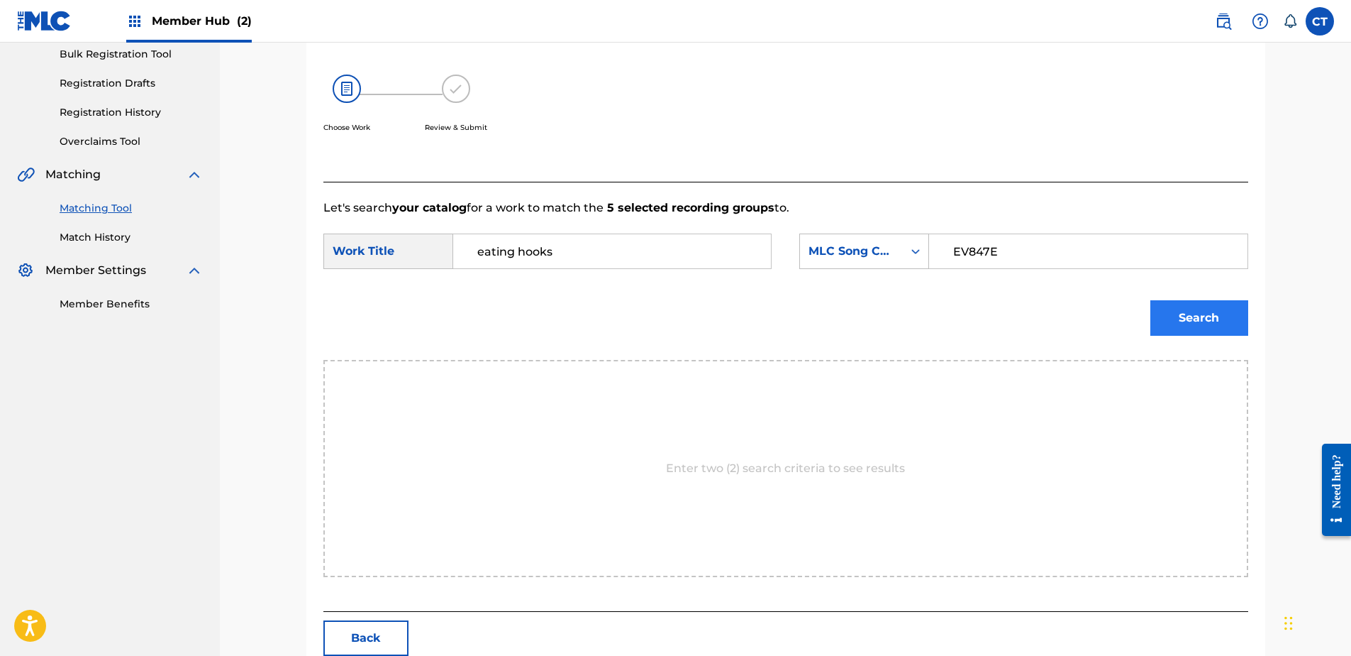
type input "EV847E"
click at [1160, 306] on button "Search" at bounding box center [1200, 317] width 98 height 35
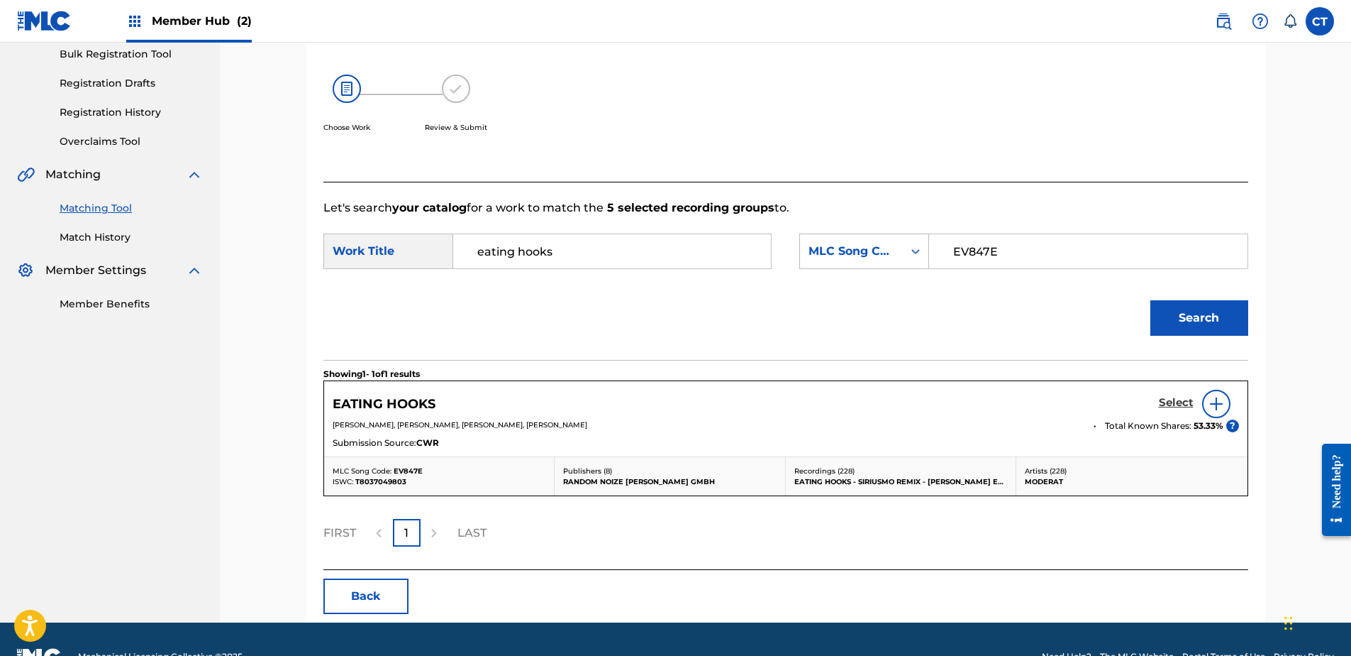
click at [1170, 400] on h5 "Select" at bounding box center [1176, 402] width 35 height 13
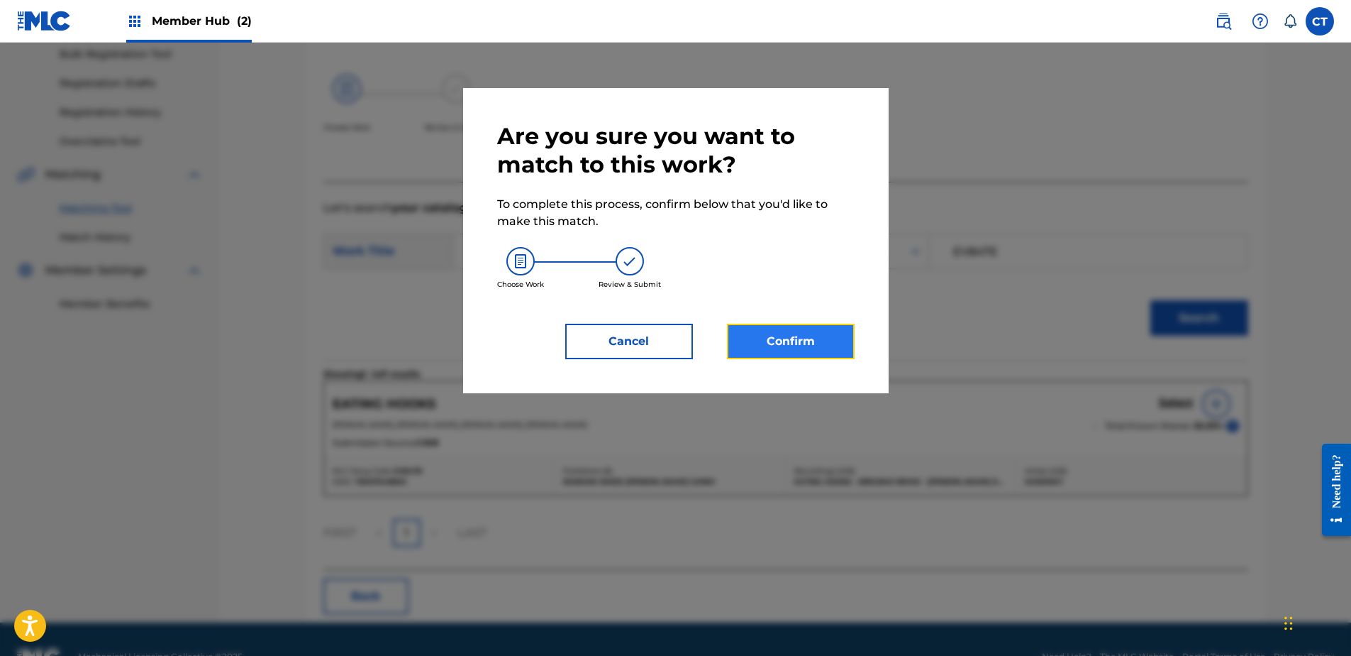
click at [789, 338] on button "Confirm" at bounding box center [791, 341] width 128 height 35
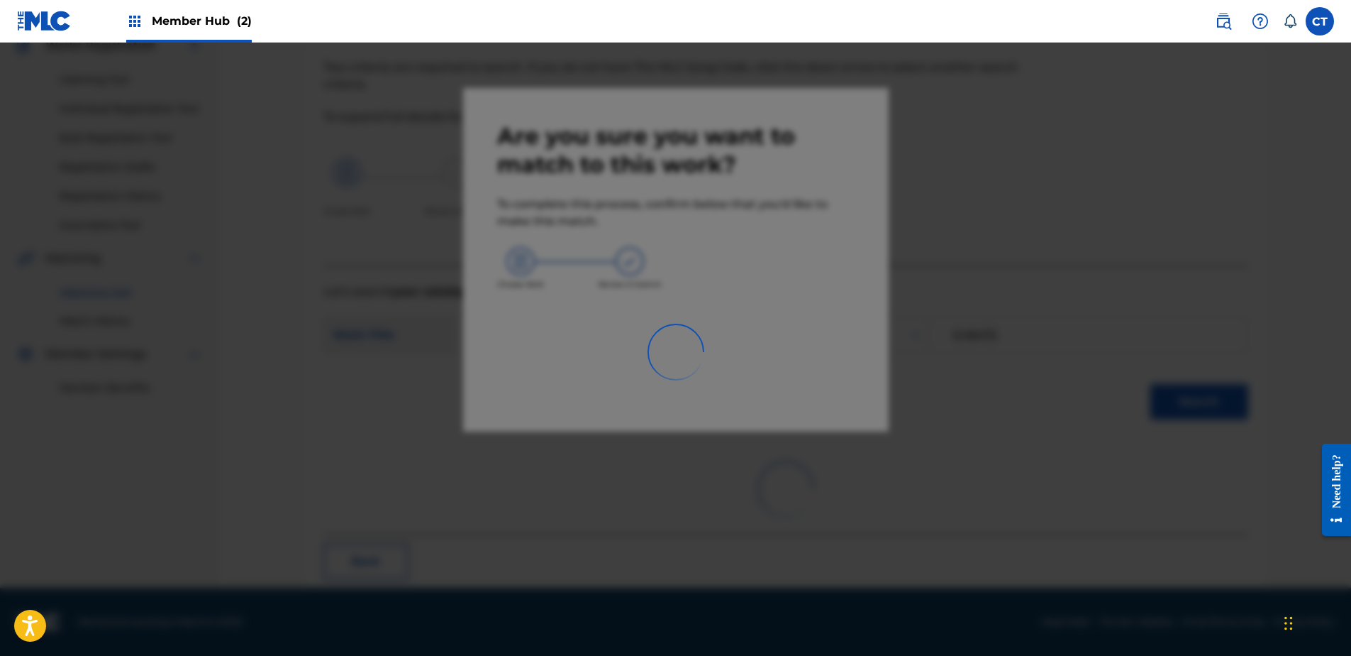
scroll to position [38, 0]
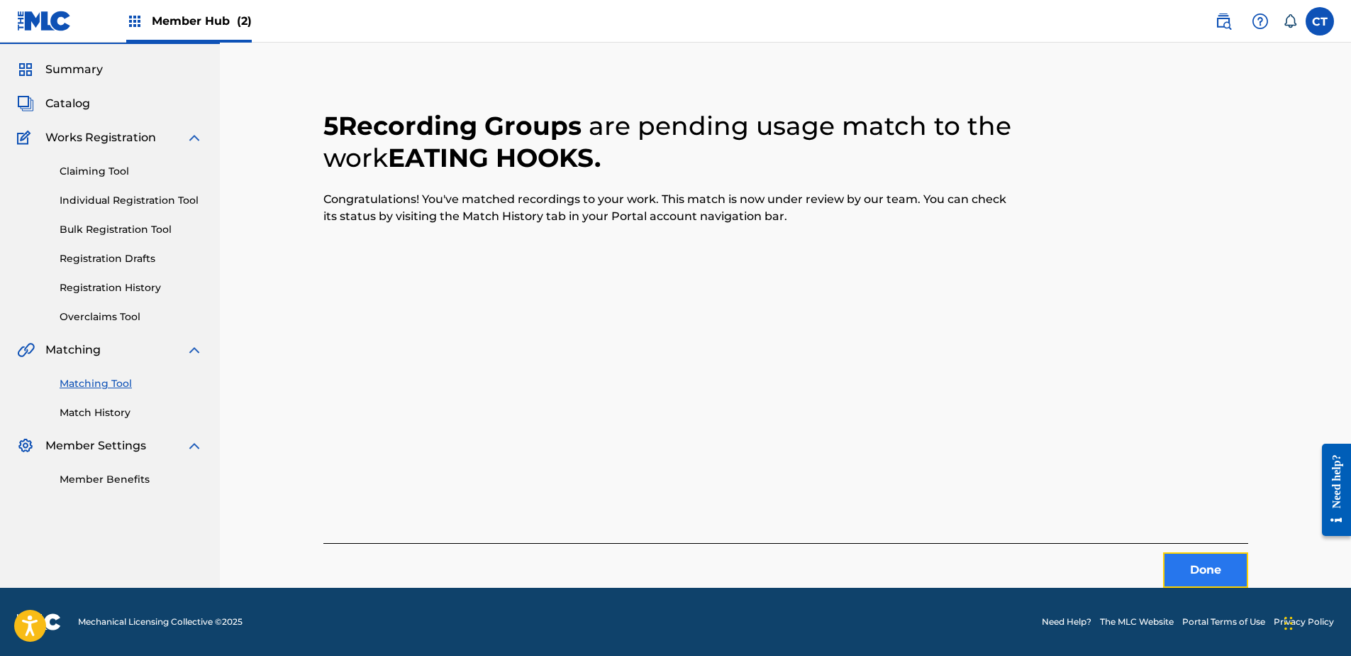
click at [1174, 555] on button "Done" at bounding box center [1205, 569] width 85 height 35
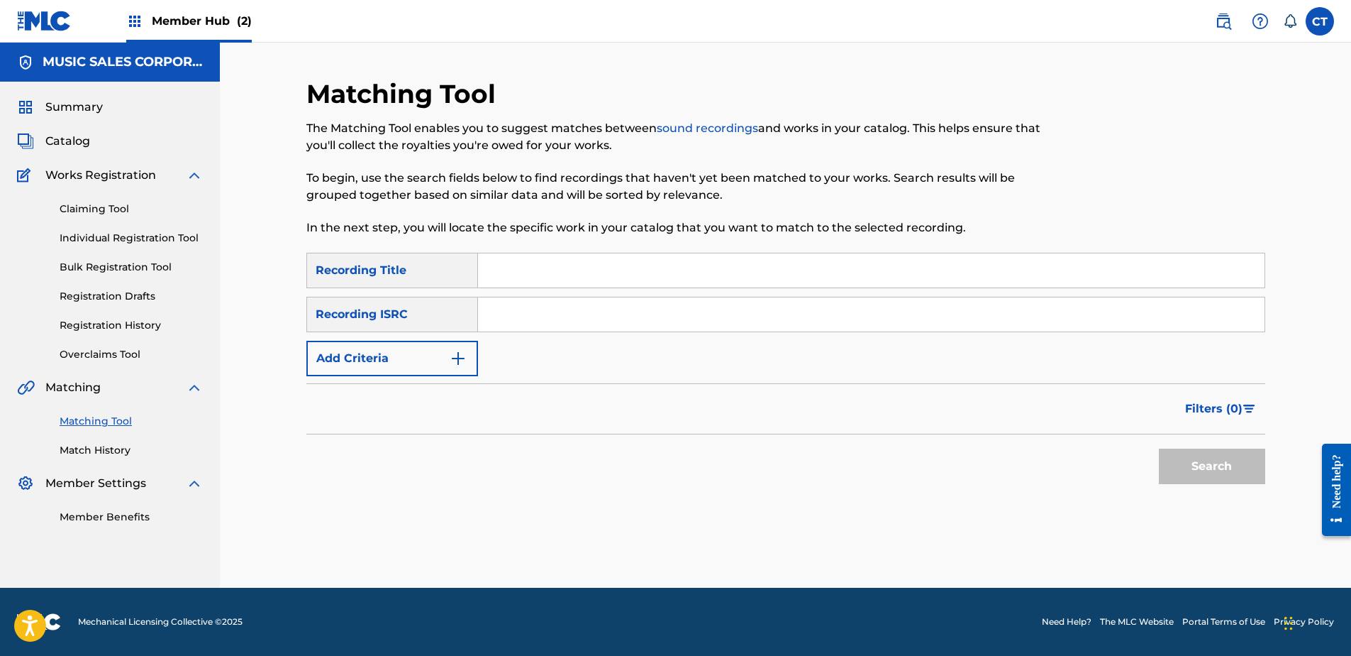
drag, startPoint x: 221, startPoint y: 534, endPoint x: 234, endPoint y: 529, distance: 13.7
click at [221, 534] on div "Matching Tool The Matching Tool enables you to suggest matches between sound re…" at bounding box center [786, 315] width 1132 height 545
click at [497, 311] on input "Search Form" at bounding box center [871, 314] width 787 height 34
click at [1208, 472] on button "Search" at bounding box center [1212, 465] width 106 height 35
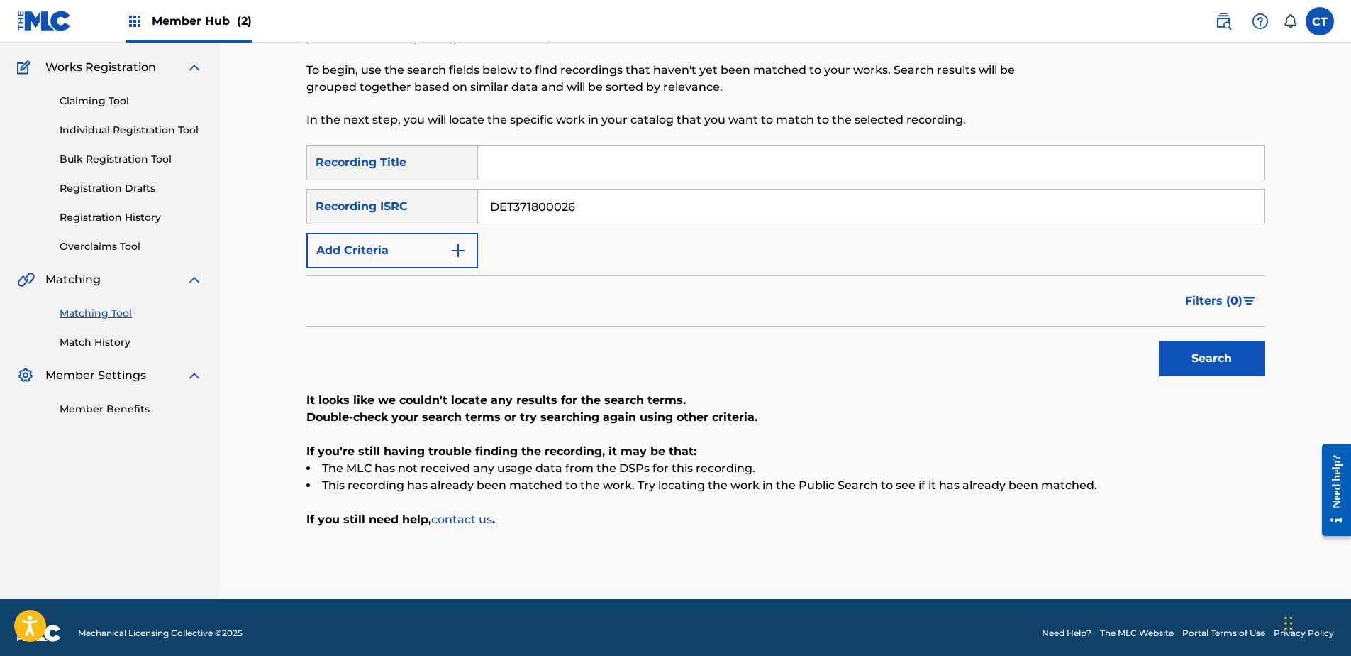
scroll to position [119, 0]
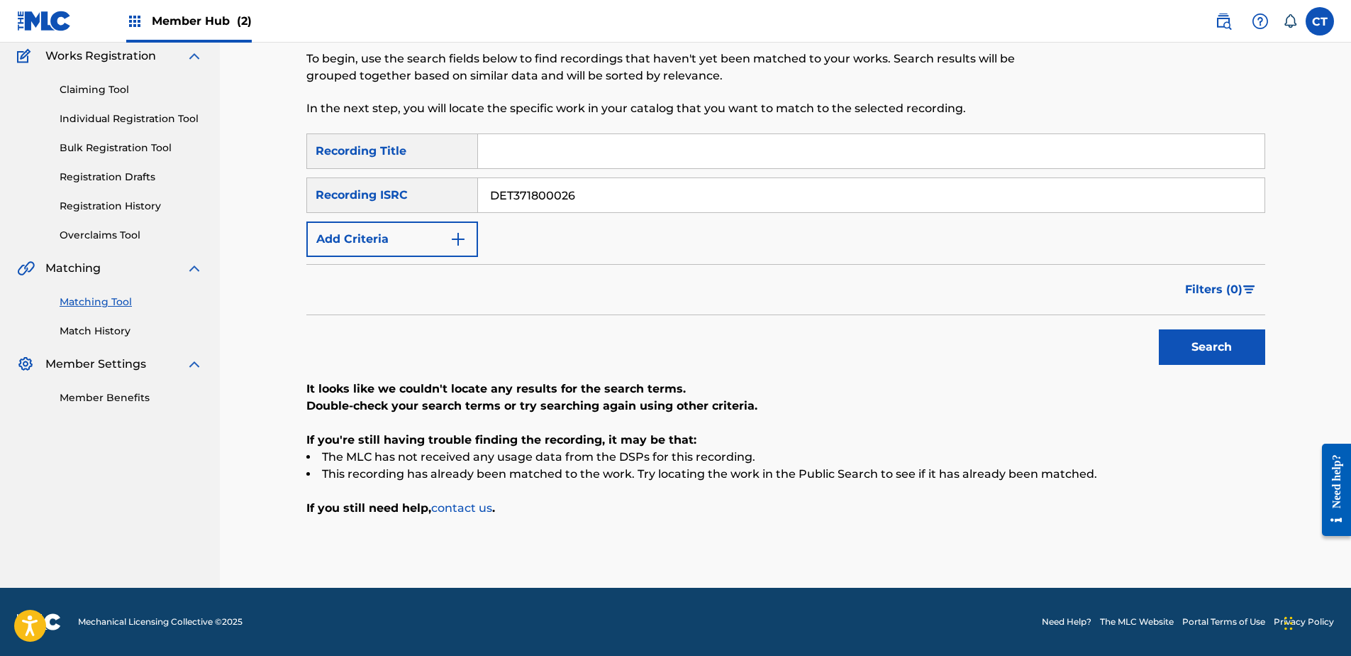
click at [223, 521] on div "Matching Tool The Matching Tool enables you to suggest matches between sound re…" at bounding box center [786, 255] width 1132 height 664
click at [588, 195] on input "DET371800026" at bounding box center [871, 195] width 787 height 34
type input "USSM10404744"
click at [1183, 338] on button "Search" at bounding box center [1212, 346] width 106 height 35
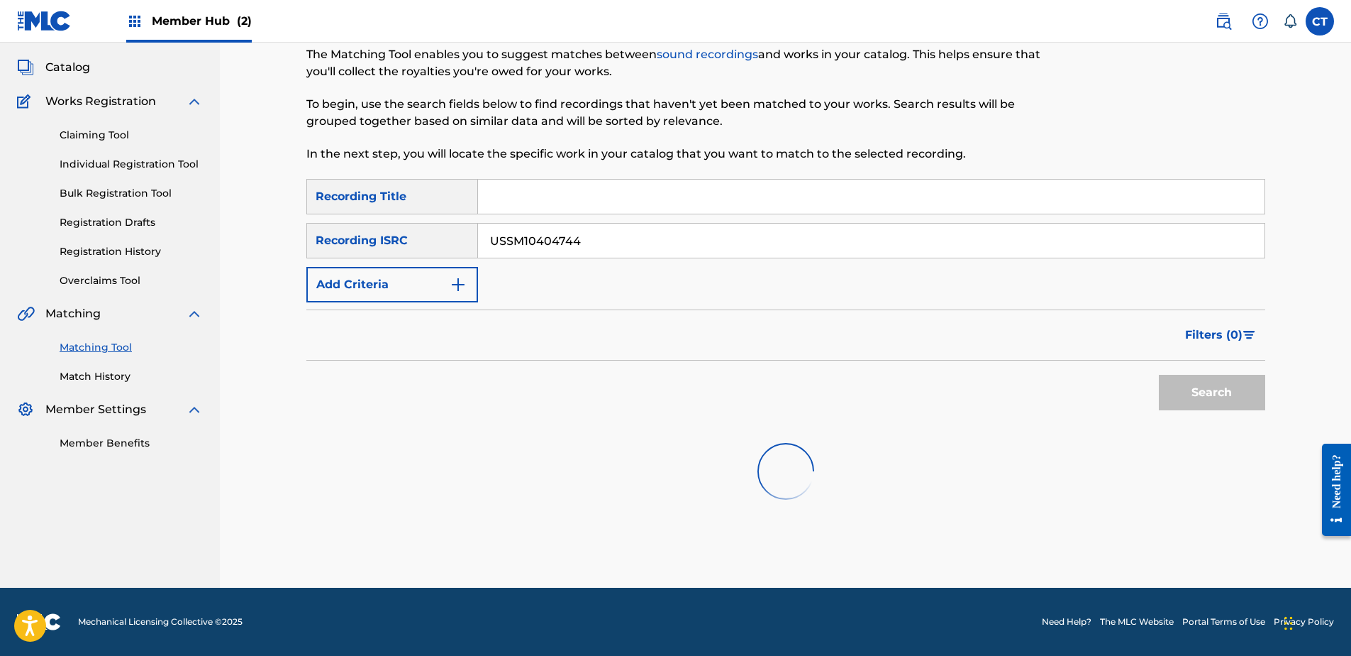
scroll to position [79, 0]
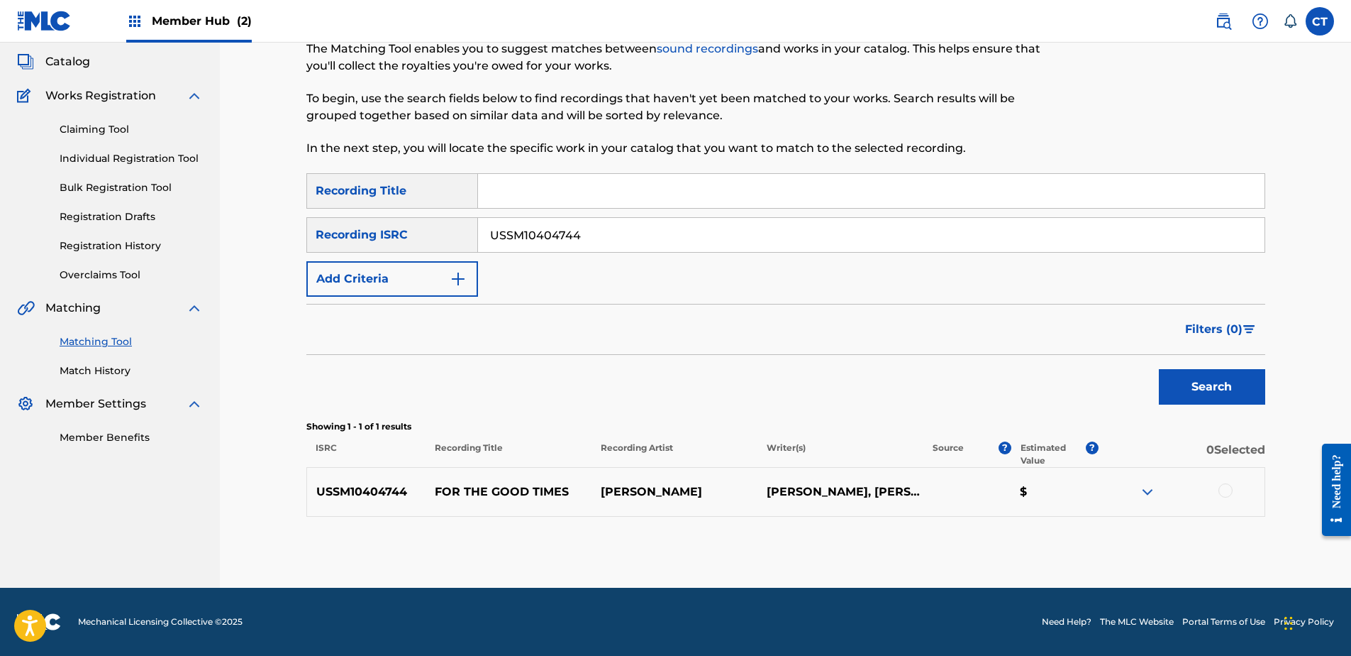
click at [1228, 490] on div at bounding box center [1226, 490] width 14 height 14
click at [1030, 529] on button "Match 1 Group" at bounding box center [997, 539] width 157 height 35
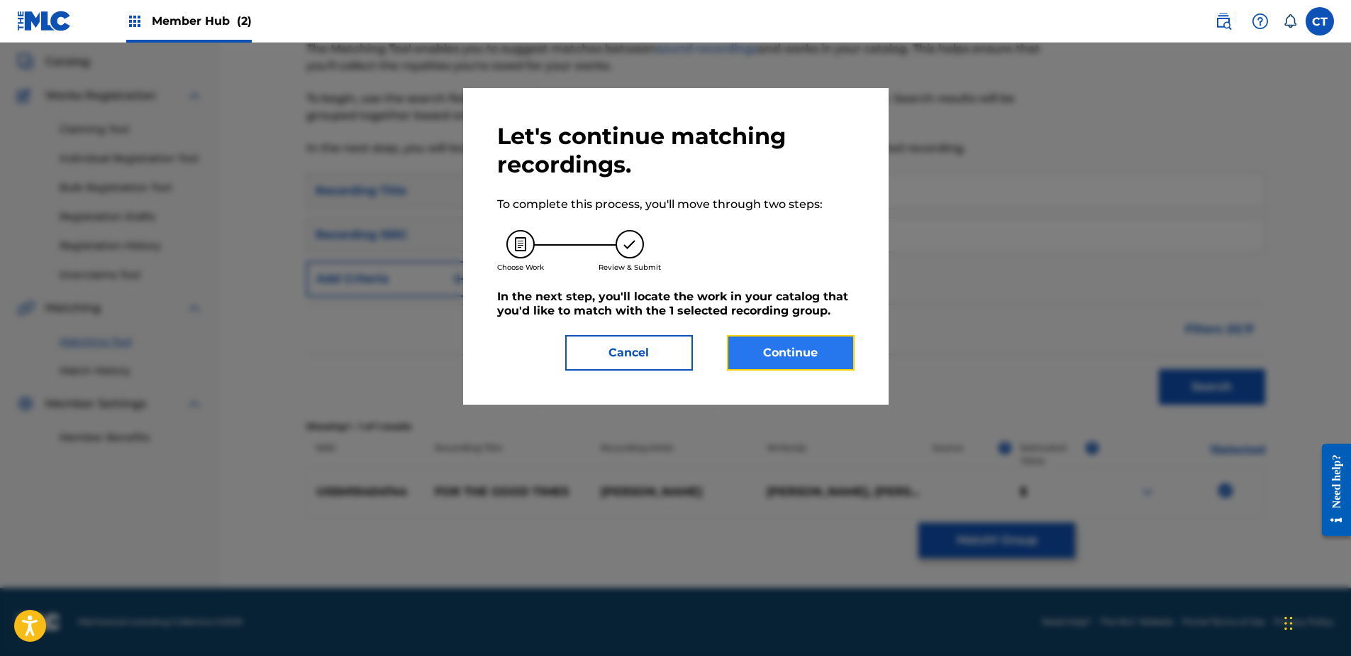
click at [773, 366] on button "Continue" at bounding box center [791, 352] width 128 height 35
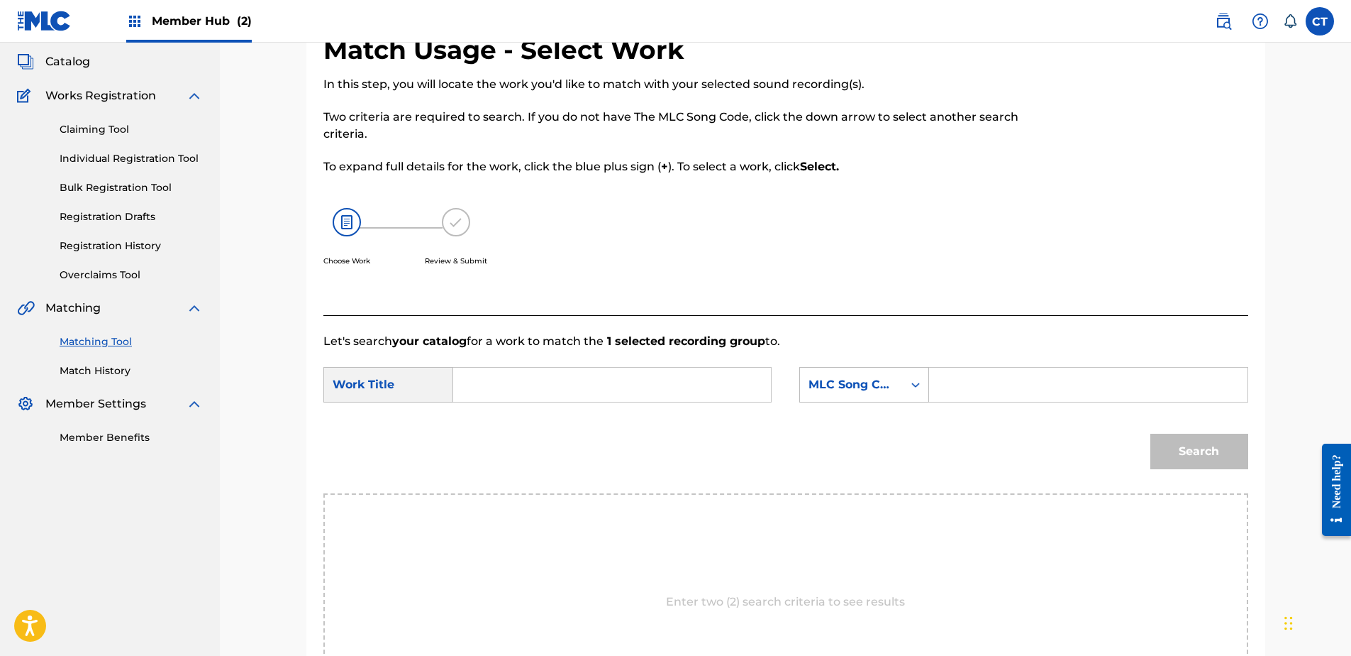
click at [565, 614] on div "Enter two (2) search criteria to see results" at bounding box center [786, 601] width 925 height 217
click at [507, 377] on input "Search Form" at bounding box center [612, 384] width 294 height 34
type input "ROSES ARE RED MY LOVE"
click at [966, 382] on input "Search Form" at bounding box center [1088, 384] width 294 height 34
type input "R76540"
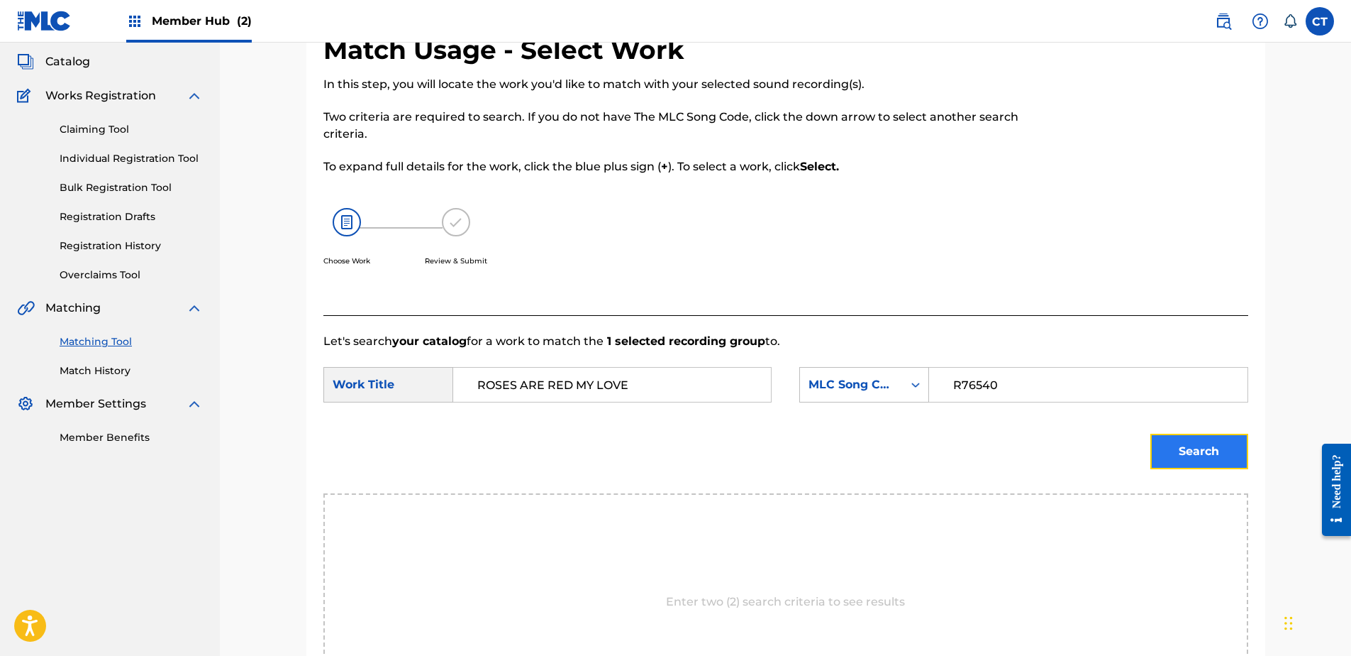
click at [1166, 463] on button "Search" at bounding box center [1200, 450] width 98 height 35
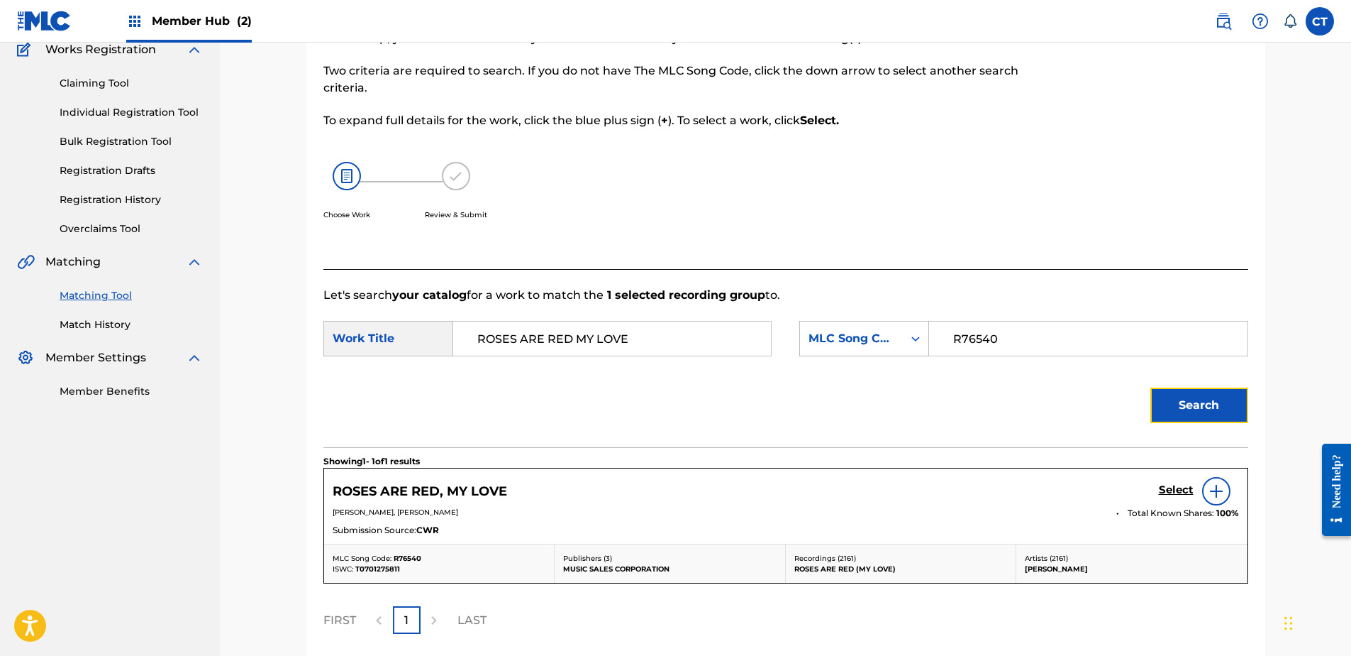
scroll to position [150, 0]
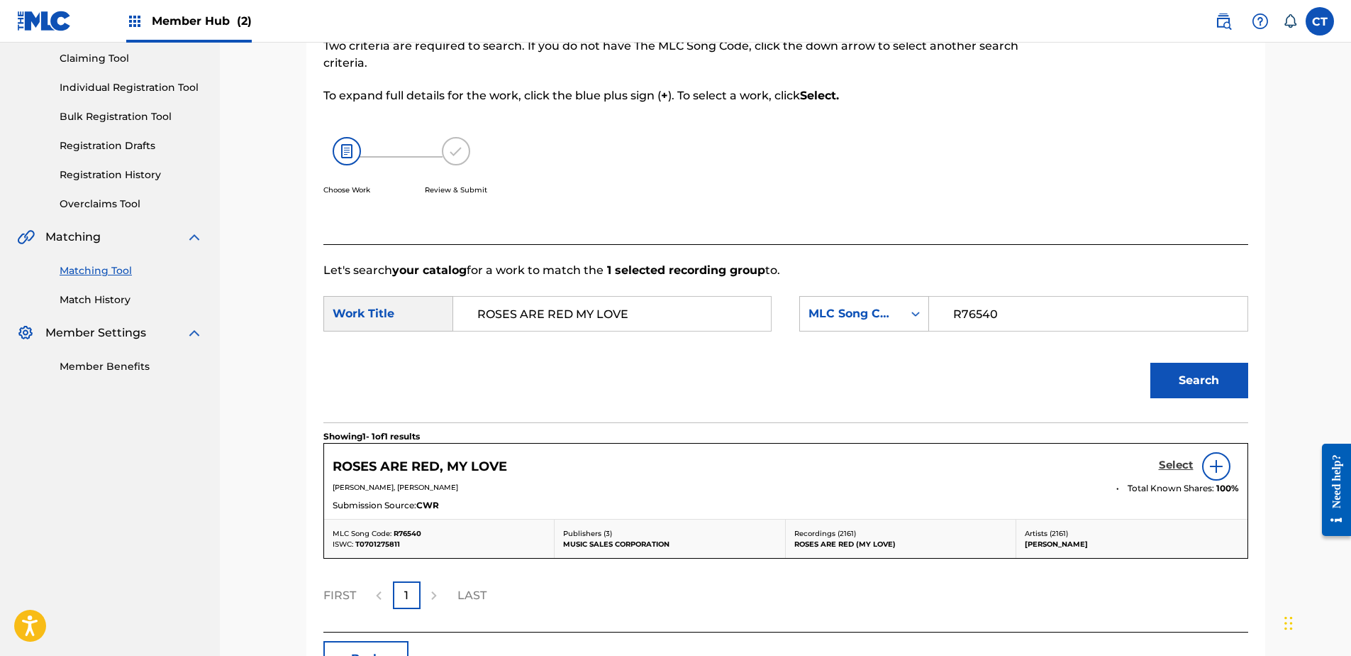
click at [1163, 463] on h5 "Select" at bounding box center [1176, 464] width 35 height 13
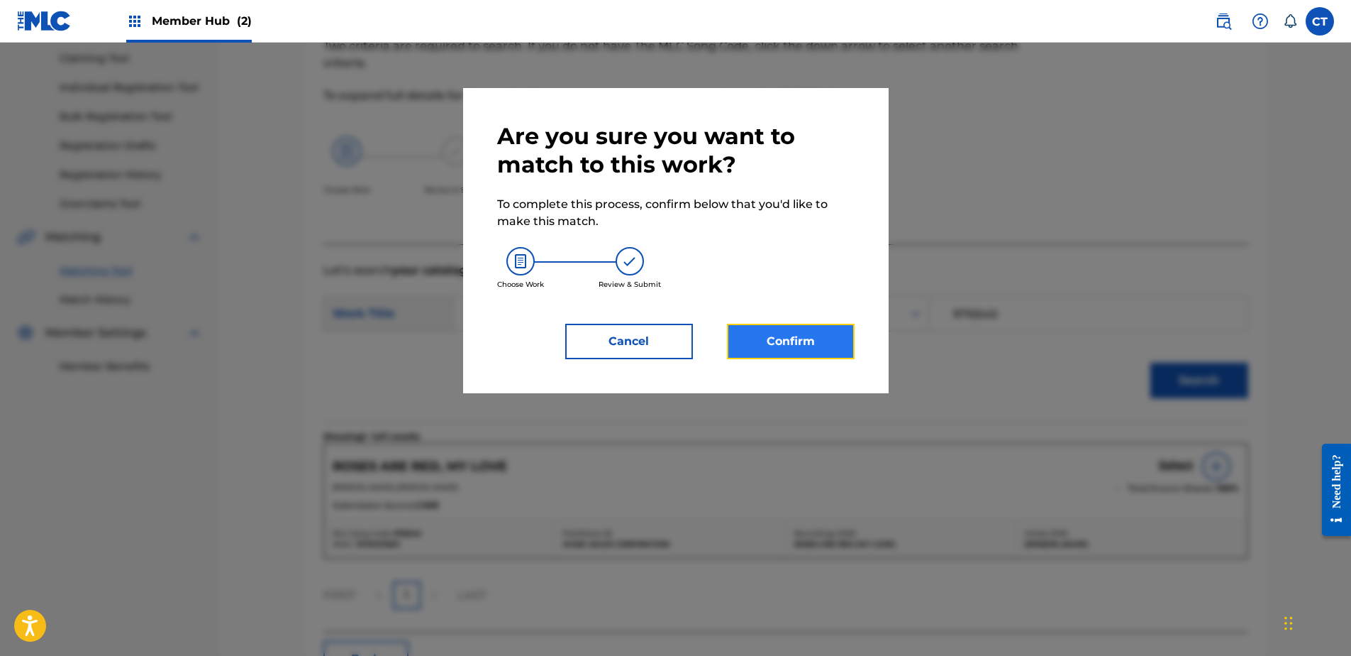
click at [829, 331] on button "Confirm" at bounding box center [791, 341] width 128 height 35
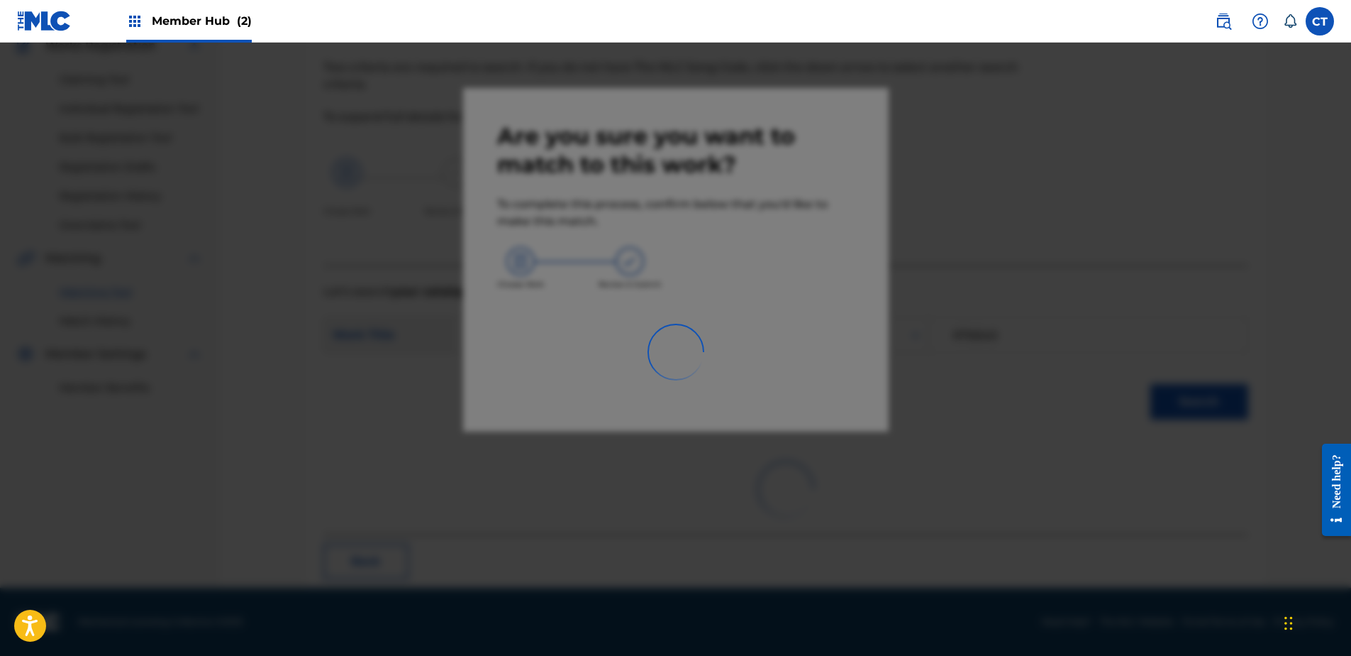
scroll to position [38, 0]
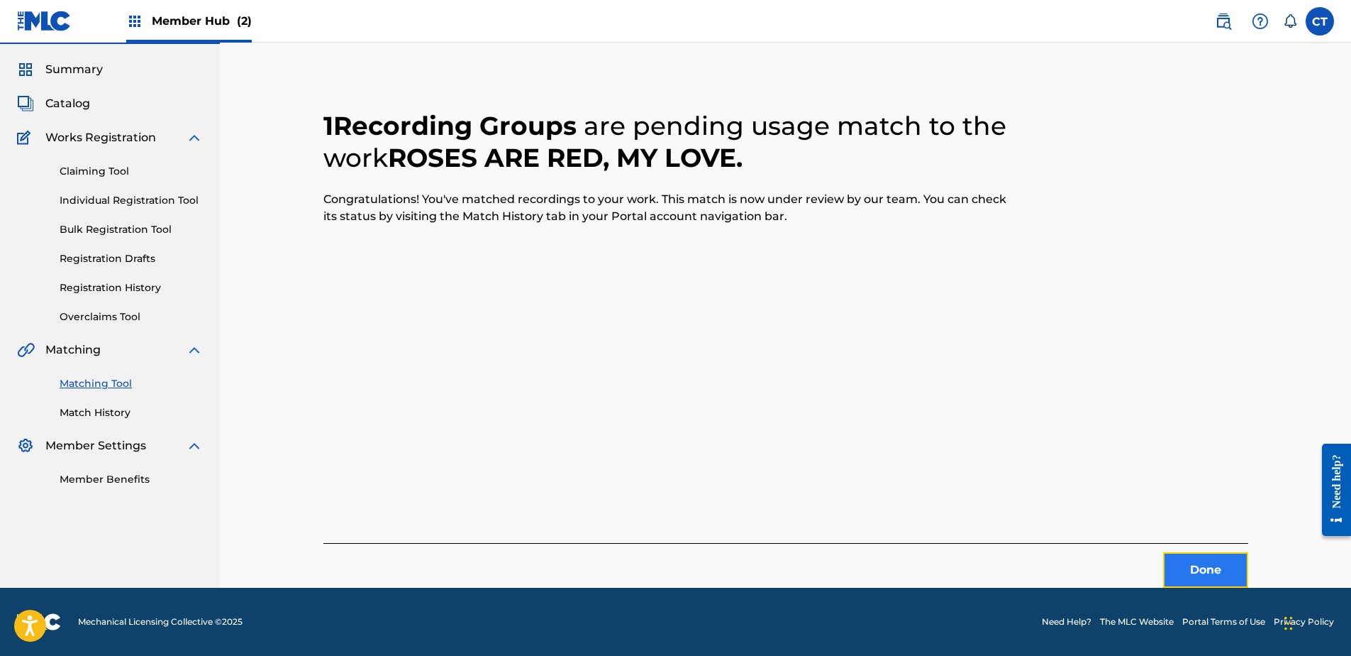
click at [1169, 573] on button "Done" at bounding box center [1205, 569] width 85 height 35
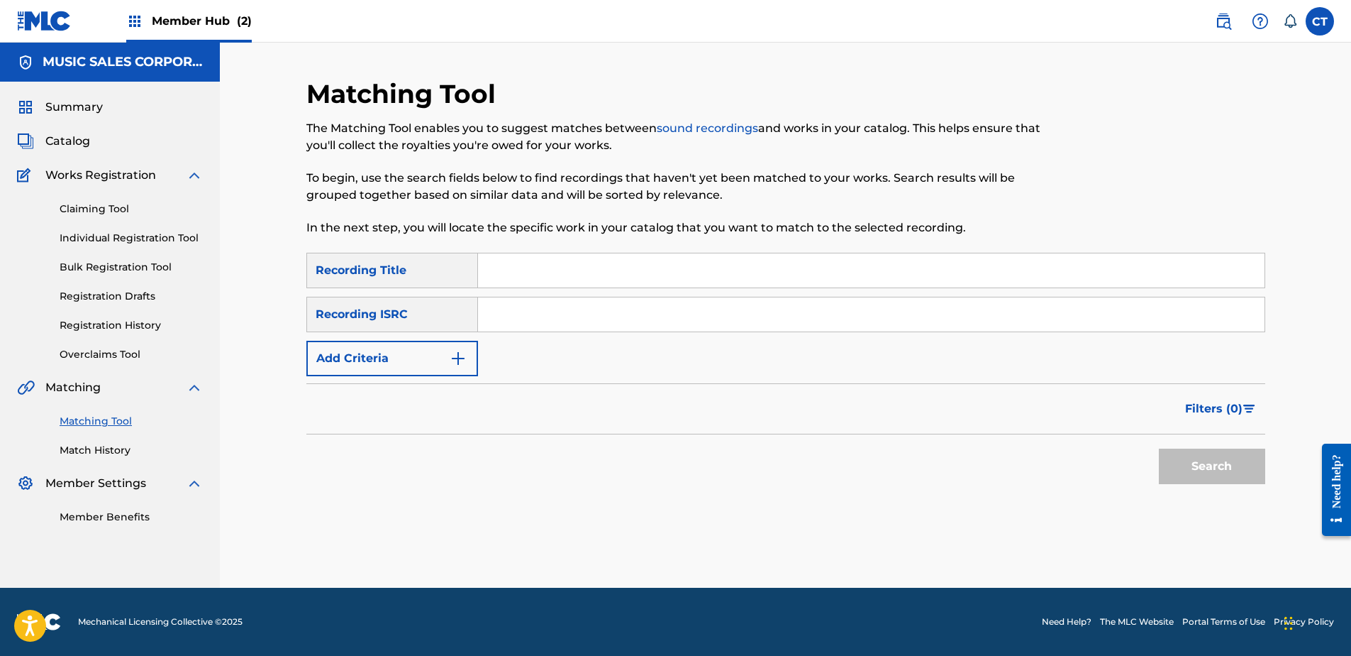
scroll to position [0, 0]
drag, startPoint x: 529, startPoint y: 610, endPoint x: 589, endPoint y: 507, distance: 119.9
click at [529, 610] on footer "Mechanical Licensing Collective © 2025 Need Help? The MLC Website Portal Terms …" at bounding box center [675, 621] width 1351 height 68
click at [634, 316] on input "Search Form" at bounding box center [871, 314] width 787 height 34
click at [1201, 481] on button "Search" at bounding box center [1212, 465] width 106 height 35
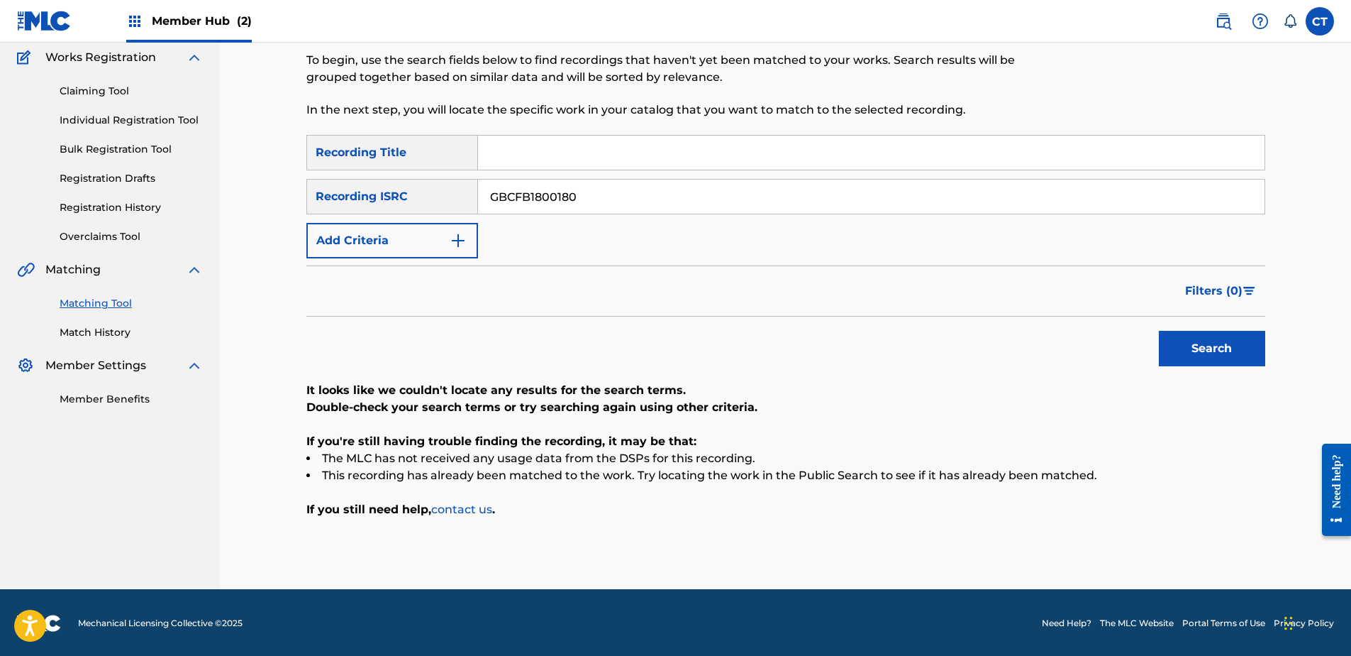
scroll to position [119, 0]
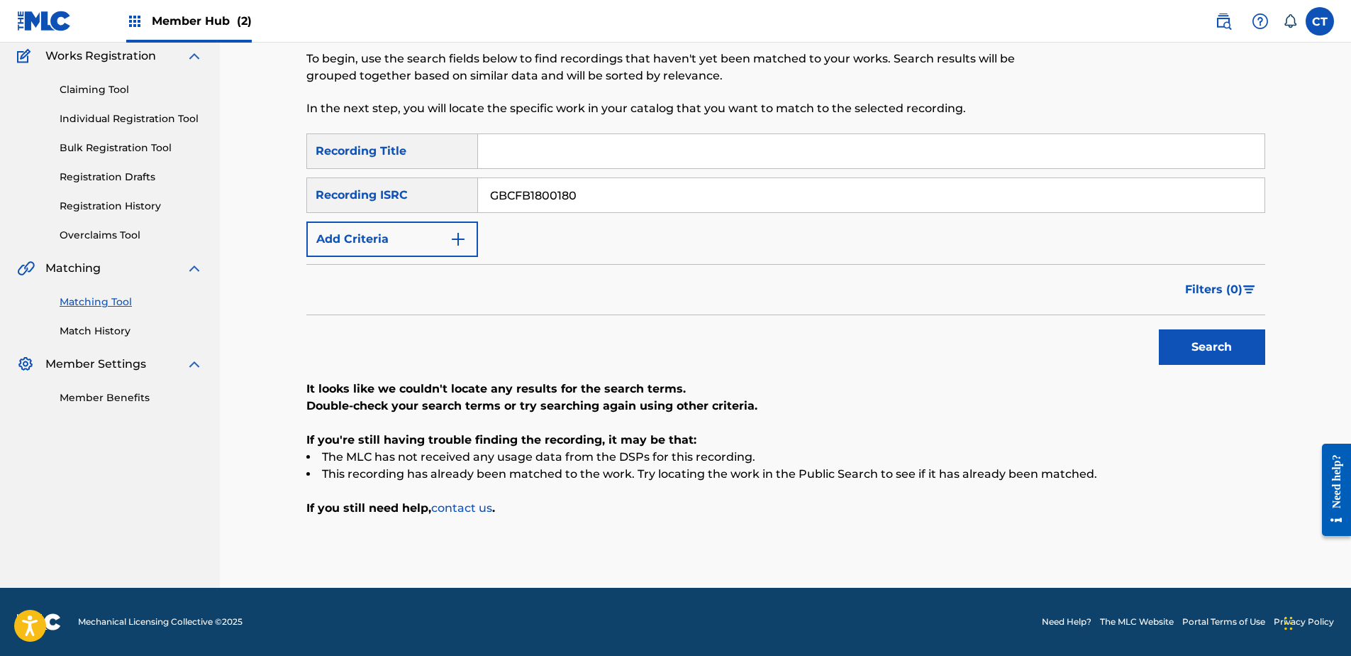
drag, startPoint x: 192, startPoint y: 499, endPoint x: 310, endPoint y: 421, distance: 141.7
click at [192, 499] on nav "MUSIC SALES CORPORATION Summary Catalog Works Registration Claiming Tool Indivi…" at bounding box center [110, 255] width 220 height 664
click at [541, 204] on input "GBCFB1800180" at bounding box center [871, 195] width 787 height 34
click at [1201, 360] on button "Search" at bounding box center [1212, 346] width 106 height 35
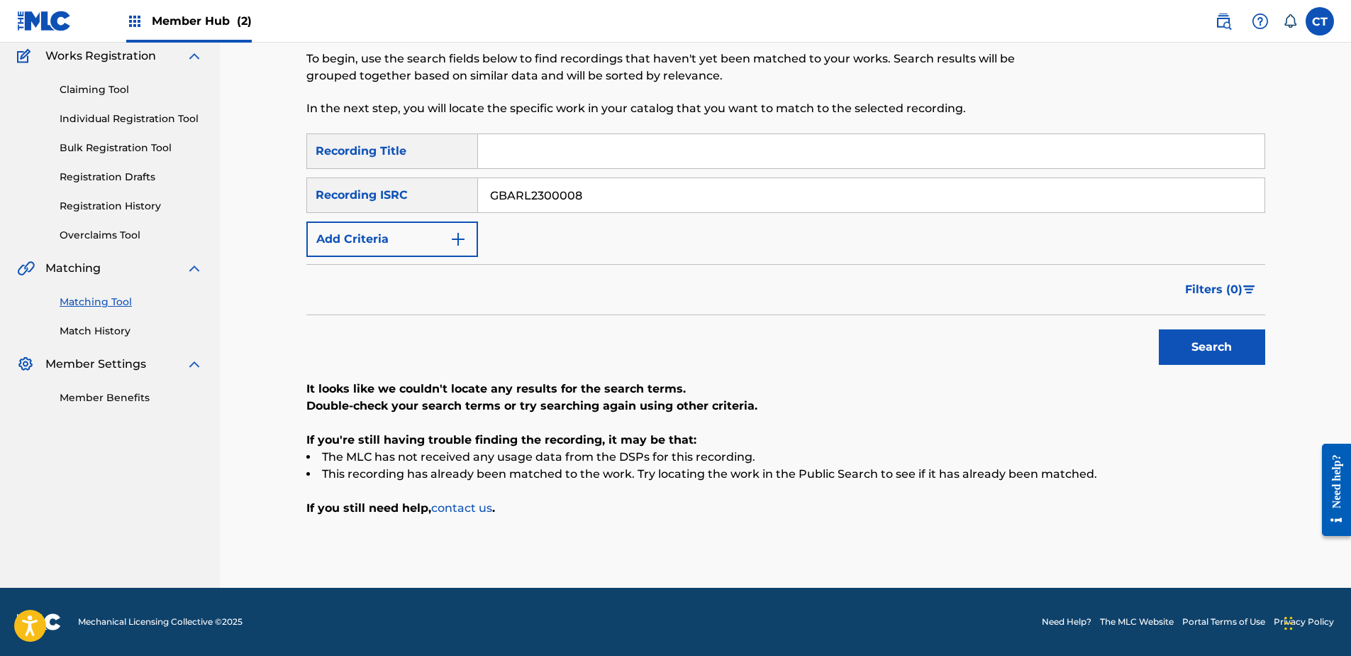
drag, startPoint x: 138, startPoint y: 489, endPoint x: 502, endPoint y: 312, distance: 405.2
click at [138, 488] on nav "MUSIC SALES CORPORATION Summary Catalog Works Registration Claiming Tool Indivi…" at bounding box center [110, 255] width 220 height 664
click at [634, 203] on input "GBARL2300008" at bounding box center [871, 195] width 787 height 34
click at [1195, 358] on button "Search" at bounding box center [1212, 346] width 106 height 35
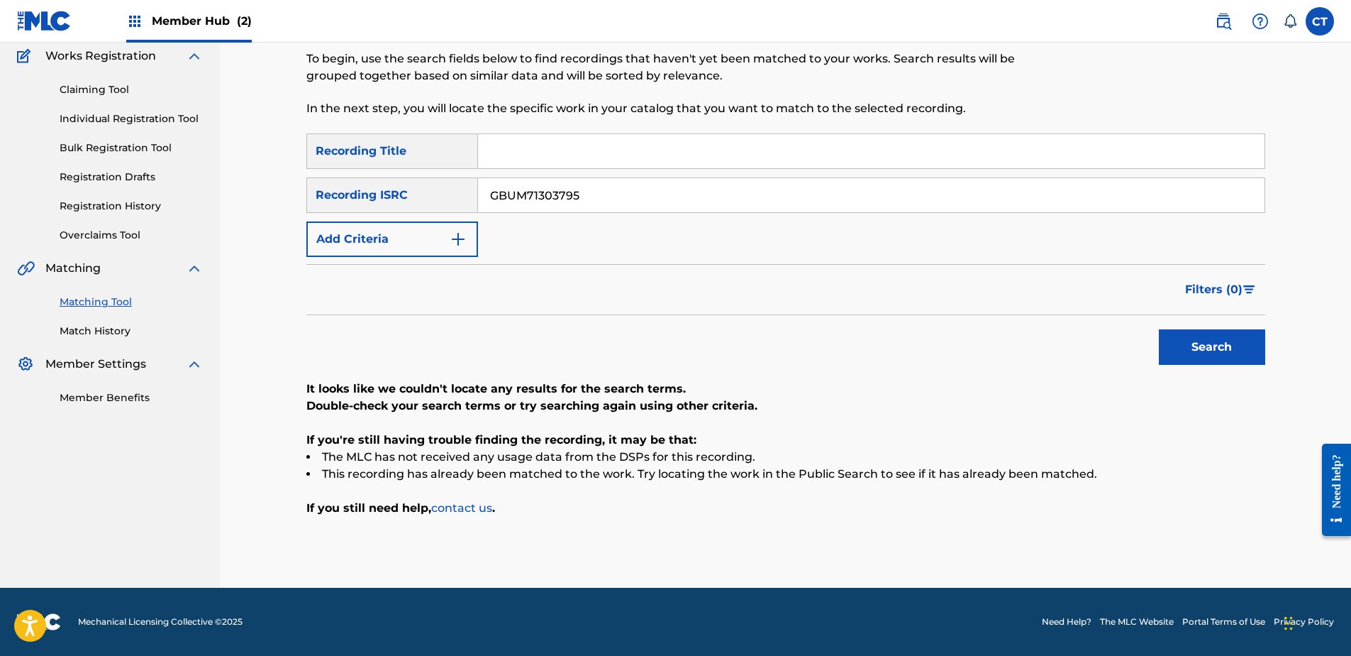
click at [155, 487] on nav "MUSIC SALES CORPORATION Summary Catalog Works Registration Claiming Tool Indivi…" at bounding box center [110, 255] width 220 height 664
click at [626, 199] on input "GBUM71303795" at bounding box center [871, 195] width 787 height 34
click at [1181, 348] on button "Search" at bounding box center [1212, 346] width 106 height 35
click at [149, 459] on nav "MUSIC SALES CORPORATION Summary Catalog Works Registration Claiming Tool Indivi…" at bounding box center [110, 255] width 220 height 664
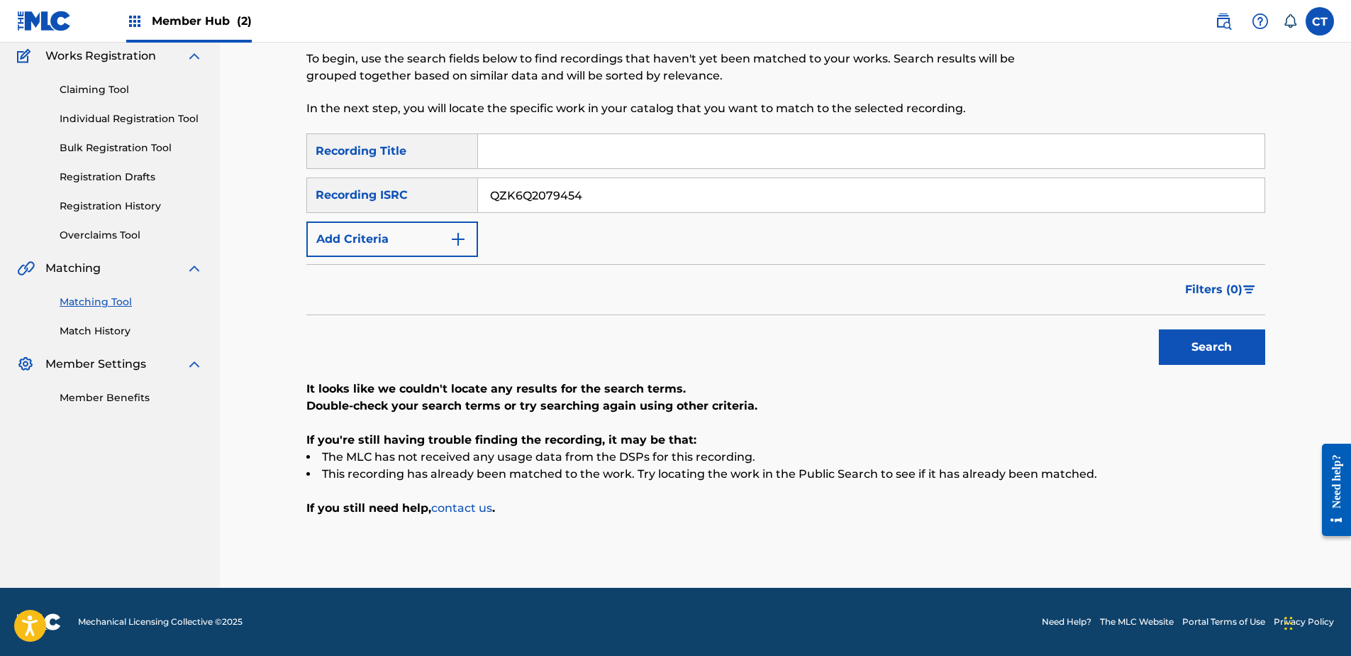
click at [665, 196] on input "QZK6Q2079454" at bounding box center [871, 195] width 787 height 34
click at [1167, 334] on button "Search" at bounding box center [1212, 346] width 106 height 35
drag, startPoint x: 186, startPoint y: 494, endPoint x: 270, endPoint y: 437, distance: 101.5
click at [186, 494] on nav "MUSIC SALES CORPORATION Summary Catalog Works Registration Claiming Tool Indivi…" at bounding box center [110, 255] width 220 height 664
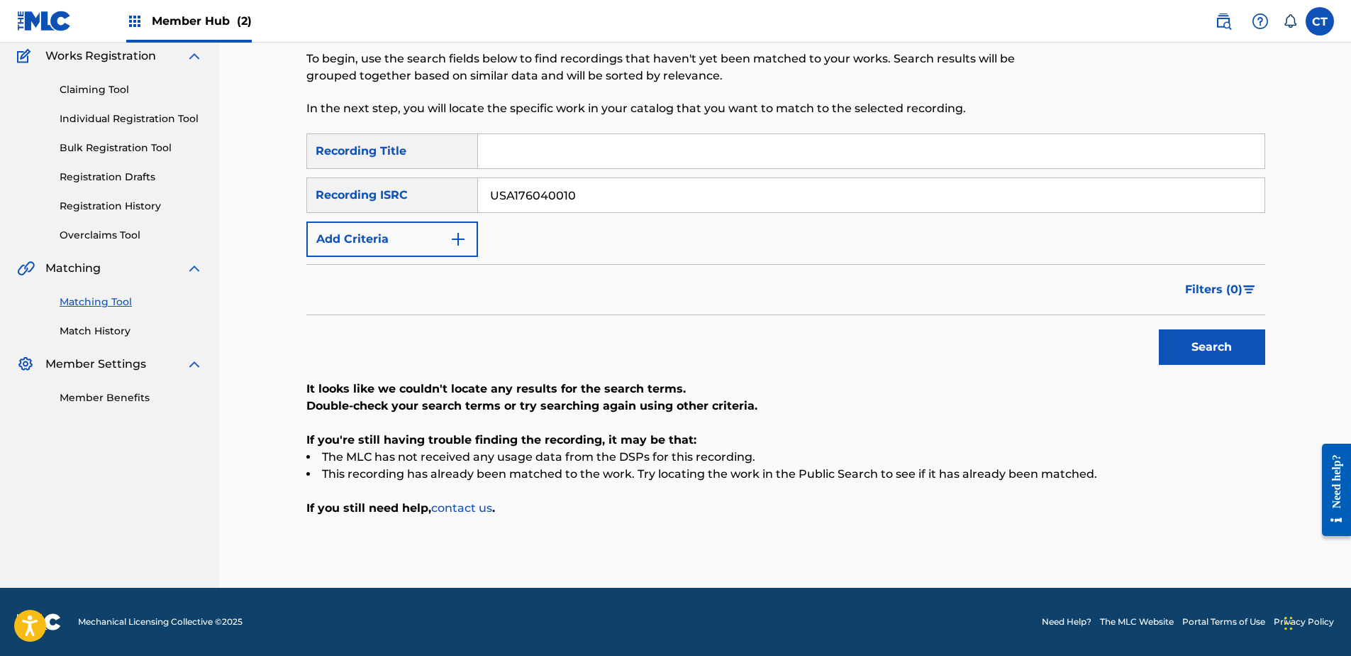
click at [577, 187] on input "USA176040010" at bounding box center [871, 195] width 787 height 34
click at [1204, 331] on button "Search" at bounding box center [1212, 346] width 106 height 35
drag, startPoint x: 192, startPoint y: 471, endPoint x: 502, endPoint y: 344, distance: 335.0
click at [192, 471] on nav "MUSIC SALES CORPORATION Summary Catalog Works Registration Claiming Tool Indivi…" at bounding box center [110, 255] width 220 height 664
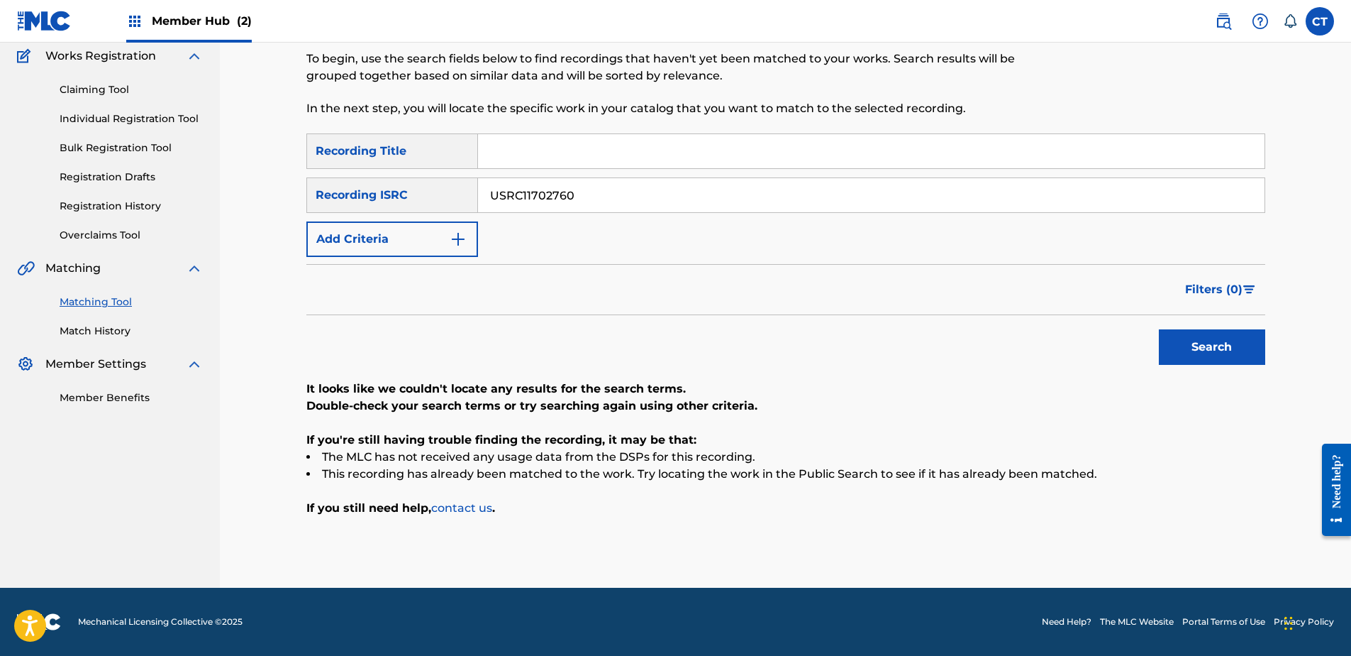
click at [673, 198] on input "USRC11702760" at bounding box center [871, 195] width 787 height 34
type input "QZTV32341824"
click at [1174, 333] on button "Search" at bounding box center [1212, 346] width 106 height 35
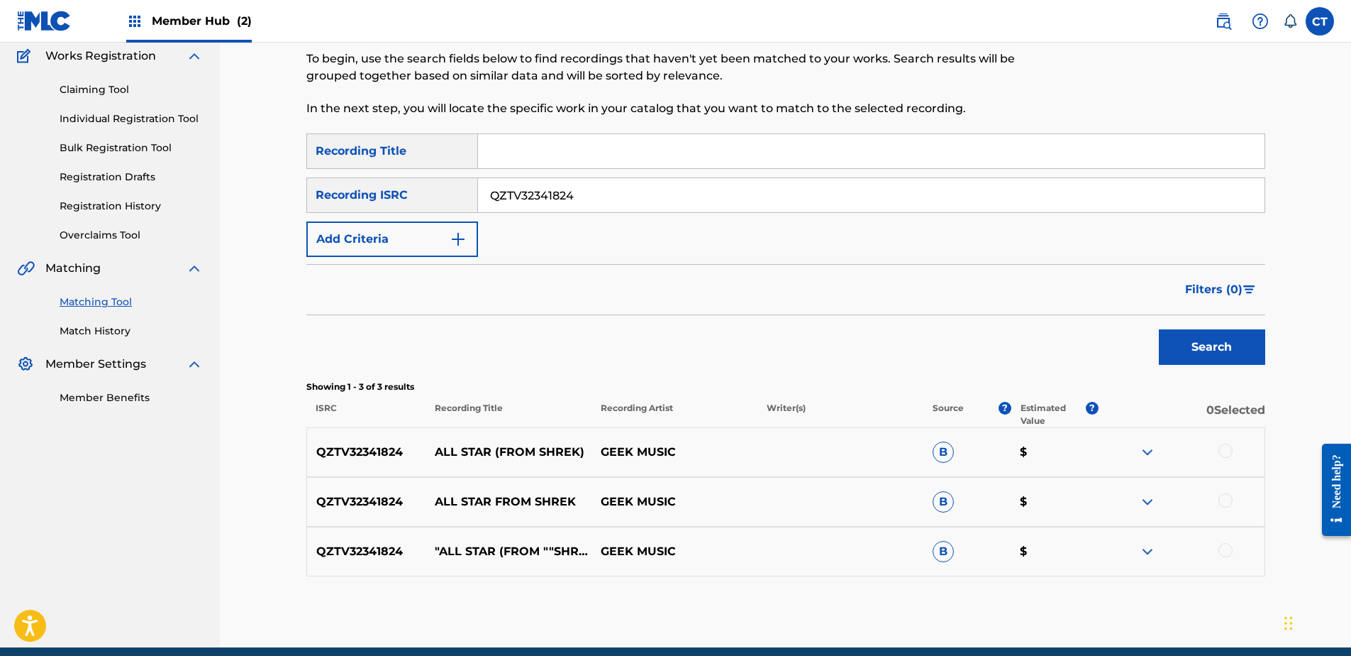
click at [1217, 450] on div at bounding box center [1182, 451] width 166 height 17
click at [1228, 449] on div at bounding box center [1226, 450] width 14 height 14
click at [1222, 500] on div at bounding box center [1226, 500] width 14 height 14
click at [1223, 551] on div at bounding box center [1226, 550] width 14 height 14
click at [1005, 548] on button "Match 3 Groups" at bounding box center [997, 539] width 157 height 35
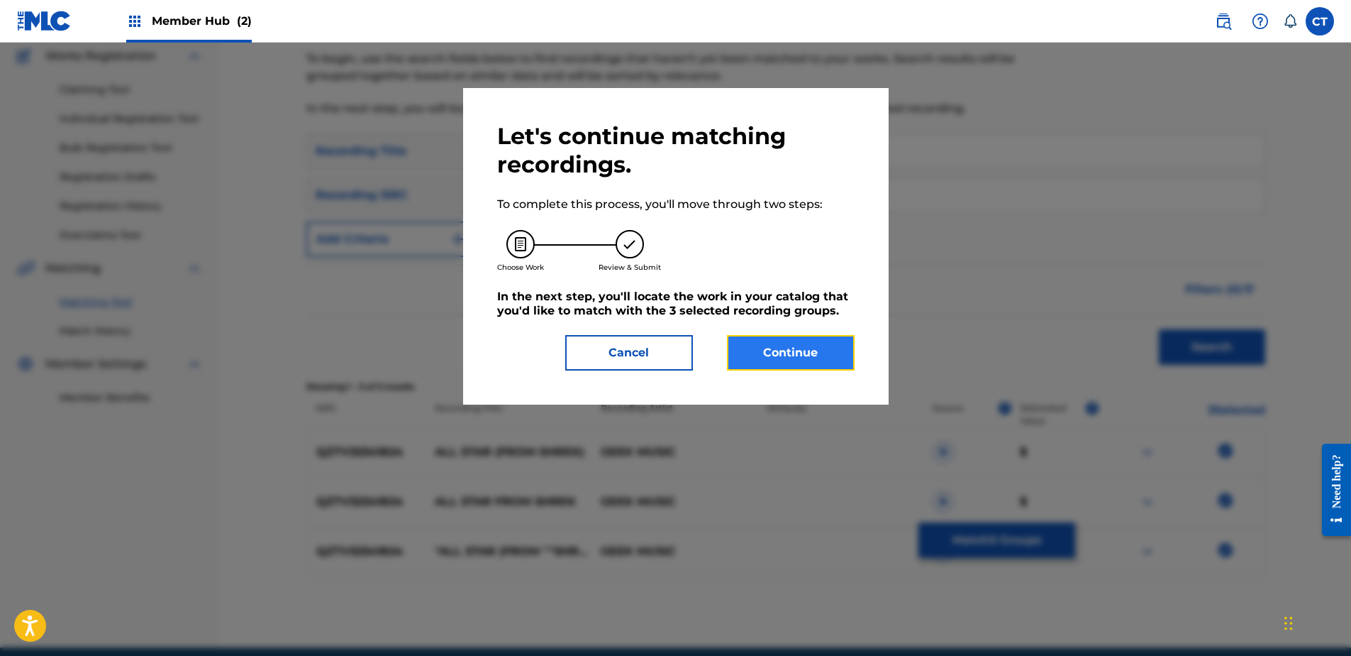
click at [742, 350] on button "Continue" at bounding box center [791, 352] width 128 height 35
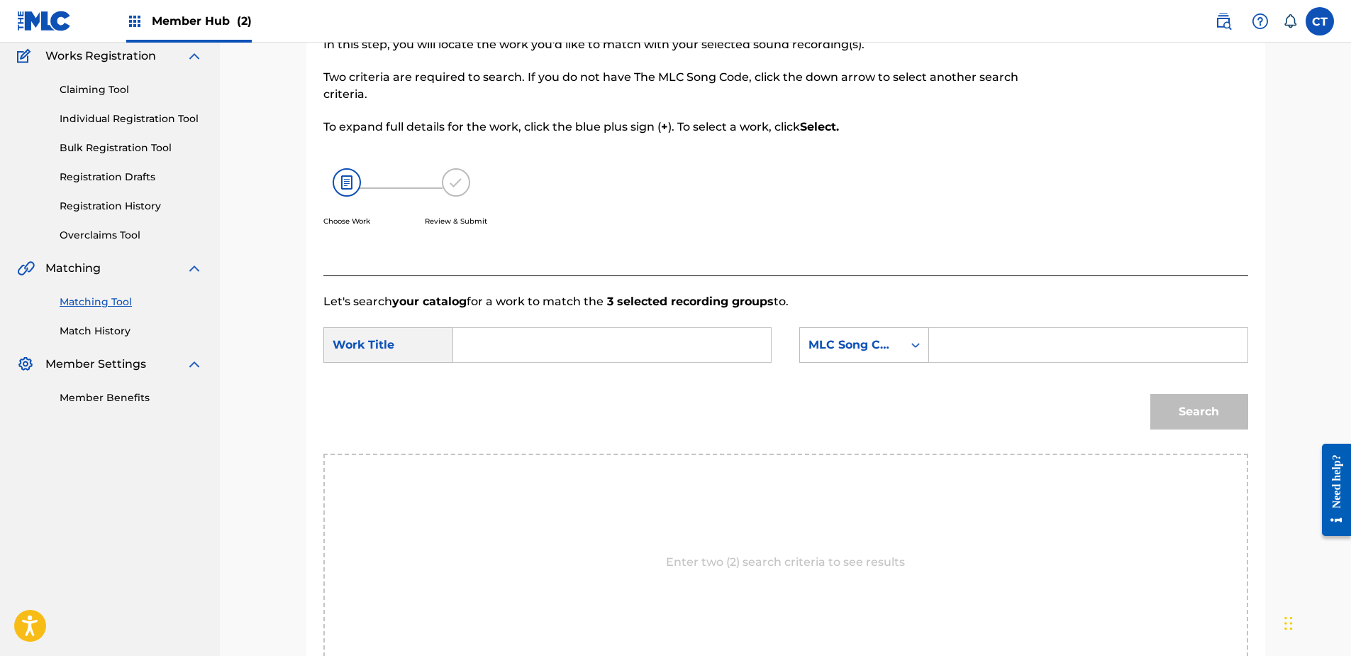
click at [575, 336] on input "Search Form" at bounding box center [612, 345] width 294 height 34
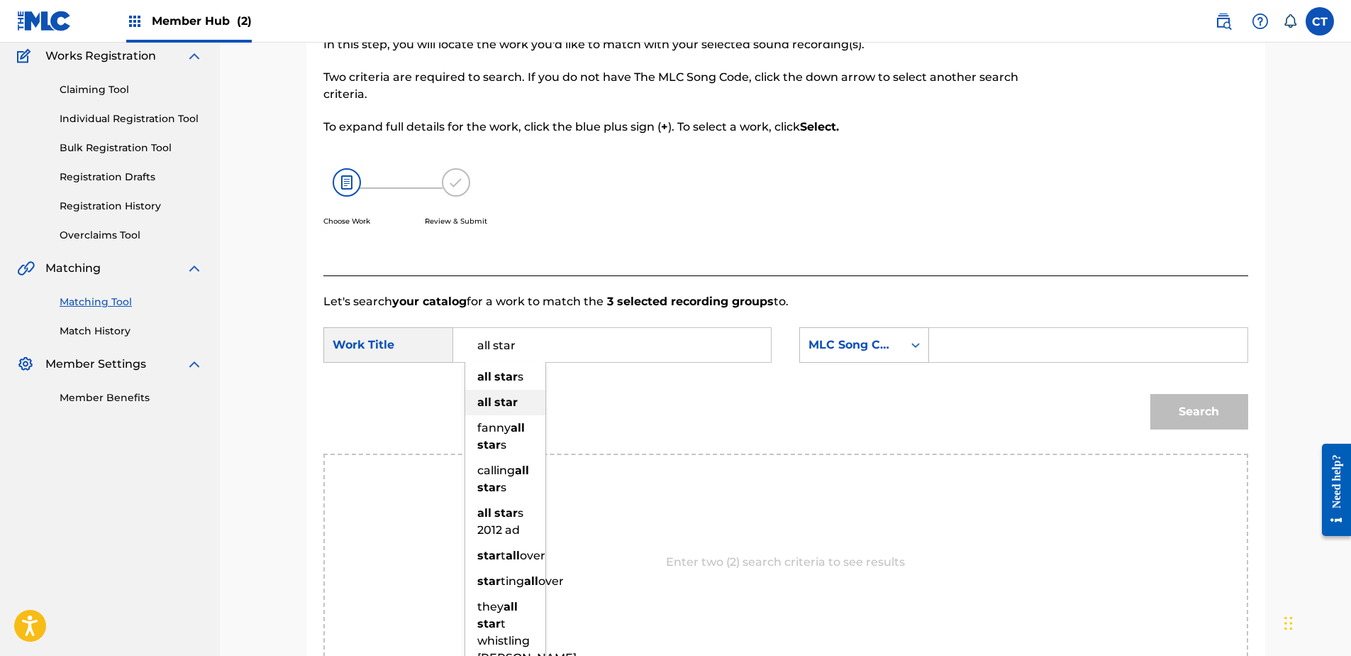
type input "all star"
click at [519, 409] on div "all star" at bounding box center [505, 402] width 80 height 26
click at [955, 338] on input "Search Form" at bounding box center [1088, 345] width 294 height 34
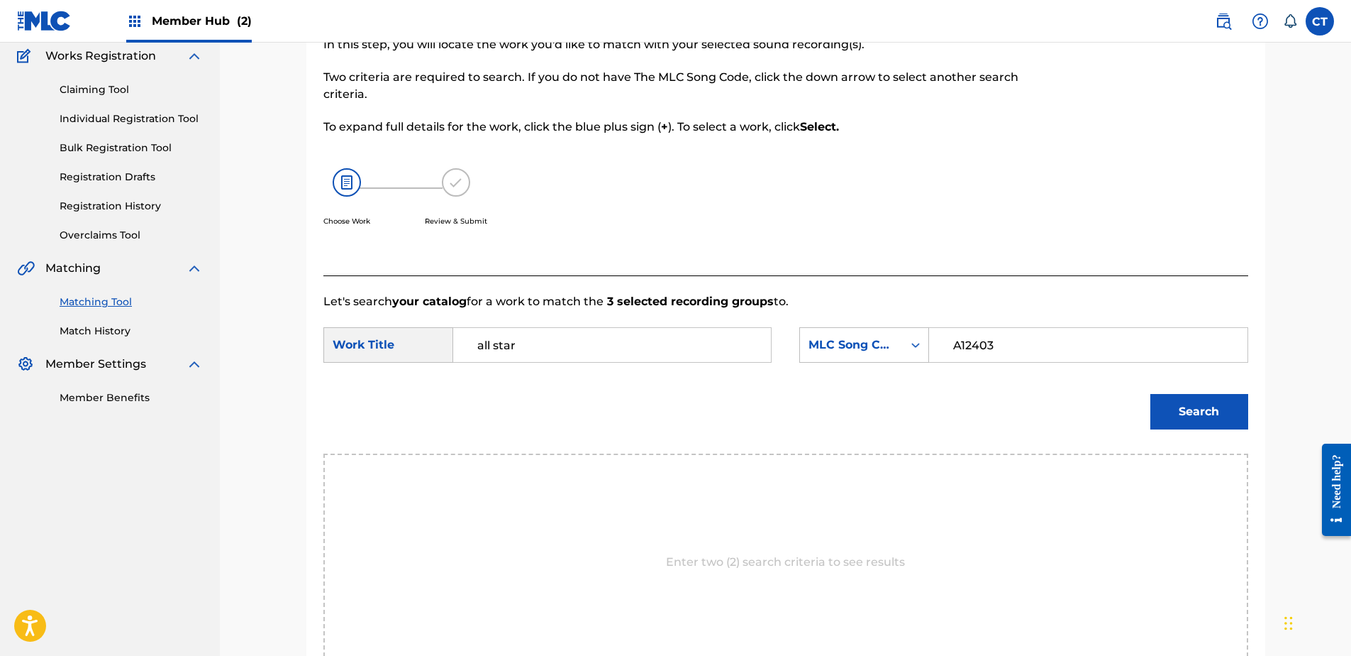
type input "A12403"
click at [1181, 431] on div "Search" at bounding box center [1196, 408] width 105 height 57
click at [1184, 417] on button "Search" at bounding box center [1200, 411] width 98 height 35
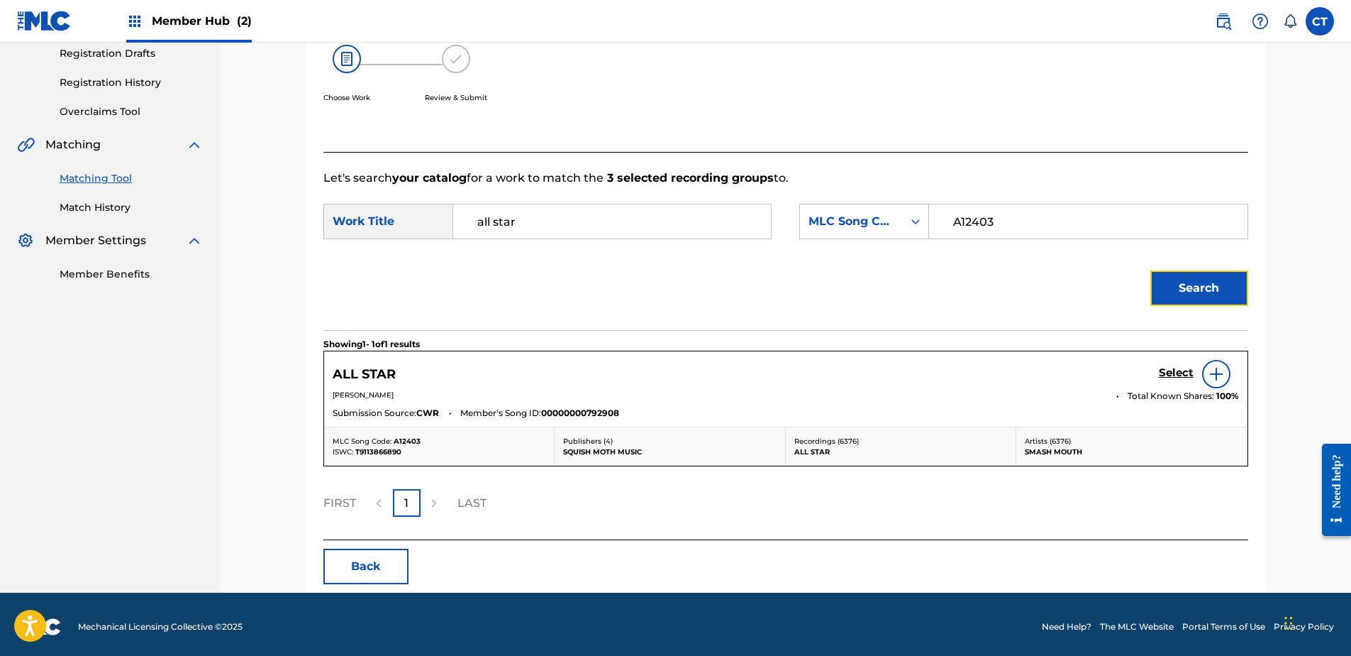
scroll to position [248, 0]
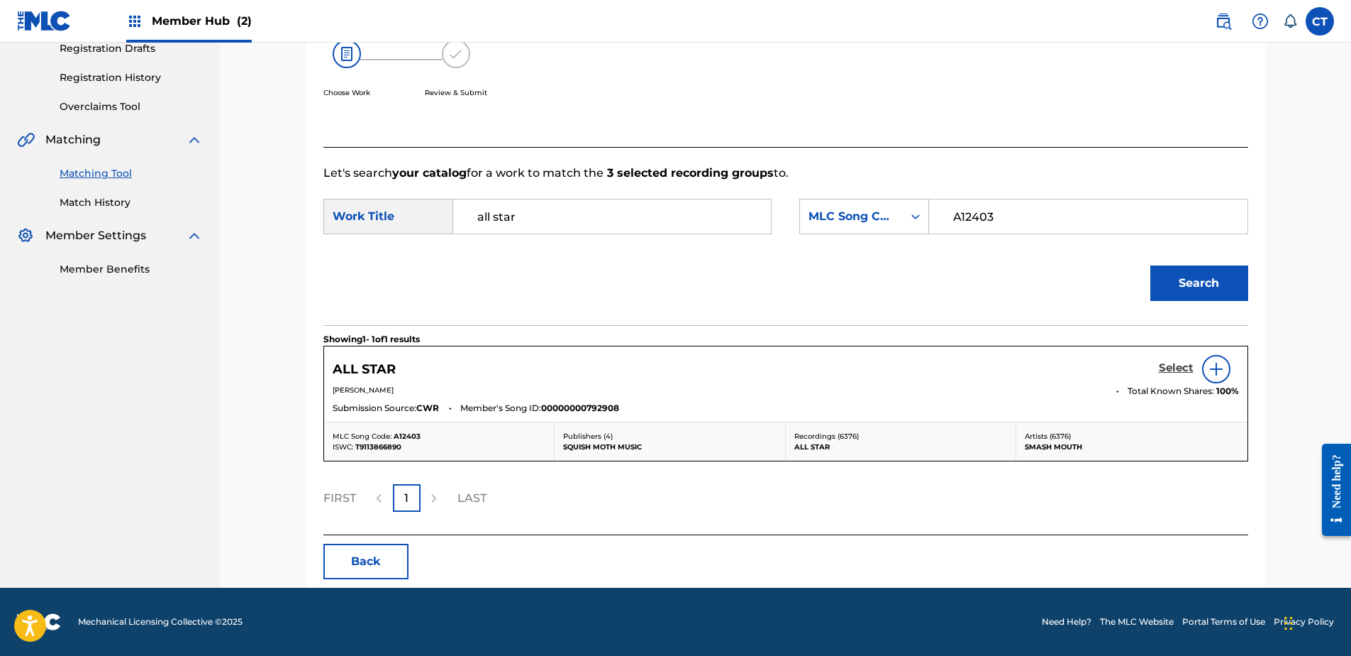
click at [1162, 373] on h5 "Select" at bounding box center [1176, 367] width 35 height 13
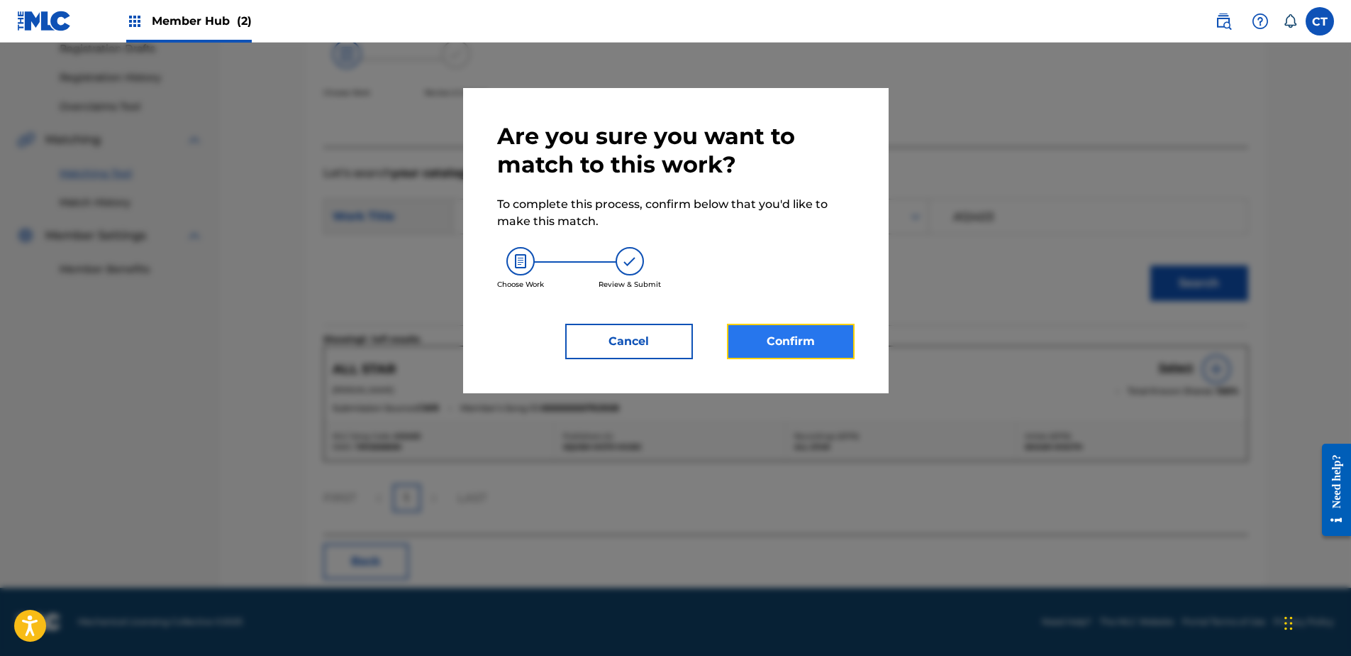
click at [803, 344] on button "Confirm" at bounding box center [791, 341] width 128 height 35
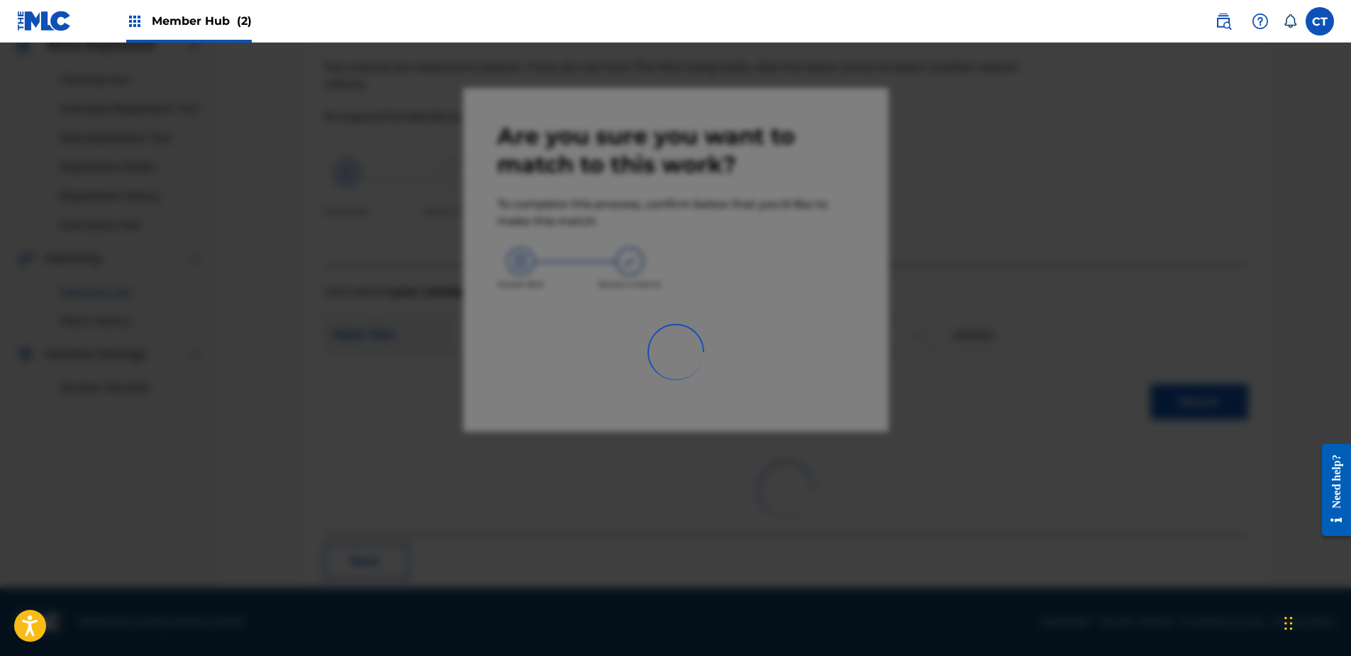
scroll to position [38, 0]
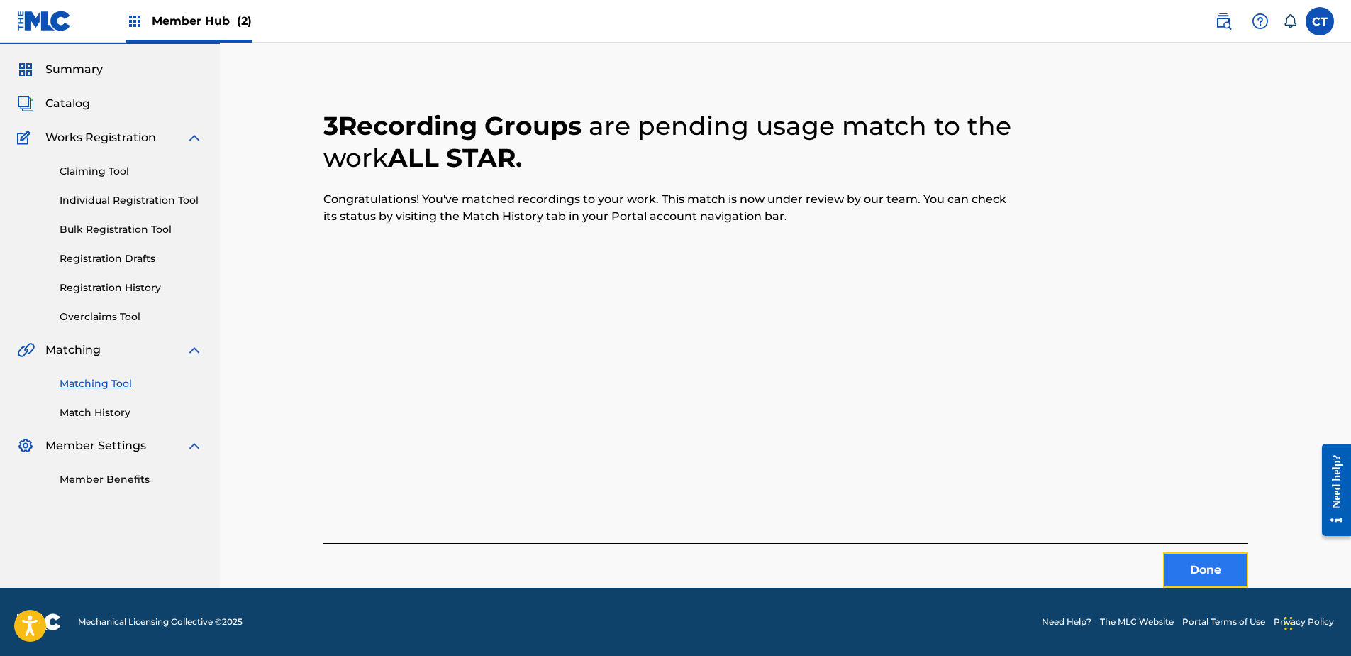
click at [1207, 564] on button "Done" at bounding box center [1205, 569] width 85 height 35
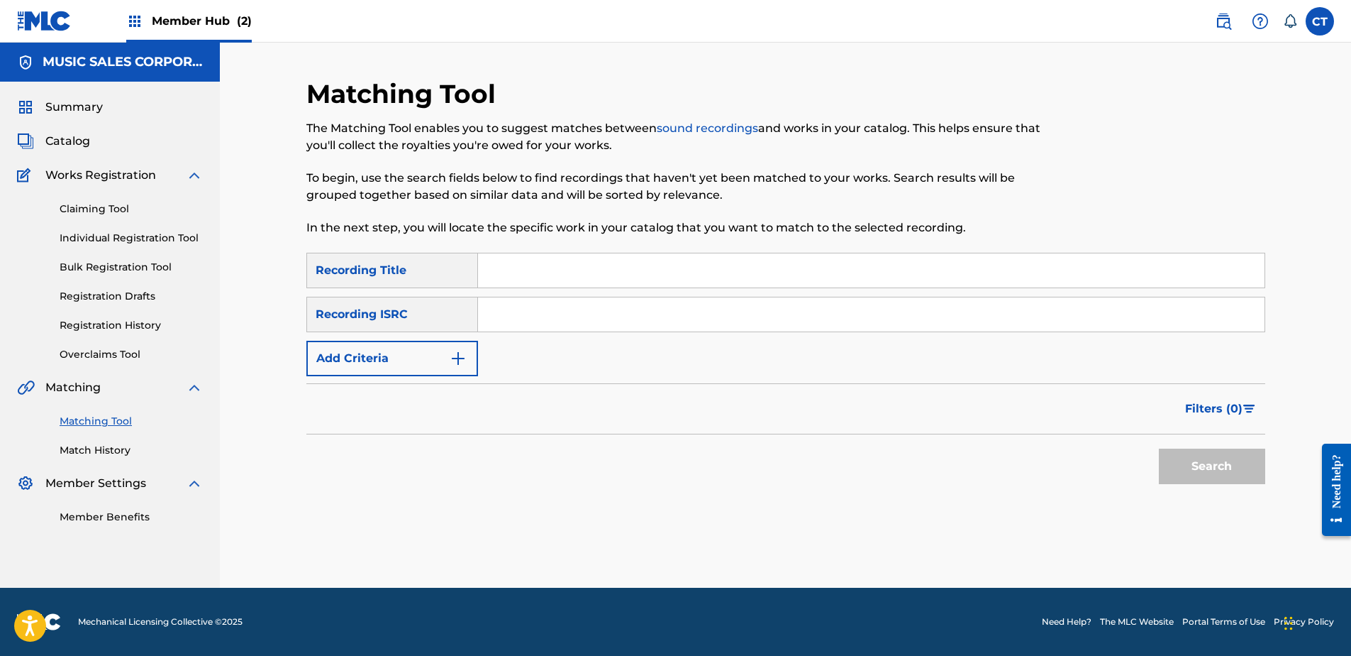
drag, startPoint x: 193, startPoint y: 555, endPoint x: 314, endPoint y: 472, distance: 146.8
click at [194, 553] on nav "MUSIC SALES CORPORATION Summary Catalog Works Registration Claiming Tool Indivi…" at bounding box center [110, 315] width 220 height 545
click at [545, 304] on input "Search Form" at bounding box center [871, 314] width 787 height 34
click at [1195, 463] on button "Search" at bounding box center [1212, 465] width 106 height 35
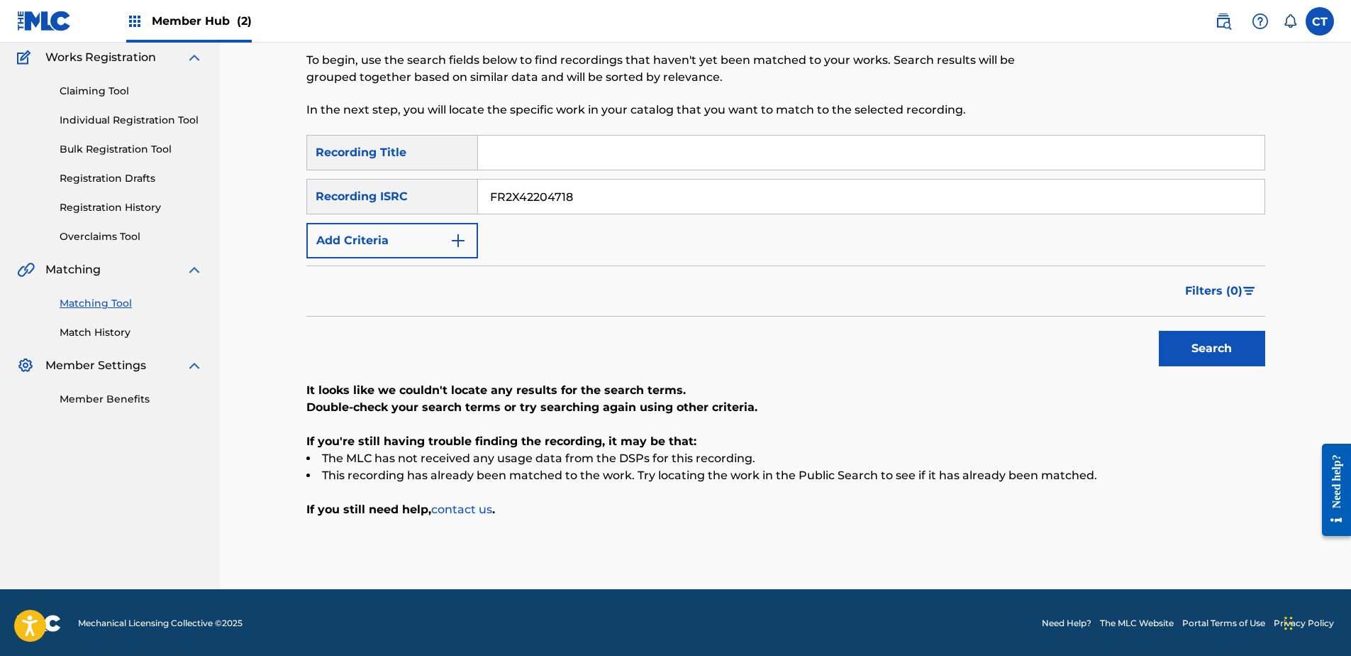
scroll to position [119, 0]
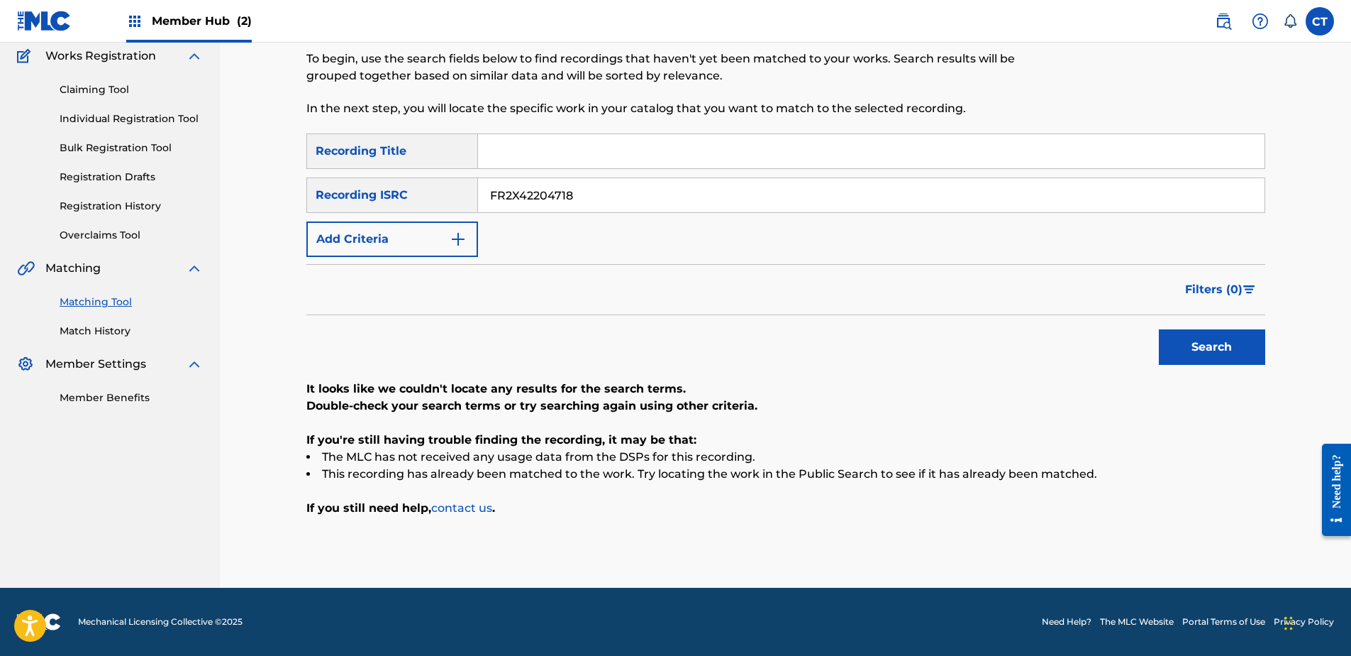
click at [150, 514] on nav "MUSIC SALES CORPORATION Summary Catalog Works Registration Claiming Tool Indivi…" at bounding box center [110, 255] width 220 height 664
click at [577, 192] on input "FR2X42204718" at bounding box center [871, 195] width 787 height 34
type input "USUM72201417"
click at [1237, 337] on button "Search" at bounding box center [1212, 346] width 106 height 35
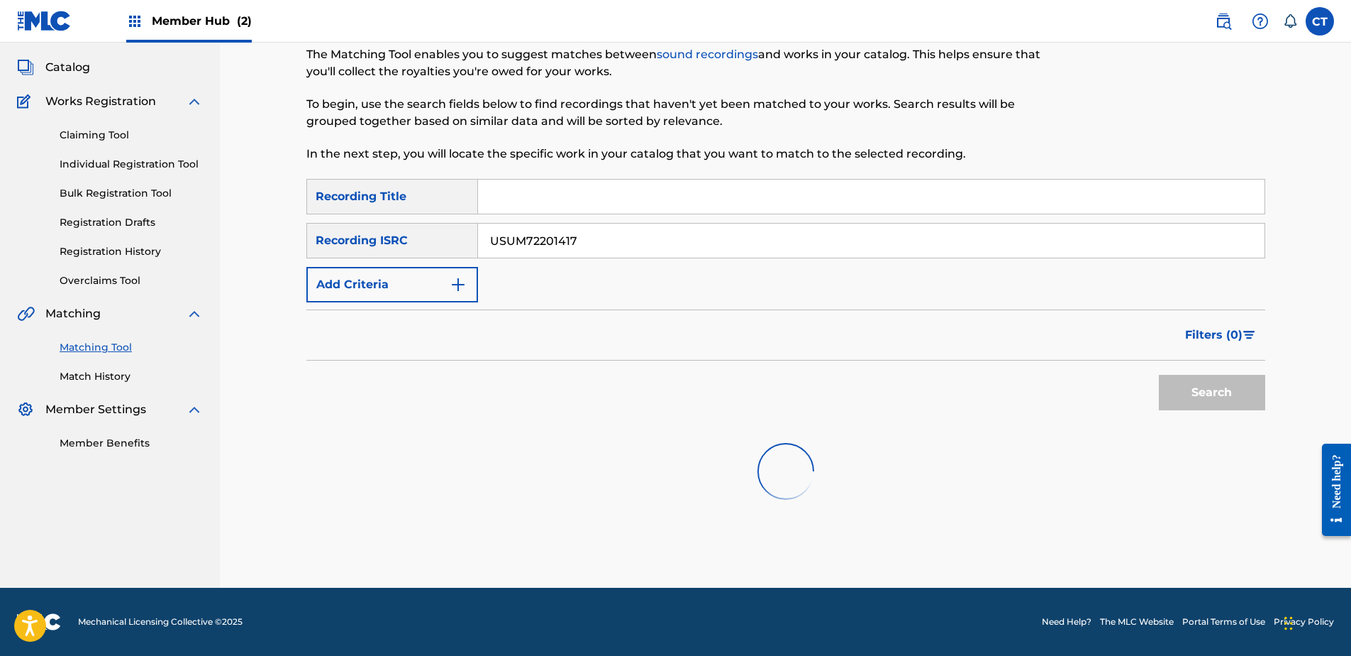
scroll to position [79, 0]
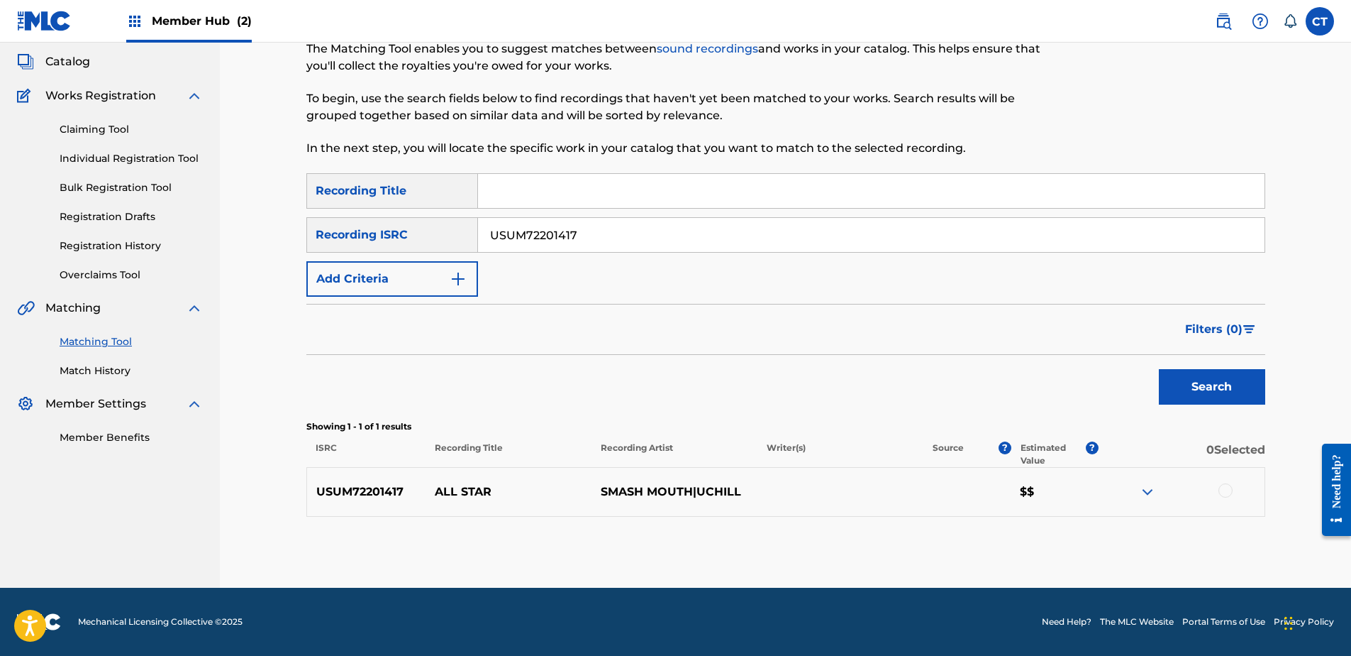
click at [1215, 492] on div at bounding box center [1182, 491] width 166 height 17
click at [1232, 490] on div at bounding box center [1226, 490] width 14 height 14
click at [1019, 541] on button "Match 1 Group" at bounding box center [997, 539] width 157 height 35
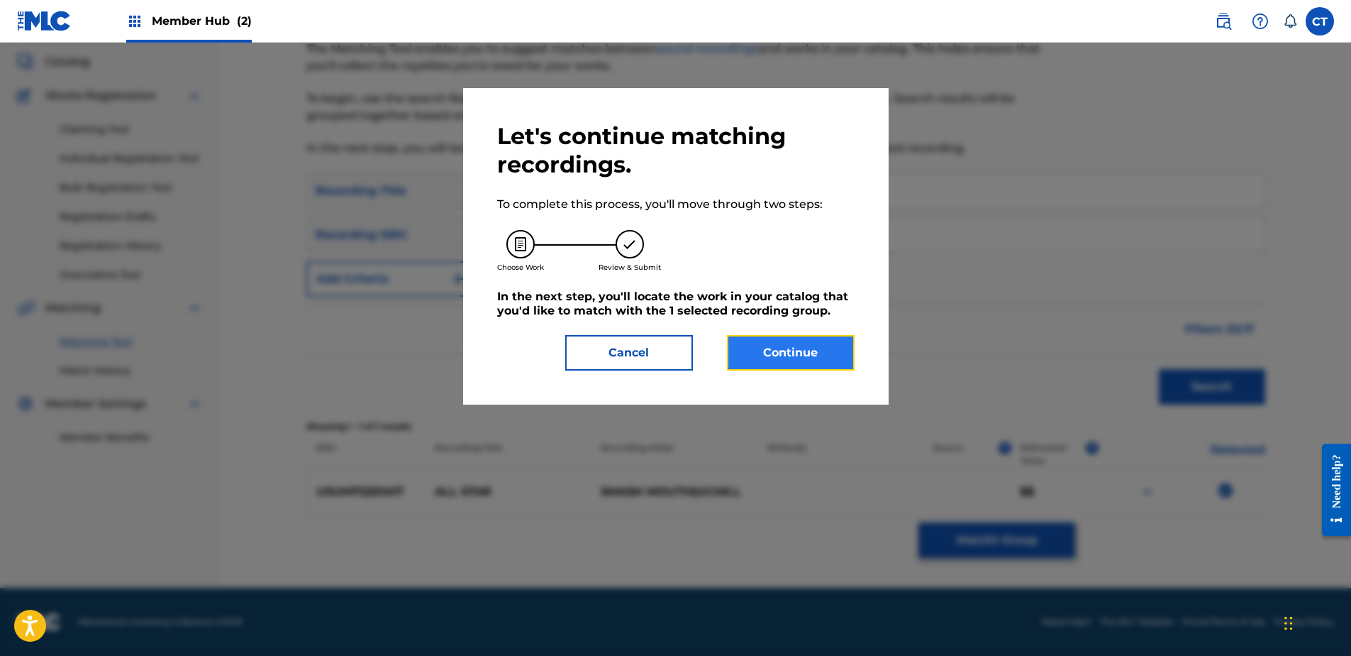
click at [800, 353] on button "Continue" at bounding box center [791, 352] width 128 height 35
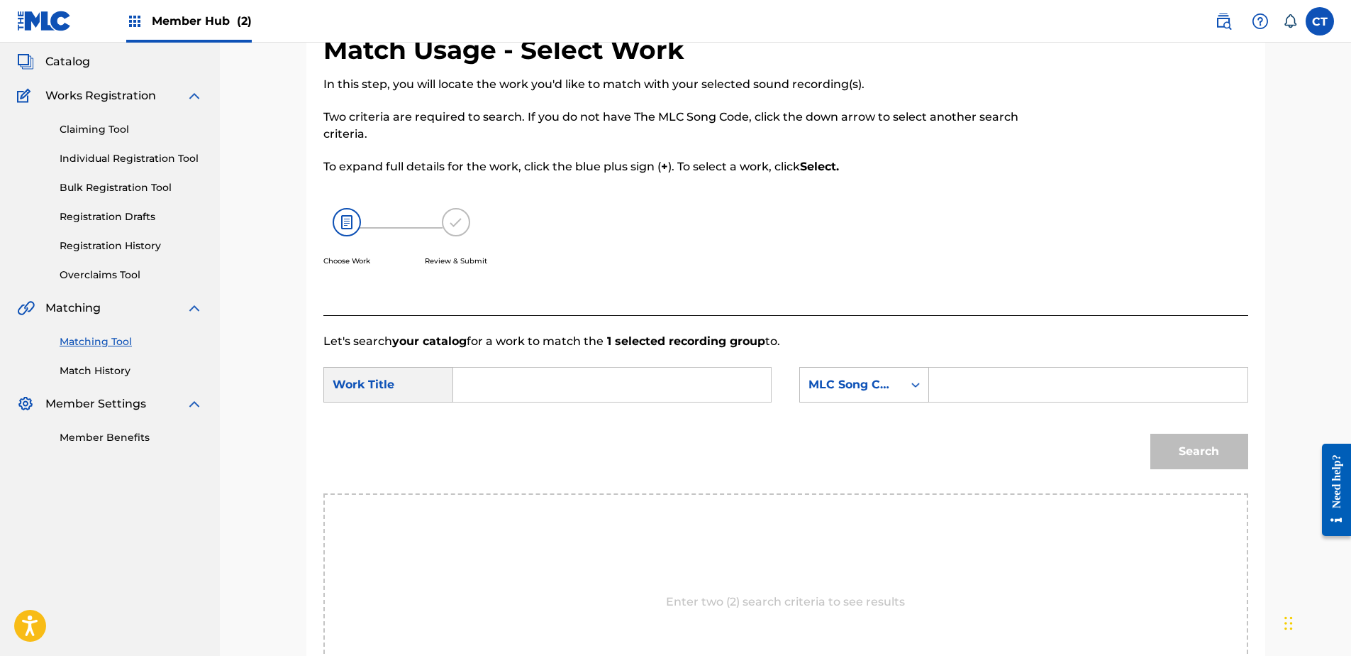
click at [665, 380] on input "Search Form" at bounding box center [612, 384] width 294 height 34
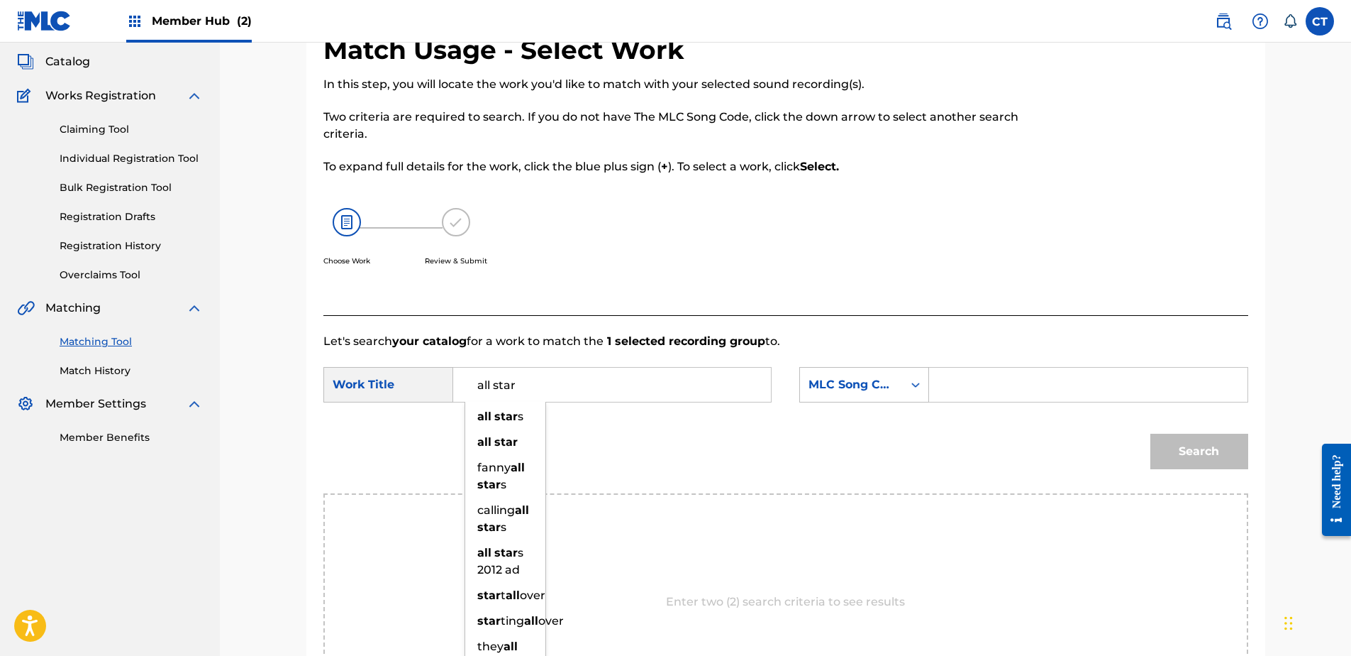
type input "all star"
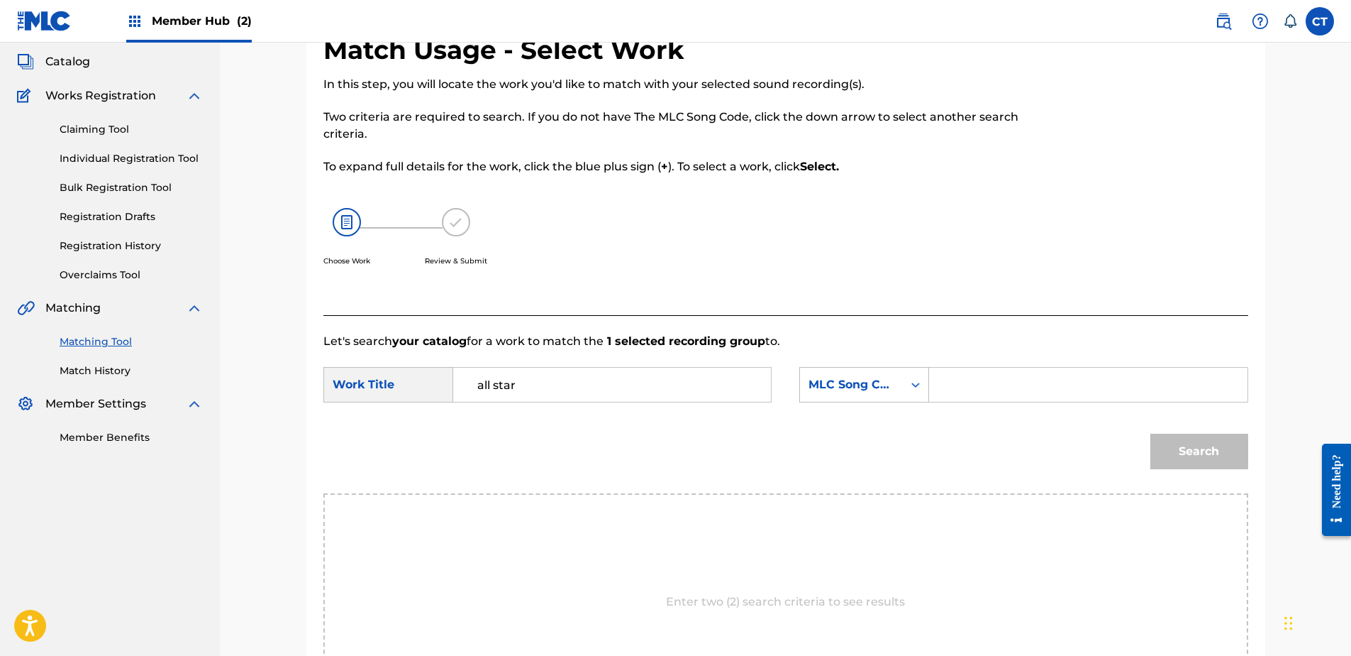
click at [1027, 376] on input "Search Form" at bounding box center [1088, 384] width 294 height 34
type input "A12403"
click at [1173, 443] on button "Search" at bounding box center [1200, 450] width 98 height 35
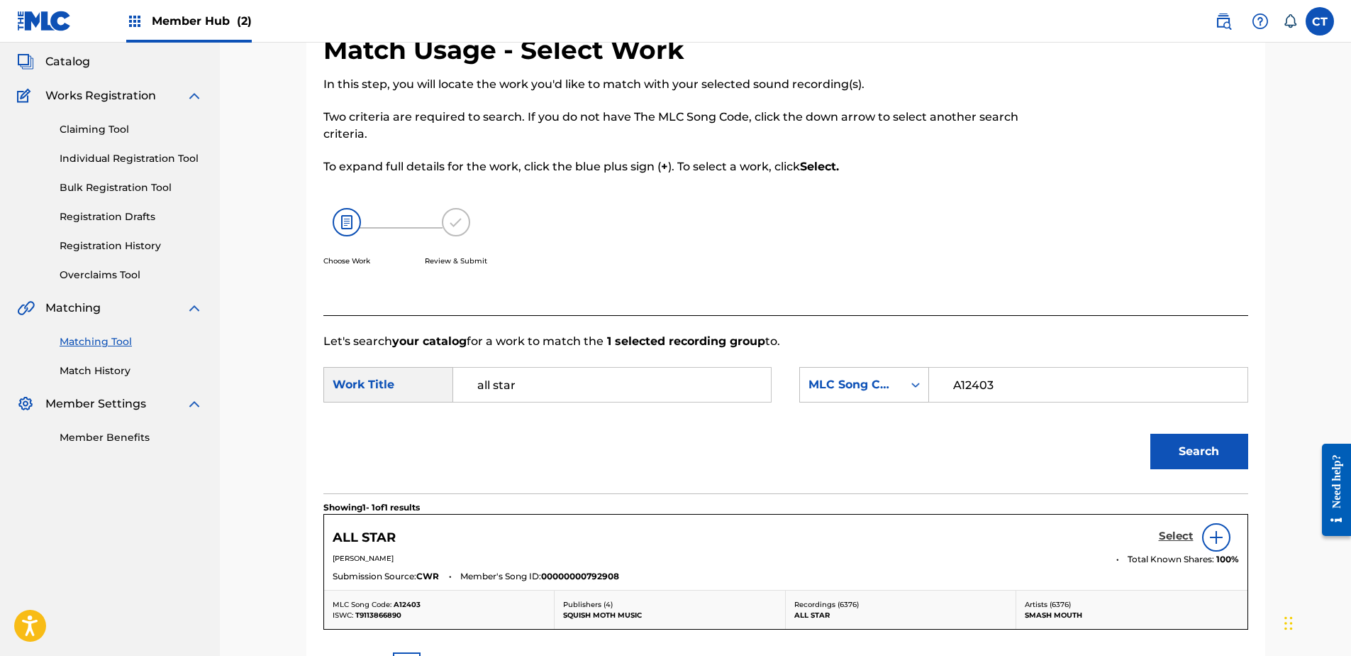
click at [1163, 537] on h5 "Select" at bounding box center [1176, 535] width 35 height 13
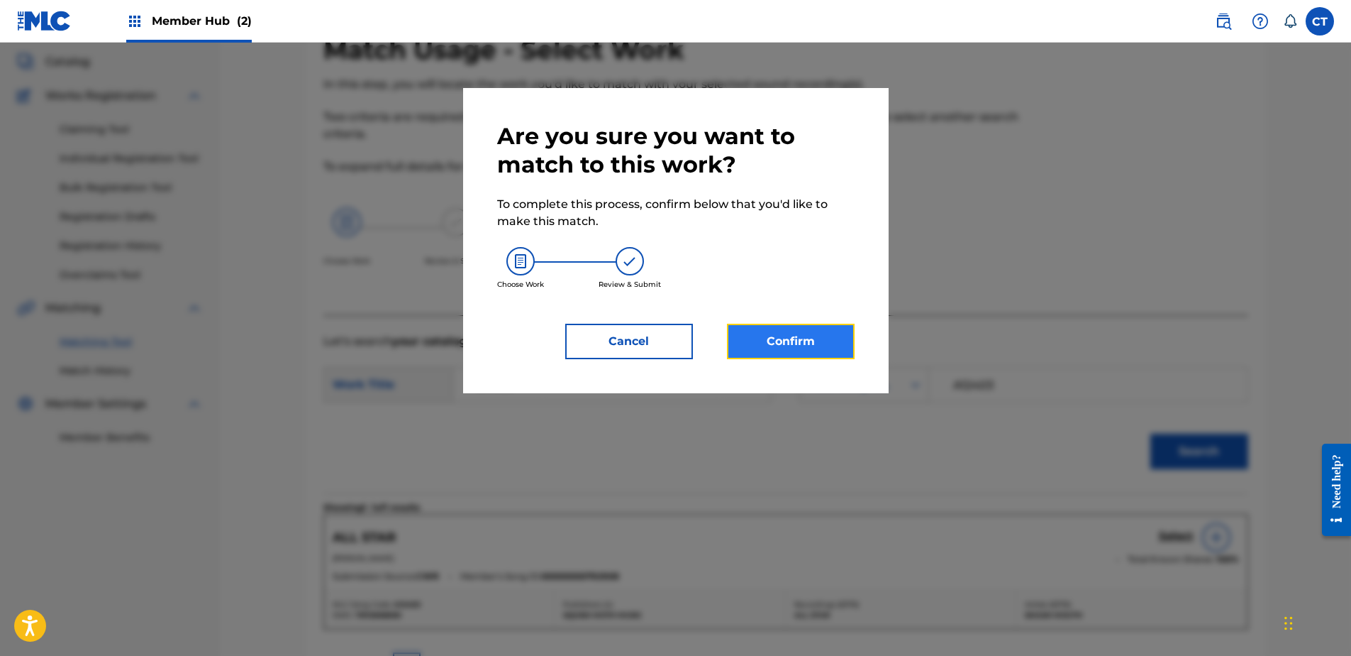
click at [783, 341] on button "Confirm" at bounding box center [791, 341] width 128 height 35
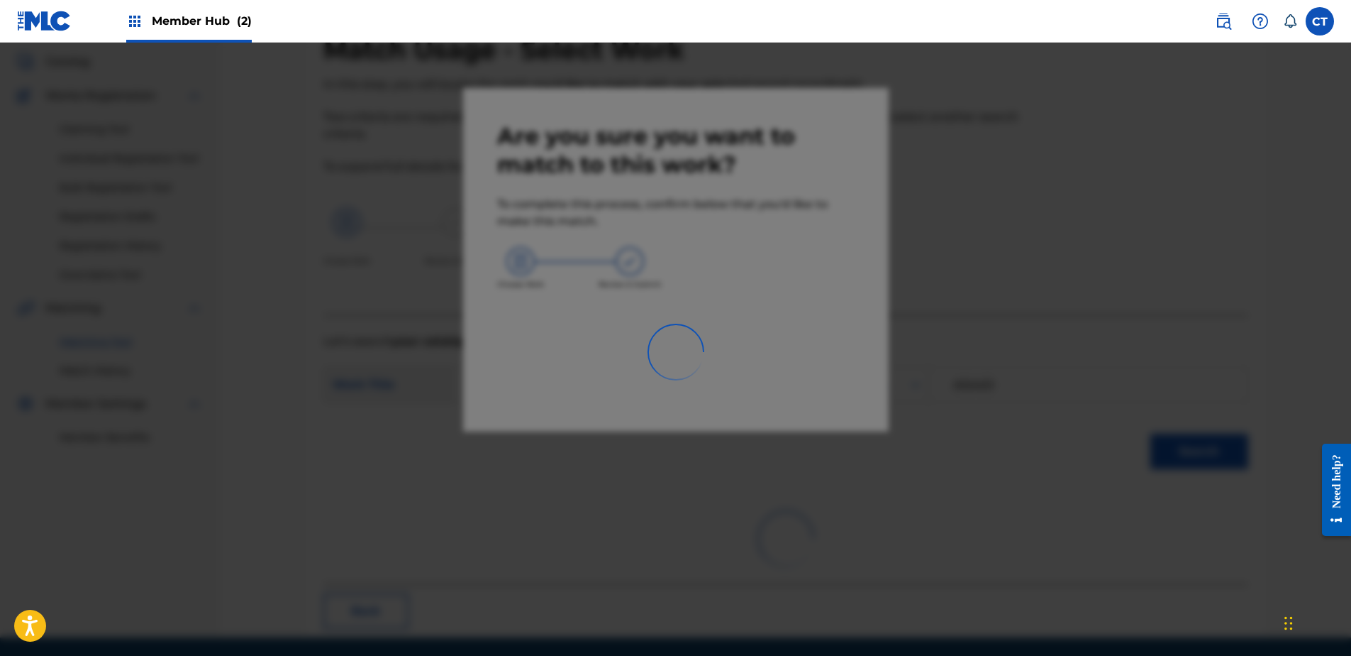
scroll to position [38, 0]
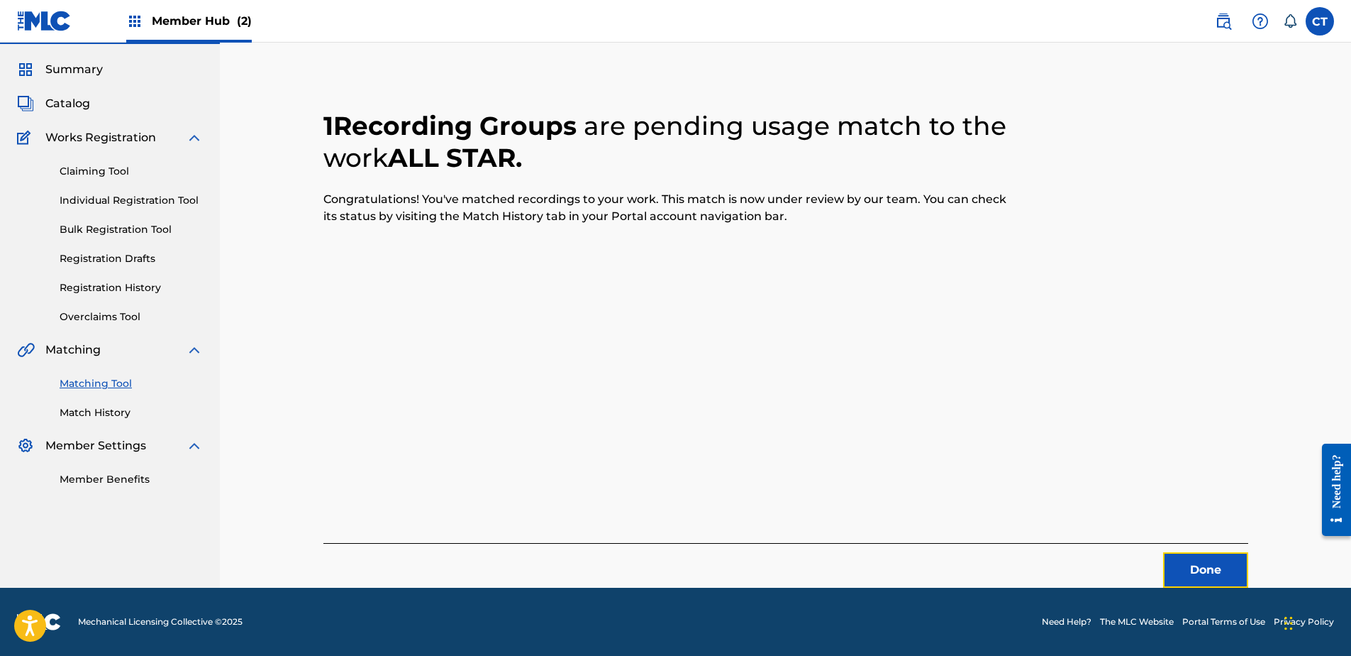
click at [1211, 565] on button "Done" at bounding box center [1205, 569] width 85 height 35
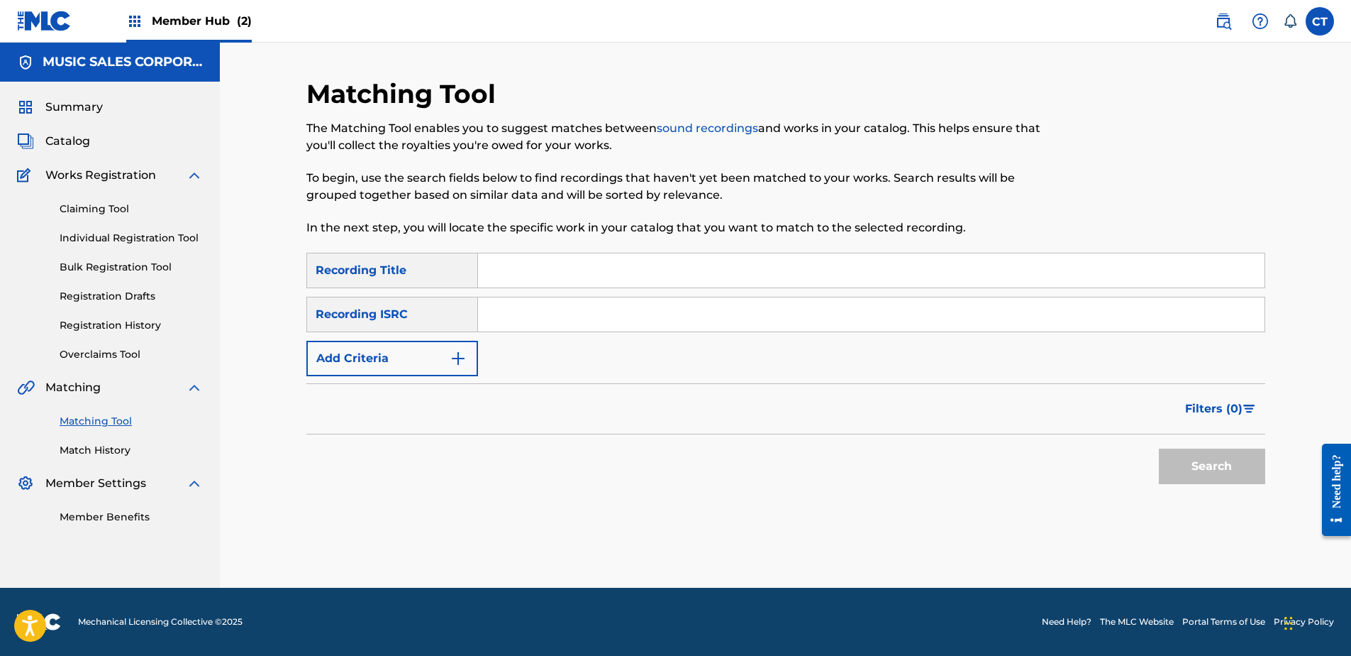
drag, startPoint x: 167, startPoint y: 532, endPoint x: 319, endPoint y: 497, distance: 155.7
click at [167, 532] on div "Summary Catalog Works Registration Claiming Tool Individual Registration Tool B…" at bounding box center [110, 312] width 220 height 460
click at [590, 317] on input "Search Form" at bounding box center [871, 314] width 787 height 34
click at [1242, 471] on button "Search" at bounding box center [1212, 465] width 106 height 35
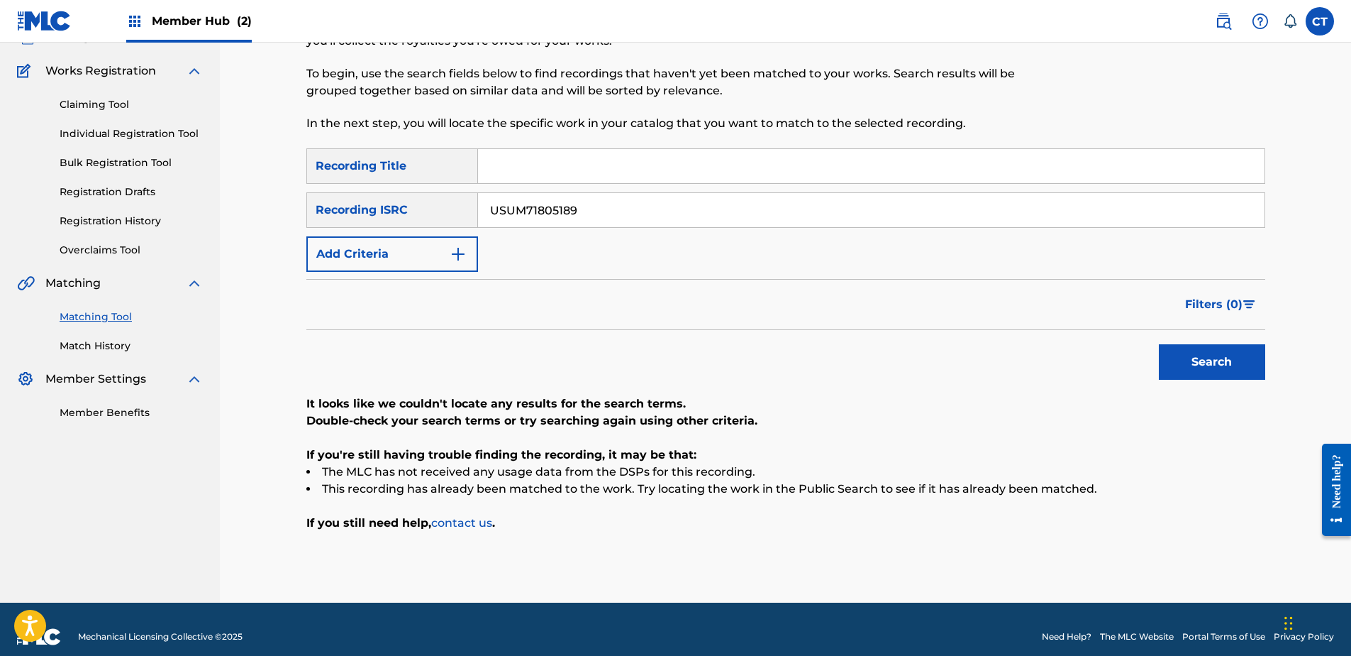
scroll to position [119, 0]
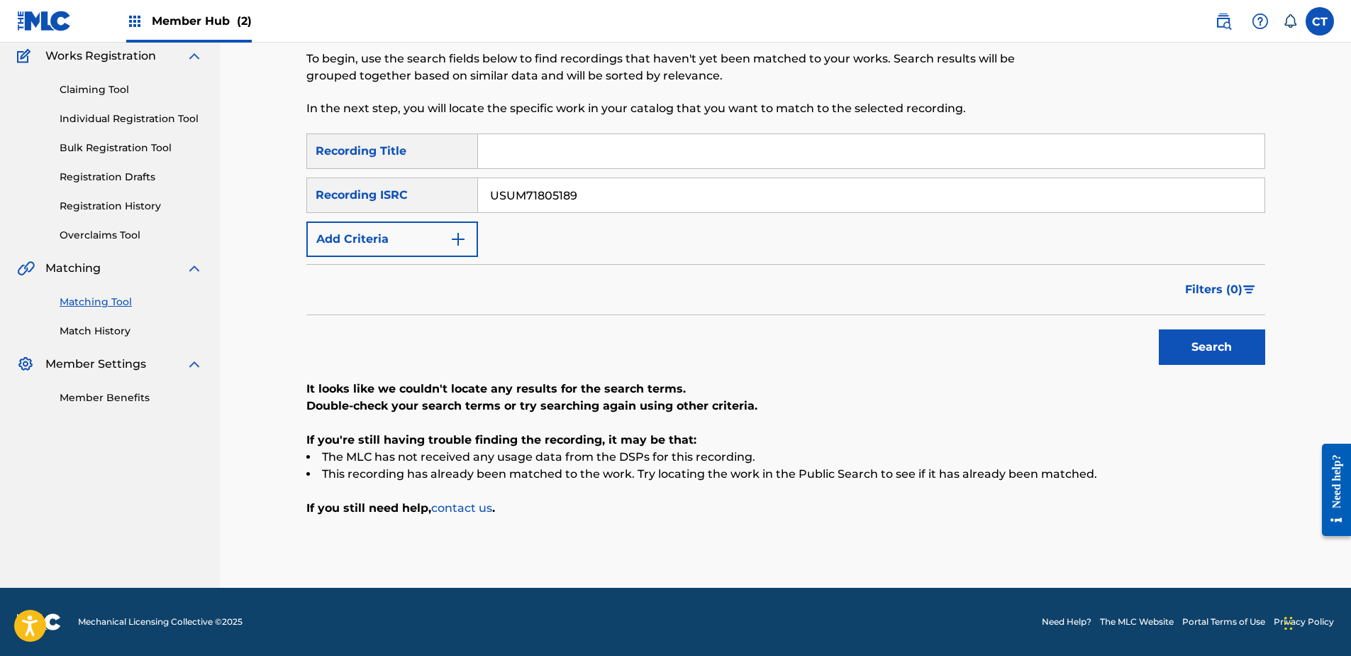
drag, startPoint x: 211, startPoint y: 484, endPoint x: 281, endPoint y: 442, distance: 81.2
click at [211, 484] on nav "MUSIC SALES CORPORATION Summary Catalog Works Registration Claiming Tool Indivi…" at bounding box center [110, 255] width 220 height 664
click at [670, 191] on input "USUM71805189" at bounding box center [871, 195] width 787 height 34
type input "GBAAN6800011"
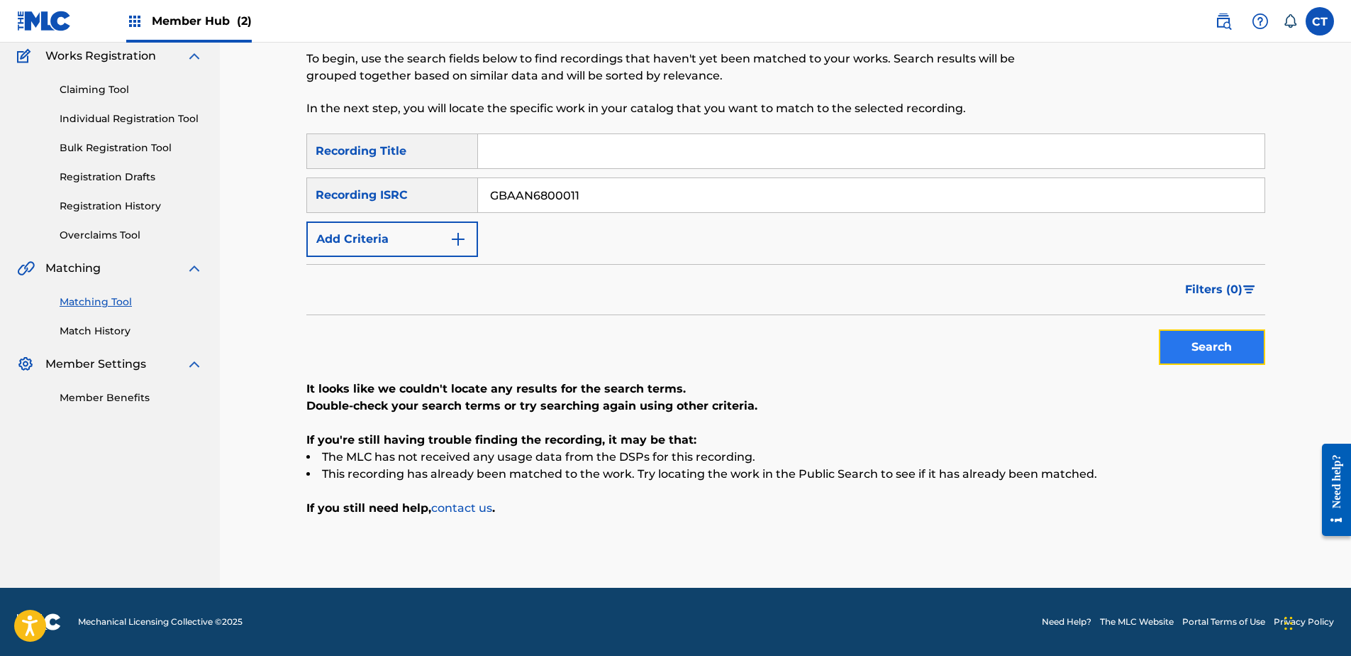
click at [1163, 333] on button "Search" at bounding box center [1212, 346] width 106 height 35
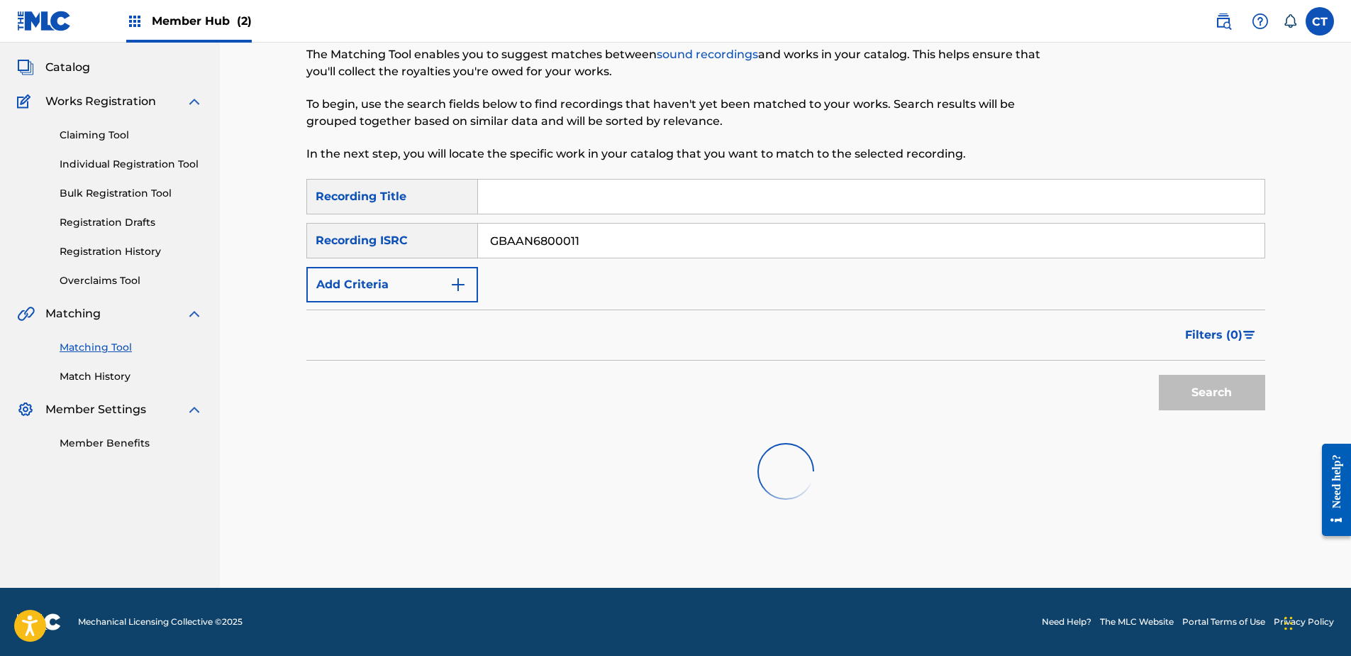
scroll to position [79, 0]
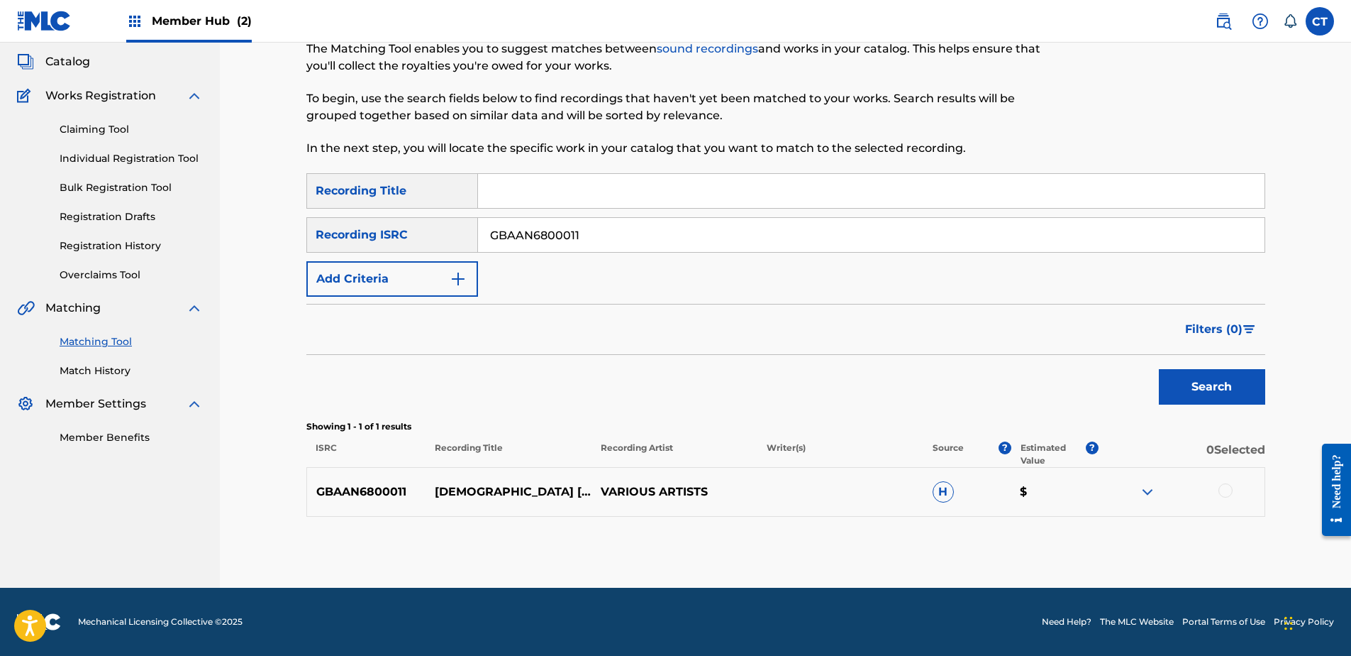
click at [1220, 489] on div at bounding box center [1226, 490] width 14 height 14
click at [978, 542] on button "Match 1 Group" at bounding box center [997, 539] width 157 height 35
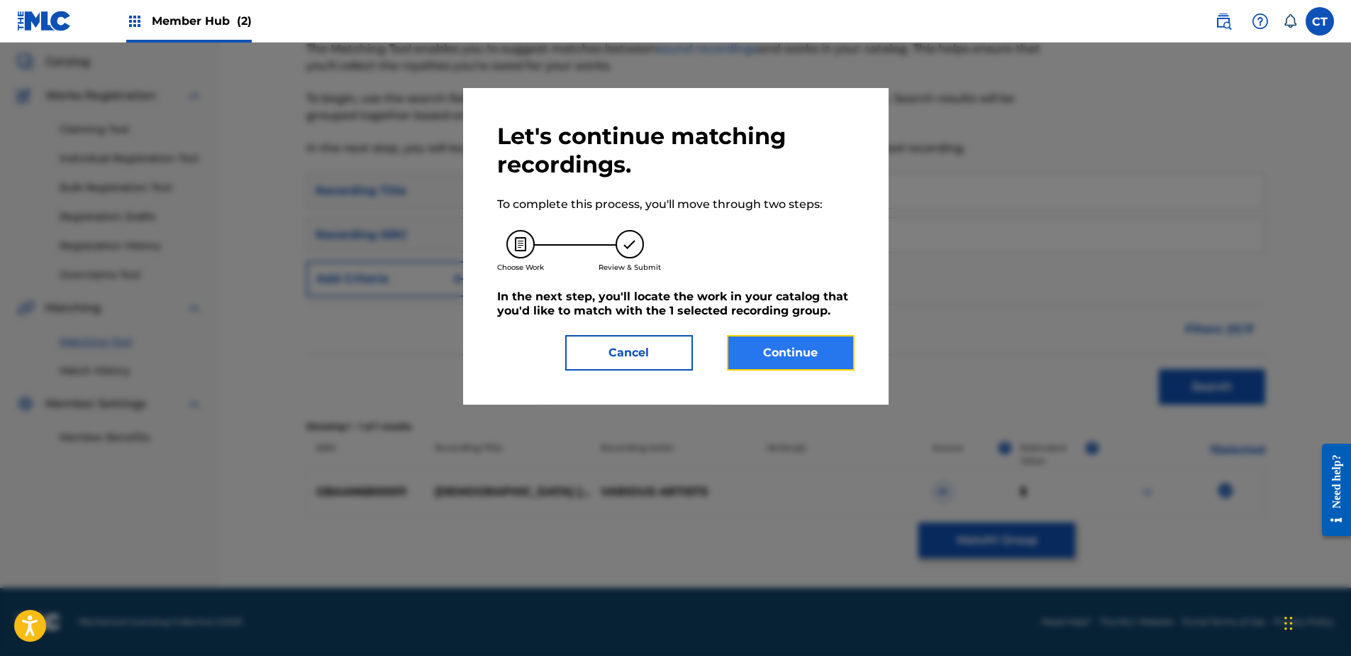
click at [776, 360] on button "Continue" at bounding box center [791, 352] width 128 height 35
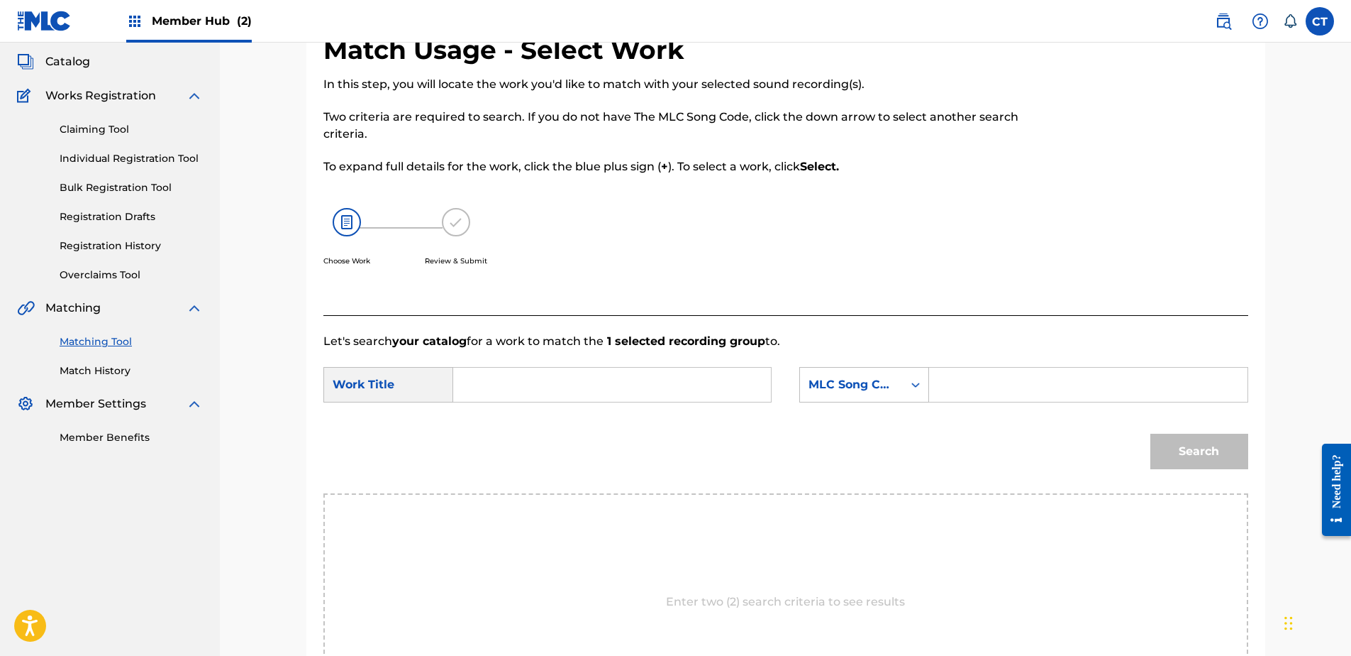
drag, startPoint x: 168, startPoint y: 512, endPoint x: 208, endPoint y: 486, distance: 47.2
click at [168, 512] on nav "MUSIC SALES CORPORATION Summary Catalog Works Registration Claiming Tool Indivi…" at bounding box center [110, 380] width 220 height 834
click at [543, 370] on input "Search Form" at bounding box center [612, 384] width 294 height 34
type input "Israelites"
click at [1019, 387] on input "Search Form" at bounding box center [1088, 384] width 294 height 34
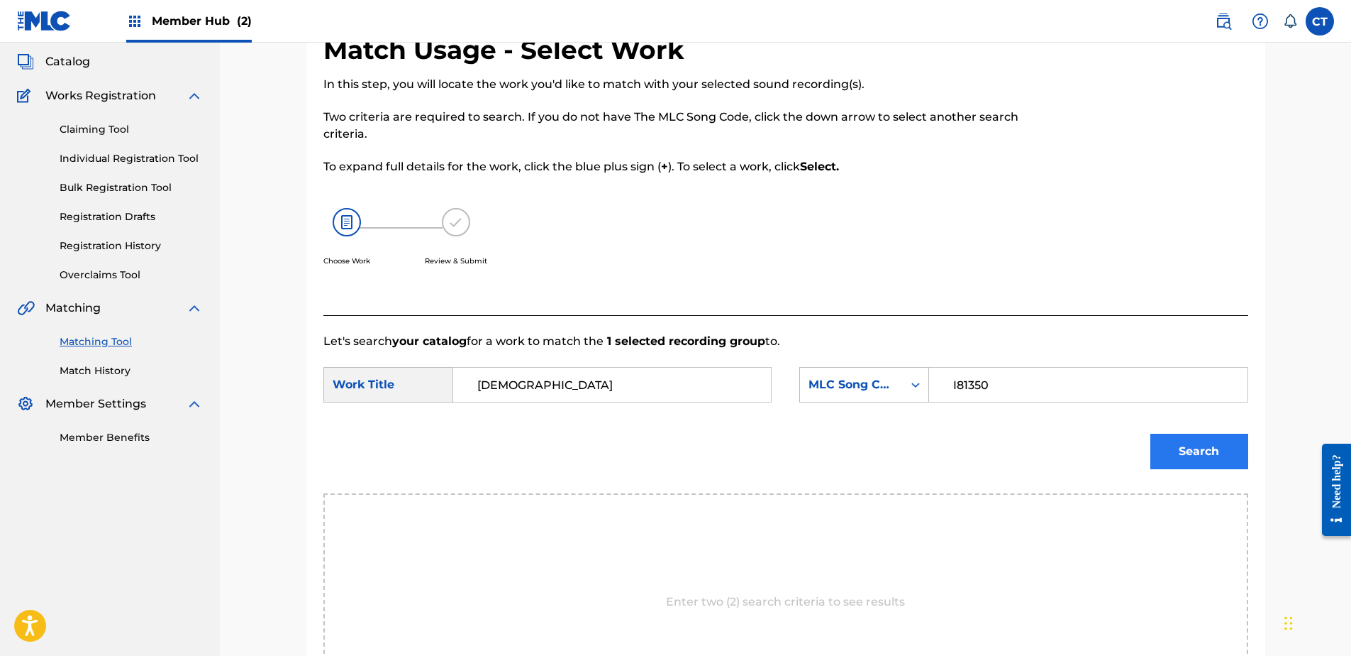
type input "I81350"
click at [1224, 436] on button "Search" at bounding box center [1200, 450] width 98 height 35
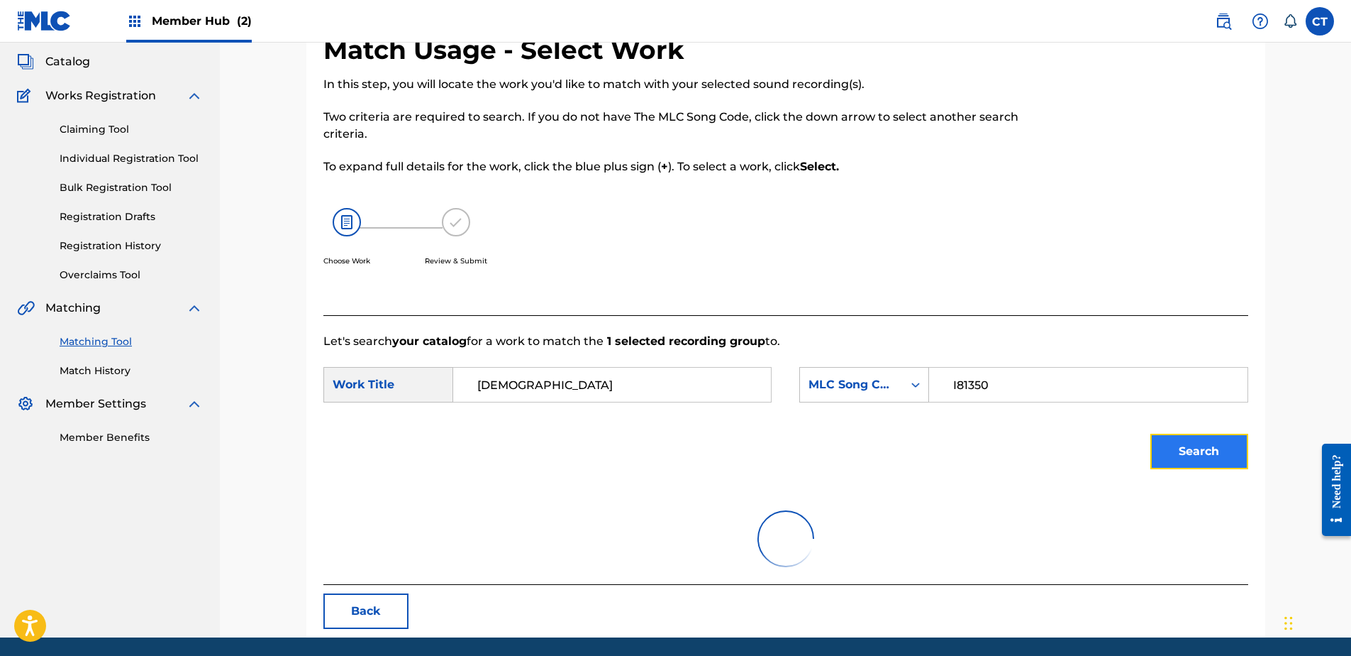
click at [1212, 446] on button "Search" at bounding box center [1200, 450] width 98 height 35
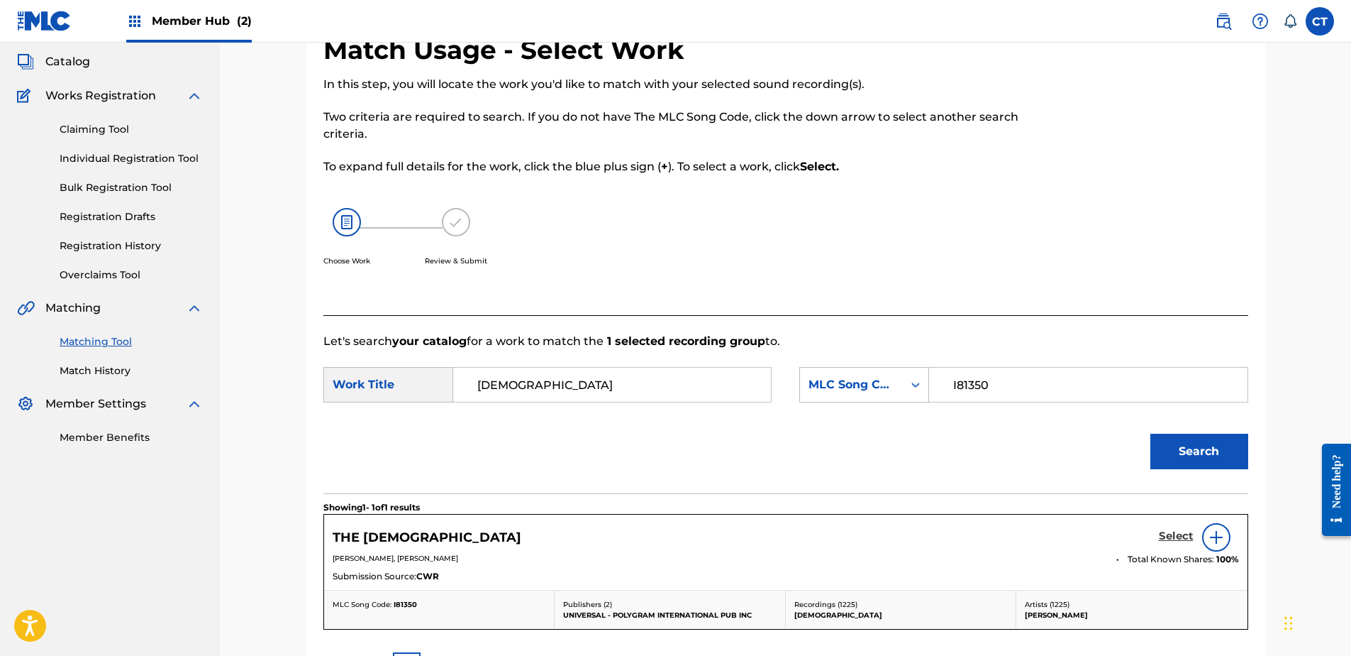
click at [1164, 534] on h5 "Select" at bounding box center [1176, 535] width 35 height 13
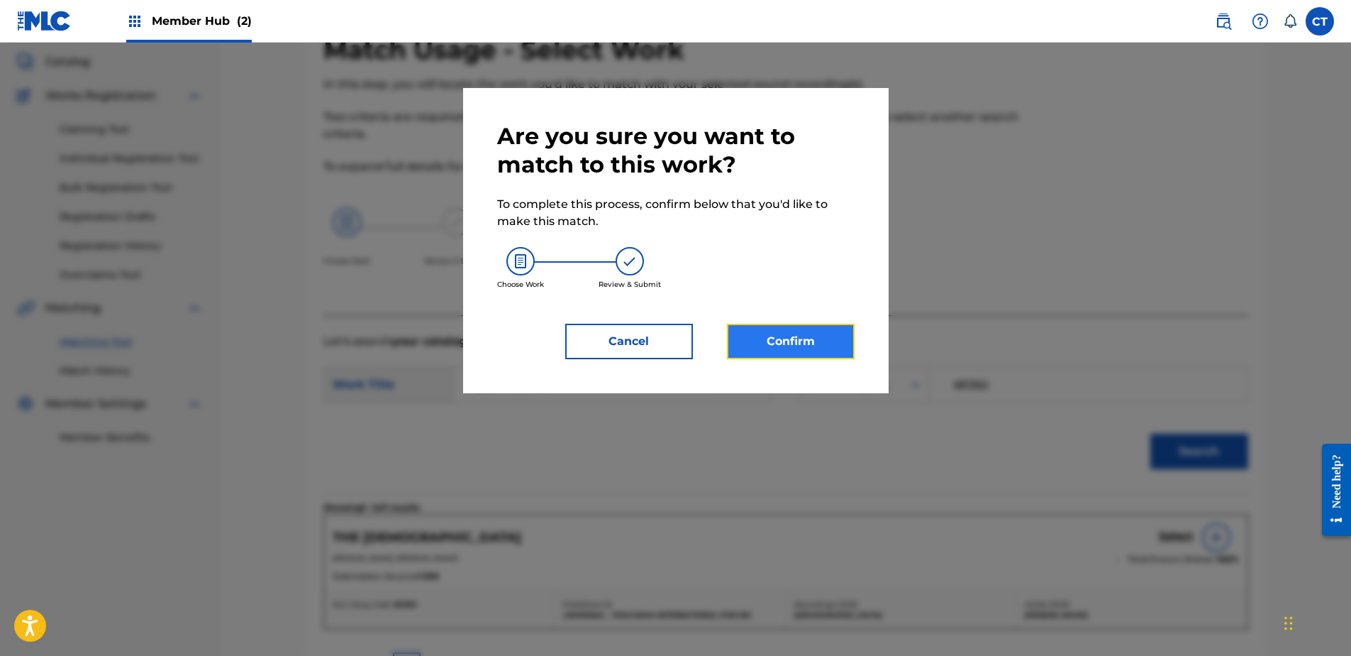
click at [795, 353] on button "Confirm" at bounding box center [791, 341] width 128 height 35
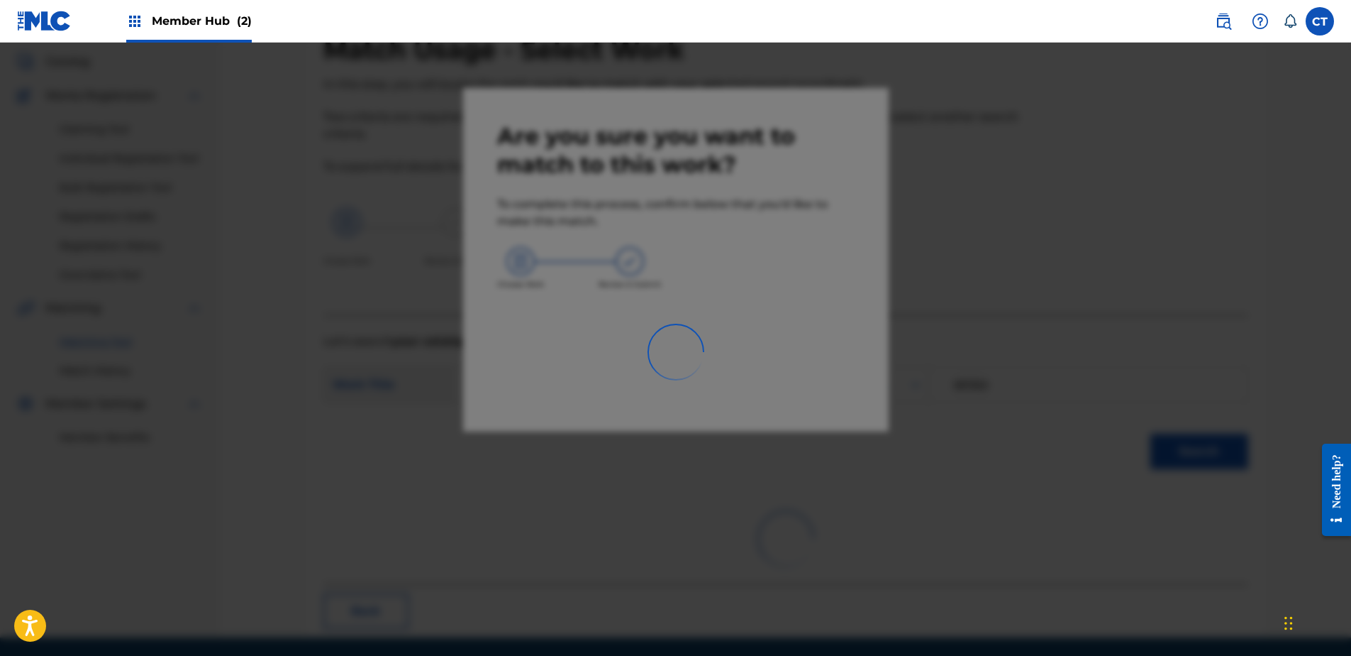
scroll to position [38, 0]
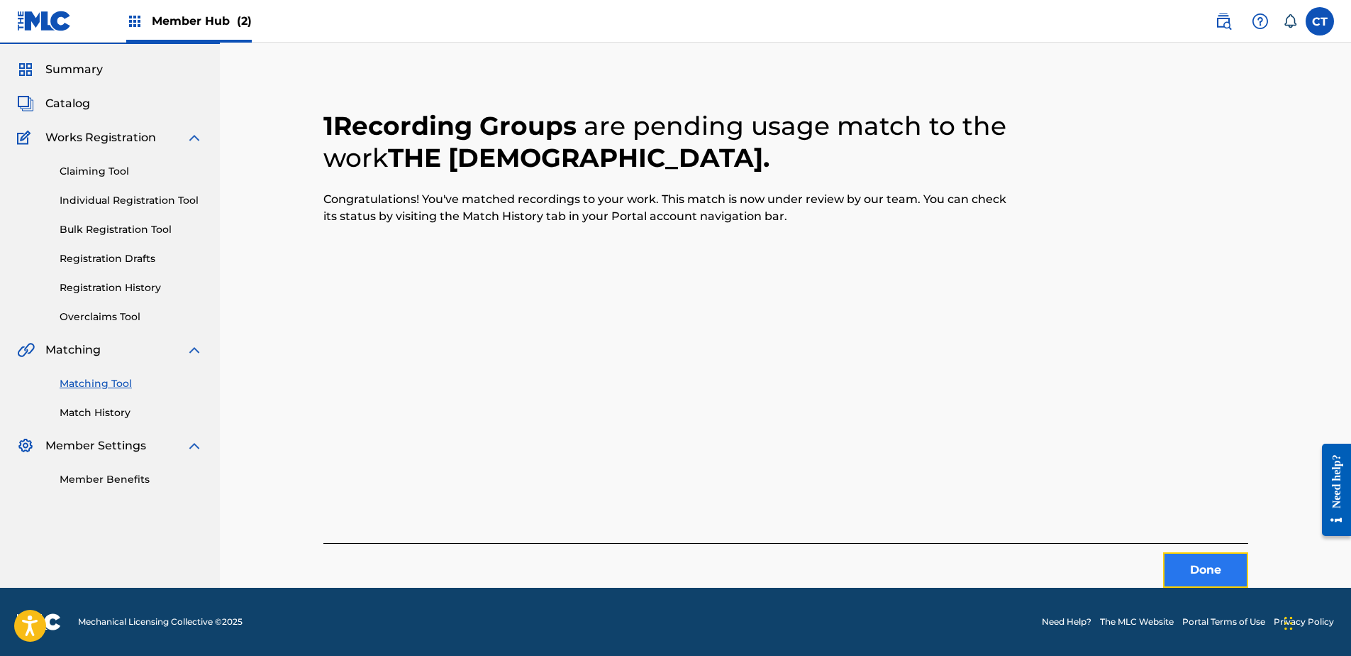
click at [1206, 568] on button "Done" at bounding box center [1205, 569] width 85 height 35
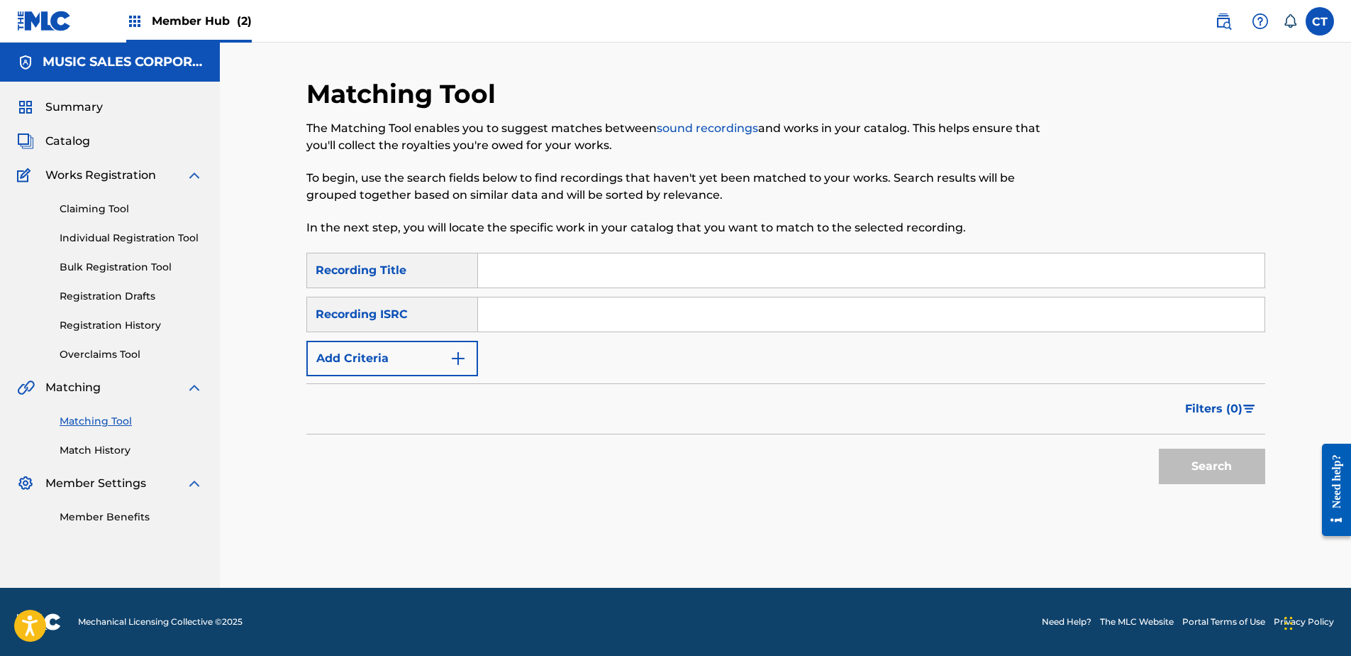
scroll to position [0, 0]
click at [215, 512] on div "Summary Catalog Works Registration Claiming Tool Individual Registration Tool B…" at bounding box center [110, 312] width 220 height 460
click at [522, 321] on input "Search Form" at bounding box center [871, 314] width 787 height 34
click at [1173, 451] on button "Search" at bounding box center [1212, 465] width 106 height 35
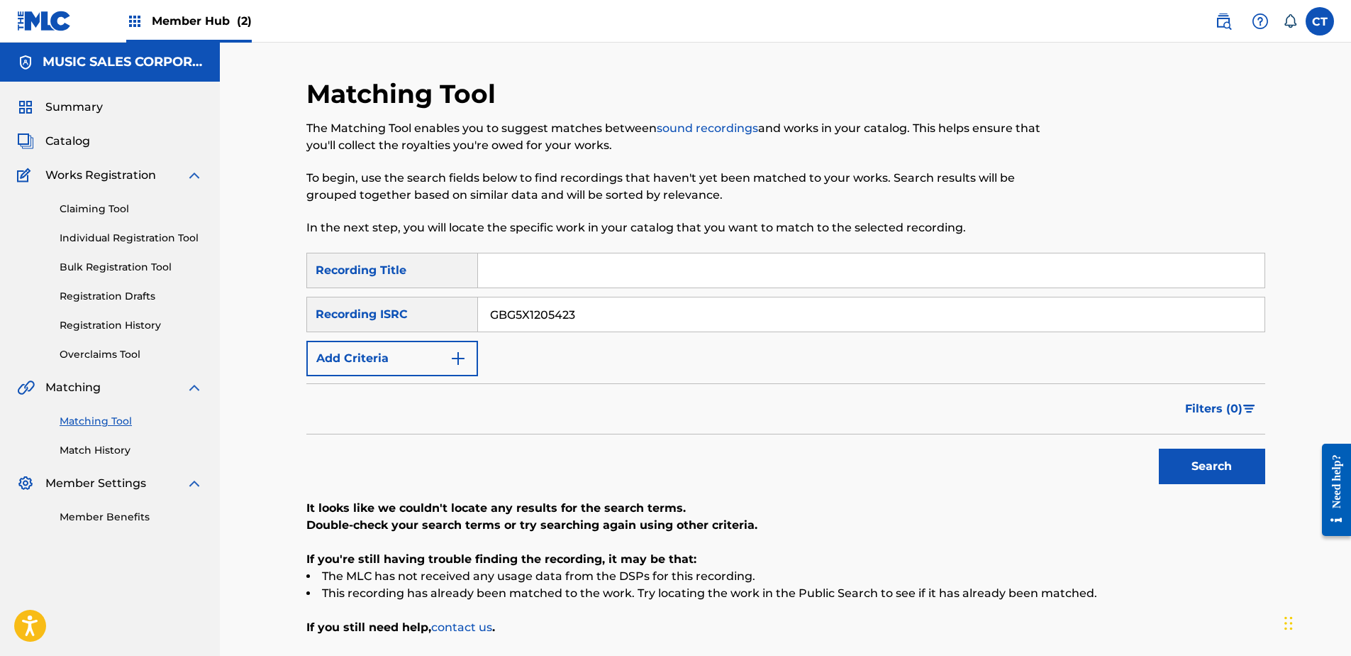
click at [258, 600] on div "Matching Tool The Matching Tool enables you to suggest matches between sound re…" at bounding box center [786, 375] width 1132 height 664
click at [595, 305] on input "GBG5X1205423" at bounding box center [871, 314] width 787 height 34
type input "DEA349701632"
click at [1203, 461] on button "Search" at bounding box center [1212, 465] width 106 height 35
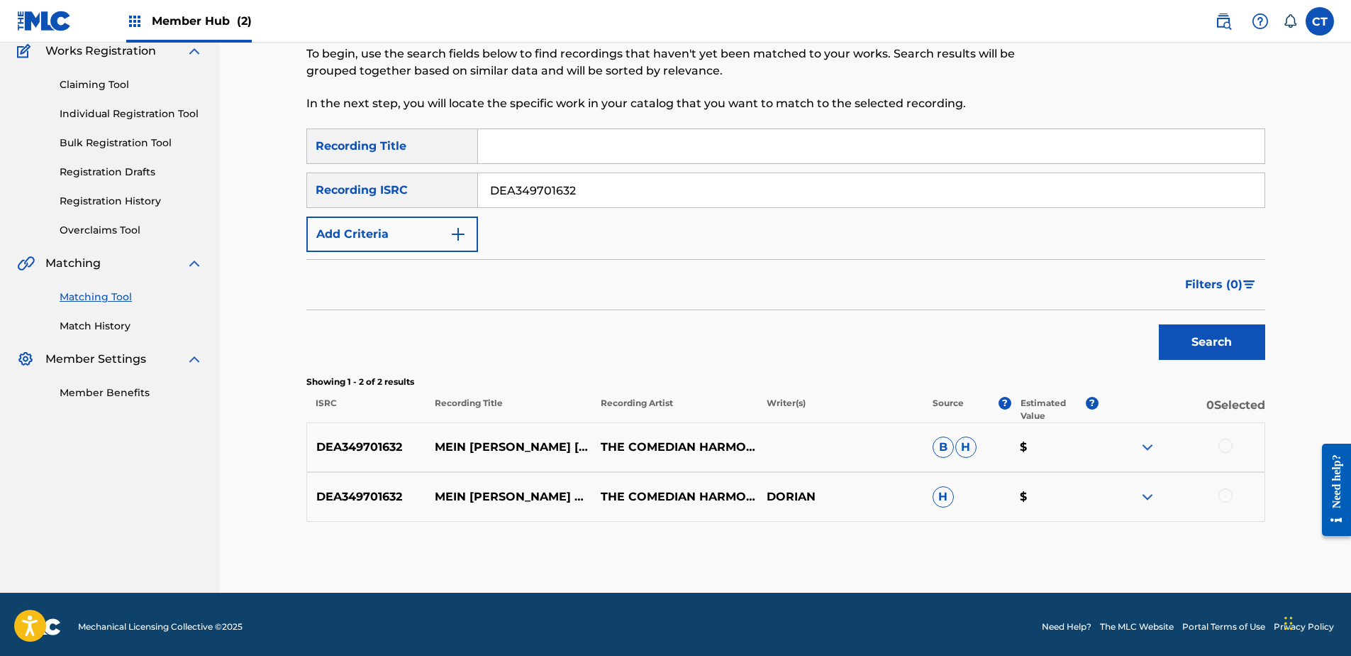
scroll to position [129, 0]
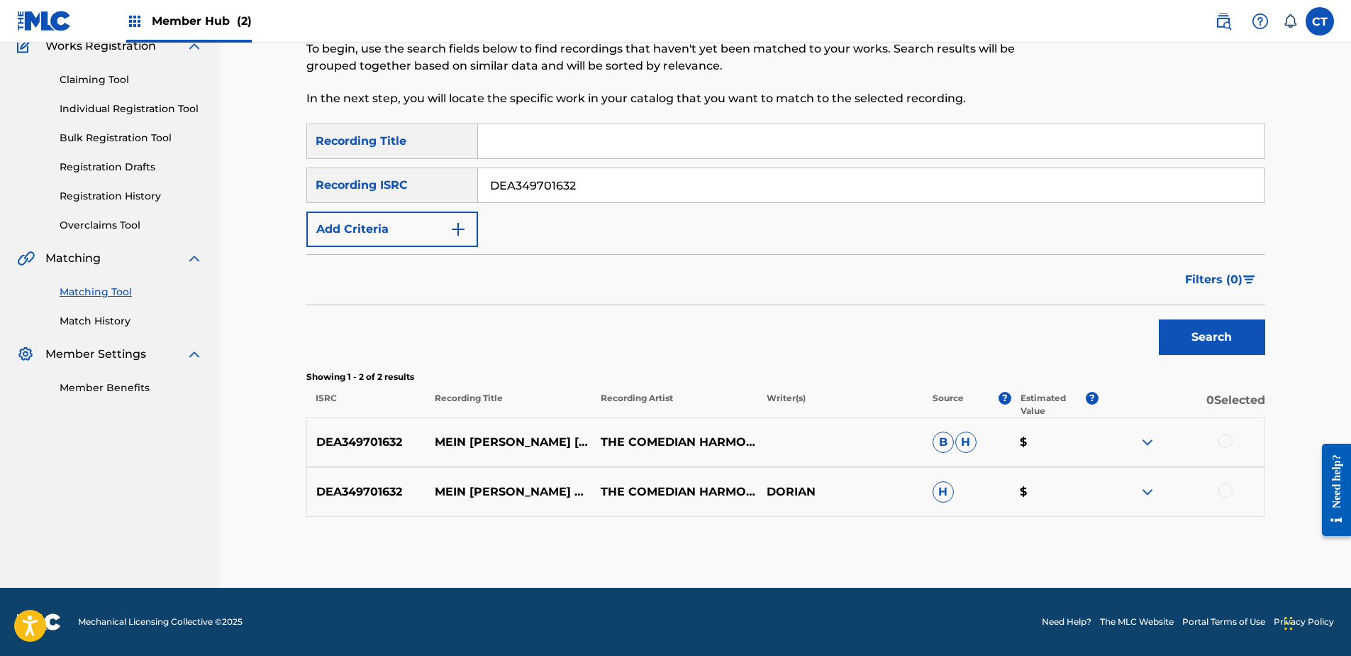
click at [1230, 439] on div at bounding box center [1226, 440] width 14 height 14
click at [1228, 485] on div at bounding box center [1226, 490] width 14 height 14
click at [1052, 534] on button "Match 2 Groups" at bounding box center [997, 539] width 157 height 35
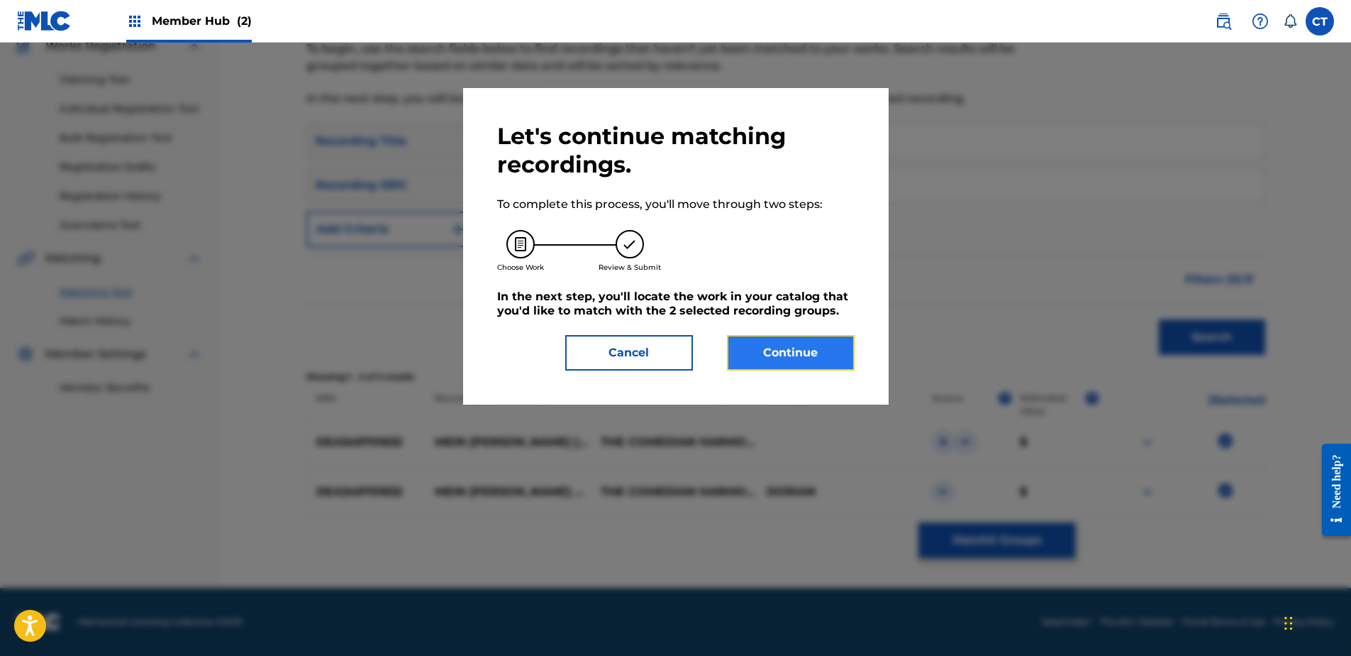
click at [807, 360] on button "Continue" at bounding box center [791, 352] width 128 height 35
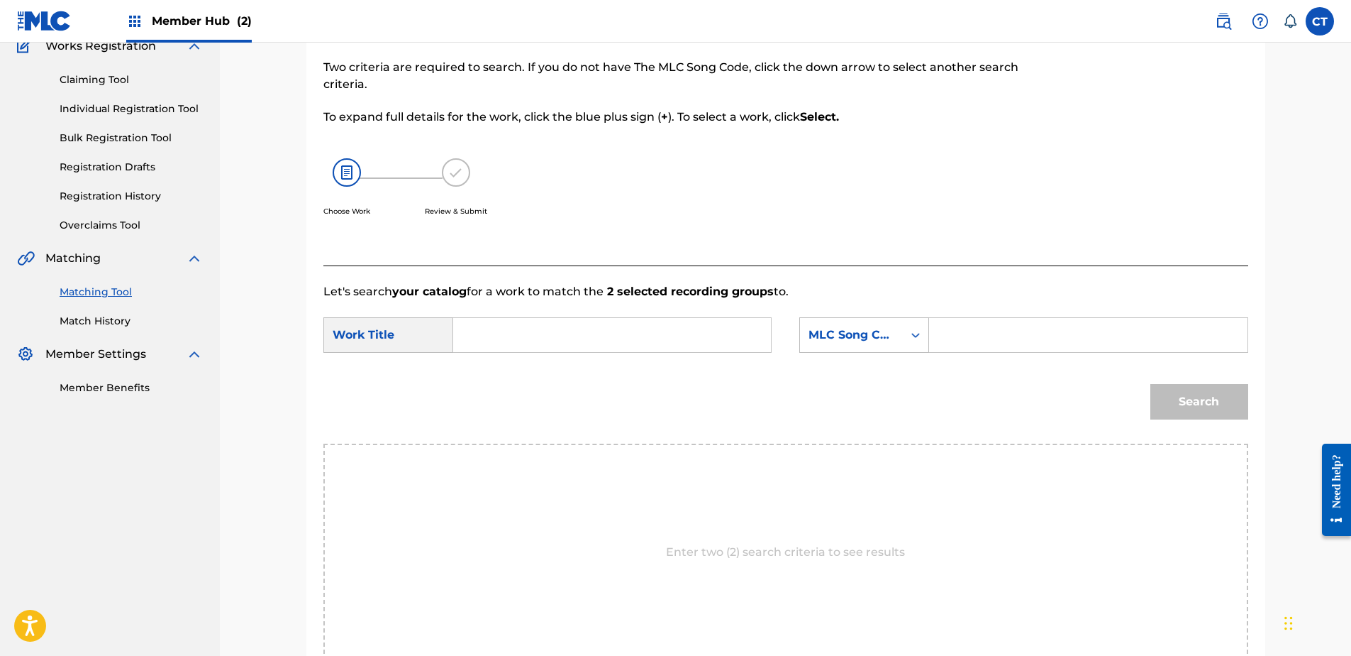
drag, startPoint x: 177, startPoint y: 533, endPoint x: 188, endPoint y: 525, distance: 13.8
click at [177, 533] on nav "MUSIC SALES CORPORATION Summary Catalog Works Registration Claiming Tool Indivi…" at bounding box center [110, 330] width 220 height 834
click at [565, 321] on input "Search Form" at bounding box center [612, 335] width 294 height 34
type input "ICH HAB FUER DICH 'NEN BLUMENTOPF BESTELLT"
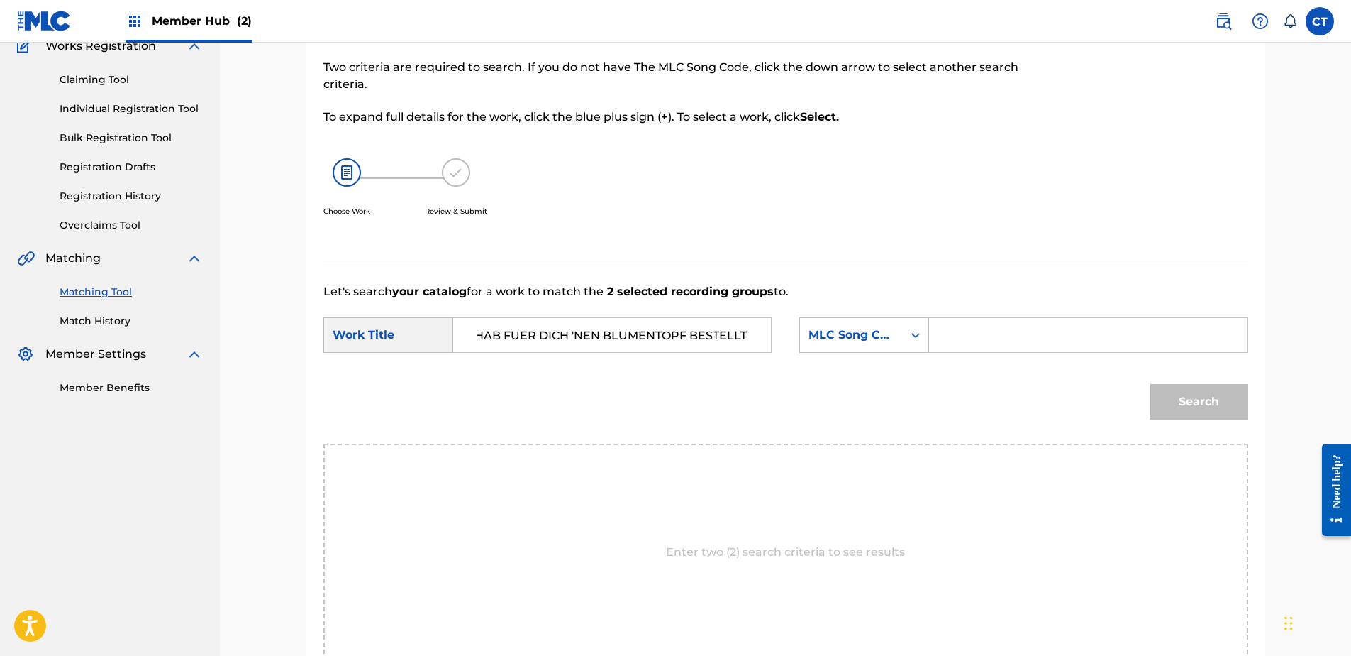
scroll to position [0, 0]
click at [992, 326] on input "Search Form" at bounding box center [1088, 335] width 294 height 34
type input "J04006"
click at [1181, 385] on button "Search" at bounding box center [1200, 401] width 98 height 35
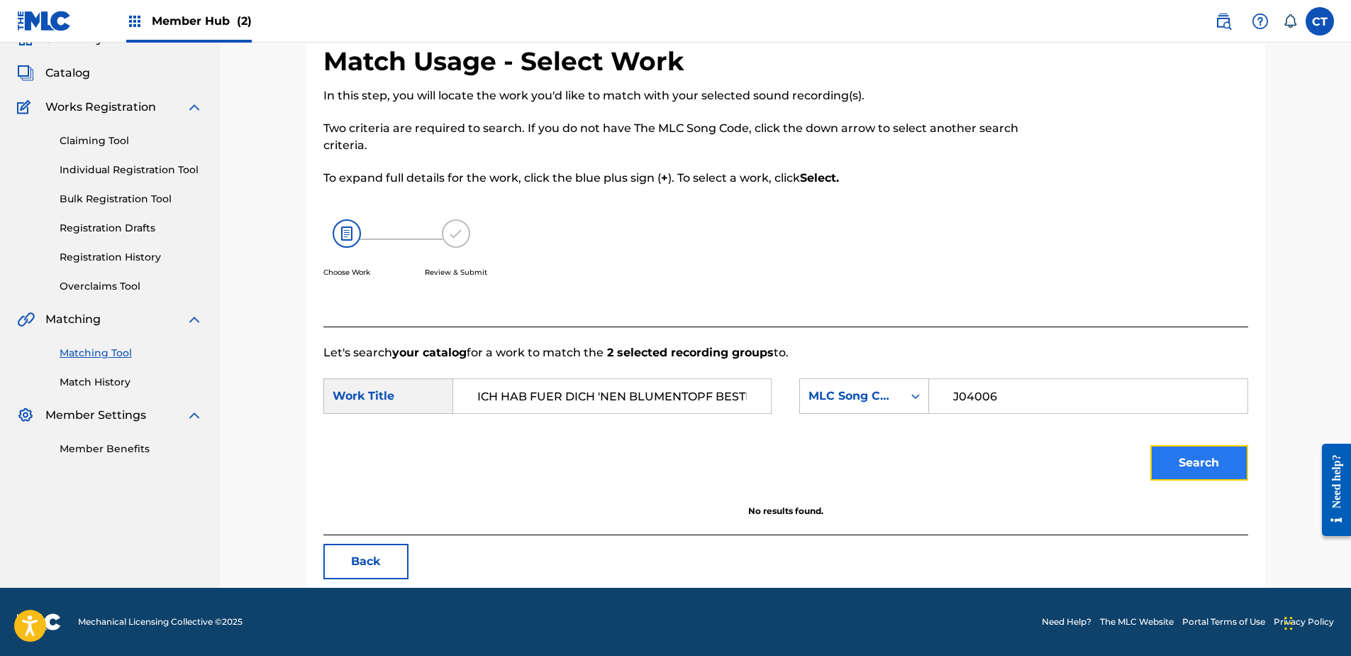
scroll to position [68, 0]
click at [604, 398] on input "ICH HAB FUER DICH 'NEN BLUMENTOPF BESTELLT" at bounding box center [612, 396] width 294 height 34
click at [604, 399] on input "ICH HAB FUER DICH 'NEN BLUMENTOPF BESTELLT" at bounding box center [612, 396] width 294 height 34
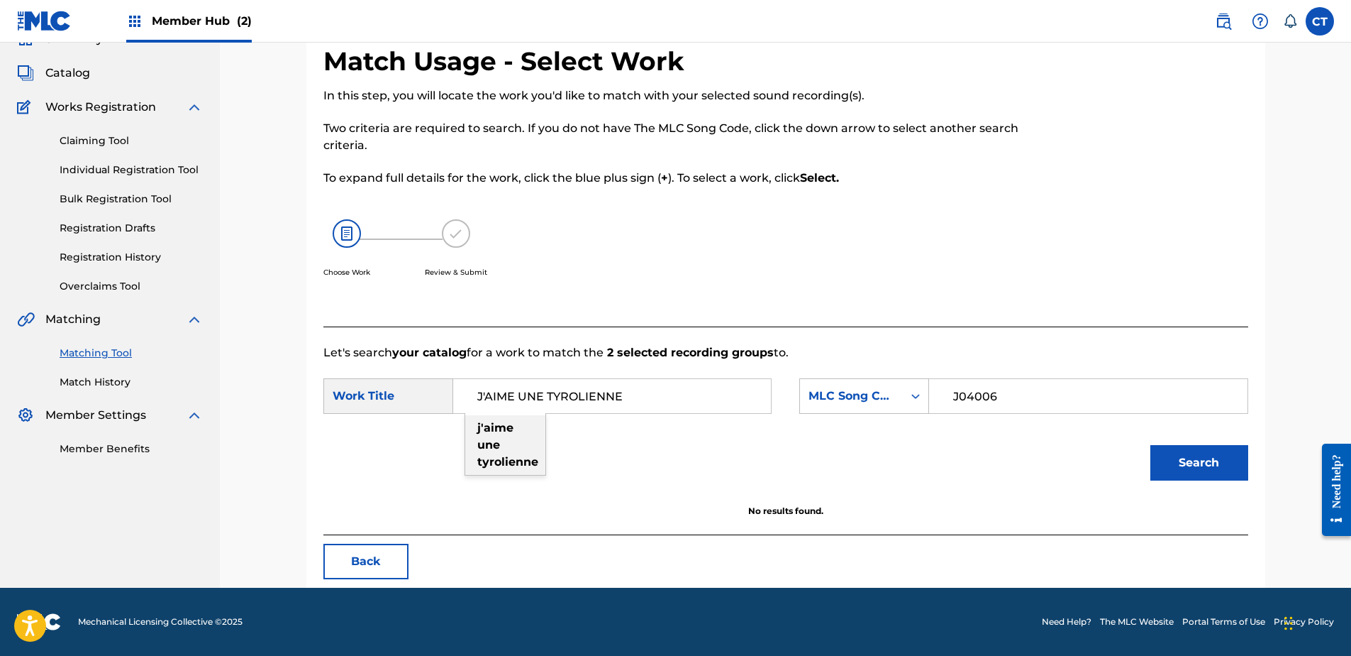
click
type input "j'aime une tyrolienne"
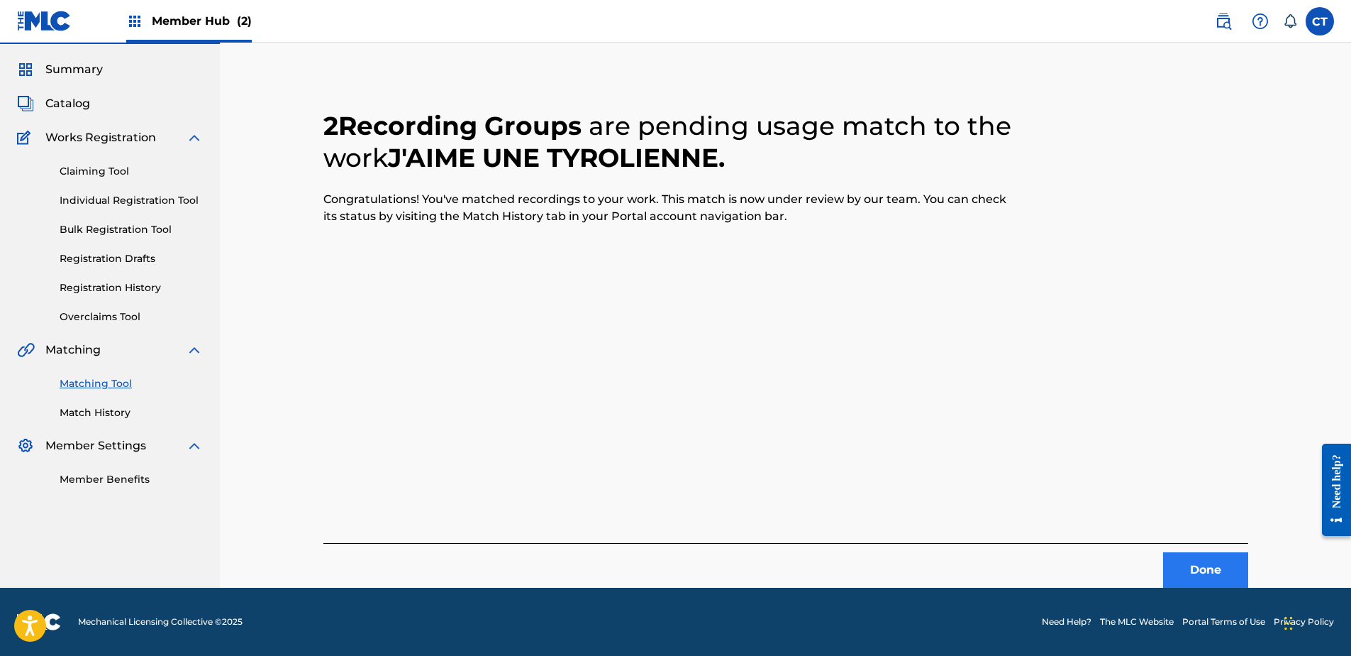
scroll to position [0, 0]
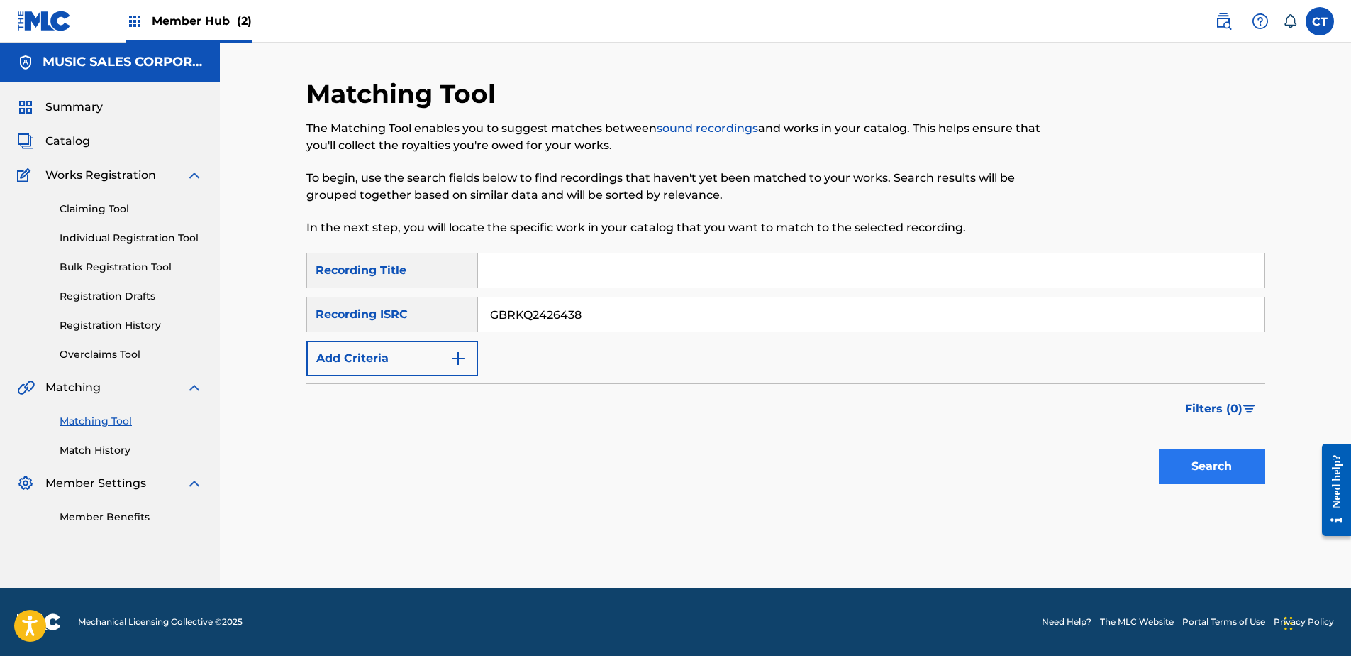
type input "GBRKQ2426438"
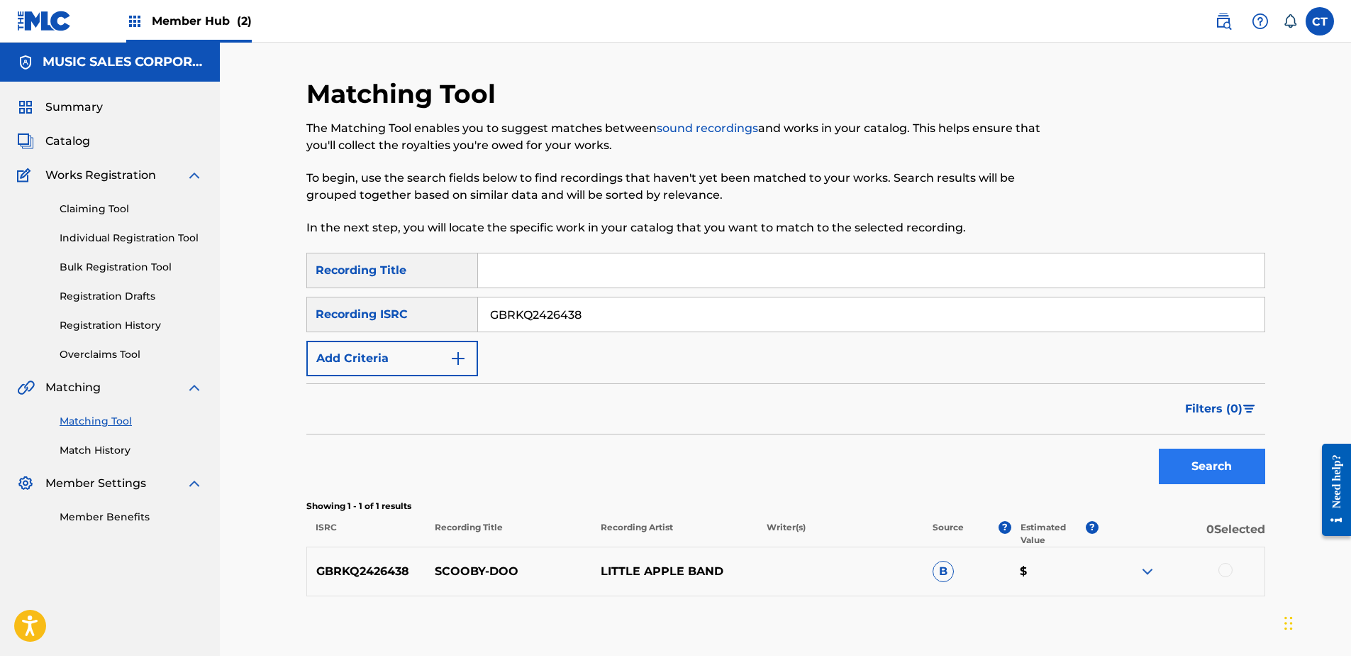
scroll to position [71, 0]
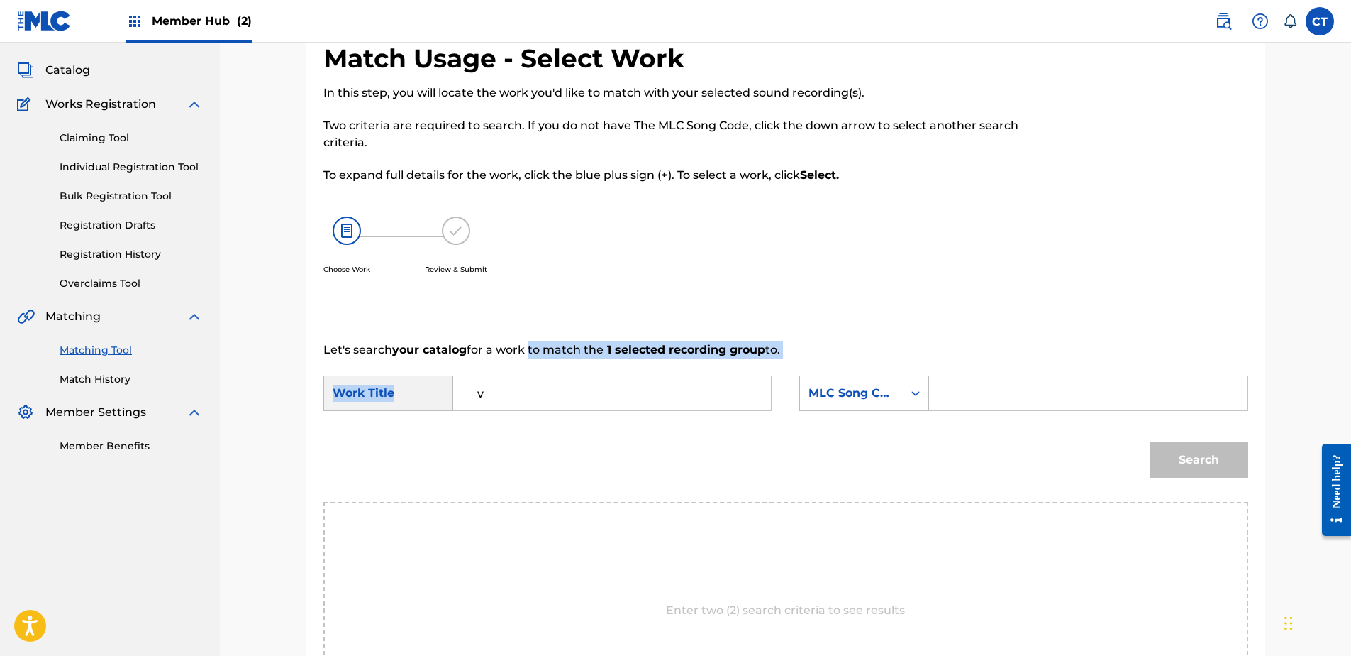
drag, startPoint x: 525, startPoint y: 358, endPoint x: 521, endPoint y: 365, distance: 8.9
drag, startPoint x: 521, startPoint y: 365, endPoint x: 514, endPoint y: 385, distance: 21.1
type input "SCOOBY-DOO (END TITLE)"
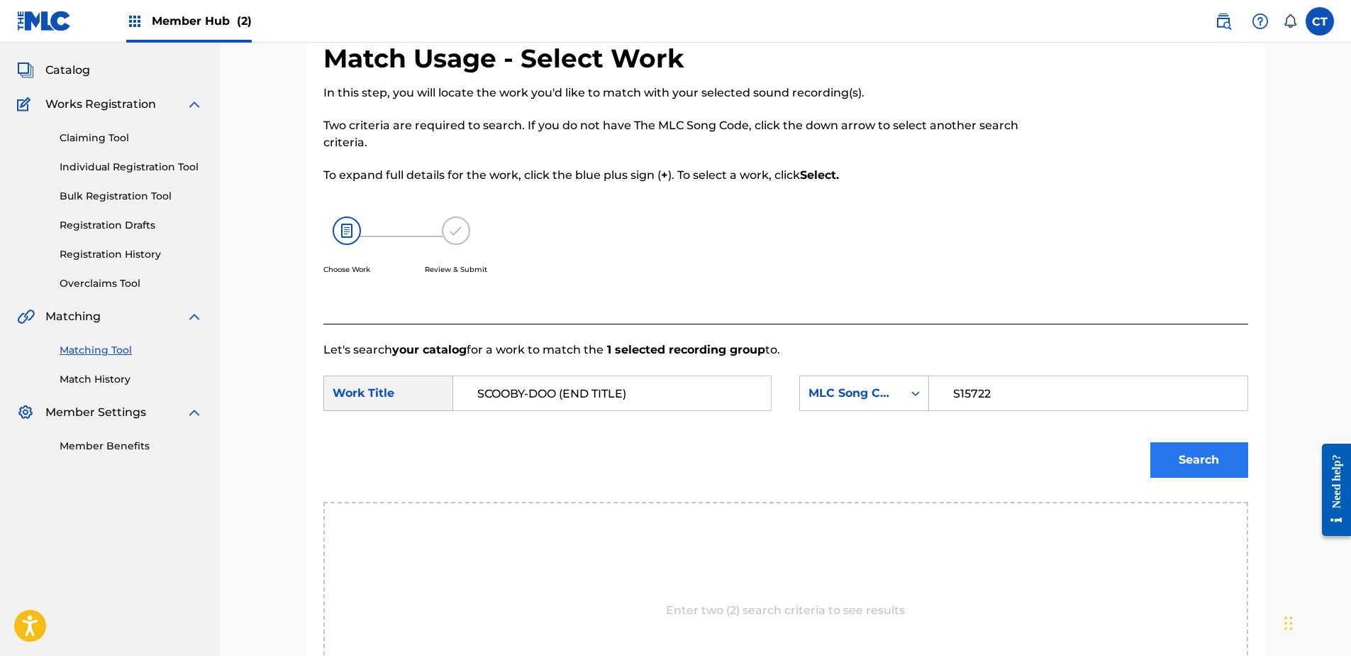
type input "S15722"
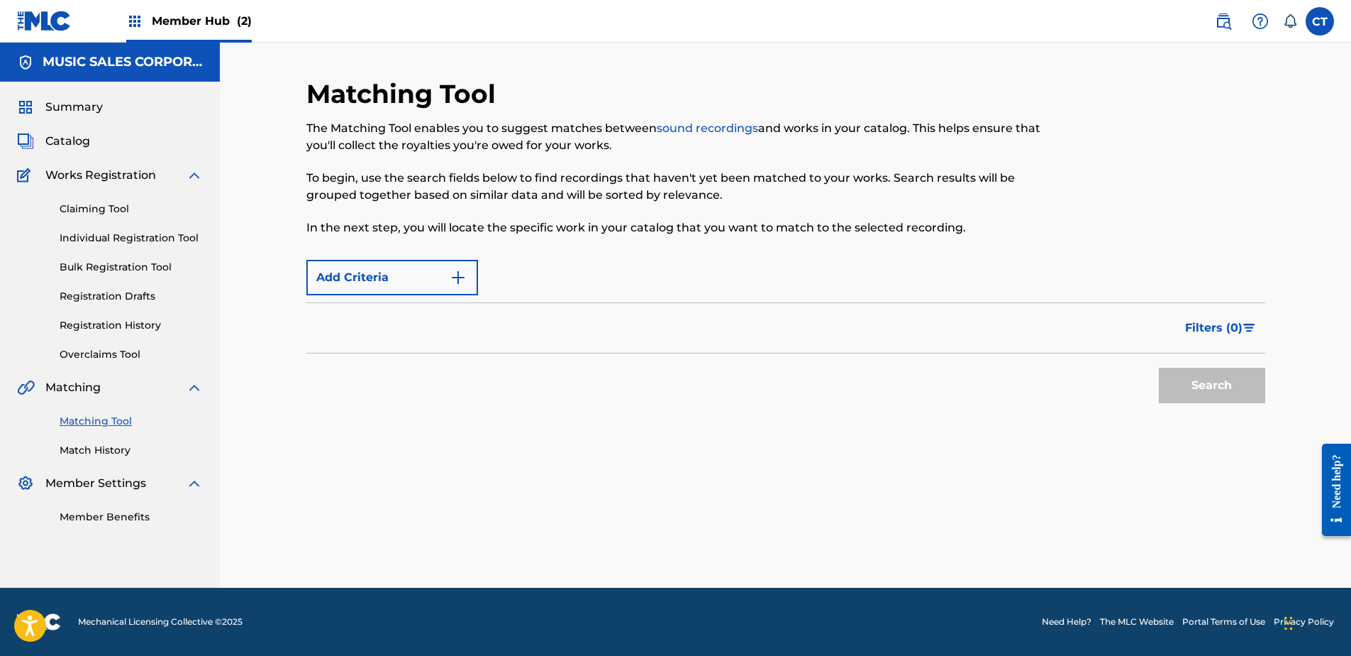
scroll to position [0, 0]
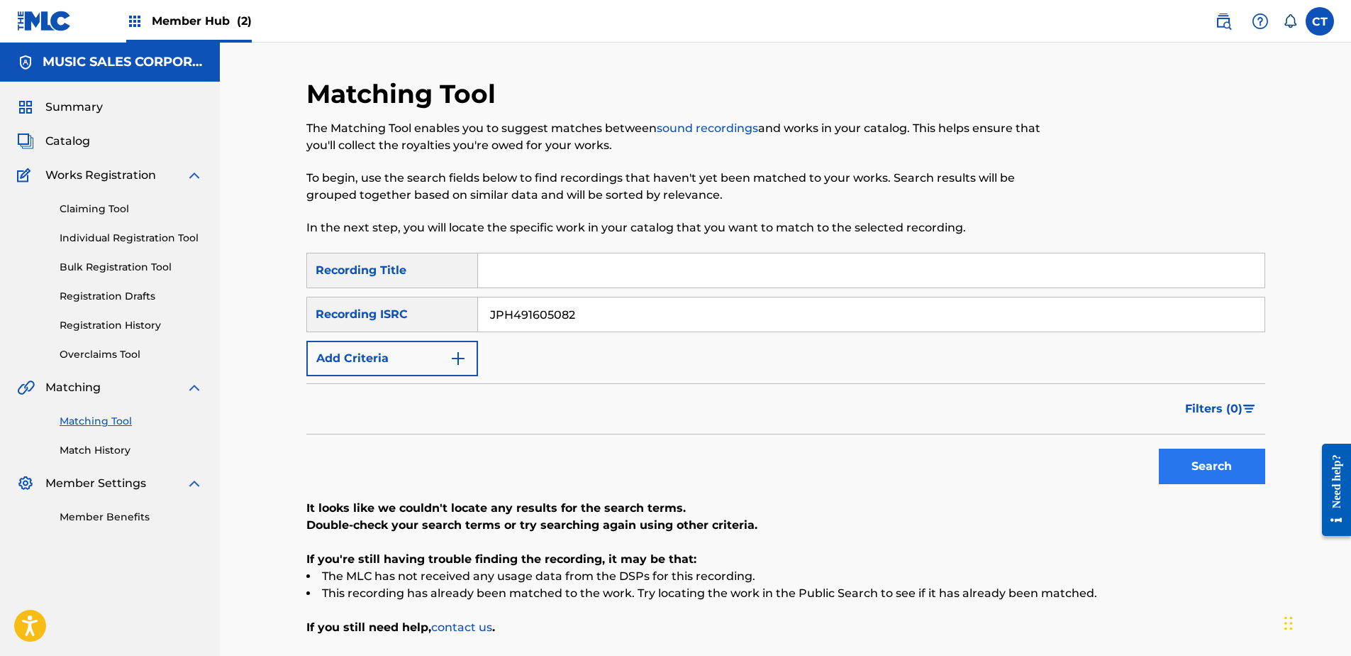
type input "JPH491605082"
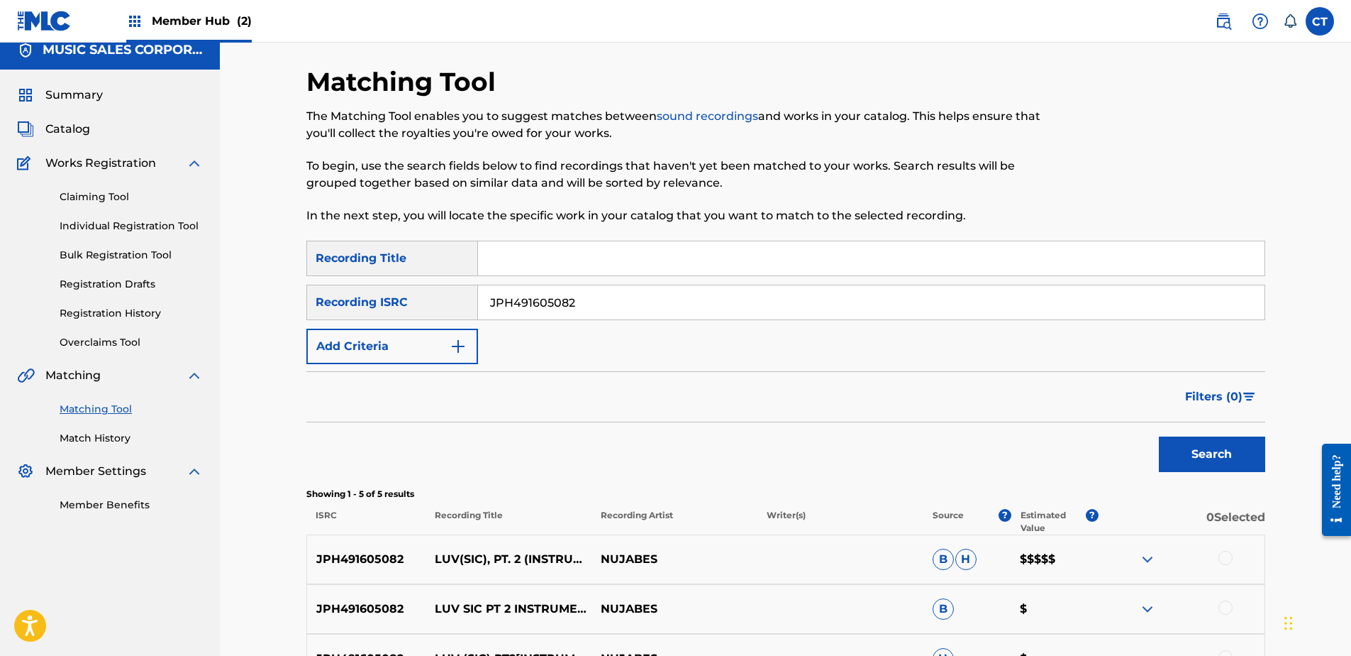
scroll to position [213, 0]
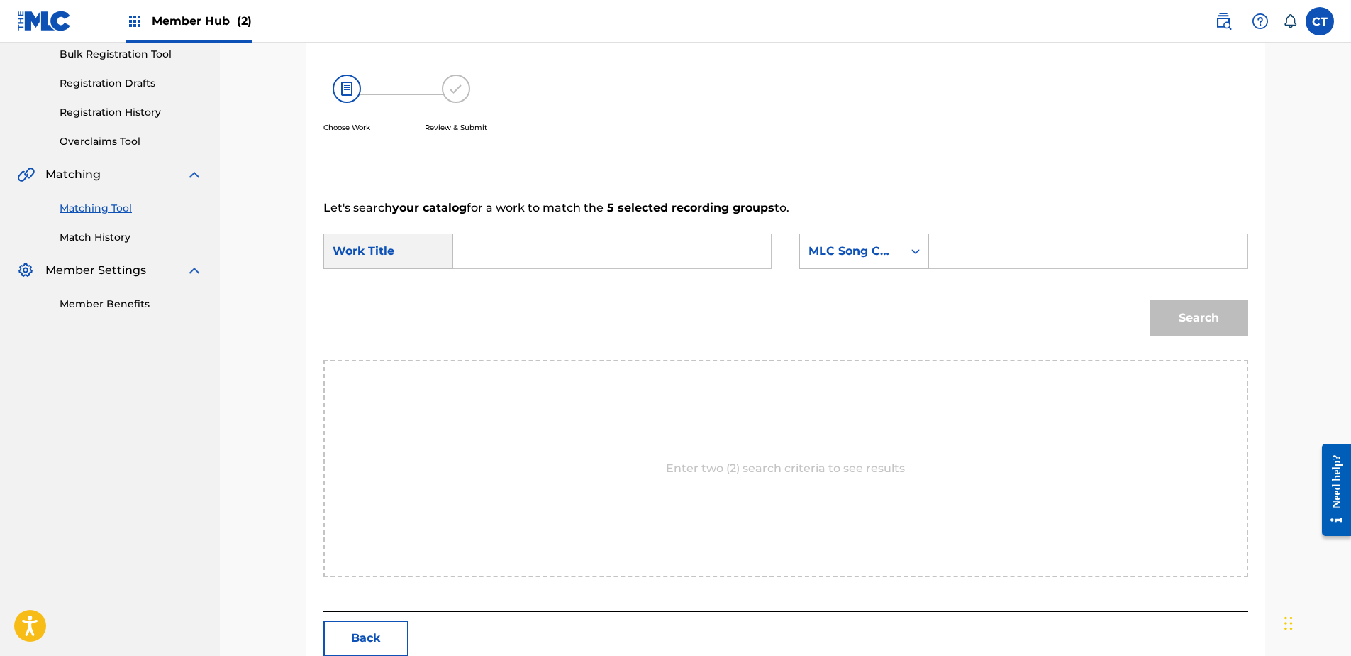
drag, startPoint x: 157, startPoint y: 482, endPoint x: 256, endPoint y: 450, distance: 103.4
type input "LUV SIC PART2"
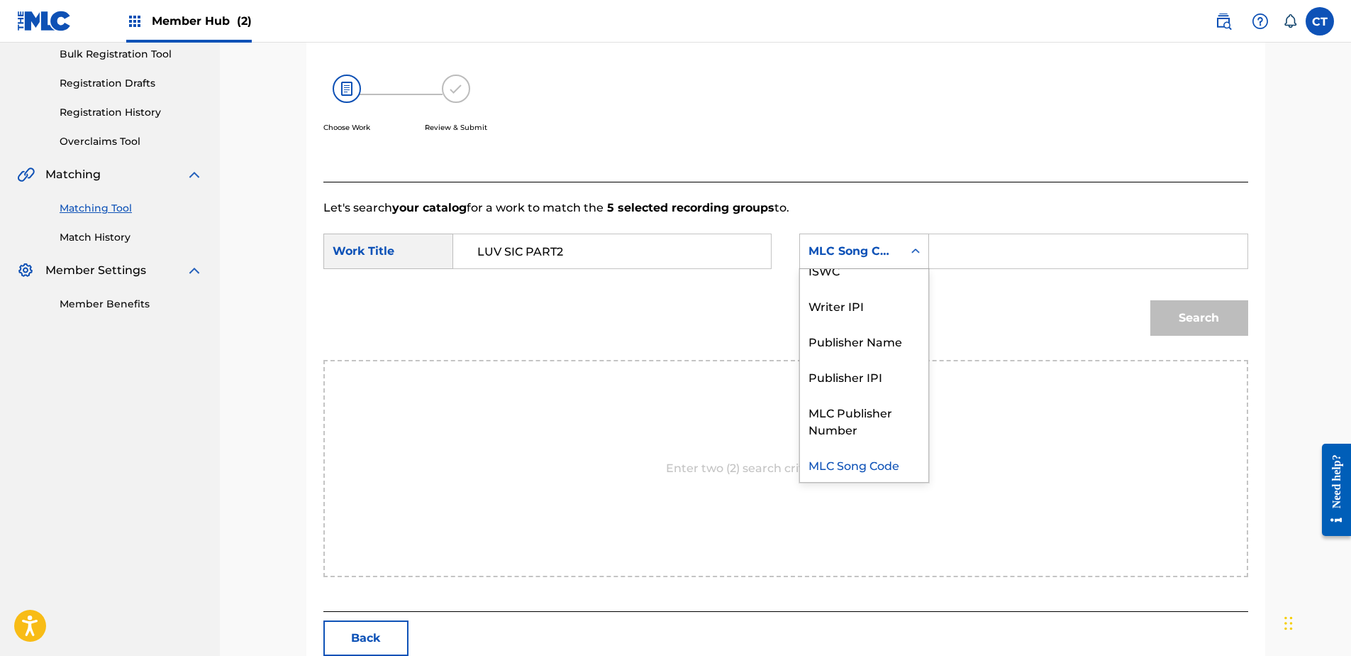
scroll to position [0, 0]
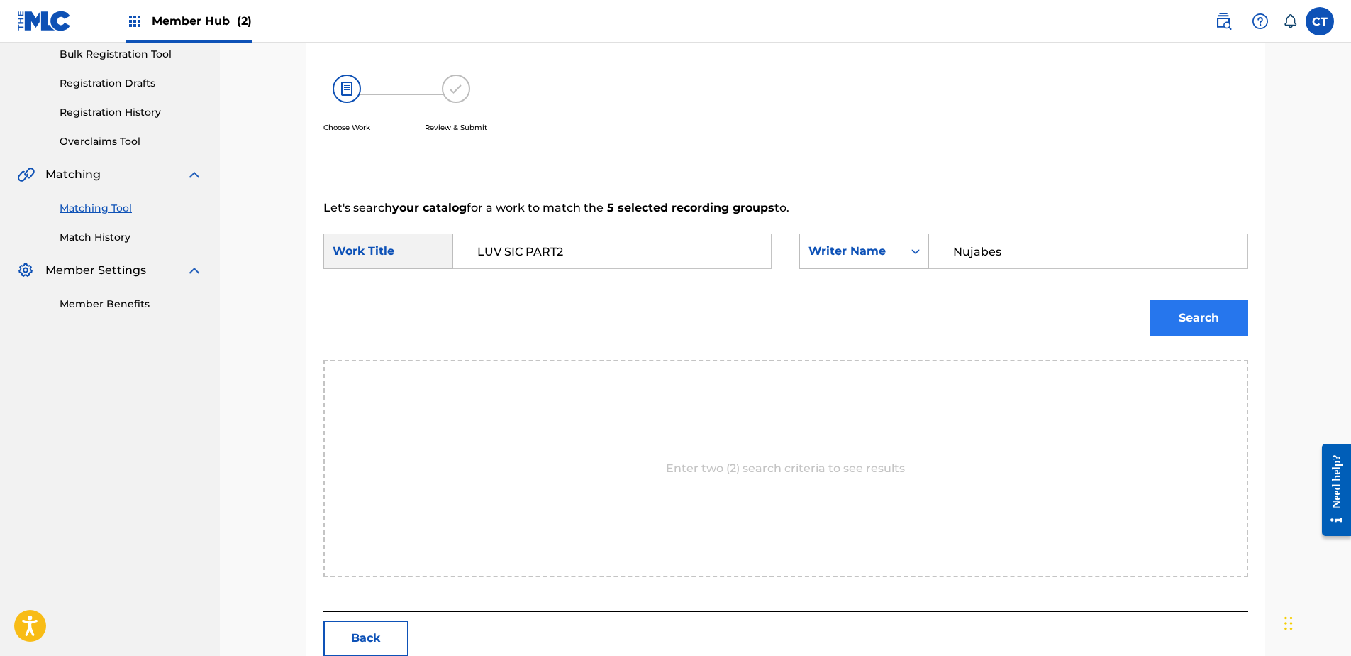
type input "Nujabes"
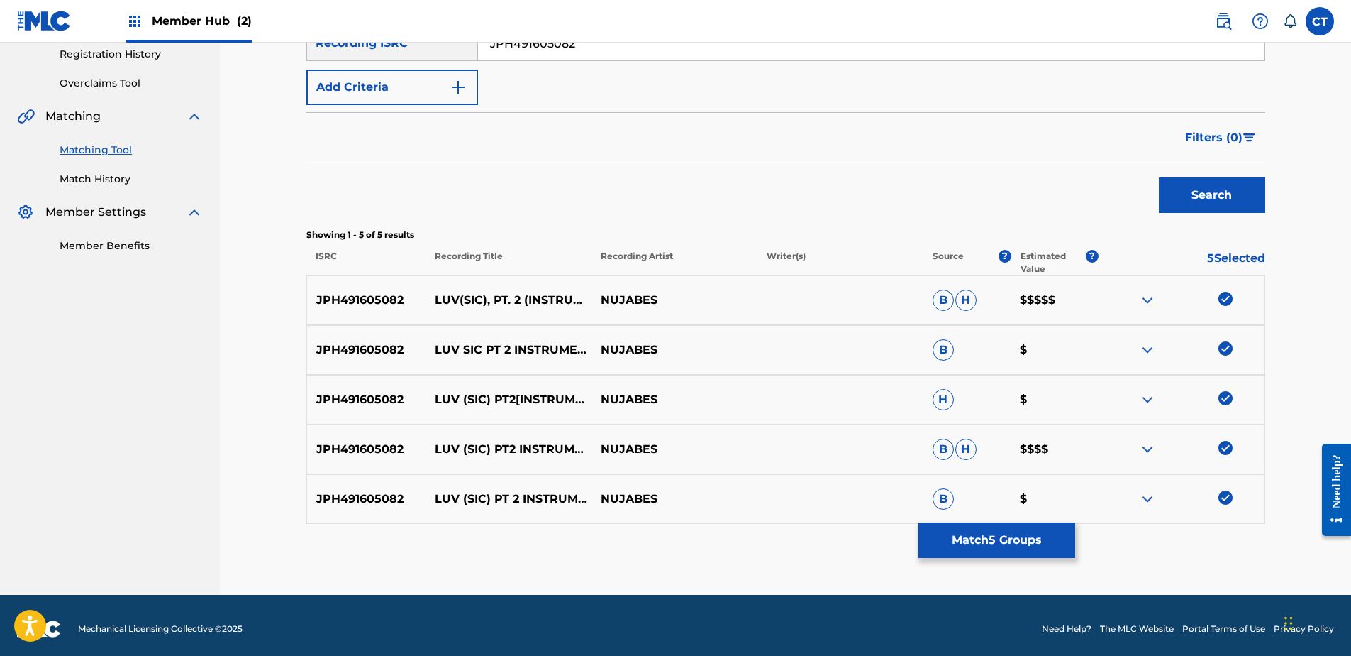
scroll to position [278, 0]
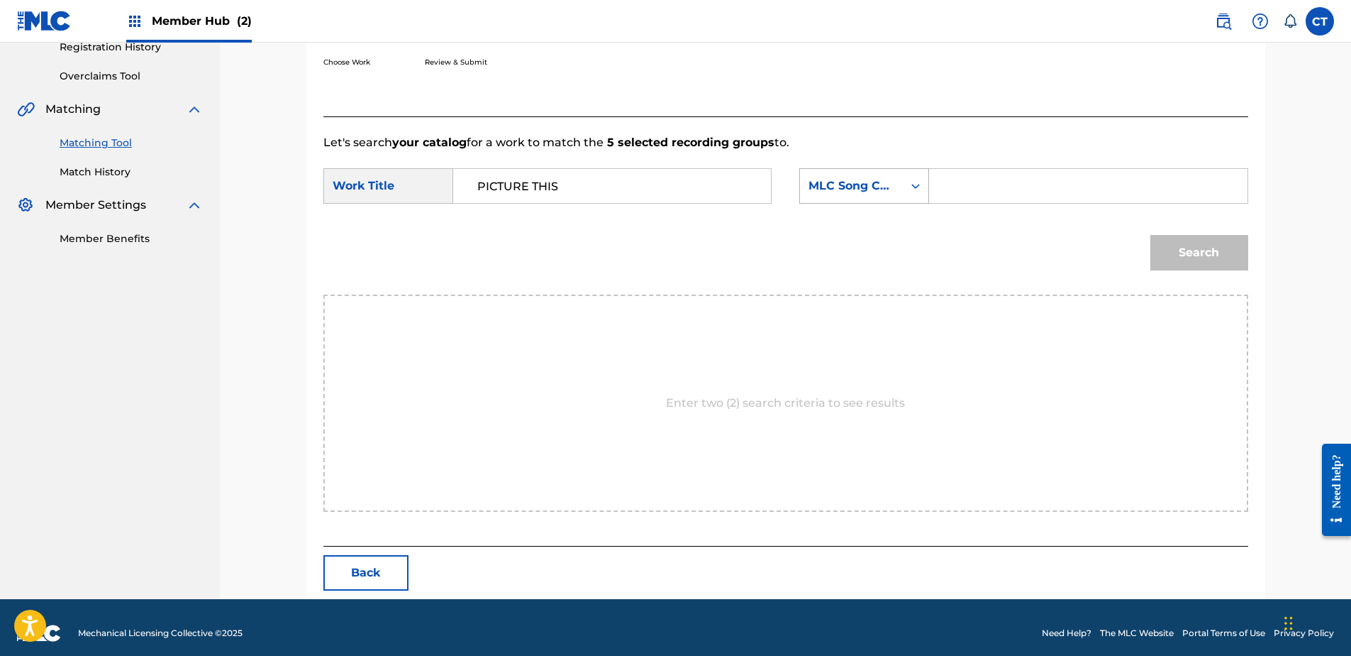
type input "PICTURE THIS"
drag, startPoint x: 186, startPoint y: 430, endPoint x: 537, endPoint y: 337, distance: 363.3
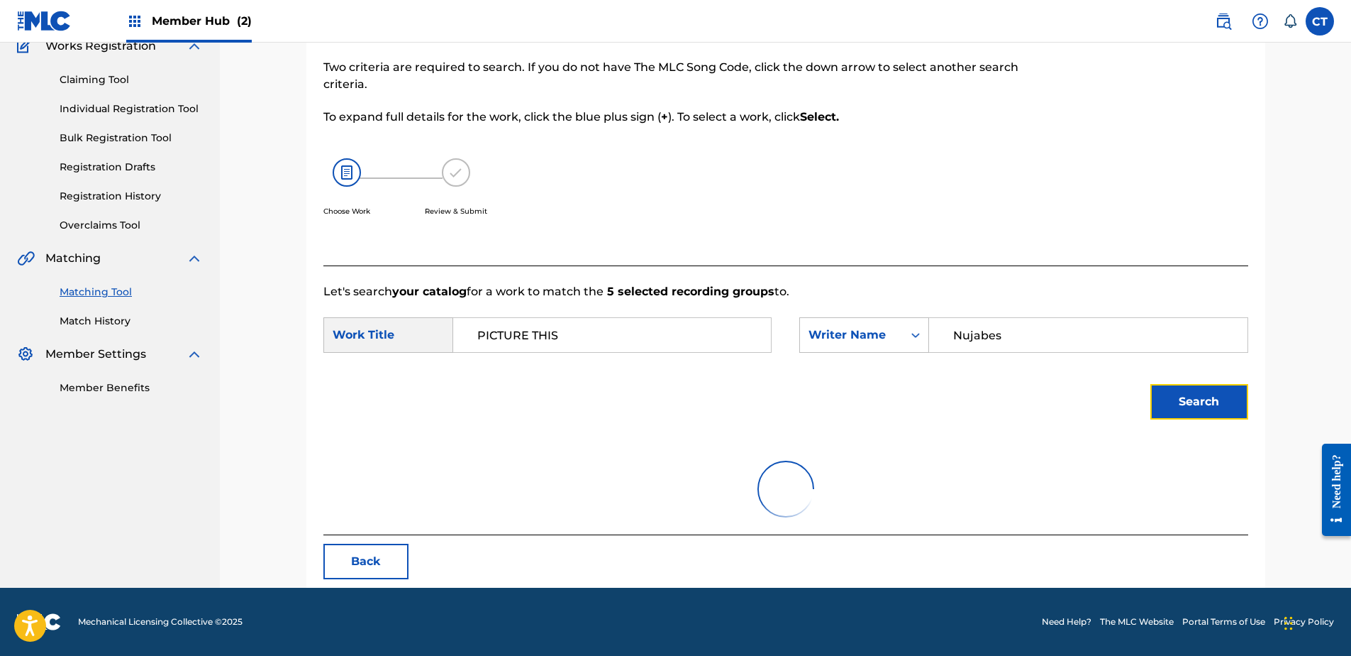
scroll to position [68, 0]
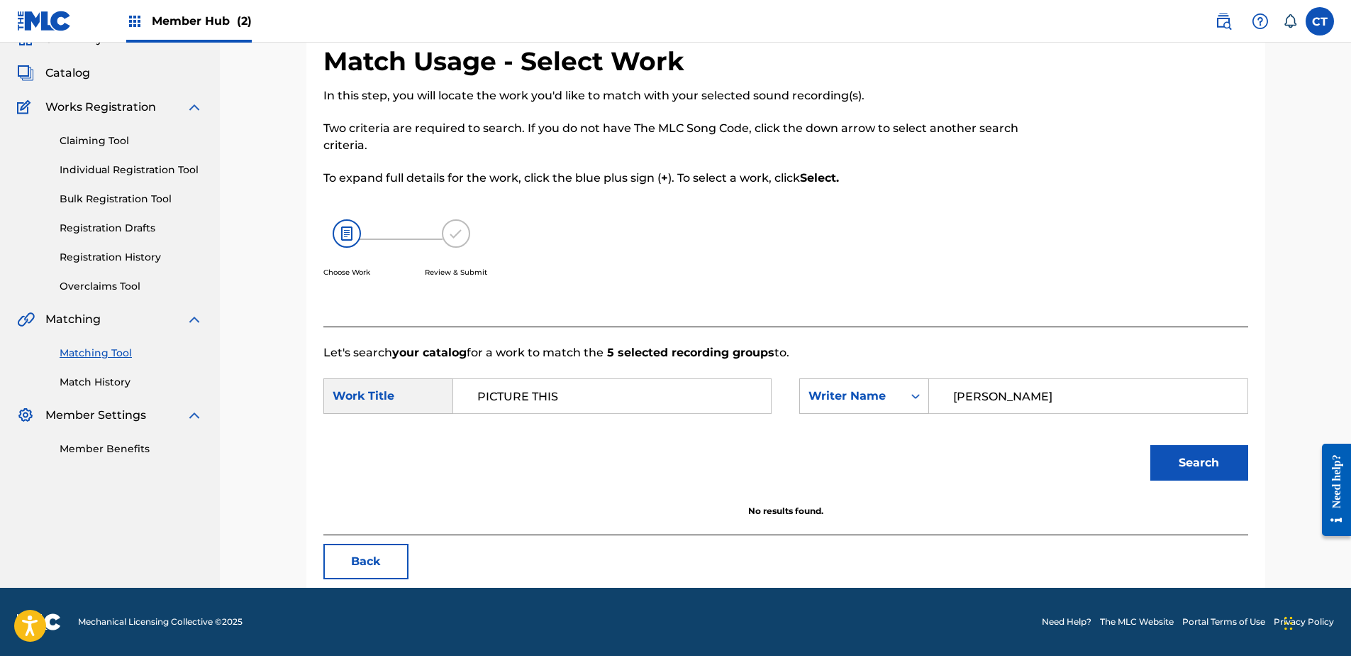
drag, startPoint x: 978, startPoint y: 397, endPoint x: 822, endPoint y: 430, distance: 159.6
type input "Yamada"
type input "e"
type input "seba"
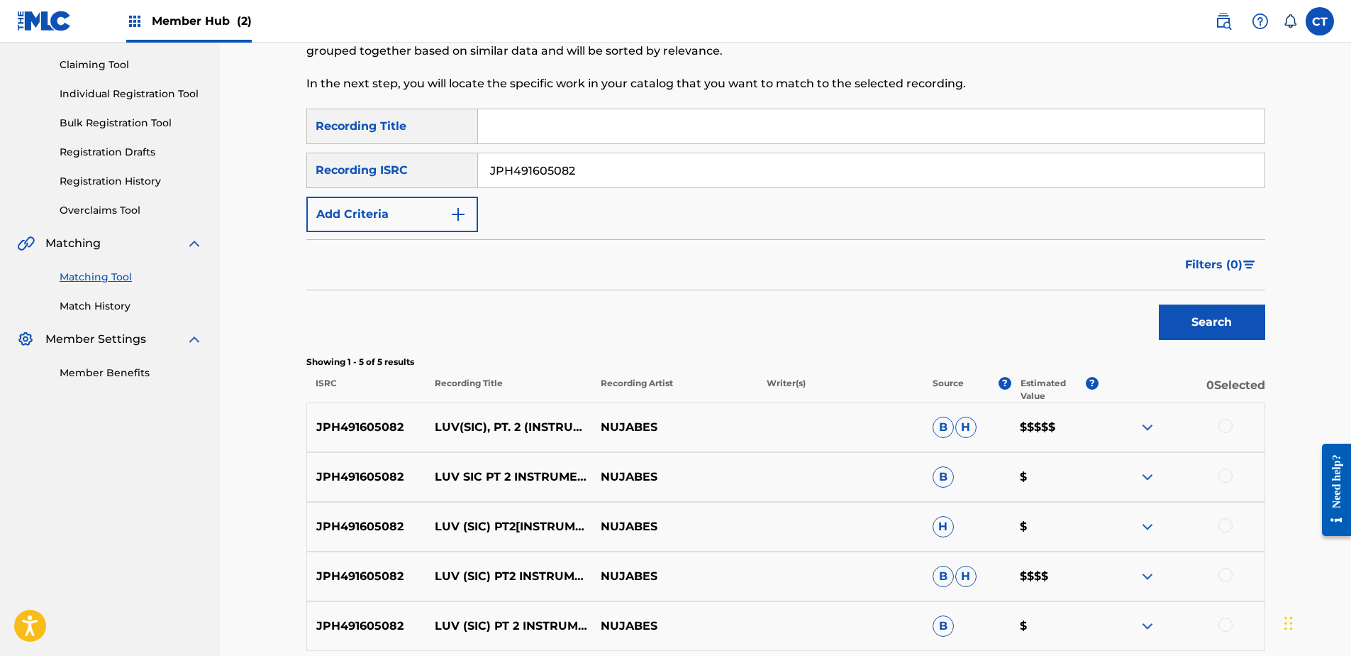
scroll to position [65, 0]
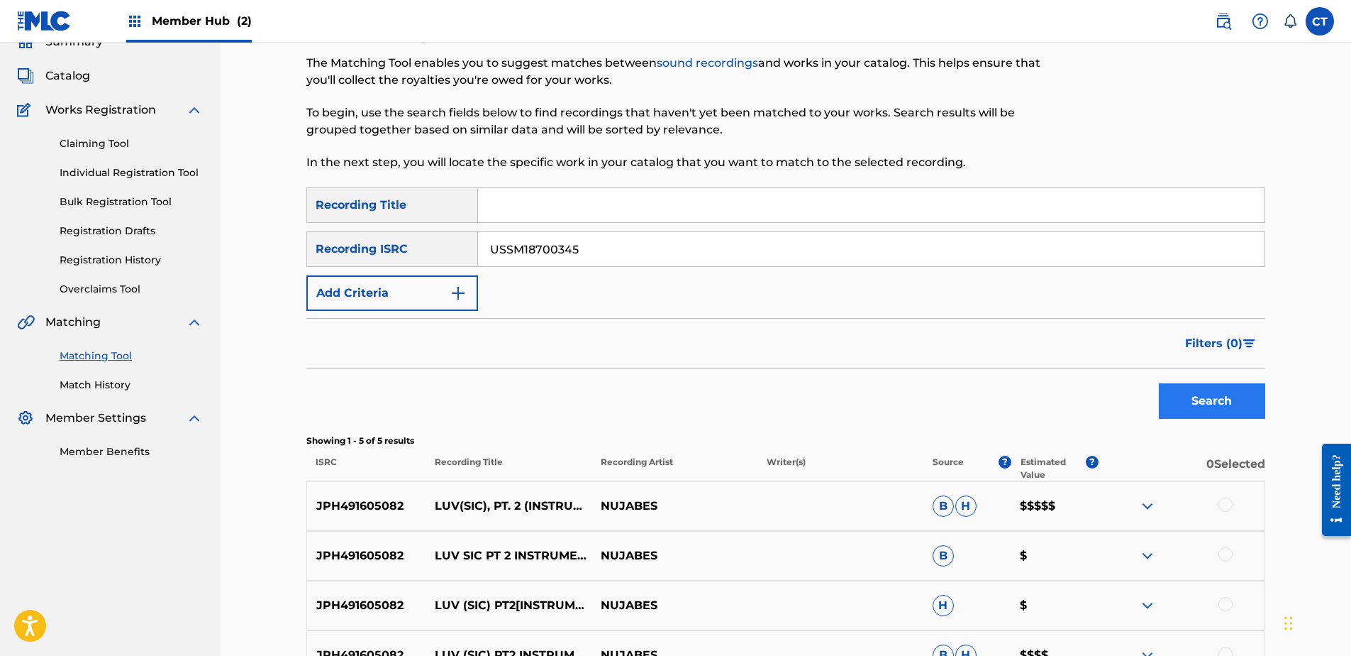
type input "USSM18700345"
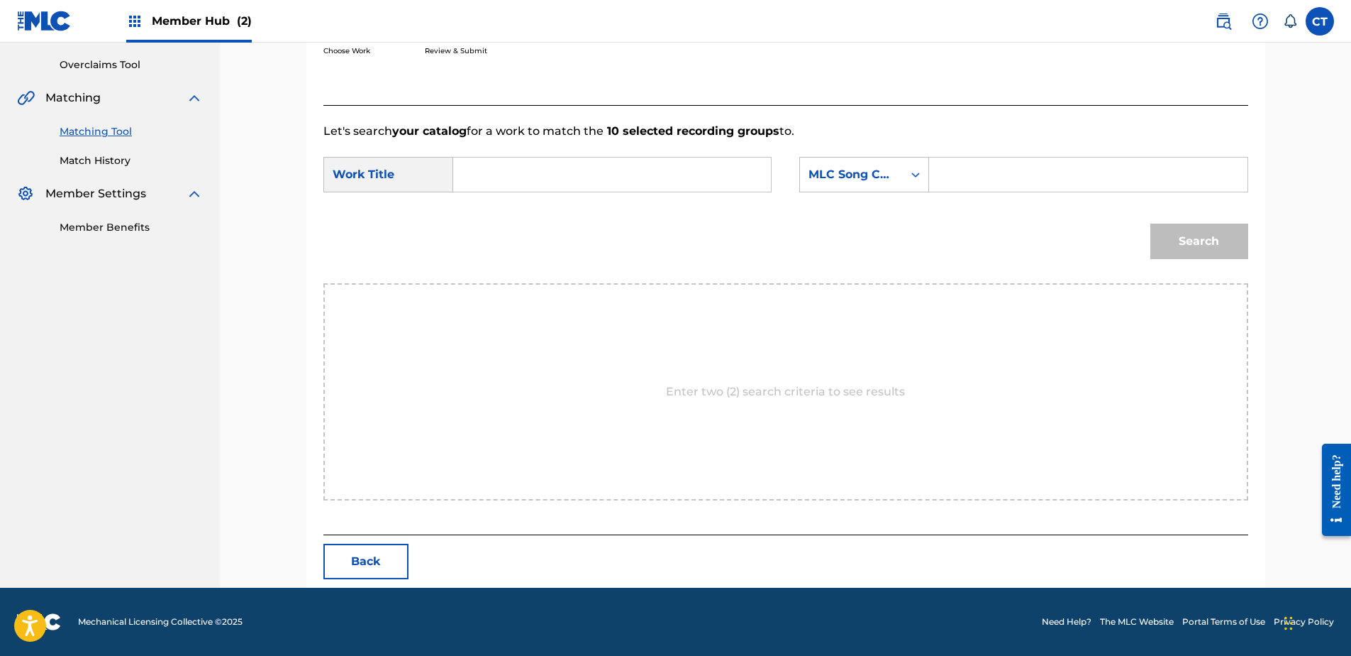
scroll to position [289, 0]
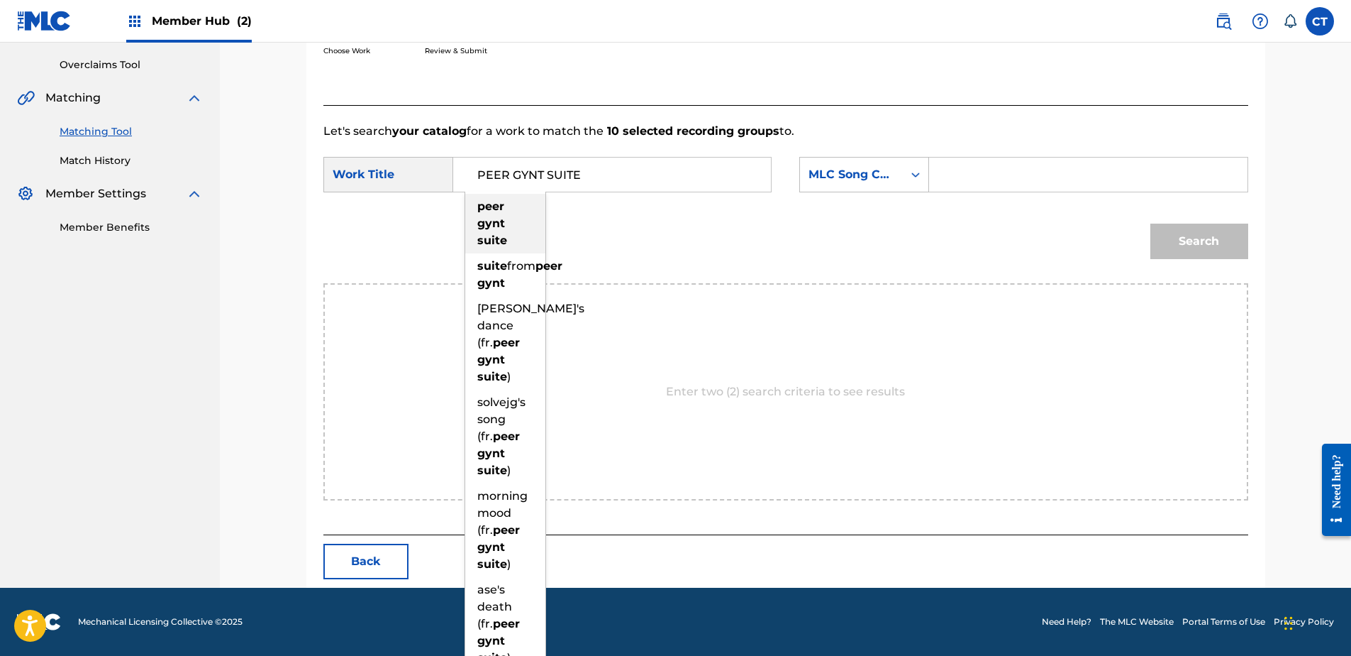
type input "peer gynt suite"
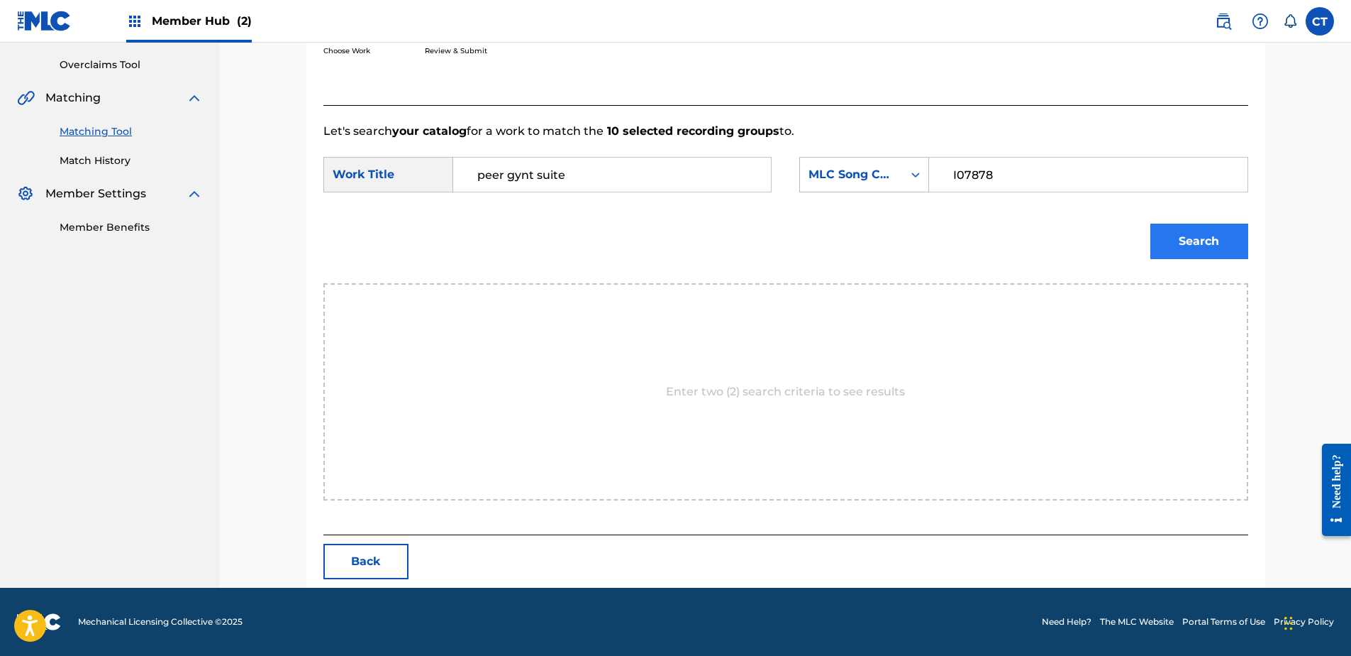
type input "I07878"
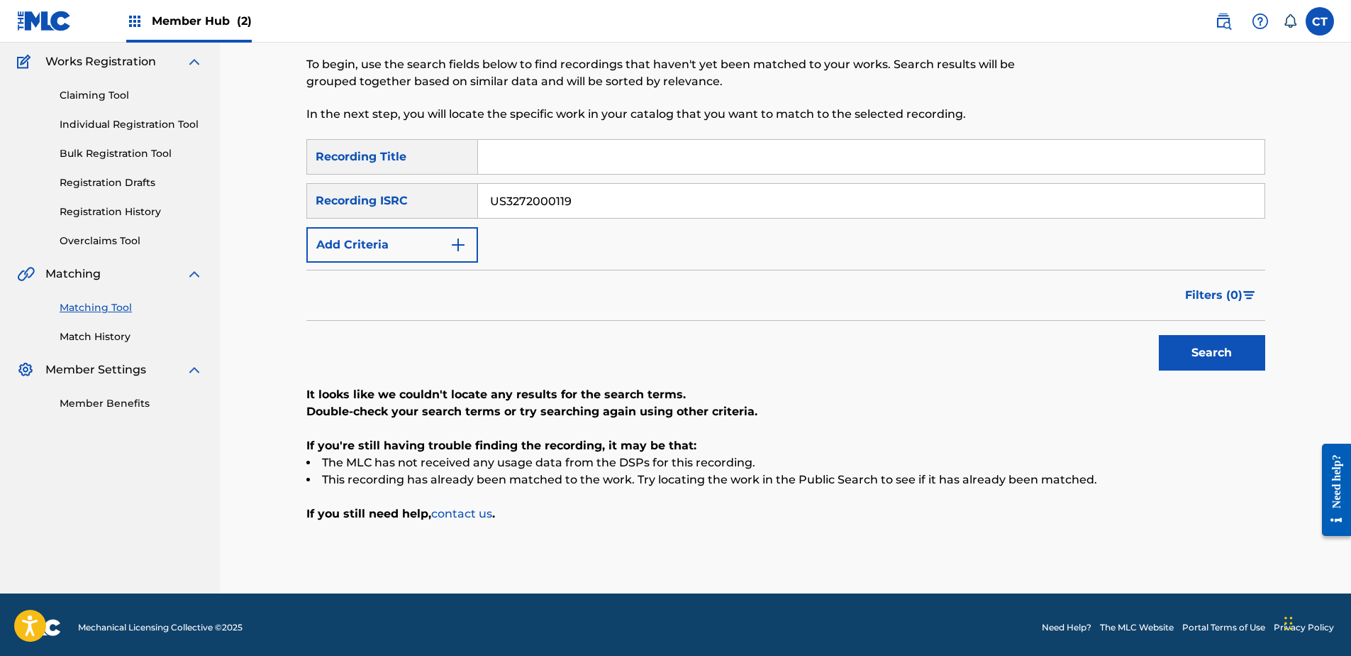
scroll to position [119, 0]
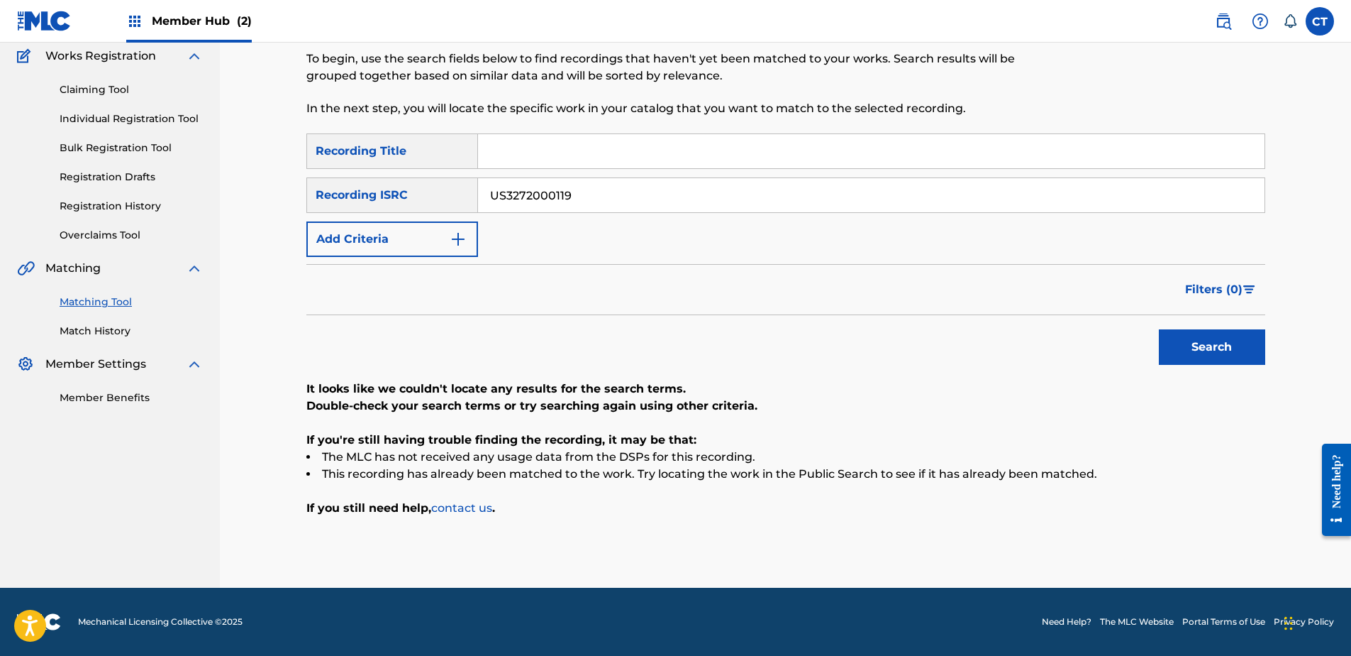
drag, startPoint x: 206, startPoint y: 484, endPoint x: 221, endPoint y: 478, distance: 15.9
type input "USSM18100276"
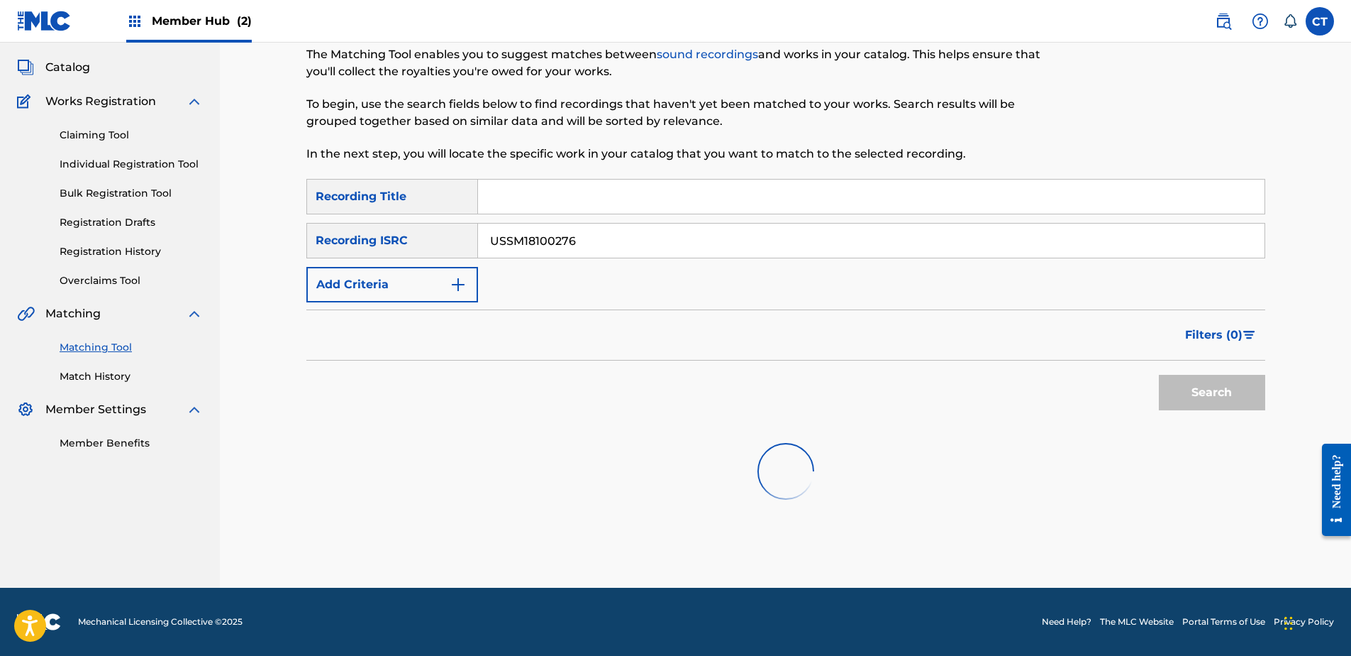
scroll to position [79, 0]
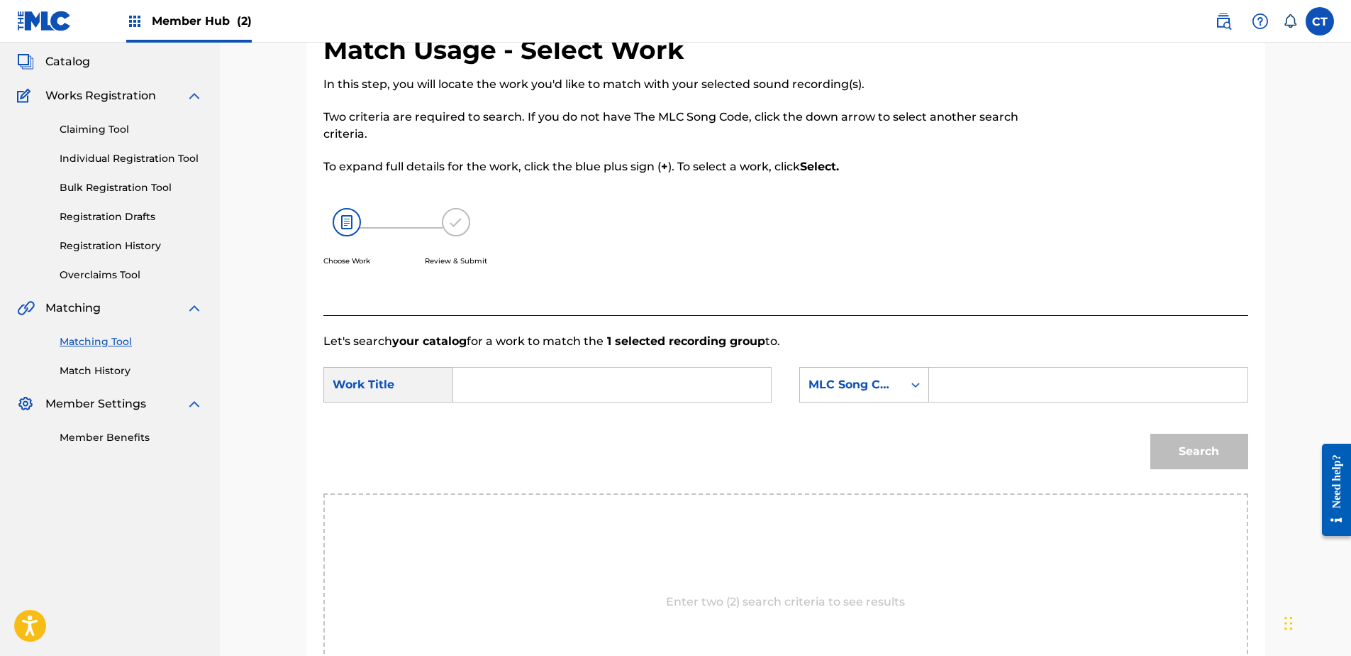
drag, startPoint x: 178, startPoint y: 543, endPoint x: 387, endPoint y: 459, distance: 225.0
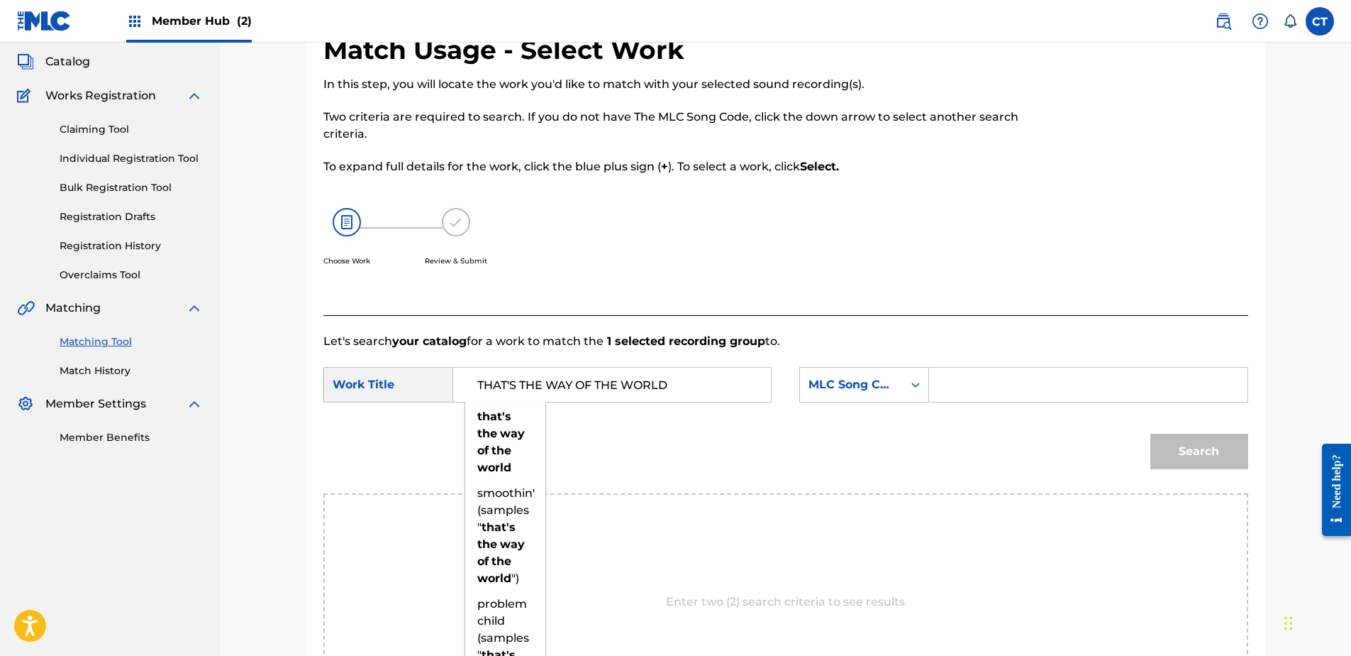
type input "THAT'S THE WAY OF THE WORLD"
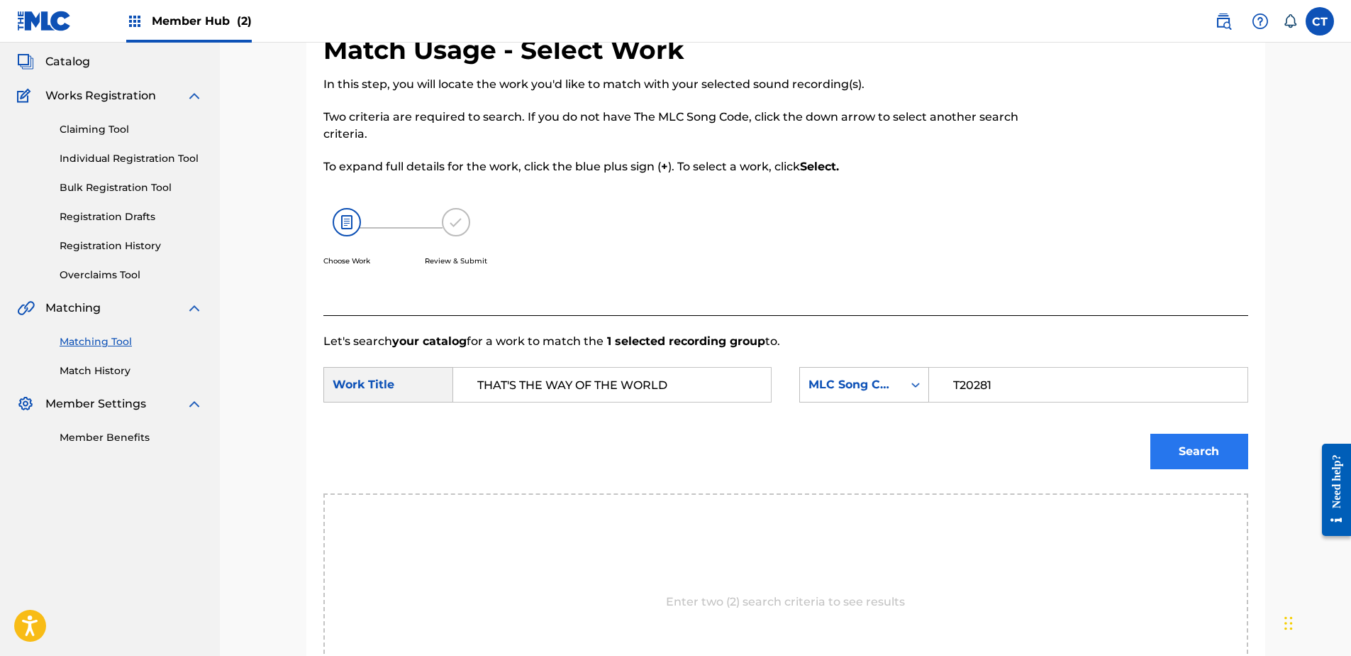
type input "T20281"
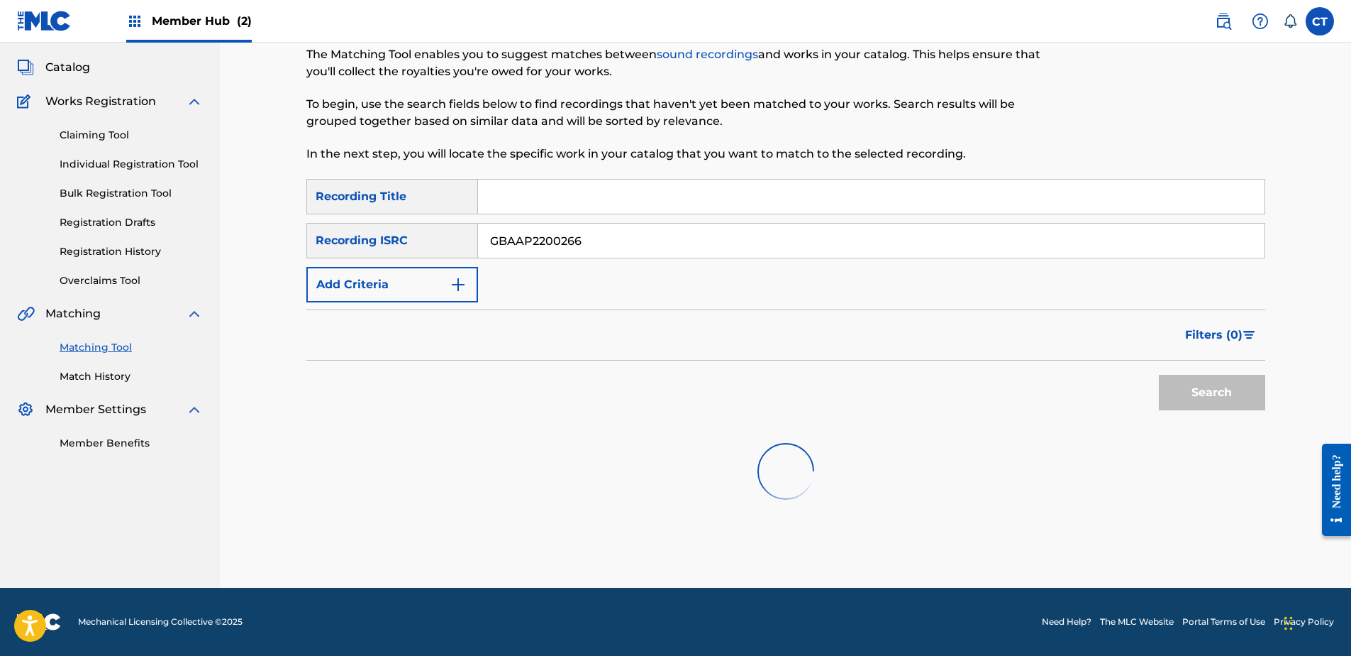
scroll to position [119, 0]
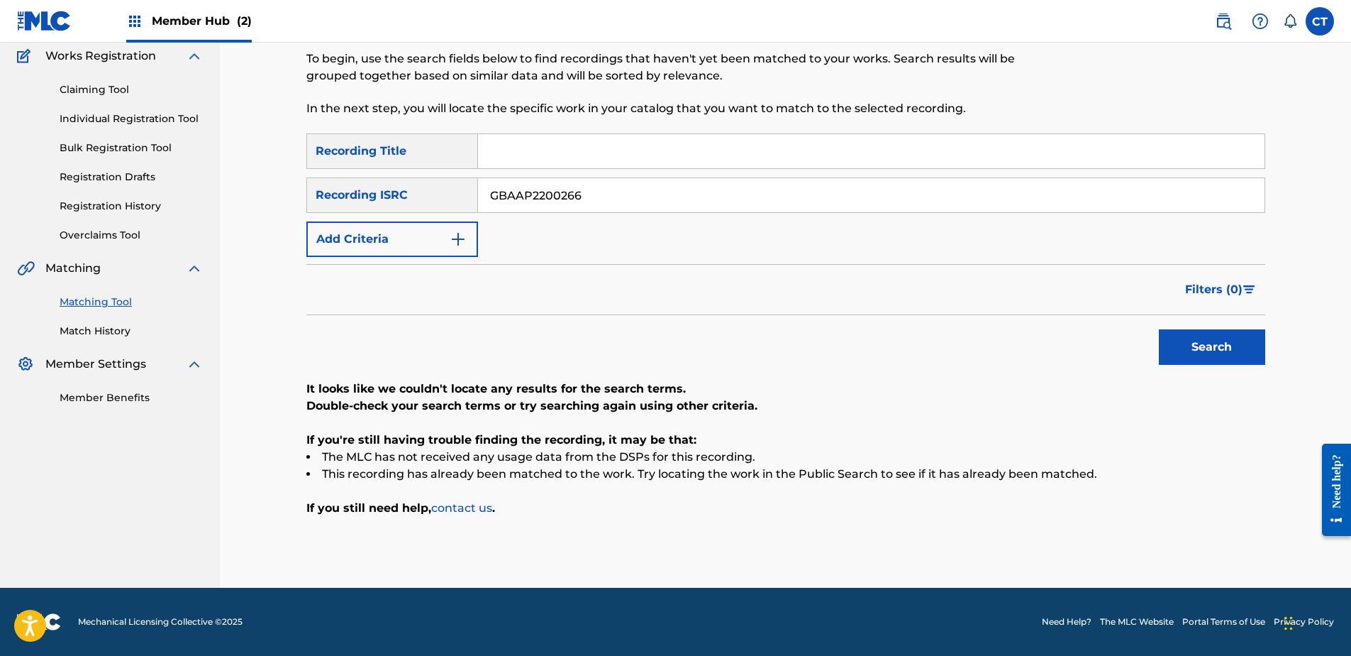
drag, startPoint x: 172, startPoint y: 468, endPoint x: 413, endPoint y: 327, distance: 278.9
type input "MXUM71003083"
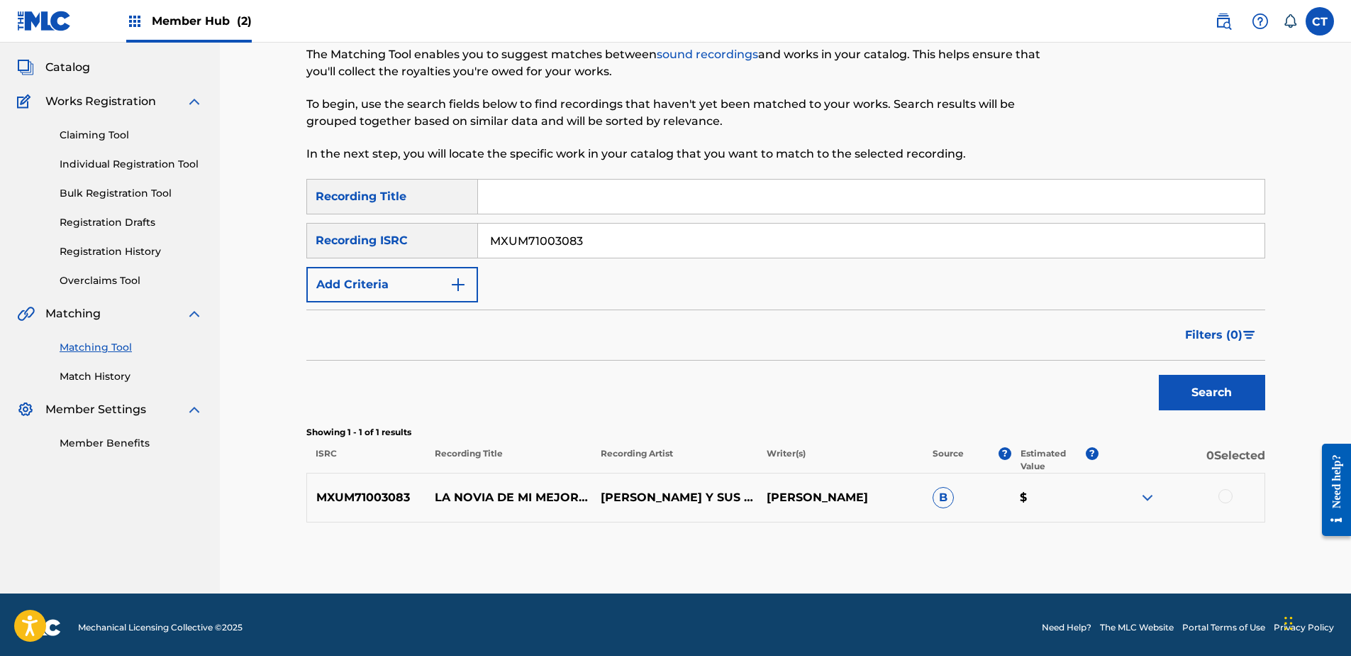
scroll to position [79, 0]
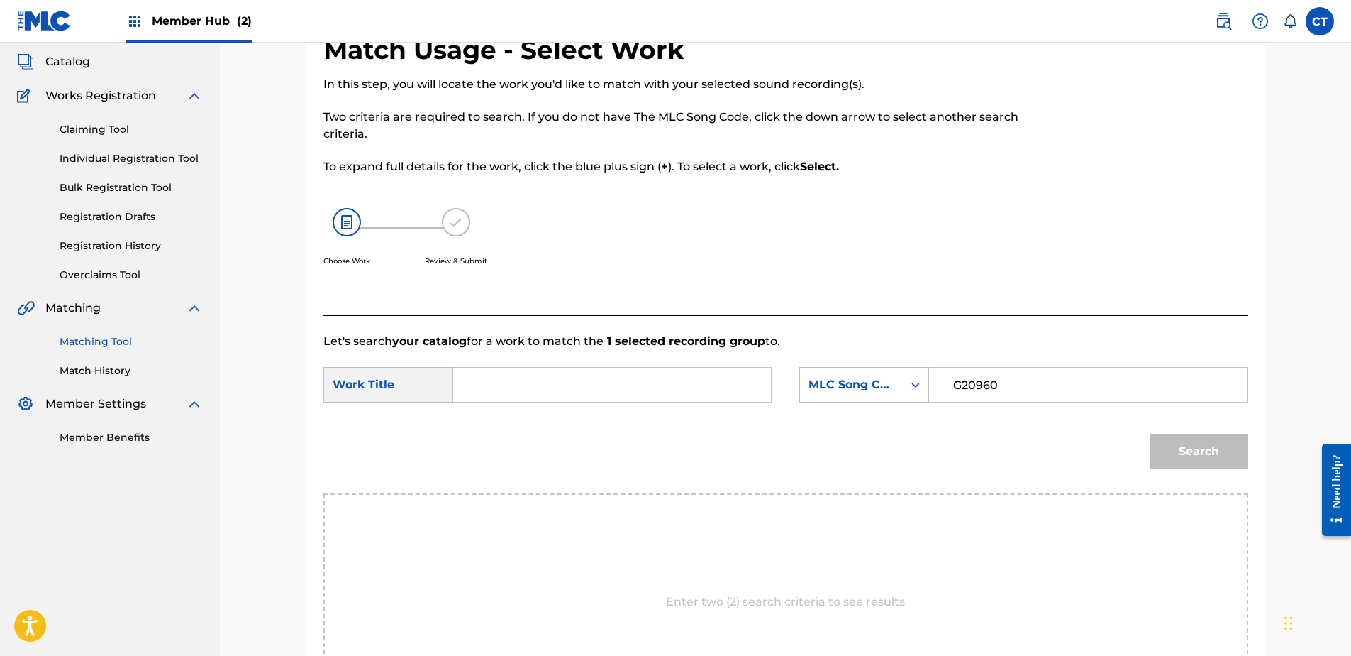
type input "G20960"
drag, startPoint x: 532, startPoint y: 370, endPoint x: 541, endPoint y: 380, distance: 13.6
type input "GIRL OF MY BEST FRIEND"
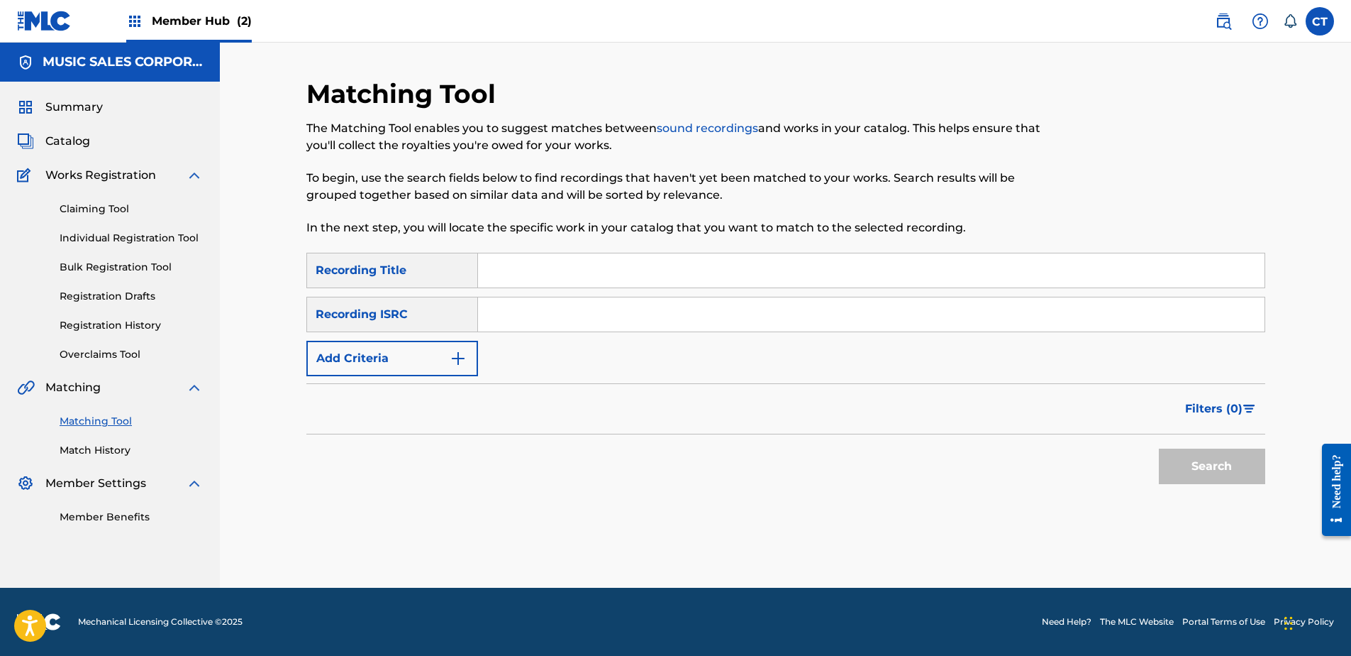
scroll to position [0, 0]
drag, startPoint x: 215, startPoint y: 550, endPoint x: 436, endPoint y: 473, distance: 234.2
type input "USLZJ2193862"
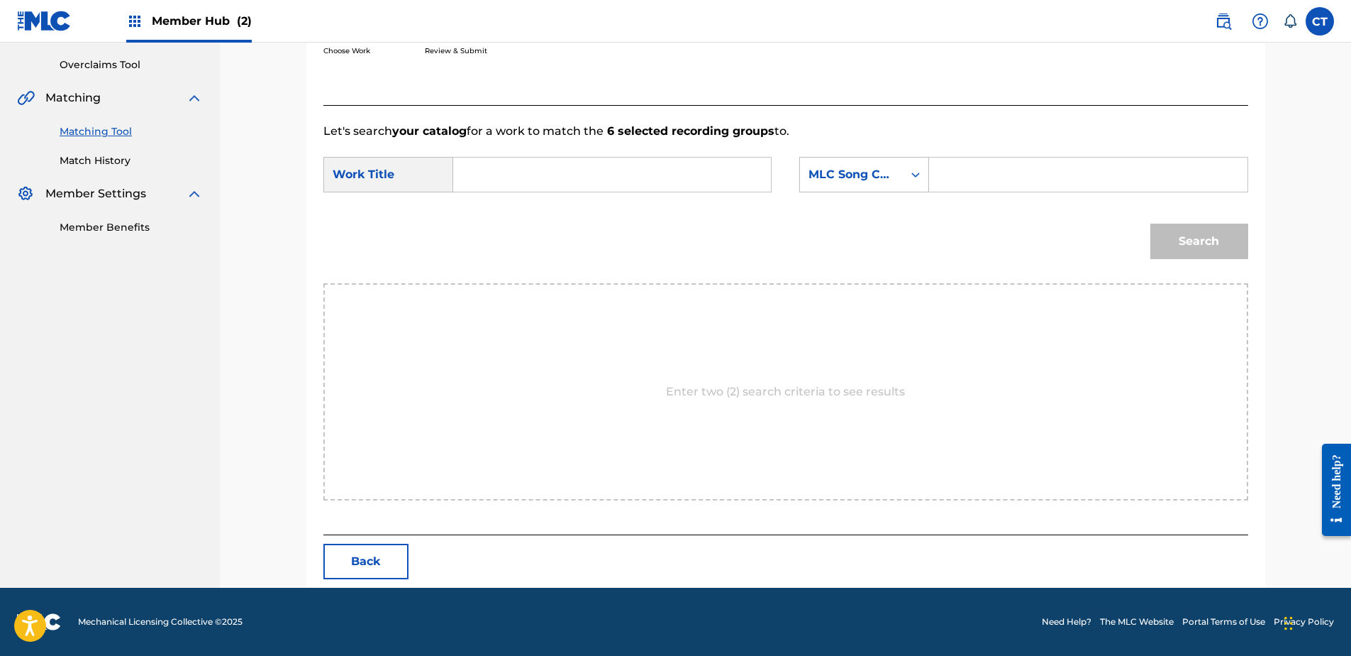
scroll to position [289, 0]
type input "DAY O (THE BANANA BOAT SONG)"
type input "D1693C"
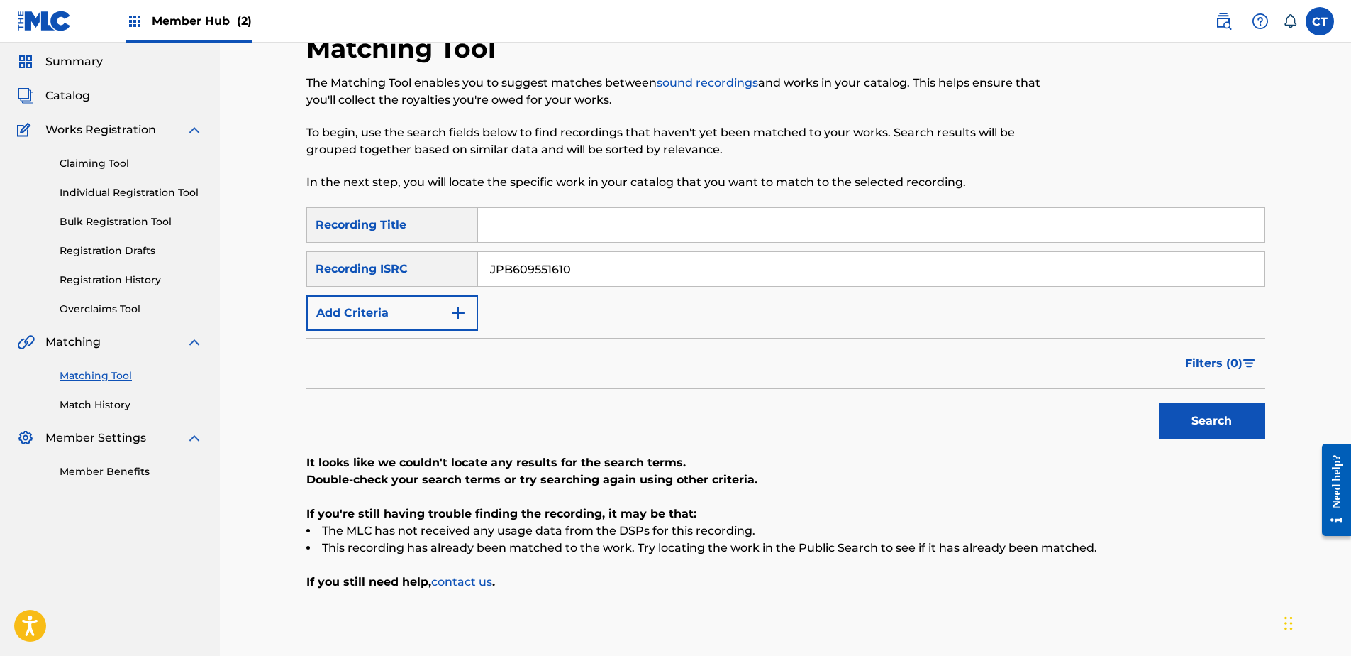
scroll to position [71, 0]
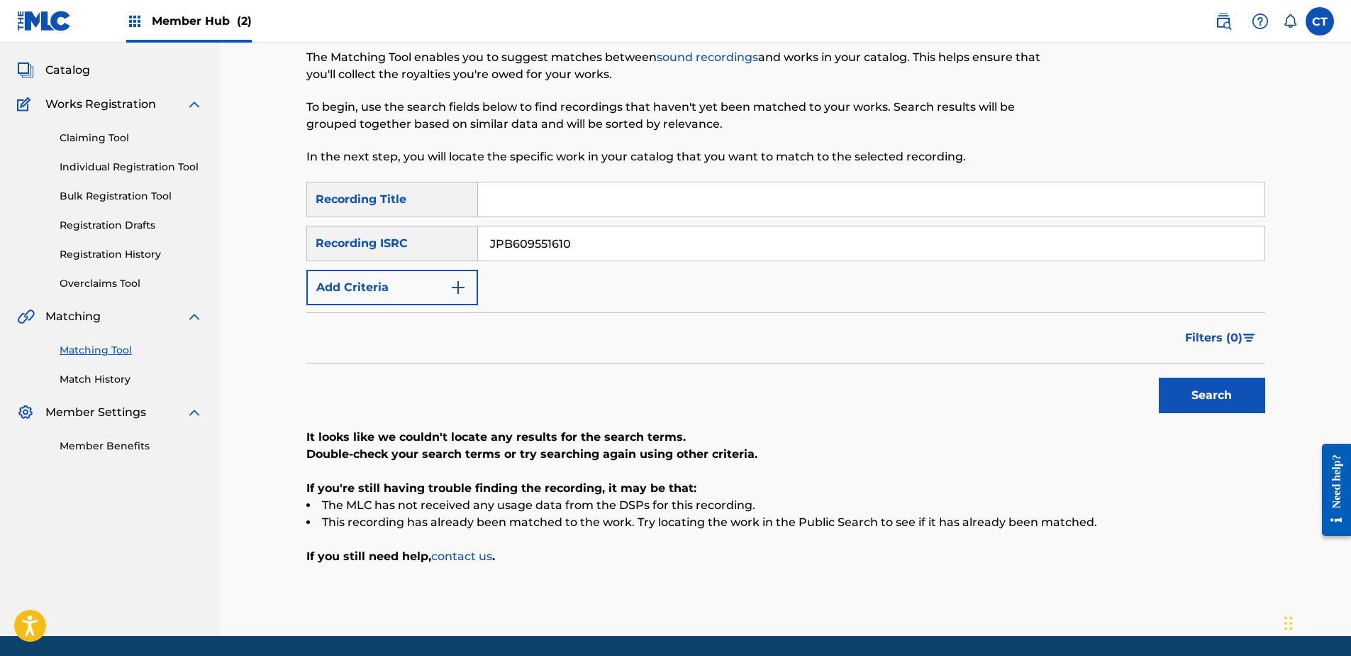
drag, startPoint x: 155, startPoint y: 544, endPoint x: 412, endPoint y: 426, distance: 283.5
type input "GBAYC9102600"
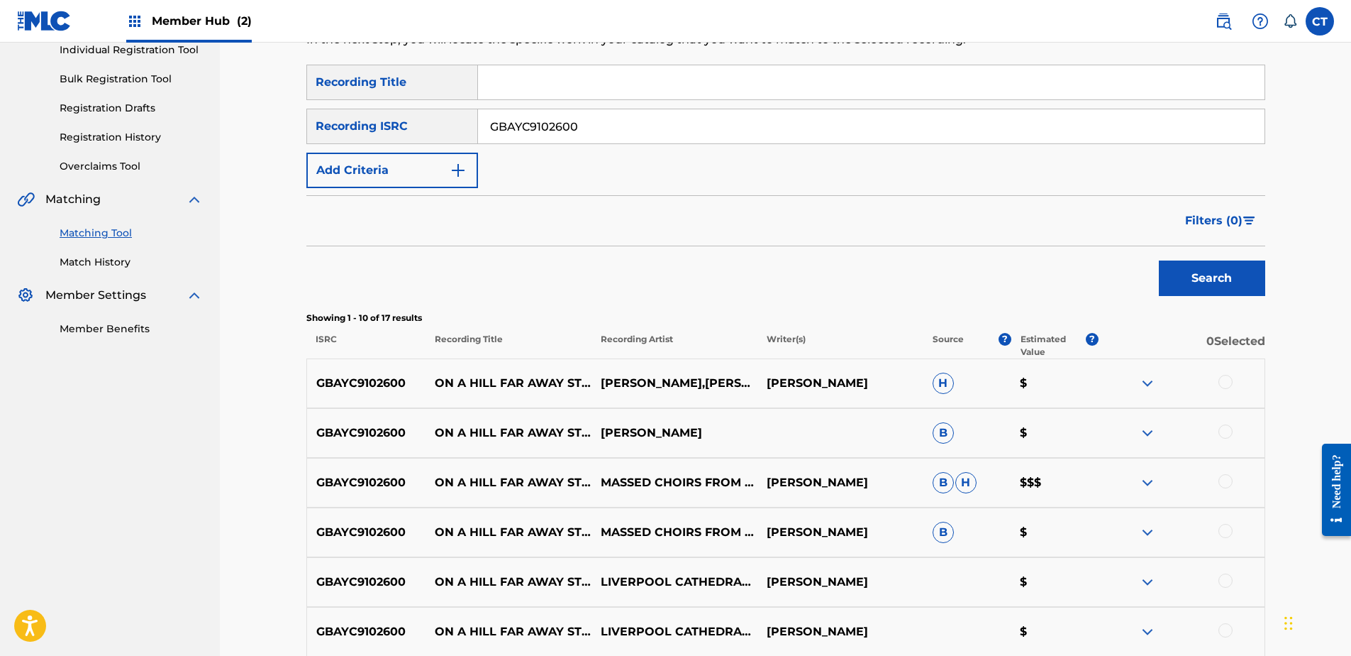
scroll to position [213, 0]
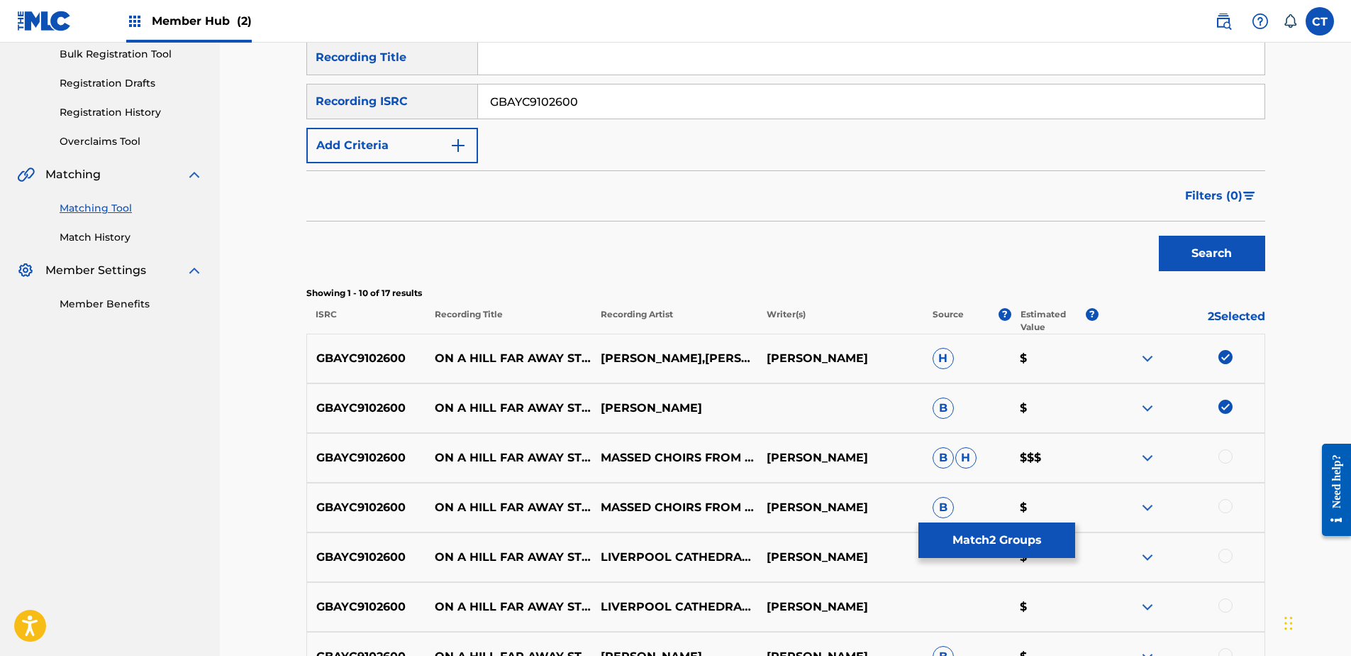
drag, startPoint x: 1222, startPoint y: 452, endPoint x: 1222, endPoint y: 497, distance: 44.7
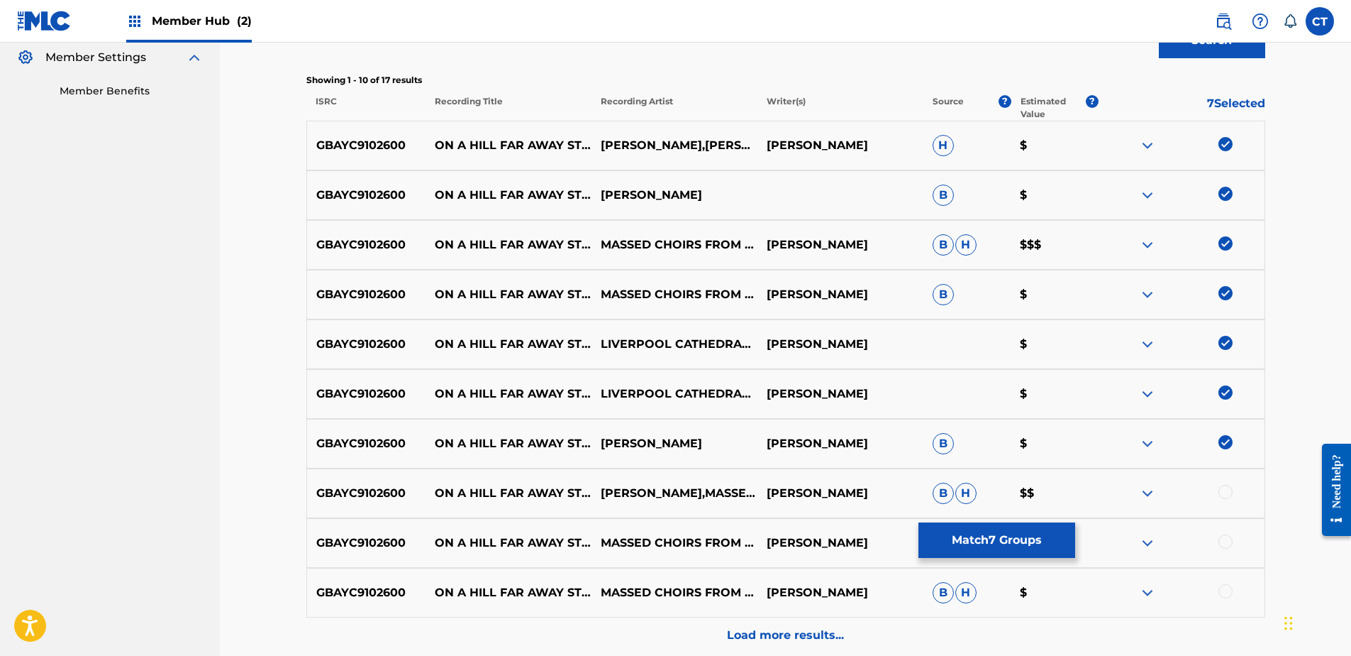
drag, startPoint x: 1222, startPoint y: 483, endPoint x: 1229, endPoint y: 496, distance: 14.3
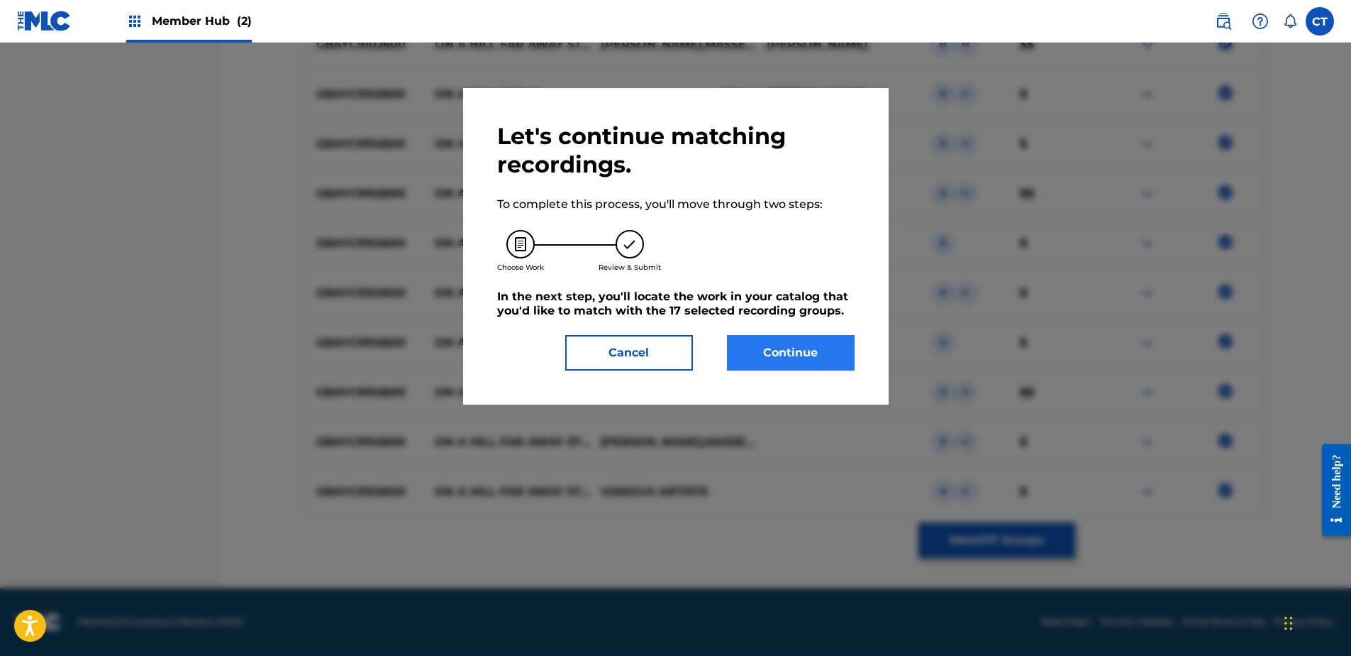
scroll to position [289, 0]
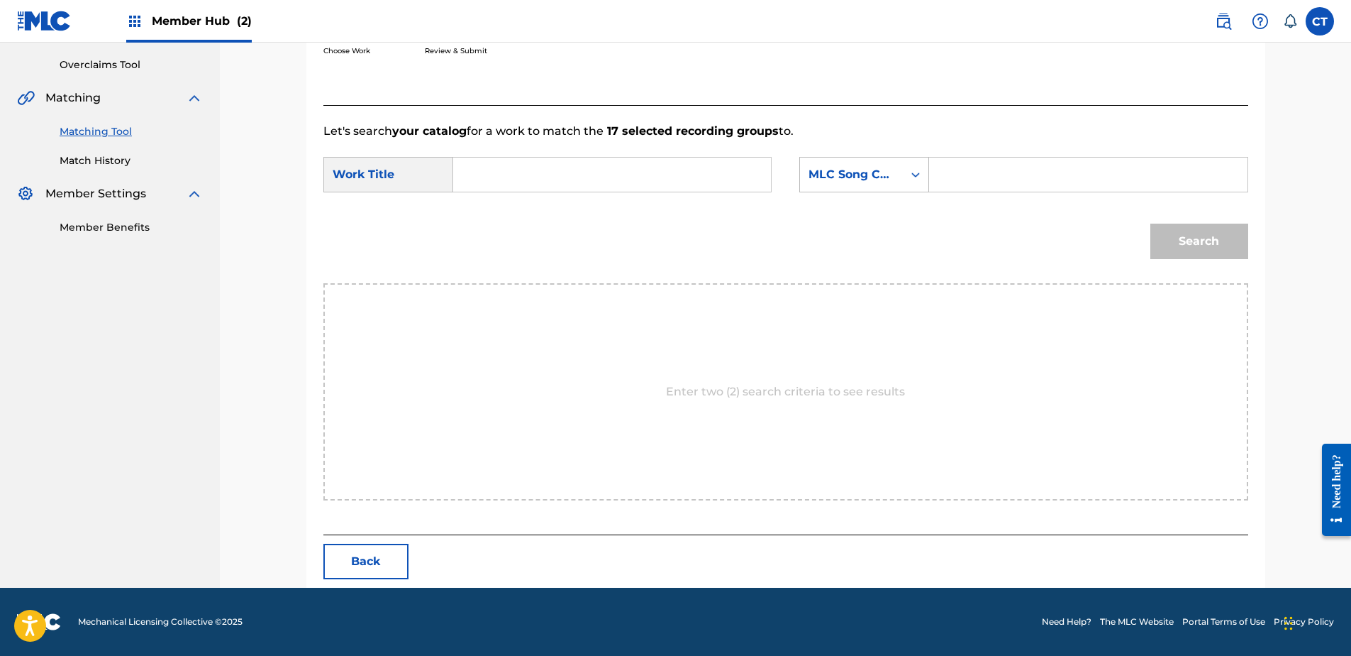
drag, startPoint x: 529, startPoint y: 175, endPoint x: 495, endPoint y: 165, distance: 35.0
type input "the old rugged cross"
drag, startPoint x: 1046, startPoint y: 164, endPoint x: 846, endPoint y: 187, distance: 201.4
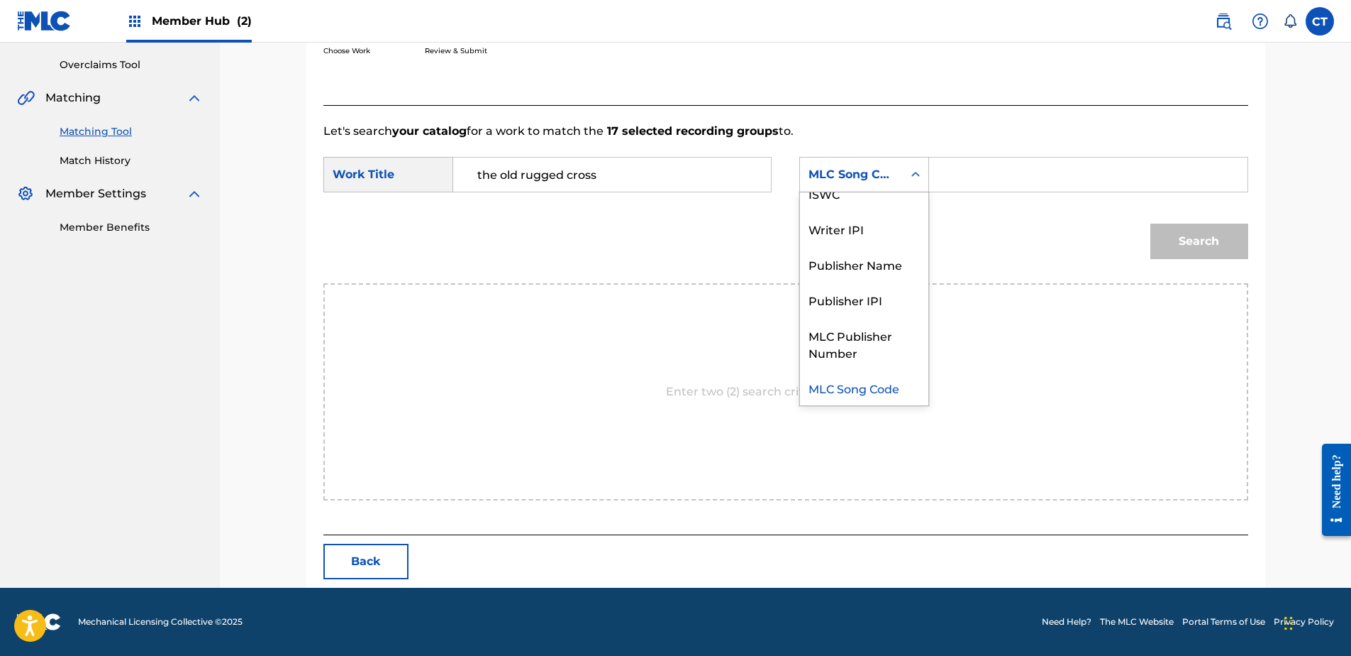
scroll to position [0, 0]
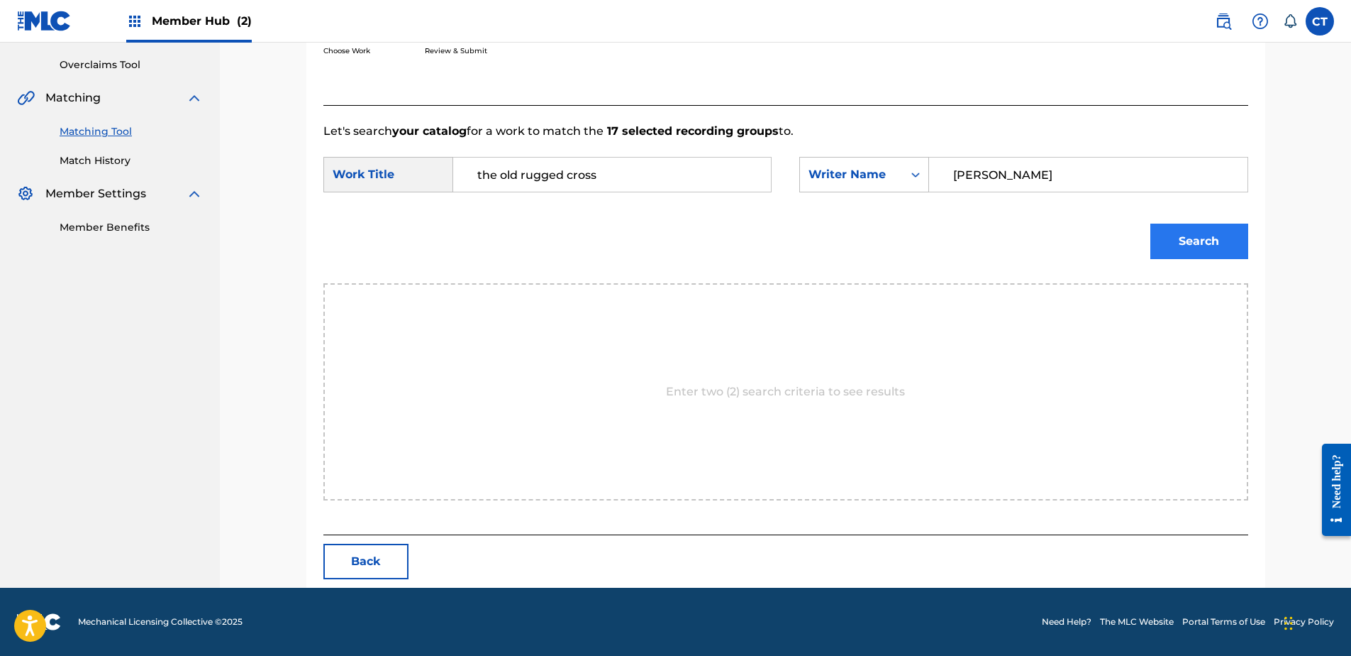
type input "SLECHTA"
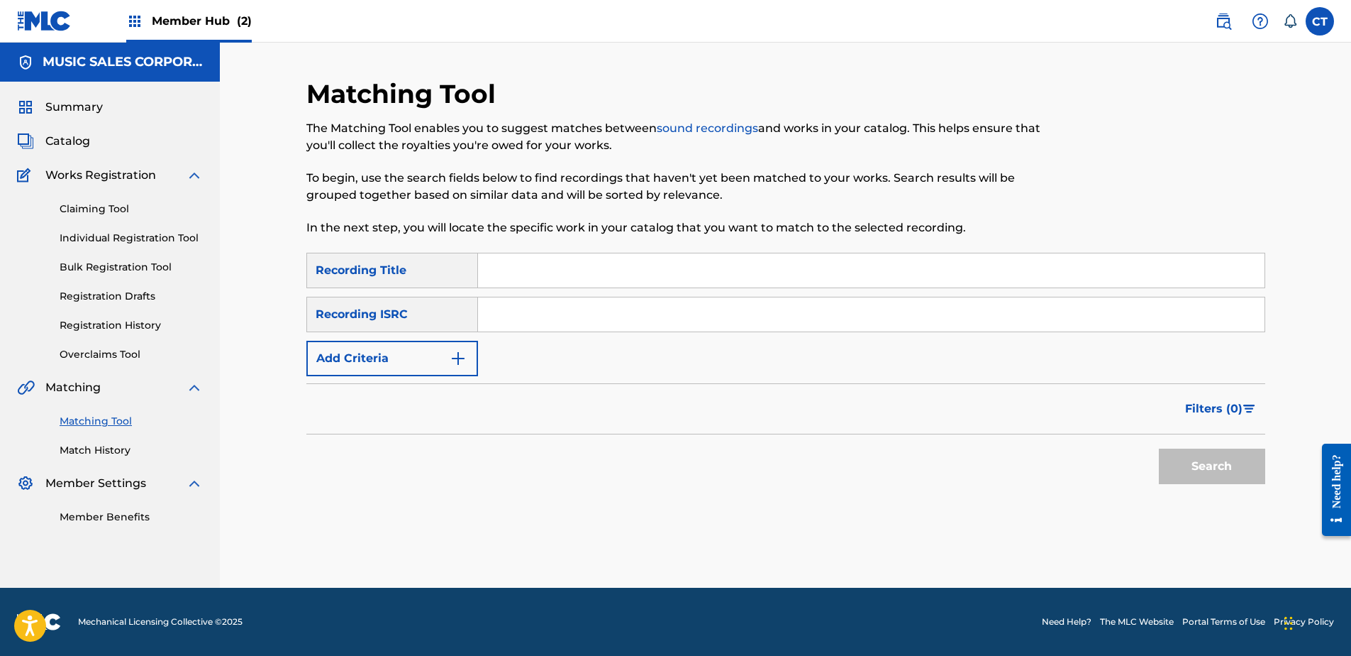
drag, startPoint x: 194, startPoint y: 501, endPoint x: 203, endPoint y: 501, distance: 8.5
type input "QZYLR1100254"
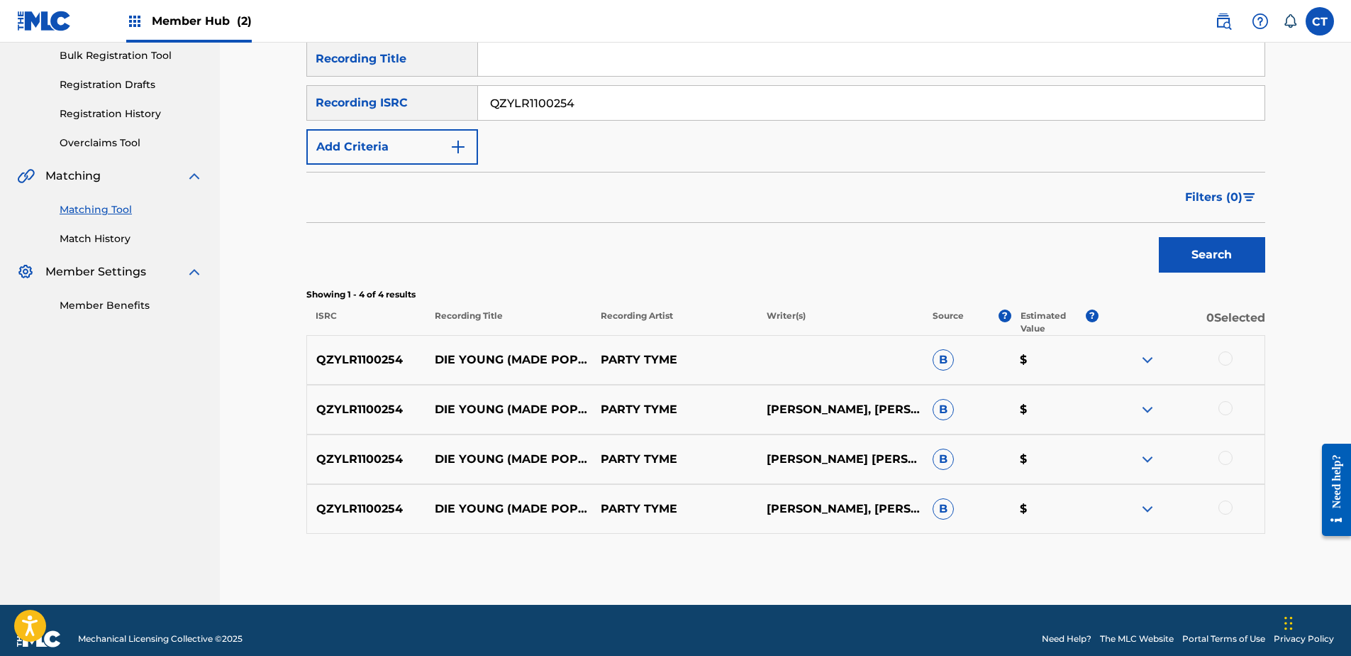
scroll to position [228, 0]
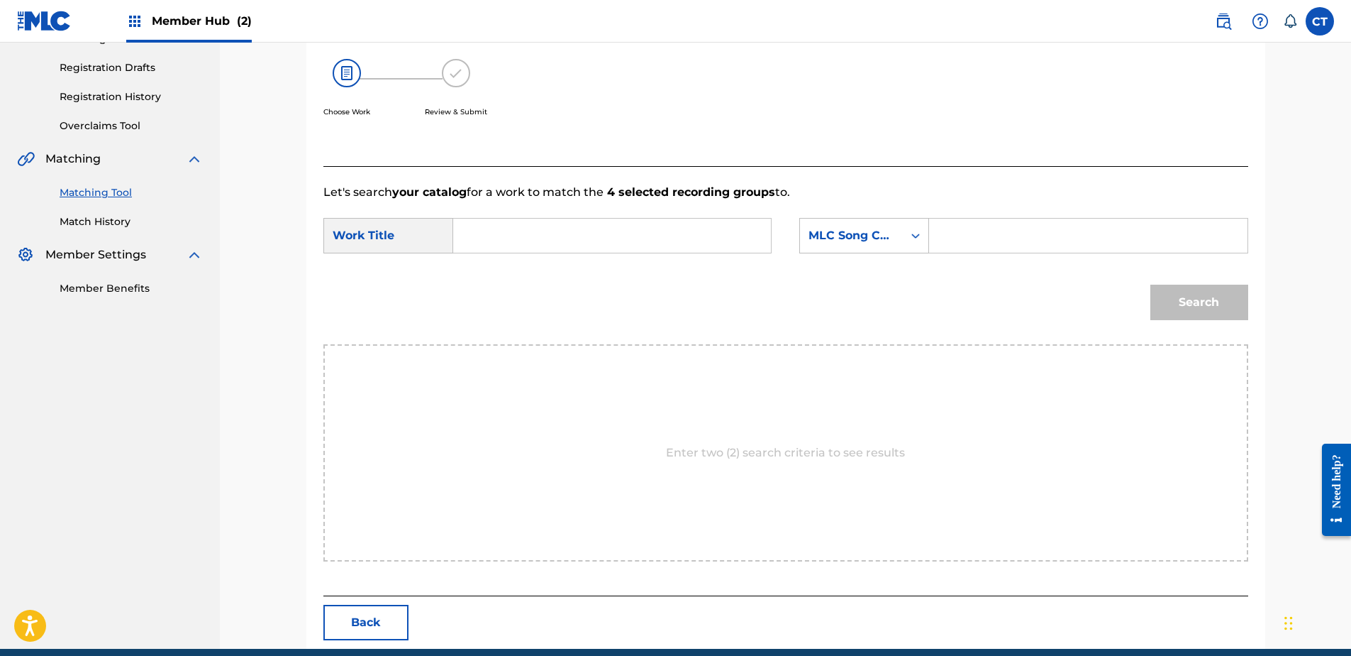
drag, startPoint x: 162, startPoint y: 463, endPoint x: 398, endPoint y: 356, distance: 258.8
type input "DIE YOUNG"
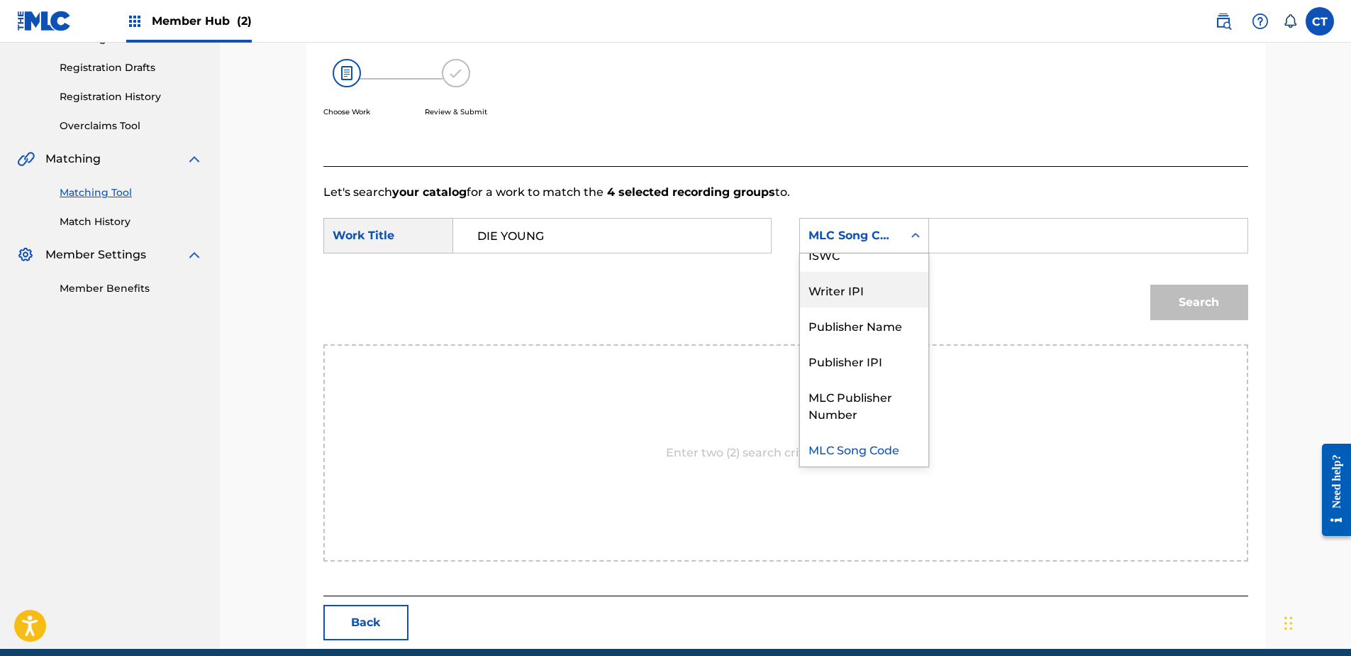
scroll to position [0, 0]
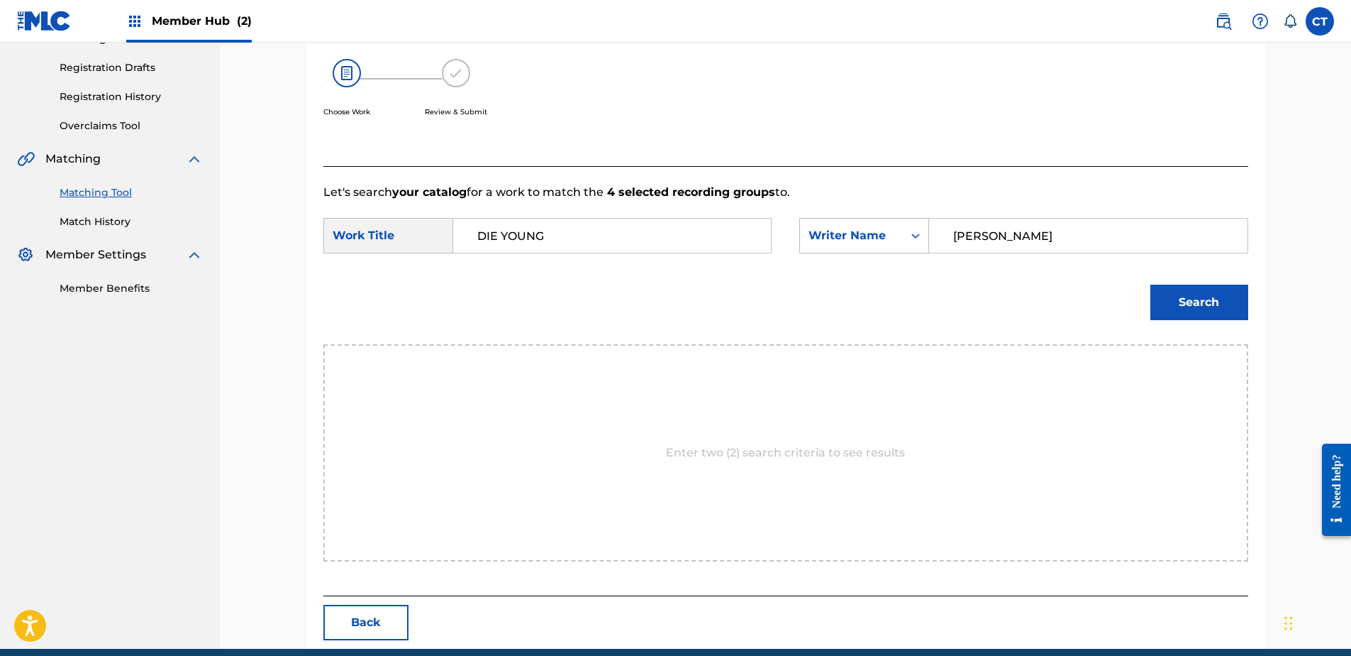
type input "kesha"
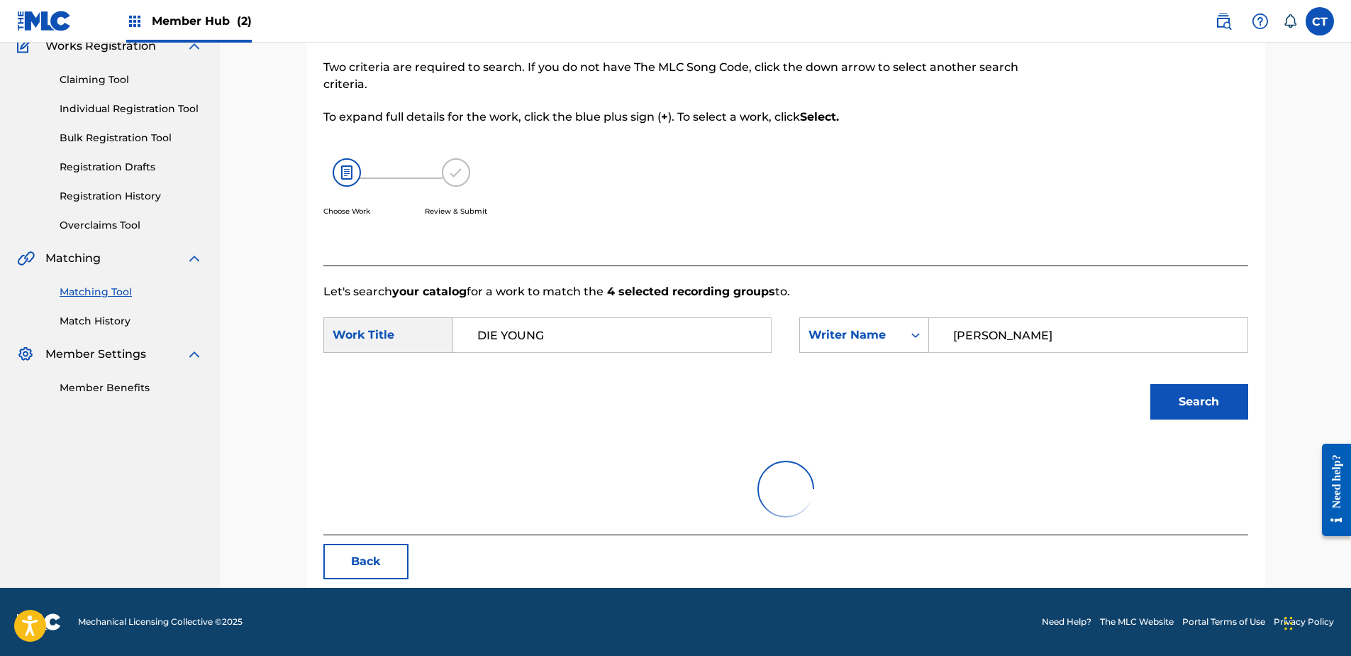
scroll to position [68, 0]
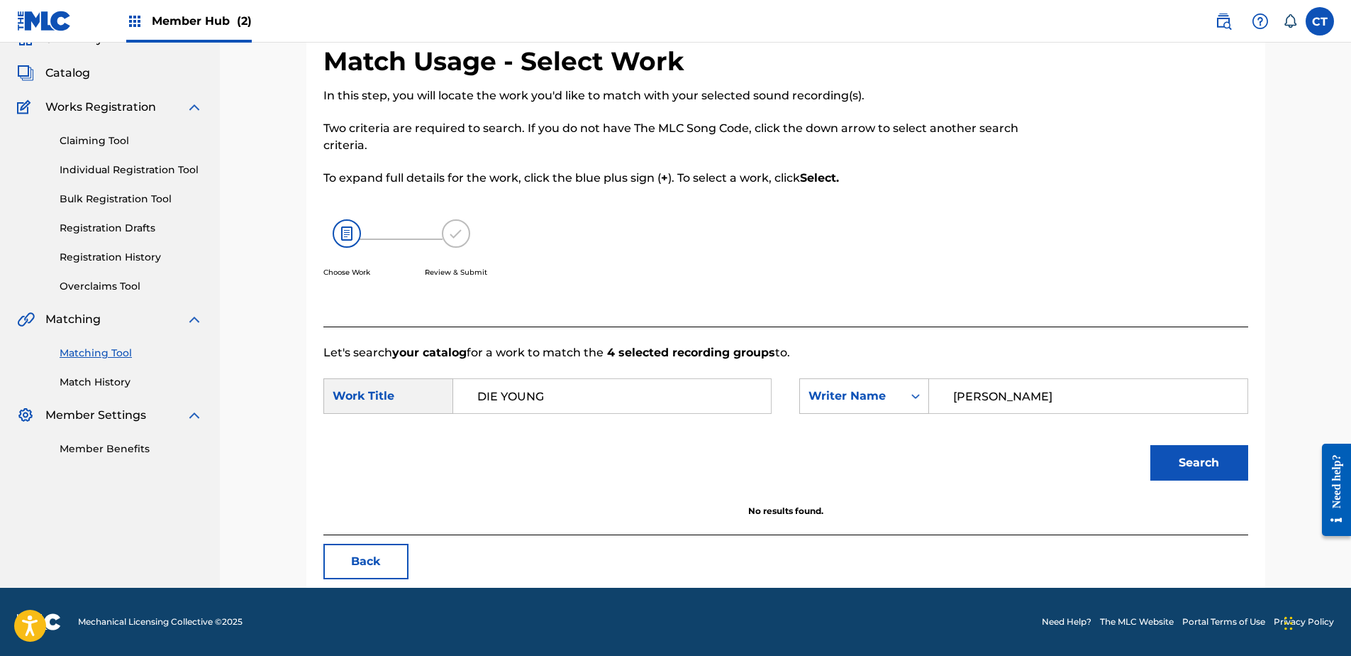
drag, startPoint x: 190, startPoint y: 490, endPoint x: 578, endPoint y: 354, distance: 411.0
drag, startPoint x: 1026, startPoint y: 394, endPoint x: 848, endPoint y: 409, distance: 178.6
drag, startPoint x: 210, startPoint y: 472, endPoint x: 298, endPoint y: 428, distance: 98.4
type input "GOTTWALD"
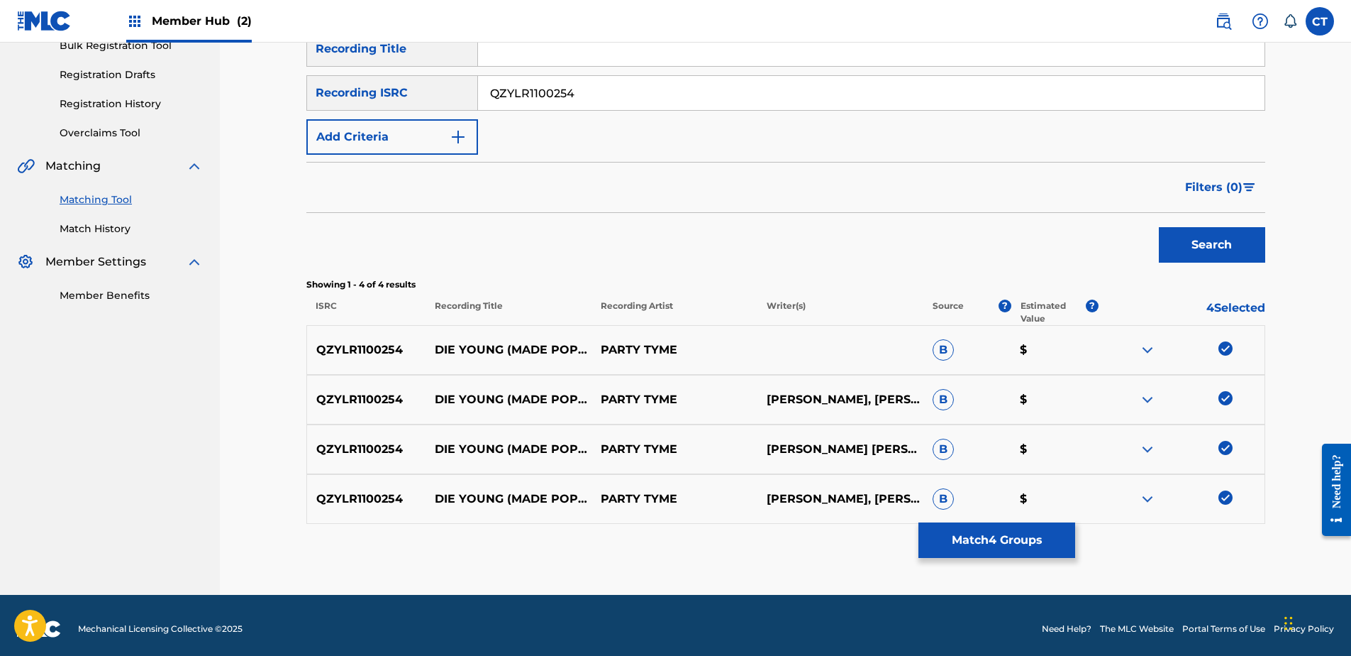
scroll to position [228, 0]
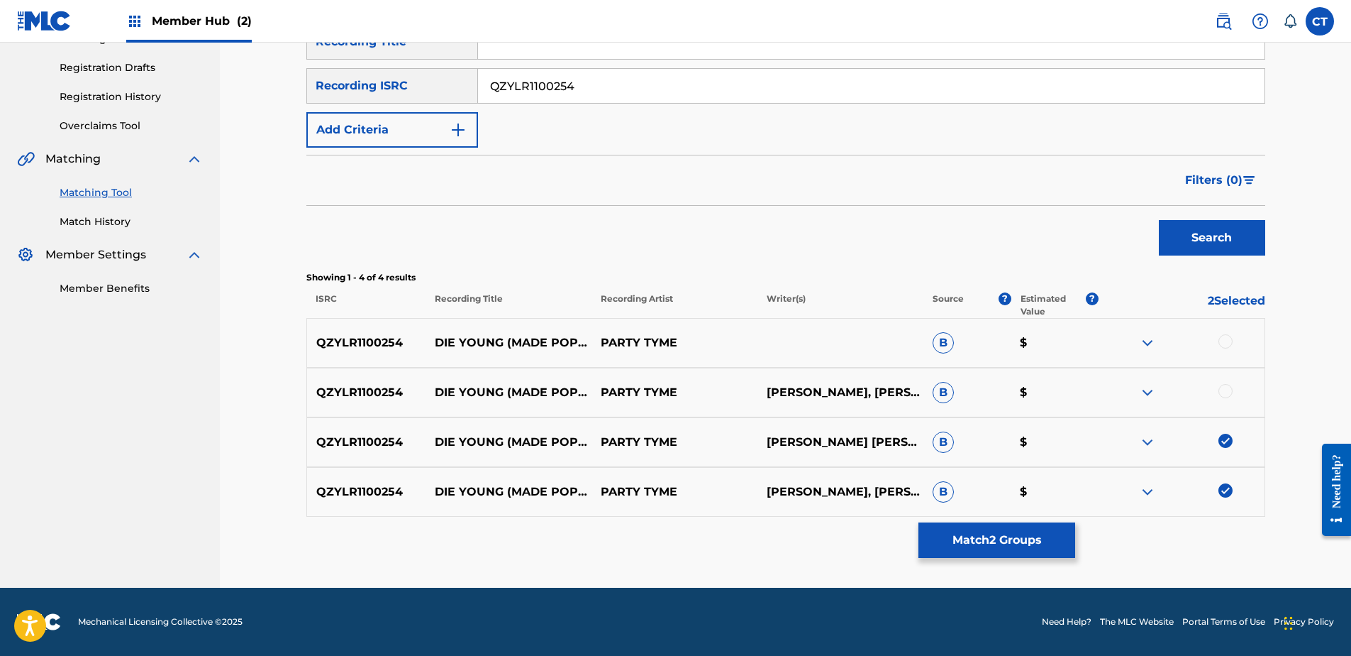
drag, startPoint x: 1227, startPoint y: 430, endPoint x: 1226, endPoint y: 443, distance: 13.5
drag, startPoint x: 1223, startPoint y: 492, endPoint x: 1220, endPoint y: 498, distance: 7.3
drag, startPoint x: 194, startPoint y: 454, endPoint x: 221, endPoint y: 436, distance: 32.7
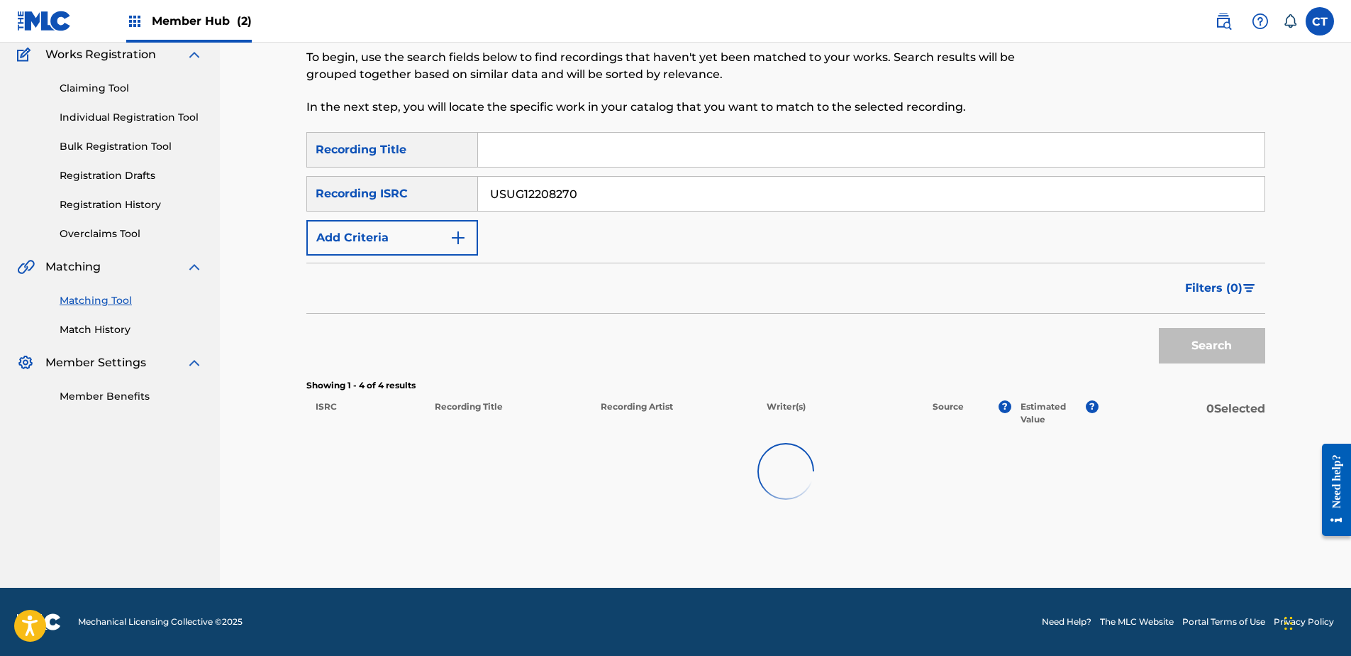
scroll to position [119, 0]
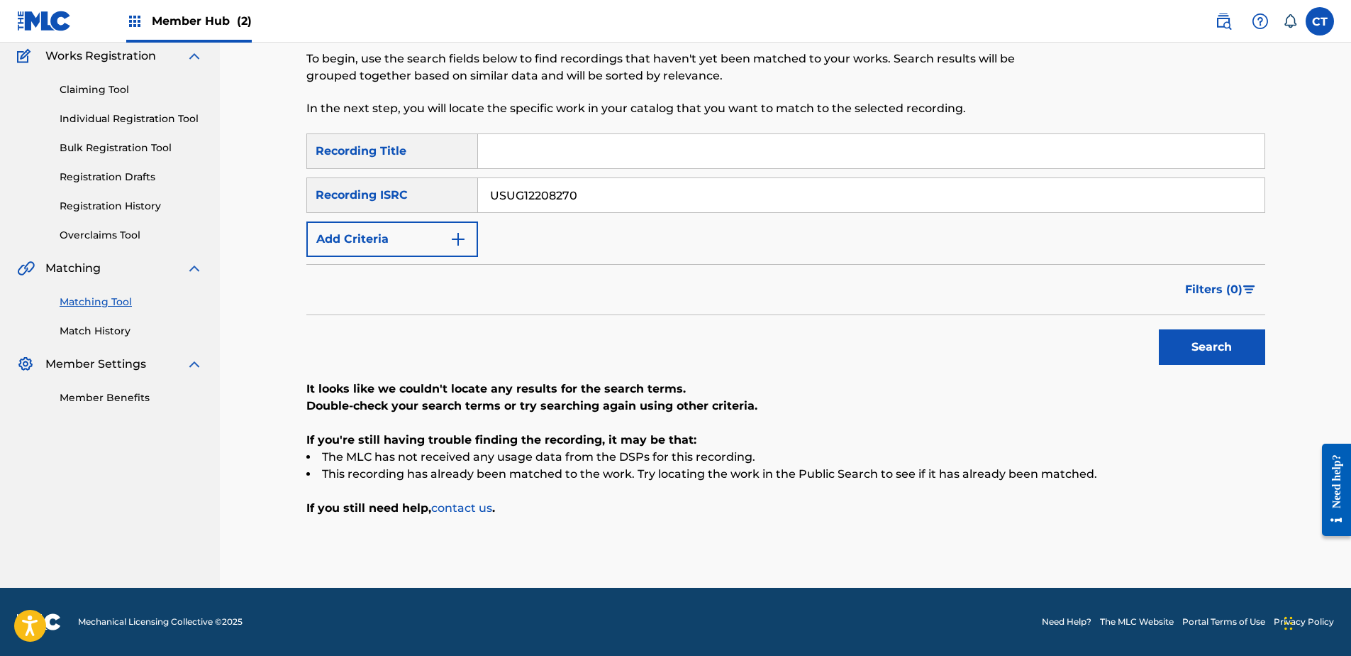
drag, startPoint x: 228, startPoint y: 451, endPoint x: 250, endPoint y: 440, distance: 25.4
type input "GBUM72204116"
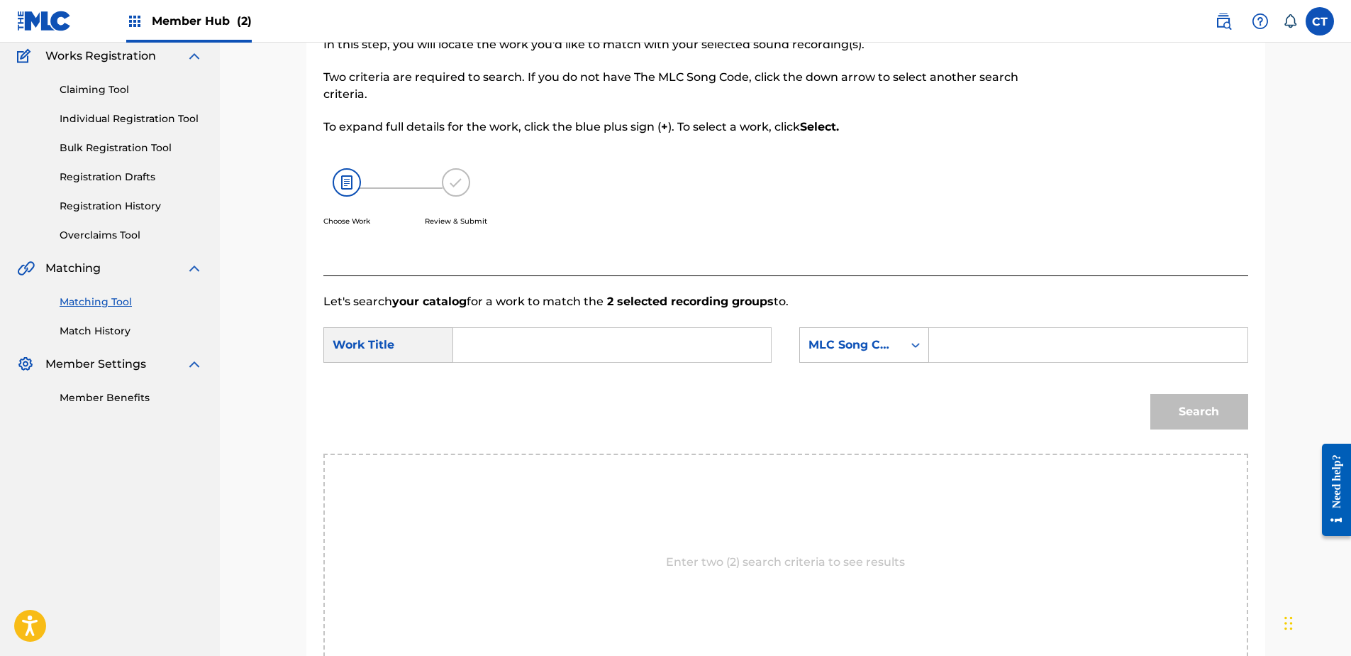
drag, startPoint x: 195, startPoint y: 490, endPoint x: 204, endPoint y: 483, distance: 10.6
type input "Pass The Dutchie"
type input "P17741"
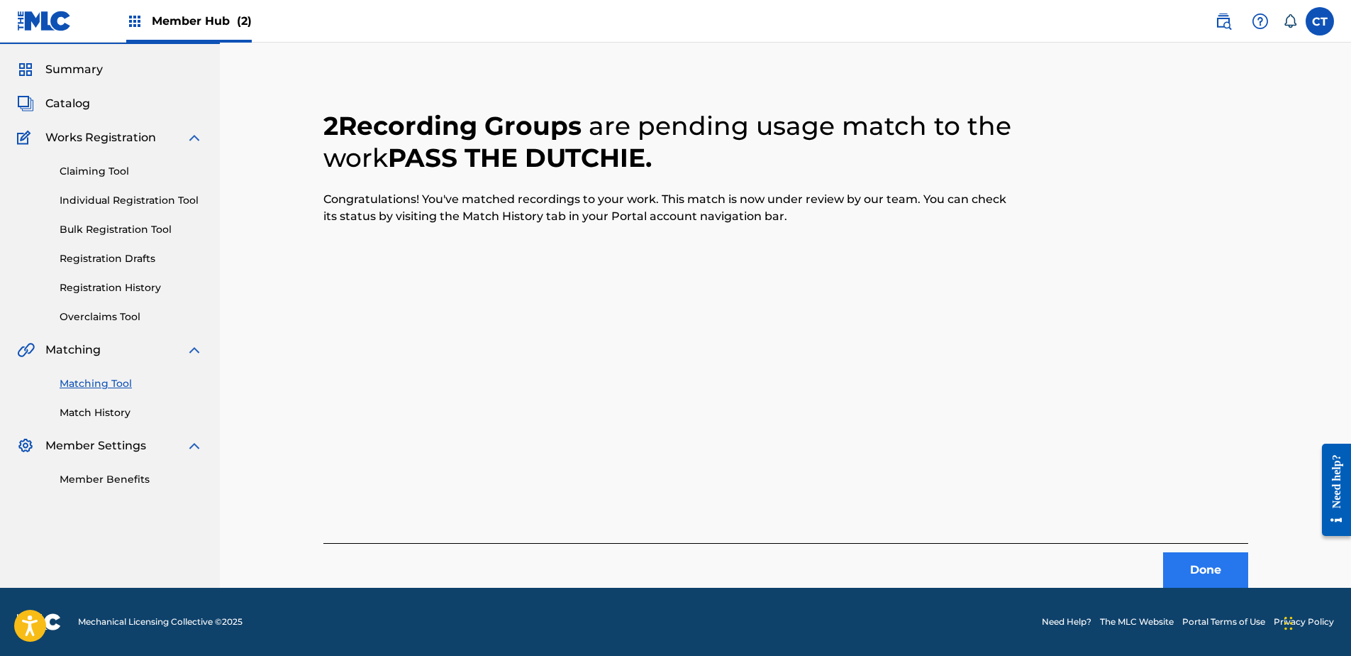
scroll to position [0, 0]
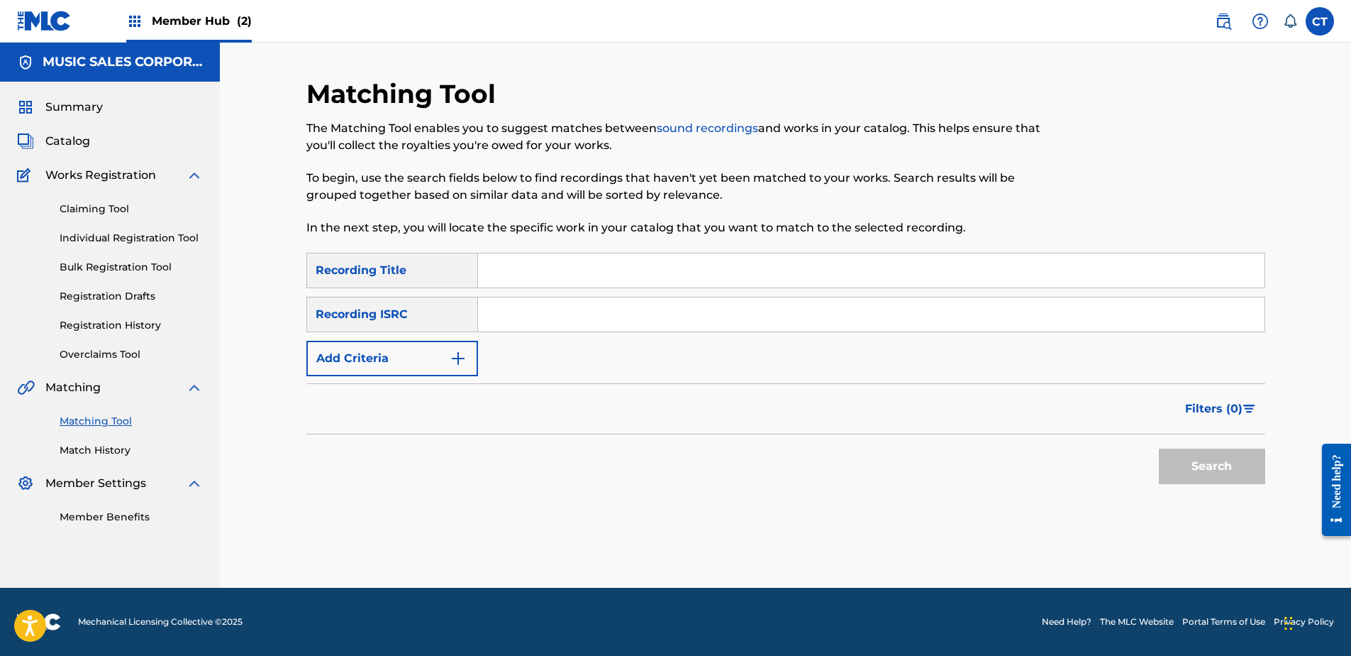
drag, startPoint x: 175, startPoint y: 570, endPoint x: 366, endPoint y: 470, distance: 215.1
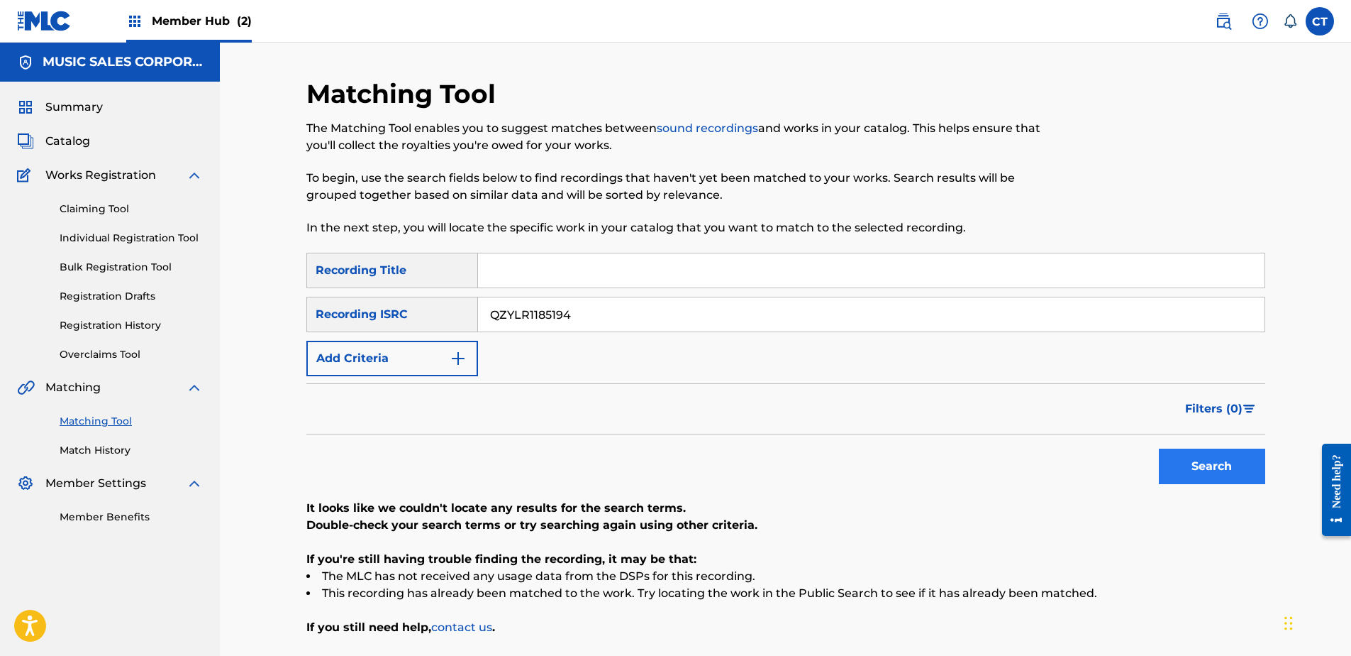
type input "QZYLR1185194"
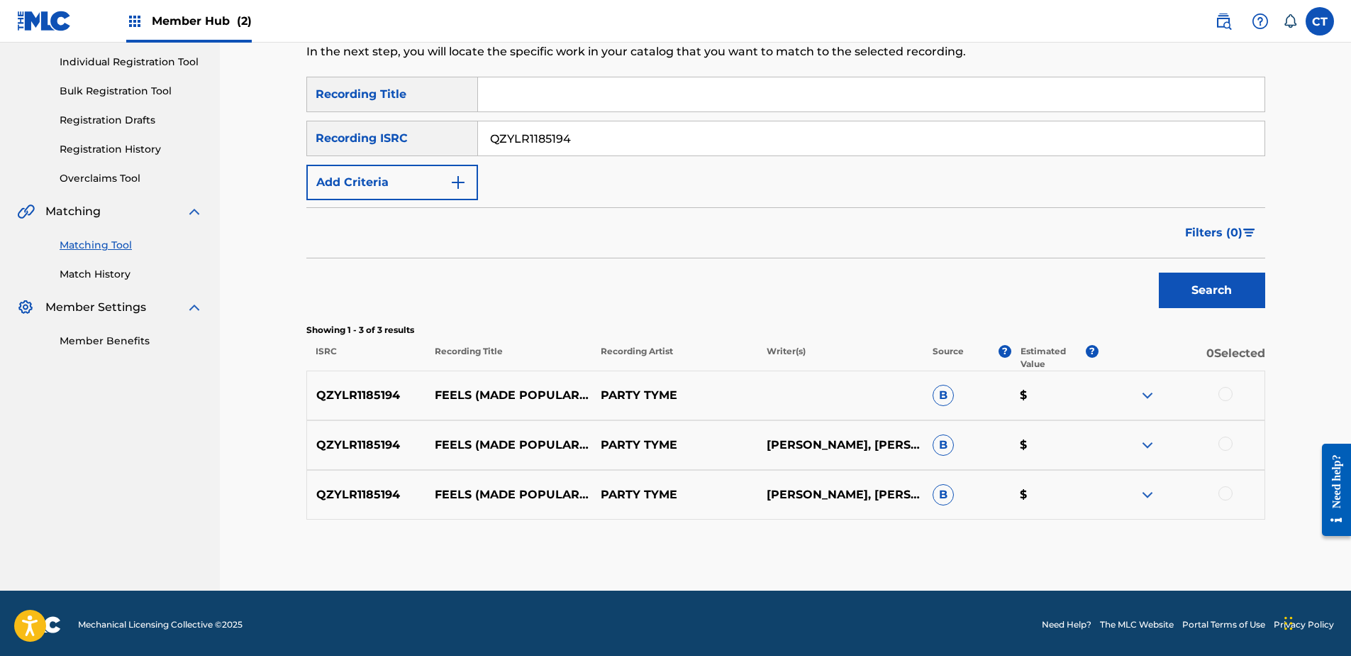
scroll to position [179, 0]
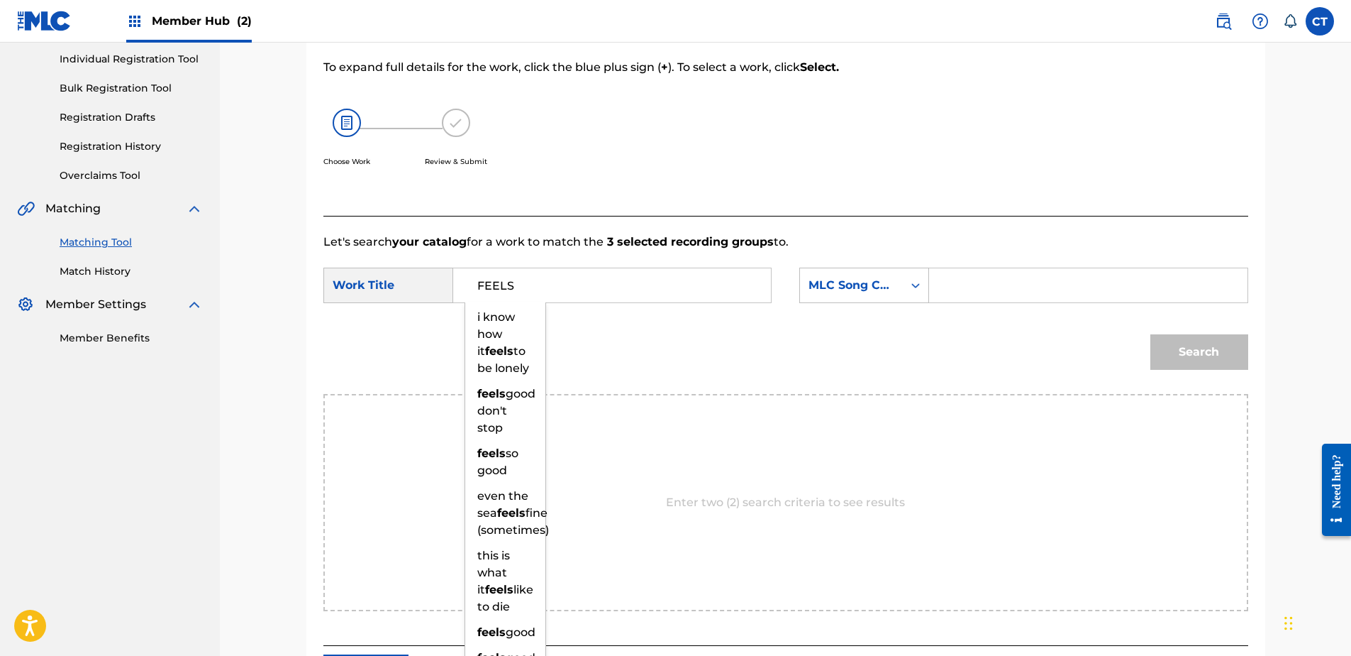
type input "FEELS"
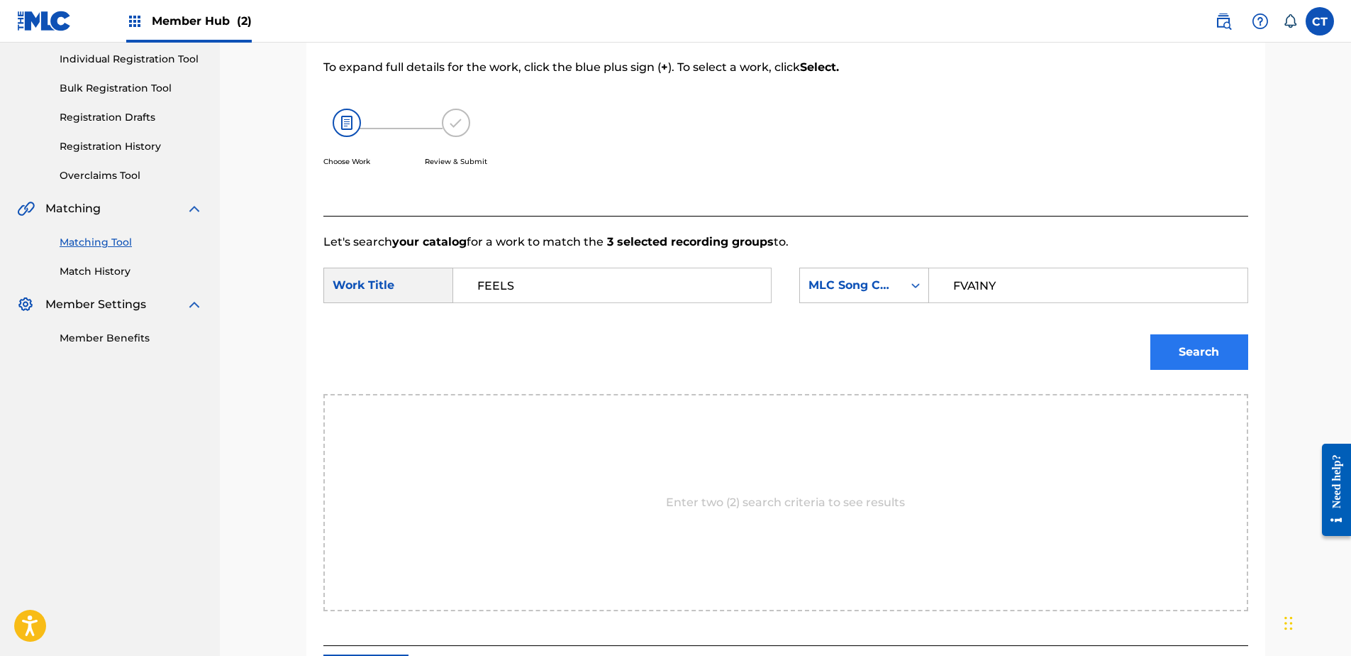
type input "FVA1NY"
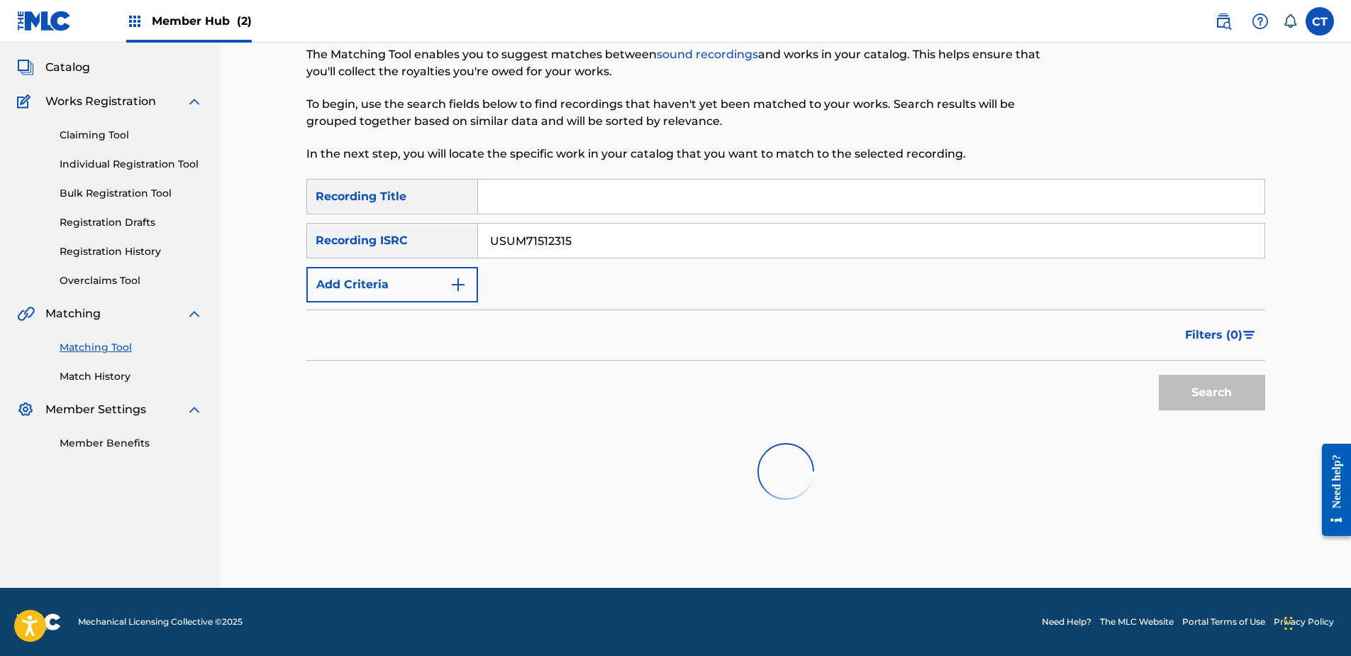
scroll to position [119, 0]
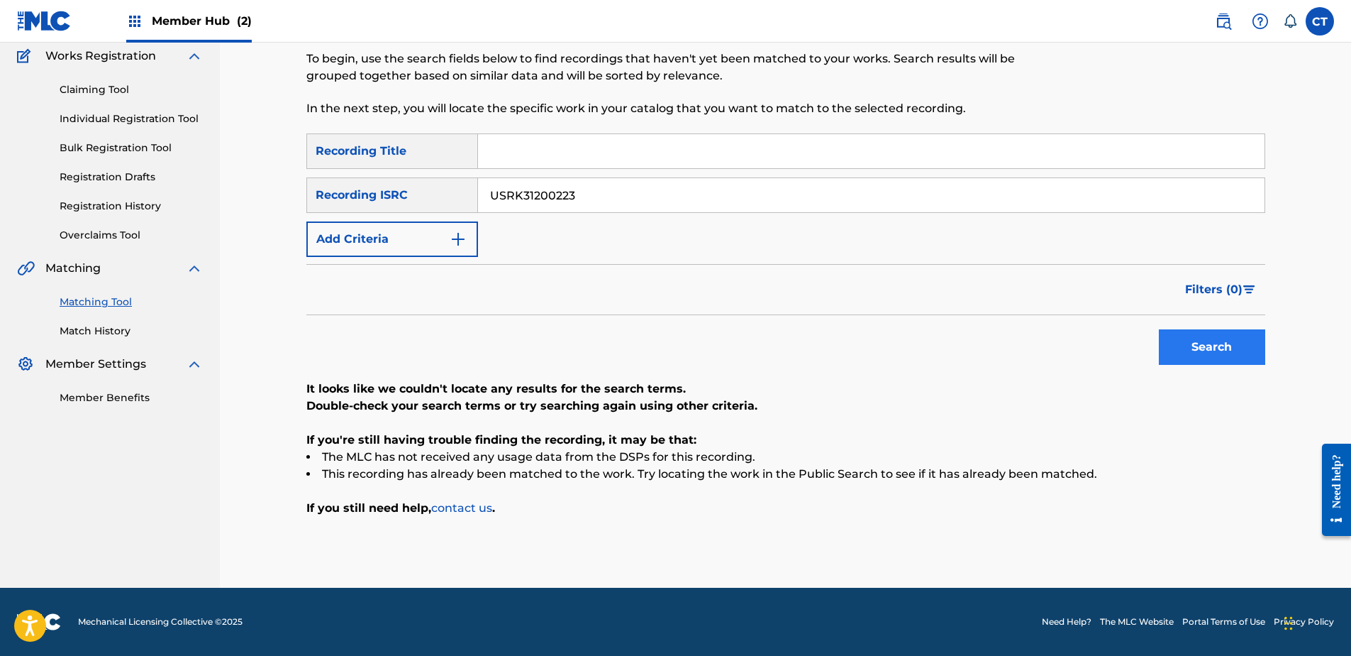
type input "USRK31200223"
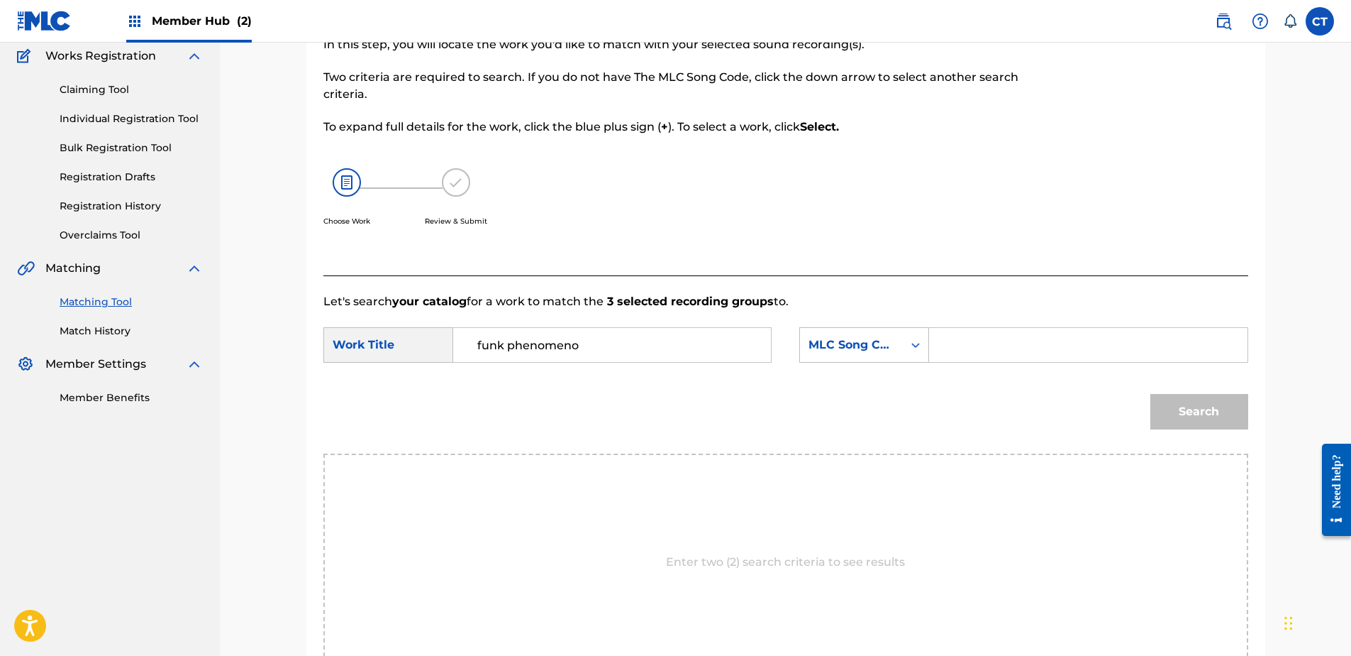
type input "funk phenomenon"
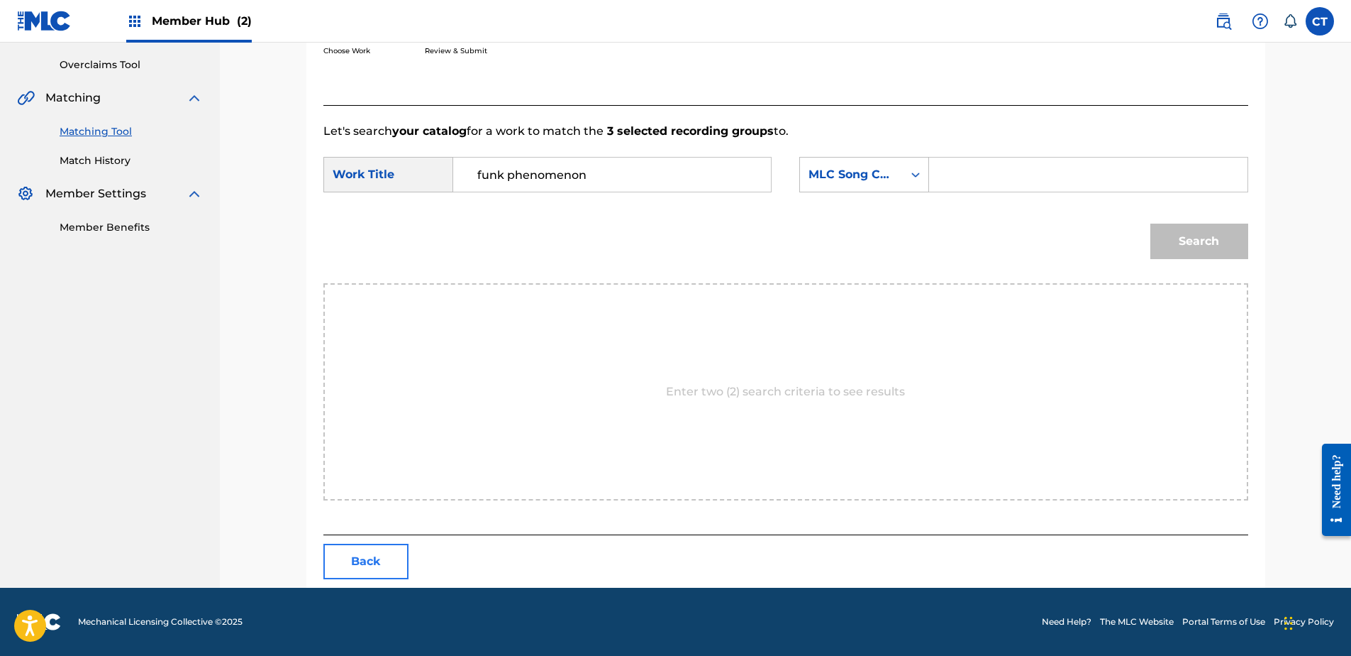
scroll to position [179, 0]
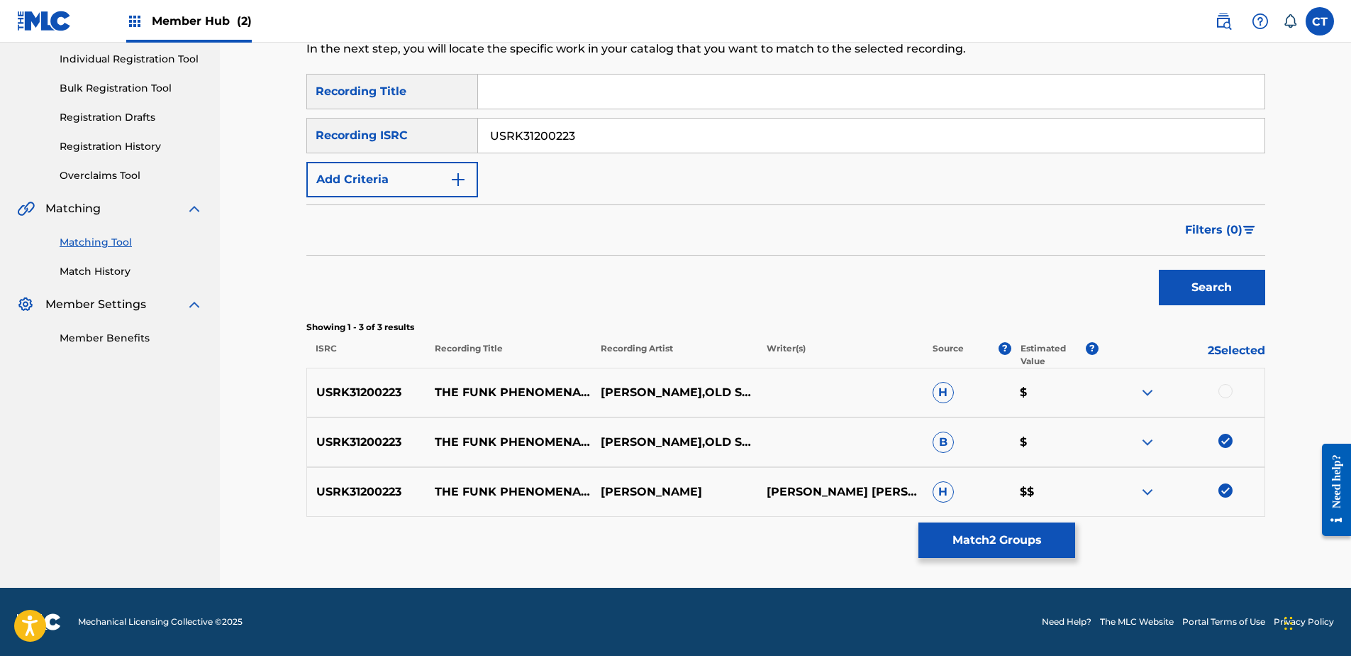
drag, startPoint x: 1224, startPoint y: 445, endPoint x: 1224, endPoint y: 487, distance: 41.9
drag, startPoint x: 157, startPoint y: 454, endPoint x: 392, endPoint y: 339, distance: 262.1
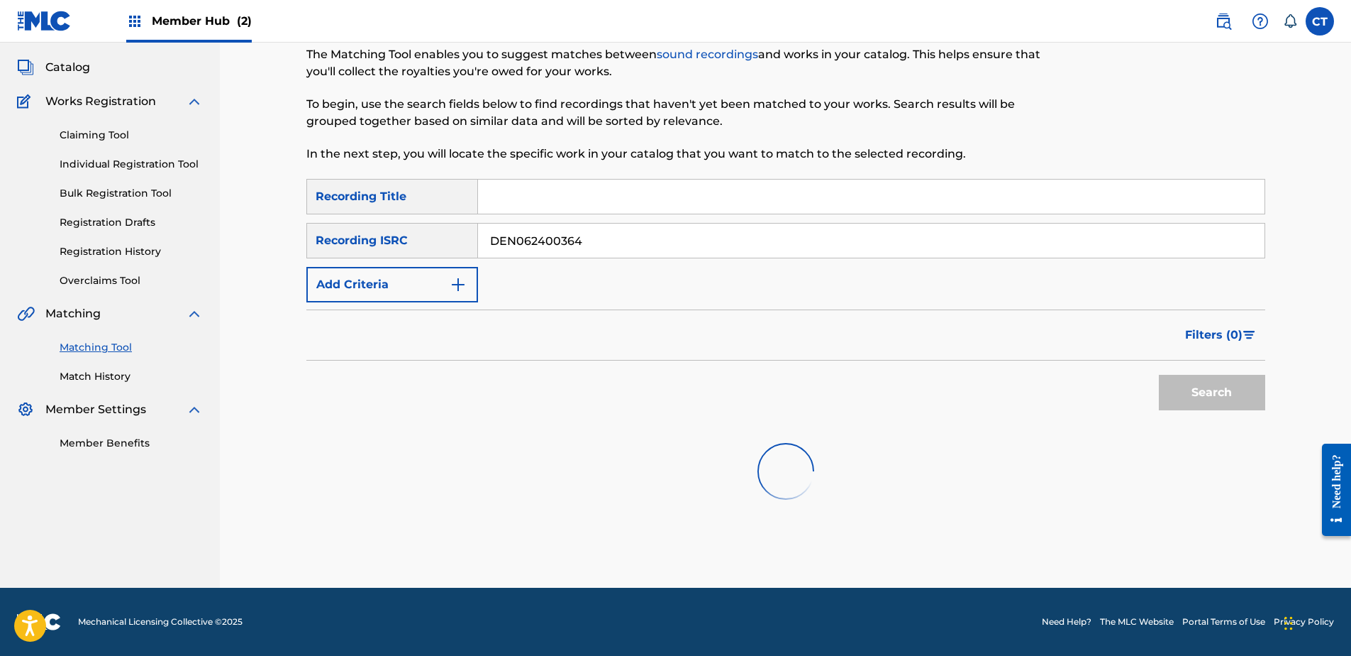
scroll to position [119, 0]
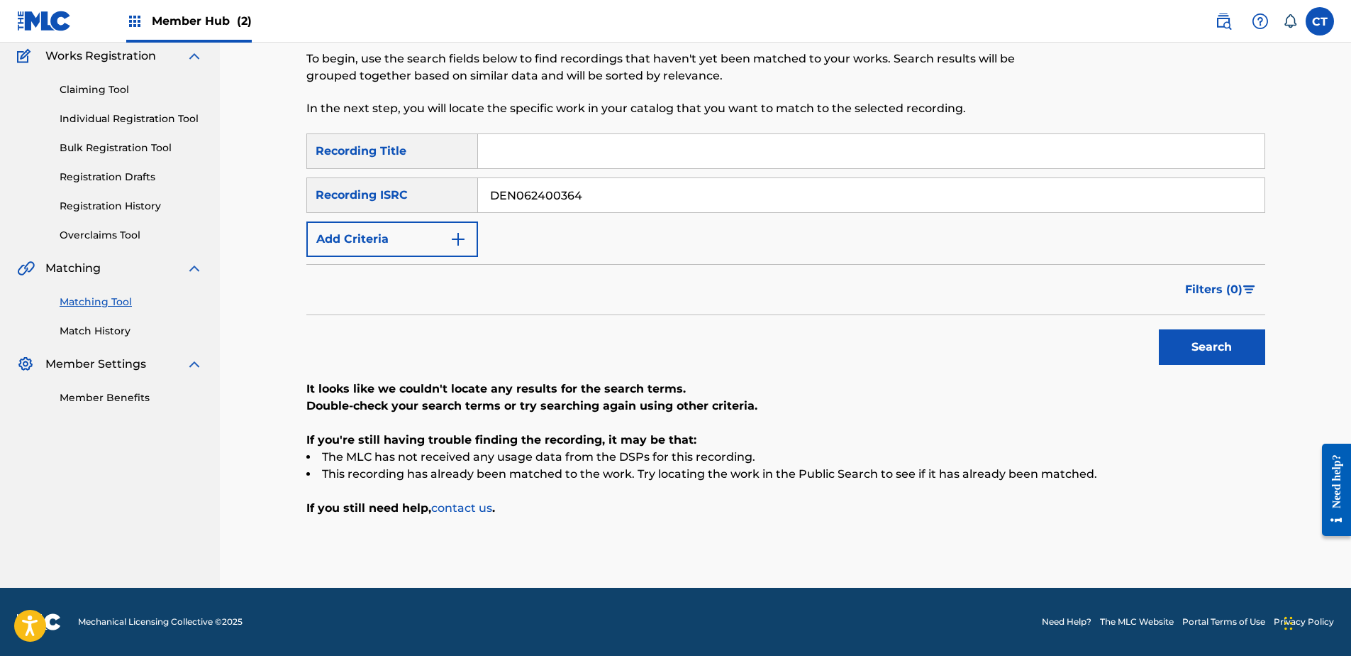
drag, startPoint x: 169, startPoint y: 480, endPoint x: 456, endPoint y: 310, distance: 333.6
type input "DEN120206363"
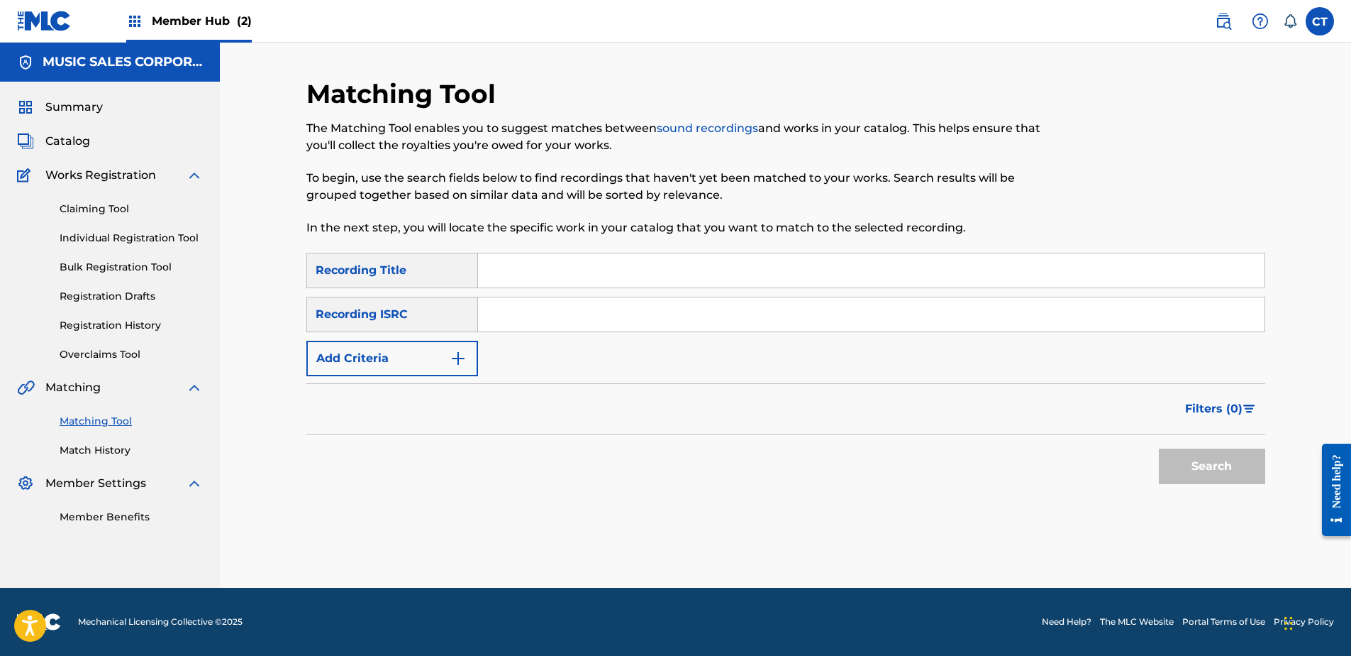
click at [94, 177] on span "Works Registration" at bounding box center [100, 175] width 111 height 17
click at [87, 448] on link "Match History" at bounding box center [131, 450] width 143 height 15
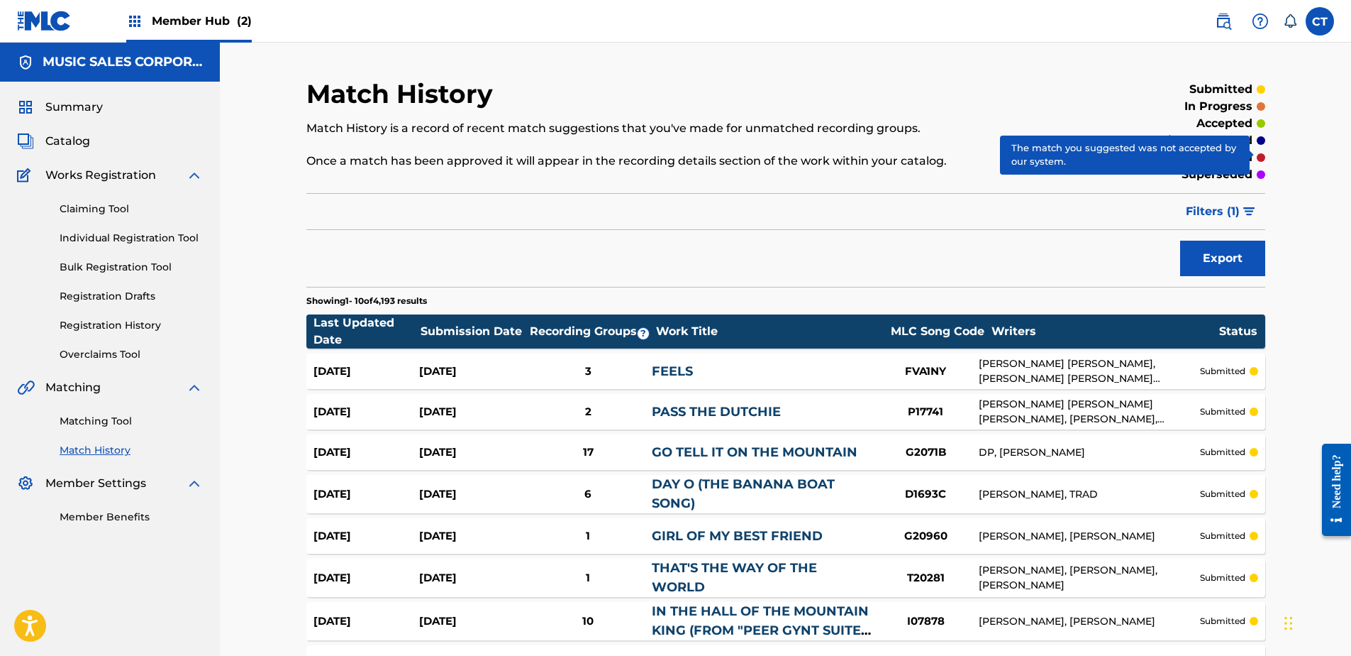
click at [1257, 157] on div at bounding box center [1261, 157] width 9 height 9
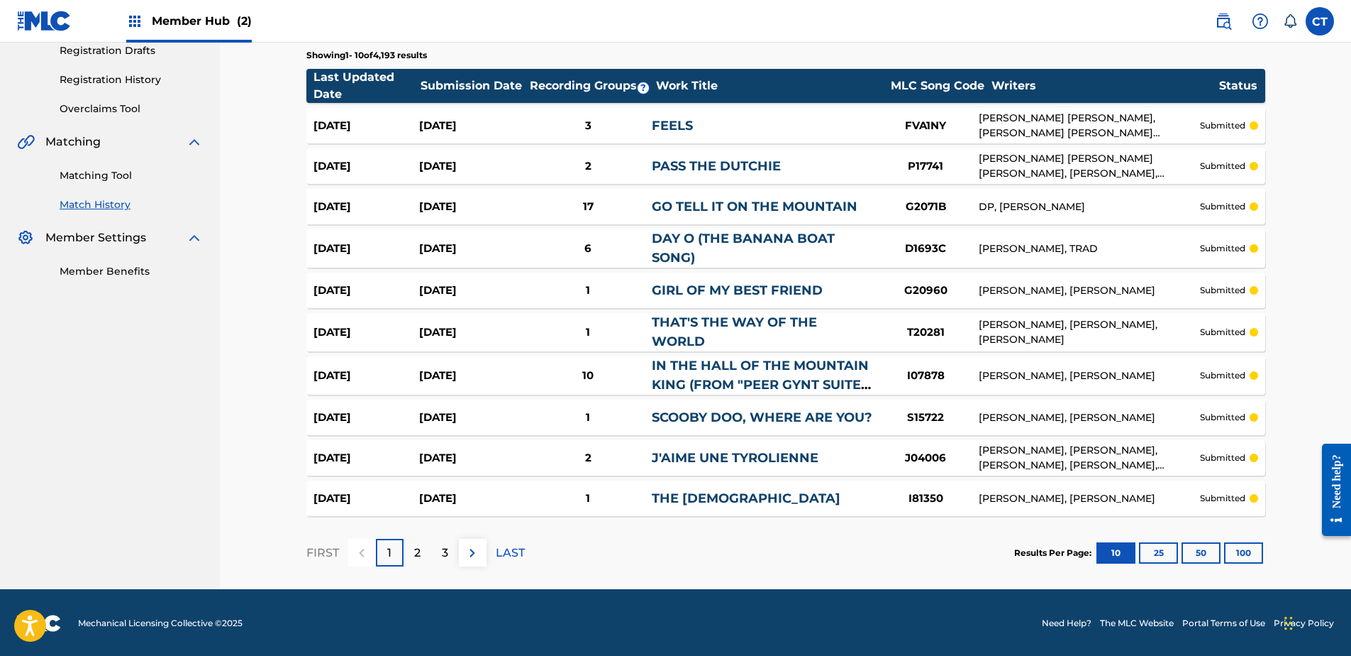
scroll to position [250, 0]
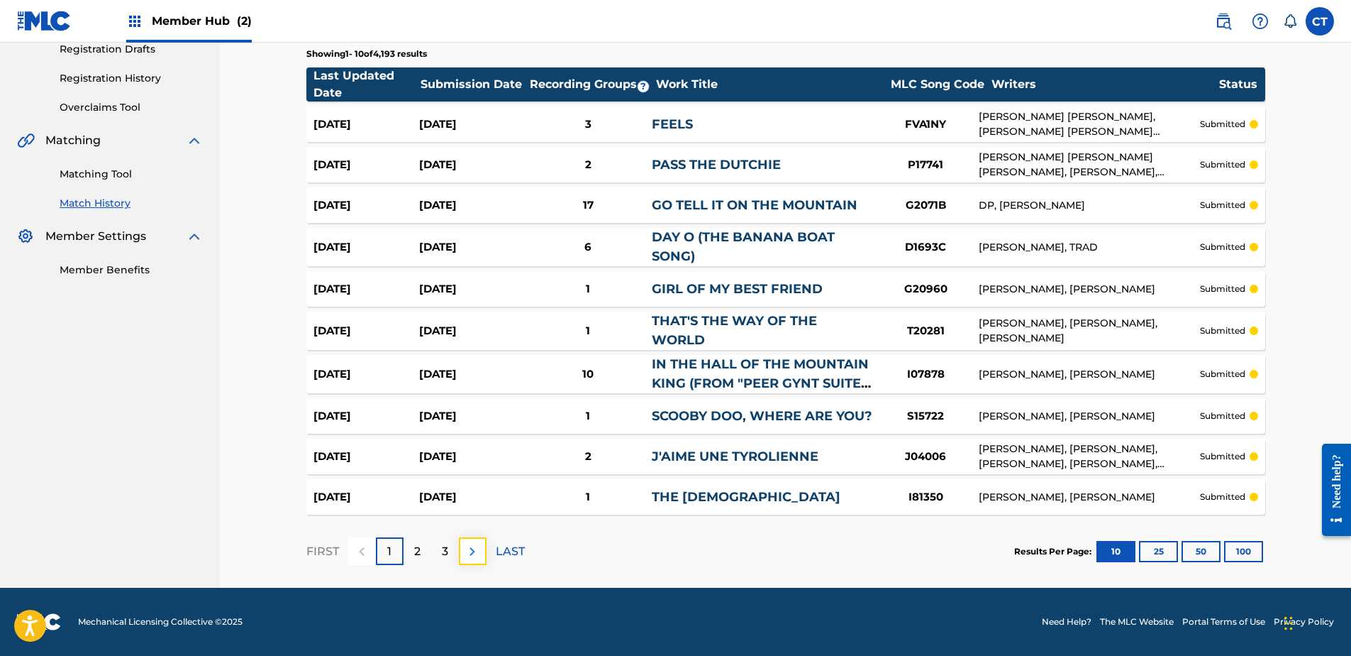
click at [484, 553] on button at bounding box center [473, 551] width 28 height 28
click at [475, 546] on img at bounding box center [472, 551] width 17 height 17
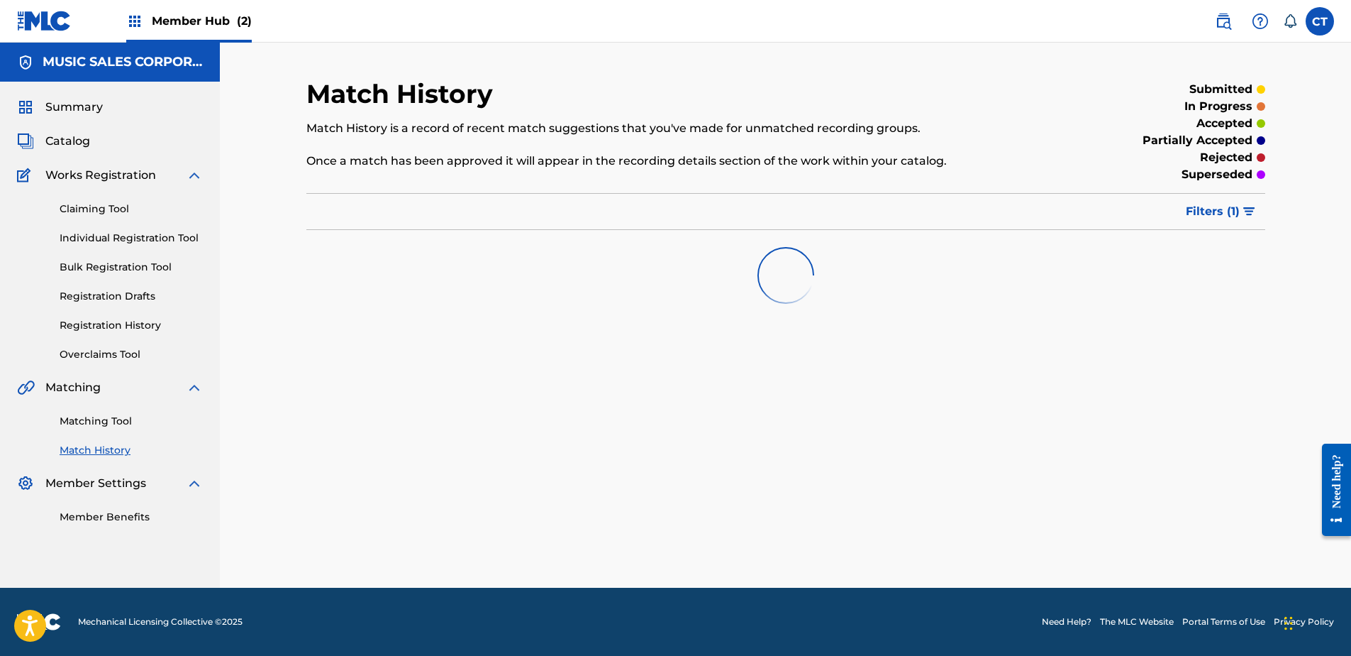
scroll to position [0, 0]
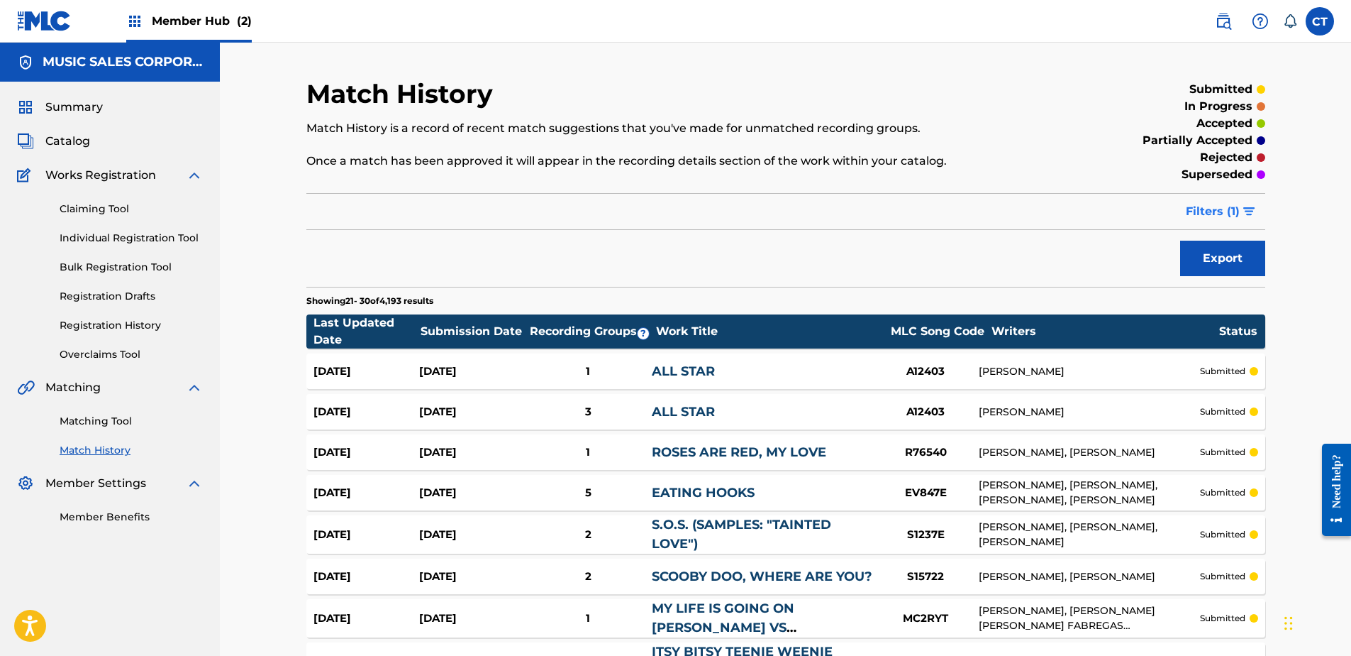
click at [1231, 207] on span "Filters ( 1 )" at bounding box center [1213, 211] width 54 height 17
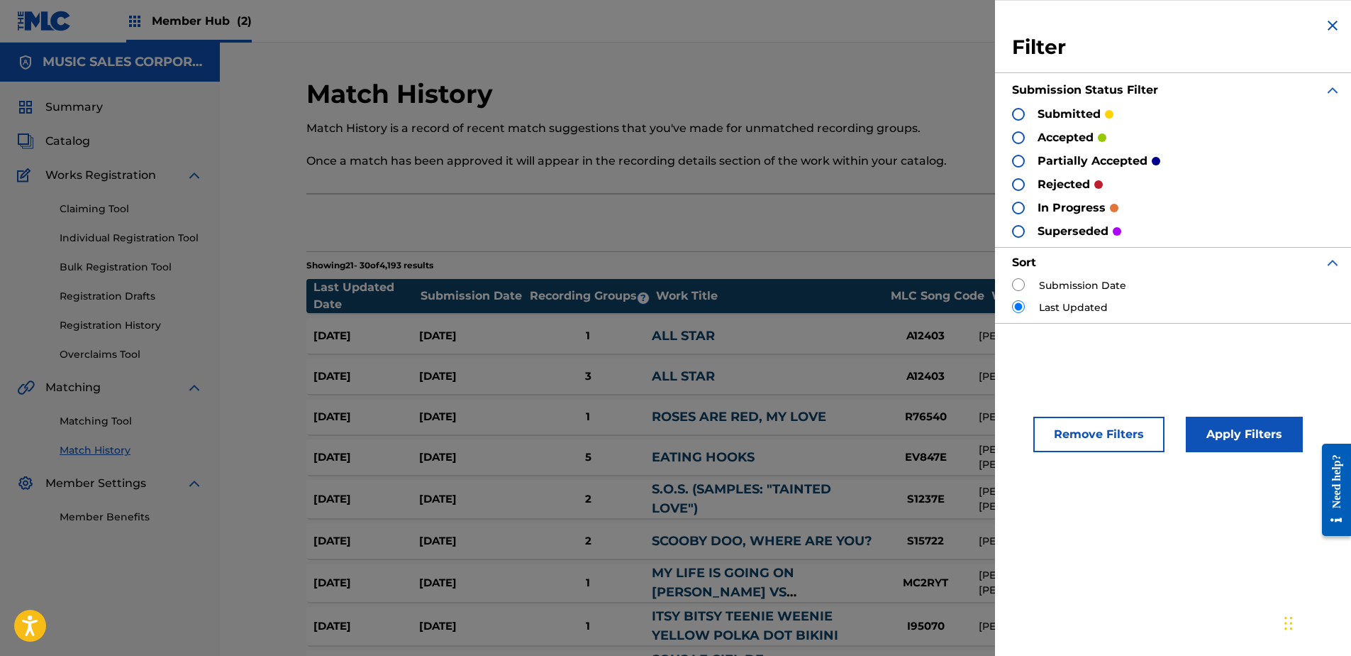
click at [1063, 183] on p "rejected" at bounding box center [1064, 184] width 52 height 17
click at [1019, 183] on div at bounding box center [1018, 184] width 13 height 13
click at [1191, 428] on button "Apply Filters" at bounding box center [1244, 433] width 117 height 35
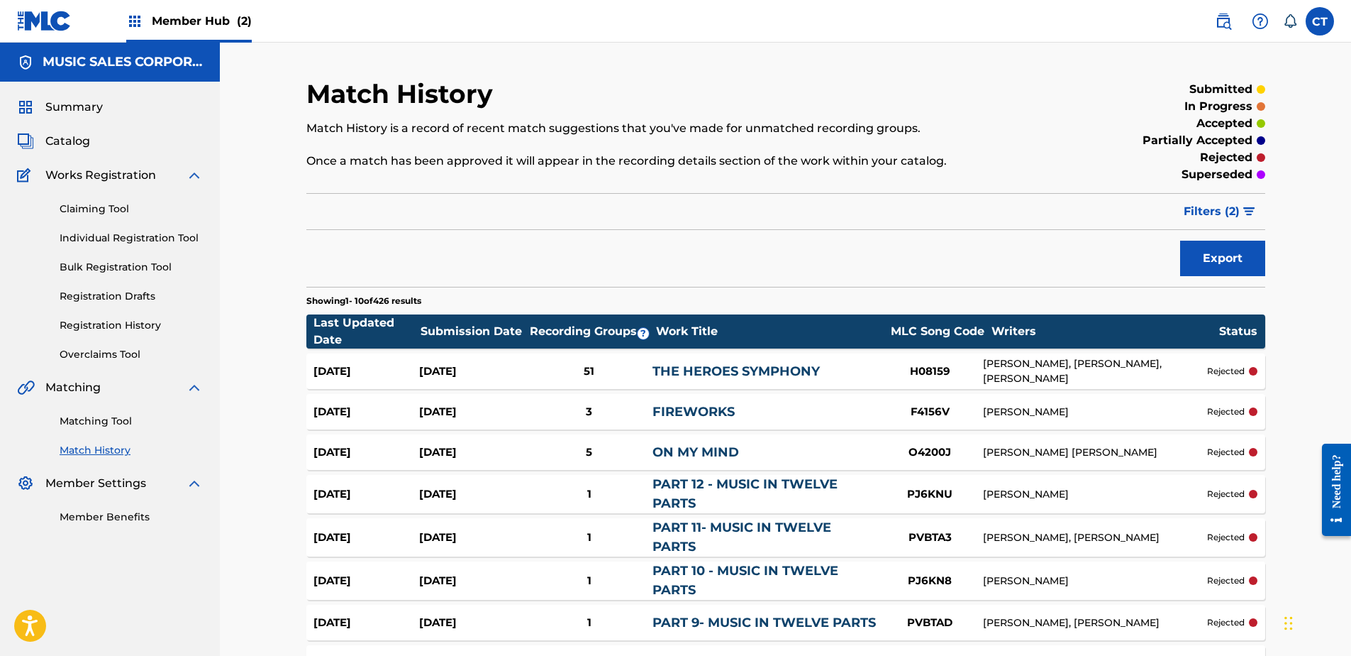
click at [1044, 381] on div "Sep 14, 2025 May 27, 2025 51 THE HEROES SYMPHONY H08159 BRIAN ENO, DAVID BOWIE,…" at bounding box center [785, 370] width 959 height 35
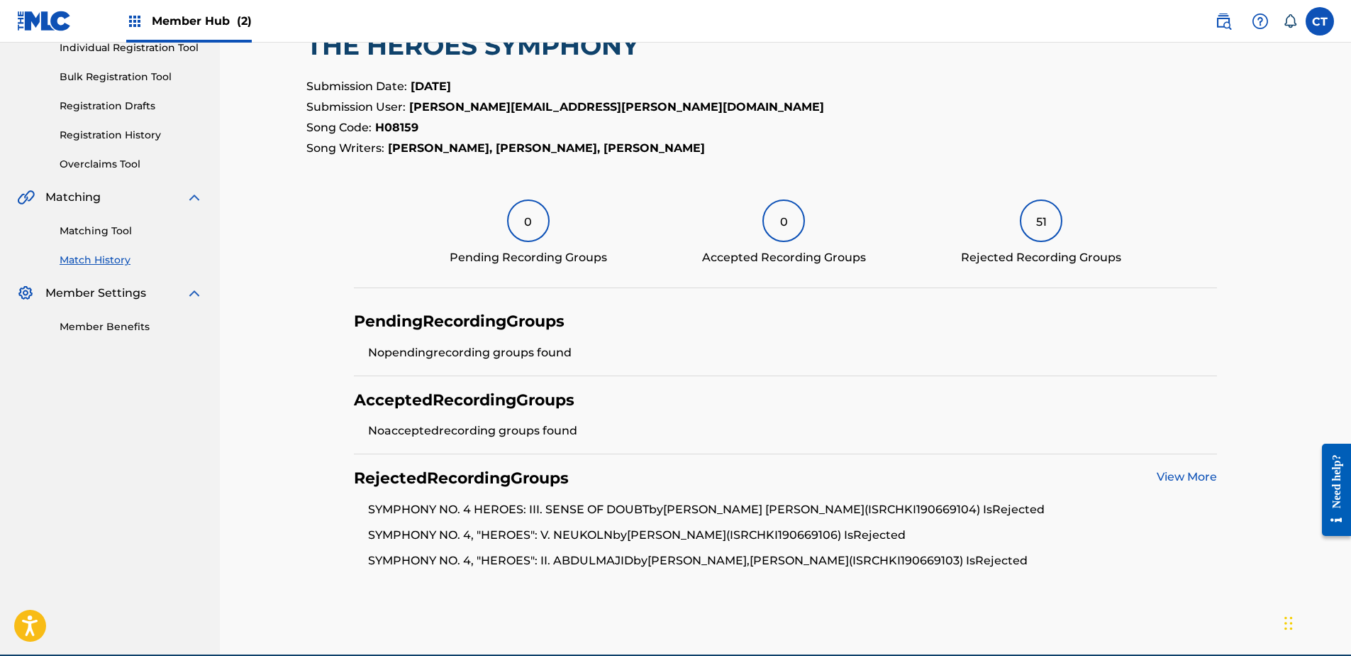
scroll to position [257, 0]
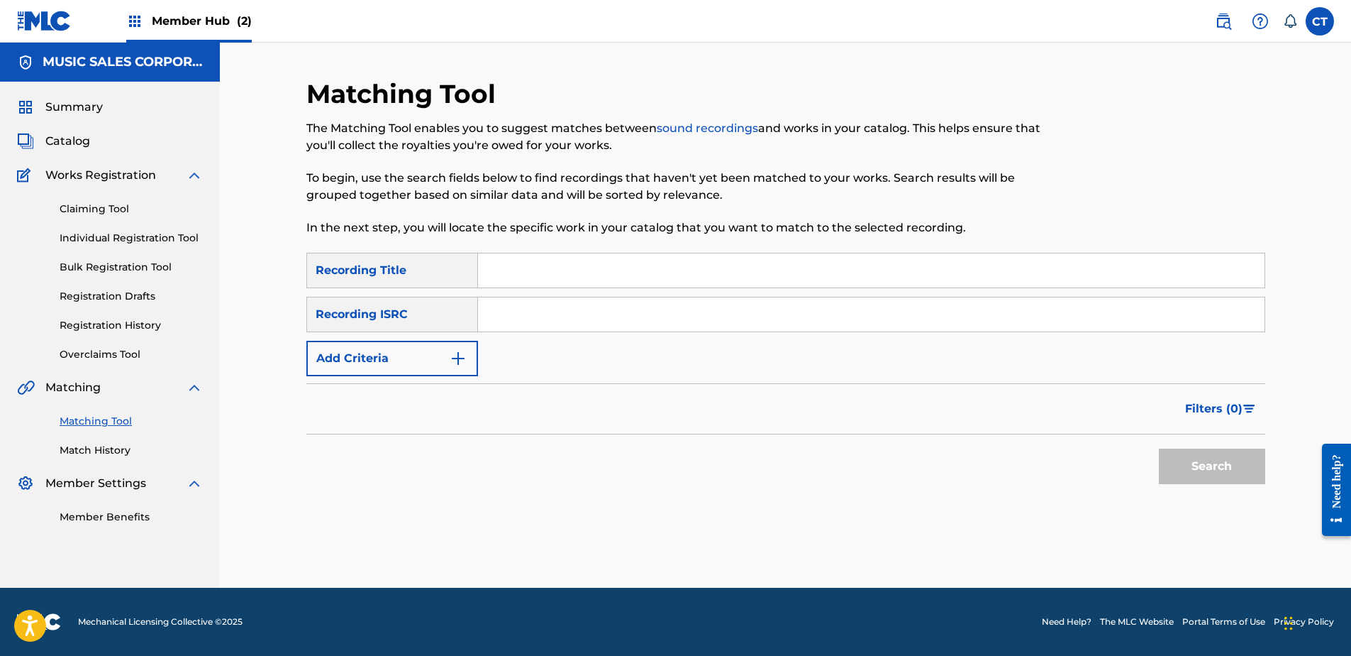
drag, startPoint x: 594, startPoint y: 311, endPoint x: 621, endPoint y: 325, distance: 30.1
click at [594, 311] on input "Search Form" at bounding box center [871, 314] width 787 height 34
paste input "GBUM70601797"
click at [1187, 468] on button "Search" at bounding box center [1212, 465] width 106 height 35
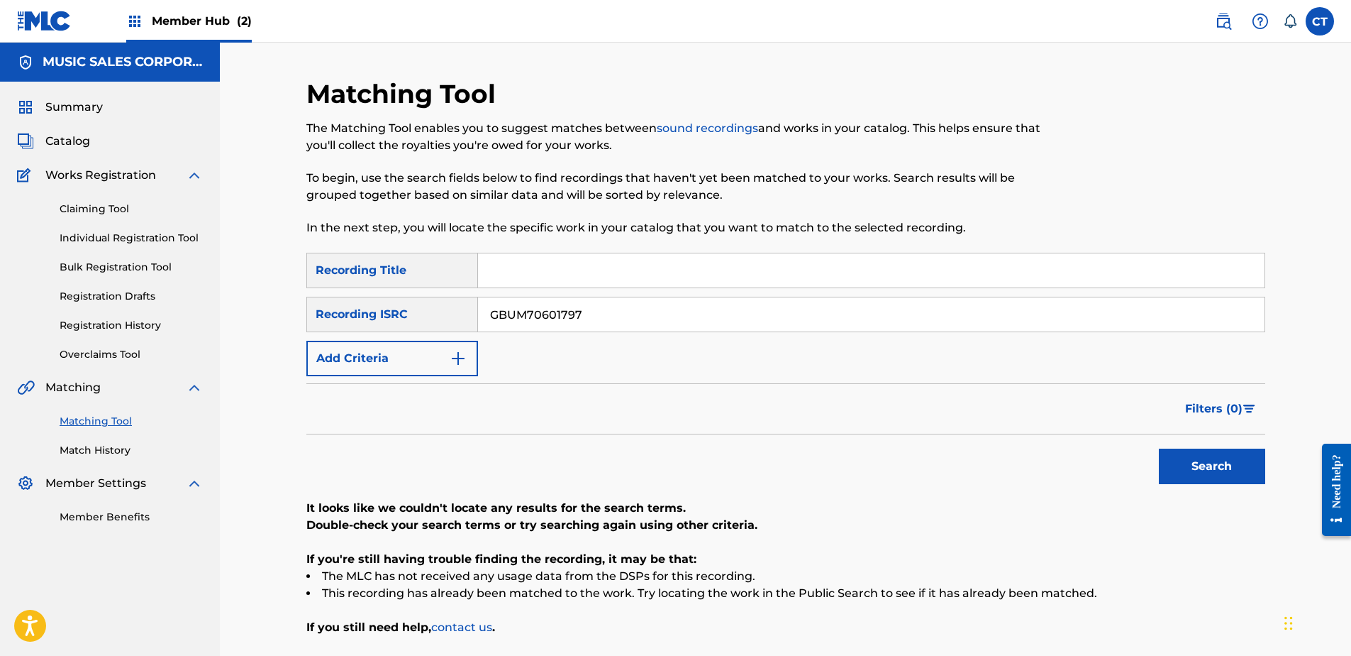
click at [601, 309] on input "GBUM70601797" at bounding box center [871, 314] width 787 height 34
paste input "USIR19902220"
click at [1190, 448] on div "Search" at bounding box center [1209, 462] width 114 height 57
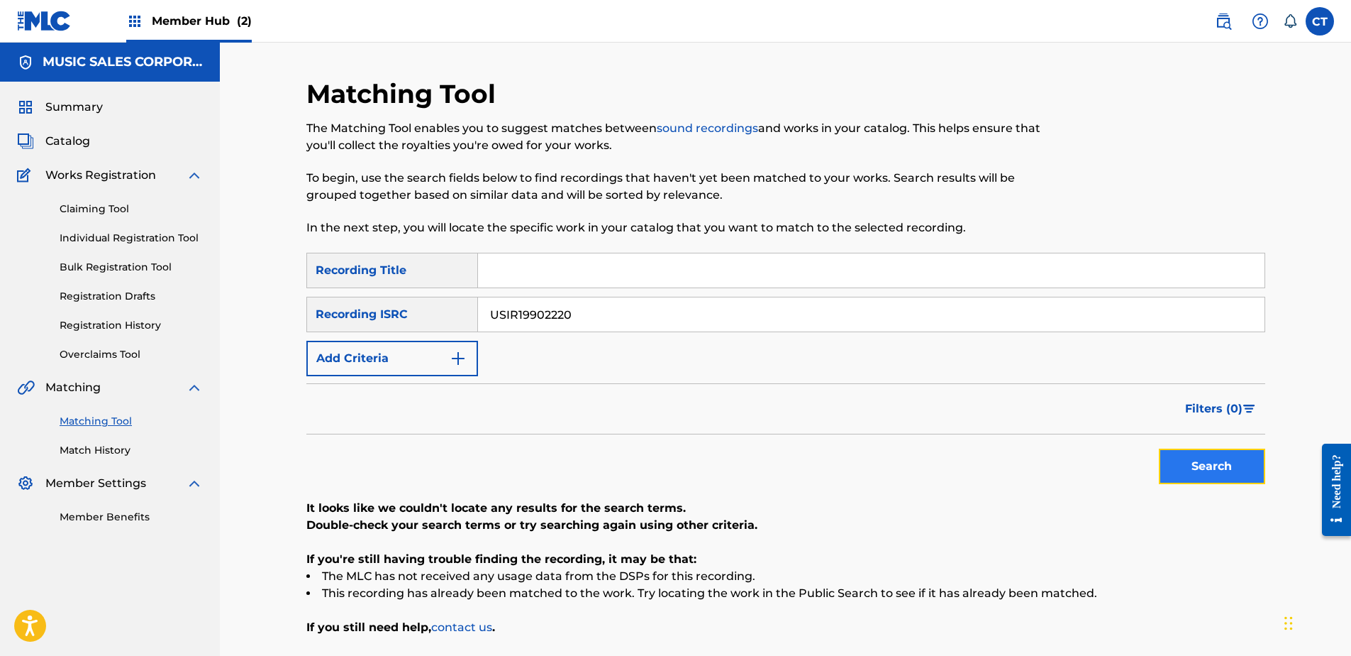
click at [1189, 458] on button "Search" at bounding box center [1212, 465] width 106 height 35
click at [695, 304] on input "USIR19902220" at bounding box center [871, 314] width 787 height 34
paste input "SM18101055"
click at [1188, 464] on button "Search" at bounding box center [1212, 465] width 106 height 35
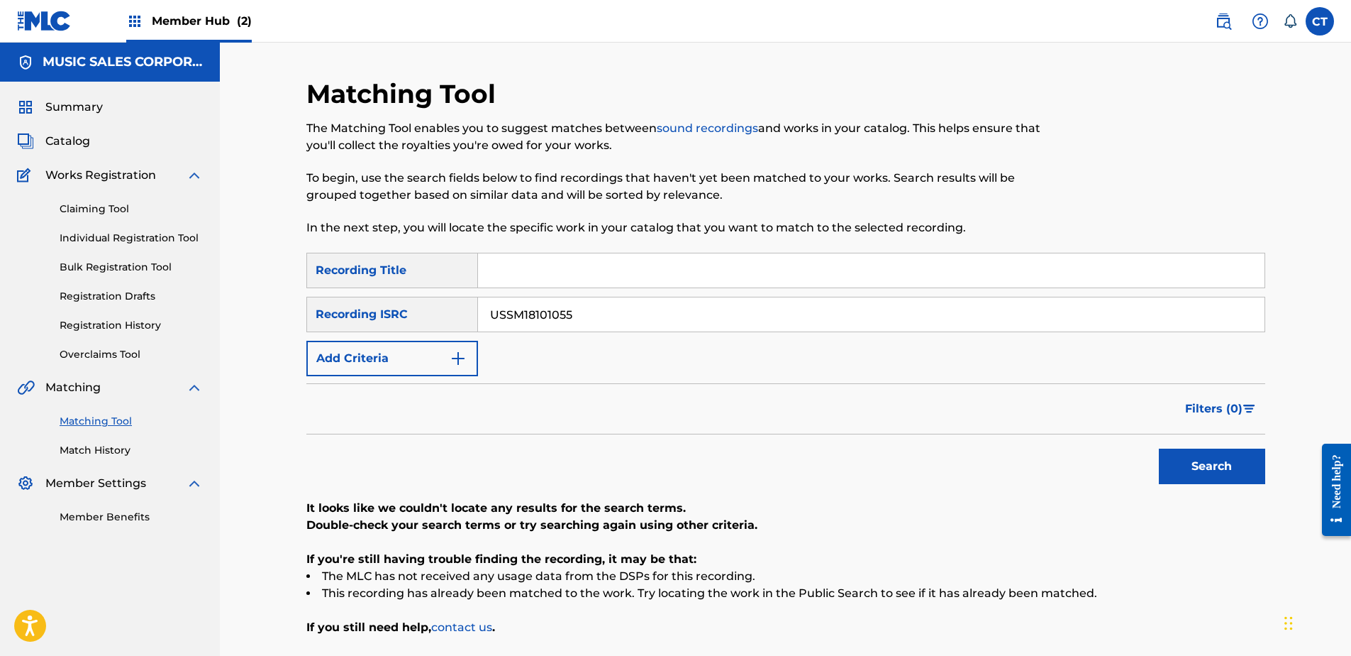
click at [624, 308] on input "USSM18101055" at bounding box center [871, 314] width 787 height 34
paste input "0402764"
type input "USSM10402764"
click at [1196, 468] on button "Search" at bounding box center [1212, 465] width 106 height 35
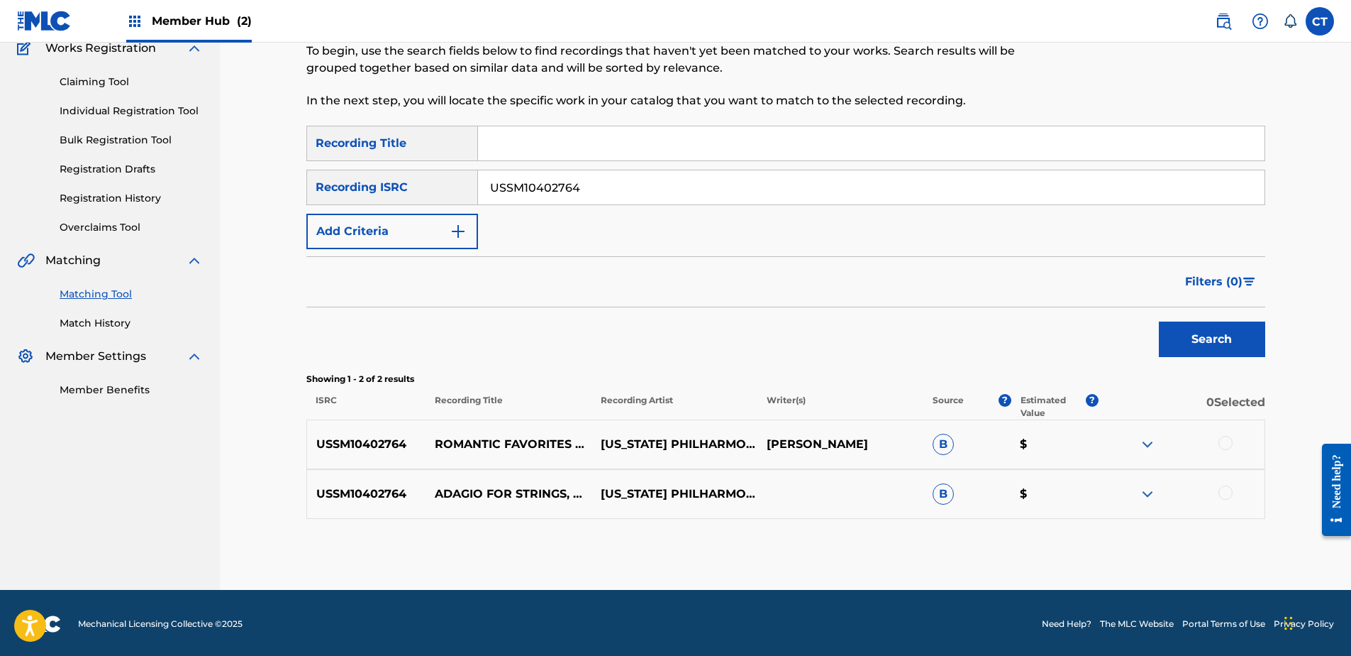
scroll to position [129, 0]
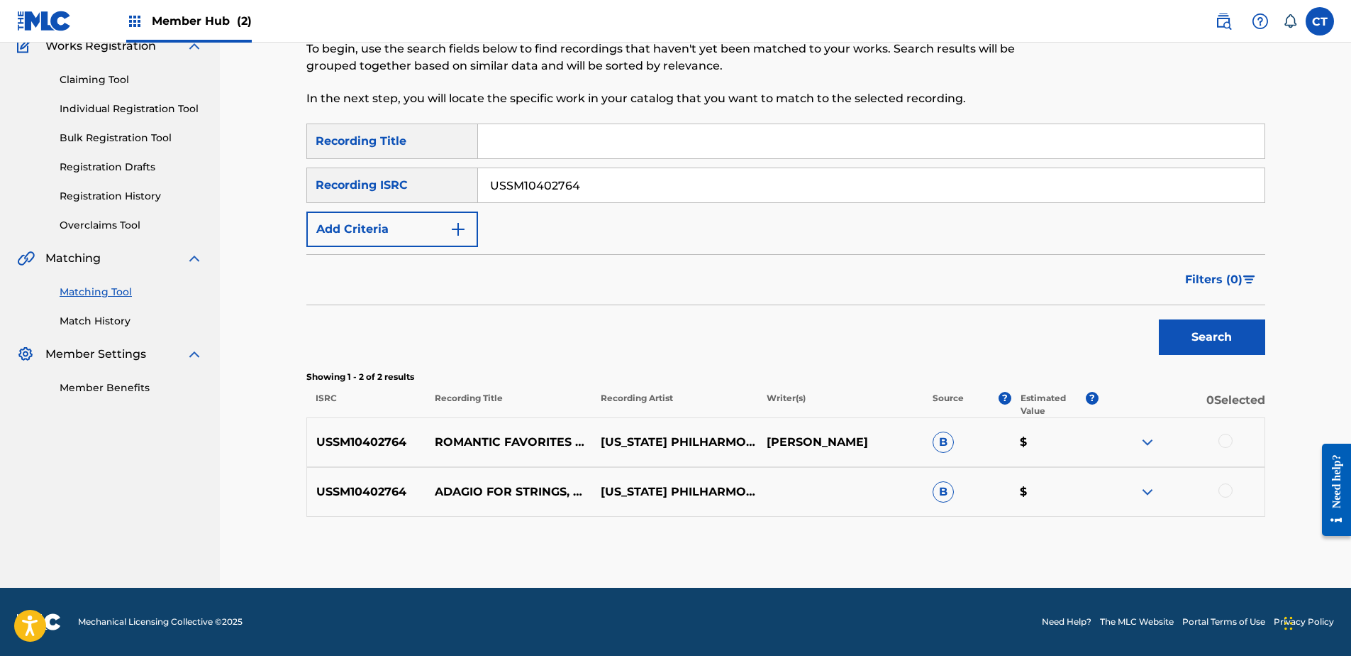
click at [1220, 436] on div at bounding box center [1226, 440] width 14 height 14
click at [1226, 495] on div at bounding box center [1226, 490] width 14 height 14
click at [1043, 534] on button "Match 2 Groups" at bounding box center [997, 539] width 157 height 35
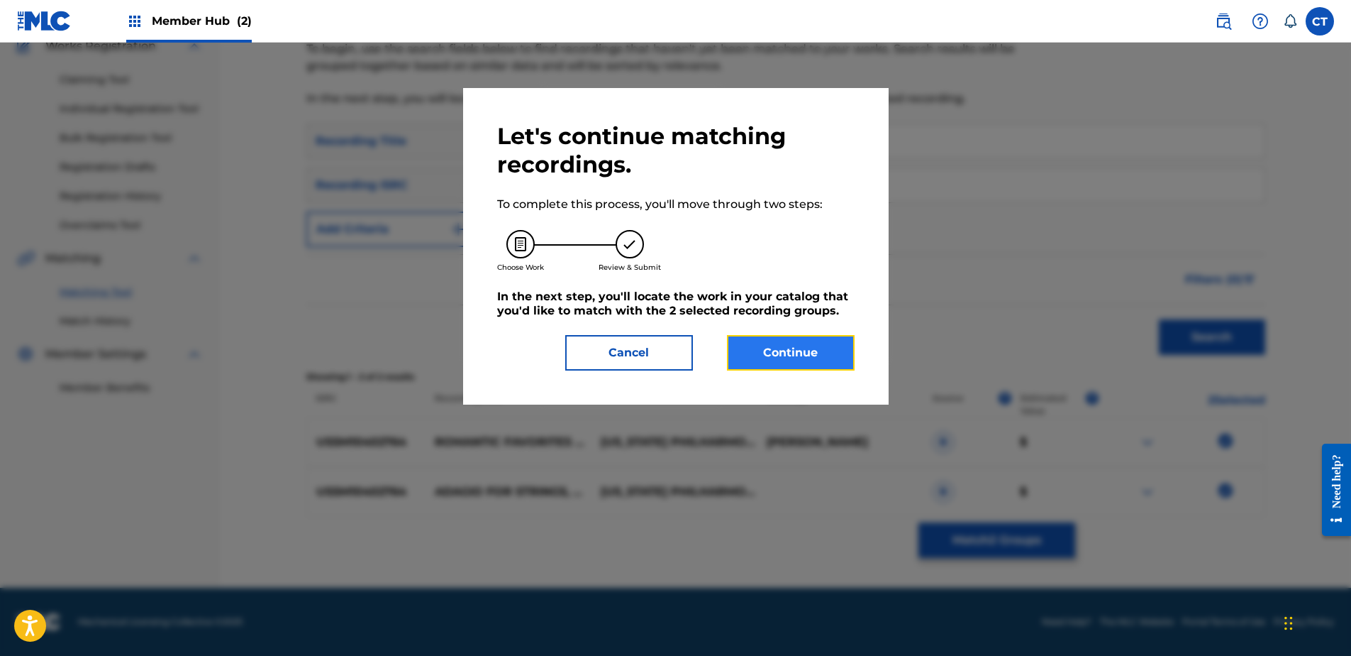
click at [746, 344] on button "Continue" at bounding box center [791, 352] width 128 height 35
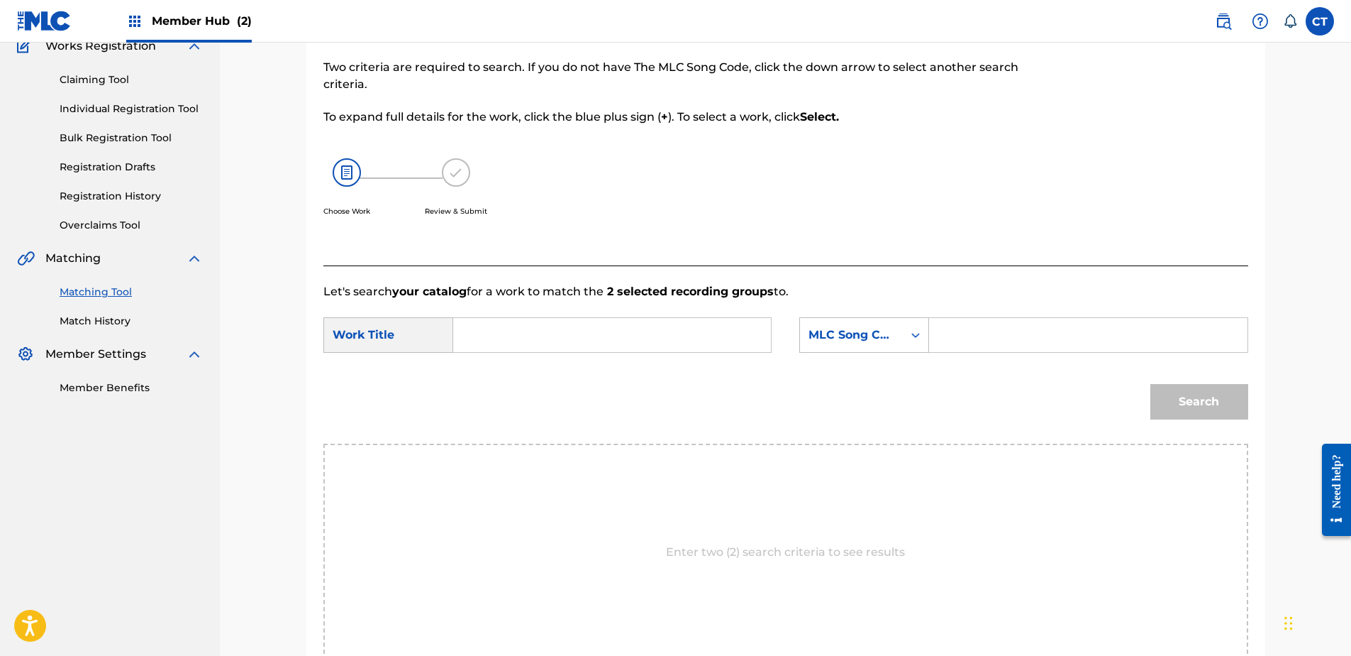
click at [508, 343] on input "Search Form" at bounding box center [612, 335] width 294 height 34
paste input "ADAGIO FOR STRINGS"
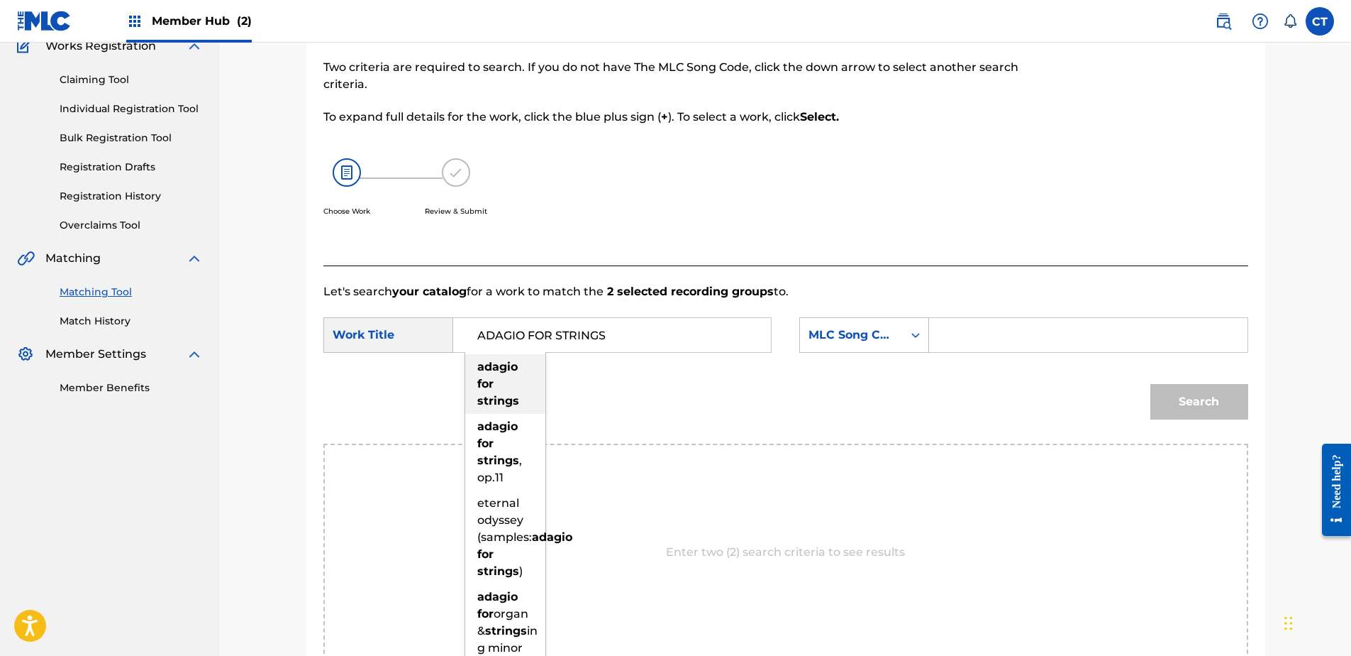
click at [505, 396] on strong "strings" at bounding box center [498, 400] width 42 height 13
type input "adagio for strings"
click at [848, 333] on div "MLC Song Code" at bounding box center [852, 334] width 86 height 17
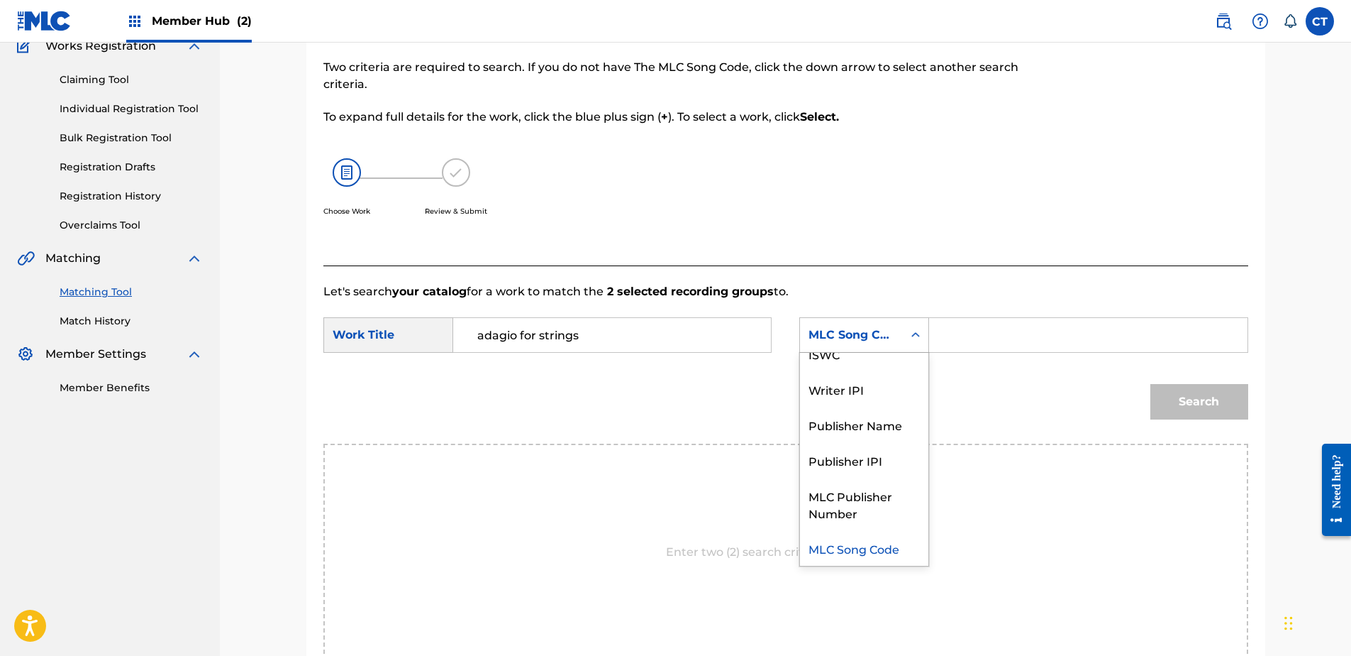
scroll to position [0, 0]
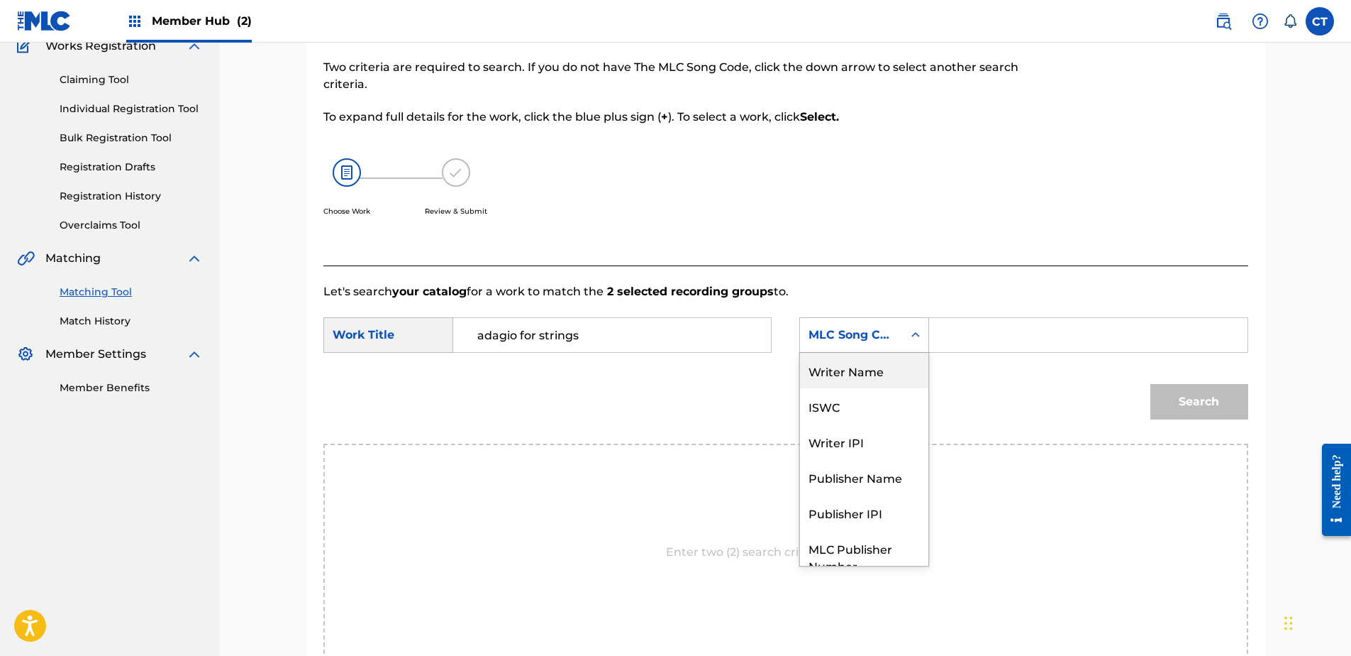
click at [858, 372] on div "Writer Name" at bounding box center [864, 370] width 128 height 35
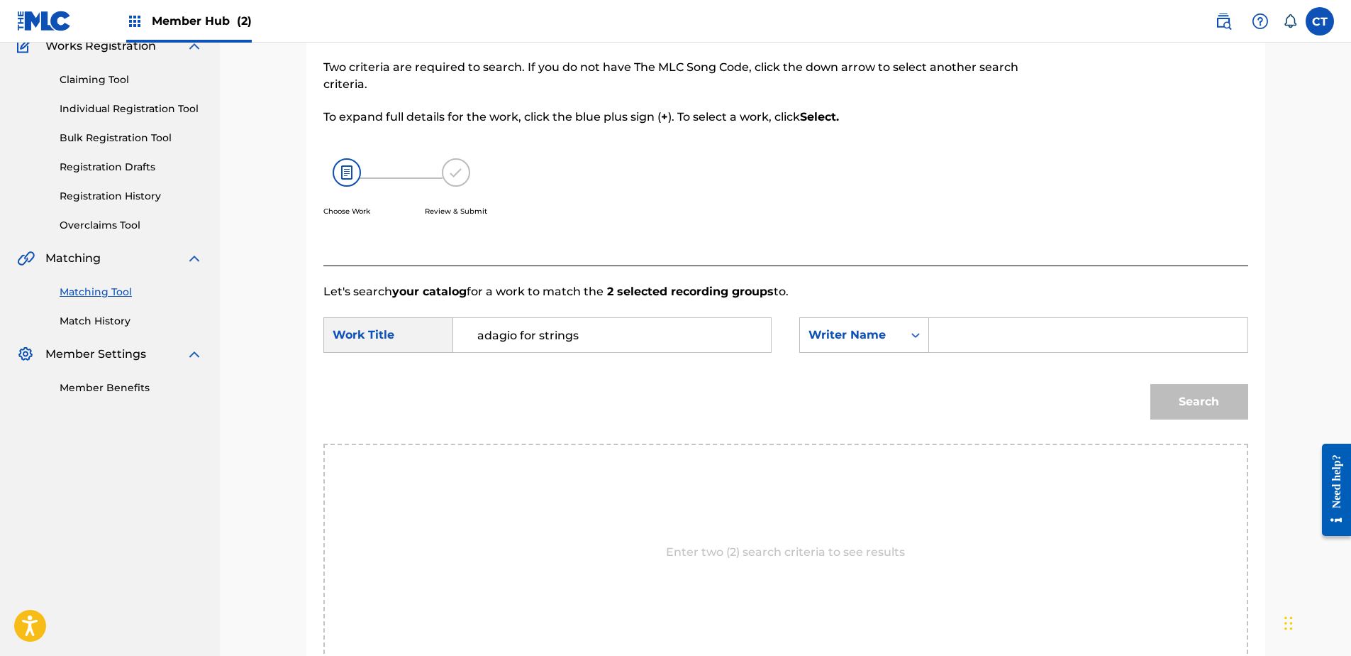
click at [953, 340] on input "Search Form" at bounding box center [1088, 335] width 294 height 34
paste input "[PERSON_NAME]"
type input "[PERSON_NAME]"
click at [1181, 407] on button "Search" at bounding box center [1200, 401] width 98 height 35
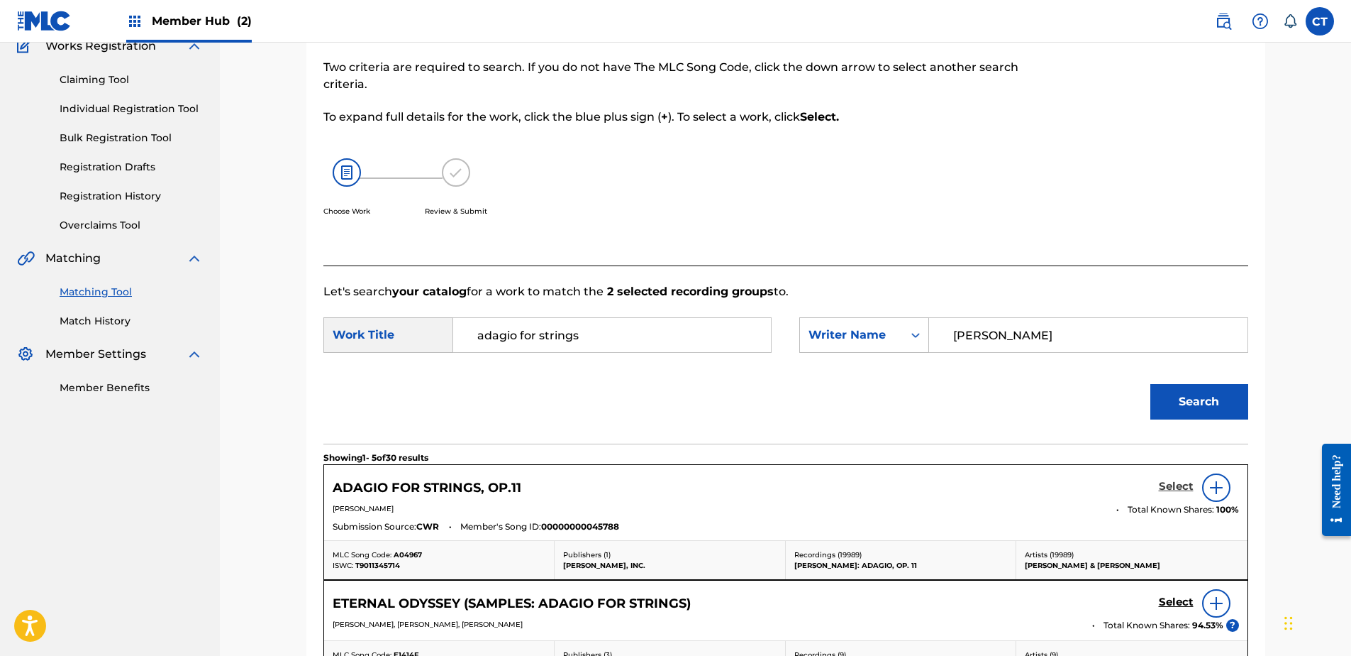
click at [1173, 482] on h5 "Select" at bounding box center [1176, 486] width 35 height 13
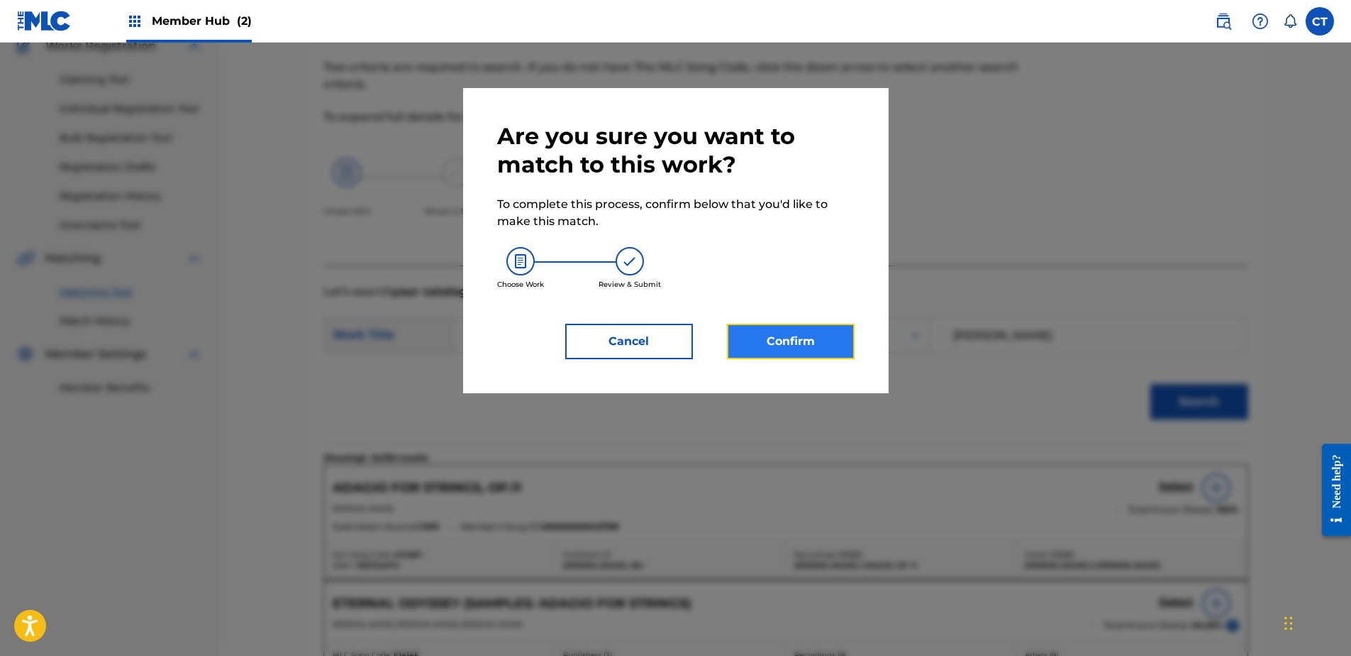
click at [781, 344] on button "Confirm" at bounding box center [791, 341] width 128 height 35
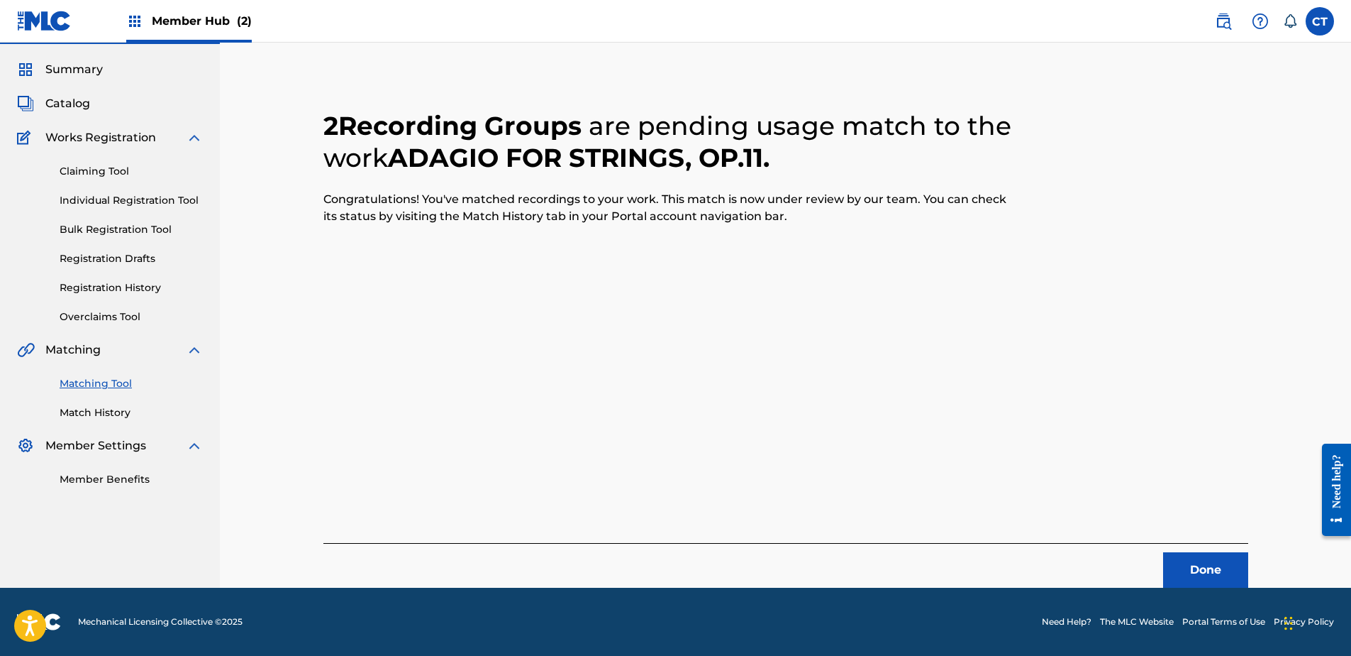
scroll to position [38, 0]
click at [1197, 562] on button "Done" at bounding box center [1205, 569] width 85 height 35
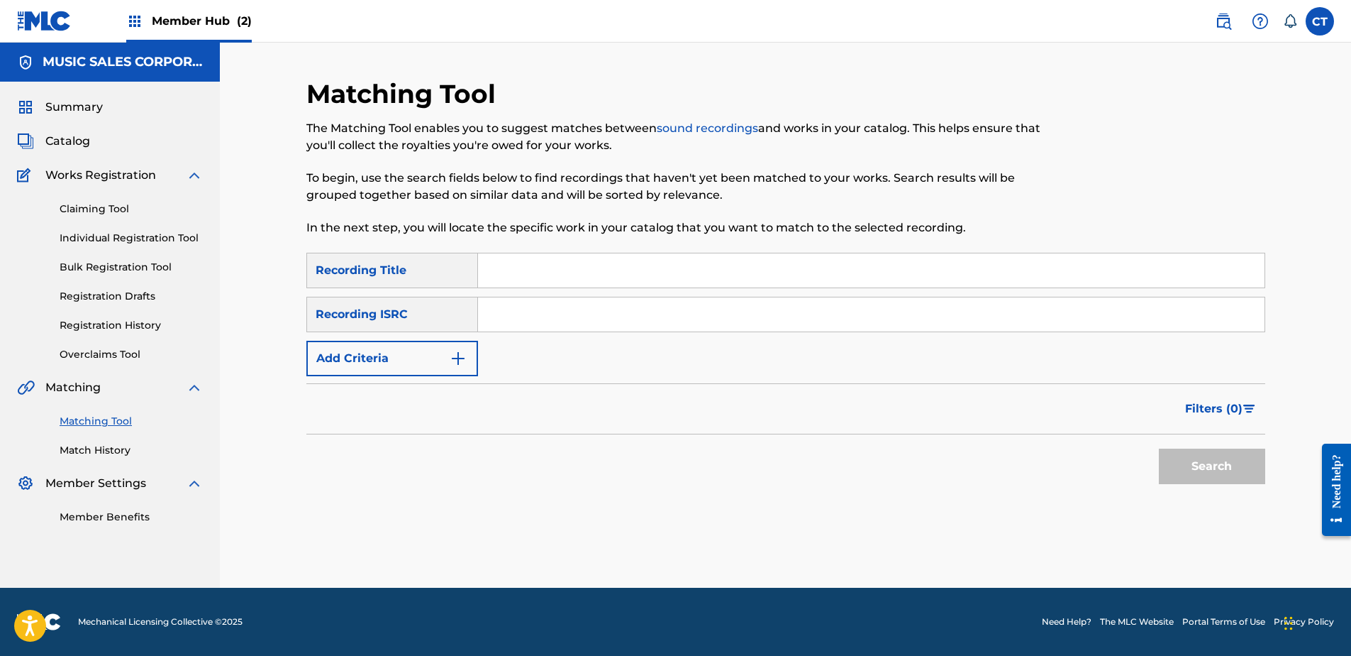
click at [574, 314] on input "Search Form" at bounding box center [871, 314] width 787 height 34
paste input "USLIC0600349"
click at [1206, 474] on button "Search" at bounding box center [1212, 465] width 106 height 35
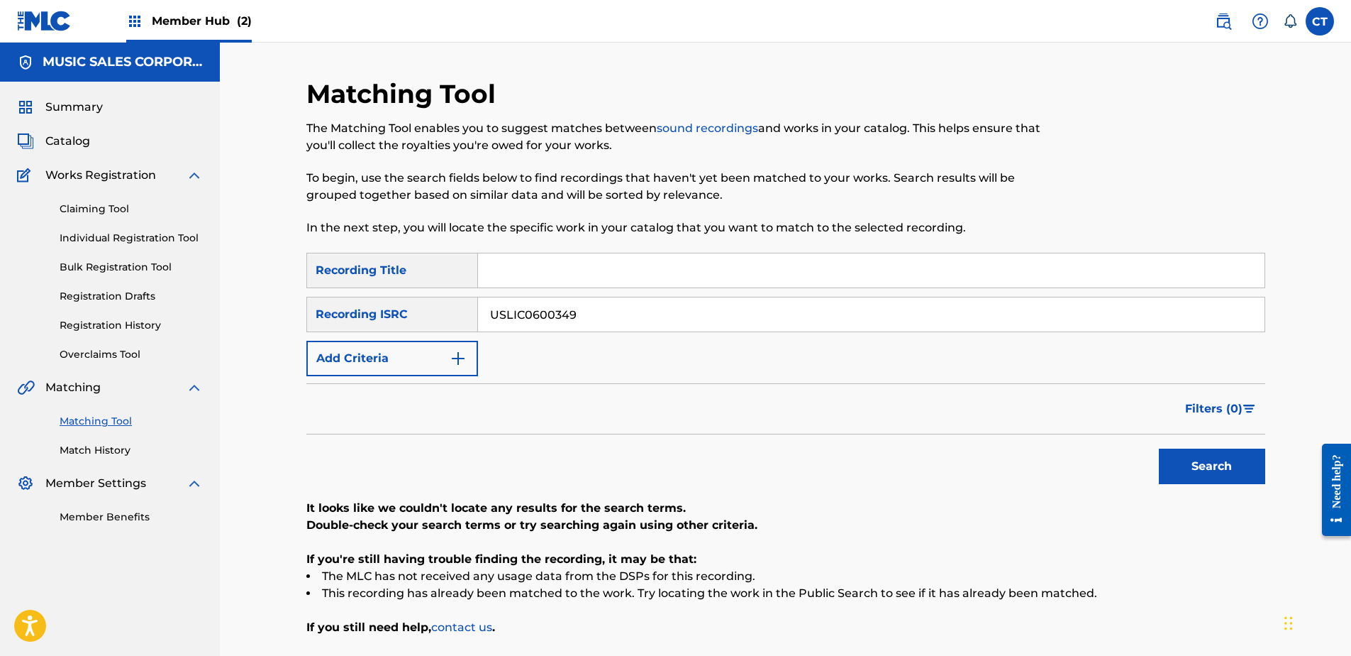
click at [643, 305] on input "USLIC0600349" at bounding box center [871, 314] width 787 height 34
click at [646, 306] on input "USLIC0600349" at bounding box center [871, 314] width 787 height 34
paste input "BT21152534"
click at [1179, 470] on button "Search" at bounding box center [1212, 465] width 106 height 35
click at [619, 305] on input "USBT21152534" at bounding box center [871, 314] width 787 height 34
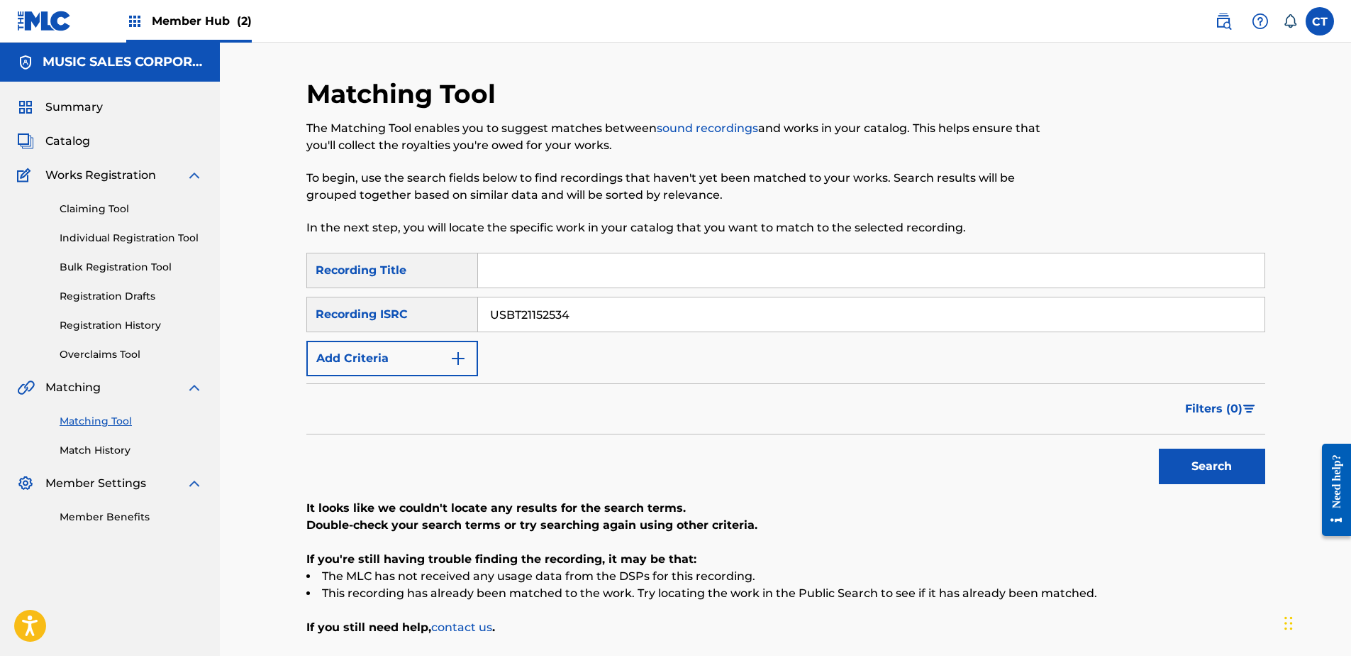
click at [620, 305] on input "USBT21152534" at bounding box center [871, 314] width 787 height 34
paste input "V351485321"
click at [1181, 458] on button "Search" at bounding box center [1212, 465] width 106 height 35
click at [681, 313] on input "USV351485321" at bounding box center [871, 314] width 787 height 34
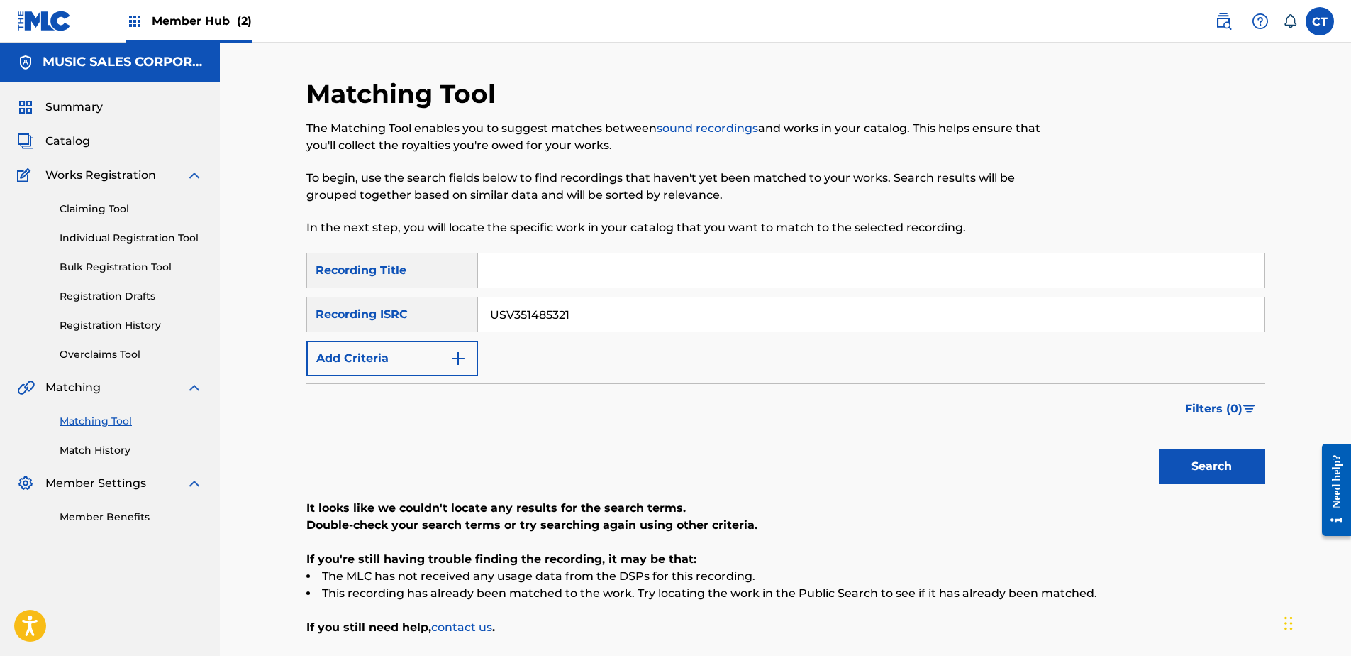
paste input "GBUM70818160"
click at [1205, 455] on button "Search" at bounding box center [1212, 465] width 106 height 35
click at [608, 304] on input "GBUM70818160" at bounding box center [871, 314] width 787 height 34
paste input "USMC18213661"
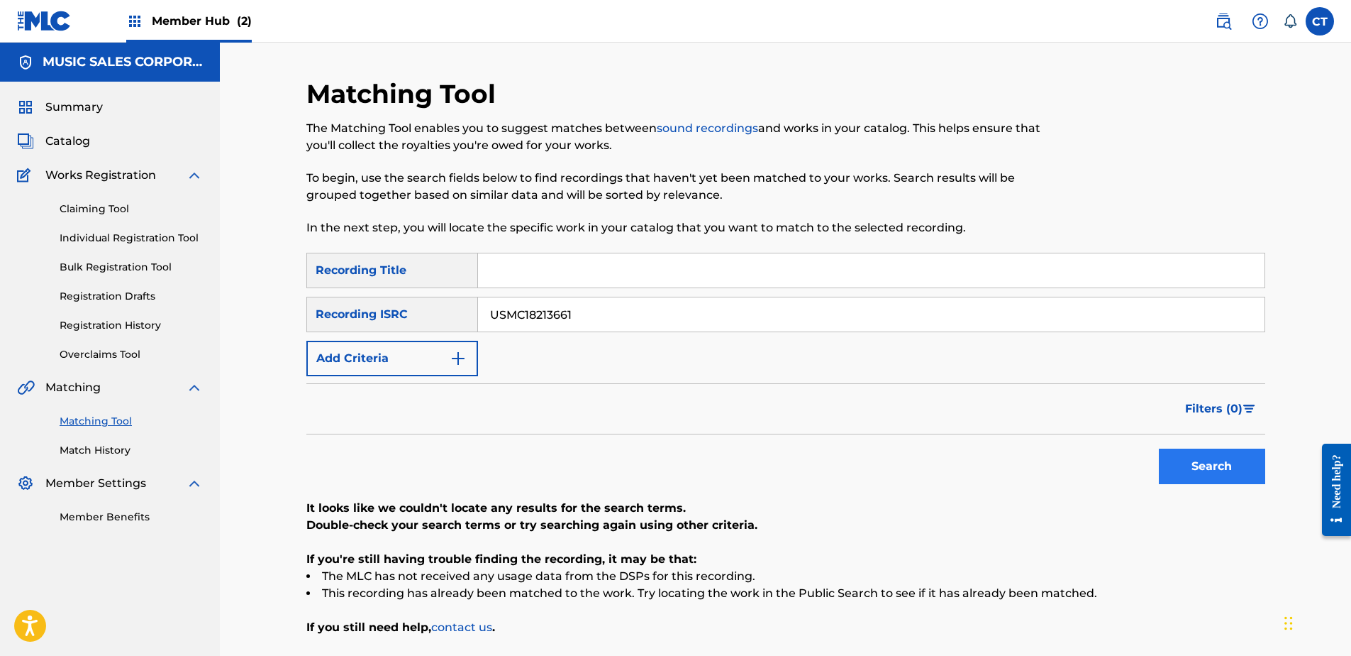
type input "USMC18213661"
click at [1227, 467] on button "Search" at bounding box center [1212, 465] width 106 height 35
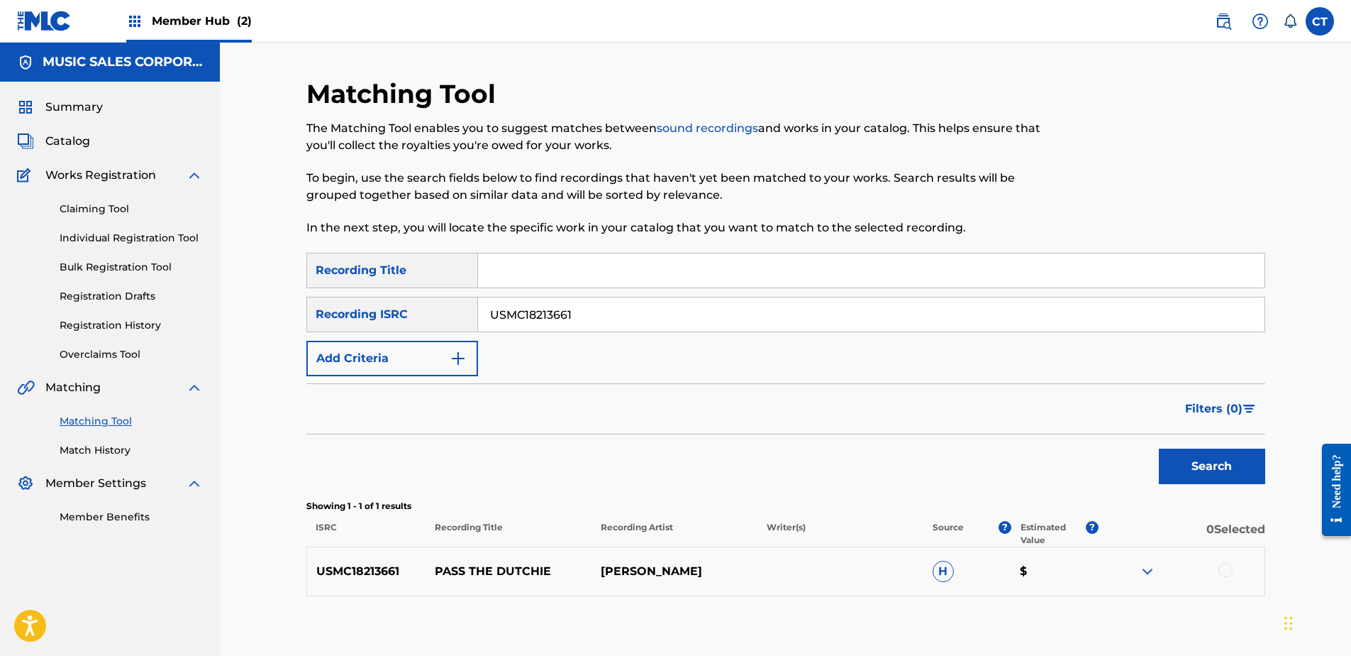
click at [1218, 569] on div at bounding box center [1182, 571] width 166 height 17
click at [1223, 569] on div at bounding box center [1226, 570] width 14 height 14
click at [999, 531] on button "Match 1 Group" at bounding box center [997, 539] width 157 height 35
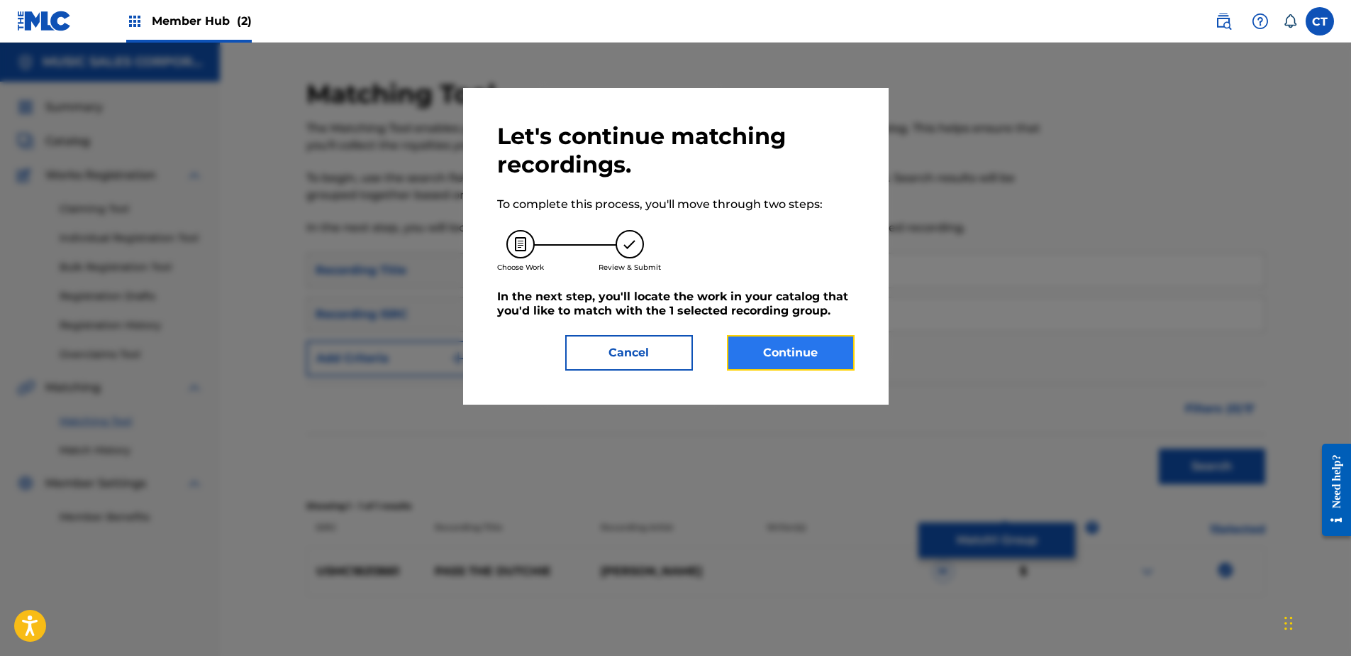
click at [780, 350] on button "Continue" at bounding box center [791, 352] width 128 height 35
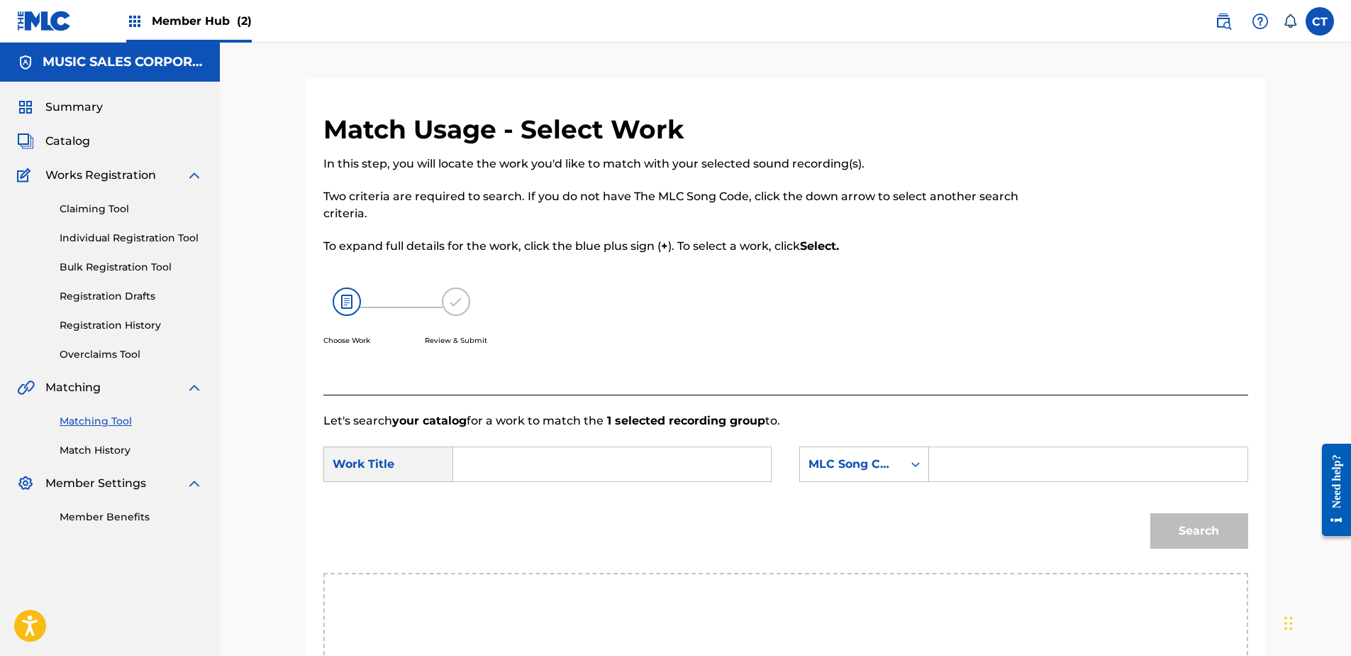
click at [636, 460] on input "Search Form" at bounding box center [612, 464] width 294 height 34
click at [533, 497] on div "pass the dut chie" at bounding box center [505, 504] width 80 height 43
type input "pass the dutchie"
click at [1000, 469] on input "Search Form" at bounding box center [1088, 464] width 294 height 34
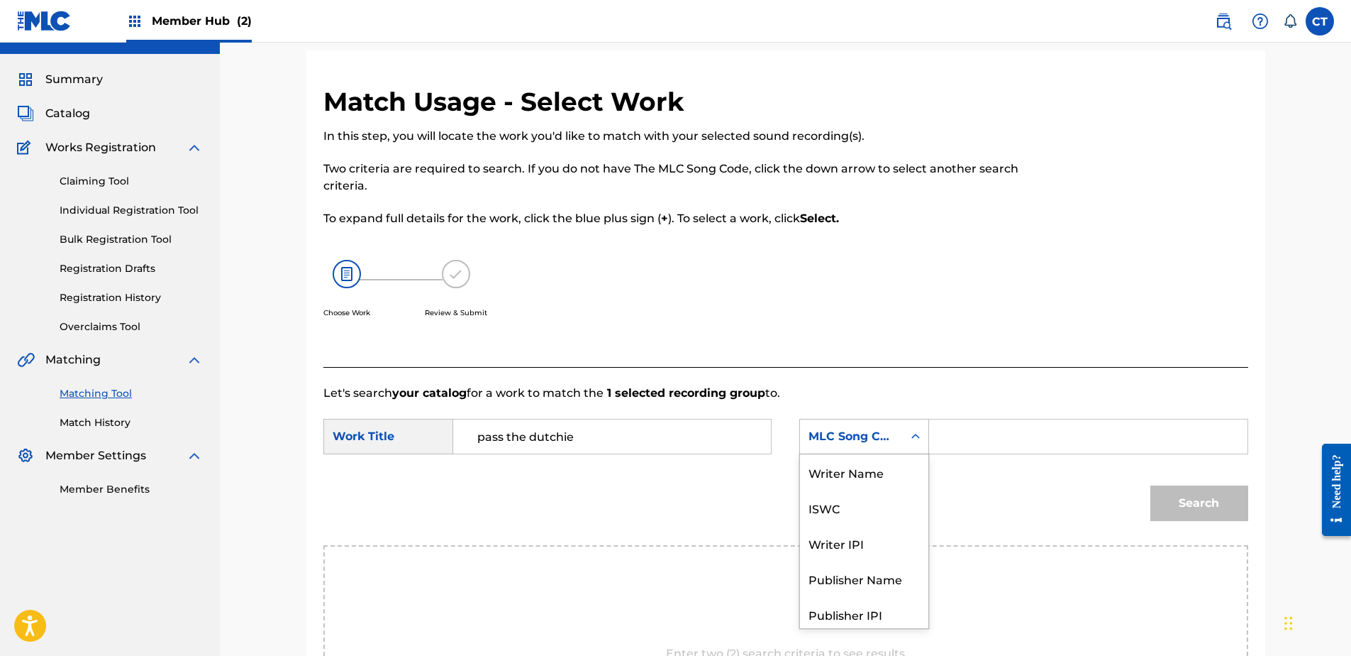
click at [878, 454] on div "7 results available. Use Up and Down to choose options, press Enter to select t…" at bounding box center [865, 436] width 130 height 35
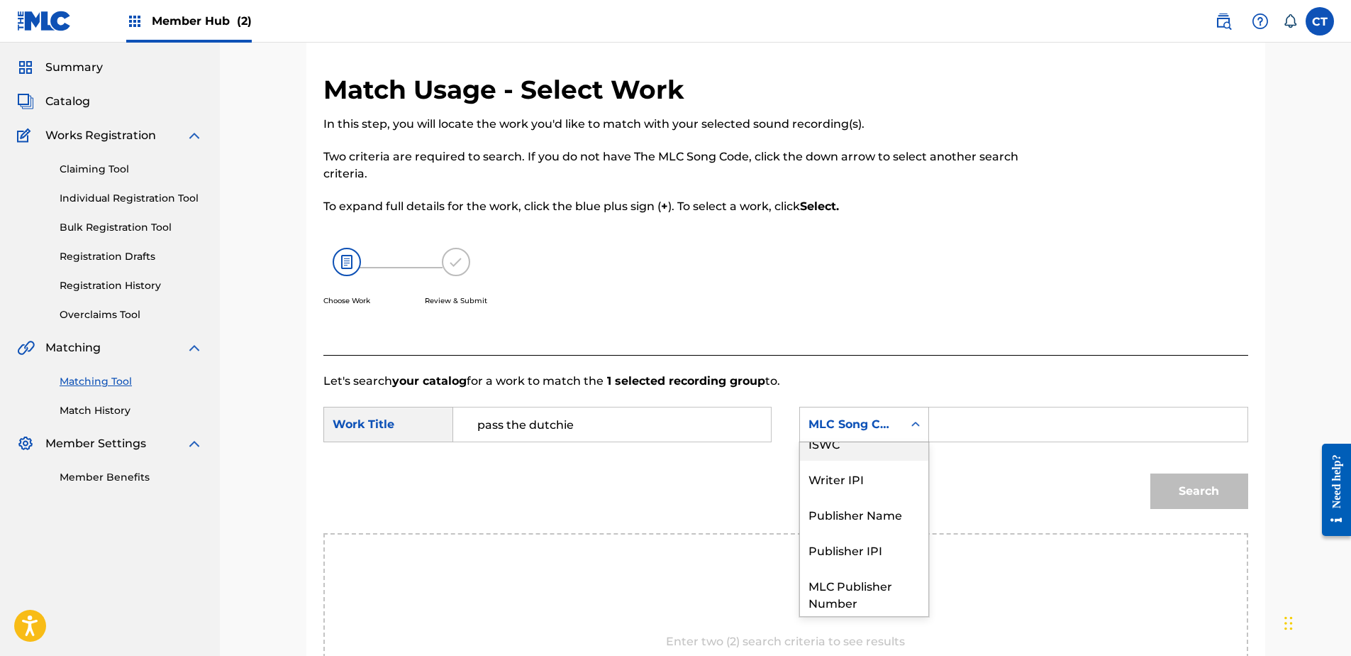
scroll to position [0, 0]
drag, startPoint x: 871, startPoint y: 455, endPoint x: 891, endPoint y: 449, distance: 20.7
click at [881, 453] on div "Writer Name" at bounding box center [864, 459] width 128 height 35
click at [1031, 407] on input "Search Form" at bounding box center [1088, 424] width 294 height 34
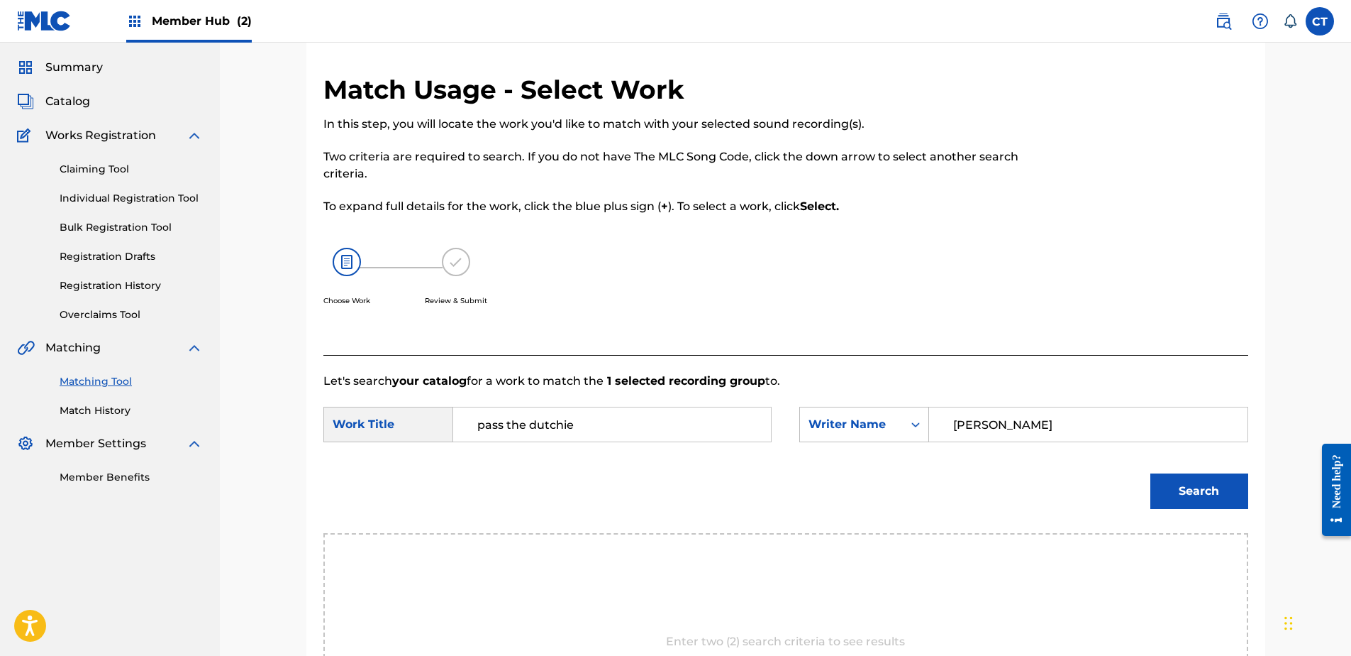
type input "[PERSON_NAME]"
click at [1151, 473] on button "Search" at bounding box center [1200, 490] width 98 height 35
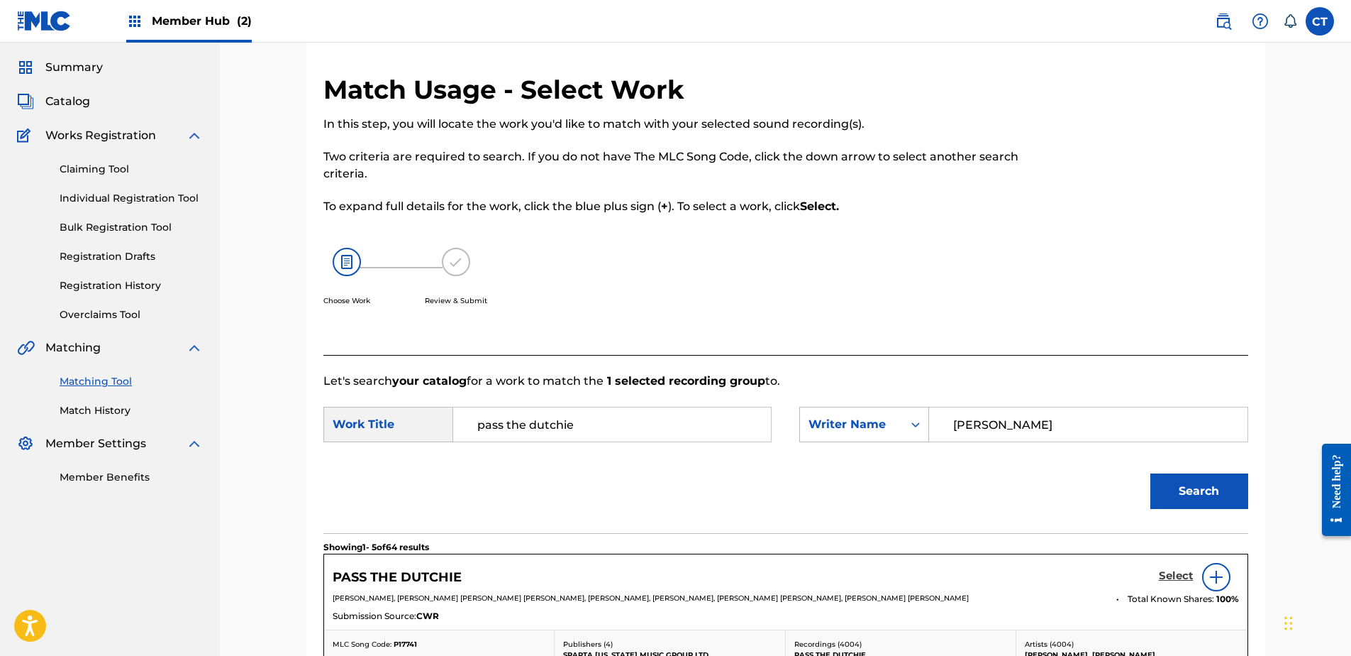
click at [1176, 573] on h5 "Select" at bounding box center [1176, 575] width 35 height 13
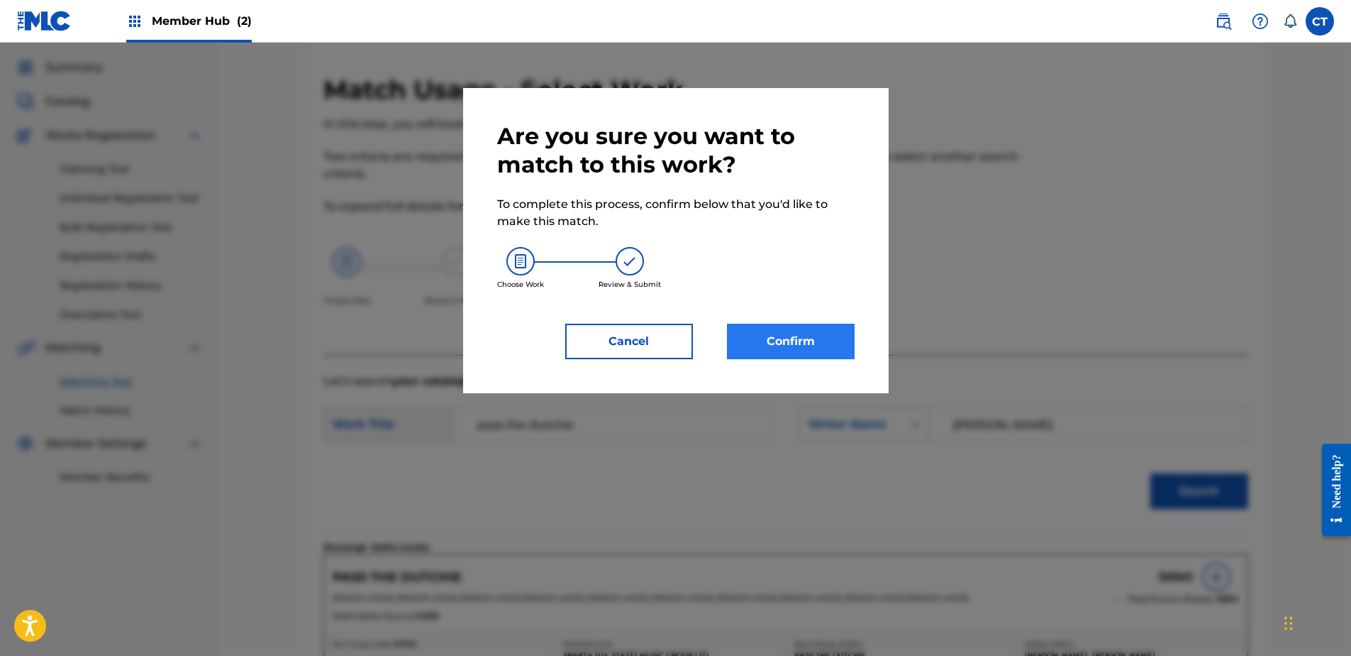
drag, startPoint x: 837, startPoint y: 361, endPoint x: 825, endPoint y: 355, distance: 13.3
click at [836, 361] on div "Are you sure you want to match to this work? To complete this process, confirm …" at bounding box center [676, 240] width 426 height 305
click at [813, 346] on button "Confirm" at bounding box center [791, 341] width 128 height 35
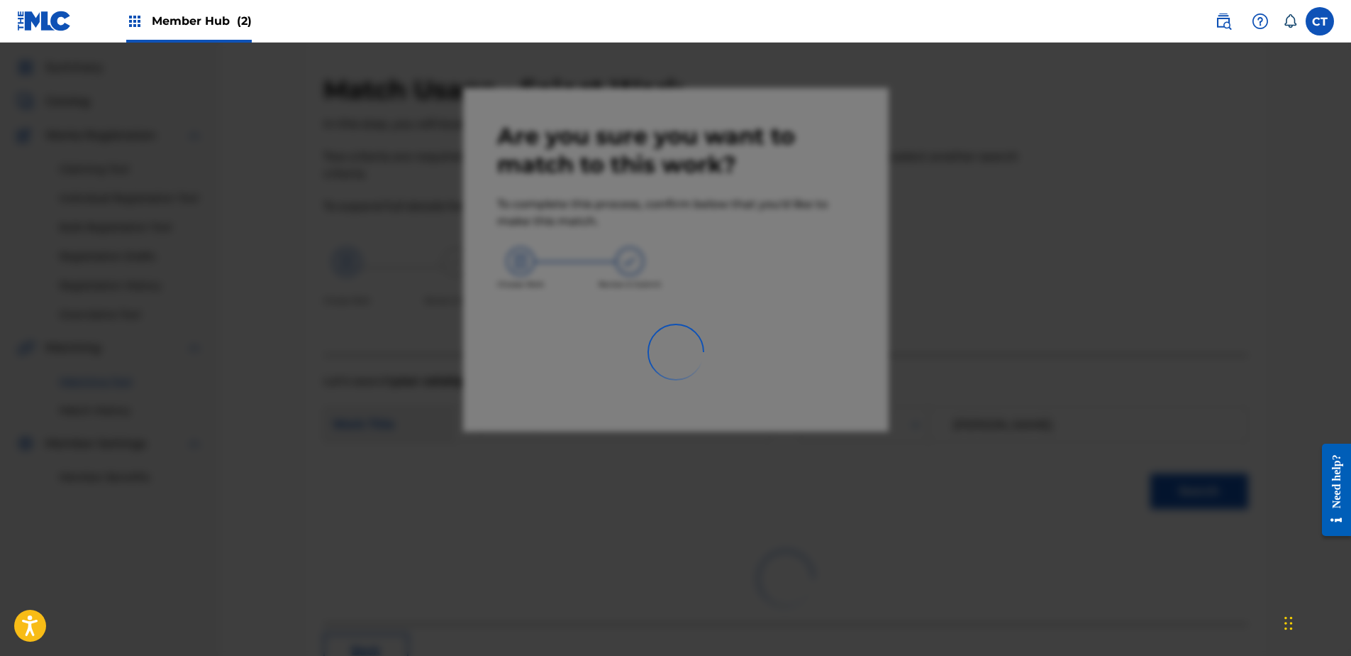
scroll to position [38, 0]
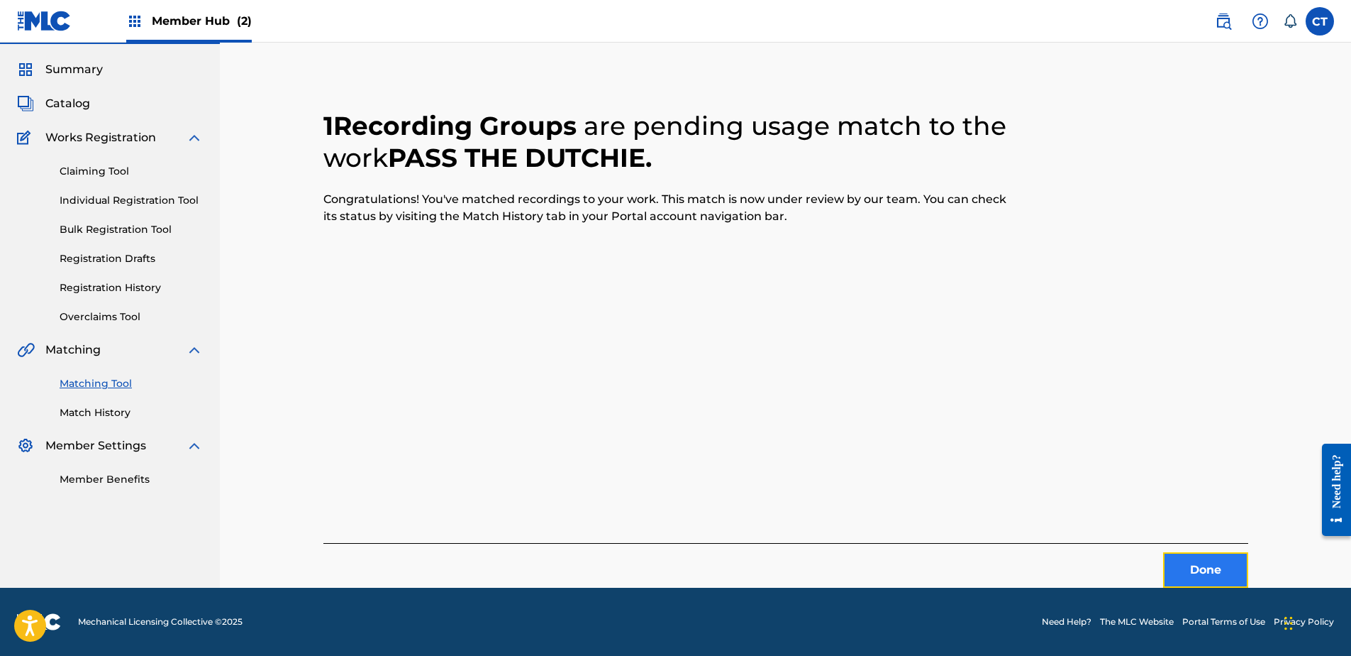
click at [1185, 559] on button "Done" at bounding box center [1205, 569] width 85 height 35
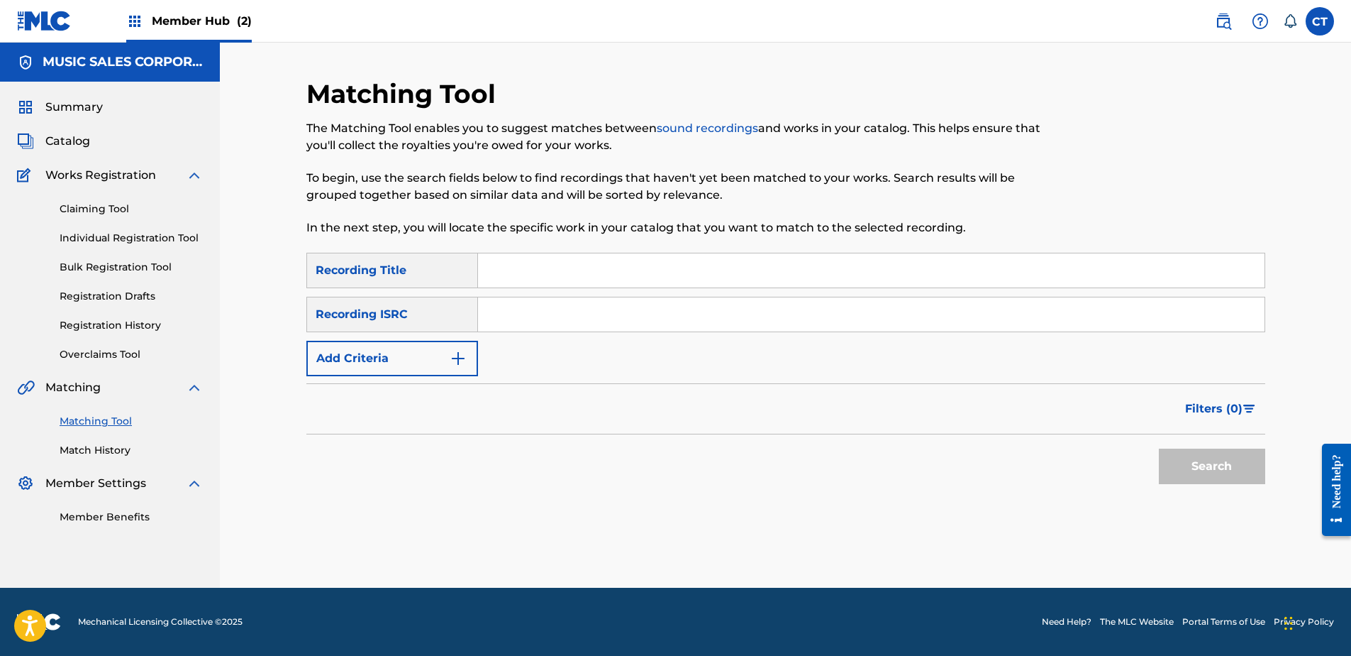
click at [625, 322] on input "Search Form" at bounding box center [871, 314] width 787 height 34
paste input "USAM17100052"
type input "USAM17100052"
click at [1219, 465] on button "Search" at bounding box center [1212, 465] width 106 height 35
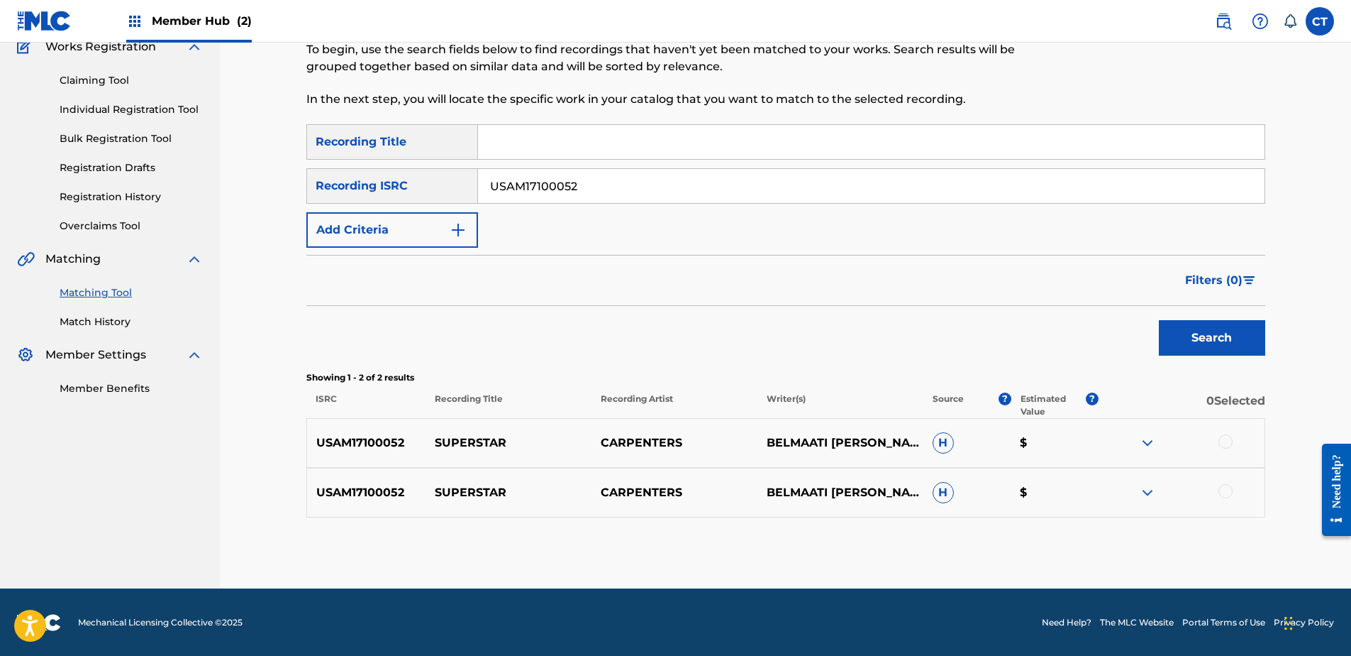
scroll to position [129, 0]
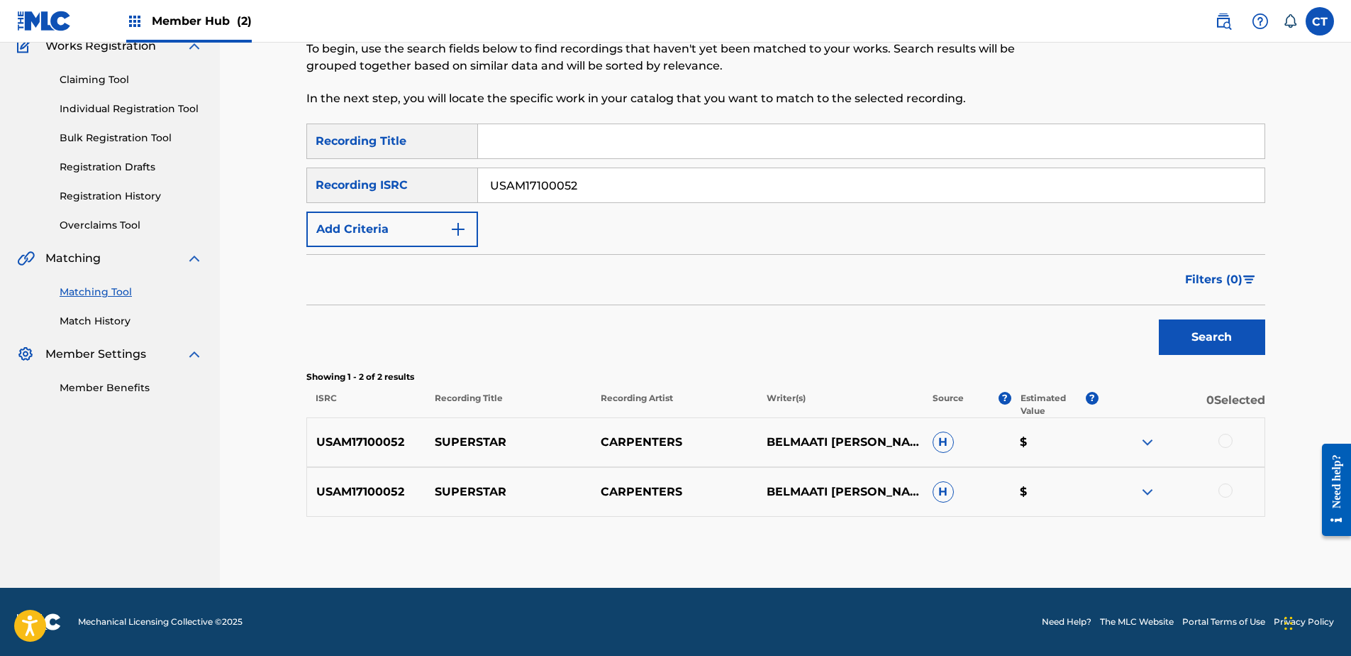
click at [1224, 440] on div at bounding box center [1226, 440] width 14 height 14
click at [1229, 492] on div at bounding box center [1226, 490] width 14 height 14
click at [1047, 522] on button "Match 2 Groups" at bounding box center [997, 539] width 157 height 35
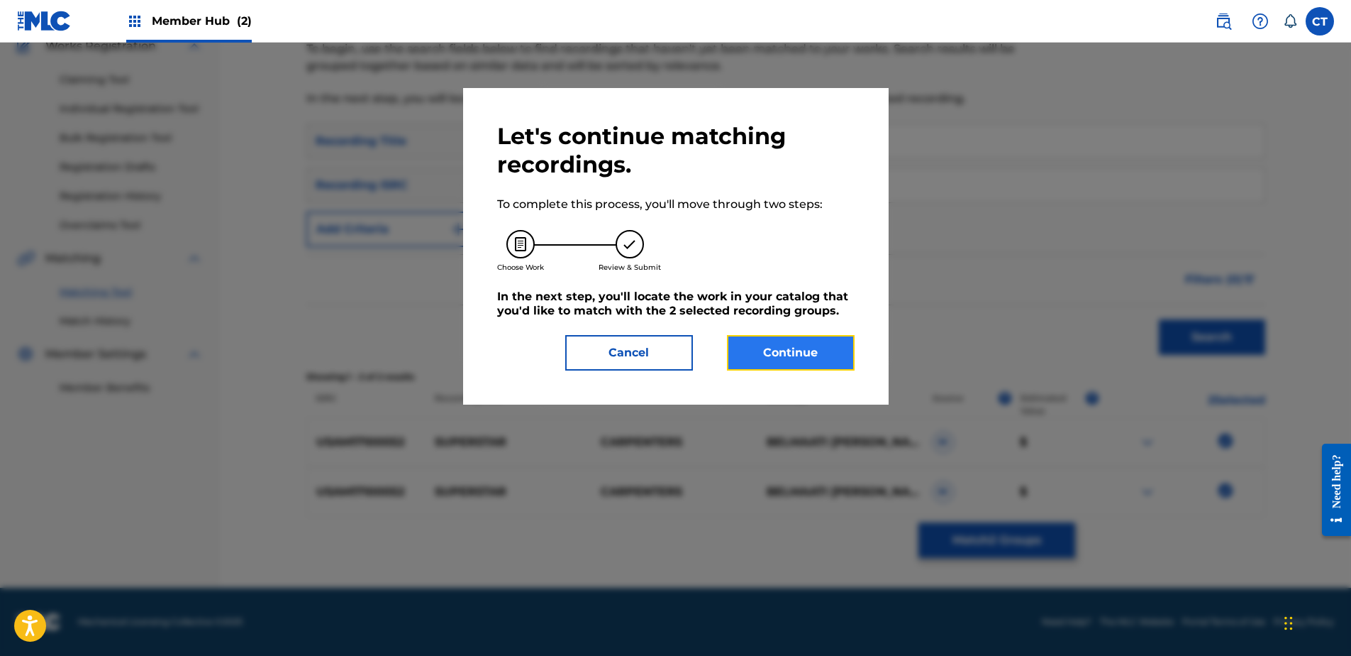
click at [814, 356] on button "Continue" at bounding box center [791, 352] width 128 height 35
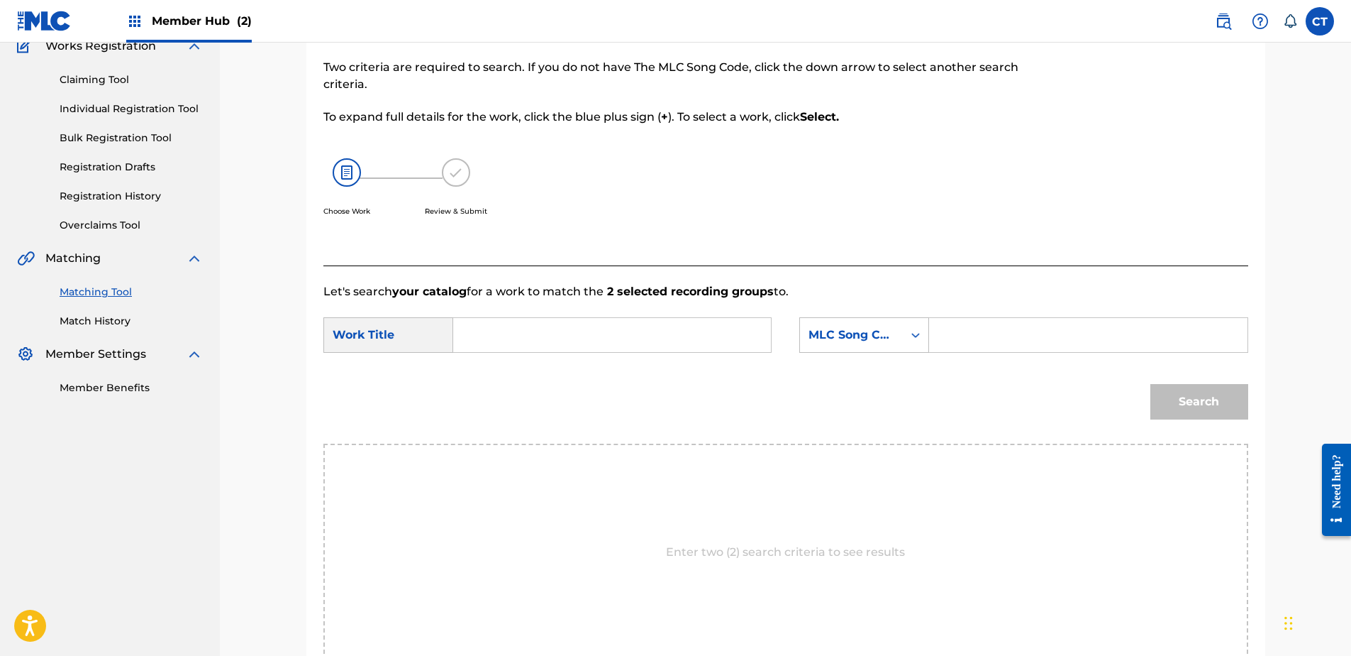
click at [595, 331] on input "Search Form" at bounding box center [612, 335] width 294 height 34
type input "superstars"
click at [918, 329] on icon "Search Form" at bounding box center [916, 335] width 14 height 14
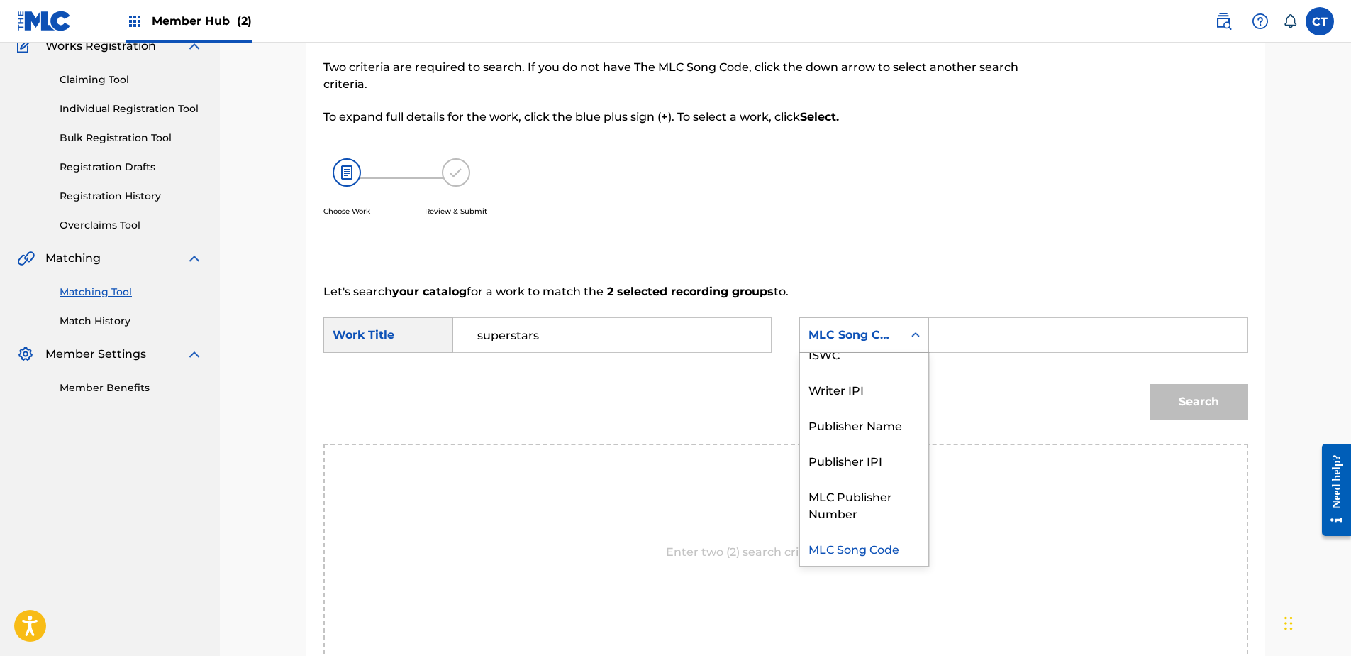
scroll to position [0, 0]
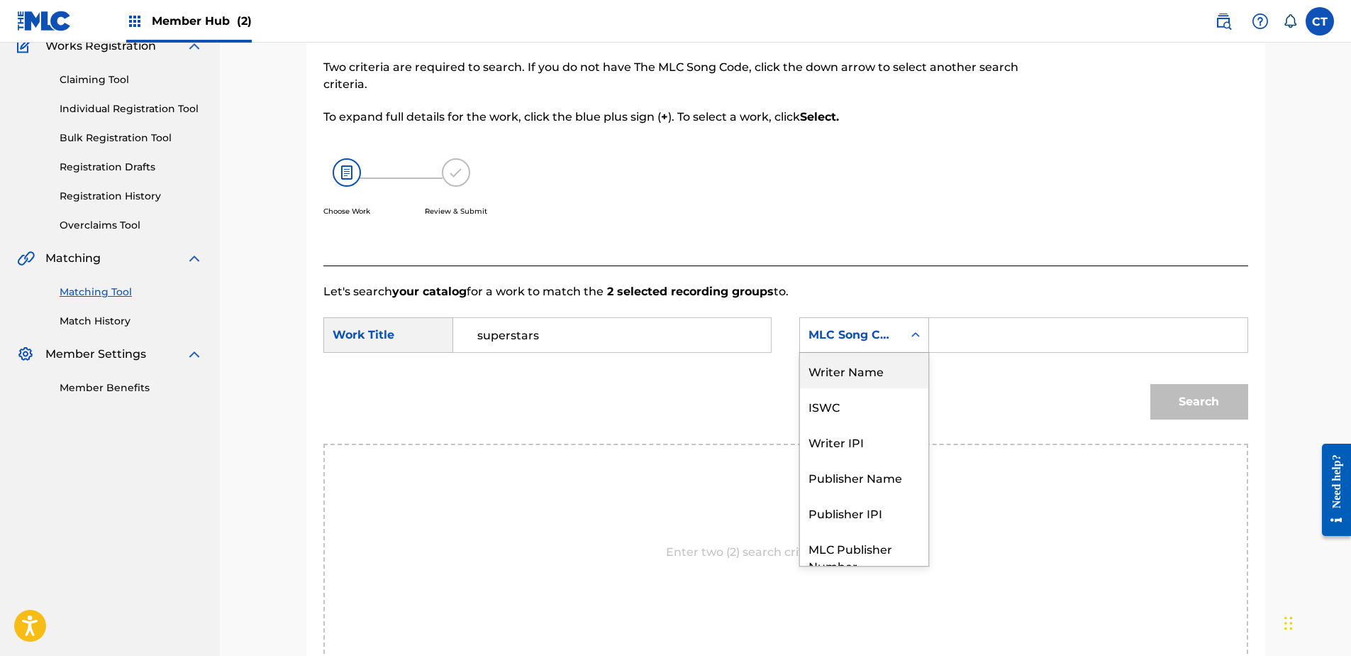
click at [864, 376] on div "Writer Name" at bounding box center [864, 370] width 128 height 35
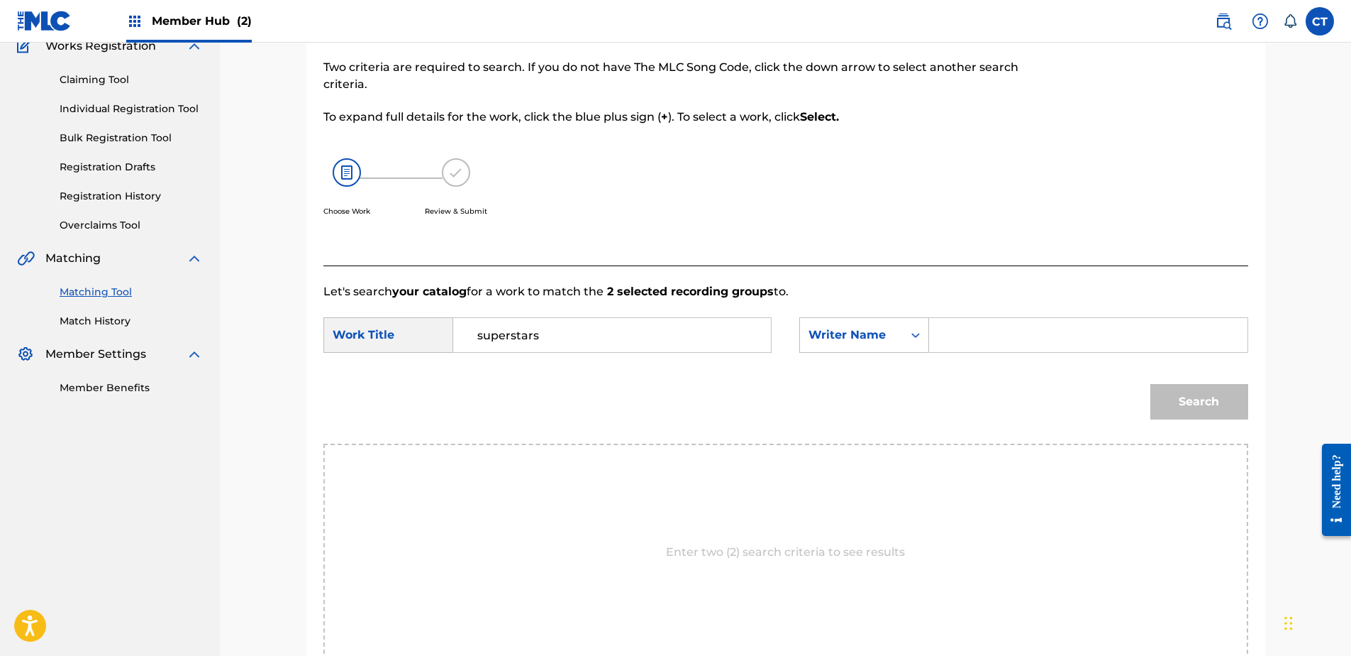
click at [981, 353] on div "SearchWithCriteria2330458a-ddef-43d4-8d0c-7fc5606178ae Work Title superstars Se…" at bounding box center [786, 339] width 925 height 44
click at [979, 334] on input "Search Form" at bounding box center [1088, 335] width 294 height 34
type input "[PERSON_NAME]"
click at [1151, 384] on button "Search" at bounding box center [1200, 401] width 98 height 35
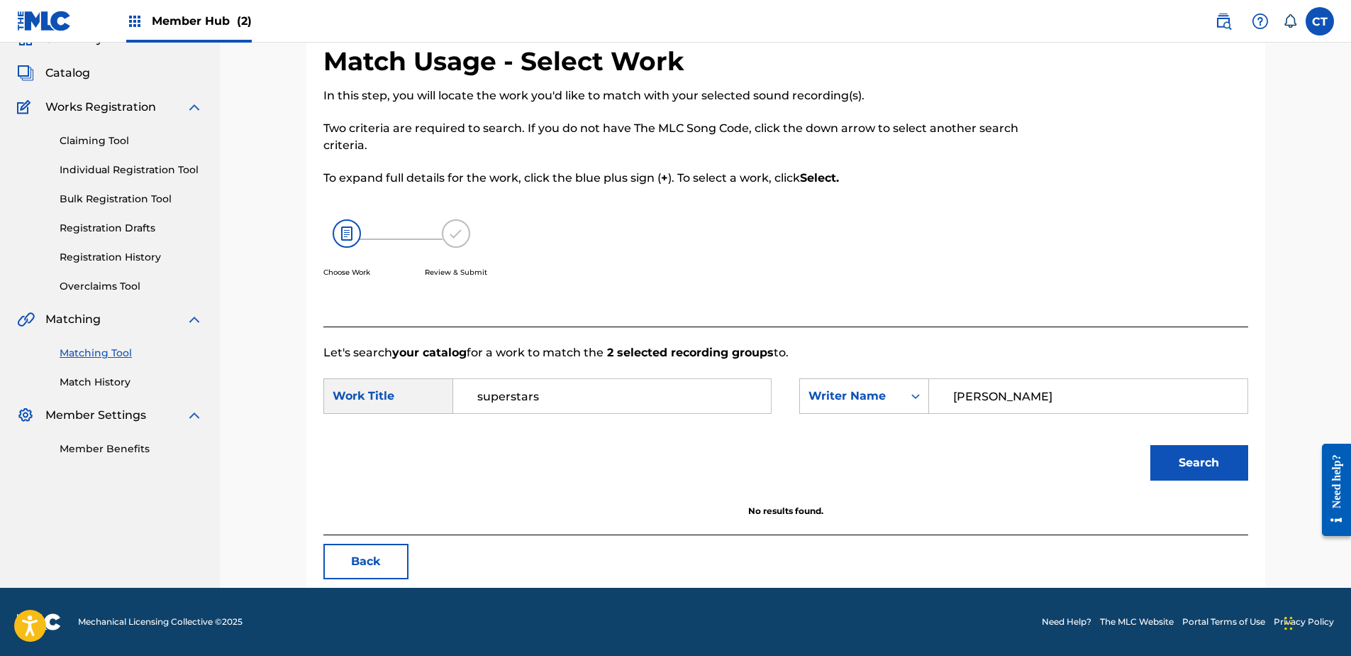
scroll to position [68, 0]
click at [641, 387] on input "superstars" at bounding box center [612, 396] width 294 height 34
type input "superstar"
click at [1151, 445] on button "Search" at bounding box center [1200, 462] width 98 height 35
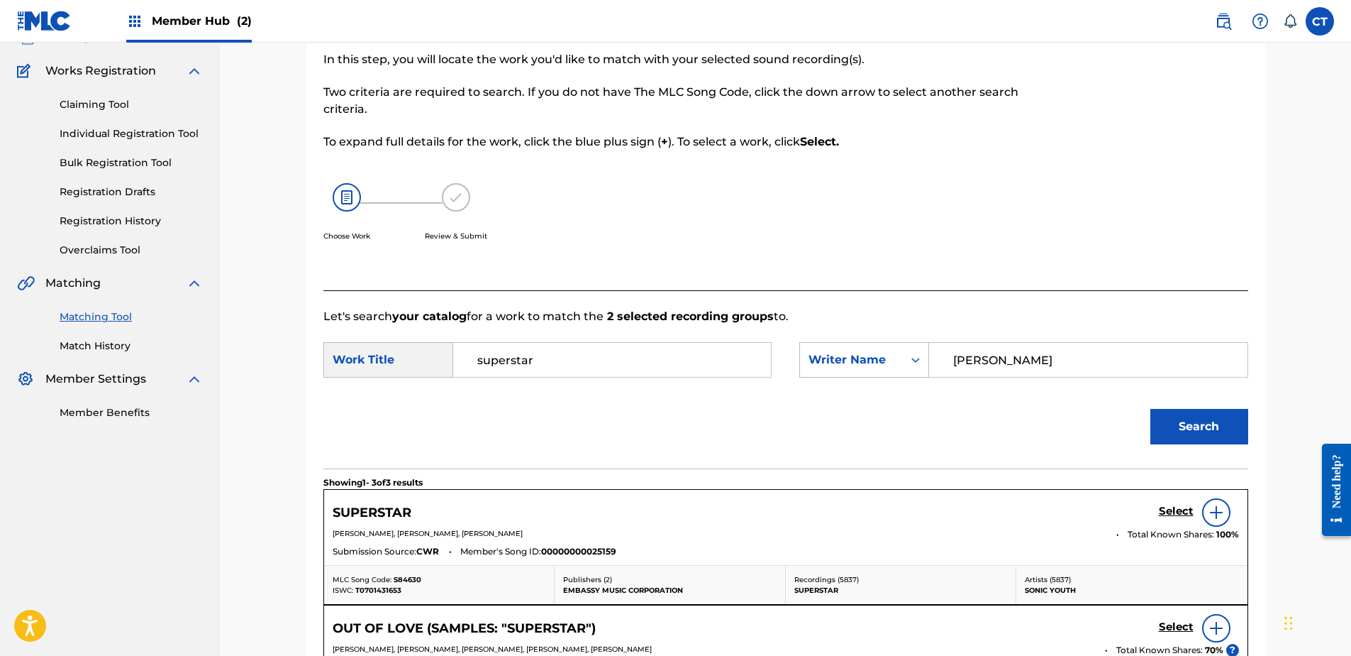
scroll to position [139, 0]
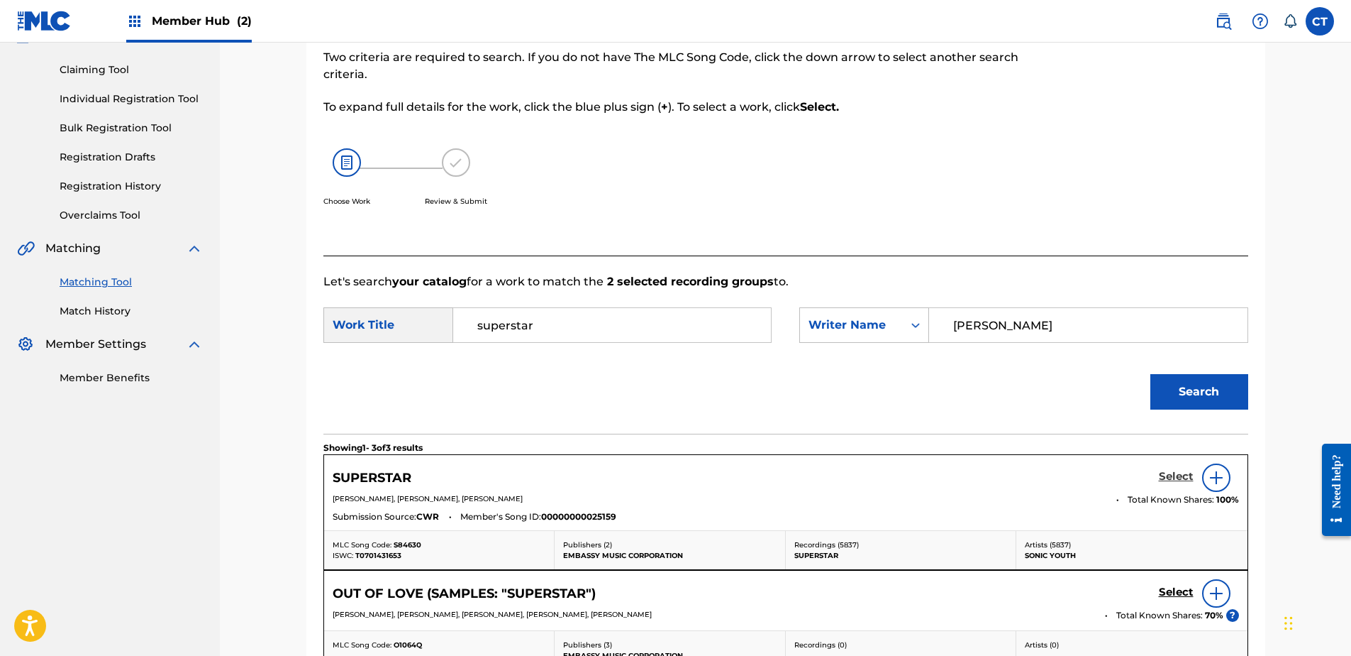
click at [1178, 475] on h5 "Select" at bounding box center [1176, 476] width 35 height 13
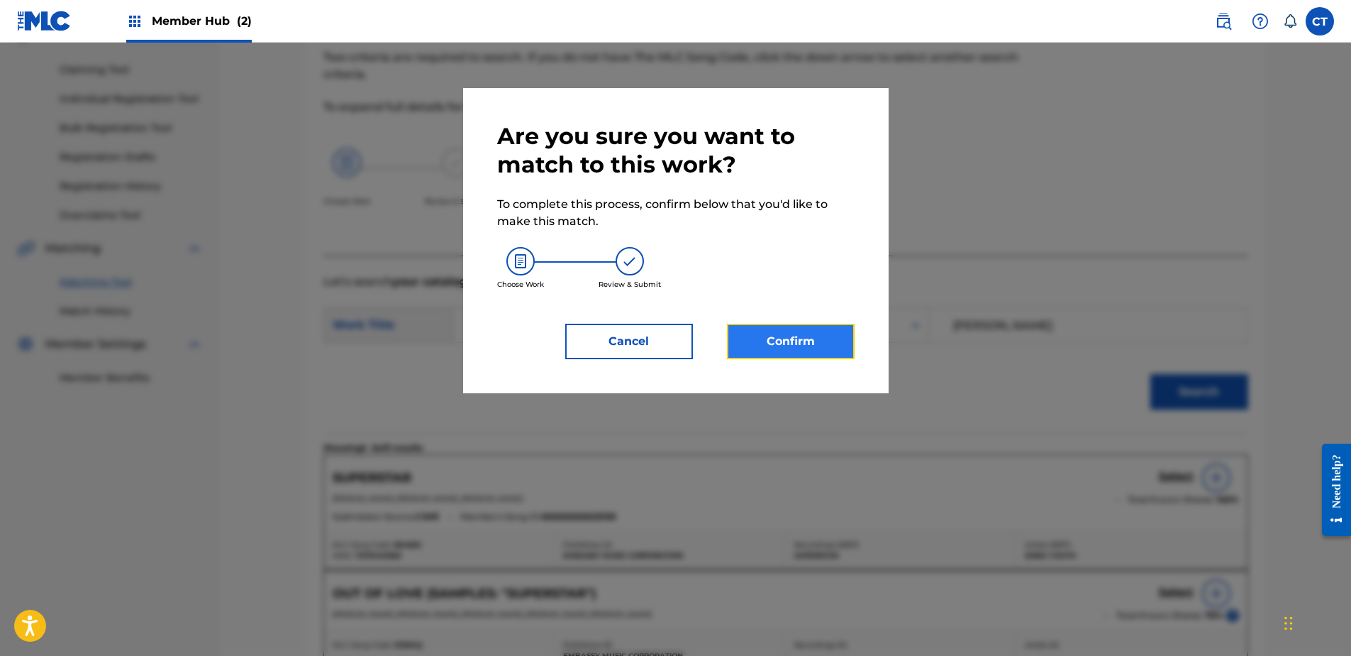
click at [773, 348] on button "Confirm" at bounding box center [791, 341] width 128 height 35
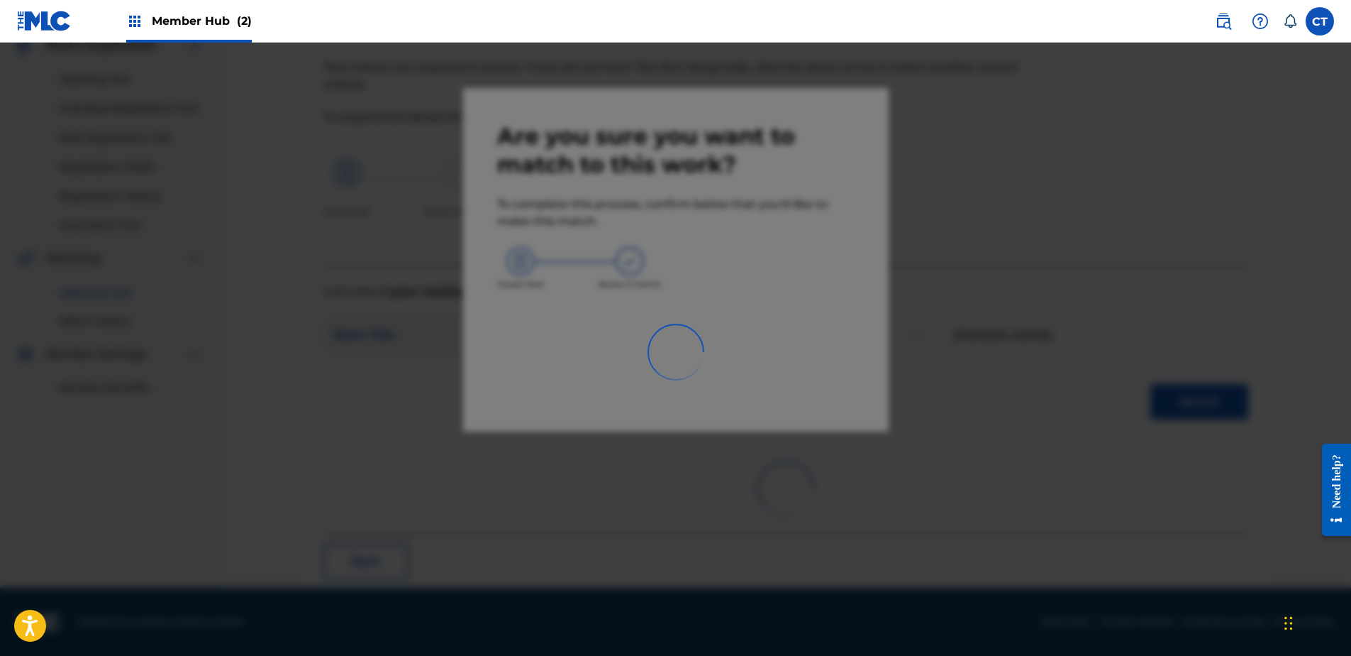
scroll to position [38, 0]
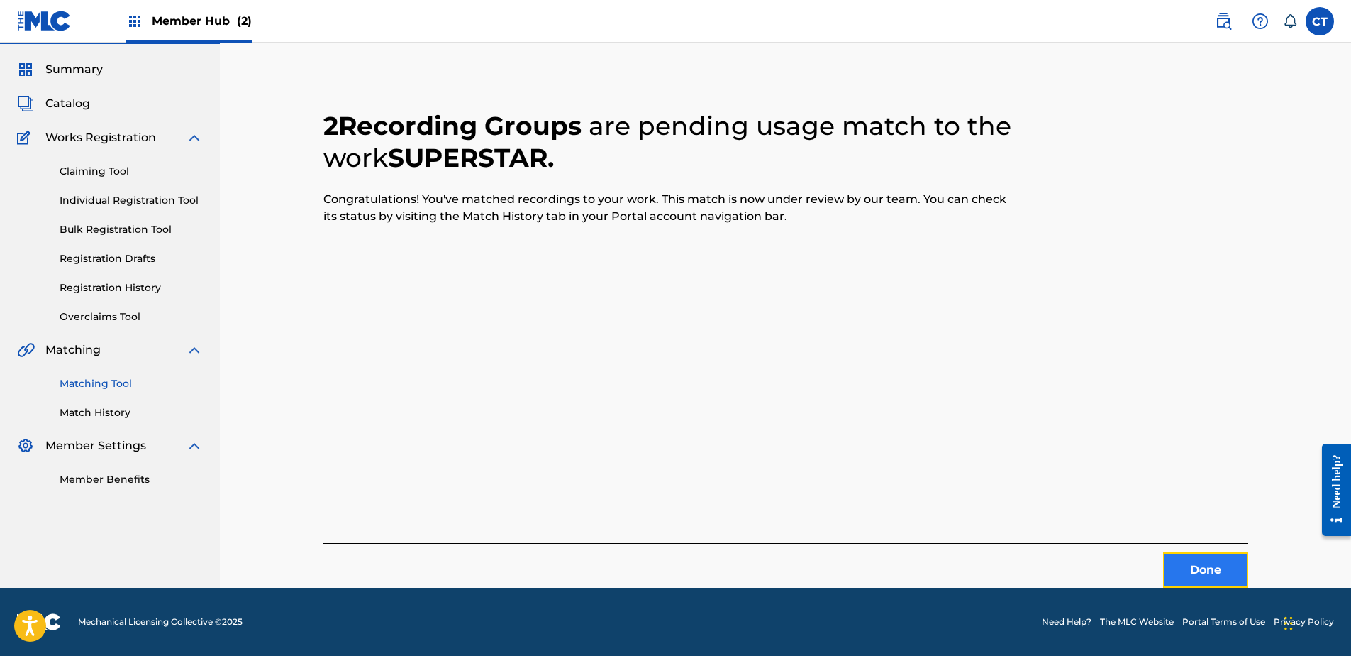
click at [1177, 574] on button "Done" at bounding box center [1205, 569] width 85 height 35
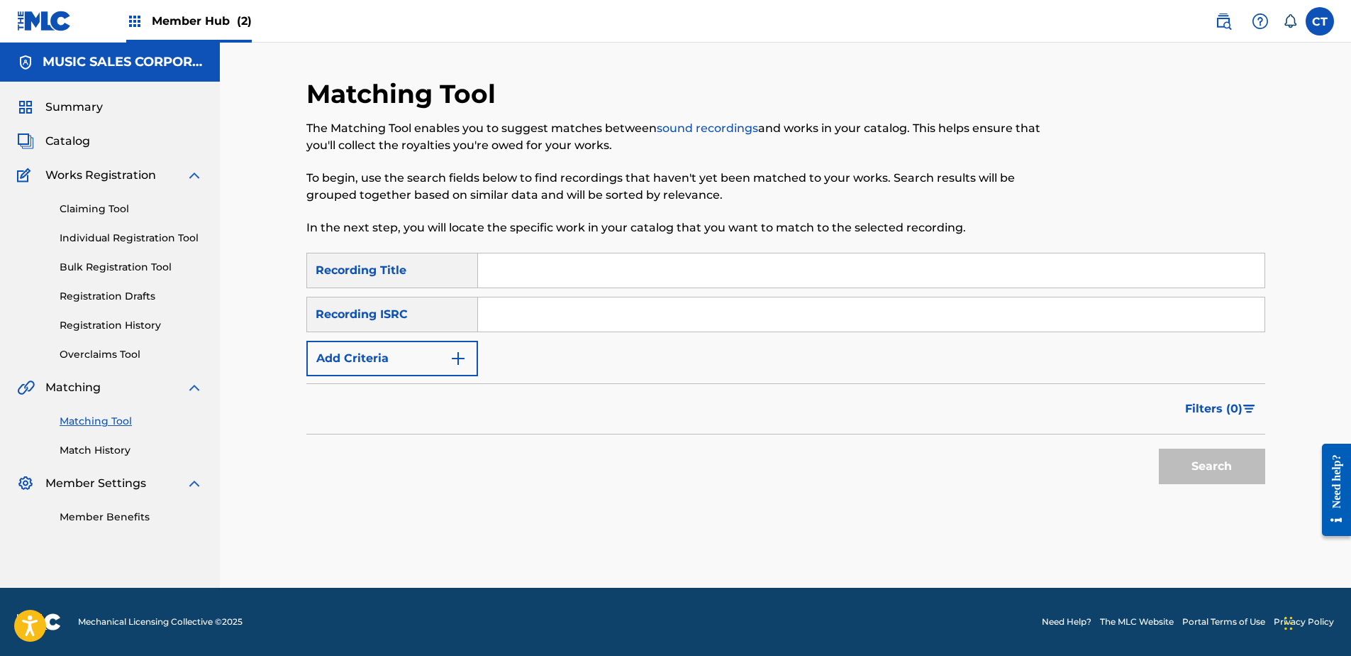
click at [685, 321] on input "Search Form" at bounding box center [871, 314] width 787 height 34
paste input "USSM10600316"
click at [1187, 478] on button "Search" at bounding box center [1212, 465] width 106 height 35
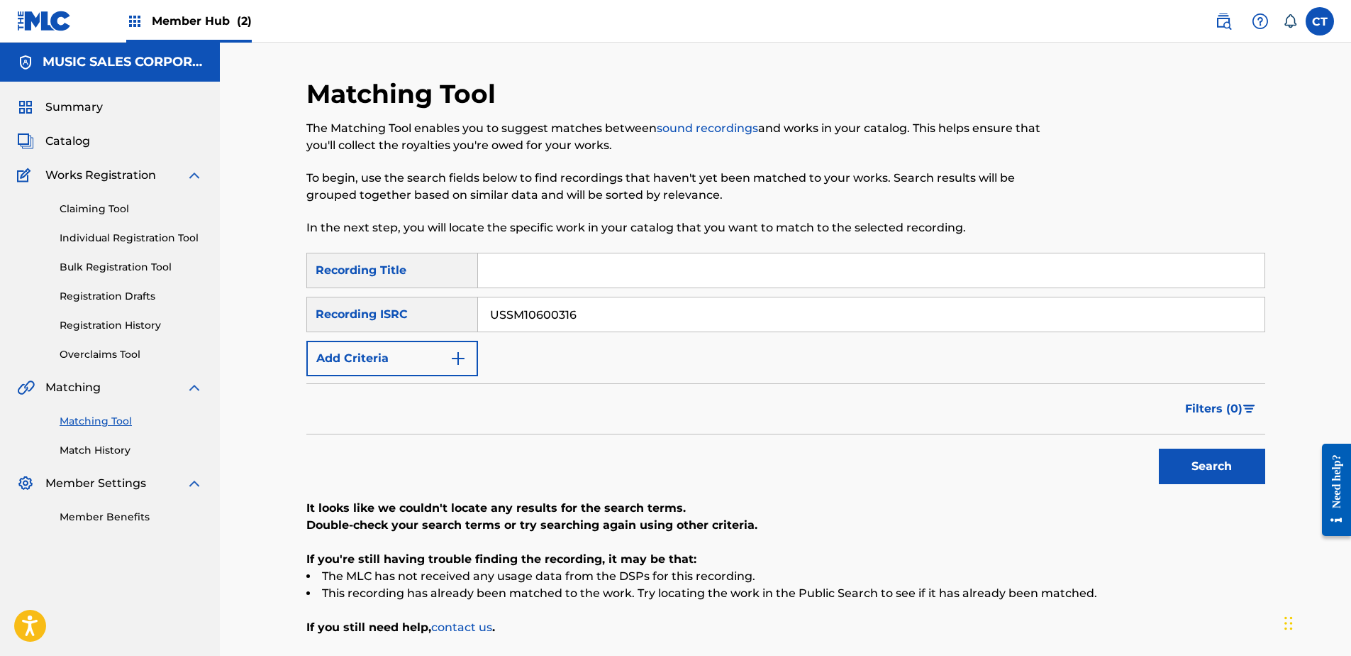
click at [678, 315] on input "USSM10600316" at bounding box center [871, 314] width 787 height 34
click at [679, 315] on input "USSM10600316" at bounding box center [871, 314] width 787 height 34
paste input "UM70602608"
click at [1195, 455] on button "Search" at bounding box center [1212, 465] width 106 height 35
click at [634, 319] on input "USUM70602608" at bounding box center [871, 314] width 787 height 34
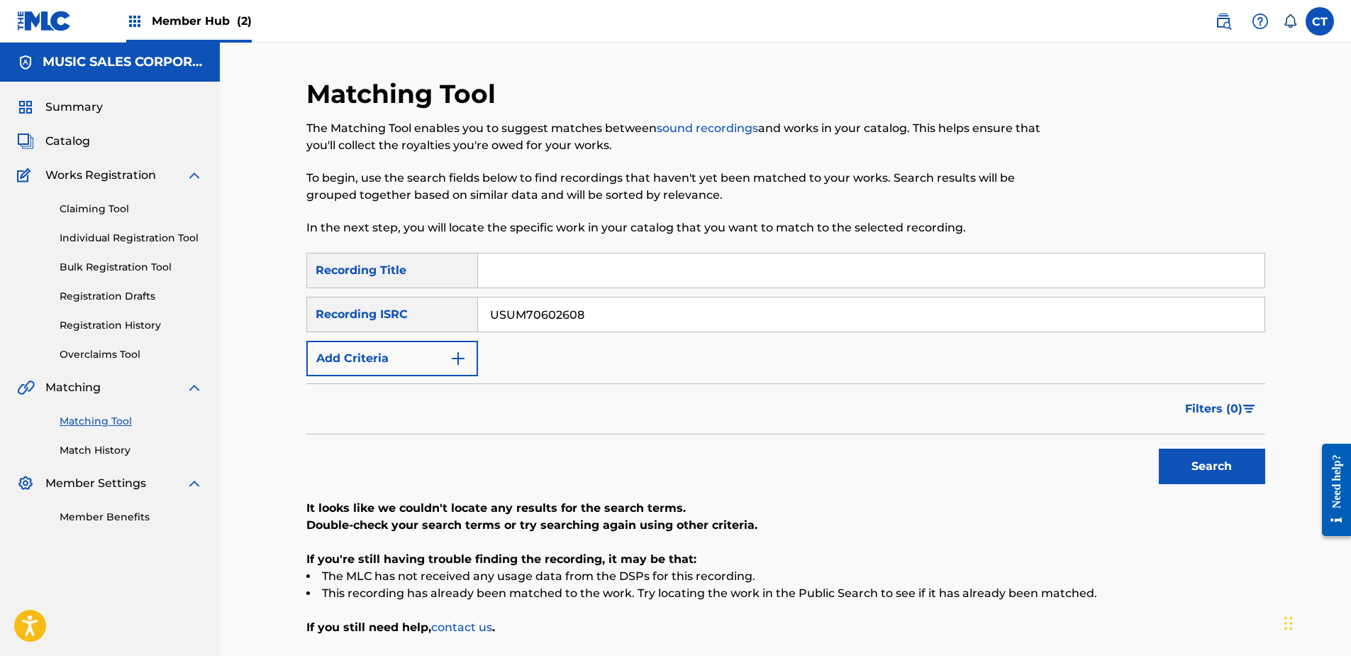
click at [634, 319] on input "USUM70602608" at bounding box center [871, 314] width 787 height 34
paste input "GBCBS6732269"
type input "GBCBS6732269"
click at [1183, 461] on button "Search" at bounding box center [1212, 465] width 106 height 35
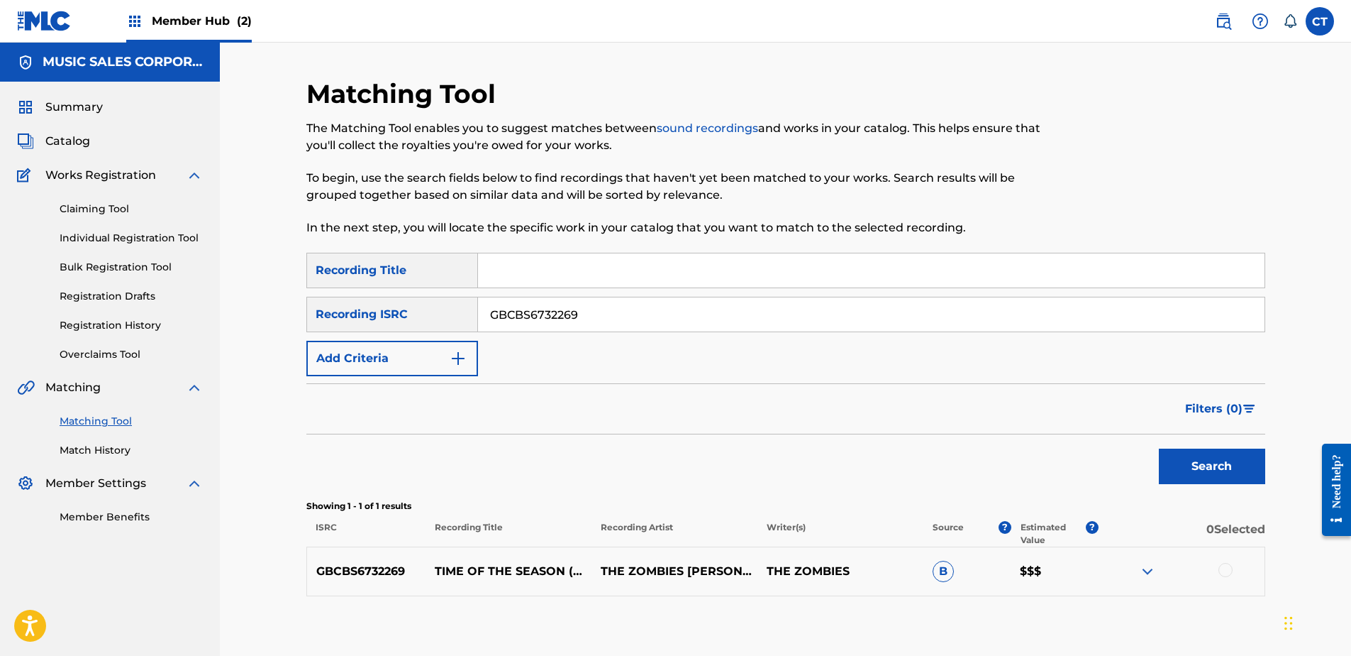
click at [1222, 567] on div at bounding box center [1226, 570] width 14 height 14
click at [1057, 553] on button "Match 1 Group" at bounding box center [997, 539] width 157 height 35
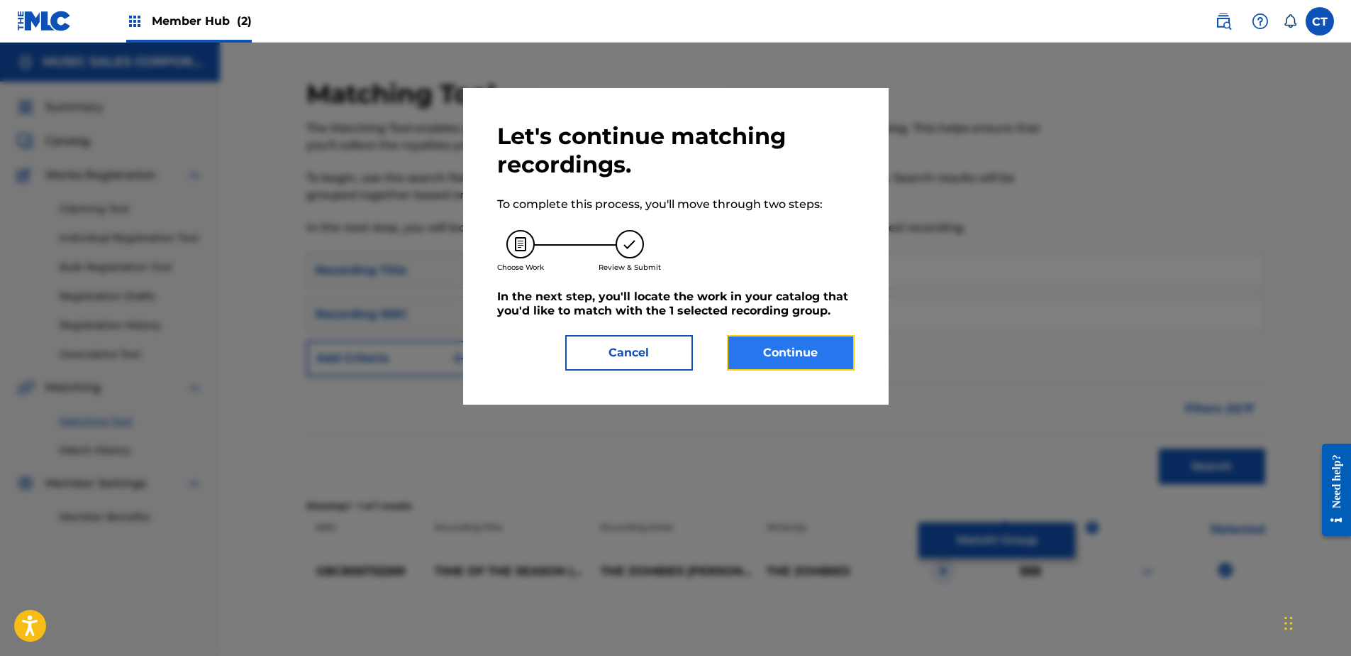
click at [824, 359] on button "Continue" at bounding box center [791, 352] width 128 height 35
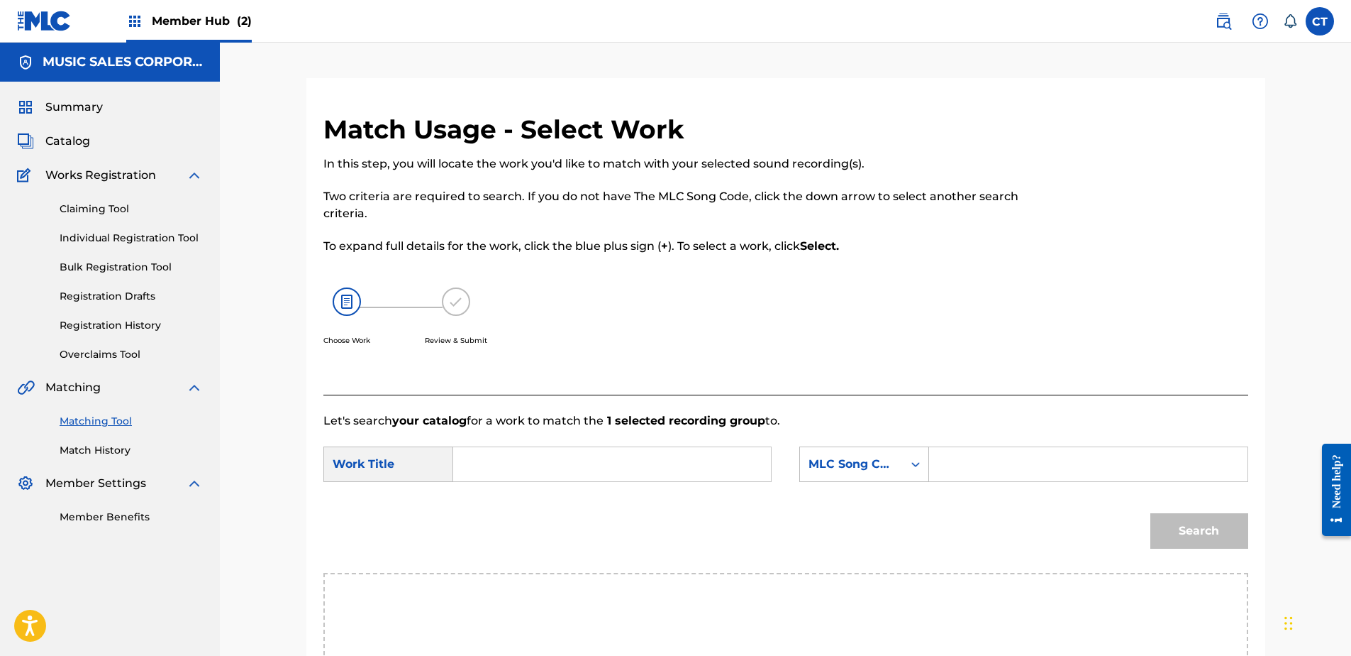
click at [663, 472] on input "Search Form" at bounding box center [612, 464] width 294 height 34
click at [514, 512] on div "time of the seas on" at bounding box center [505, 513] width 80 height 60
type input "time of the season"
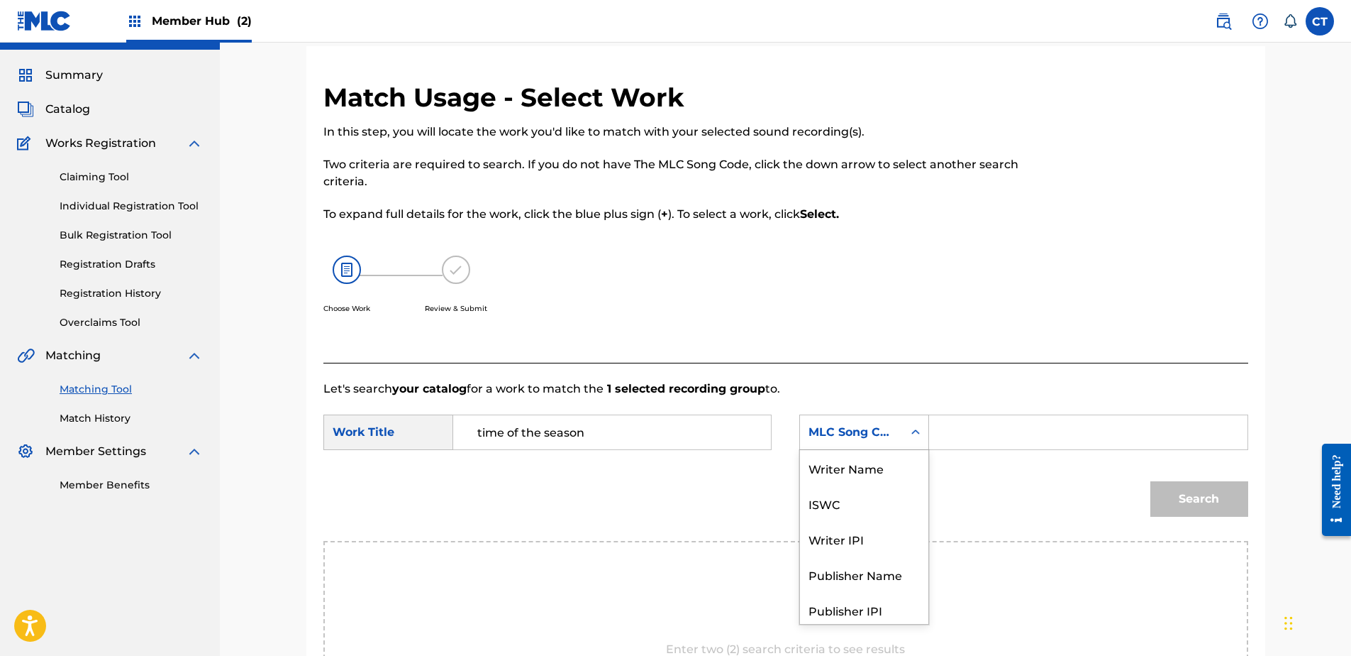
click at [856, 450] on div "7 results available. Use Up and Down to choose options, press Enter to select t…" at bounding box center [865, 431] width 130 height 35
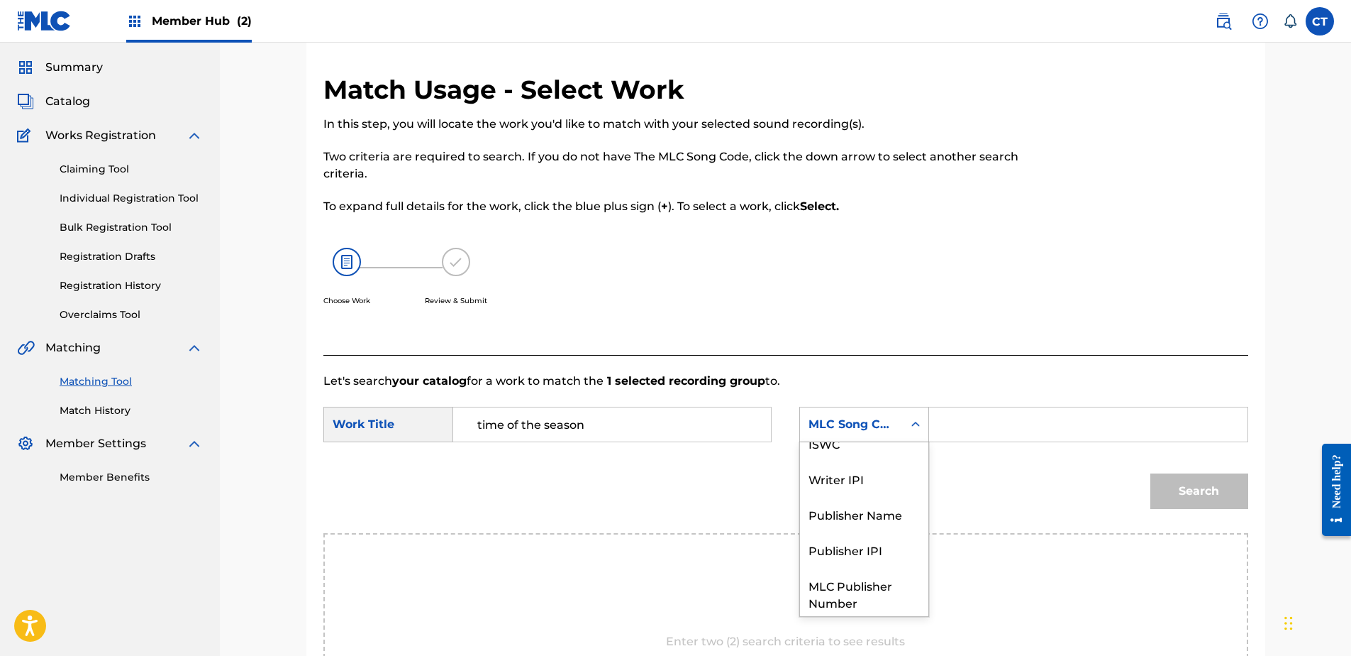
scroll to position [0, 0]
click at [855, 465] on div "Writer Name" at bounding box center [864, 459] width 128 height 35
click at [1023, 432] on input "Search Form" at bounding box center [1088, 424] width 294 height 34
paste input "ARGENT"
type input "ARGENT"
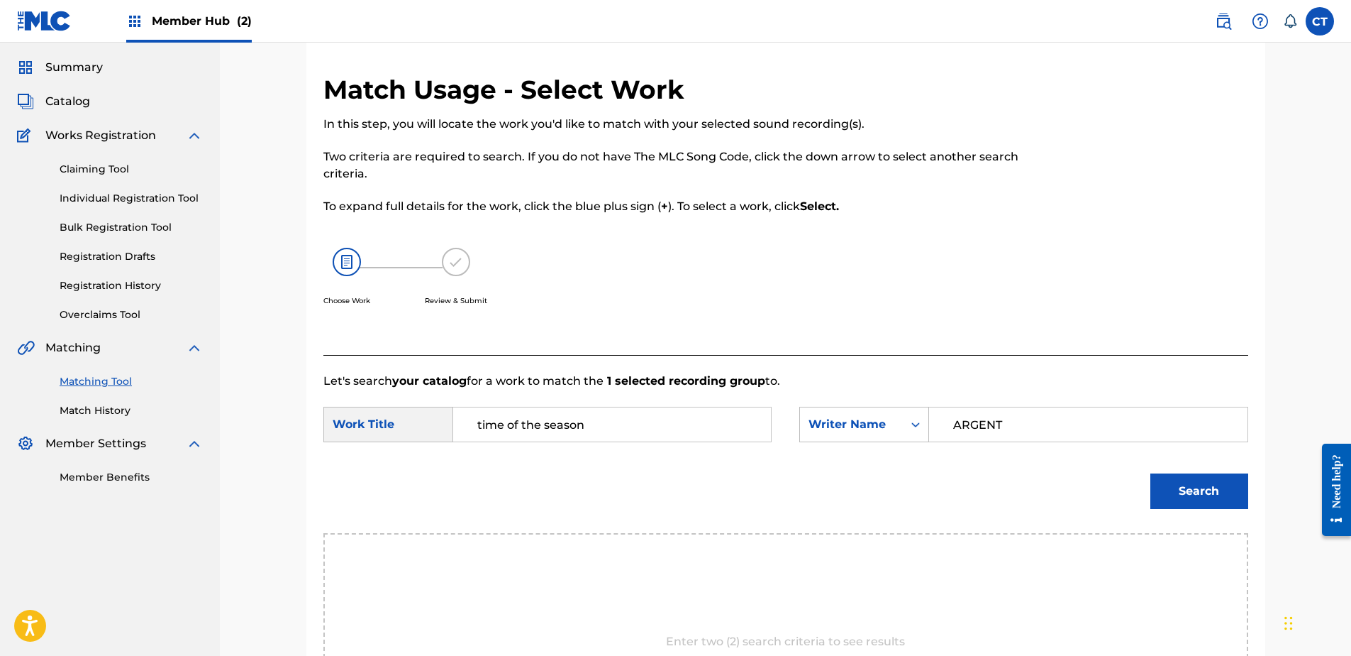
click at [1219, 509] on div "Search" at bounding box center [1196, 487] width 105 height 57
click at [1196, 501] on button "Search" at bounding box center [1200, 490] width 98 height 35
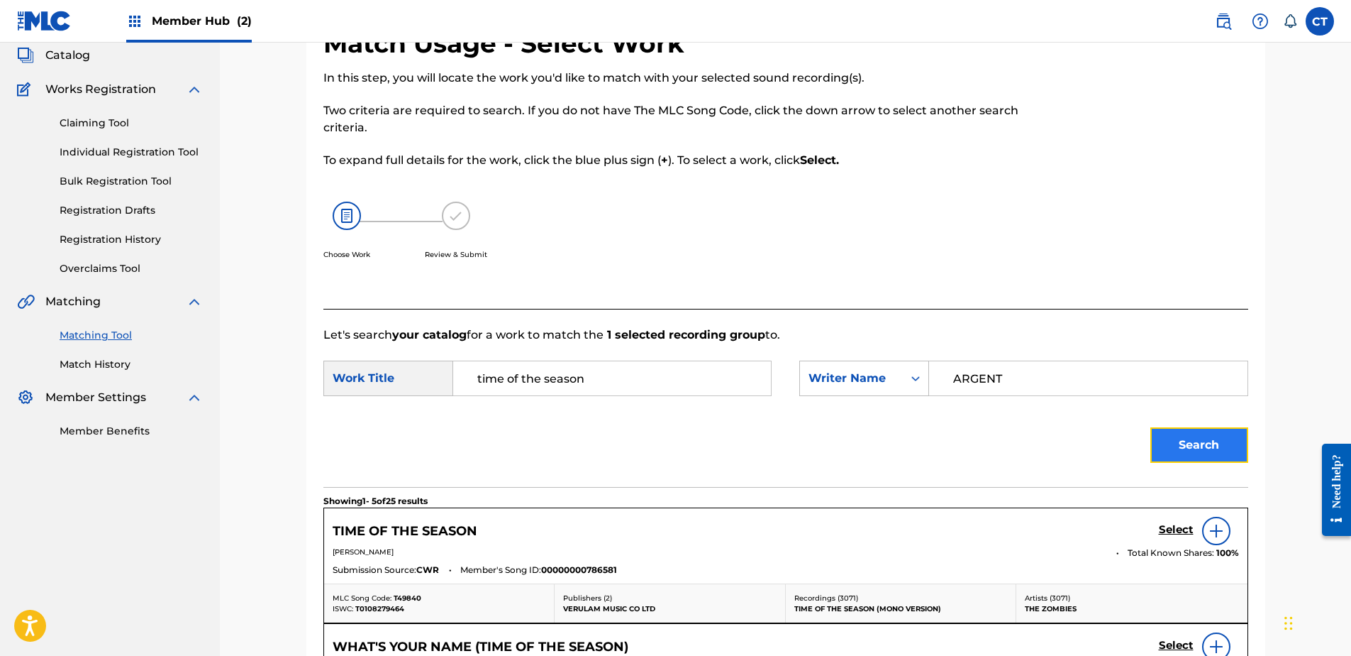
scroll to position [111, 0]
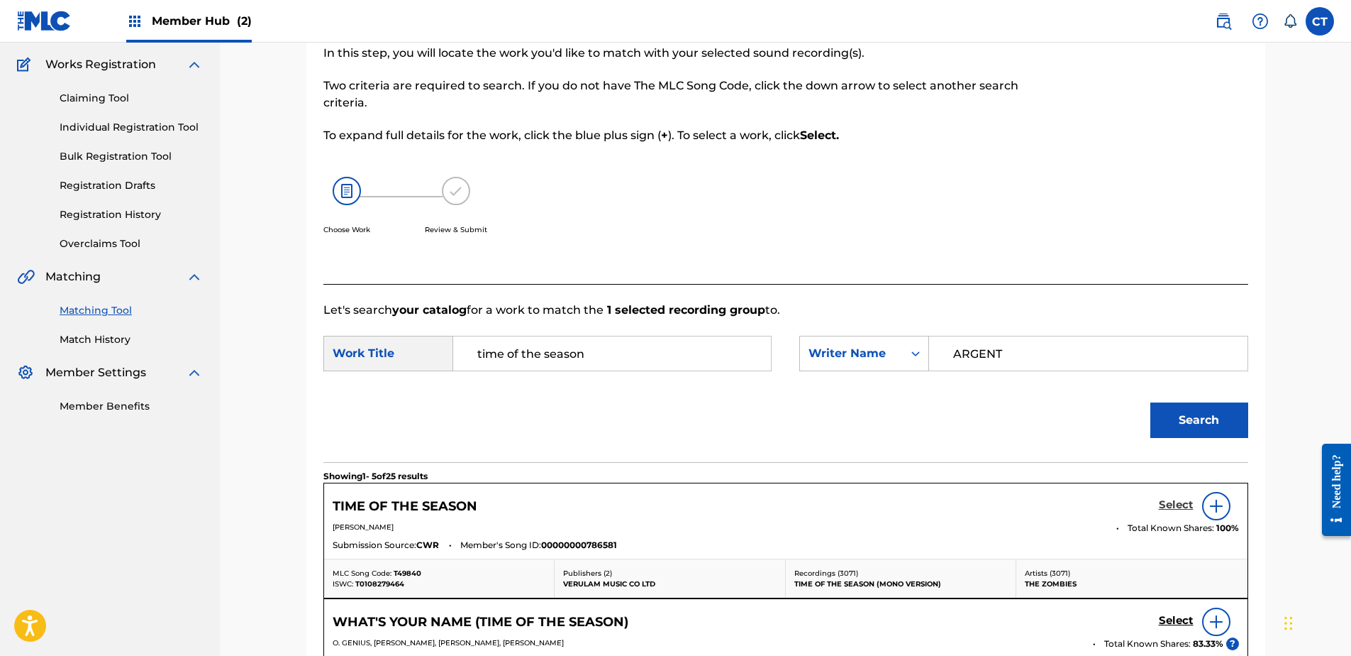
click at [1178, 501] on h5 "Select" at bounding box center [1176, 504] width 35 height 13
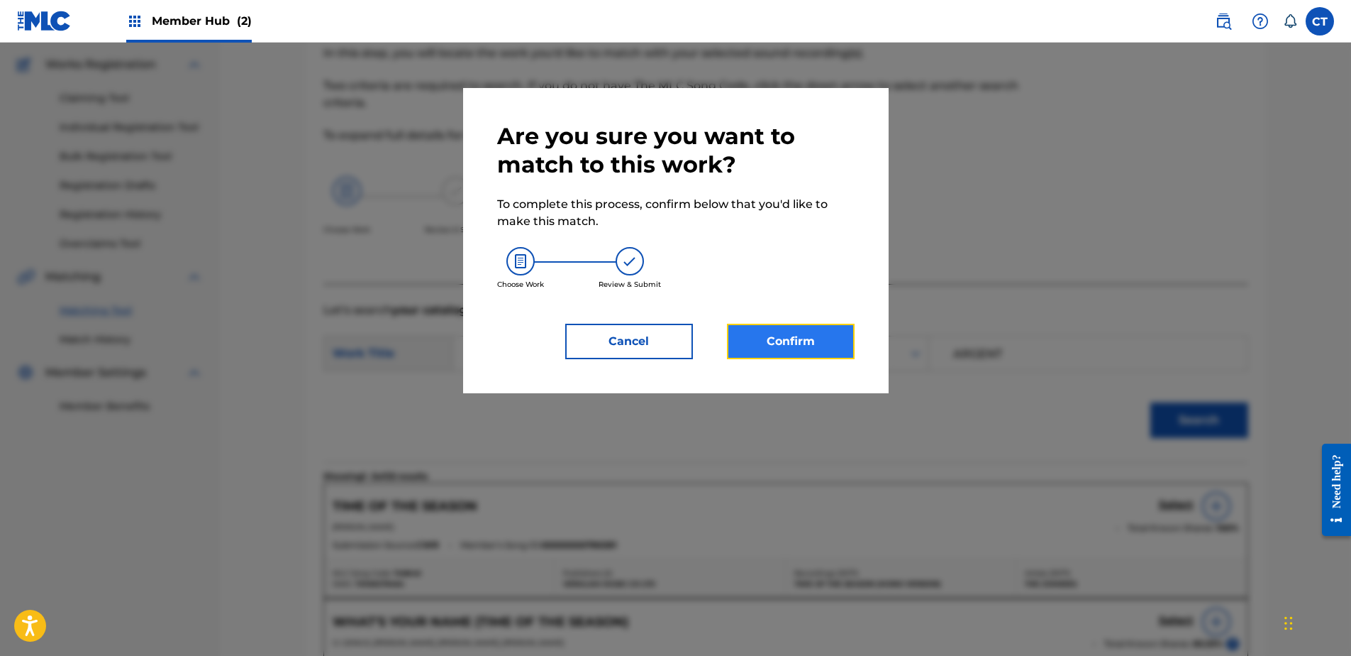
click at [773, 349] on button "Confirm" at bounding box center [791, 341] width 128 height 35
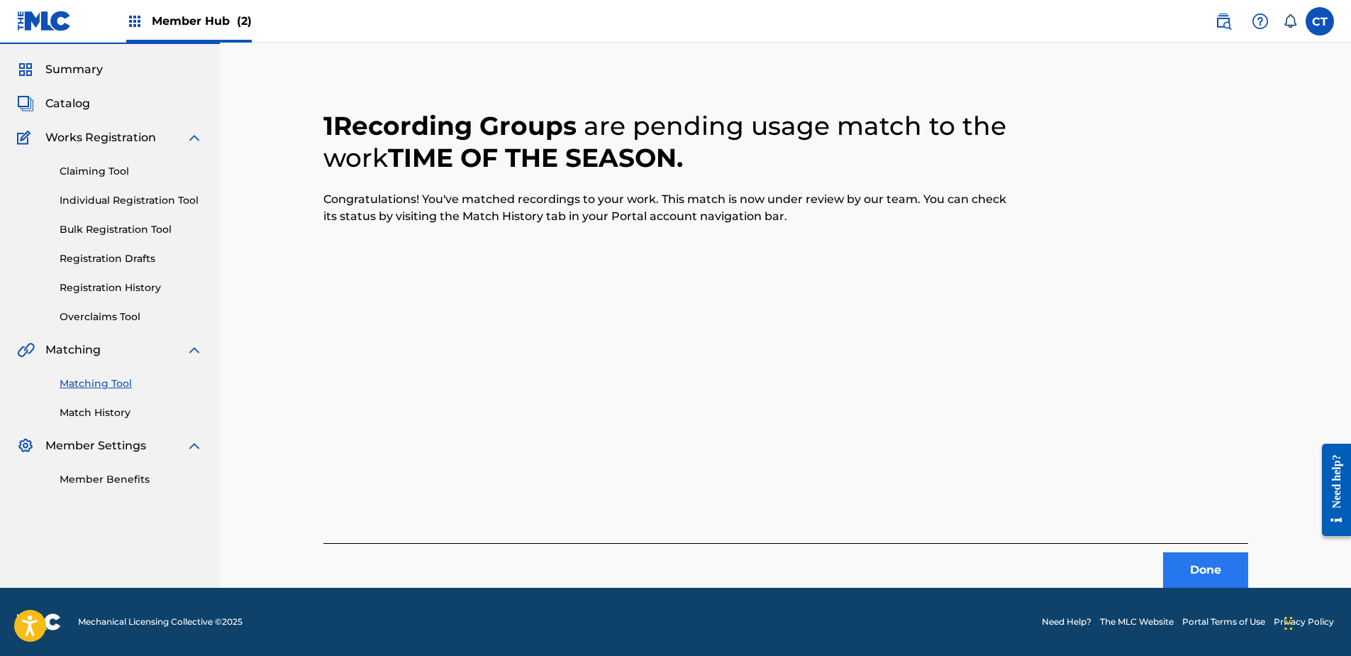
scroll to position [38, 0]
click at [1210, 565] on button "Done" at bounding box center [1205, 569] width 85 height 35
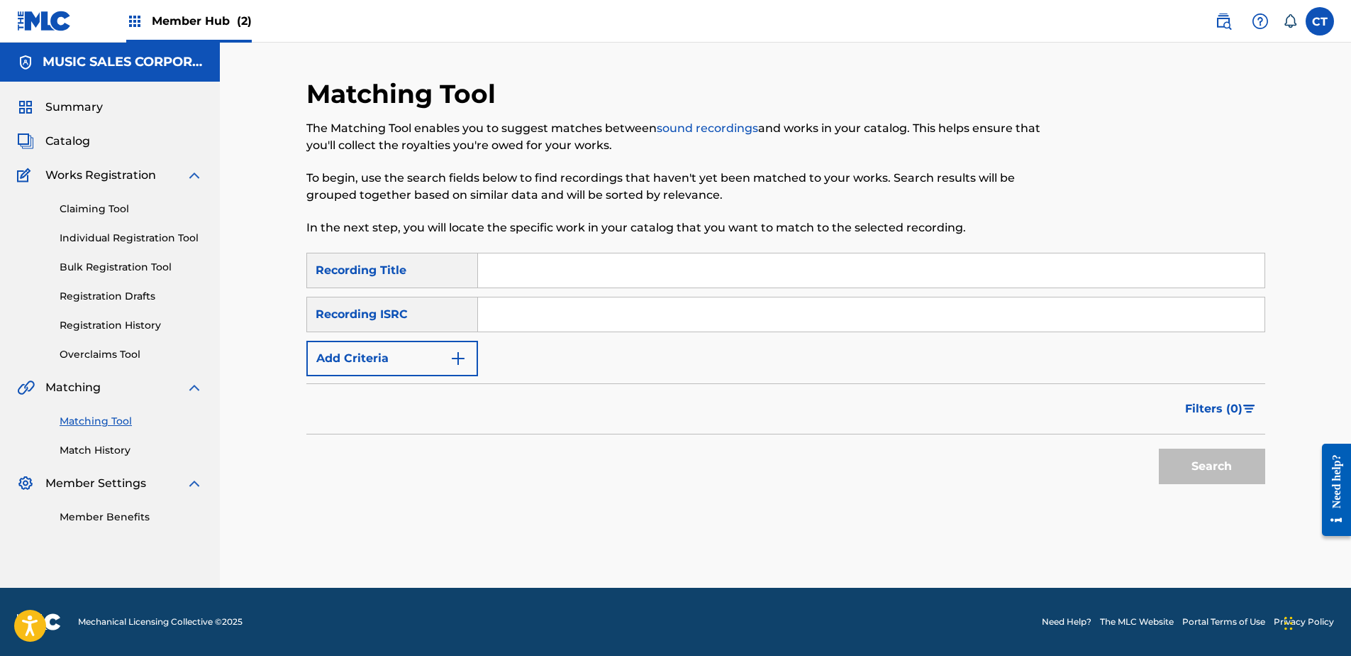
click at [624, 311] on input "Search Form" at bounding box center [871, 314] width 787 height 34
paste input "QMRTV1200407"
click at [1225, 466] on button "Search" at bounding box center [1212, 465] width 106 height 35
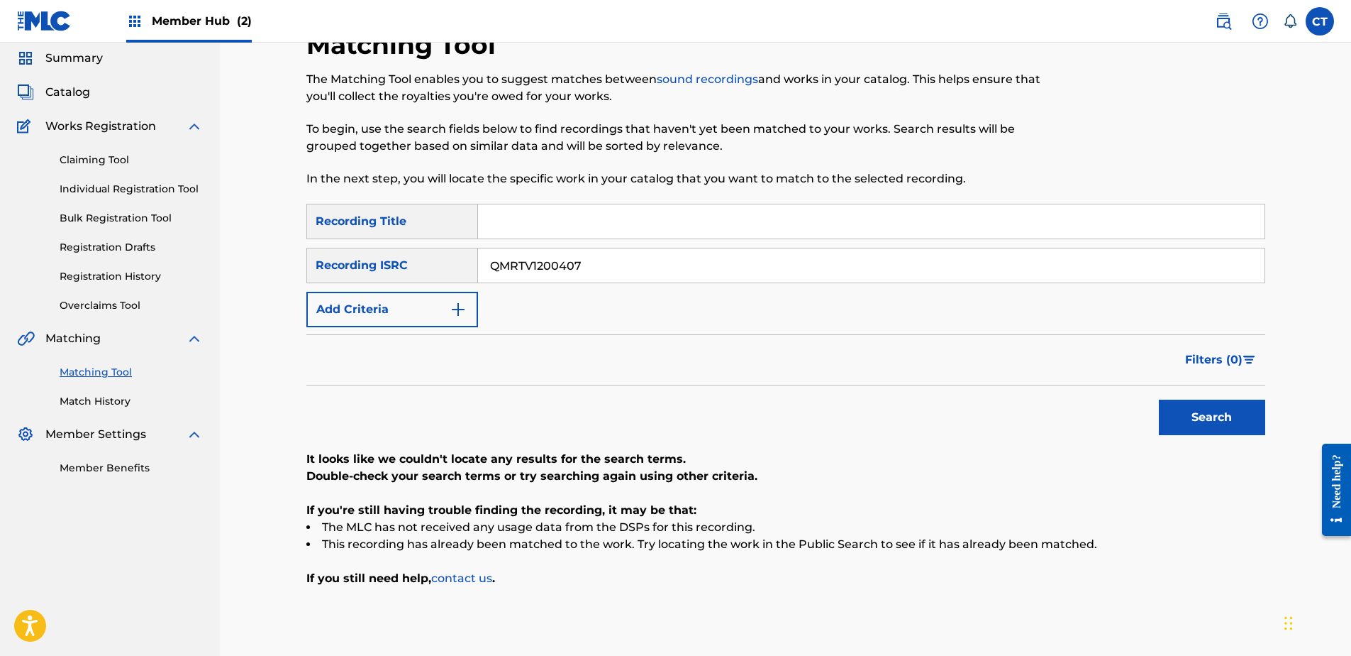
scroll to position [71, 0]
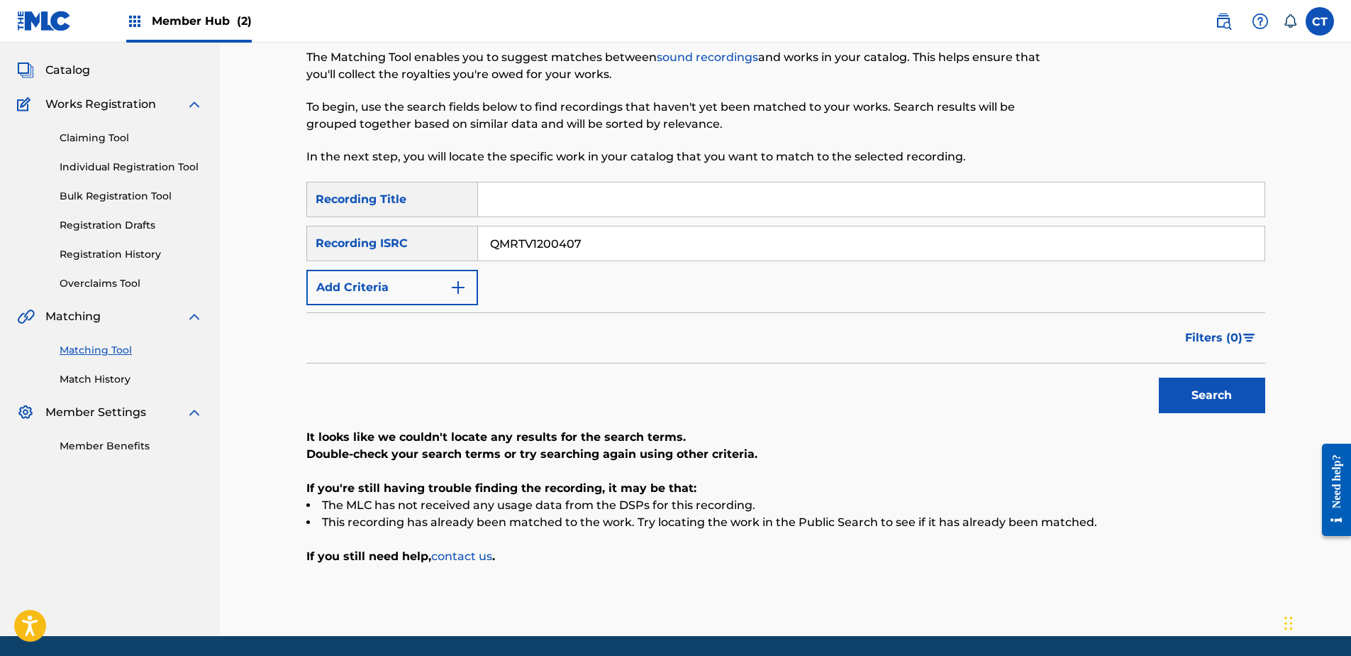
click at [669, 249] on input "QMRTV1200407" at bounding box center [871, 243] width 787 height 34
paste input "USAT21204650"
click at [1152, 400] on div "Search" at bounding box center [1209, 391] width 114 height 57
click at [1161, 400] on button "Search" at bounding box center [1212, 394] width 106 height 35
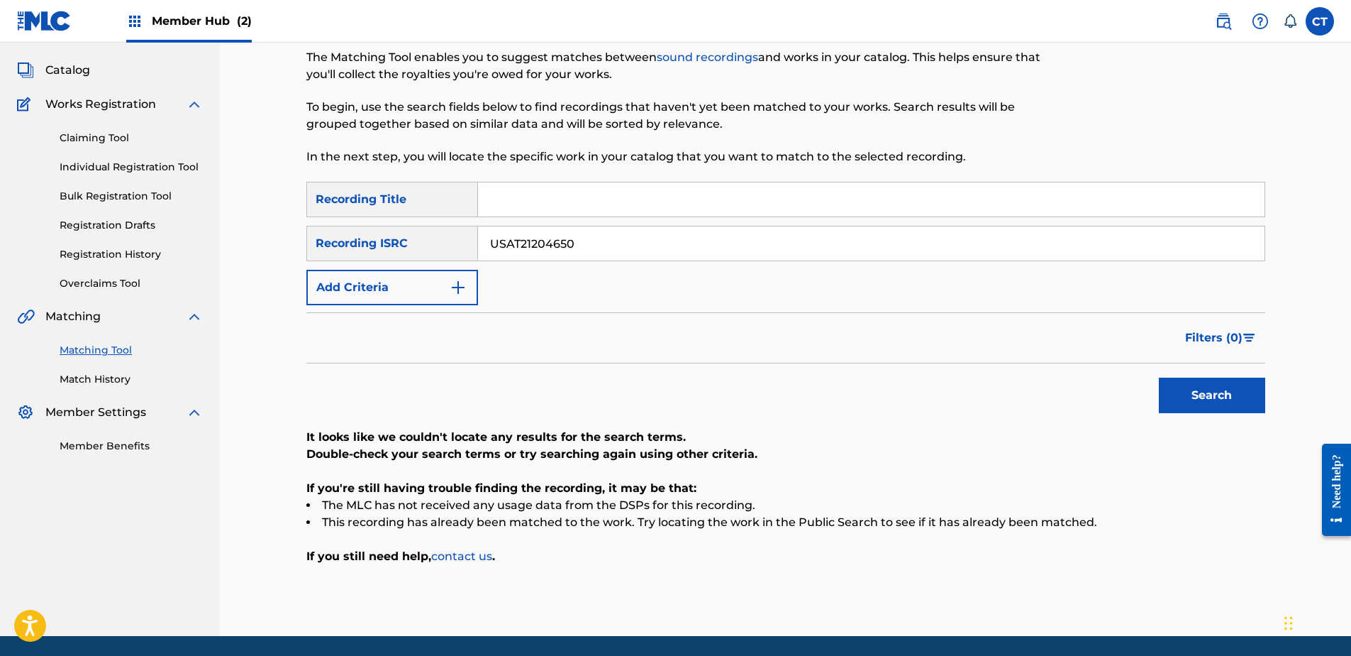
click at [669, 244] on input "USAT21204650" at bounding box center [871, 243] width 787 height 34
drag, startPoint x: 669, startPoint y: 244, endPoint x: 629, endPoint y: 245, distance: 40.5
click at [670, 245] on input "USAT21204650" at bounding box center [871, 243] width 787 height 34
paste input "SM17800841"
click at [1180, 404] on button "Search" at bounding box center [1212, 394] width 106 height 35
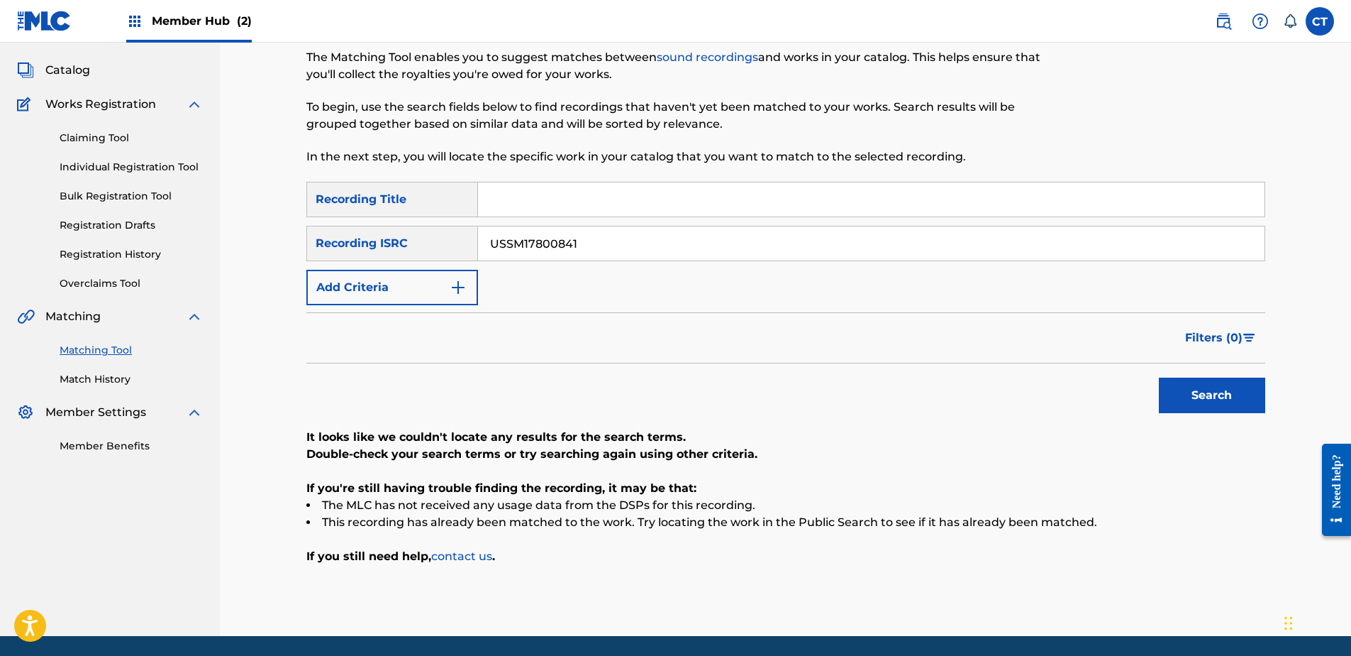
click at [673, 236] on input "USSM17800841" at bounding box center [871, 243] width 787 height 34
paste input "YSV0200045"
click at [1163, 388] on button "Search" at bounding box center [1212, 394] width 106 height 35
click at [812, 236] on input "USYSV0200045" at bounding box center [871, 243] width 787 height 34
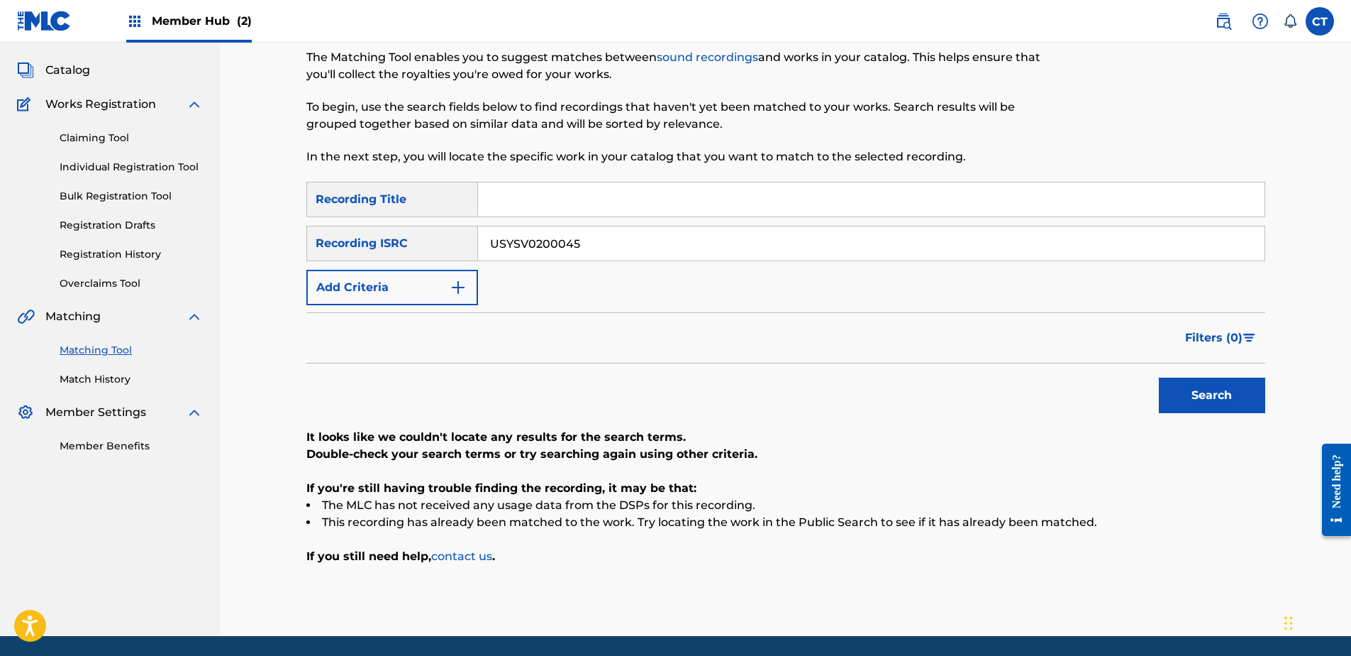
click at [812, 236] on input "USYSV0200045" at bounding box center [871, 243] width 787 height 34
paste input "QM4TW2193846"
click at [1172, 382] on button "Search" at bounding box center [1212, 394] width 106 height 35
click at [641, 235] on input "QM4TW2193846" at bounding box center [871, 243] width 787 height 34
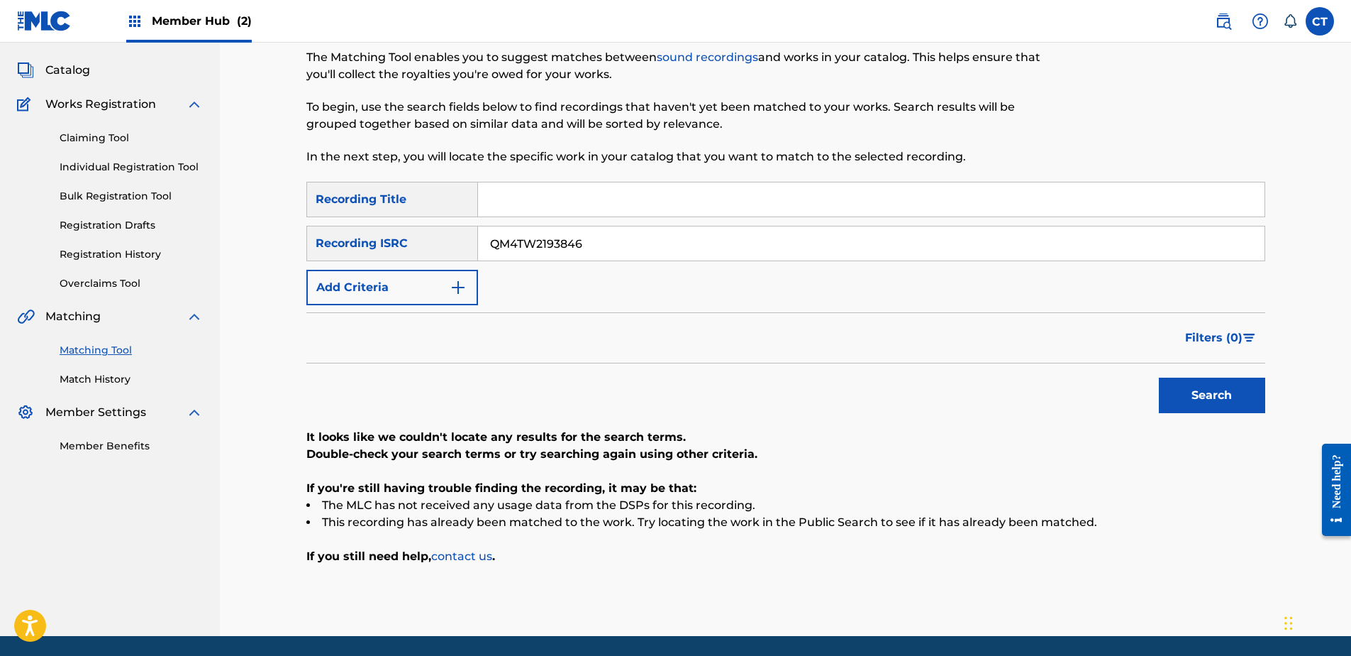
paste input "USSM10111320"
click at [1193, 395] on button "Search" at bounding box center [1212, 394] width 106 height 35
click at [689, 250] on input "USSM10111320" at bounding box center [871, 243] width 787 height 34
click at [690, 250] on input "USSM10111320" at bounding box center [871, 243] width 787 height 34
paste input "TD19800027"
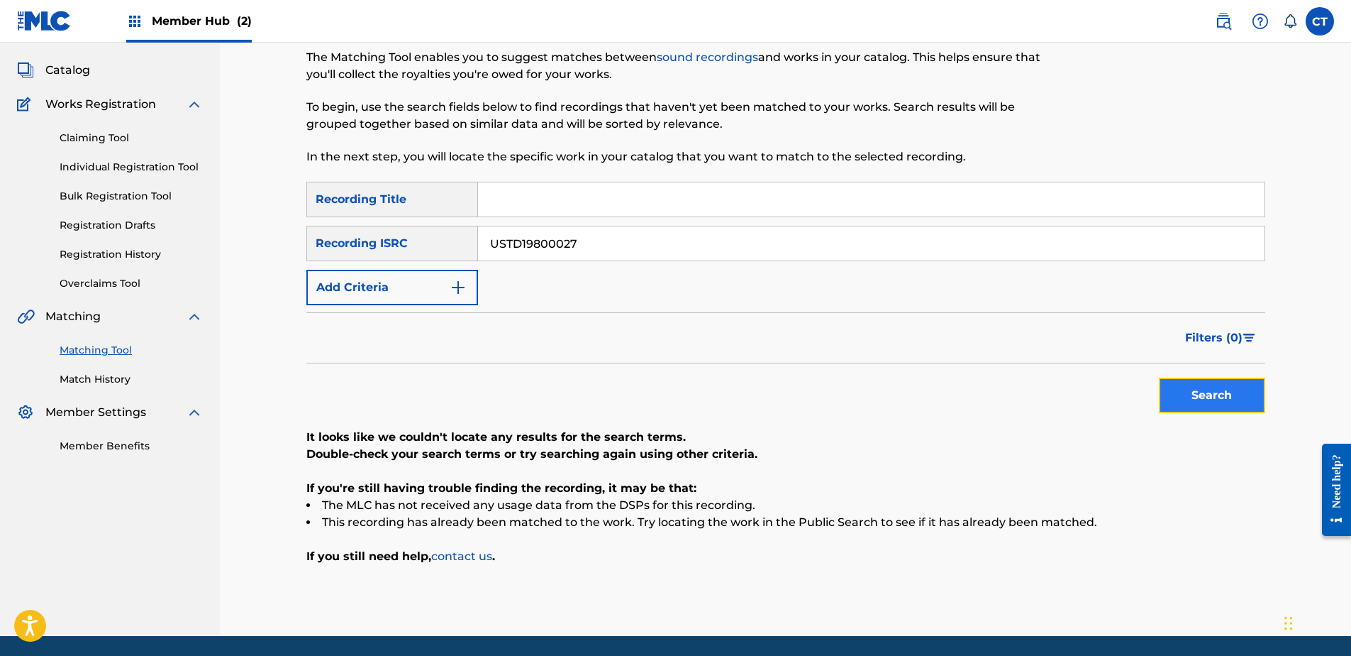
click at [1180, 379] on button "Search" at bounding box center [1212, 394] width 106 height 35
click at [707, 248] on input "USTD19800027" at bounding box center [871, 243] width 787 height 34
paste input "UM71807612"
click at [1203, 389] on button "Search" at bounding box center [1212, 394] width 106 height 35
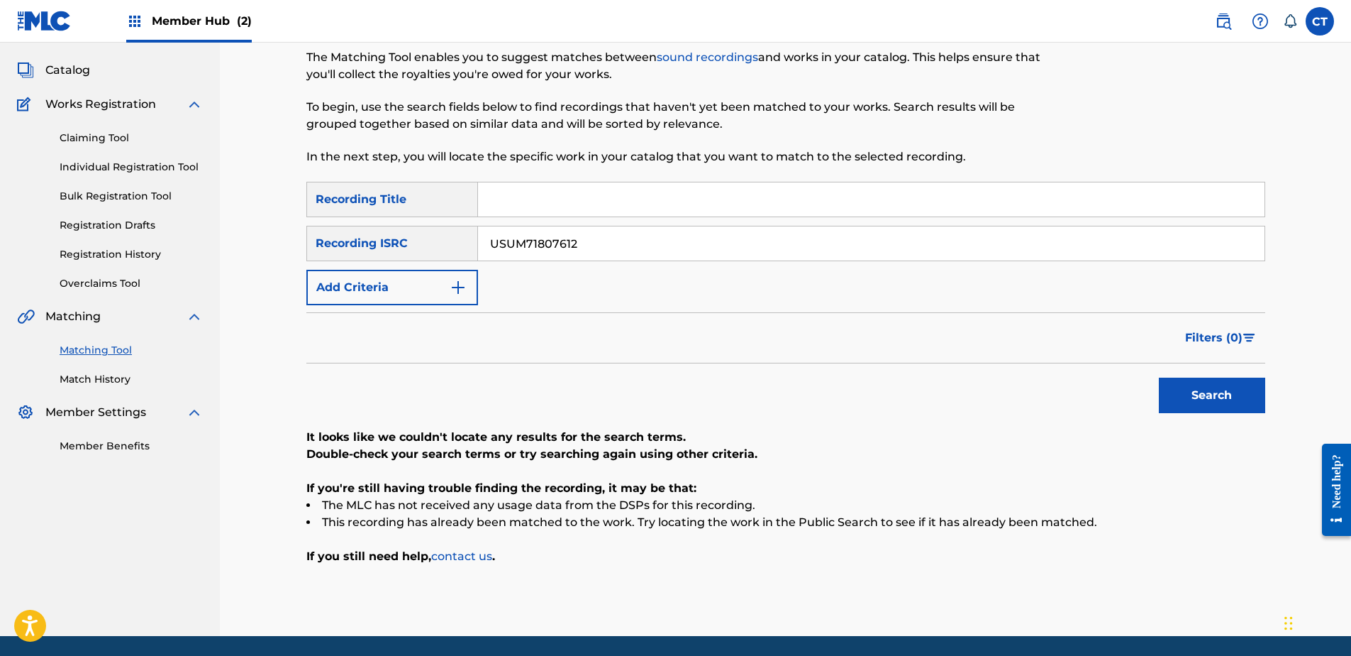
click at [608, 249] on input "USUM71807612" at bounding box center [871, 243] width 787 height 34
paste input "GBCEN1700295"
click at [1180, 394] on button "Search" at bounding box center [1212, 394] width 106 height 35
click at [620, 241] on input "GBCEN1700295" at bounding box center [871, 243] width 787 height 34
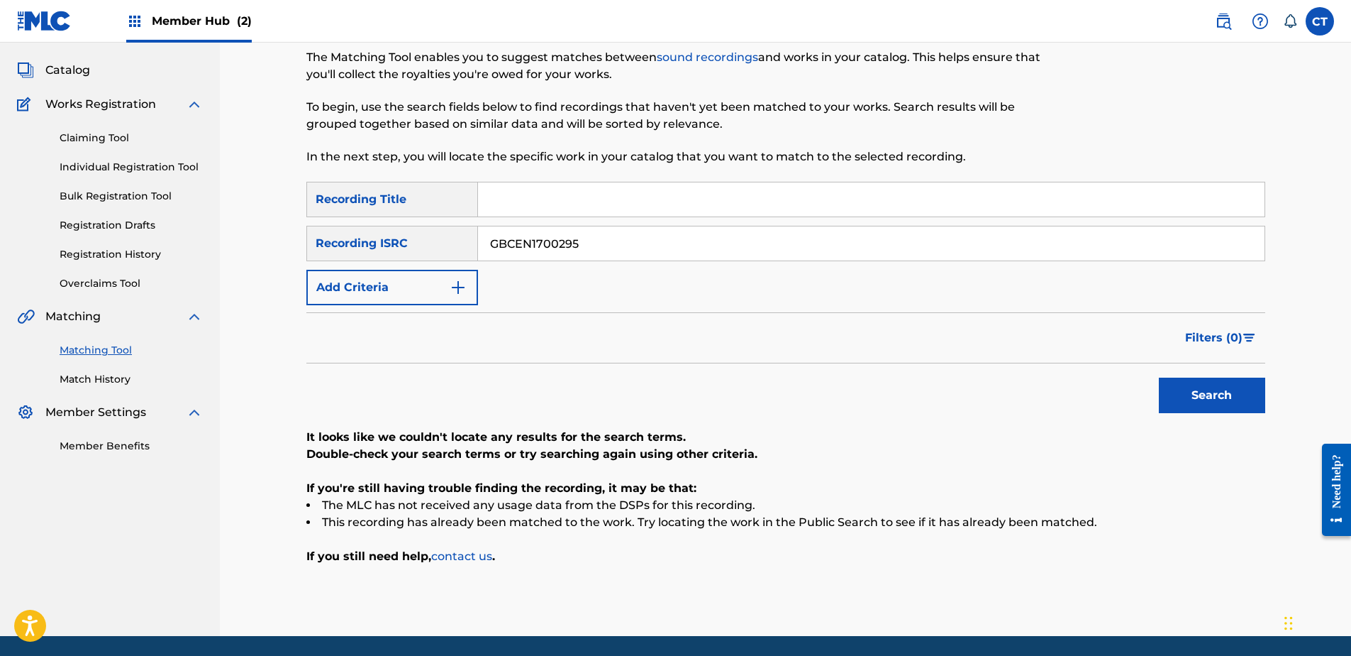
click at [620, 241] on input "GBCEN1700295" at bounding box center [871, 243] width 787 height 34
paste input "USAT20001317"
click at [1190, 388] on button "Search" at bounding box center [1212, 394] width 106 height 35
click at [597, 242] on input "USAT20001317" at bounding box center [871, 243] width 787 height 34
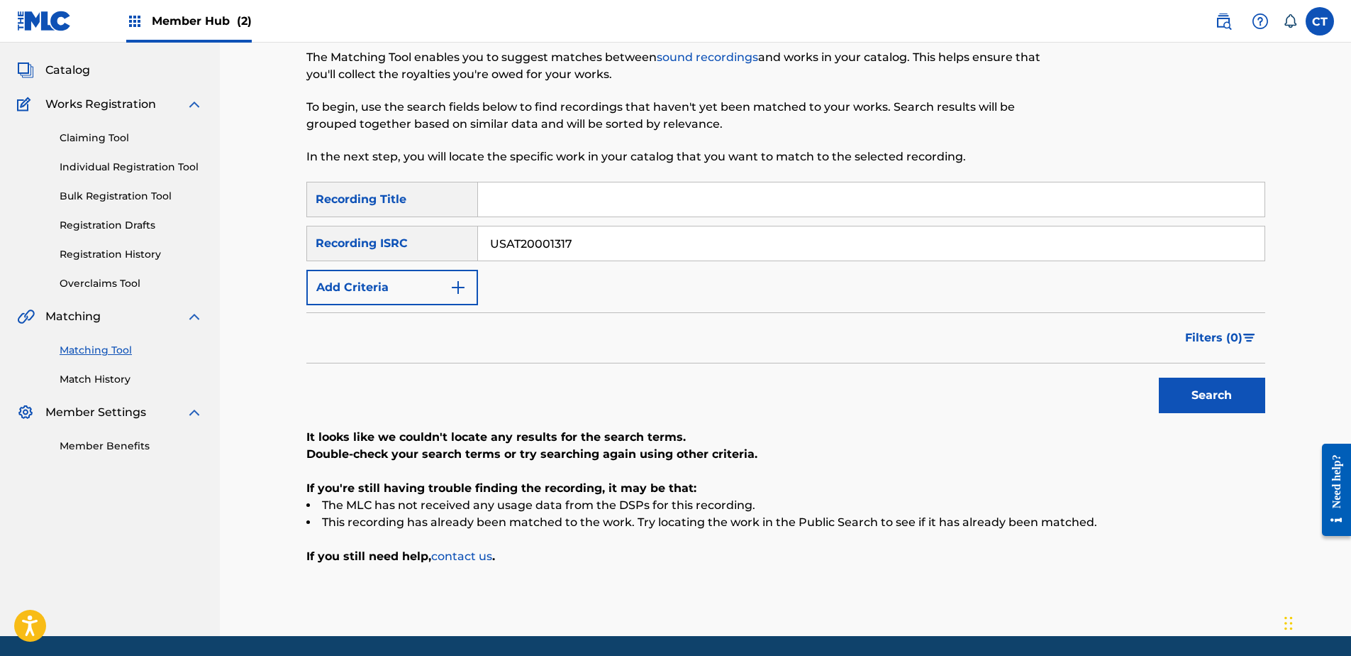
paste input "GBAAA9000465"
click at [1223, 396] on button "Search" at bounding box center [1212, 394] width 106 height 35
click at [606, 243] on input "GBAAA9000465" at bounding box center [871, 243] width 787 height 34
paste input "USMC16051029"
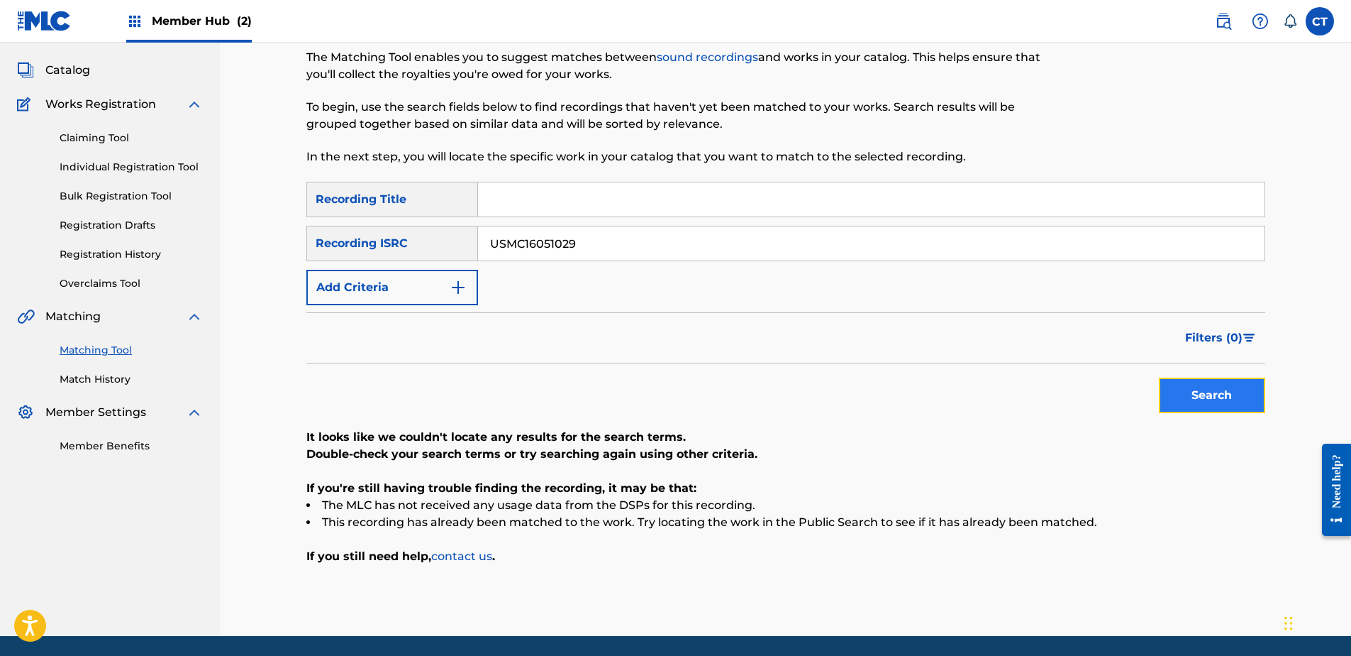
click at [1215, 394] on button "Search" at bounding box center [1212, 394] width 106 height 35
click at [638, 239] on input "USMC16051029" at bounding box center [871, 243] width 787 height 34
drag, startPoint x: 638, startPoint y: 239, endPoint x: 724, endPoint y: 277, distance: 93.7
click at [642, 241] on input "USMC16051029" at bounding box center [871, 243] width 787 height 34
paste input "AT20200105"
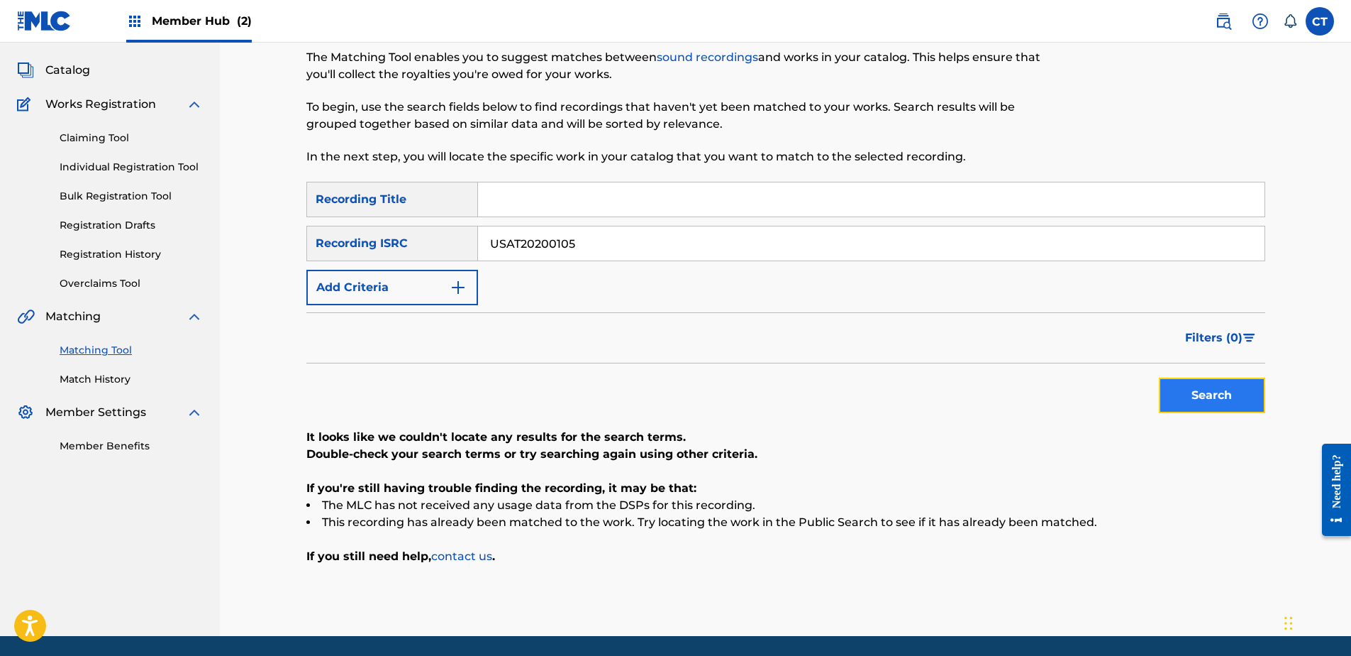
click at [1191, 391] on button "Search" at bounding box center [1212, 394] width 106 height 35
click at [669, 253] on input "USAT20200105" at bounding box center [871, 243] width 787 height 34
paste input "SM17000964"
click at [1215, 386] on button "Search" at bounding box center [1212, 394] width 106 height 35
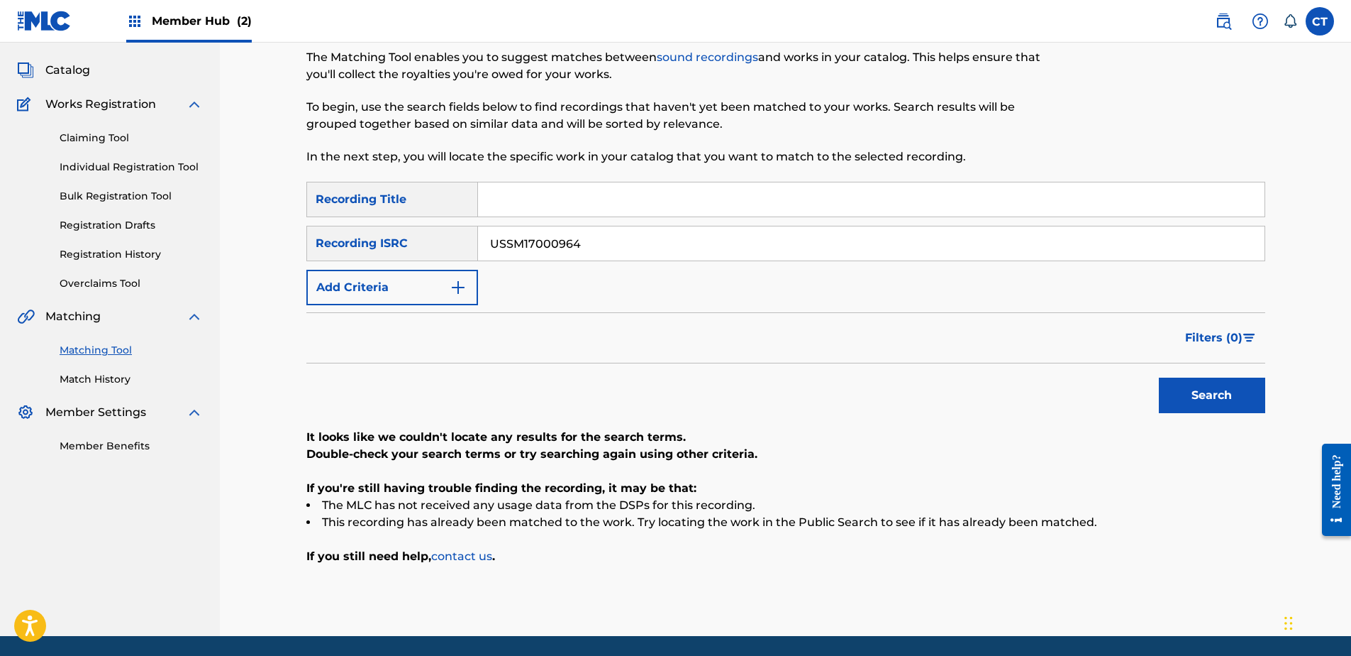
click at [601, 241] on input "USSM17000964" at bounding box center [871, 243] width 787 height 34
paste input "UM70741380"
click at [1206, 402] on button "Search" at bounding box center [1212, 394] width 106 height 35
click at [594, 237] on input "USUM70741380" at bounding box center [871, 243] width 787 height 34
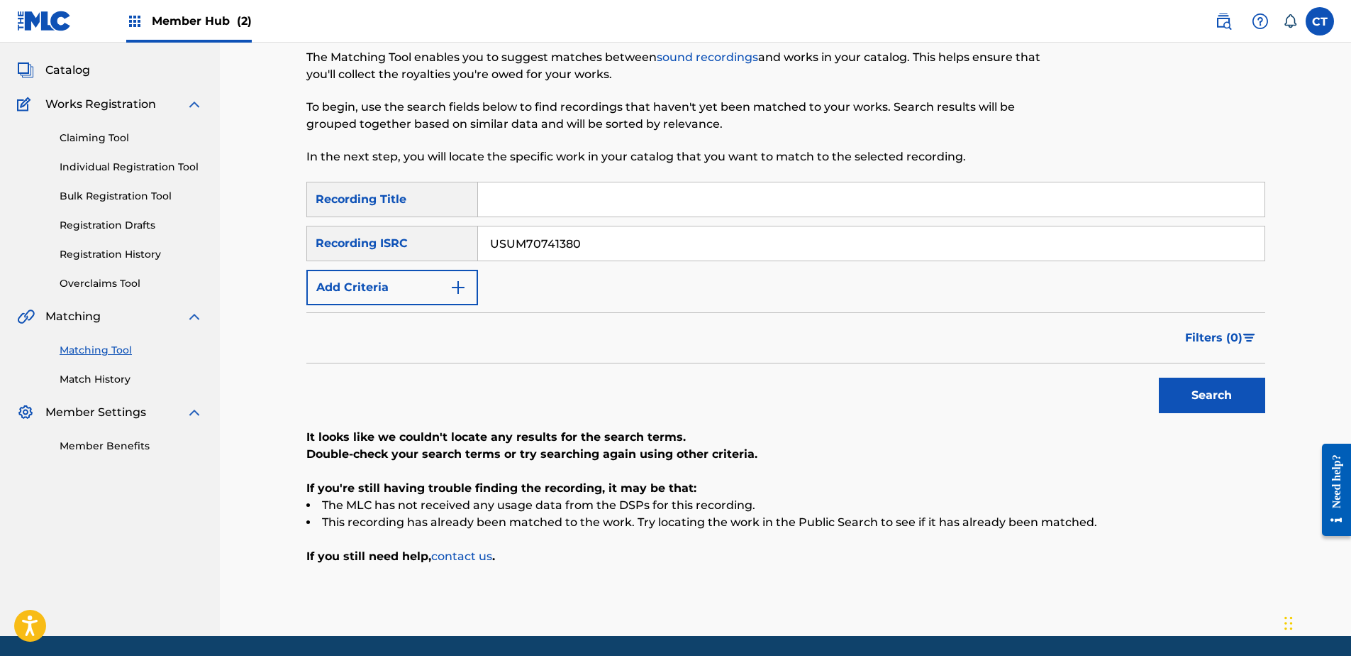
click at [594, 237] on input "USUM70741380" at bounding box center [871, 243] width 787 height 34
paste input "SM10012422"
click at [1167, 392] on button "Search" at bounding box center [1212, 394] width 106 height 35
click at [632, 237] on input "USSM10012422" at bounding box center [871, 243] width 787 height 34
click at [641, 243] on input "USSM10012422" at bounding box center [871, 243] width 787 height 34
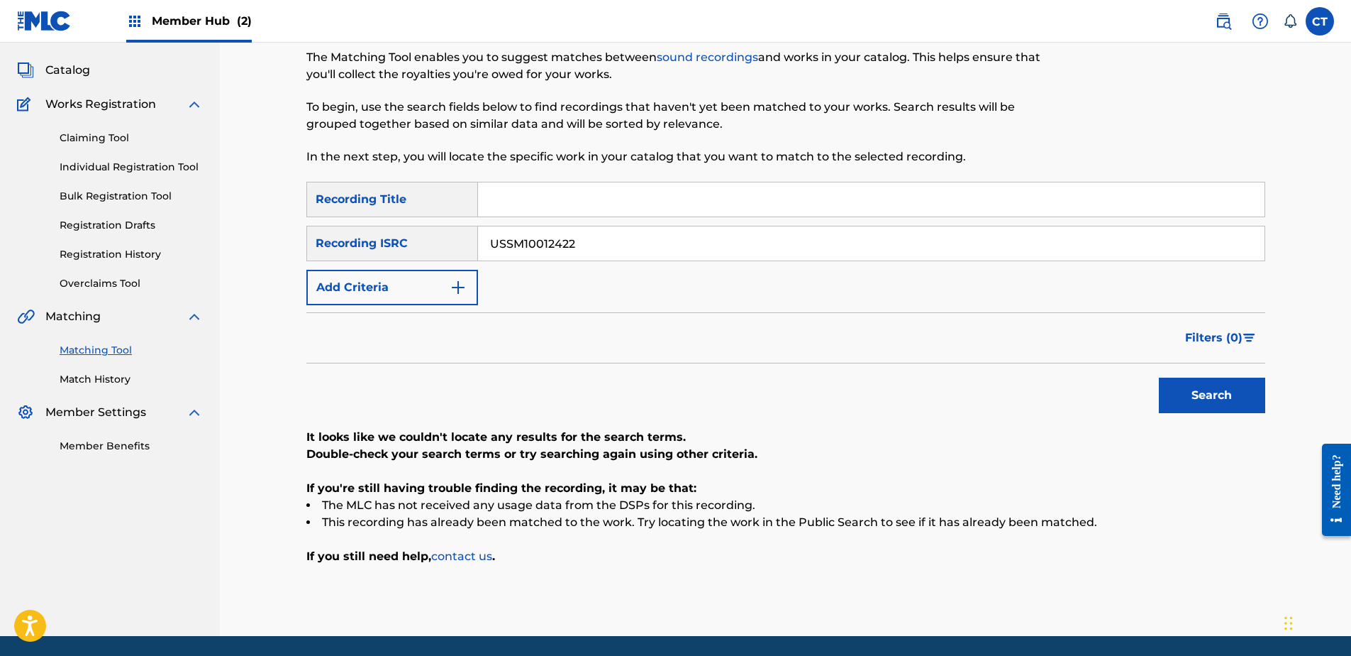
click at [650, 256] on input "USSM10012422" at bounding box center [871, 243] width 787 height 34
click at [645, 245] on input "USSM10012422" at bounding box center [871, 243] width 787 height 34
paste input "CA28800074"
click at [1183, 399] on button "Search" at bounding box center [1212, 394] width 106 height 35
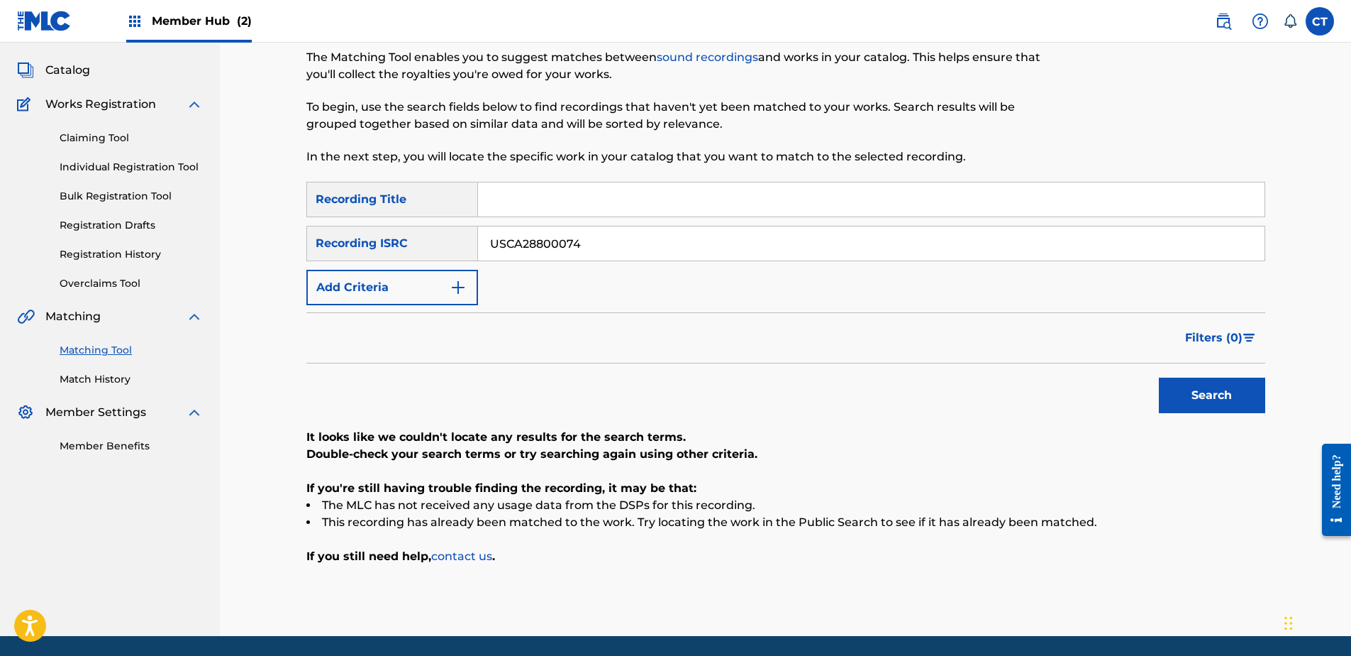
click at [614, 247] on input "USCA28800074" at bounding box center [871, 243] width 787 height 34
drag, startPoint x: 614, startPoint y: 247, endPoint x: 644, endPoint y: 261, distance: 33.6
click at [615, 248] on input "USCA28800074" at bounding box center [871, 243] width 787 height 34
paste input "SH49500085"
click at [1186, 385] on button "Search" at bounding box center [1212, 394] width 106 height 35
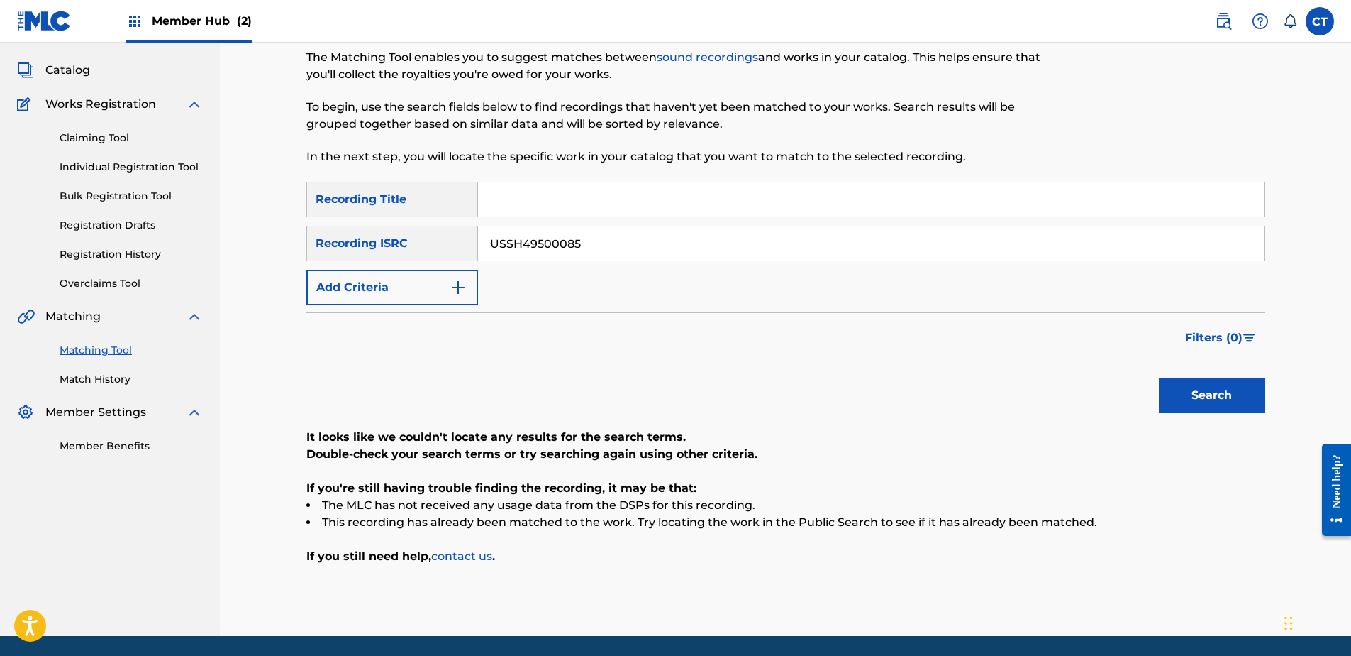
click at [604, 236] on input "USSH49500085" at bounding box center [871, 243] width 787 height 34
click at [604, 237] on input "USSH49500085" at bounding box center [871, 243] width 787 height 34
paste input "F096525040"
click at [1181, 409] on button "Search" at bounding box center [1212, 394] width 106 height 35
click at [682, 238] on input "USF096525040" at bounding box center [871, 243] width 787 height 34
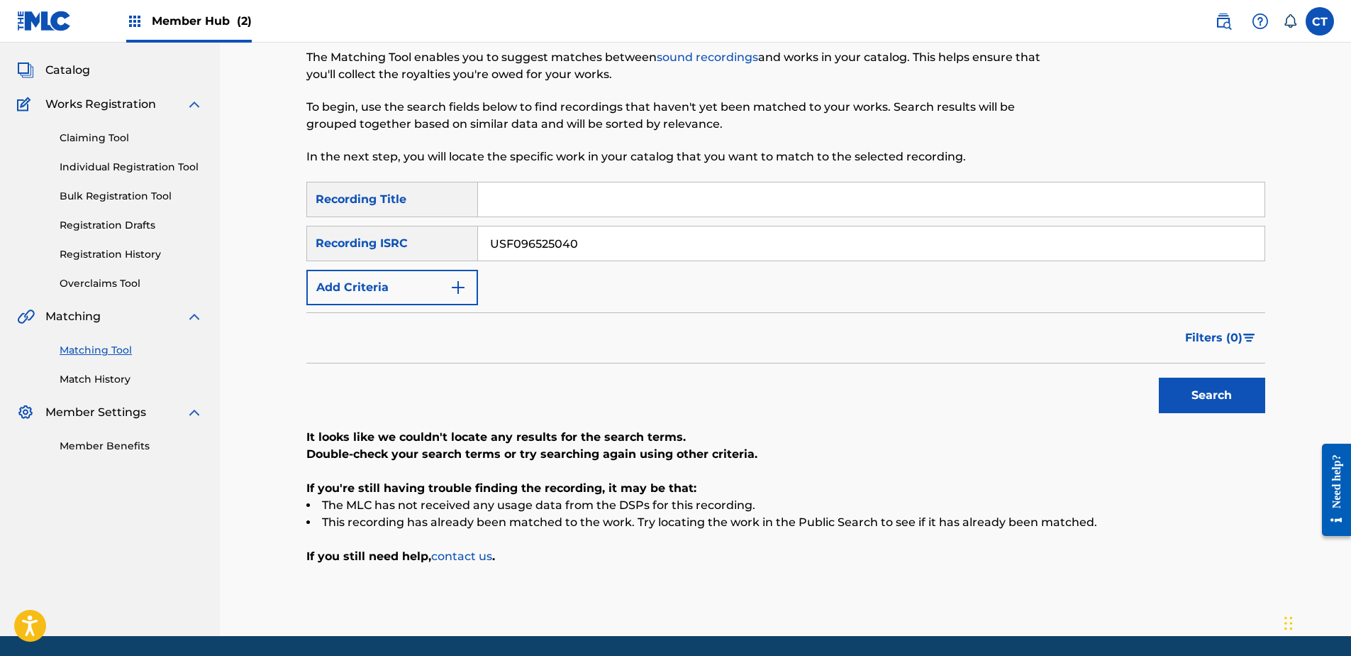
click at [684, 240] on input "USF096525040" at bounding box center [871, 243] width 787 height 34
click at [695, 239] on input "USF096525040" at bounding box center [871, 243] width 787 height 34
paste input "GBCBS643219"
click at [1174, 400] on button "Search" at bounding box center [1212, 394] width 106 height 35
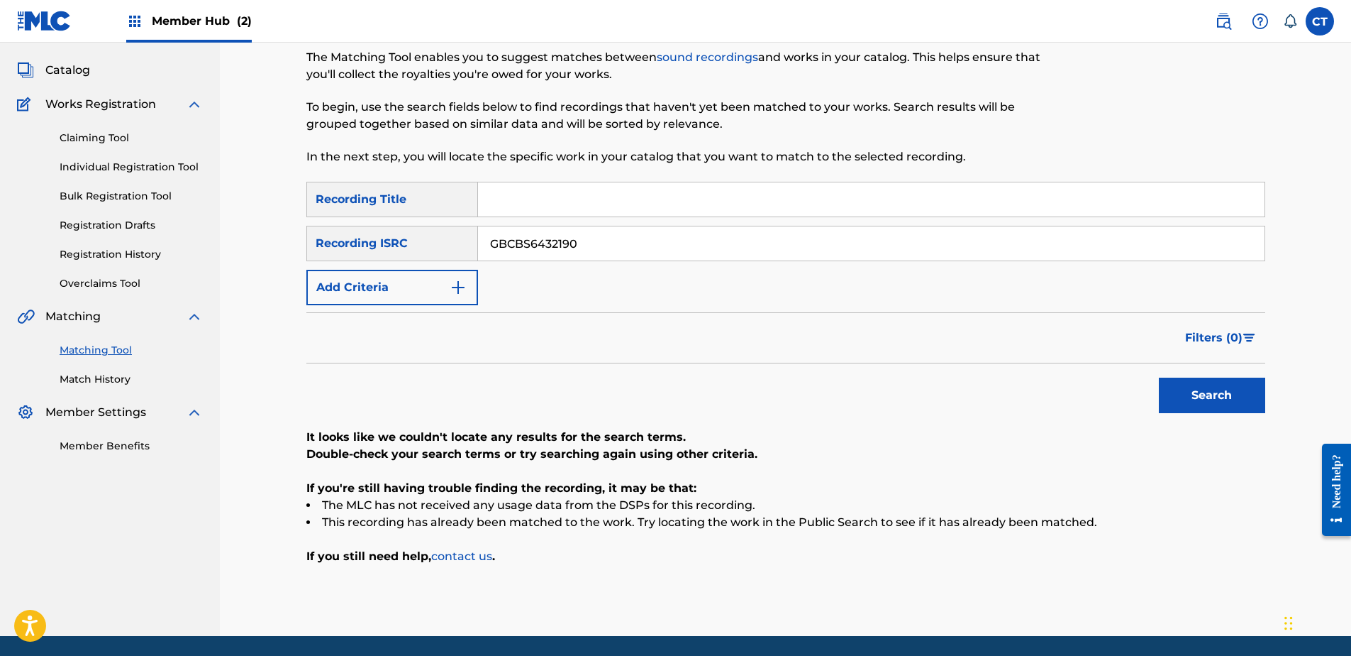
click at [621, 230] on input "GBCBS6432190" at bounding box center [871, 243] width 787 height 34
paste input "USSM17700998"
click at [1166, 395] on button "Search" at bounding box center [1212, 394] width 106 height 35
click at [616, 238] on input "USSM17700998" at bounding box center [871, 243] width 787 height 34
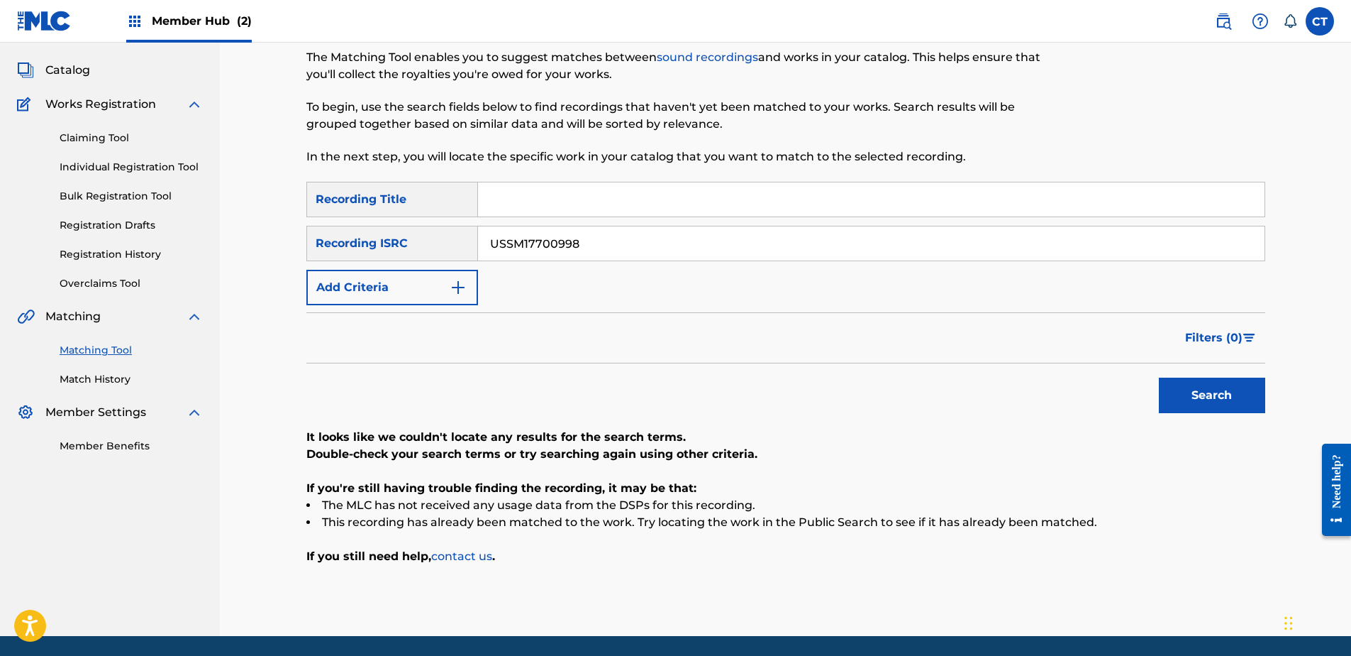
click at [616, 238] on input "USSM17700998" at bounding box center [871, 243] width 787 height 34
paste input "BT21601456"
type input "USBT21601456"
click at [1190, 387] on button "Search" at bounding box center [1212, 394] width 106 height 35
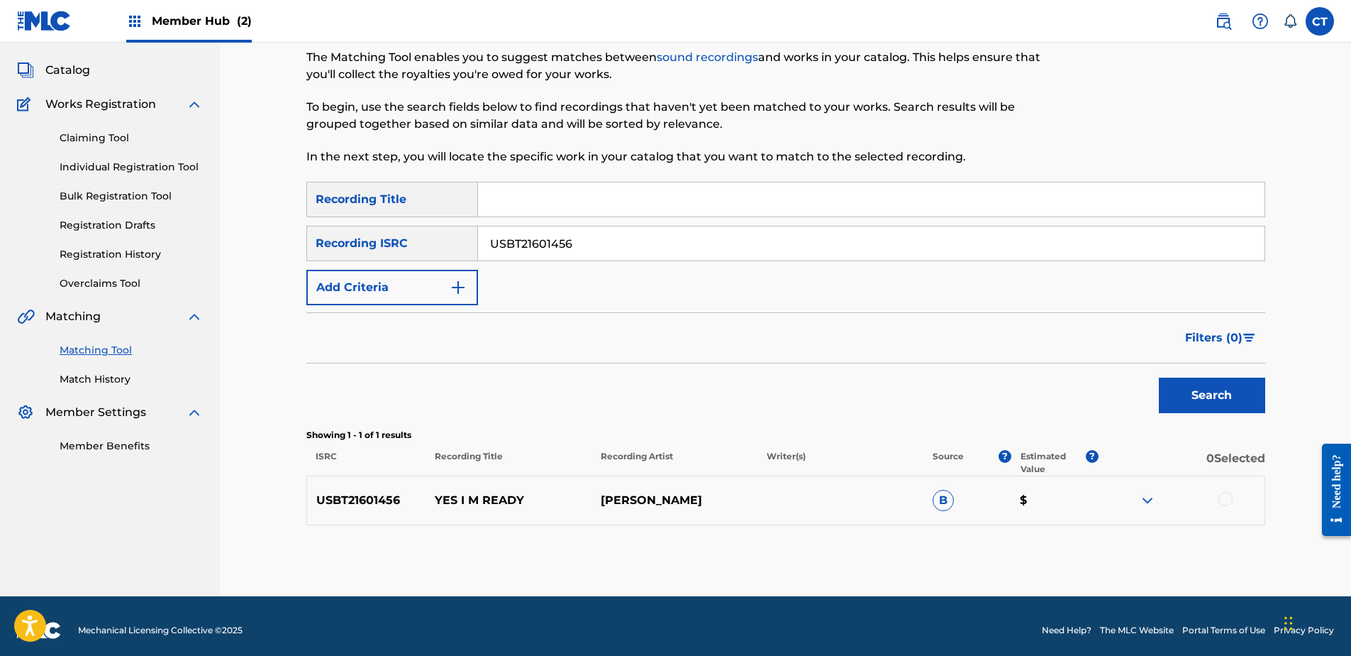
click at [1220, 497] on div at bounding box center [1226, 499] width 14 height 14
click at [1014, 555] on button "Match 1 Group" at bounding box center [997, 539] width 157 height 35
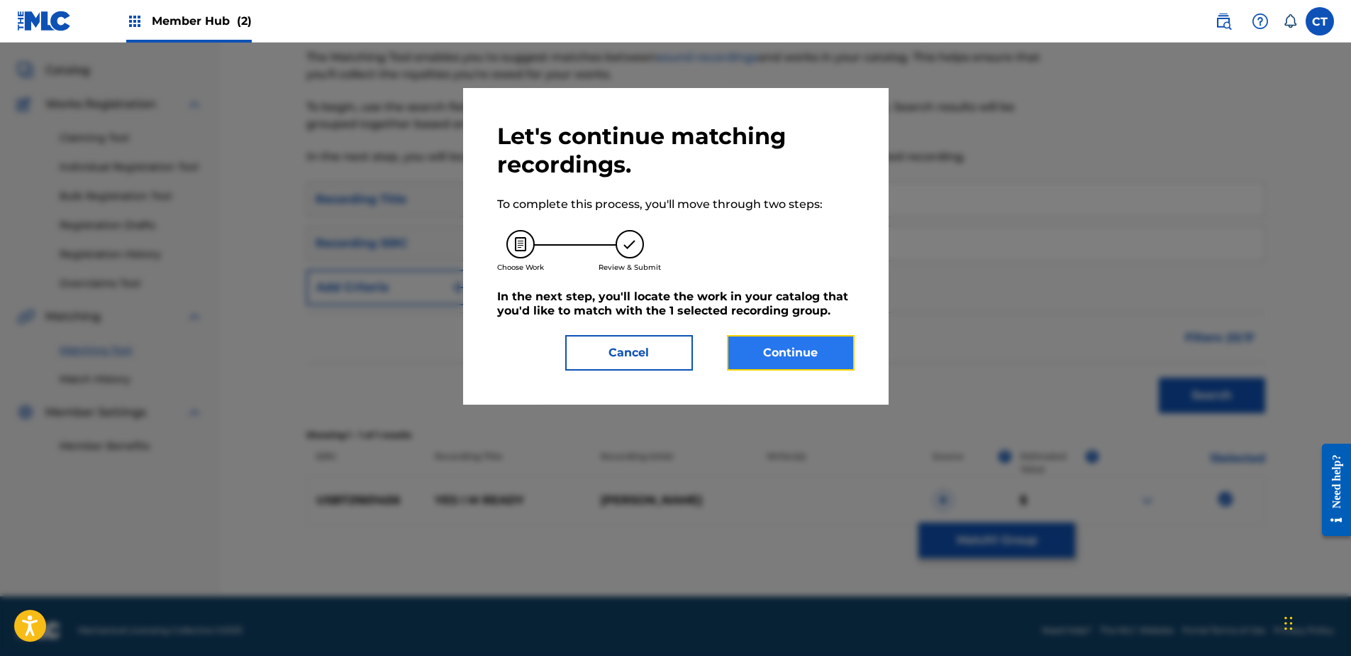
click at [815, 346] on button "Continue" at bounding box center [791, 352] width 128 height 35
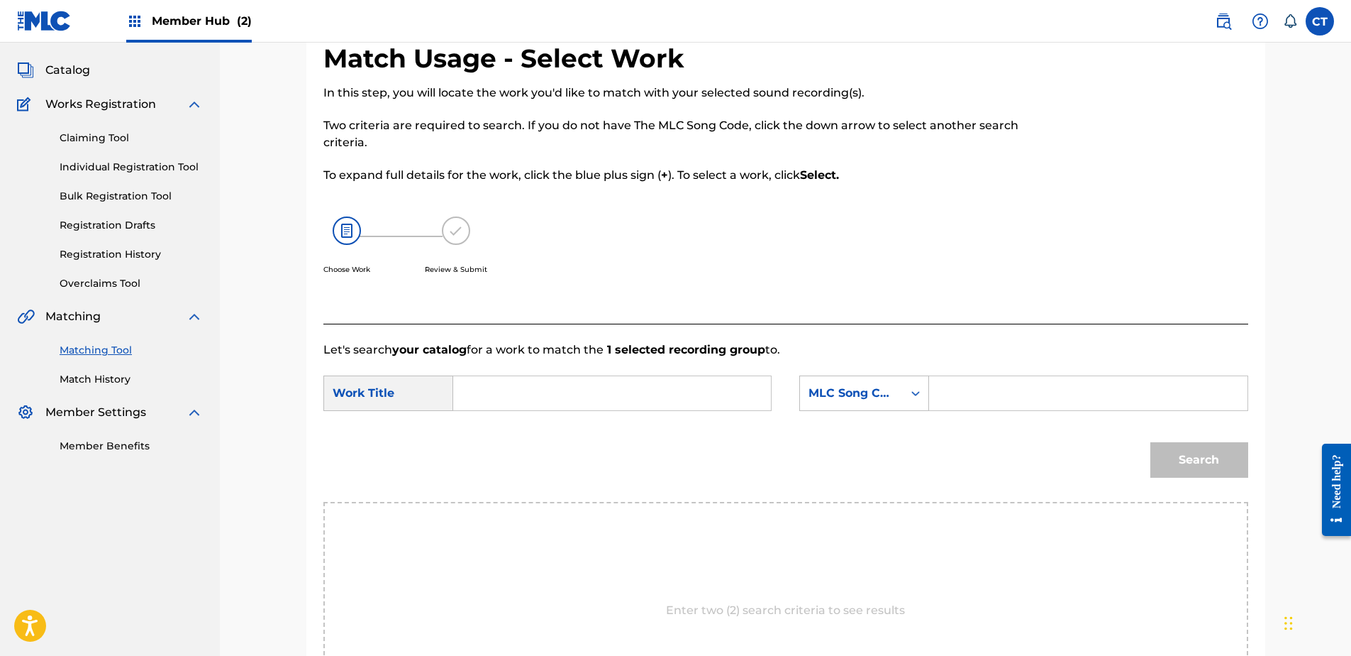
click at [518, 405] on input "Search Form" at bounding box center [612, 393] width 294 height 34
paste input "YES, I'M READY"
type input "YES, I'M READY"
click at [882, 378] on div "MLC Song Code" at bounding box center [865, 392] width 130 height 35
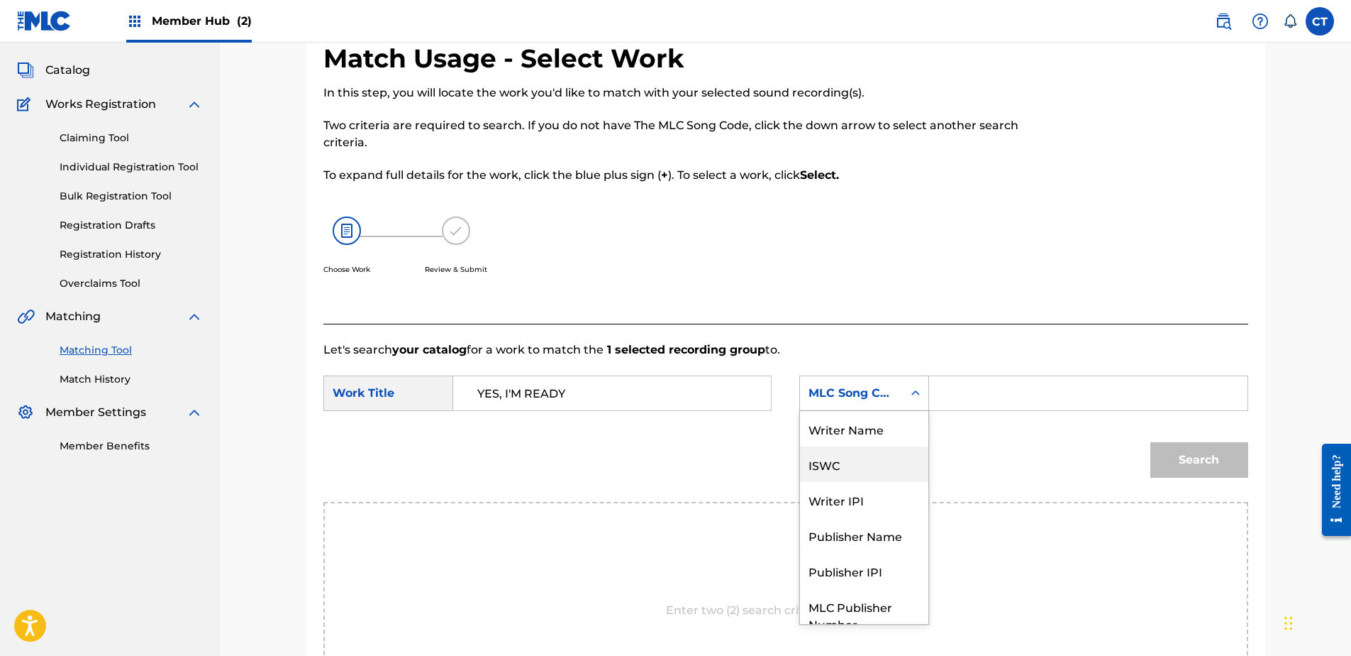
scroll to position [0, 0]
click at [871, 431] on div "Writer Name" at bounding box center [864, 428] width 128 height 35
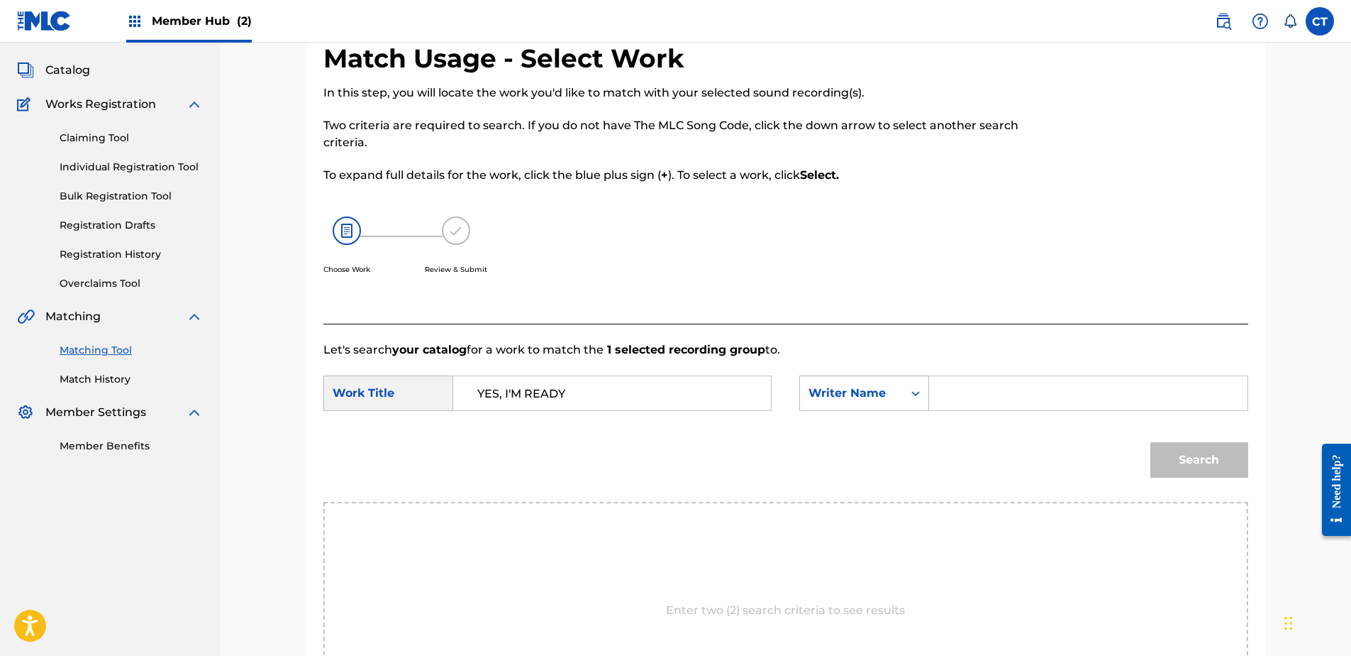
click at [1017, 398] on input "Search Form" at bounding box center [1088, 393] width 294 height 34
paste input "[PERSON_NAME]"
type input "[PERSON_NAME]"
click at [1186, 459] on button "Search" at bounding box center [1200, 459] width 98 height 35
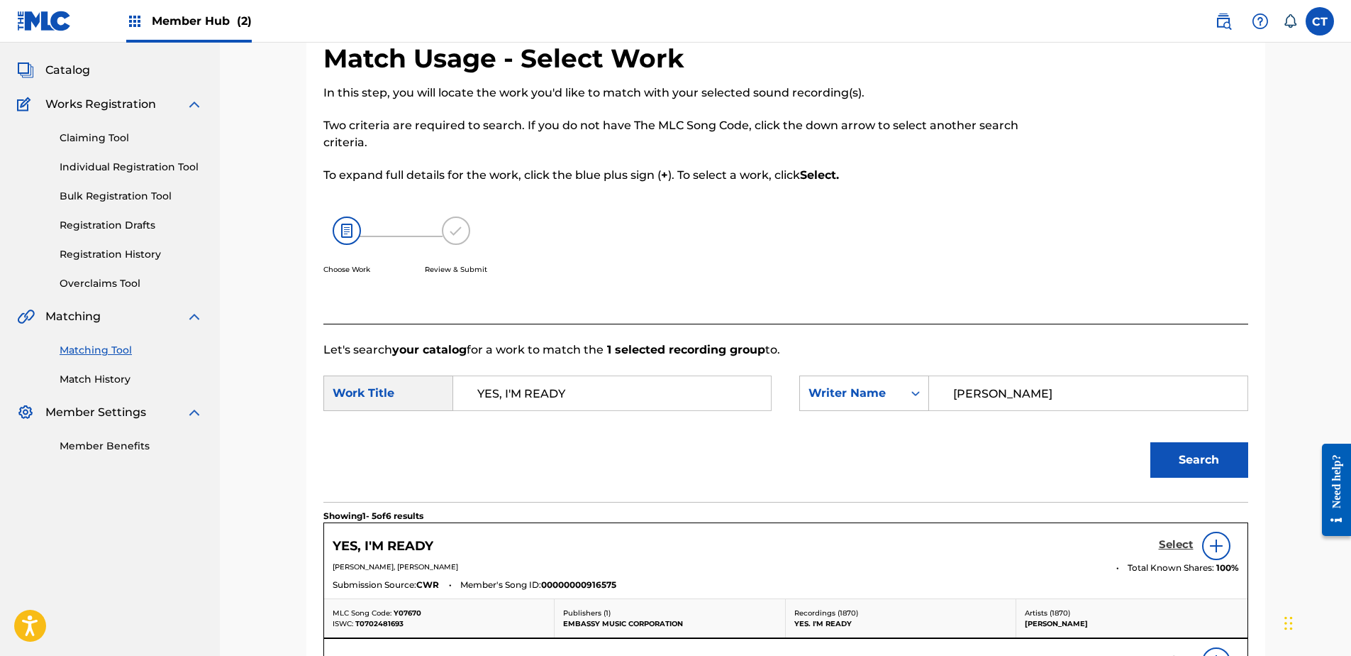
click at [1165, 540] on h5 "Select" at bounding box center [1176, 544] width 35 height 13
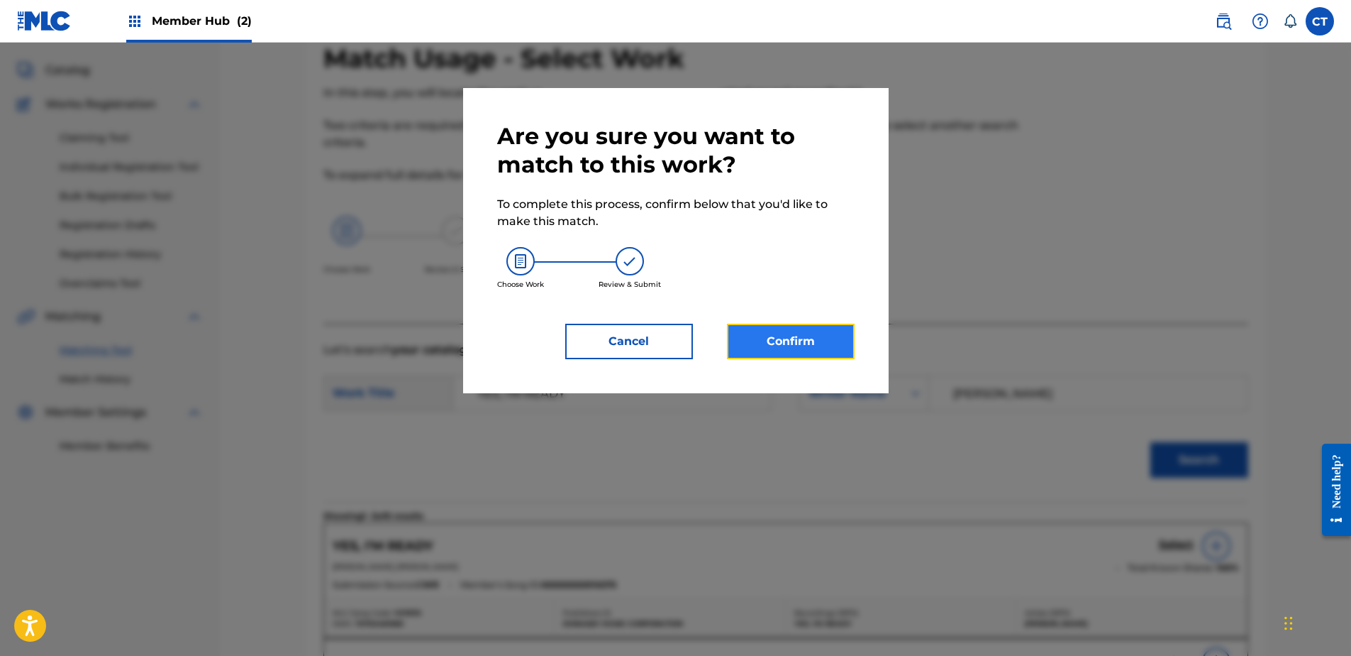
click at [832, 356] on button "Confirm" at bounding box center [791, 341] width 128 height 35
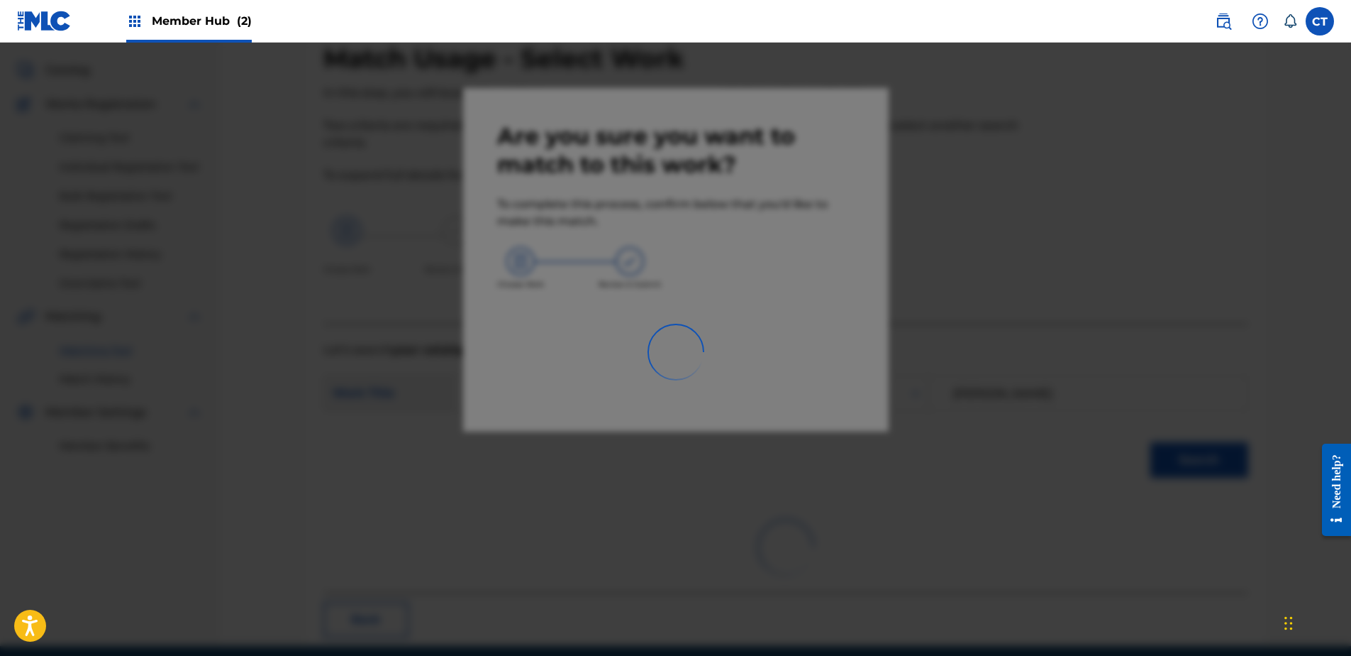
scroll to position [38, 0]
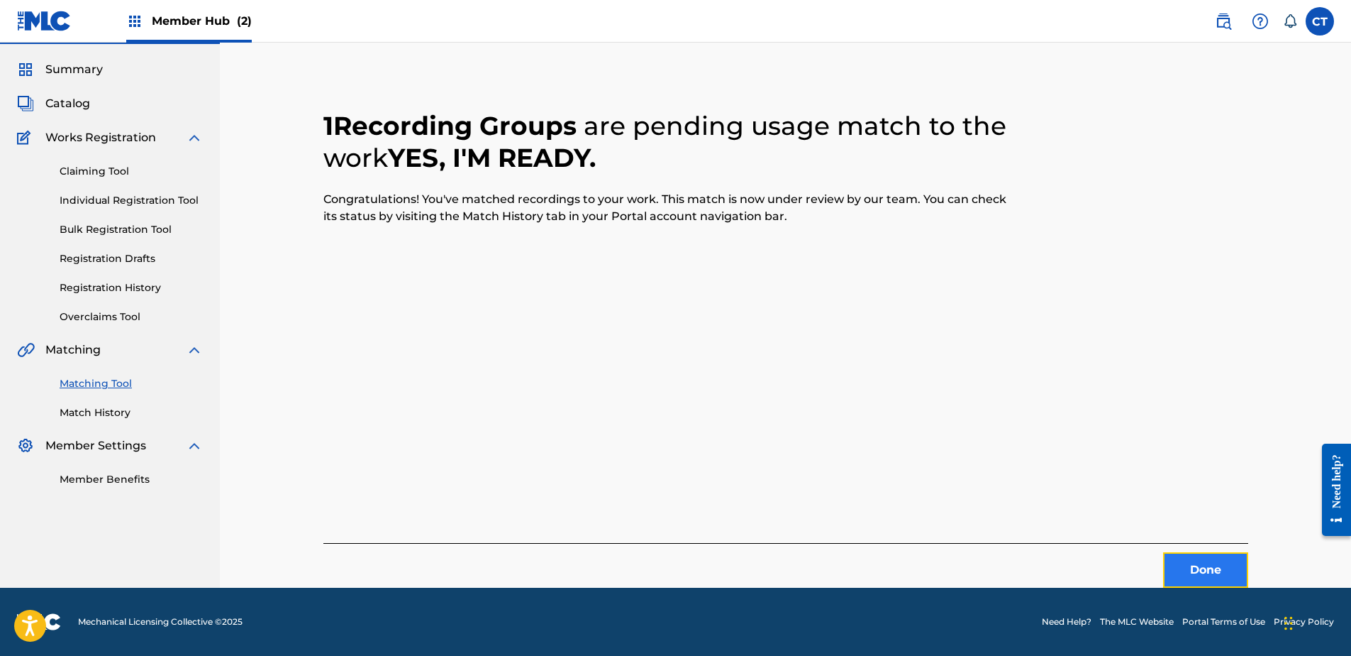
click at [1227, 561] on button "Done" at bounding box center [1205, 569] width 85 height 35
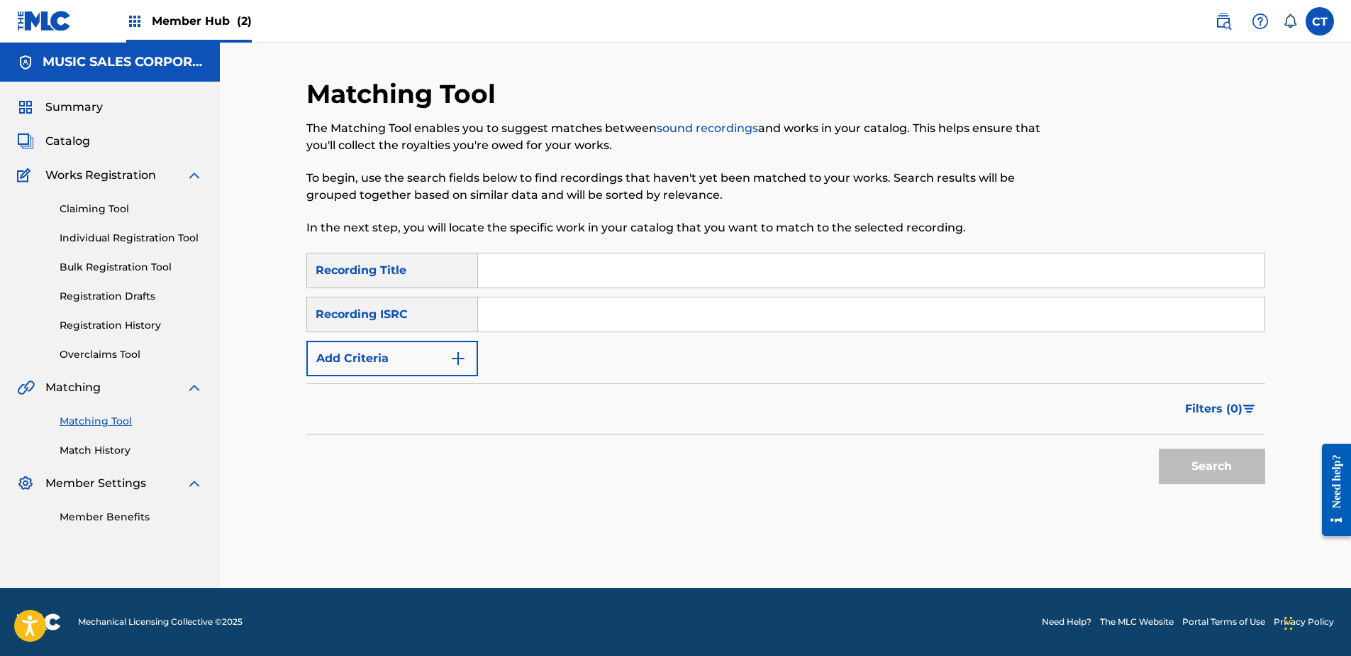
click at [656, 304] on input "Search Form" at bounding box center [871, 314] width 787 height 34
paste input "USAR10401246"
click at [1232, 477] on button "Search" at bounding box center [1212, 465] width 106 height 35
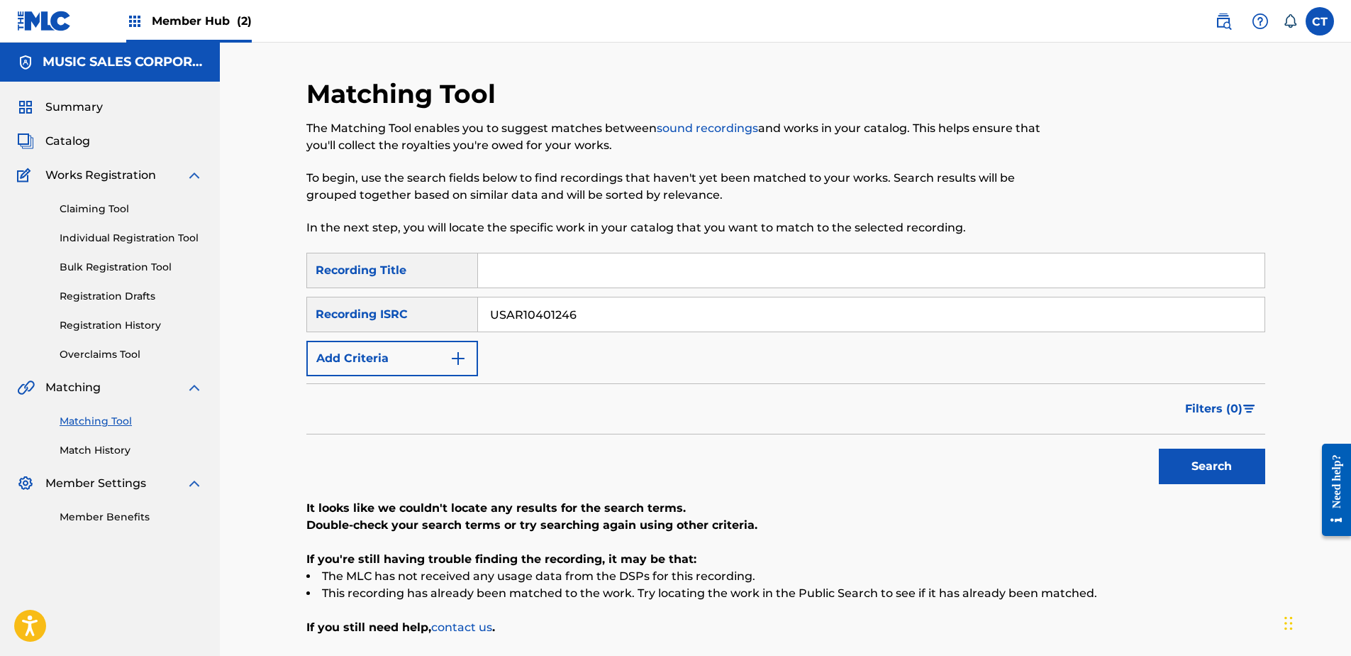
click at [671, 324] on input "USAR10401246" at bounding box center [871, 314] width 787 height 34
paste input "SM10503158"
type input "USSM10503158"
click at [1244, 470] on button "Search" at bounding box center [1212, 465] width 106 height 35
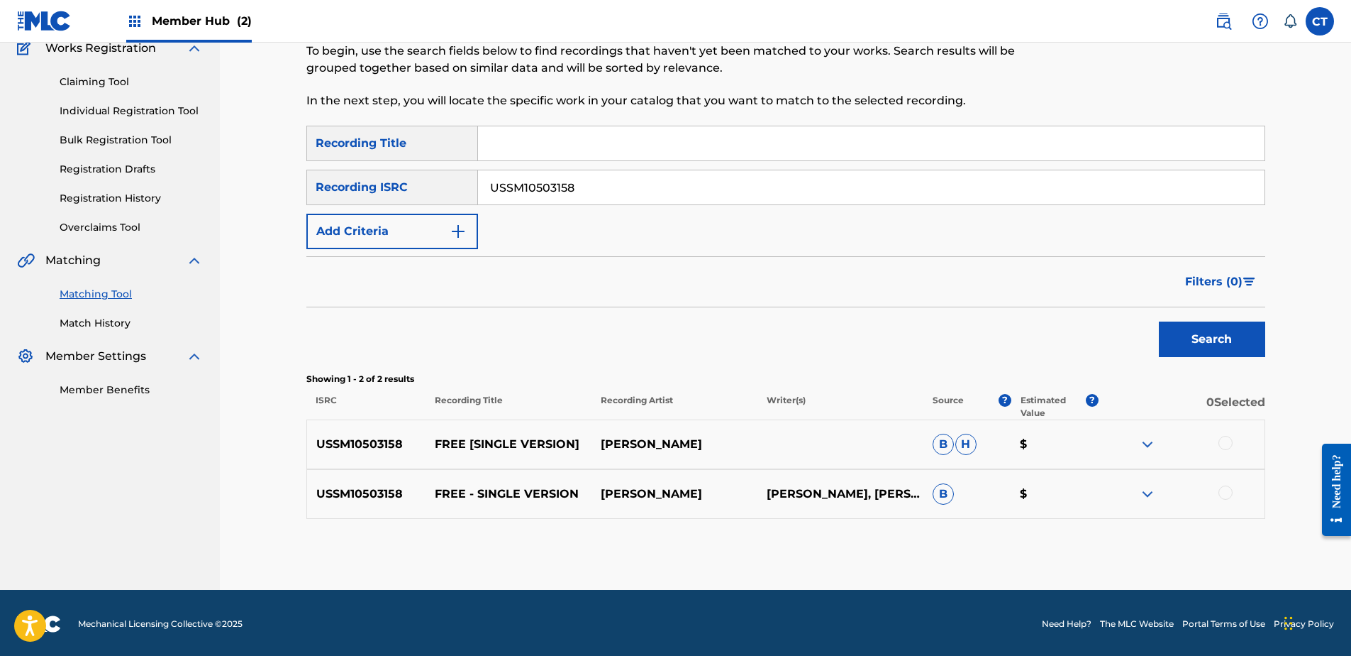
scroll to position [129, 0]
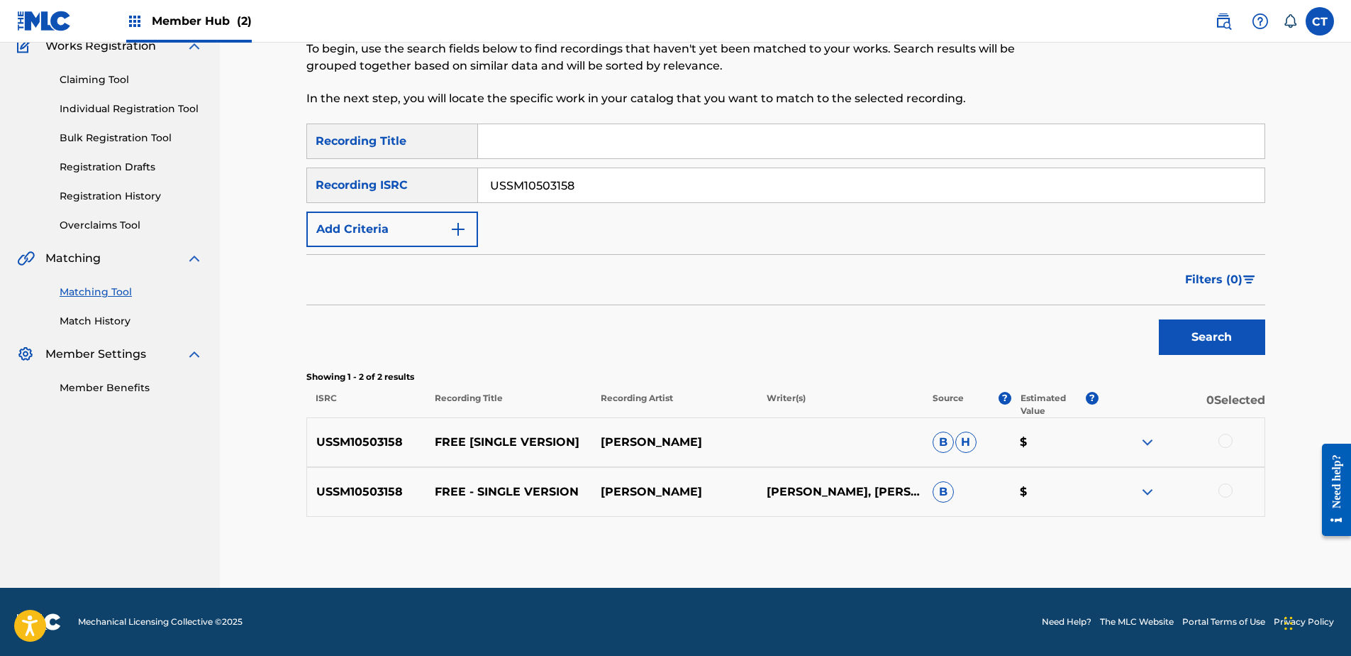
drag, startPoint x: 1224, startPoint y: 434, endPoint x: 1229, endPoint y: 439, distance: 7.5
click at [1224, 434] on div at bounding box center [1226, 440] width 14 height 14
click at [1227, 492] on div at bounding box center [1226, 490] width 14 height 14
click at [1066, 543] on button "Match 2 Groups" at bounding box center [997, 539] width 157 height 35
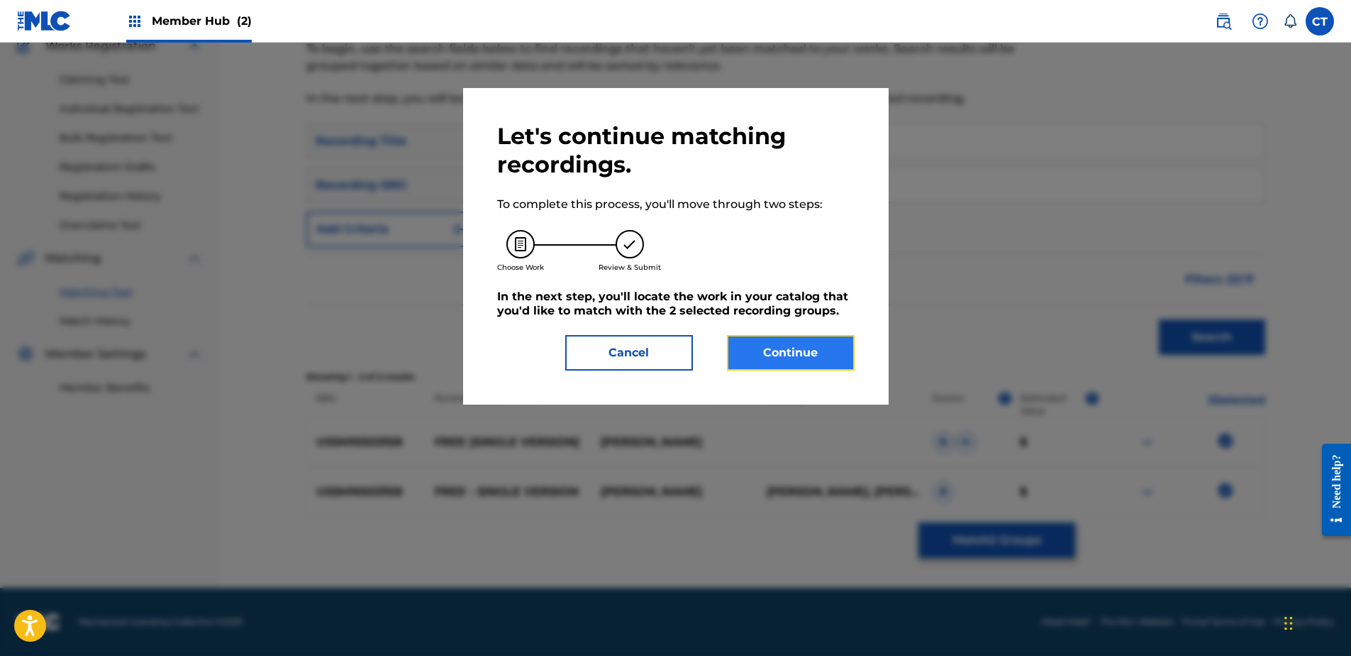
click at [803, 358] on button "Continue" at bounding box center [791, 352] width 128 height 35
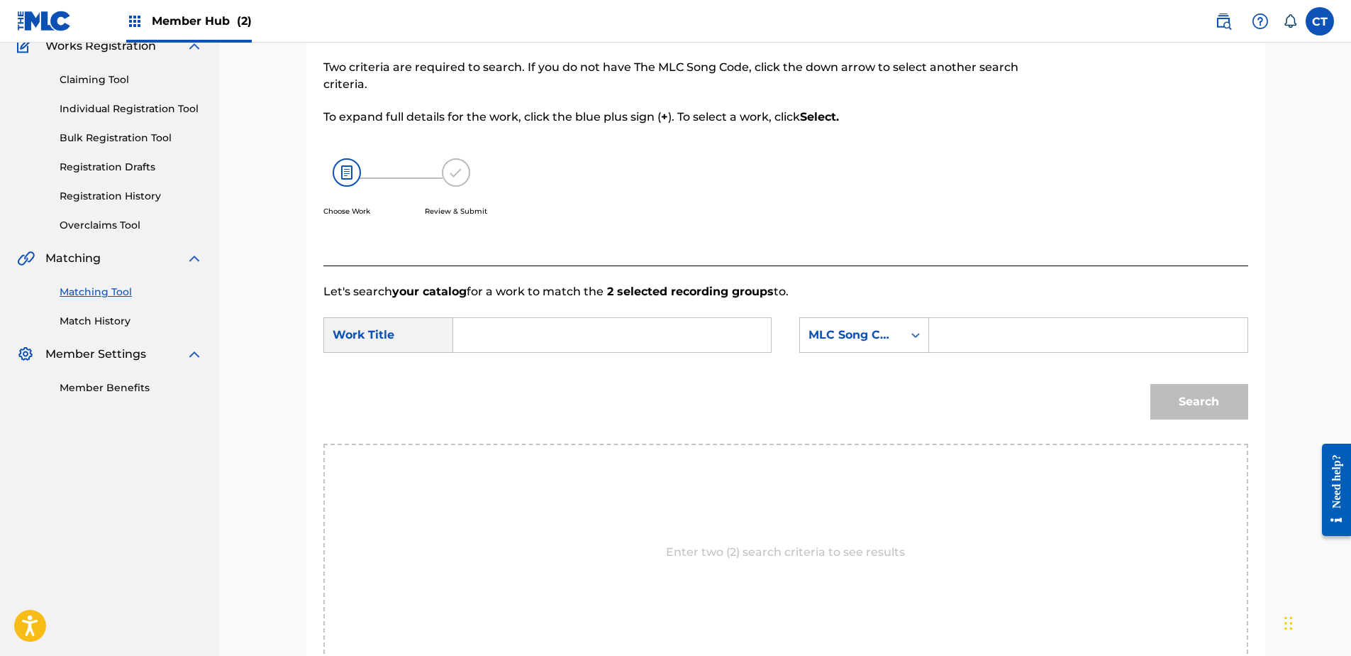
click at [609, 343] on input "Search Form" at bounding box center [612, 335] width 294 height 34
paste input "FREE"
type input "FREE"
click at [907, 351] on div "Search Form" at bounding box center [916, 335] width 26 height 34
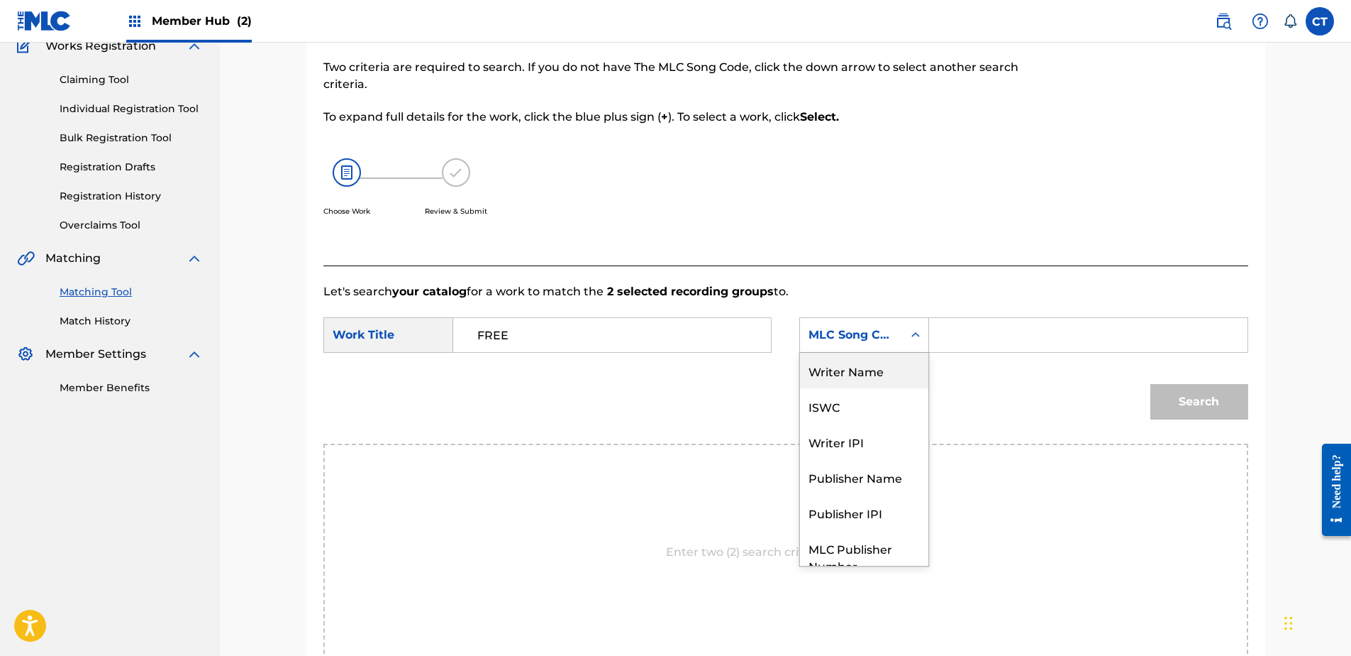
click at [848, 373] on div "Writer Name" at bounding box center [864, 370] width 128 height 35
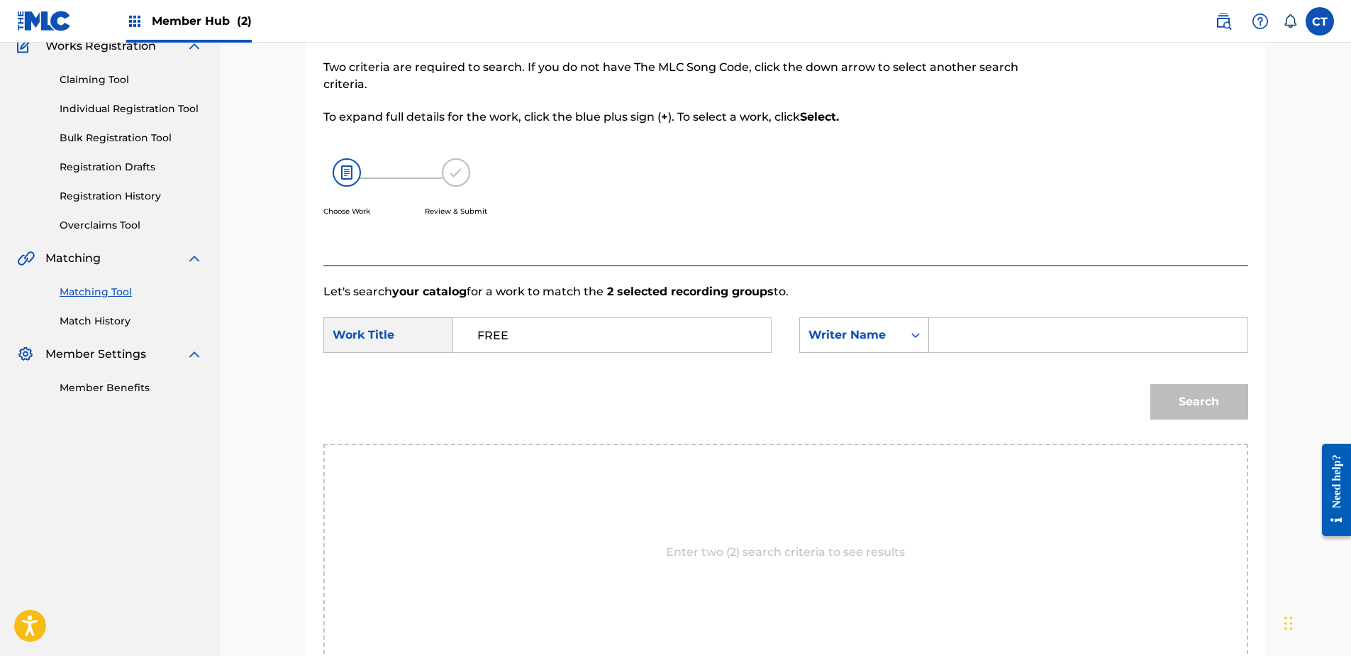
click at [945, 335] on input "Search Form" at bounding box center [1088, 335] width 294 height 34
paste input "[PERSON_NAME]/[PERSON_NAME]/[PERSON_NAME]/[PERSON_NAME]"
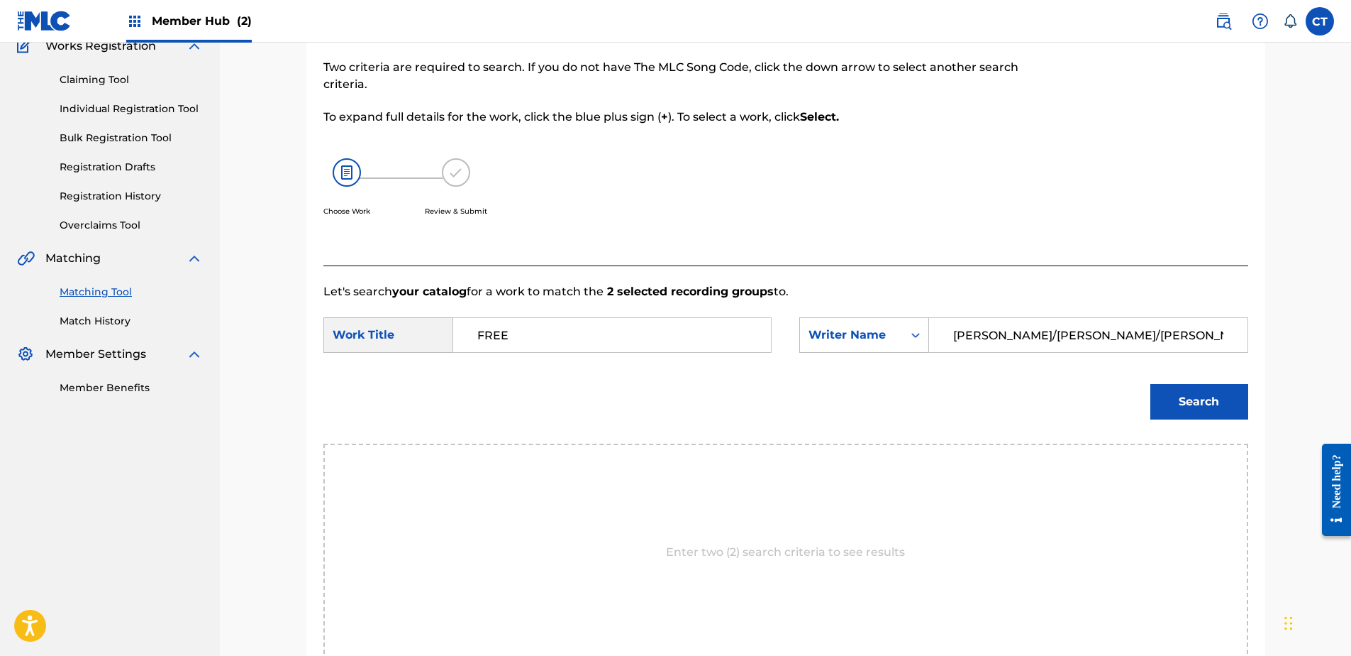
click at [1137, 389] on div "Search" at bounding box center [786, 407] width 925 height 74
click at [1154, 397] on button "Search" at bounding box center [1200, 401] width 98 height 35
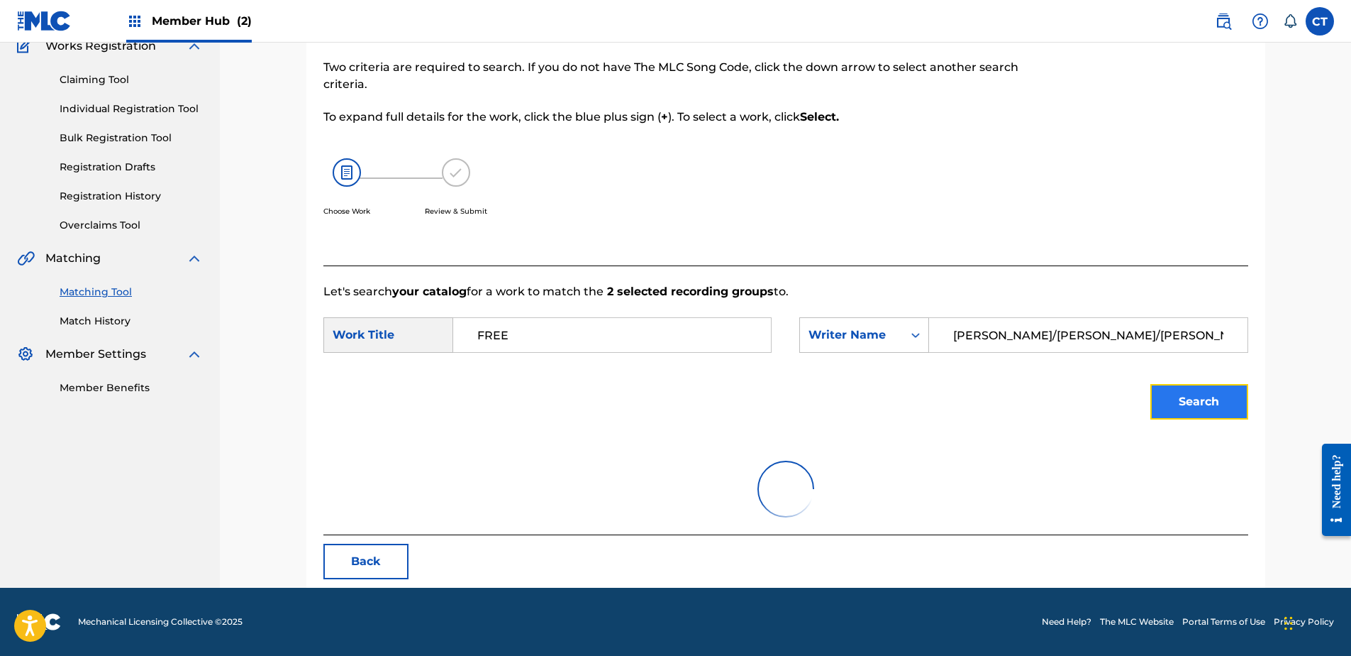
scroll to position [68, 0]
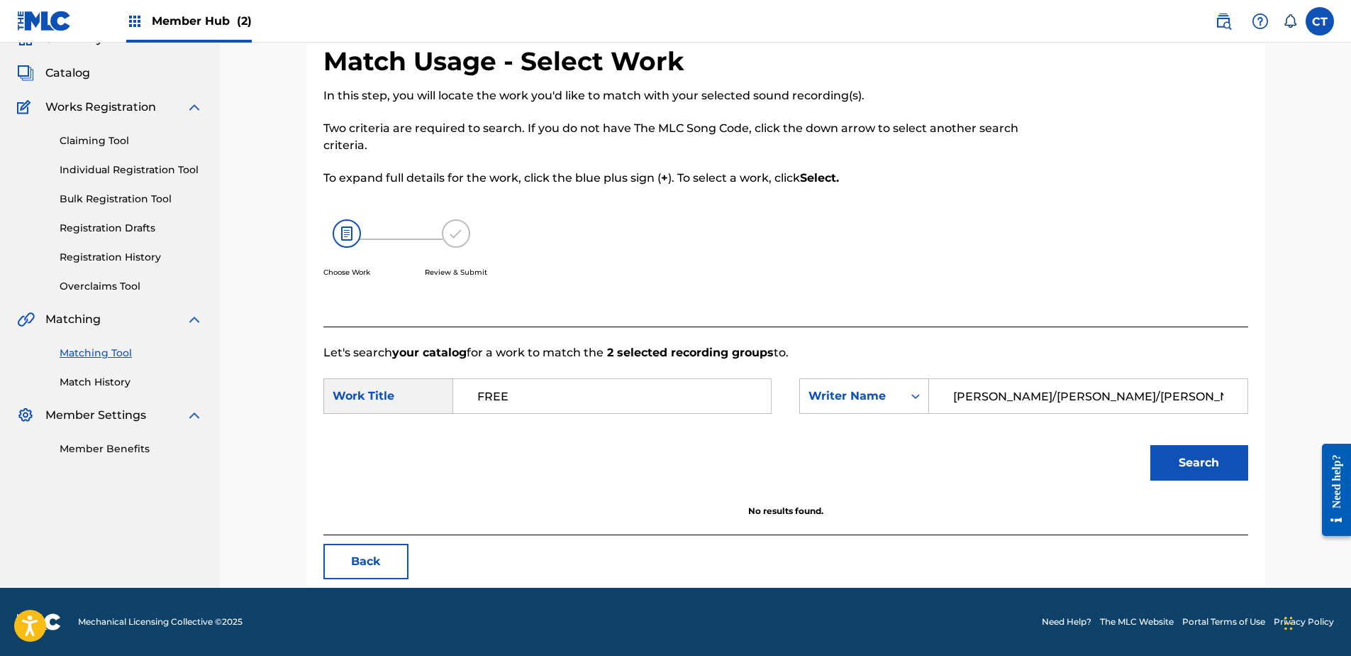
drag, startPoint x: 1173, startPoint y: 389, endPoint x: 1004, endPoint y: 417, distance: 171.9
click at [1004, 417] on div "SearchWithCriteria2330458a-ddef-43d4-8d0c-7fc5606178ae Work Title FREE SearchWi…" at bounding box center [786, 400] width 925 height 44
type input "[PERSON_NAME]"
click at [1151, 445] on button "Search" at bounding box center [1200, 462] width 98 height 35
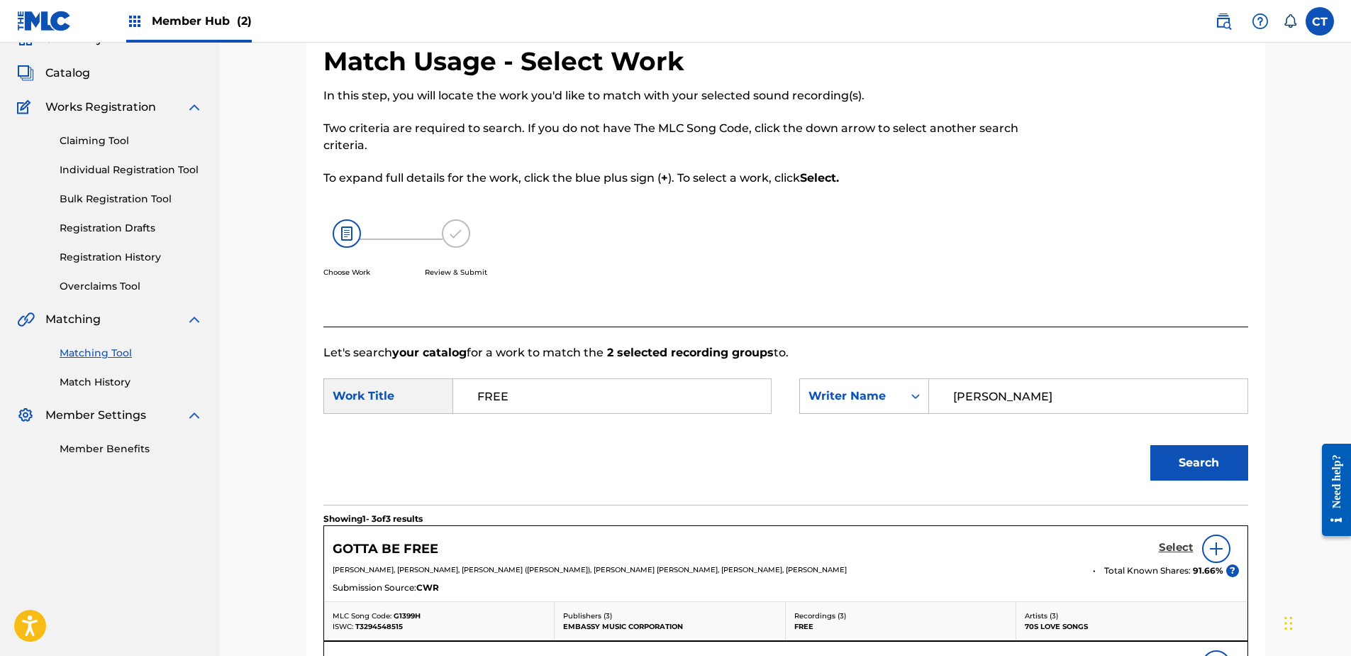
click at [1171, 553] on h5 "Select" at bounding box center [1176, 547] width 35 height 13
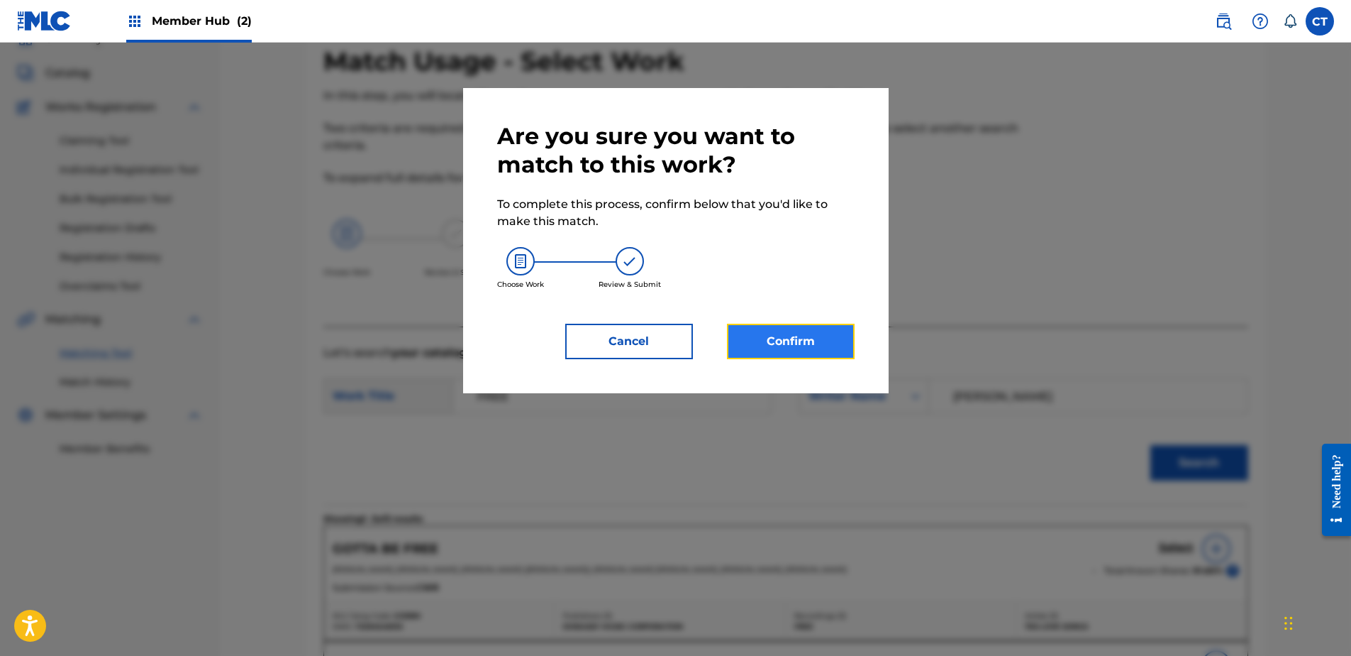
click at [790, 343] on button "Confirm" at bounding box center [791, 341] width 128 height 35
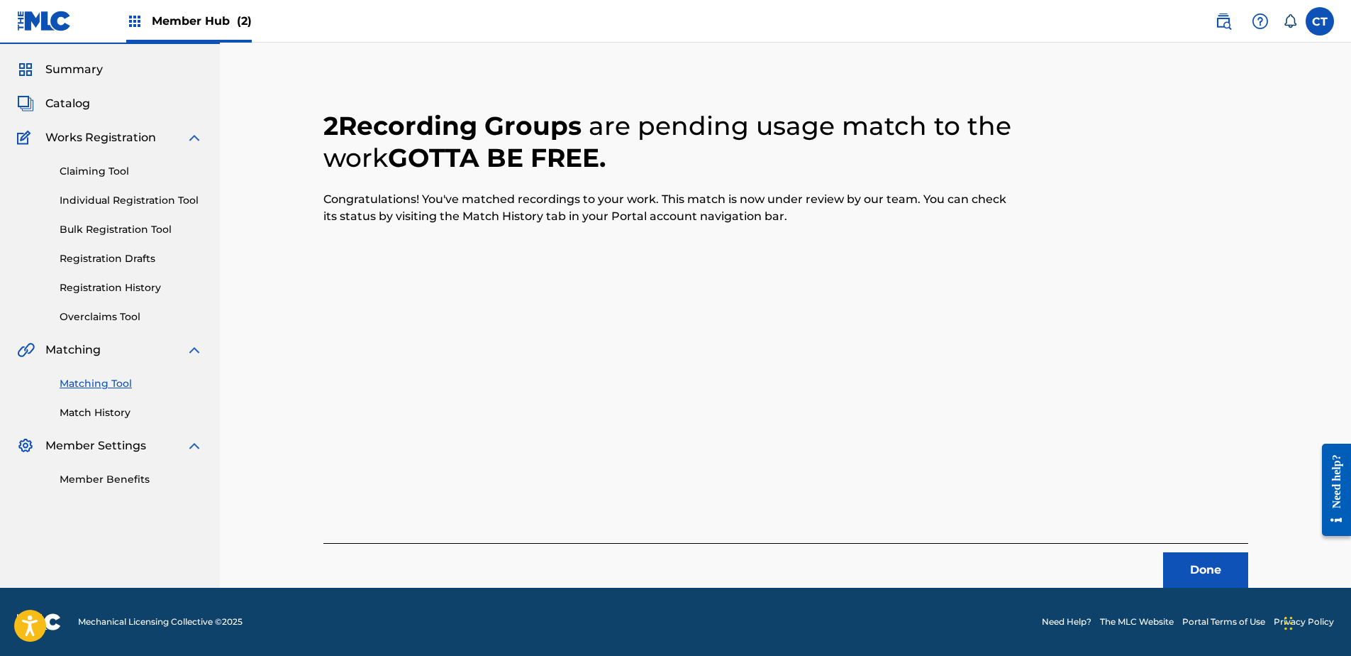
scroll to position [38, 0]
click at [1185, 590] on footer "Mechanical Licensing Collective © 2025 Need Help? The MLC Website Portal Terms …" at bounding box center [675, 621] width 1351 height 68
click at [1184, 584] on button "Done" at bounding box center [1205, 569] width 85 height 35
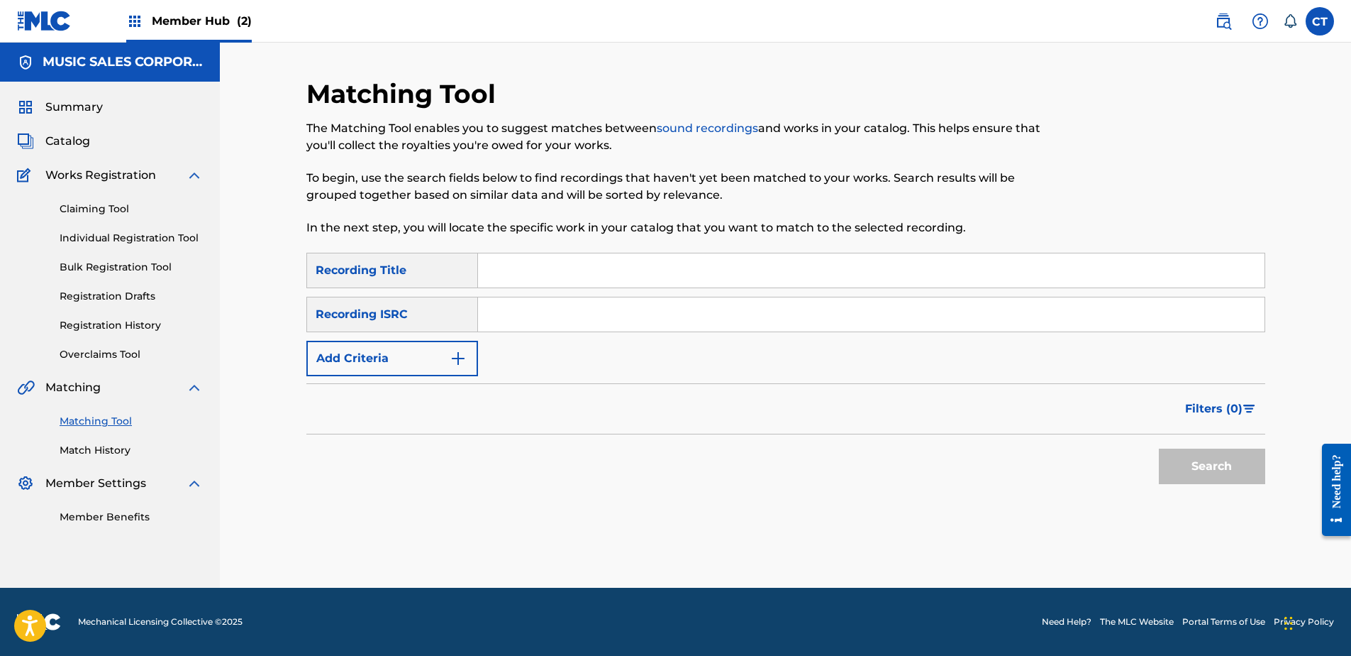
click at [550, 301] on input "Search Form" at bounding box center [871, 314] width 787 height 34
paste input "USVR10400574"
click at [1158, 445] on div "Search" at bounding box center [1209, 462] width 114 height 57
click at [1180, 464] on button "Search" at bounding box center [1212, 465] width 106 height 35
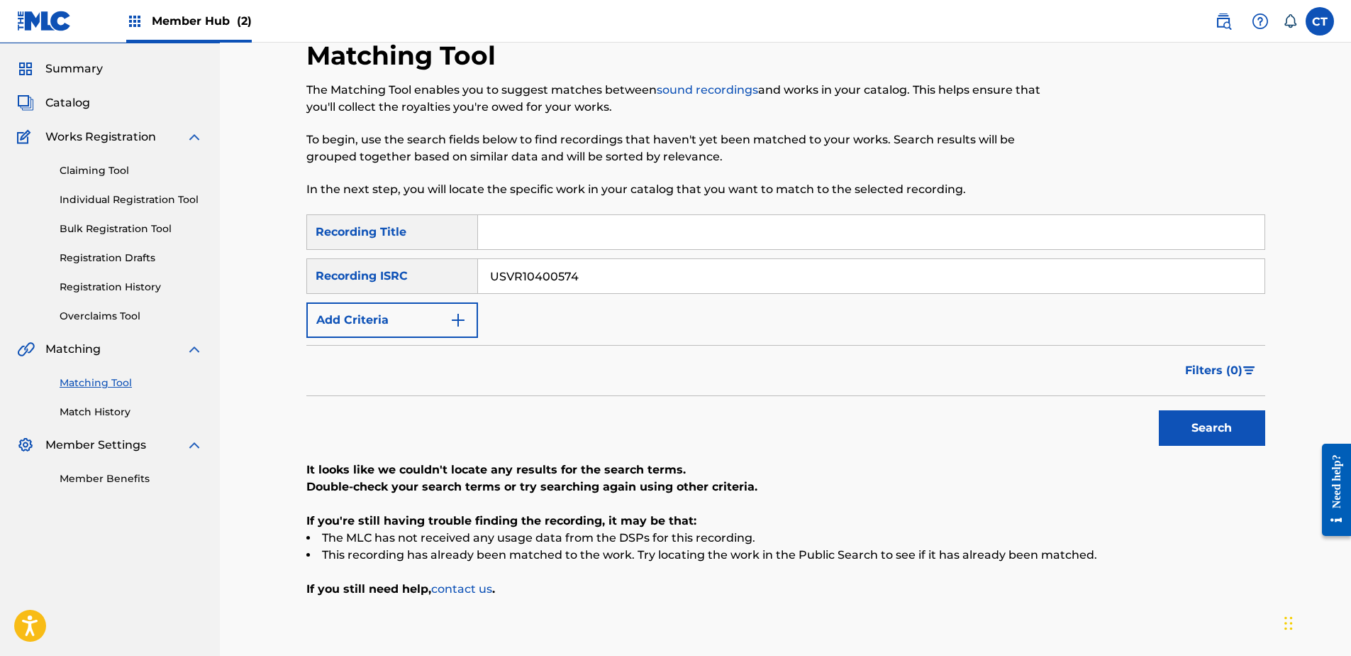
scroll to position [71, 0]
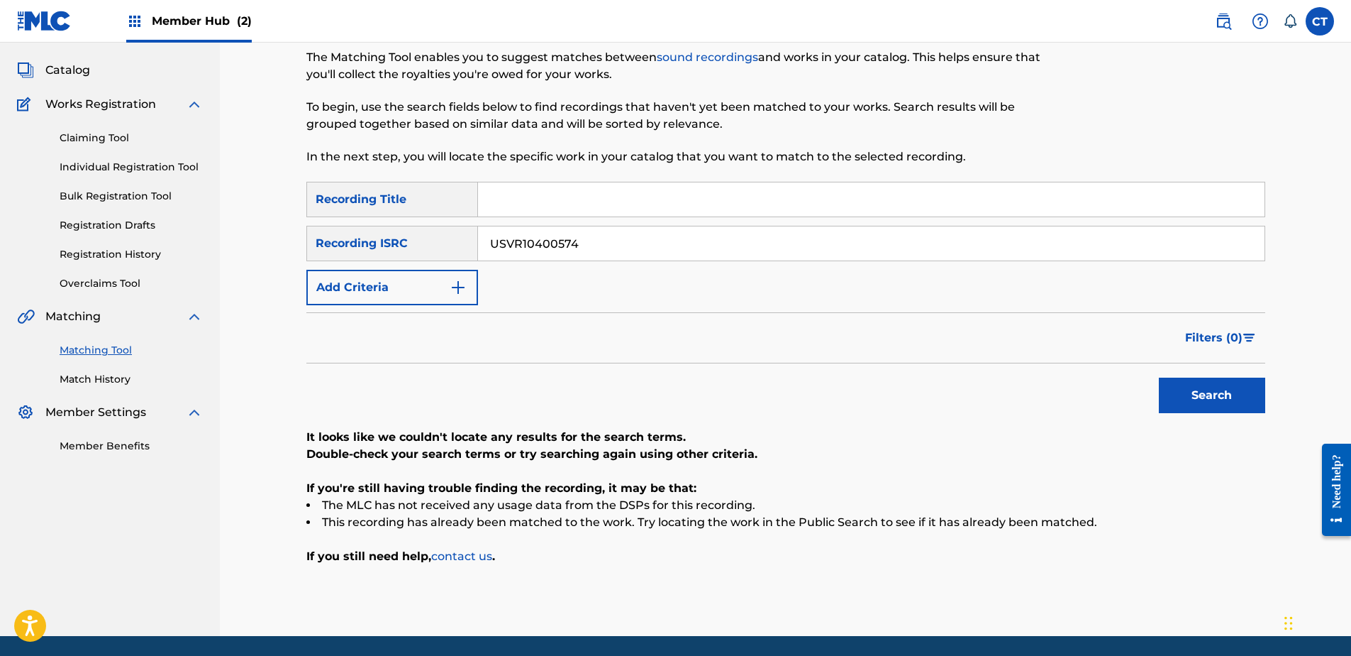
click at [645, 234] on input "USVR10400574" at bounding box center [871, 243] width 787 height 34
paste input "CAUM71100323"
click at [1254, 392] on button "Search" at bounding box center [1212, 394] width 106 height 35
click at [665, 241] on input "CAUM71100323" at bounding box center [871, 243] width 787 height 34
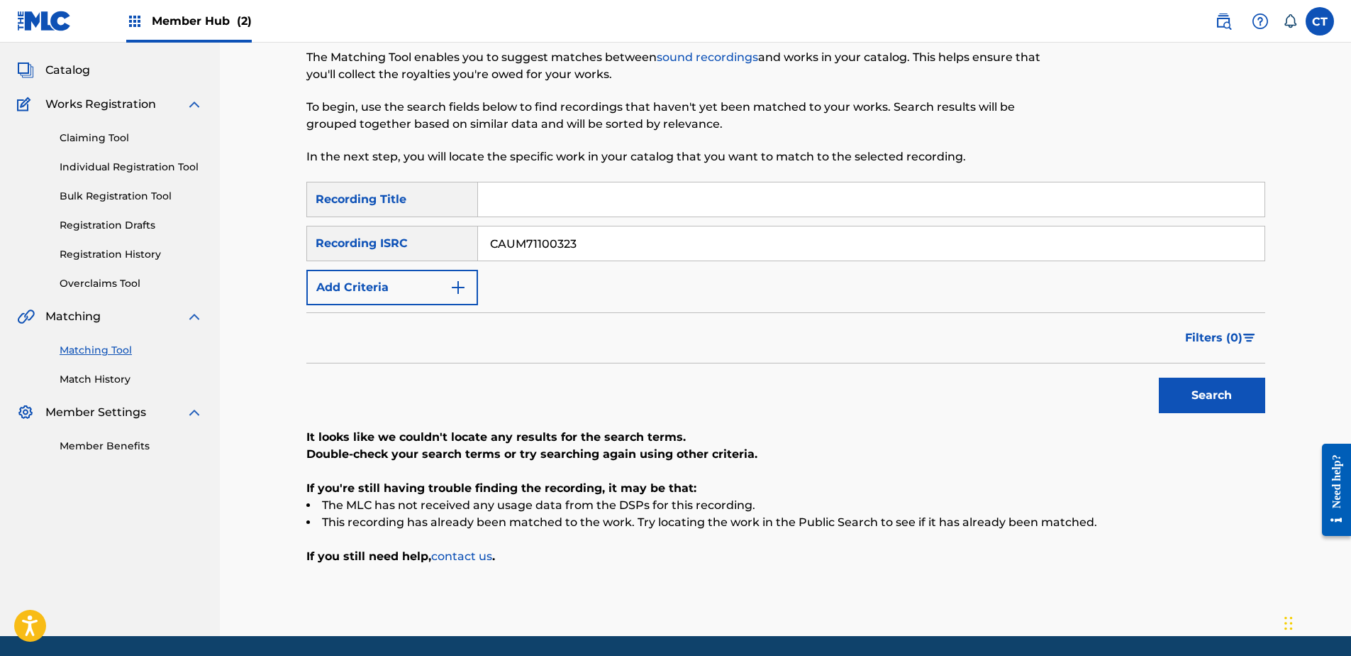
click at [665, 241] on input "CAUM71100323" at bounding box center [871, 243] width 787 height 34
paste input "USMC19545500"
click at [1226, 405] on button "Search" at bounding box center [1212, 394] width 106 height 35
click at [605, 250] on input "USMC19545500" at bounding box center [871, 243] width 787 height 34
click at [602, 250] on input "USMC19545500" at bounding box center [871, 243] width 787 height 34
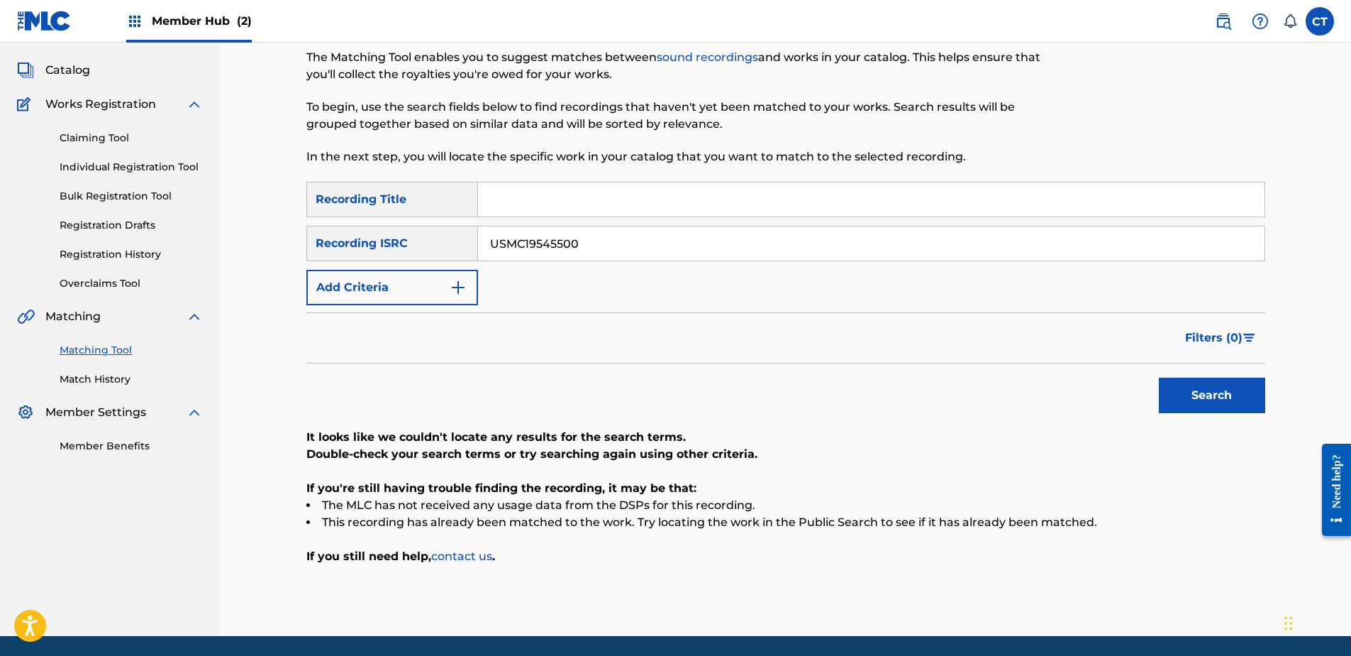
paste input "USCA27500144"
click at [678, 235] on input "USMC19545500USCA27500144" at bounding box center [871, 243] width 787 height 34
paste input "Search Form"
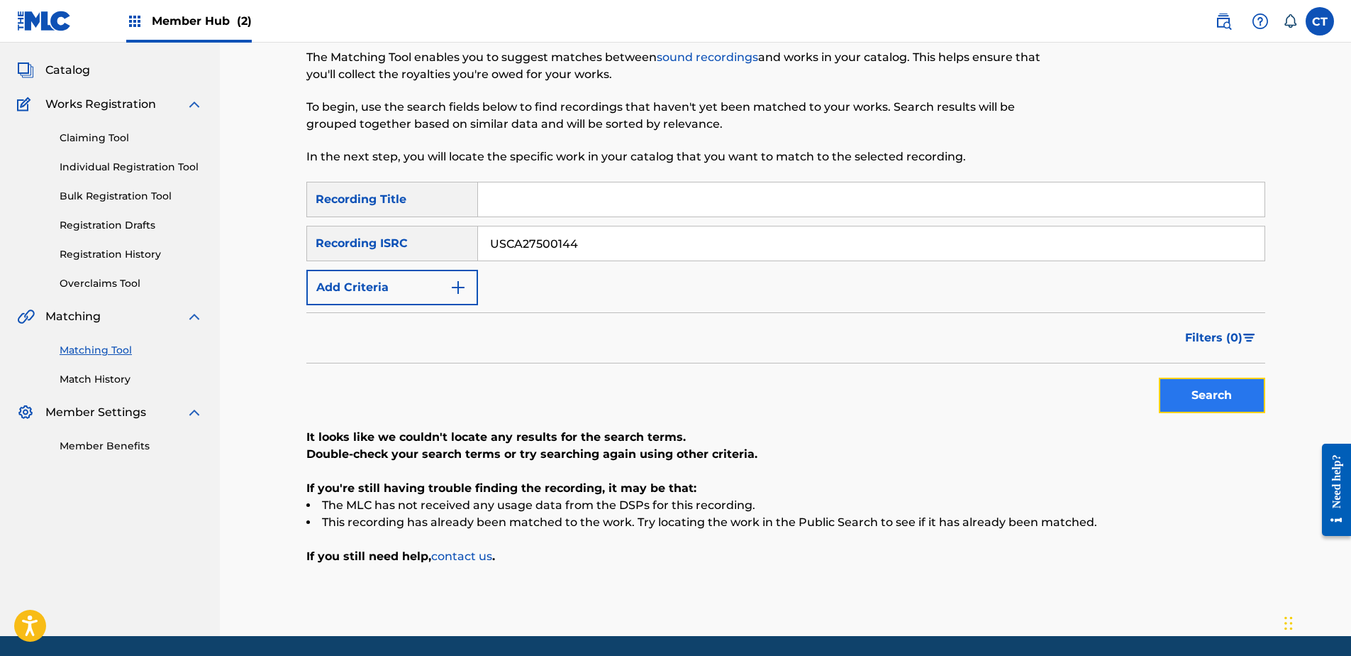
click at [1192, 399] on button "Search" at bounding box center [1212, 394] width 106 height 35
click at [656, 241] on input "USCA27500144" at bounding box center [871, 243] width 787 height 34
drag, startPoint x: 656, startPoint y: 241, endPoint x: 792, endPoint y: 265, distance: 138.2
click at [662, 243] on input "USCA27500144" at bounding box center [871, 243] width 787 height 34
paste input "LIC0600723"
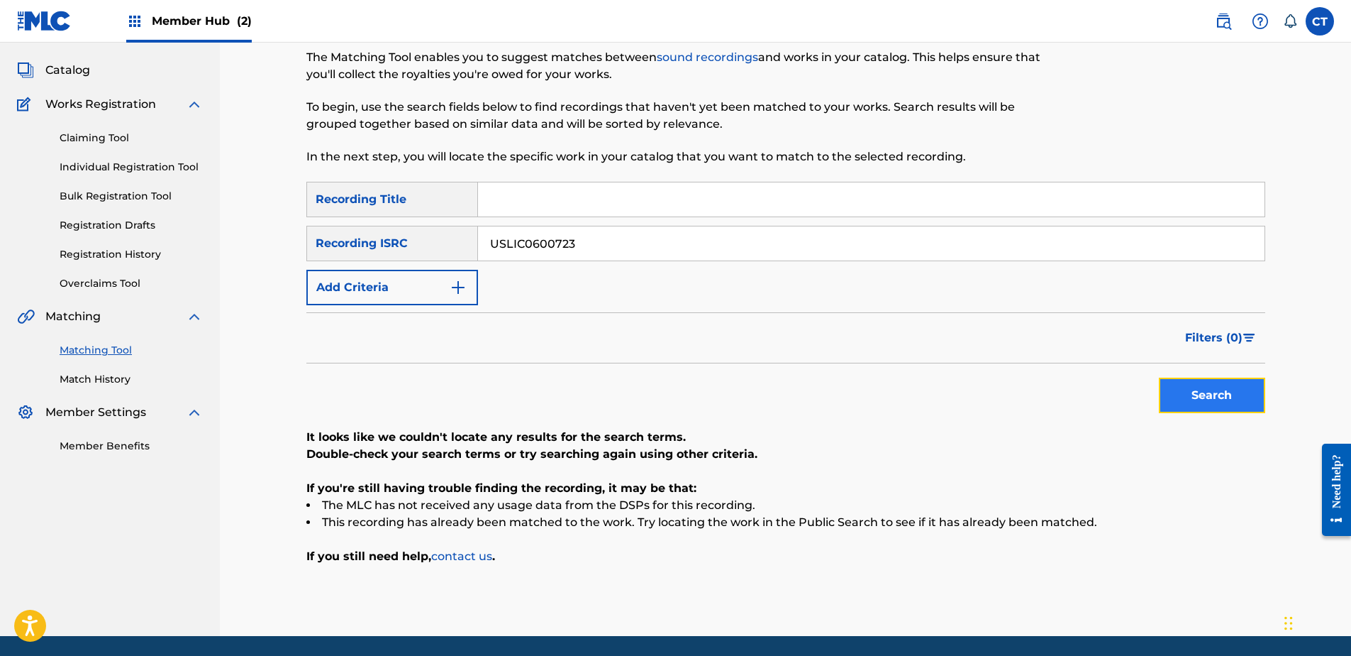
click at [1163, 392] on button "Search" at bounding box center [1212, 394] width 106 height 35
click at [599, 250] on input "USLIC0600723" at bounding box center [871, 243] width 787 height 34
paste input "A371642162"
type input "USA371642162"
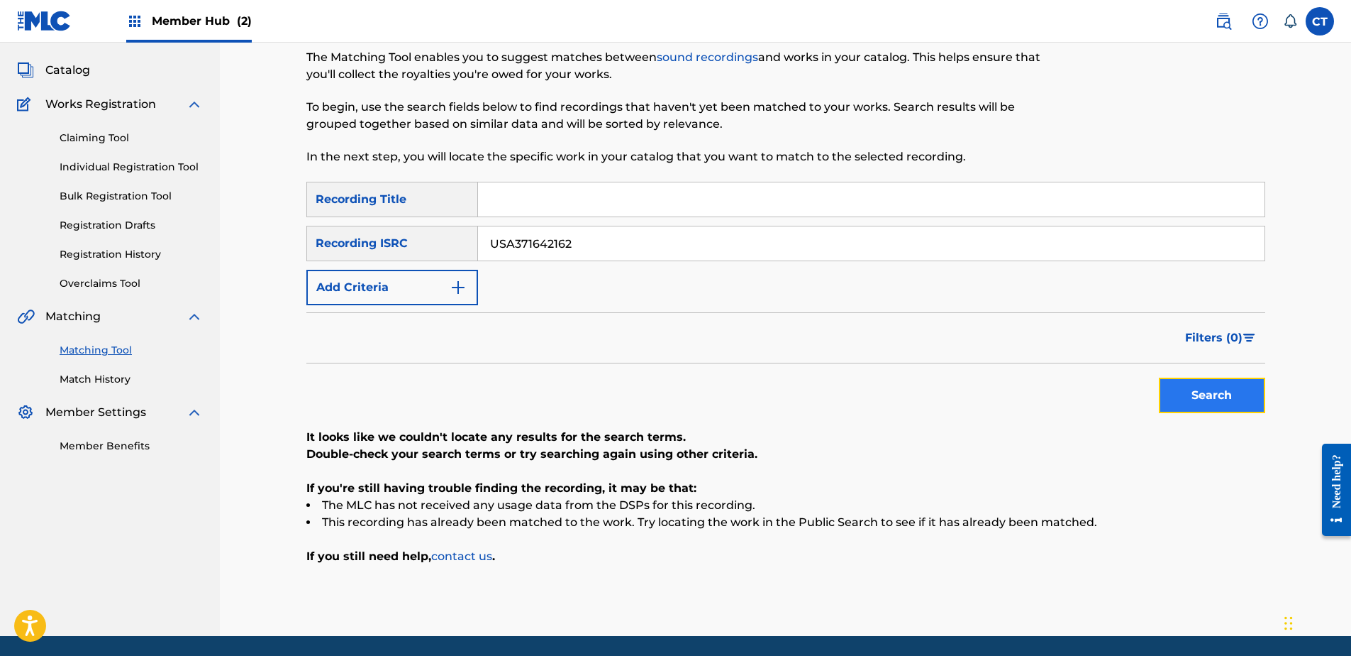
click at [1168, 387] on button "Search" at bounding box center [1212, 394] width 106 height 35
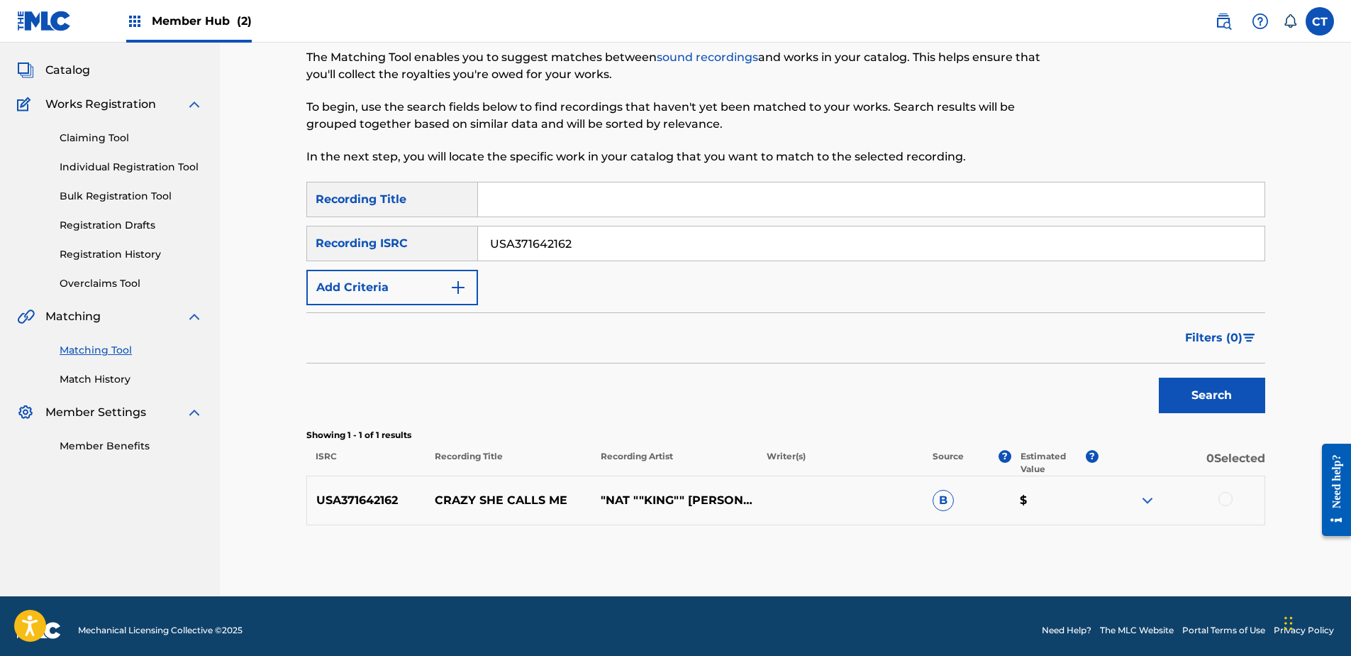
click at [1223, 500] on div at bounding box center [1226, 499] width 14 height 14
click at [1036, 535] on button "Match 1 Group" at bounding box center [997, 539] width 157 height 35
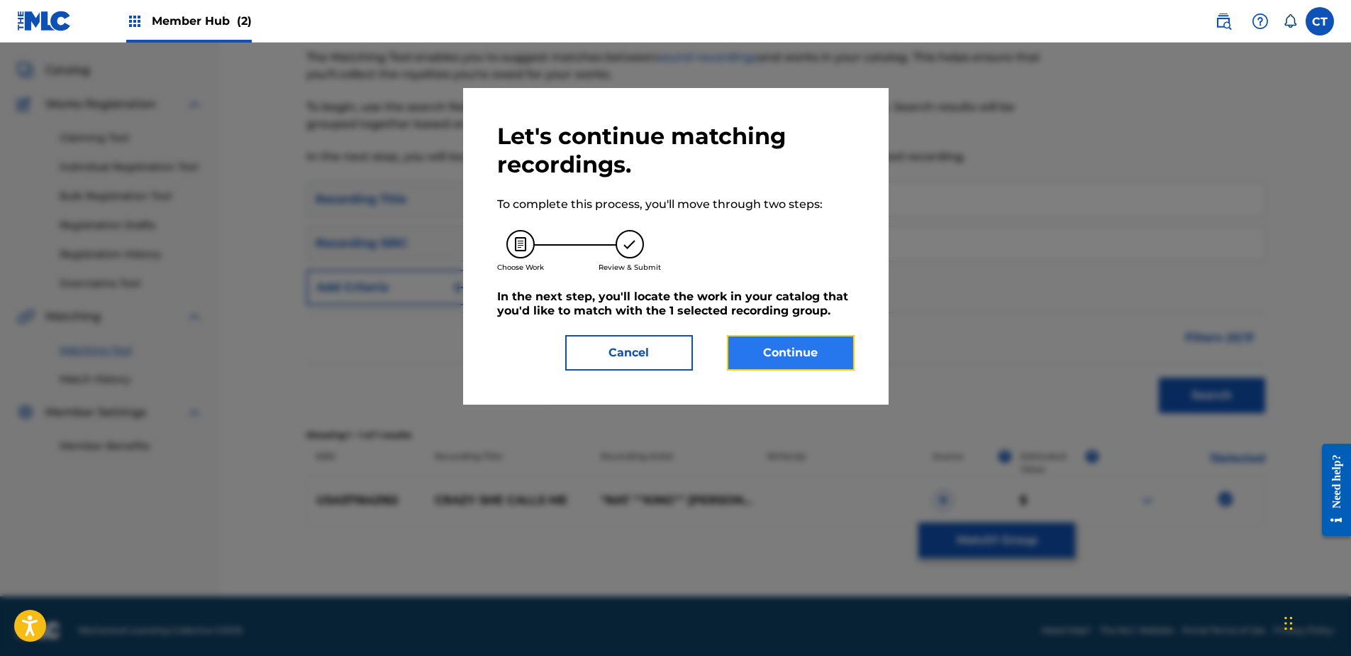
click at [781, 360] on button "Continue" at bounding box center [791, 352] width 128 height 35
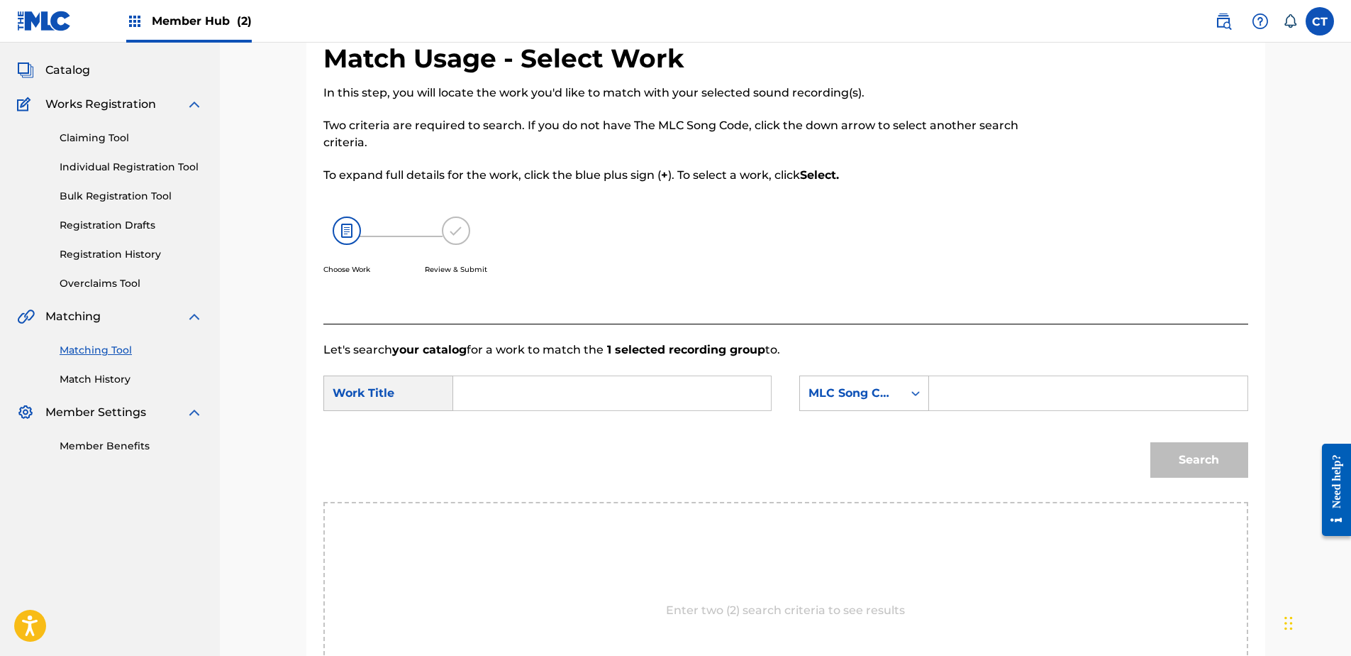
click at [658, 380] on input "Search Form" at bounding box center [612, 393] width 294 height 34
type input "crazy she calls me"
click at [468, 450] on div "crazy she calls me" at bounding box center [505, 433] width 80 height 43
click at [858, 399] on div "MLC Song Code" at bounding box center [852, 393] width 86 height 17
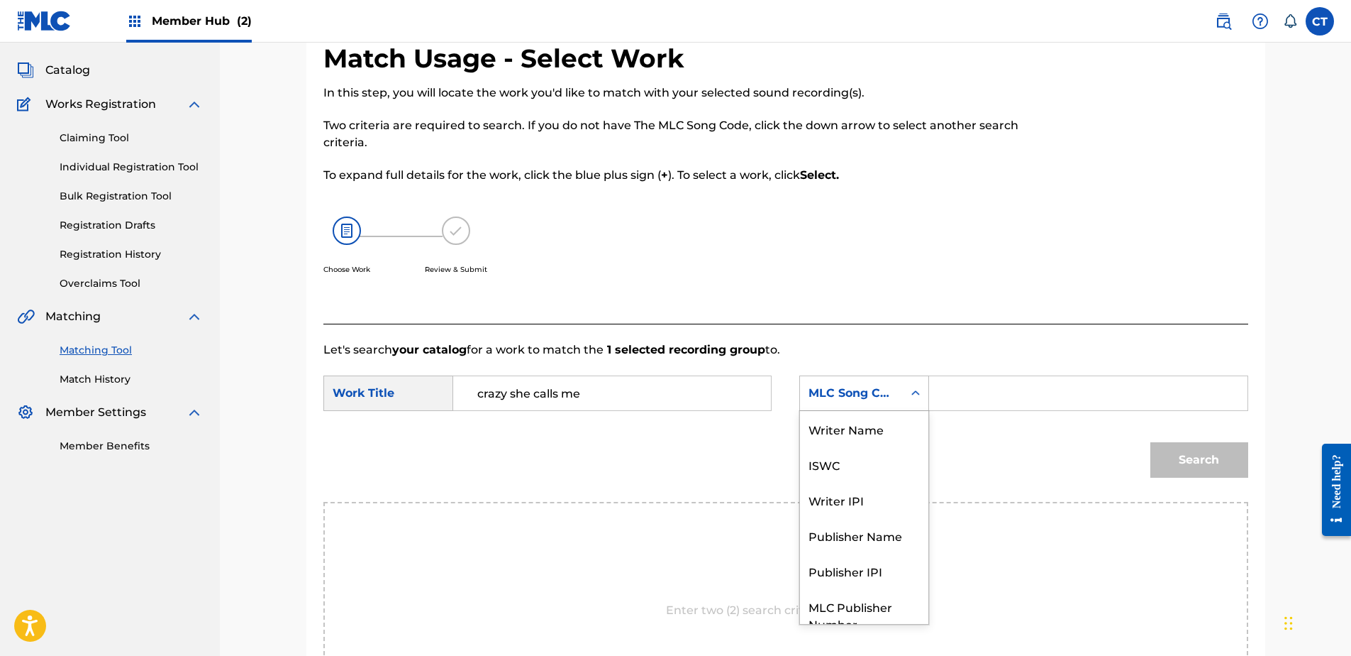
scroll to position [0, 0]
click at [853, 414] on div "Writer Name" at bounding box center [864, 428] width 128 height 35
click at [946, 397] on input "Search Form" at bounding box center [1088, 393] width 294 height 34
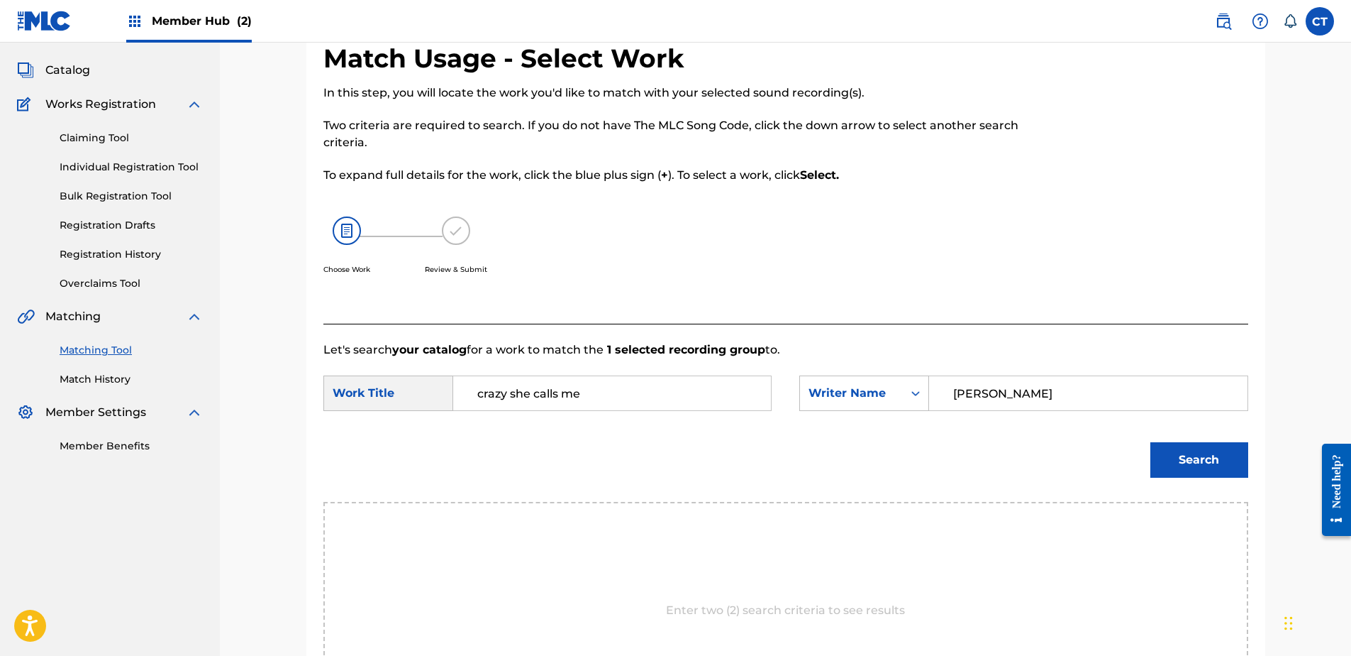
click at [1151, 442] on button "Search" at bounding box center [1200, 459] width 98 height 35
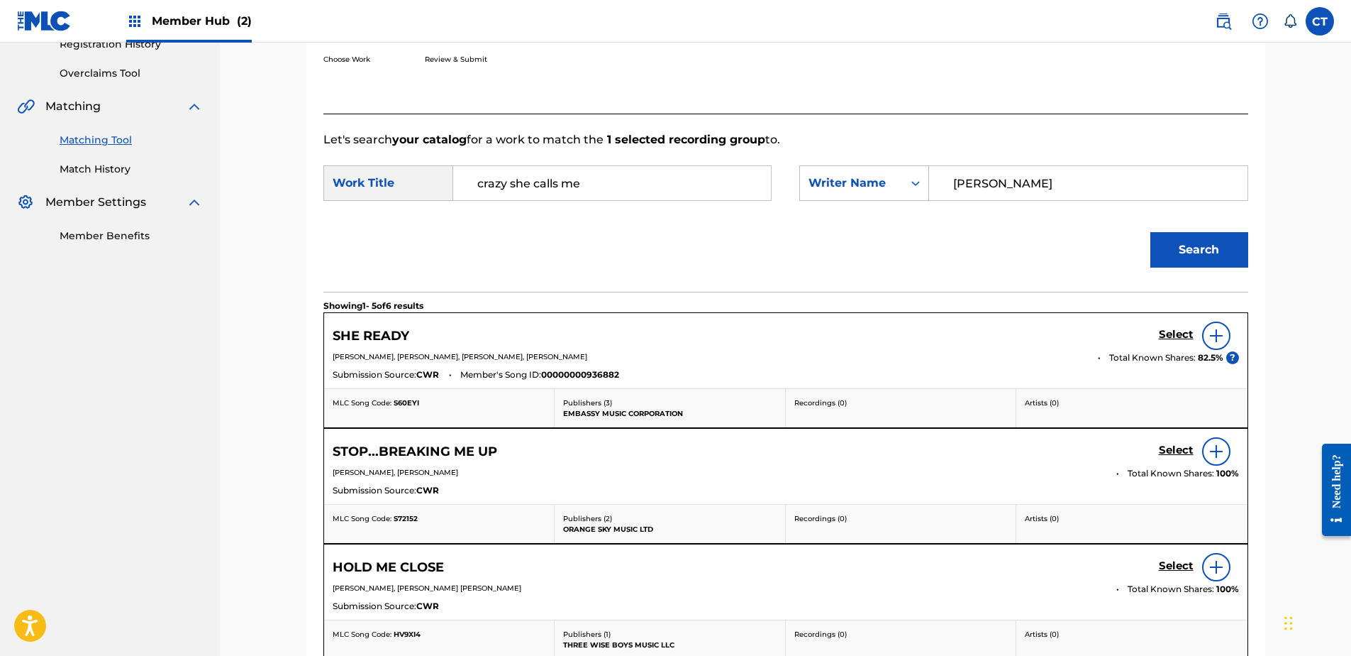
scroll to position [284, 0]
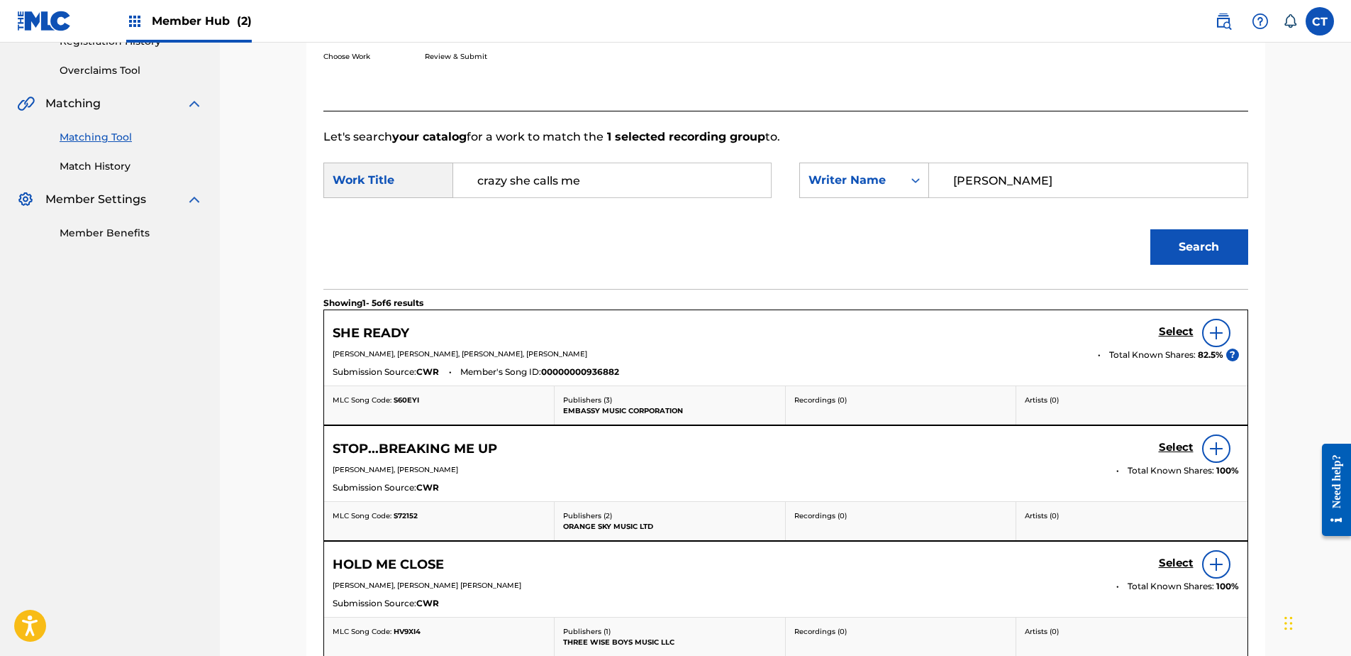
drag, startPoint x: 996, startPoint y: 182, endPoint x: 944, endPoint y: 182, distance: 52.5
click at [944, 182] on input "[PERSON_NAME]" at bounding box center [1088, 180] width 294 height 34
paste input "[PERSON_NAME]/[PERSON_NAME]"
drag, startPoint x: 1105, startPoint y: 184, endPoint x: 1006, endPoint y: 194, distance: 99.2
click at [1006, 194] on input "[PERSON_NAME]/[PERSON_NAME]" at bounding box center [1088, 180] width 294 height 34
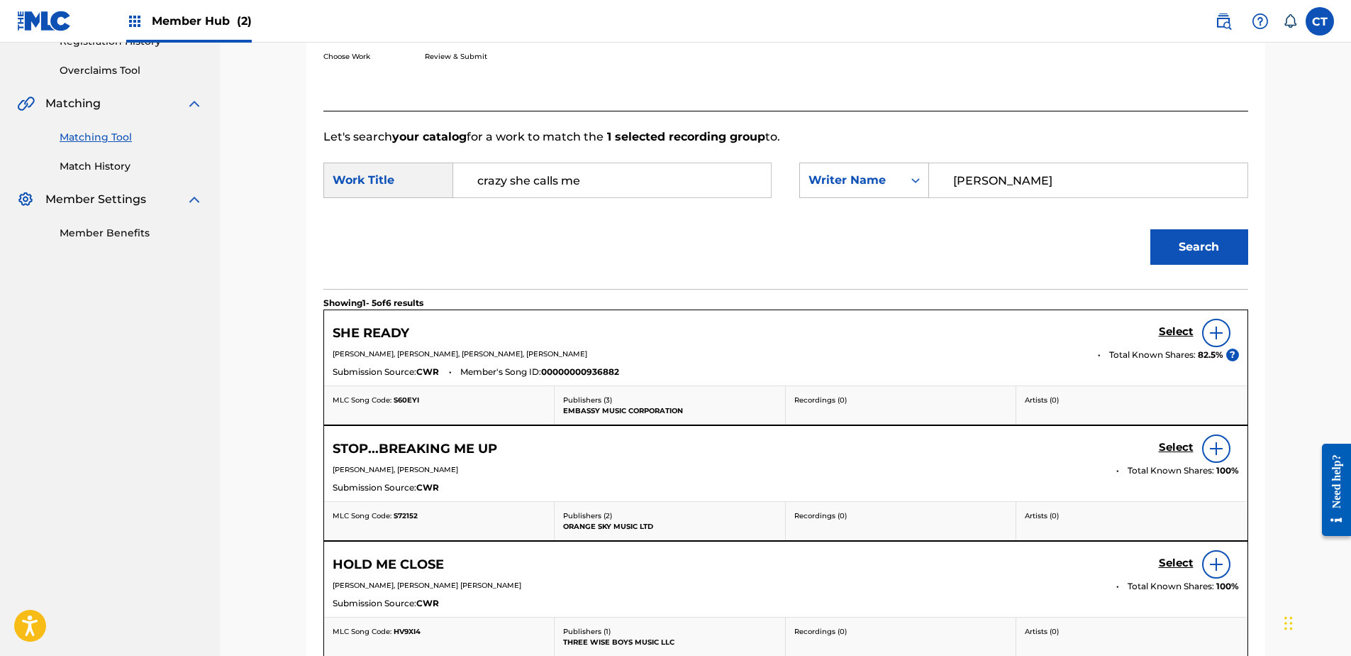
type input "[PERSON_NAME]"
click at [1151, 229] on button "Search" at bounding box center [1200, 246] width 98 height 35
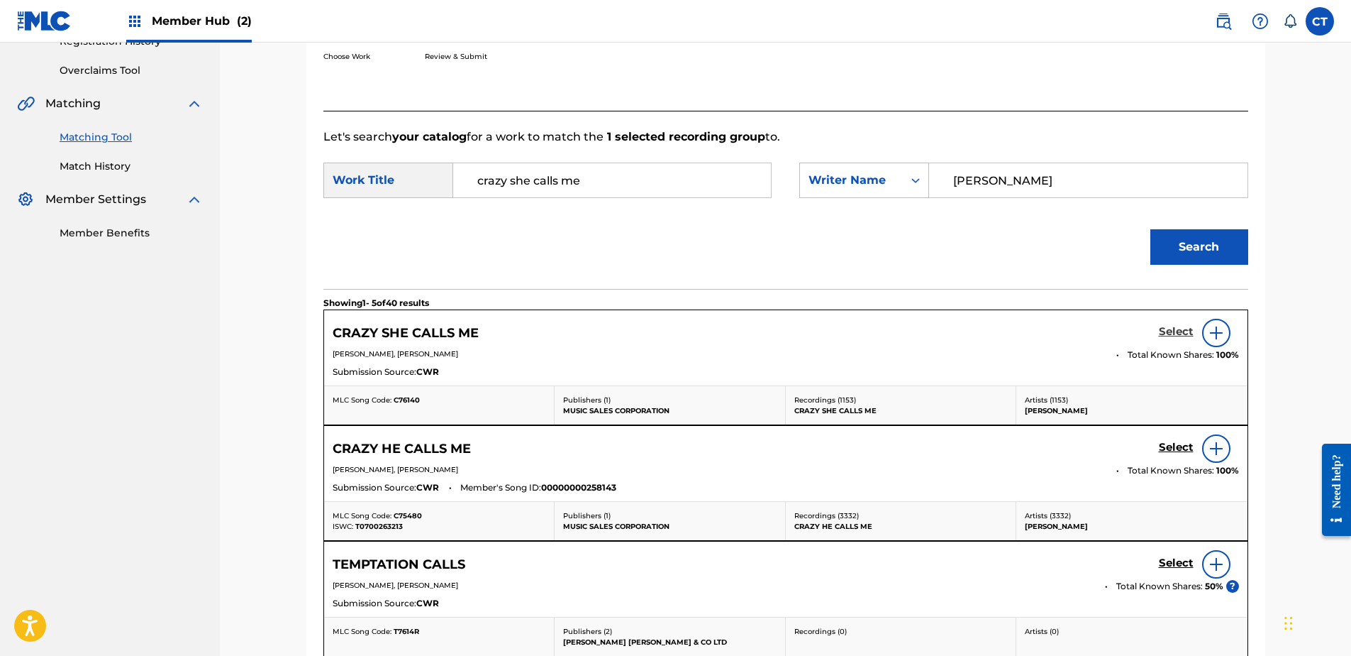
click at [1185, 333] on h5 "Select" at bounding box center [1176, 331] width 35 height 13
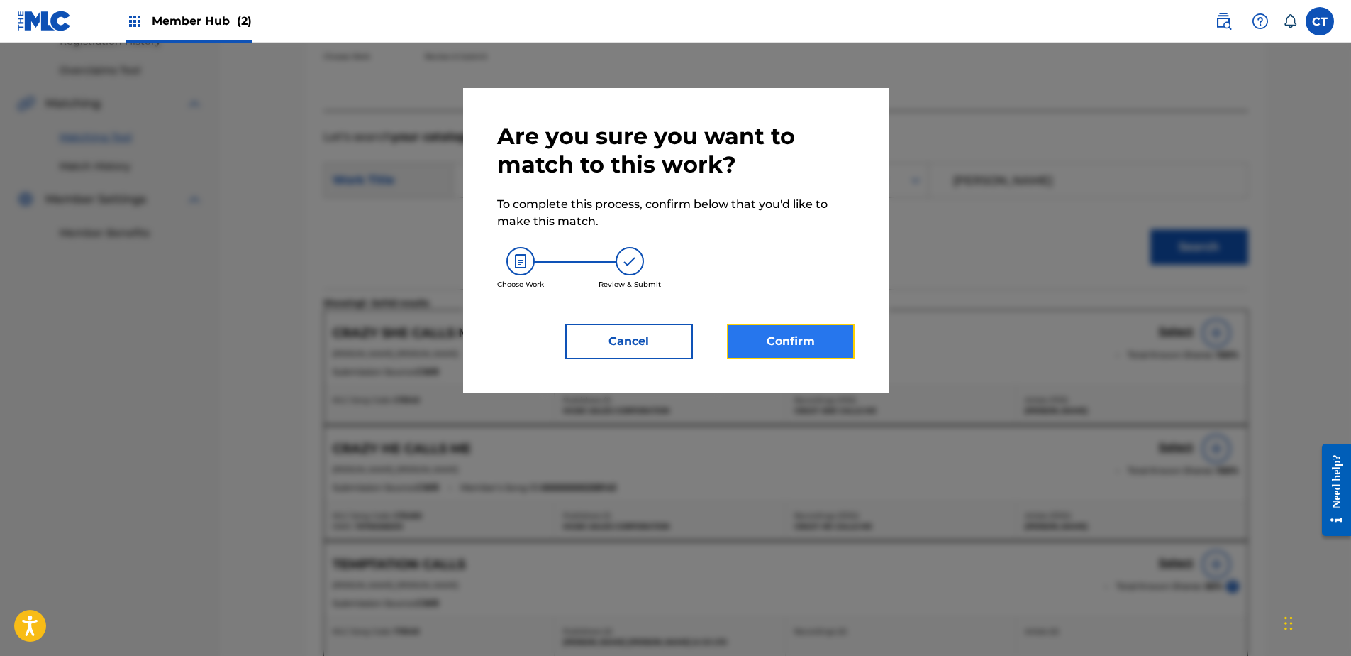
click at [814, 337] on button "Confirm" at bounding box center [791, 341] width 128 height 35
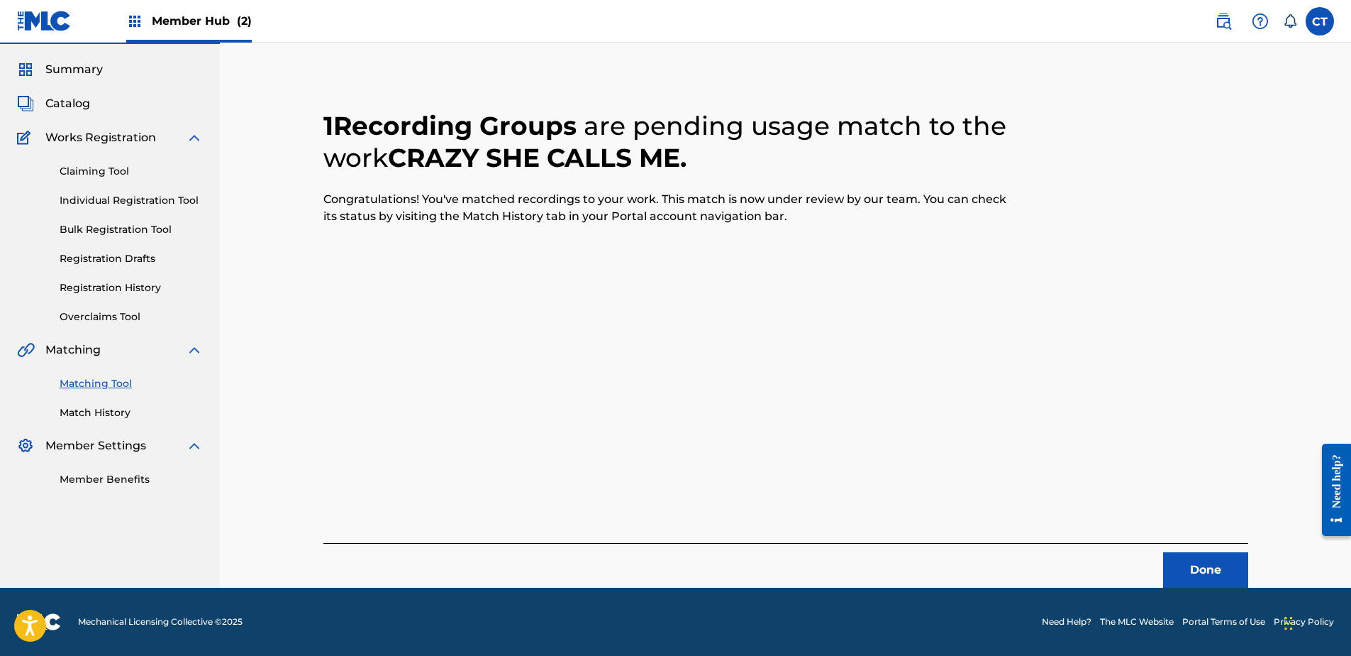
scroll to position [38, 0]
click at [1204, 576] on button "Done" at bounding box center [1205, 569] width 85 height 35
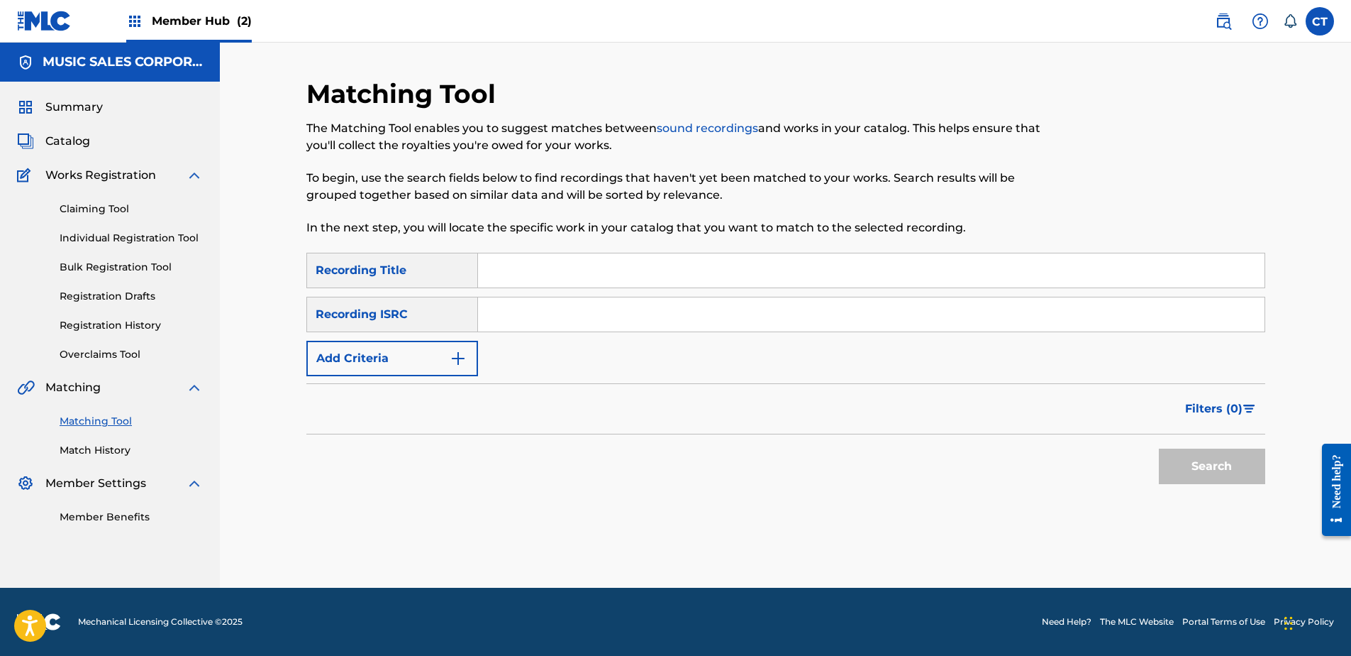
scroll to position [0, 0]
click at [647, 300] on input "Search Form" at bounding box center [871, 314] width 787 height 34
paste input "USEE11200485"
click at [1171, 465] on button "Search" at bounding box center [1212, 465] width 106 height 35
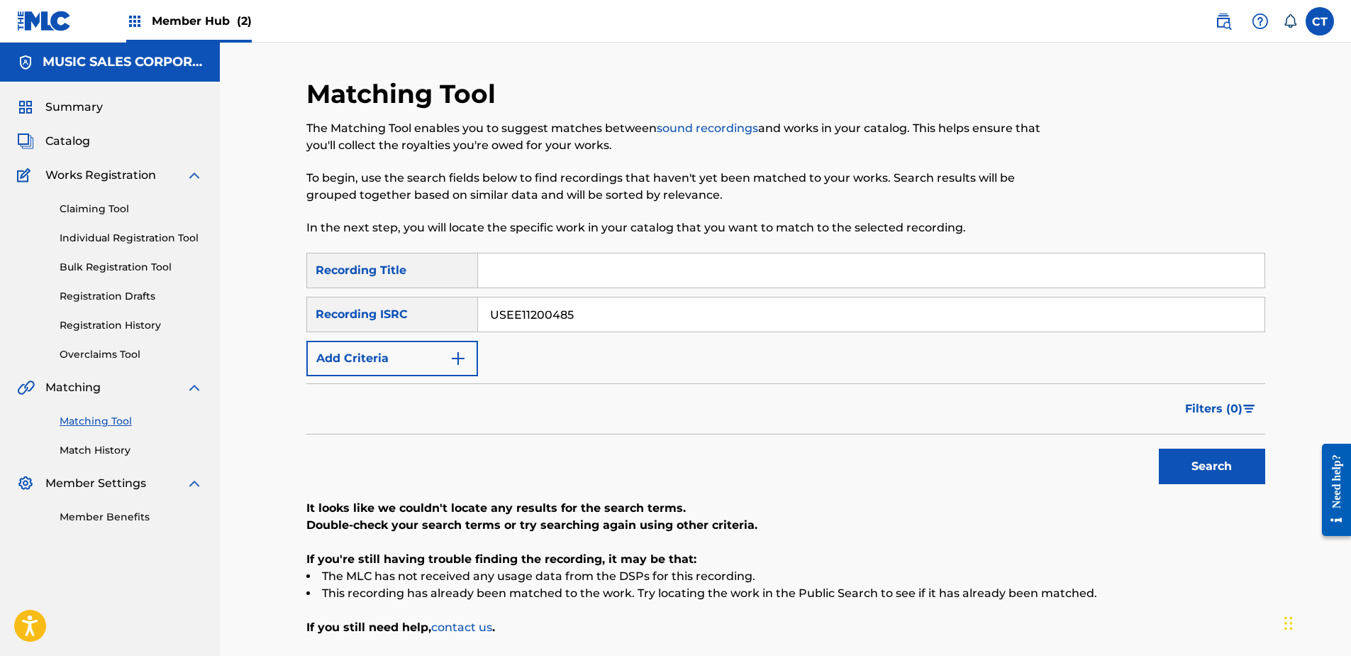
click at [680, 312] on input "USEE11200485" at bounding box center [871, 314] width 787 height 34
paste input "M38800162"
click at [1232, 492] on div "SearchWithCriteriaf31fb6cf-7390-4d18-86ed-c4128ef105e3 Recording Title SearchWi…" at bounding box center [785, 444] width 959 height 383
click at [1217, 477] on button "Search" at bounding box center [1212, 465] width 106 height 35
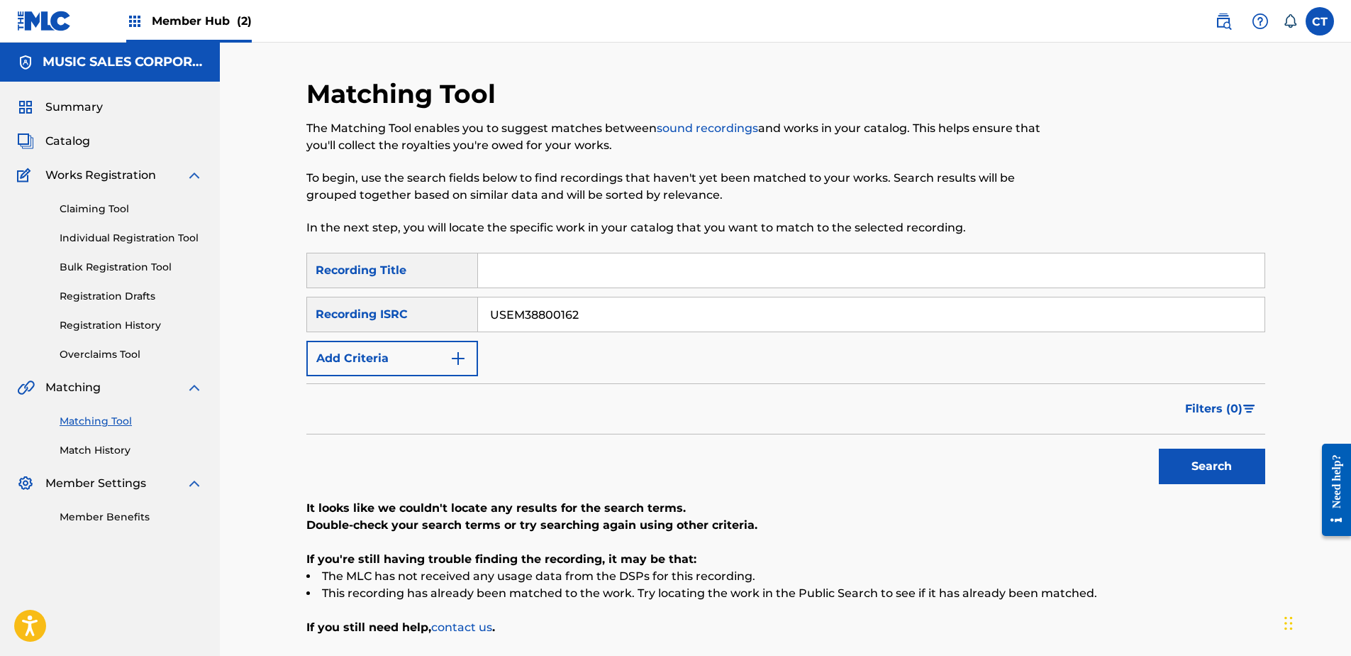
click at [617, 309] on input "USEM38800162" at bounding box center [871, 314] width 787 height 34
paste input "CA2980038"
click at [1188, 470] on button "Search" at bounding box center [1212, 465] width 106 height 35
click at [592, 330] on input "USCA29800382" at bounding box center [871, 314] width 787 height 34
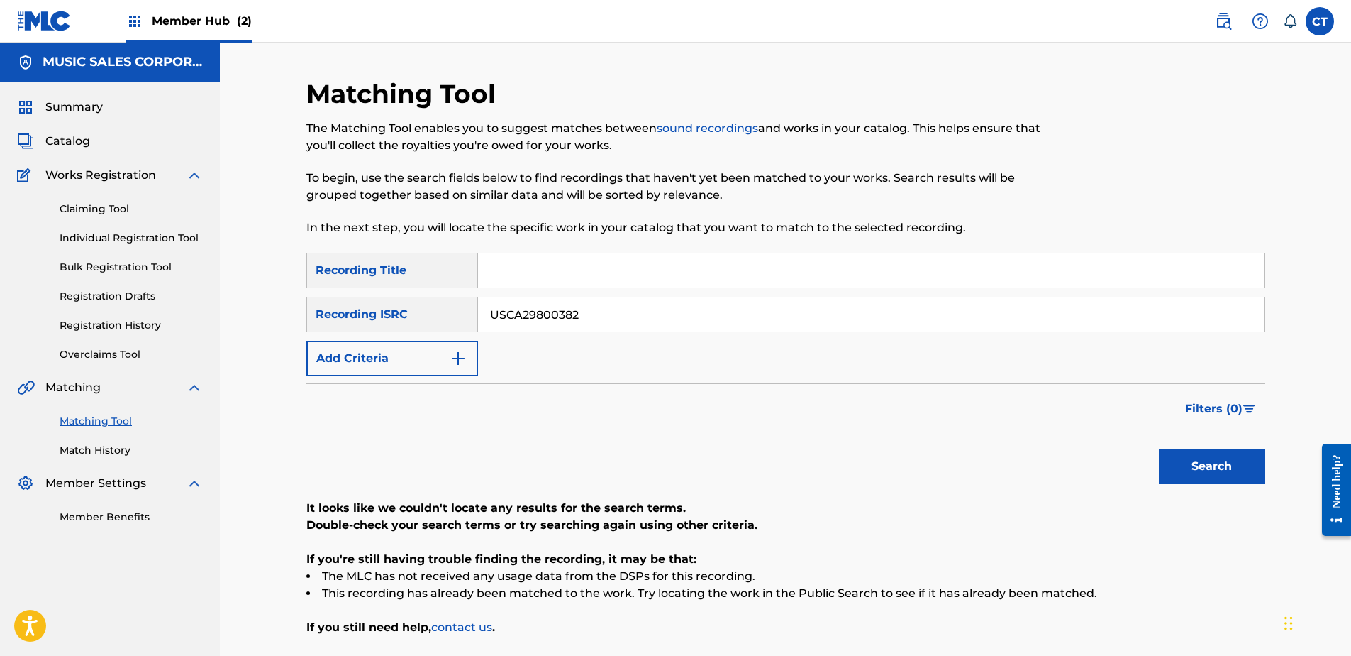
click at [592, 330] on input "USCA29800382" at bounding box center [871, 314] width 787 height 34
paste input "DEZ651015067"
click at [1181, 463] on button "Search" at bounding box center [1212, 465] width 106 height 35
click at [746, 311] on input "DEZ651015067" at bounding box center [871, 314] width 787 height 34
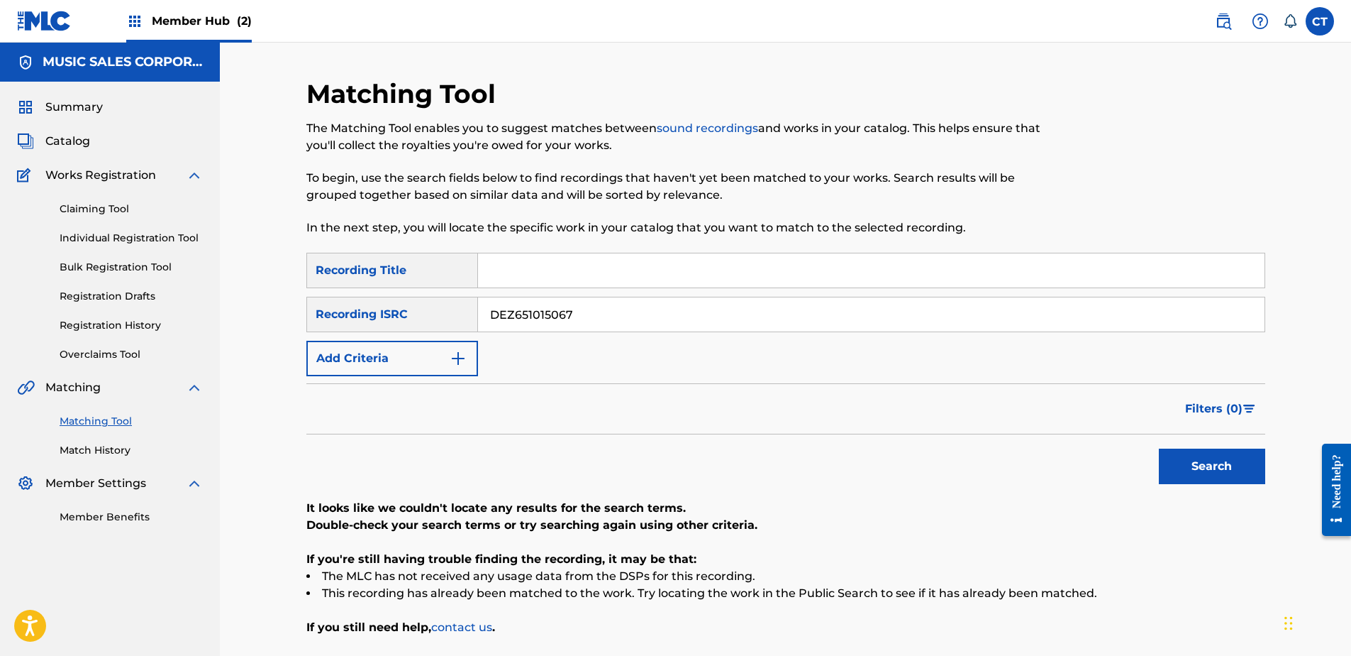
paste input "USUM72315241"
type input "USUM72315241"
click at [1179, 485] on div "Search" at bounding box center [1209, 462] width 114 height 57
click at [1178, 478] on button "Search" at bounding box center [1212, 465] width 106 height 35
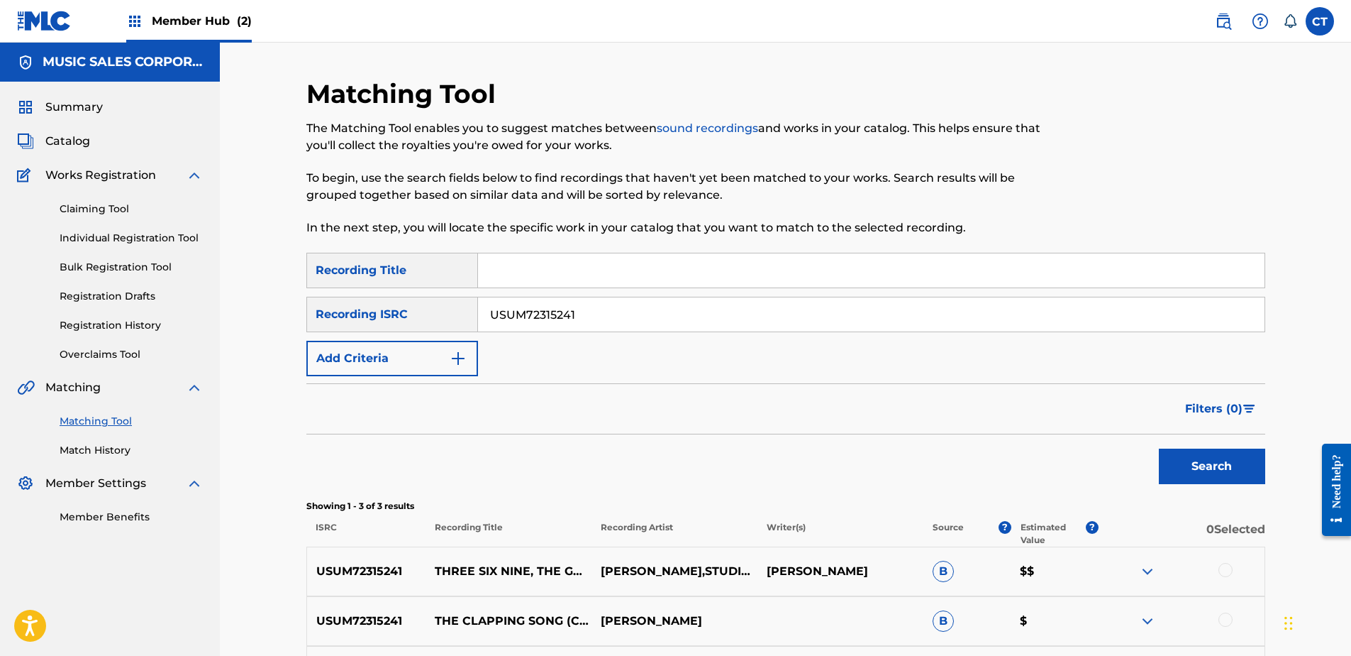
scroll to position [179, 0]
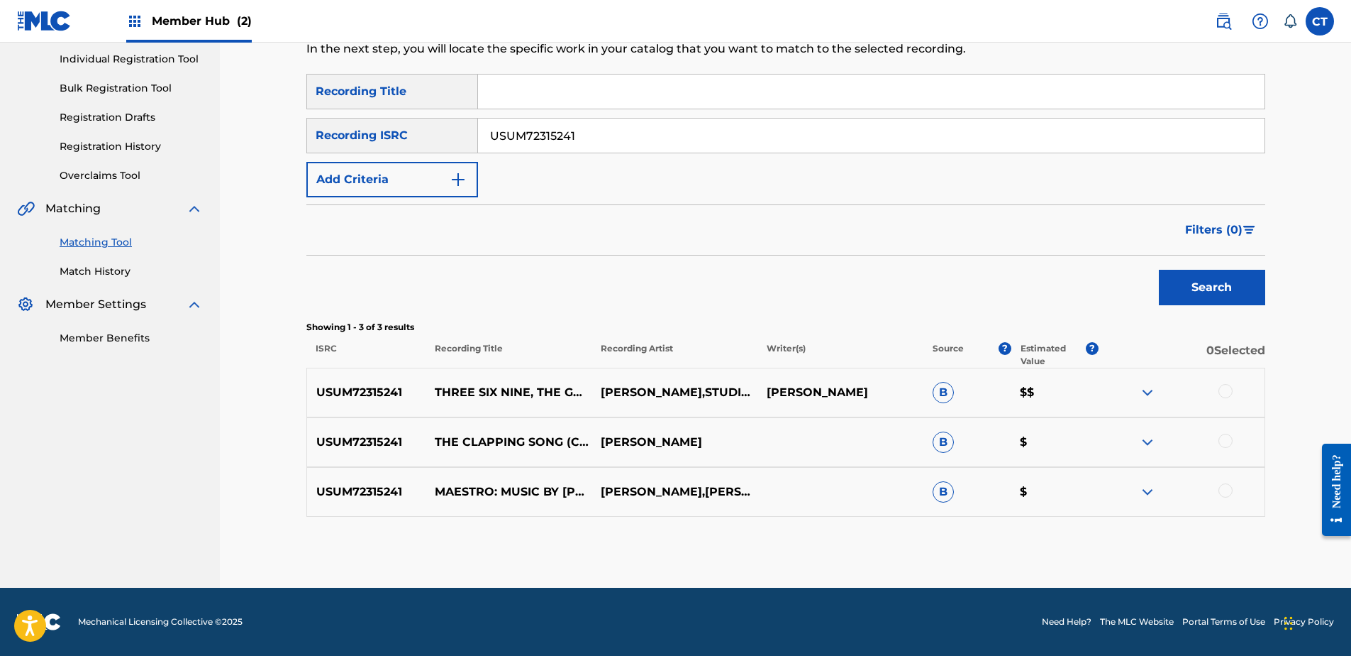
click at [1229, 388] on div at bounding box center [1226, 391] width 14 height 14
click at [1227, 438] on div at bounding box center [1226, 440] width 14 height 14
drag, startPoint x: 1225, startPoint y: 490, endPoint x: 1199, endPoint y: 501, distance: 28.6
click at [1225, 490] on div at bounding box center [1226, 490] width 14 height 14
click at [1041, 532] on button "Match 3 Groups" at bounding box center [997, 539] width 157 height 35
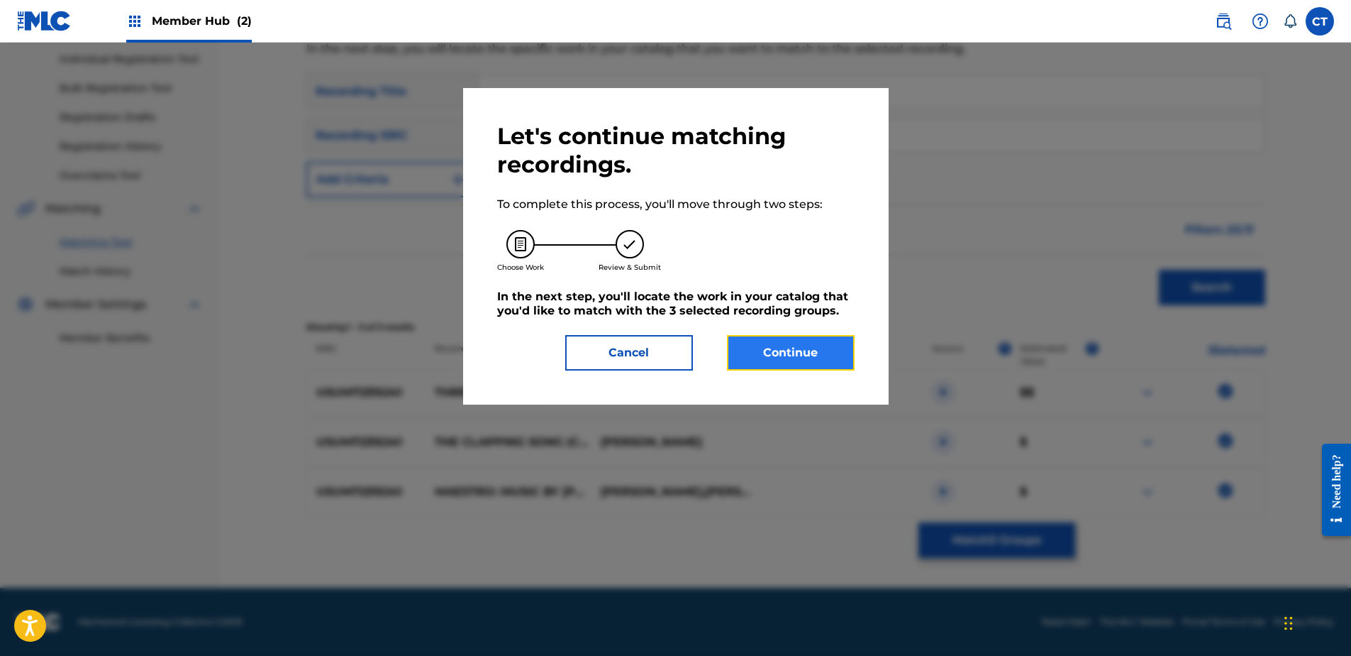
click at [789, 338] on button "Continue" at bounding box center [791, 352] width 128 height 35
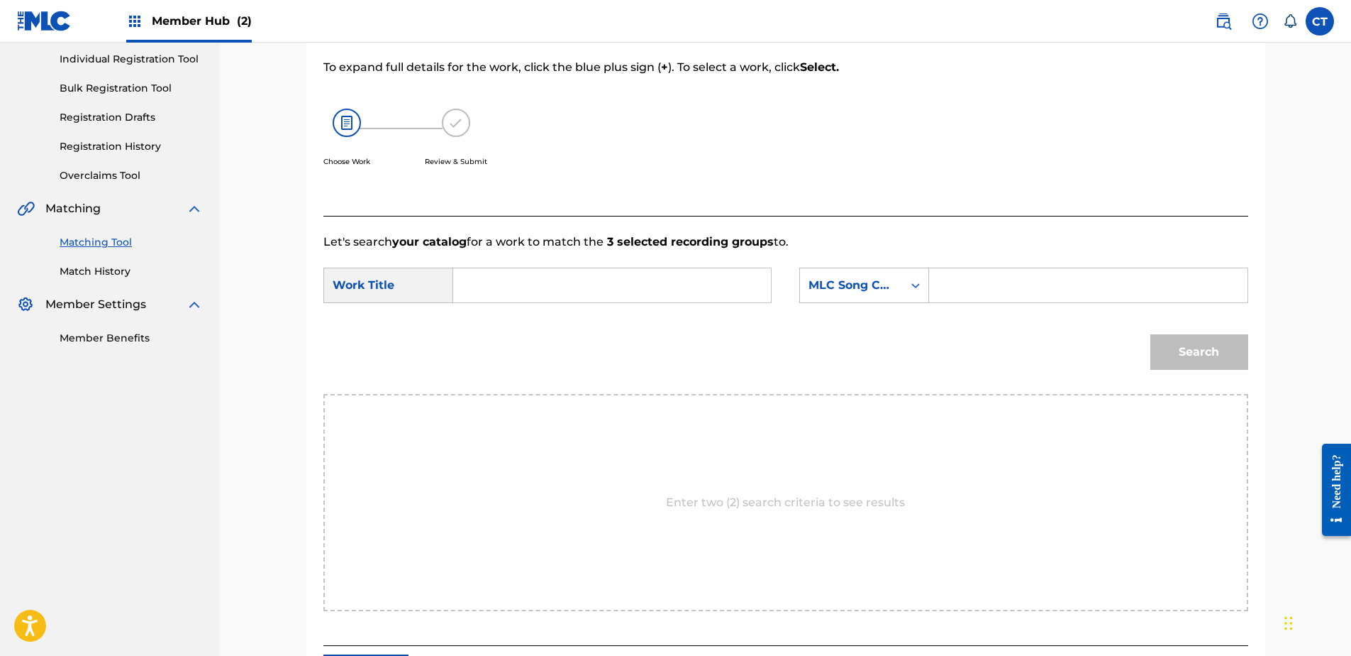
click at [543, 280] on input "Search Form" at bounding box center [612, 285] width 294 height 34
paste input "THE CLAPPING SONG"
type input "THE CLAPPING SONG"
drag, startPoint x: 473, startPoint y: 286, endPoint x: 433, endPoint y: 284, distance: 39.8
click at [429, 284] on div "SearchWithCriteria2330458a-ddef-43d4-8d0c-7fc5606178ae Work Title THE CLAPPING …" at bounding box center [548, 284] width 448 height 35
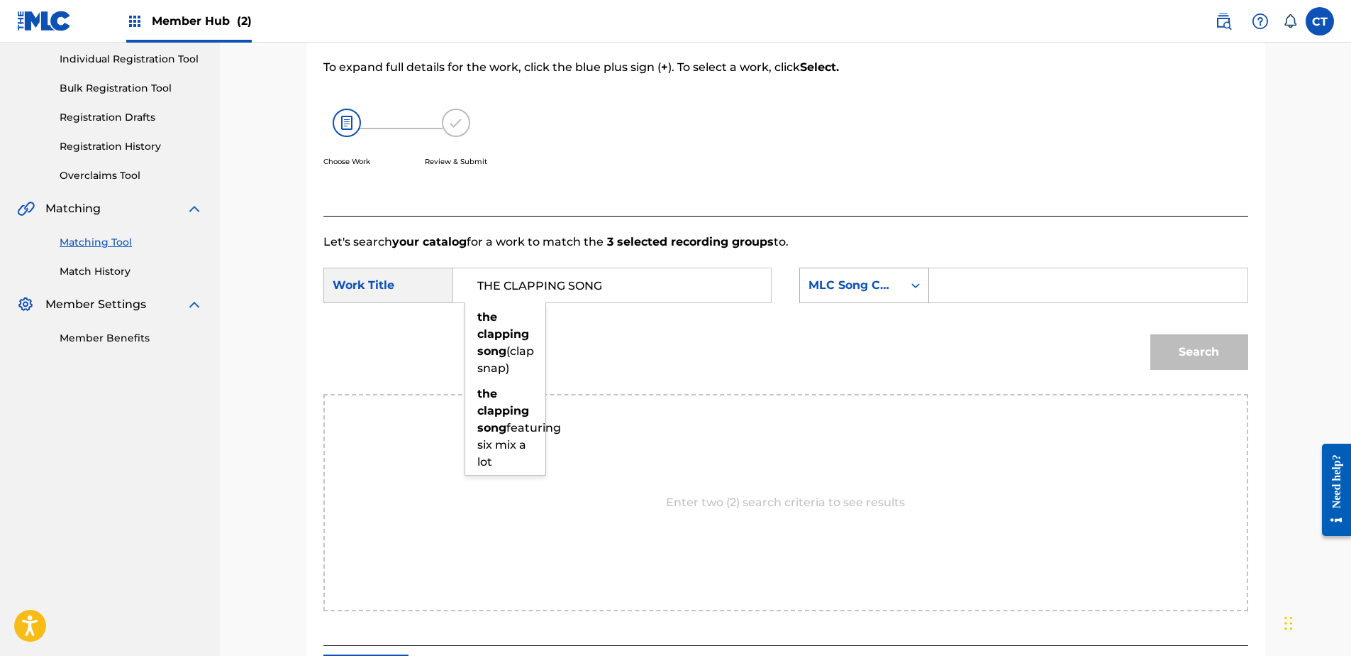
click at [899, 289] on div "MLC Song Code" at bounding box center [851, 285] width 103 height 27
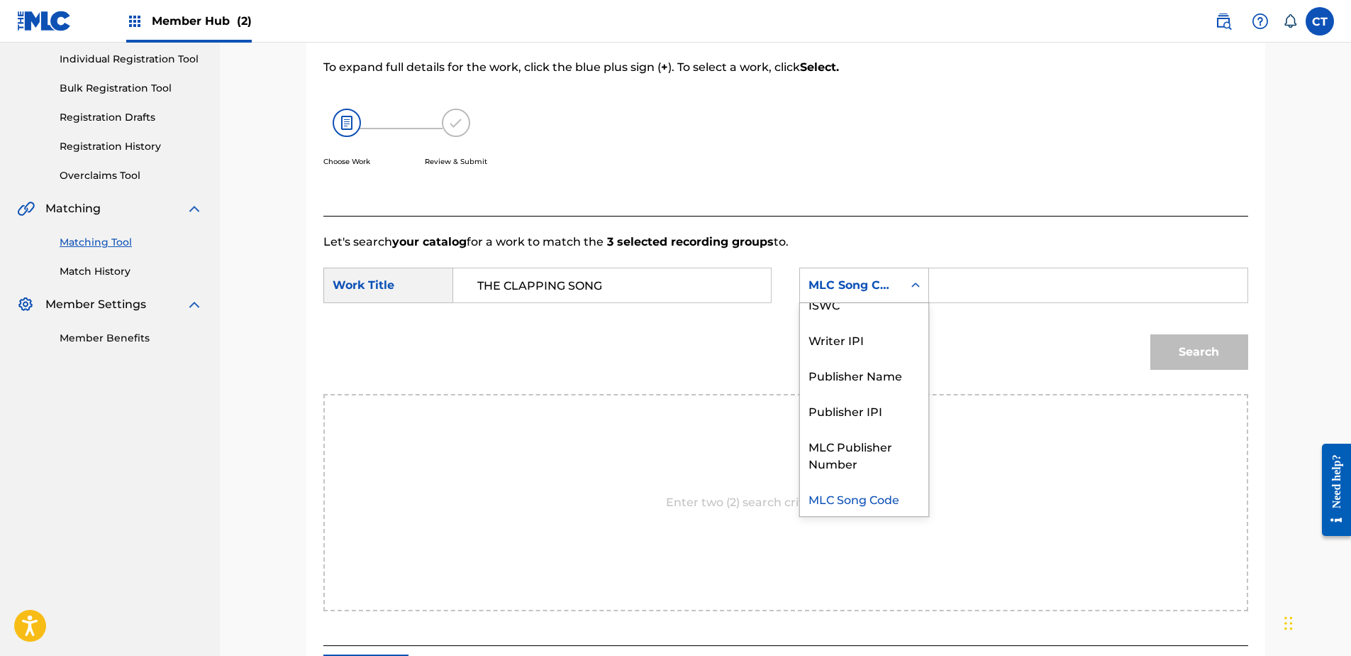
scroll to position [0, 0]
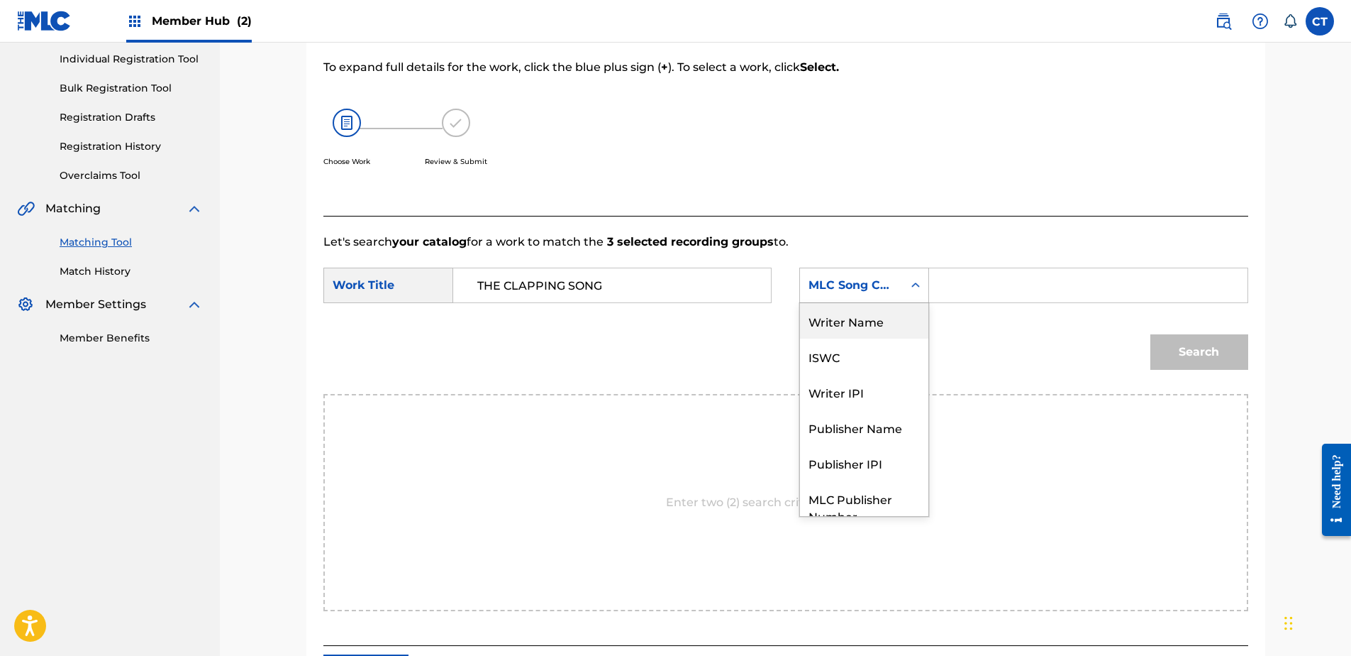
click at [890, 320] on div "Writer Name" at bounding box center [864, 320] width 128 height 35
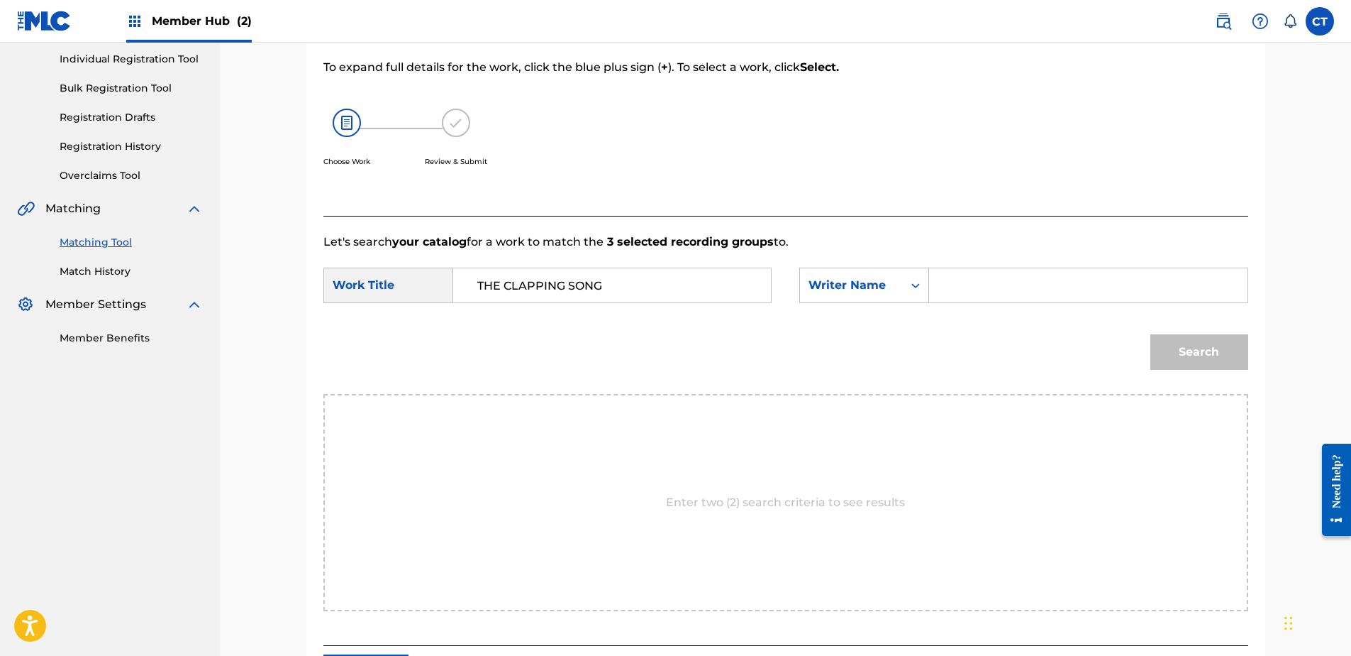
click at [959, 287] on input "Search Form" at bounding box center [1088, 285] width 294 height 34
type input "chase"
click at [1151, 334] on button "Search" at bounding box center [1200, 351] width 98 height 35
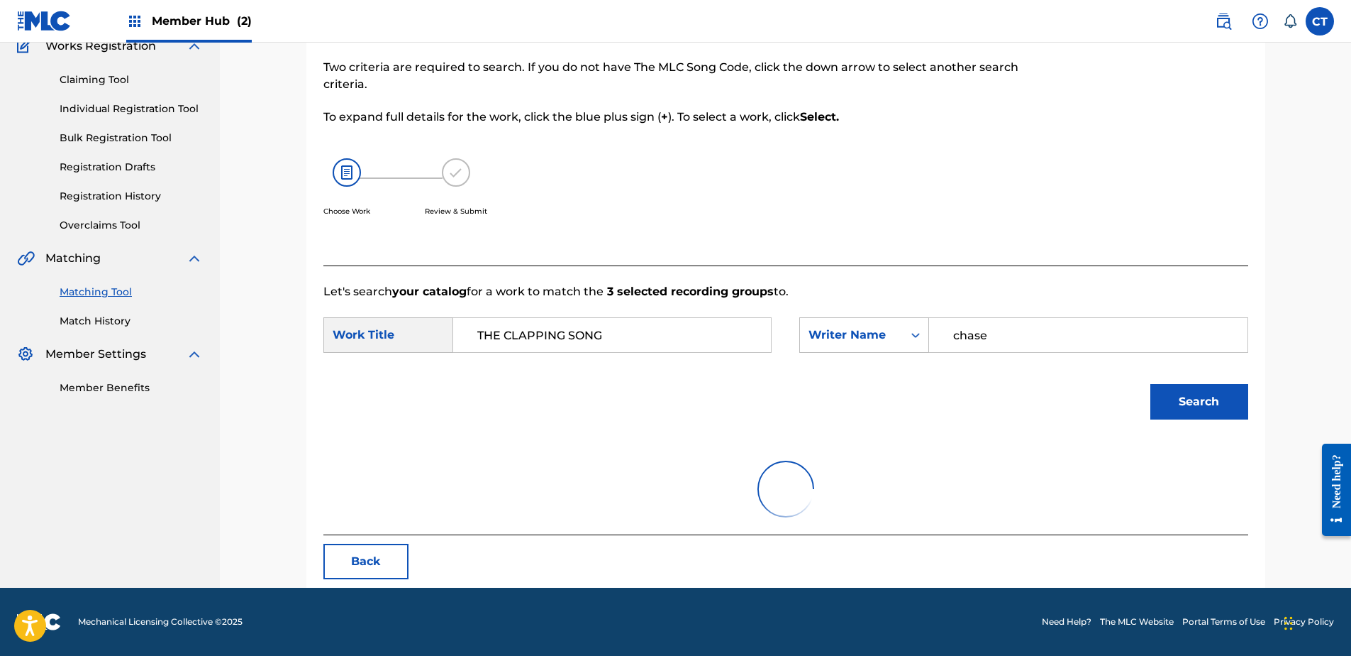
scroll to position [179, 0]
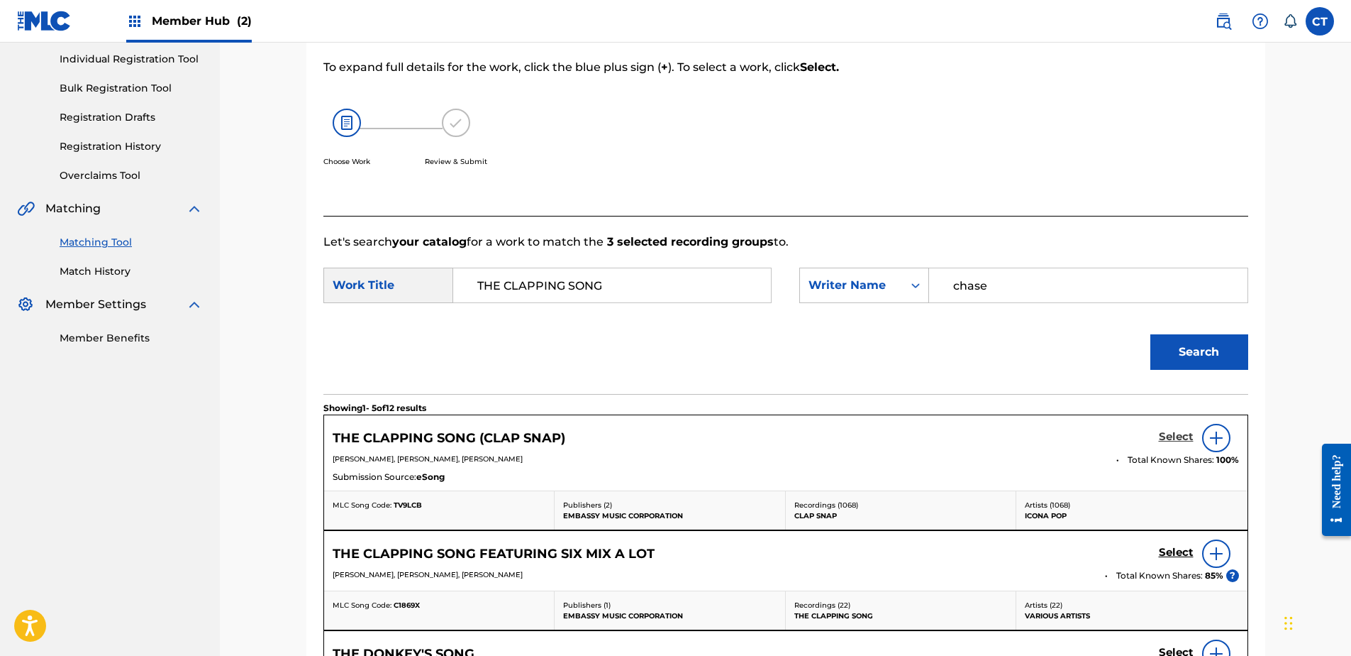
click at [1174, 436] on h5 "Select" at bounding box center [1176, 436] width 35 height 13
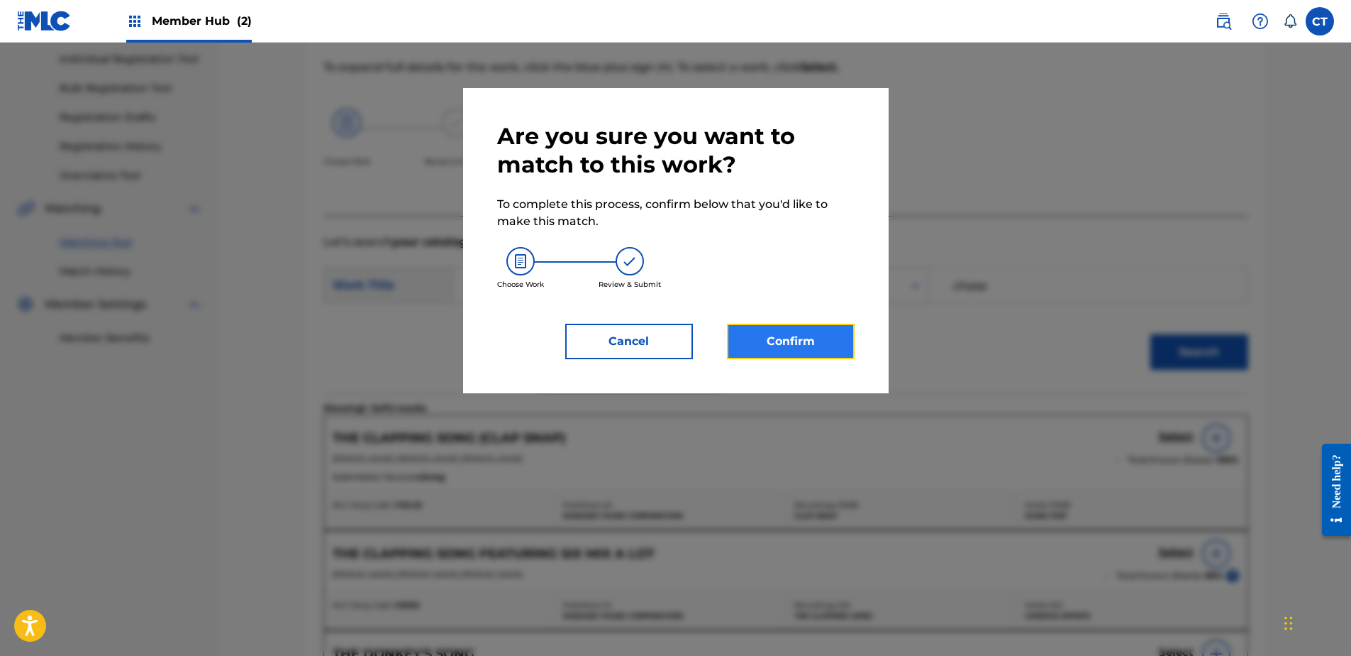
click at [786, 329] on button "Confirm" at bounding box center [791, 341] width 128 height 35
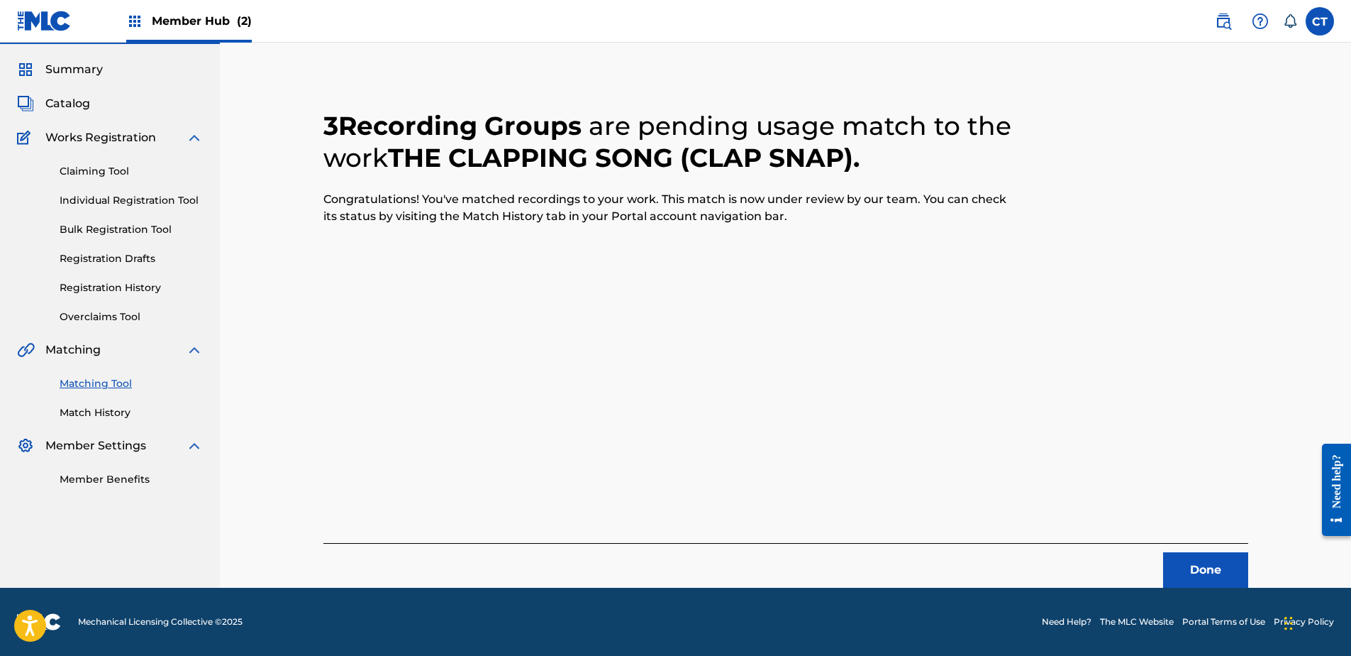
scroll to position [38, 0]
click at [1217, 565] on button "Done" at bounding box center [1205, 569] width 85 height 35
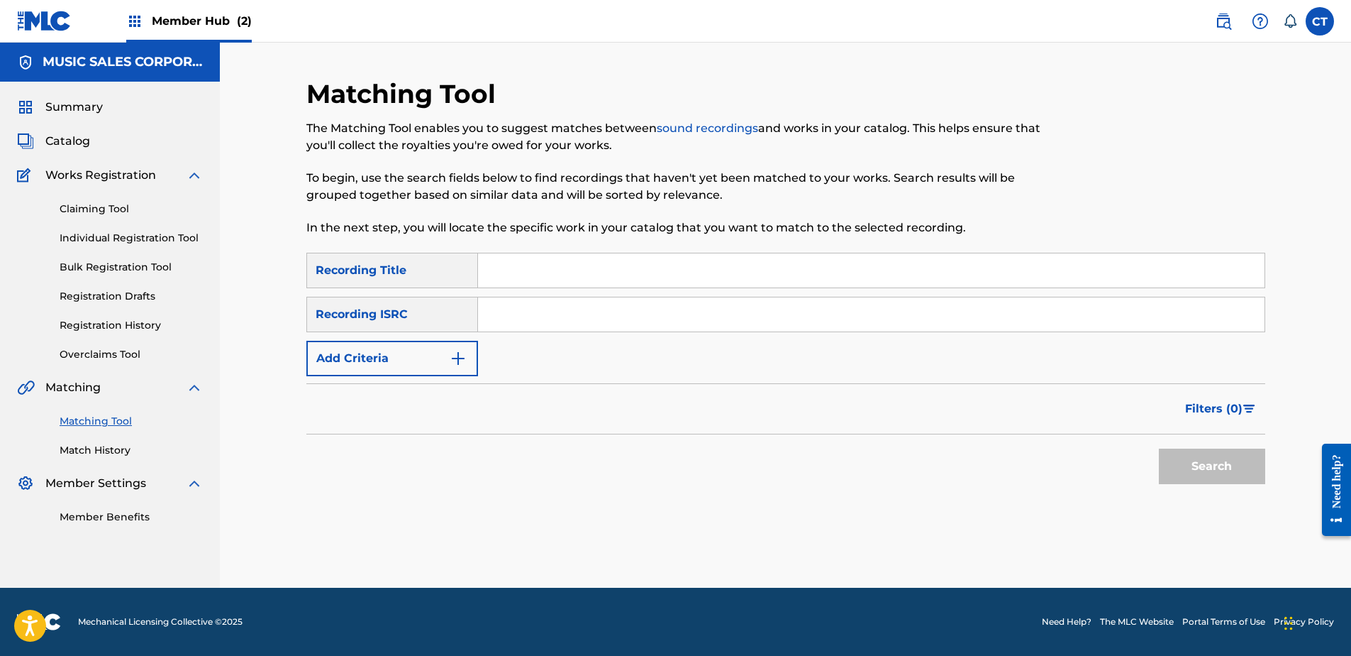
scroll to position [0, 0]
click at [648, 306] on input "Search Form" at bounding box center [871, 314] width 787 height 34
paste input "USSM18200742"
click at [1179, 455] on button "Search" at bounding box center [1212, 465] width 106 height 35
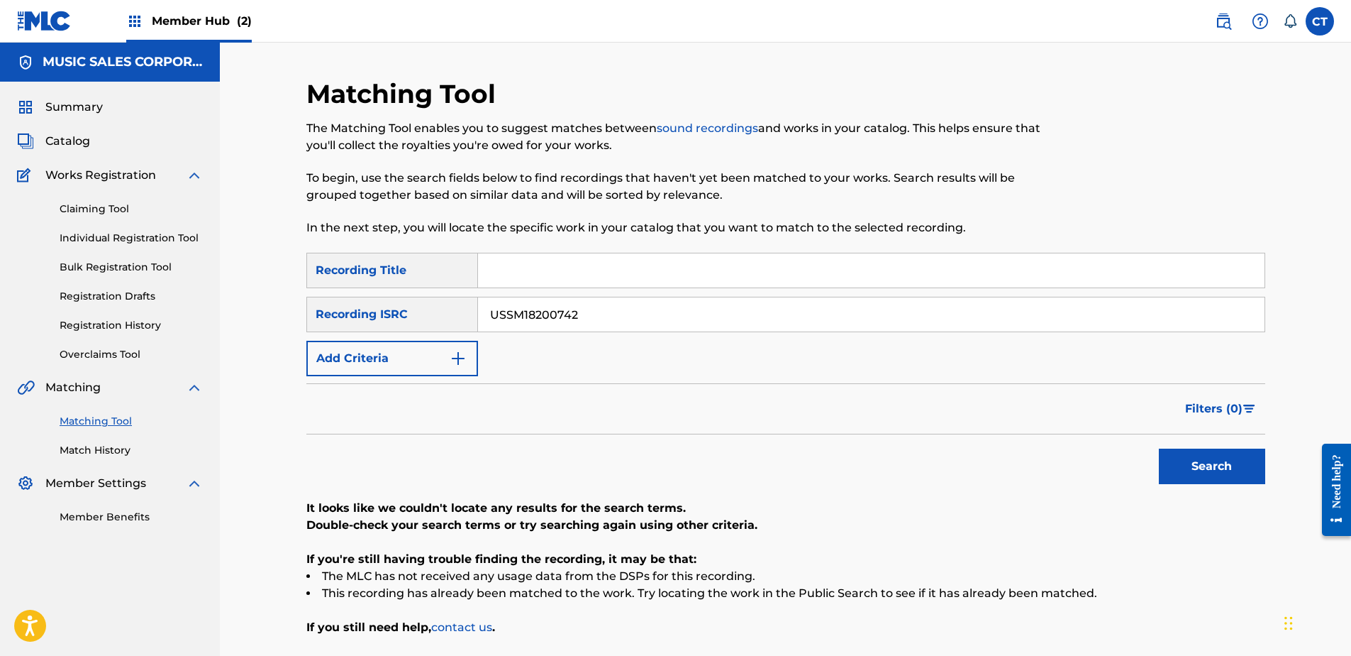
click at [639, 304] on input "USSM18200742" at bounding box center [871, 314] width 787 height 34
paste input "CA28700345"
click at [1166, 463] on button "Search" at bounding box center [1212, 465] width 106 height 35
click at [678, 312] on input "USCA28700345" at bounding box center [871, 314] width 787 height 34
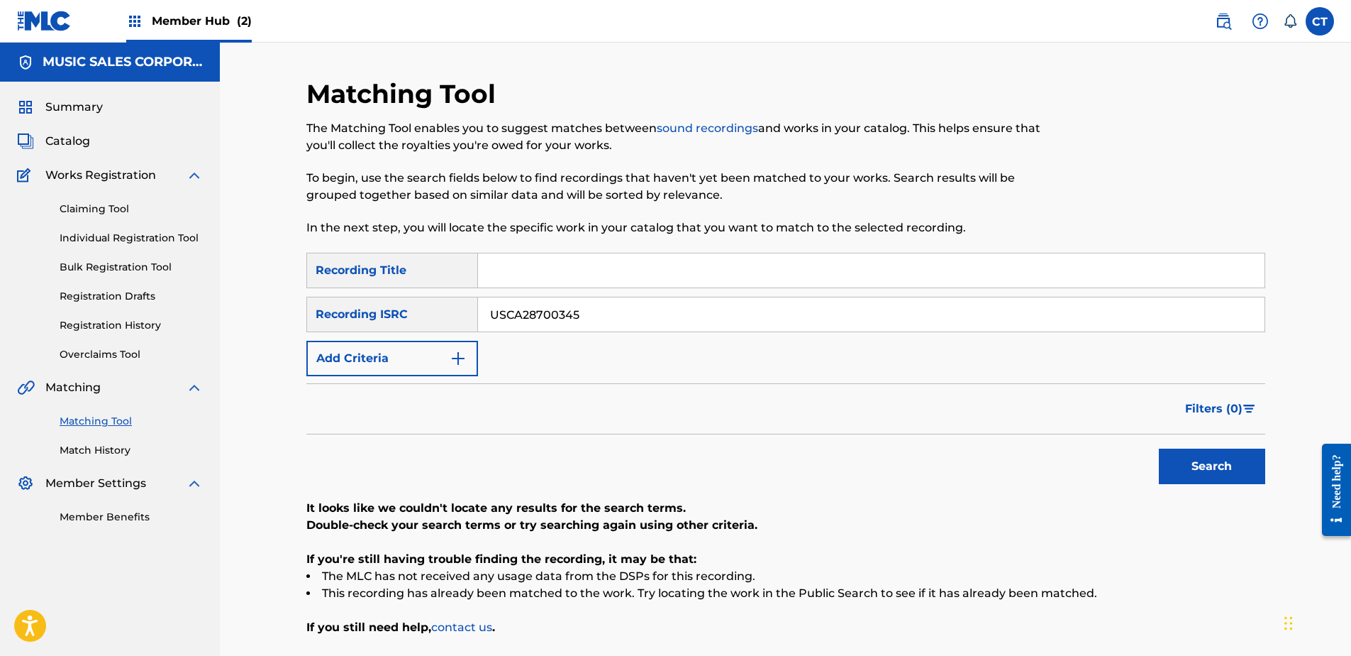
click at [678, 312] on input "USCA28700345" at bounding box center [871, 314] width 787 height 34
paste input "RHD0708442"
click at [1217, 475] on button "Search" at bounding box center [1212, 465] width 106 height 35
click at [670, 311] on input "USRHD0708442" at bounding box center [871, 314] width 787 height 34
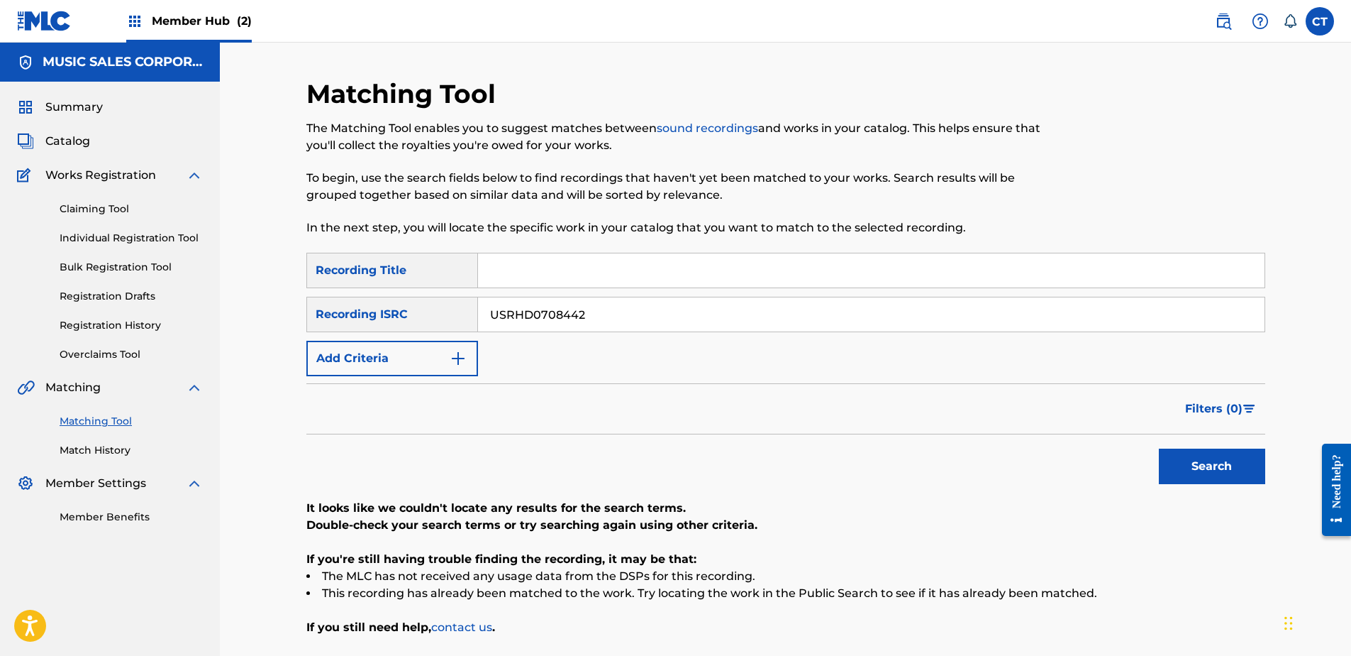
paste input "SM17400204"
click at [1189, 468] on button "Search" at bounding box center [1212, 465] width 106 height 35
click at [651, 316] on input "USSM17400204" at bounding box center [871, 314] width 787 height 34
paste input "UV71501537"
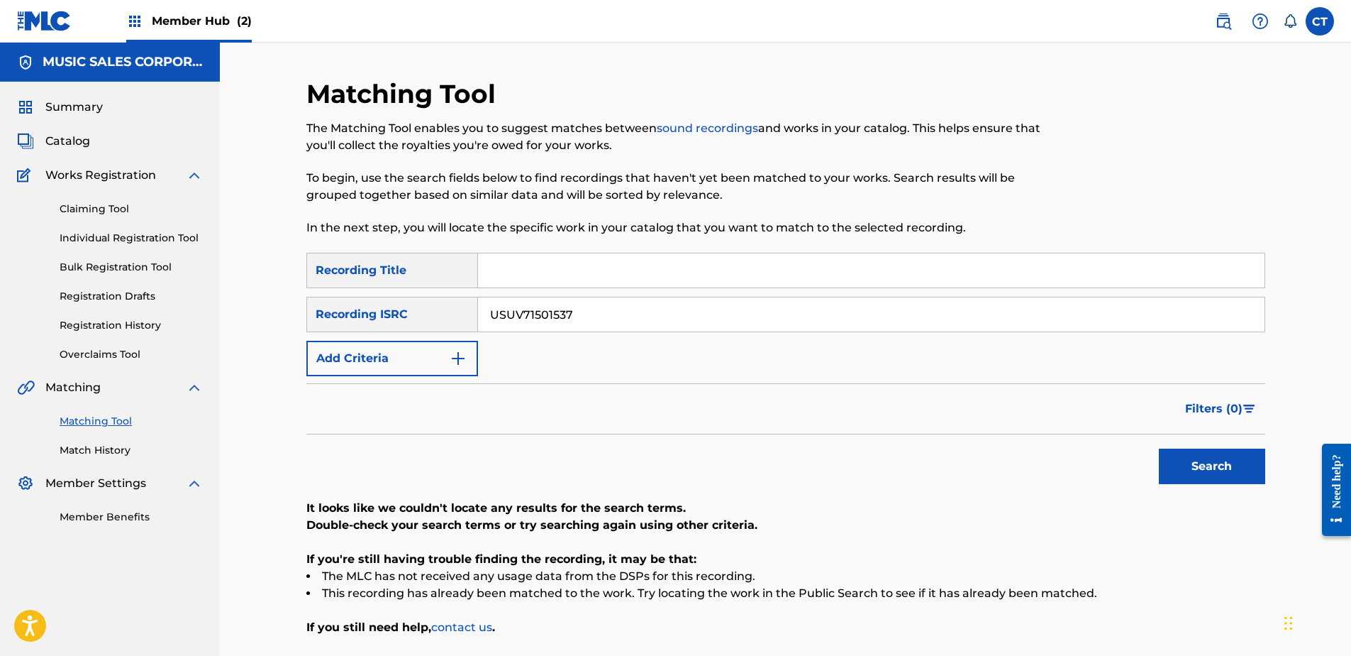
type input "USUV71501537"
click at [1175, 458] on button "Search" at bounding box center [1212, 465] width 106 height 35
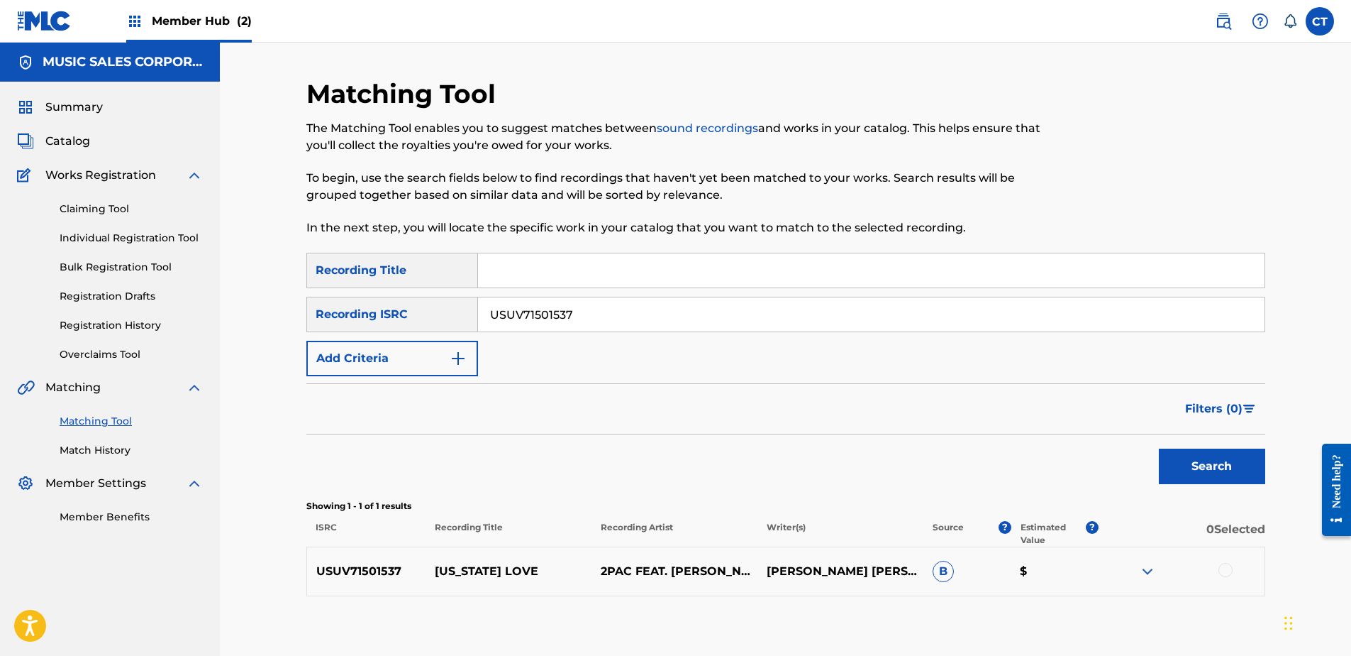
click at [1220, 569] on div at bounding box center [1226, 570] width 14 height 14
click at [998, 541] on button "Match 1 Group" at bounding box center [997, 539] width 157 height 35
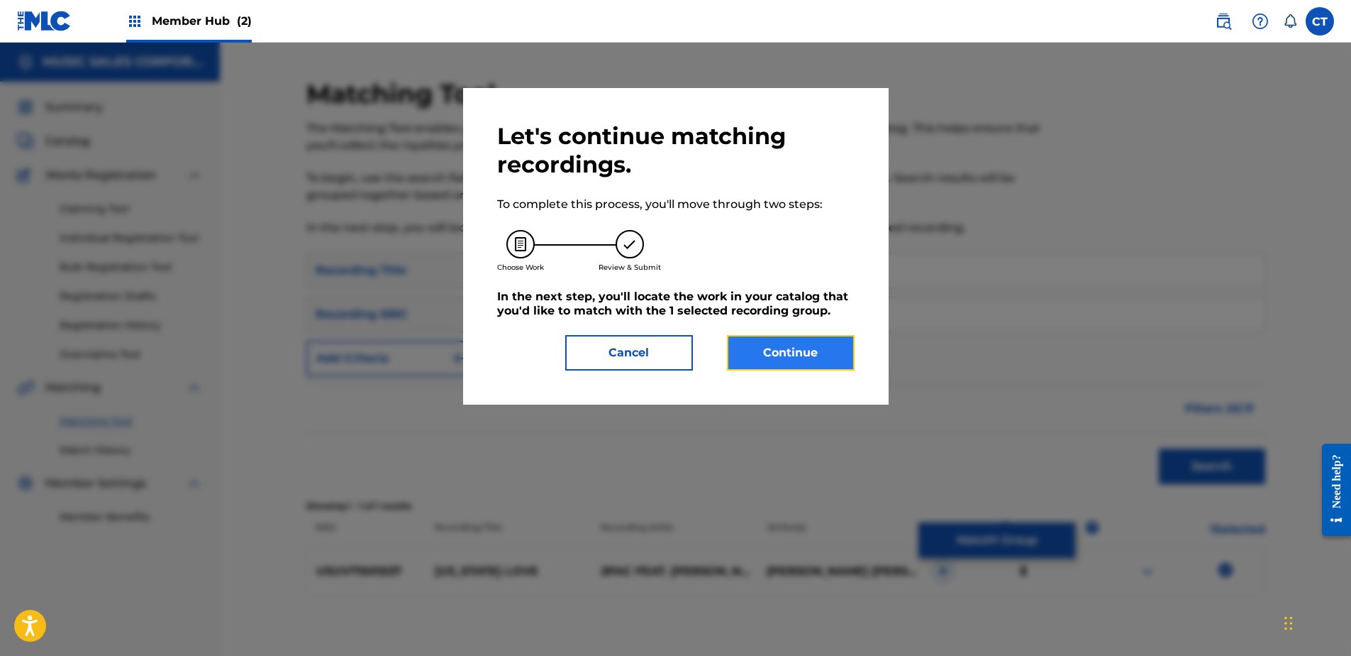
click at [740, 353] on button "Continue" at bounding box center [791, 352] width 128 height 35
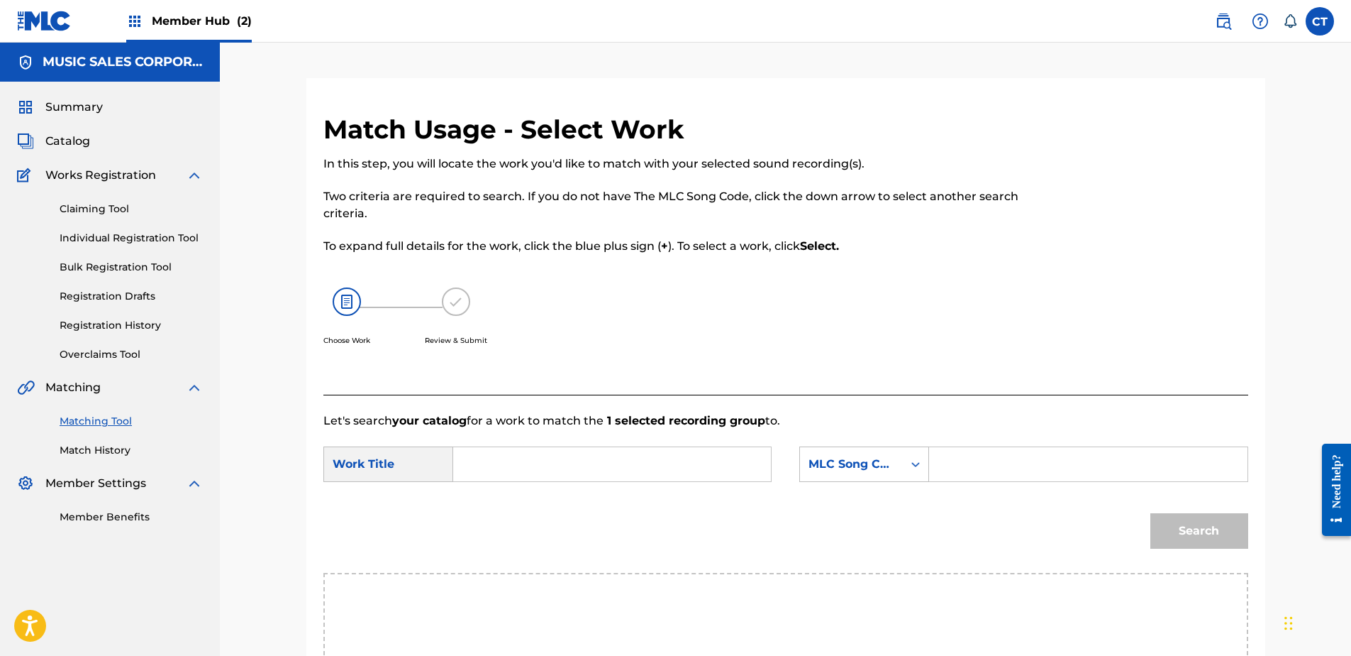
click at [560, 464] on input "Search Form" at bounding box center [612, 464] width 294 height 34
paste input "[US_STATE] LOVE"
type input "[US_STATE] LOVE"
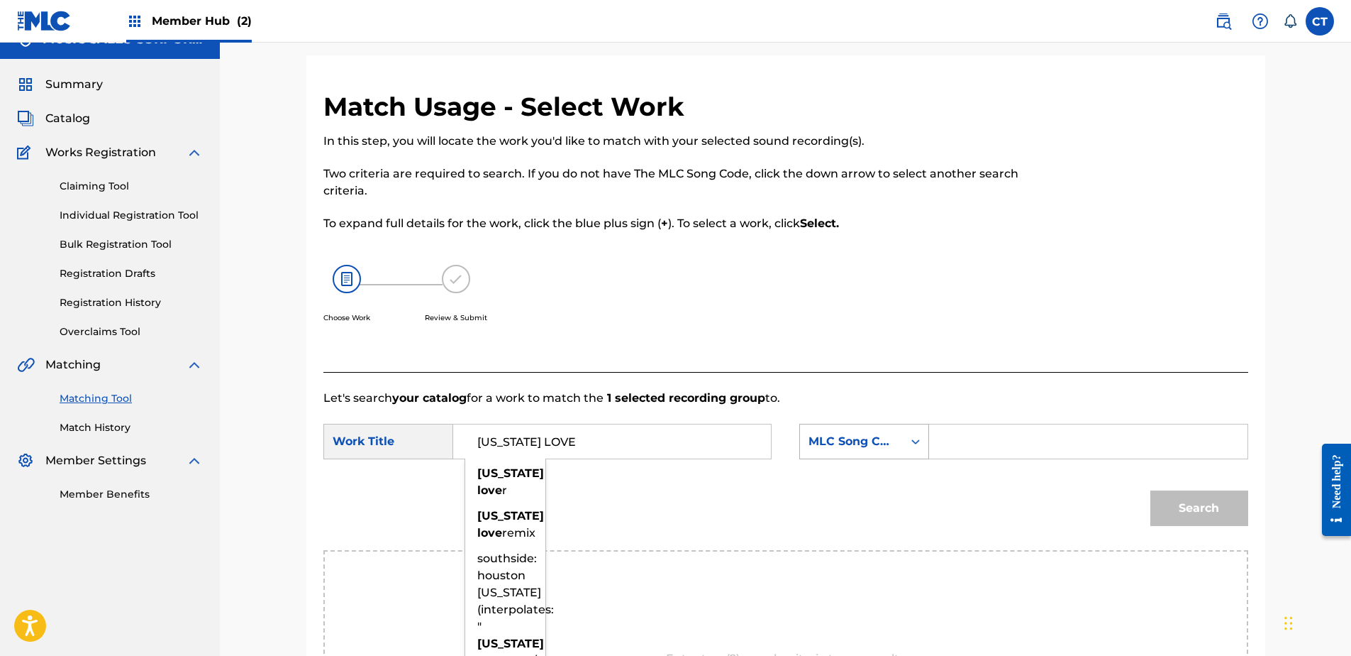
click at [897, 459] on div "MLC Song Code" at bounding box center [865, 441] width 130 height 35
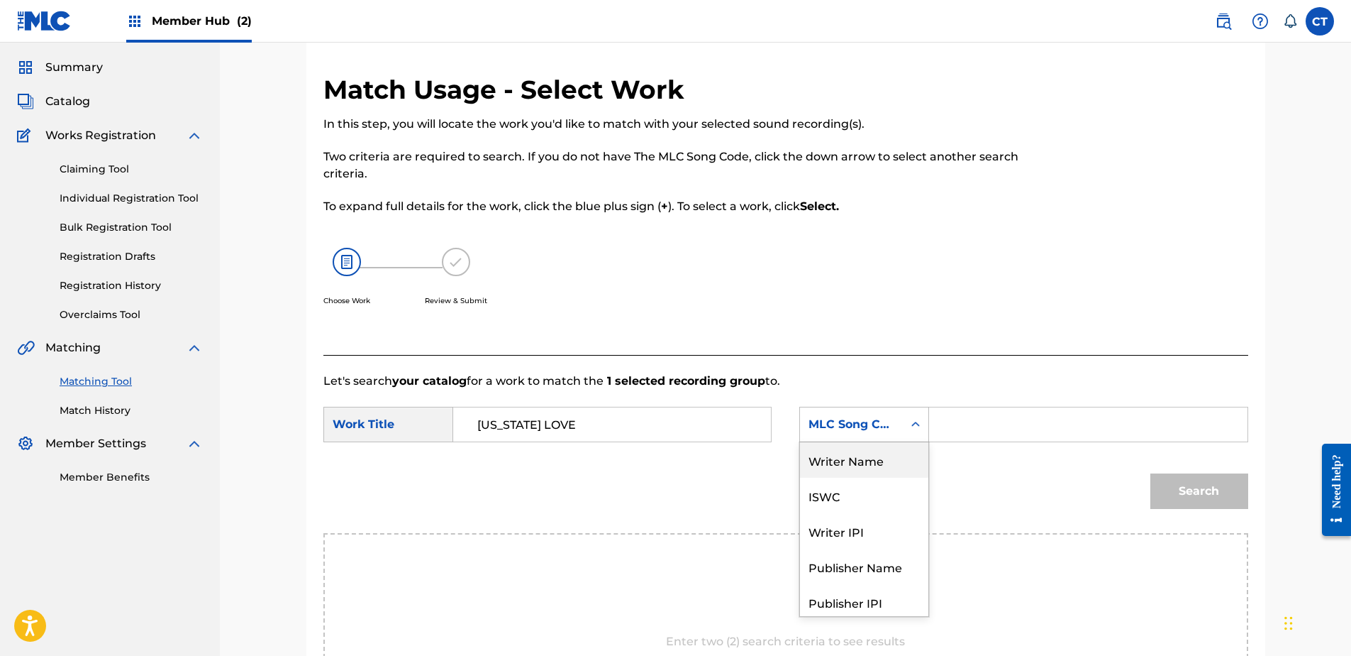
click at [879, 454] on div "Writer Name" at bounding box center [864, 459] width 128 height 35
click at [971, 421] on input "Search Form" at bounding box center [1088, 424] width 294 height 34
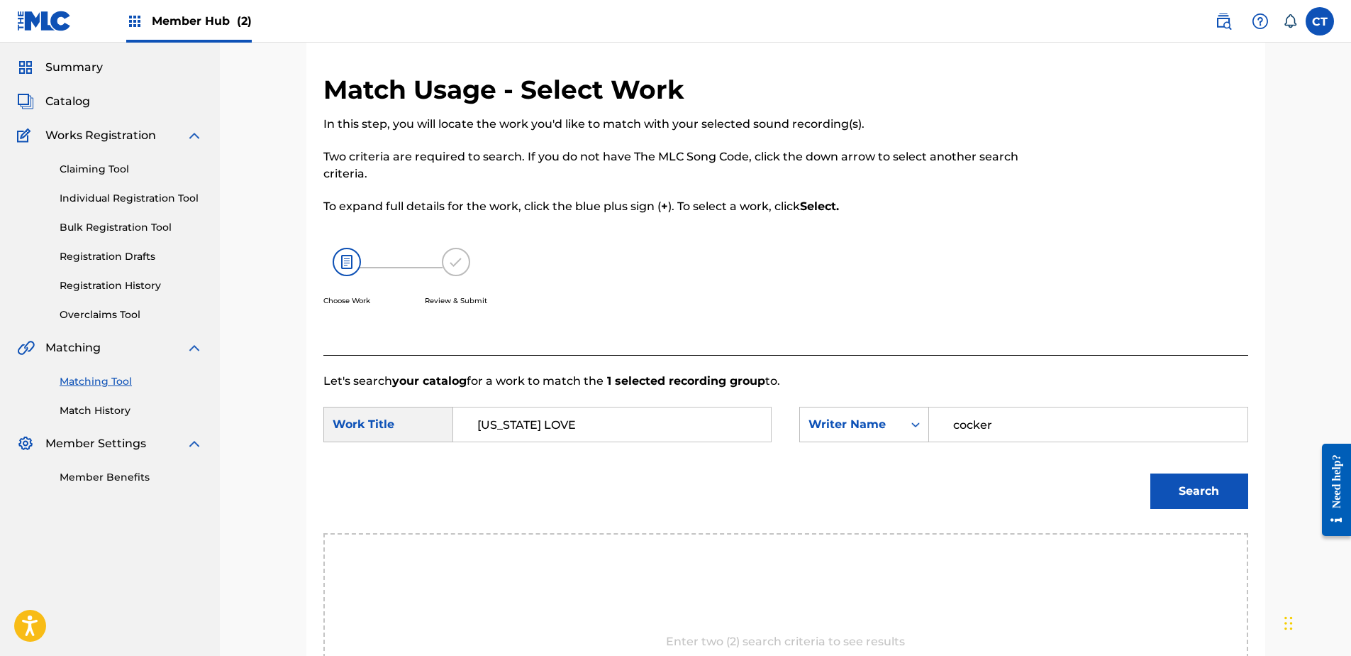
type input "cocker"
click at [1151, 473] on button "Search" at bounding box center [1200, 490] width 98 height 35
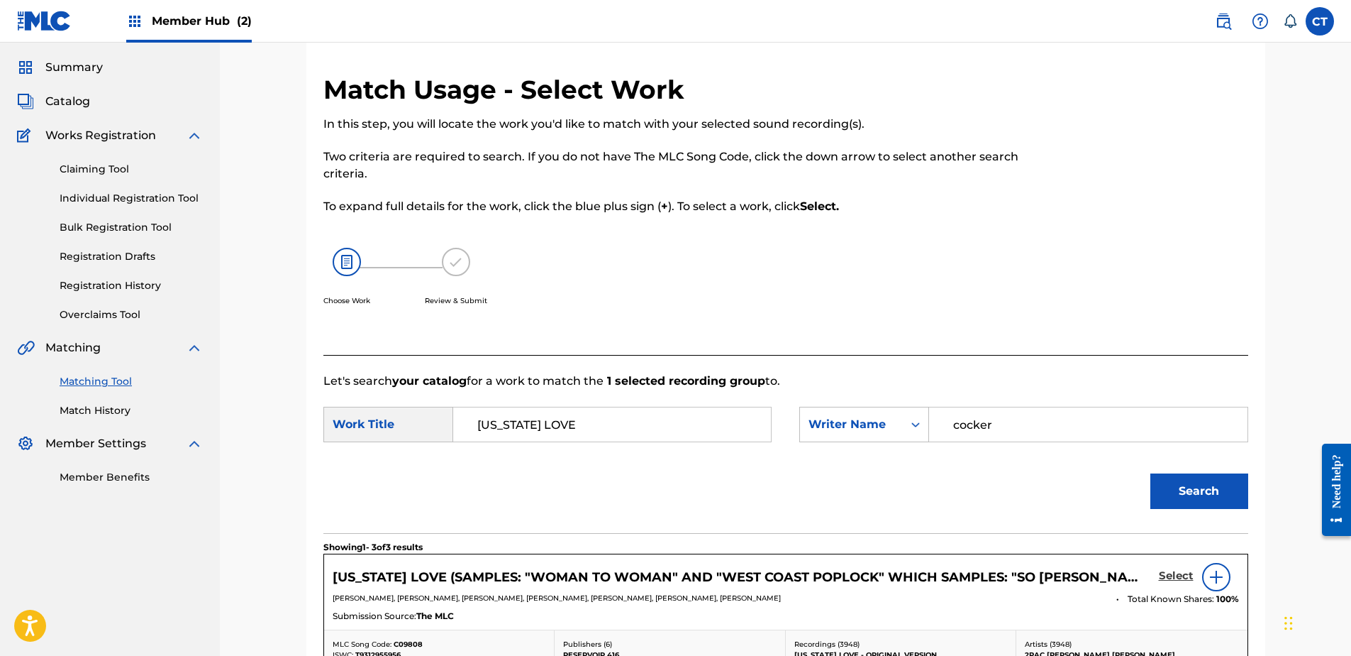
click at [1181, 581] on h5 "Select" at bounding box center [1176, 575] width 35 height 13
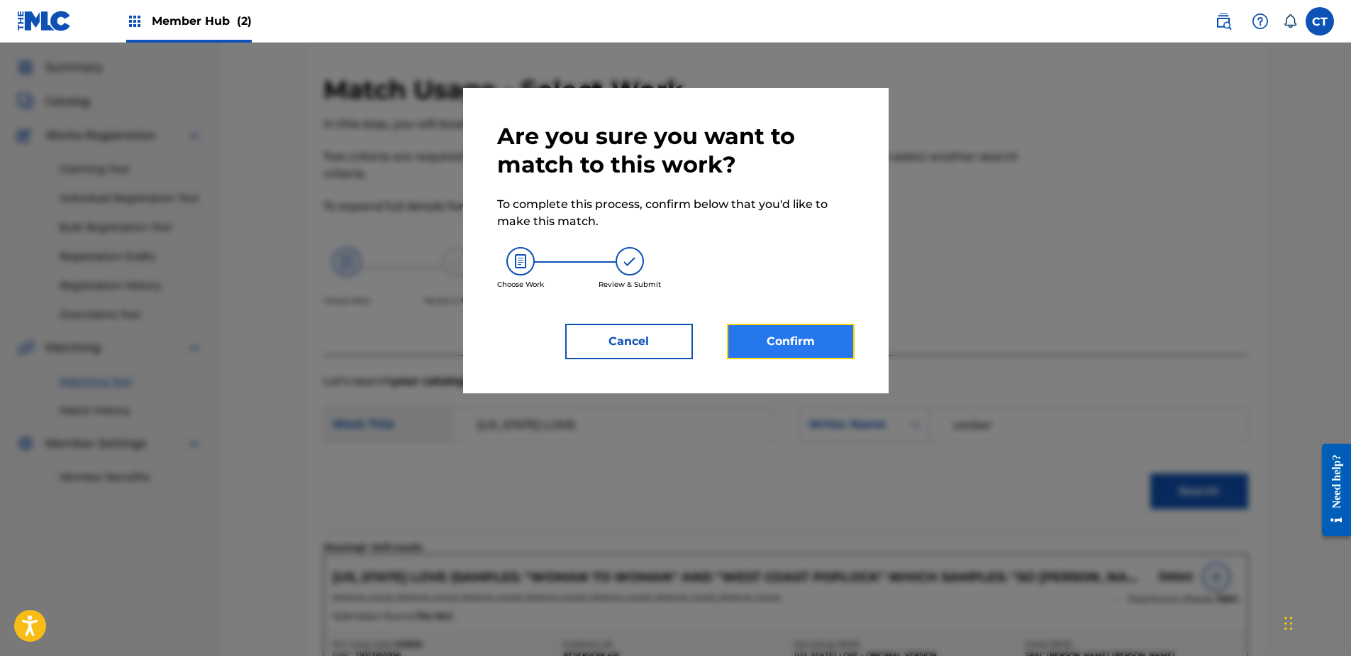
click at [797, 343] on button "Confirm" at bounding box center [791, 341] width 128 height 35
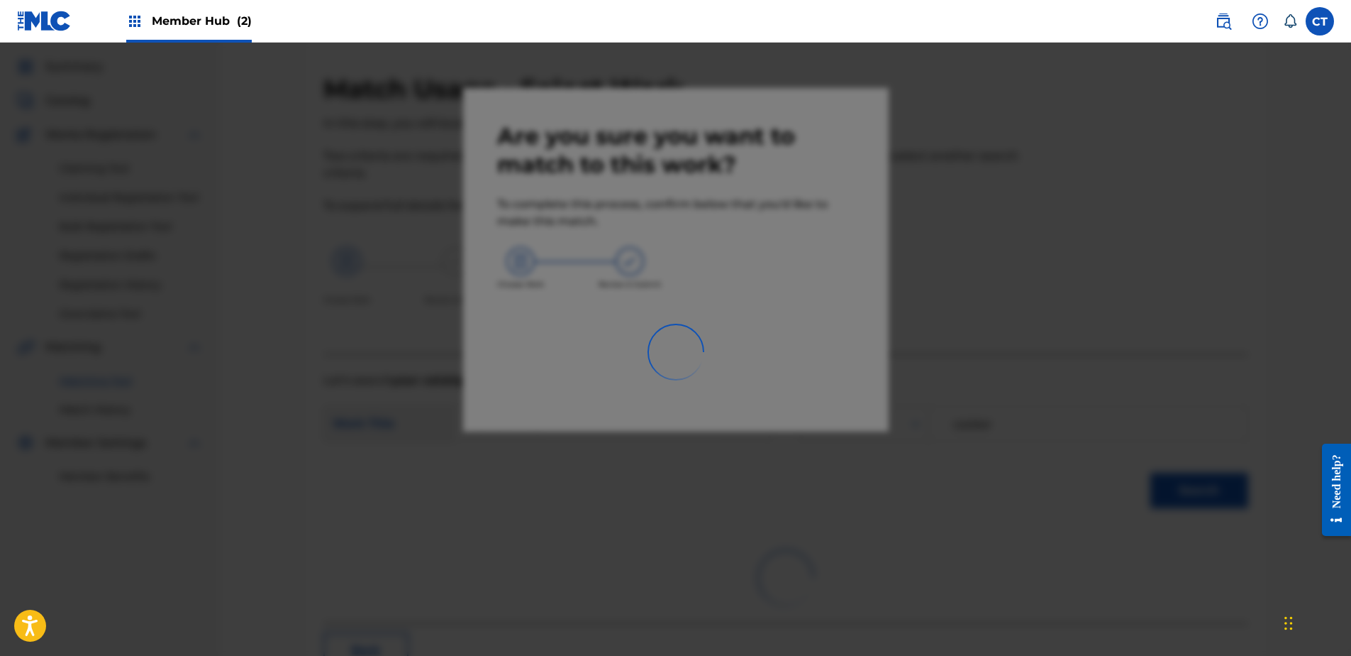
scroll to position [38, 0]
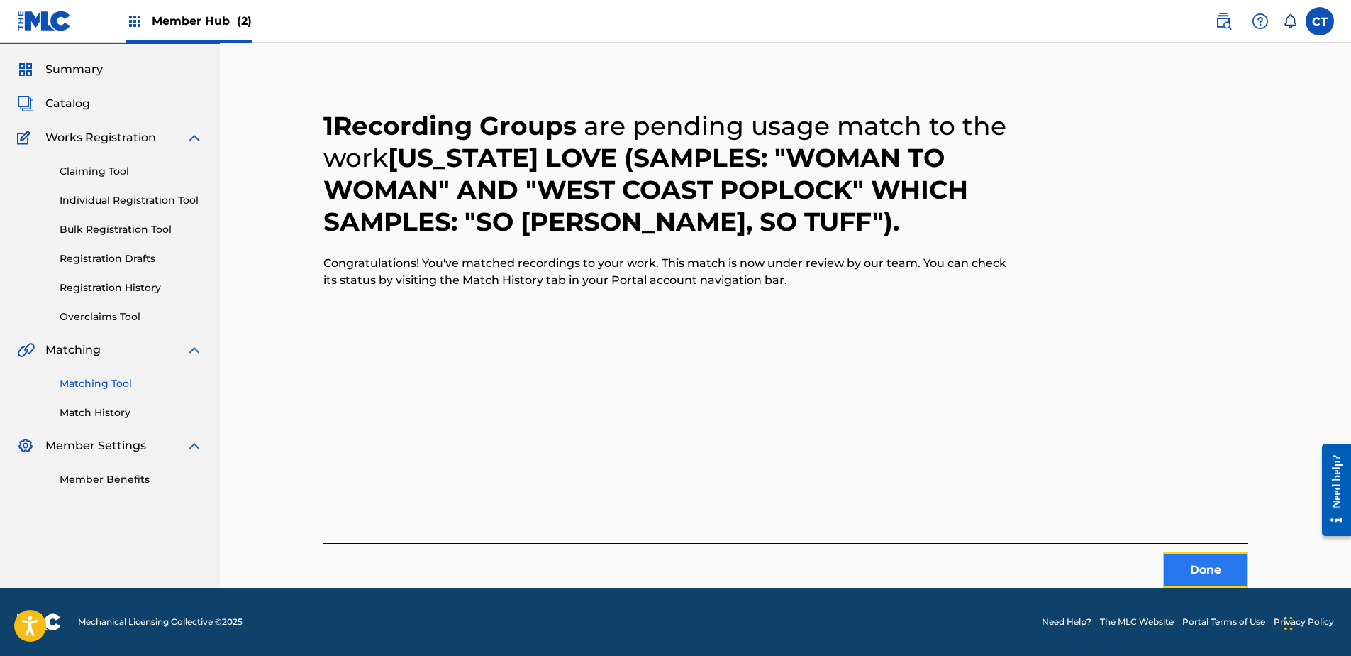
click at [1214, 557] on button "Done" at bounding box center [1205, 569] width 85 height 35
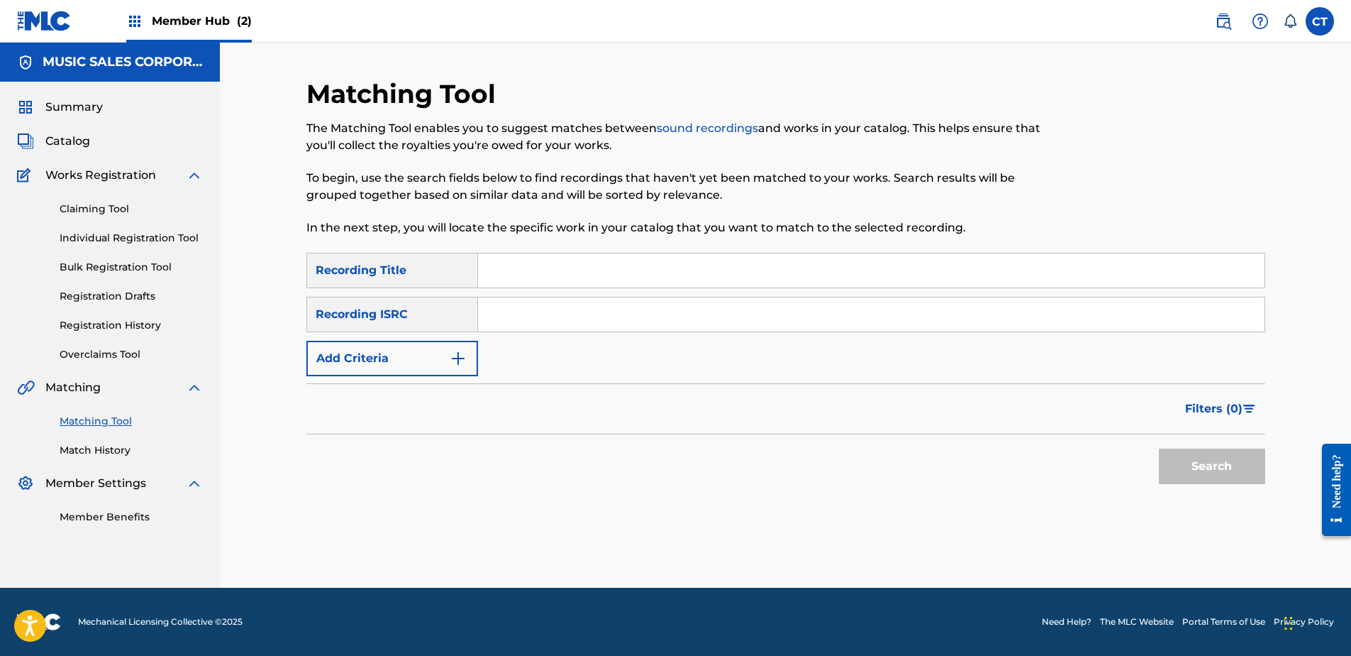
scroll to position [0, 0]
click at [583, 331] on input "Search Form" at bounding box center [871, 314] width 787 height 34
paste input "MXF146500032"
click at [1190, 461] on button "Search" at bounding box center [1212, 465] width 106 height 35
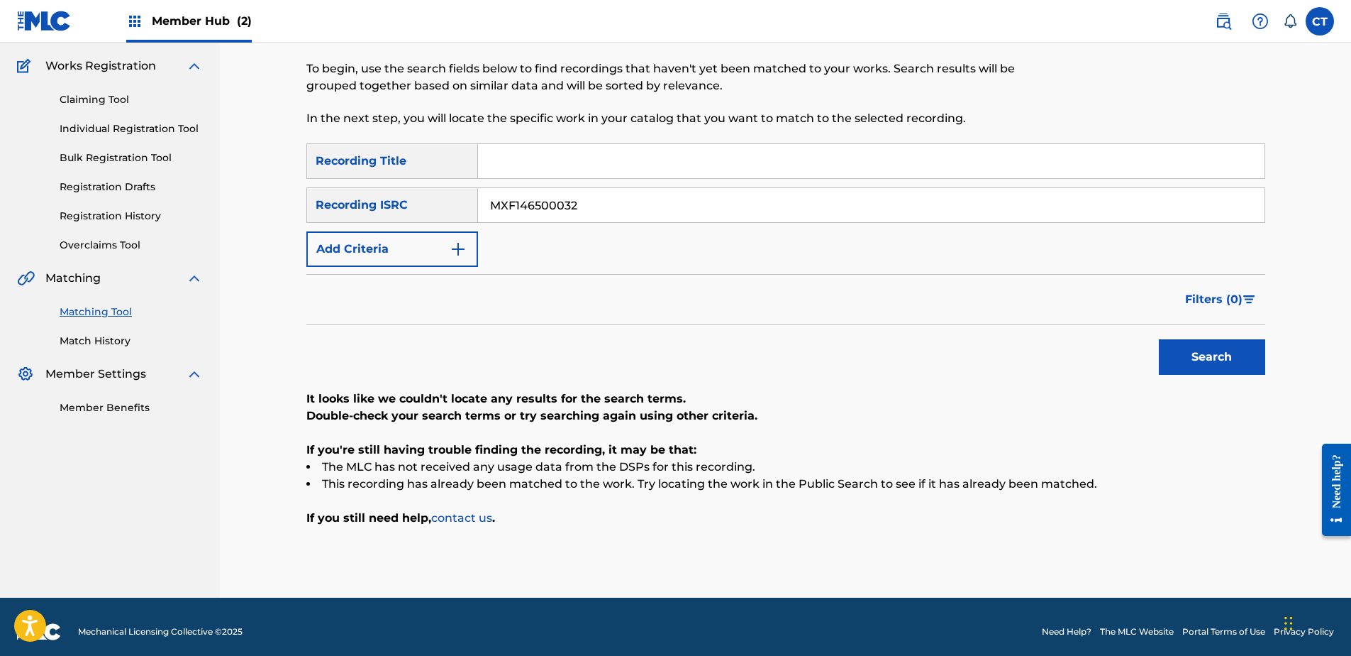
scroll to position [119, 0]
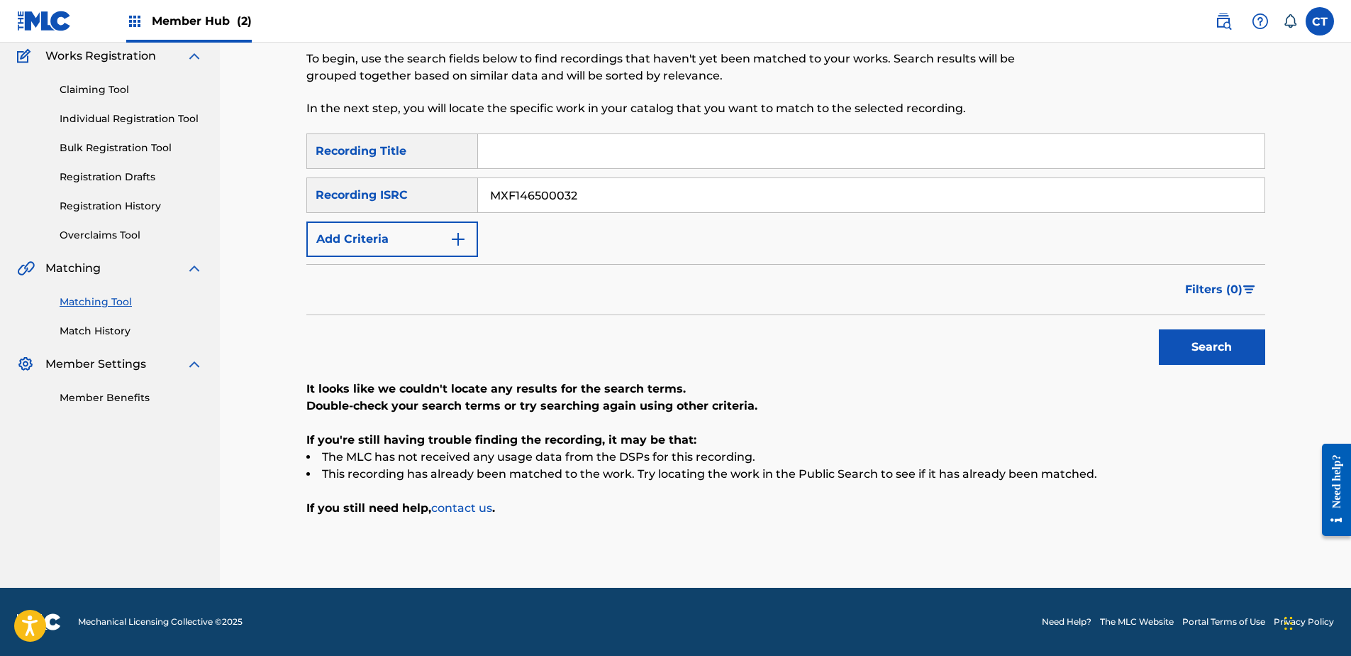
click at [661, 198] on input "MXF146500032" at bounding box center [871, 195] width 787 height 34
paste input "USAT29902070"
click at [1195, 340] on button "Search" at bounding box center [1212, 346] width 106 height 35
click at [617, 179] on input "USAT29902070" at bounding box center [871, 195] width 787 height 34
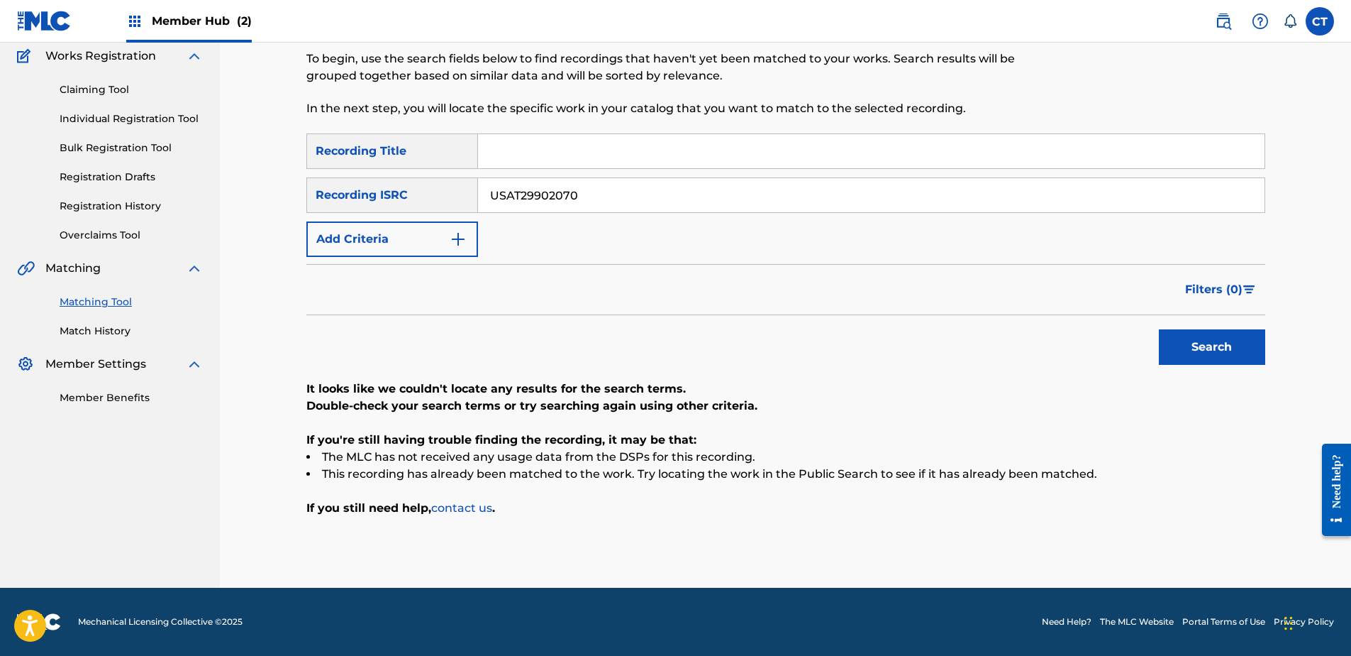
click at [617, 179] on input "USAT29902070" at bounding box center [871, 195] width 787 height 34
paste input "SM17301237"
click at [1222, 343] on button "Search" at bounding box center [1212, 346] width 106 height 35
click at [692, 194] on input "USSM17301237" at bounding box center [871, 195] width 787 height 34
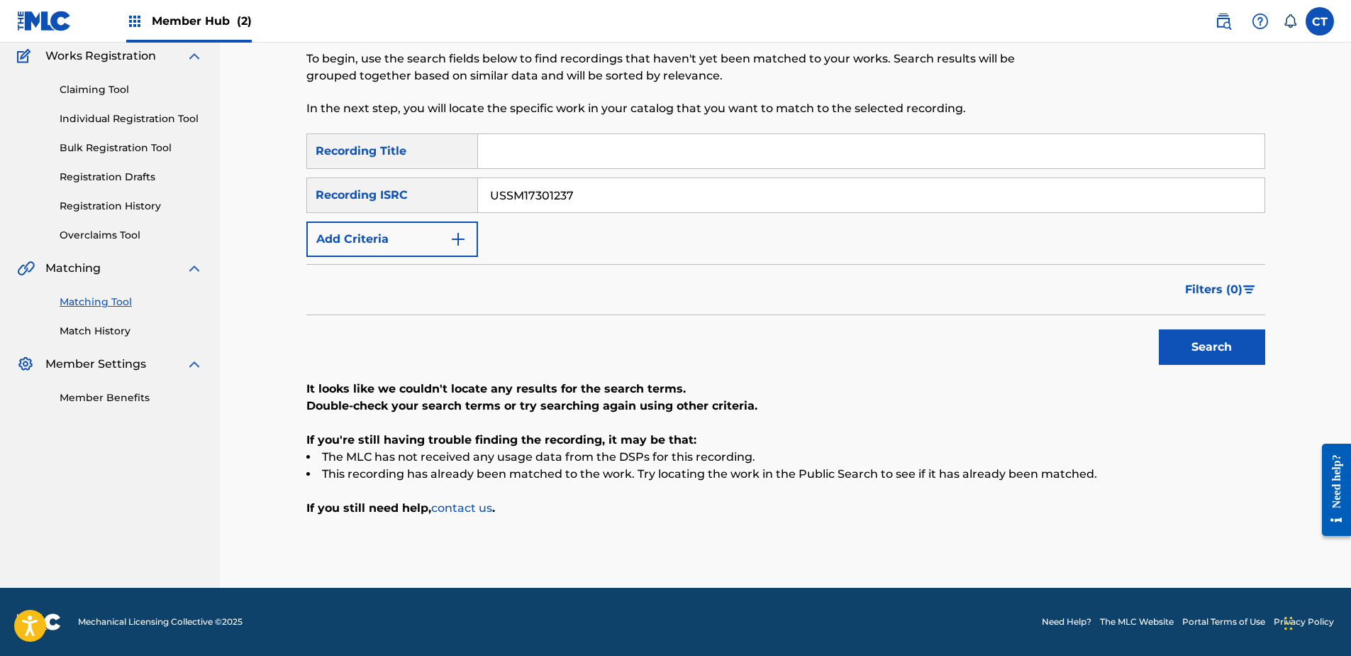
paste input "WB10103733"
click at [1198, 357] on button "Search" at bounding box center [1212, 346] width 106 height 35
click at [646, 206] on input "USWB10103733" at bounding box center [871, 195] width 787 height 34
paste input "LIC0600861"
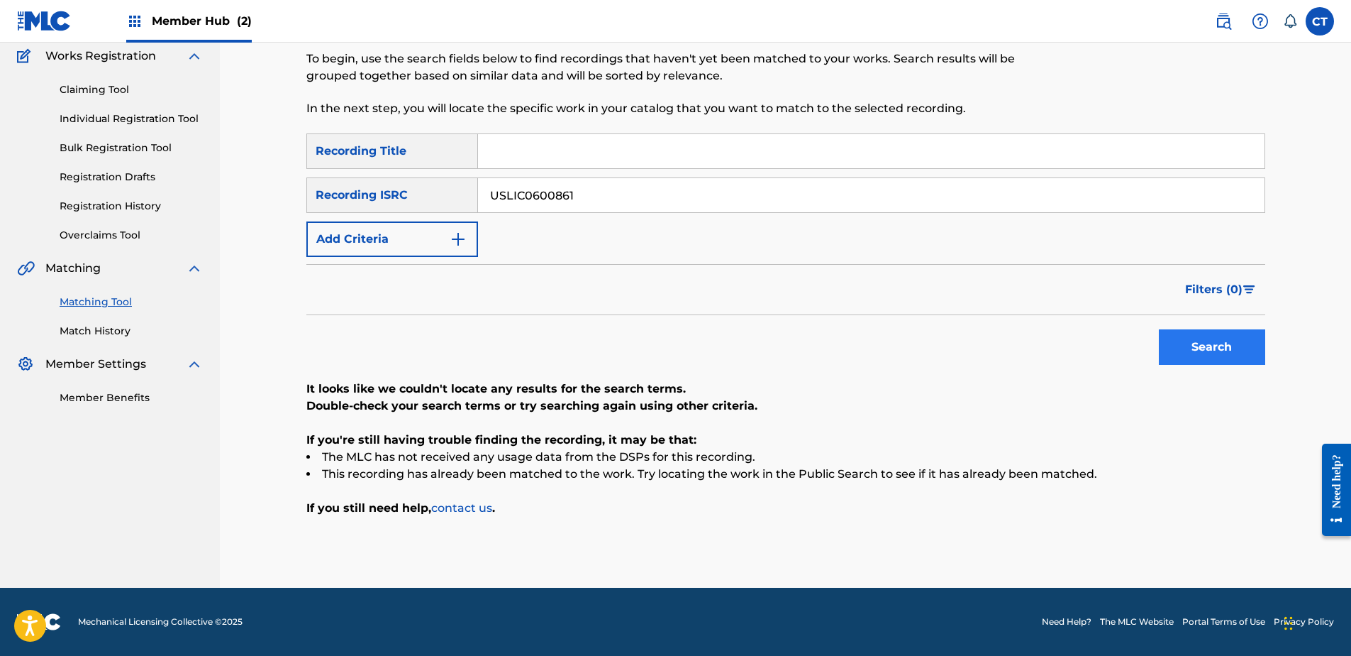
type input "USLIC0600861"
click at [1189, 355] on button "Search" at bounding box center [1212, 346] width 106 height 35
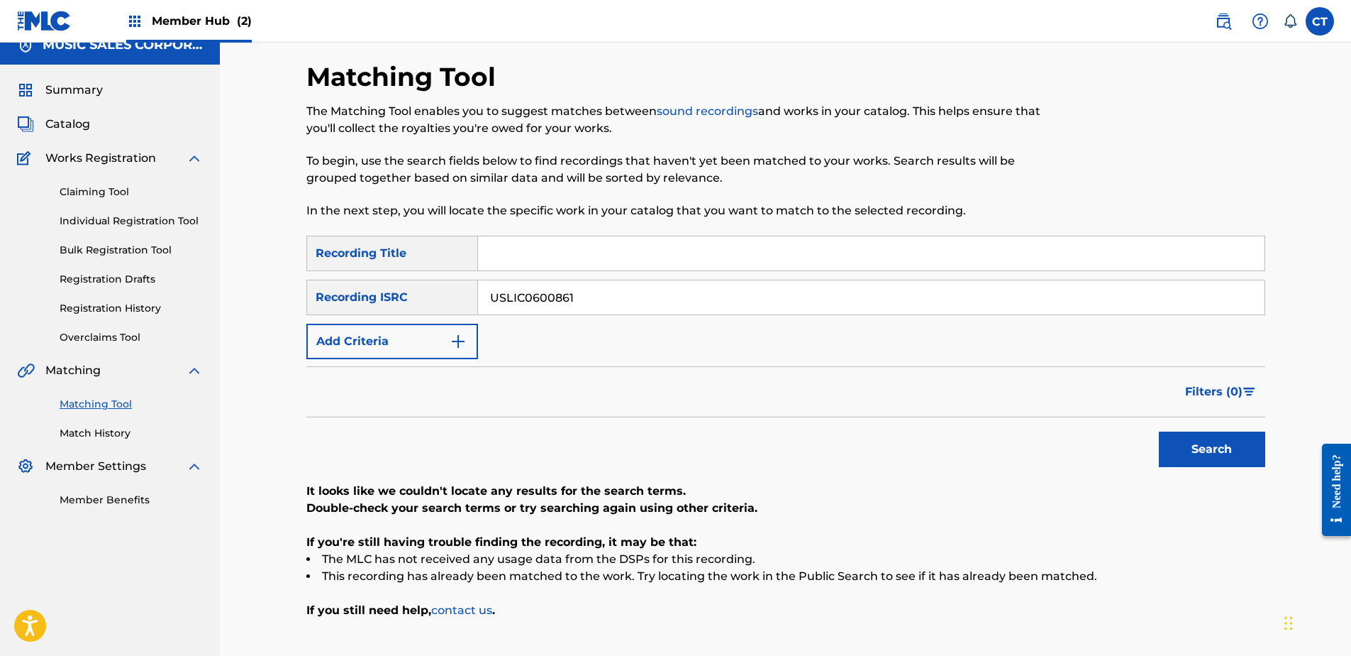
scroll to position [0, 0]
